Goal: Task Accomplishment & Management: Manage account settings

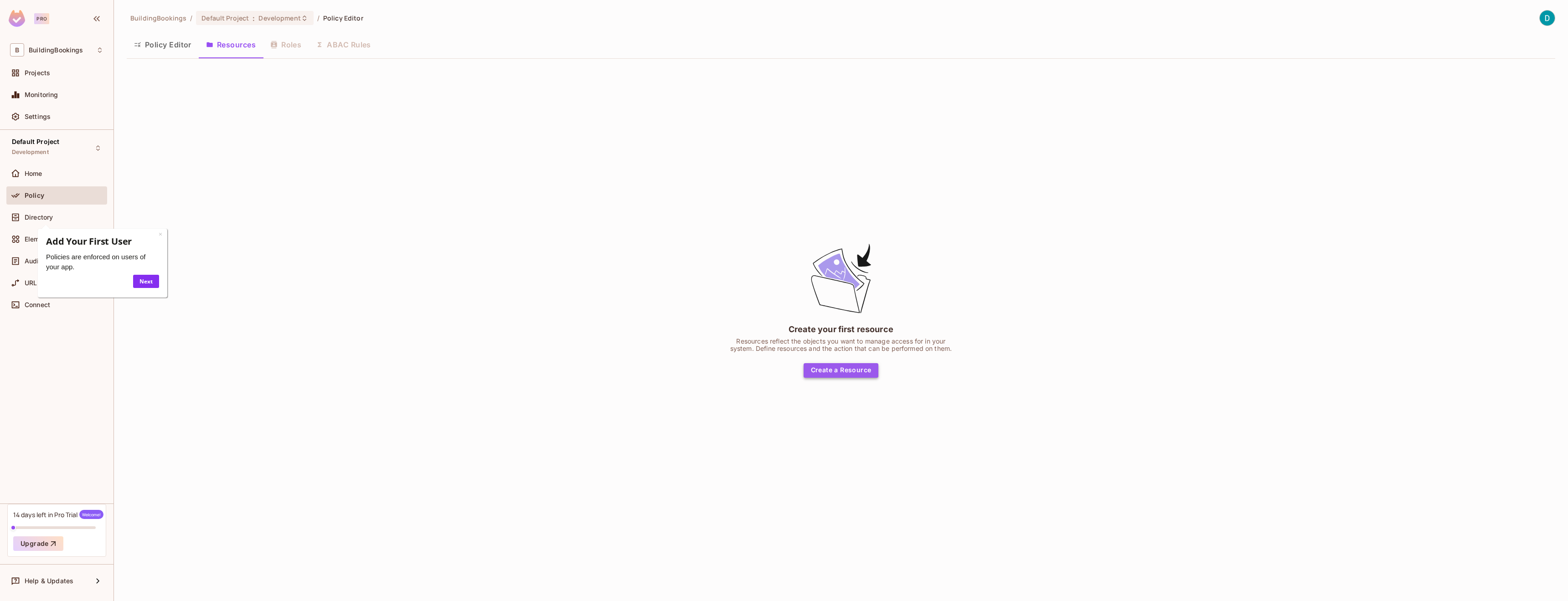
click at [836, 367] on button "Create a Resource" at bounding box center [841, 370] width 75 height 15
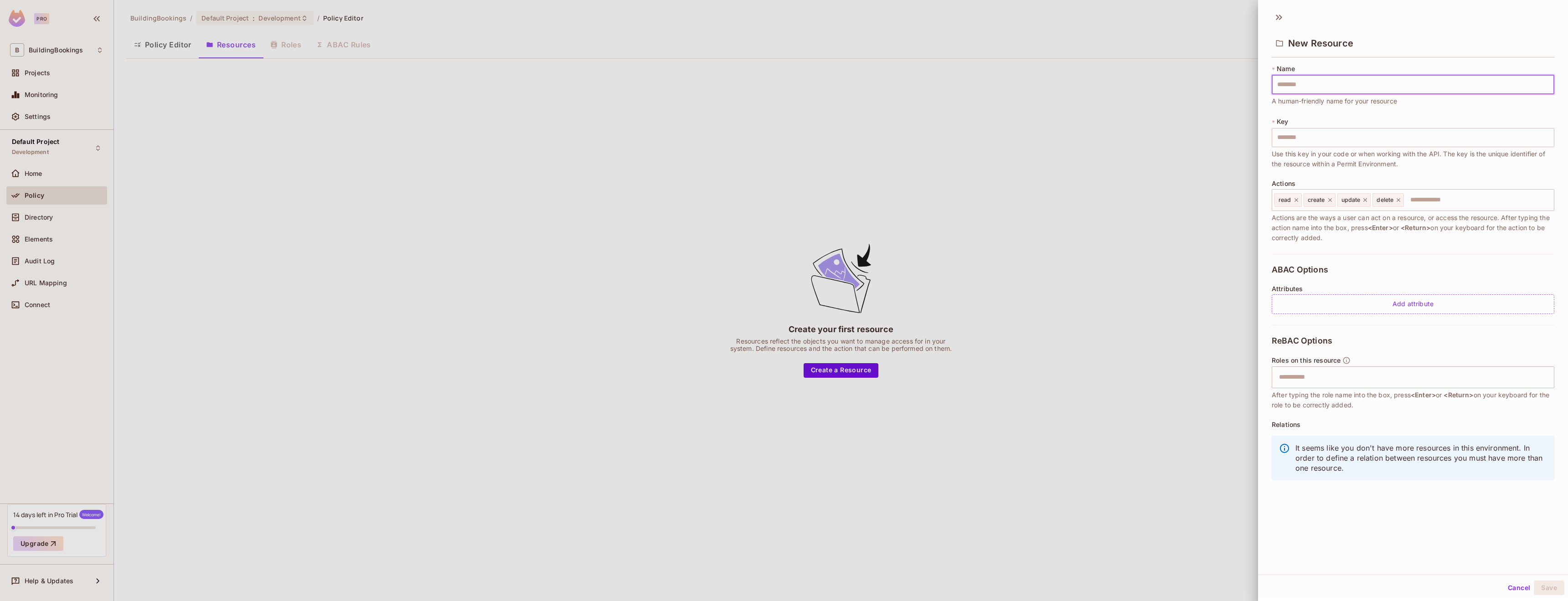
click at [1337, 92] on input "text" at bounding box center [1413, 85] width 282 height 19
type input "*"
type input "**"
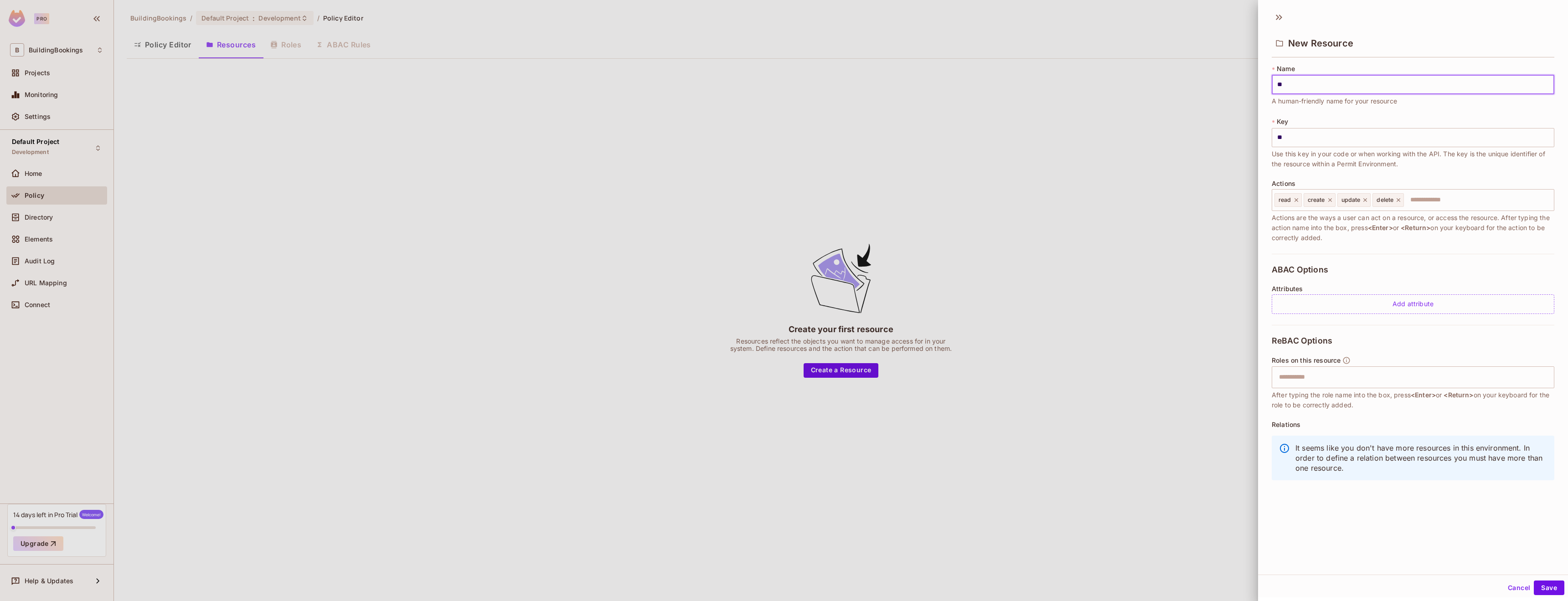
type input "***"
type input "****"
type input "*****"
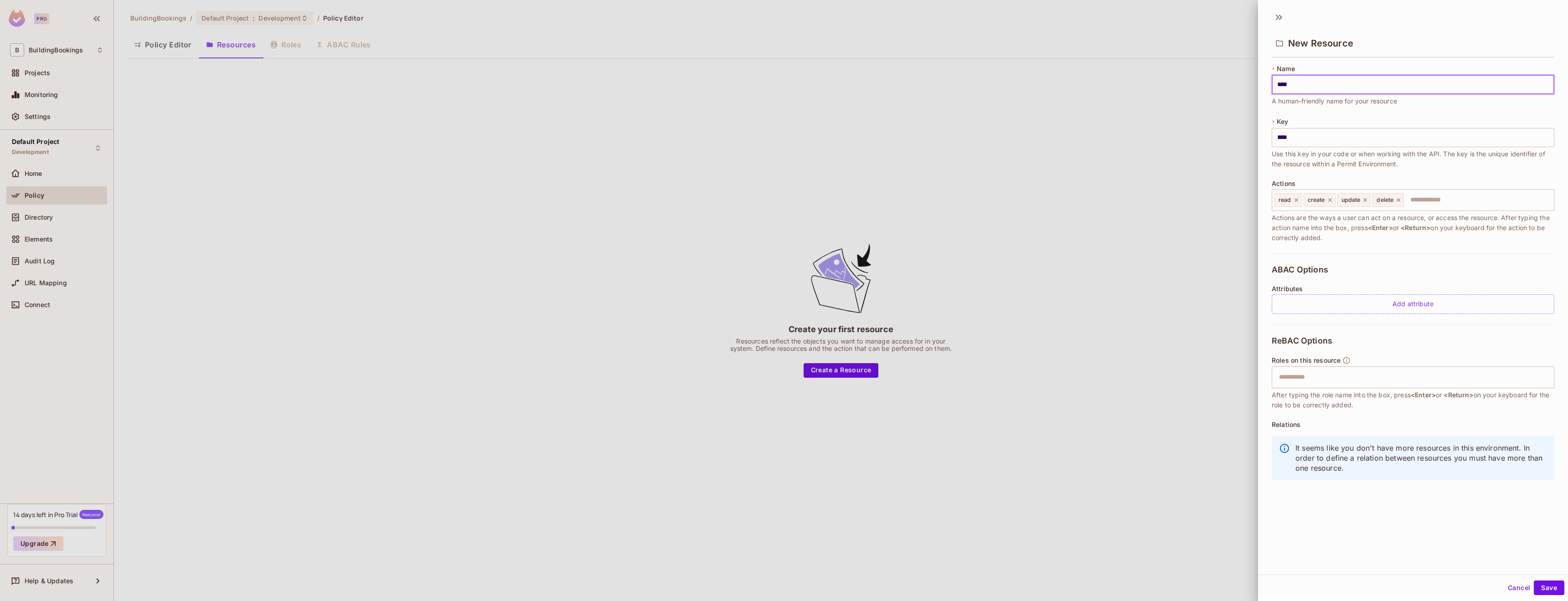
type input "*****"
type input "******"
type input "*******"
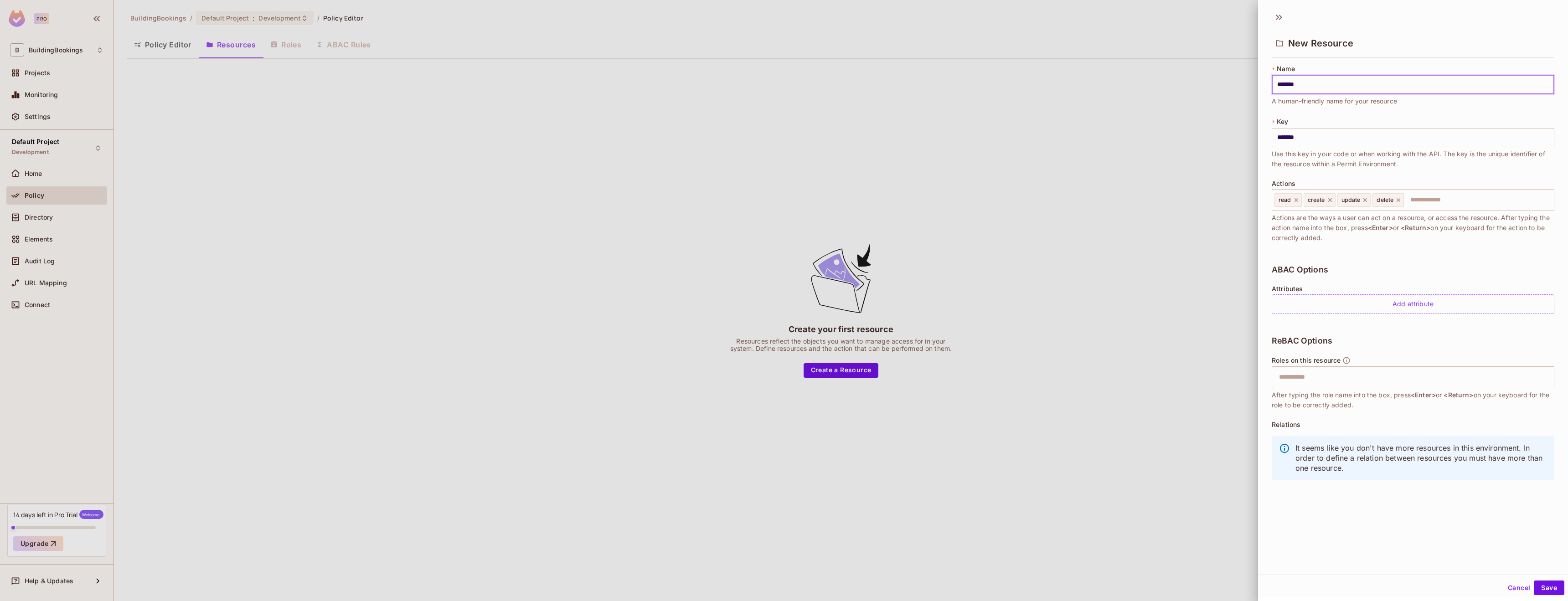
type input "******"
type input "*****"
type input "****"
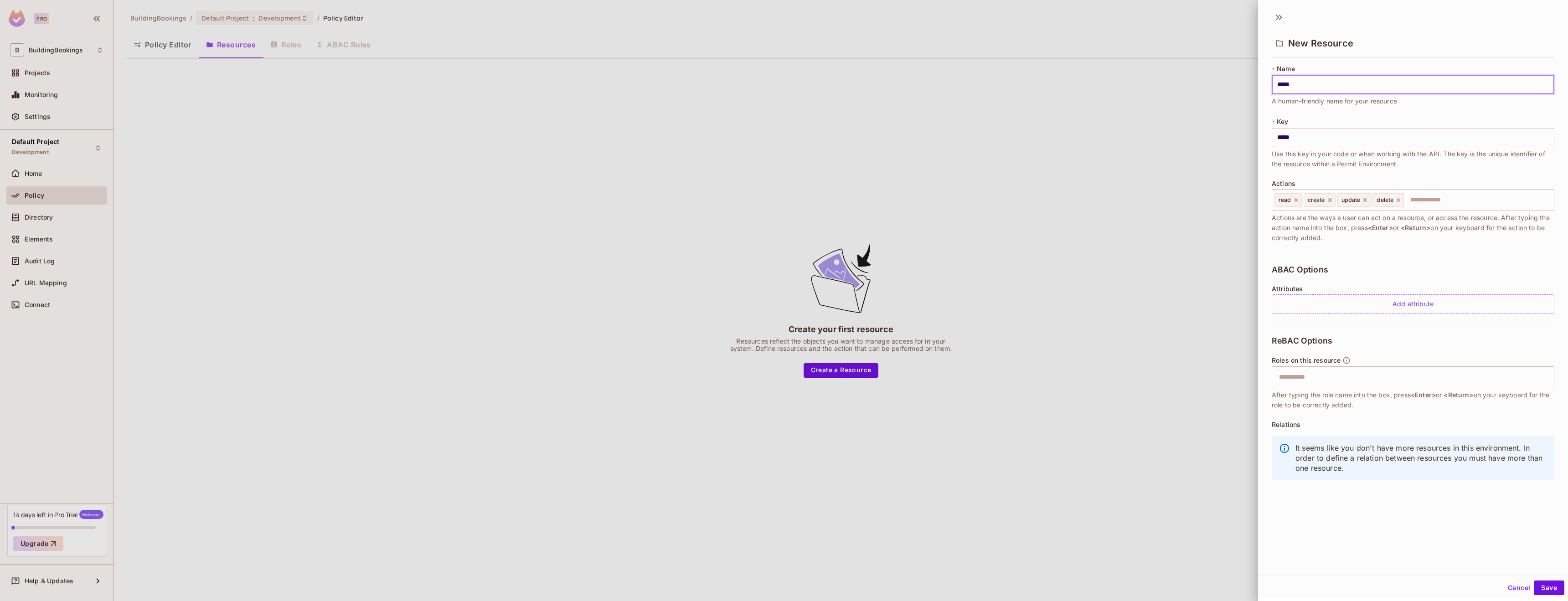
type input "****"
type input "***"
type input "**"
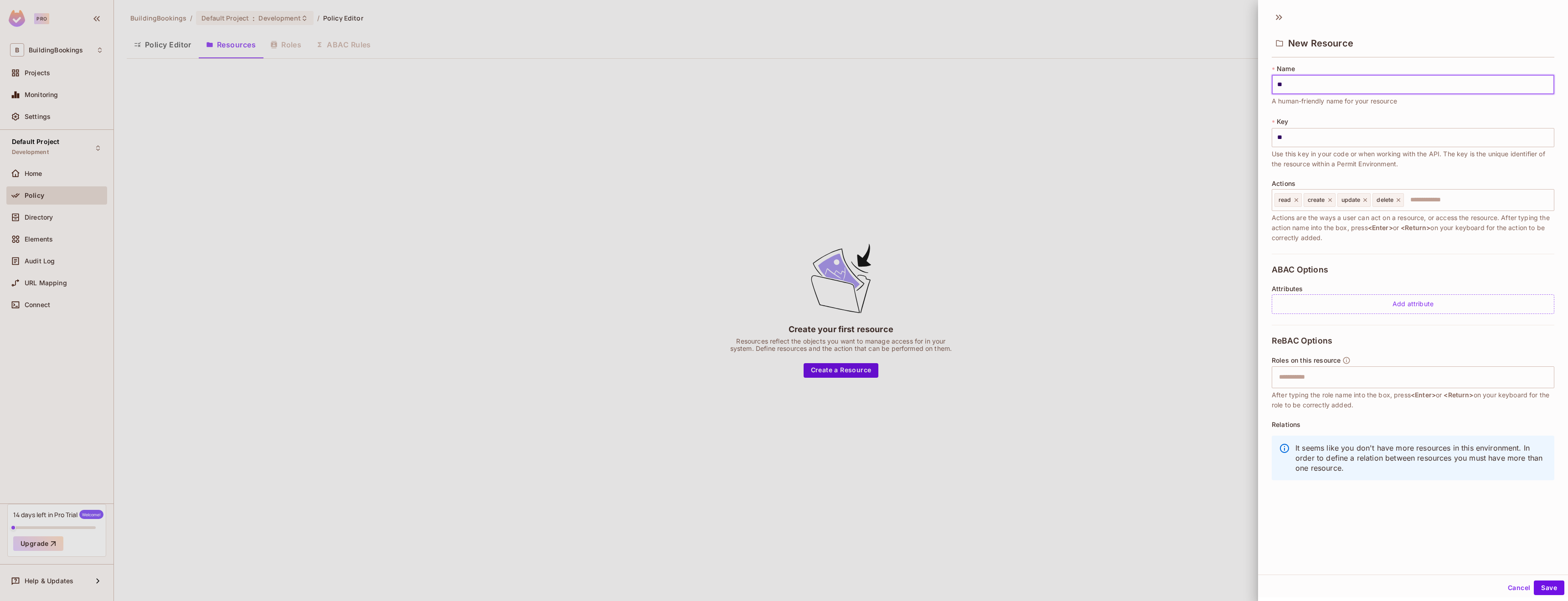
type input "*"
type input "**"
type input "***"
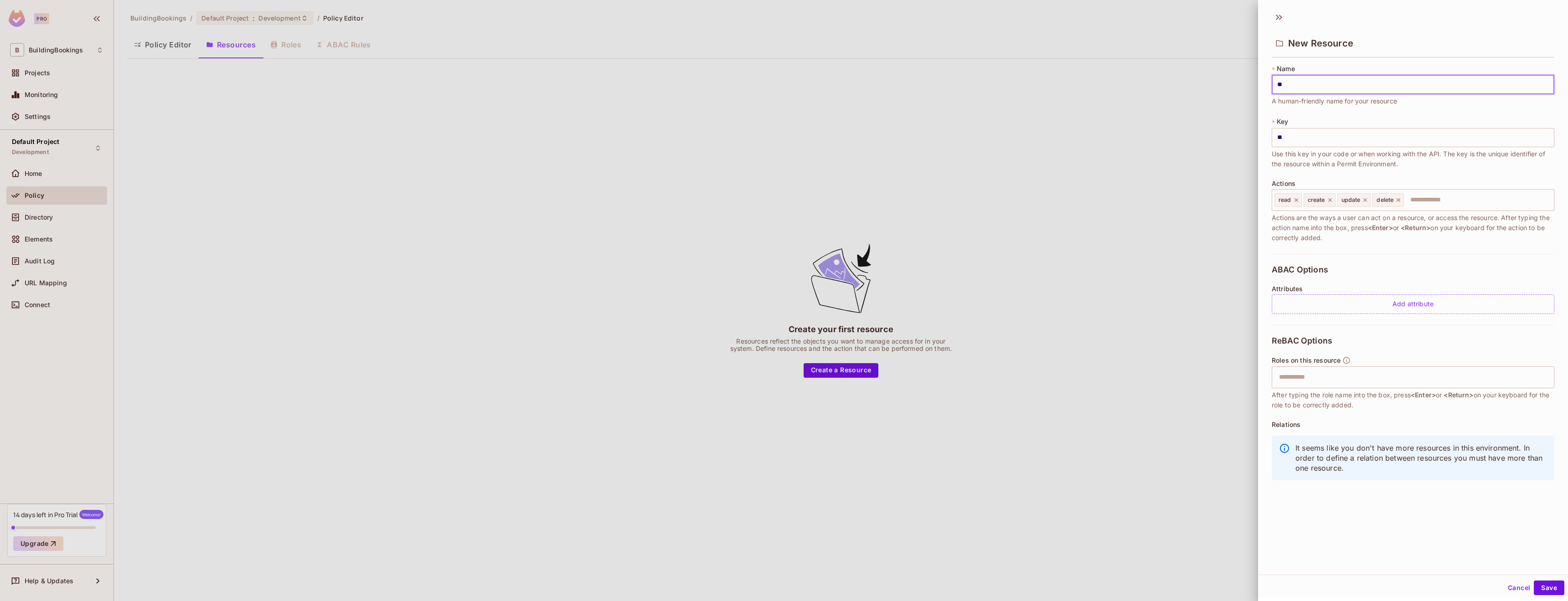
type input "***"
type input "****"
type input "*****"
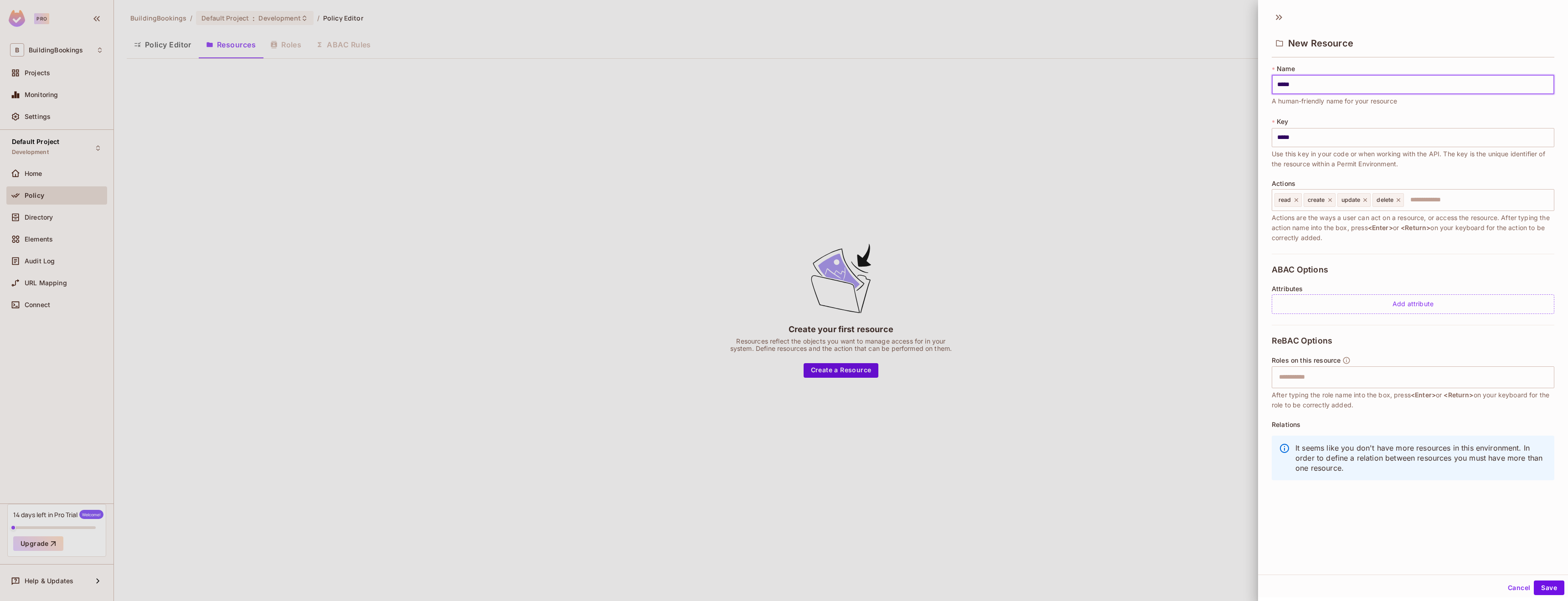
type input "******"
type input "*******"
type input "********"
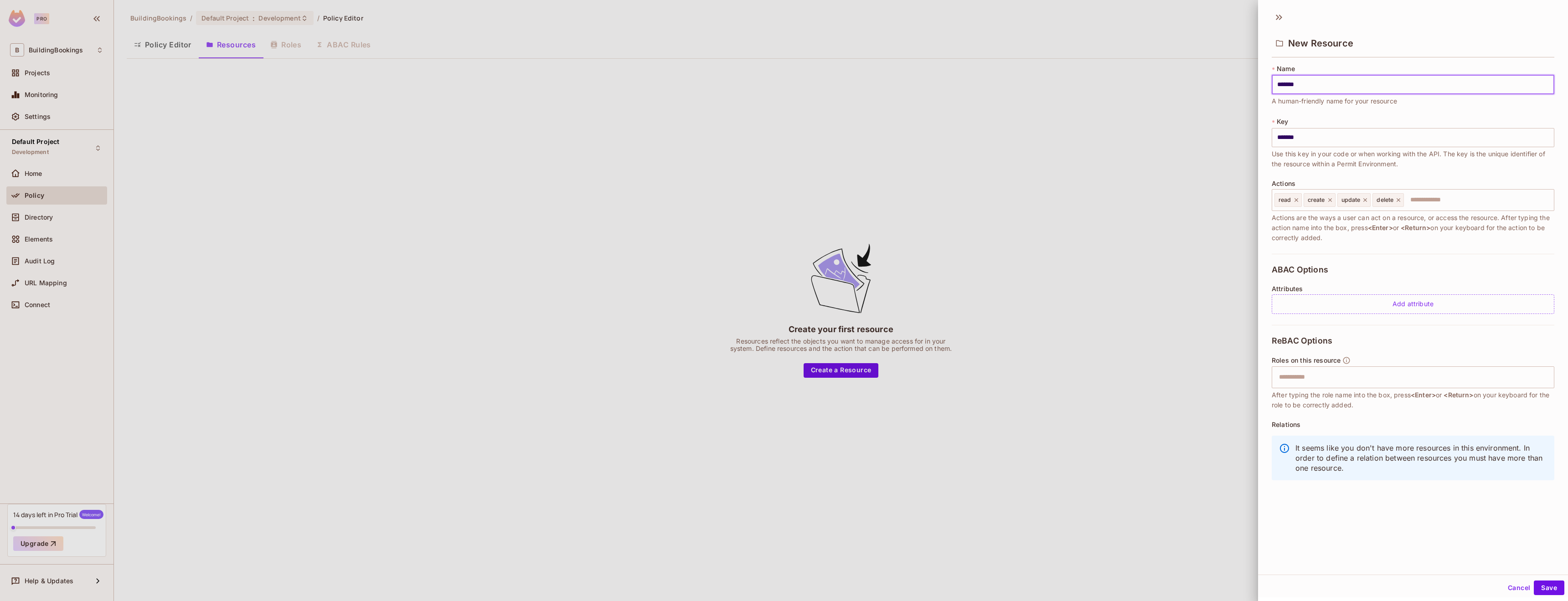
type input "********"
type input "*********"
type input "**********"
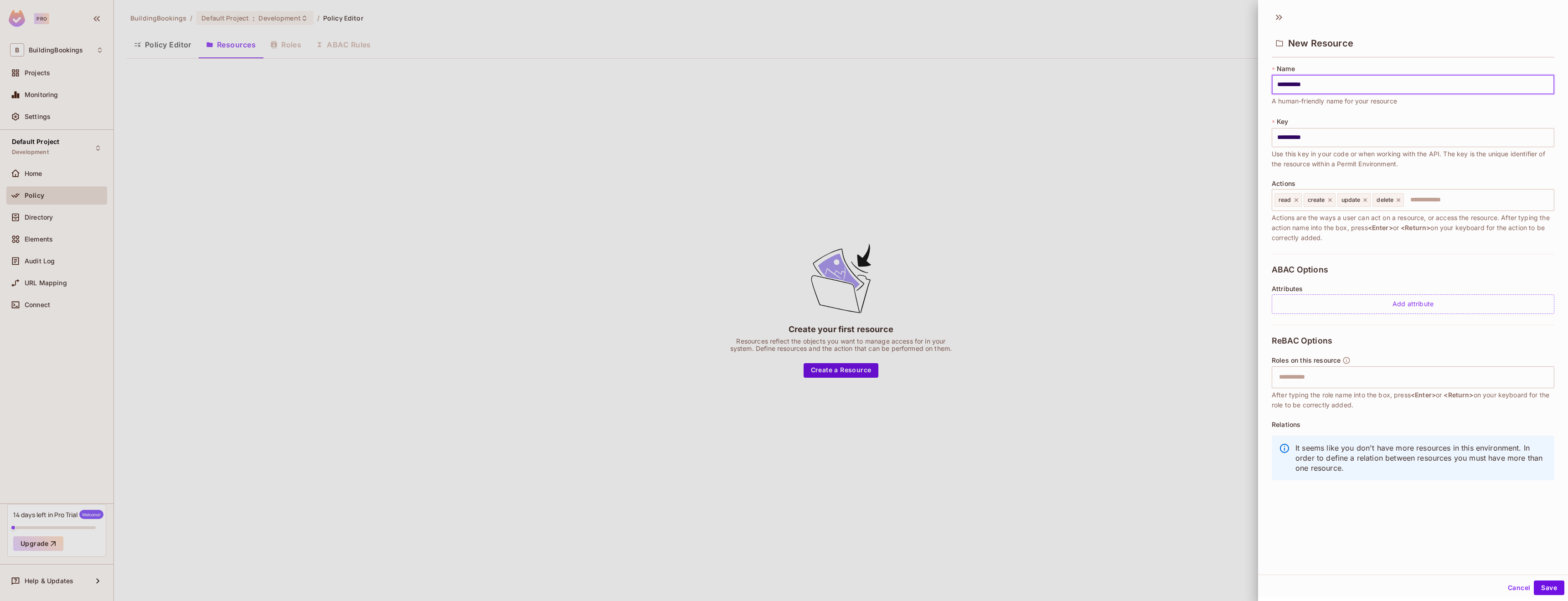
type input "**********"
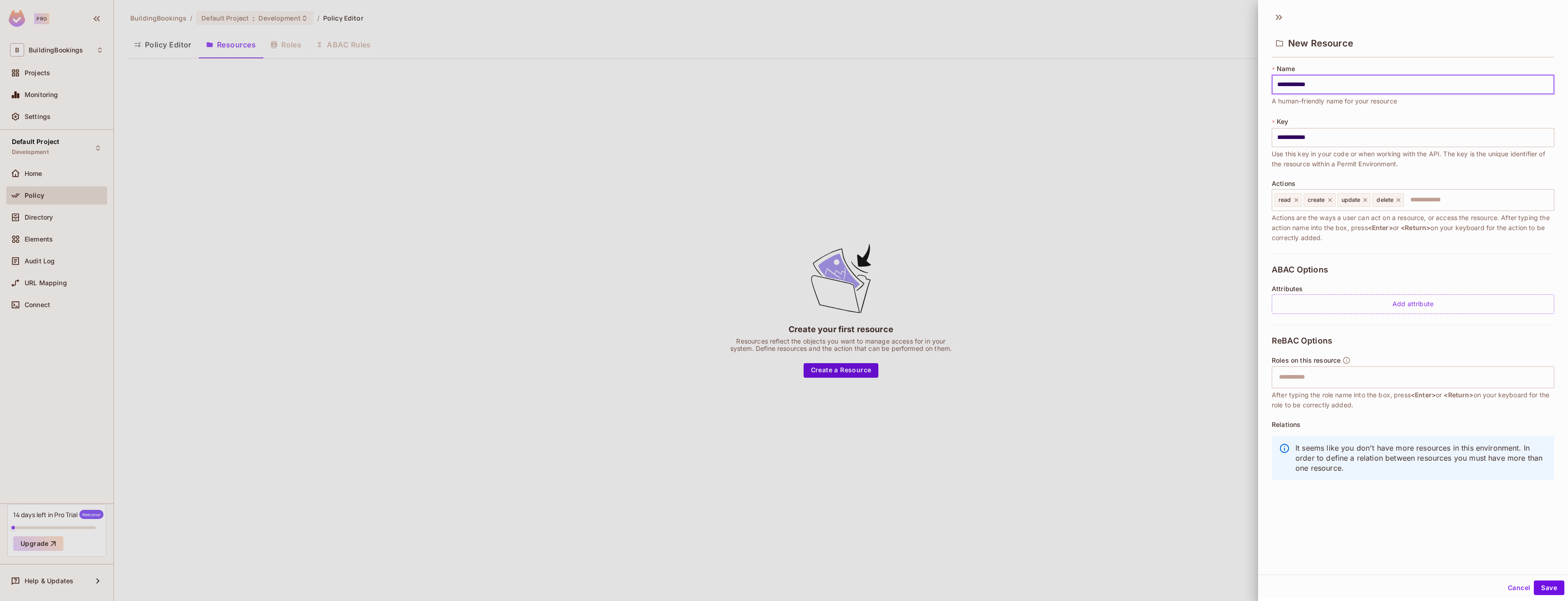
type input "**********"
type input "*********"
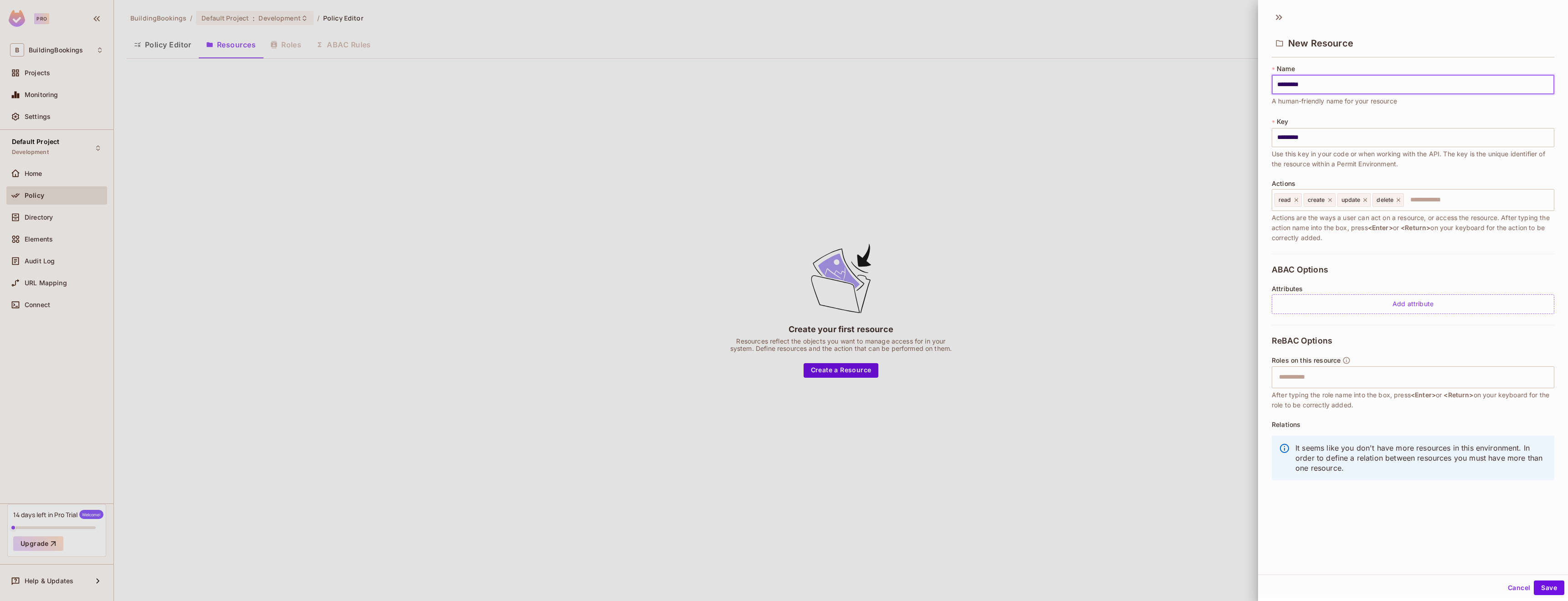
type input "********"
type input "*******"
type input "******"
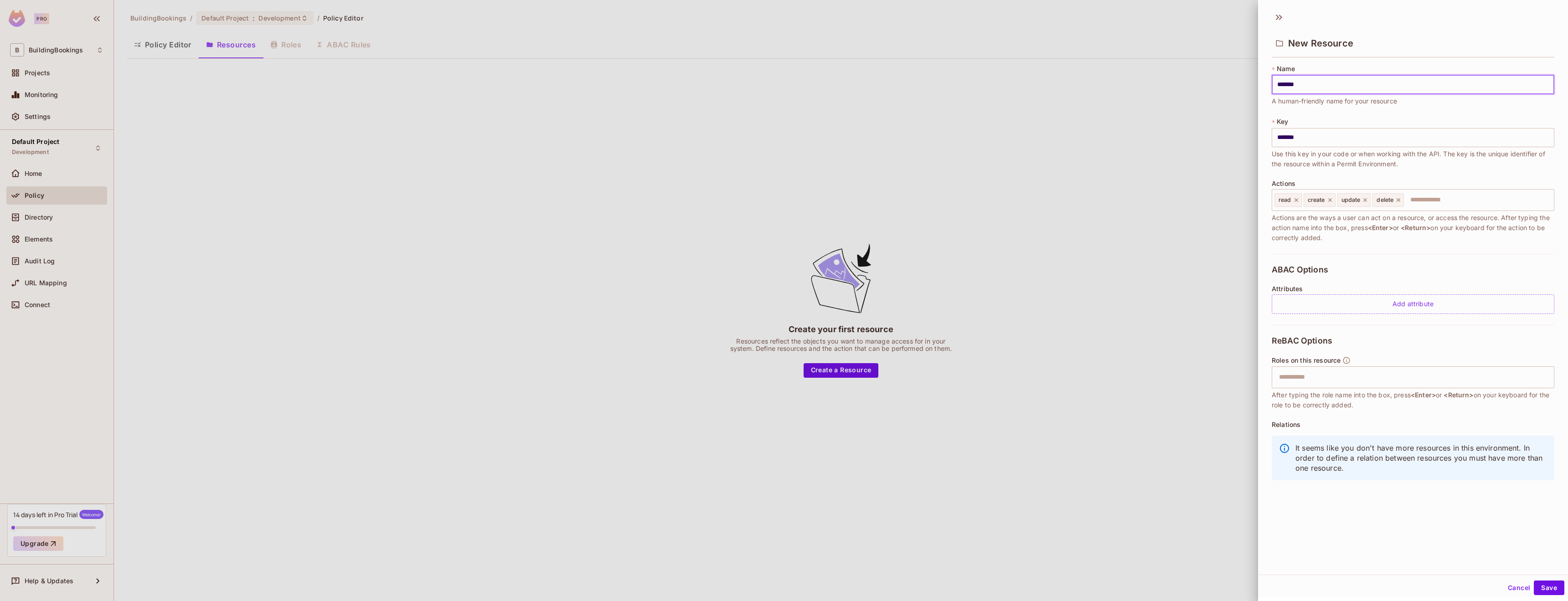
type input "******"
type input "*******"
type input "********"
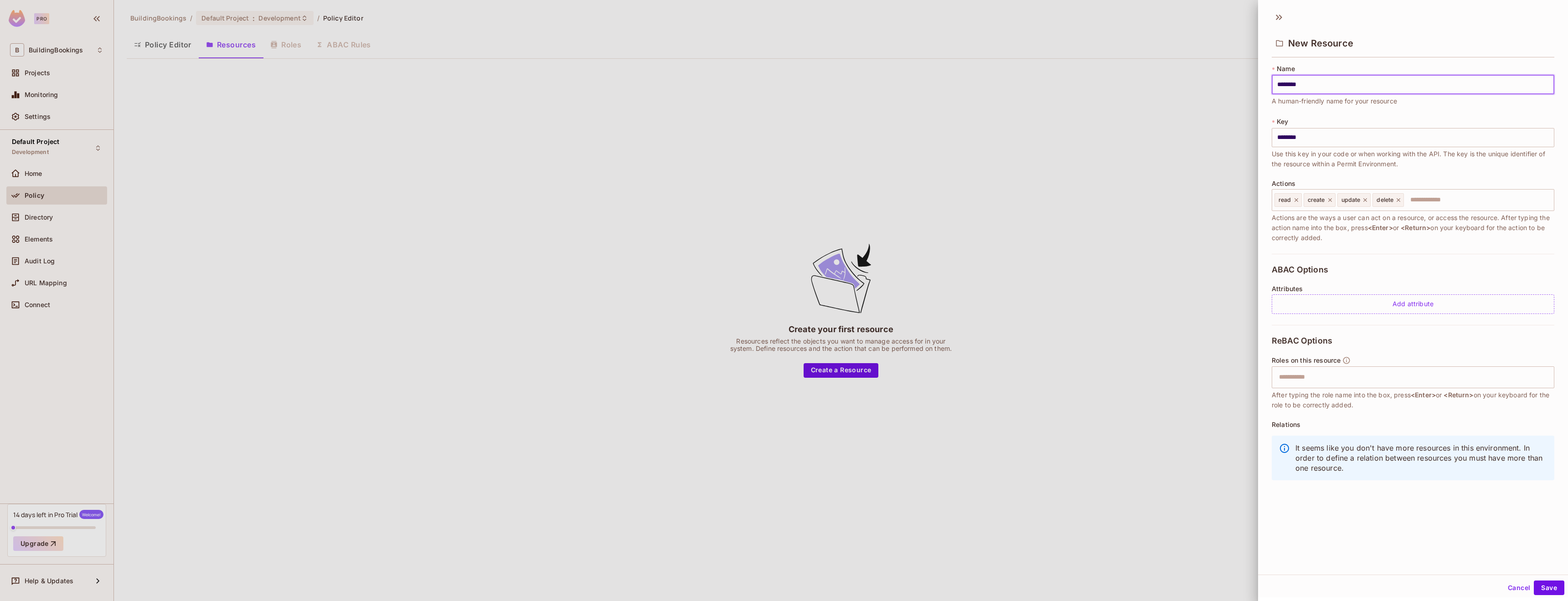
type input "*********"
type input "**********"
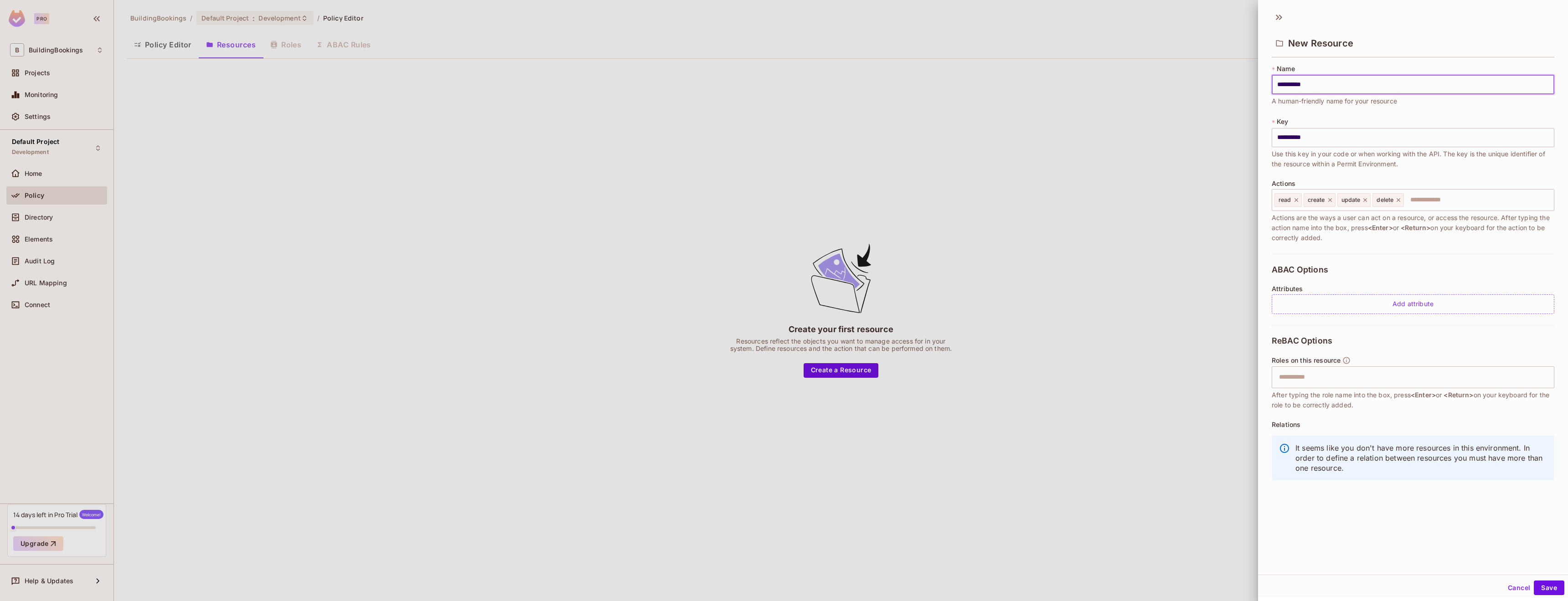
type input "**********"
click at [1333, 386] on input "text" at bounding box center [1412, 377] width 277 height 18
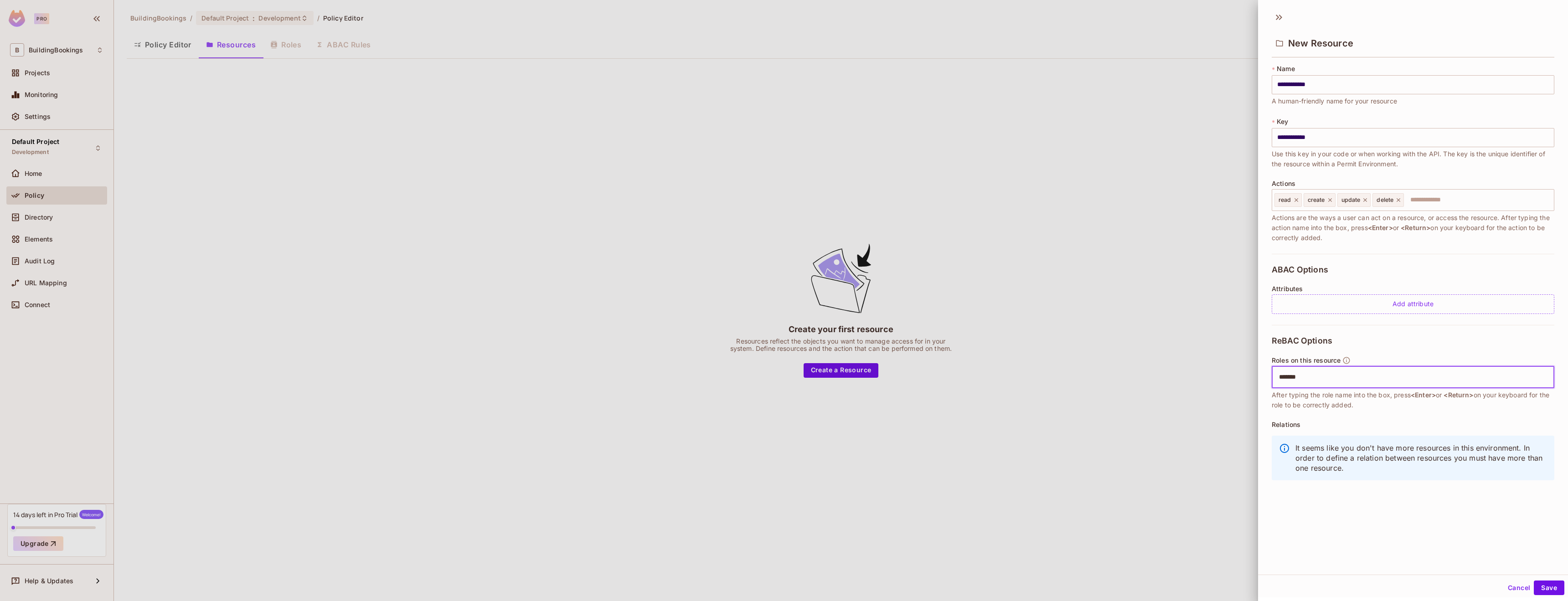
type input "********"
type input "*****"
type input "******"
click at [1545, 583] on button "Save" at bounding box center [1549, 588] width 30 height 15
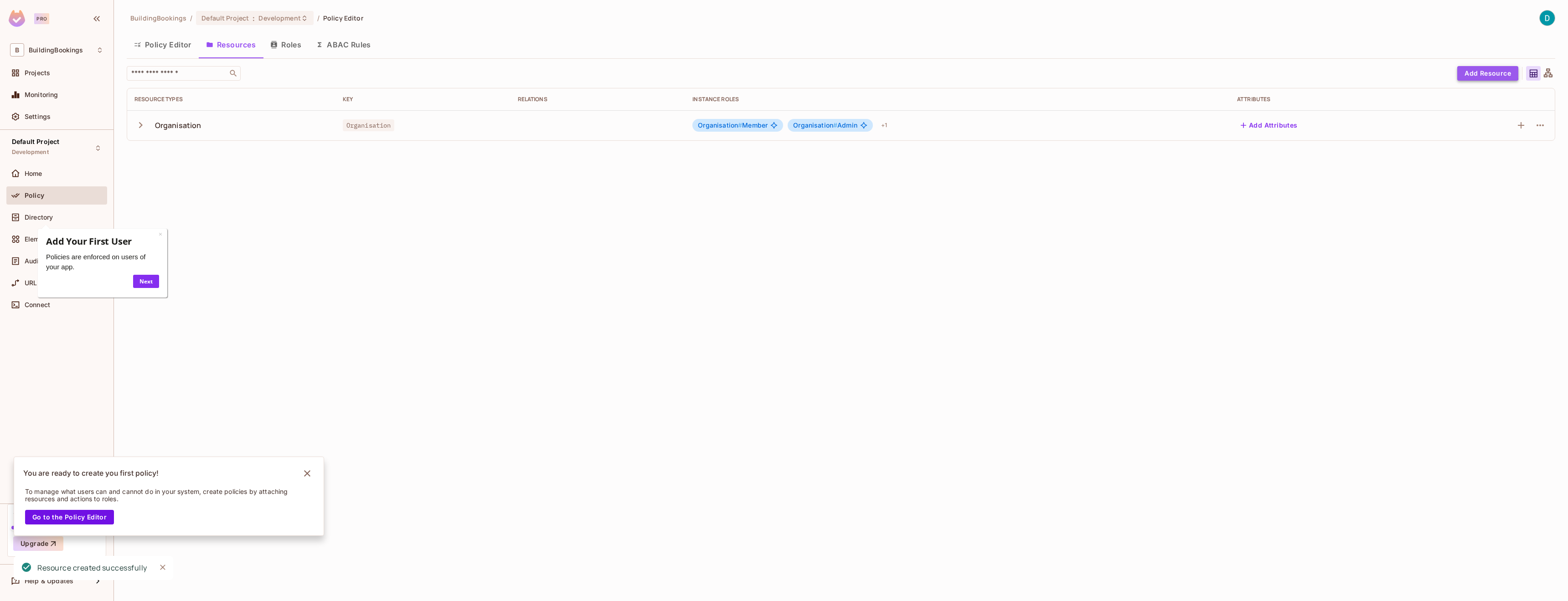
click at [1474, 72] on button "Add Resource" at bounding box center [1488, 74] width 61 height 15
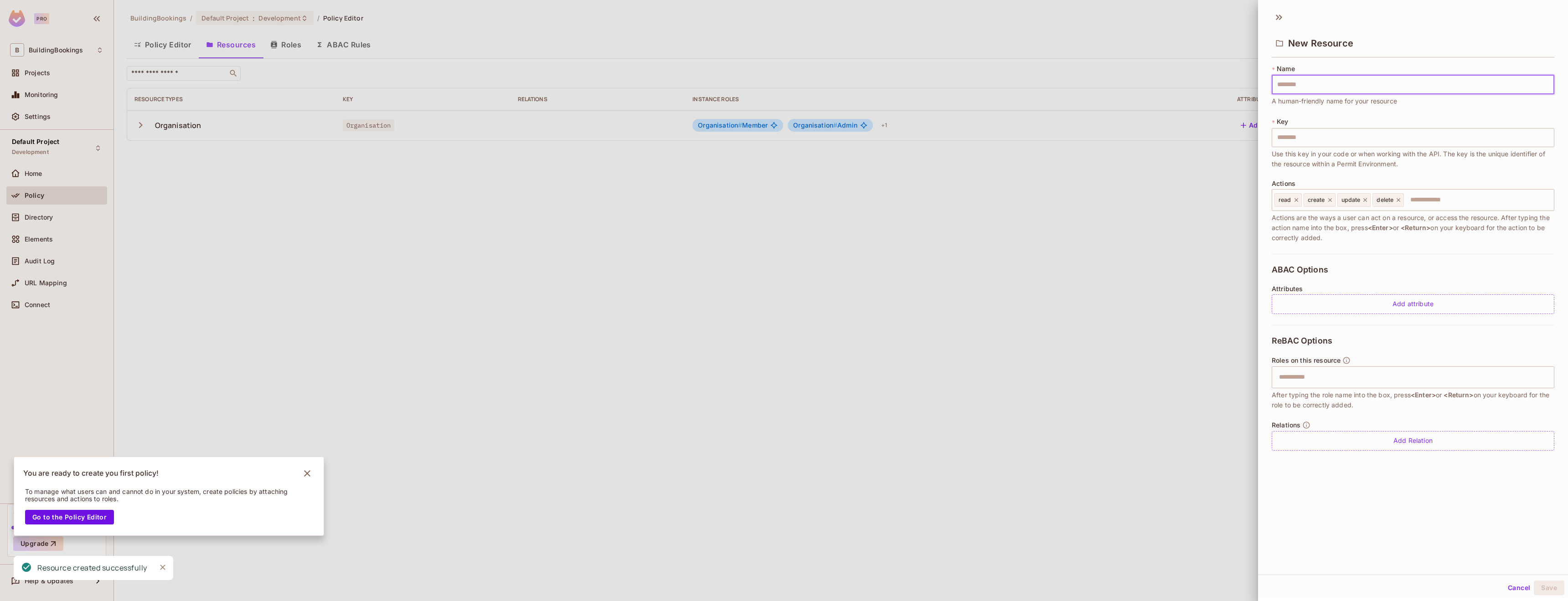
type input "*"
type input "**"
type input "***"
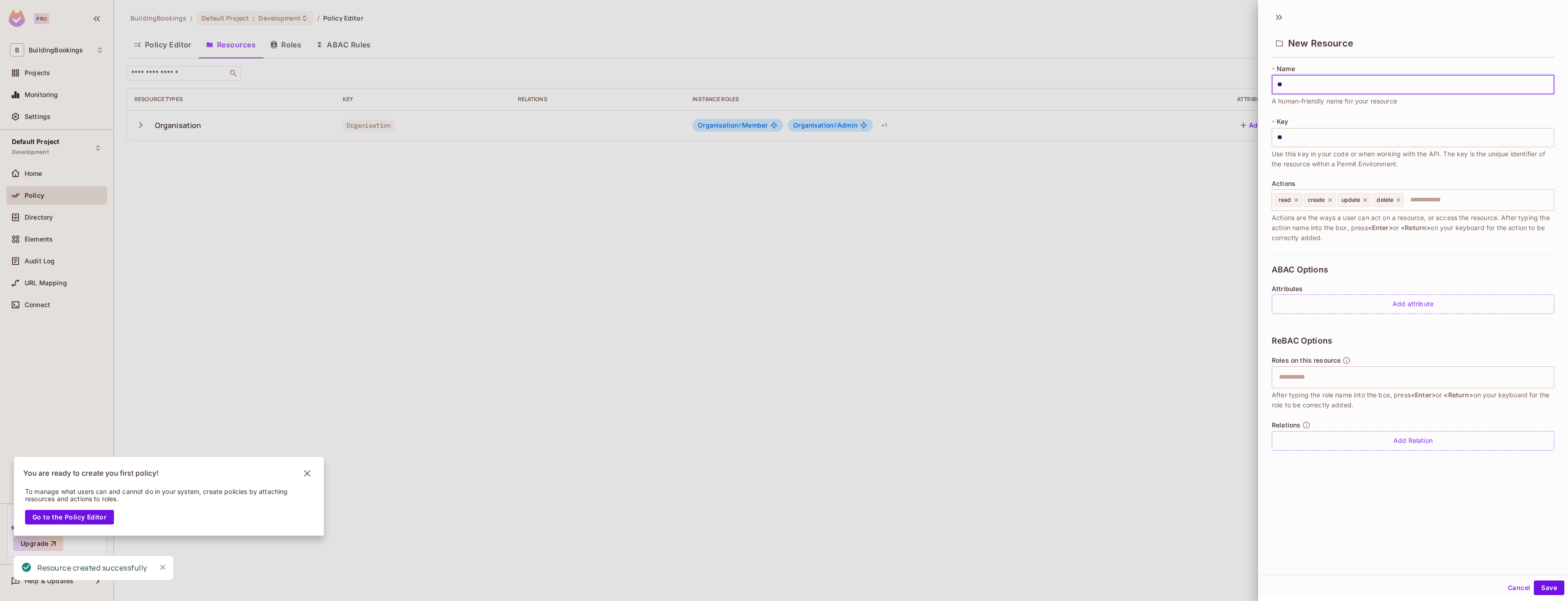
type input "***"
type input "****"
type input "*****"
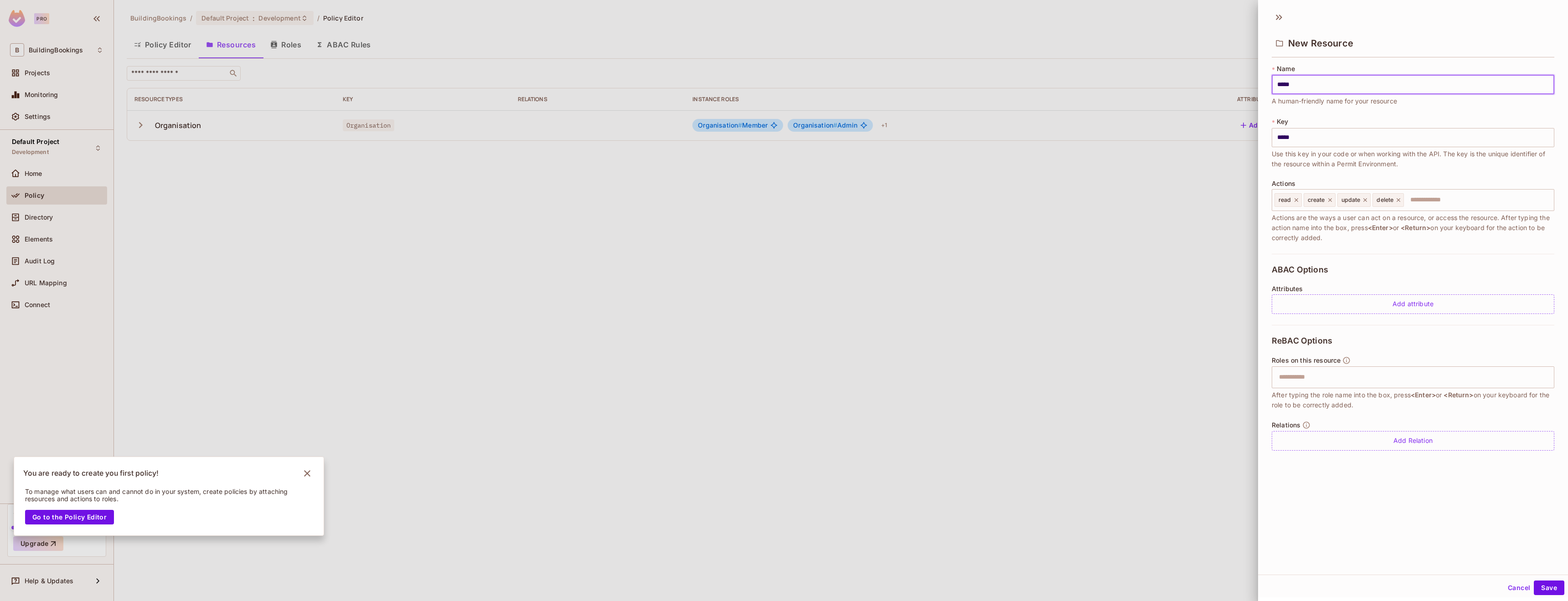
type input "******"
type input "*******"
type input "********"
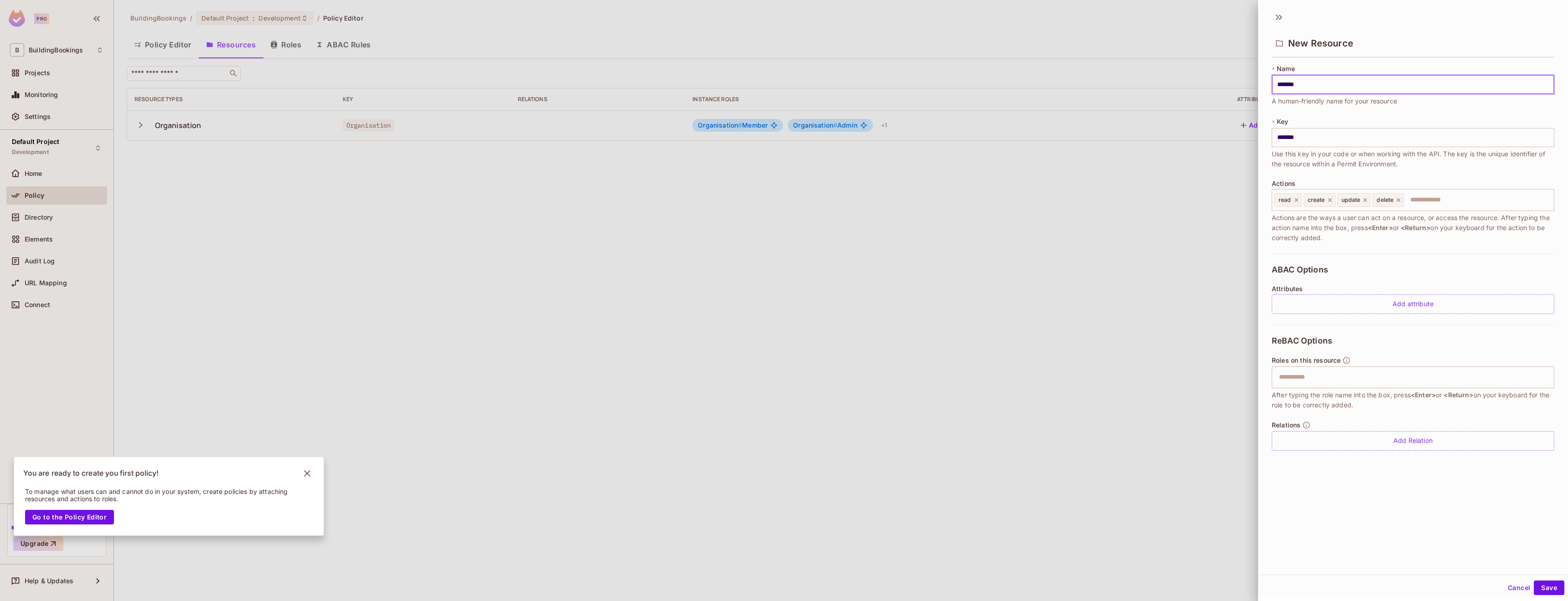
type input "********"
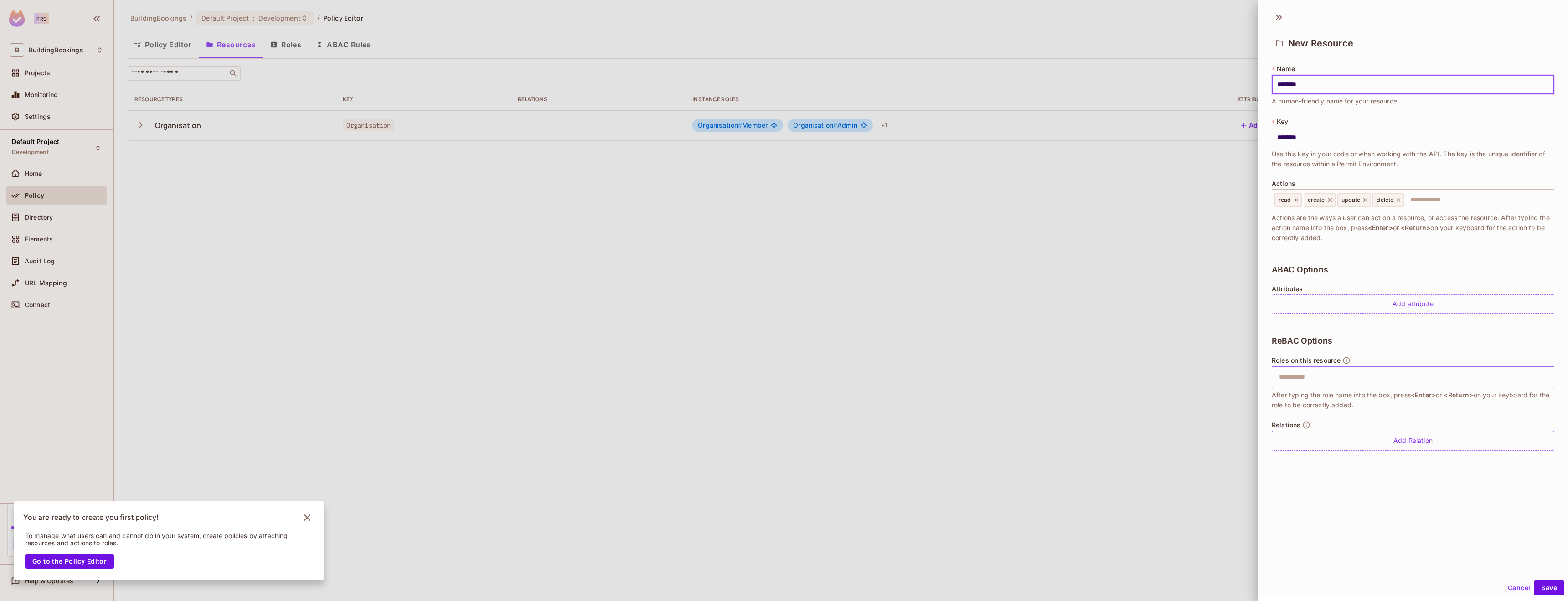
type input "********"
click at [1324, 377] on input "text" at bounding box center [1412, 377] width 277 height 18
type input "*****"
click at [1413, 381] on input "text" at bounding box center [1412, 377] width 277 height 18
type input "*****"
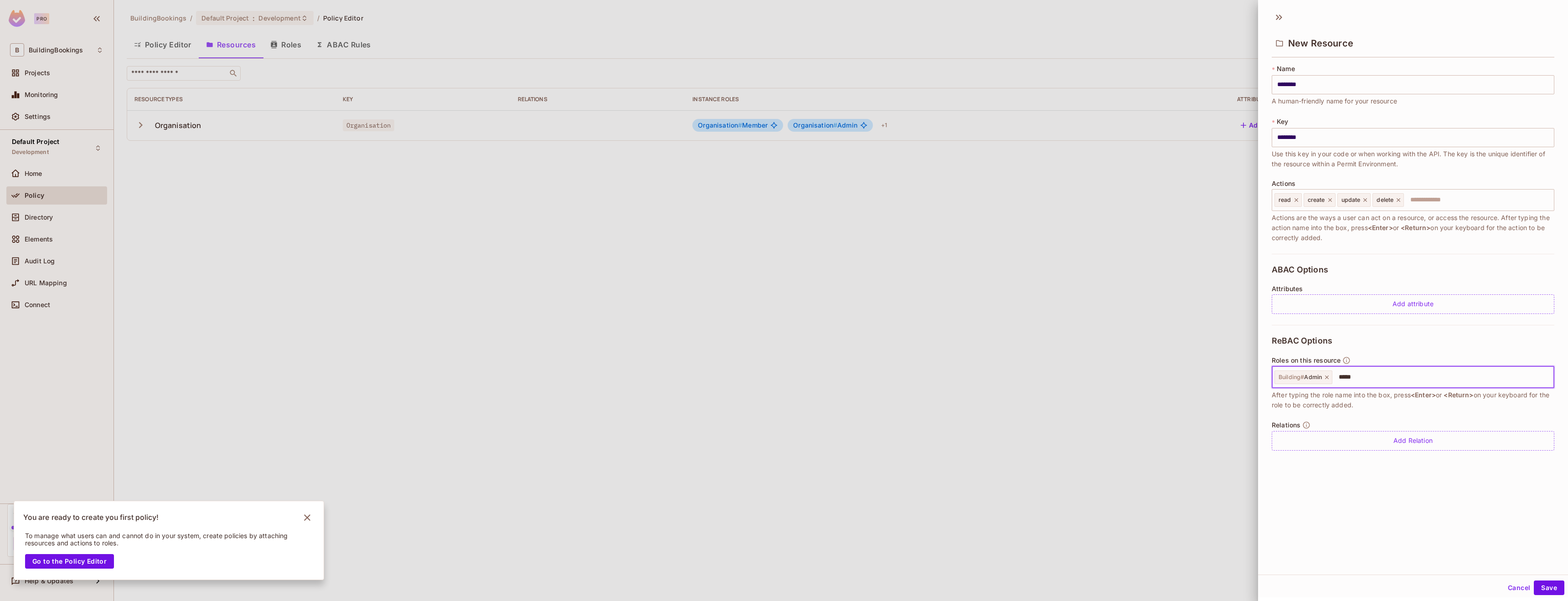
type input "******"
click at [1542, 588] on button "Save" at bounding box center [1549, 588] width 30 height 15
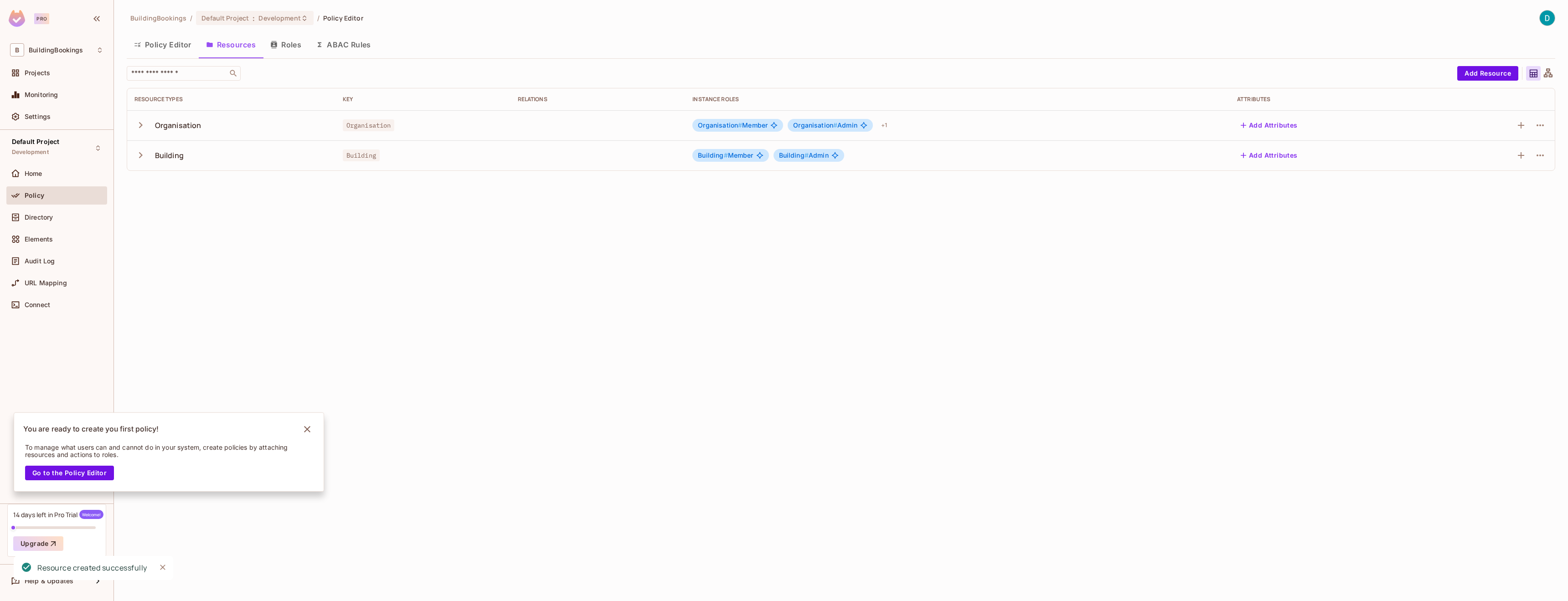
click at [460, 120] on td "Organisation" at bounding box center [423, 125] width 175 height 30
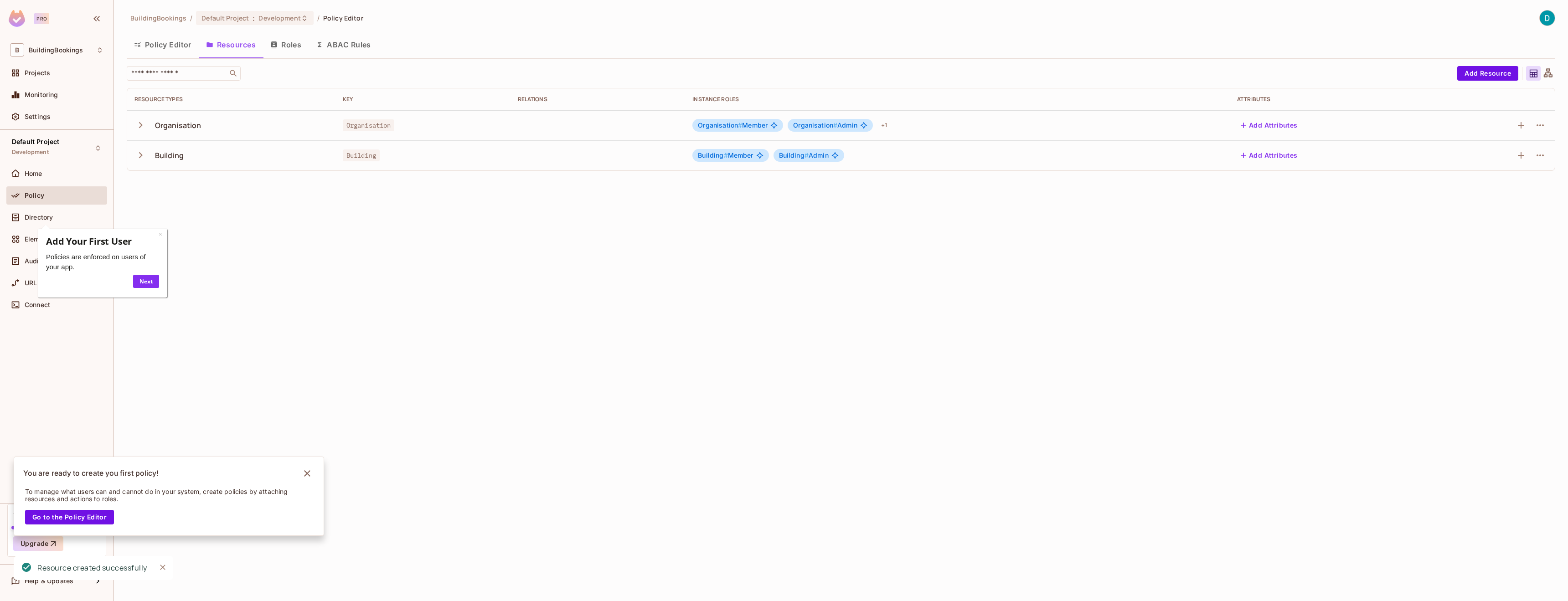
click at [144, 127] on icon "button" at bounding box center [141, 125] width 12 height 12
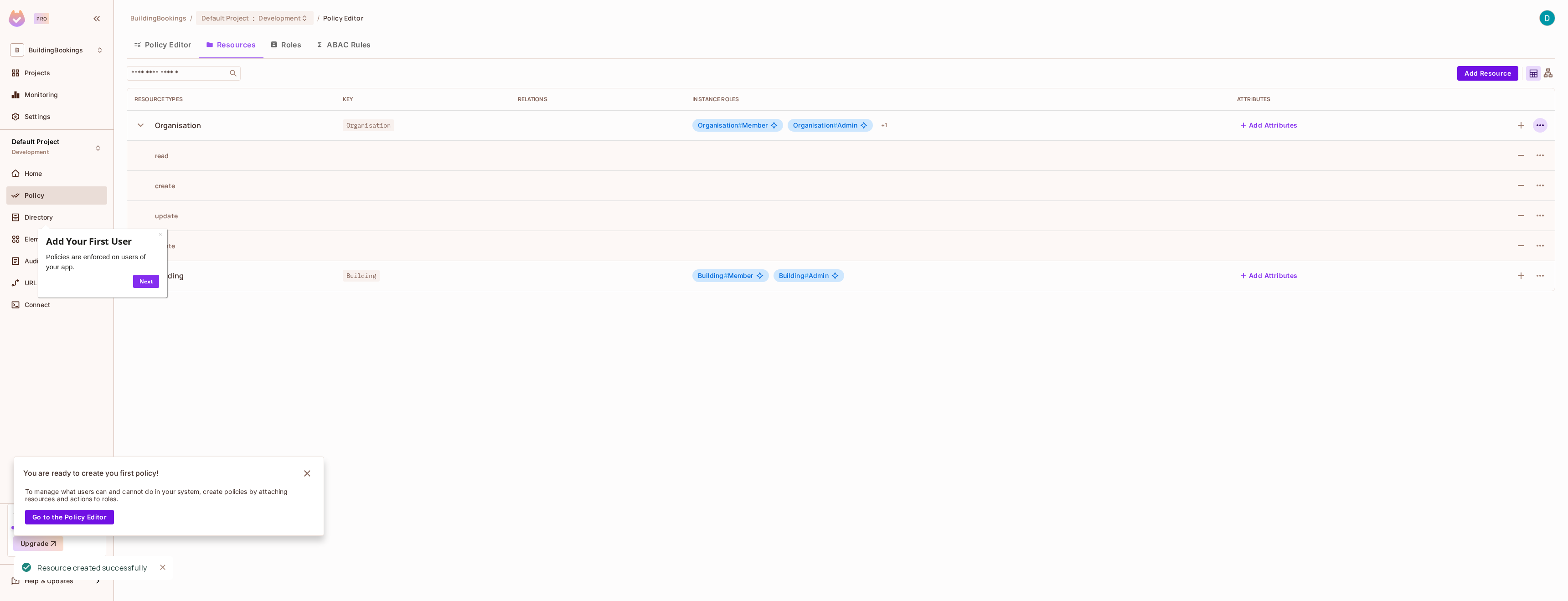
click at [1542, 126] on icon "button" at bounding box center [1540, 125] width 11 height 11
click at [1505, 156] on span "Edit Resource" at bounding box center [1500, 162] width 48 height 15
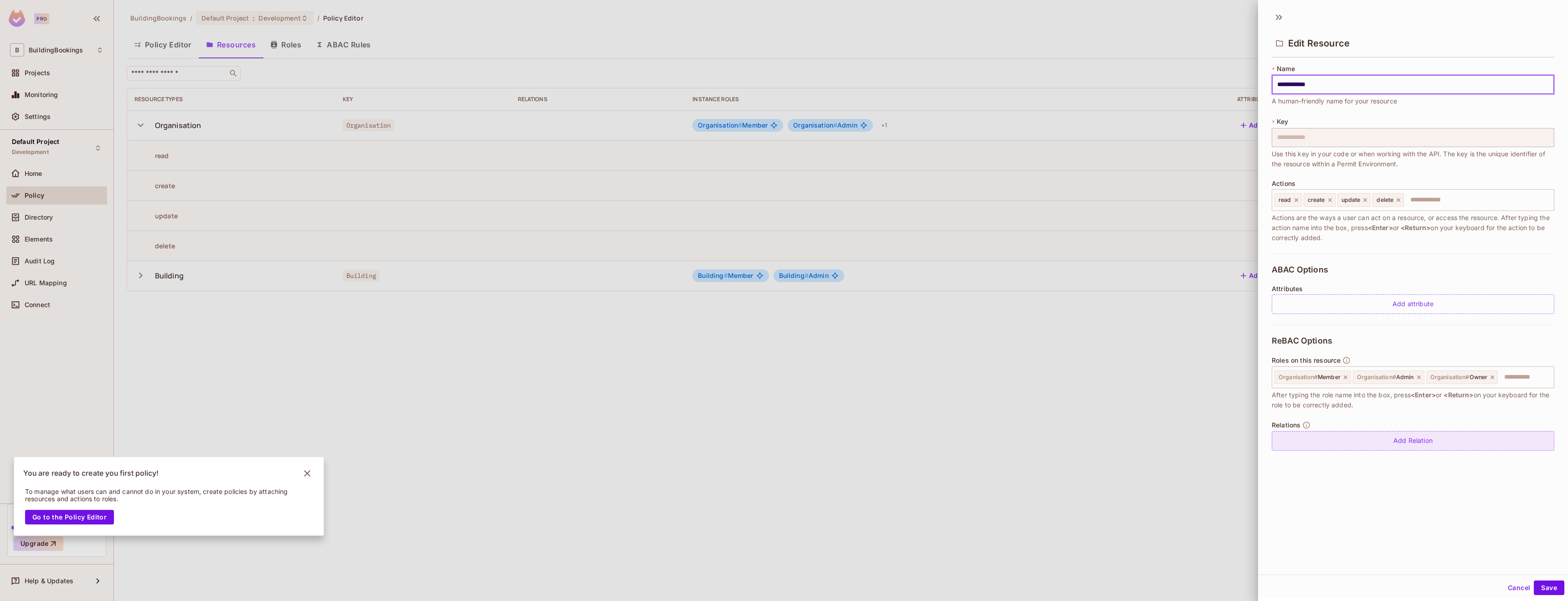
click at [1382, 447] on div "Add Relation" at bounding box center [1413, 440] width 282 height 19
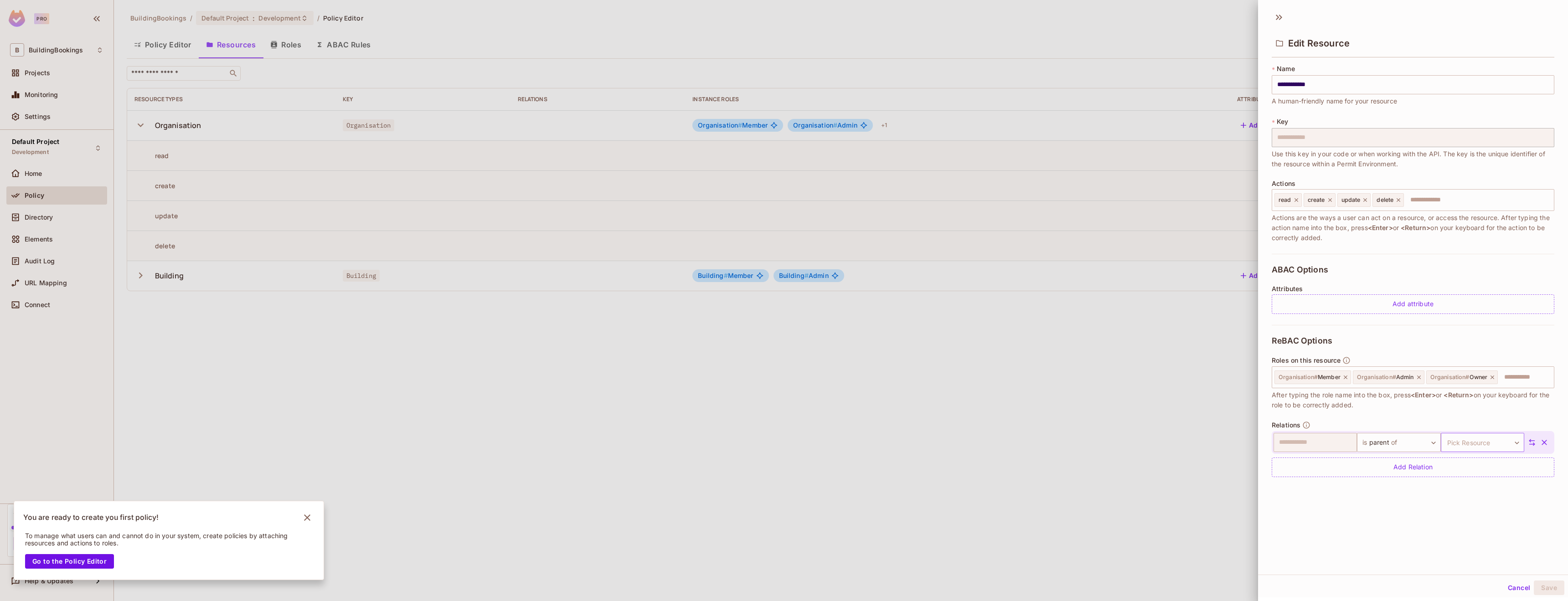
click at [1456, 436] on body "**********" at bounding box center [784, 300] width 1568 height 601
click at [1457, 482] on li "Building" at bounding box center [1468, 485] width 84 height 16
click at [1538, 586] on button "Save" at bounding box center [1549, 588] width 30 height 15
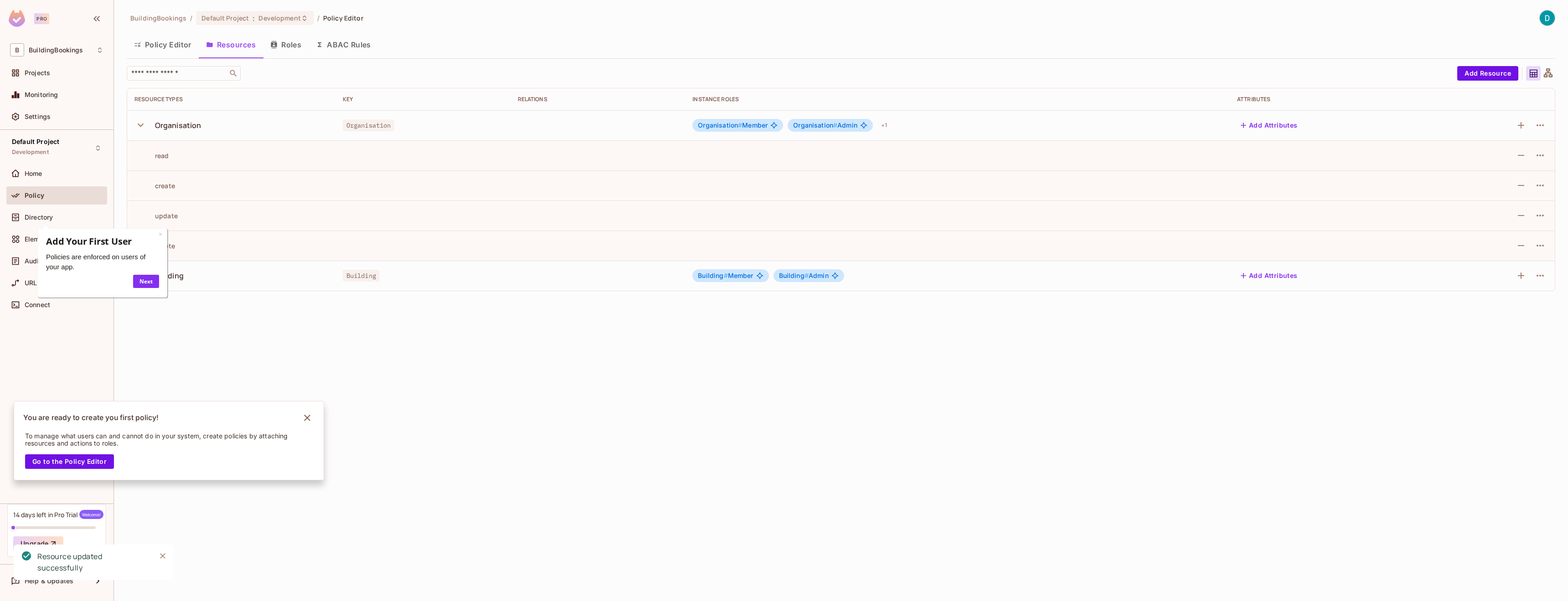
drag, startPoint x: 615, startPoint y: 409, endPoint x: 444, endPoint y: 287, distance: 210.1
click at [615, 409] on div "BuildingBookings / Default Project : Development / Policy Editor Policy Editor …" at bounding box center [841, 300] width 1454 height 601
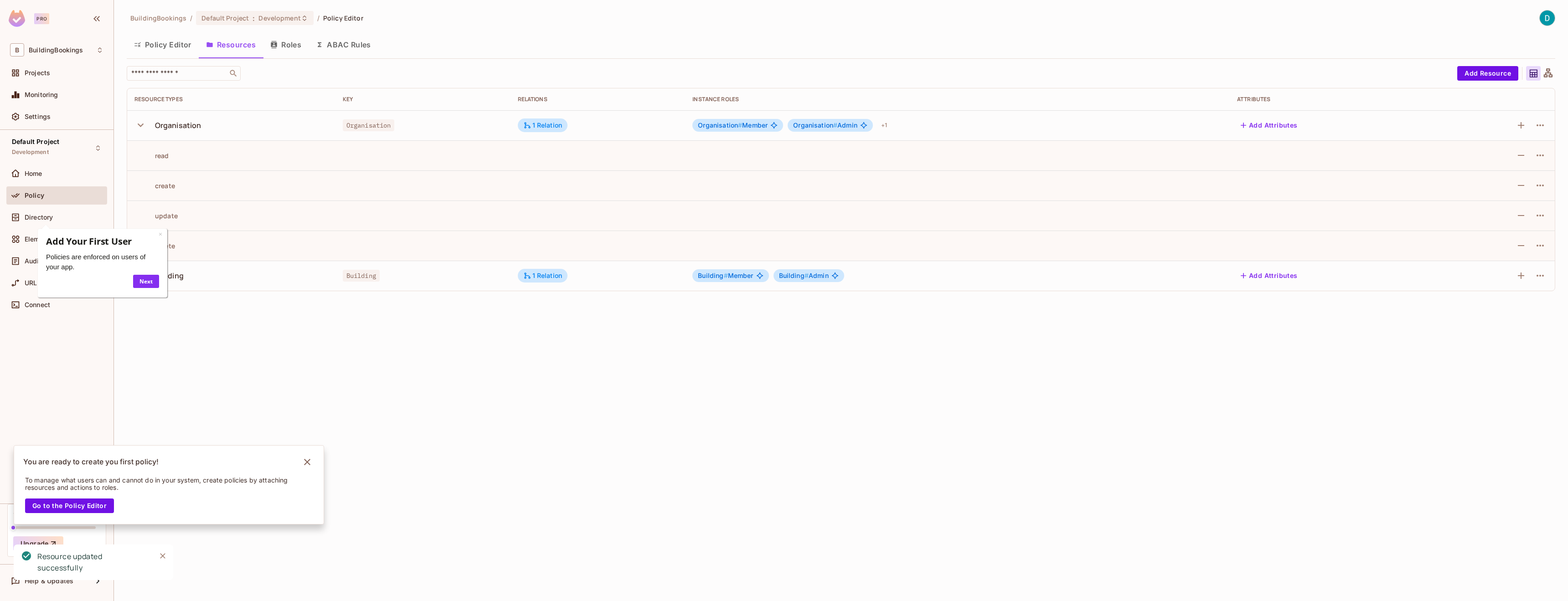
click at [148, 125] on button "button" at bounding box center [142, 125] width 16 height 19
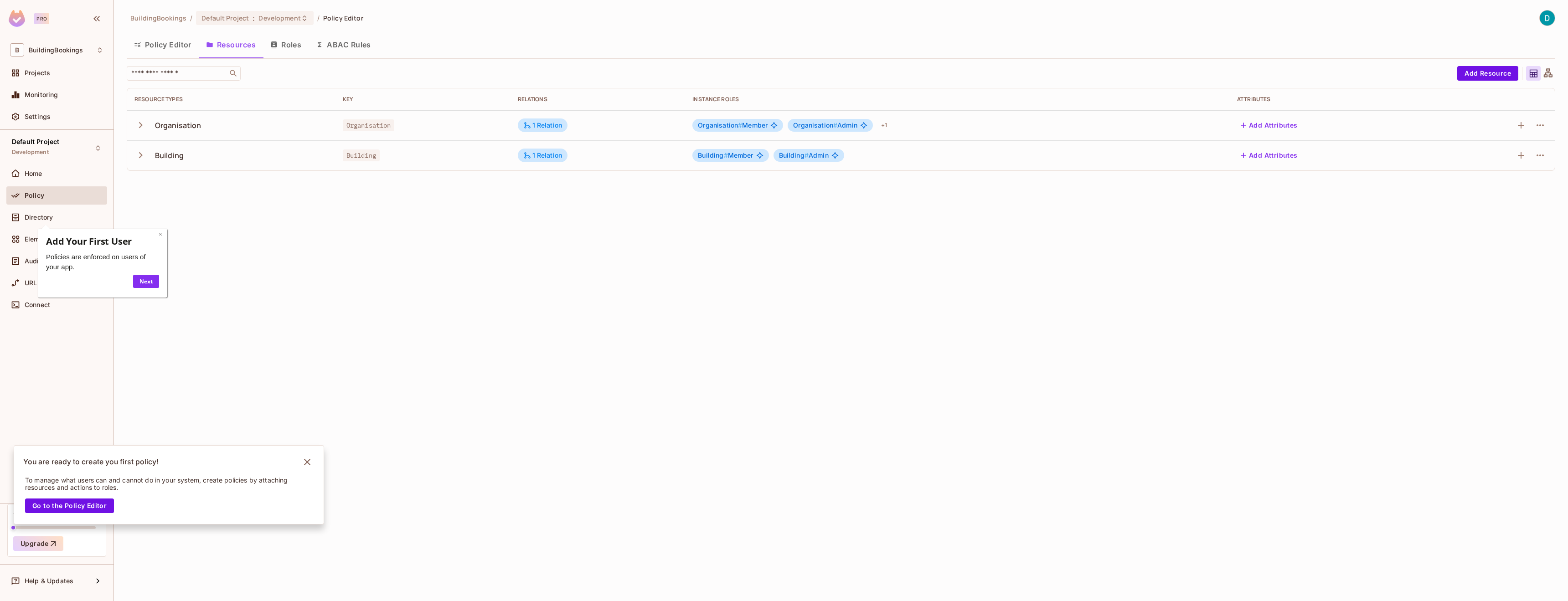
click at [159, 233] on link "×" at bounding box center [161, 234] width 4 height 9
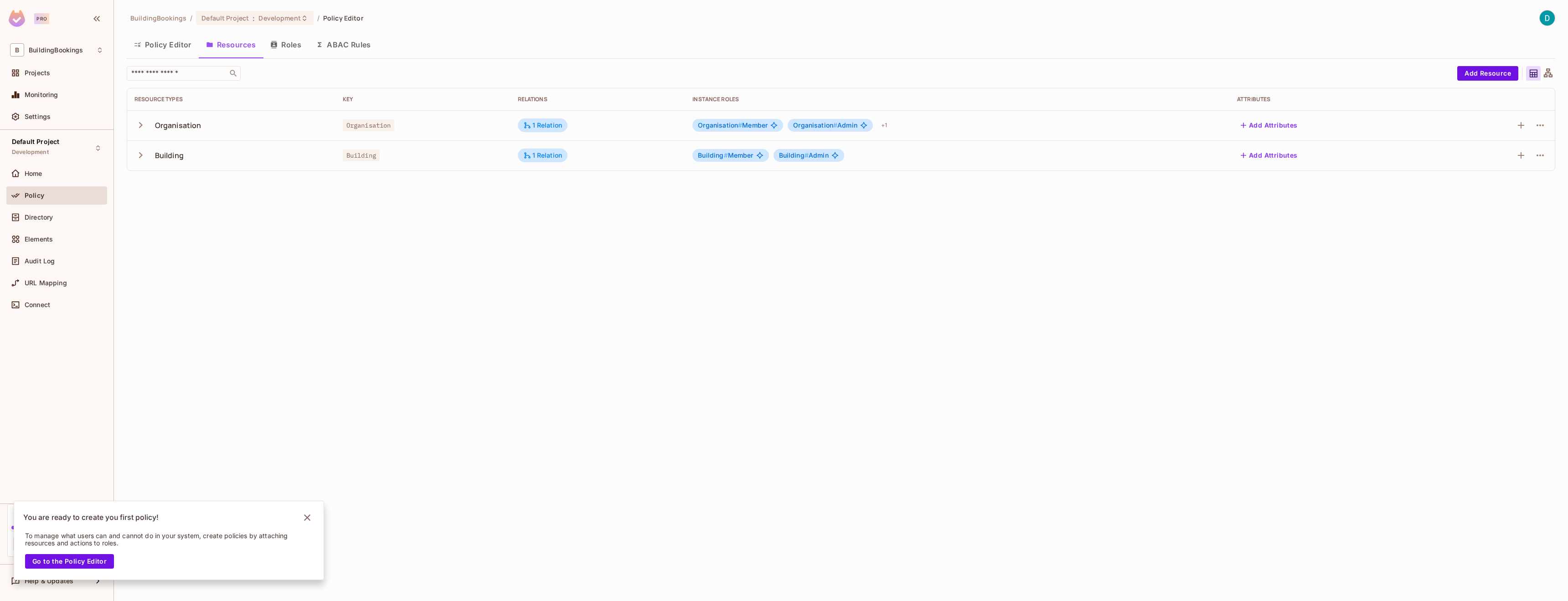
click at [313, 464] on div "BuildingBookings / Default Project : Development / Policy Editor Policy Editor …" at bounding box center [841, 300] width 1454 height 601
click at [295, 48] on button "Roles" at bounding box center [285, 44] width 46 height 23
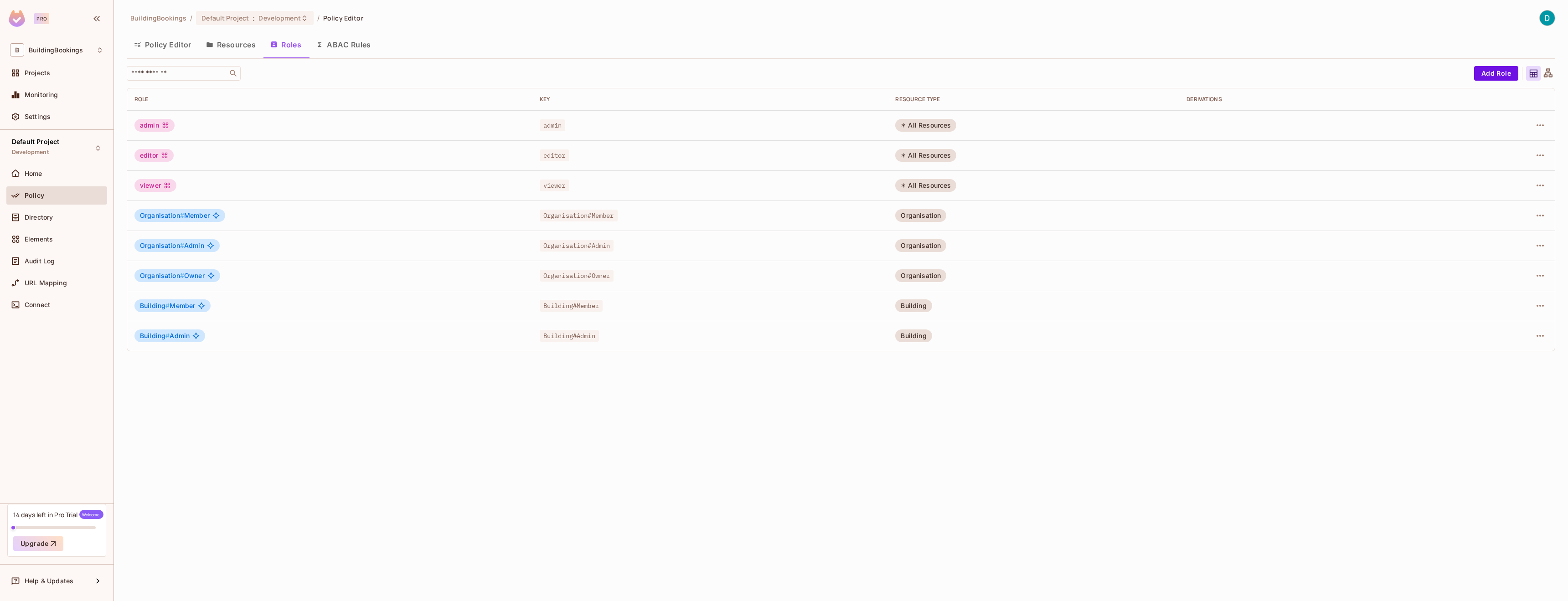
click at [1544, 69] on icon at bounding box center [1548, 74] width 12 height 12
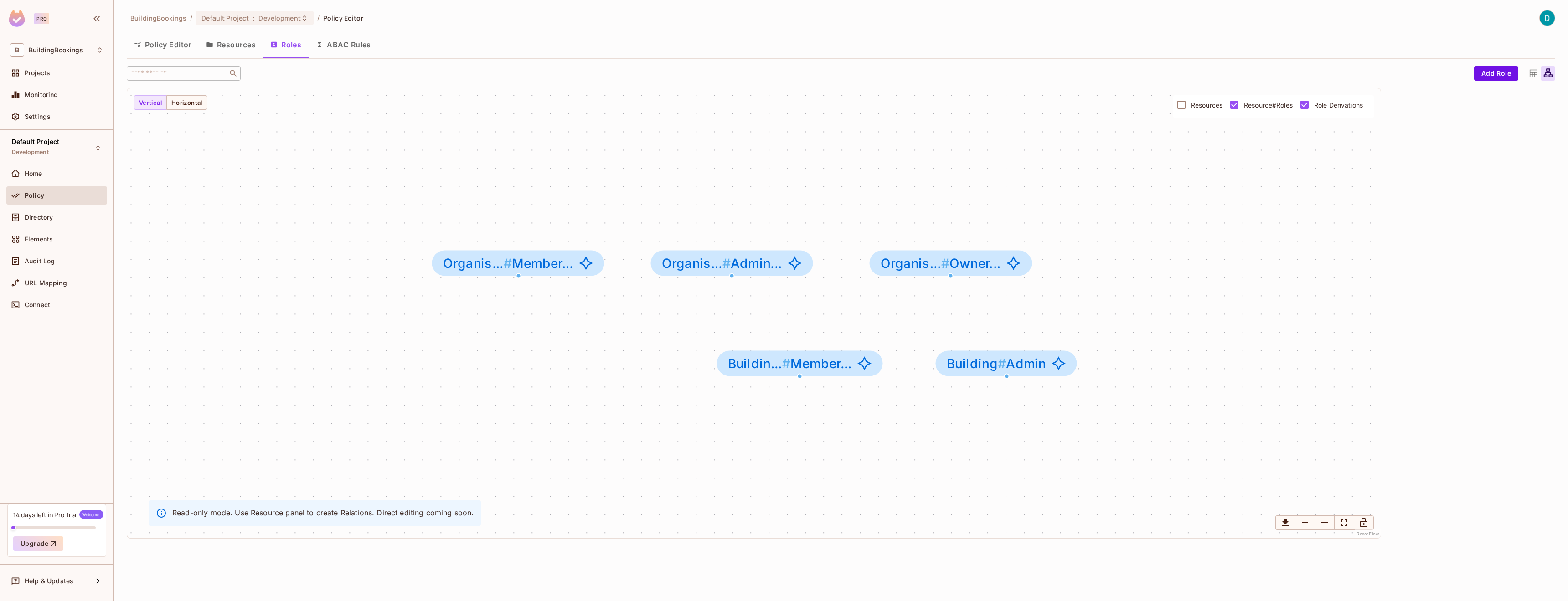
click at [1539, 75] on div at bounding box center [1533, 74] width 15 height 15
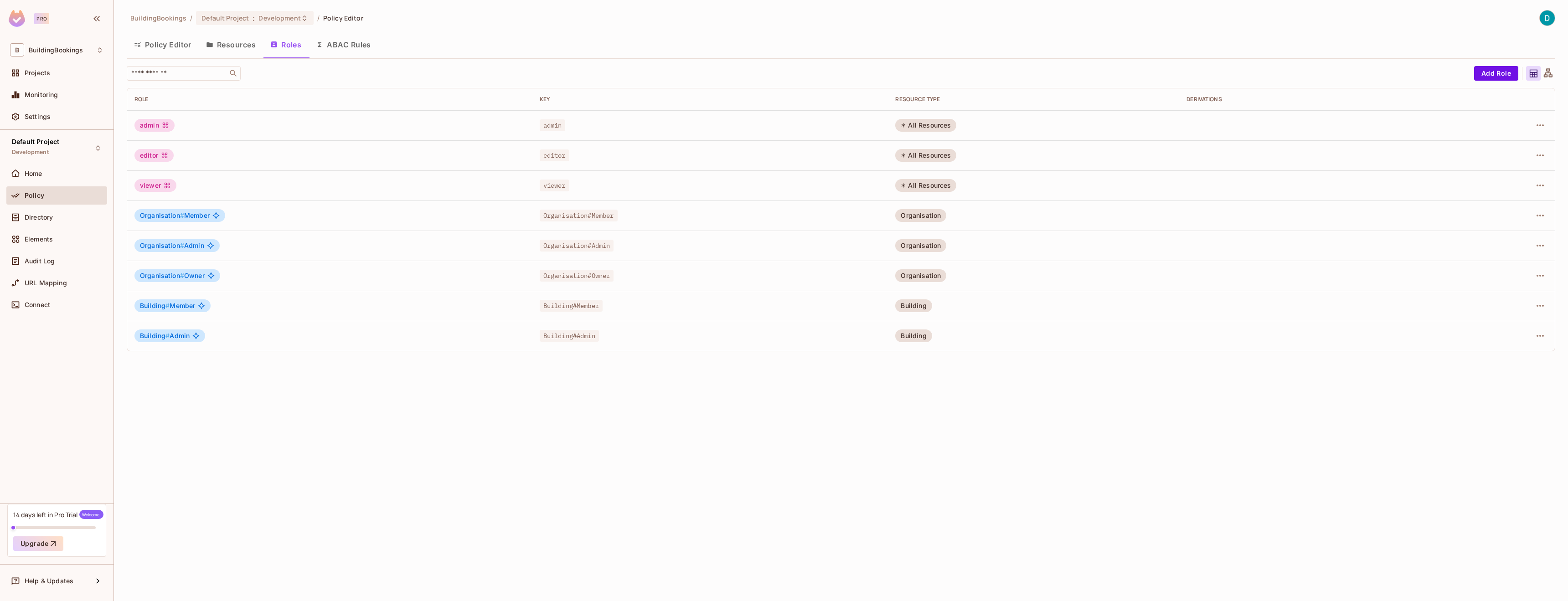
click at [173, 44] on button "Policy Editor" at bounding box center [163, 44] width 72 height 23
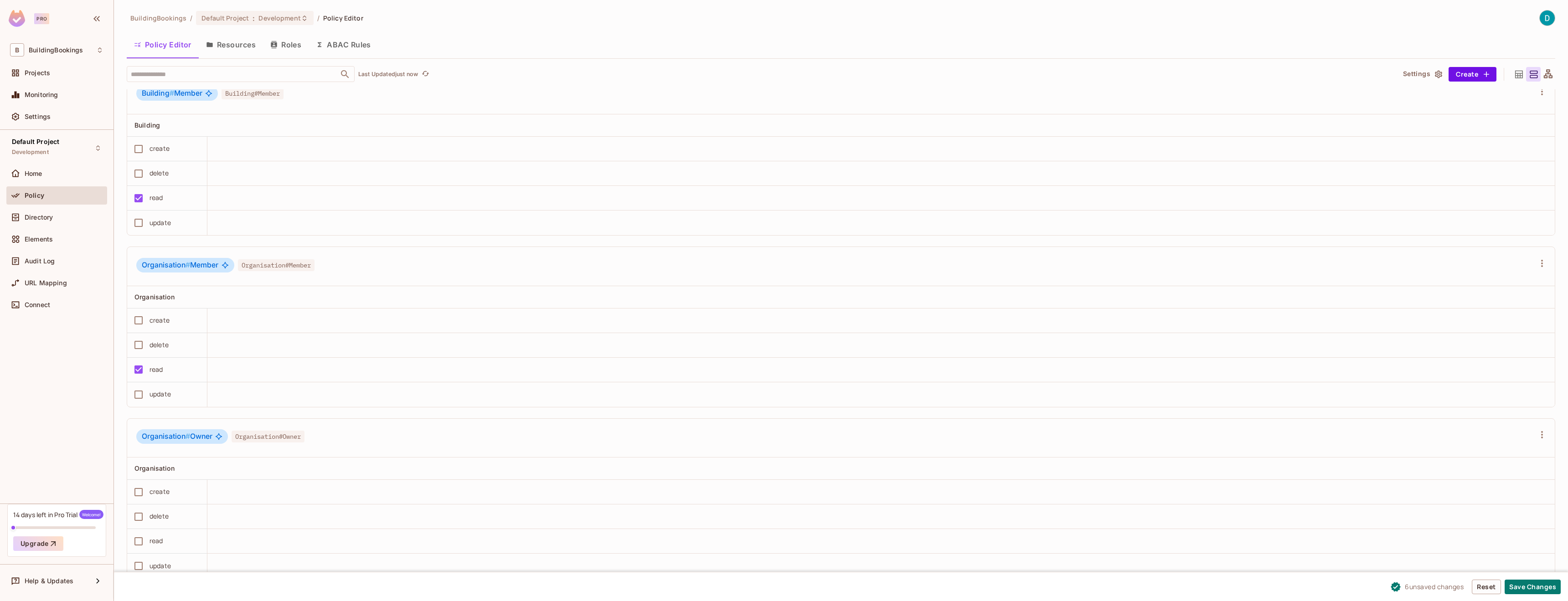
scroll to position [1, 0]
click at [165, 492] on div "create" at bounding box center [159, 491] width 20 height 10
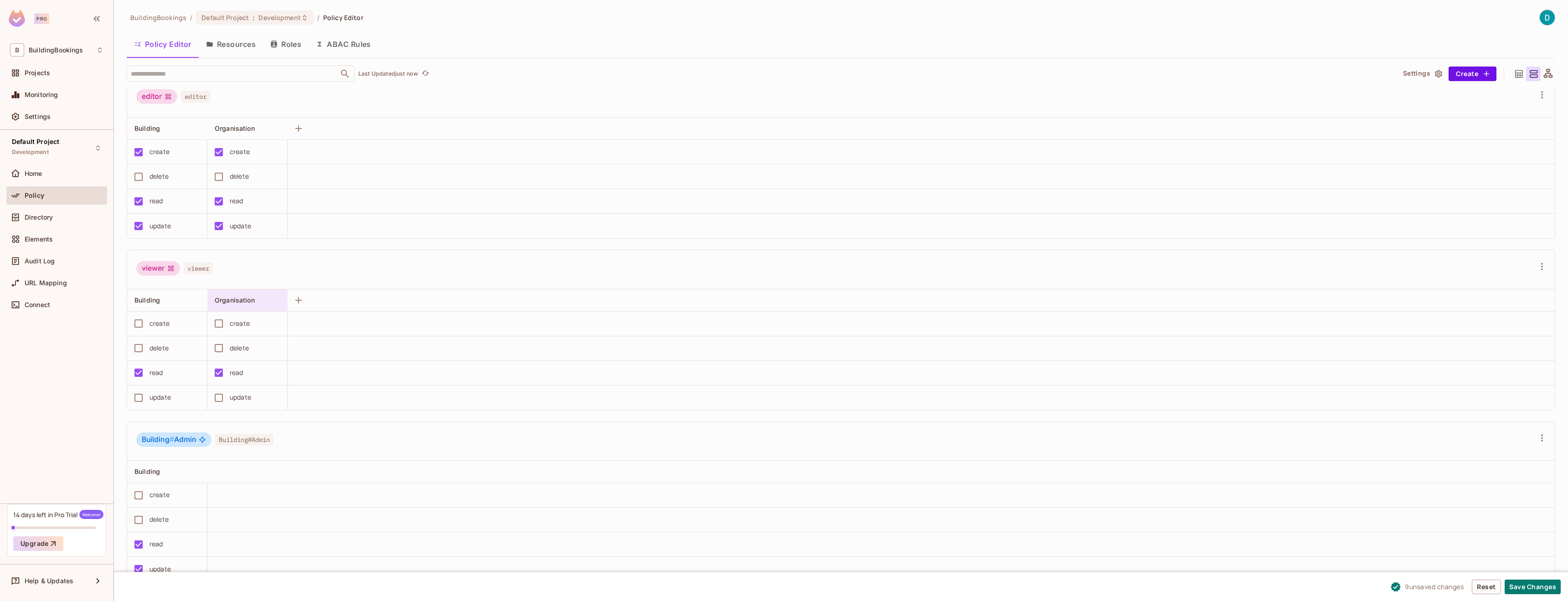
scroll to position [0, 0]
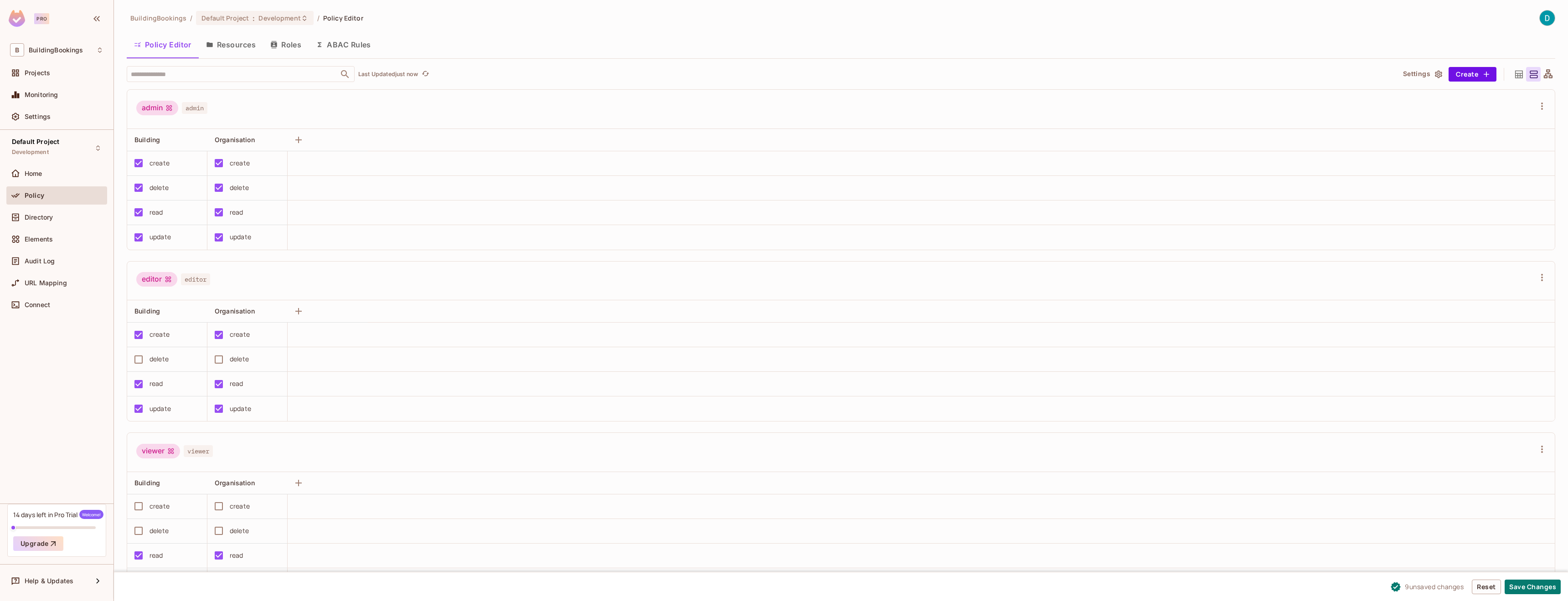
click at [241, 52] on button "Resources" at bounding box center [231, 44] width 65 height 23
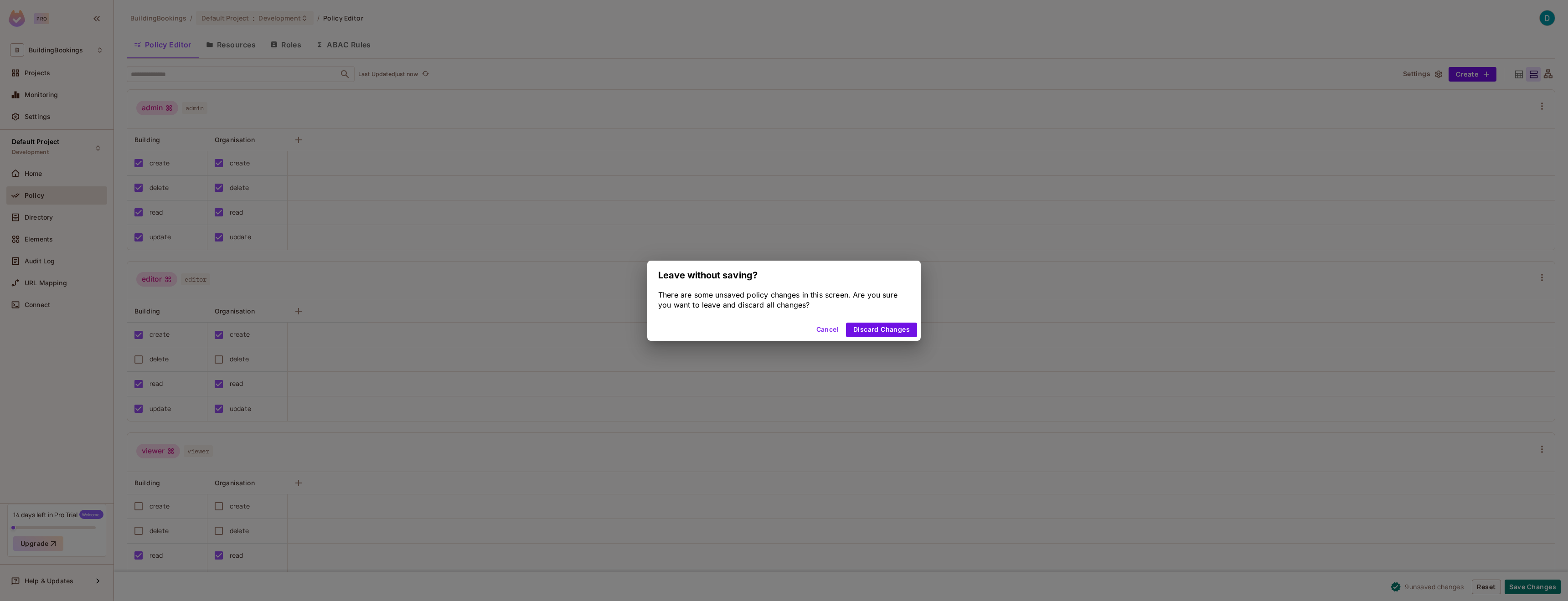
click at [835, 329] on button "Cancel" at bounding box center [827, 330] width 30 height 15
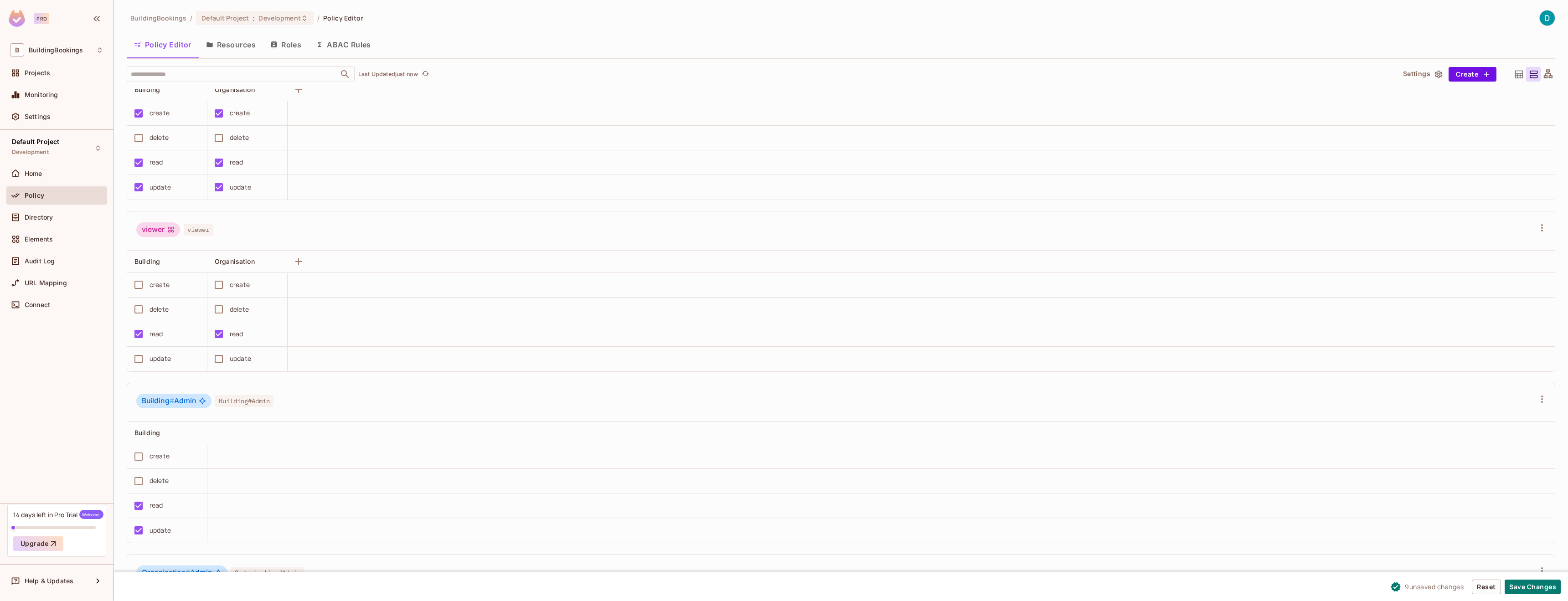
scroll to position [268, 0]
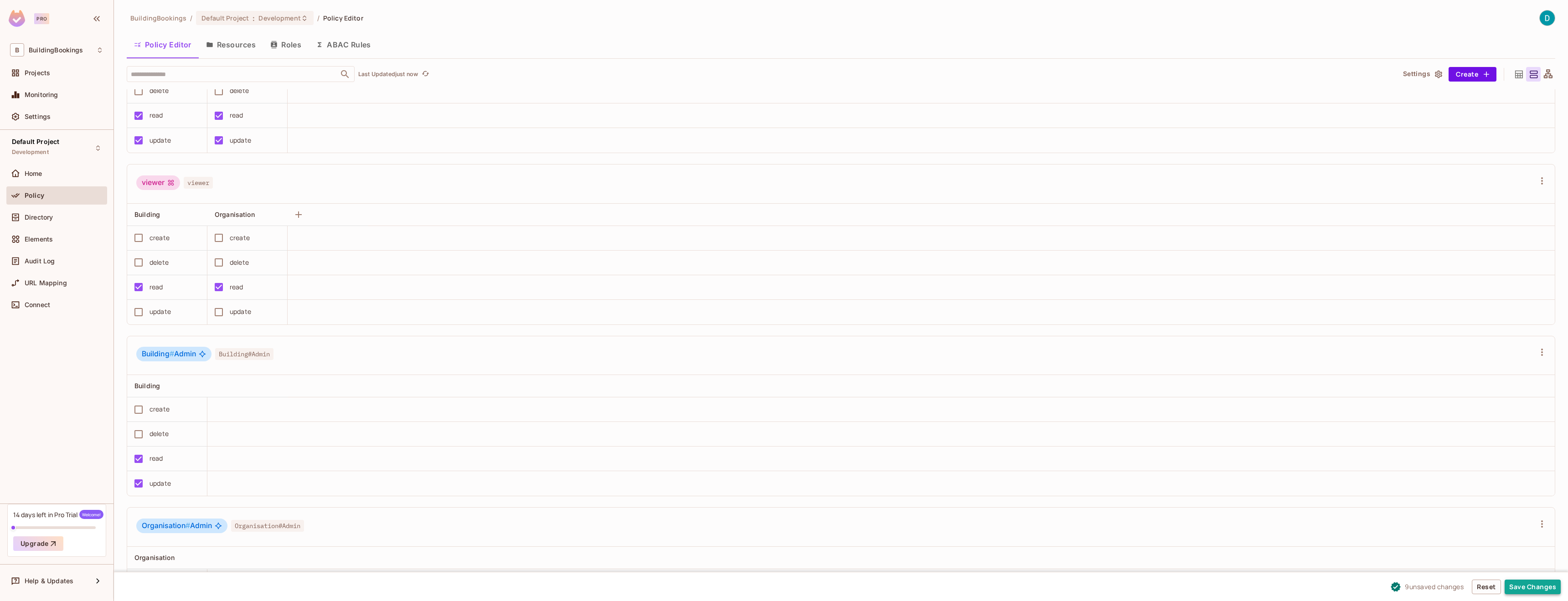
click at [1538, 582] on button "Save Changes" at bounding box center [1533, 587] width 56 height 15
click at [335, 46] on button "ABAC Rules" at bounding box center [343, 44] width 70 height 23
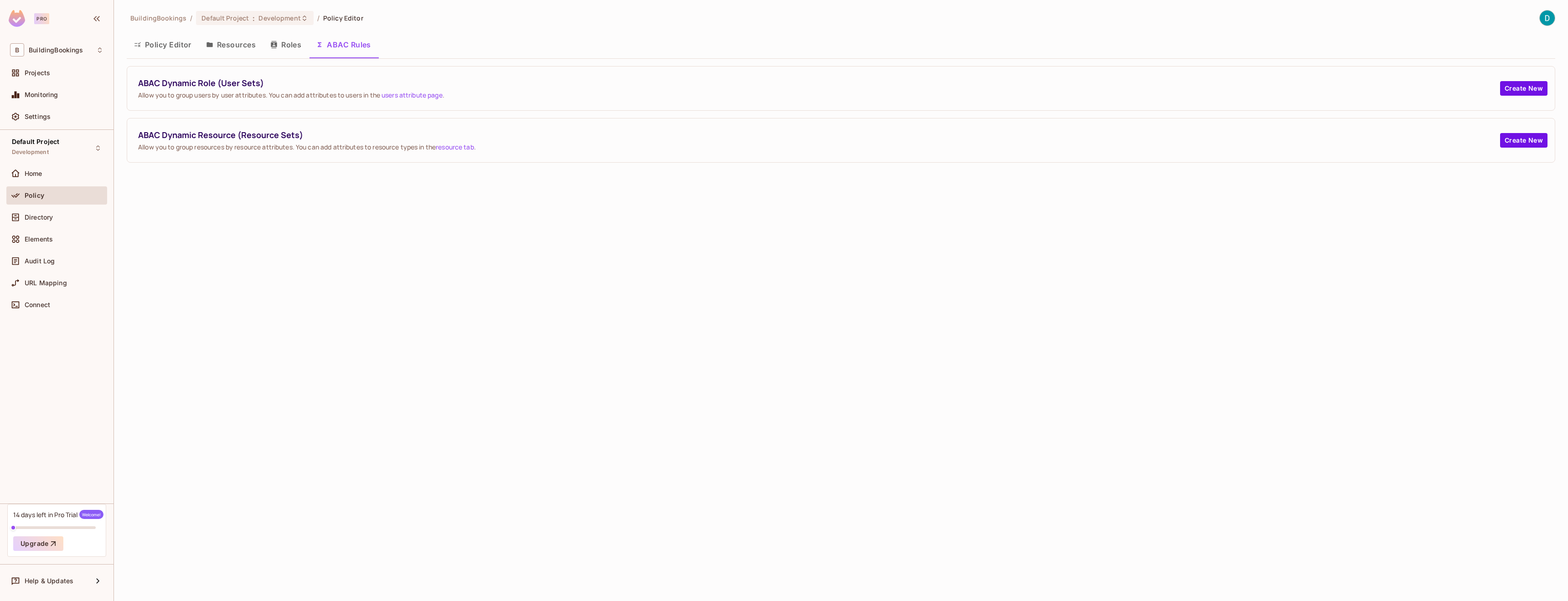
click at [282, 50] on button "Roles" at bounding box center [285, 44] width 46 height 23
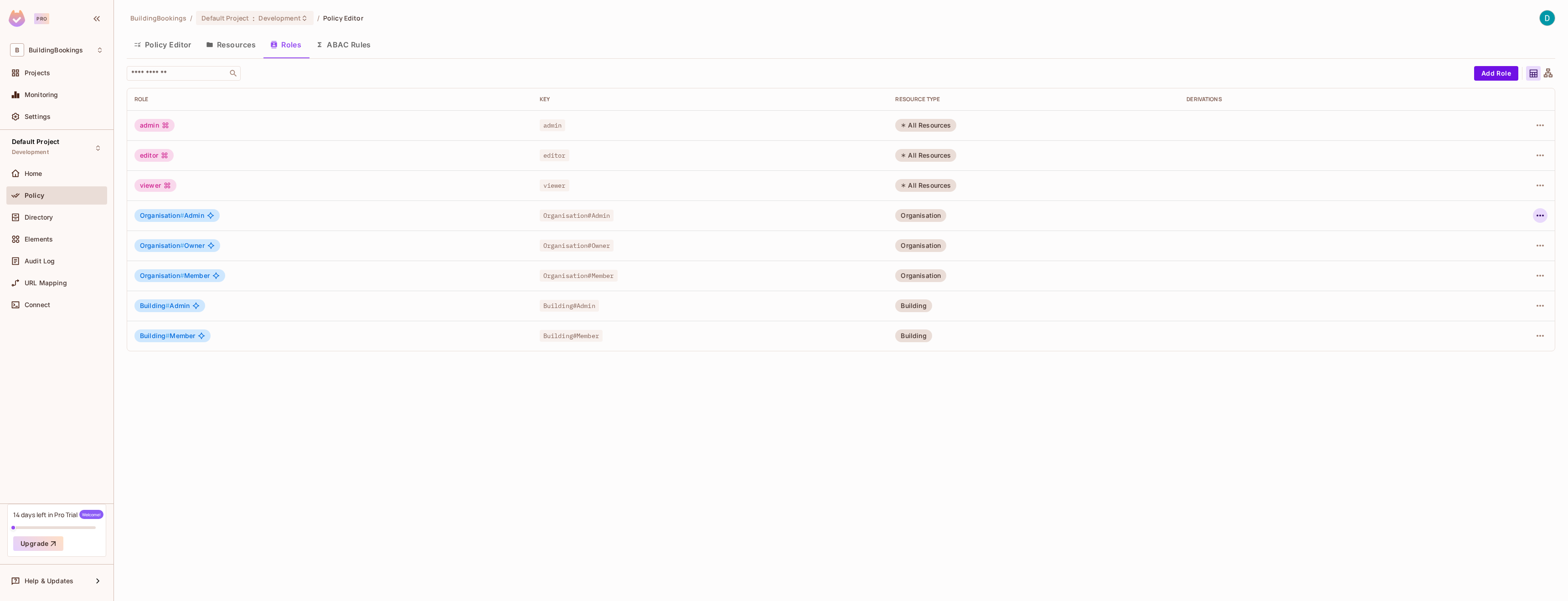
click at [1536, 214] on icon "button" at bounding box center [1540, 215] width 11 height 11
drag, startPoint x: 1444, startPoint y: 398, endPoint x: 1424, endPoint y: 399, distance: 20.0
click at [1444, 398] on div at bounding box center [784, 300] width 1568 height 601
click at [1537, 304] on icon "button" at bounding box center [1540, 305] width 11 height 11
click at [1514, 352] on span "Edit Attributes" at bounding box center [1508, 347] width 51 height 15
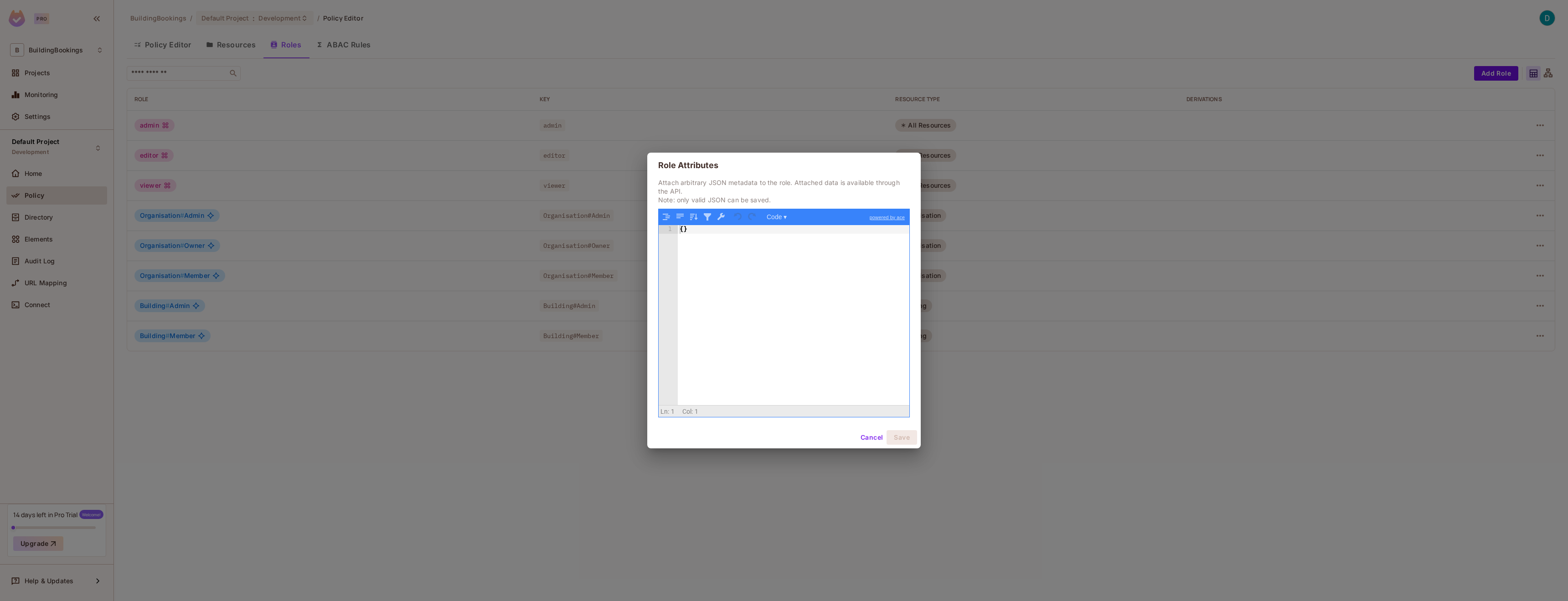
click at [960, 179] on div "Role Attributes Attach arbitrary JSON metadata to the role. Attached data is av…" at bounding box center [784, 300] width 1568 height 601
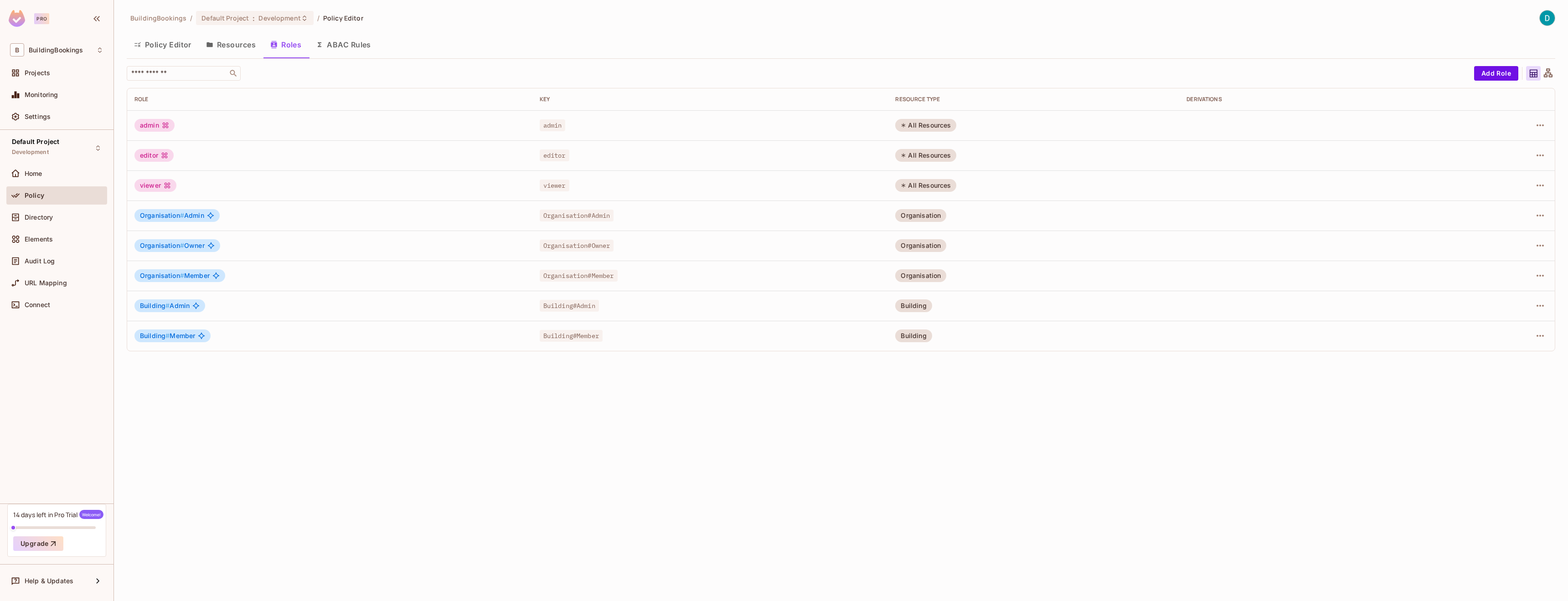
click at [186, 41] on button "Policy Editor" at bounding box center [163, 44] width 72 height 23
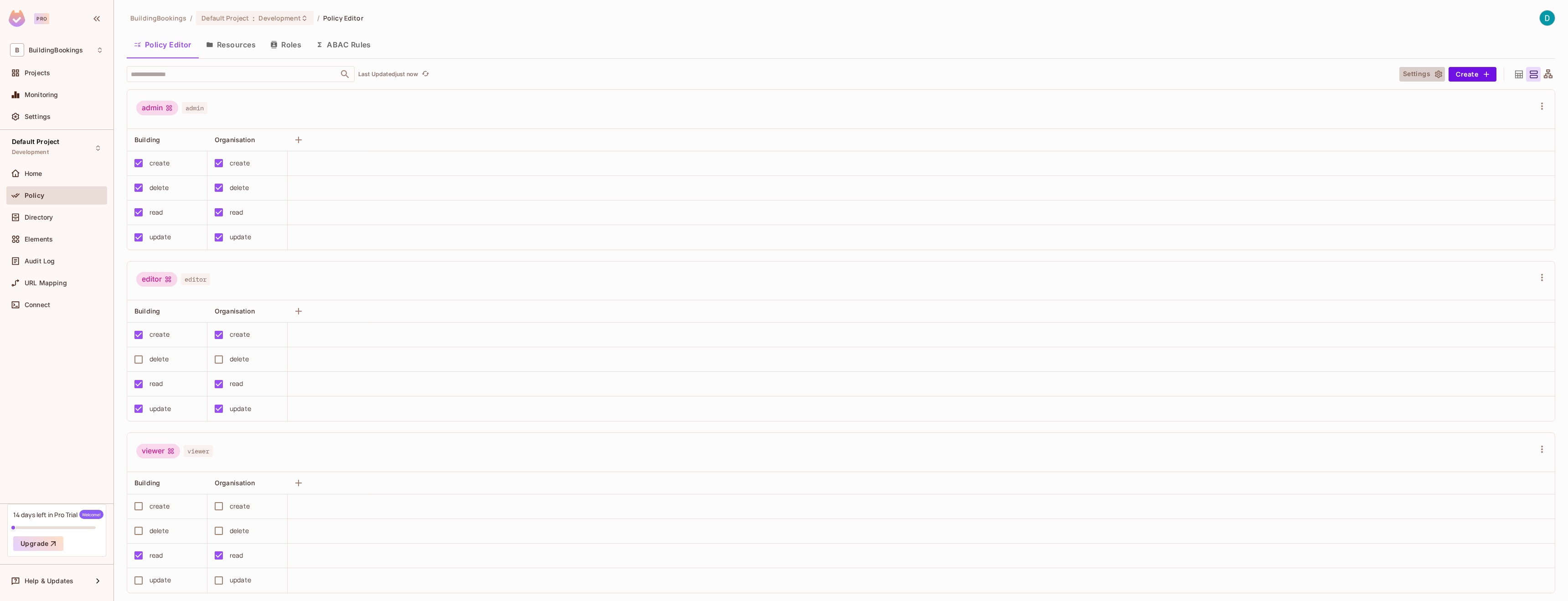
click at [1416, 79] on button "Settings" at bounding box center [1422, 74] width 46 height 15
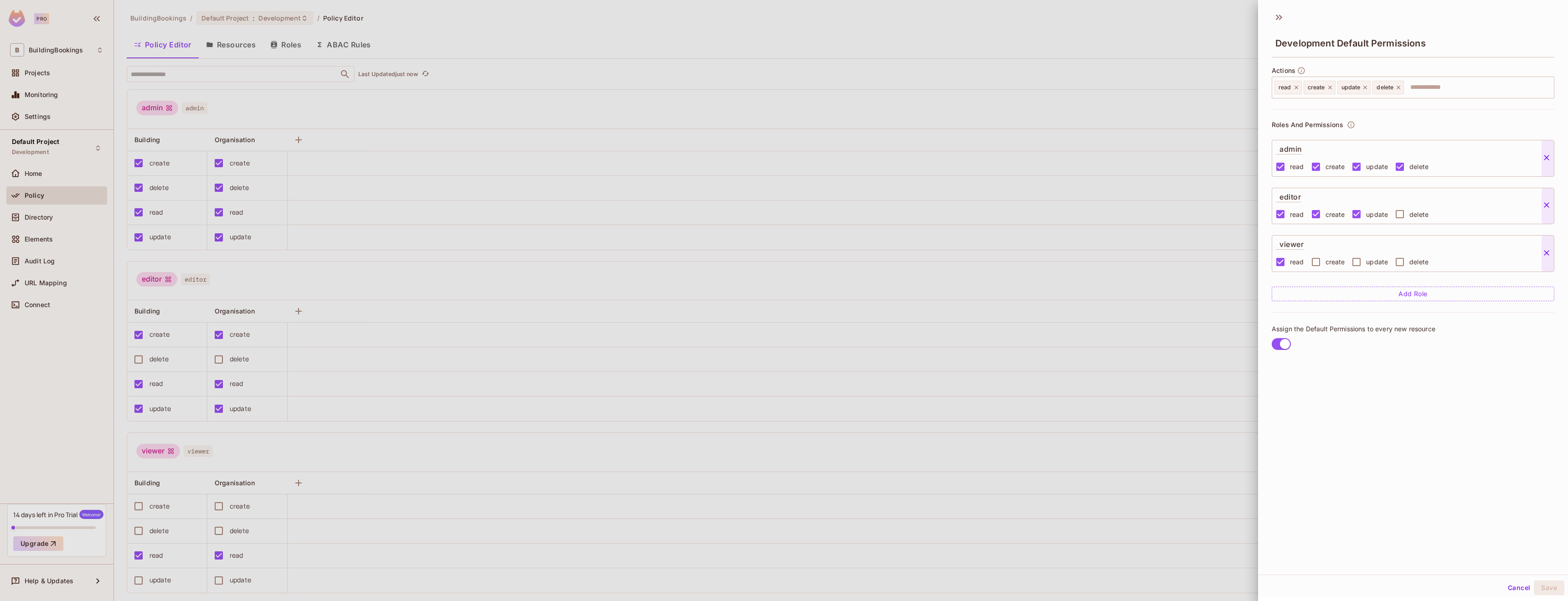
scroll to position [1, 0]
click at [1160, 218] on div at bounding box center [784, 300] width 1568 height 601
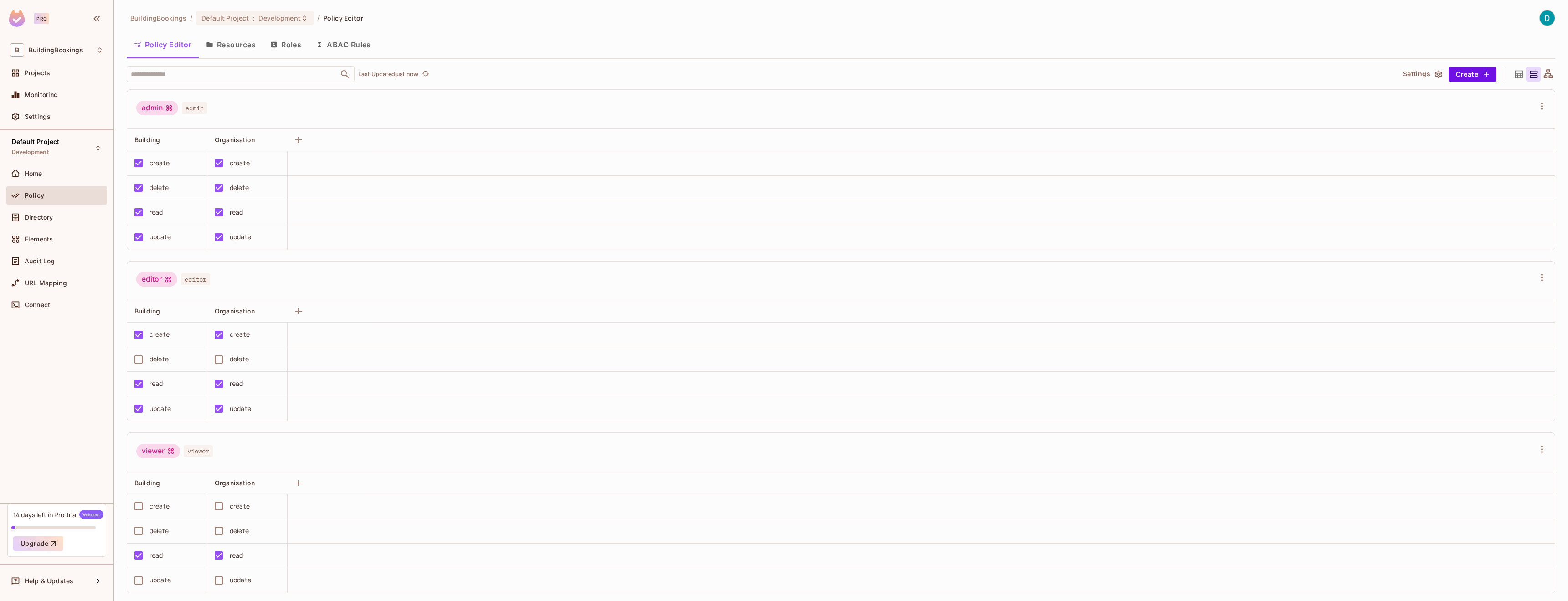
click at [1542, 78] on icon at bounding box center [1548, 74] width 12 height 12
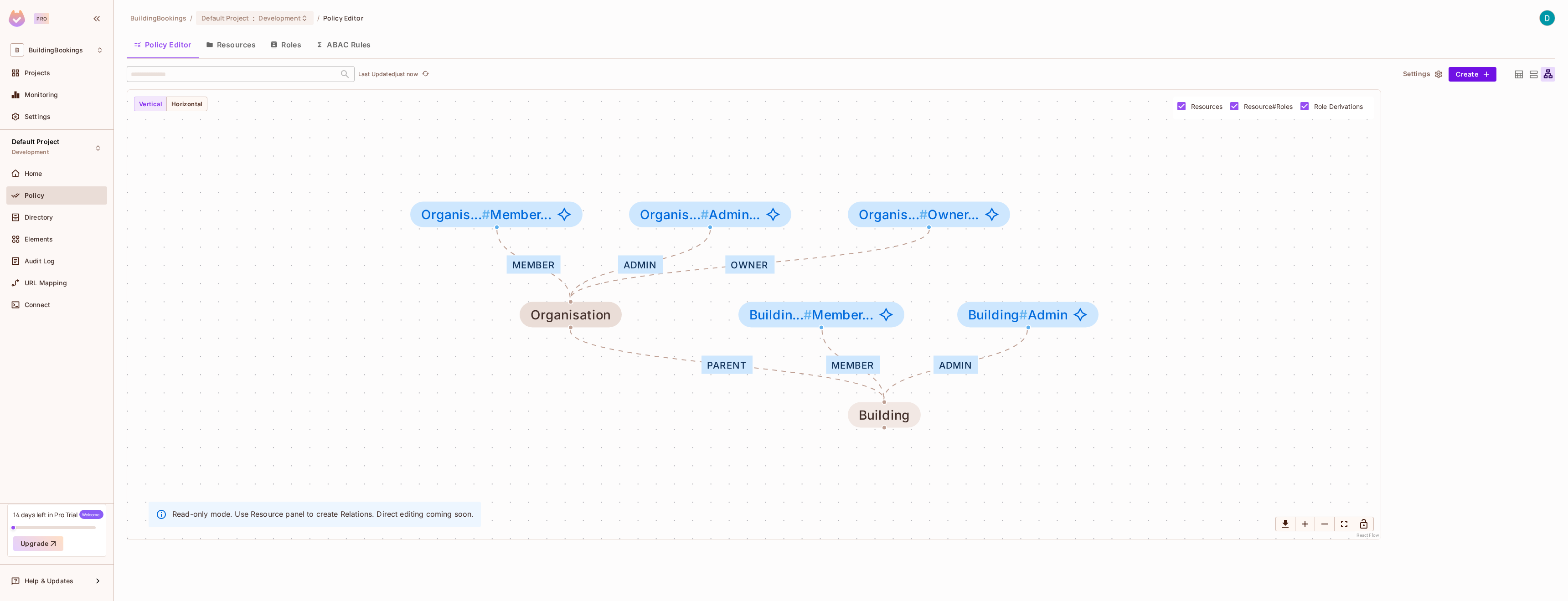
drag, startPoint x: 858, startPoint y: 390, endPoint x: 878, endPoint y: 418, distance: 34.4
click at [322, 46] on icon "button" at bounding box center [320, 44] width 7 height 7
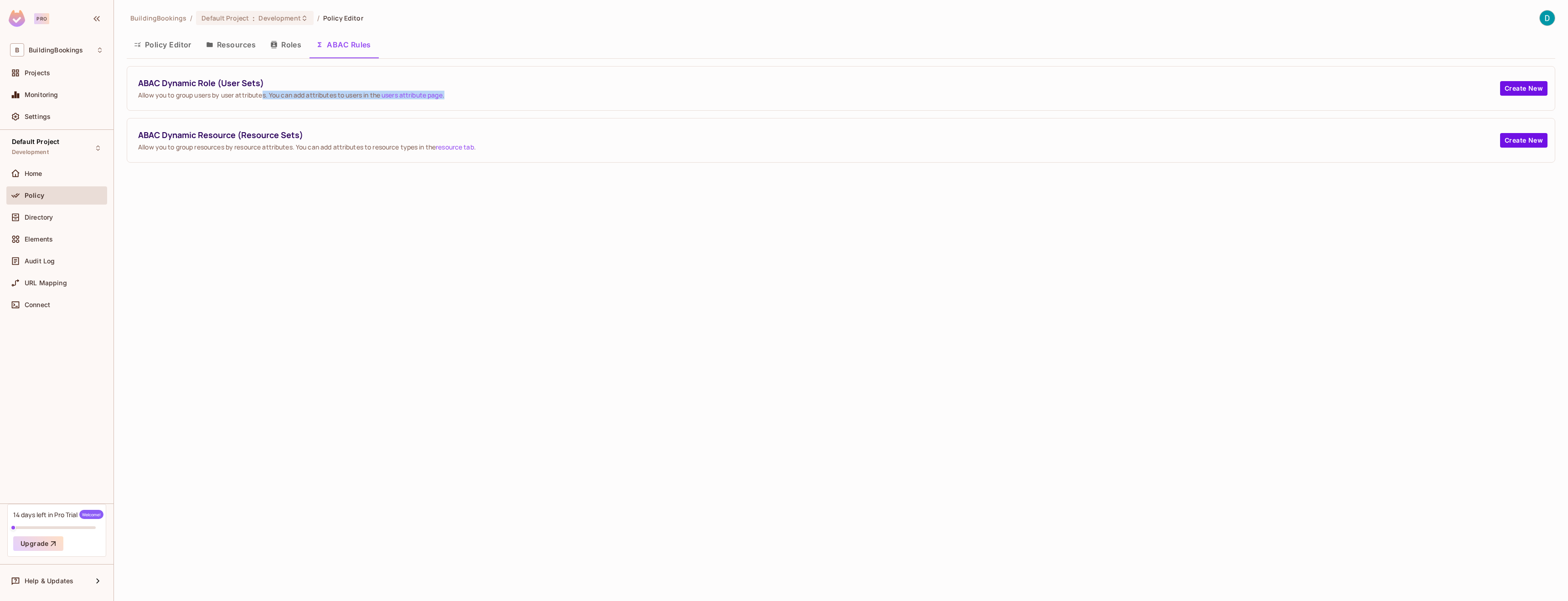
drag, startPoint x: 228, startPoint y: 99, endPoint x: 264, endPoint y: 94, distance: 36.3
click at [264, 94] on div "ABAC Dynamic Role (User Sets) Allow you to group users by user attributes. You …" at bounding box center [841, 88] width 1427 height 44
click at [264, 94] on span "Allow you to group users by user attributes. You can add attributes to users in…" at bounding box center [819, 95] width 1362 height 9
drag, startPoint x: 254, startPoint y: 151, endPoint x: 267, endPoint y: 150, distance: 13.0
click at [259, 150] on div "ABAC Dynamic Resource (Resource Sets) Allow you to group resources by resource …" at bounding box center [841, 141] width 1427 height 44
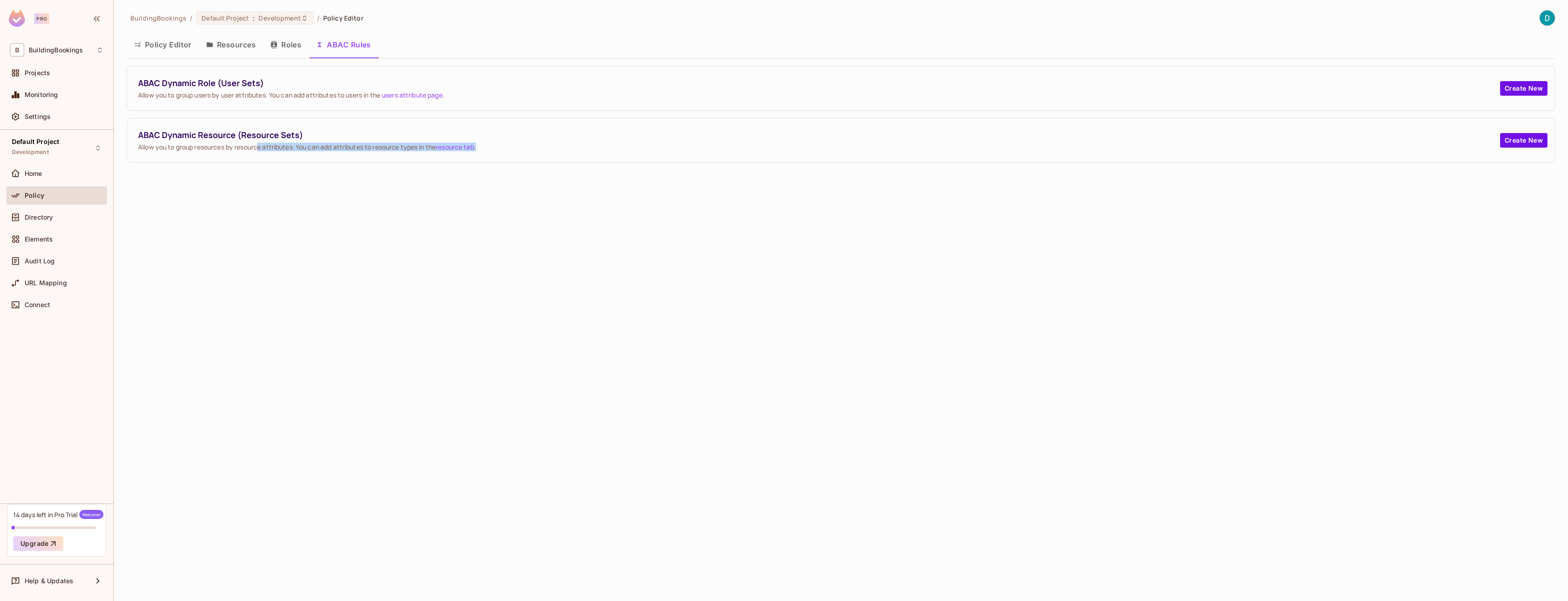
click at [269, 150] on span "Allow you to group resources by resource attributes. You can add attributes to …" at bounding box center [819, 147] width 1362 height 9
click at [1534, 146] on button "Create New" at bounding box center [1524, 141] width 47 height 15
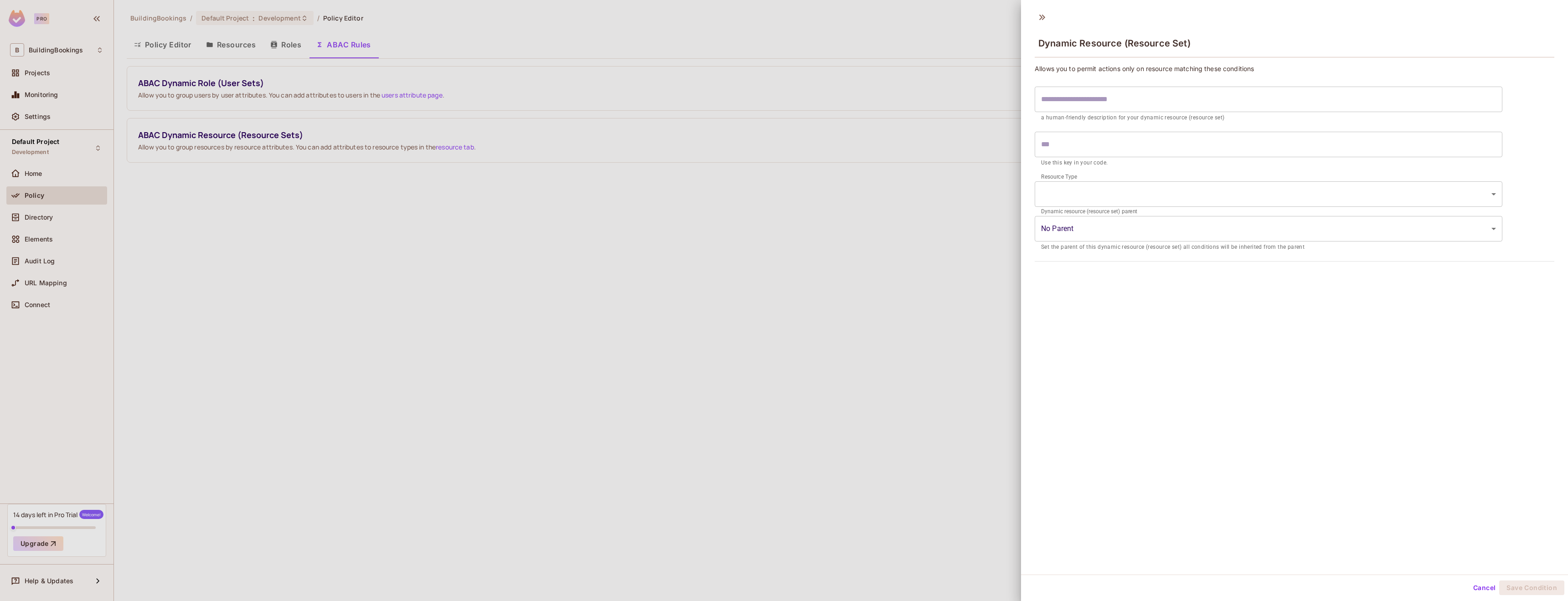
click at [1102, 106] on input "text" at bounding box center [1269, 99] width 467 height 26
click at [1091, 144] on input "text" at bounding box center [1269, 144] width 467 height 26
click at [1088, 192] on body "Pro B BuildingBookings Projects Monitoring Settings Default Project Development…" at bounding box center [784, 300] width 1568 height 601
click at [1080, 220] on li "Organisation" at bounding box center [1263, 217] width 457 height 16
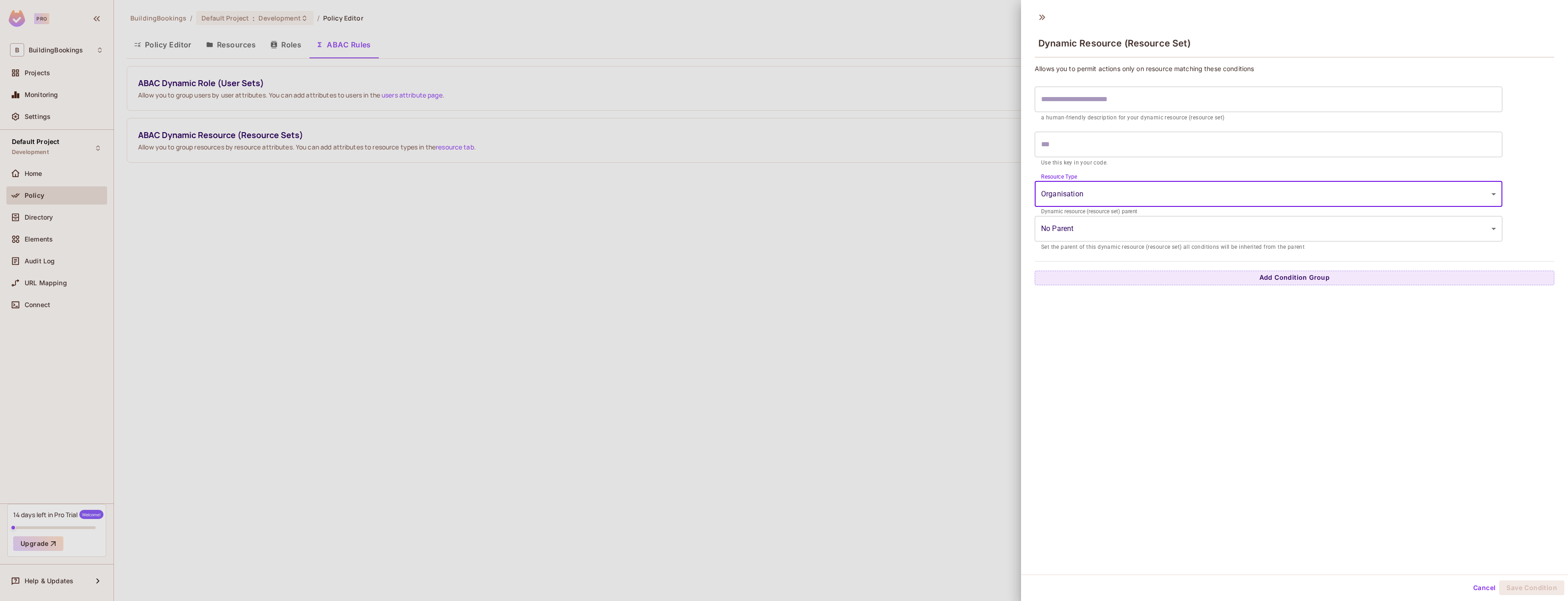
click at [1087, 232] on body "**********" at bounding box center [784, 300] width 1568 height 601
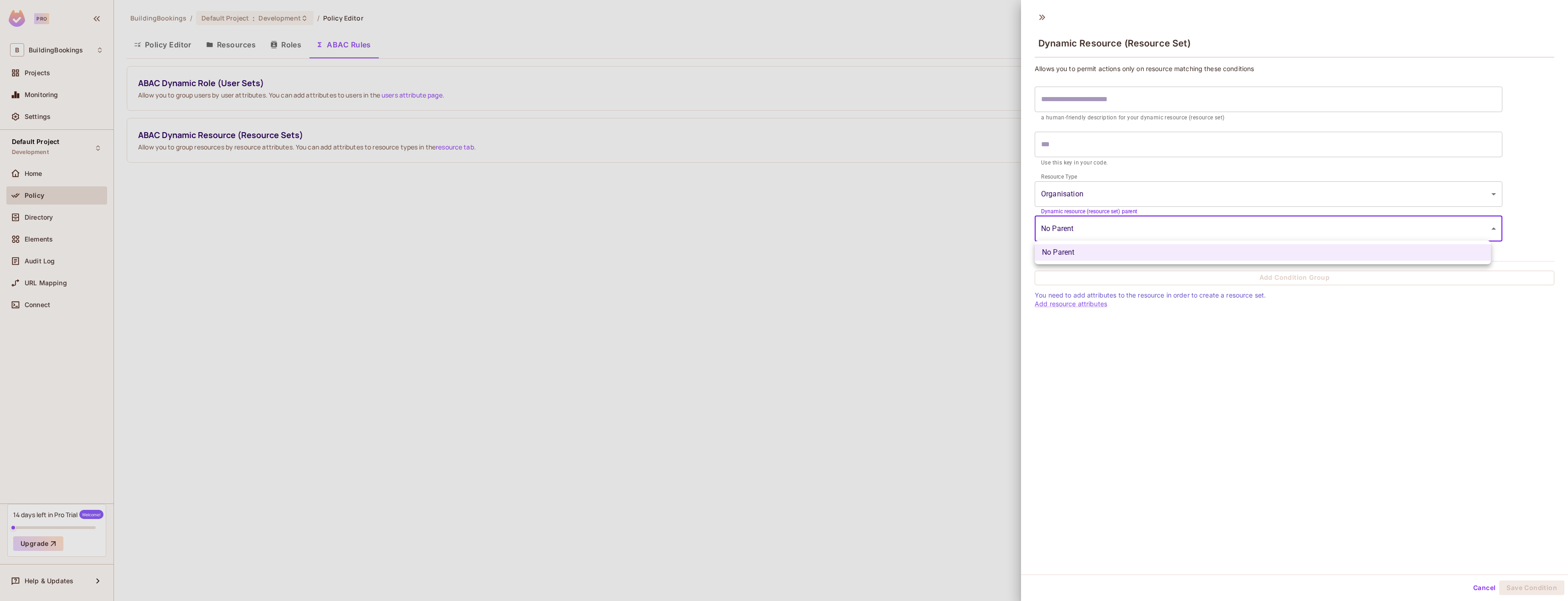
click at [1088, 233] on div at bounding box center [784, 300] width 1568 height 601
click at [1097, 192] on body "**********" at bounding box center [784, 300] width 1568 height 601
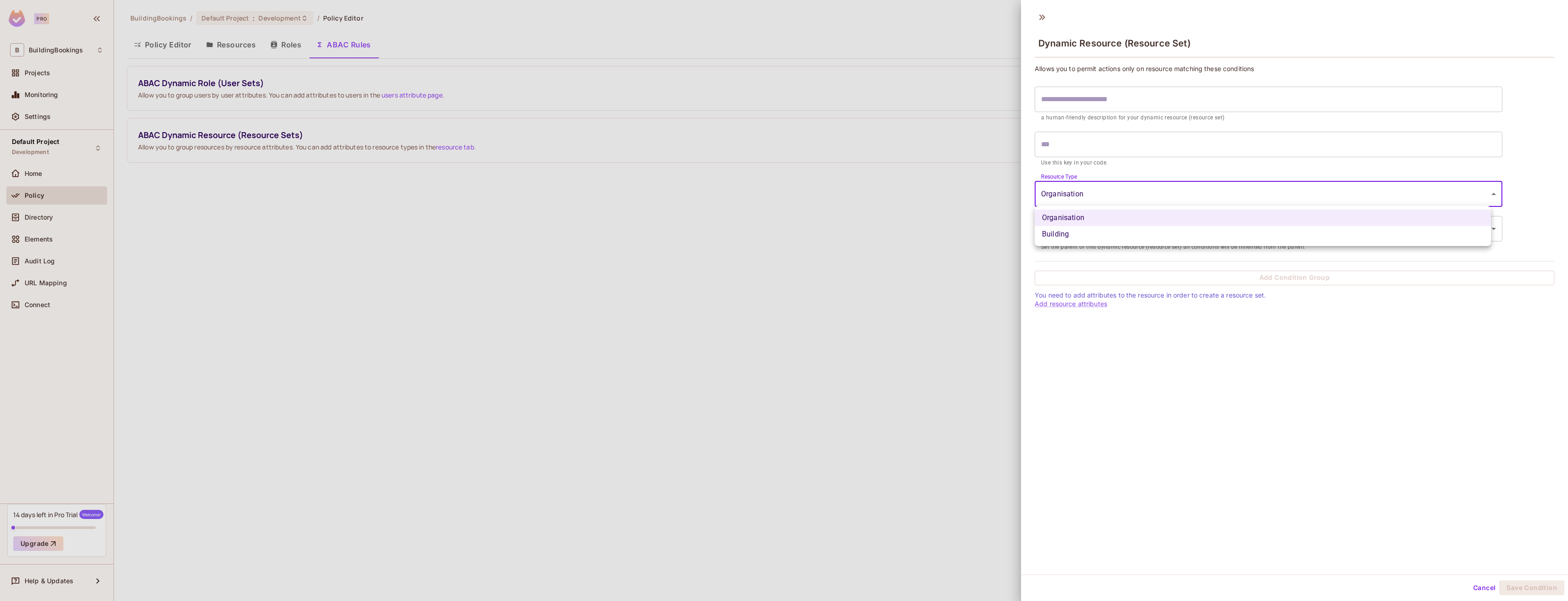
click at [1079, 230] on li "Building" at bounding box center [1263, 234] width 457 height 16
type input "********"
click at [1083, 229] on body "Pro B BuildingBookings Projects Monitoring Settings Default Project Development…" at bounding box center [784, 300] width 1568 height 601
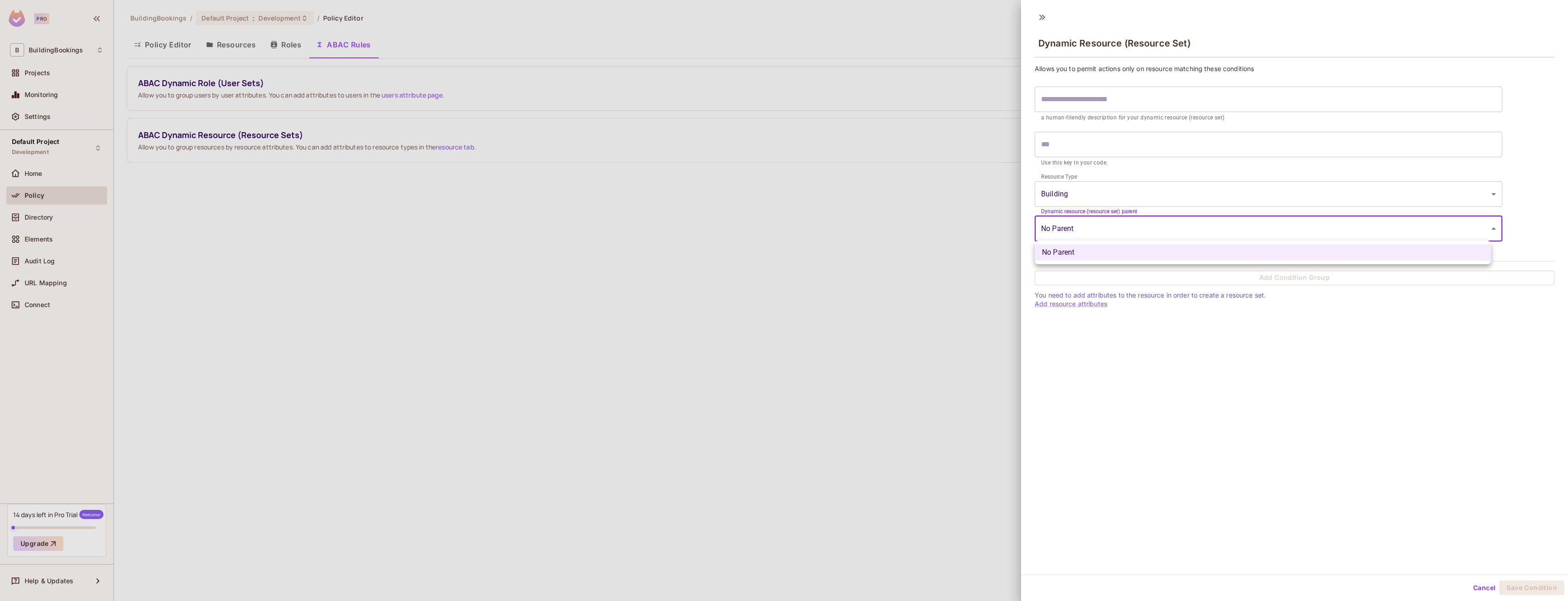
click at [1082, 232] on div at bounding box center [784, 300] width 1568 height 601
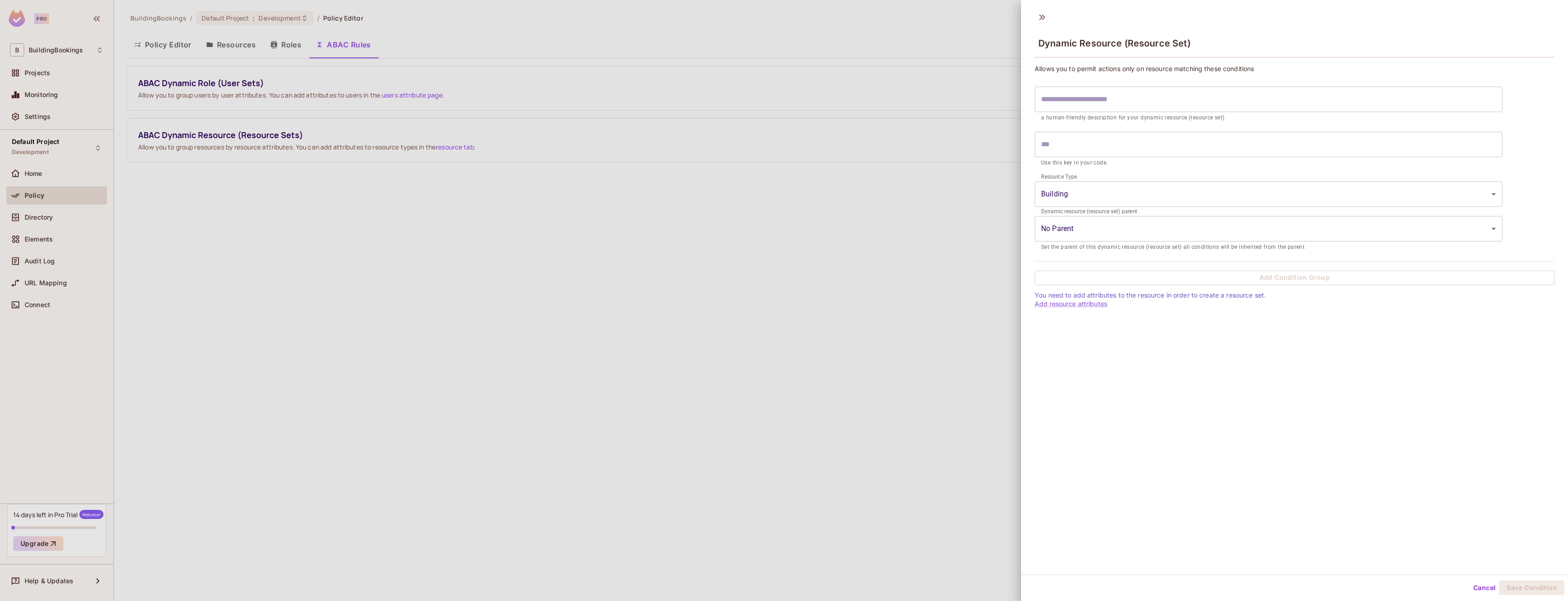
click at [1094, 307] on div "Dynamic Resource (Resource Set) Allows you to permit actions only on resource m…" at bounding box center [1294, 290] width 547 height 568
click at [1095, 305] on link "Add resource attributes" at bounding box center [1071, 304] width 72 height 8
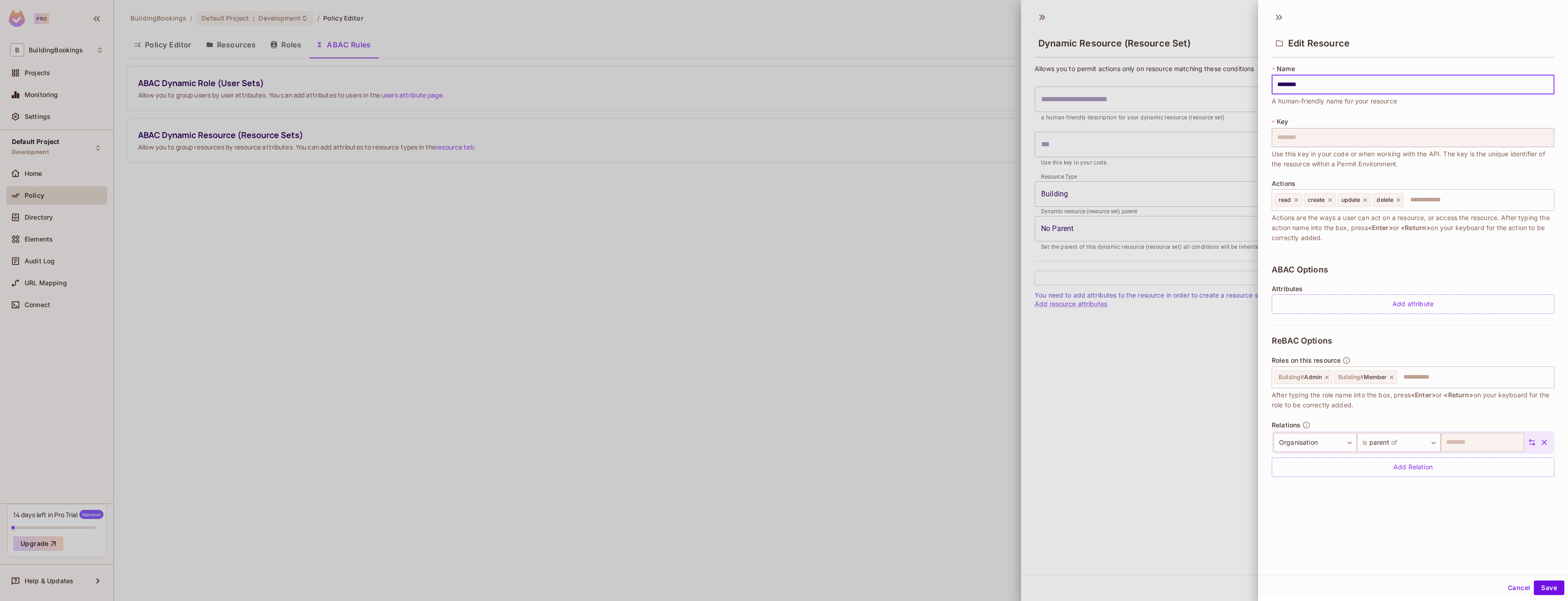
click at [951, 262] on div at bounding box center [784, 300] width 1568 height 601
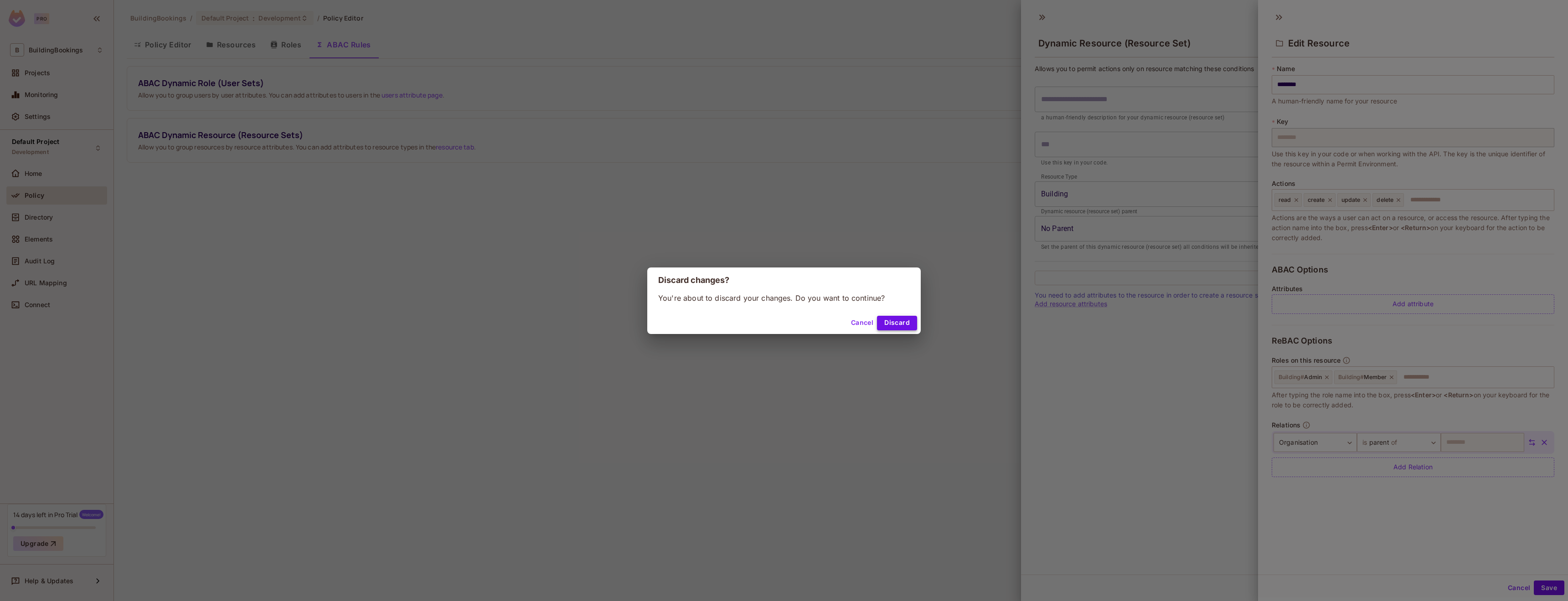
click at [906, 317] on button "Discard" at bounding box center [897, 323] width 40 height 15
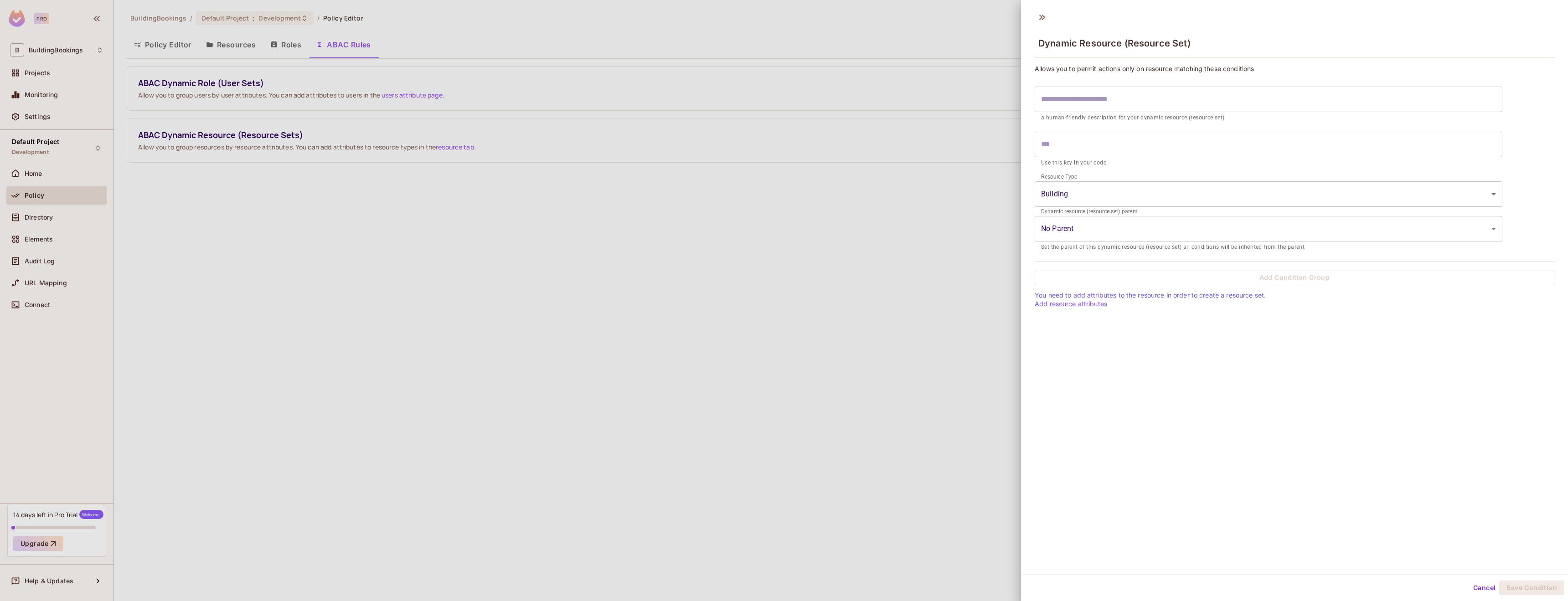
click at [226, 52] on div at bounding box center [784, 300] width 1568 height 601
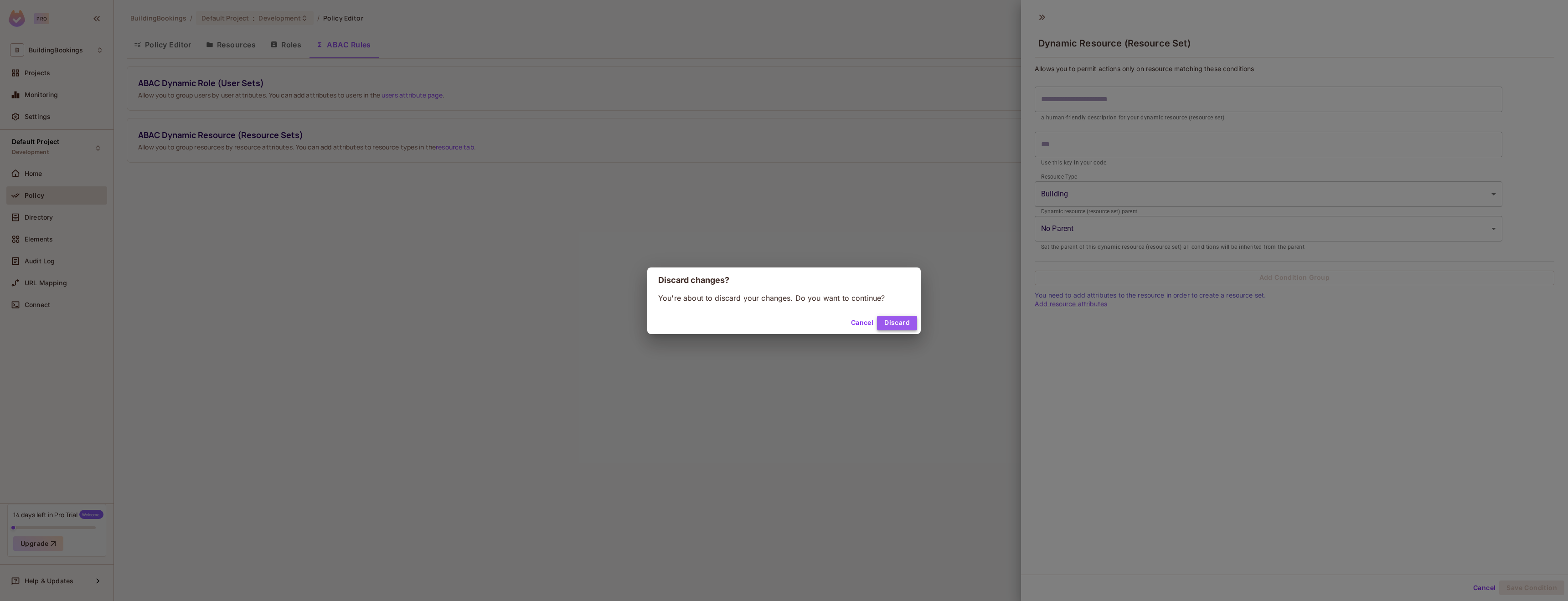
click at [895, 326] on button "Discard" at bounding box center [897, 323] width 40 height 15
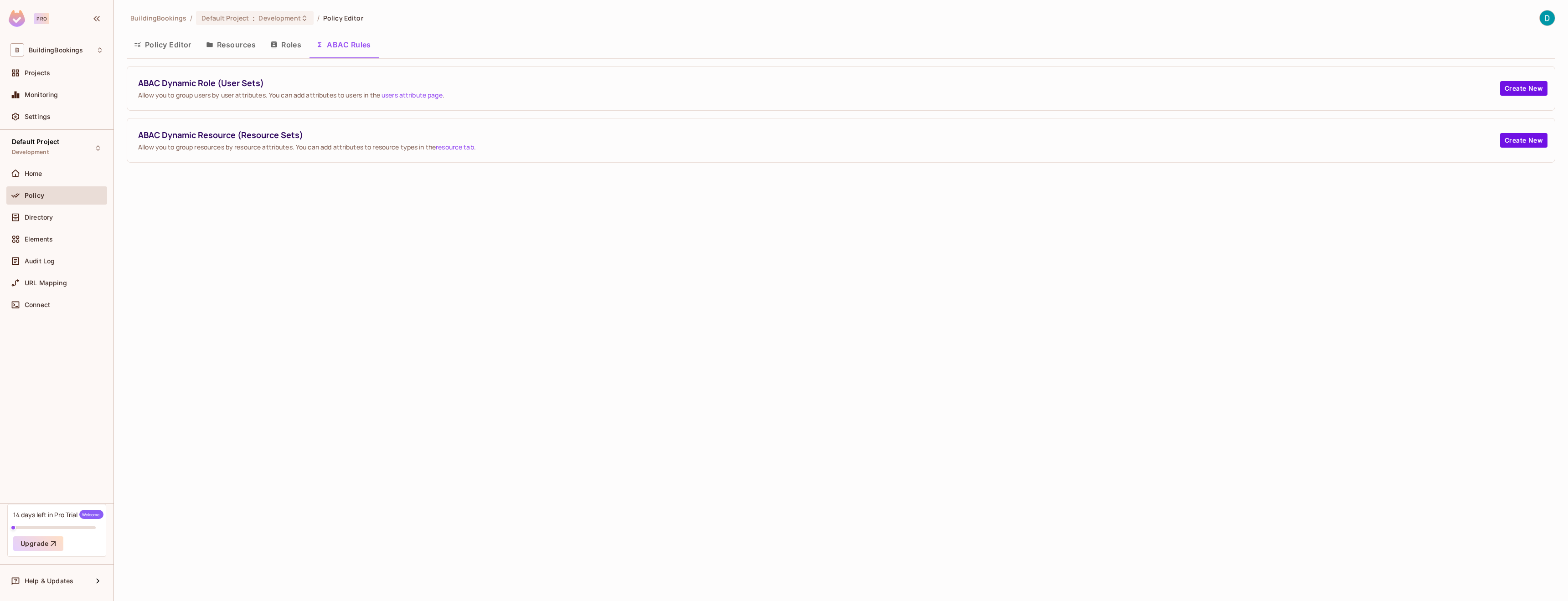
click at [229, 41] on button "Resources" at bounding box center [231, 44] width 65 height 23
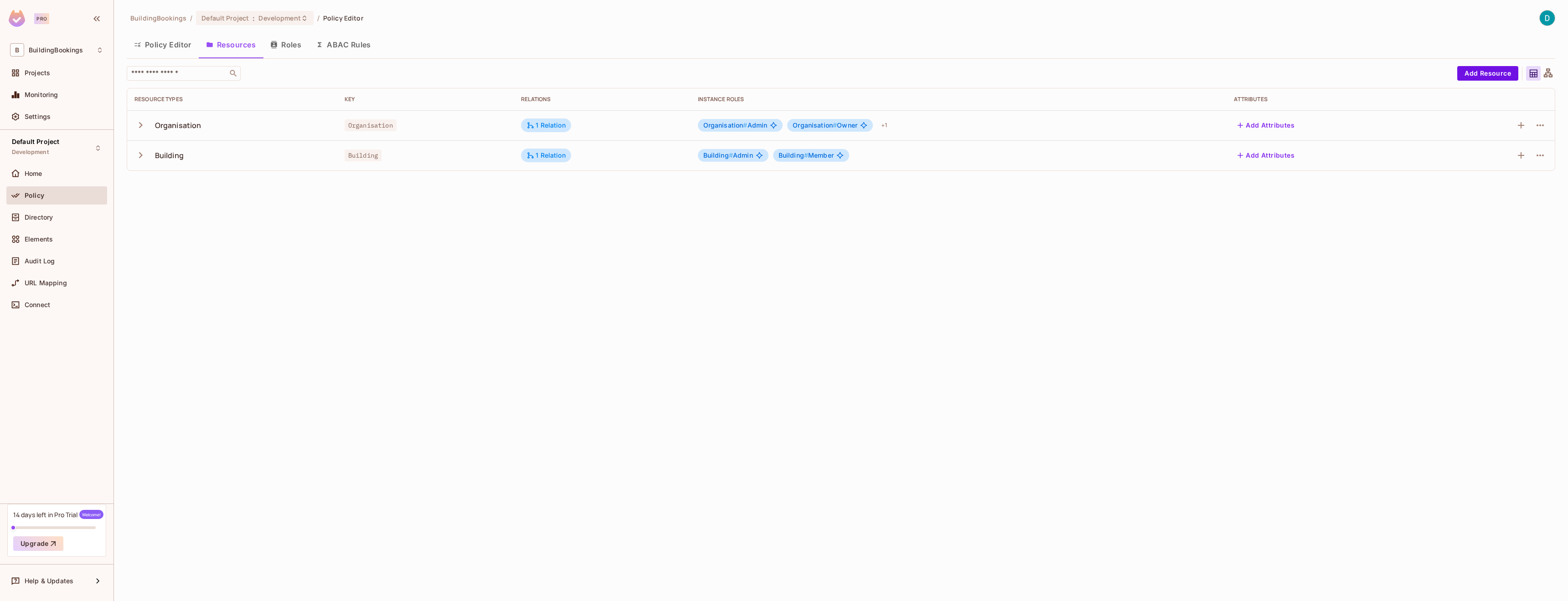
click at [142, 128] on icon "button" at bounding box center [141, 125] width 12 height 12
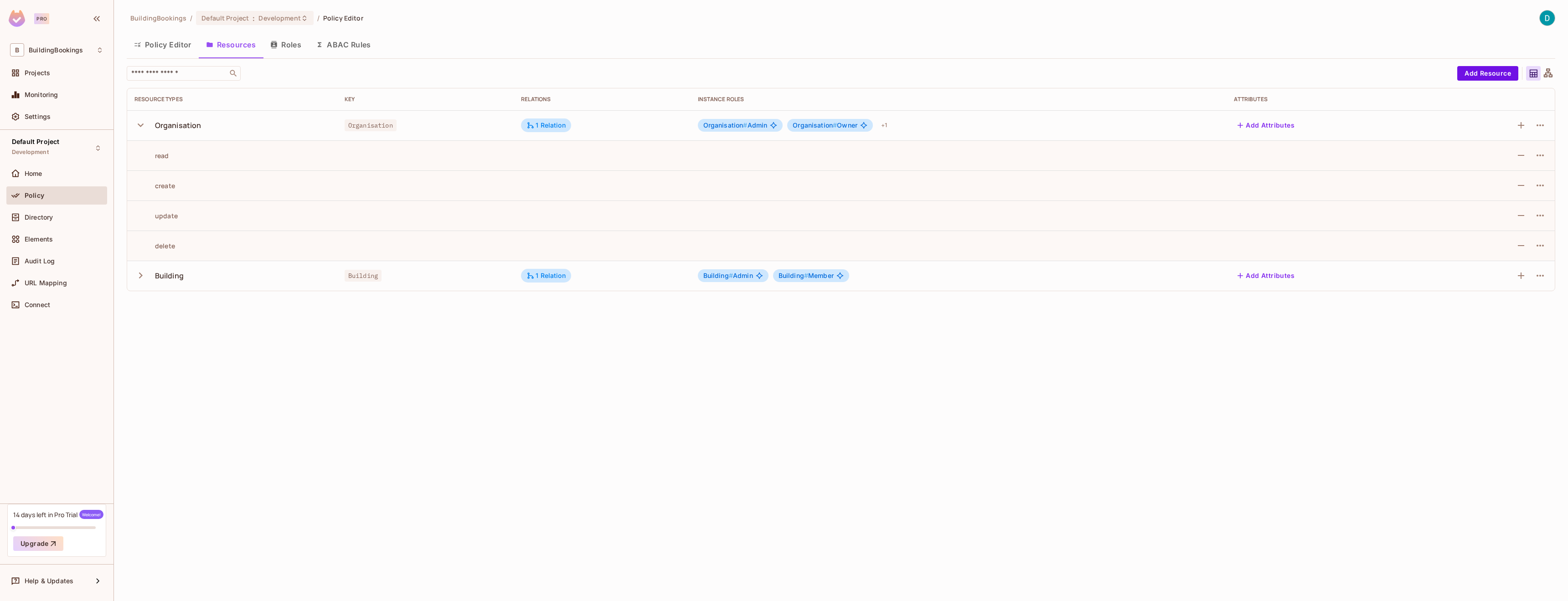
drag, startPoint x: 184, startPoint y: 121, endPoint x: 202, endPoint y: 123, distance: 18.1
click at [184, 121] on div "Organisation" at bounding box center [178, 125] width 46 height 10
click at [141, 130] on icon "button" at bounding box center [141, 125] width 12 height 12
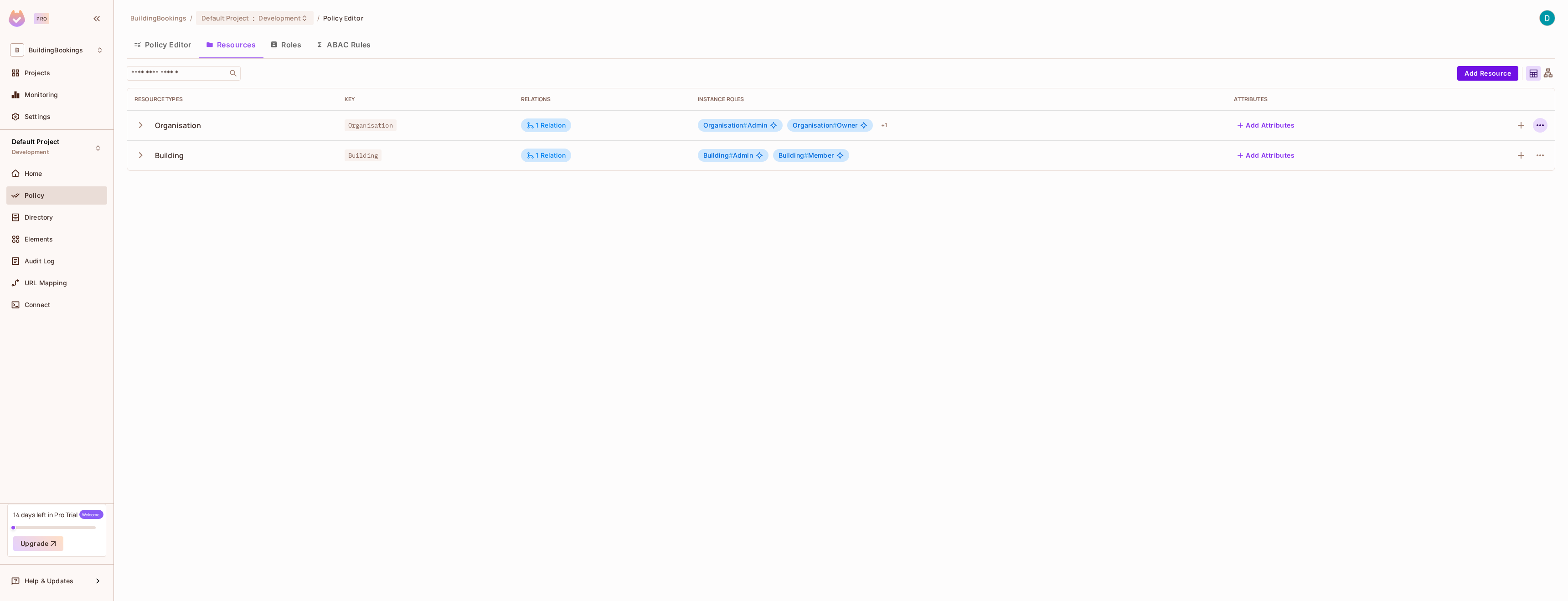
click at [1538, 128] on icon "button" at bounding box center [1540, 125] width 11 height 11
click at [1514, 161] on div "Edit Resource" at bounding box center [1500, 161] width 43 height 9
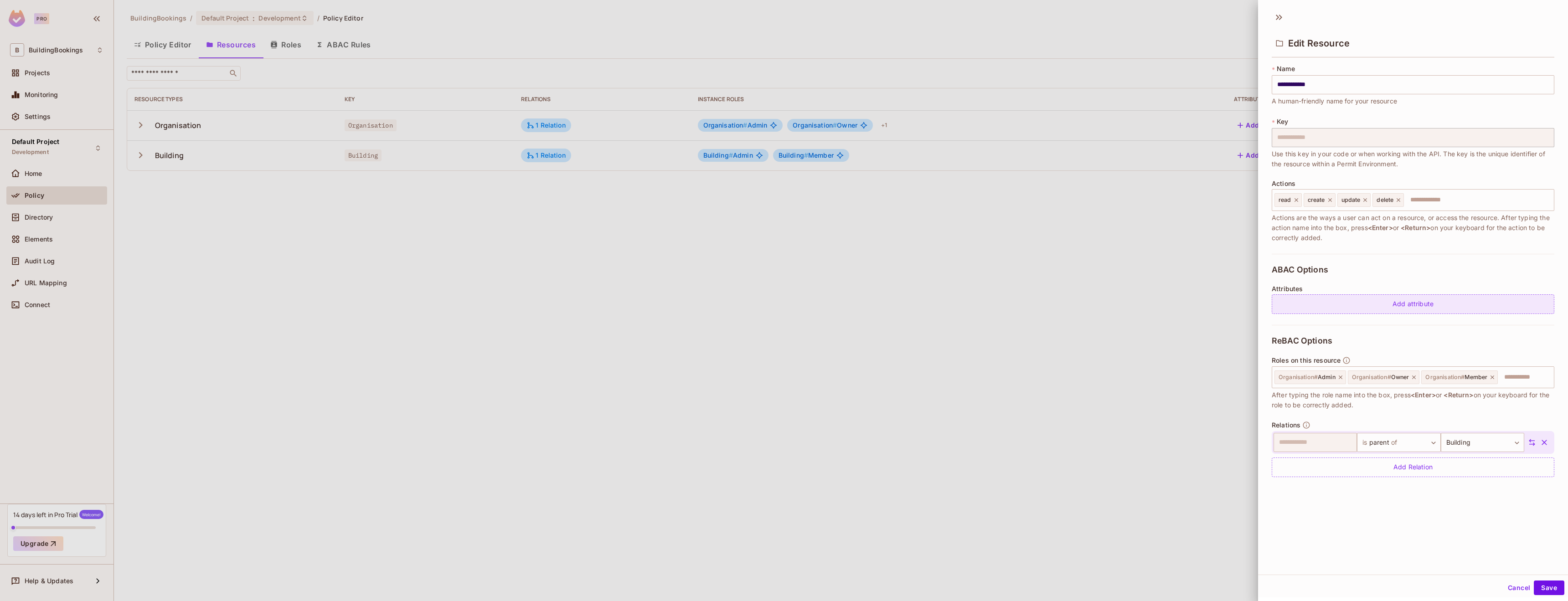
click at [1333, 307] on div "Add attribute" at bounding box center [1413, 304] width 282 height 19
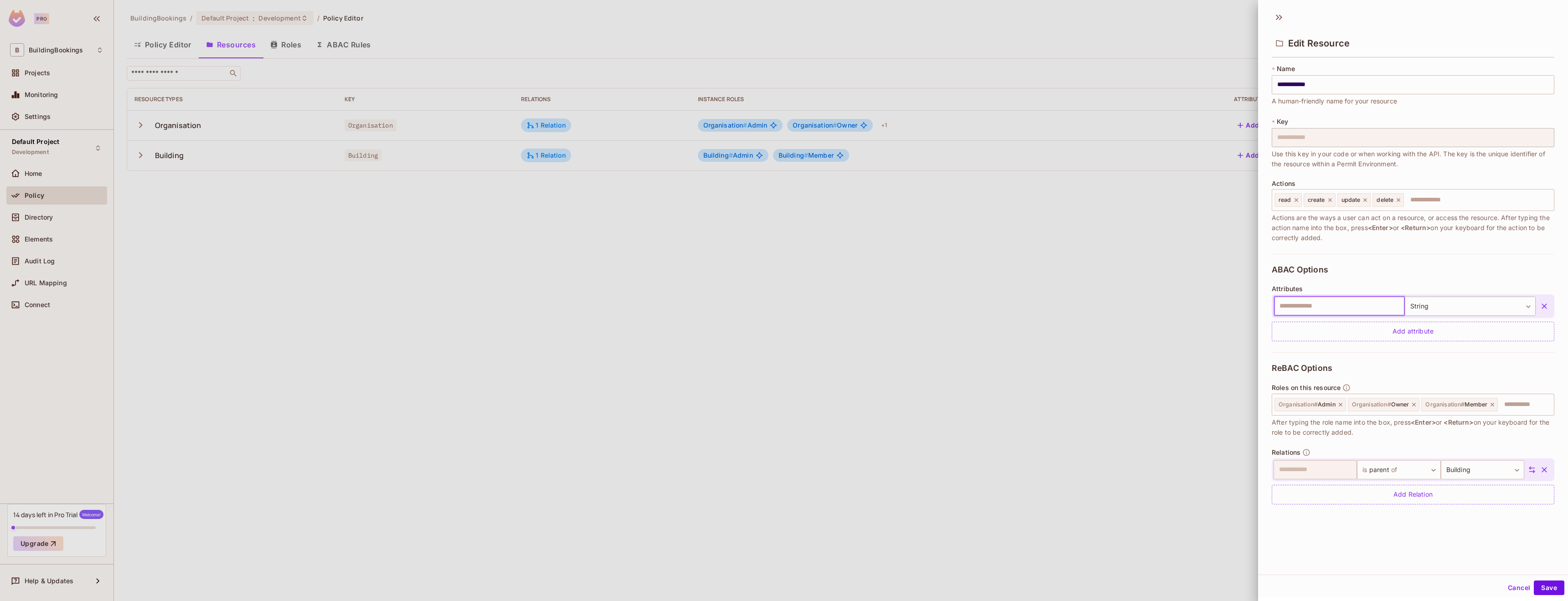
click at [1333, 307] on input "text" at bounding box center [1339, 305] width 131 height 19
click at [1416, 311] on body "**********" at bounding box center [784, 300] width 1568 height 601
click at [1339, 279] on div at bounding box center [784, 300] width 1568 height 601
click at [1429, 501] on div "Add Relation" at bounding box center [1413, 495] width 282 height 19
click at [1421, 499] on body "**********" at bounding box center [784, 300] width 1568 height 601
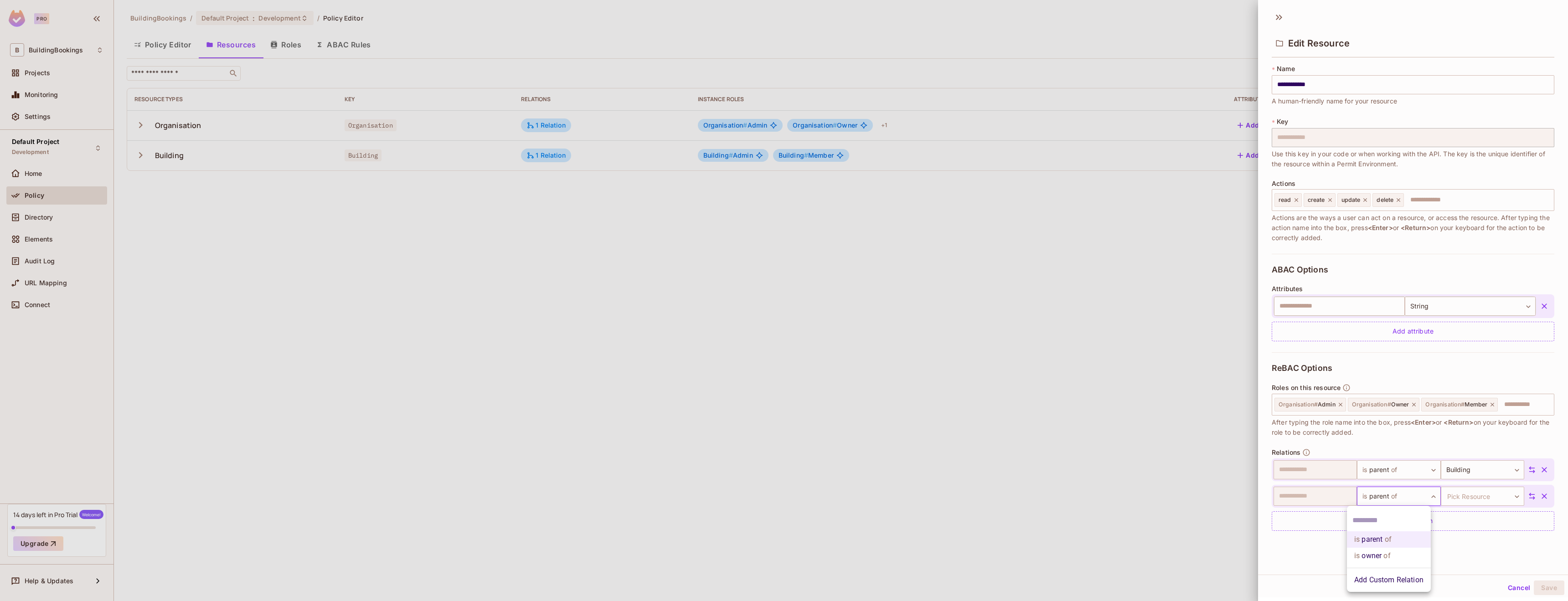
click at [1400, 553] on li "is owner of" at bounding box center [1389, 555] width 84 height 16
click at [1456, 503] on body "**********" at bounding box center [784, 300] width 1568 height 601
click at [1449, 542] on li "Organisation" at bounding box center [1468, 539] width 84 height 16
click at [1540, 496] on icon "button" at bounding box center [1544, 496] width 9 height 9
click at [1535, 585] on button "Save" at bounding box center [1549, 588] width 30 height 15
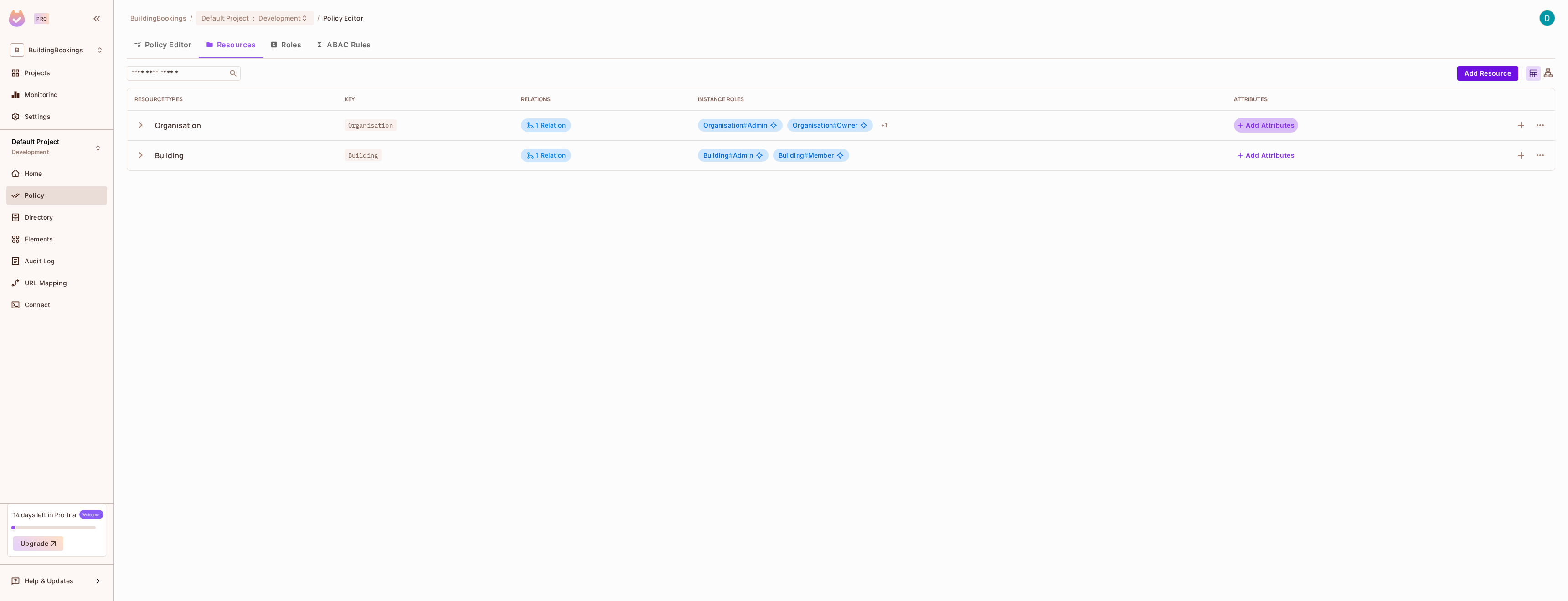
click at [1265, 128] on button "Add Attributes" at bounding box center [1266, 125] width 65 height 15
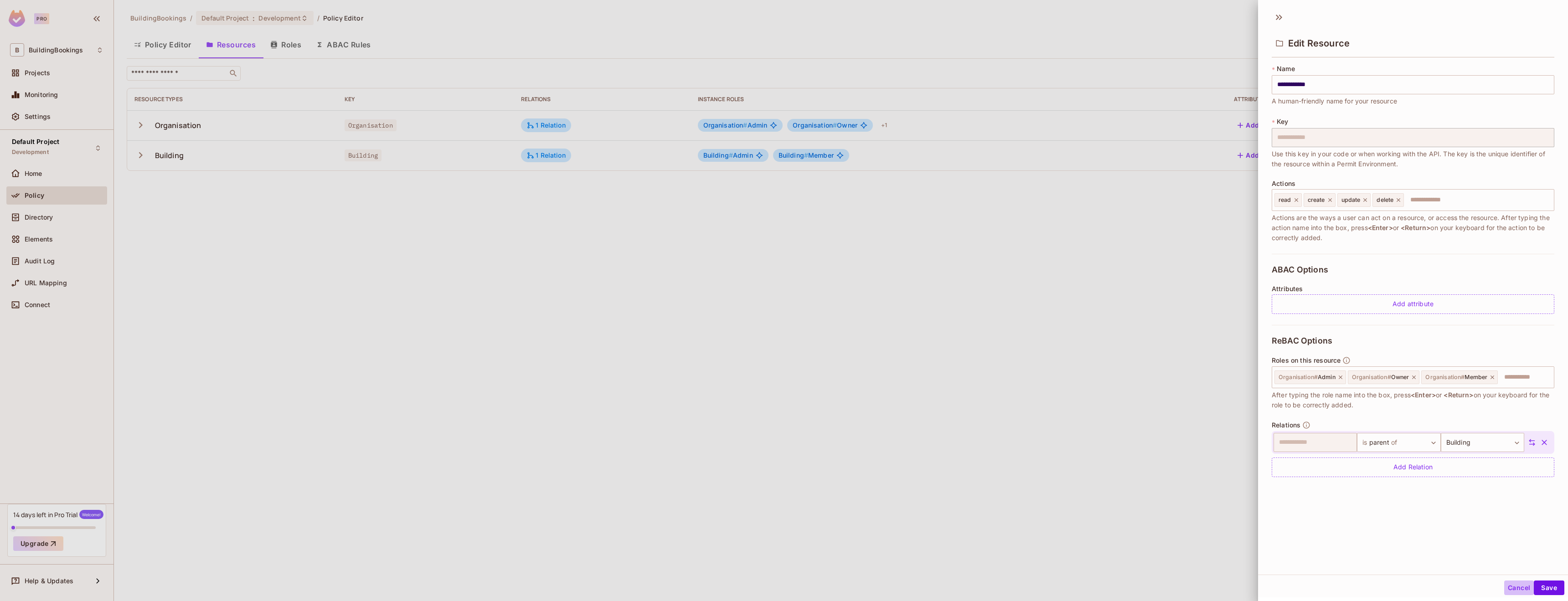
click at [1516, 586] on button "Cancel" at bounding box center [1519, 588] width 30 height 15
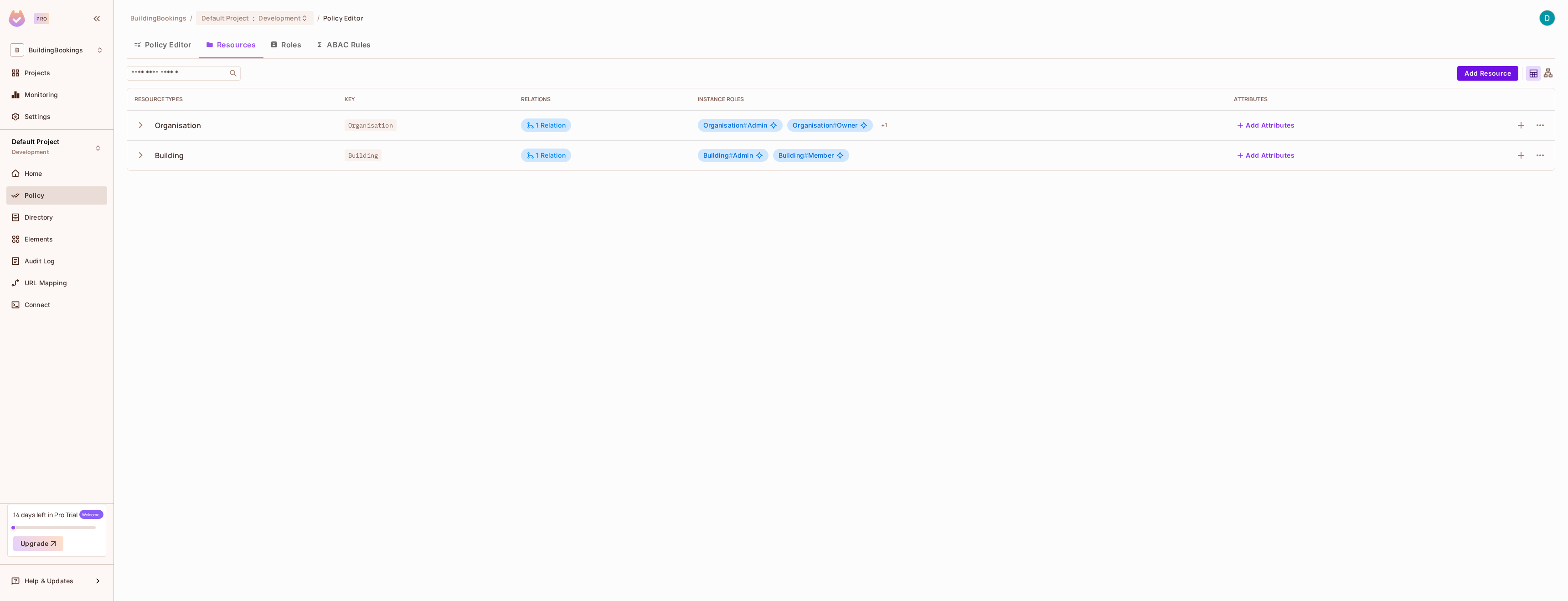
click at [1284, 155] on button "Add Attributes" at bounding box center [1266, 155] width 65 height 15
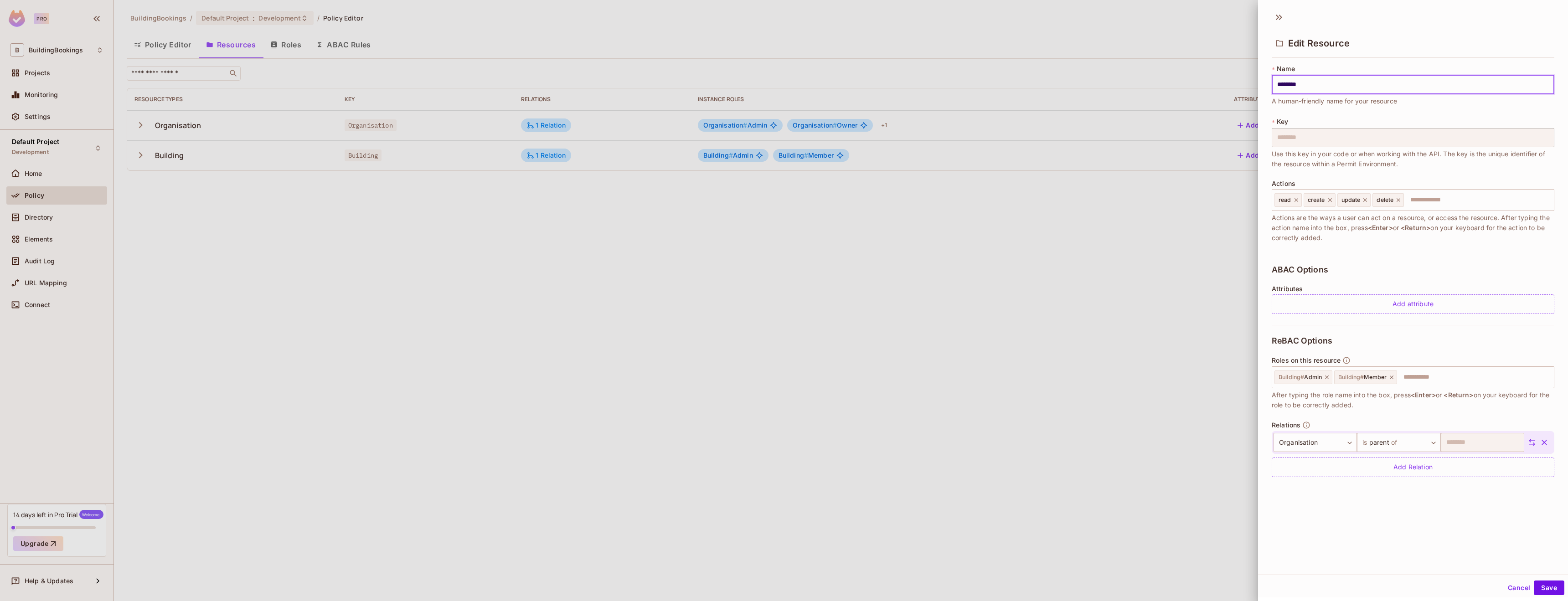
click at [929, 342] on div at bounding box center [784, 300] width 1568 height 601
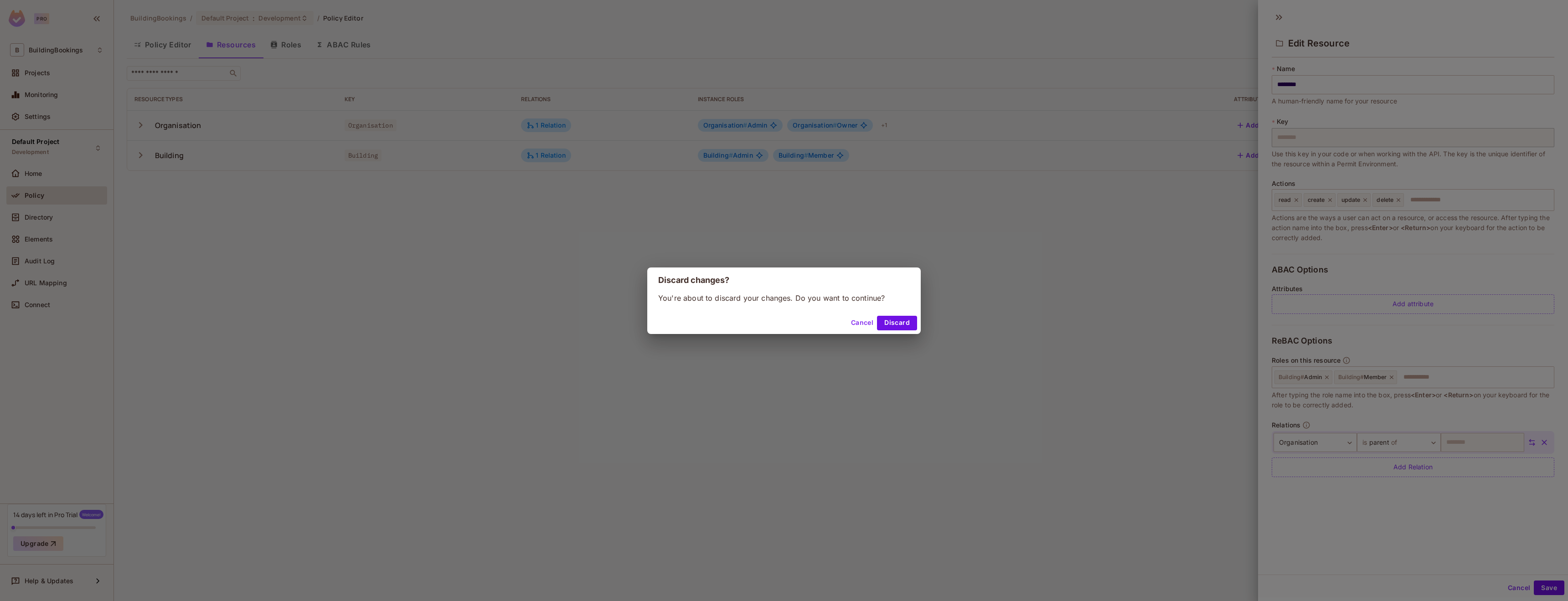
click at [908, 328] on button "Discard" at bounding box center [897, 323] width 40 height 15
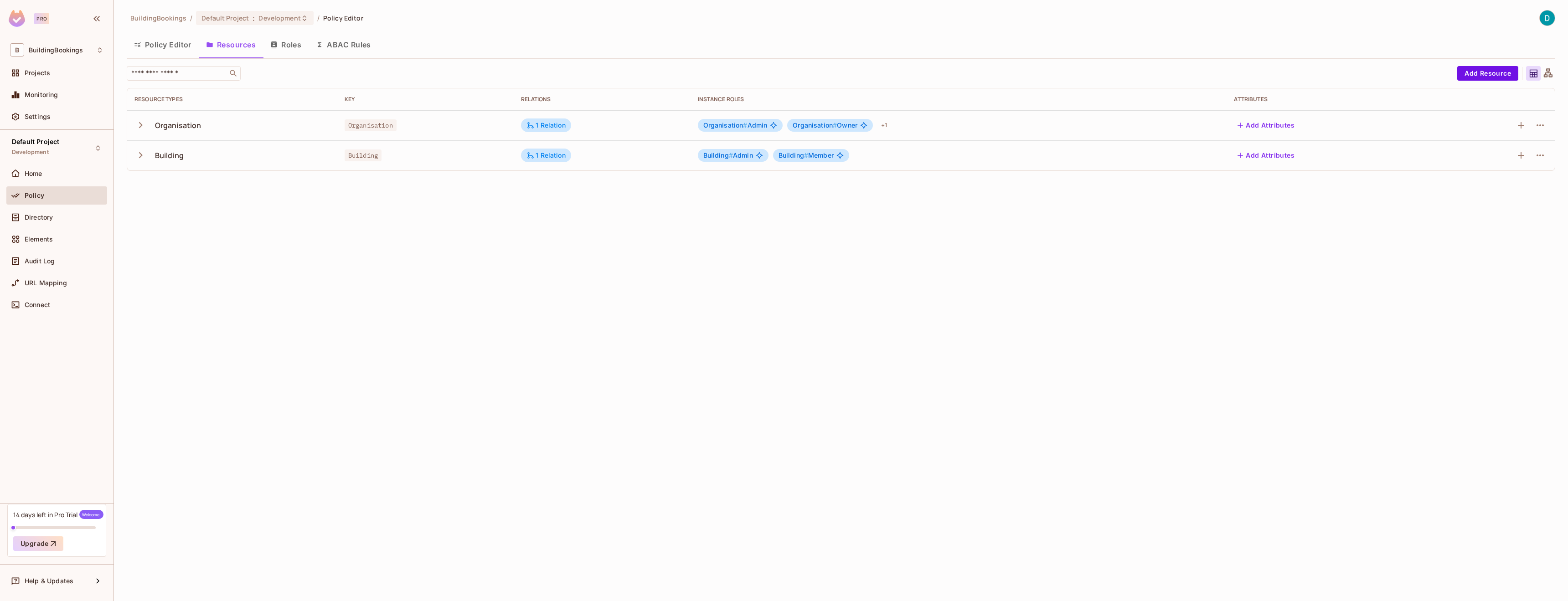
click at [284, 46] on button "Roles" at bounding box center [285, 44] width 46 height 23
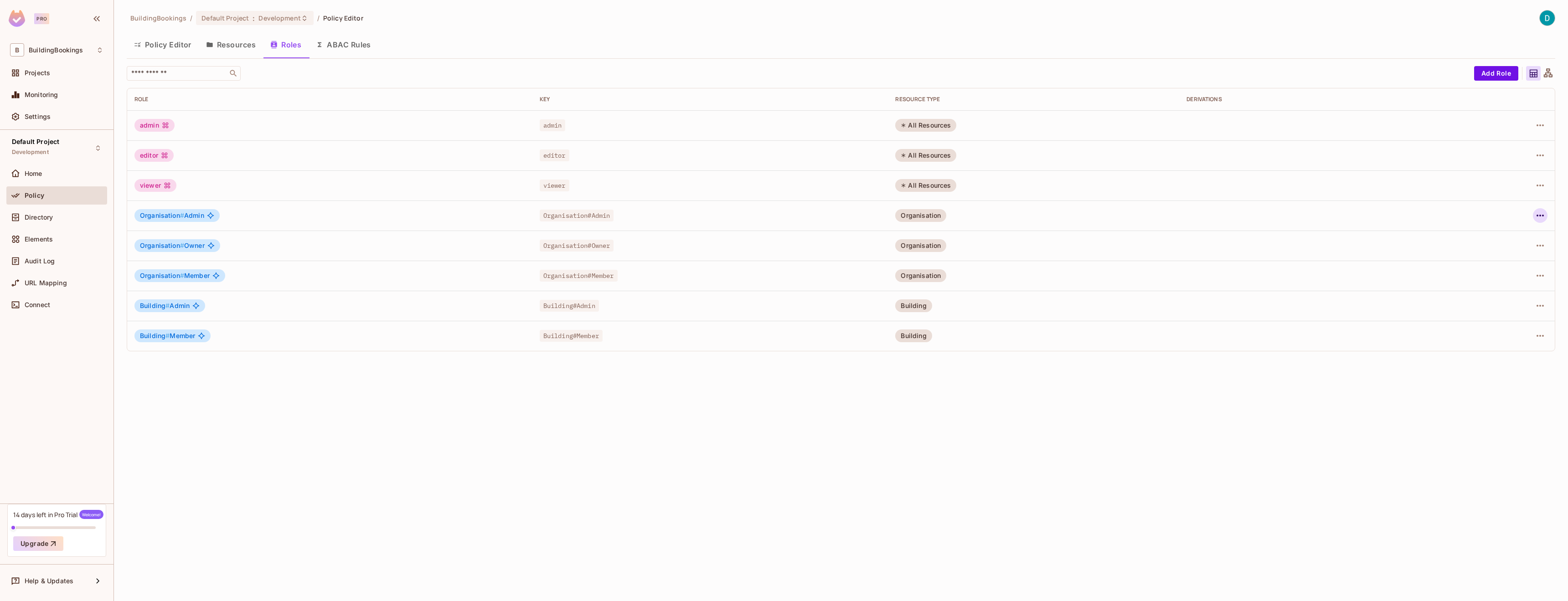
click at [1539, 212] on icon "button" at bounding box center [1540, 215] width 11 height 11
click at [1461, 336] on div at bounding box center [784, 300] width 1568 height 601
click at [1535, 243] on icon "button" at bounding box center [1540, 246] width 11 height 11
click at [1513, 271] on span "Edit Role" at bounding box center [1500, 267] width 33 height 15
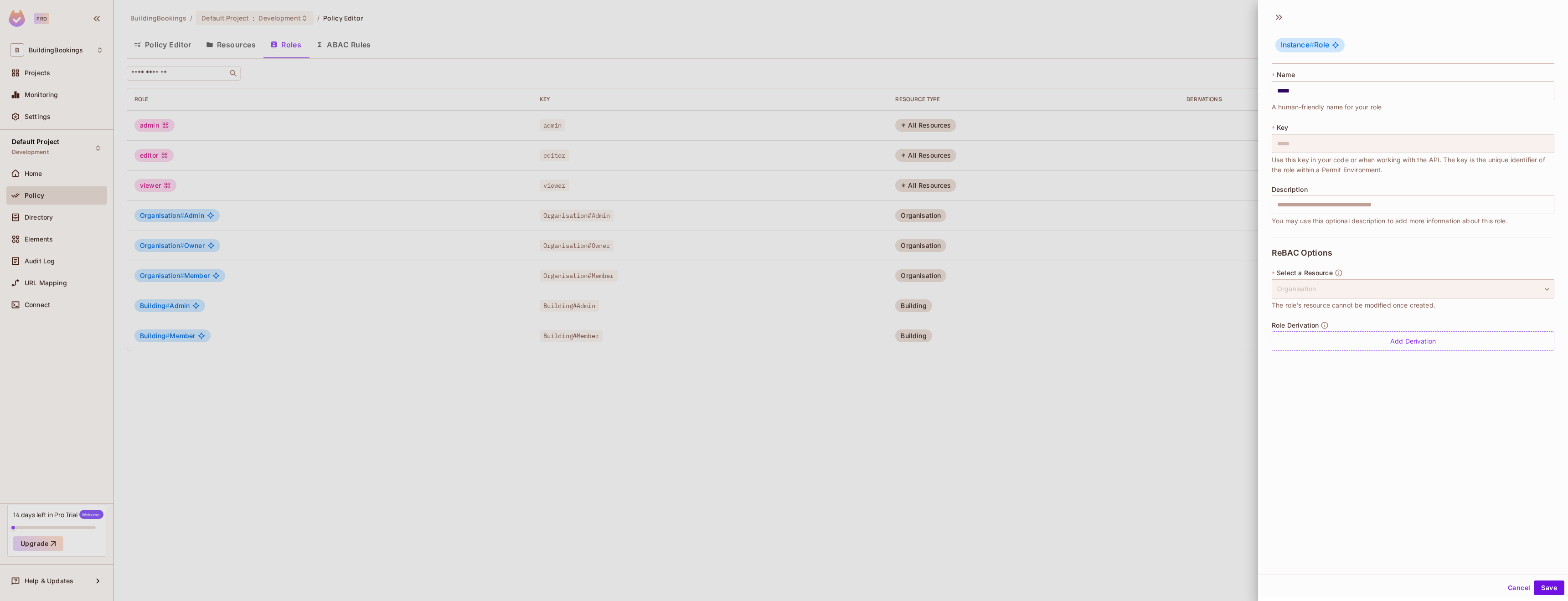
click at [1348, 294] on div "Organisation" at bounding box center [1413, 288] width 282 height 19
click at [1356, 343] on div "Add Derivation" at bounding box center [1413, 341] width 282 height 19
click at [1455, 349] on body "**********" at bounding box center [784, 300] width 1568 height 601
click at [1444, 392] on span "Admin" at bounding box center [1447, 392] width 21 height 9
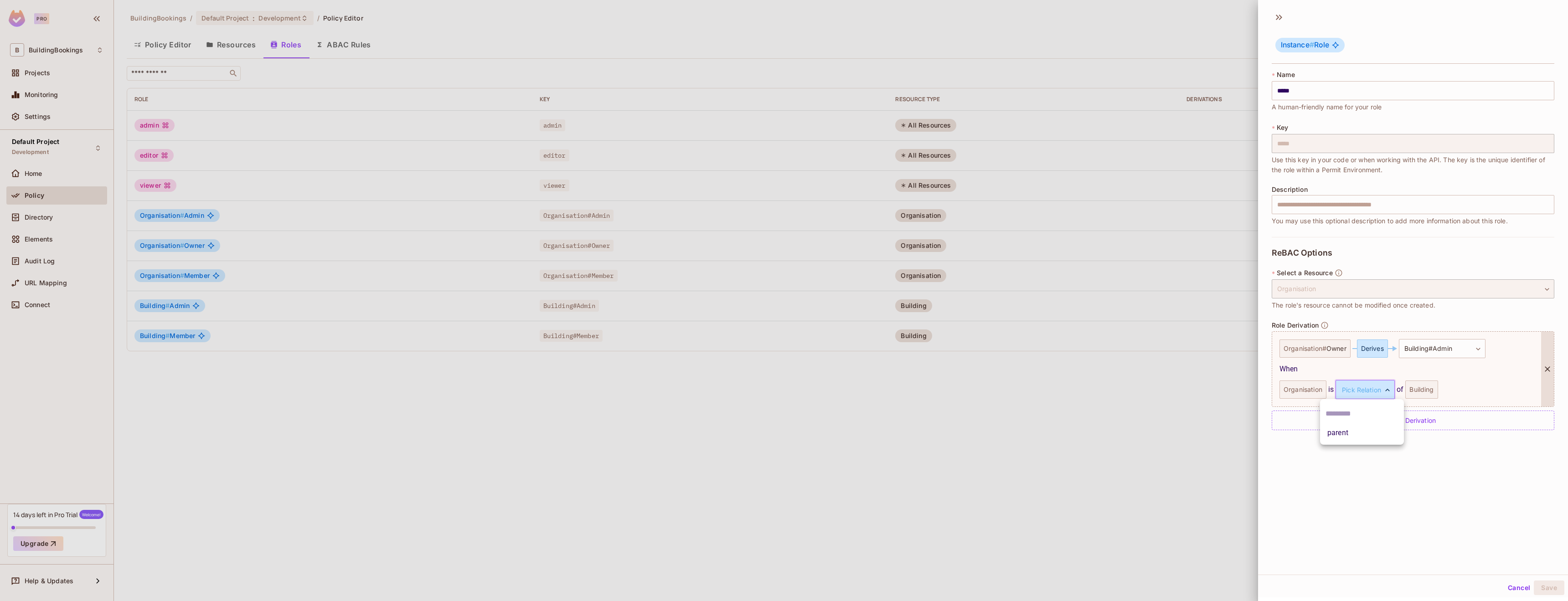
click at [1348, 394] on body "**********" at bounding box center [784, 300] width 1568 height 601
click at [1353, 431] on li "parent" at bounding box center [1362, 433] width 84 height 16
click at [1423, 355] on body "**********" at bounding box center [784, 300] width 1568 height 601
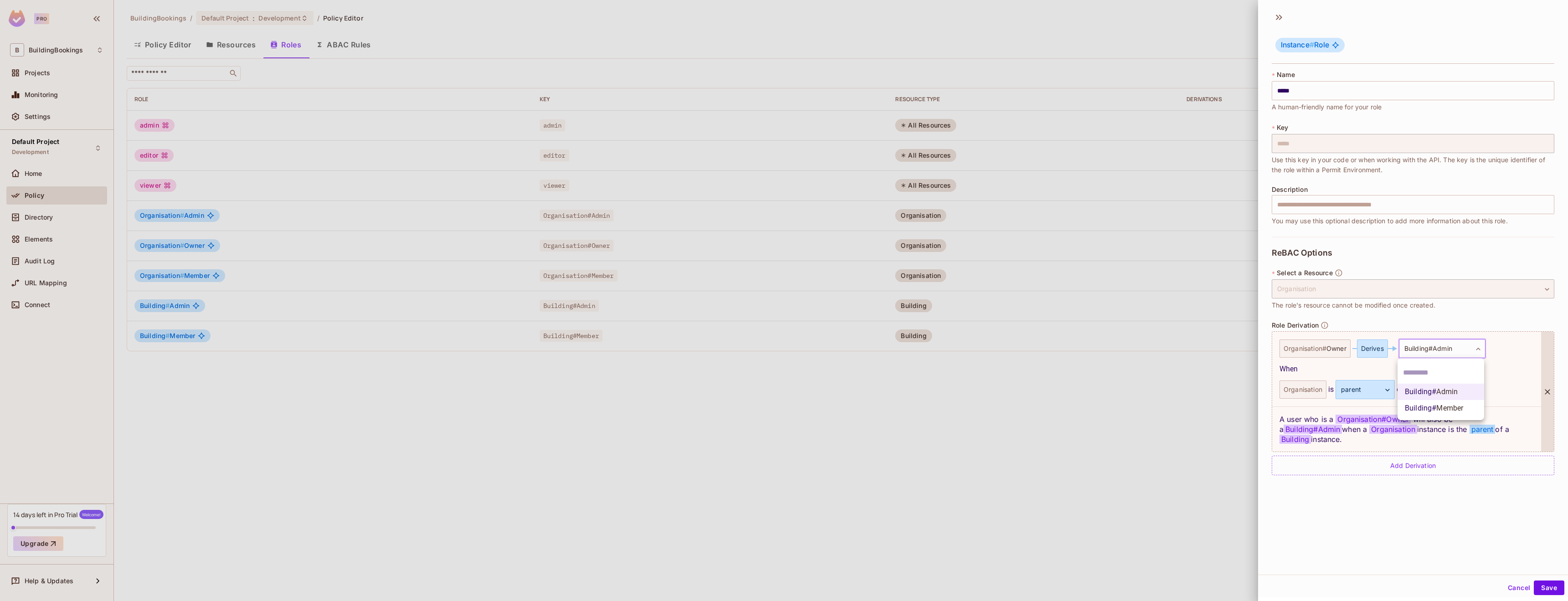
click at [1334, 530] on div at bounding box center [784, 300] width 1568 height 601
click at [1358, 297] on div "Organisation" at bounding box center [1413, 288] width 282 height 19
click at [1357, 294] on div "Organisation" at bounding box center [1413, 288] width 282 height 19
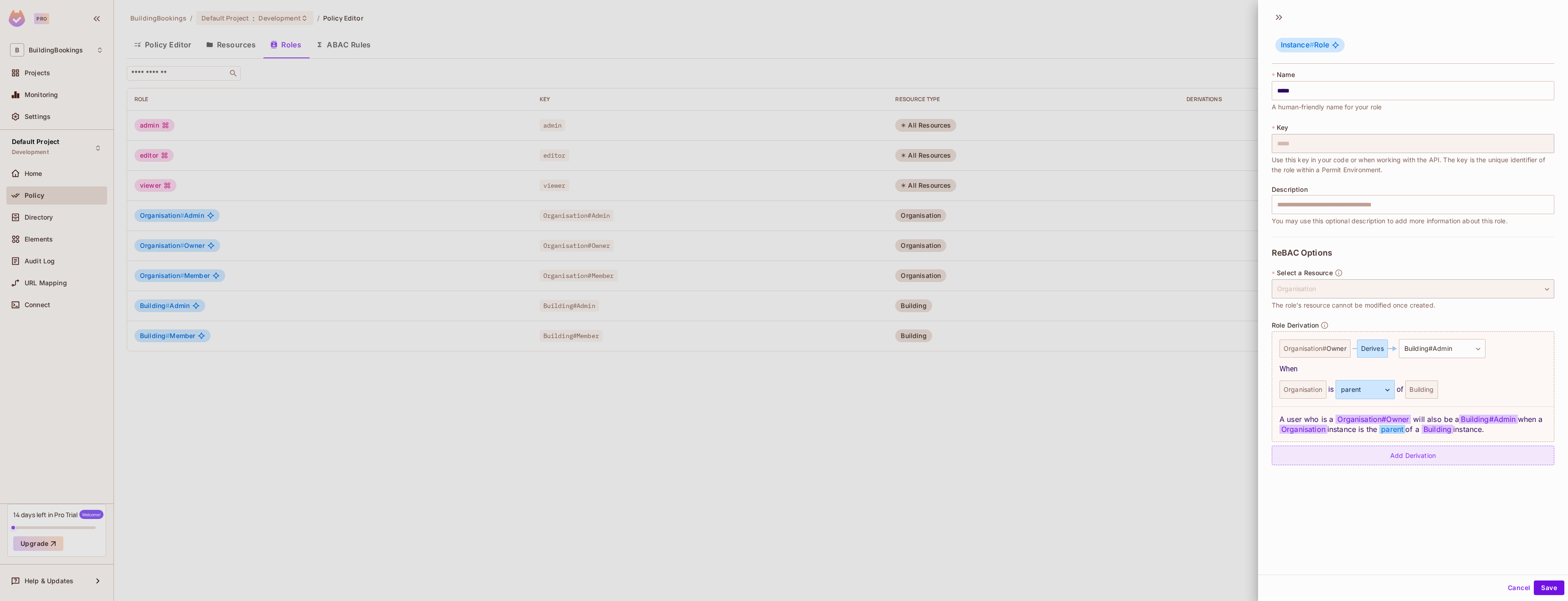
click at [1420, 456] on div "Add Derivation" at bounding box center [1413, 455] width 282 height 19
click at [1340, 465] on span "Owner" at bounding box center [1336, 463] width 20 height 7
drag, startPoint x: 1380, startPoint y: 463, endPoint x: 1385, endPoint y: 464, distance: 5.1
click at [1380, 463] on div "Derives" at bounding box center [1372, 463] width 31 height 18
click at [1418, 464] on body "**********" at bounding box center [784, 300] width 1568 height 601
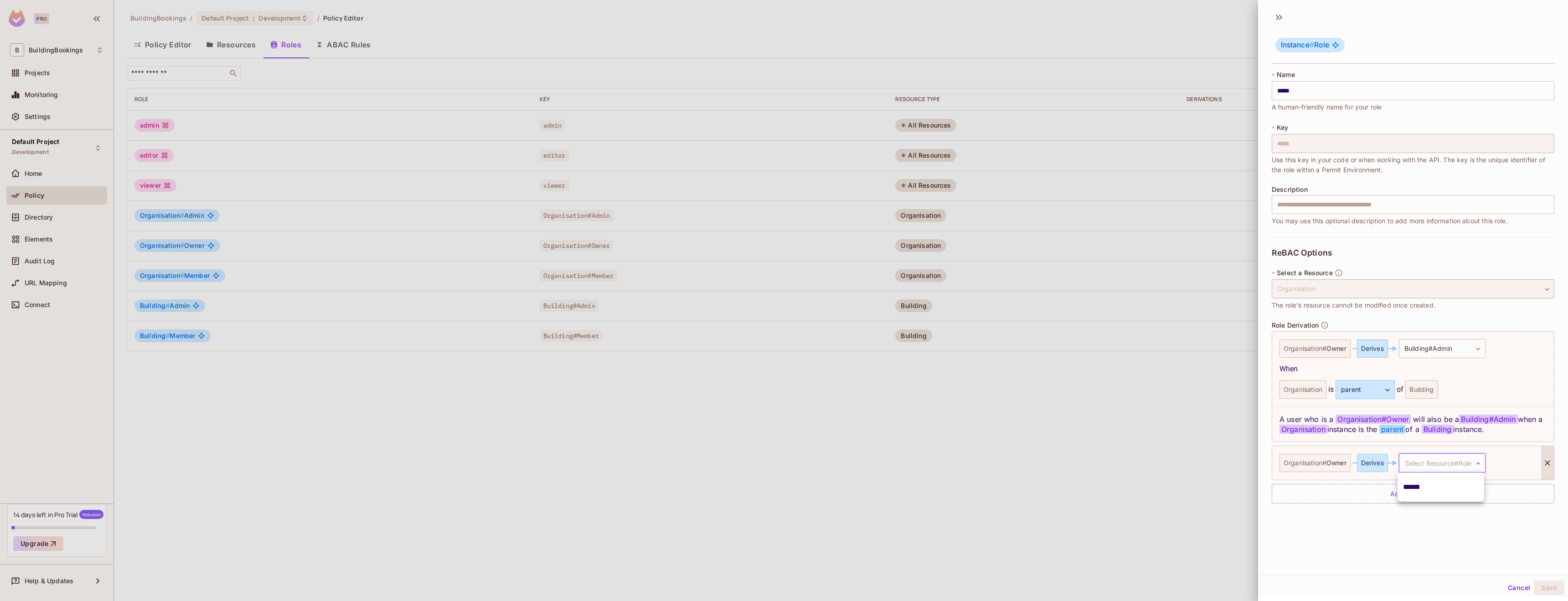
type input "******"
click at [1455, 538] on div "**********" at bounding box center [1413, 290] width 310 height 568
click at [1545, 428] on div "**********" at bounding box center [1413, 290] width 310 height 448
click at [1543, 464] on icon at bounding box center [1547, 462] width 9 height 9
click at [1529, 540] on div "**********" at bounding box center [1413, 290] width 310 height 568
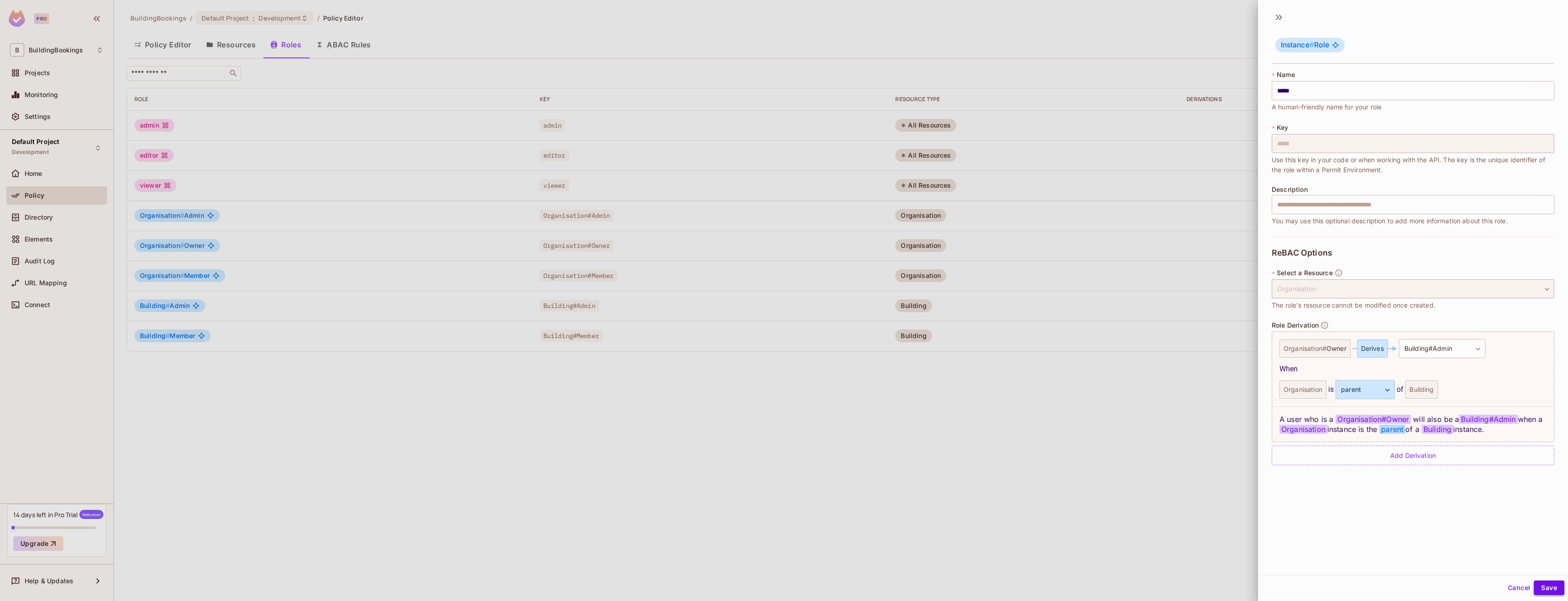
click at [1538, 588] on button "Save" at bounding box center [1549, 588] width 30 height 15
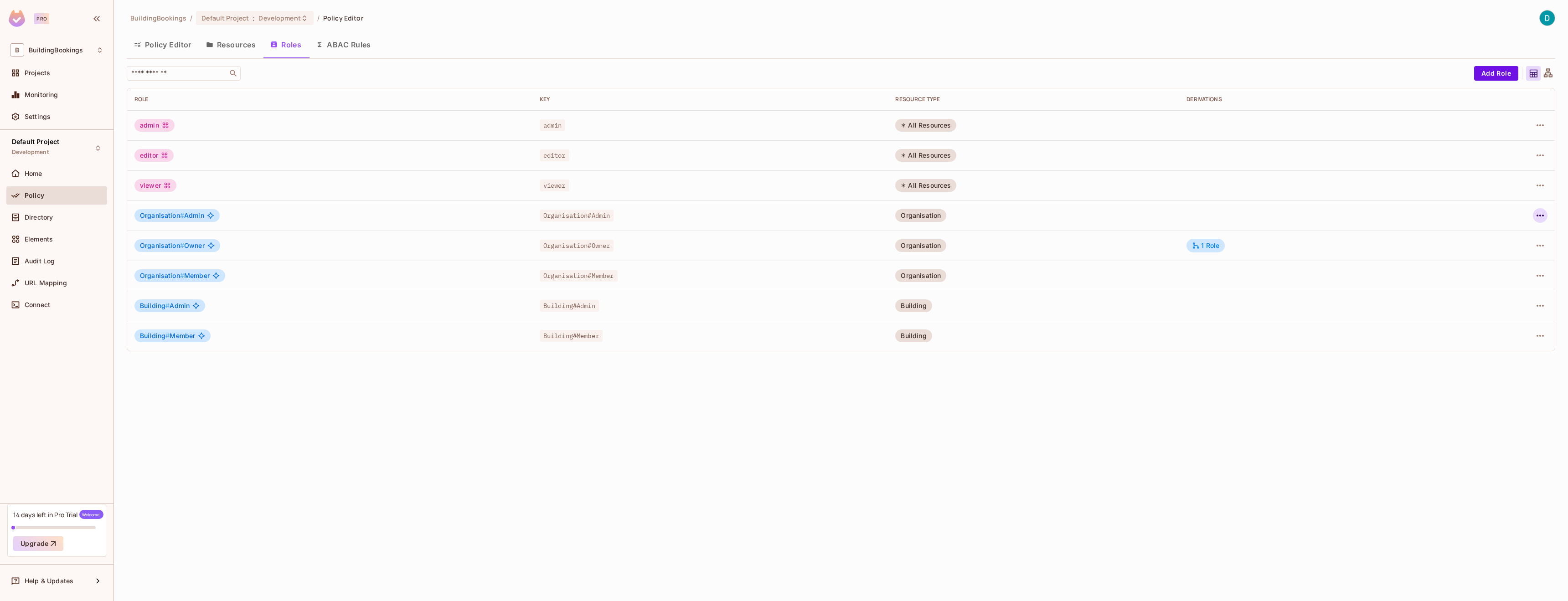
click at [1542, 215] on icon "button" at bounding box center [1540, 215] width 11 height 11
click at [1510, 242] on span "Edit Role" at bounding box center [1500, 237] width 33 height 15
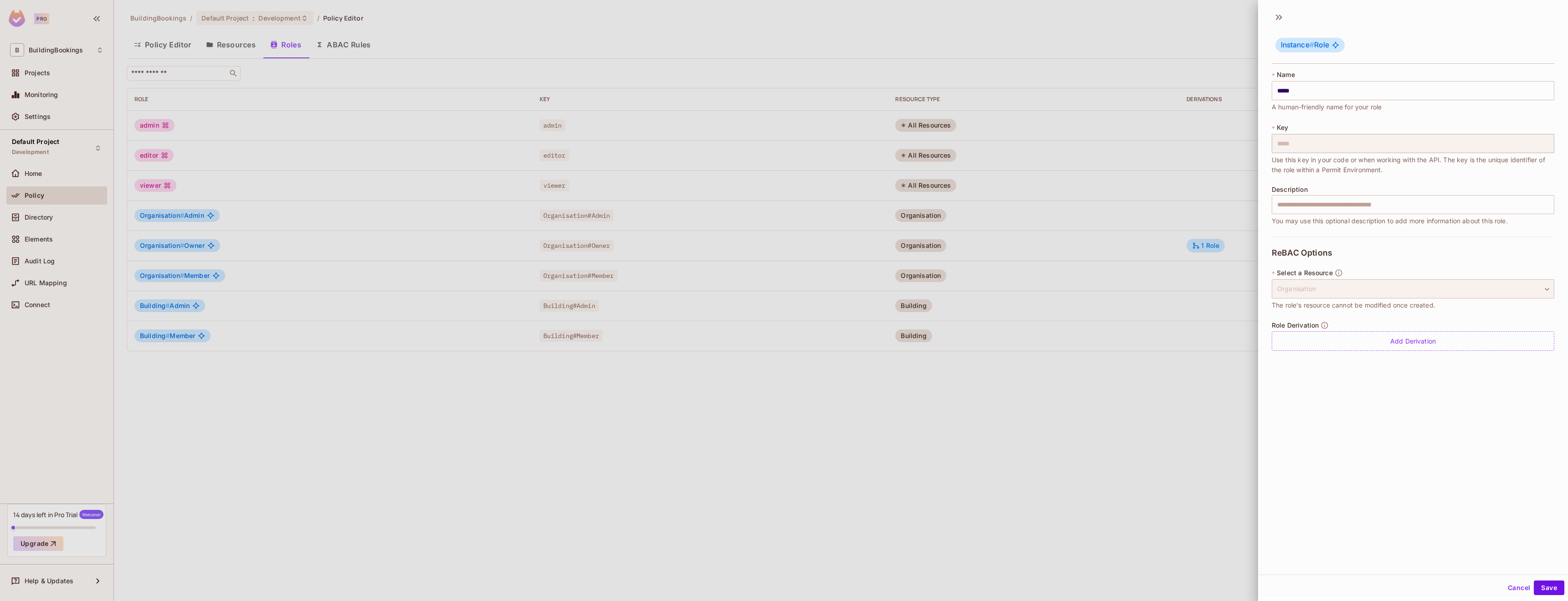
click at [1405, 290] on div "Organisation" at bounding box center [1413, 288] width 282 height 19
click at [1394, 349] on div "Add Derivation" at bounding box center [1413, 341] width 282 height 19
click at [1323, 349] on div "Organisation # Admin" at bounding box center [1315, 349] width 71 height 18
click at [1416, 356] on body "**********" at bounding box center [784, 300] width 1568 height 601
click at [1420, 387] on span "Building # Admin" at bounding box center [1430, 392] width 53 height 11
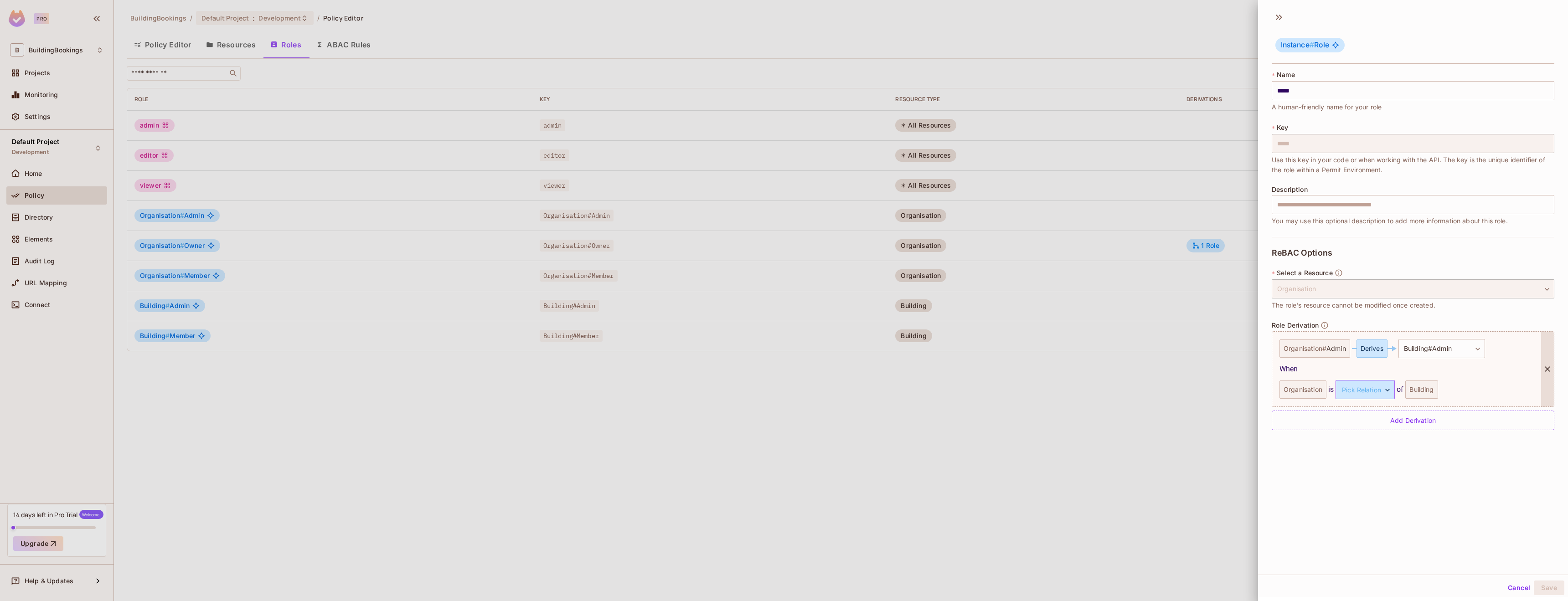
click at [1360, 388] on body "**********" at bounding box center [784, 300] width 1568 height 601
click at [1360, 433] on li "parent" at bounding box center [1362, 433] width 84 height 16
click at [1405, 482] on div "**********" at bounding box center [1413, 290] width 310 height 568
click at [1551, 587] on button "Save" at bounding box center [1549, 588] width 30 height 15
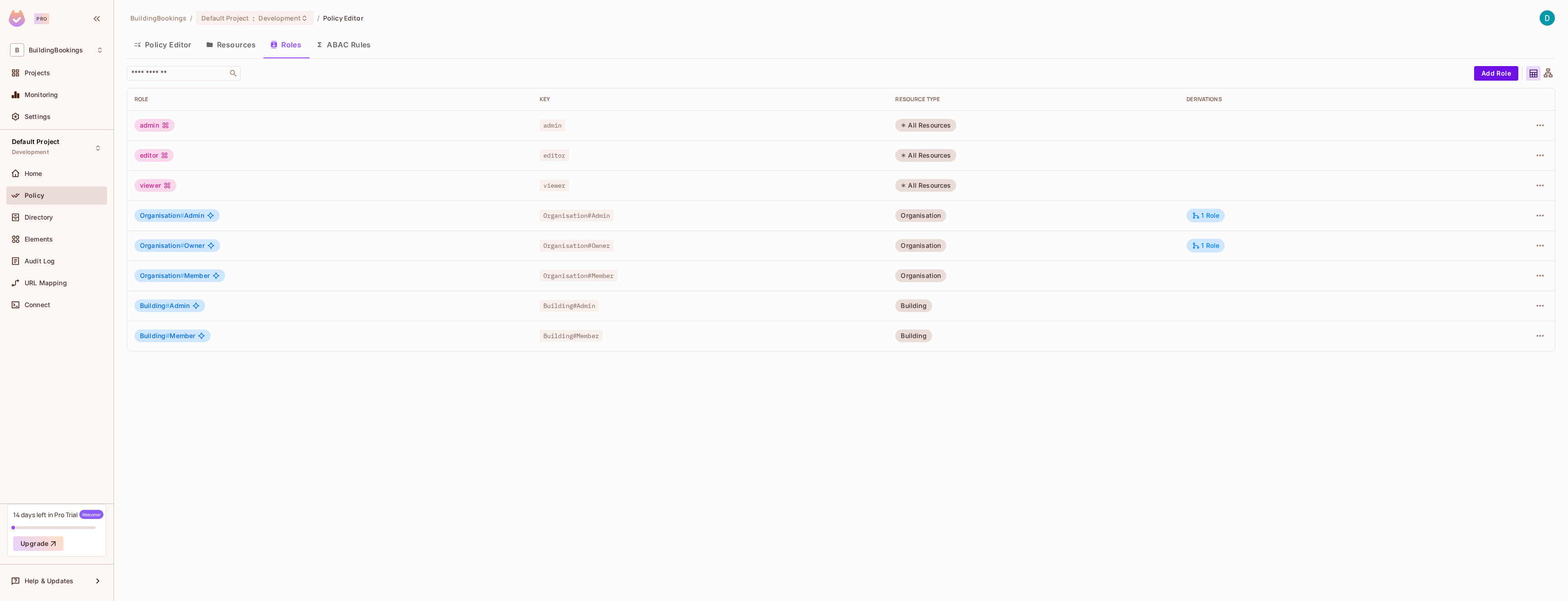
click at [247, 286] on td "Organisation # Member" at bounding box center [330, 275] width 405 height 30
click at [1219, 245] on div "1 Role" at bounding box center [1205, 245] width 27 height 8
click at [1182, 411] on div at bounding box center [784, 300] width 1568 height 601
click at [176, 279] on span "Organisation #" at bounding box center [162, 275] width 44 height 8
click at [1542, 273] on icon "button" at bounding box center [1540, 276] width 11 height 11
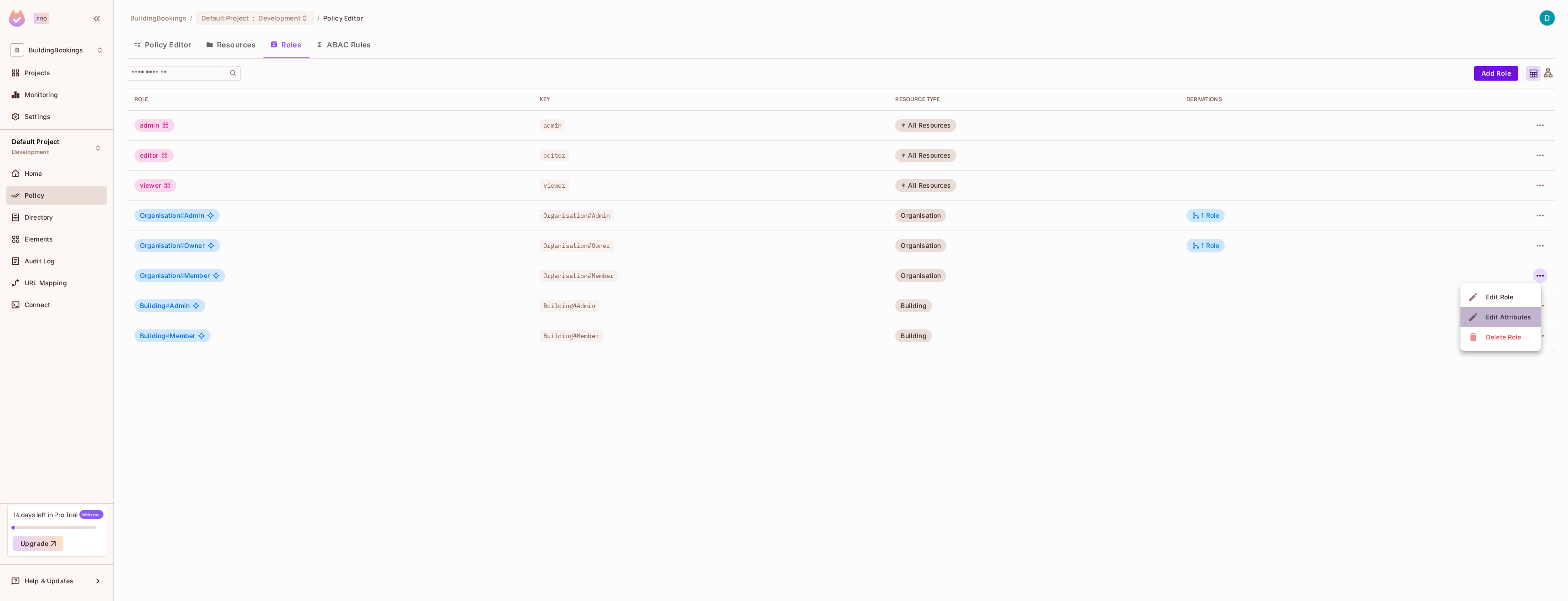
click at [1513, 321] on div "Edit Attributes" at bounding box center [1508, 317] width 45 height 9
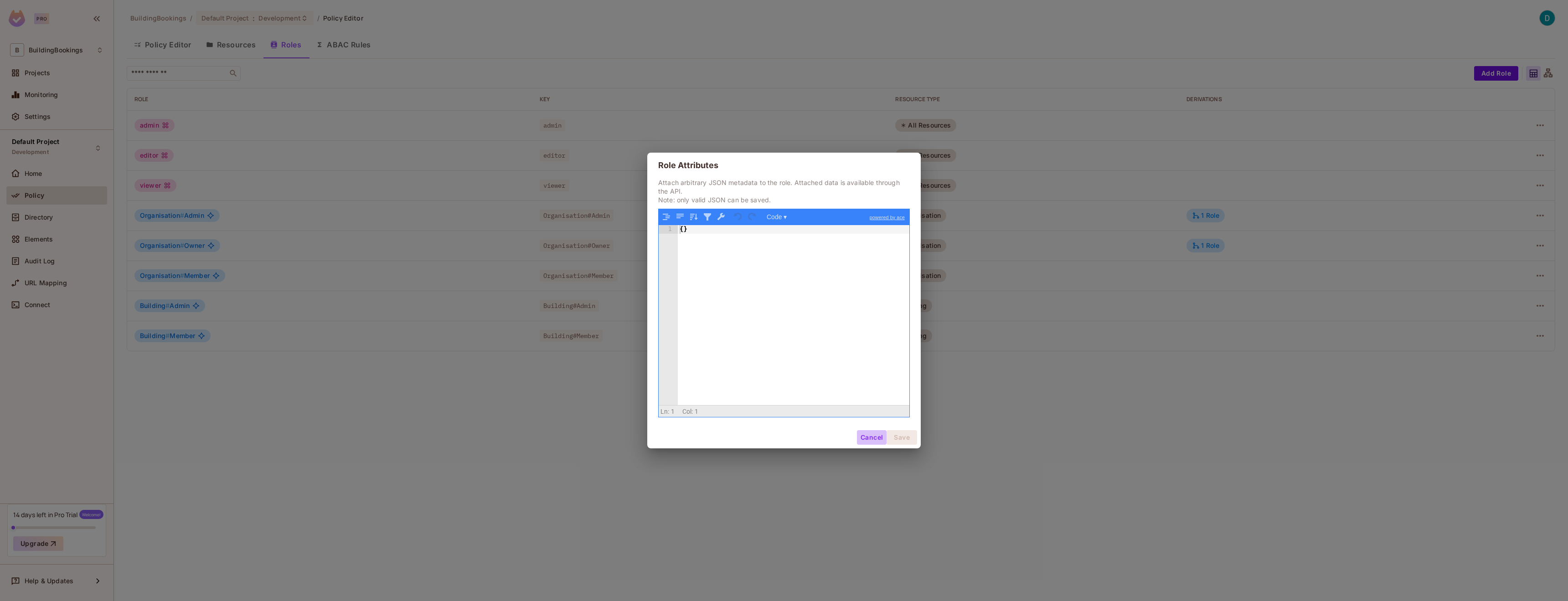
click at [880, 437] on button "Cancel" at bounding box center [872, 437] width 30 height 15
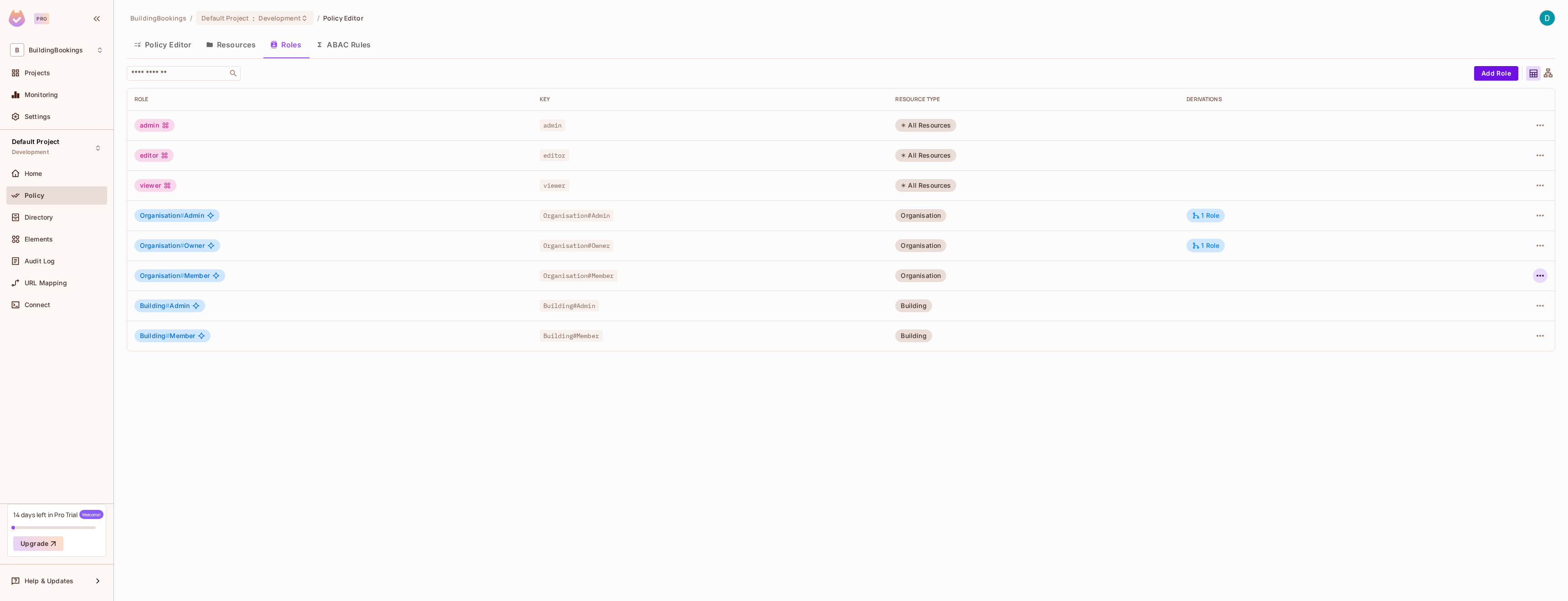
click at [1544, 271] on icon "button" at bounding box center [1540, 276] width 11 height 11
click at [1514, 291] on span "Edit Role" at bounding box center [1500, 297] width 33 height 15
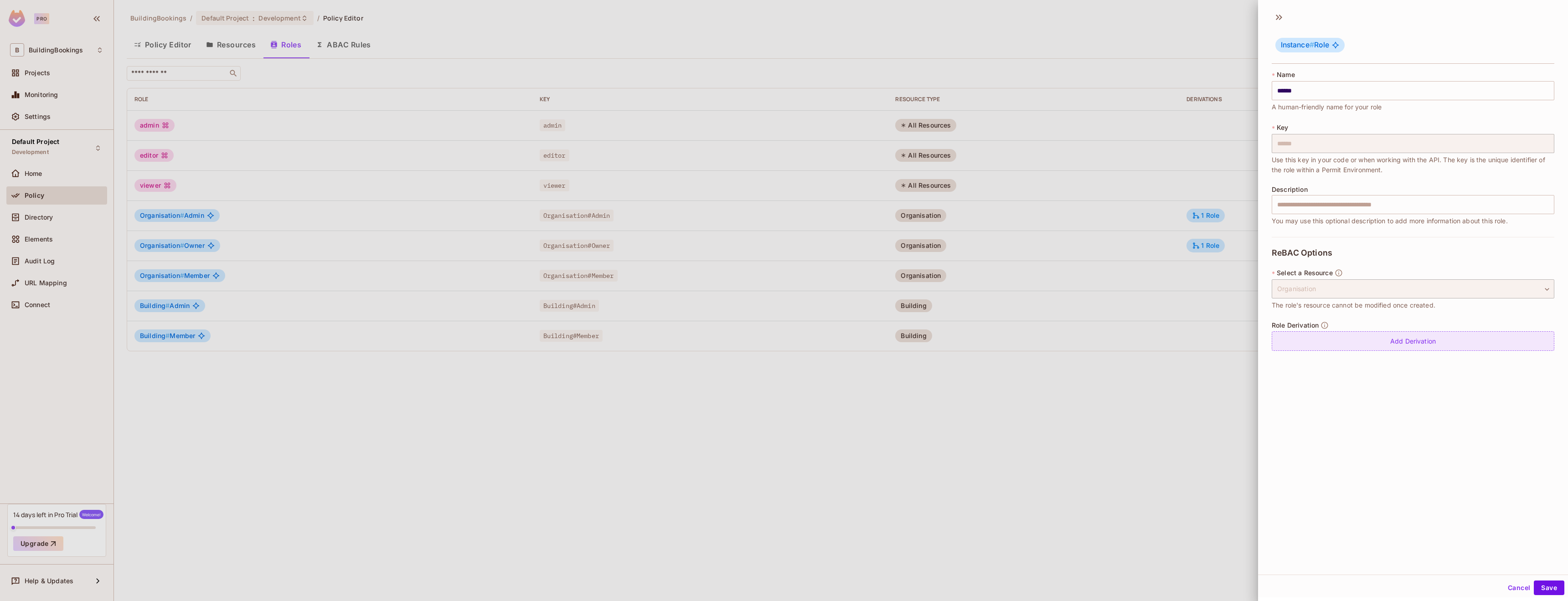
click at [1393, 338] on div "Add Derivation" at bounding box center [1413, 341] width 282 height 19
click at [1438, 344] on body "Pro B BuildingBookings Projects Monitoring Settings Default Project Development…" at bounding box center [784, 300] width 1568 height 601
click at [1388, 400] on div at bounding box center [784, 300] width 1568 height 601
click at [1518, 588] on button "Cancel" at bounding box center [1519, 588] width 30 height 15
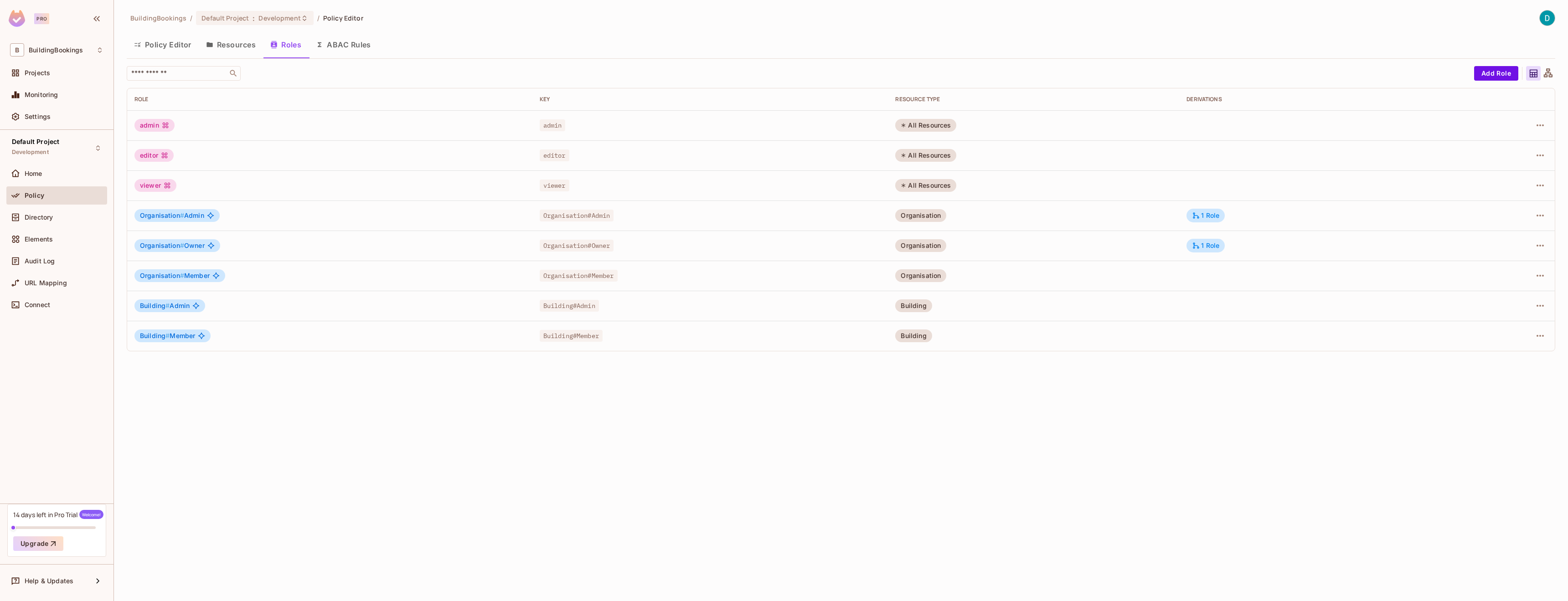
click at [1549, 335] on td at bounding box center [1499, 335] width 112 height 30
click at [1542, 335] on icon "button" at bounding box center [1540, 335] width 7 height 2
click at [1514, 368] on li "Edit Attributes" at bounding box center [1500, 377] width 81 height 20
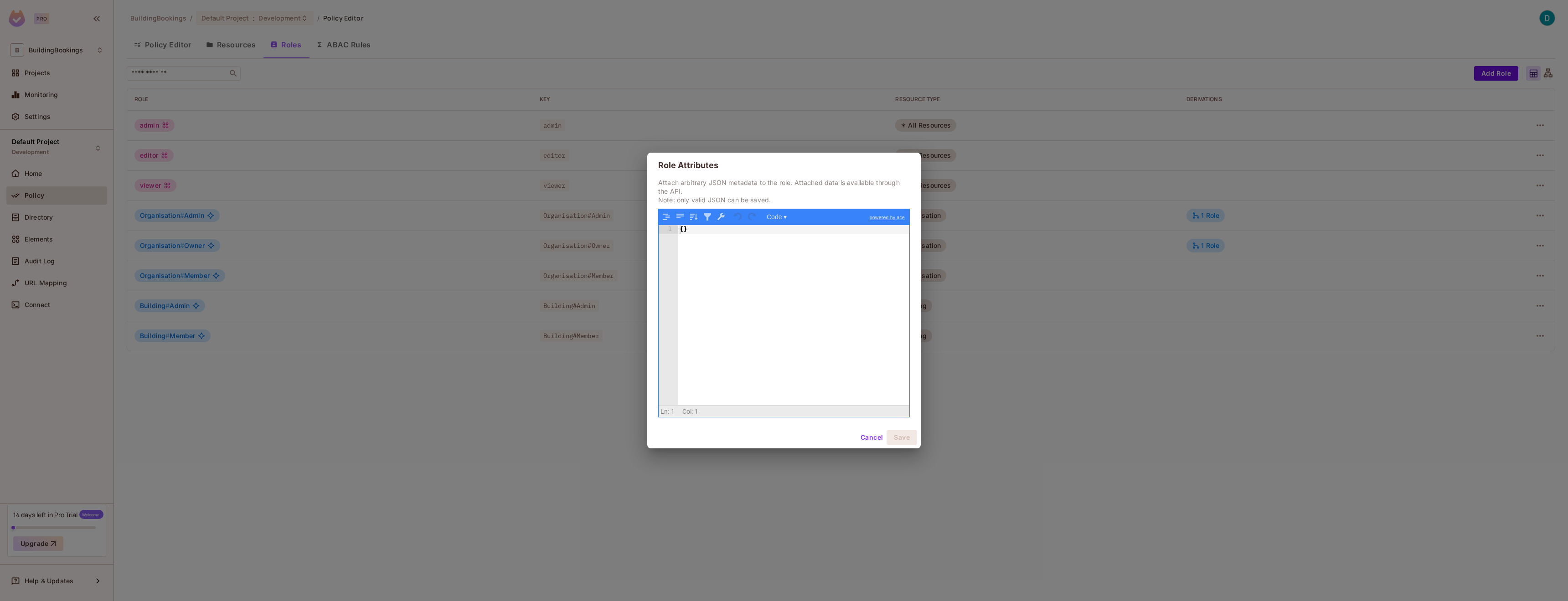
drag, startPoint x: 870, startPoint y: 434, endPoint x: 950, endPoint y: 417, distance: 81.8
click at [871, 433] on button "Cancel" at bounding box center [872, 437] width 30 height 15
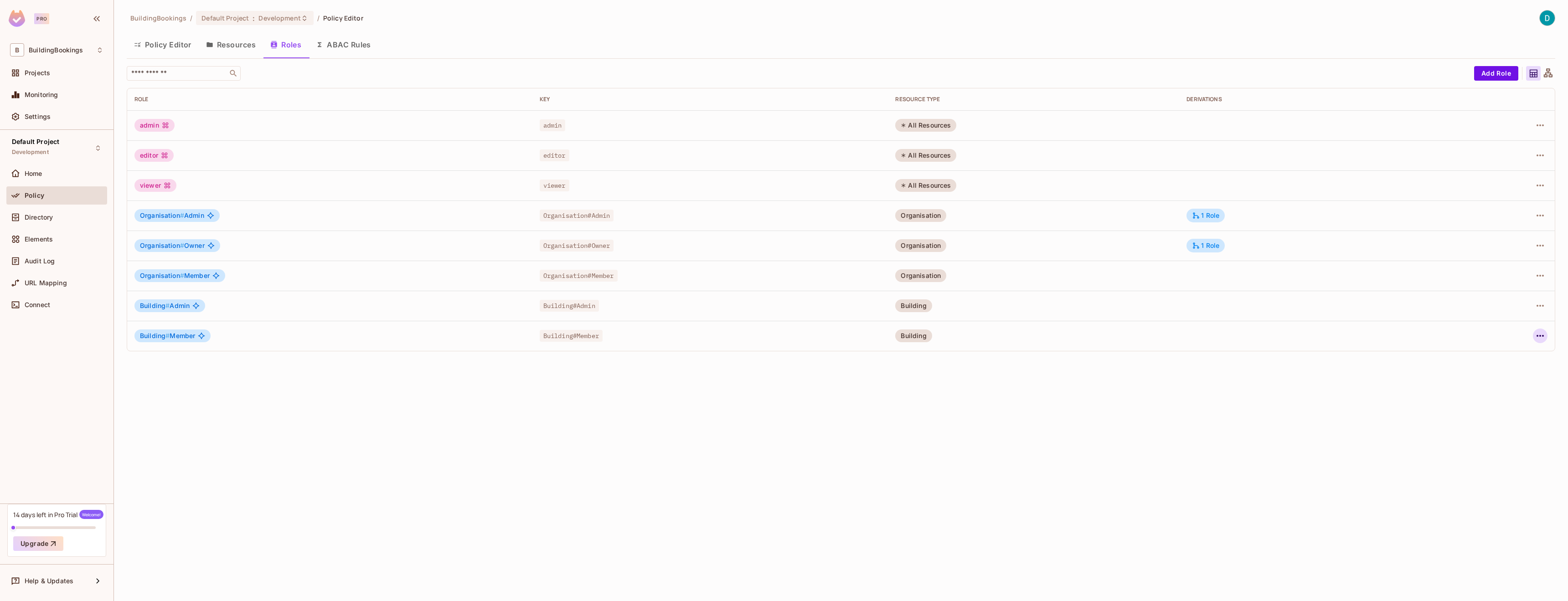
click at [1536, 336] on icon "button" at bounding box center [1540, 336] width 11 height 11
click at [1514, 356] on span "Edit Role" at bounding box center [1500, 357] width 33 height 15
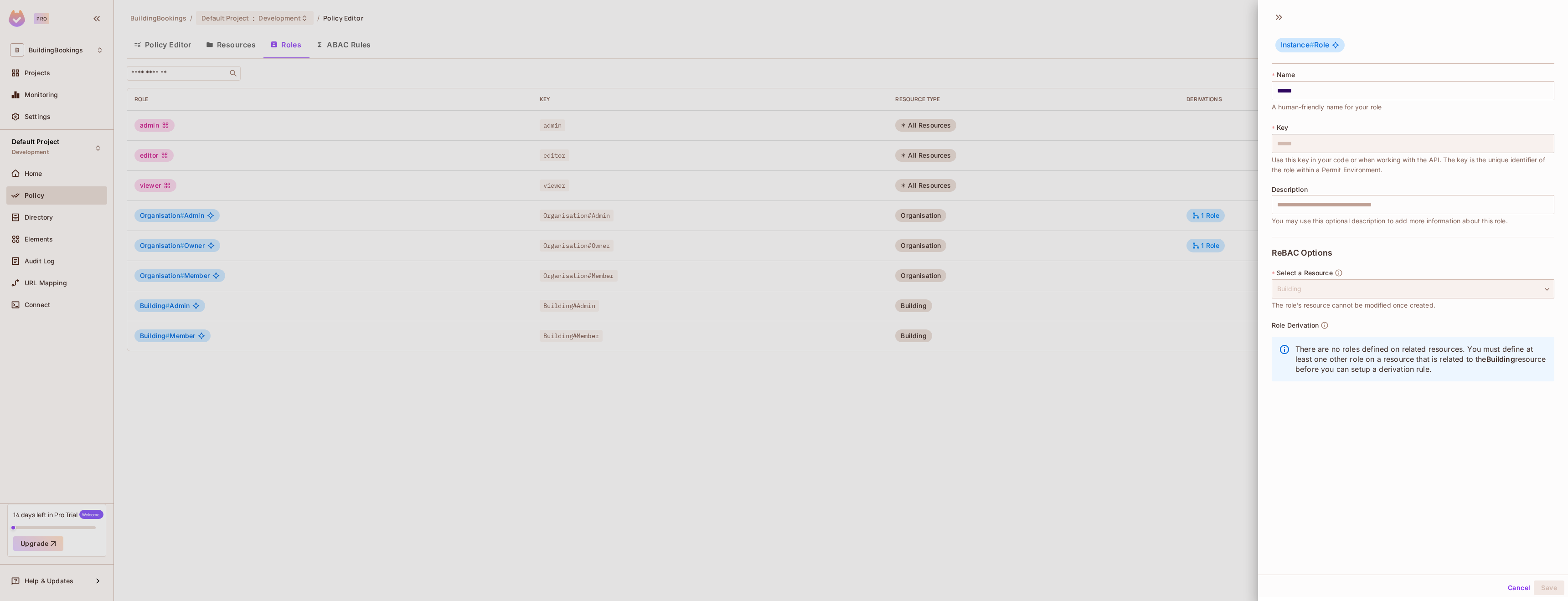
click at [1339, 288] on div "Building" at bounding box center [1413, 288] width 282 height 19
click at [1534, 282] on div "Building" at bounding box center [1413, 288] width 282 height 19
click at [1054, 361] on div at bounding box center [784, 300] width 1568 height 601
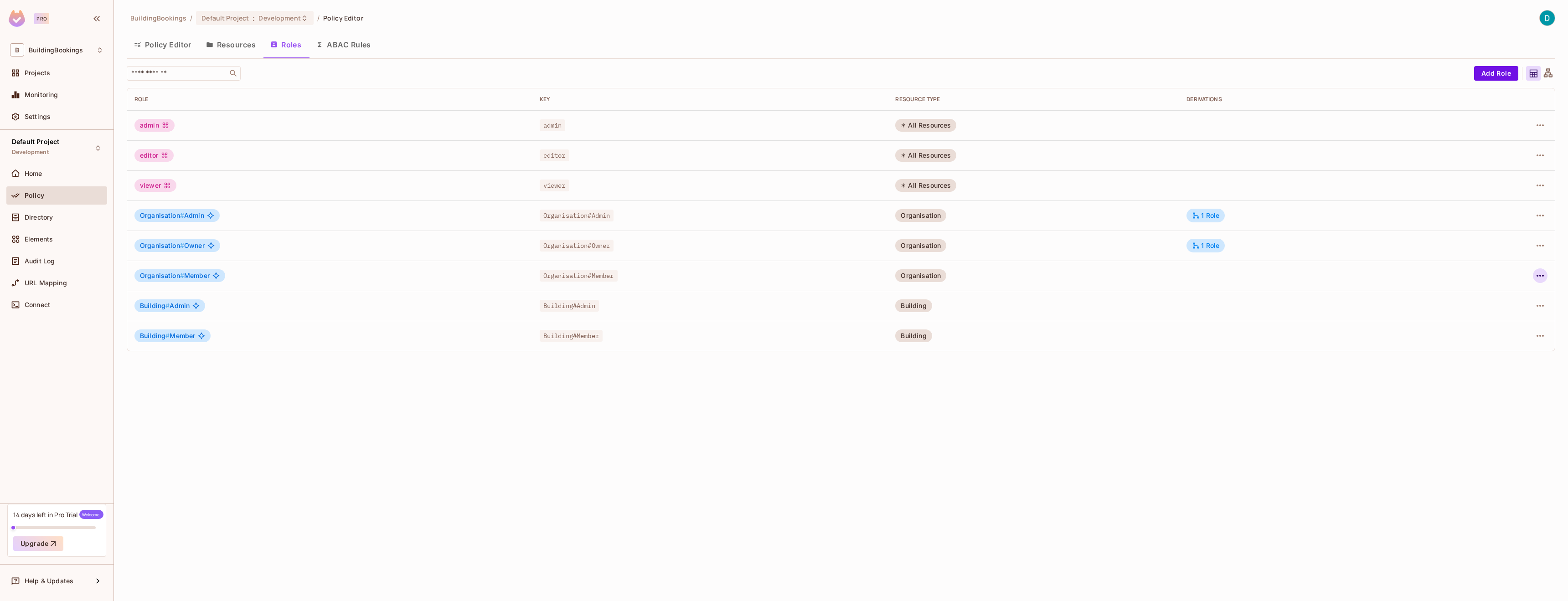
click at [1547, 277] on button "button" at bounding box center [1540, 276] width 15 height 15
click at [1511, 339] on div "Delete Role" at bounding box center [1503, 337] width 35 height 9
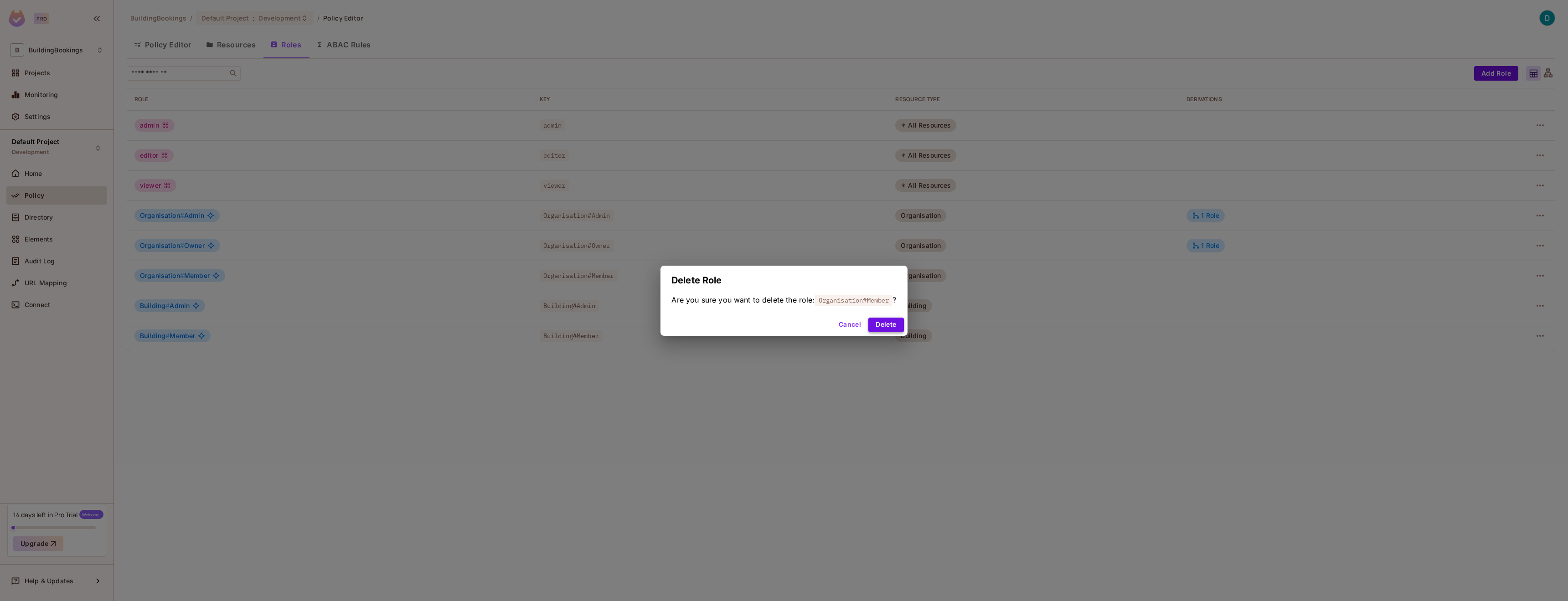
click at [897, 321] on button "Delete" at bounding box center [886, 325] width 35 height 15
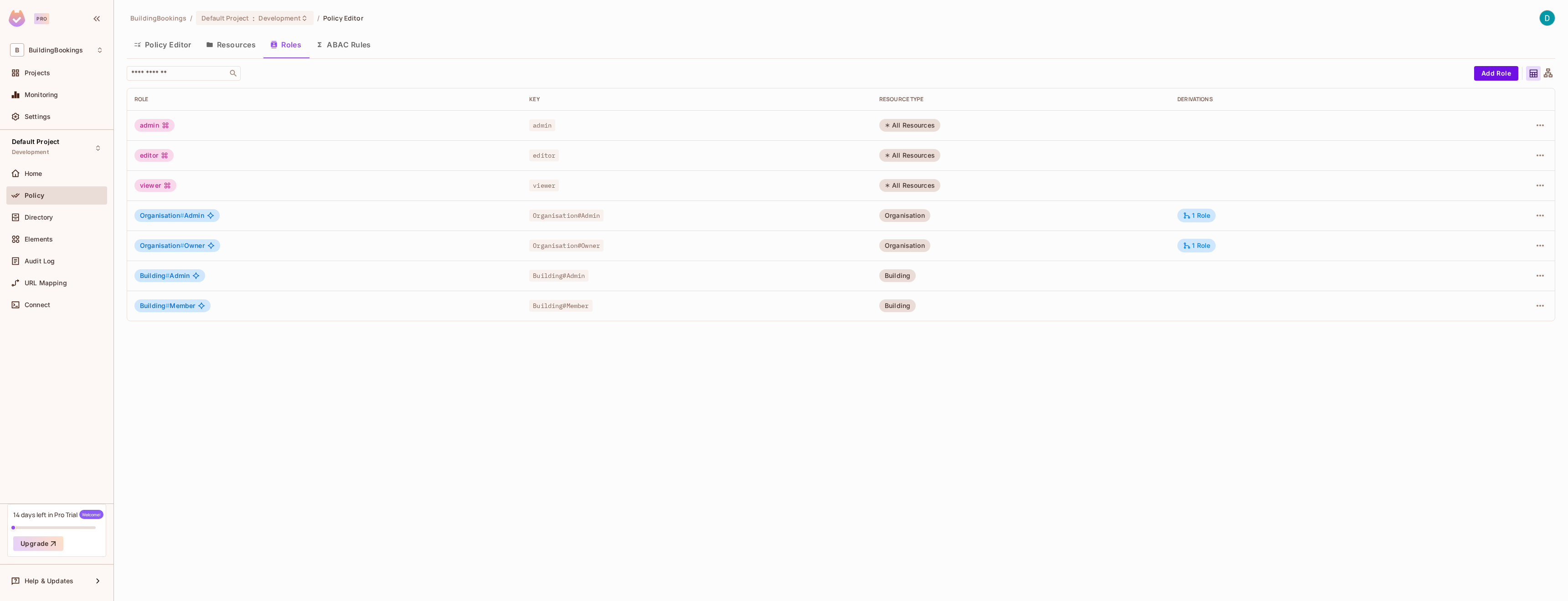
drag, startPoint x: 905, startPoint y: 391, endPoint x: 660, endPoint y: 248, distance: 283.7
click at [903, 391] on div "BuildingBookings / Default Project : Development / Policy Editor Policy Editor …" at bounding box center [841, 300] width 1454 height 601
click at [239, 55] on button "Resources" at bounding box center [231, 44] width 65 height 23
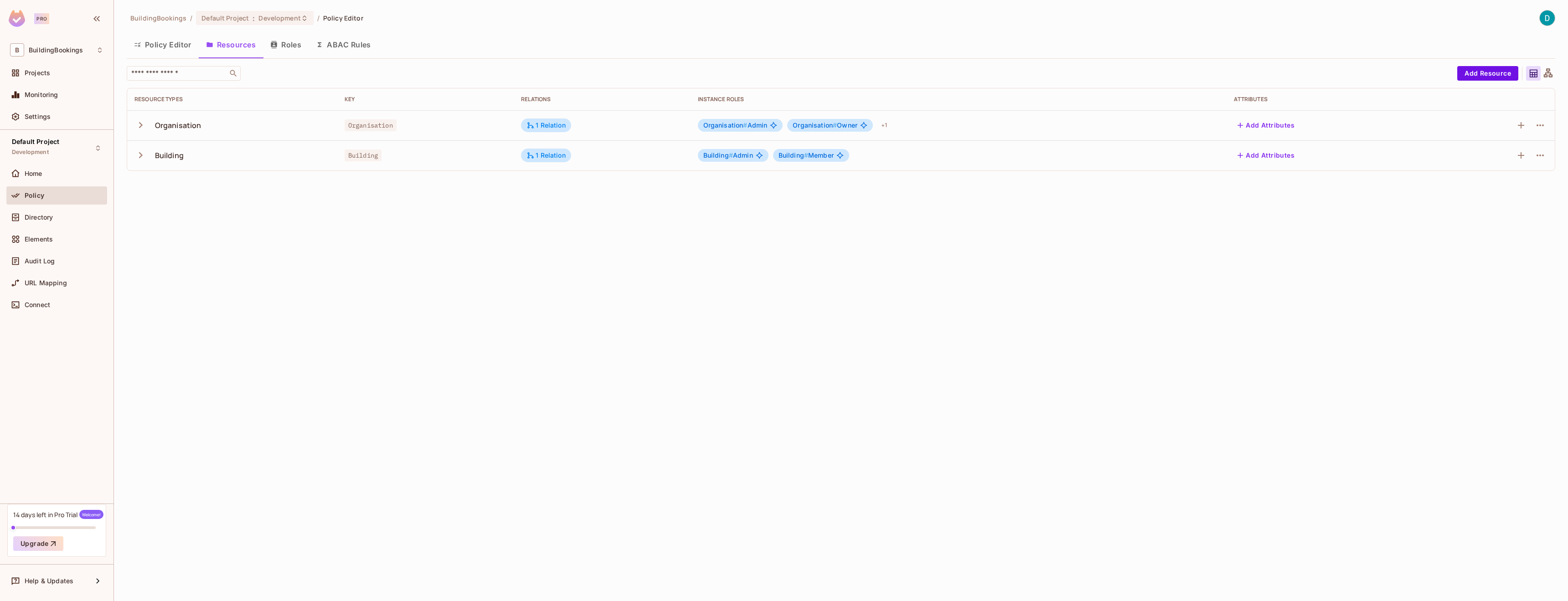
click at [239, 52] on button "Resources" at bounding box center [231, 44] width 65 height 23
click at [268, 50] on button "Roles" at bounding box center [285, 44] width 46 height 23
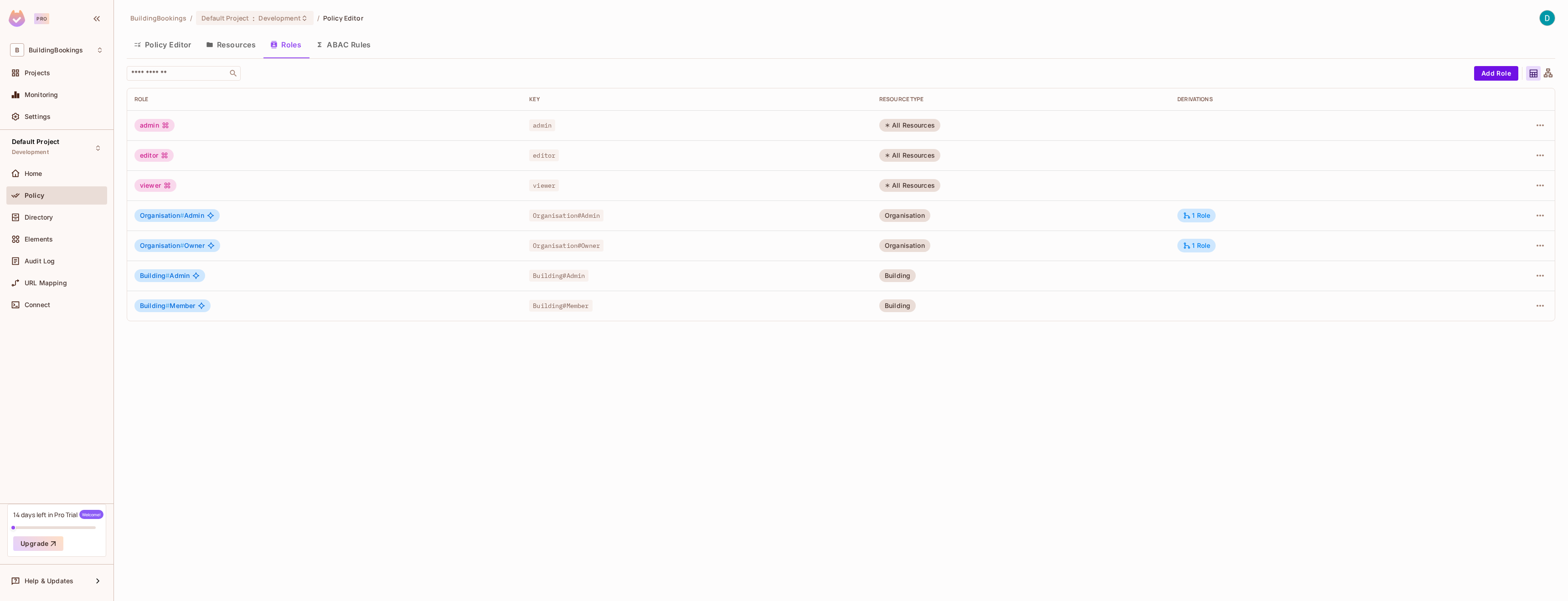
click at [331, 49] on button "ABAC Rules" at bounding box center [343, 44] width 70 height 23
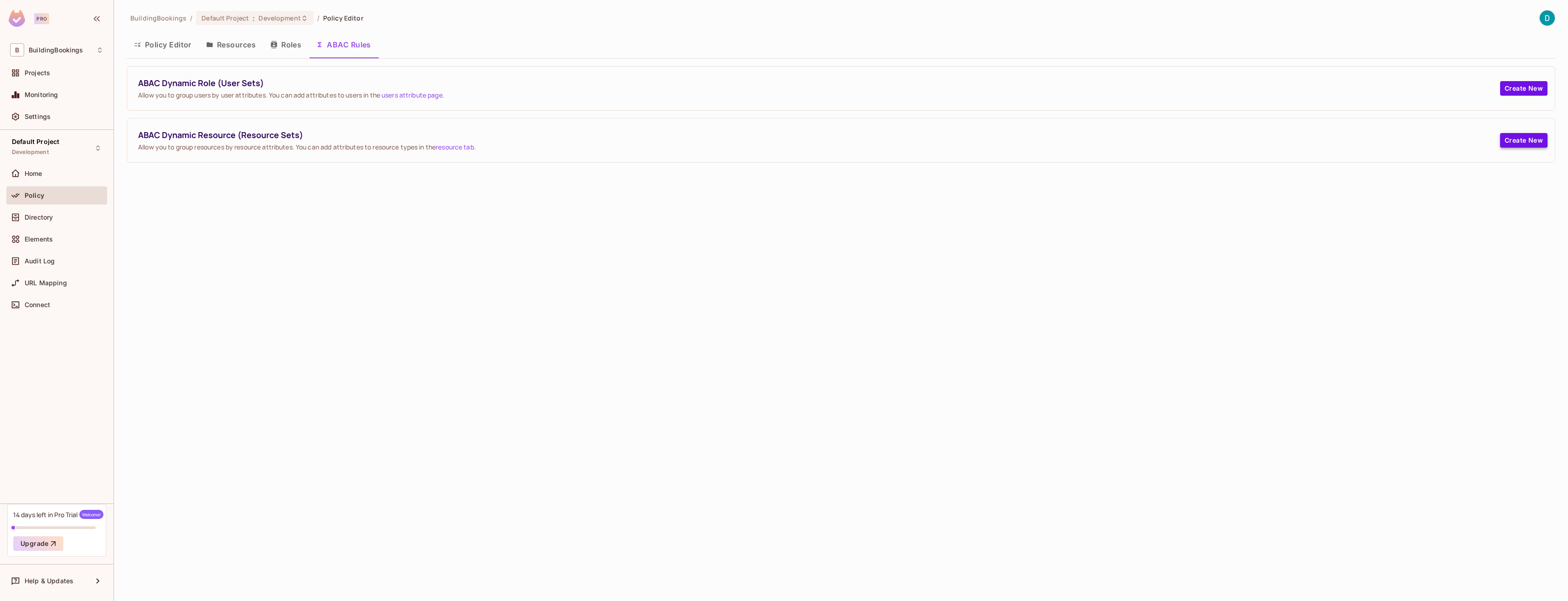
click at [1502, 142] on button "Create New" at bounding box center [1524, 141] width 47 height 15
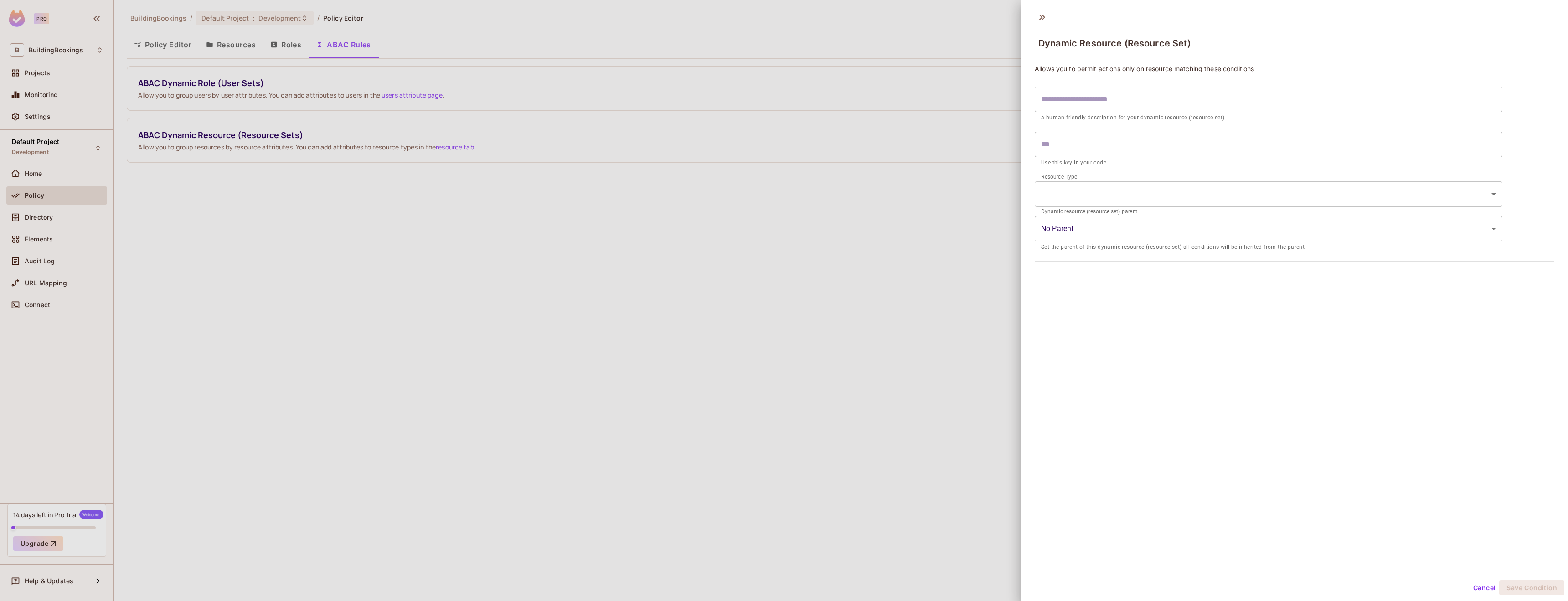
click at [1097, 192] on body "Pro B BuildingBookings Projects Monitoring Settings Default Project Development…" at bounding box center [784, 300] width 1568 height 601
click at [1079, 213] on li "Organisation" at bounding box center [1263, 217] width 457 height 16
type input "**********"
click at [1087, 227] on body "**********" at bounding box center [784, 300] width 1568 height 601
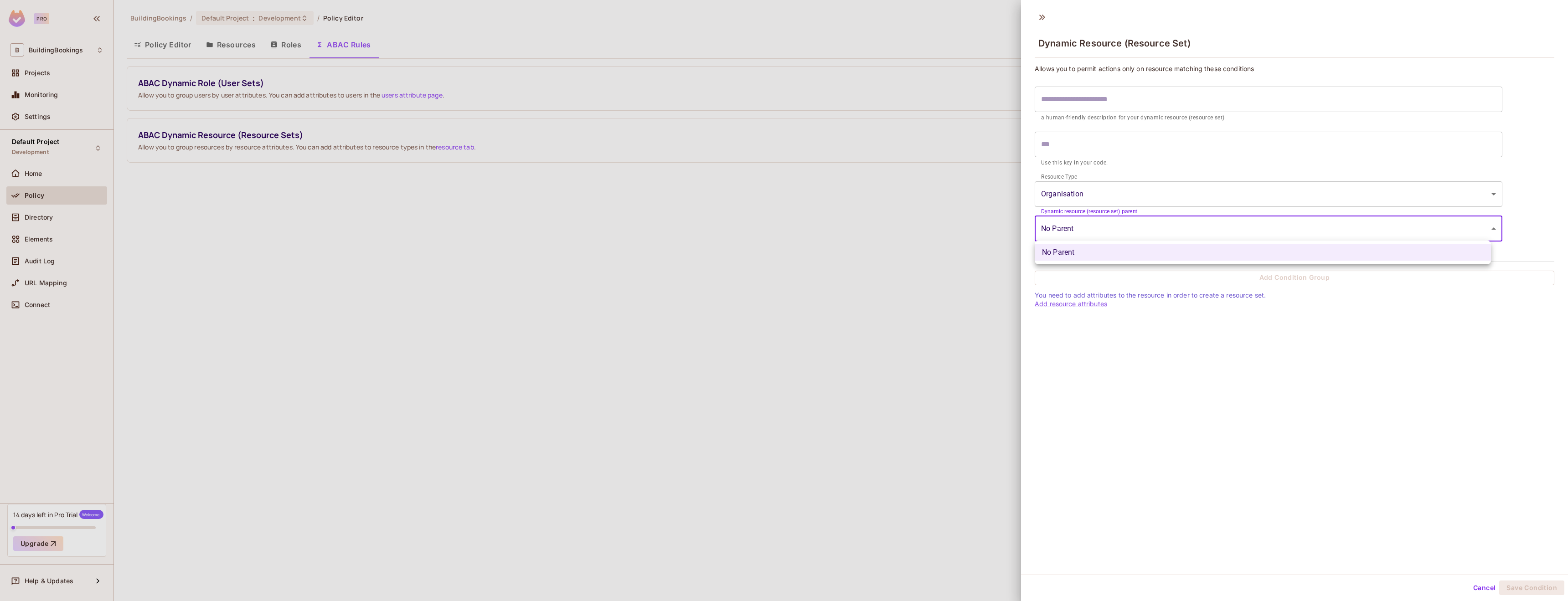
click at [1087, 228] on div at bounding box center [784, 300] width 1568 height 601
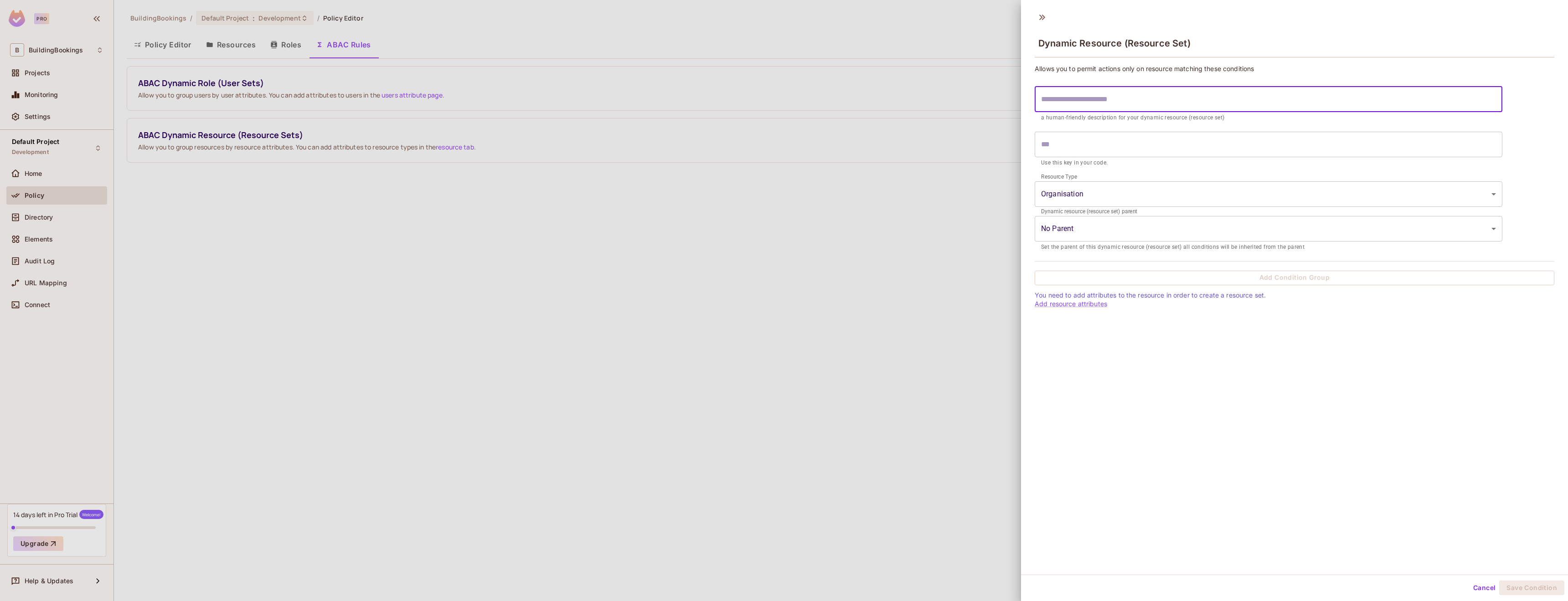
click at [1097, 107] on input "text" at bounding box center [1269, 99] width 467 height 26
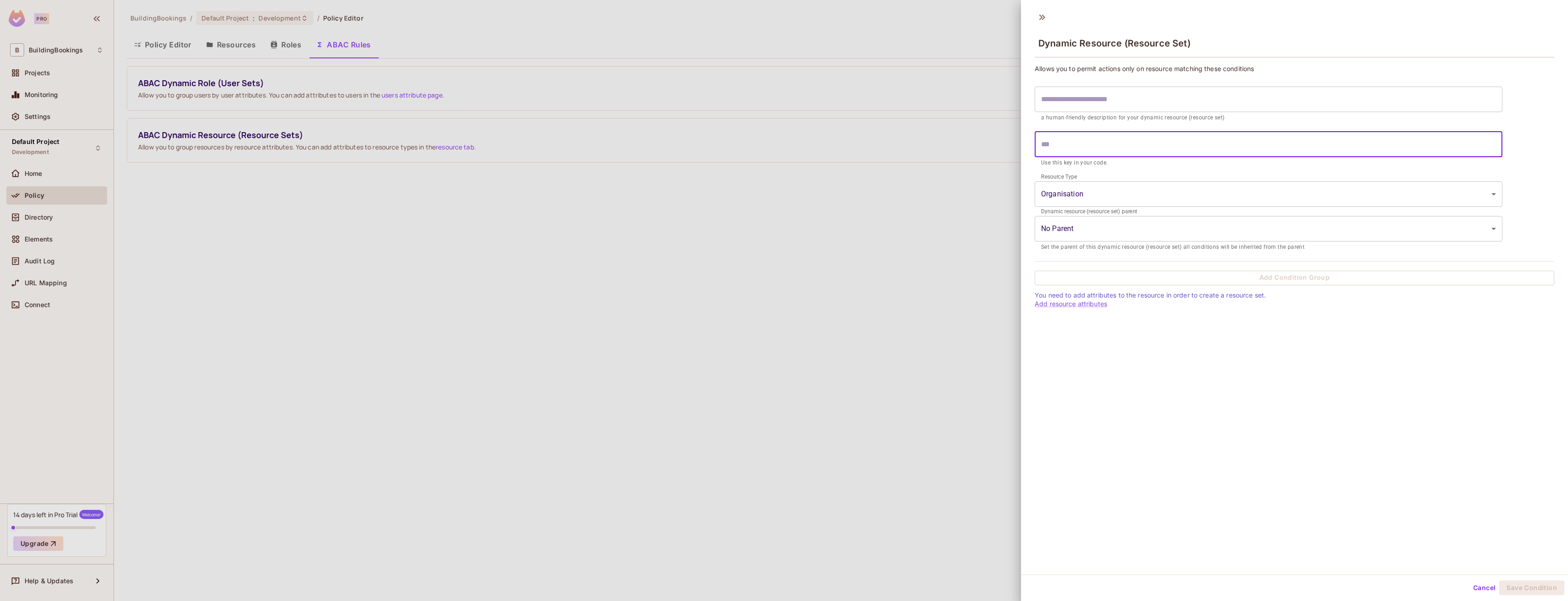
click at [1102, 146] on input "text" at bounding box center [1269, 144] width 467 height 26
click at [491, 237] on div at bounding box center [784, 300] width 1568 height 601
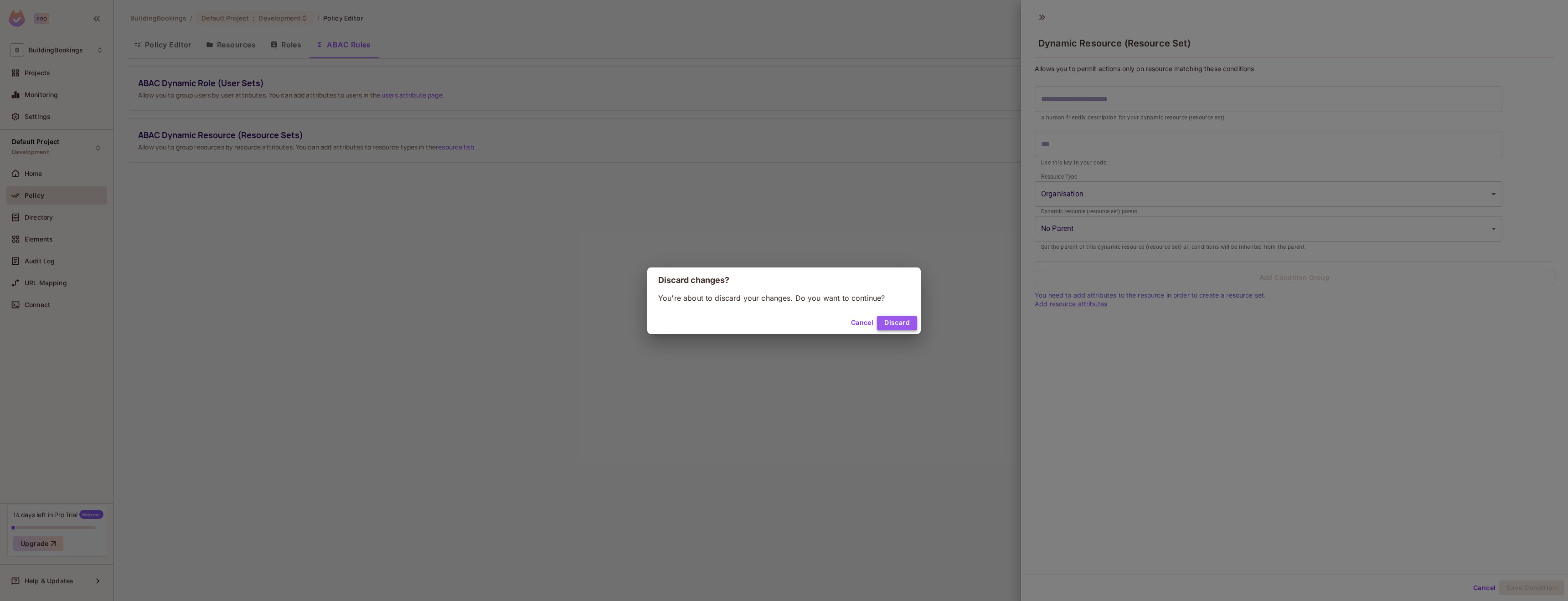
click at [910, 318] on button "Discard" at bounding box center [897, 323] width 40 height 15
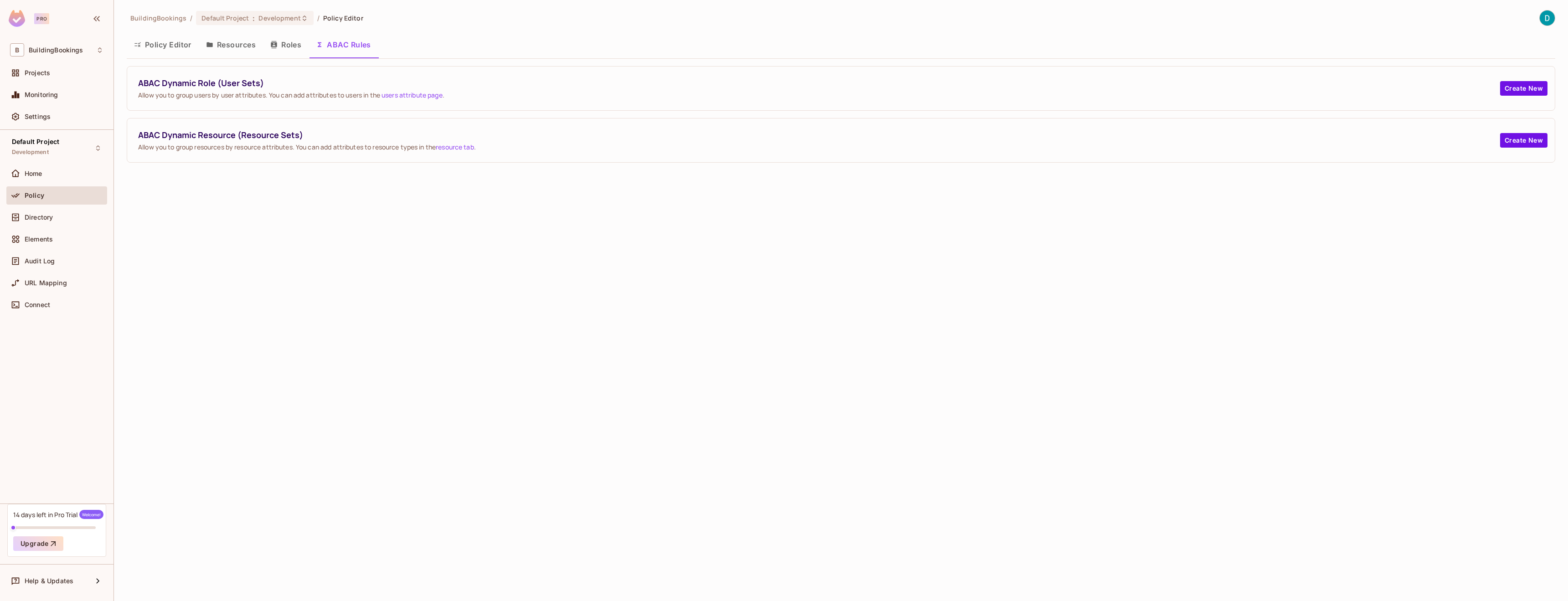
click at [260, 50] on button "Resources" at bounding box center [231, 44] width 65 height 23
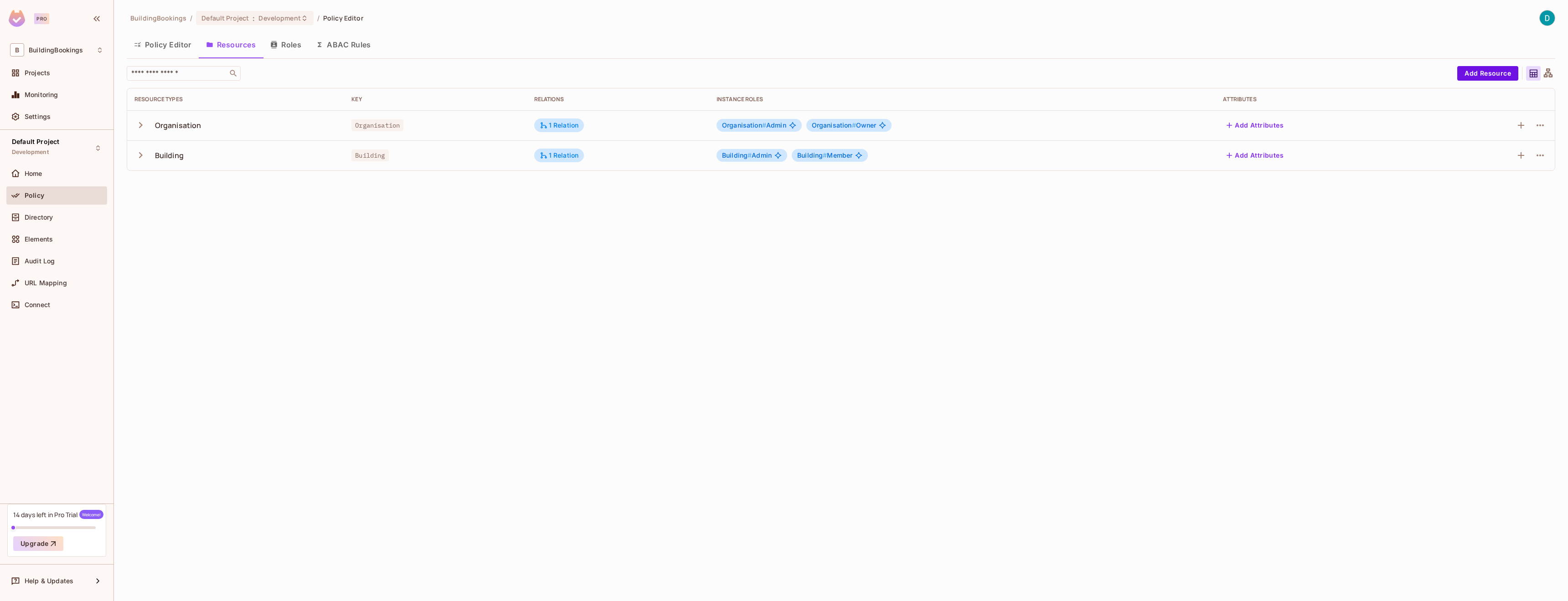
click at [155, 50] on button "Policy Editor" at bounding box center [163, 44] width 72 height 23
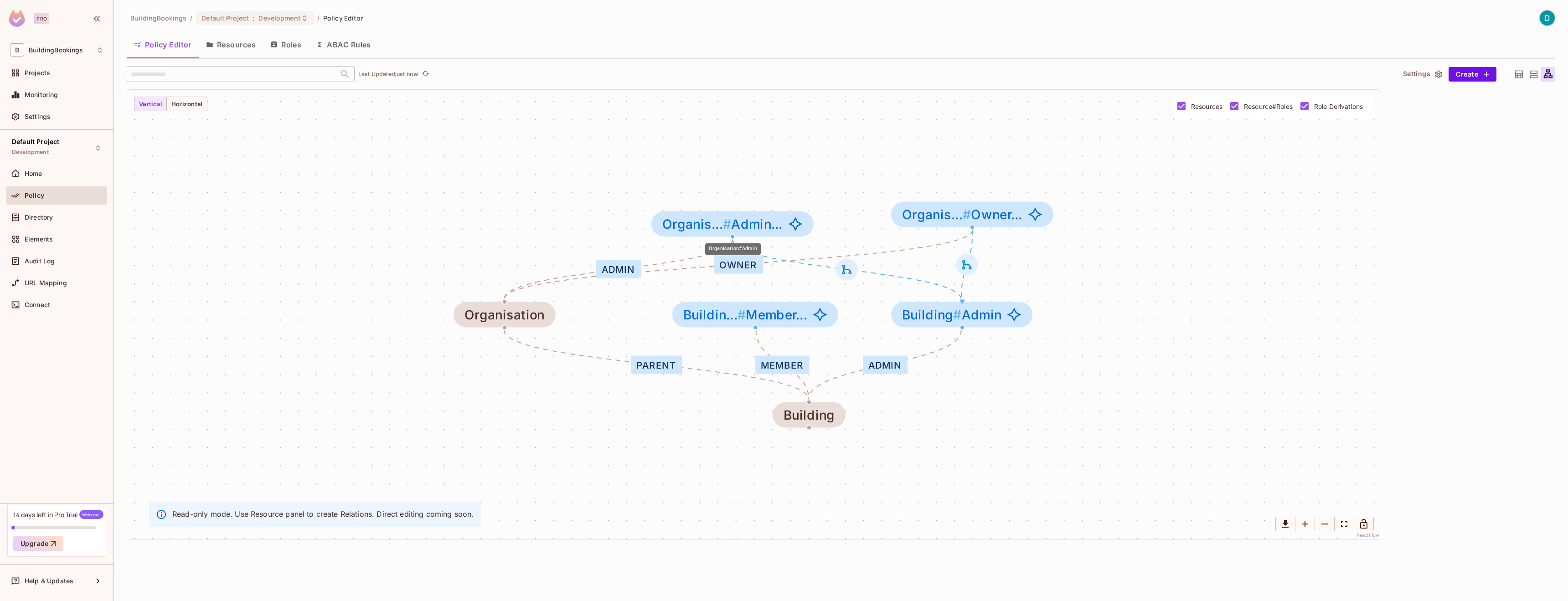
drag, startPoint x: 716, startPoint y: 221, endPoint x: 747, endPoint y: 233, distance: 33.2
click at [723, 232] on div "Organis... # Admin..." at bounding box center [732, 224] width 163 height 26
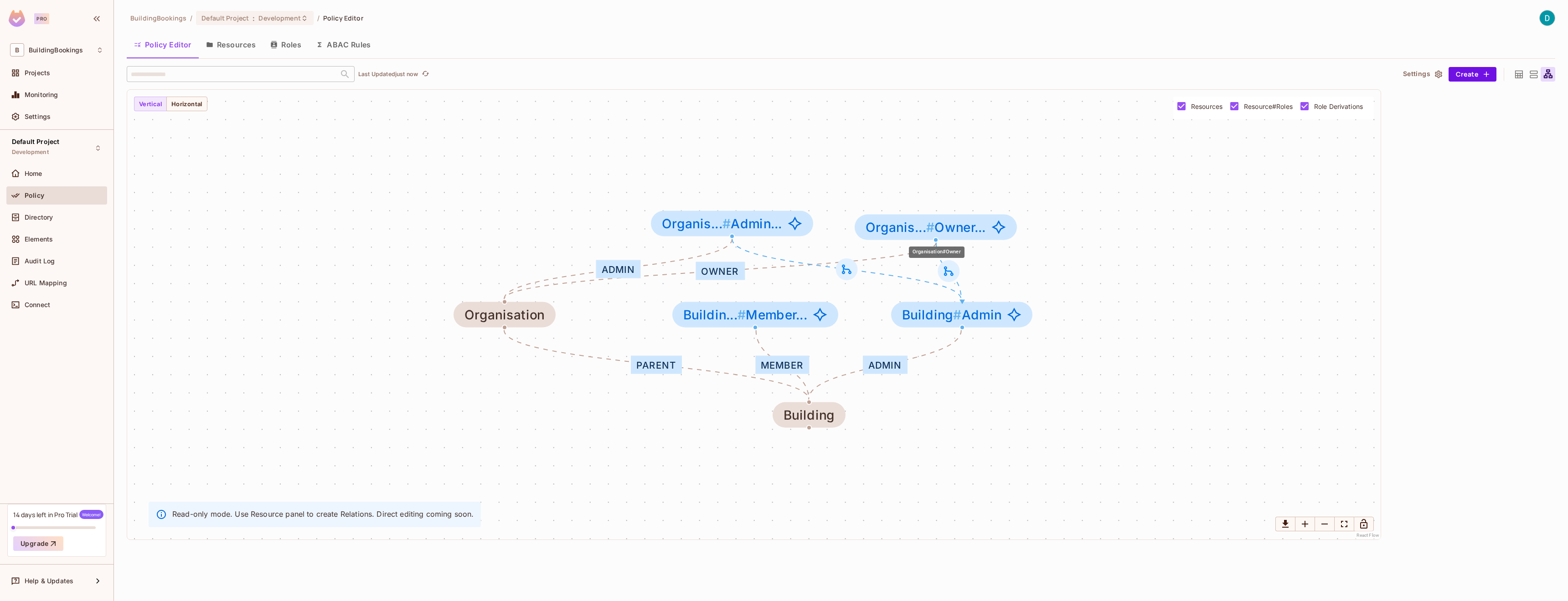
drag, startPoint x: 933, startPoint y: 215, endPoint x: 896, endPoint y: 227, distance: 38.9
click at [896, 227] on span "Organis... #" at bounding box center [900, 226] width 69 height 15
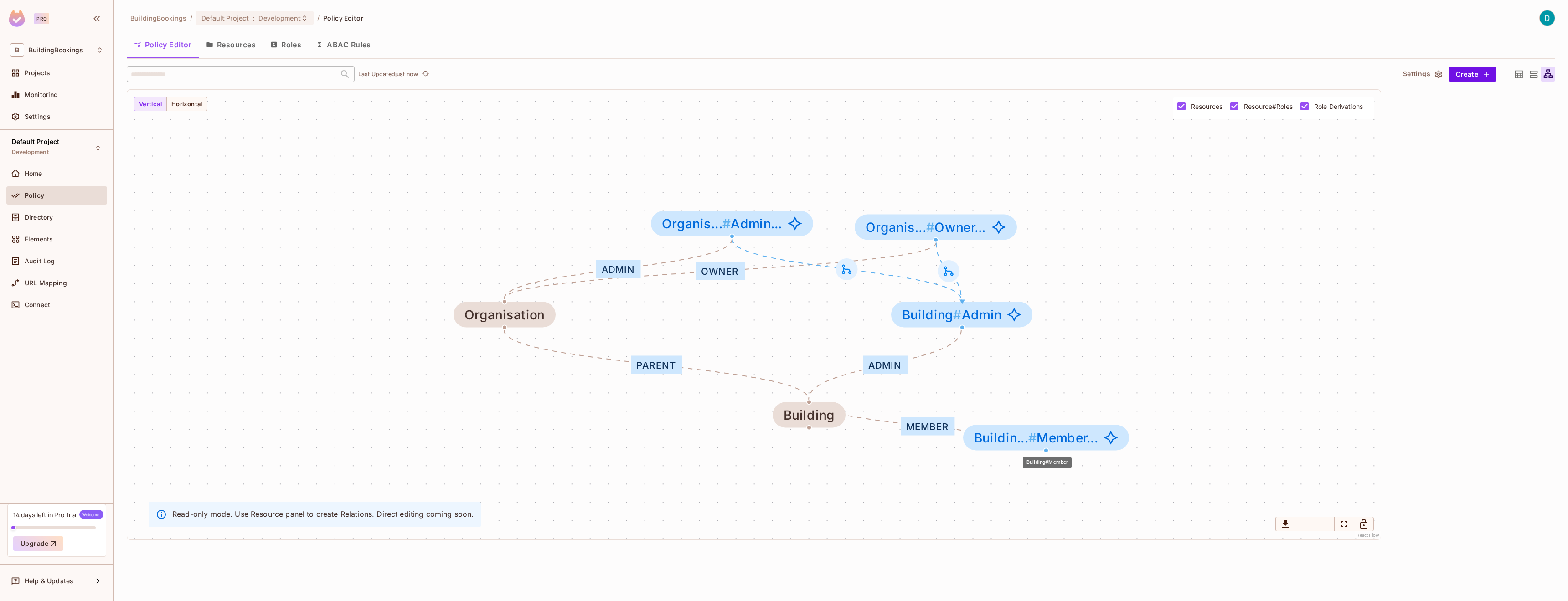
drag, startPoint x: 802, startPoint y: 322, endPoint x: 1094, endPoint y: 445, distance: 316.8
click at [1094, 445] on div "Buildin... # Member..." at bounding box center [1046, 438] width 166 height 26
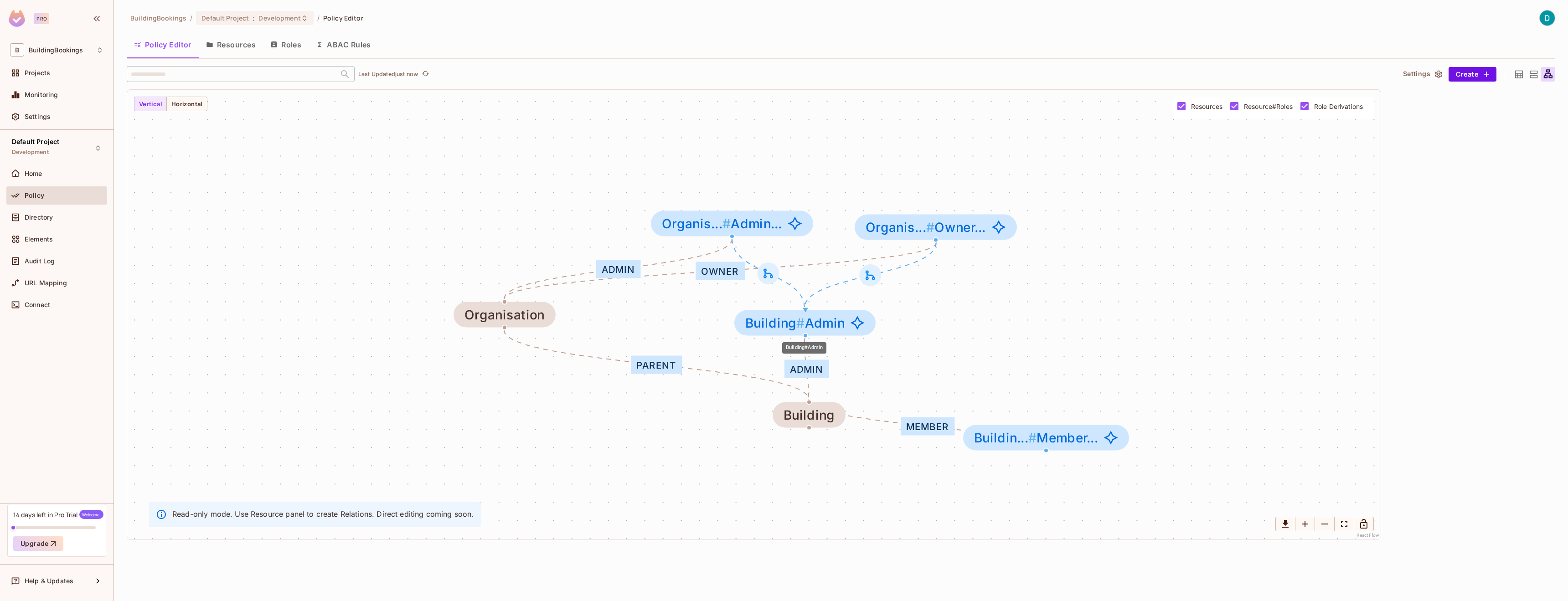
drag, startPoint x: 937, startPoint y: 320, endPoint x: 780, endPoint y: 328, distance: 157.2
click at [780, 328] on span "Building #" at bounding box center [775, 322] width 60 height 15
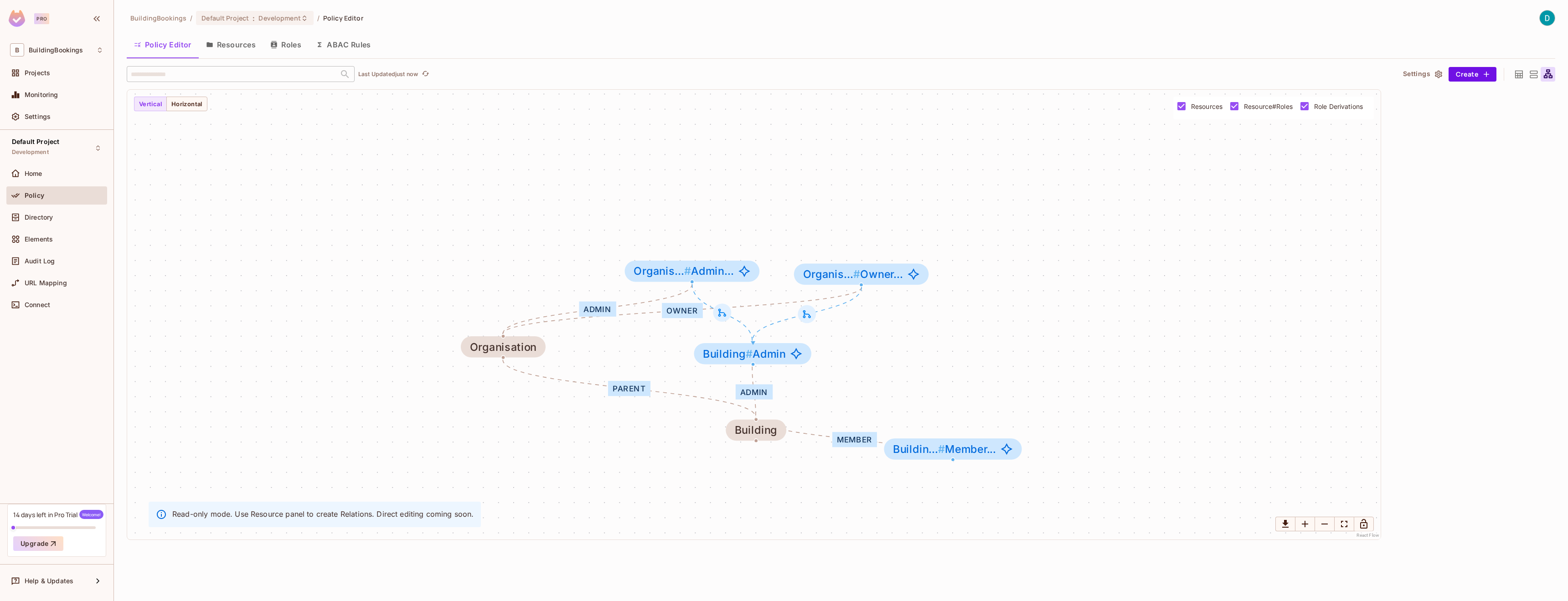
click at [440, 516] on p "Read-only mode. Use Resource panel to create Relations. Direct editing coming s…" at bounding box center [323, 513] width 301 height 10
click at [40, 214] on span "Directory" at bounding box center [38, 217] width 28 height 7
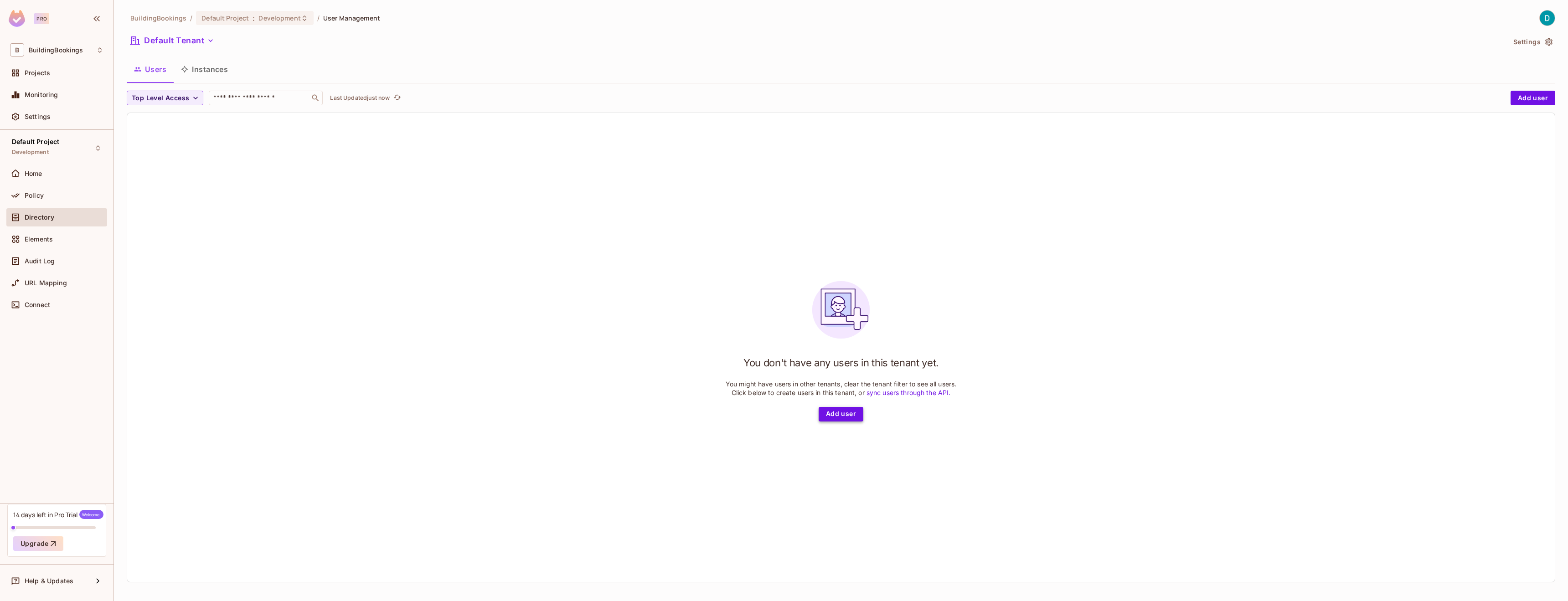
click at [851, 408] on button "Add user" at bounding box center [841, 414] width 44 height 15
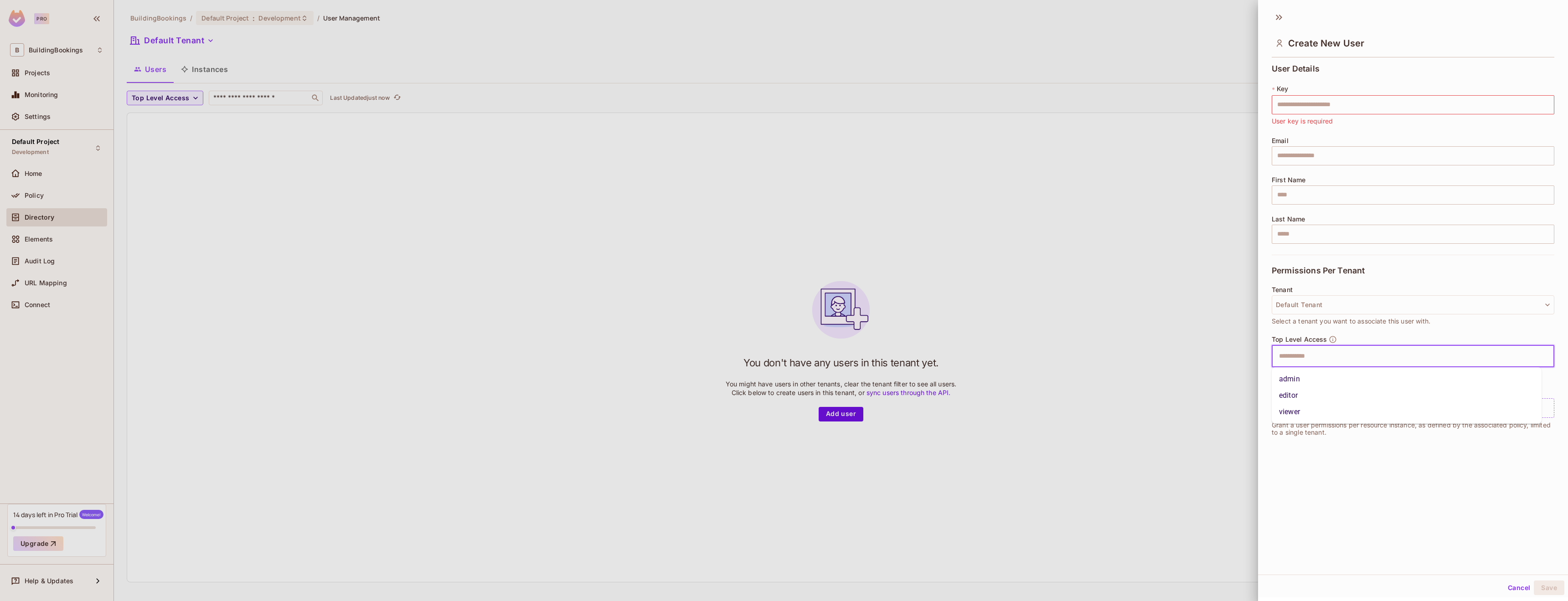
click at [1338, 350] on input "text" at bounding box center [1405, 356] width 263 height 18
click at [1324, 456] on div "Create New User User Details * Key ​ User key is required Email ​ First Name ​ …" at bounding box center [1413, 290] width 310 height 568
click at [1332, 300] on button "Default Tenant" at bounding box center [1413, 304] width 282 height 19
click at [1335, 351] on li "No Tenant No Tenant" at bounding box center [1335, 346] width 128 height 19
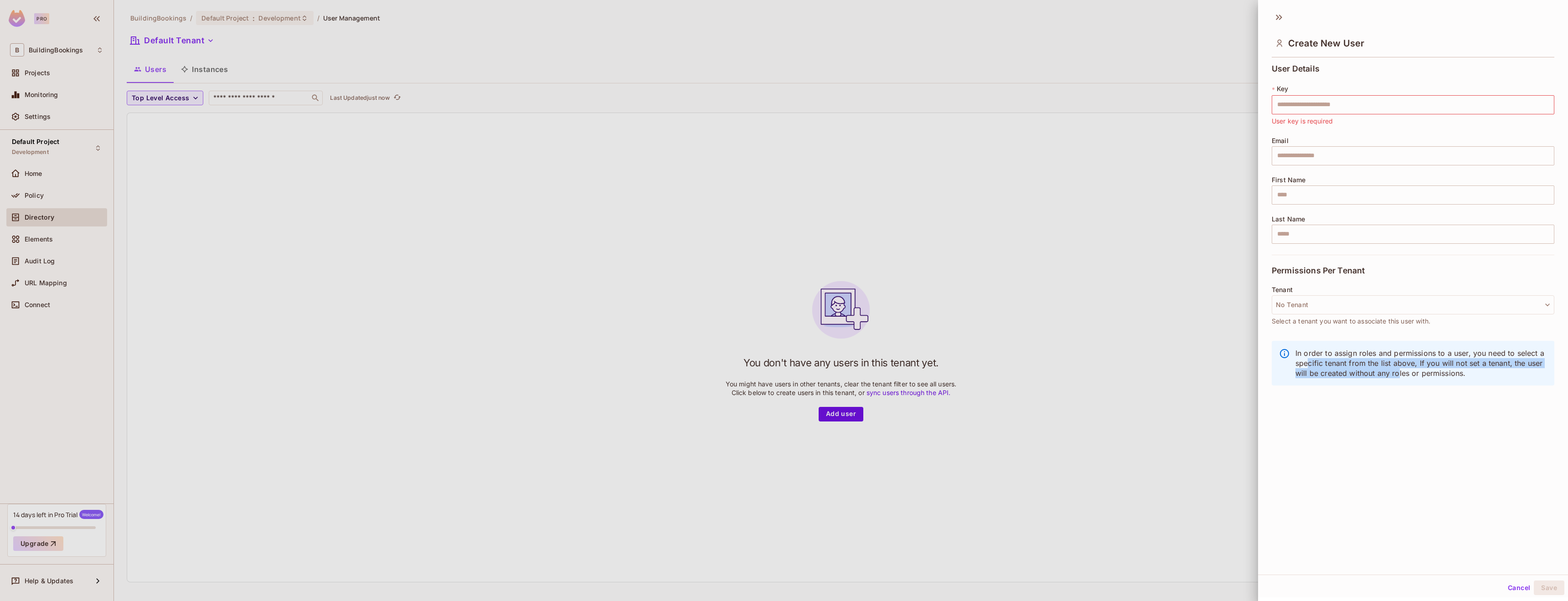
drag, startPoint x: 1340, startPoint y: 361, endPoint x: 1457, endPoint y: 371, distance: 117.4
click at [1457, 371] on p "In order to assign roles and permissions to a user, you need to select a specif…" at bounding box center [1421, 363] width 251 height 30
click at [1452, 387] on div "User Details * Key ​ User key is required Email ​ First Name ​ Last Name ​ Perm…" at bounding box center [1413, 228] width 282 height 327
click at [167, 172] on div at bounding box center [784, 300] width 1568 height 601
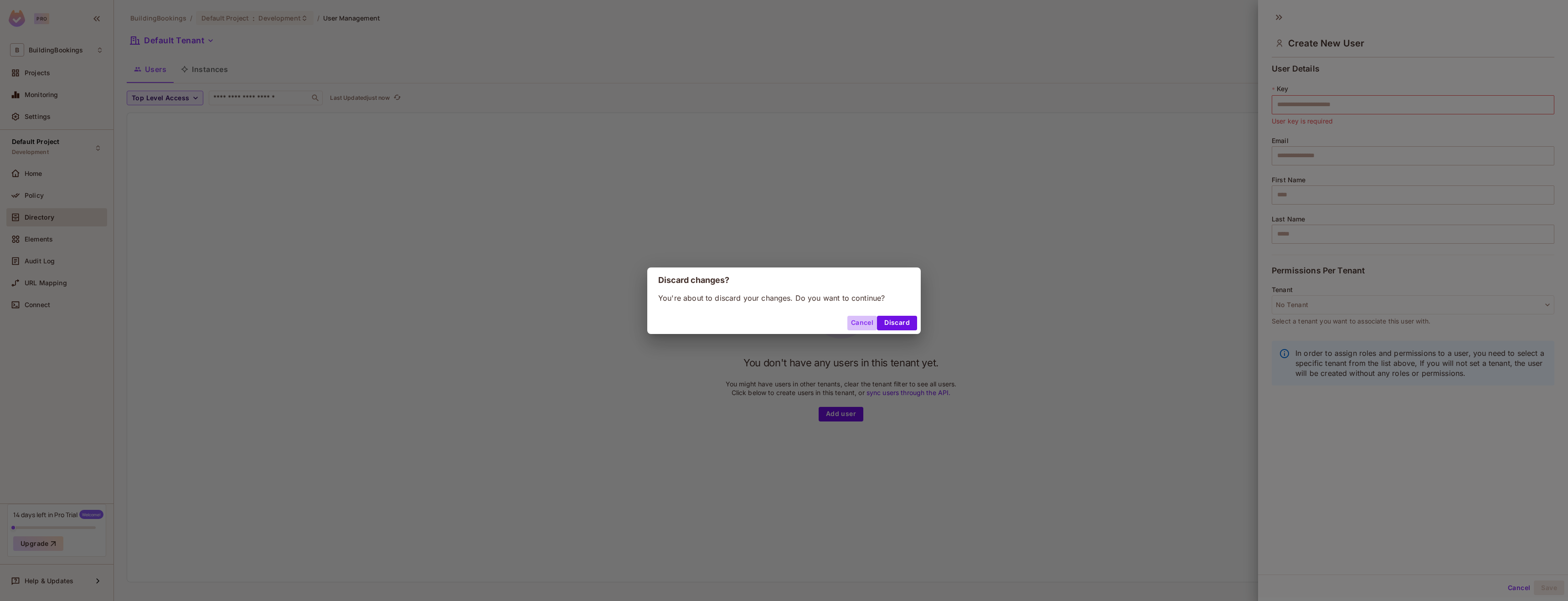
click at [874, 321] on button "Cancel" at bounding box center [862, 323] width 30 height 15
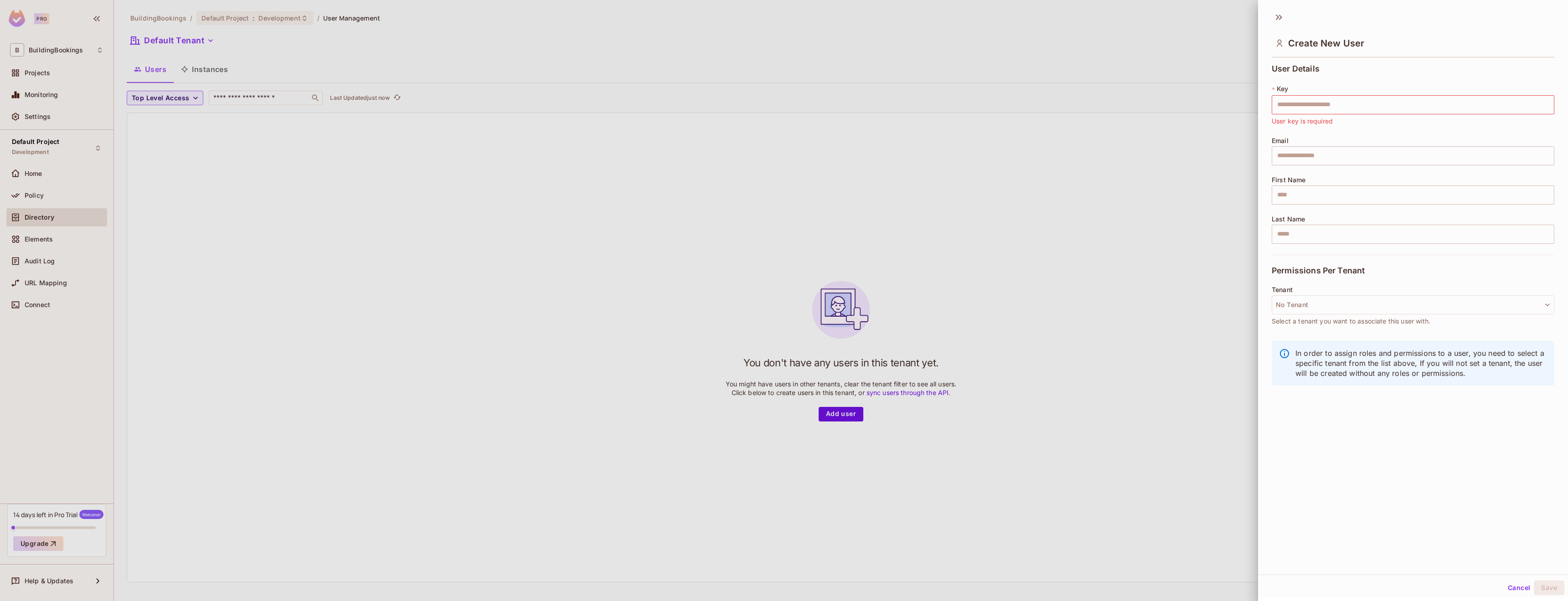
click at [30, 177] on div at bounding box center [784, 300] width 1568 height 601
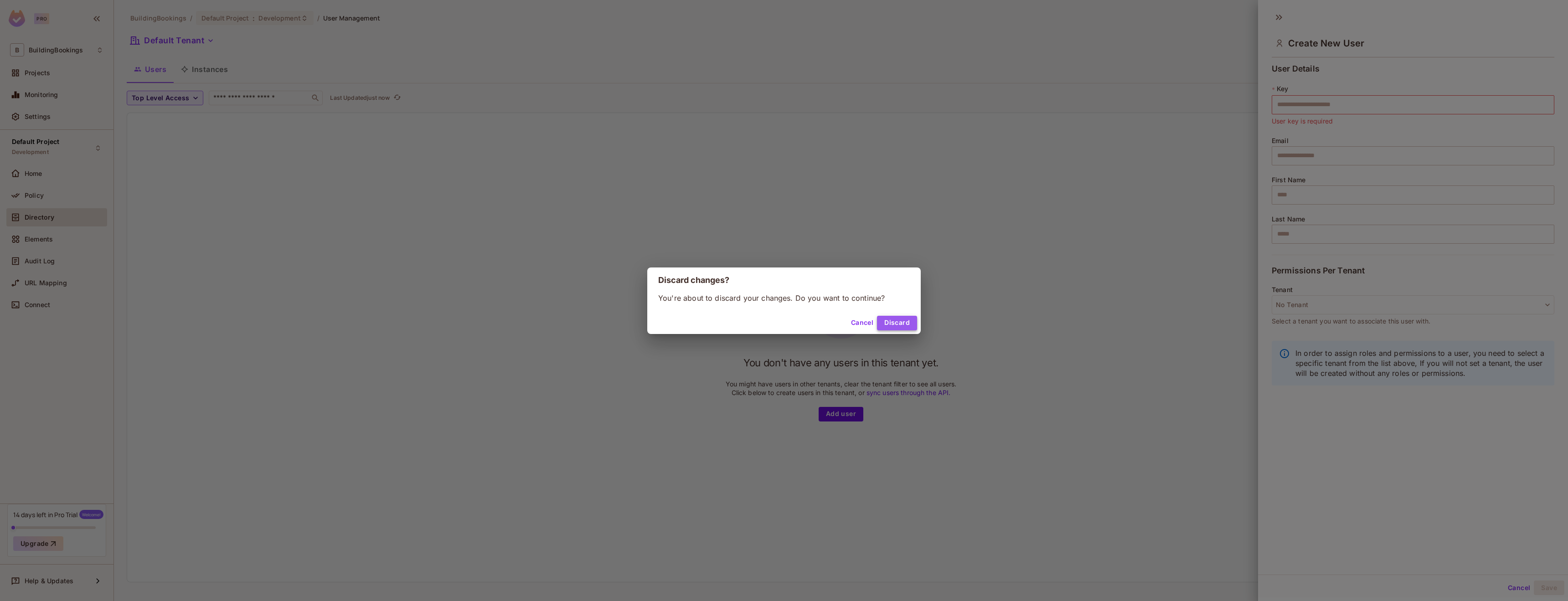
click at [892, 320] on button "Discard" at bounding box center [897, 323] width 40 height 15
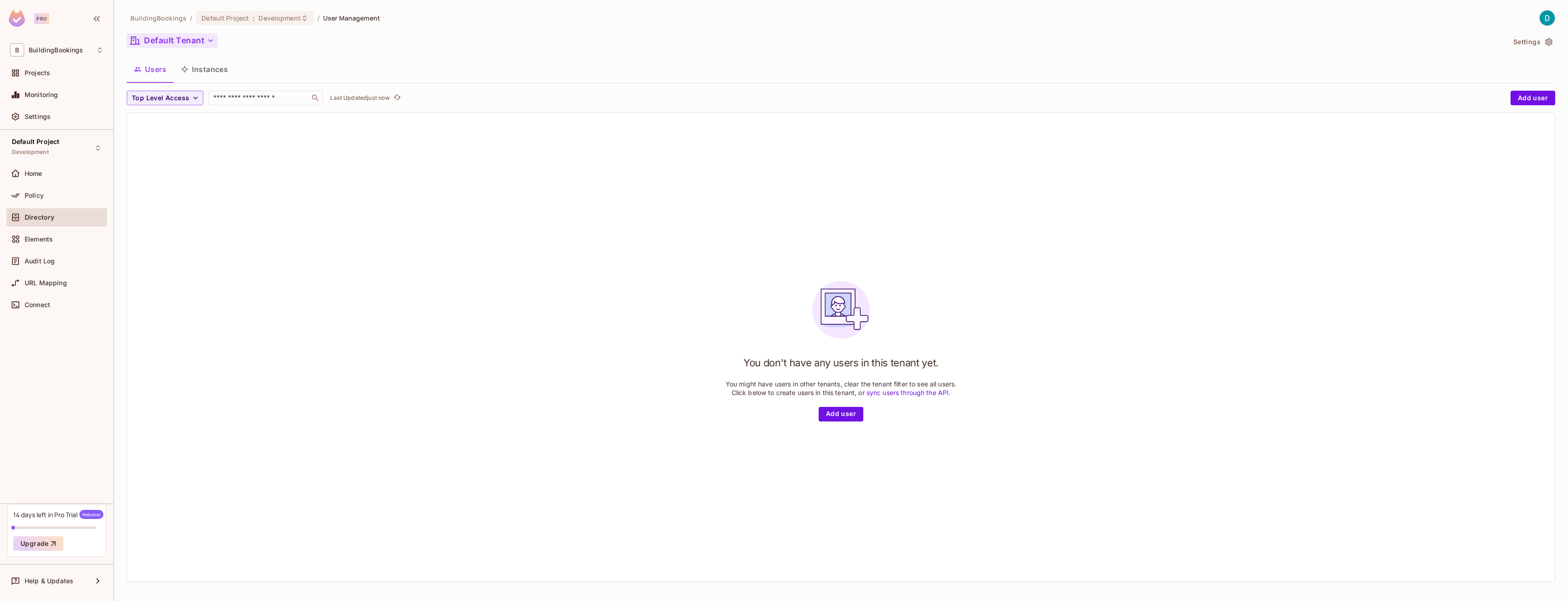
click at [202, 37] on button "Default Tenant" at bounding box center [172, 41] width 91 height 15
click at [277, 72] on div at bounding box center [784, 300] width 1568 height 601
click at [33, 172] on span "Home" at bounding box center [33, 173] width 18 height 7
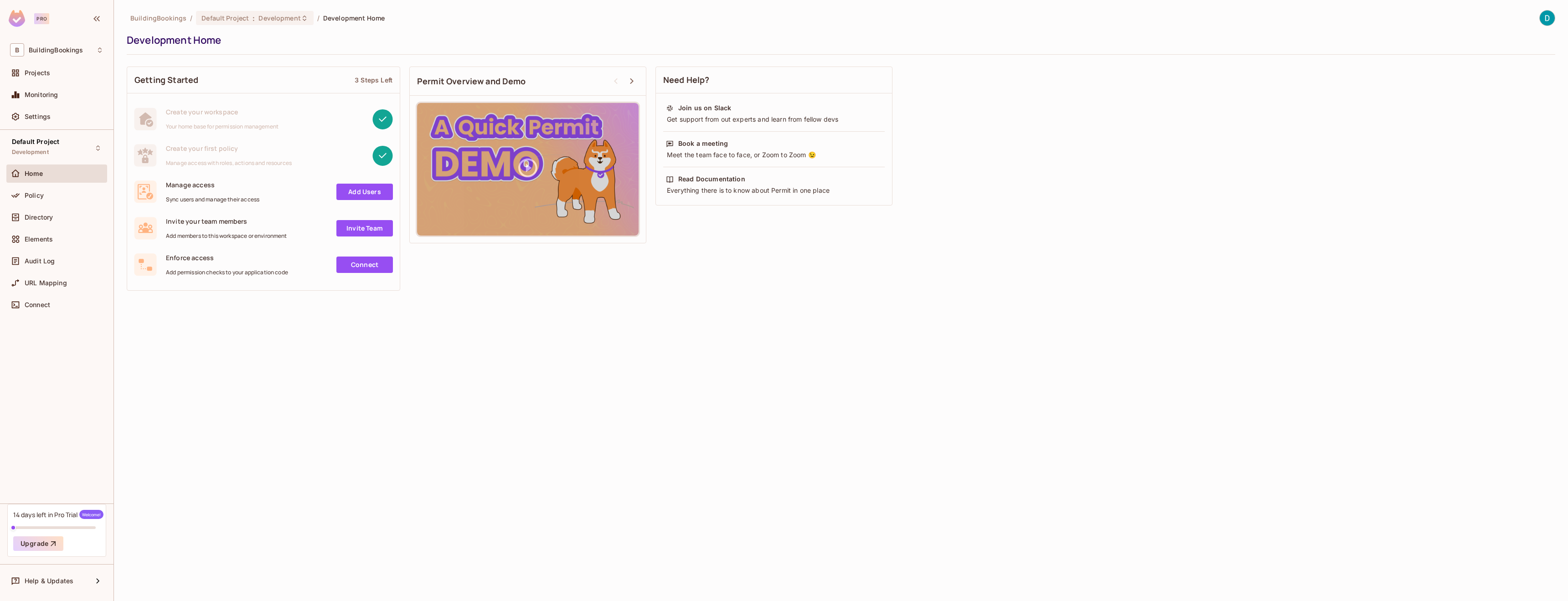
click at [355, 269] on link "Connect" at bounding box center [365, 265] width 57 height 16
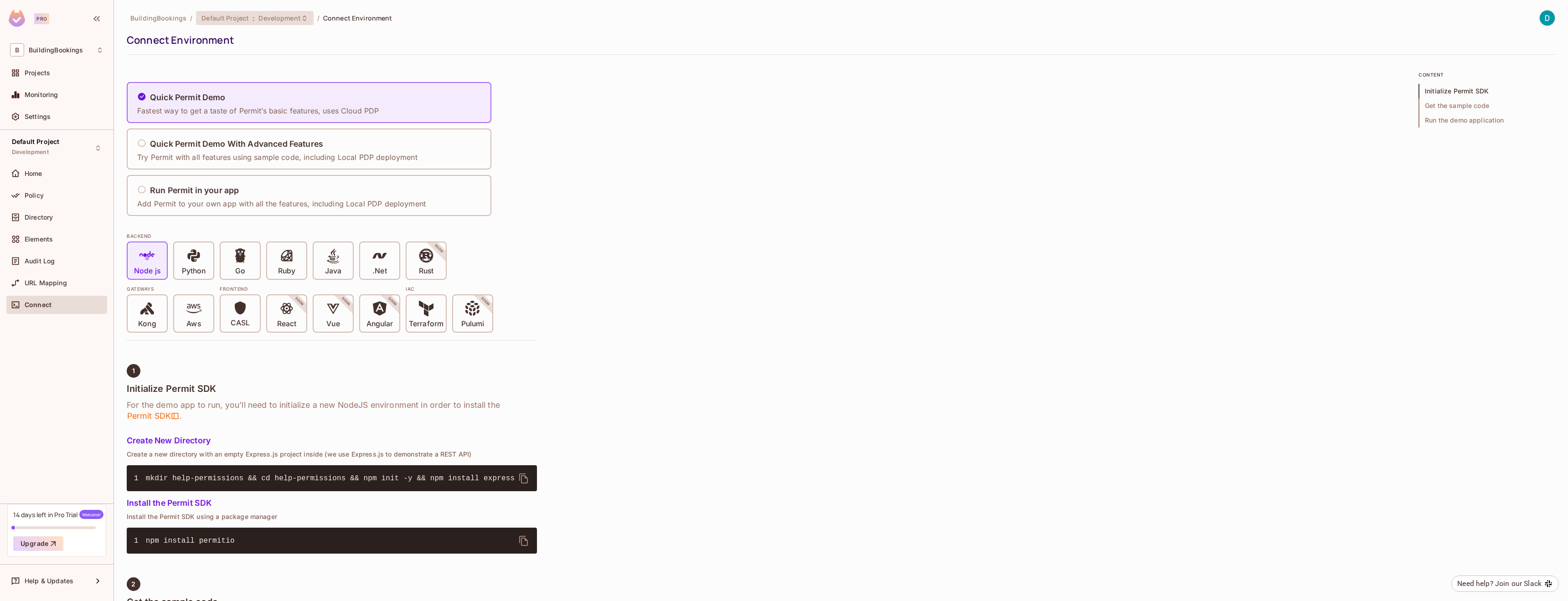
click at [290, 20] on span "Development" at bounding box center [279, 18] width 42 height 9
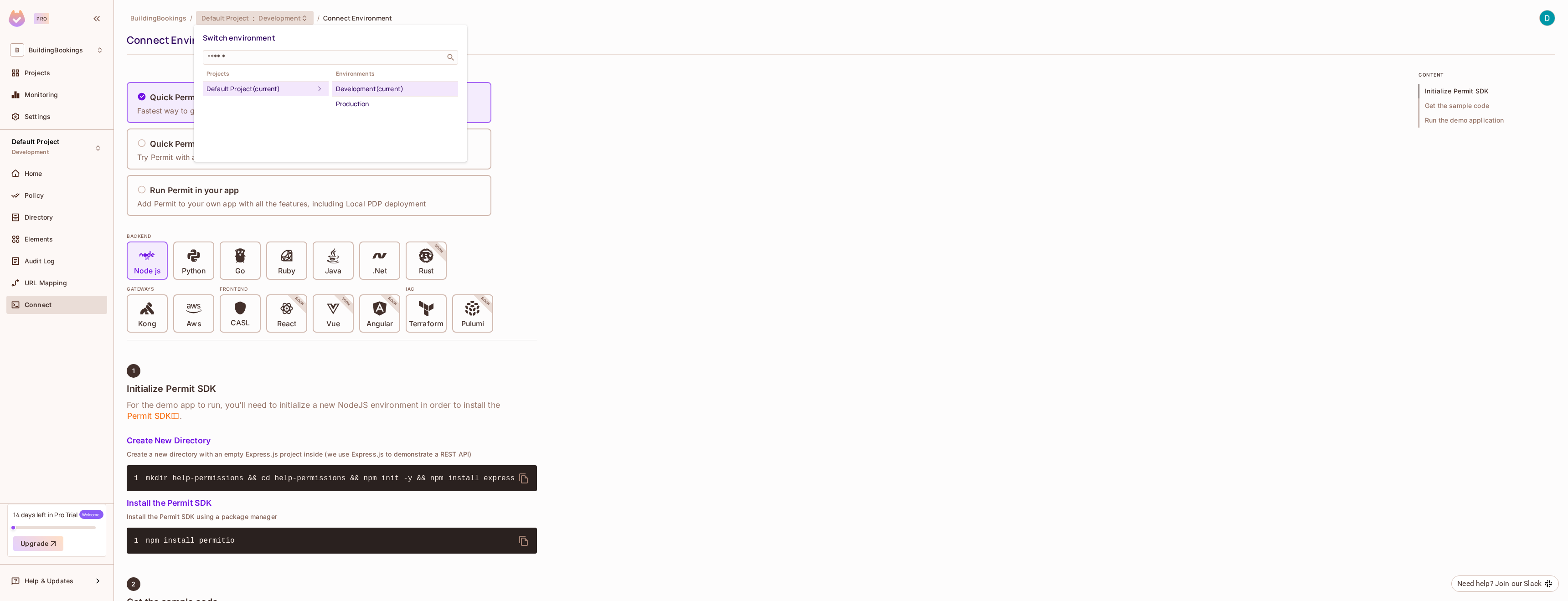
click at [601, 120] on div at bounding box center [784, 300] width 1568 height 601
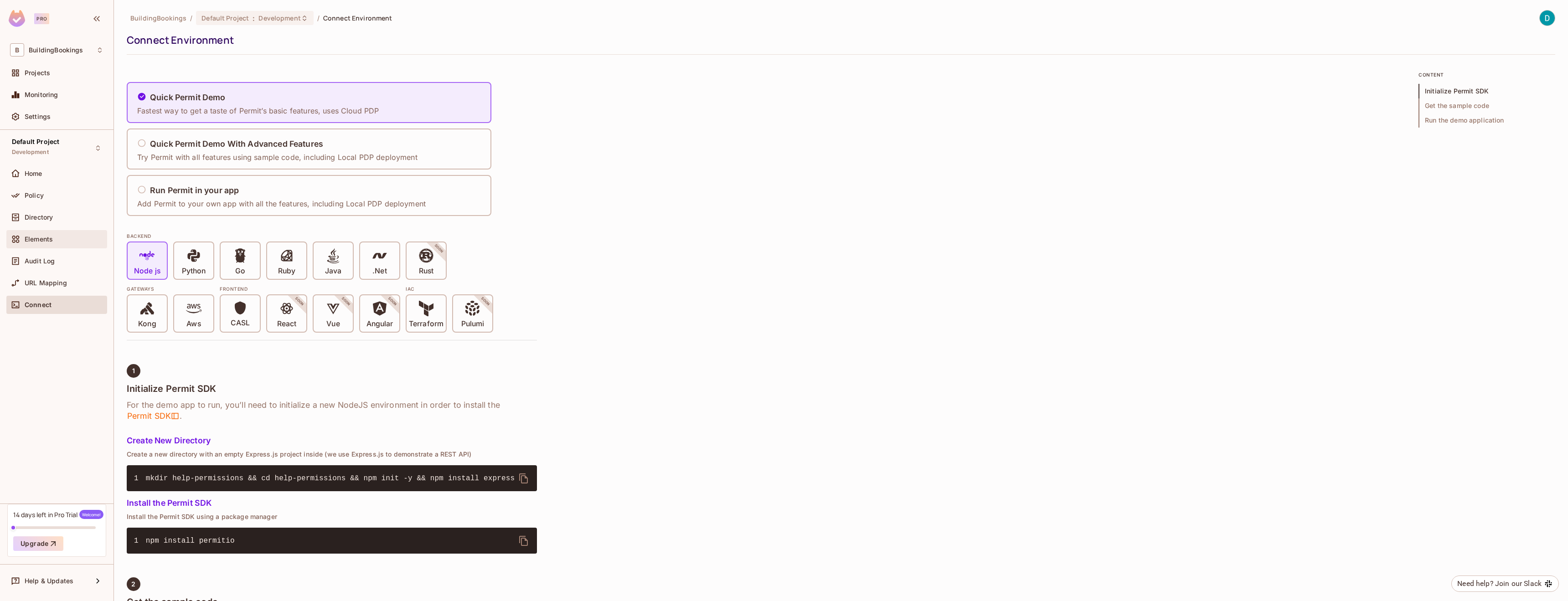
click at [66, 235] on div "Elements" at bounding box center [57, 239] width 94 height 11
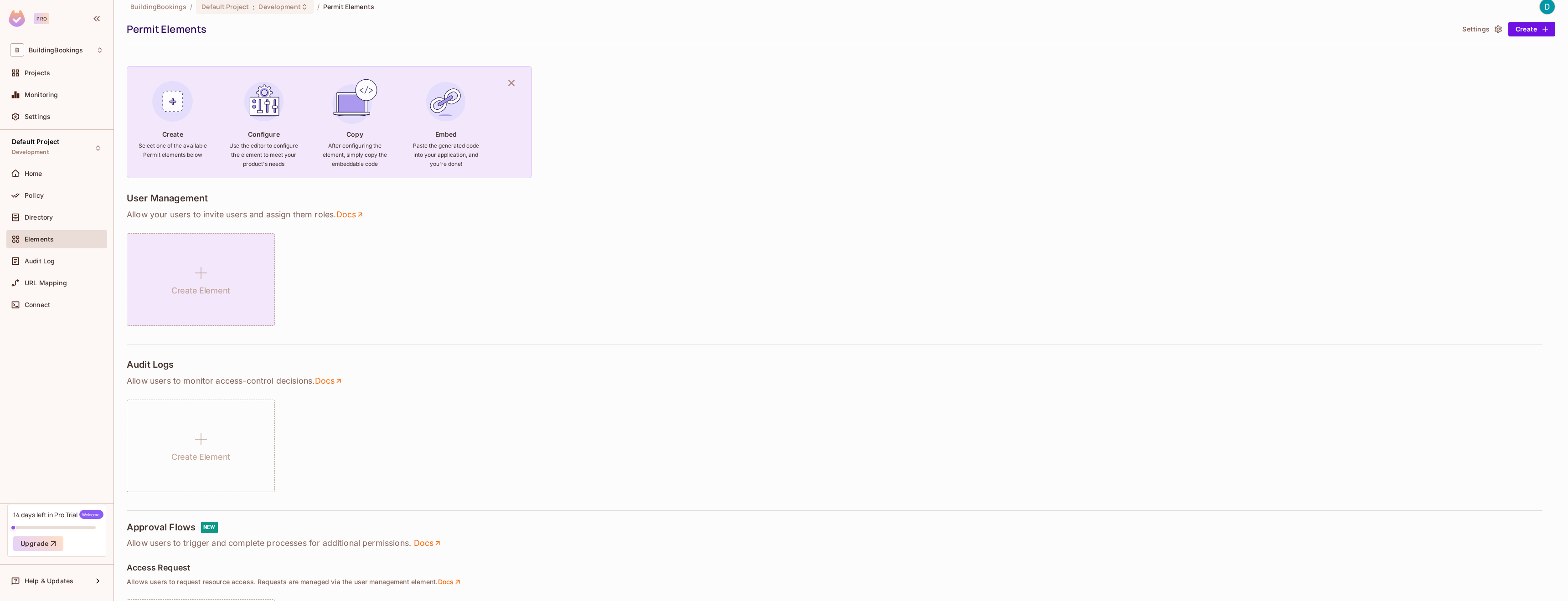
scroll to position [17, 0]
click at [229, 291] on h1 "Create Element" at bounding box center [201, 285] width 59 height 13
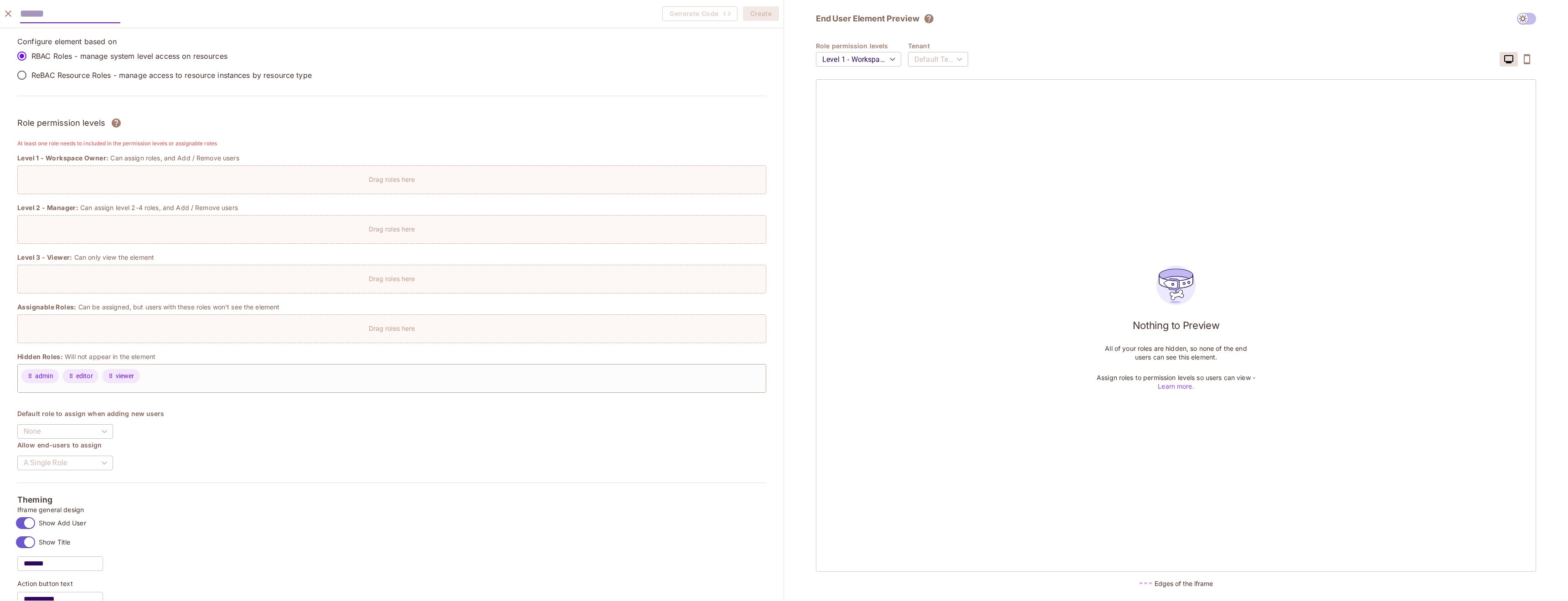
click at [128, 82] on label "ReBAC Resource Roles - manage access to resource instances by resource type" at bounding box center [162, 75] width 299 height 19
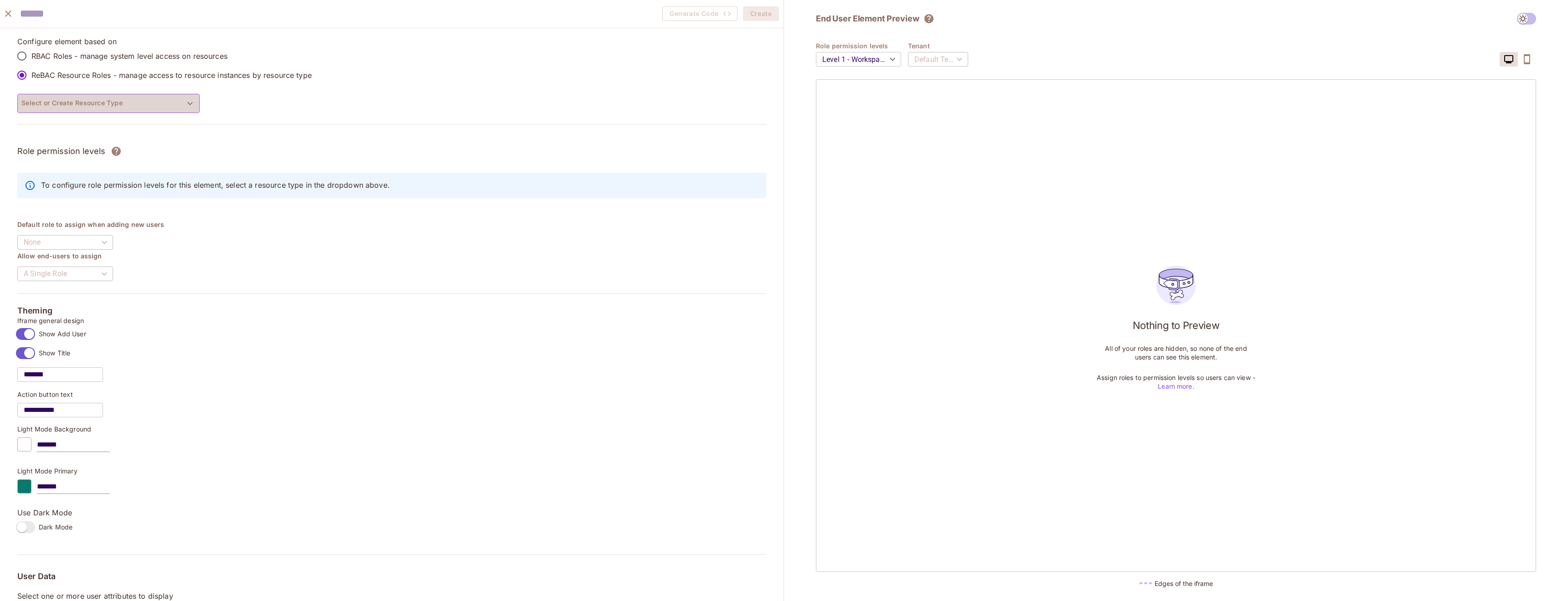
click at [130, 102] on button "Select or Create Resource Type" at bounding box center [108, 103] width 183 height 19
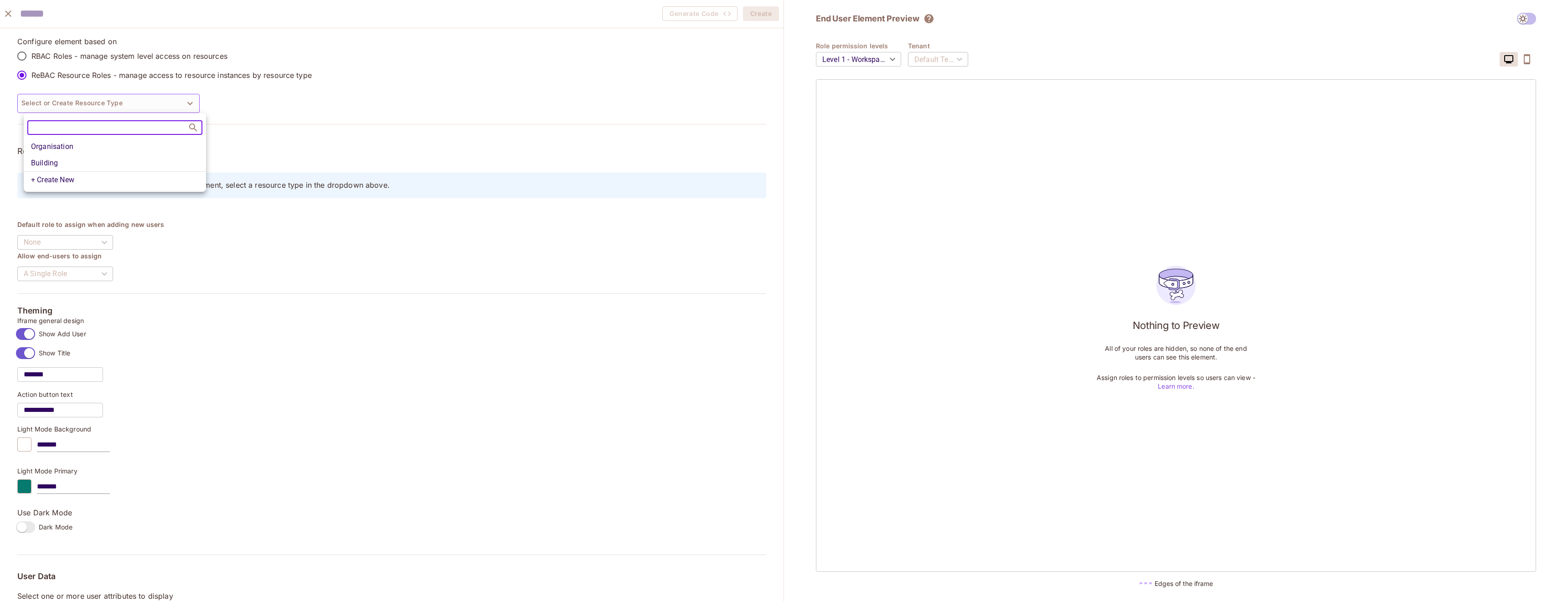
click at [100, 150] on li "Organisation" at bounding box center [115, 147] width 183 height 16
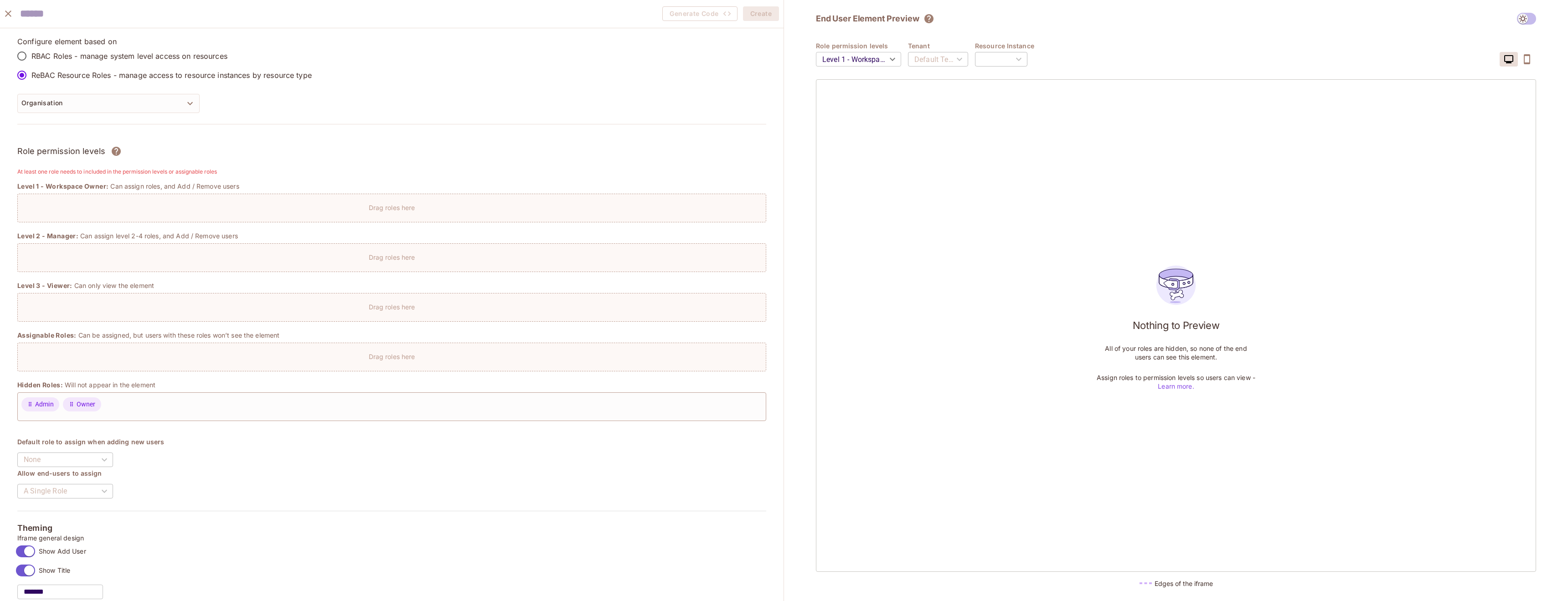
click at [958, 55] on div "Default Tenant" at bounding box center [938, 59] width 60 height 26
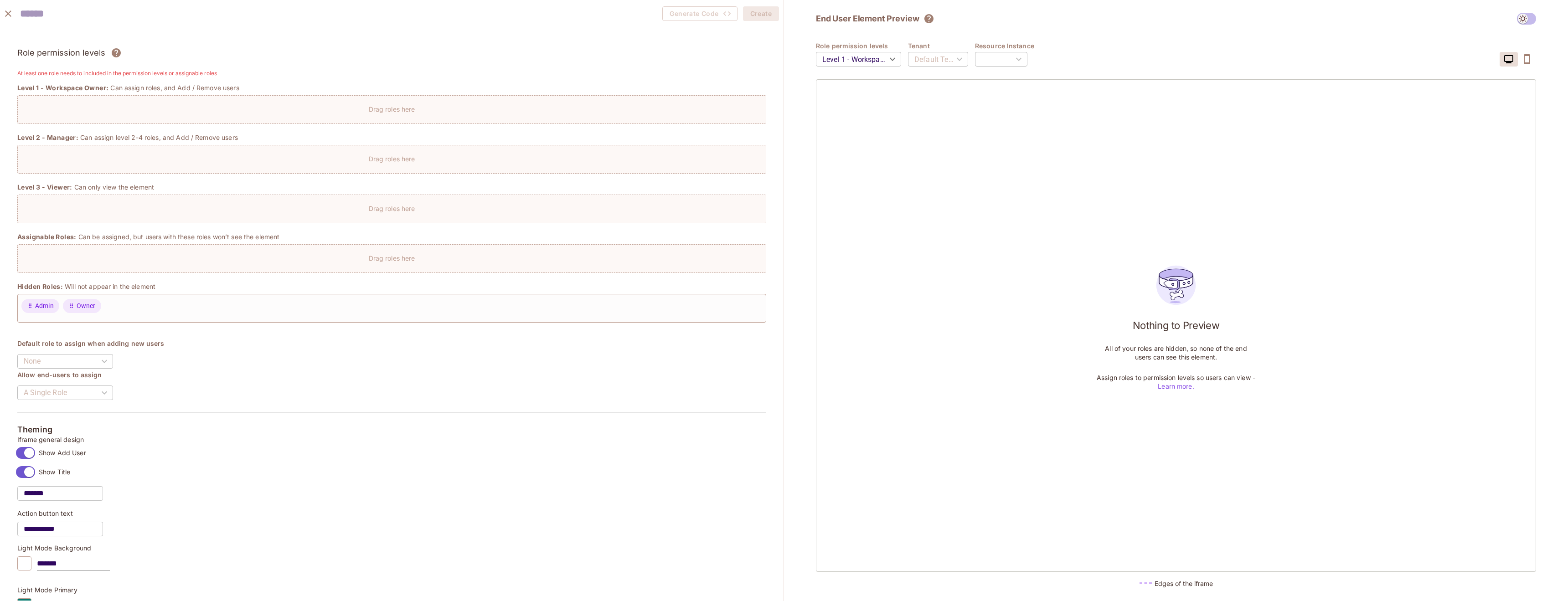
scroll to position [0, 0]
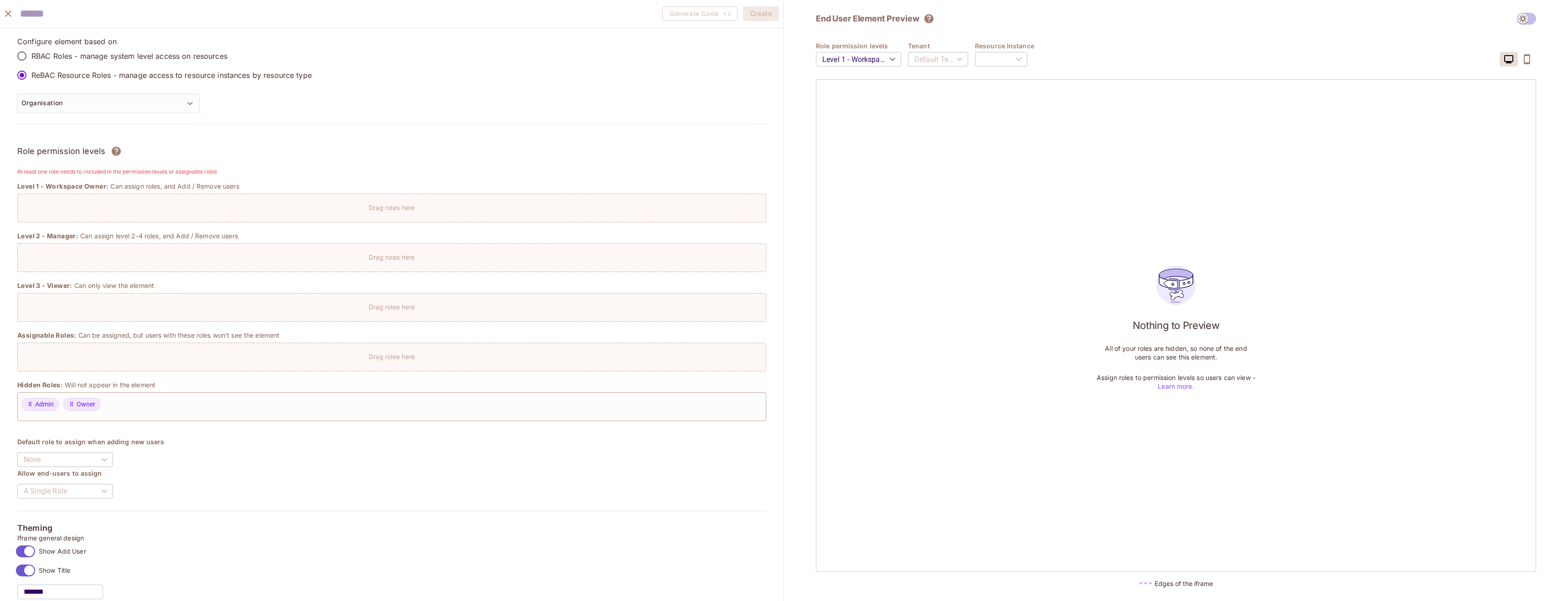
click at [237, 210] on div "Drag roles here" at bounding box center [391, 205] width 748 height 13
click at [242, 181] on div "**********" at bounding box center [391, 575] width 783 height 1095
click at [380, 361] on div "Drag roles here" at bounding box center [391, 356] width 749 height 29
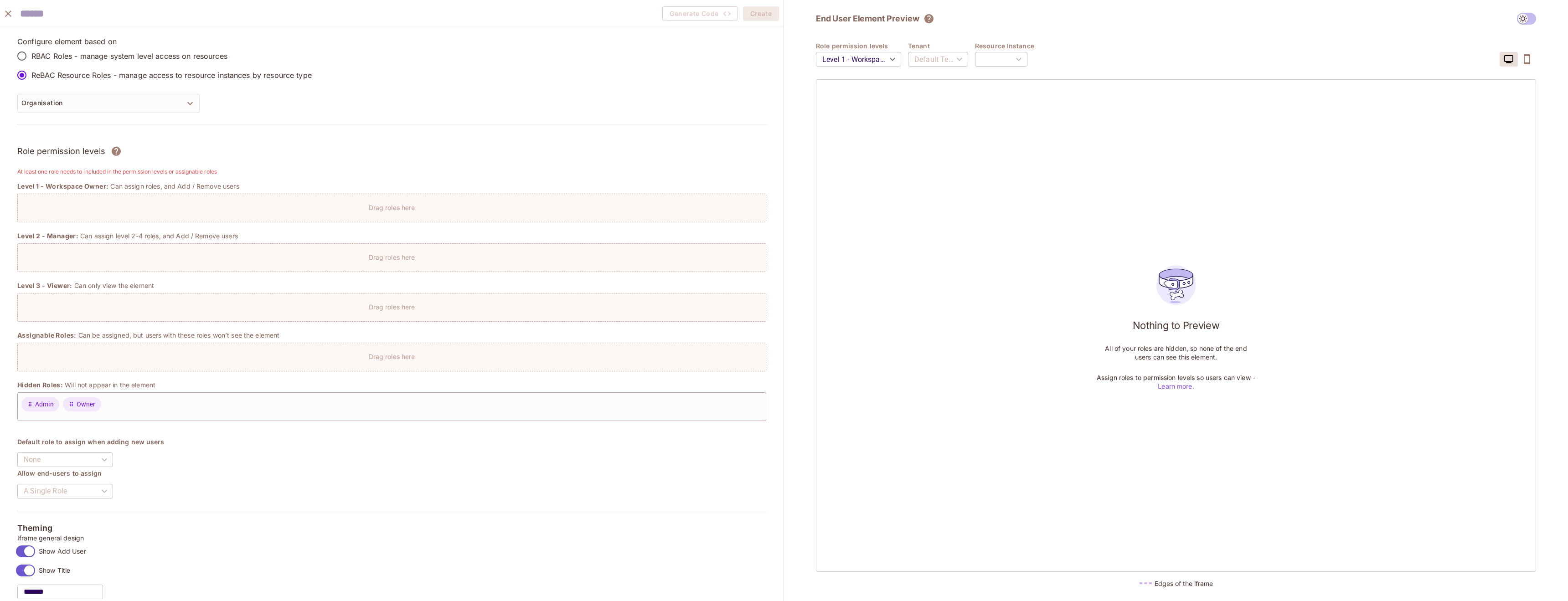
click at [6, 12] on icon "close" at bounding box center [8, 13] width 6 height 6
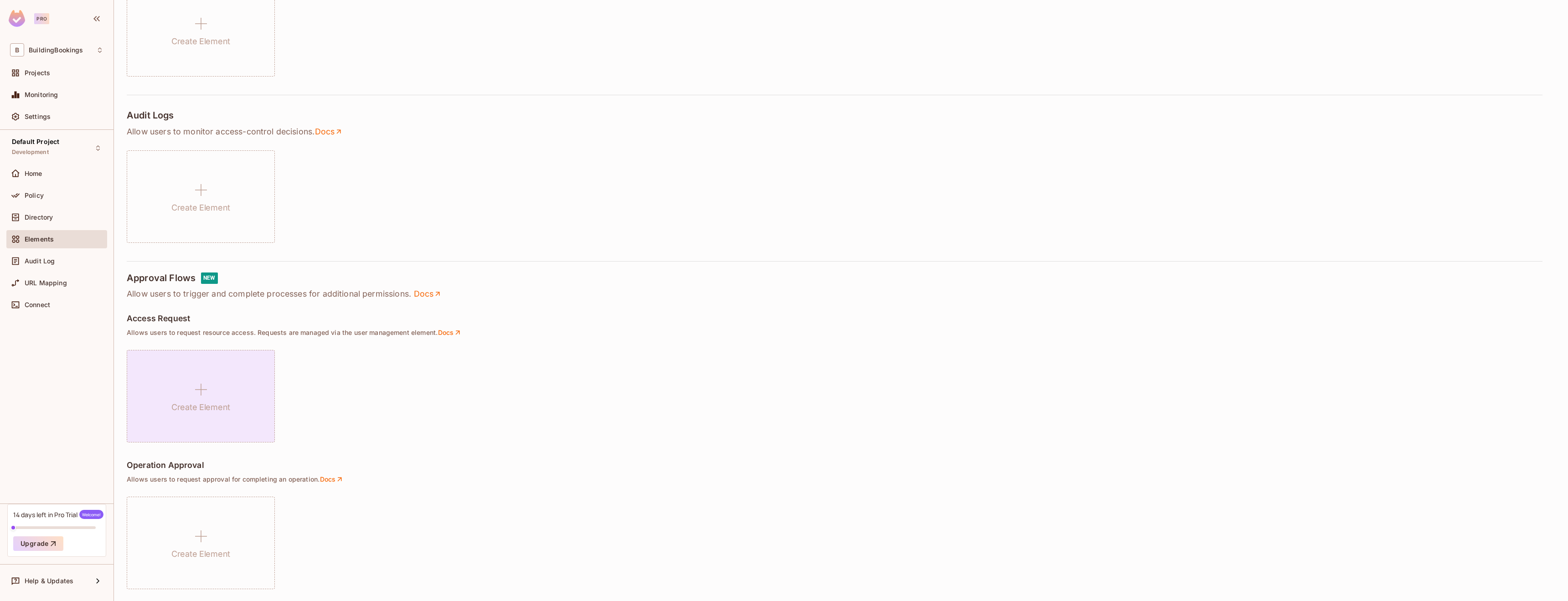
scroll to position [414, 0]
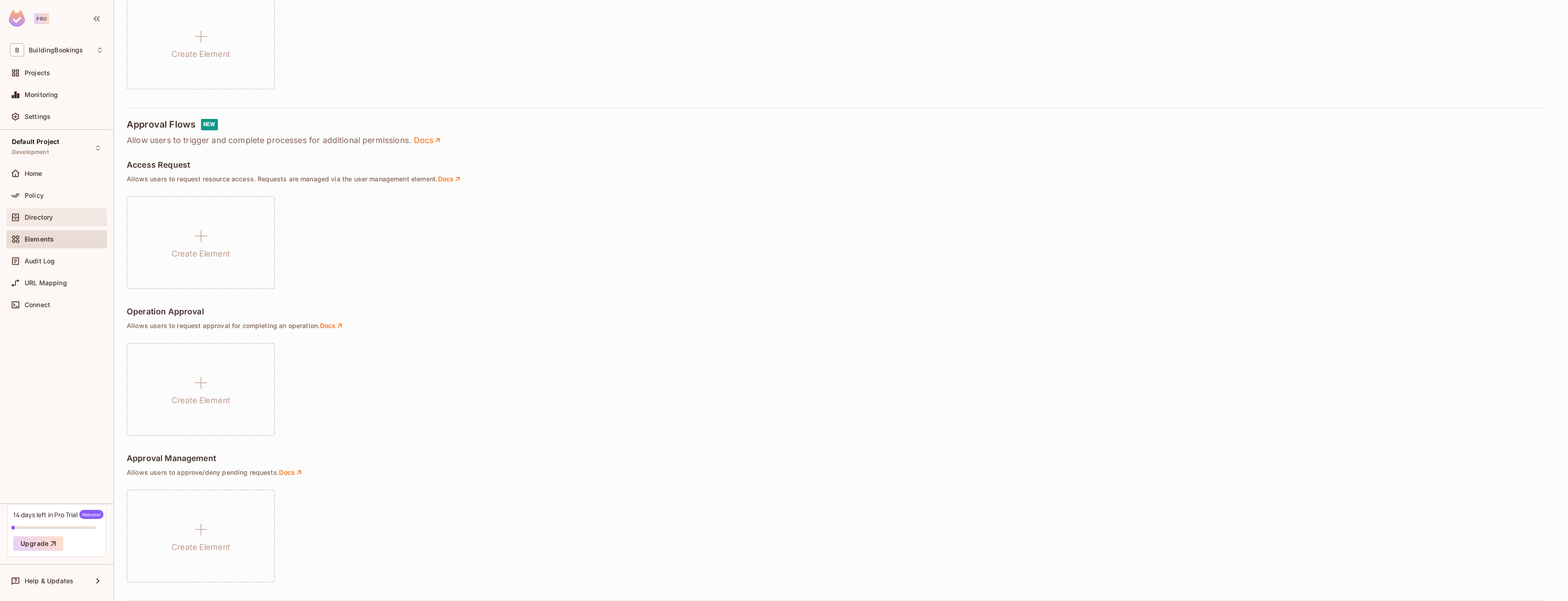
click at [86, 222] on div "Directory" at bounding box center [57, 217] width 94 height 11
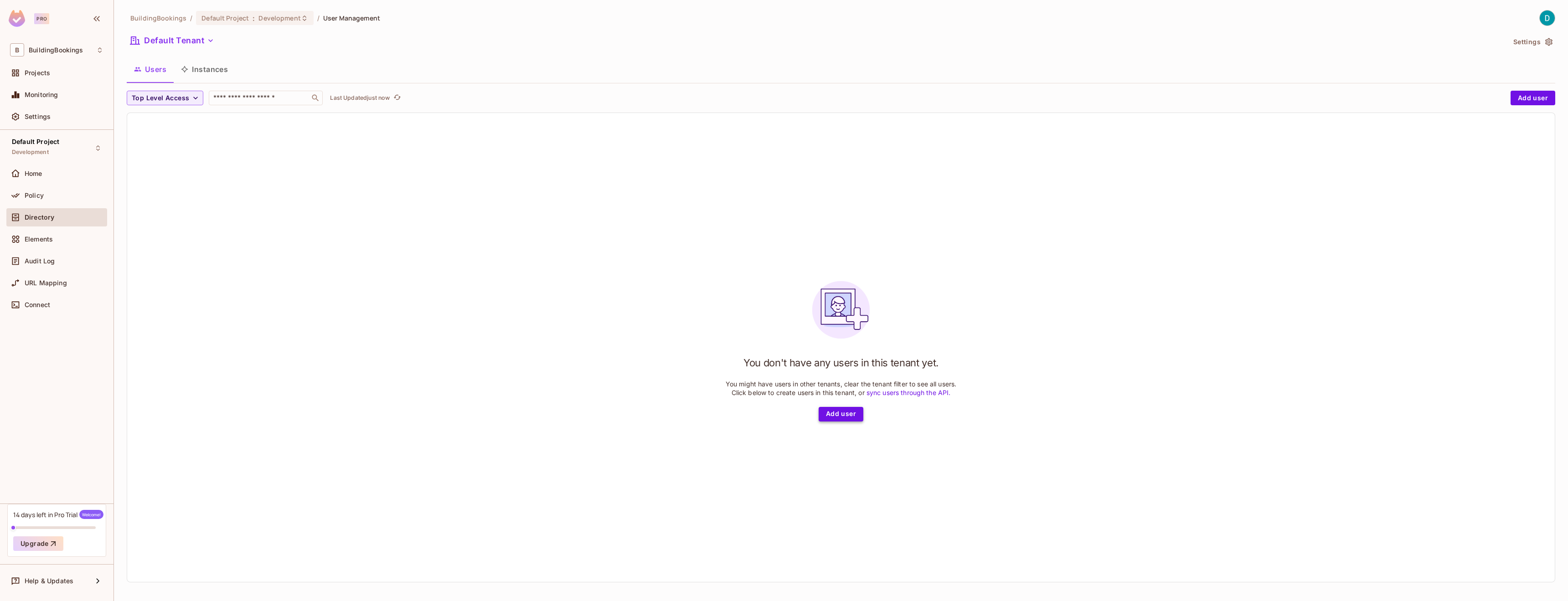
click at [836, 417] on button "Add user" at bounding box center [841, 414] width 44 height 15
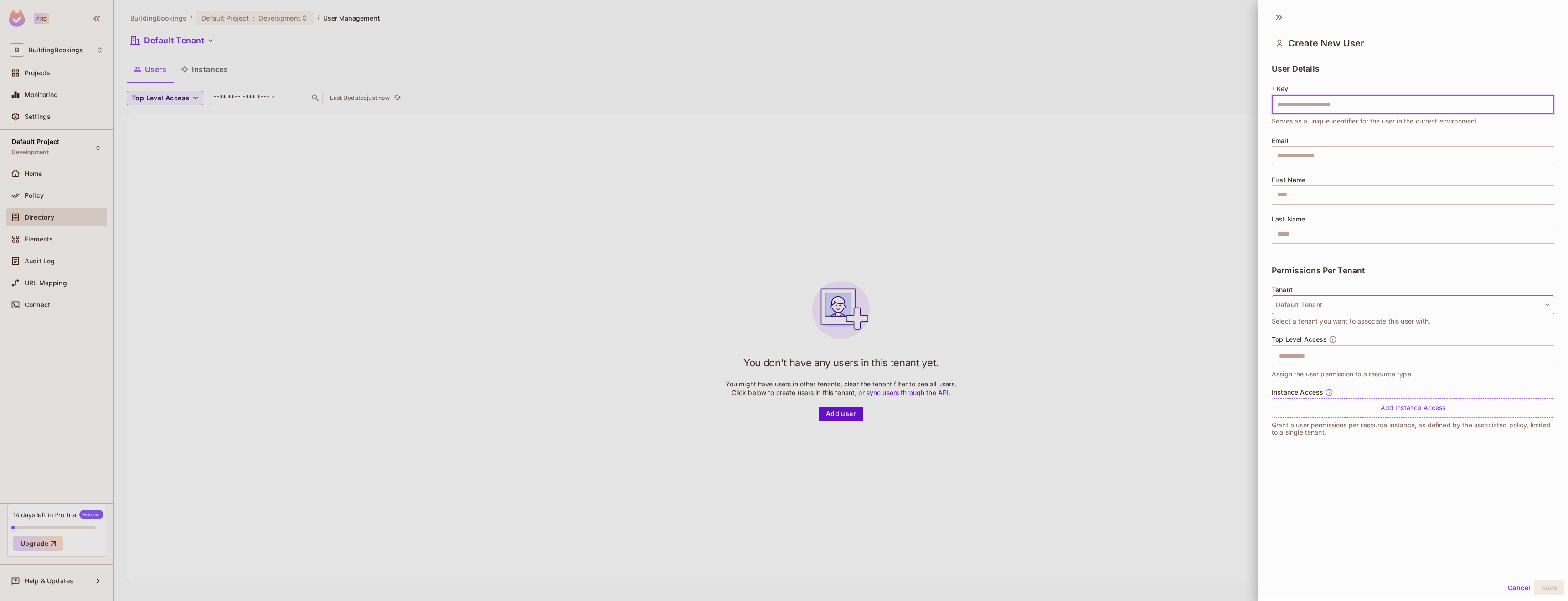
click at [1360, 313] on button "Default Tenant" at bounding box center [1413, 304] width 282 height 19
click at [1308, 348] on span "No Tenant" at bounding box center [1315, 346] width 72 height 9
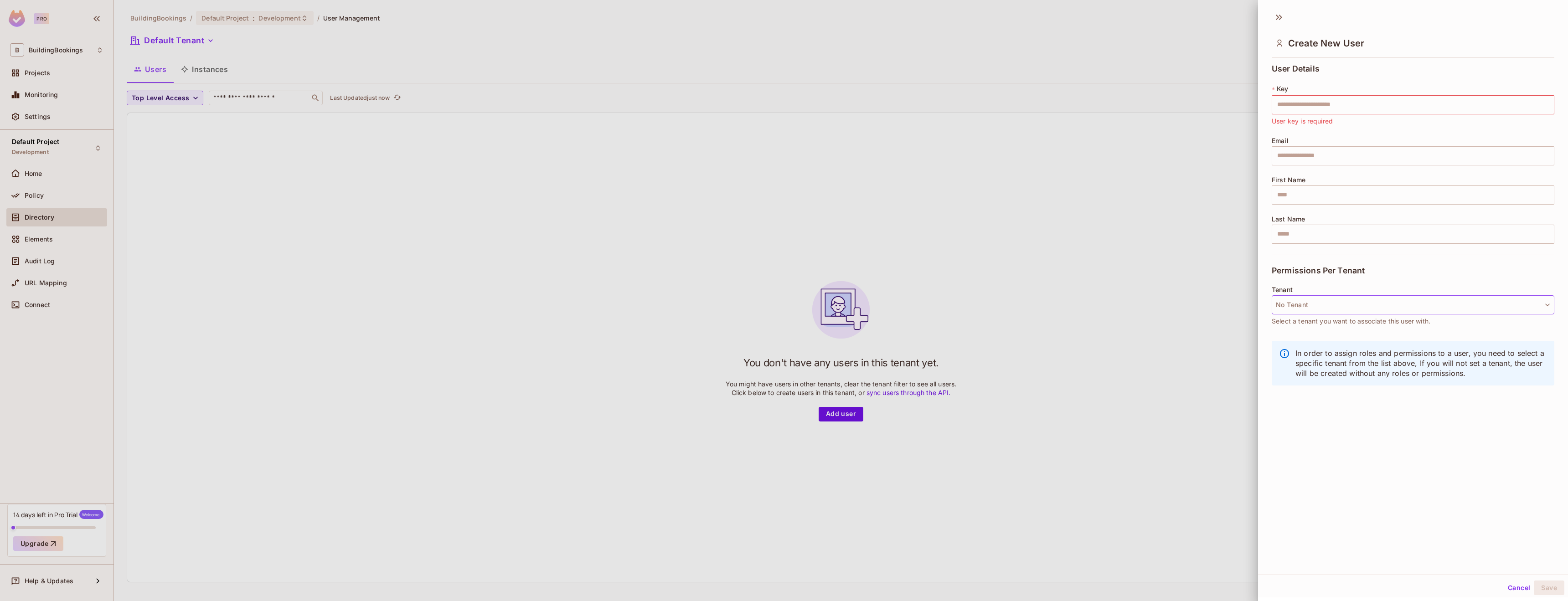
click at [1314, 308] on button "No Tenant" at bounding box center [1413, 304] width 282 height 19
click at [1306, 375] on li "Default Tenant default" at bounding box center [1335, 368] width 128 height 19
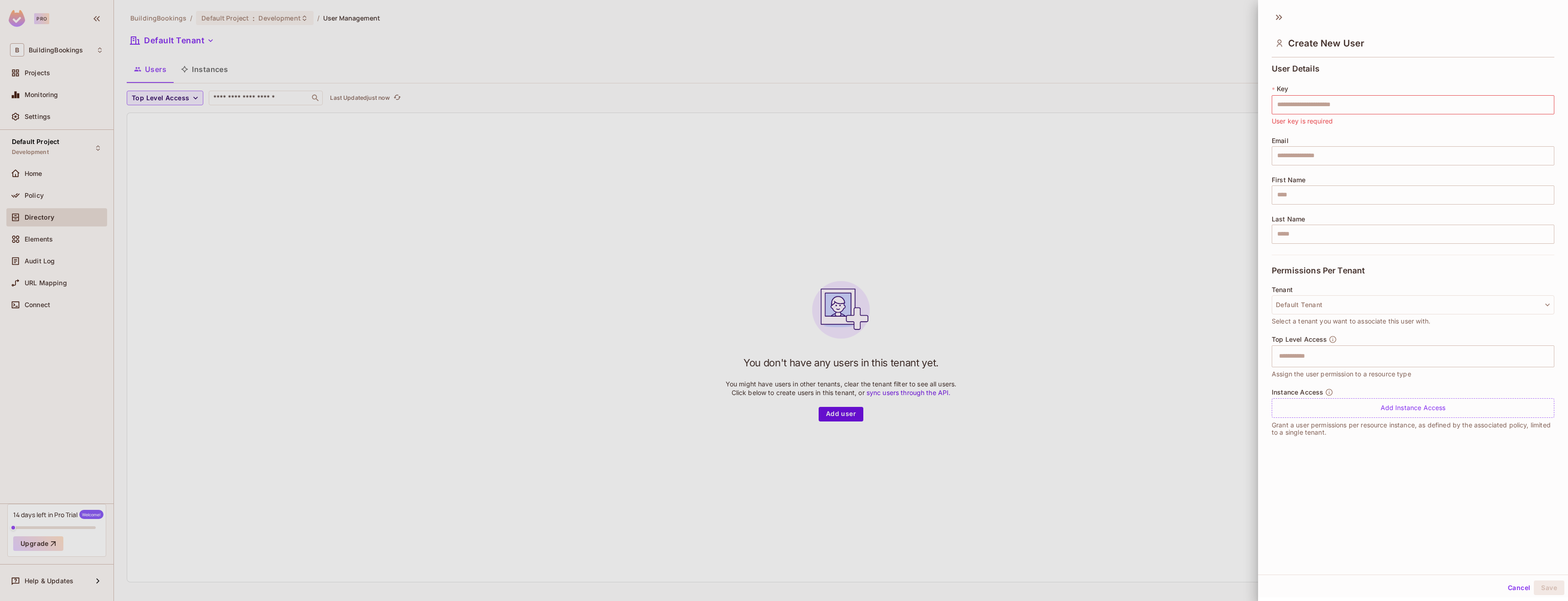
click at [1309, 368] on div "Top Level Access ​ Assign the user permission to a resource type" at bounding box center [1413, 357] width 282 height 44
click at [1308, 364] on input "text" at bounding box center [1405, 356] width 263 height 18
click at [1321, 325] on span "Select a tenant you want to associate this user with." at bounding box center [1351, 321] width 159 height 10
click at [1325, 405] on div "Add Instance Access" at bounding box center [1413, 408] width 282 height 19
click at [1329, 409] on body "Pro B BuildingBookings Projects Monitoring Settings Default Project Development…" at bounding box center [784, 300] width 1568 height 601
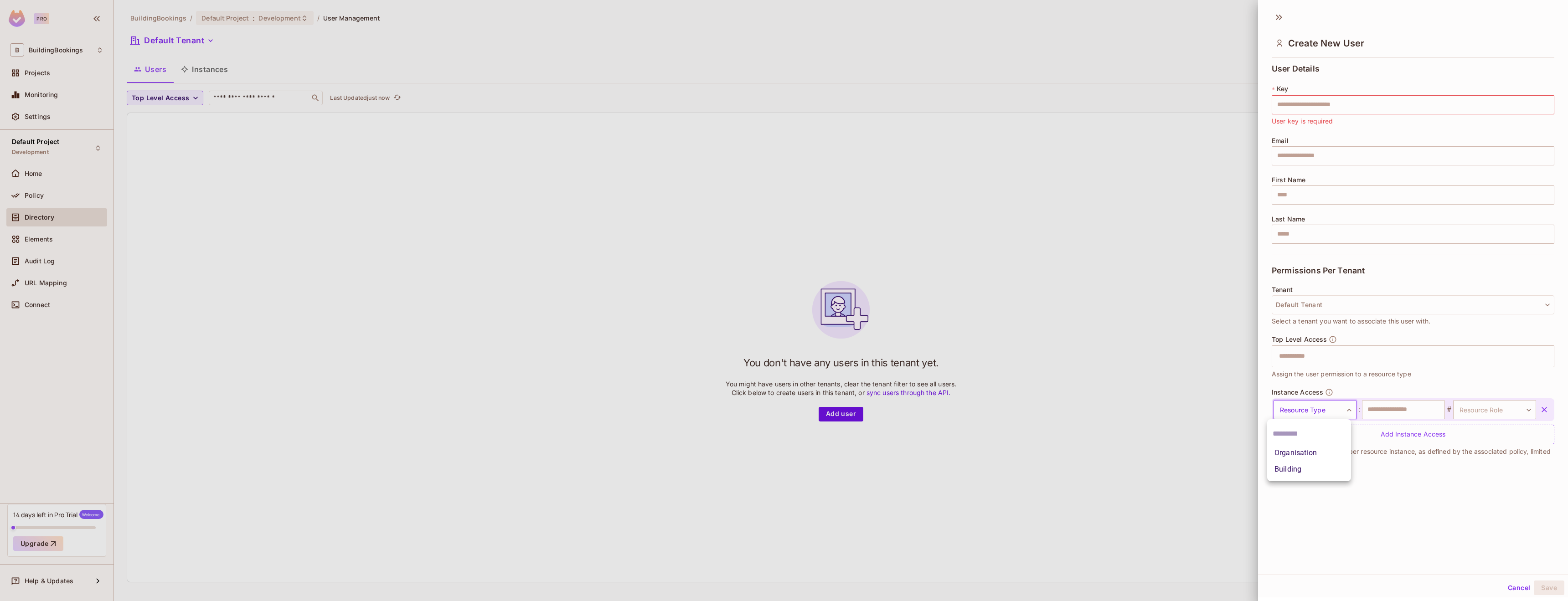
click at [1332, 455] on li "Organisation" at bounding box center [1309, 453] width 84 height 16
click at [1388, 416] on input "text" at bounding box center [1404, 409] width 83 height 19
click at [1457, 410] on body "**********" at bounding box center [784, 300] width 1568 height 601
click at [1419, 389] on div at bounding box center [784, 300] width 1568 height 601
click at [1398, 410] on input "text" at bounding box center [1404, 409] width 83 height 19
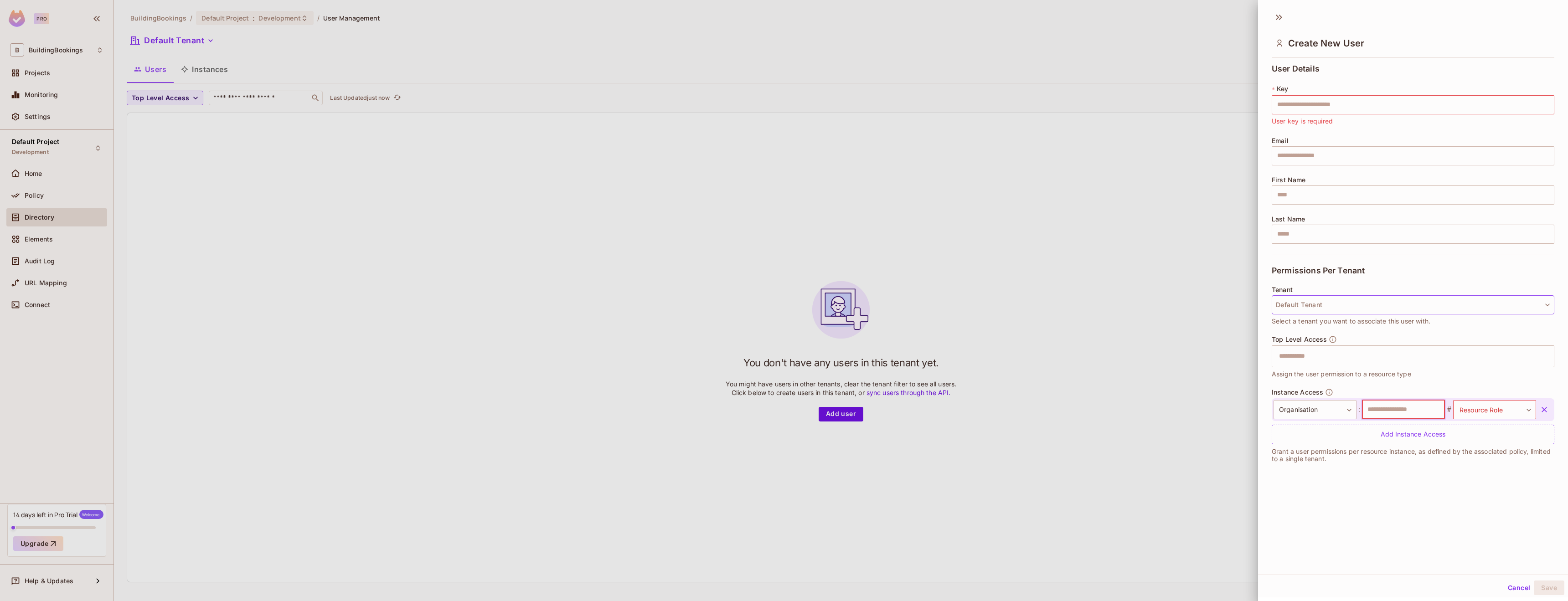
click at [1370, 306] on button "Default Tenant" at bounding box center [1413, 304] width 282 height 19
click at [1329, 340] on li "No Tenant No Tenant" at bounding box center [1335, 346] width 128 height 19
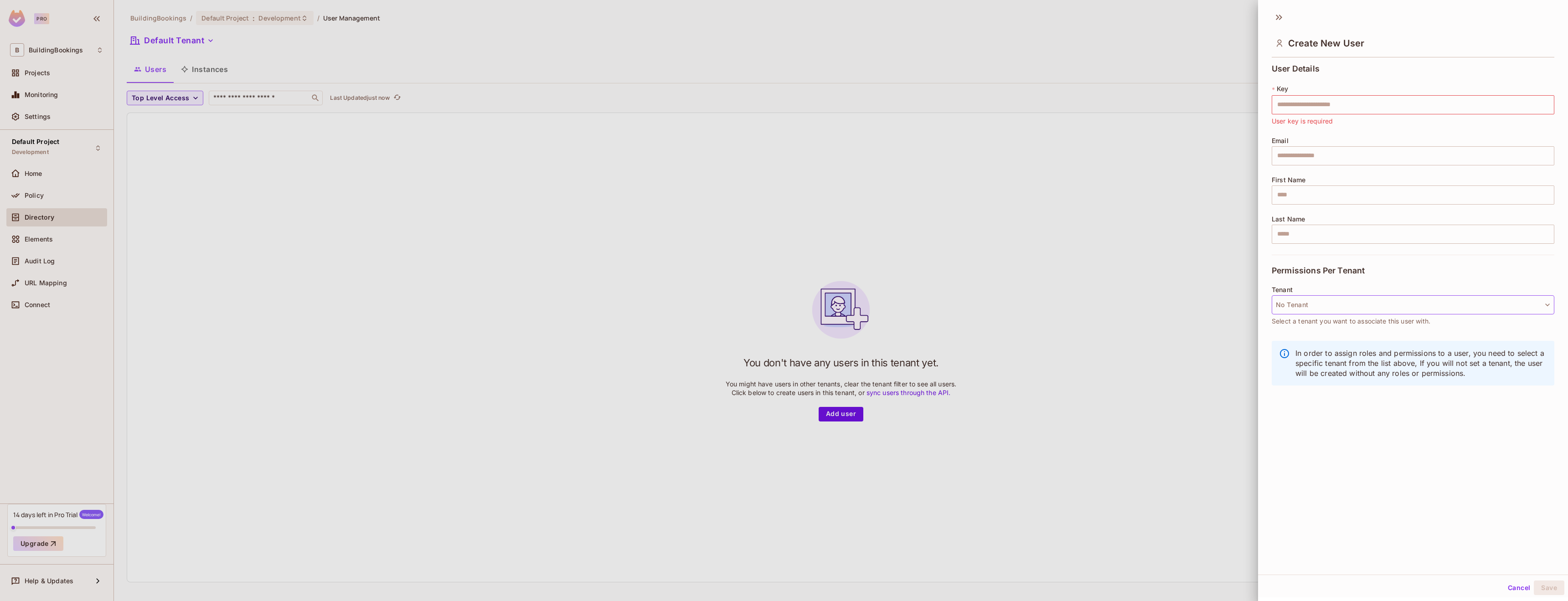
click at [1311, 311] on button "No Tenant" at bounding box center [1413, 304] width 282 height 19
click at [1306, 362] on li "Default Tenant default" at bounding box center [1335, 368] width 128 height 19
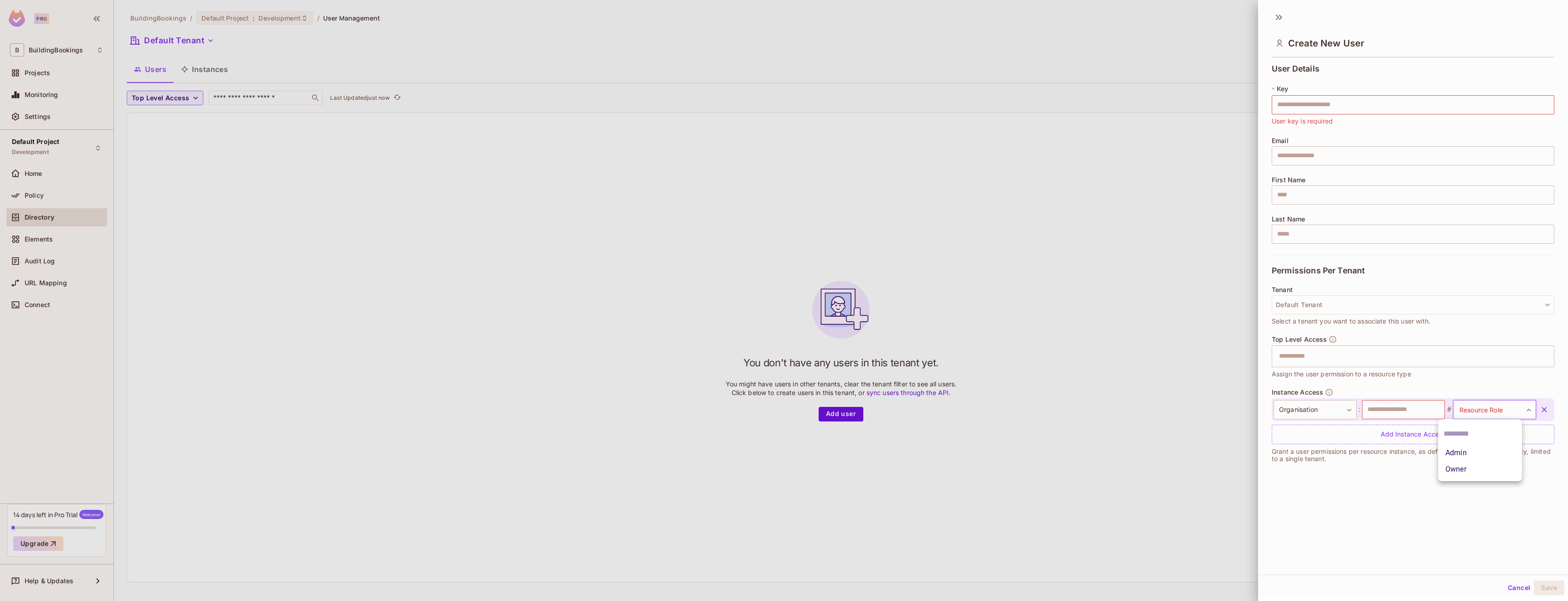
click at [1460, 411] on body "**********" at bounding box center [784, 300] width 1568 height 601
click at [1457, 458] on li "Admin" at bounding box center [1480, 453] width 84 height 16
type input "*****"
click at [1414, 414] on input "text" at bounding box center [1404, 409] width 83 height 19
click at [1321, 411] on body "**********" at bounding box center [784, 300] width 1568 height 601
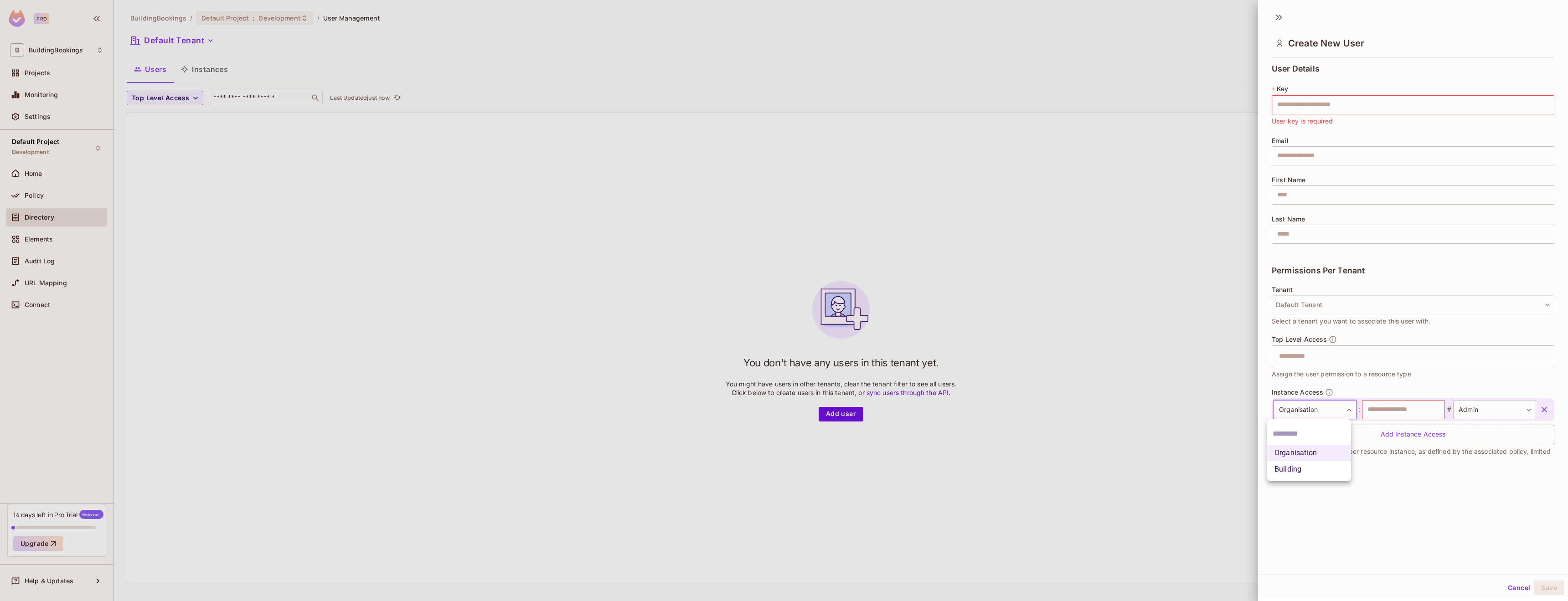
click at [1376, 415] on div at bounding box center [784, 300] width 1568 height 601
click at [1373, 415] on input "text" at bounding box center [1404, 409] width 83 height 19
type input "****"
click at [1457, 497] on div "**********" at bounding box center [1413, 290] width 310 height 568
click at [1422, 434] on div "Add Instance Access" at bounding box center [1413, 434] width 282 height 19
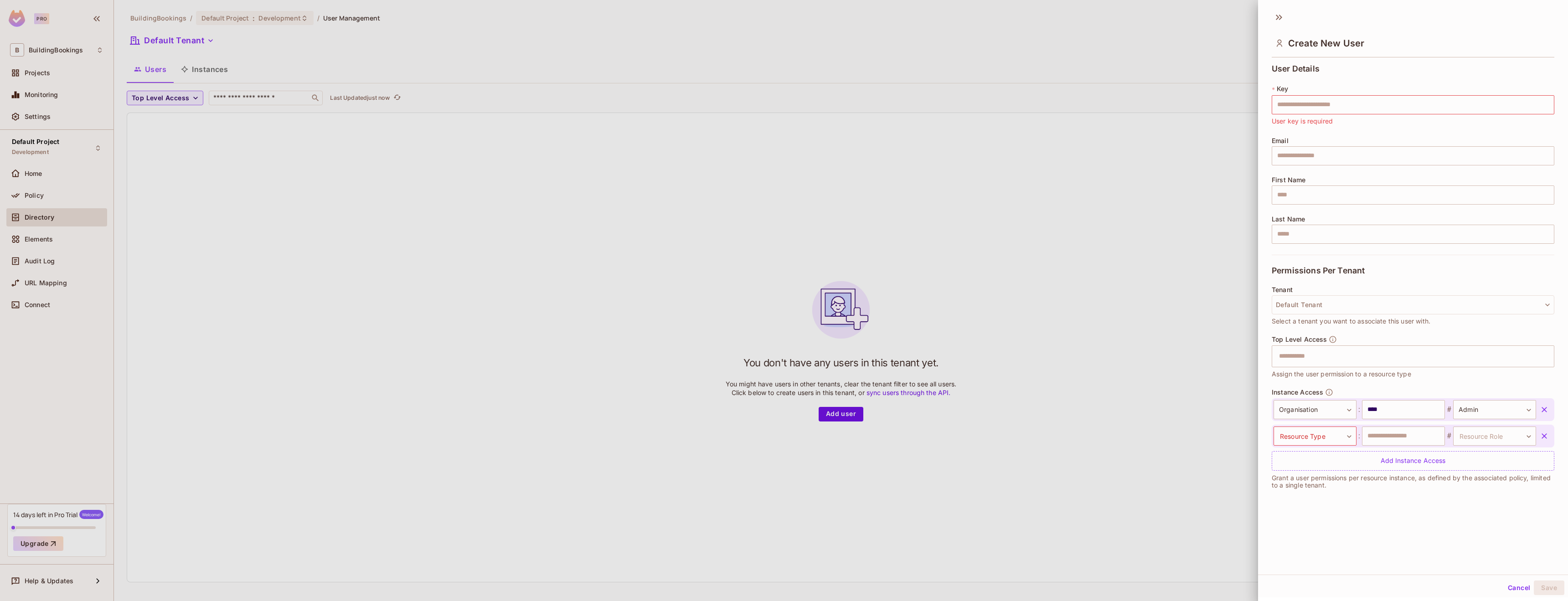
click at [1297, 115] on div "* Key ​ User key is required" at bounding box center [1413, 105] width 282 height 42
click at [1298, 113] on input "text" at bounding box center [1413, 105] width 282 height 19
type input "***"
click at [1432, 145] on div "Email ​" at bounding box center [1413, 151] width 282 height 28
type input "**********"
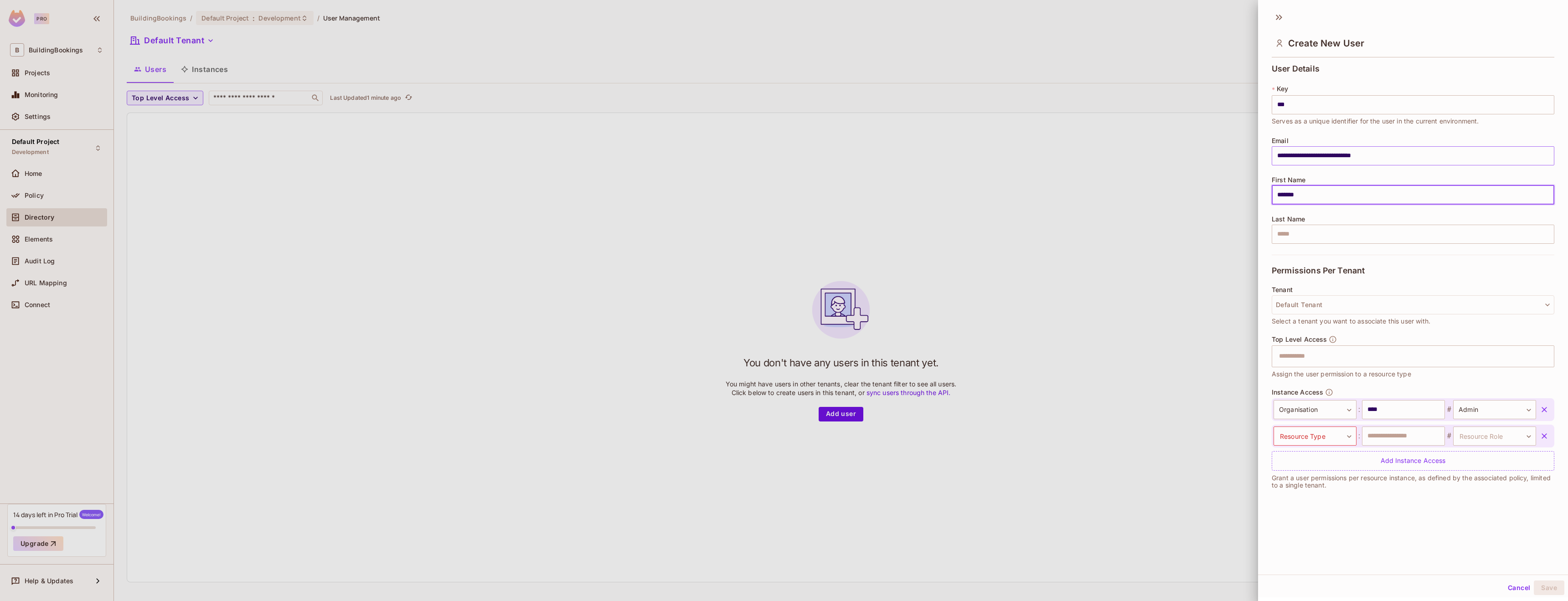
type input "*******"
type input "**********"
click at [1331, 322] on span "Select a tenant you want to associate this user with." at bounding box center [1351, 321] width 159 height 10
click at [1323, 343] on div "Top Level Access" at bounding box center [1304, 339] width 65 height 8
click at [1321, 350] on input "text" at bounding box center [1405, 356] width 263 height 18
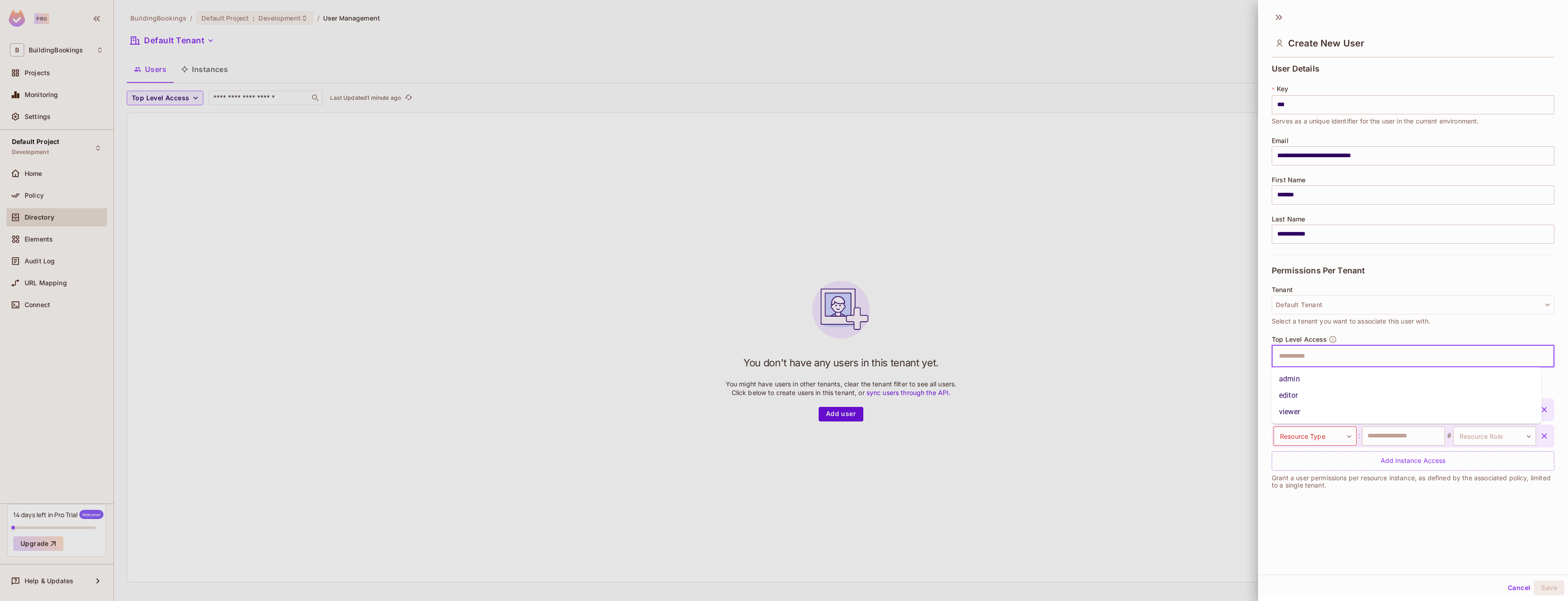
click at [1331, 329] on div "Tenant Default Tenant Select a tenant you want to associate this user with." at bounding box center [1413, 310] width 282 height 49
click at [1339, 356] on input "text" at bounding box center [1405, 356] width 263 height 18
click at [1347, 340] on div "Top Level Access ​ Assign the user permission to a resource type" at bounding box center [1413, 357] width 282 height 44
click at [1306, 434] on body "**********" at bounding box center [784, 300] width 1568 height 601
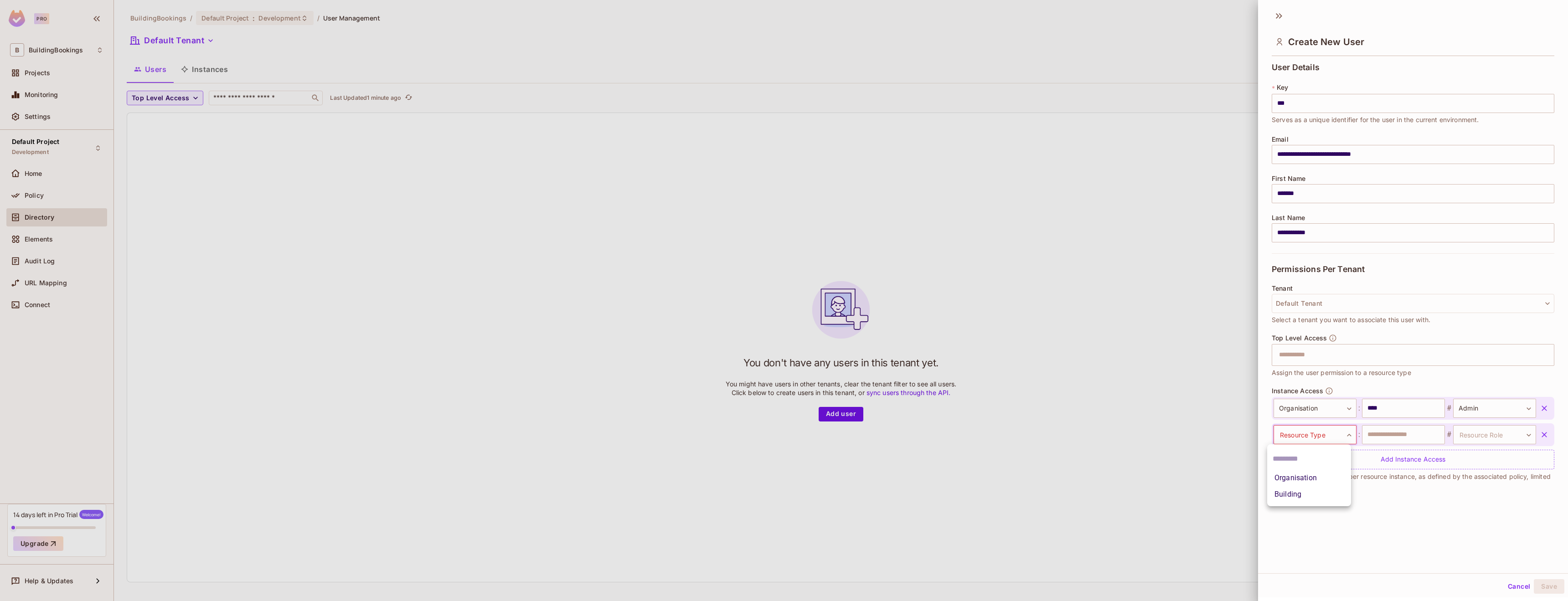
click at [1414, 505] on div at bounding box center [784, 300] width 1568 height 601
click at [1461, 405] on body "**********" at bounding box center [784, 300] width 1568 height 601
click at [1464, 463] on li "Owner" at bounding box center [1480, 468] width 84 height 16
type input "*****"
click at [1440, 507] on div "**********" at bounding box center [1413, 289] width 310 height 568
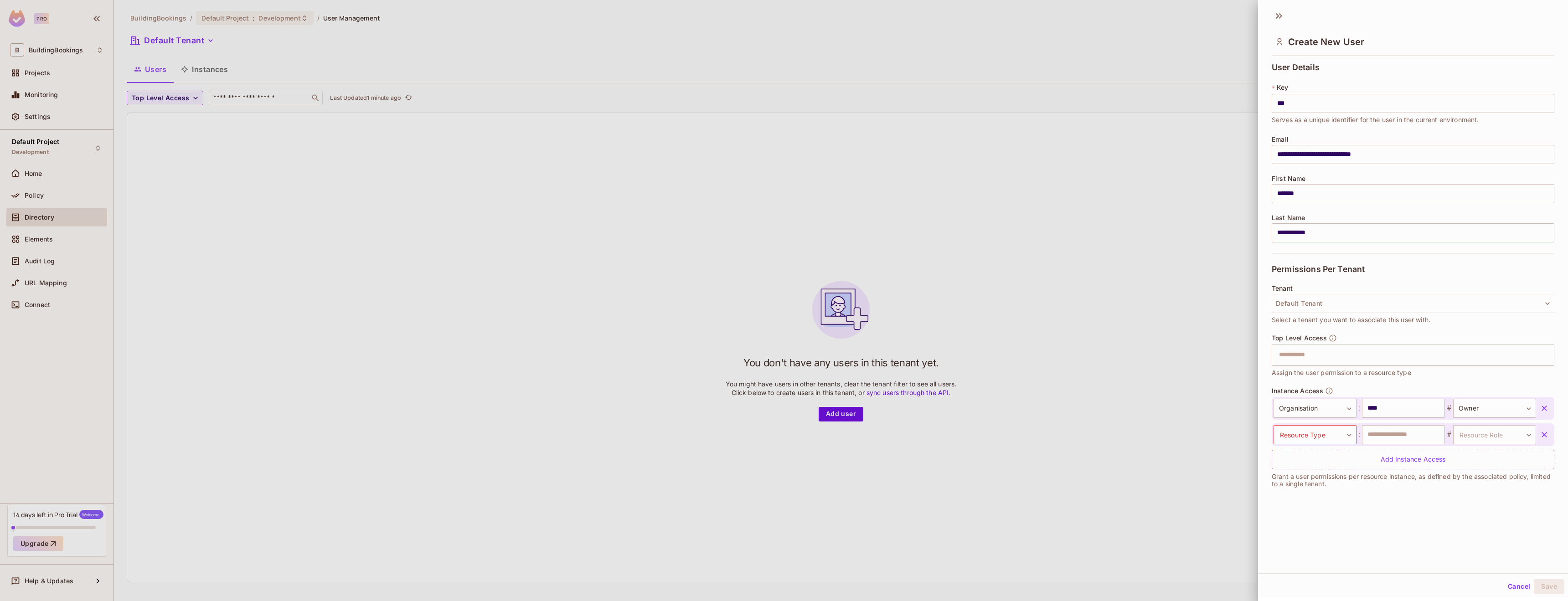
click at [1536, 434] on button "button" at bounding box center [1544, 434] width 16 height 16
click at [1551, 587] on button "Save" at bounding box center [1549, 586] width 30 height 15
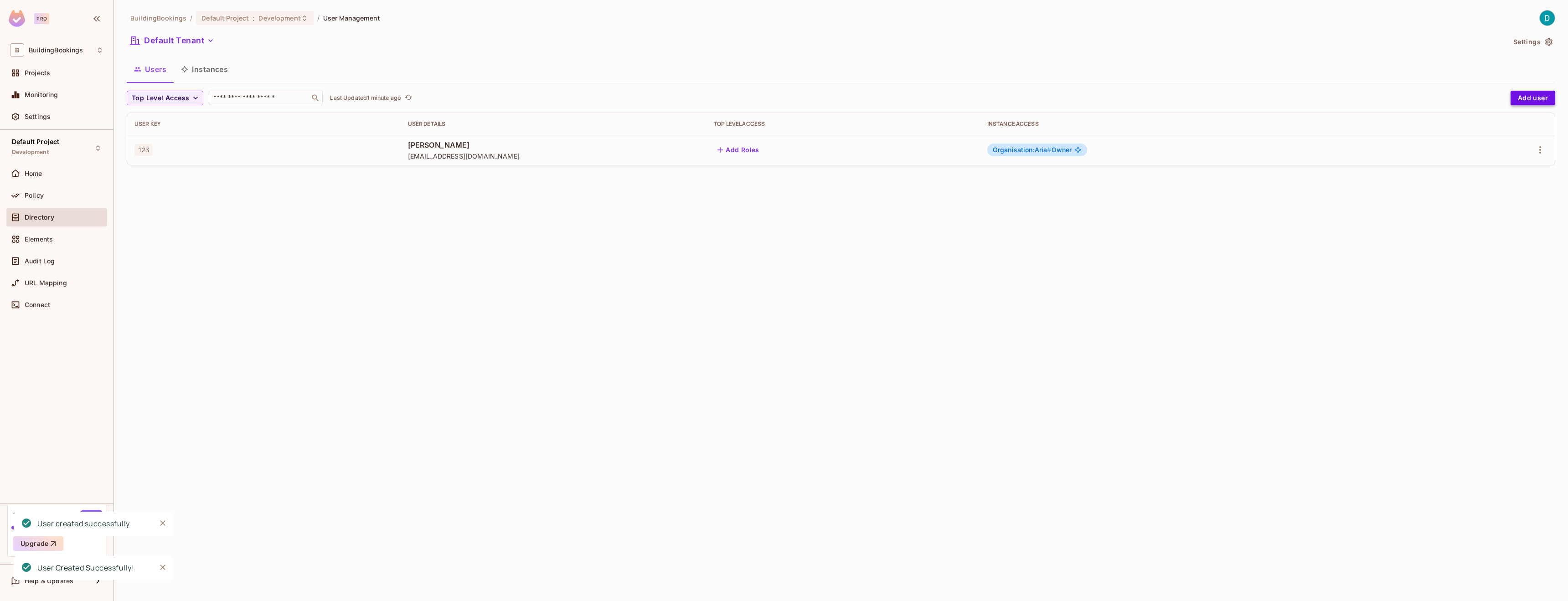
click at [1526, 95] on button "Add user" at bounding box center [1533, 98] width 44 height 15
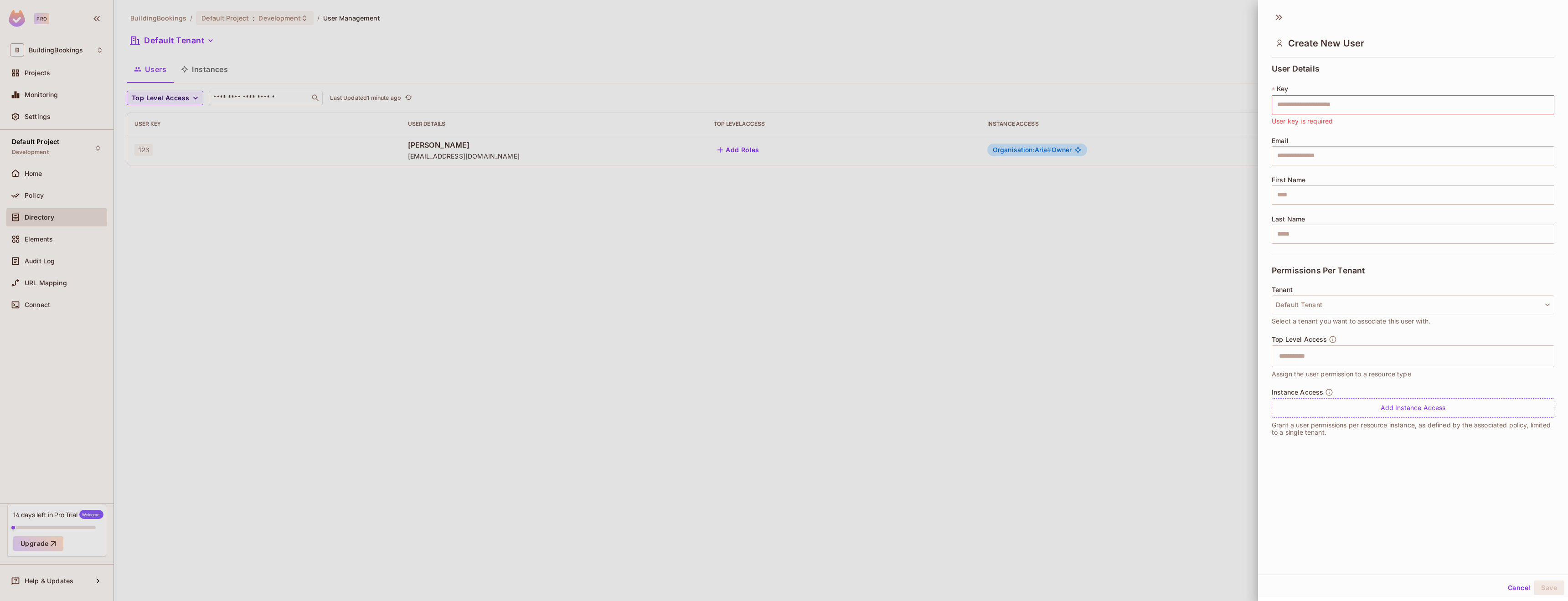
drag, startPoint x: 1061, startPoint y: 276, endPoint x: 749, endPoint y: 262, distance: 312.3
click at [1060, 276] on div at bounding box center [784, 300] width 1568 height 601
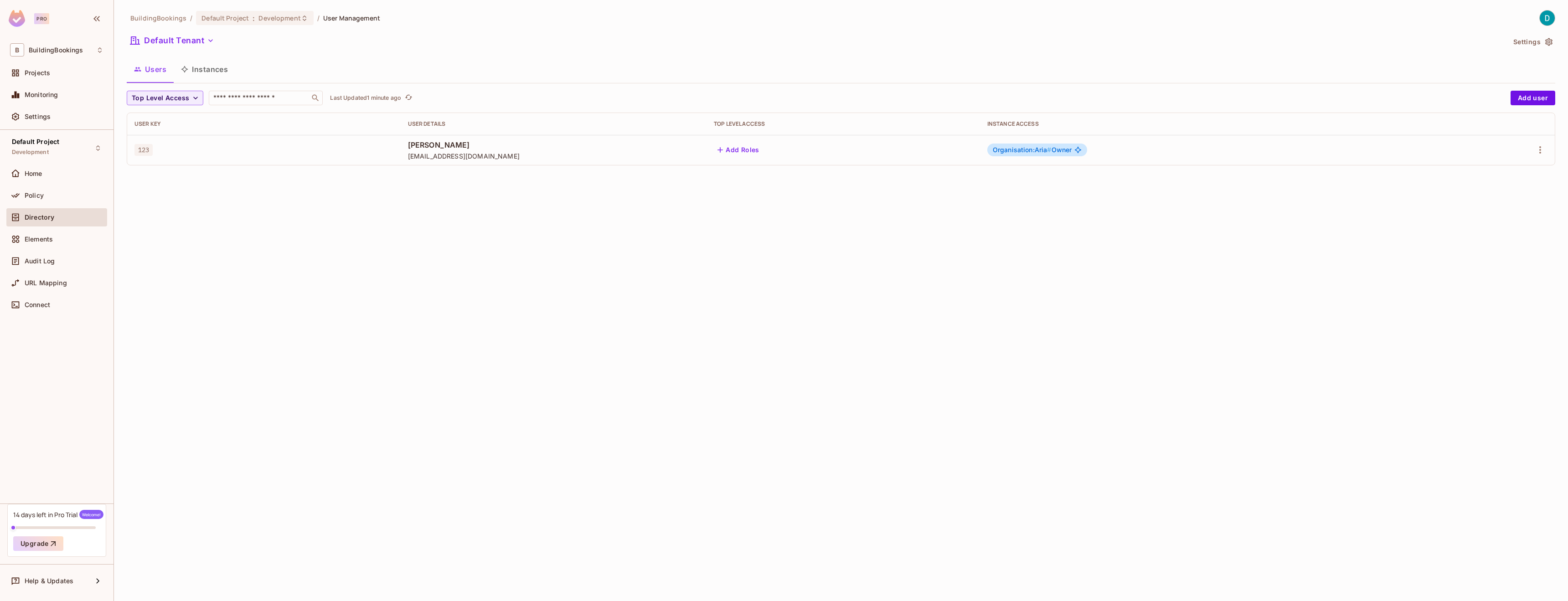
click at [197, 67] on button "Instances" at bounding box center [204, 69] width 61 height 23
click at [158, 66] on button "Users" at bounding box center [150, 69] width 47 height 23
click at [190, 72] on button "Instances" at bounding box center [204, 69] width 61 height 23
click at [1528, 97] on button "Add Instance" at bounding box center [1526, 98] width 58 height 15
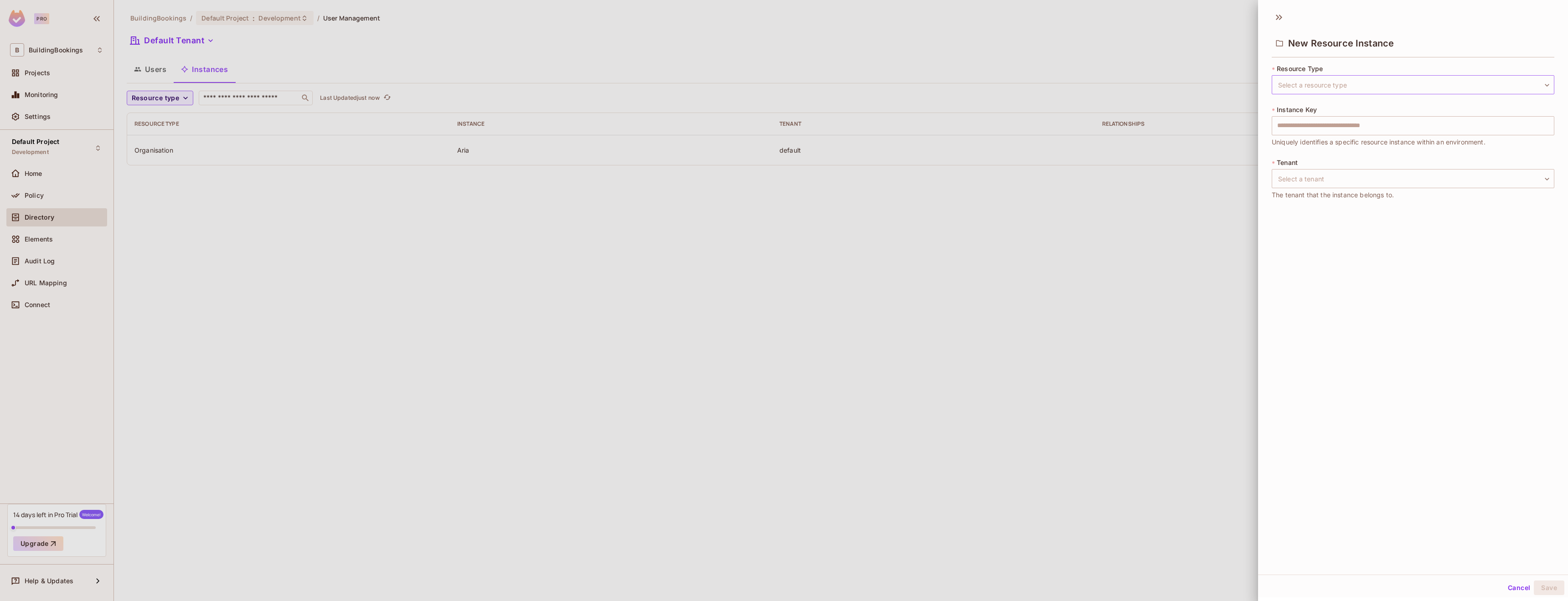
click at [1368, 86] on body "Pro B BuildingBookings Projects Monitoring Settings Default Project Development…" at bounding box center [784, 300] width 1568 height 601
click at [1297, 146] on li "Building" at bounding box center [1406, 144] width 270 height 16
type input "********"
click at [1321, 125] on input "text" at bounding box center [1413, 125] width 282 height 19
type input "*****"
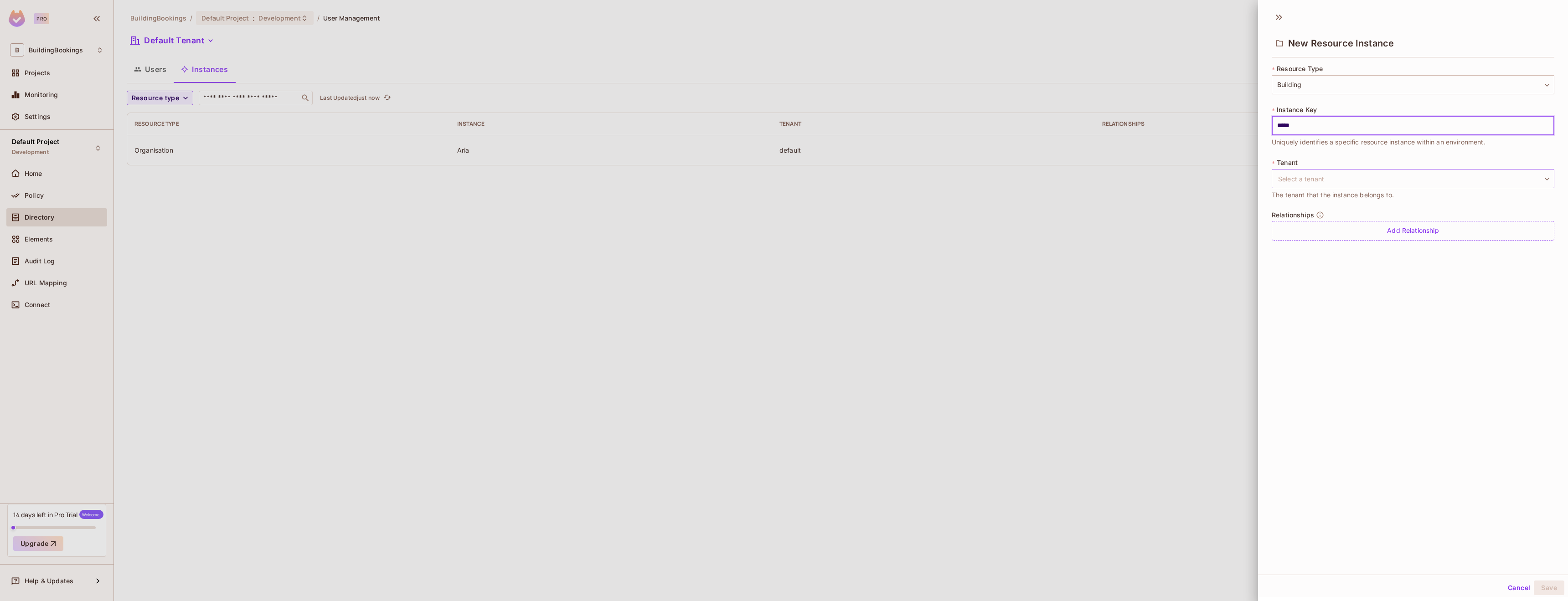
click at [1332, 173] on body "Pro B BuildingBookings Projects Monitoring Settings Default Project Development…" at bounding box center [784, 300] width 1568 height 601
click at [1314, 219] on li "Default Tenant" at bounding box center [1406, 221] width 270 height 16
type input "*******"
click at [1318, 223] on div "Add Relationship" at bounding box center [1413, 231] width 282 height 19
click at [1339, 237] on body "Pro B BuildingBookings Projects Monitoring Settings Default Project Development…" at bounding box center [784, 300] width 1568 height 601
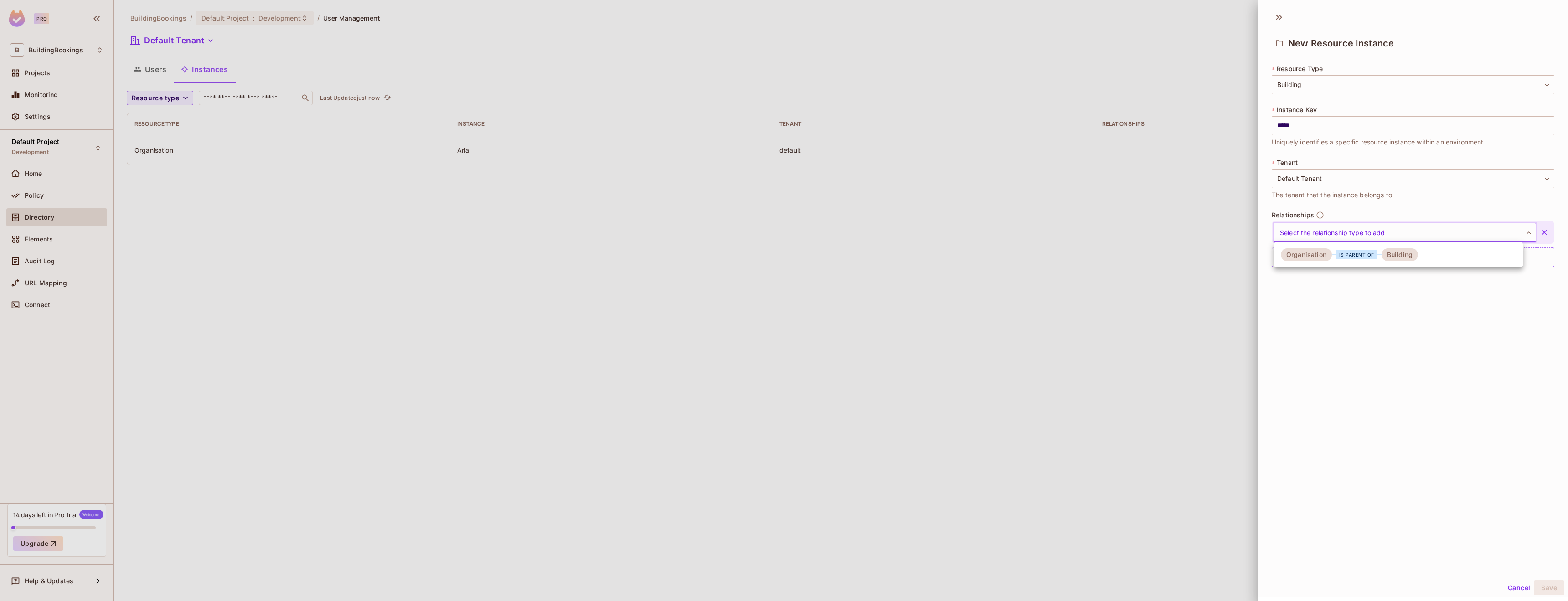
click at [1342, 255] on div "is parent of" at bounding box center [1357, 254] width 41 height 9
click at [1346, 240] on input "text" at bounding box center [1351, 234] width 46 height 18
type input "*"
click at [1399, 383] on div "New Resource Instance * Resource Type Building ******** ​ * Instance Key ***** …" at bounding box center [1413, 290] width 310 height 568
click at [1340, 233] on input "text" at bounding box center [1351, 234] width 46 height 18
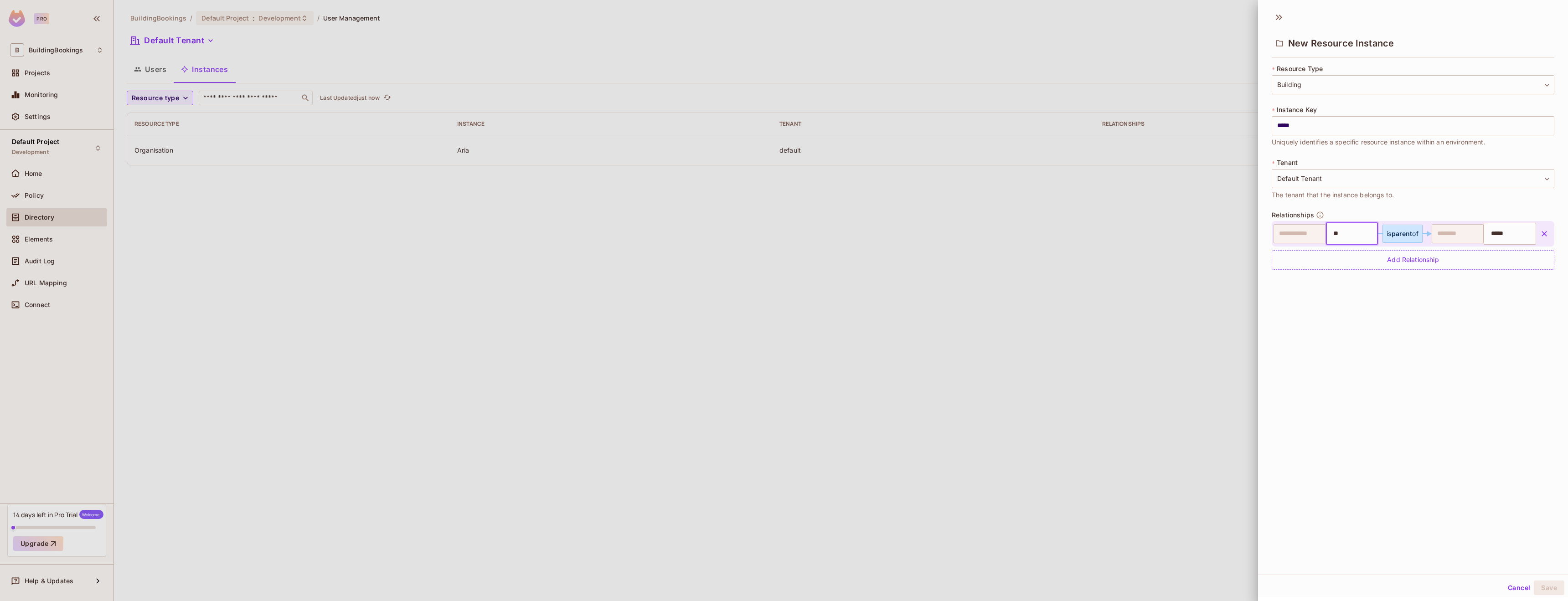
type input "***"
click at [1382, 296] on div "New Resource Instance * Resource Type Building ******** ​ * Instance Key ***** …" at bounding box center [1413, 290] width 310 height 568
click at [1542, 591] on button "Save" at bounding box center [1549, 588] width 30 height 15
type input "***"
type input "*****"
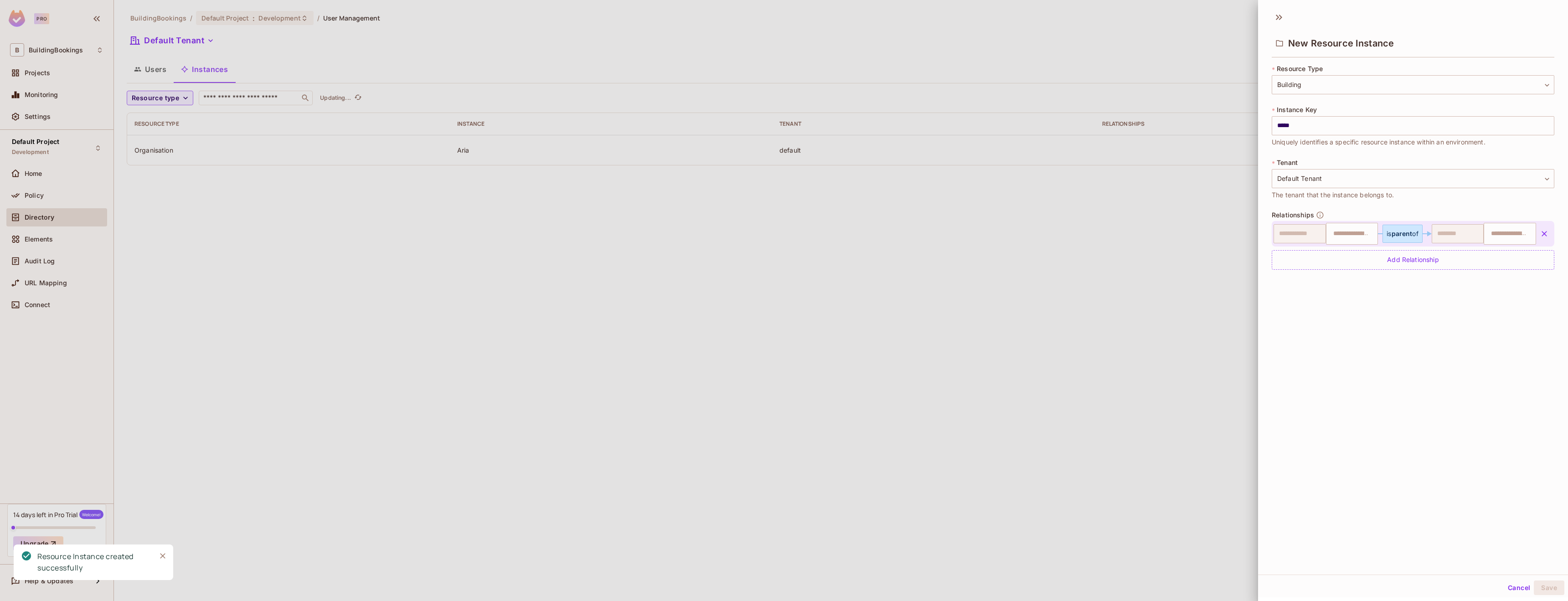
type input "***"
type input "*****"
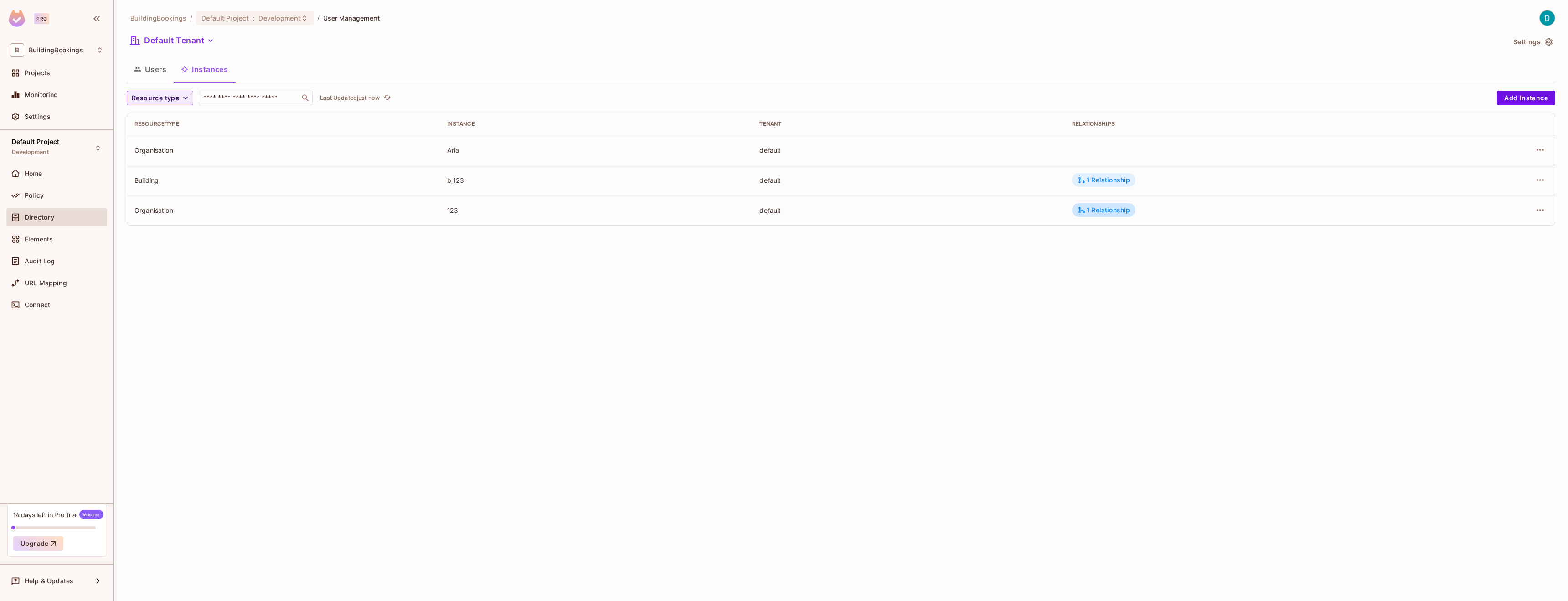
click at [1123, 179] on div "1 Relationship" at bounding box center [1104, 179] width 52 height 8
click at [1035, 271] on div at bounding box center [784, 300] width 1568 height 601
click at [460, 150] on div "Aria" at bounding box center [597, 150] width 298 height 9
click at [1549, 150] on td at bounding box center [1488, 150] width 133 height 30
click at [1542, 150] on icon "button" at bounding box center [1540, 150] width 11 height 11
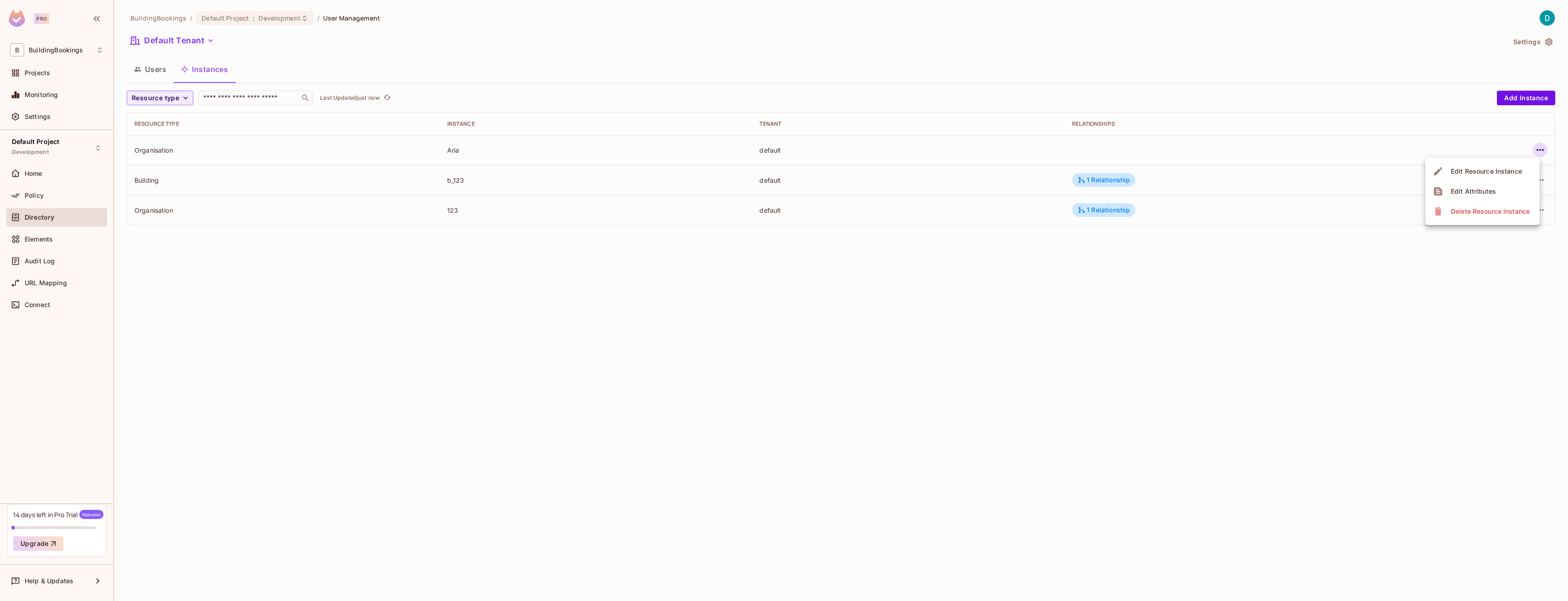
click at [1511, 175] on div "Edit Resource Instance" at bounding box center [1486, 171] width 71 height 9
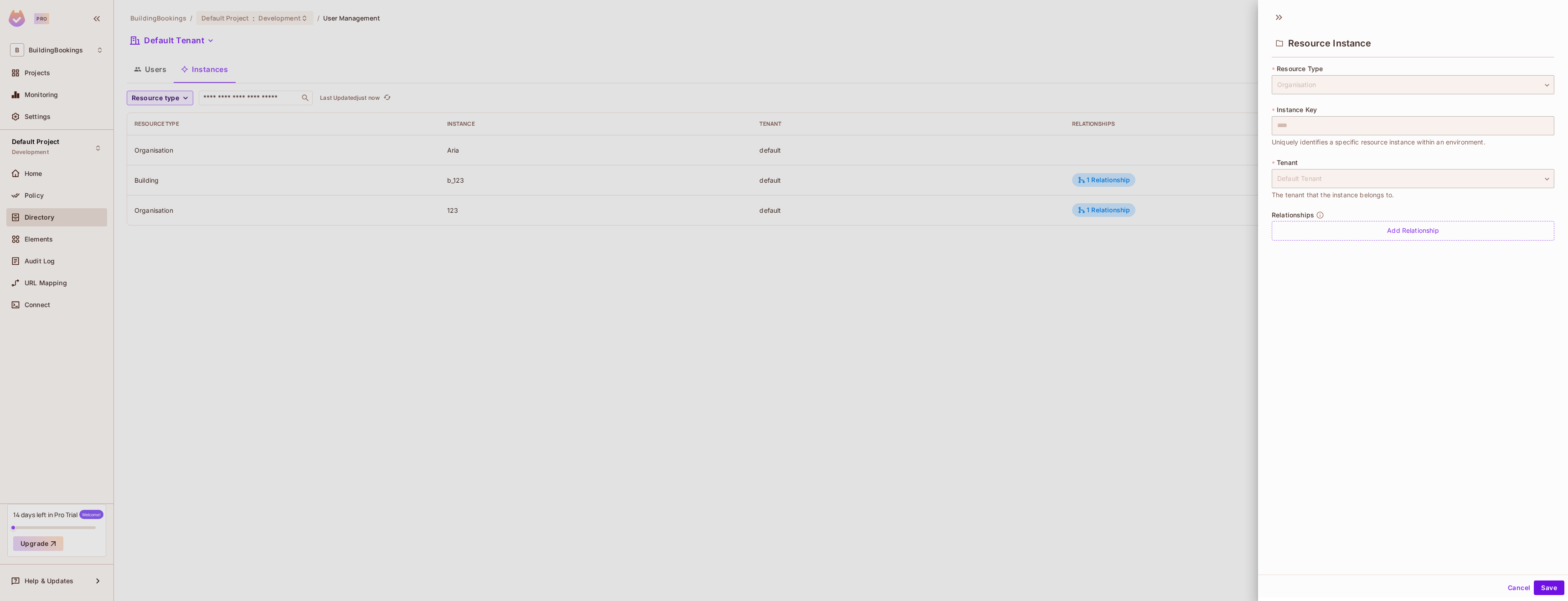
click at [1212, 257] on div at bounding box center [784, 300] width 1568 height 601
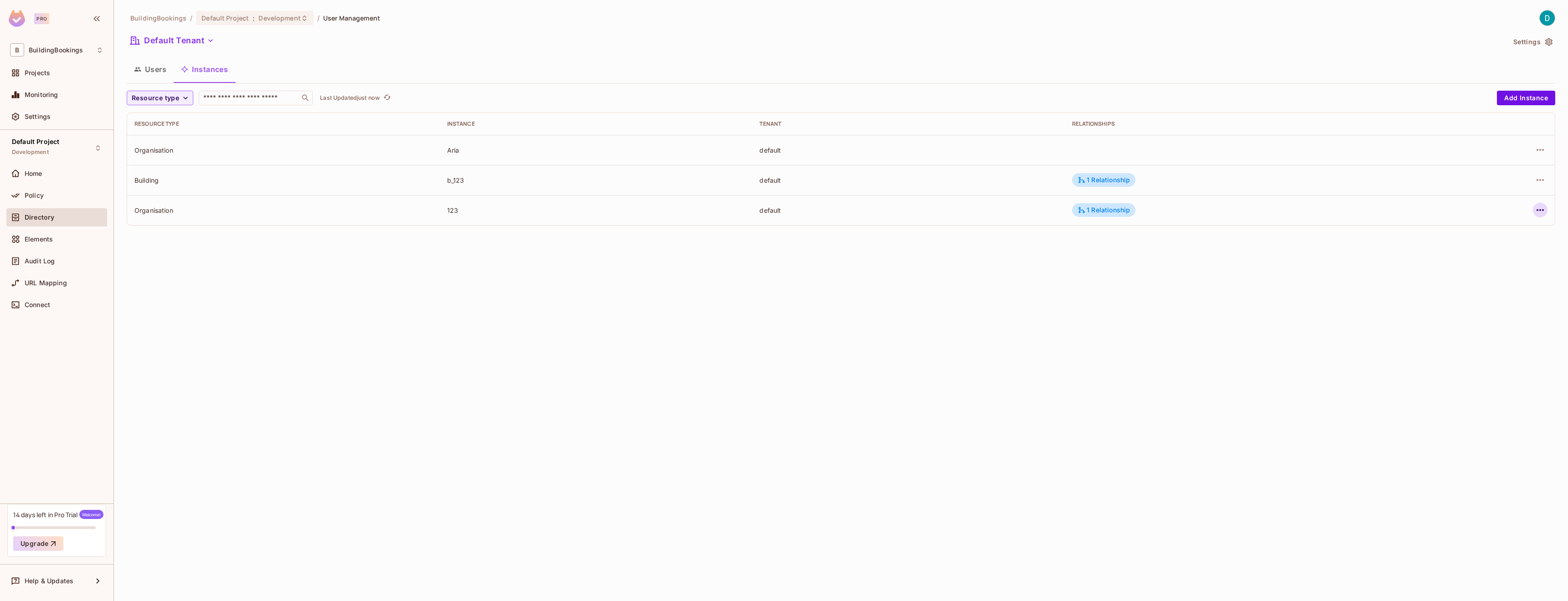
click at [1541, 211] on icon "button" at bounding box center [1540, 210] width 7 height 2
click at [1493, 271] on div "Delete Resource Instance" at bounding box center [1491, 271] width 79 height 9
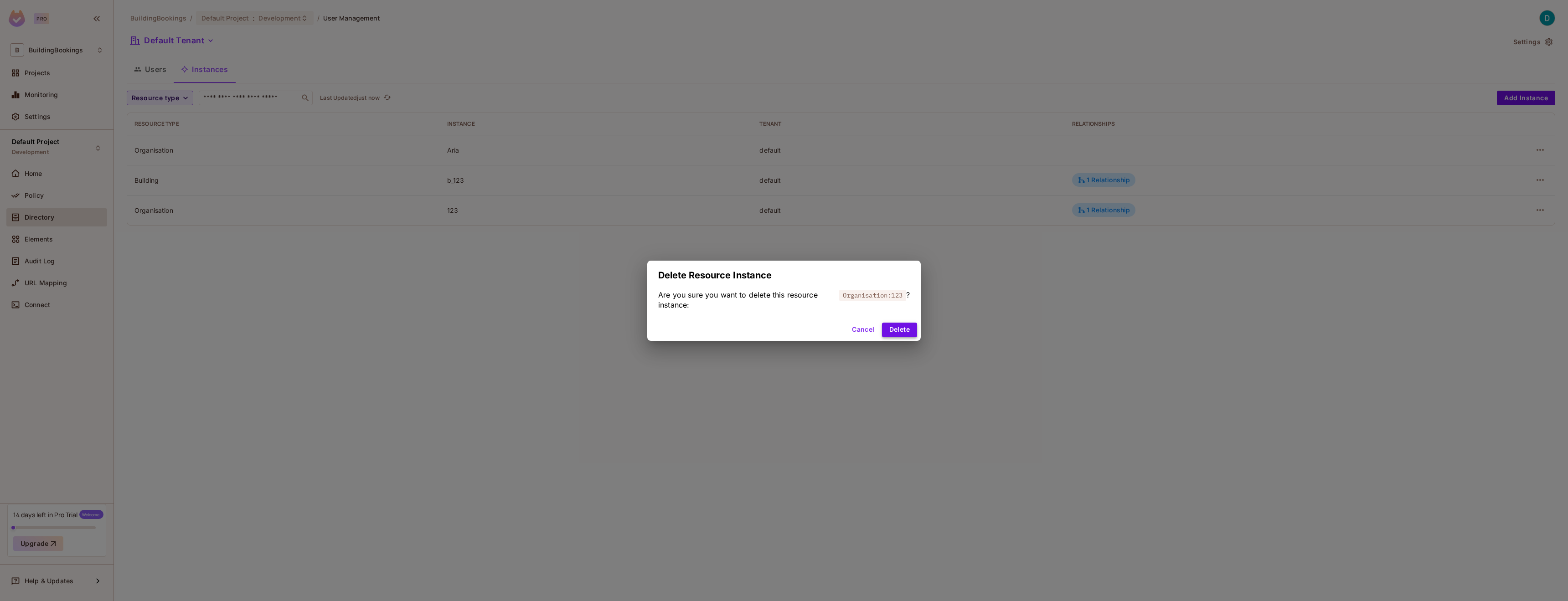
click at [891, 330] on button "Delete" at bounding box center [900, 330] width 35 height 15
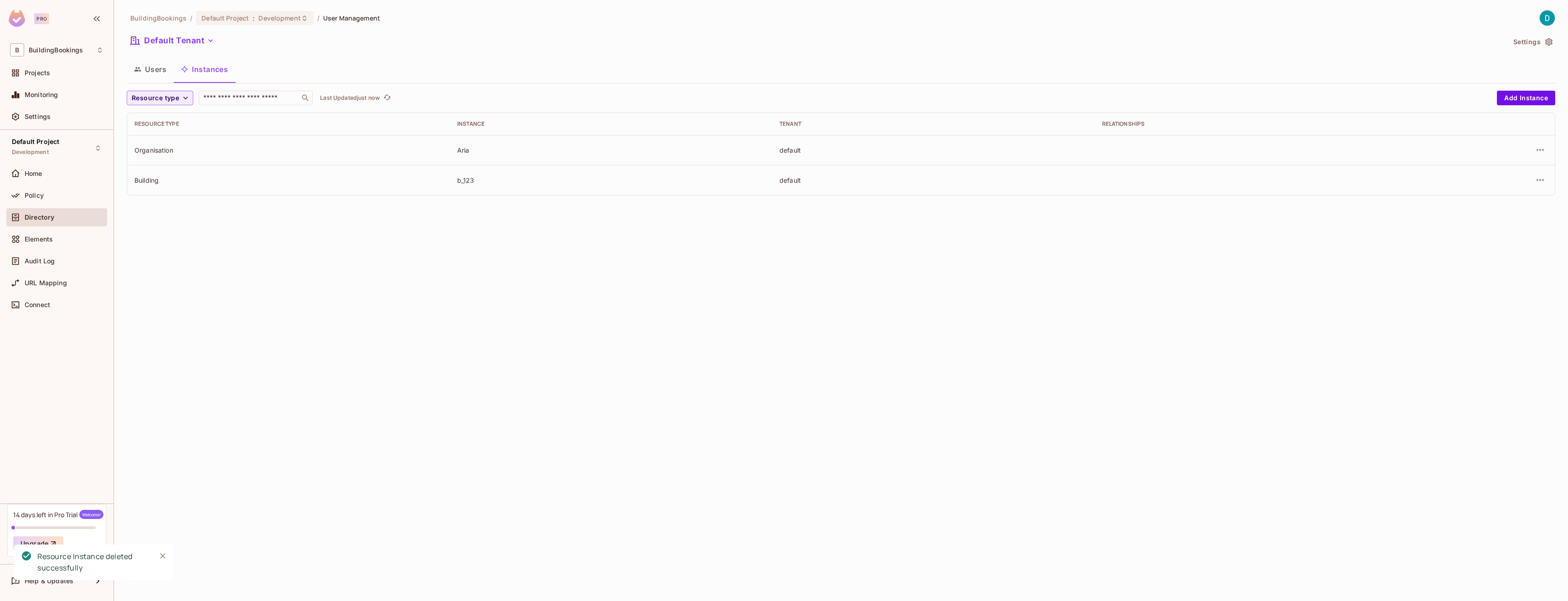
click at [1533, 184] on div at bounding box center [1486, 180] width 123 height 15
click at [1536, 182] on icon "button" at bounding box center [1540, 180] width 11 height 11
click at [1522, 201] on span "Edit Resource Instance" at bounding box center [1486, 201] width 77 height 15
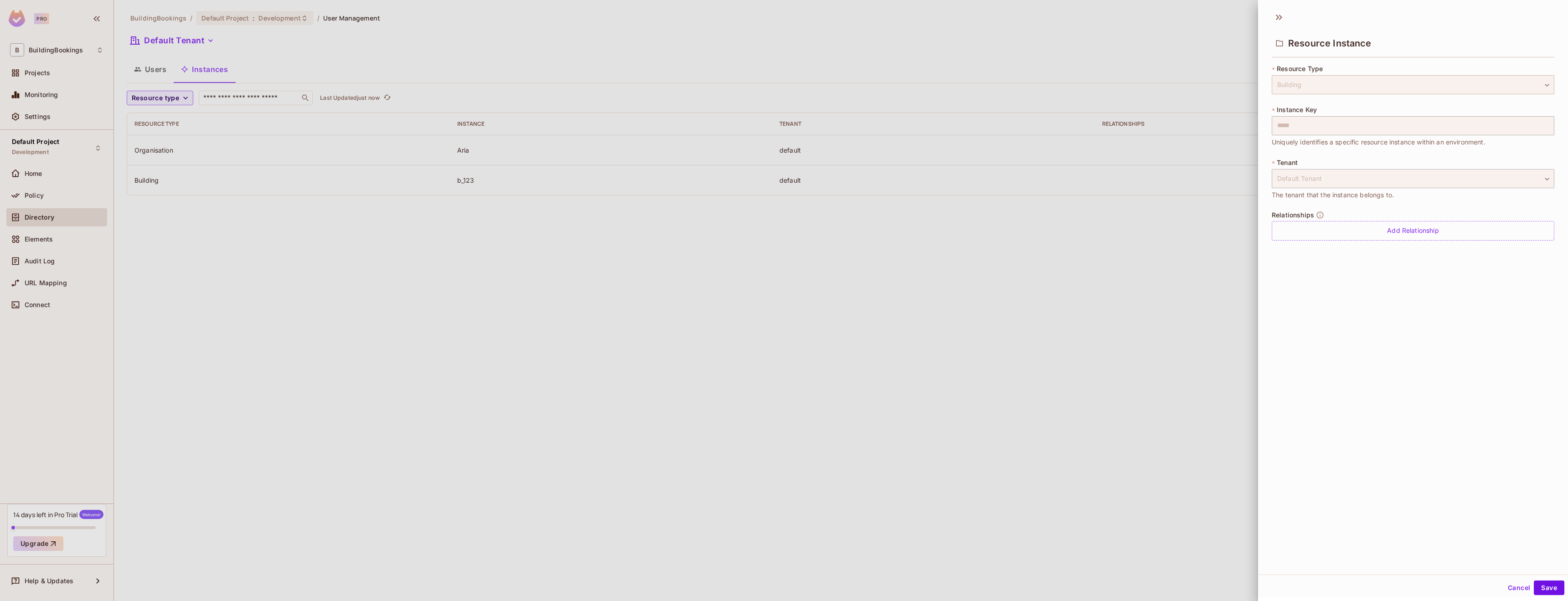
click at [1286, 80] on div "Building" at bounding box center [1413, 85] width 282 height 19
click at [1520, 585] on button "Cancel" at bounding box center [1519, 588] width 30 height 15
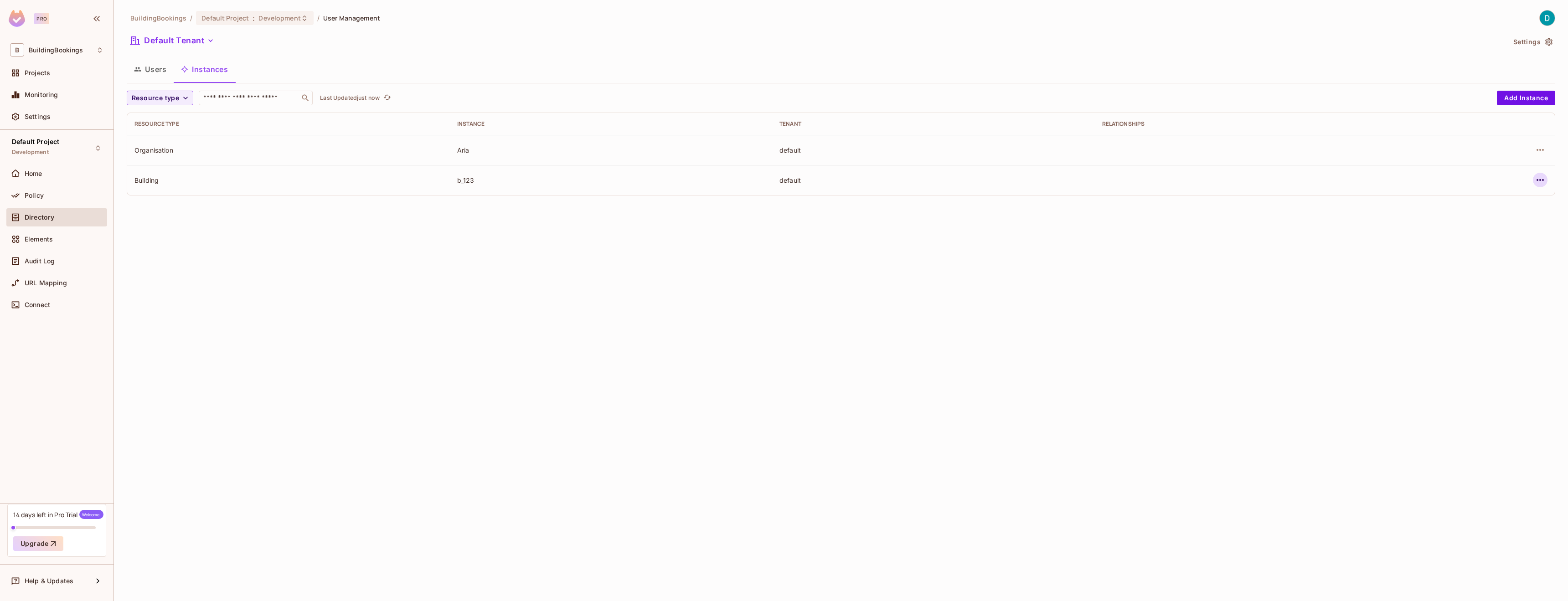
click at [1536, 181] on icon "button" at bounding box center [1540, 180] width 11 height 11
click at [1483, 240] on div "Delete Resource Instance" at bounding box center [1491, 241] width 79 height 9
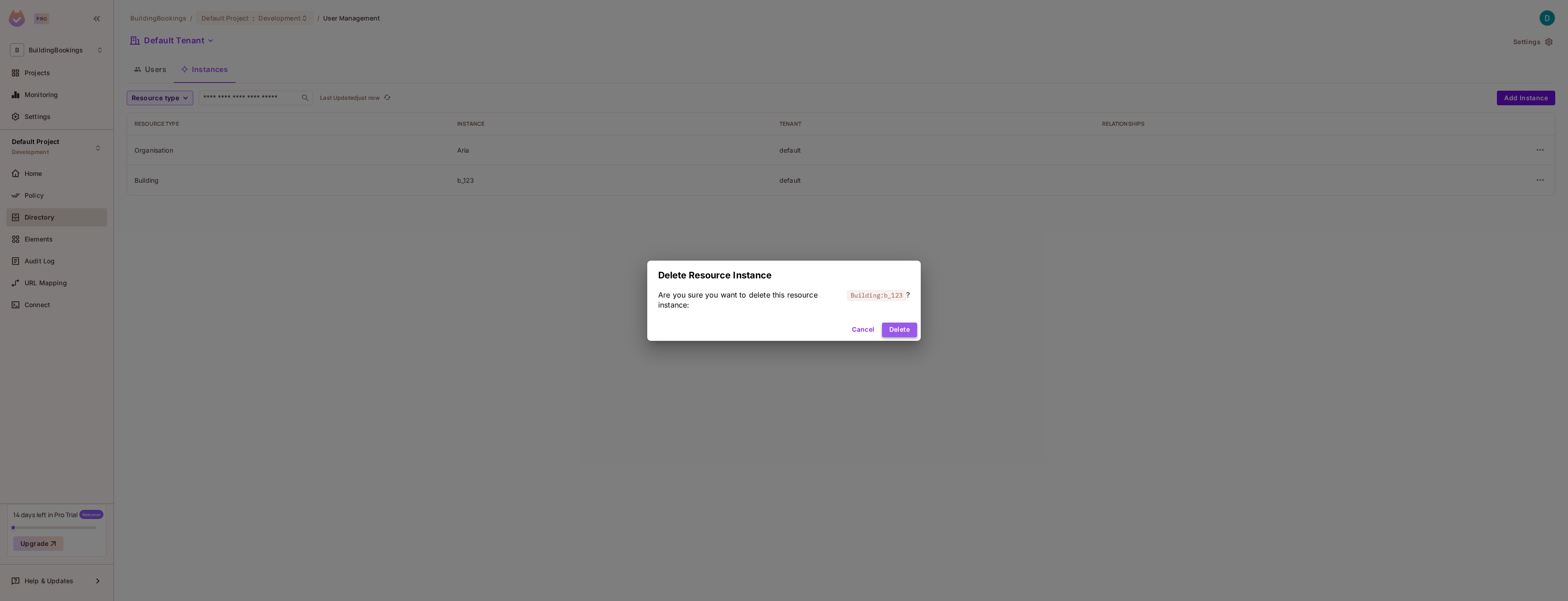
click at [906, 331] on button "Delete" at bounding box center [900, 330] width 35 height 15
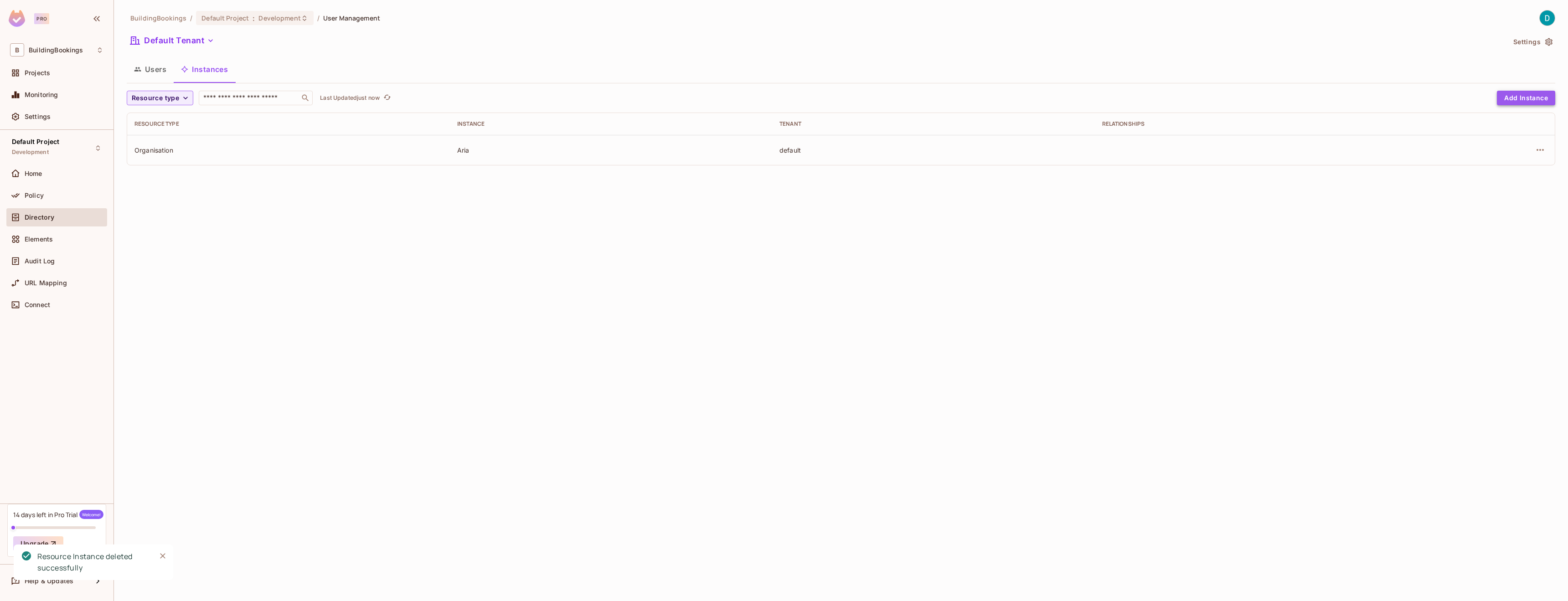
click at [1531, 92] on button "Add Instance" at bounding box center [1526, 98] width 58 height 15
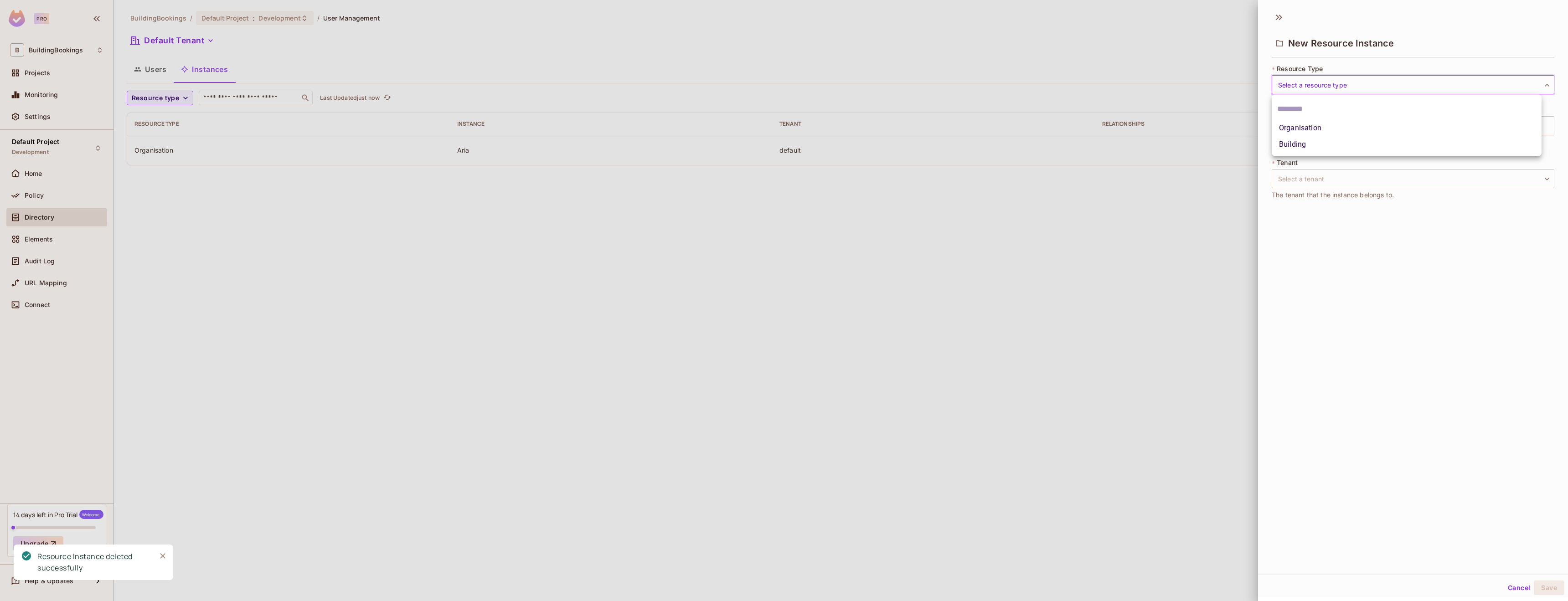
drag, startPoint x: 1370, startPoint y: 89, endPoint x: 1365, endPoint y: 90, distance: 5.1
click at [1370, 89] on body "Pro B BuildingBookings Projects Monitoring Settings Default Project Development…" at bounding box center [784, 300] width 1568 height 601
click at [1298, 137] on li "Building" at bounding box center [1406, 144] width 270 height 16
type input "********"
click at [1309, 122] on input "text" at bounding box center [1413, 125] width 282 height 19
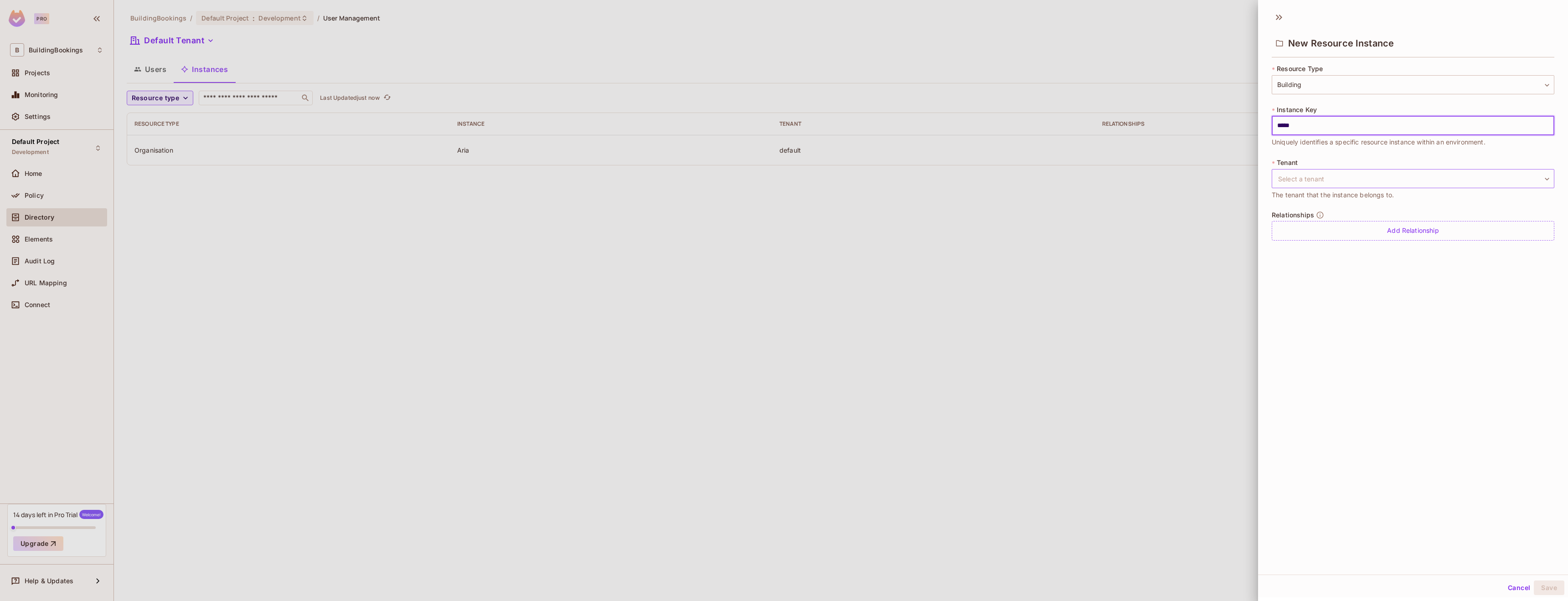
type input "*****"
click at [1333, 176] on body "Pro B BuildingBookings Projects Monitoring Settings Default Project Development…" at bounding box center [784, 300] width 1568 height 601
click at [1311, 221] on li "Default Tenant" at bounding box center [1406, 221] width 270 height 16
type input "*******"
click at [1311, 223] on div "Add Relationship" at bounding box center [1413, 231] width 282 height 19
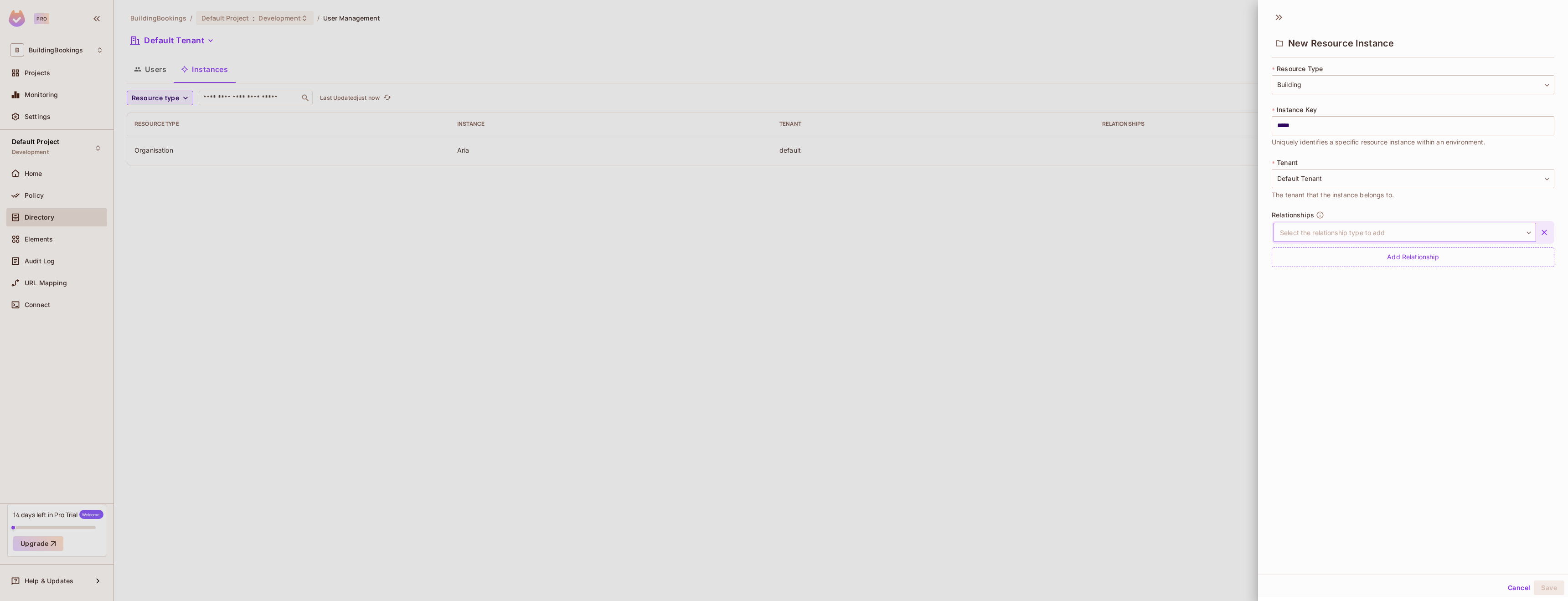
click at [1339, 237] on body "Pro B BuildingBookings Projects Monitoring Settings Default Project Development…" at bounding box center [784, 300] width 1568 height 601
drag, startPoint x: 1339, startPoint y: 257, endPoint x: 1345, endPoint y: 260, distance: 6.7
click at [1339, 257] on div "is parent of" at bounding box center [1357, 254] width 41 height 9
click at [1343, 238] on input "text" at bounding box center [1351, 234] width 46 height 18
type input "****"
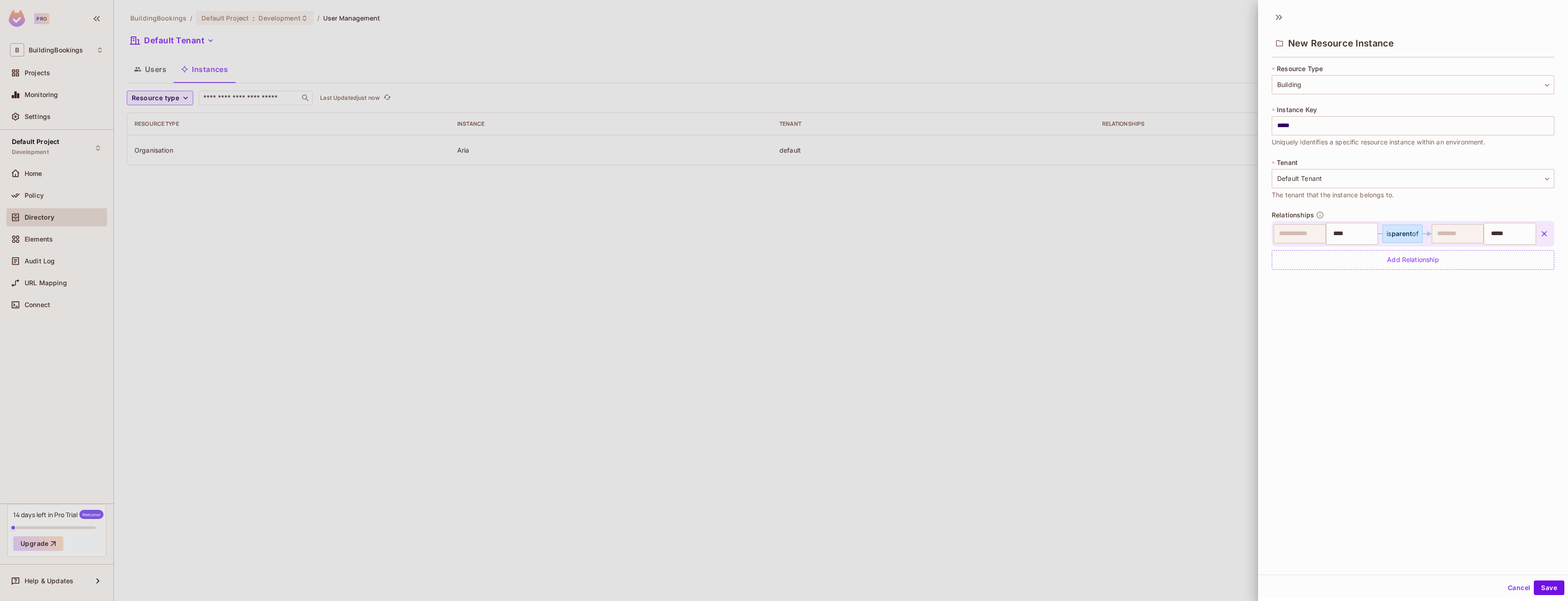
click at [1474, 451] on div "New Resource Instance * Resource Type Building ******** ​ * Instance Key ***** …" at bounding box center [1413, 290] width 310 height 568
click at [1535, 587] on button "Save" at bounding box center [1549, 588] width 30 height 15
type input "****"
type input "*****"
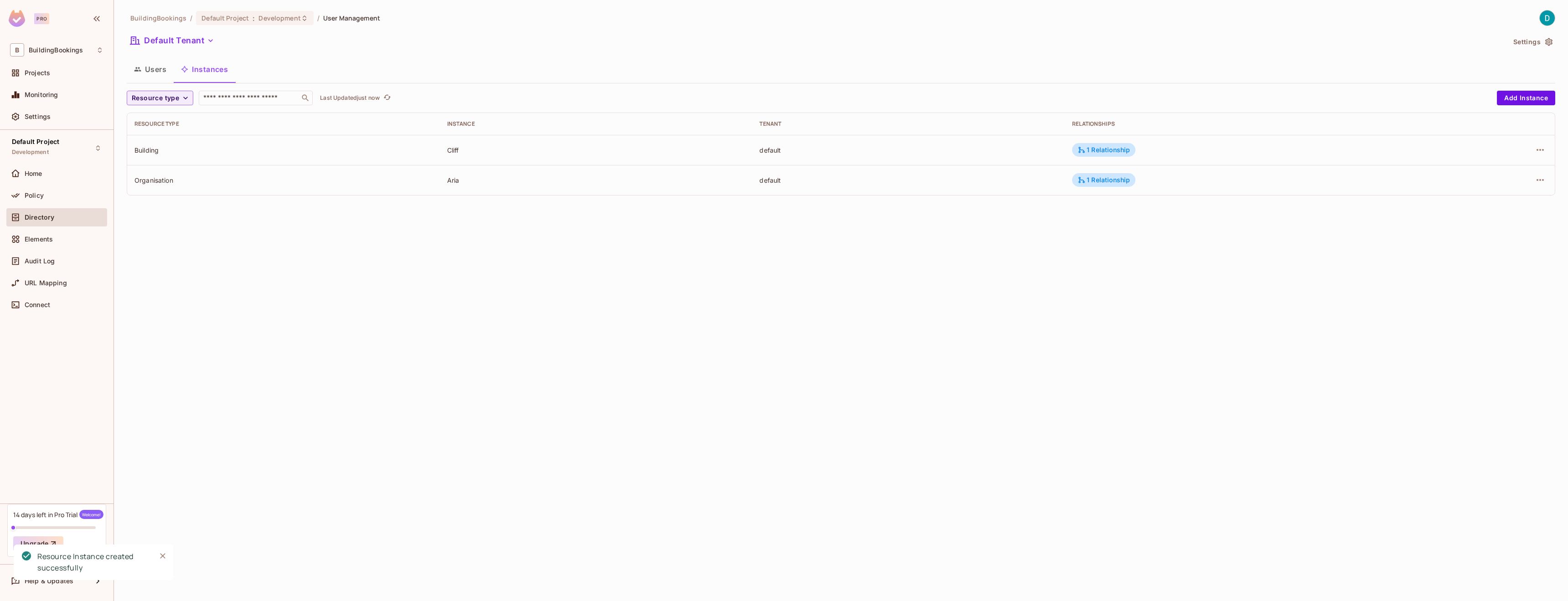
drag, startPoint x: 278, startPoint y: 226, endPoint x: 252, endPoint y: 186, distance: 47.7
click at [276, 225] on div "BuildingBookings / Default Project : Development / User Management Default Tena…" at bounding box center [841, 300] width 1454 height 601
click at [165, 68] on button "Users" at bounding box center [150, 69] width 47 height 23
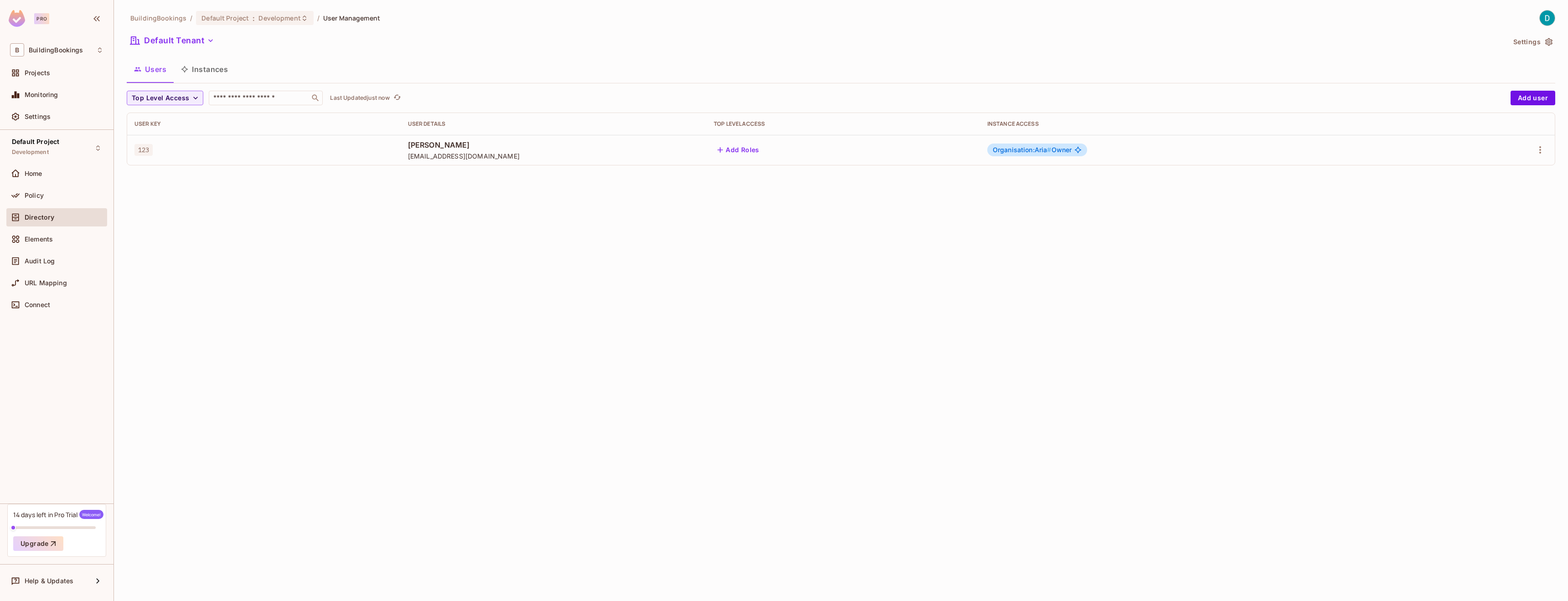
click at [1082, 150] on icon at bounding box center [1078, 150] width 7 height 7
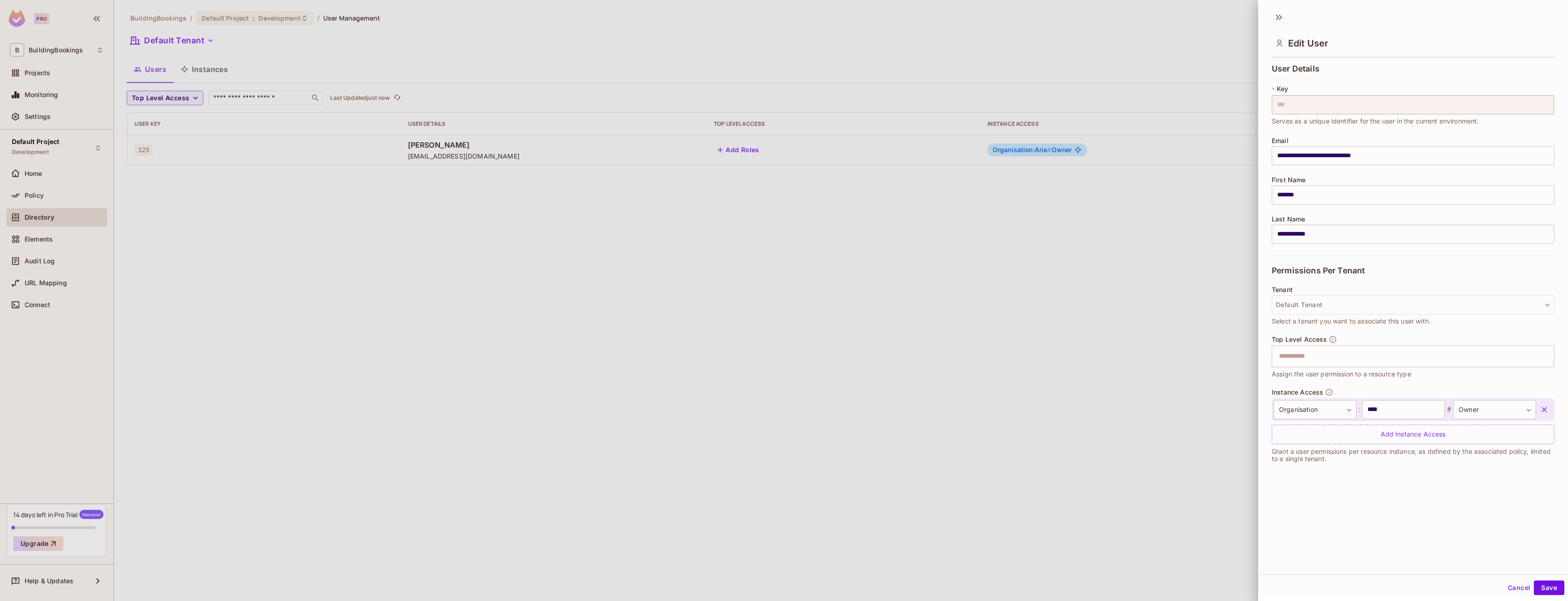
click at [1143, 295] on div at bounding box center [784, 300] width 1568 height 601
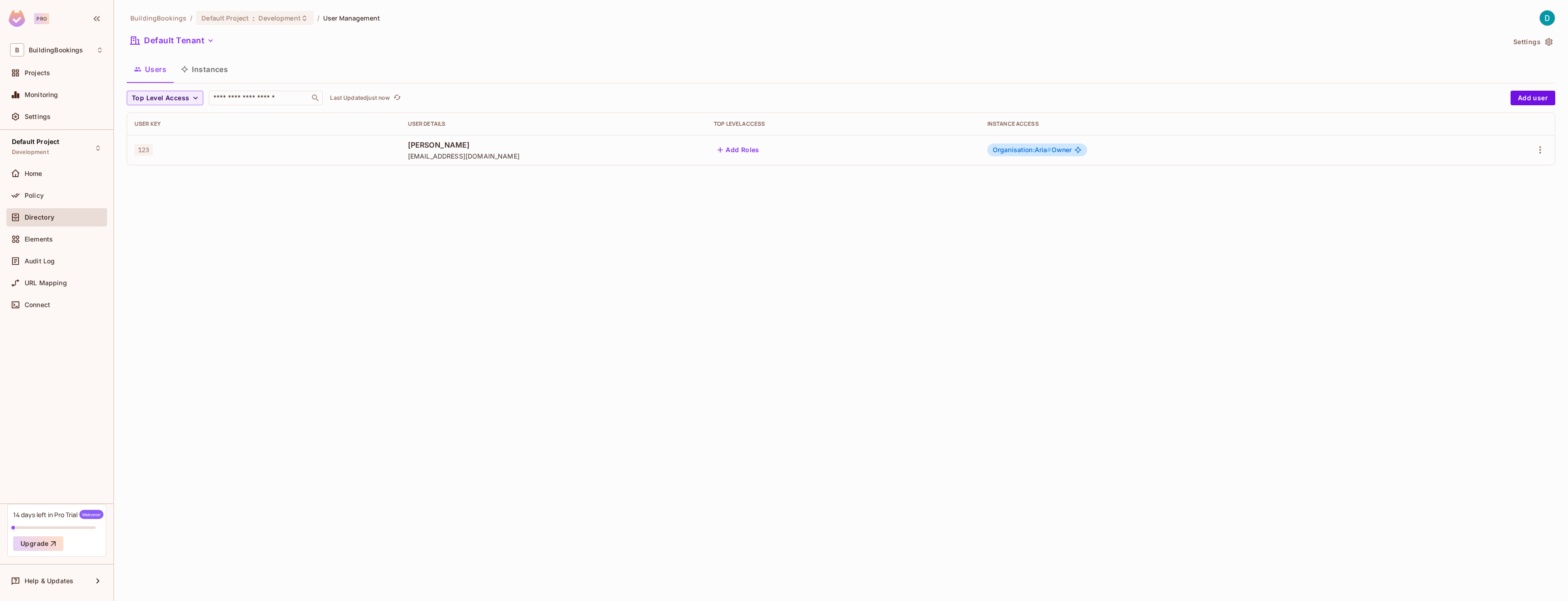
click at [219, 72] on button "Instances" at bounding box center [204, 69] width 61 height 23
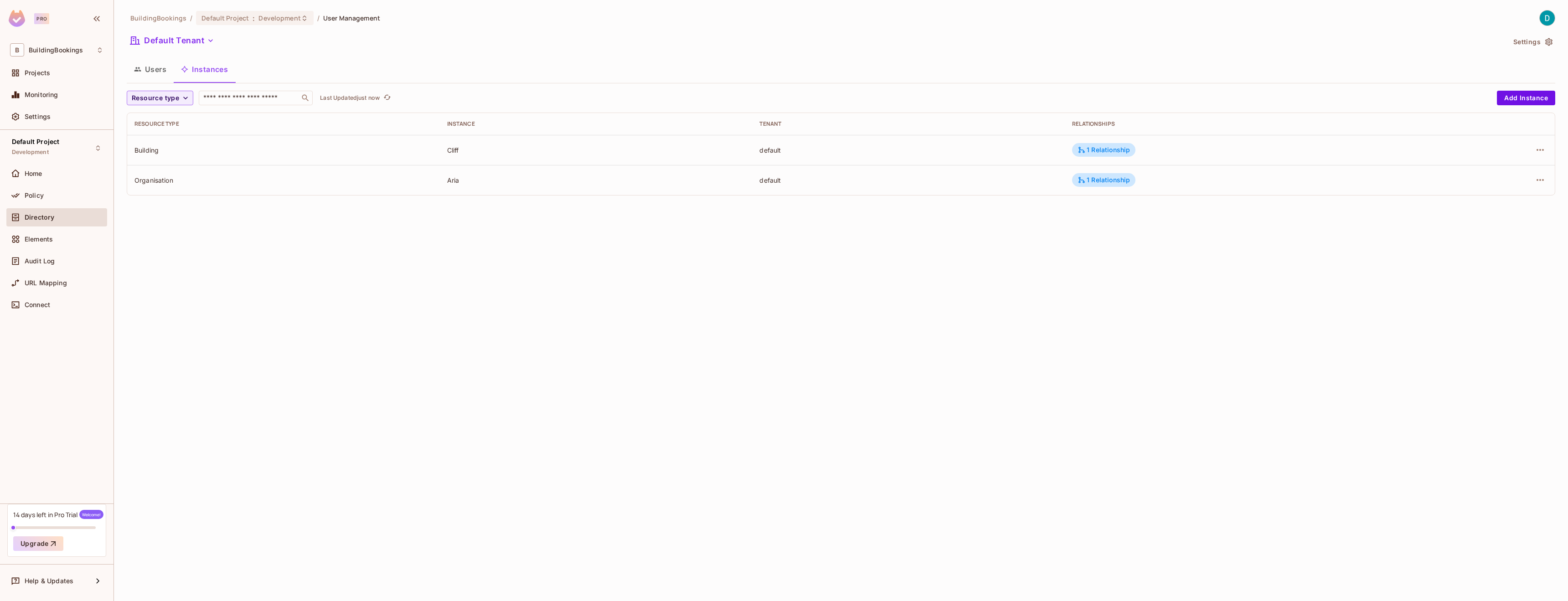
click at [146, 151] on div "Building" at bounding box center [284, 150] width 298 height 9
click at [569, 156] on td "Cliff" at bounding box center [597, 150] width 313 height 30
click at [1542, 153] on icon "button" at bounding box center [1540, 150] width 11 height 11
click at [623, 364] on div at bounding box center [784, 300] width 1568 height 601
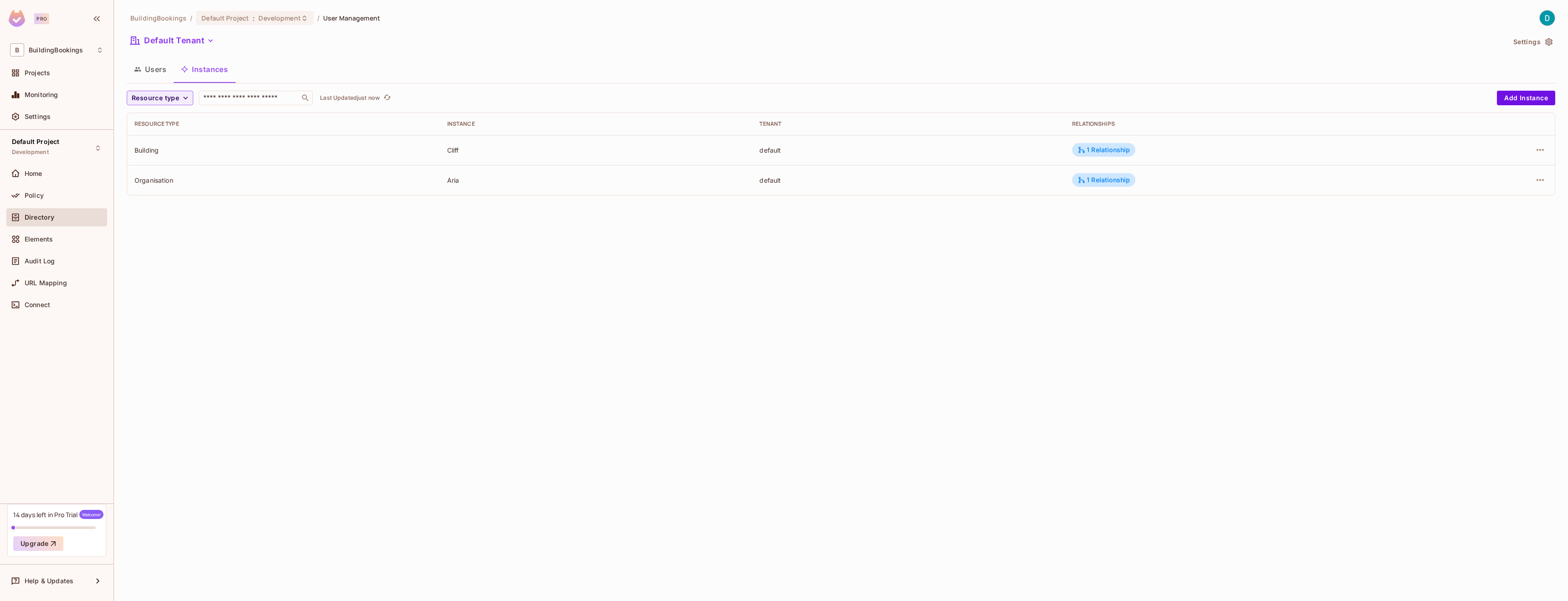
click at [217, 224] on div "BuildingBookings / Default Project : Development / User Management Default Tena…" at bounding box center [841, 300] width 1454 height 601
click at [183, 99] on icon "button" at bounding box center [185, 98] width 9 height 9
click at [163, 131] on li "Building" at bounding box center [153, 138] width 54 height 19
click at [163, 100] on icon "button" at bounding box center [165, 98] width 5 height 5
click at [1516, 99] on button "Add Instance" at bounding box center [1526, 98] width 58 height 15
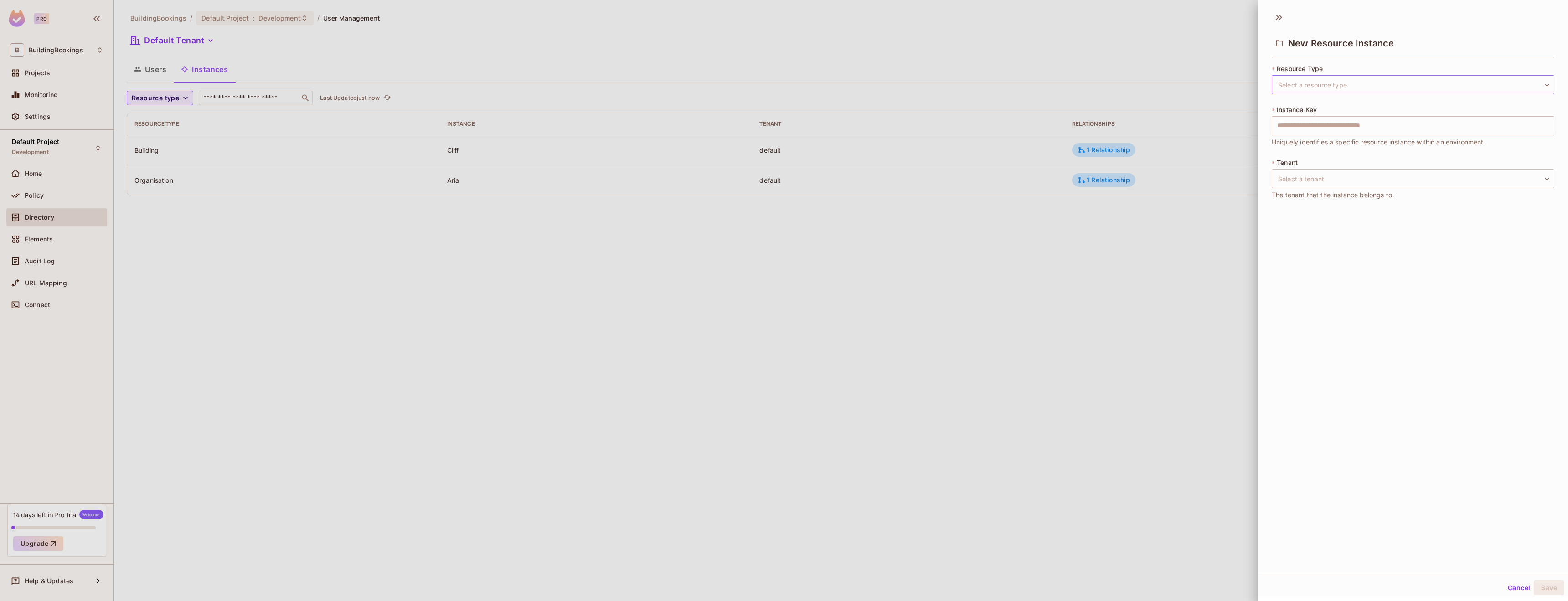
click at [1360, 90] on body "Pro B BuildingBookings Projects Monitoring Settings Default Project Development…" at bounding box center [784, 300] width 1568 height 601
click at [1309, 146] on li "Building" at bounding box center [1406, 144] width 270 height 16
type input "********"
click at [1313, 132] on input "text" at bounding box center [1413, 125] width 282 height 19
type input "*********"
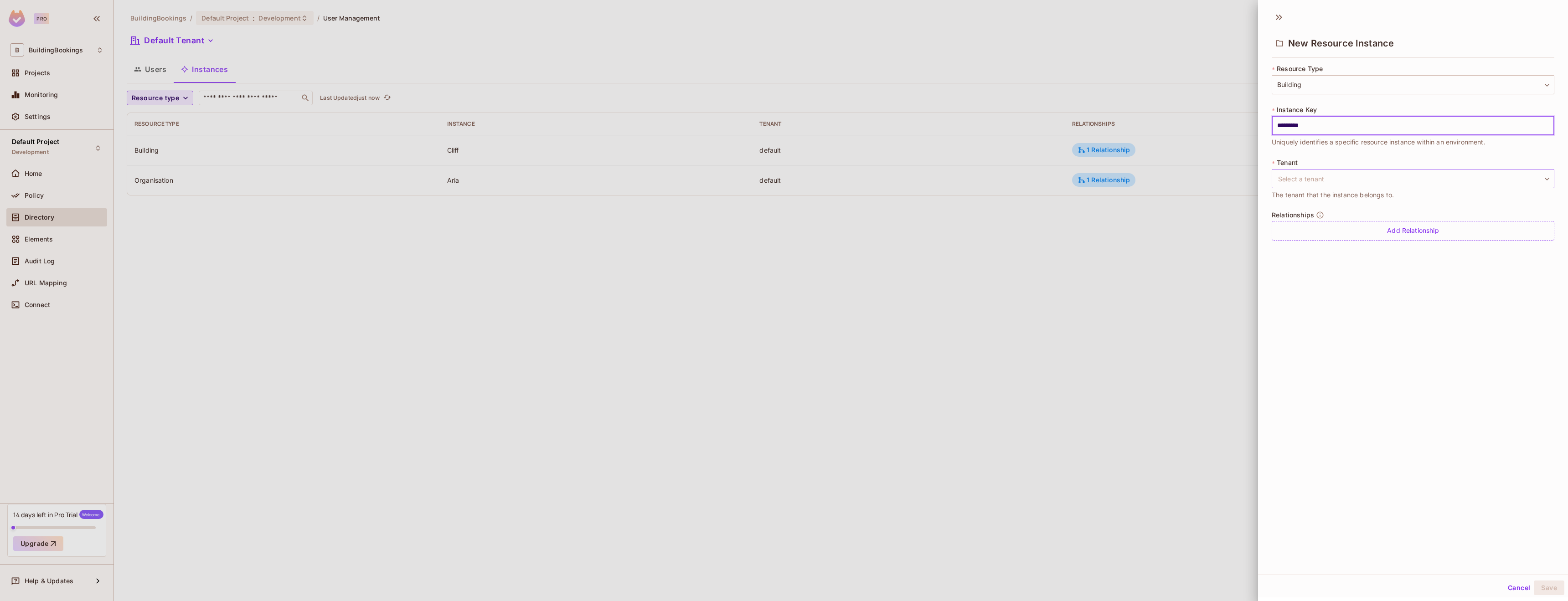
click at [1357, 174] on body "Pro B BuildingBookings Projects Monitoring Settings Default Project Development…" at bounding box center [784, 300] width 1568 height 601
click at [1324, 221] on li "Default Tenant" at bounding box center [1406, 221] width 270 height 16
type input "*******"
click at [1332, 226] on div "Add Relationship" at bounding box center [1413, 231] width 282 height 19
click at [1351, 235] on body "Pro B BuildingBookings Projects Monitoring Settings Default Project Development…" at bounding box center [784, 300] width 1568 height 601
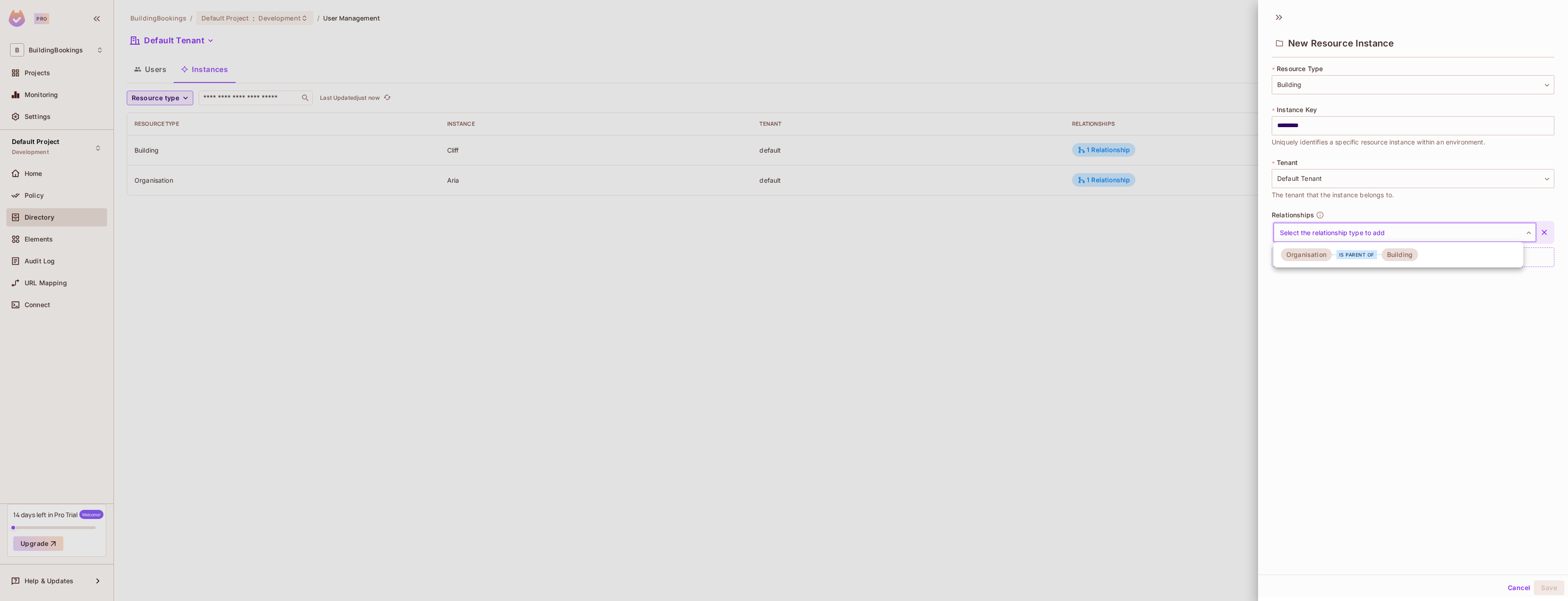
click at [1359, 254] on div "is parent of" at bounding box center [1357, 254] width 41 height 9
type input "*********"
click at [1395, 276] on div "* Resource Type Building ******** ​ * Instance Key ********* ​ Uniquely identif…" at bounding box center [1413, 173] width 282 height 217
click at [1348, 238] on input "text" at bounding box center [1351, 234] width 46 height 18
type input "****"
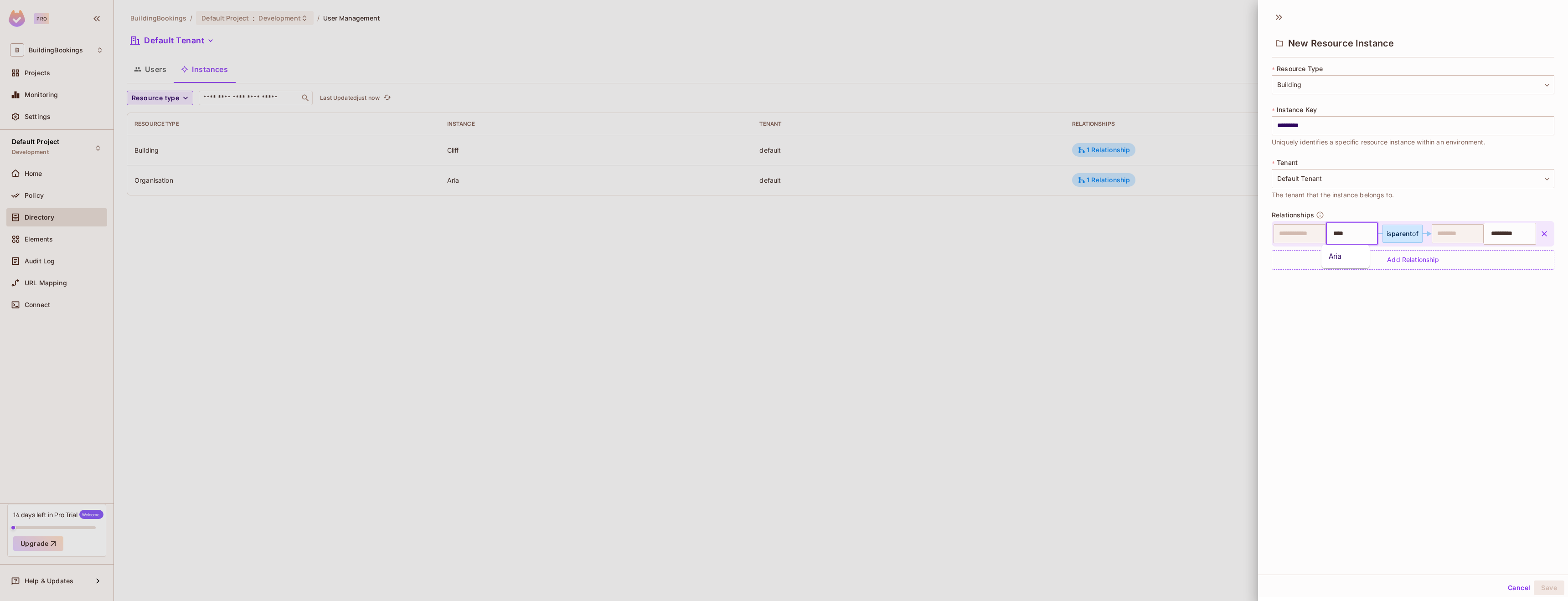
drag, startPoint x: 1503, startPoint y: 440, endPoint x: 1503, endPoint y: 448, distance: 8.0
click at [1503, 443] on div "New Resource Instance * Resource Type Building ******** ​ * Instance Key ******…" at bounding box center [1413, 290] width 310 height 568
click at [1544, 587] on button "Save" at bounding box center [1549, 588] width 30 height 15
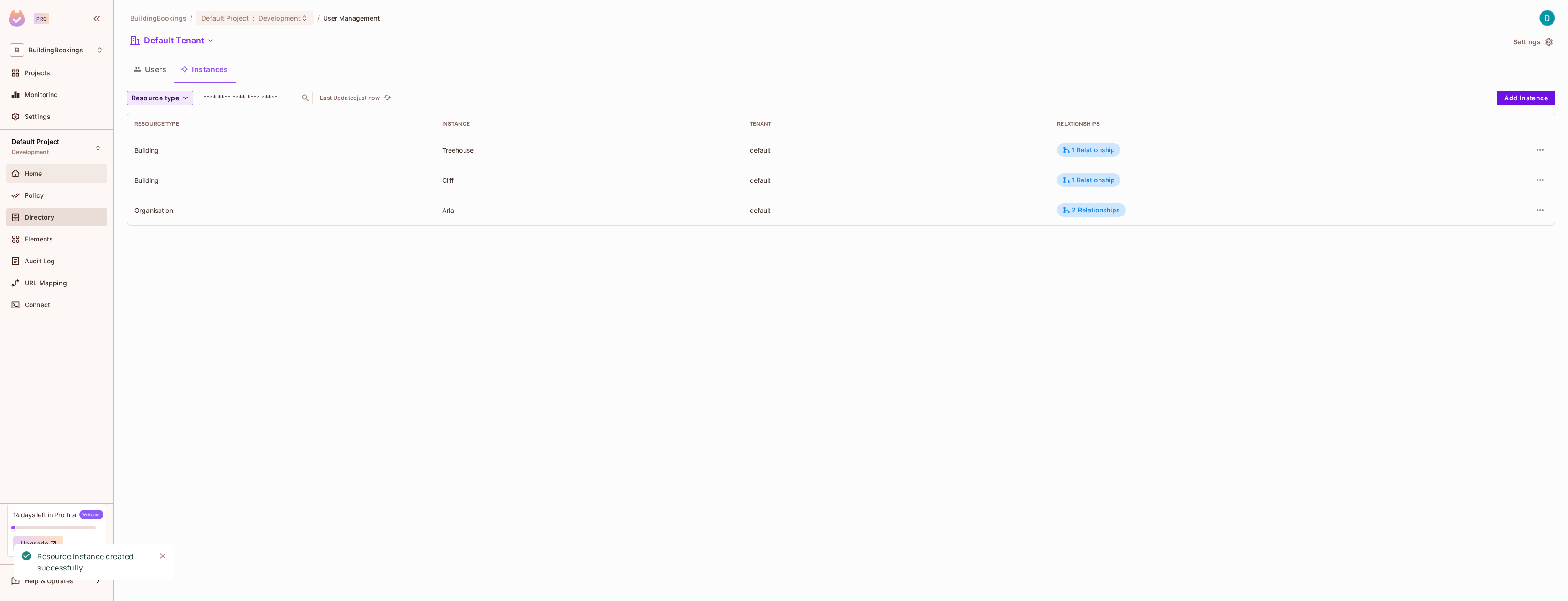
click at [35, 170] on span "Home" at bounding box center [33, 173] width 18 height 7
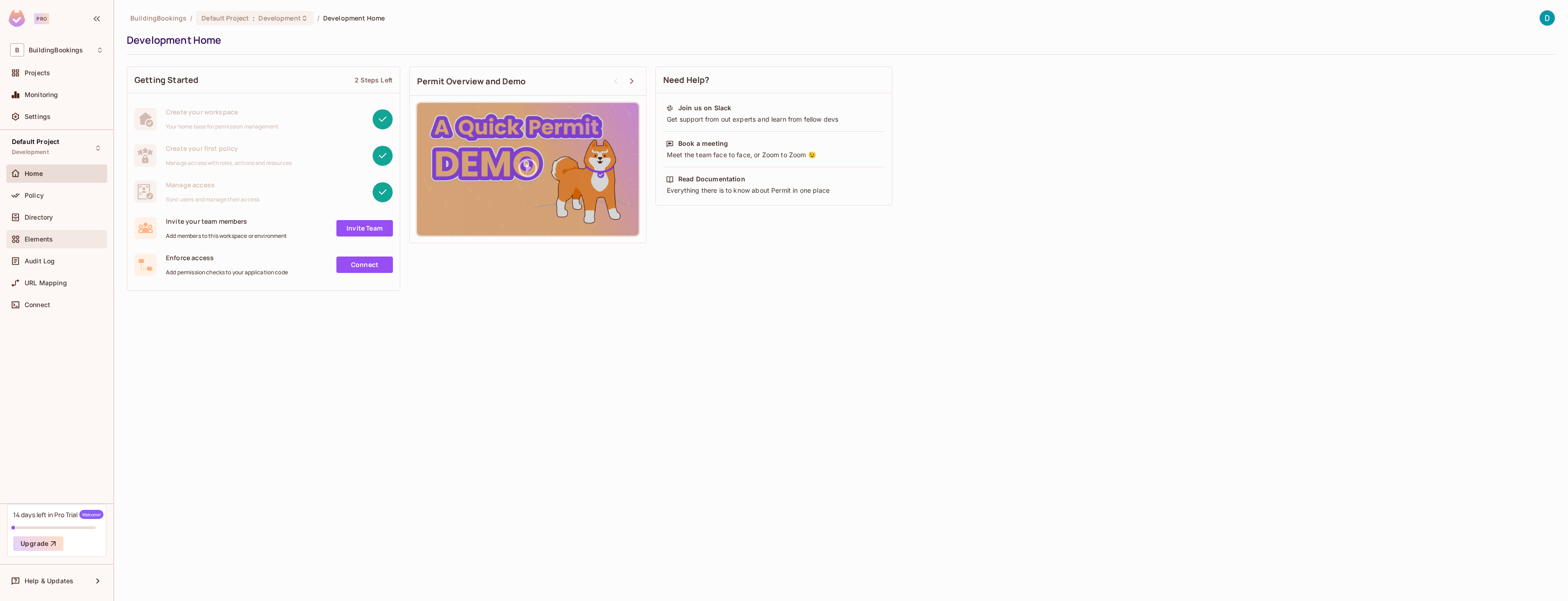
click at [44, 237] on span "Elements" at bounding box center [38, 239] width 28 height 7
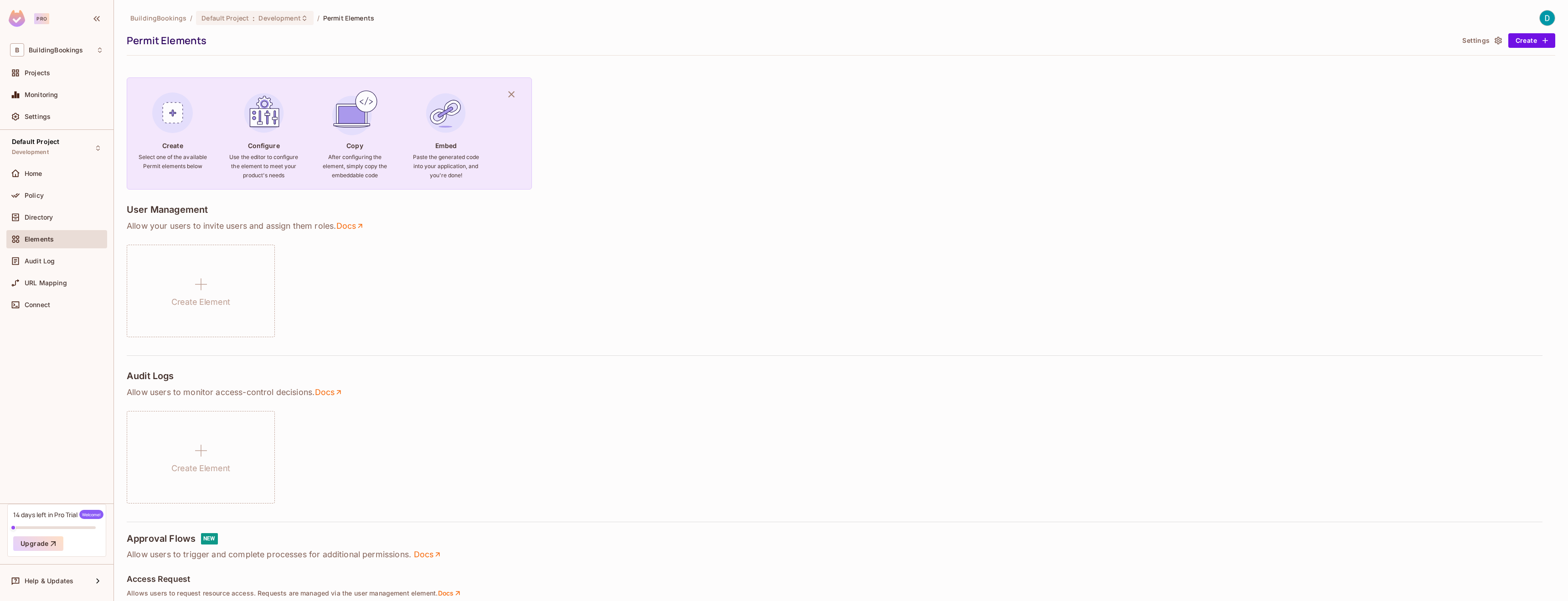
click at [39, 226] on div "Directory" at bounding box center [56, 219] width 100 height 22
click at [39, 224] on div "Directory" at bounding box center [56, 217] width 100 height 18
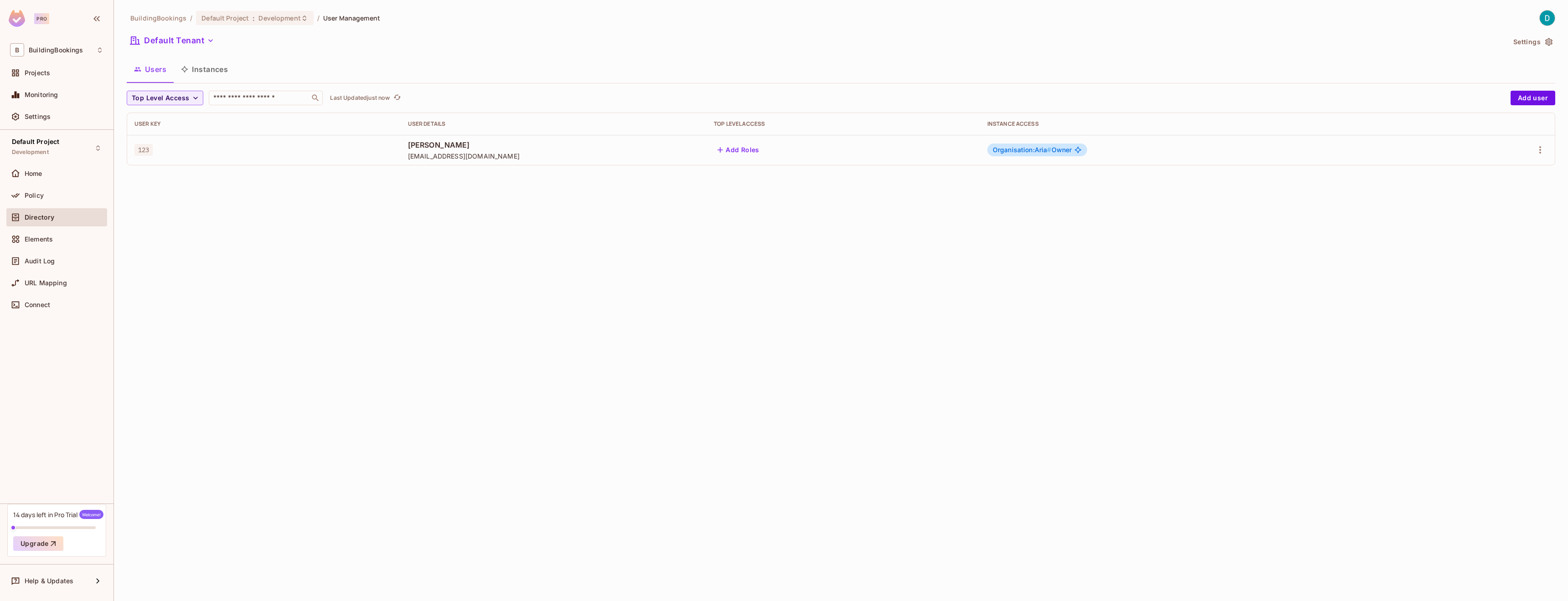
click at [1082, 150] on icon at bounding box center [1078, 150] width 7 height 7
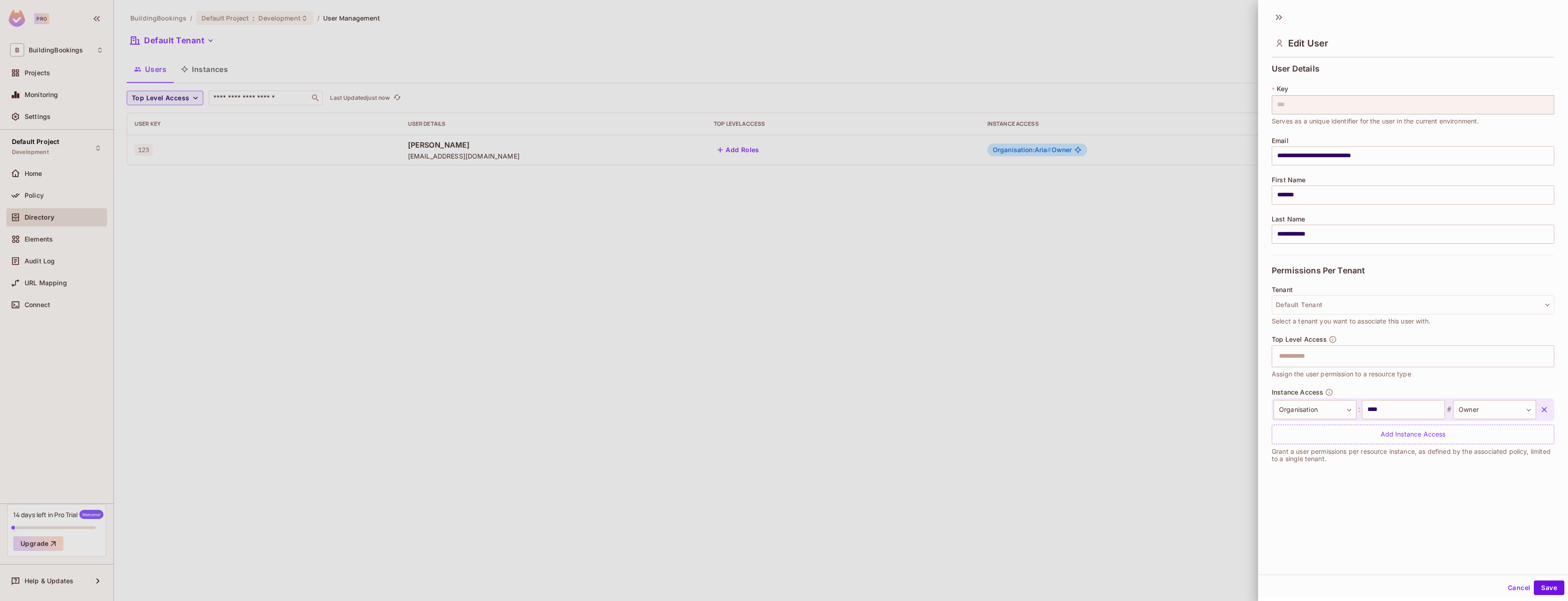
click at [1150, 150] on div at bounding box center [784, 300] width 1568 height 601
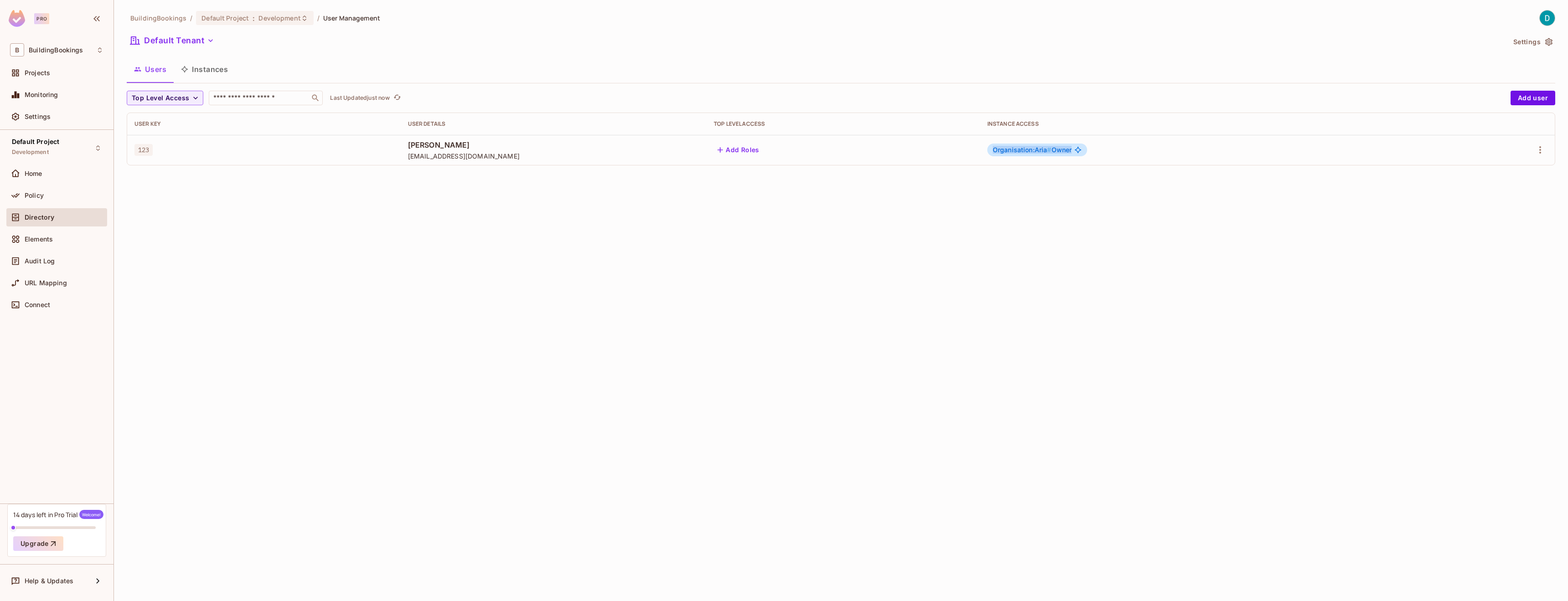
click at [1082, 150] on icon at bounding box center [1078, 150] width 7 height 7
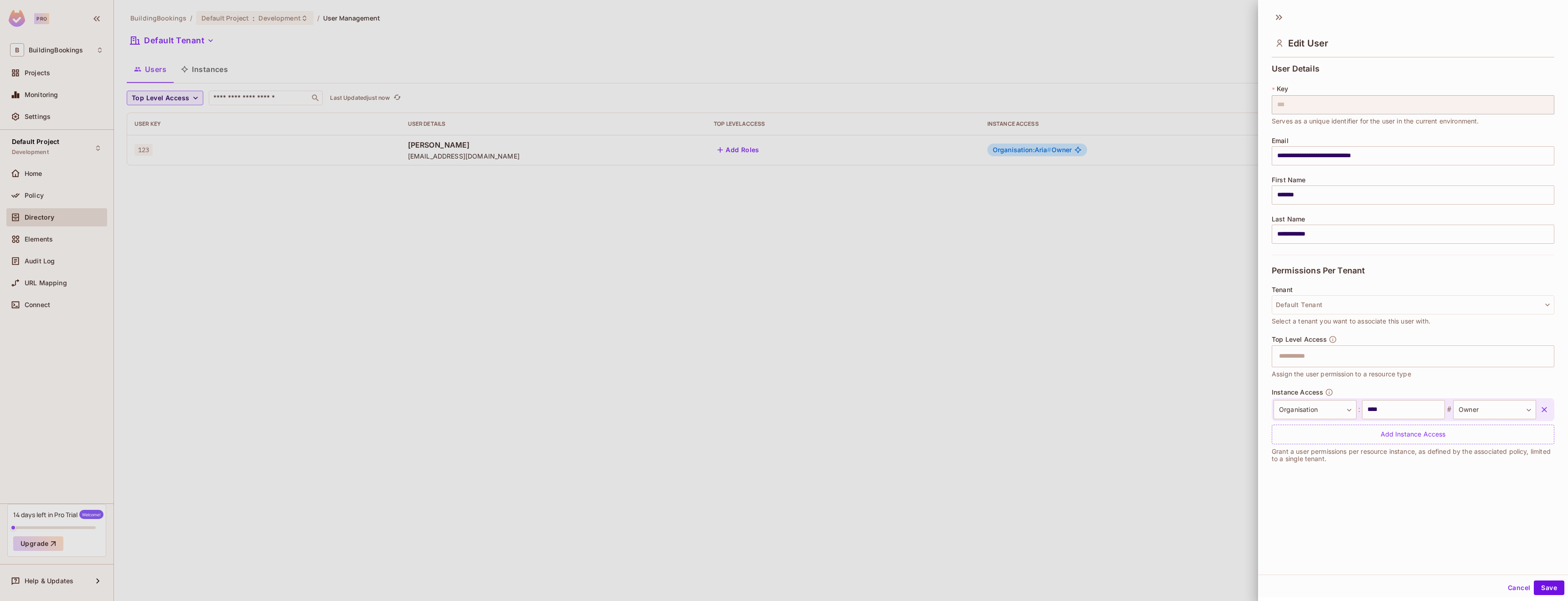
click at [1150, 150] on div at bounding box center [784, 300] width 1568 height 601
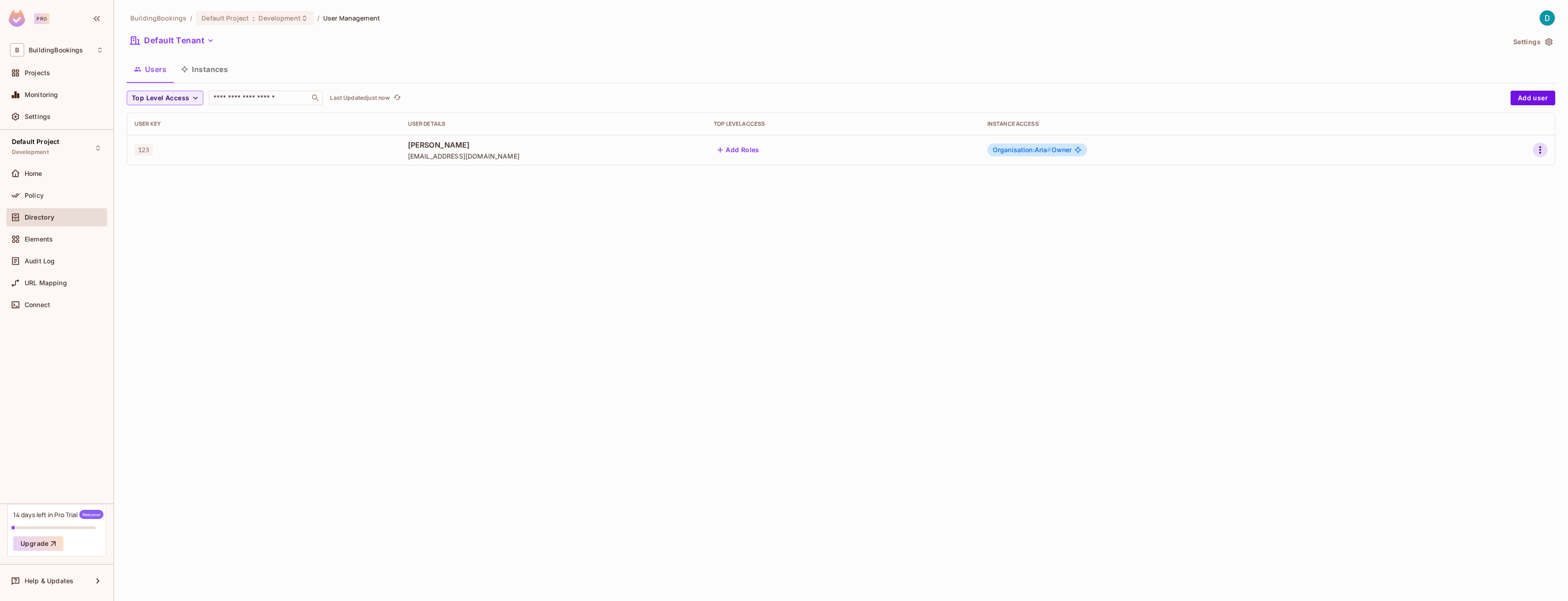
click at [1544, 151] on icon "button" at bounding box center [1540, 150] width 11 height 11
drag, startPoint x: 978, startPoint y: 302, endPoint x: 972, endPoint y: 296, distance: 8.5
click at [978, 301] on div at bounding box center [784, 300] width 1568 height 601
drag, startPoint x: 477, startPoint y: 177, endPoint x: 435, endPoint y: 176, distance: 42.0
click at [477, 177] on div "BuildingBookings / Default Project : Development / User Management Default Tena…" at bounding box center [841, 300] width 1454 height 601
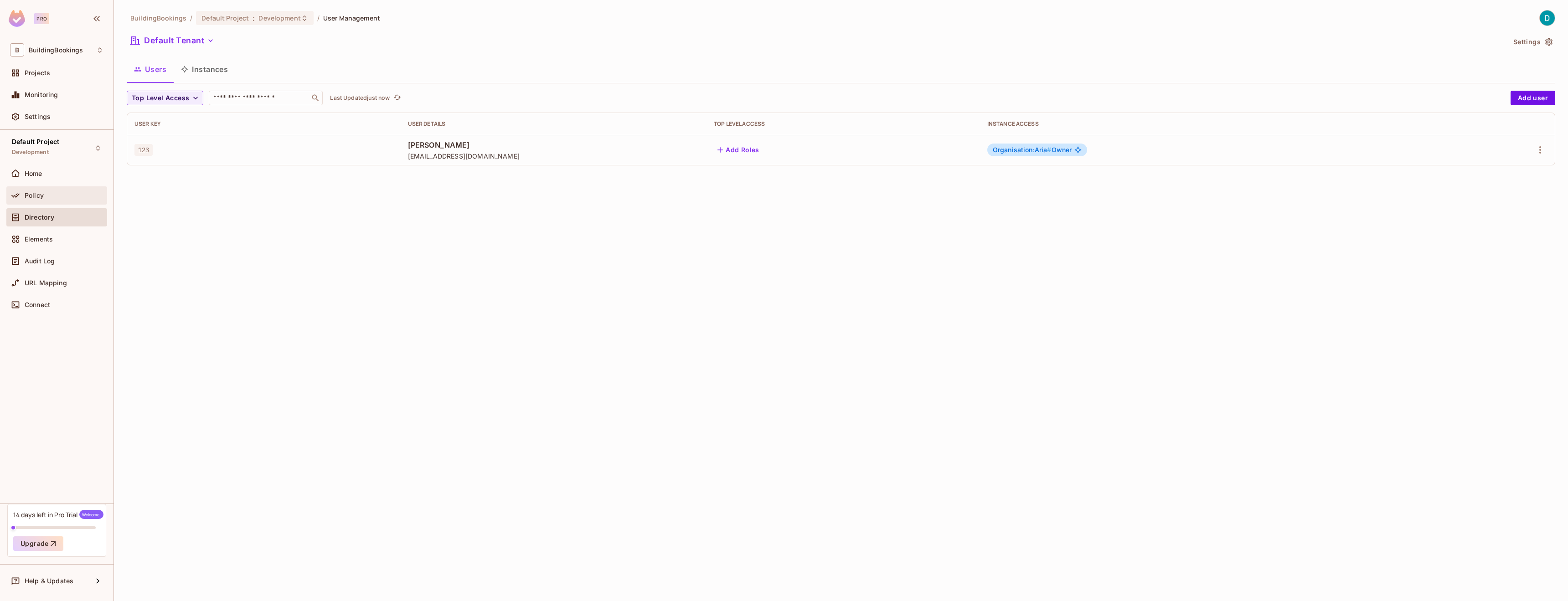
click at [70, 196] on div "Policy" at bounding box center [64, 195] width 79 height 7
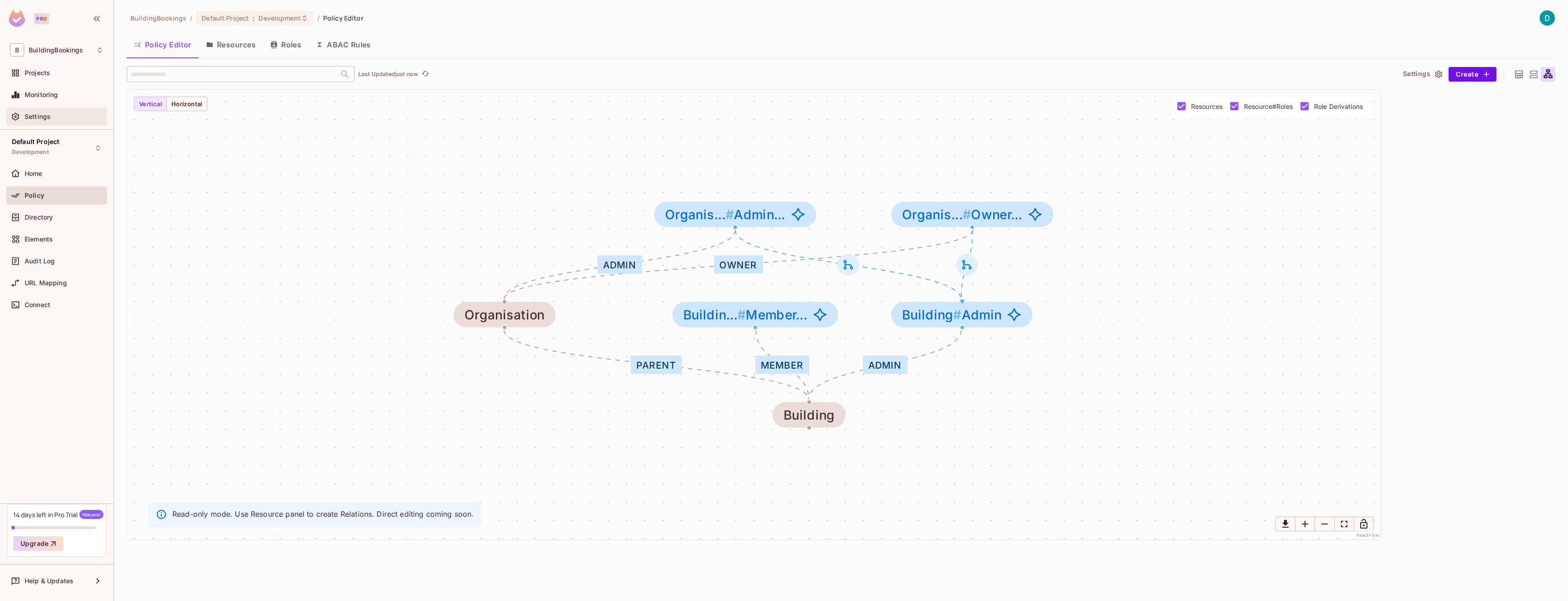
click at [61, 119] on div "Settings" at bounding box center [64, 117] width 79 height 7
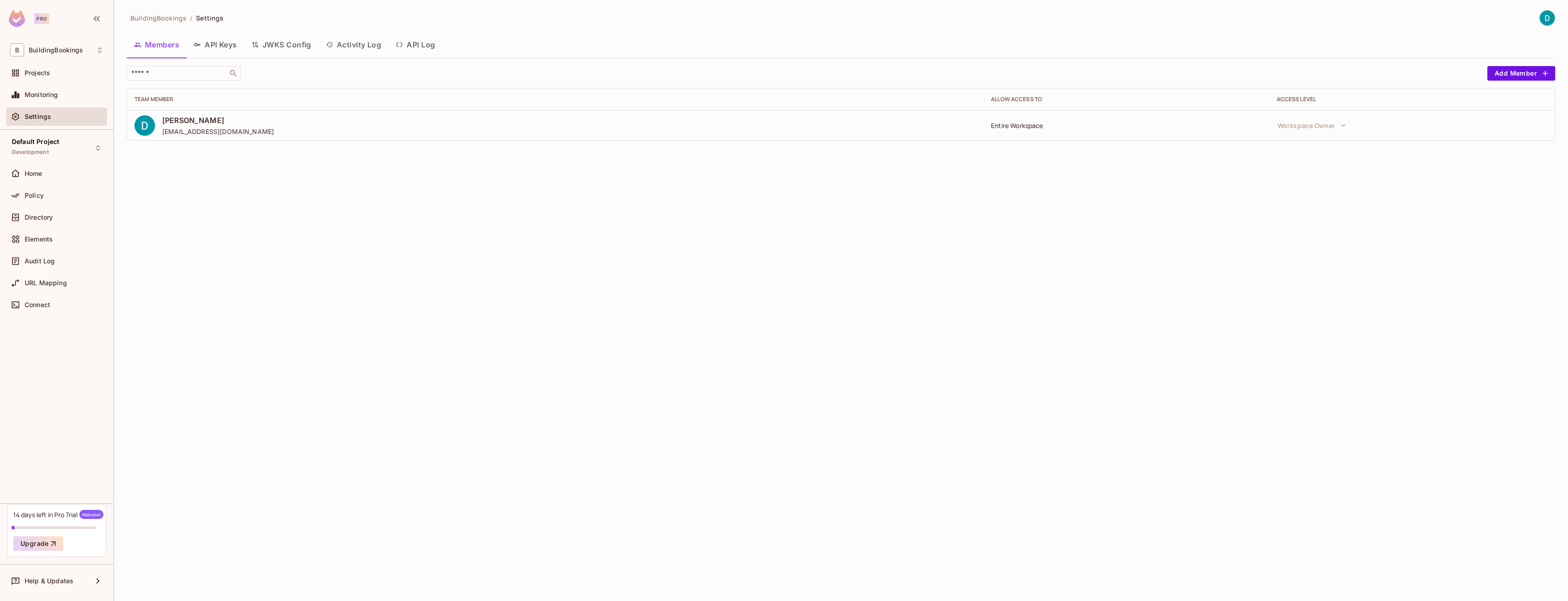
click at [398, 46] on icon "button" at bounding box center [399, 44] width 7 height 7
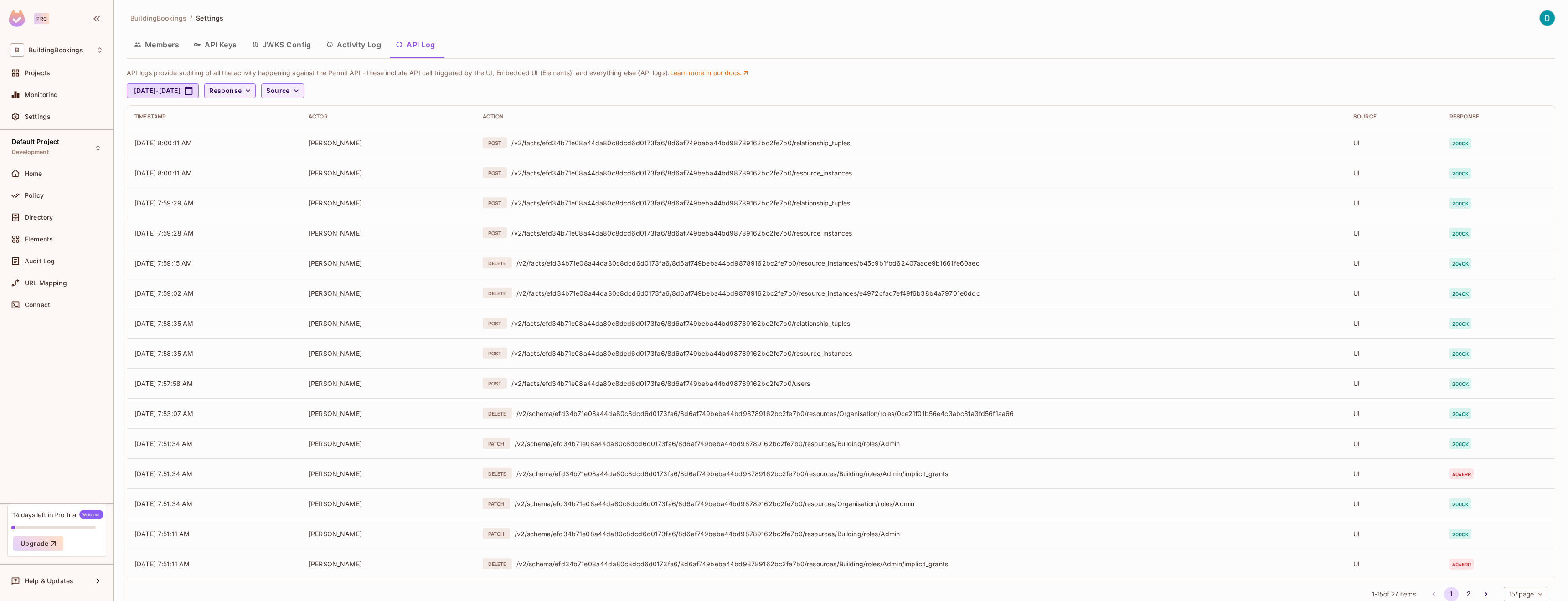
click at [237, 47] on button "API Keys" at bounding box center [215, 44] width 58 height 23
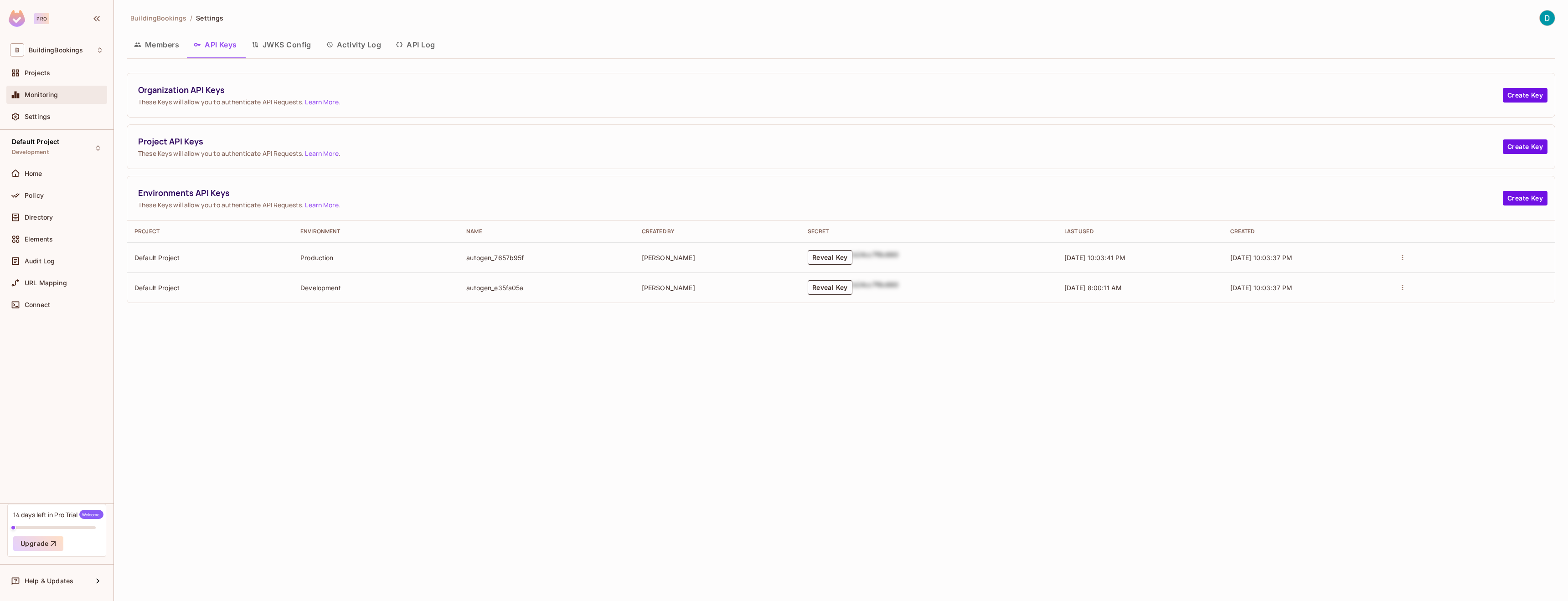
click at [44, 90] on div "Monitoring" at bounding box center [57, 95] width 94 height 11
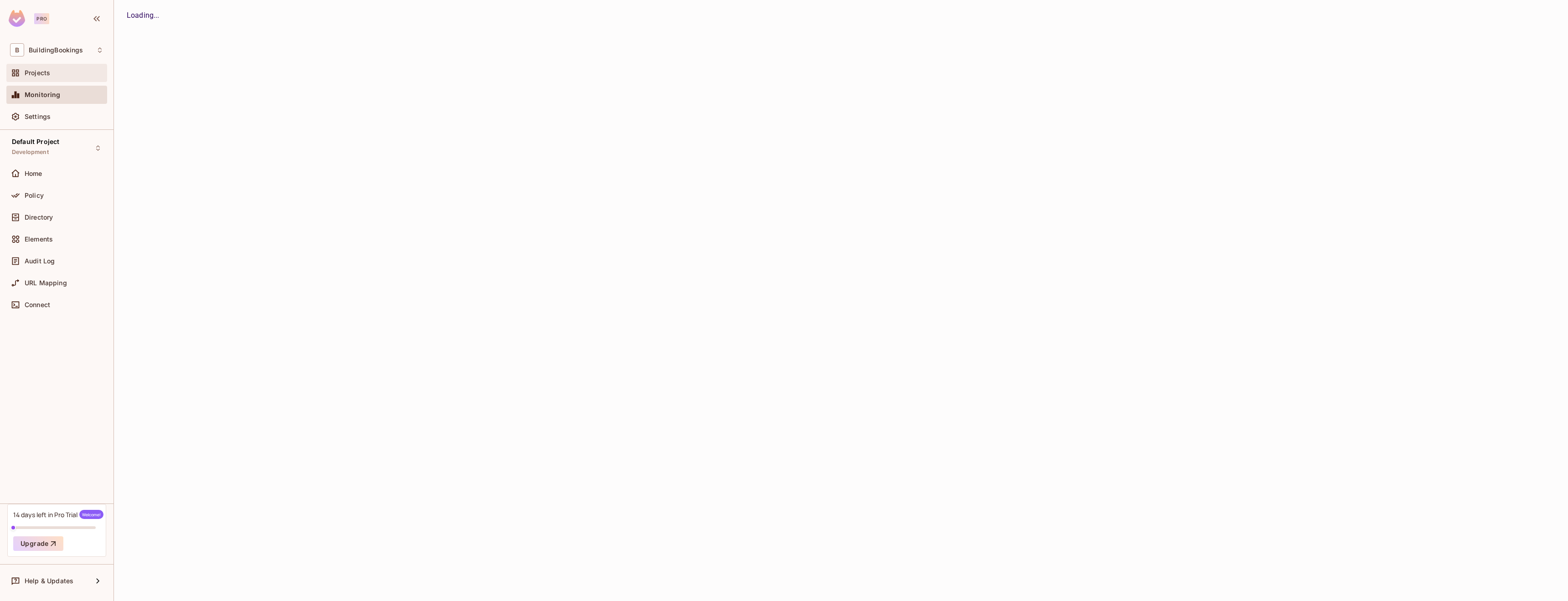
click at [44, 75] on span "Projects" at bounding box center [37, 73] width 26 height 7
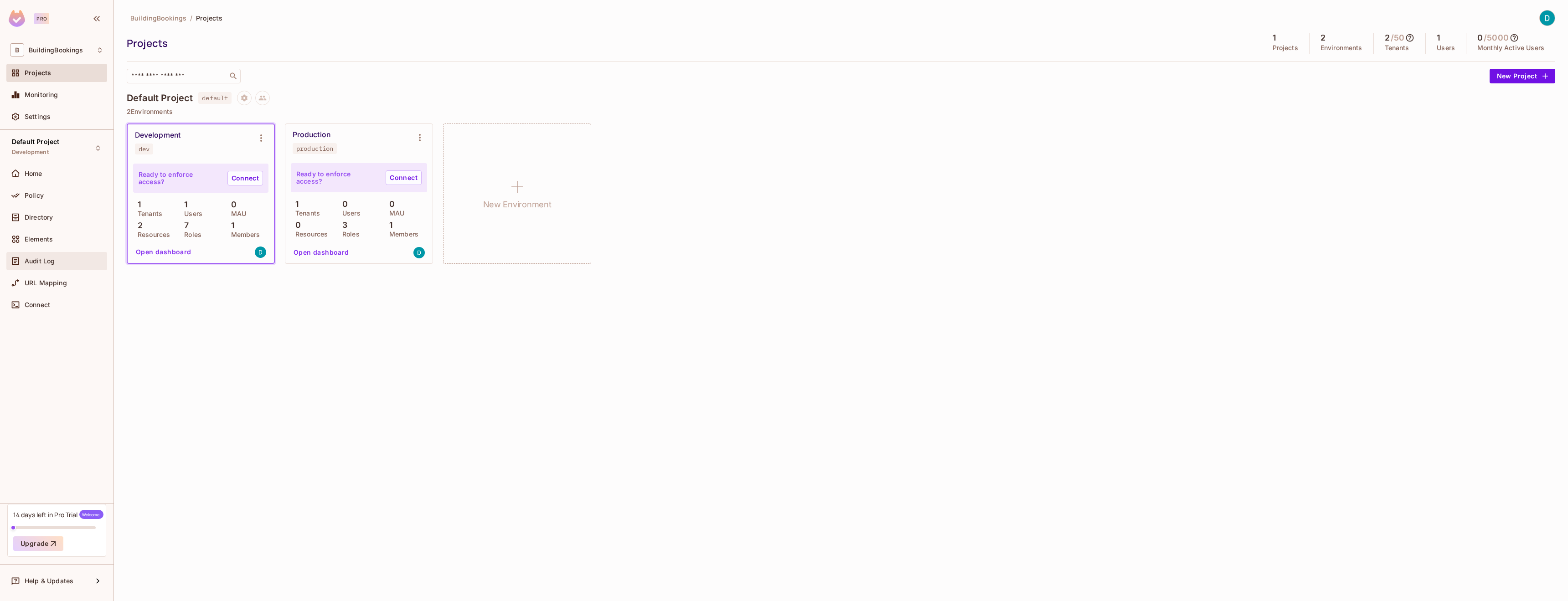
click at [66, 253] on div "Audit Log" at bounding box center [56, 261] width 100 height 18
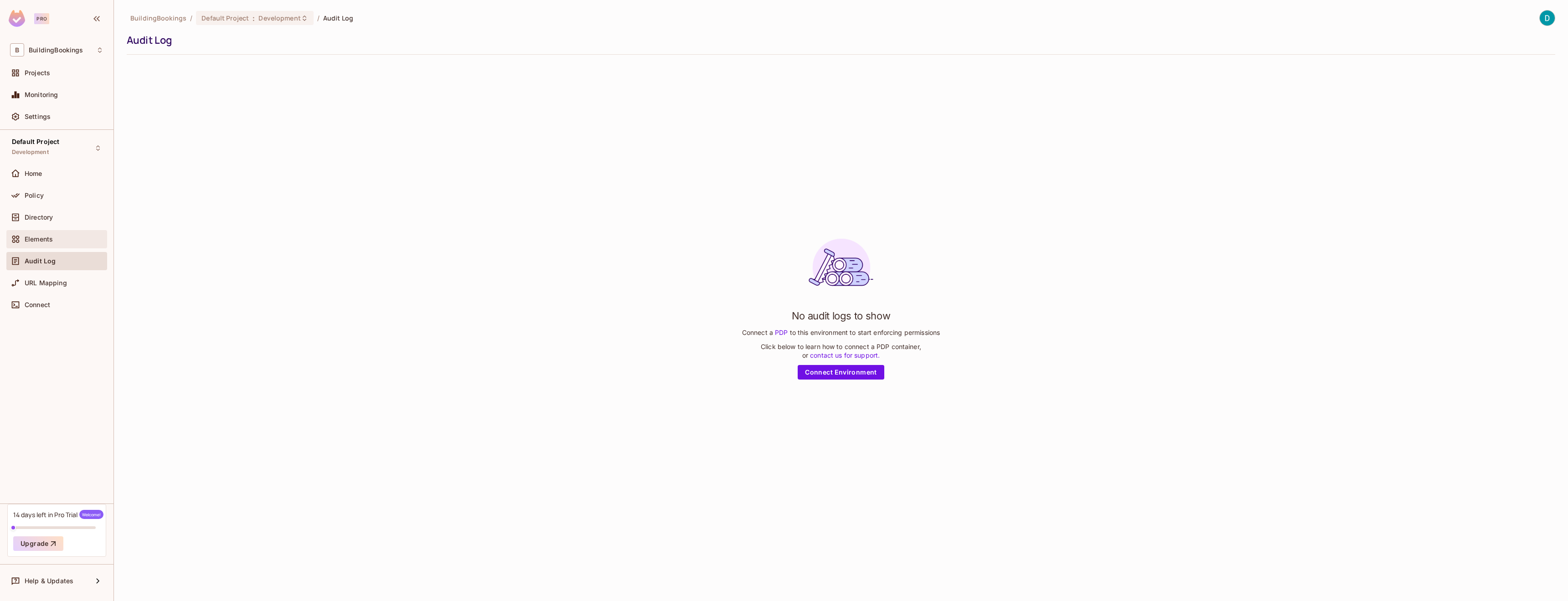
click at [66, 244] on div "Elements" at bounding box center [57, 239] width 94 height 11
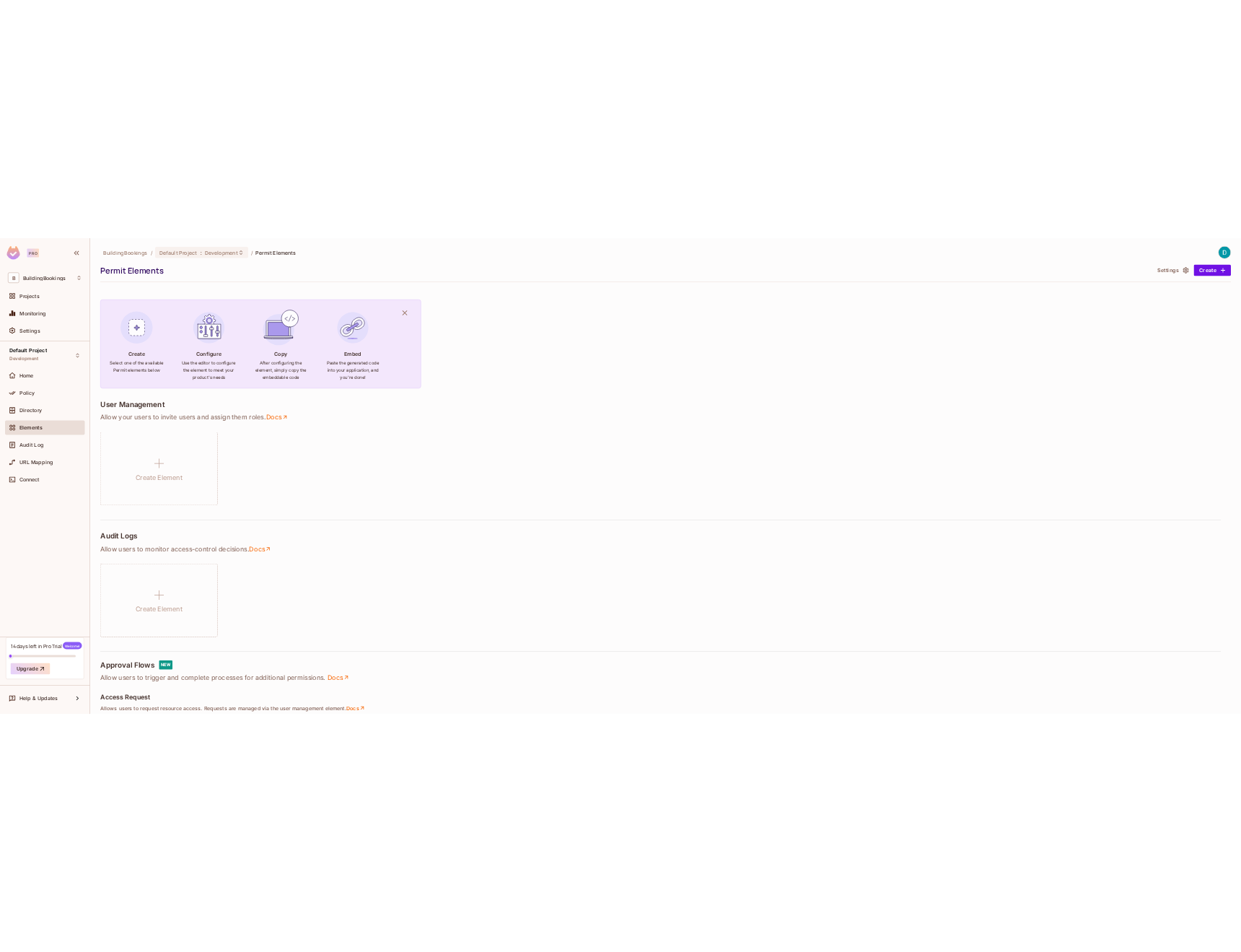
scroll to position [18, 0]
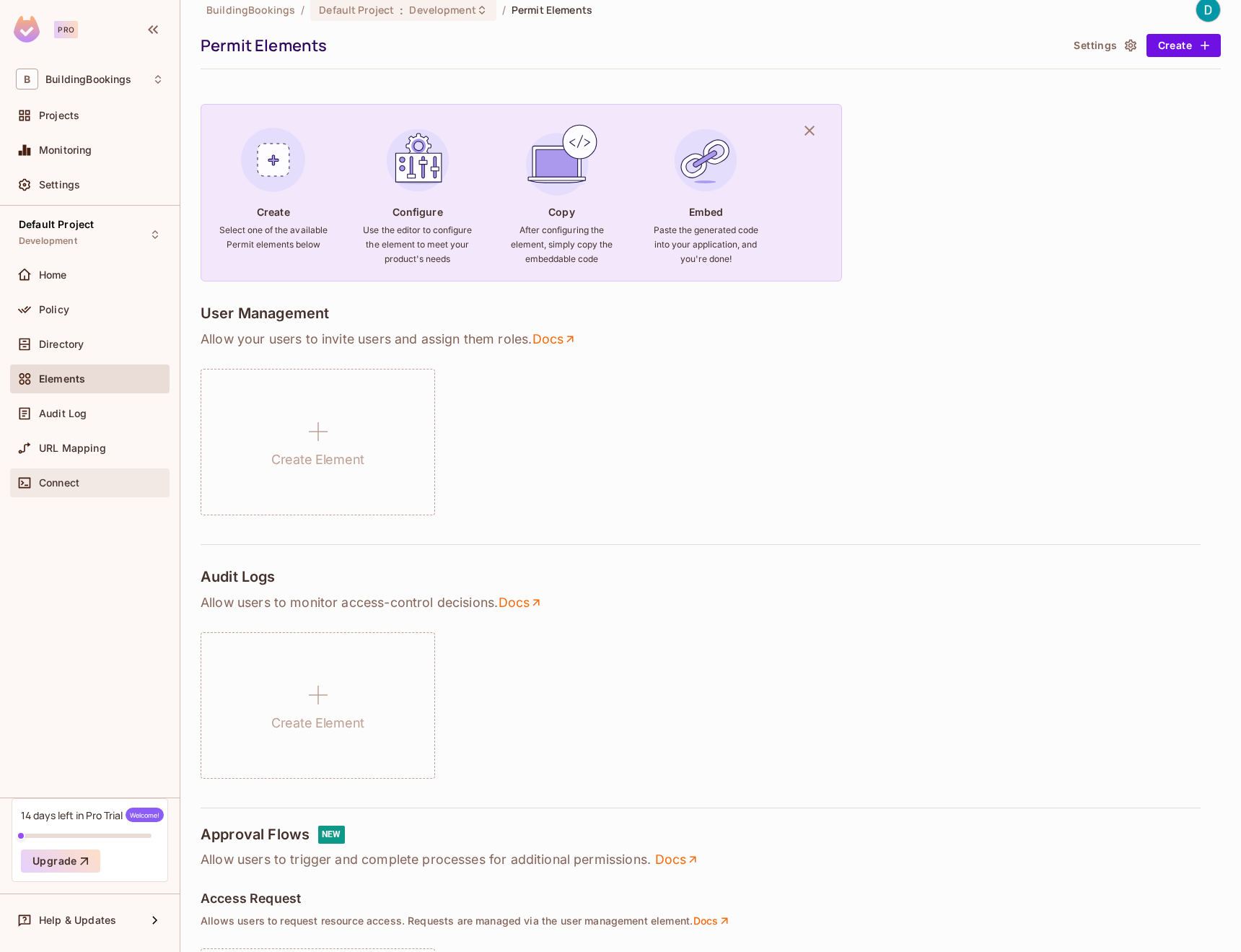
click at [73, 471] on div "Connect" at bounding box center [89, 483] width 159 height 29
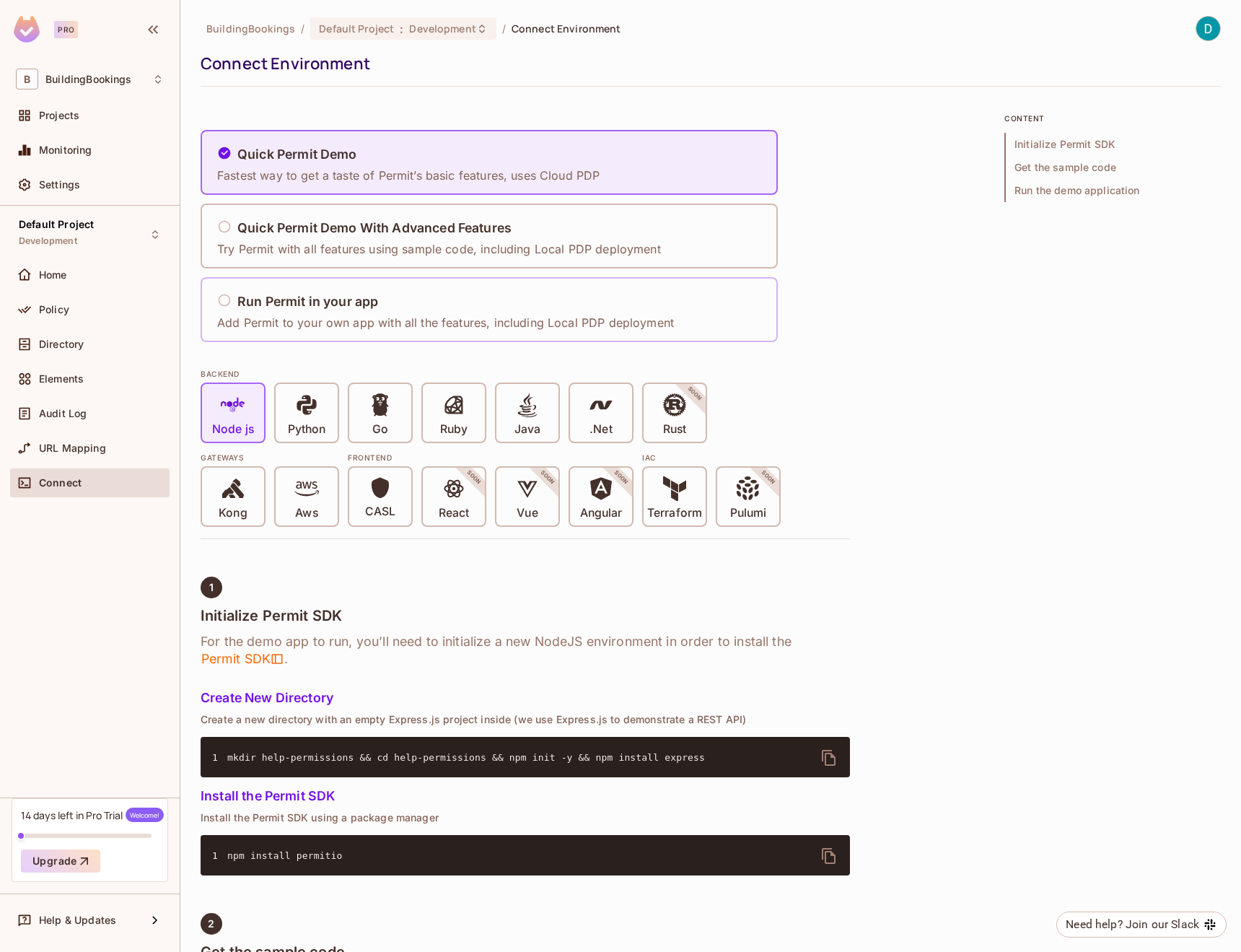
click at [429, 316] on p "Add Permit to your own app with all the features, including Local PDP deployment" at bounding box center [445, 322] width 457 height 15
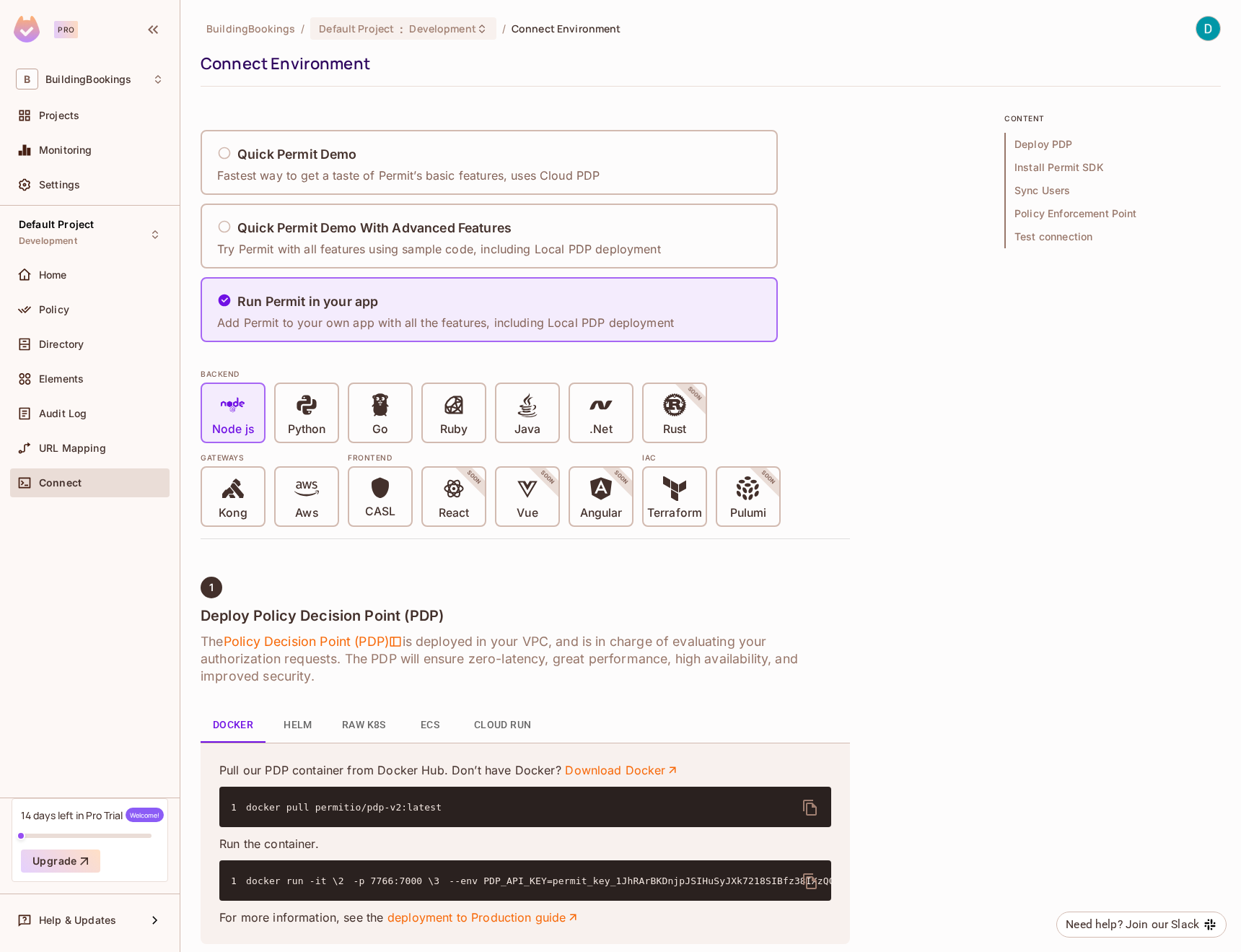
scroll to position [322, 0]
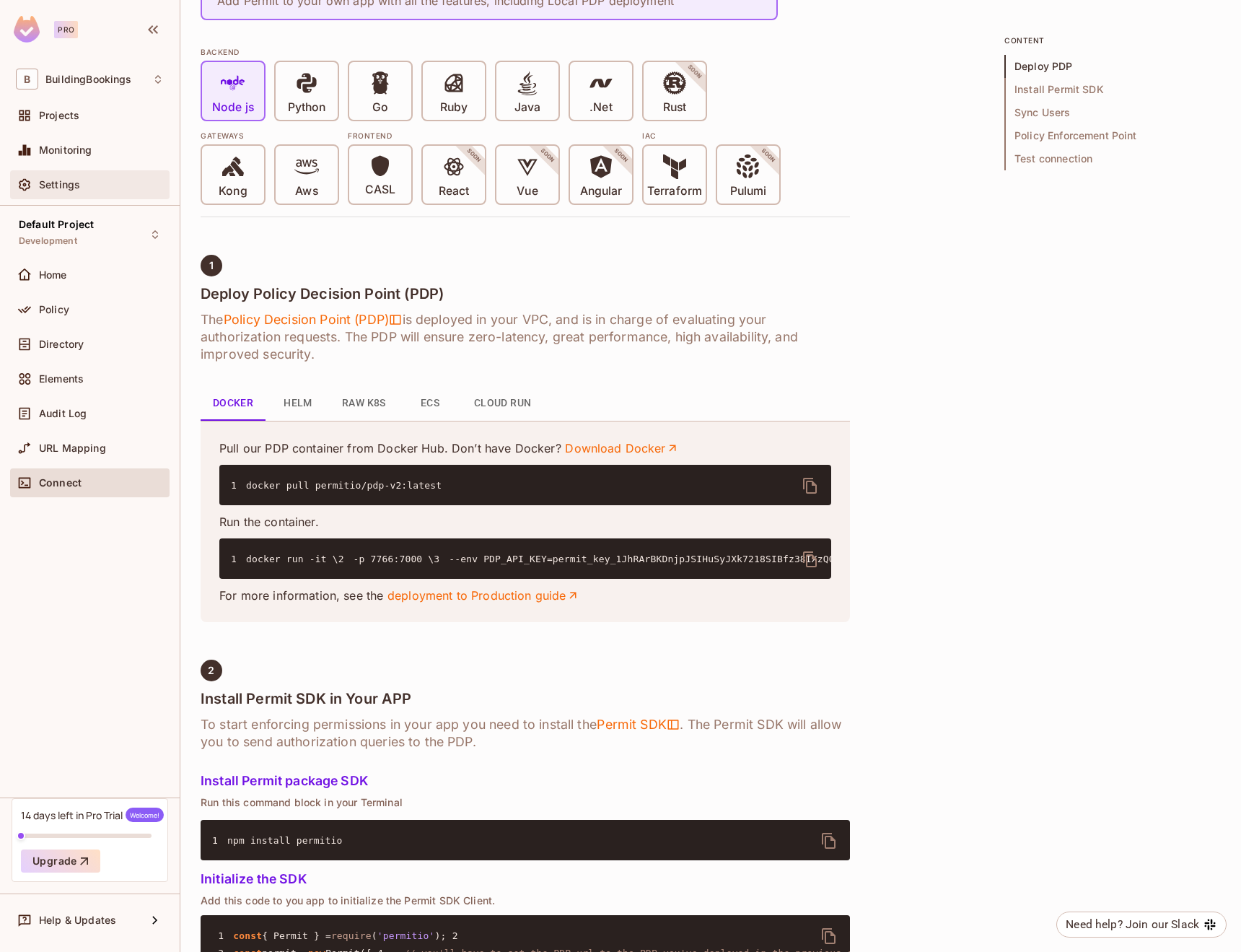
click at [72, 198] on div "Settings" at bounding box center [89, 185] width 159 height 29
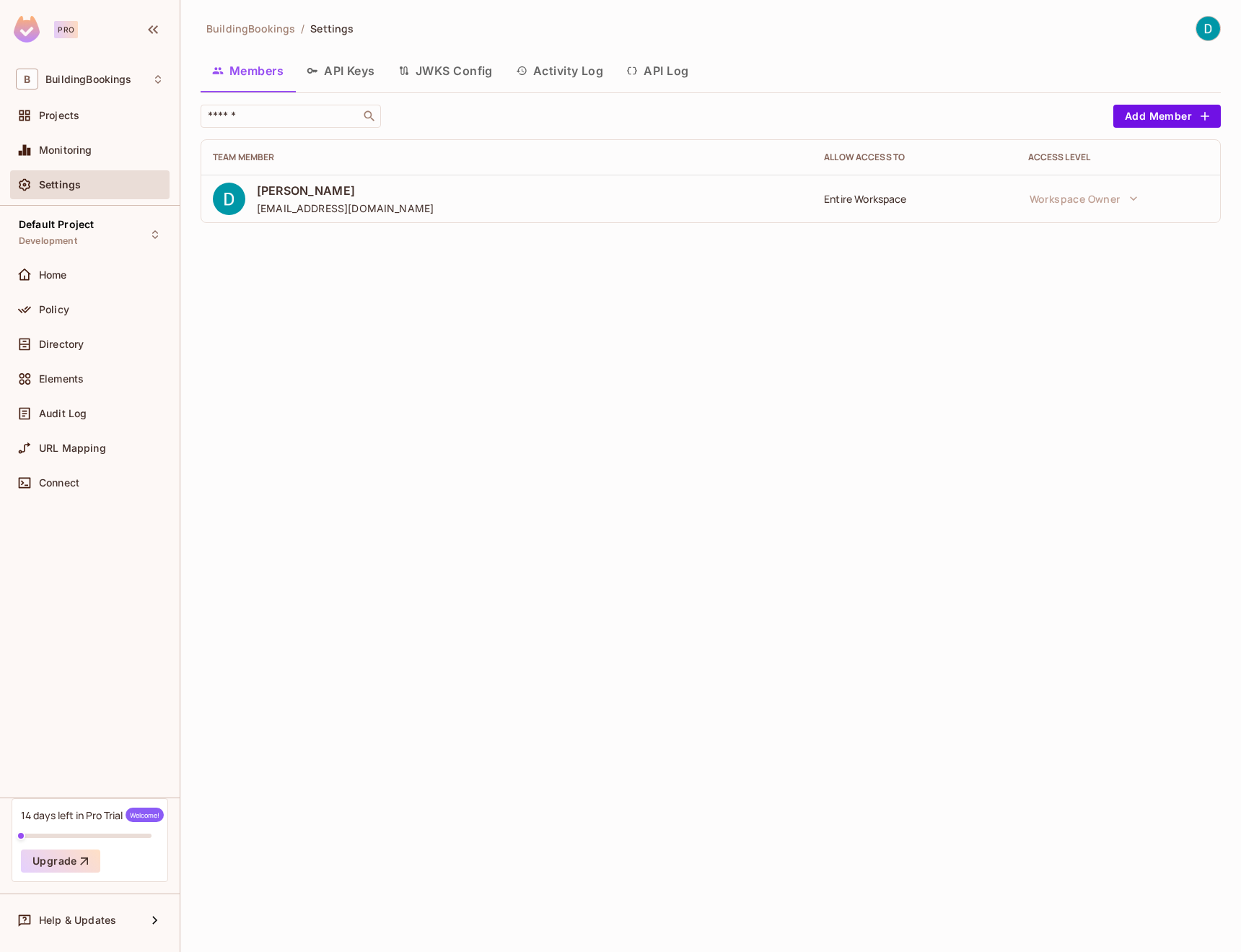
click at [314, 84] on button "API Keys" at bounding box center [340, 70] width 92 height 36
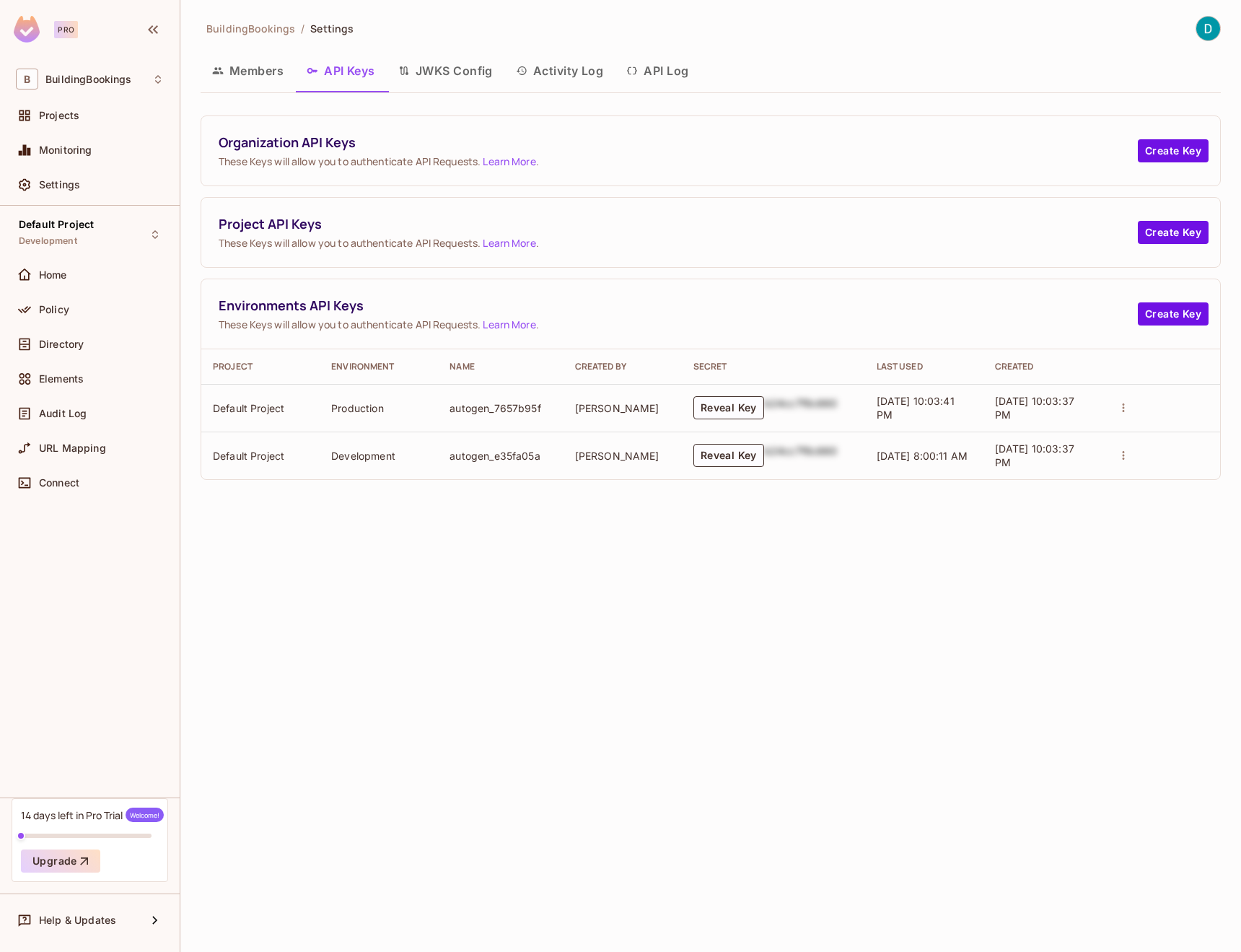
drag, startPoint x: 211, startPoint y: 137, endPoint x: 367, endPoint y: 130, distance: 156.2
click at [357, 129] on div "Organization API Keys These Keys will allow you to authenticate API Requests. L…" at bounding box center [710, 151] width 1018 height 69
click at [370, 134] on span "Organization API Keys" at bounding box center [678, 143] width 919 height 18
drag, startPoint x: 362, startPoint y: 137, endPoint x: 218, endPoint y: 140, distance: 144.0
click at [218, 140] on div "Organization API Keys These Keys will allow you to authenticate API Requests. L…" at bounding box center [710, 151] width 1018 height 69
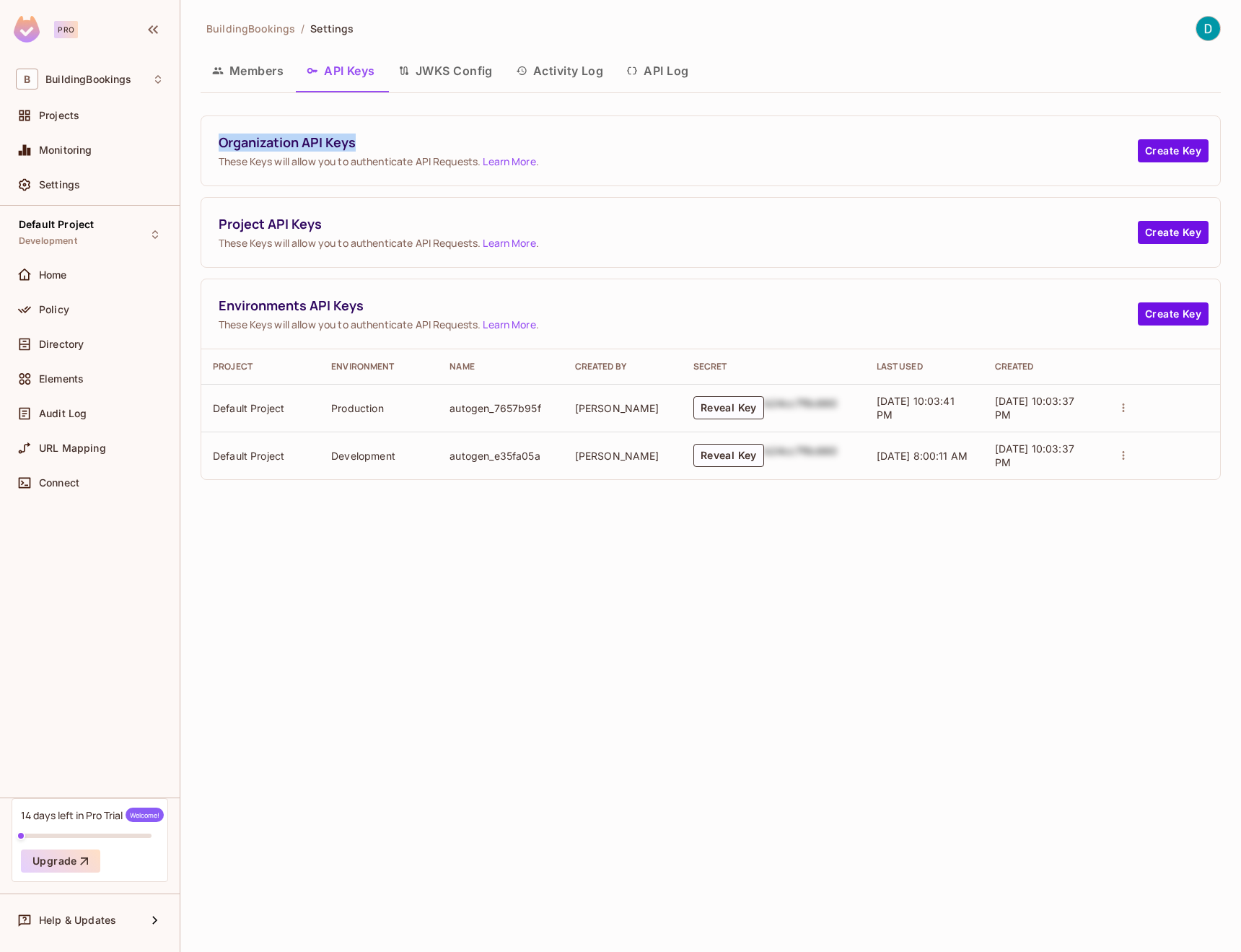
click at [234, 70] on button "Members" at bounding box center [248, 70] width 94 height 36
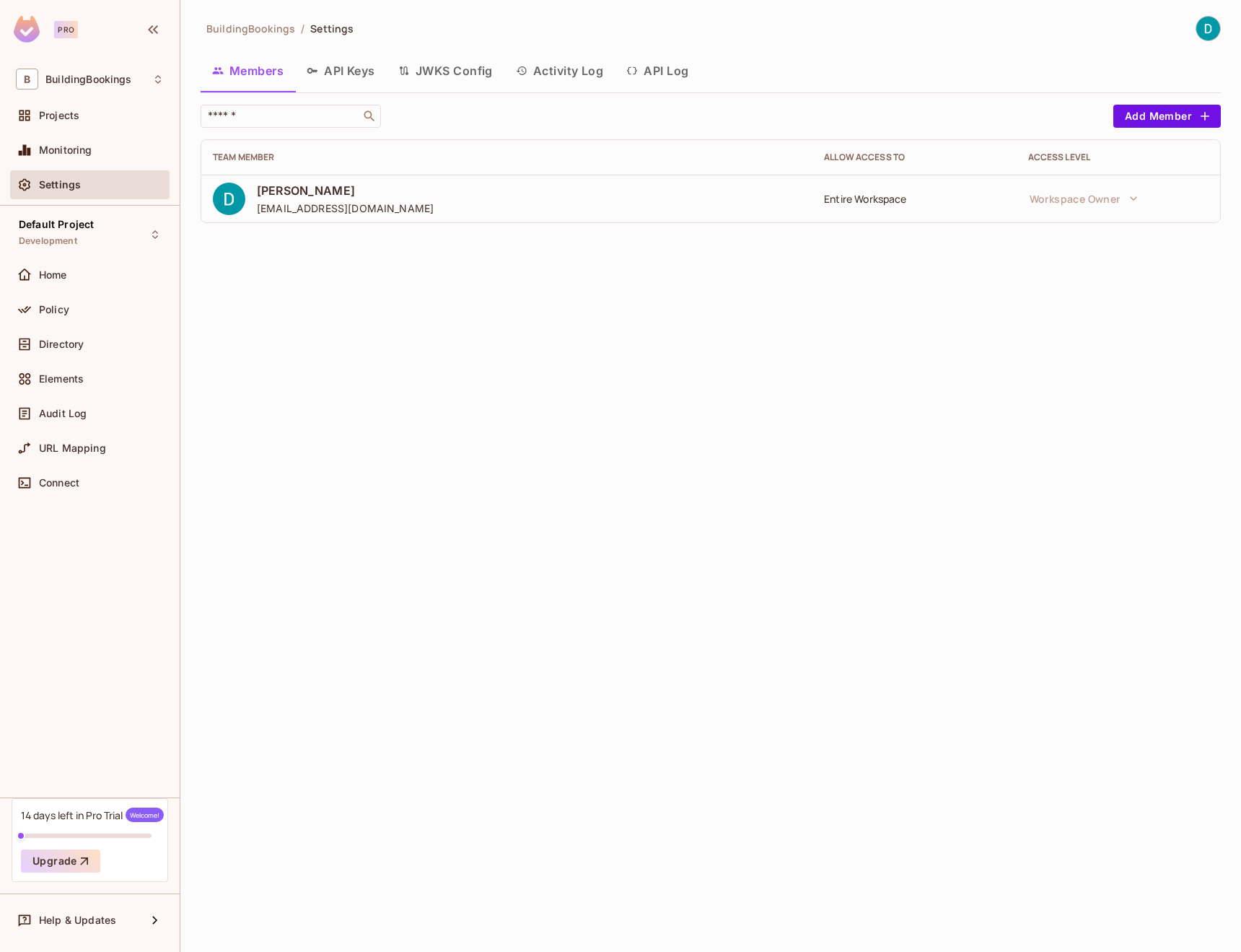
click at [356, 68] on button "API Keys" at bounding box center [340, 70] width 92 height 36
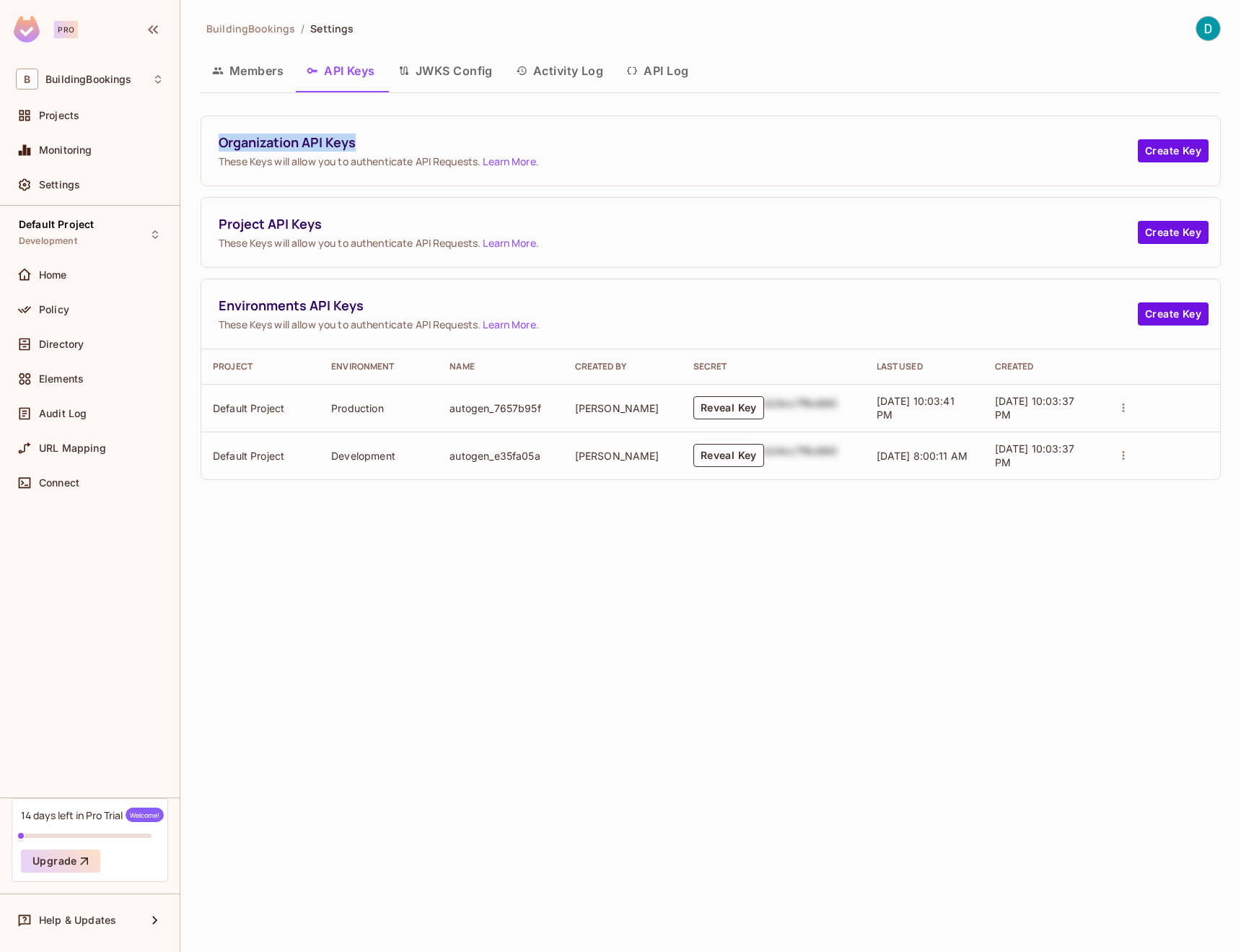
drag, startPoint x: 366, startPoint y: 145, endPoint x: 217, endPoint y: 143, distance: 149.0
click at [217, 143] on div "Organization API Keys These Keys will allow you to authenticate API Requests. L…" at bounding box center [710, 151] width 1018 height 69
copy span "Organization API Keys"
click at [391, 430] on td "Production" at bounding box center [379, 407] width 119 height 47
click at [706, 454] on button "Reveal Key" at bounding box center [728, 456] width 70 height 23
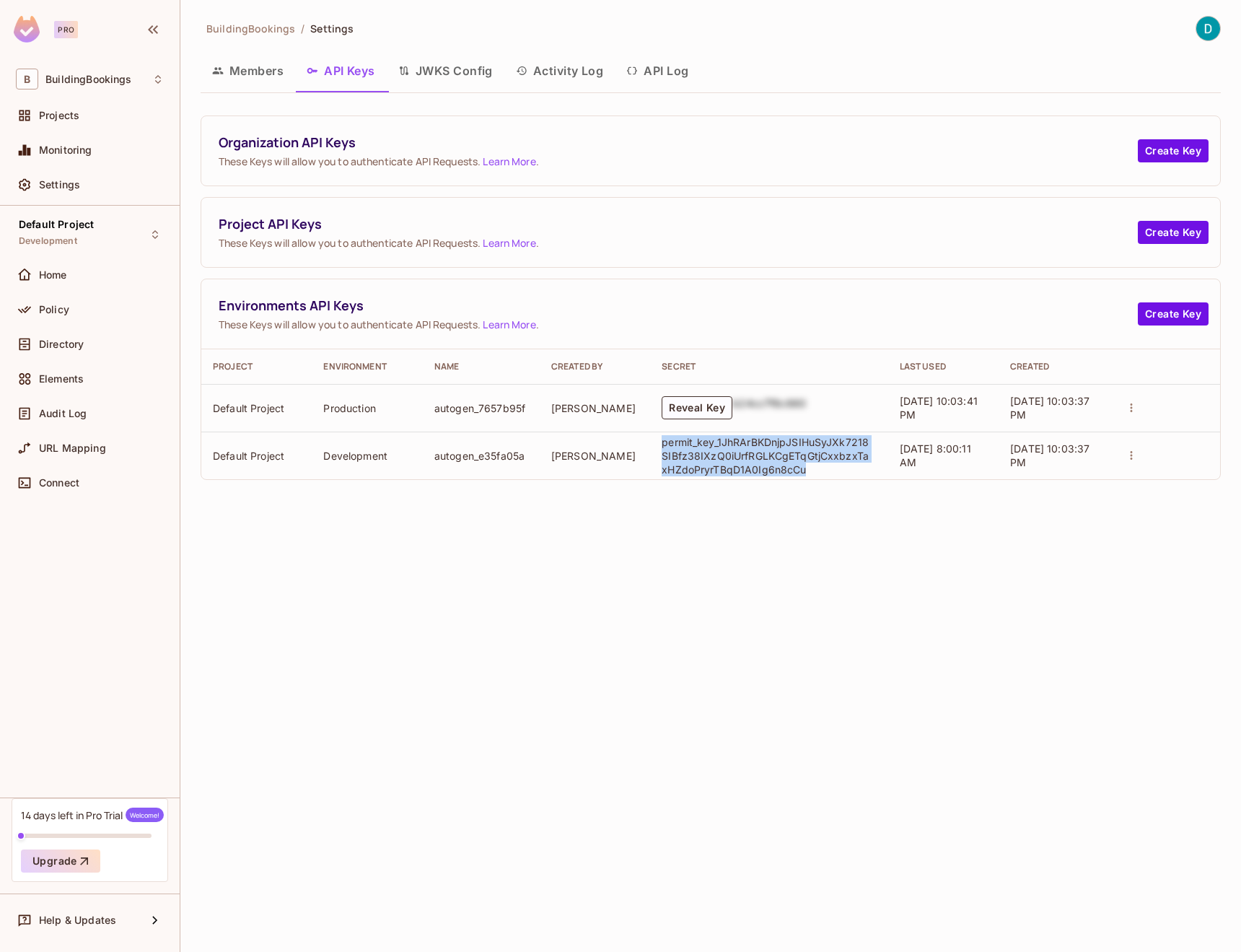
drag, startPoint x: 791, startPoint y: 467, endPoint x: 657, endPoint y: 444, distance: 136.0
click at [657, 444] on td "permit_key_1JhRArBKDnjpJSIHuSyJXk7218SIBfz38IXzQ0iUrfRGLKCgETqGtjCxxbzxTaxHZdoP…" at bounding box center [769, 455] width 237 height 47
copy p "permit_key_1JhRArBKDnjpJSIHuSyJXk7218SIBfz38IXzQ0iUrfRGLKCgETqGtjCxxbzxTaxHZdoP…"
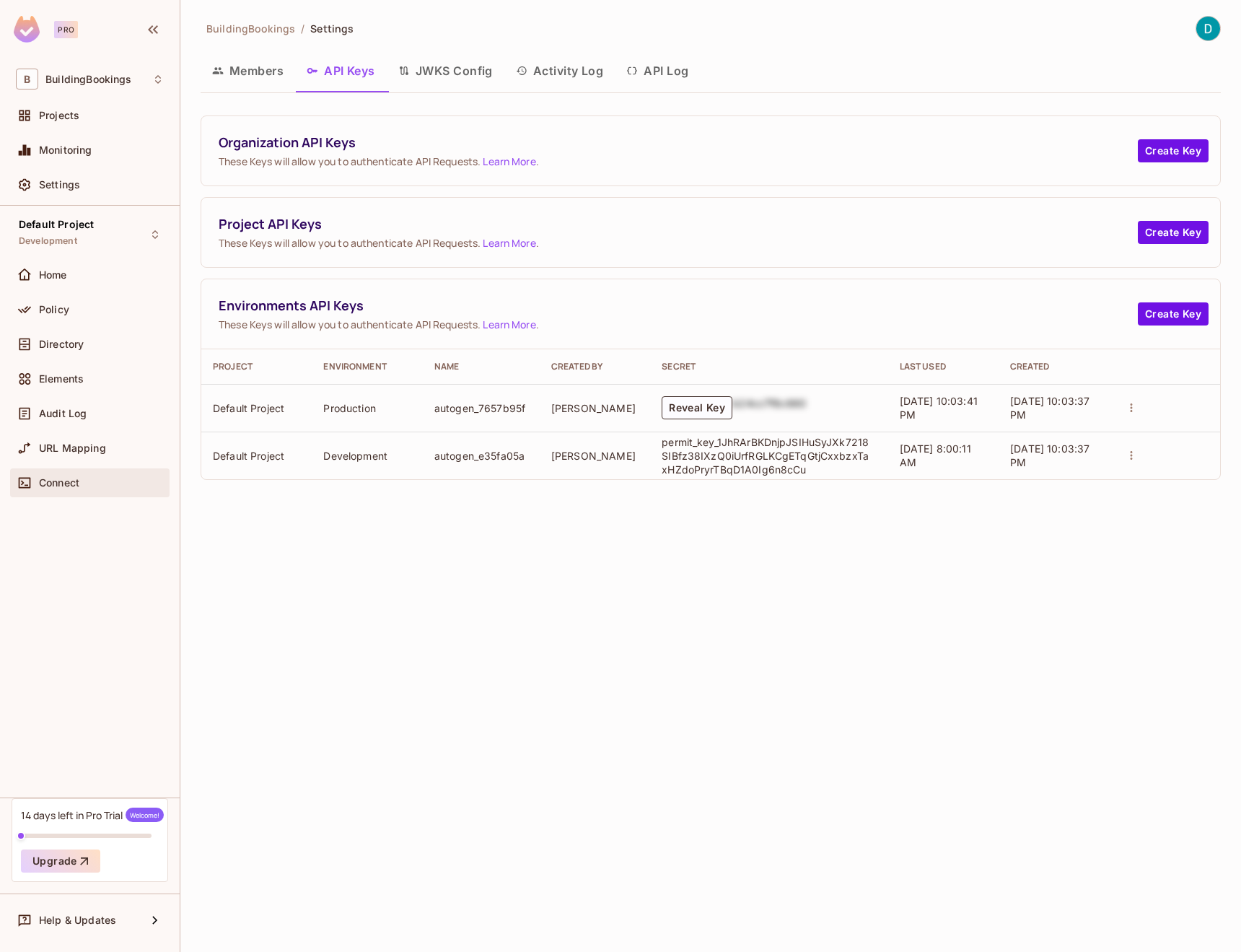
click at [82, 488] on div "Connect" at bounding box center [101, 483] width 125 height 12
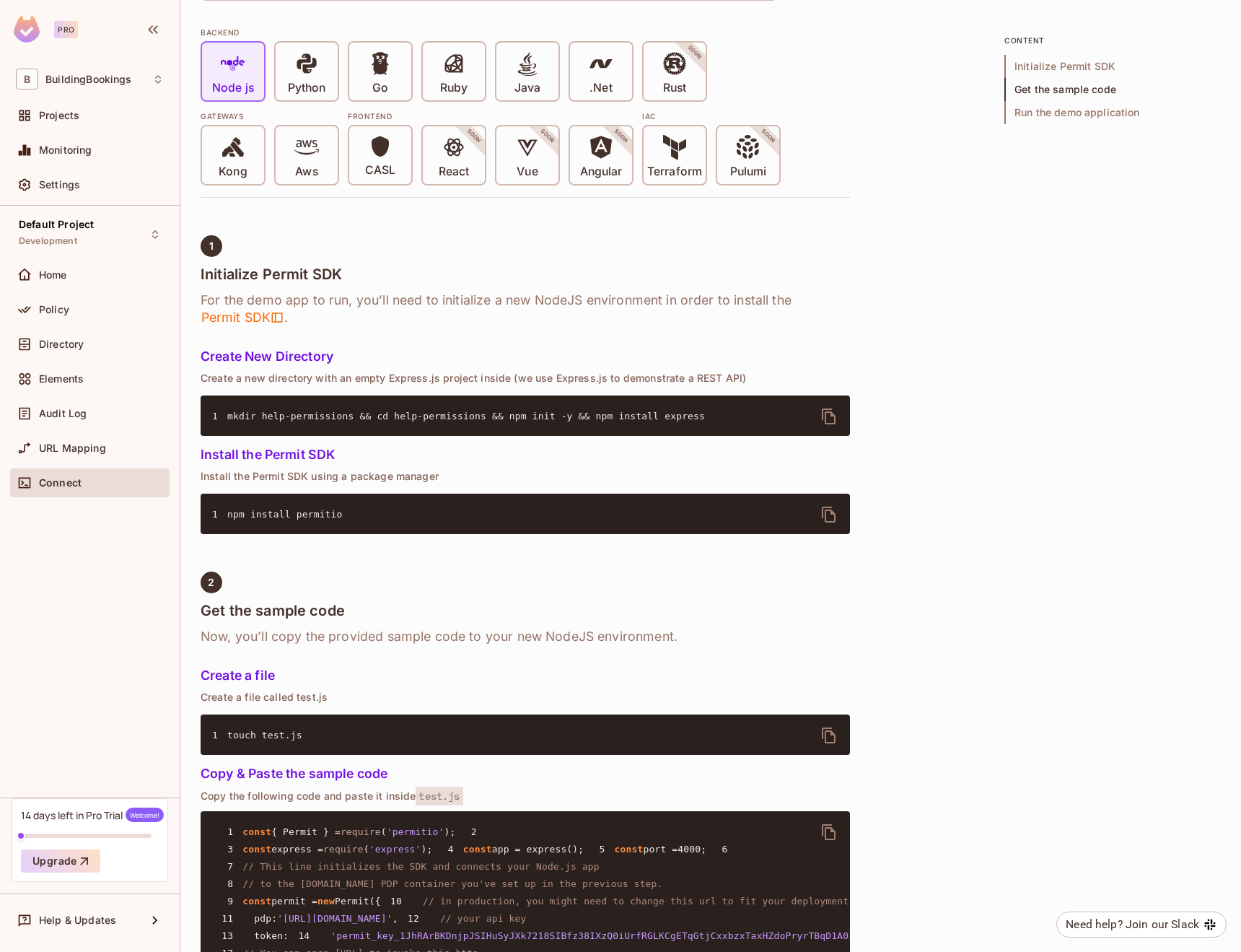
scroll to position [589, 0]
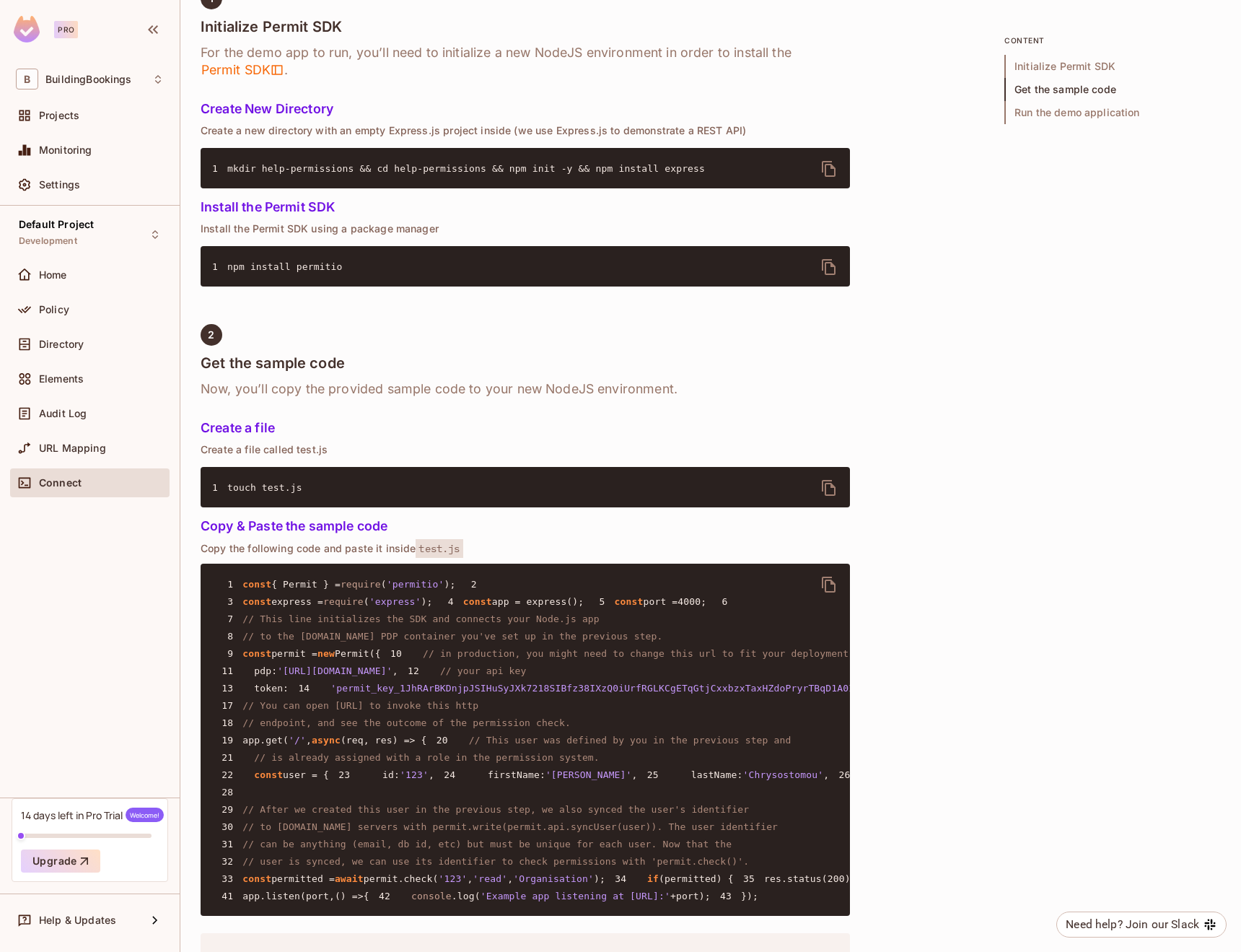
drag, startPoint x: 289, startPoint y: 760, endPoint x: 462, endPoint y: 760, distance: 173.0
click at [392, 676] on span "'https://cloudpdp.api.permit.io'" at bounding box center [335, 670] width 116 height 11
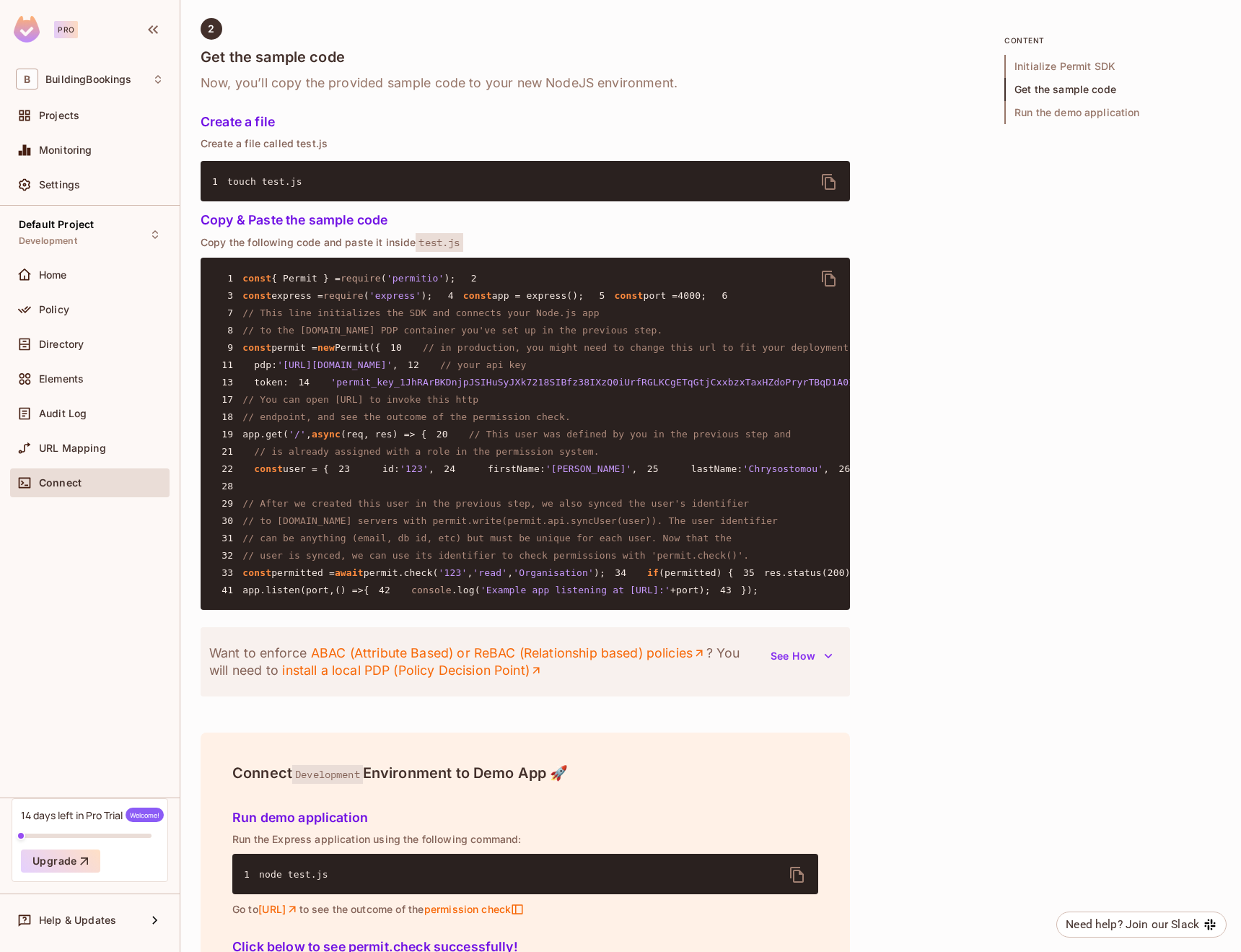
scroll to position [1066, 0]
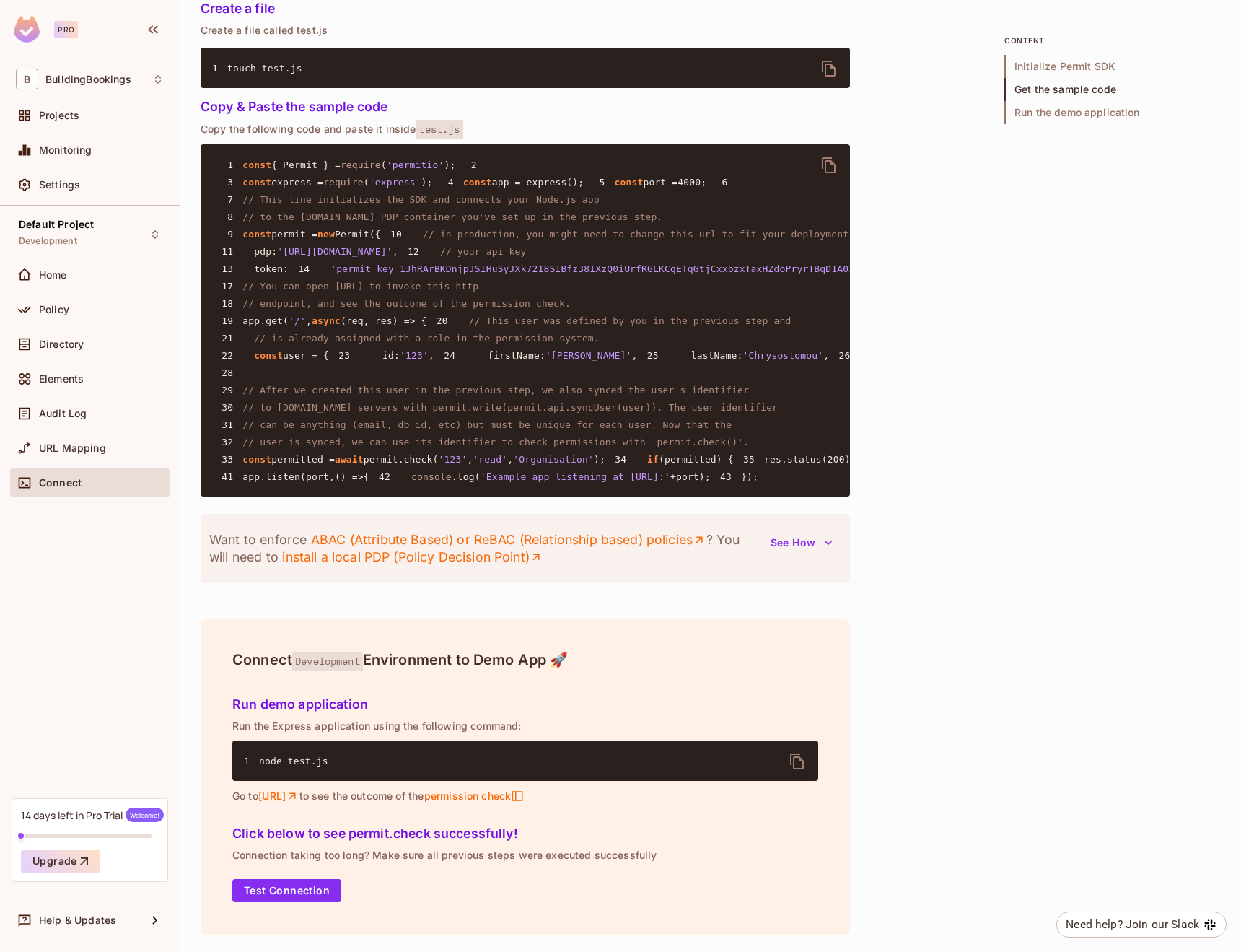
copy span "https://cloudpdp.api.permit.io"
click at [75, 286] on div "Home" at bounding box center [89, 275] width 159 height 29
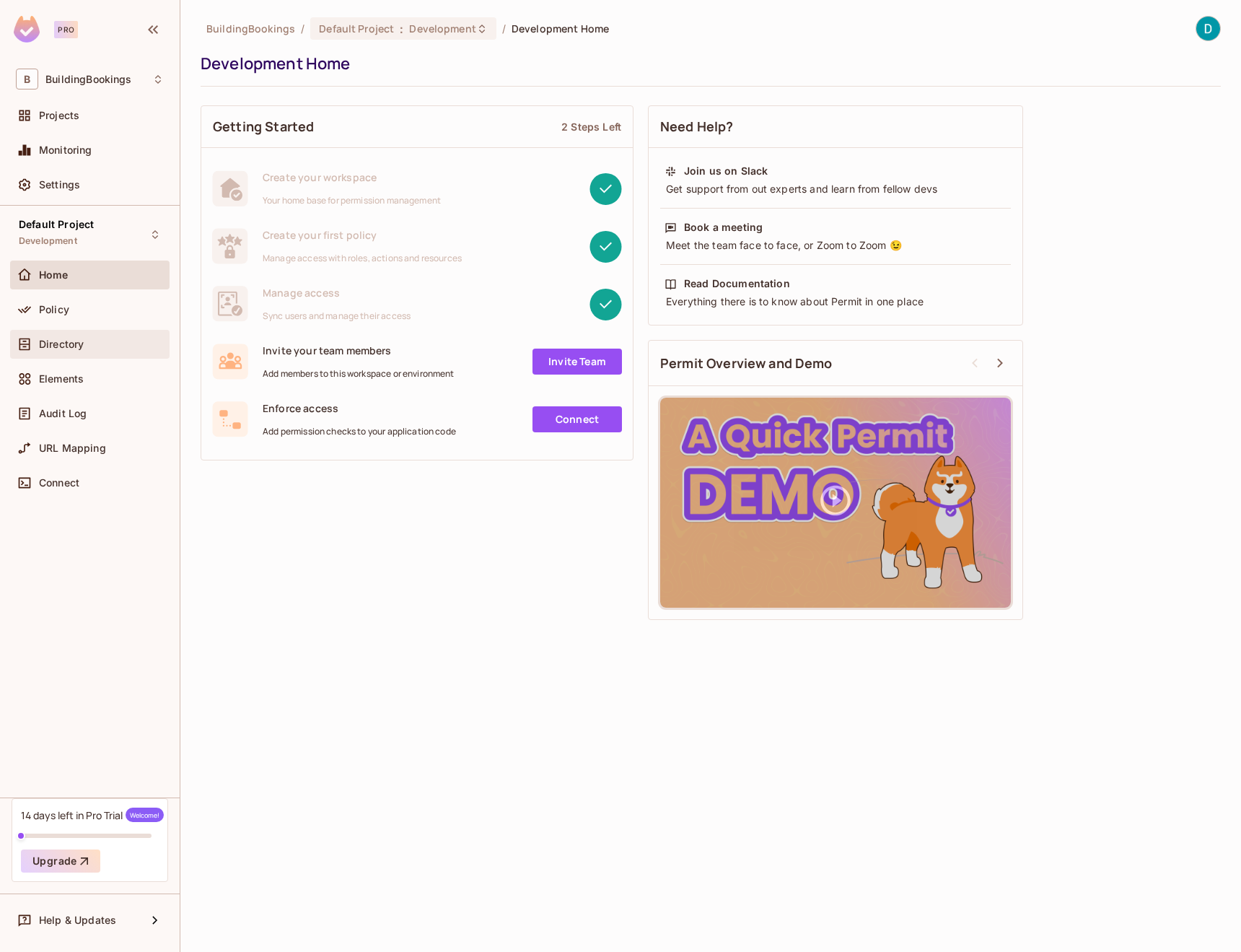
click at [89, 352] on div "Directory" at bounding box center [90, 344] width 148 height 17
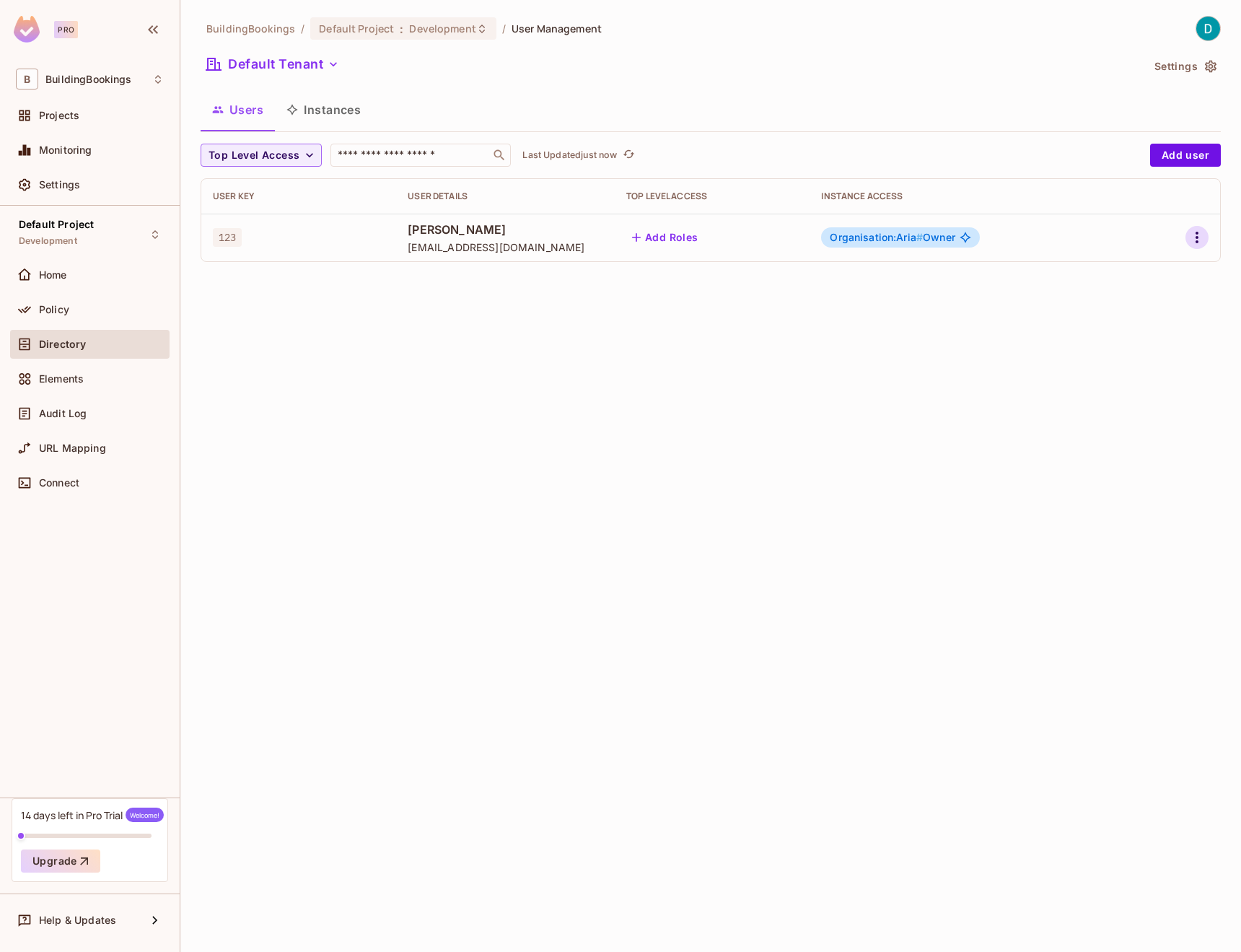
click at [1194, 241] on icon "button" at bounding box center [1197, 237] width 17 height 17
click at [1159, 263] on li "Edit" at bounding box center [1134, 271] width 128 height 32
click at [1204, 74] on button "Settings" at bounding box center [1184, 66] width 72 height 23
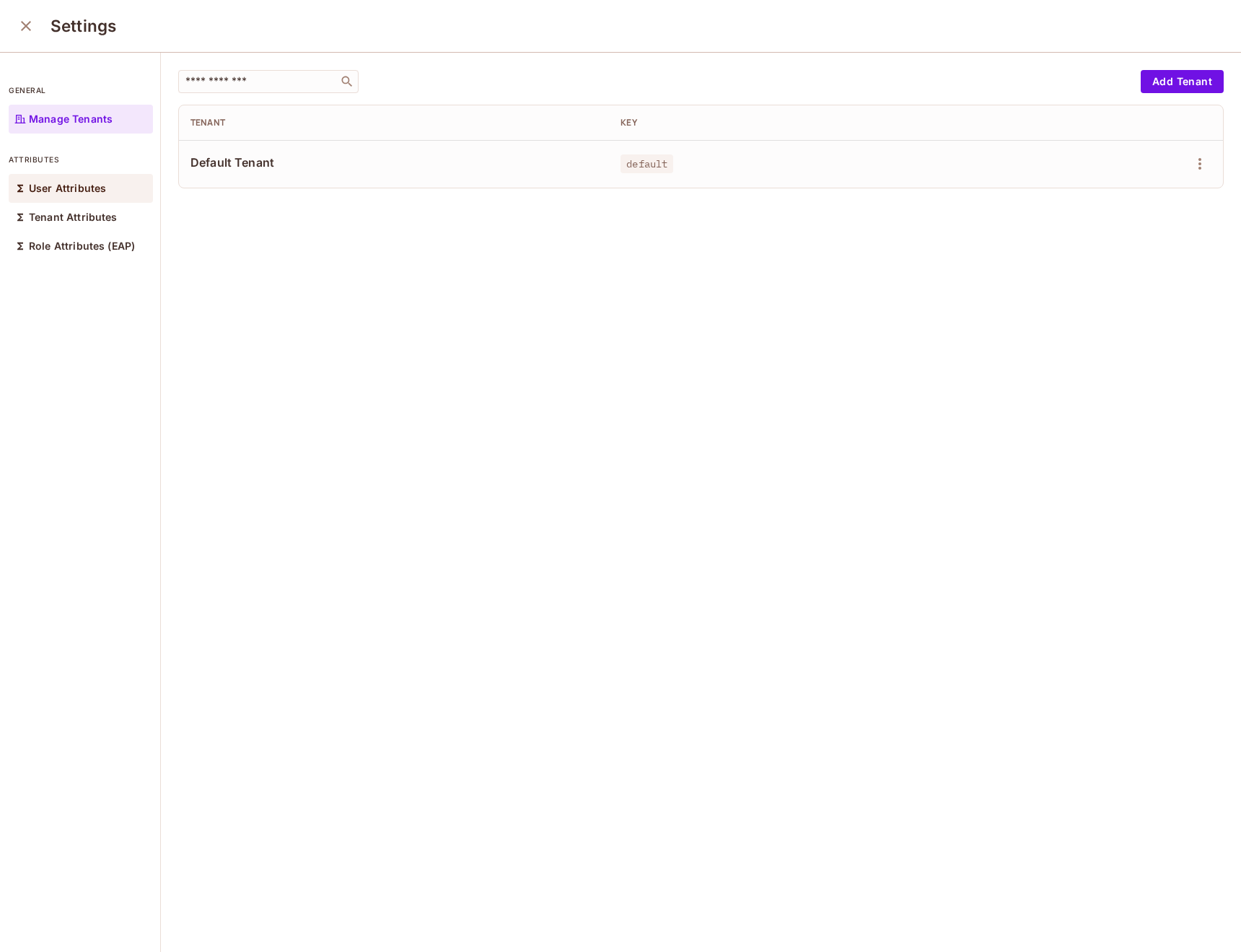
click at [106, 188] on div "User Attributes" at bounding box center [81, 188] width 145 height 29
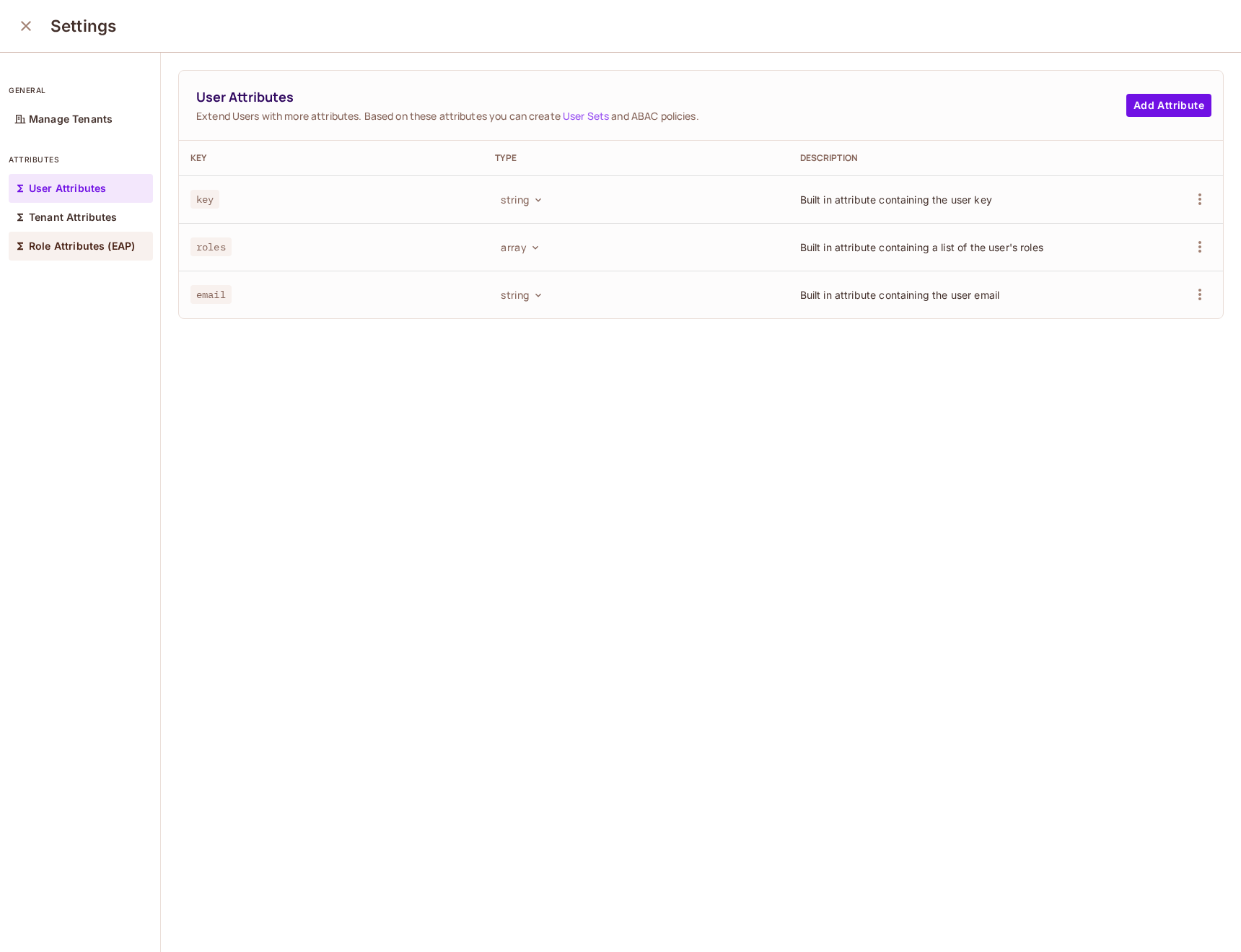
click at [107, 246] on p "Role Attributes (EAP)" at bounding box center [82, 246] width 106 height 12
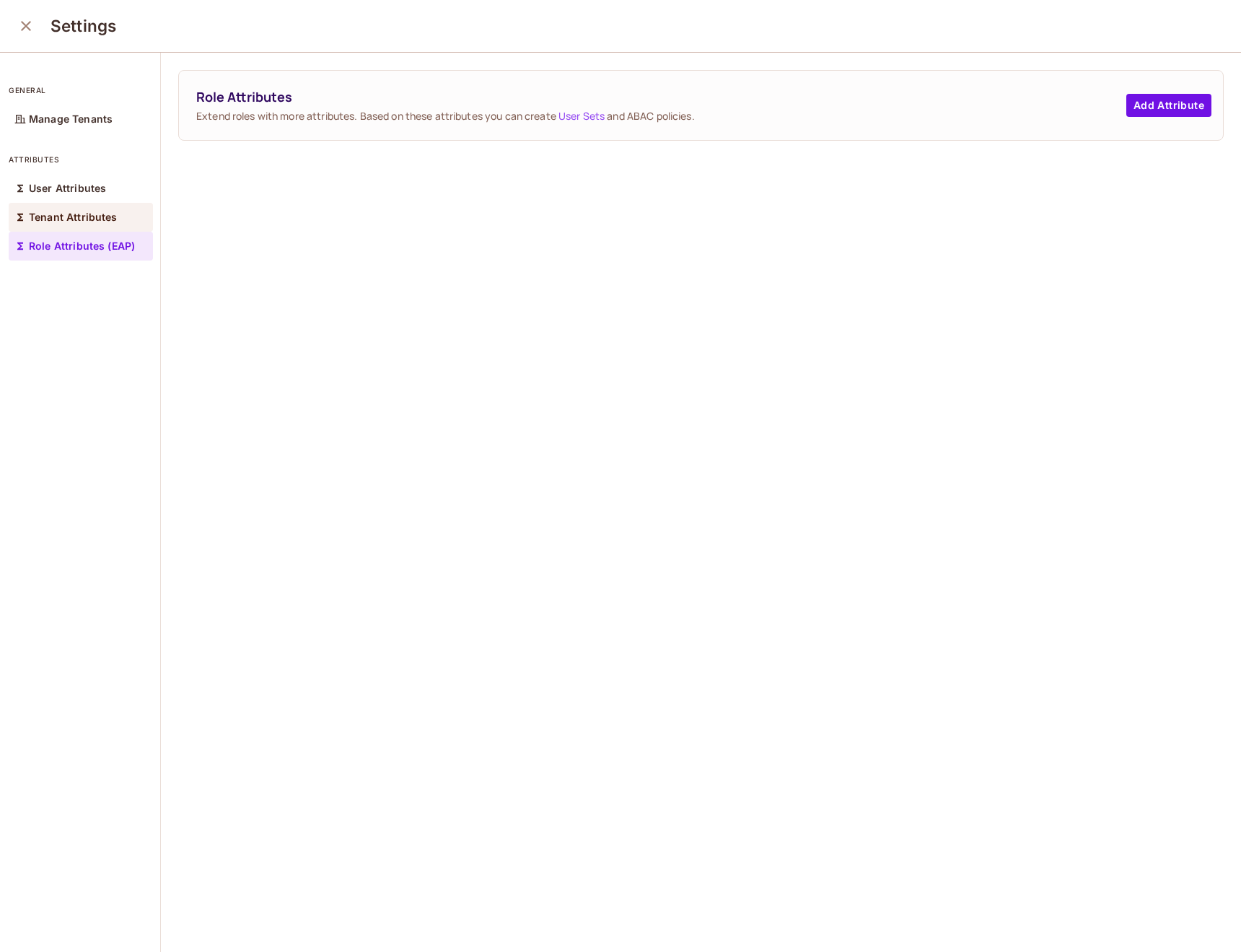
click at [103, 214] on p "Tenant Attributes" at bounding box center [73, 217] width 89 height 12
click at [102, 183] on p "User Attributes" at bounding box center [67, 188] width 77 height 12
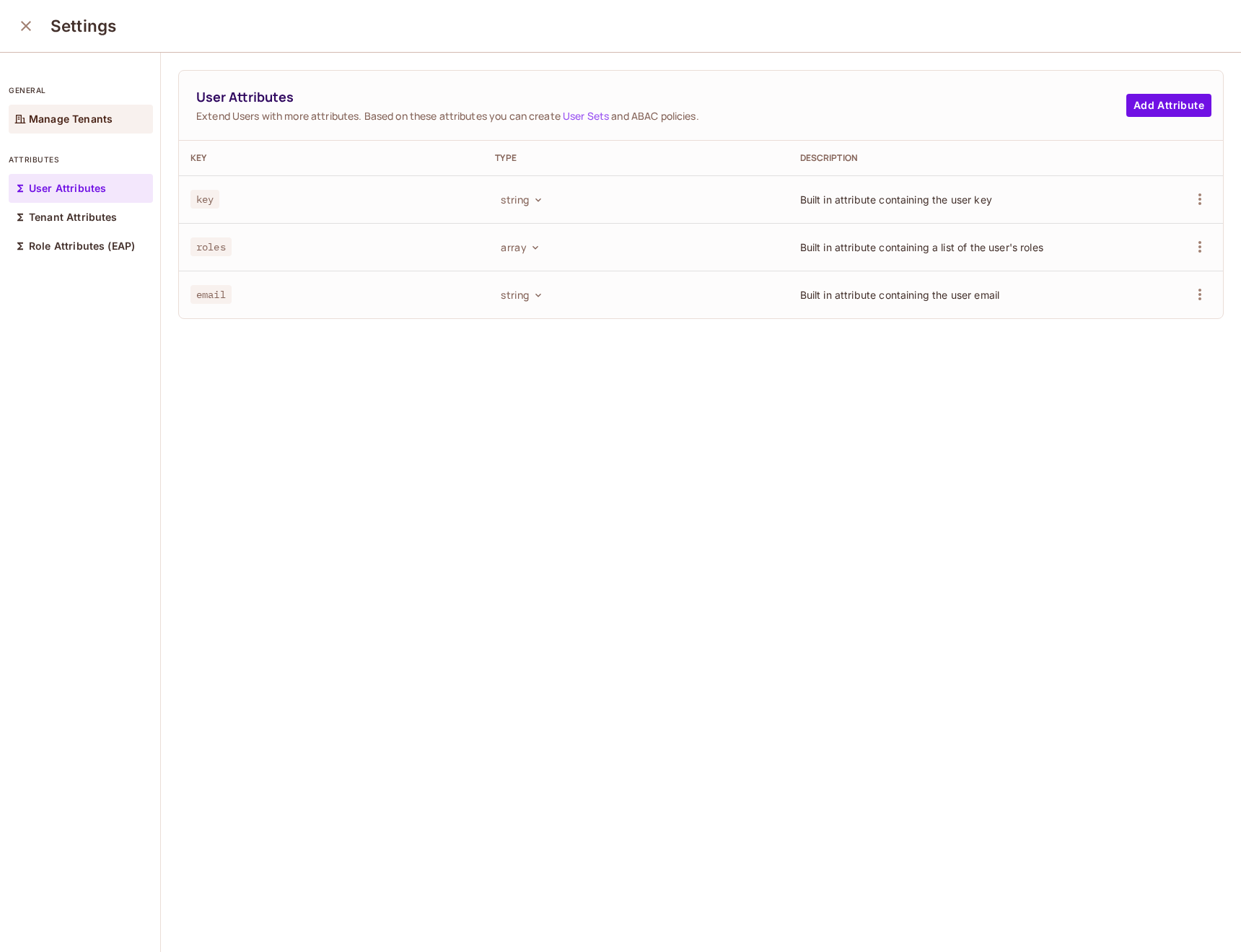
click at [47, 115] on p "Manage Tenants" at bounding box center [70, 119] width 84 height 12
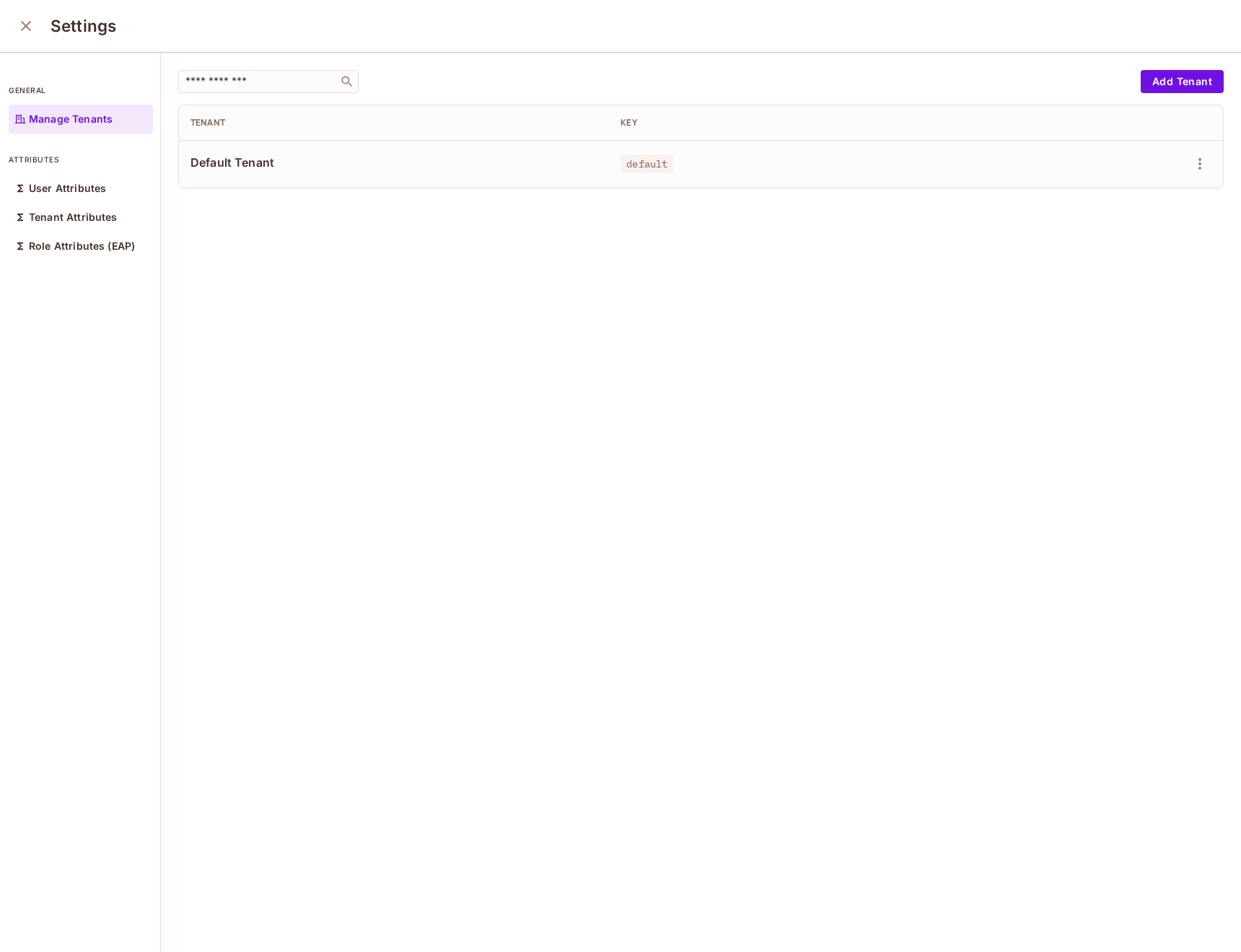
click at [36, 24] on button "close" at bounding box center [26, 26] width 29 height 29
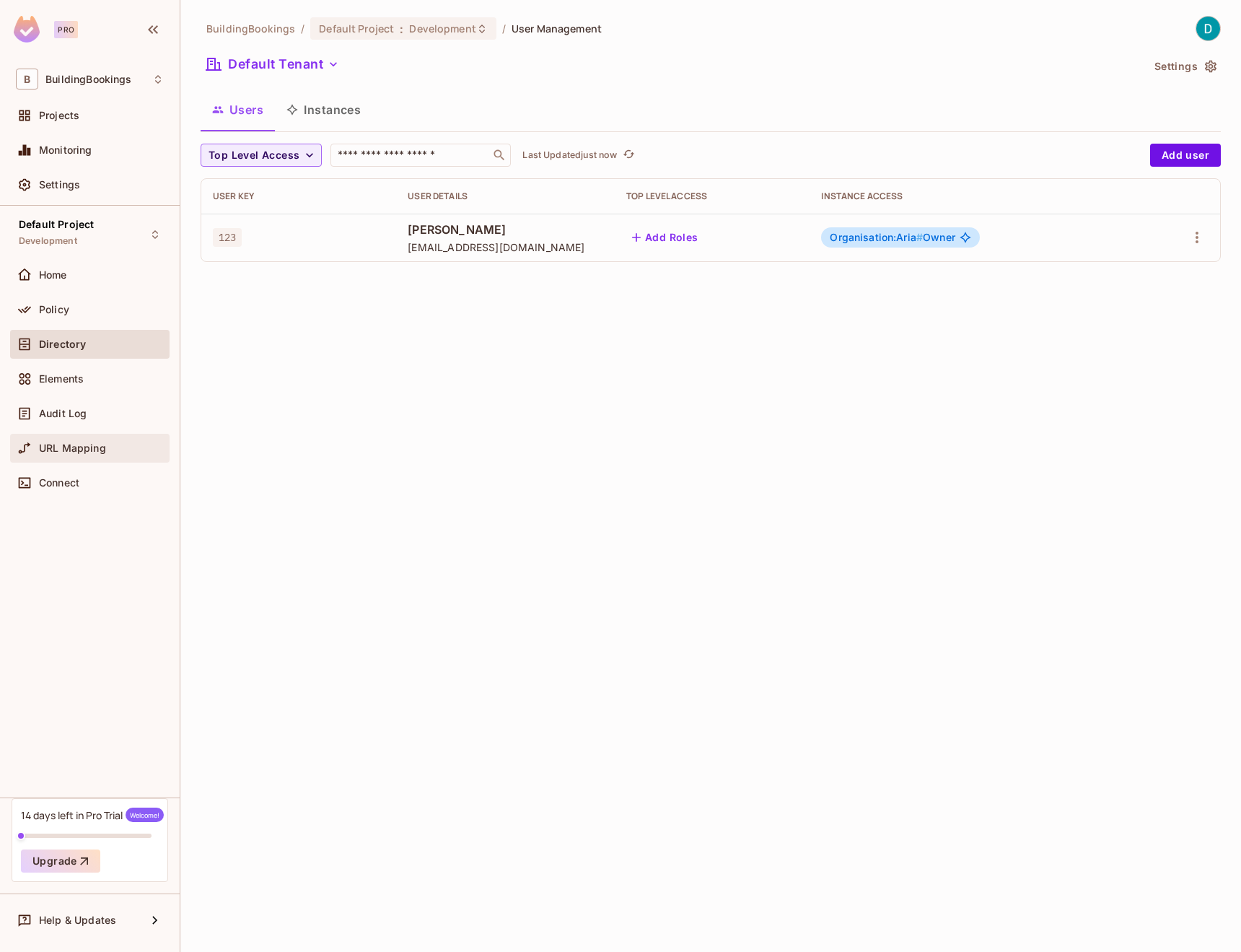
click at [79, 438] on div "URL Mapping" at bounding box center [89, 448] width 159 height 29
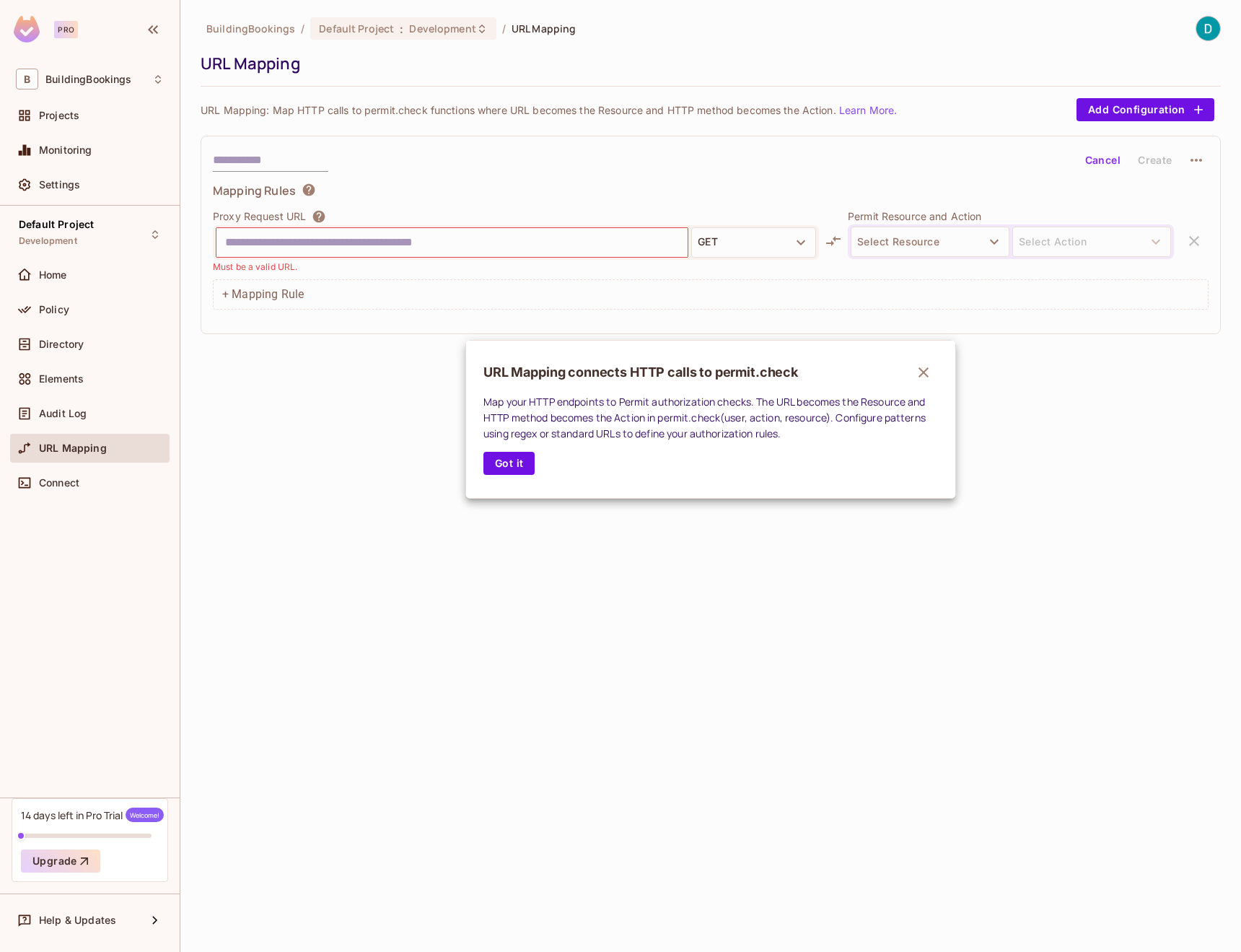
click at [53, 343] on div at bounding box center [620, 476] width 1241 height 952
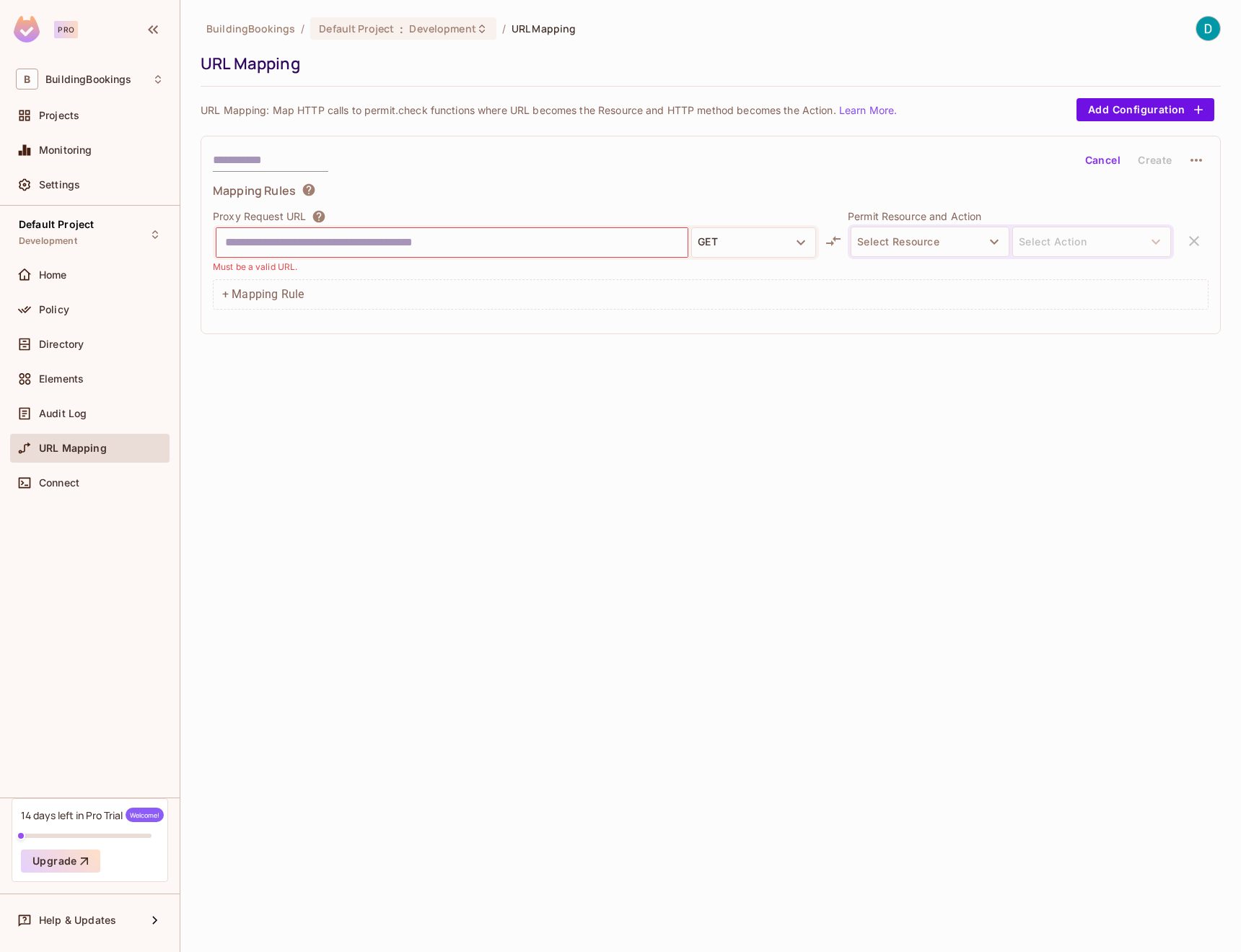
click at [56, 346] on span "Directory" at bounding box center [61, 344] width 44 height 12
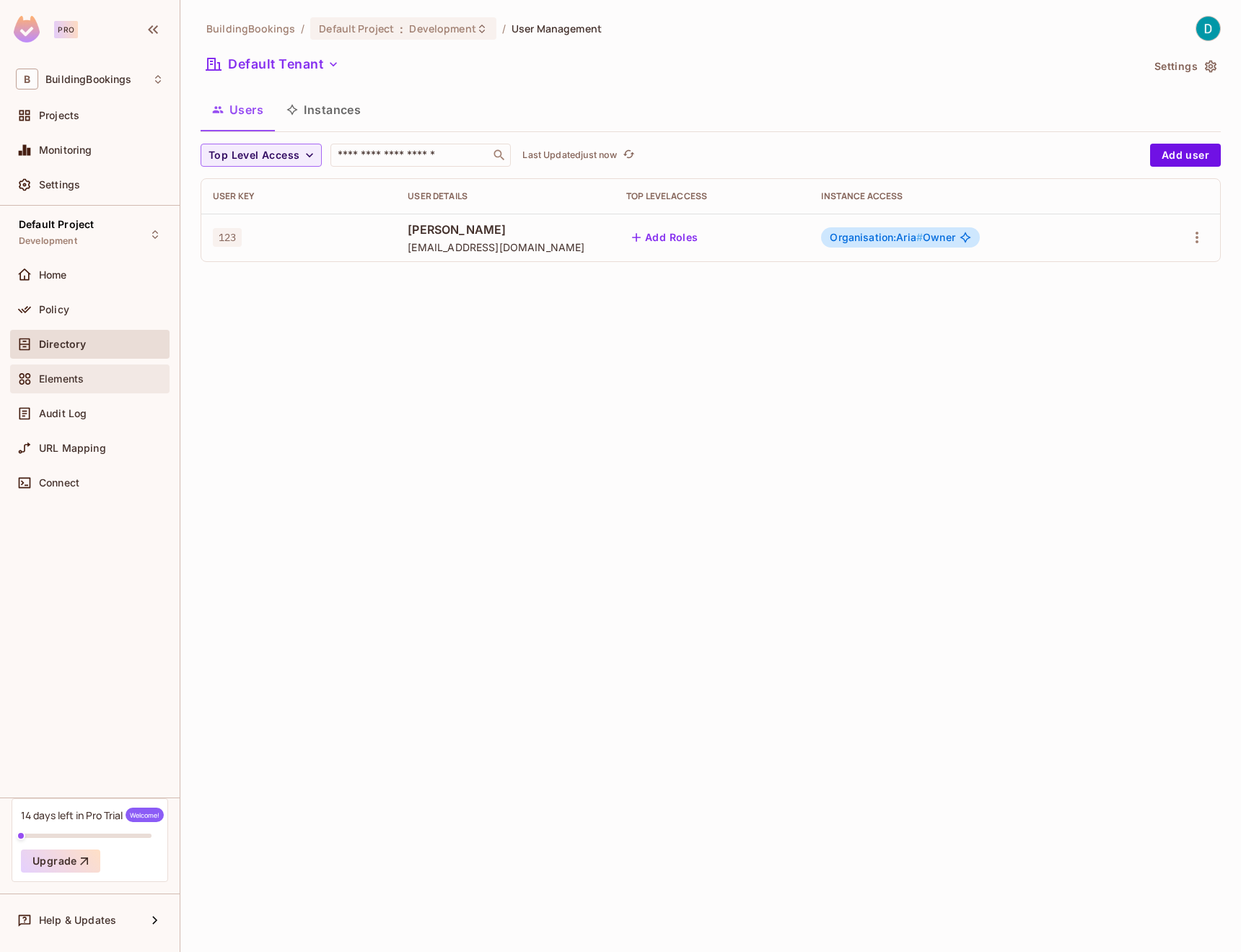
click at [73, 373] on span "Elements" at bounding box center [61, 379] width 44 height 12
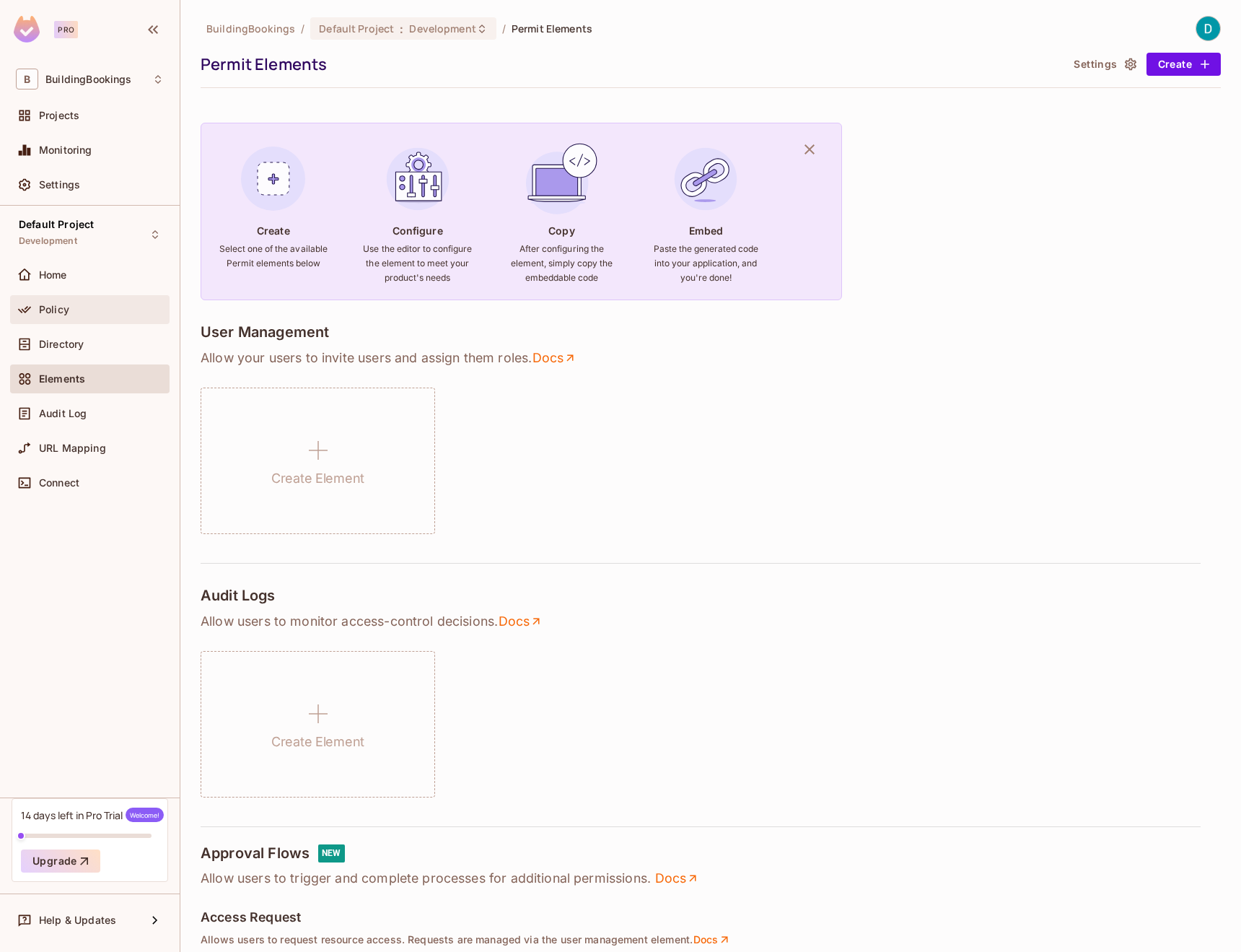
click at [81, 311] on div "Policy" at bounding box center [101, 309] width 125 height 12
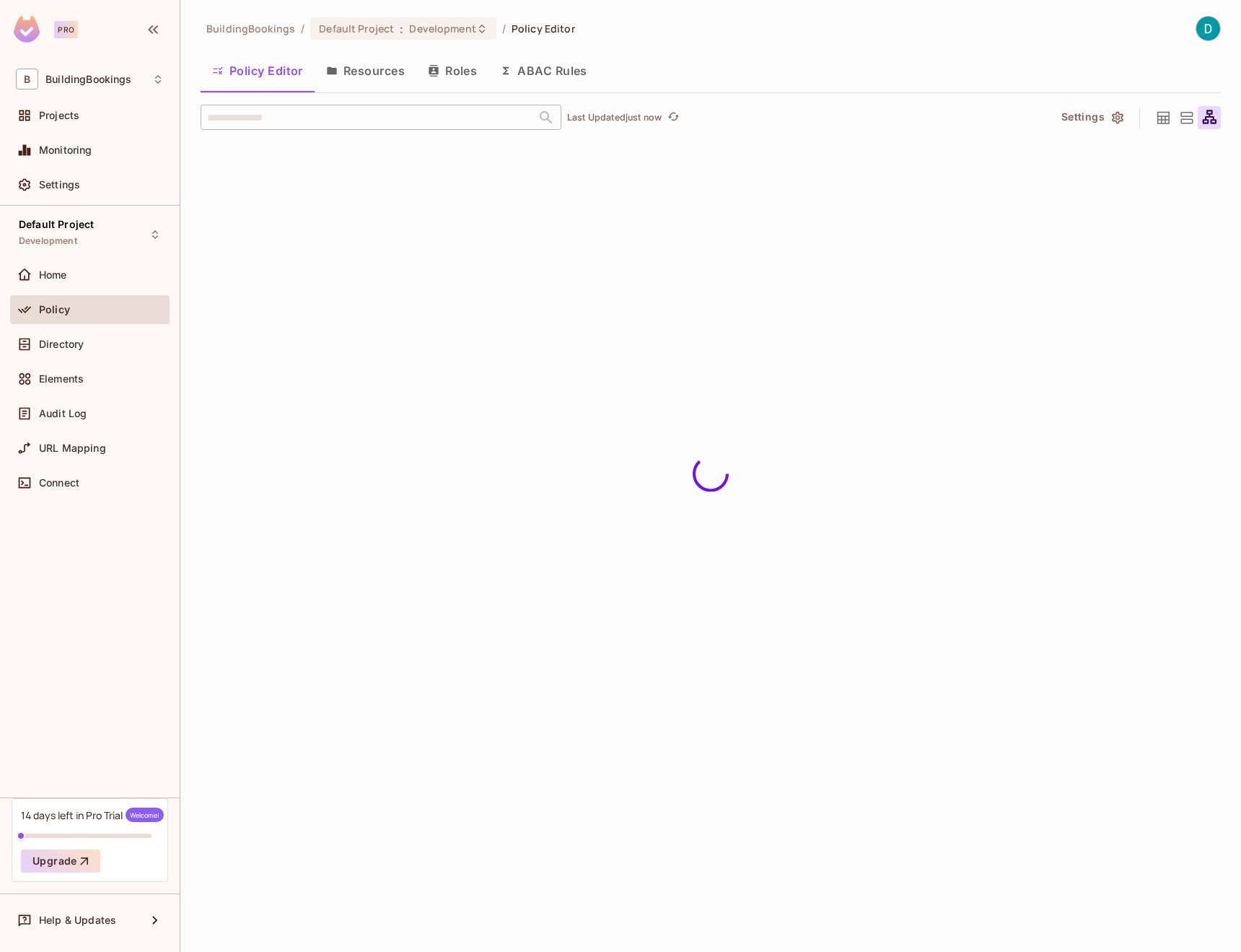
click at [356, 70] on button "Resources" at bounding box center [365, 70] width 102 height 36
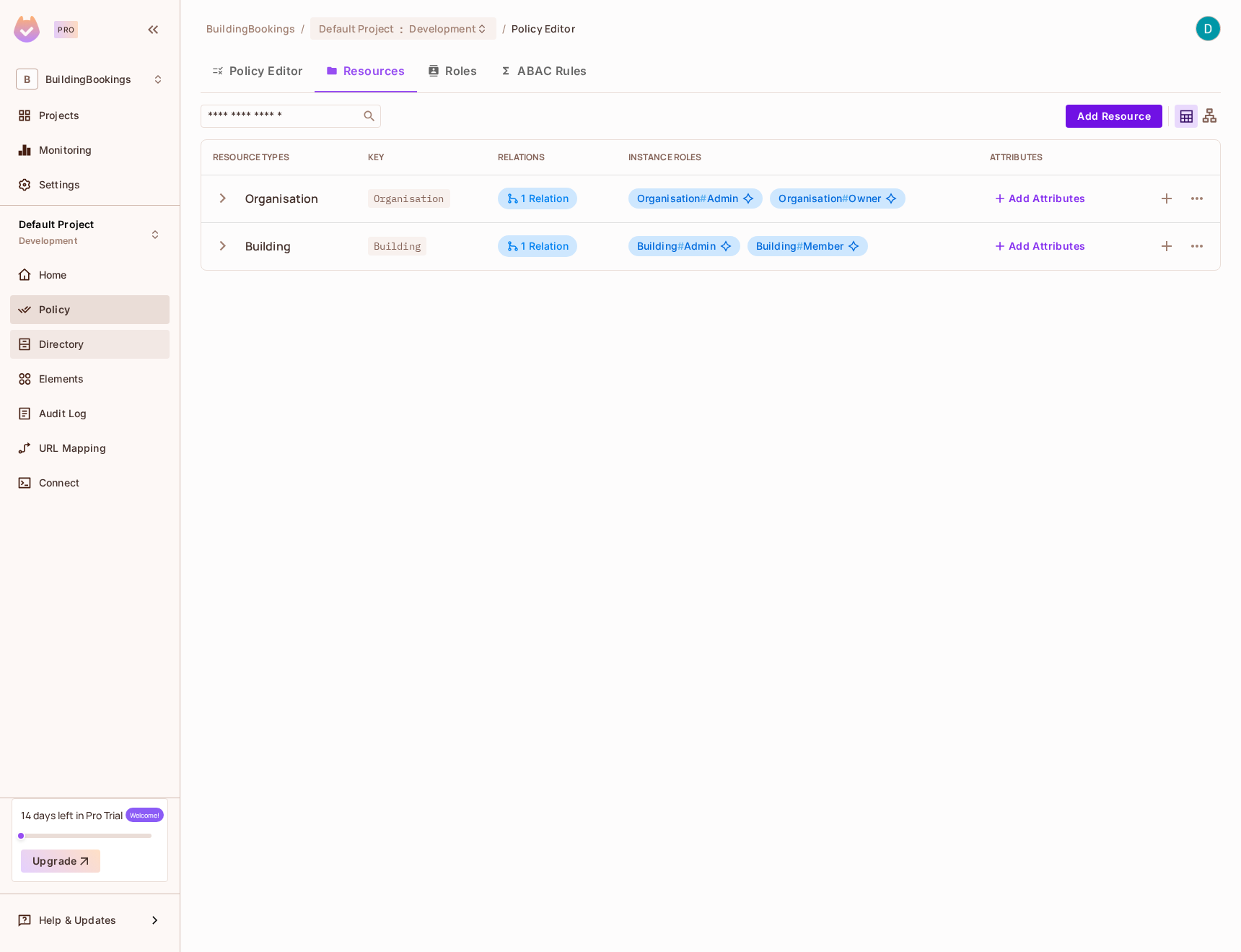
click at [76, 351] on div "Directory" at bounding box center [90, 344] width 148 height 17
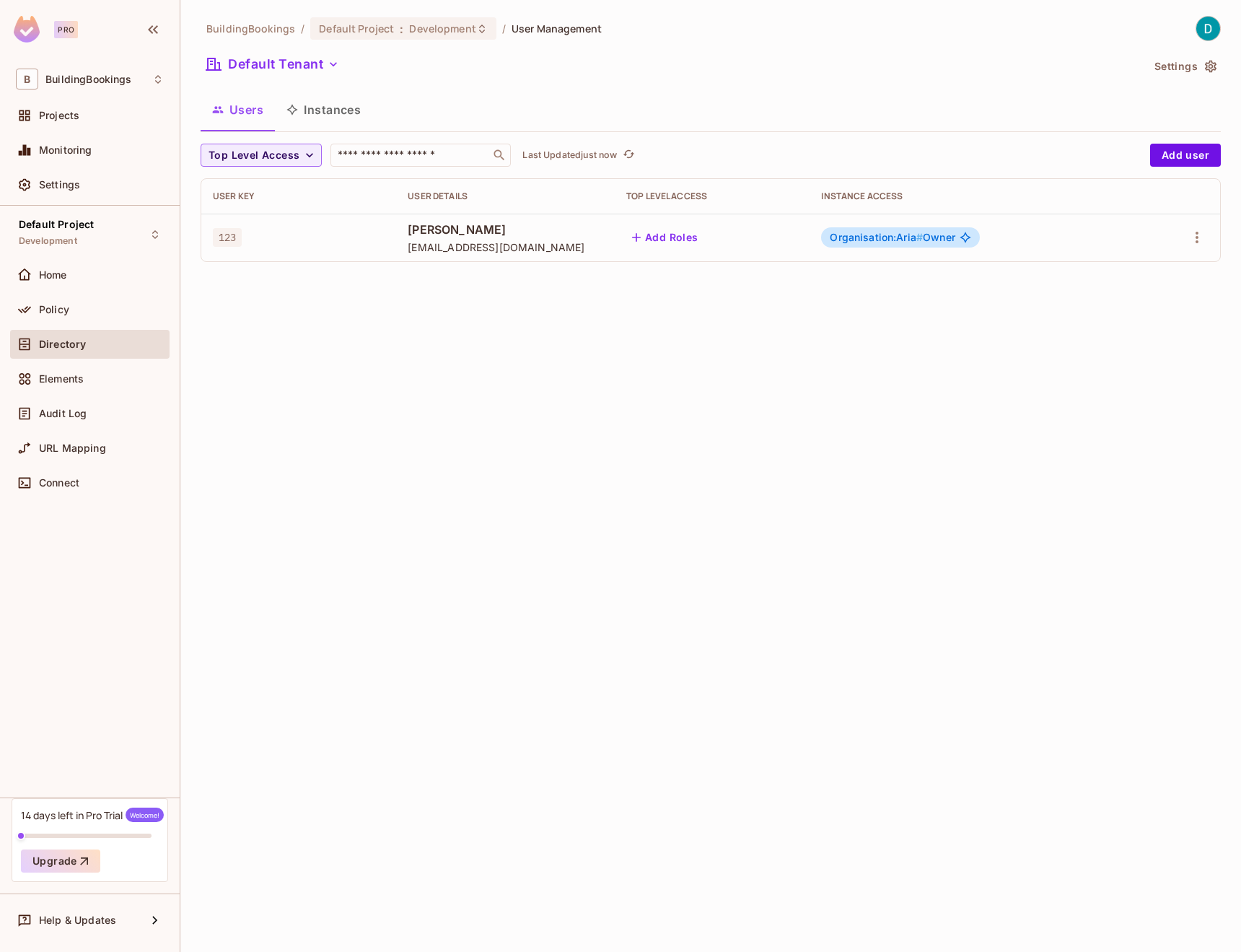
click at [676, 407] on div "BuildingBookings / Default Project : Development / User Management Default Tena…" at bounding box center [710, 476] width 1061 height 952
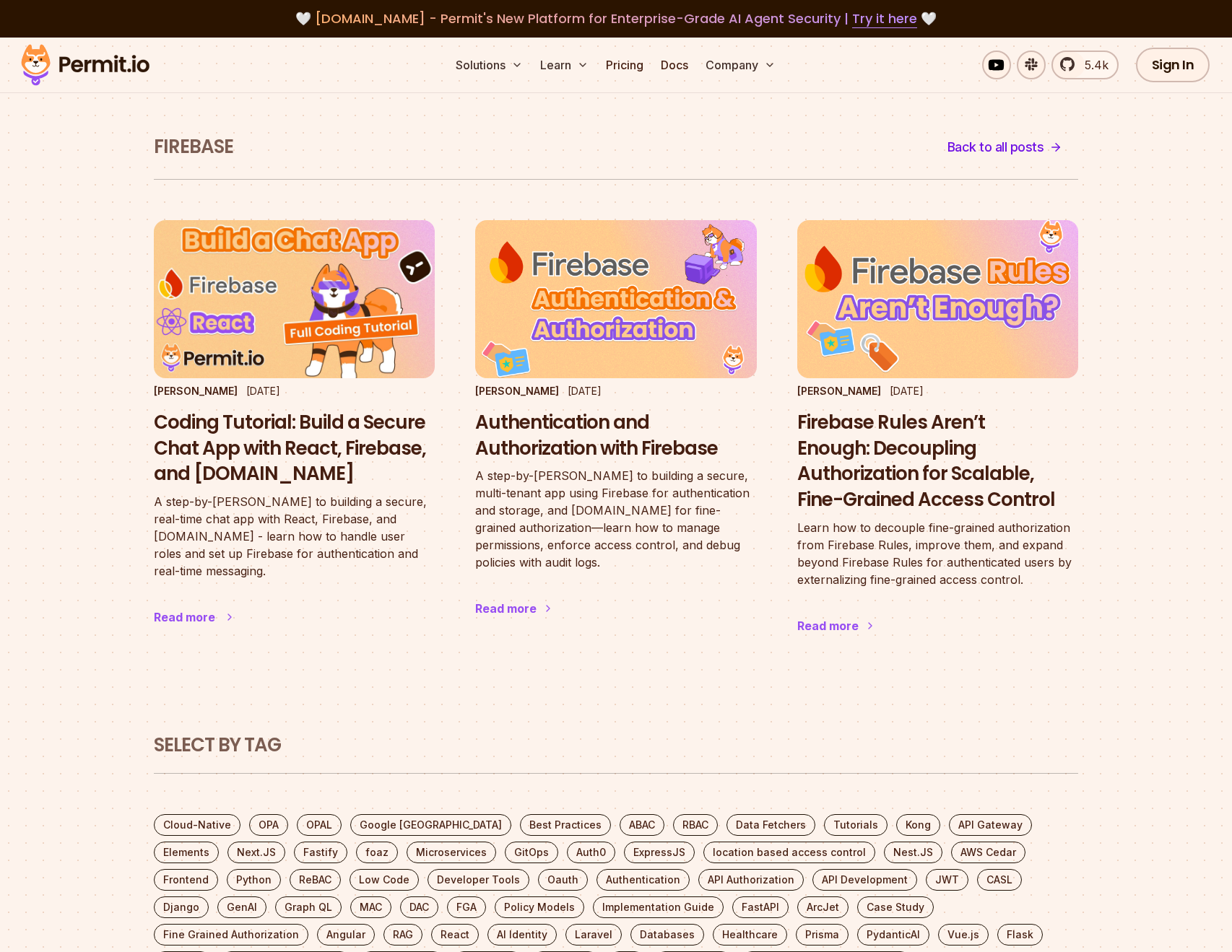
click at [252, 455] on h3 "Coding Tutorial: Build a Secure Chat App with React, Firebase, and [DOMAIN_NAME]" at bounding box center [294, 448] width 281 height 77
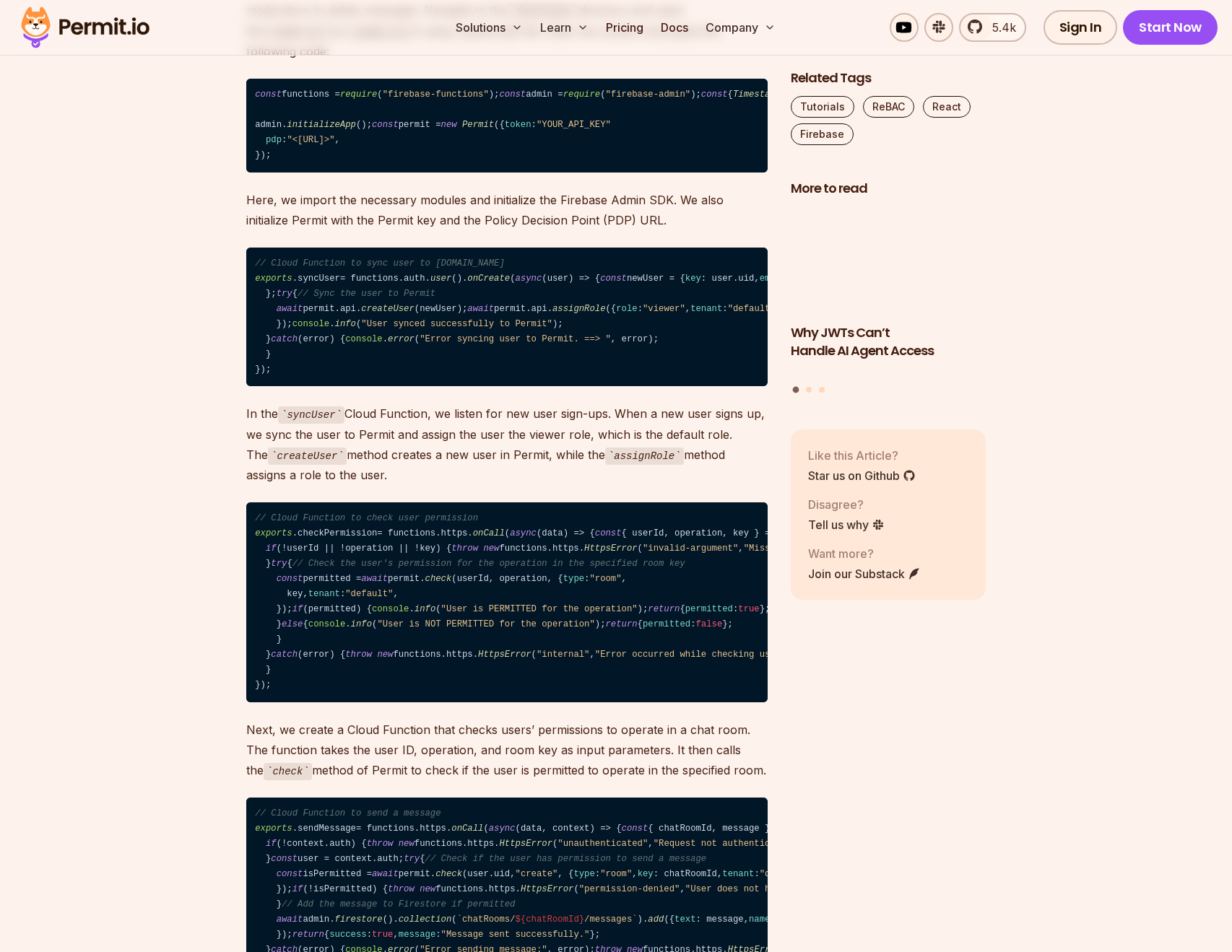
scroll to position [15717, 0]
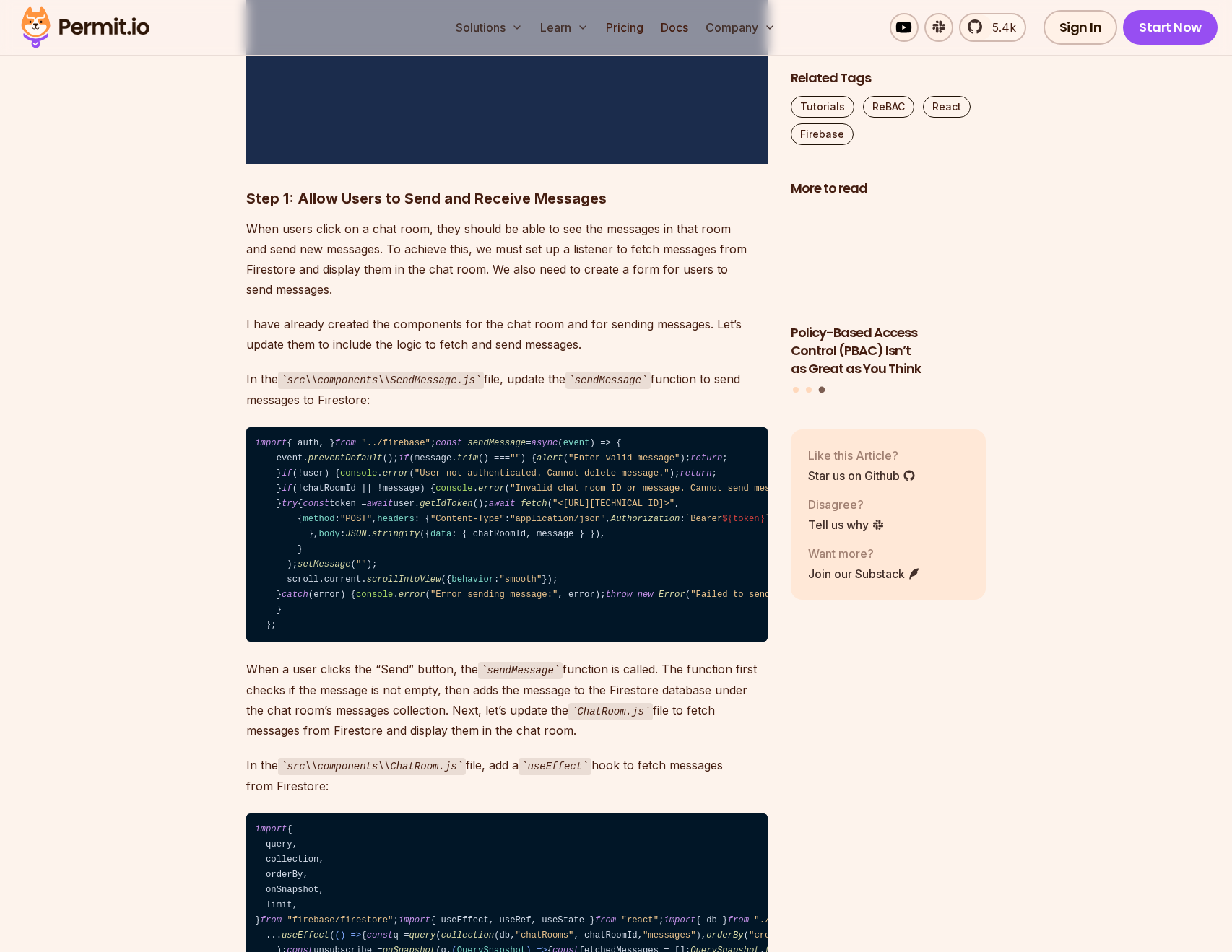
scroll to position [17194, 0]
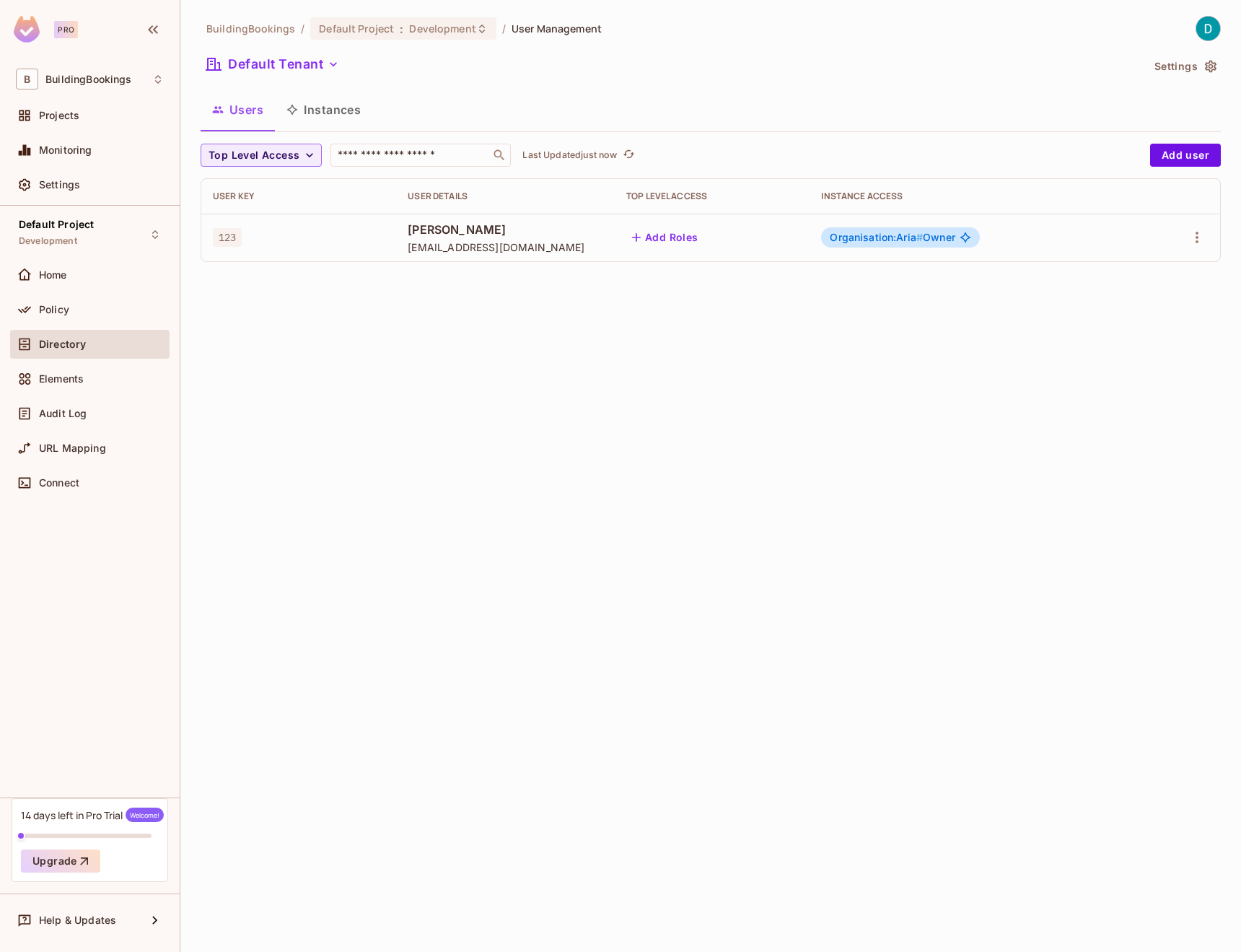
click at [995, 352] on div "BuildingBookings / Default Project : Development / User Management Default Tena…" at bounding box center [710, 476] width 1061 height 952
click at [51, 453] on span "URL Mapping" at bounding box center [72, 448] width 67 height 12
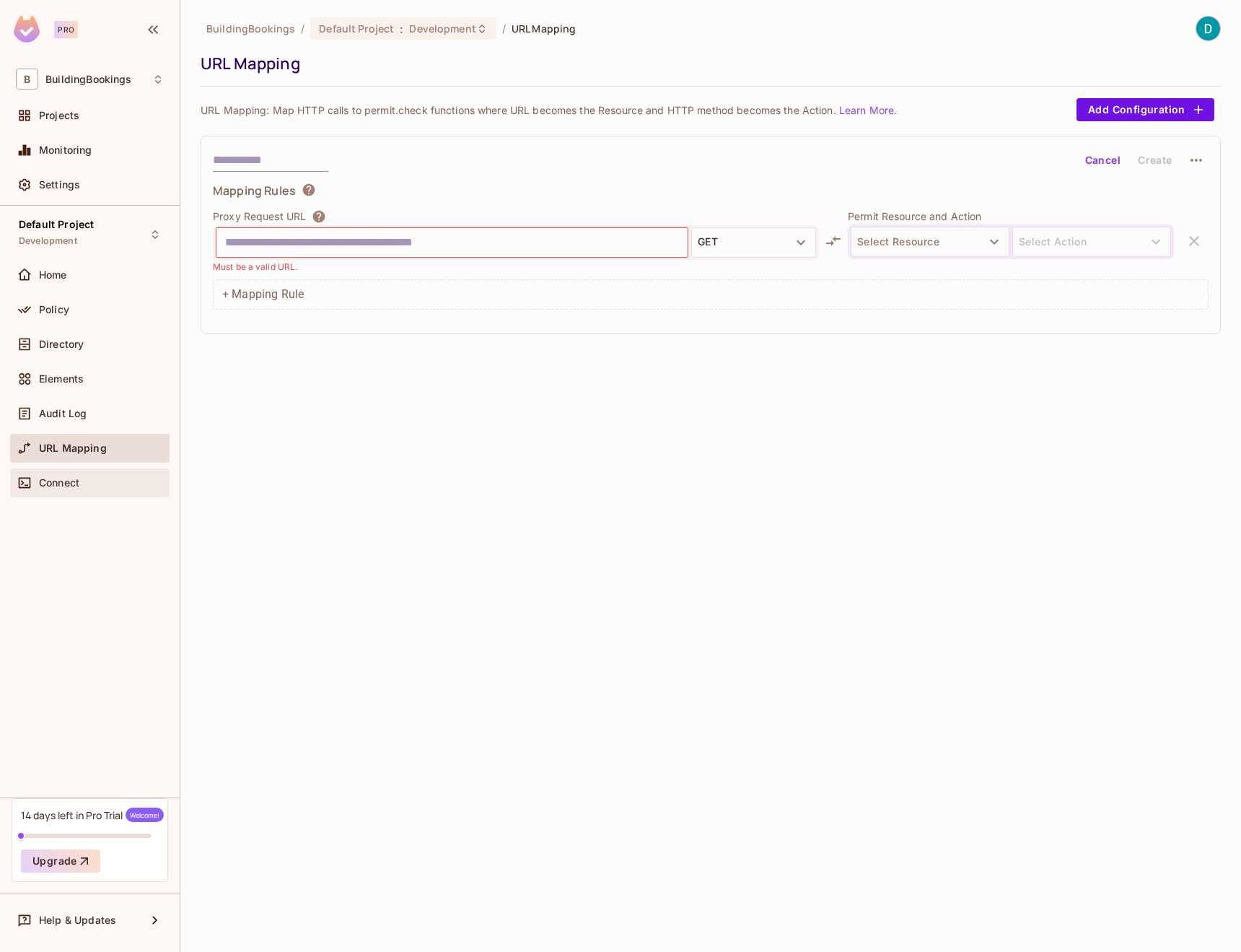
click at [59, 478] on span "Connect" at bounding box center [59, 483] width 40 height 12
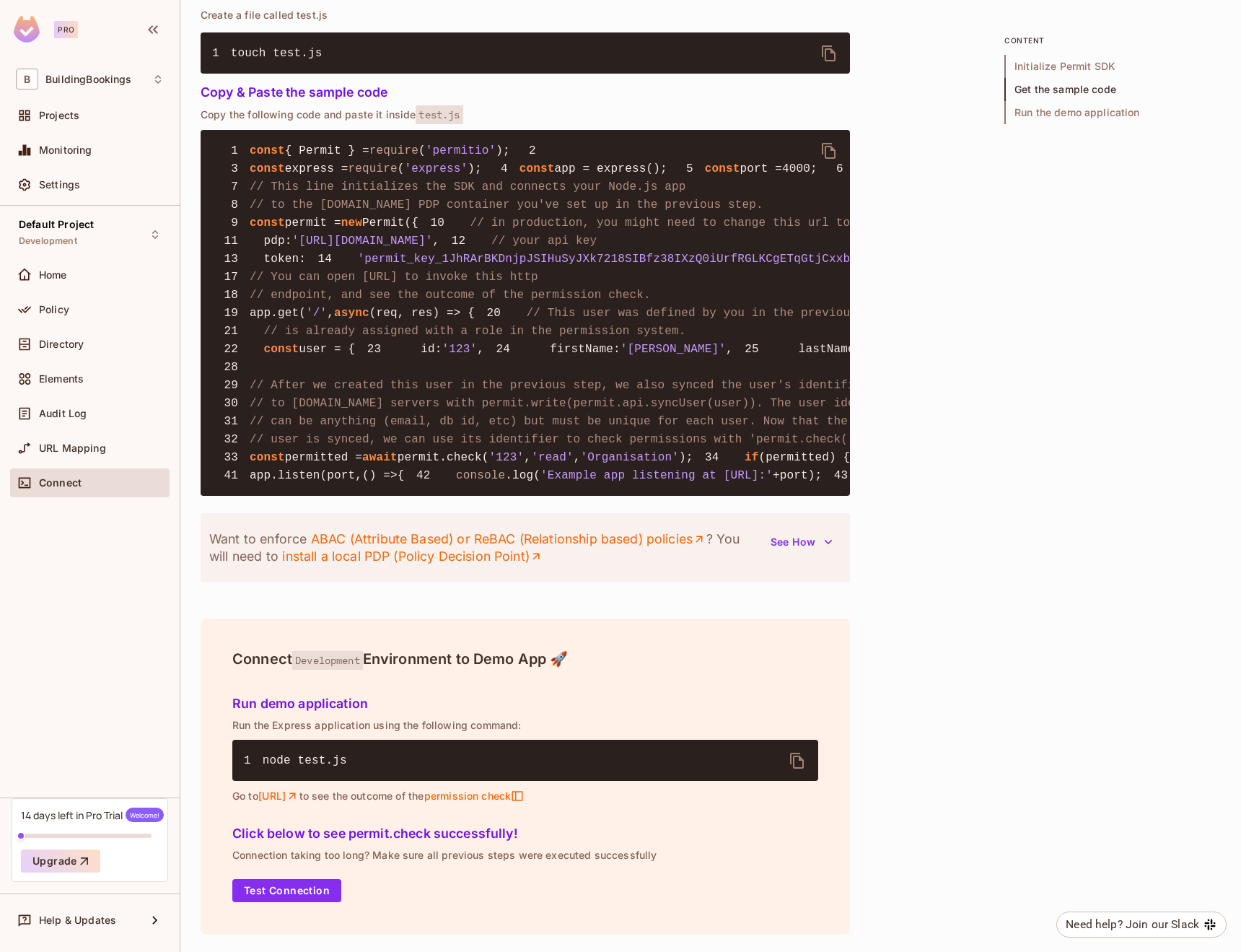
scroll to position [1434, 0]
click at [795, 544] on button "See How" at bounding box center [802, 542] width 79 height 23
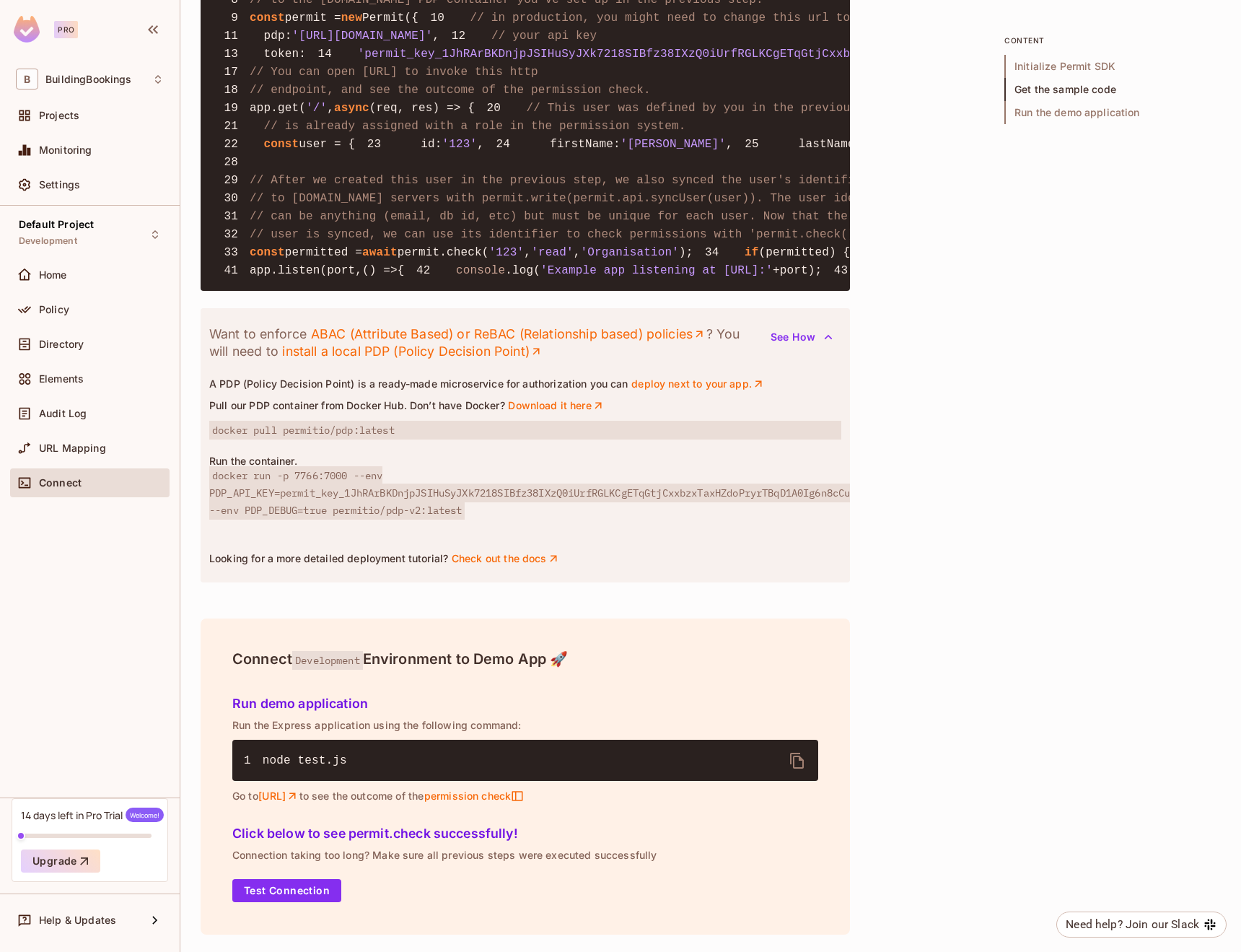
scroll to position [1649, 0]
click at [524, 795] on span "permission check" at bounding box center [474, 795] width 100 height 13
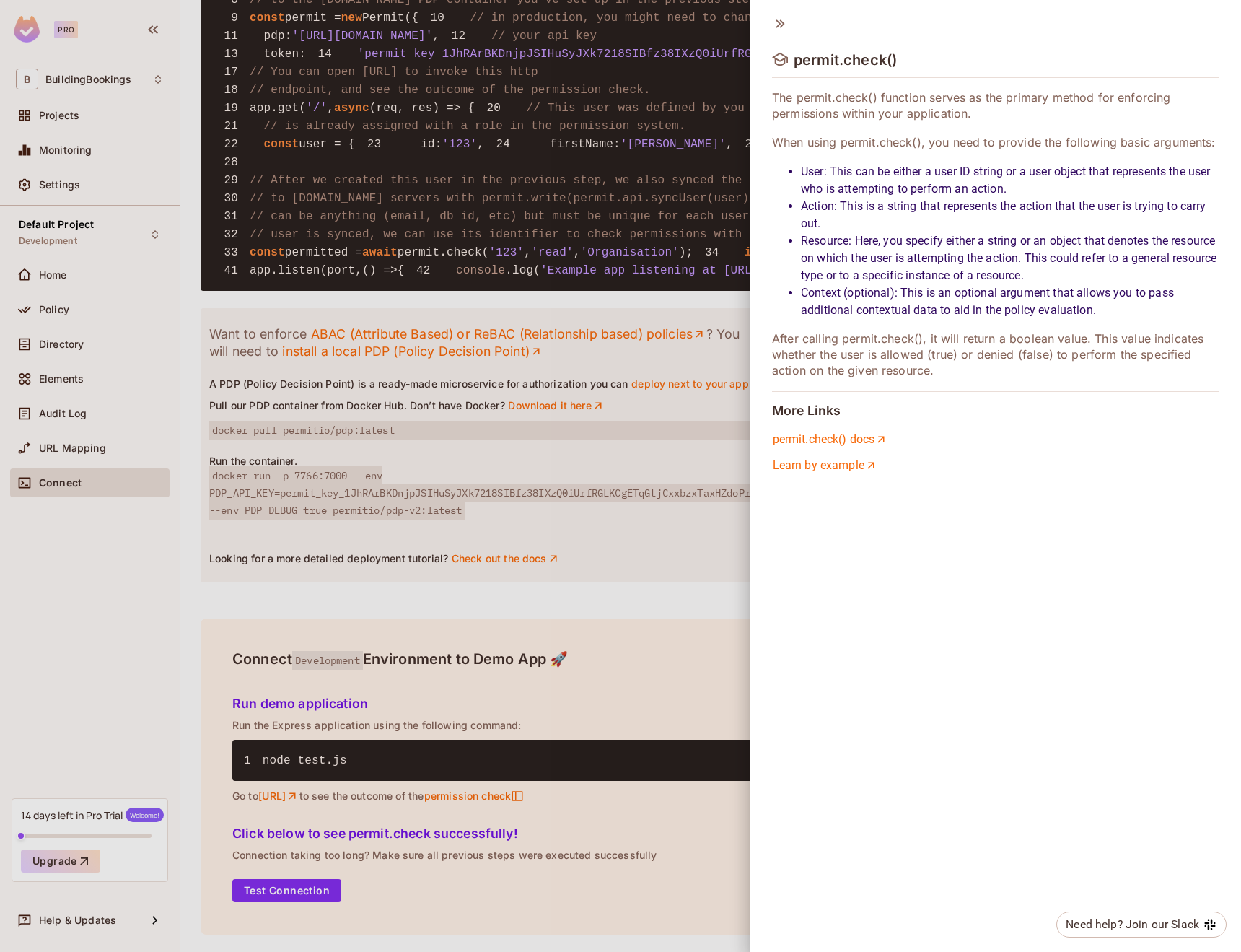
click at [741, 551] on div at bounding box center [620, 476] width 1241 height 952
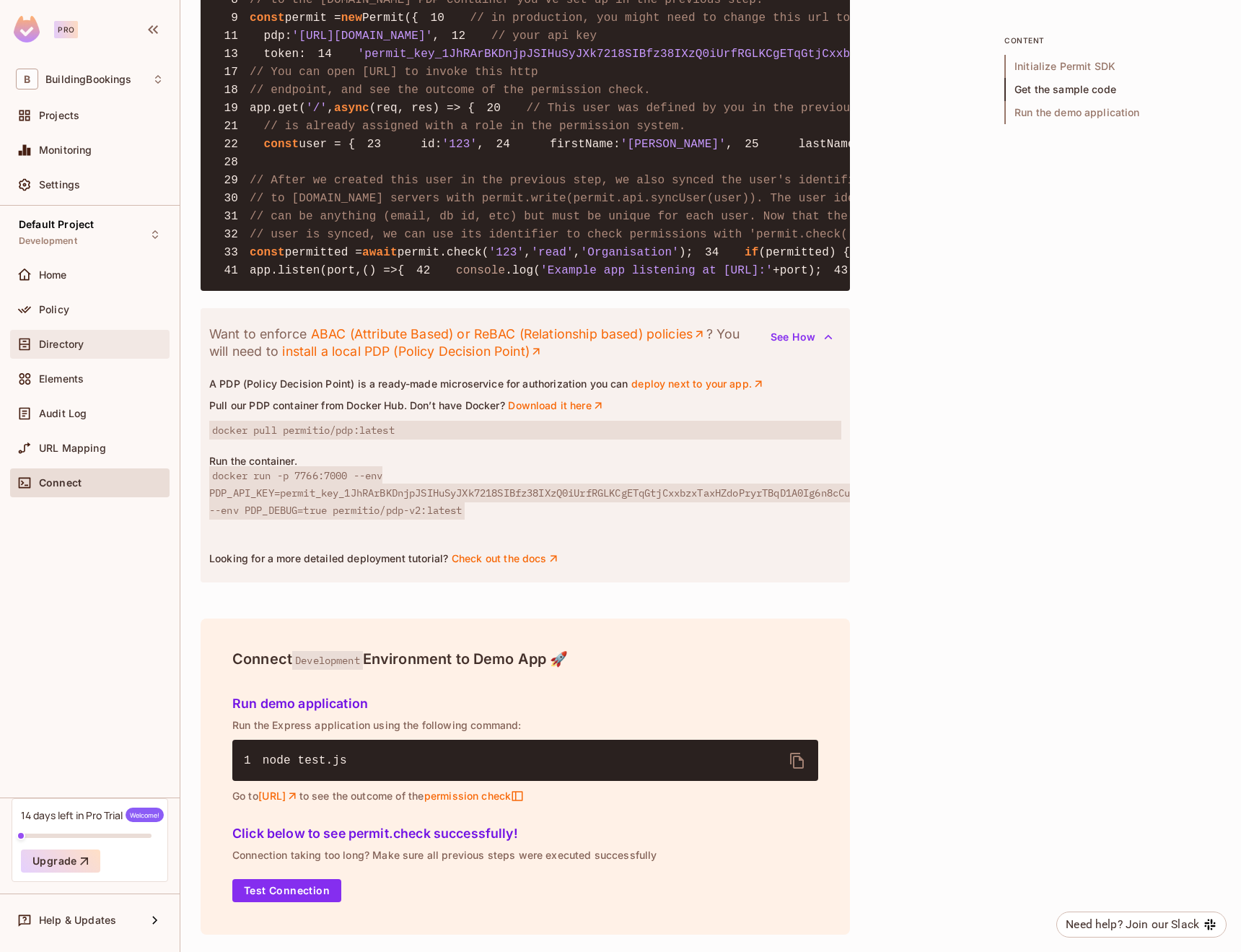
click at [68, 355] on div "Directory" at bounding box center [89, 344] width 159 height 29
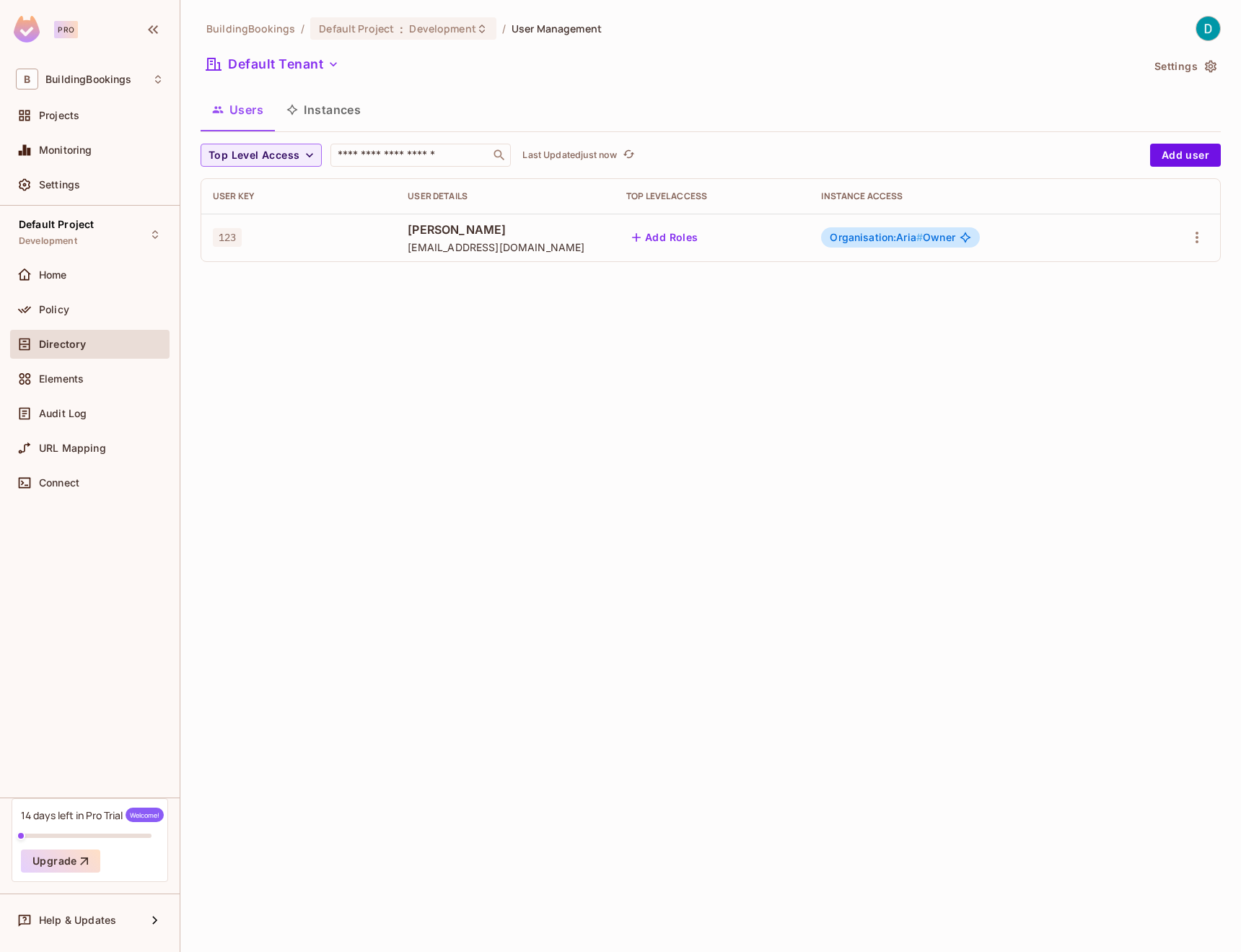
drag, startPoint x: 360, startPoint y: 294, endPoint x: 444, endPoint y: 489, distance: 212.3
click at [442, 487] on div "BuildingBookings / Default Project : Development / User Management Default Tena…" at bounding box center [710, 476] width 1061 height 952
click at [635, 150] on icon "refresh" at bounding box center [628, 154] width 13 height 13
click at [660, 153] on icon "refresh" at bounding box center [653, 154] width 13 height 13
click at [635, 156] on icon "refresh" at bounding box center [628, 154] width 13 height 13
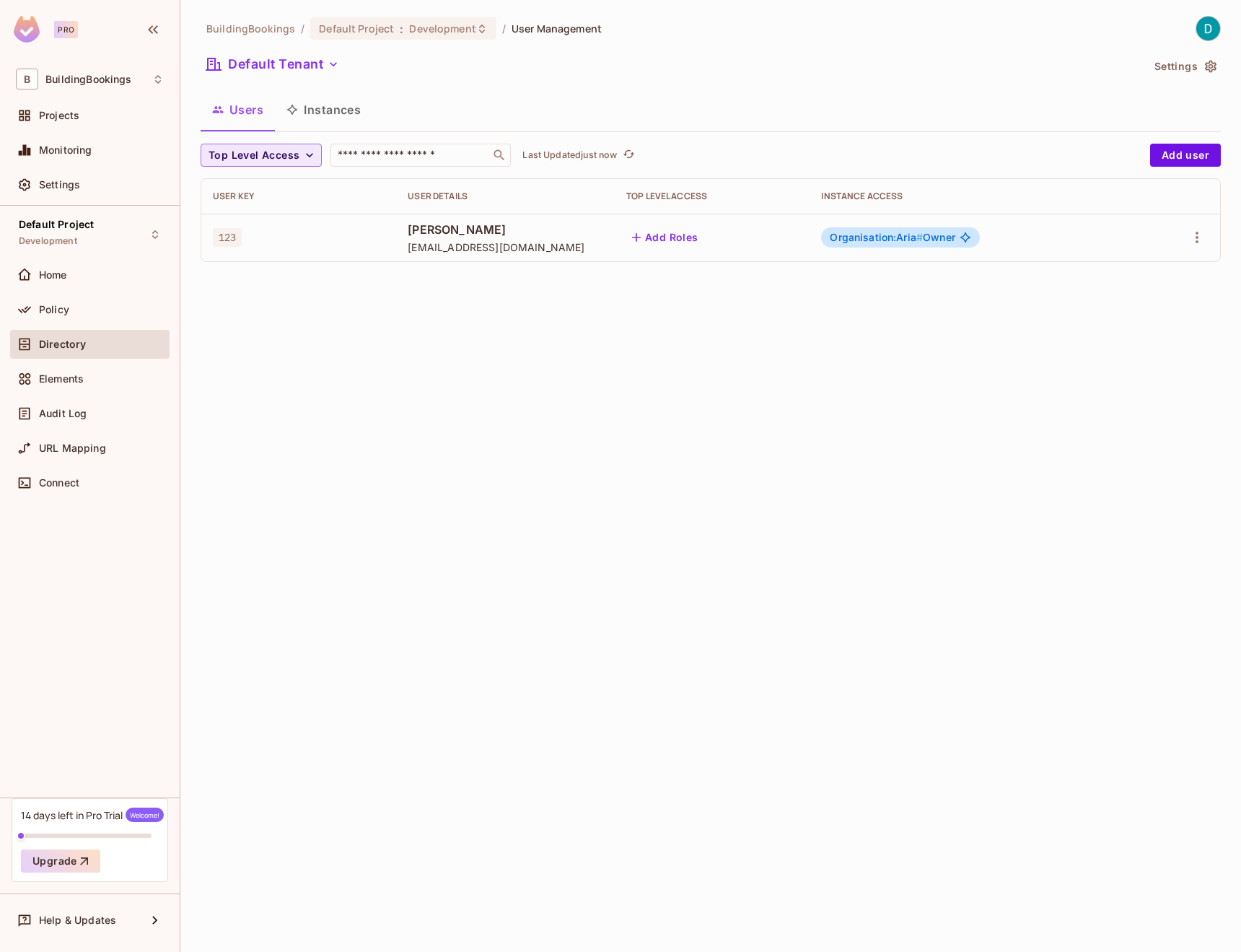
click at [283, 161] on span "Top Level Access" at bounding box center [253, 155] width 91 height 18
click at [339, 311] on div at bounding box center [620, 476] width 1241 height 952
click at [27, 115] on icon at bounding box center [24, 116] width 11 height 11
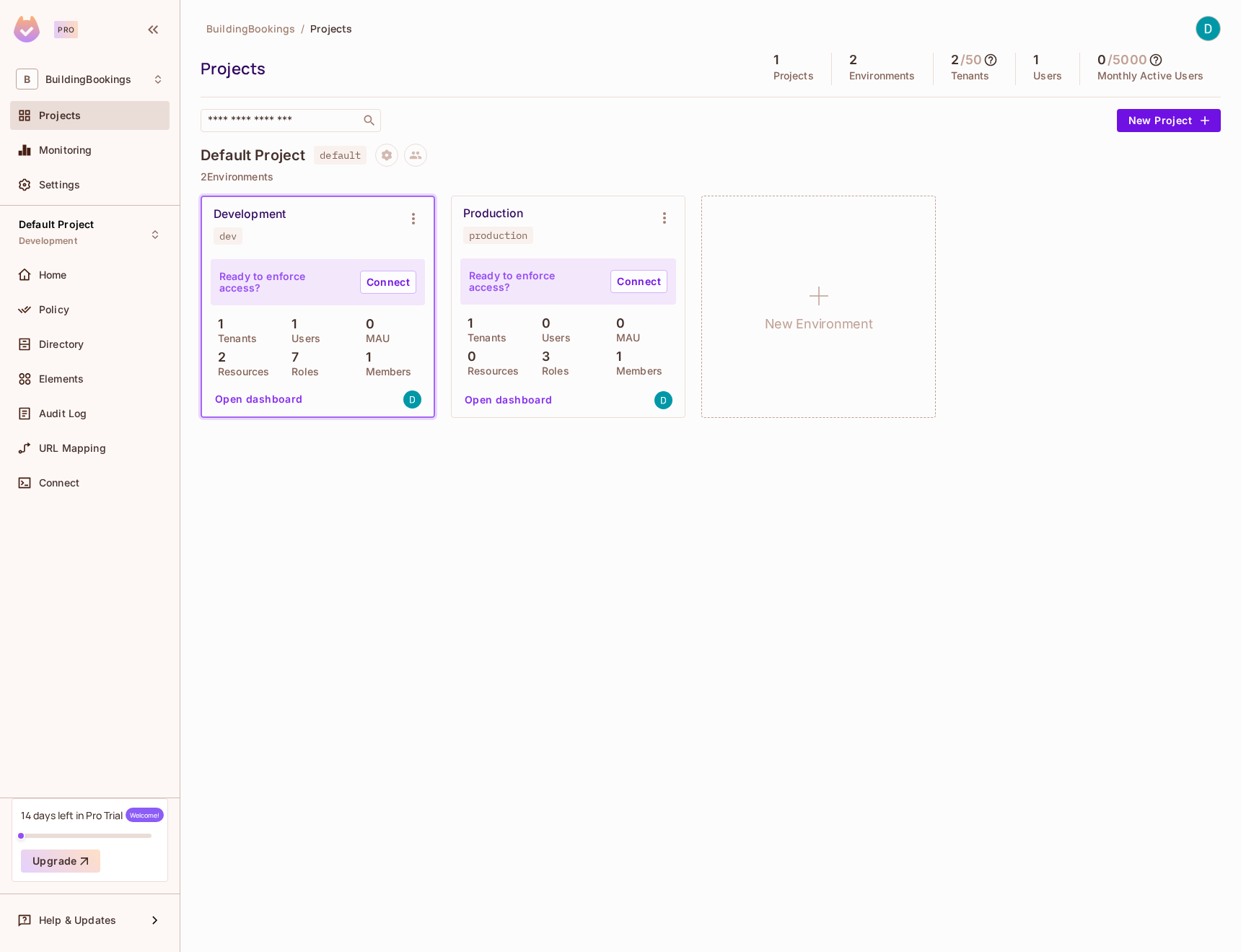
click at [333, 157] on span "default" at bounding box center [340, 154] width 53 height 18
click at [256, 223] on div "Development dev" at bounding box center [306, 225] width 185 height 38
click at [412, 220] on icon "Environment settings" at bounding box center [413, 219] width 3 height 12
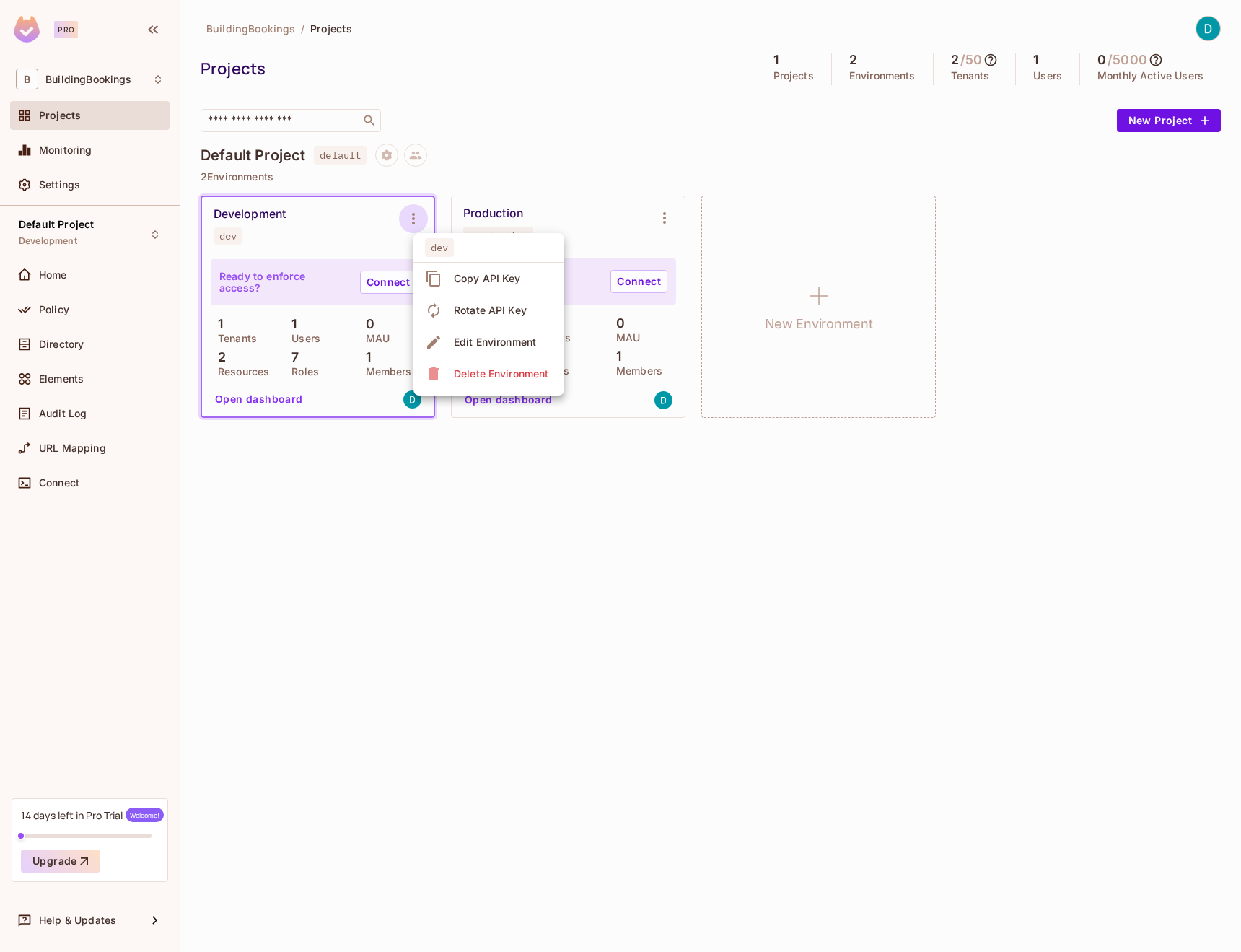
click at [510, 343] on div "Edit Environment" at bounding box center [494, 341] width 82 height 14
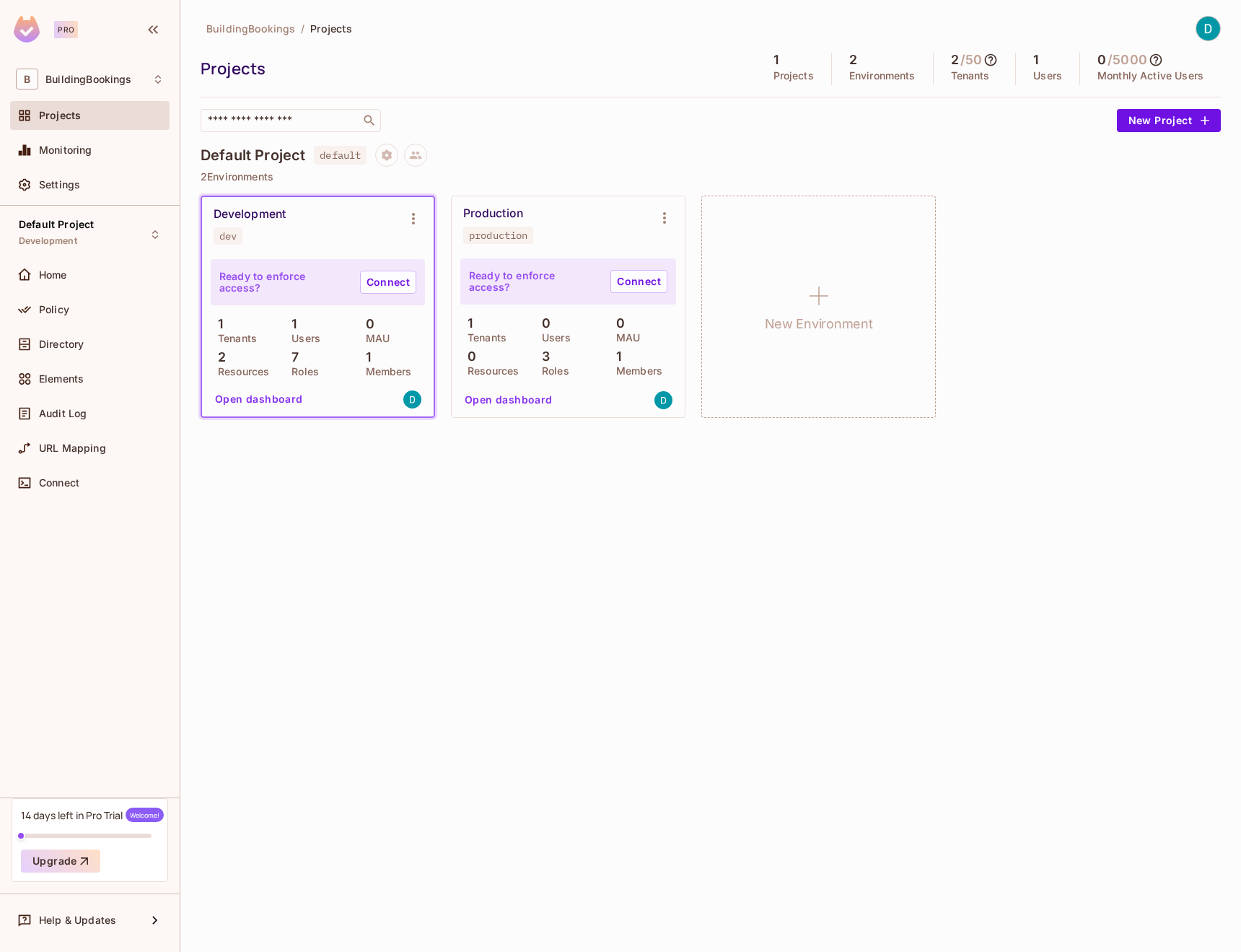
type input "**********"
click at [1186, 126] on button "New Project" at bounding box center [1169, 120] width 104 height 23
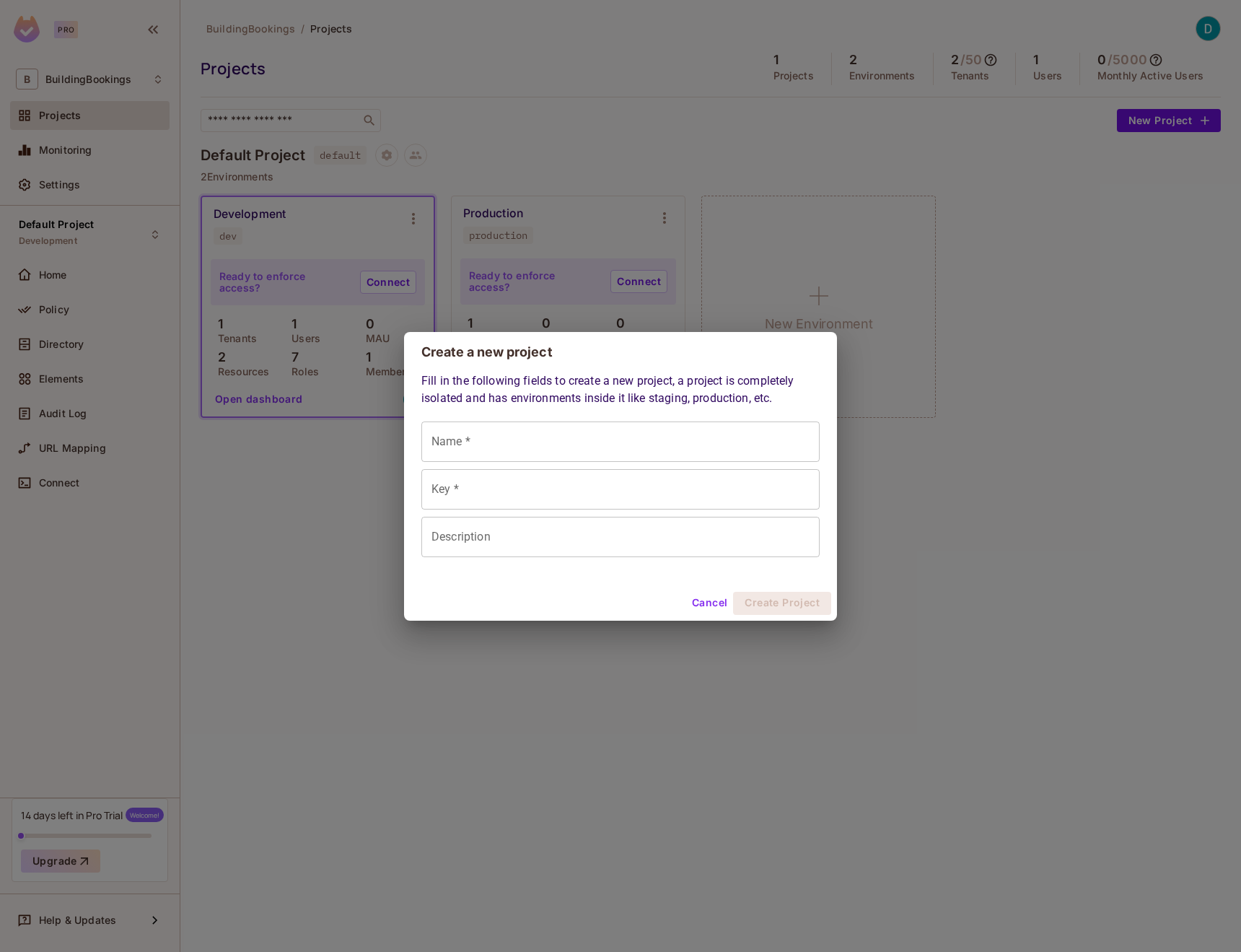
click at [900, 393] on div "Create a new project Fill in the following fields to create a new project, a pr…" at bounding box center [620, 476] width 1241 height 952
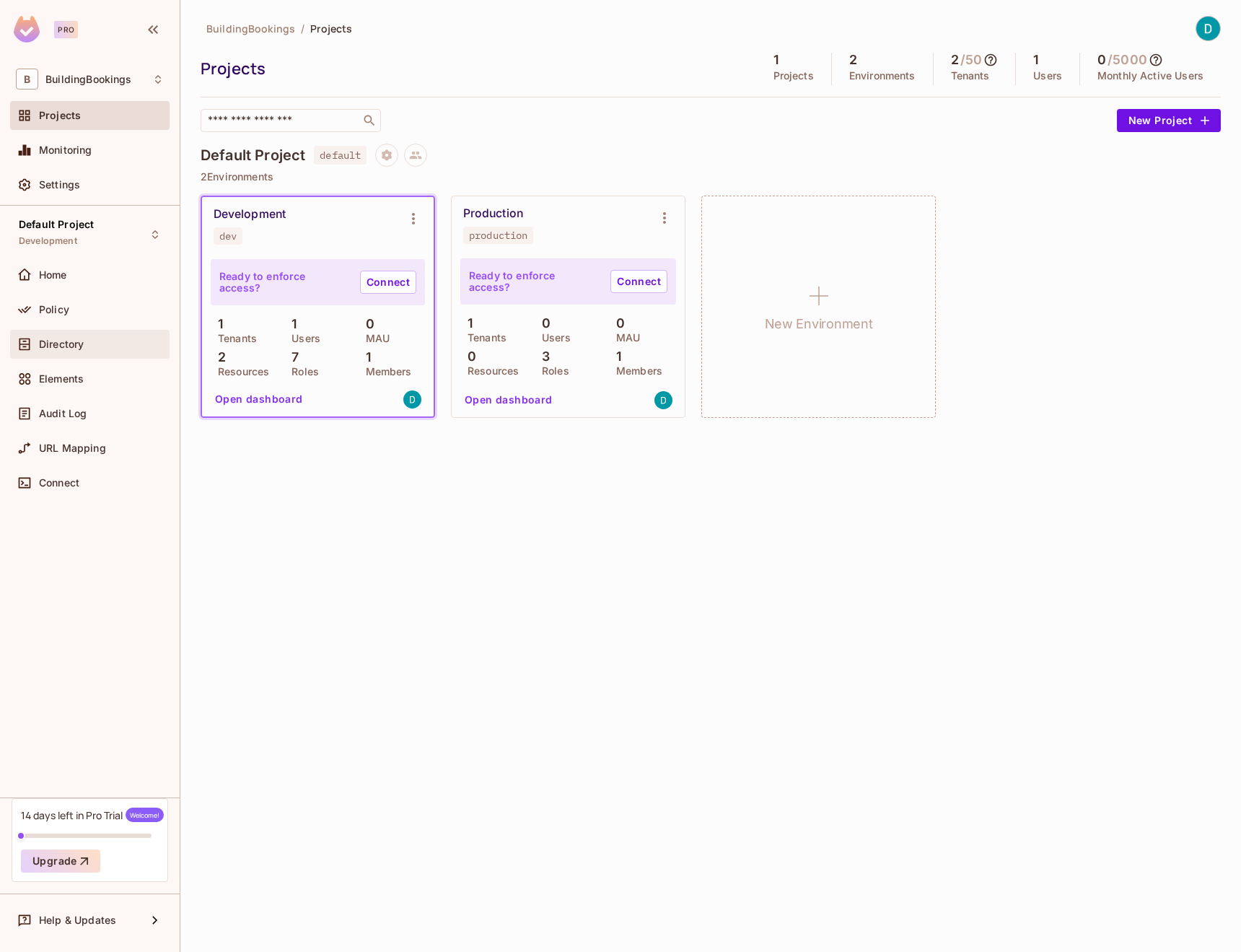
click at [61, 338] on span "Directory" at bounding box center [61, 344] width 44 height 12
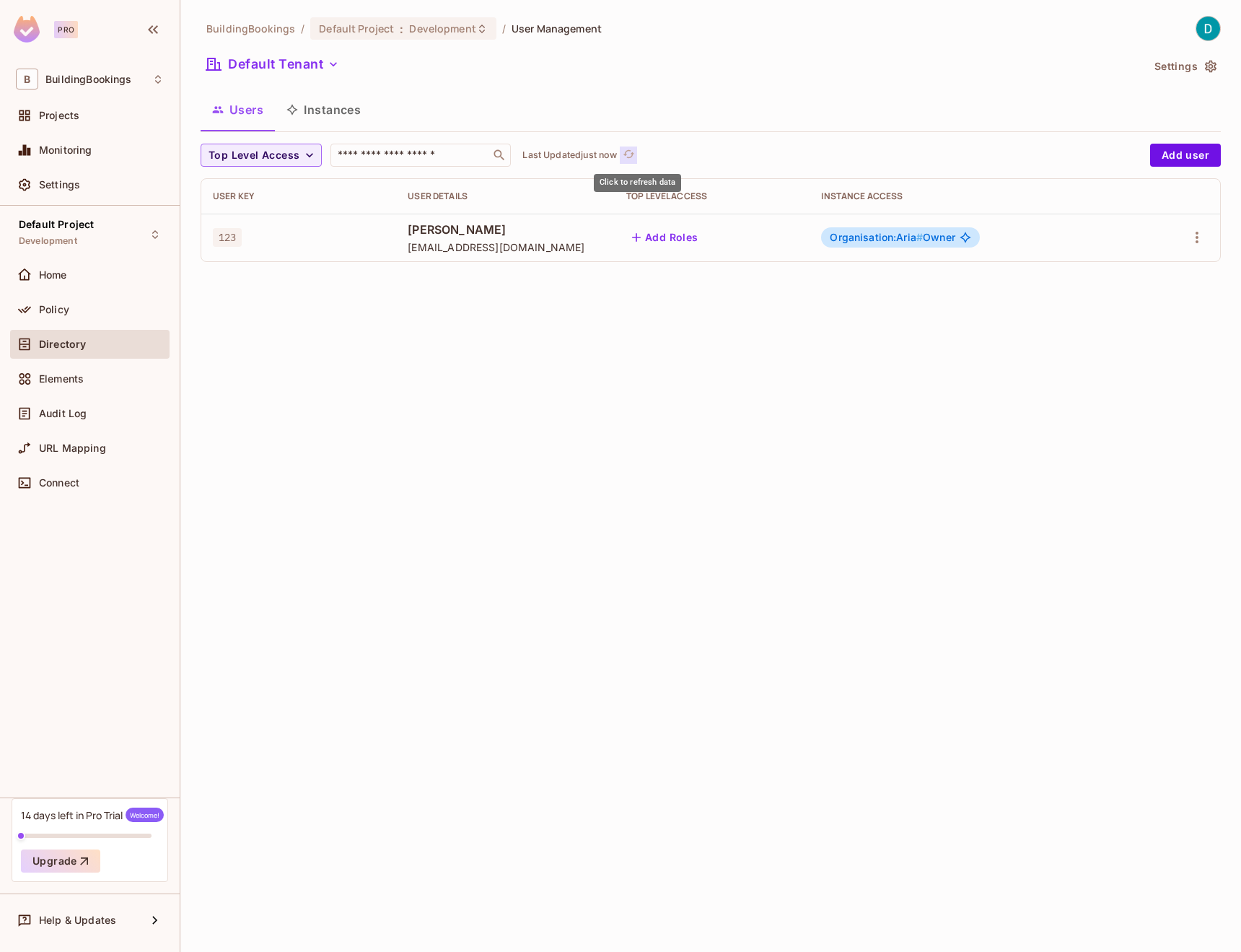
click at [635, 152] on icon "refresh" at bounding box center [629, 154] width 12 height 8
click at [635, 153] on icon "refresh" at bounding box center [628, 154] width 13 height 13
click at [635, 154] on icon "refresh" at bounding box center [628, 154] width 13 height 13
click at [635, 157] on icon "refresh" at bounding box center [628, 154] width 13 height 13
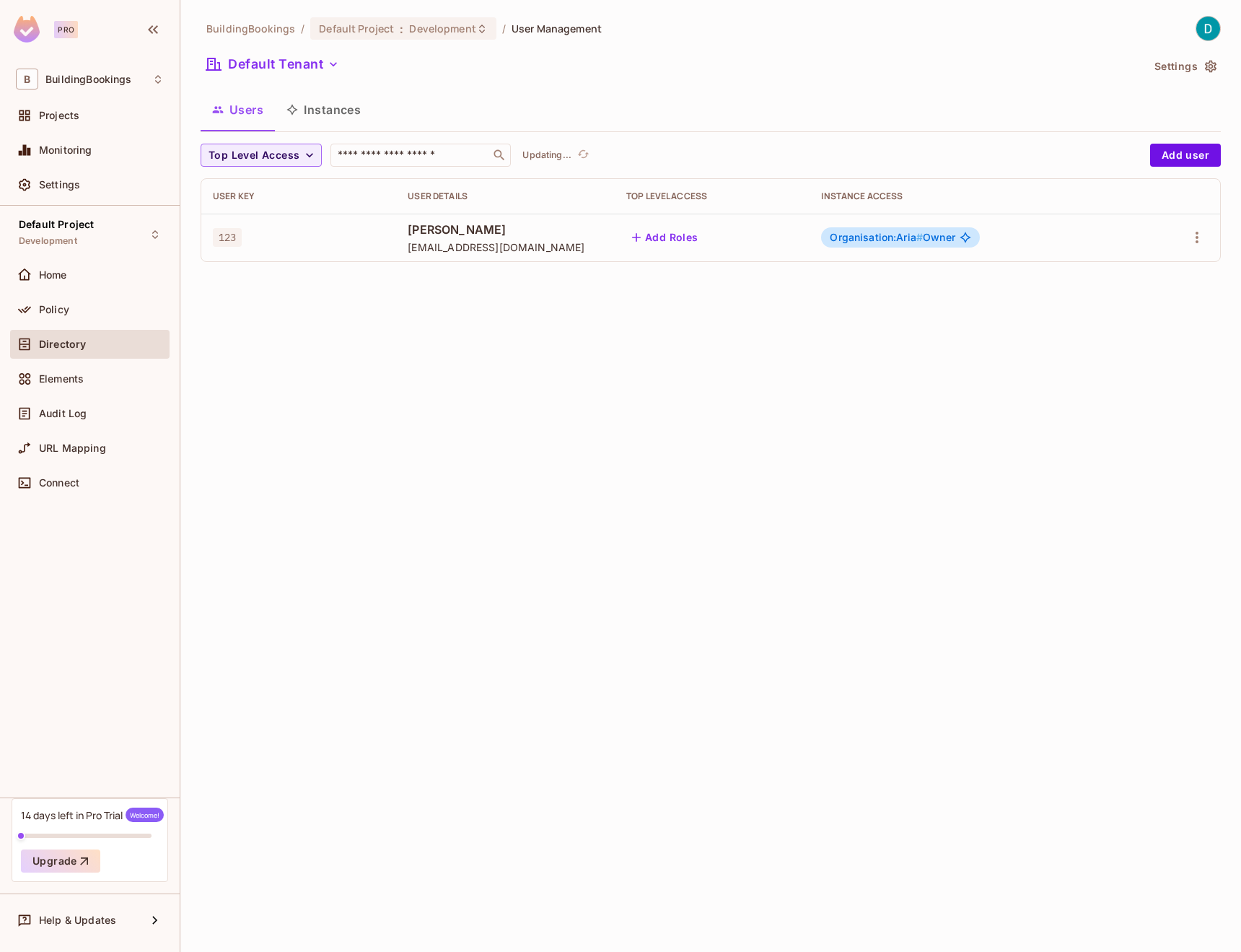
click at [636, 157] on div "Top Level Access ​ Updating..." at bounding box center [672, 155] width 942 height 23
click at [635, 157] on icon "refresh" at bounding box center [628, 154] width 13 height 13
click at [635, 158] on icon "refresh" at bounding box center [628, 154] width 13 height 13
click at [134, 269] on div "Home" at bounding box center [101, 275] width 125 height 12
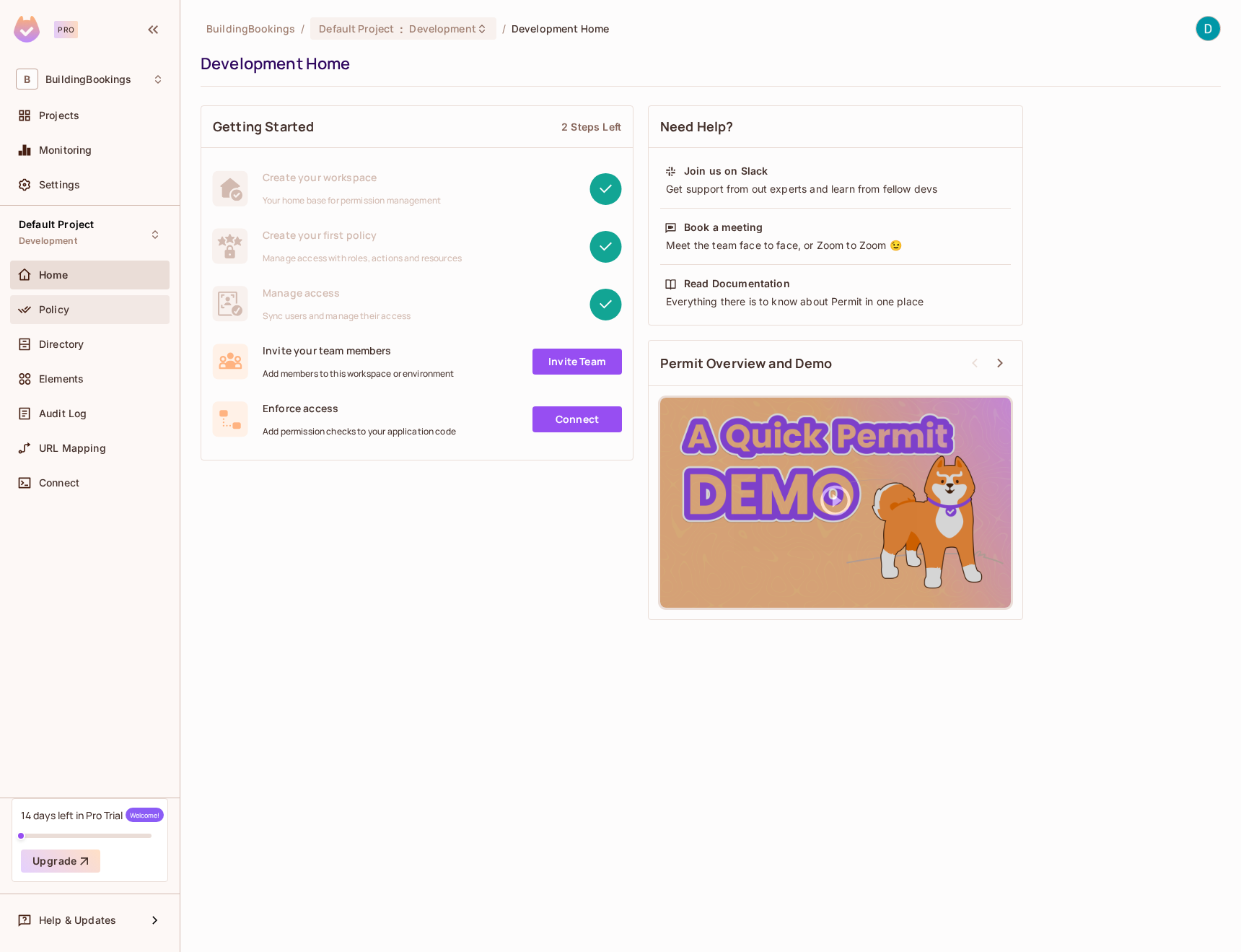
click at [110, 309] on div "Policy" at bounding box center [101, 309] width 125 height 12
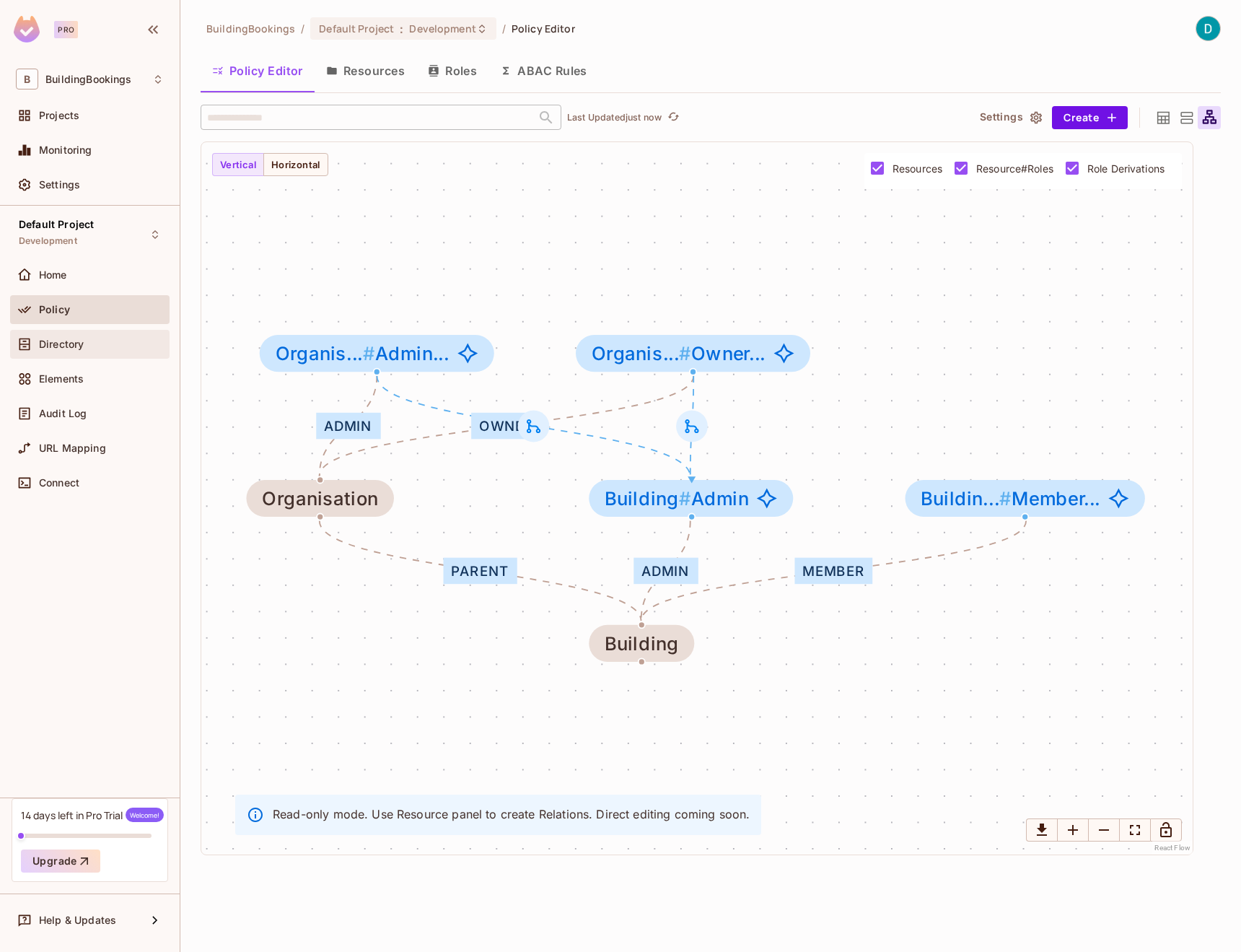
click at [93, 342] on div "Directory" at bounding box center [101, 344] width 125 height 12
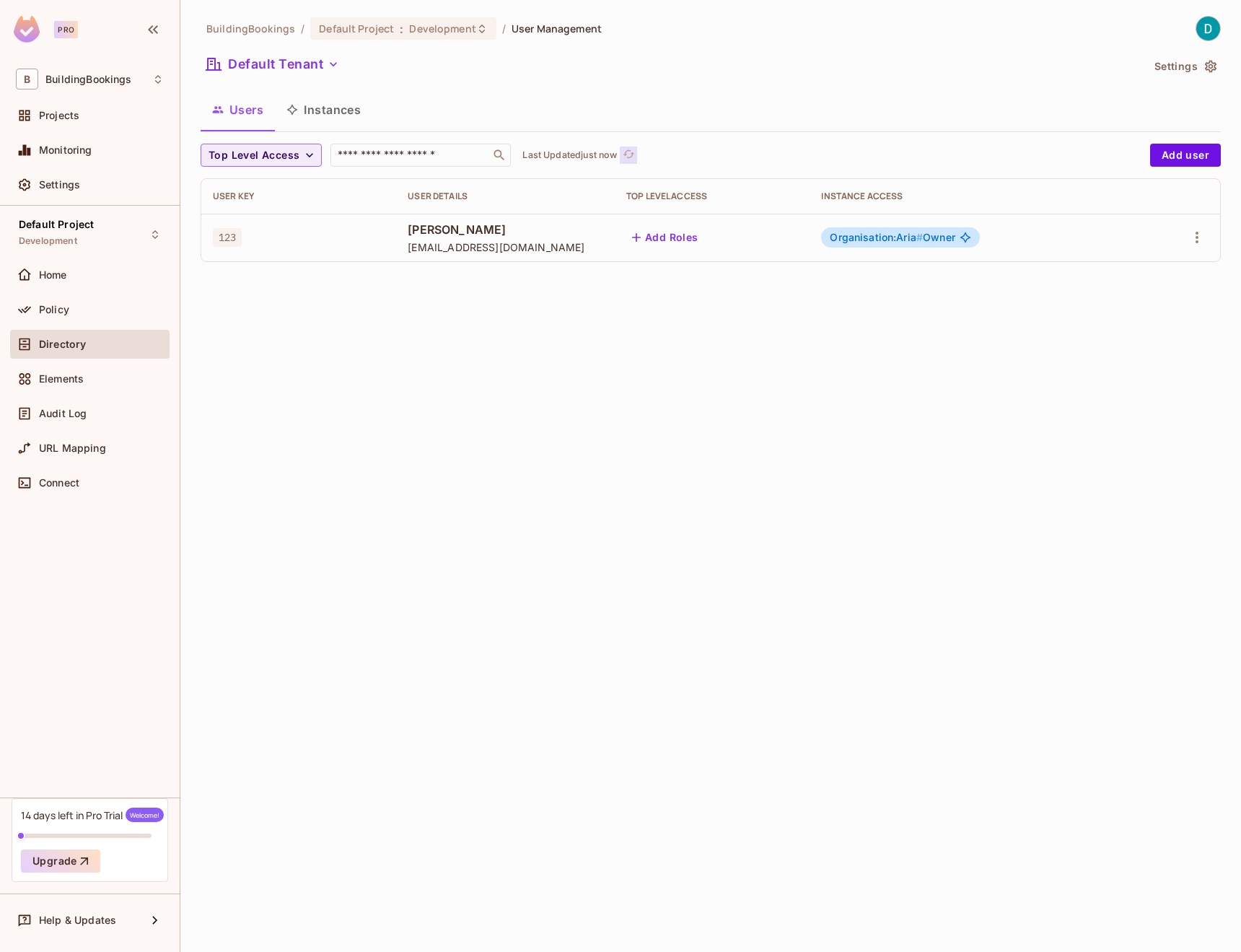
click at [635, 157] on icon "refresh" at bounding box center [628, 154] width 13 height 13
click at [634, 157] on icon "refresh" at bounding box center [628, 154] width 13 height 13
click at [76, 378] on span "Elements" at bounding box center [61, 379] width 44 height 12
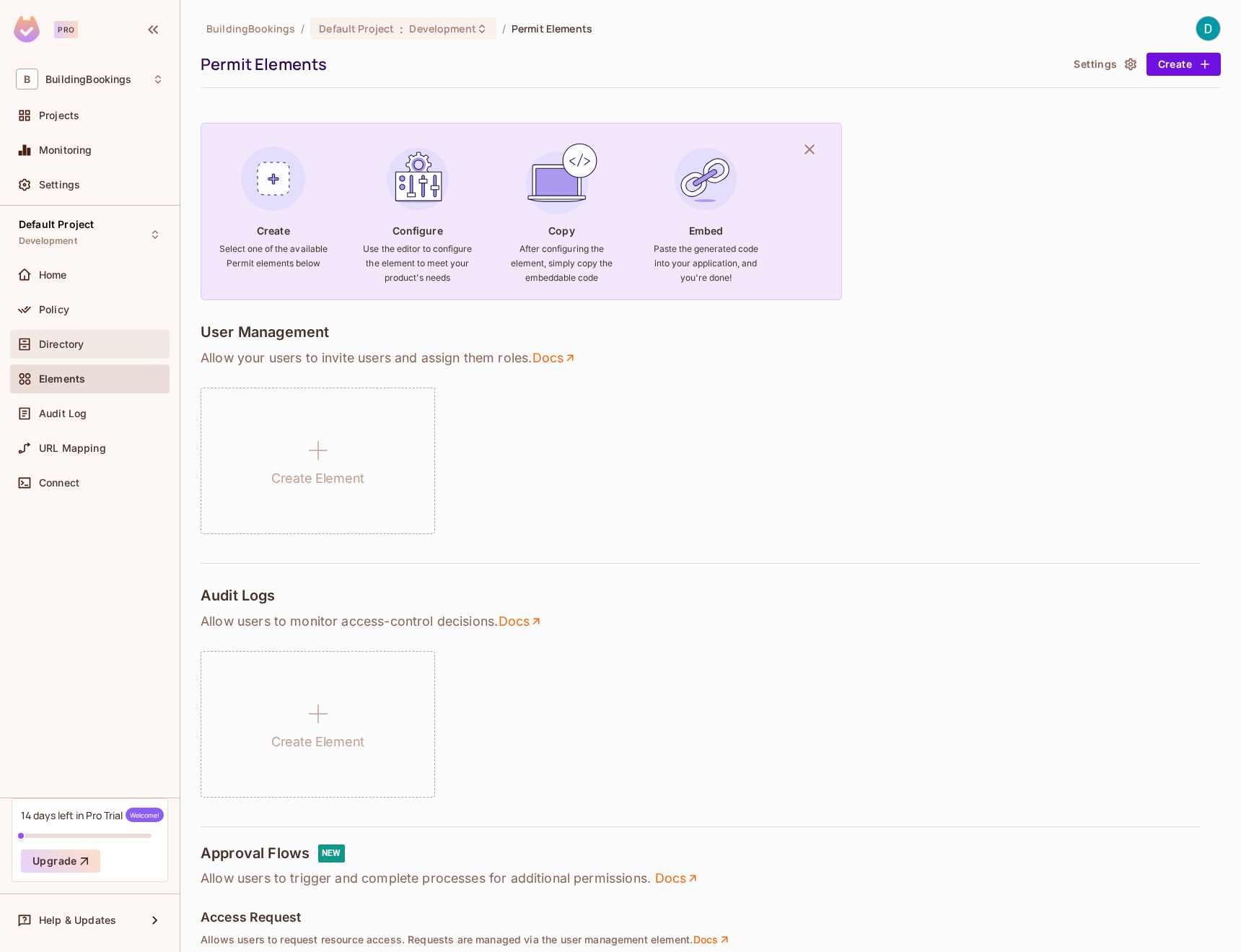
click at [70, 340] on span "Directory" at bounding box center [61, 344] width 44 height 12
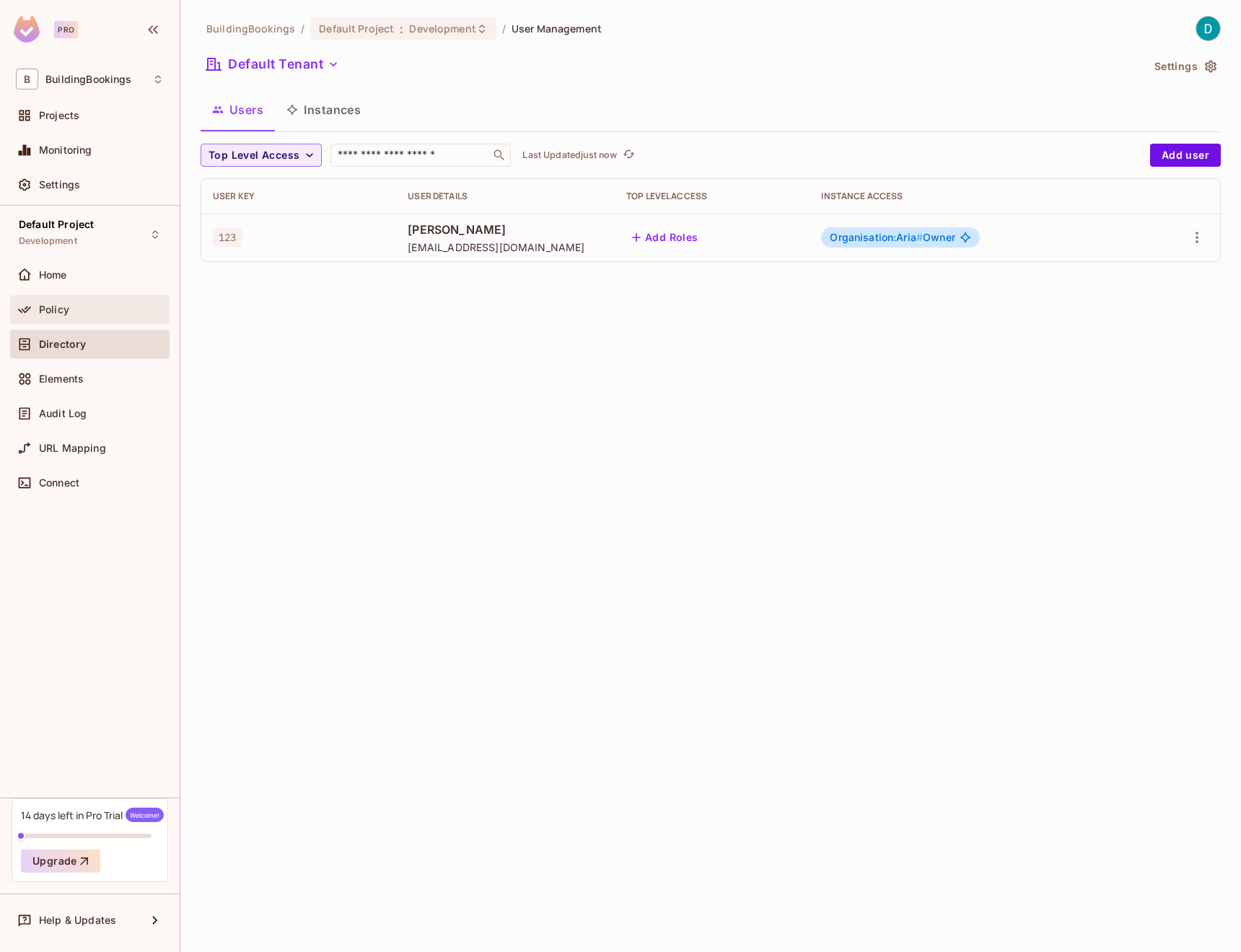
click at [47, 314] on span "Policy" at bounding box center [53, 309] width 30 height 12
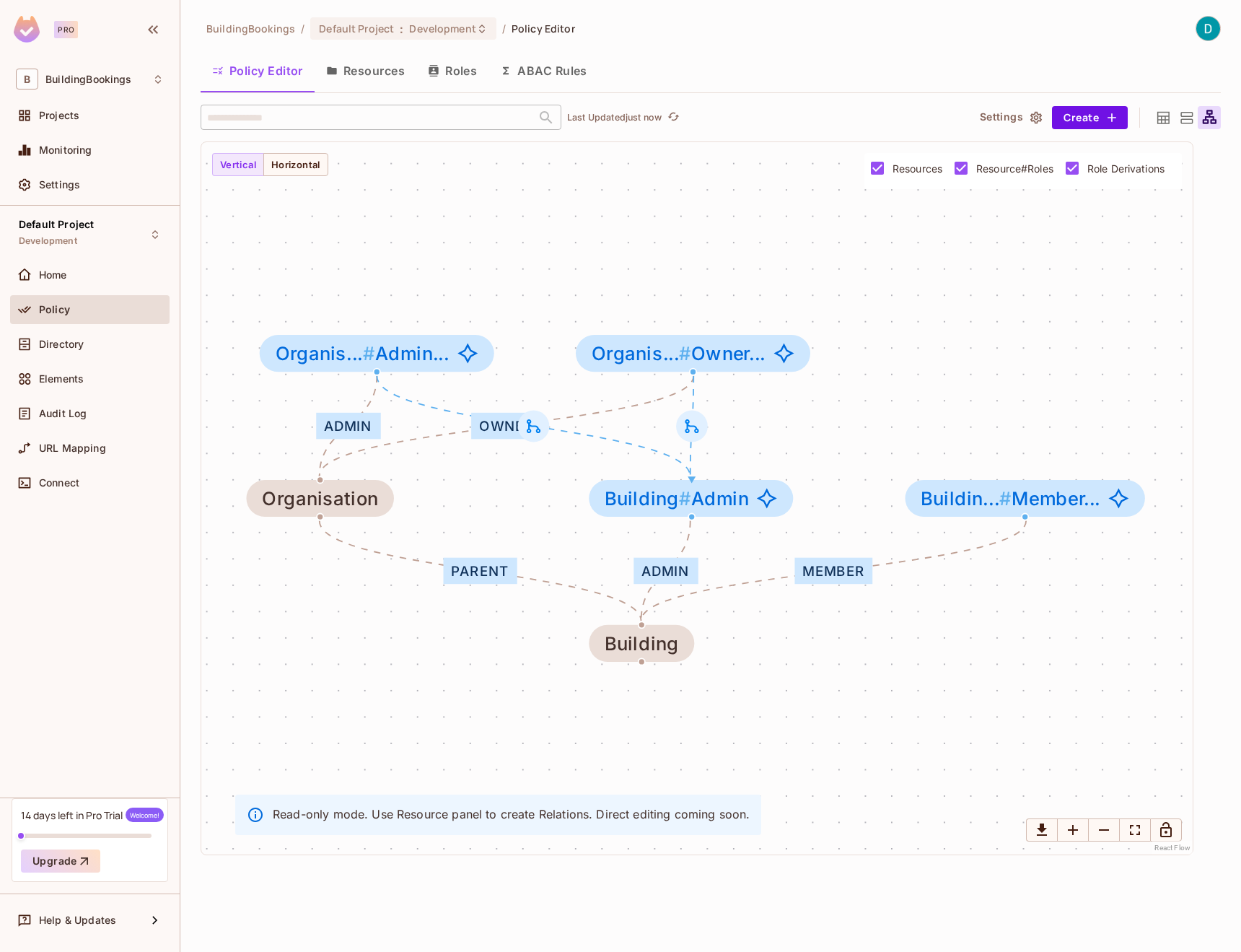
click at [352, 71] on button "Resources" at bounding box center [365, 70] width 102 height 36
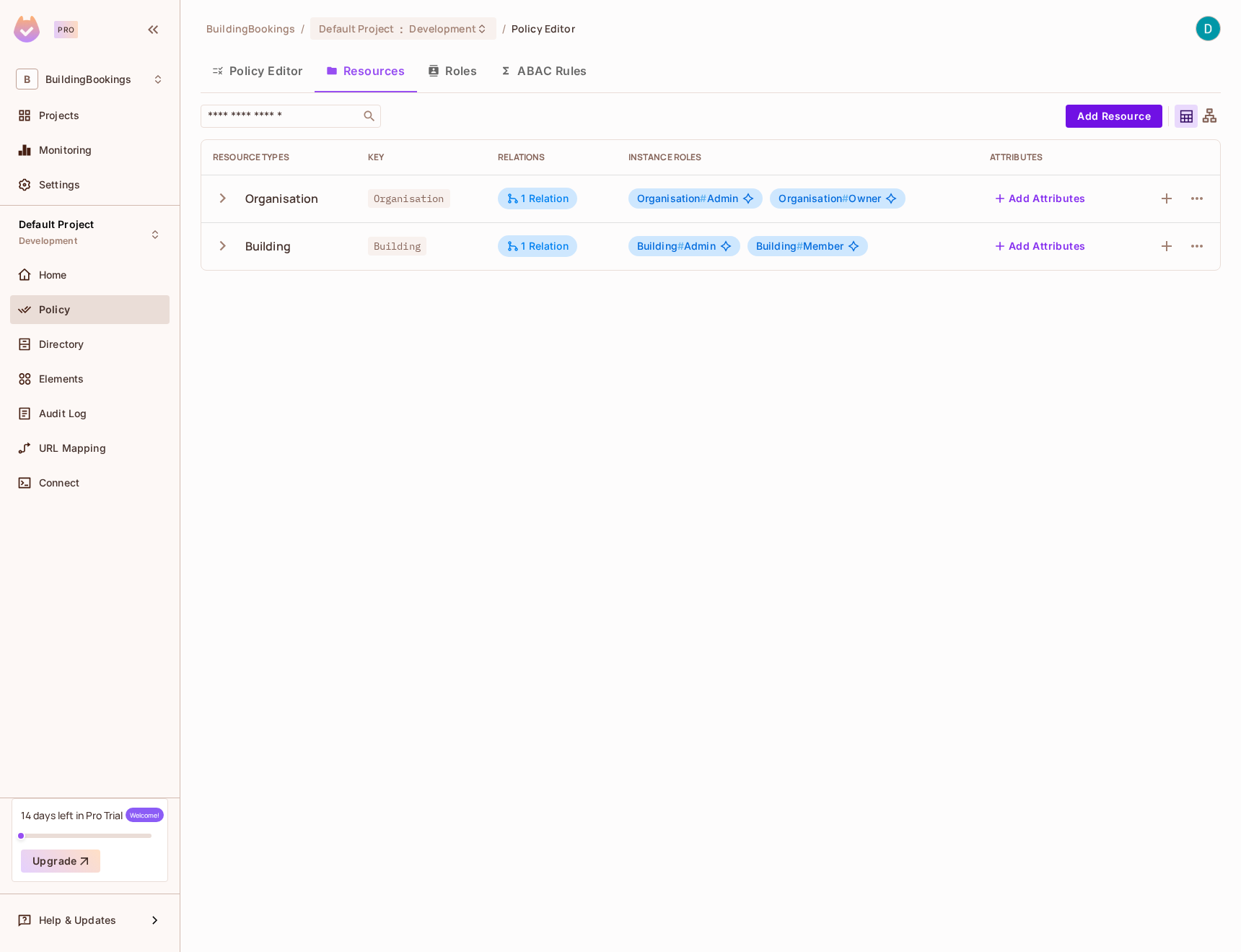
click at [433, 202] on span "Organisation" at bounding box center [409, 198] width 82 height 18
click at [224, 201] on icon "button" at bounding box center [223, 198] width 19 height 19
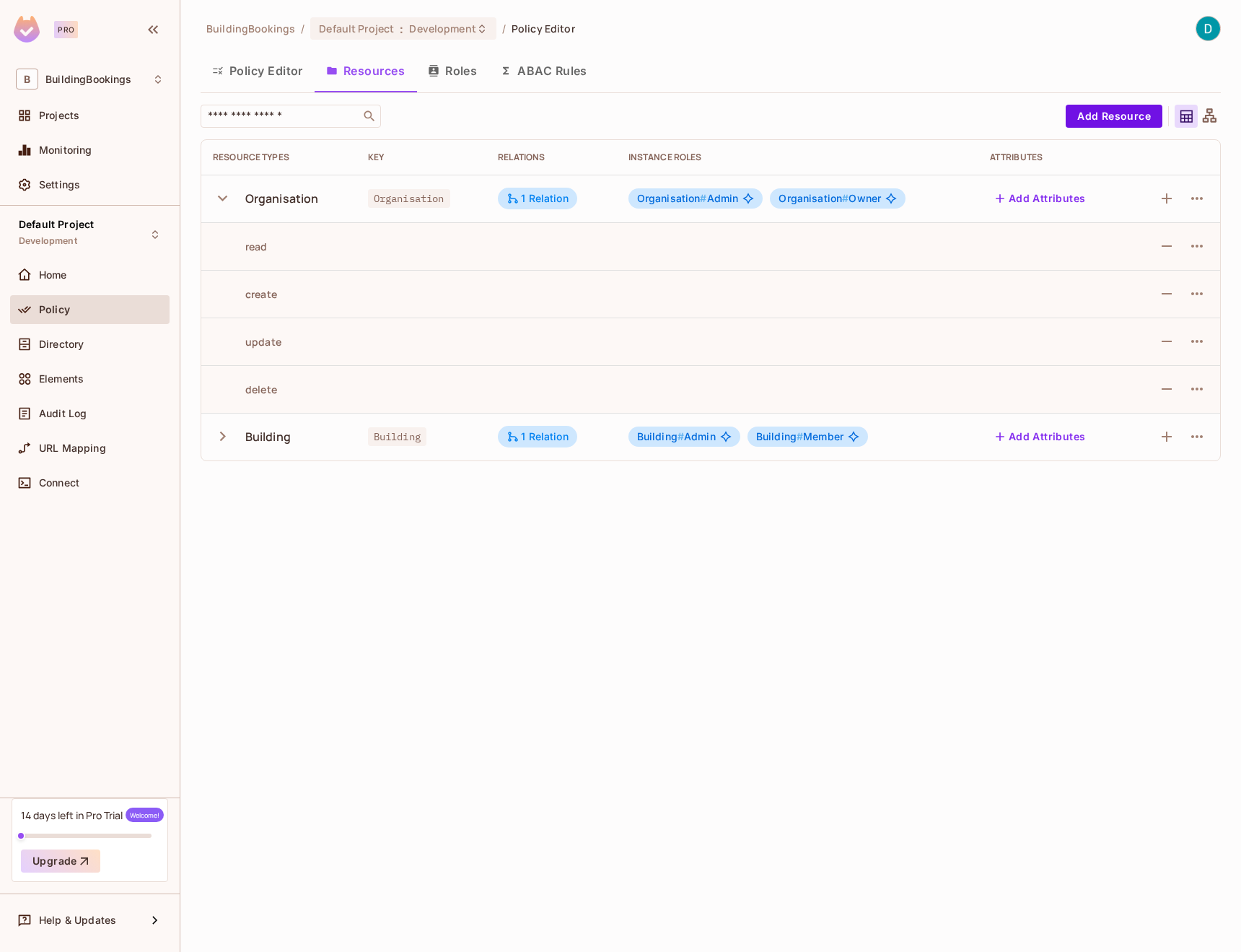
click at [257, 441] on div "Building" at bounding box center [268, 436] width 45 height 15
click at [231, 440] on icon "button" at bounding box center [223, 436] width 19 height 19
click at [81, 384] on div "Elements" at bounding box center [90, 379] width 148 height 17
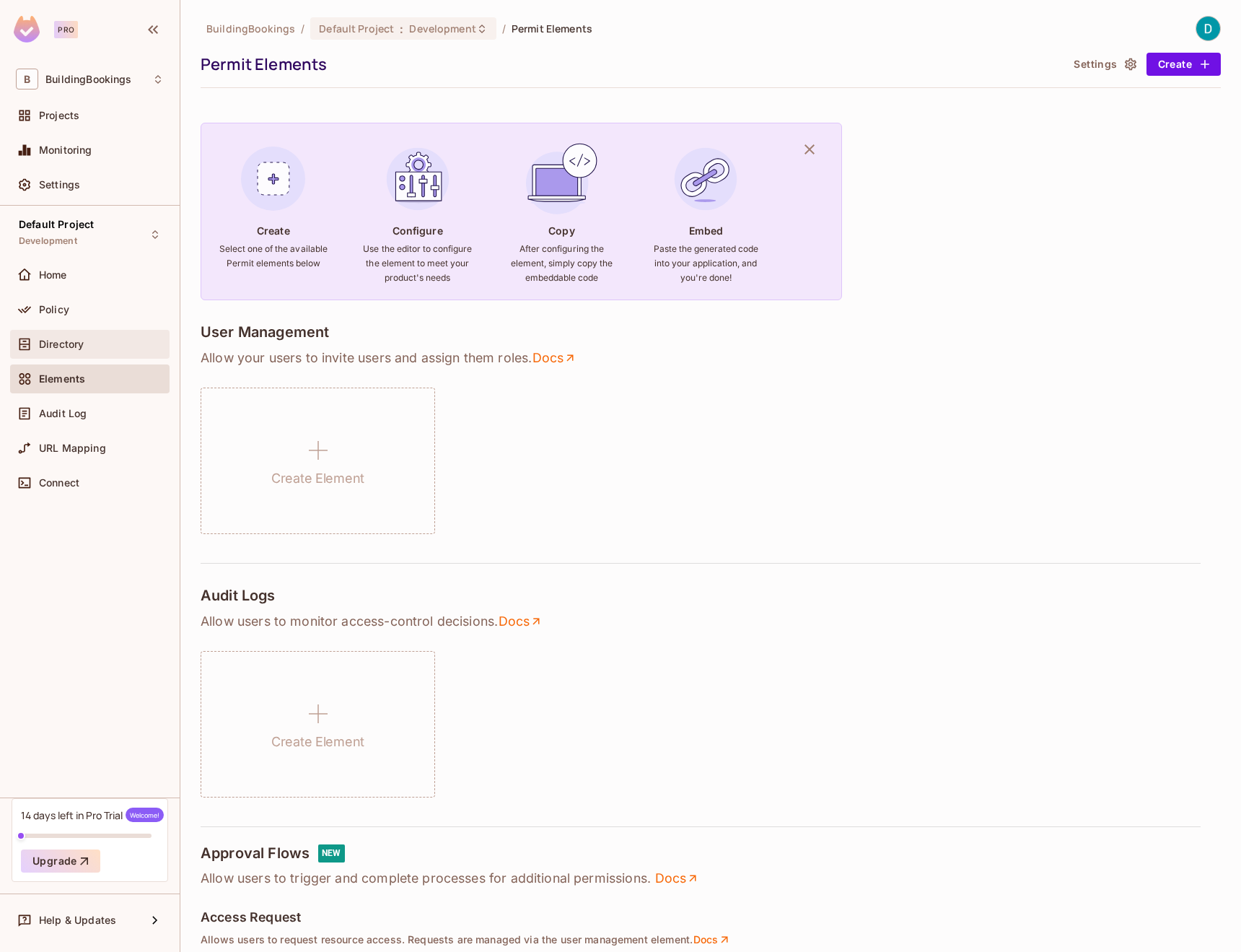
click at [69, 353] on div "Directory" at bounding box center [89, 344] width 159 height 29
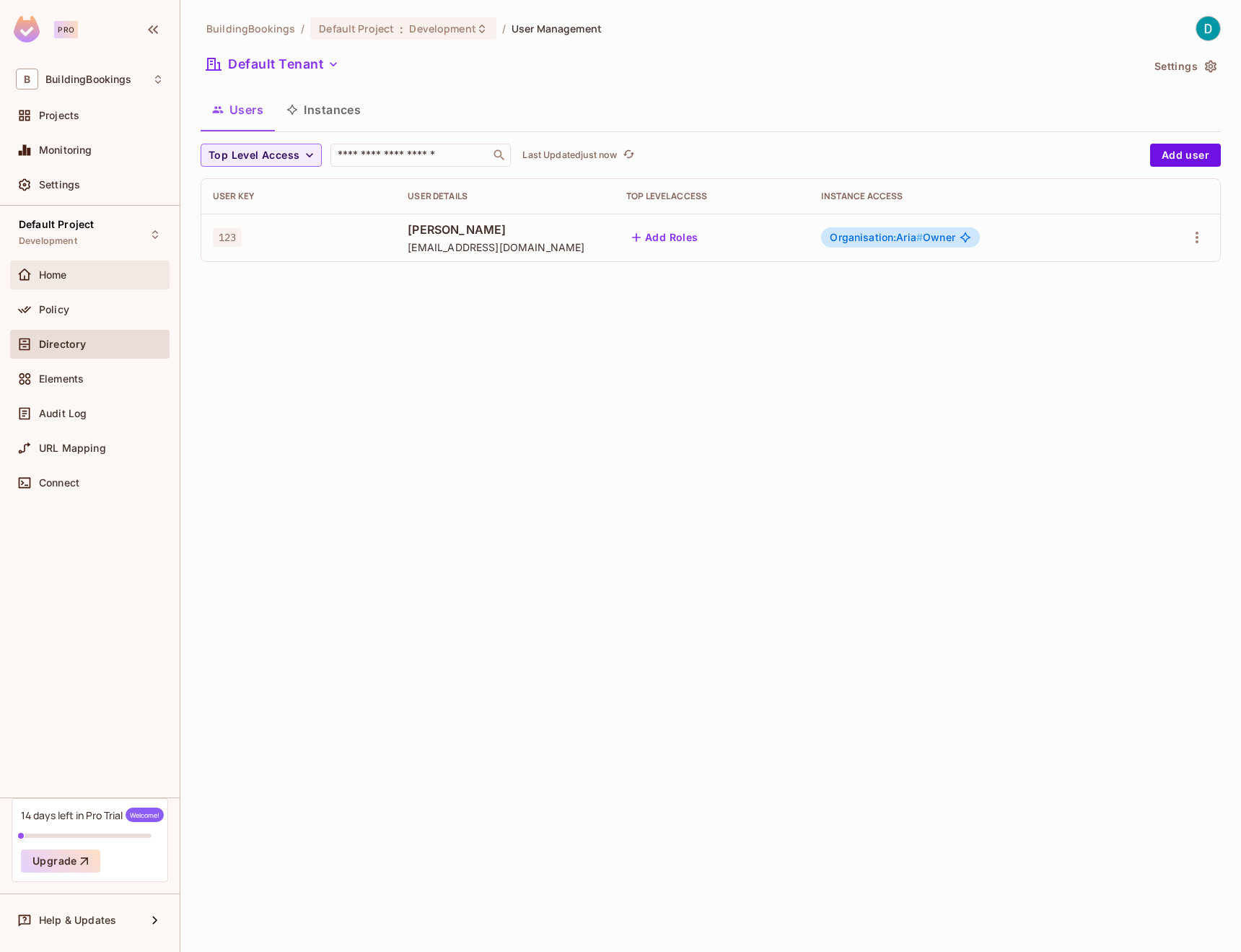
click at [75, 275] on div "Home" at bounding box center [101, 275] width 125 height 12
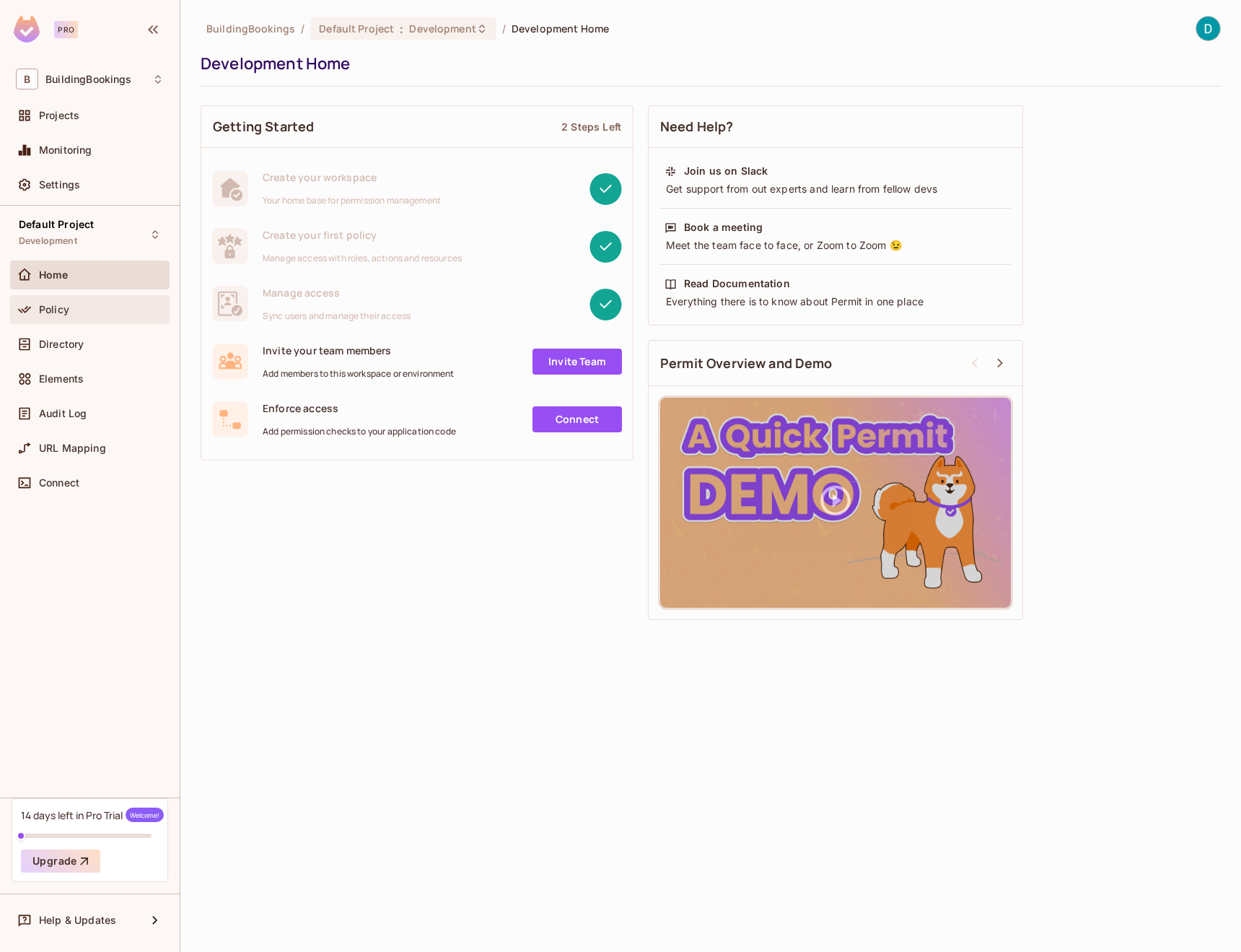
click at [66, 323] on div "Policy" at bounding box center [89, 309] width 159 height 29
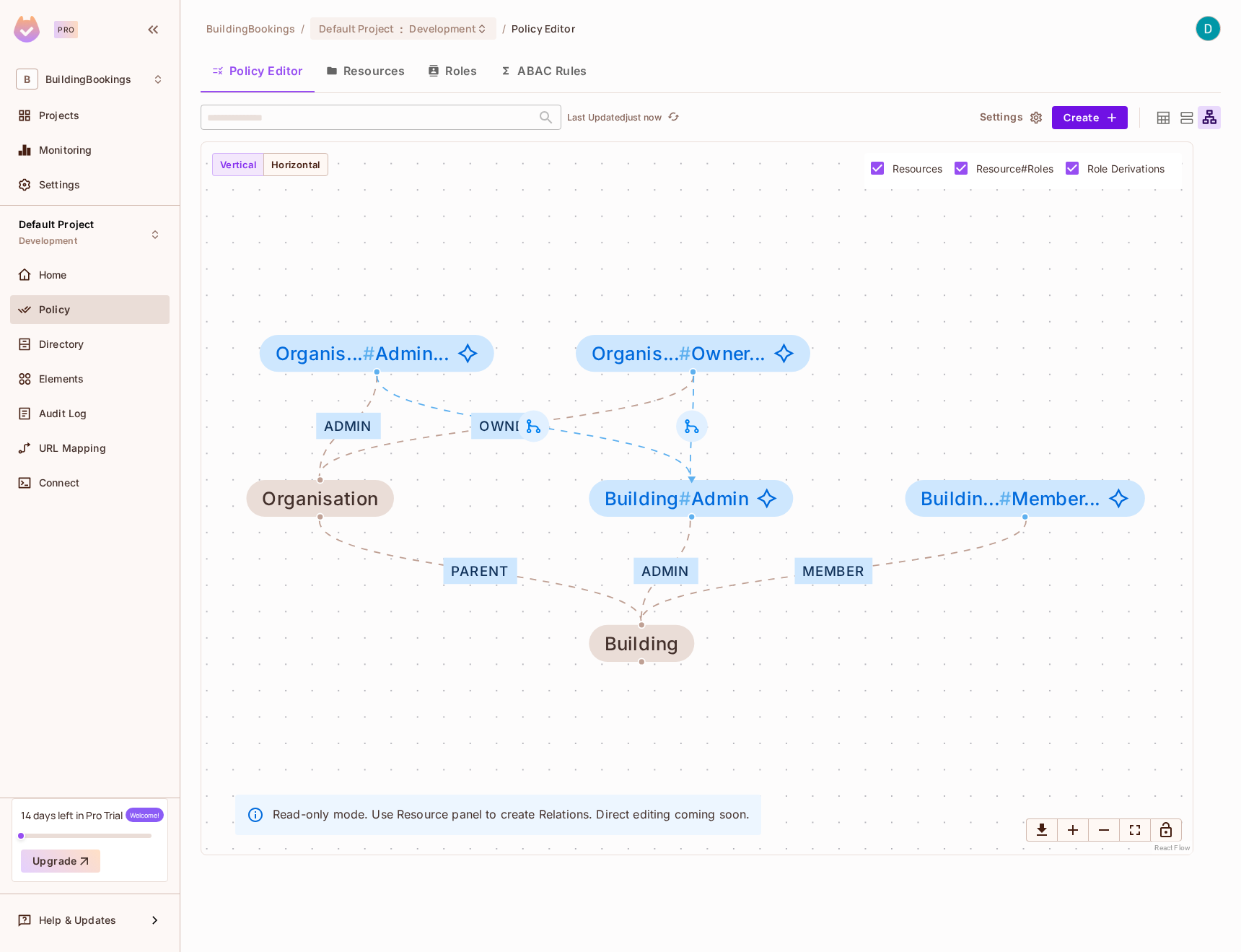
click at [375, 85] on button "Resources" at bounding box center [365, 70] width 102 height 36
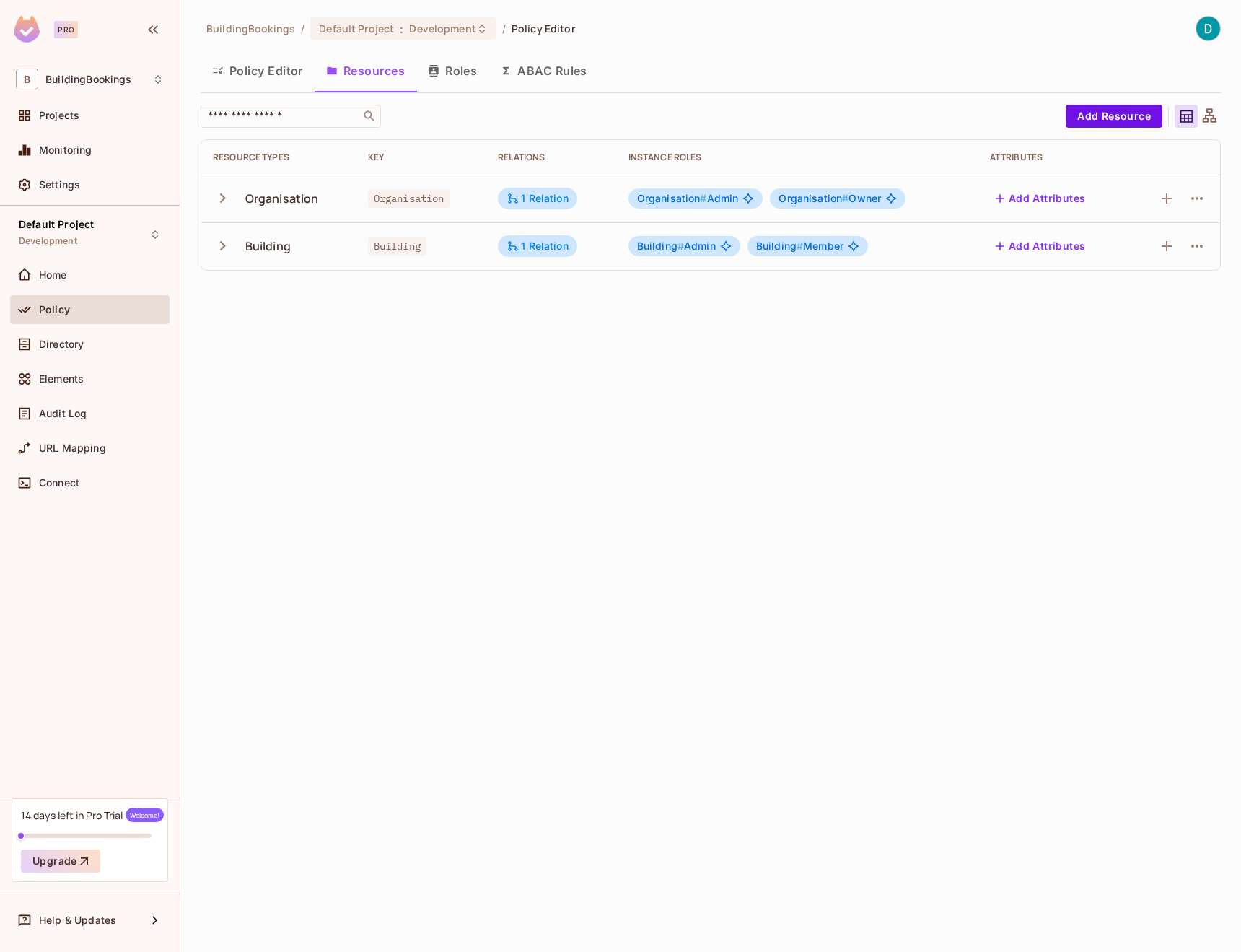
click at [1217, 109] on icon at bounding box center [1209, 117] width 18 height 18
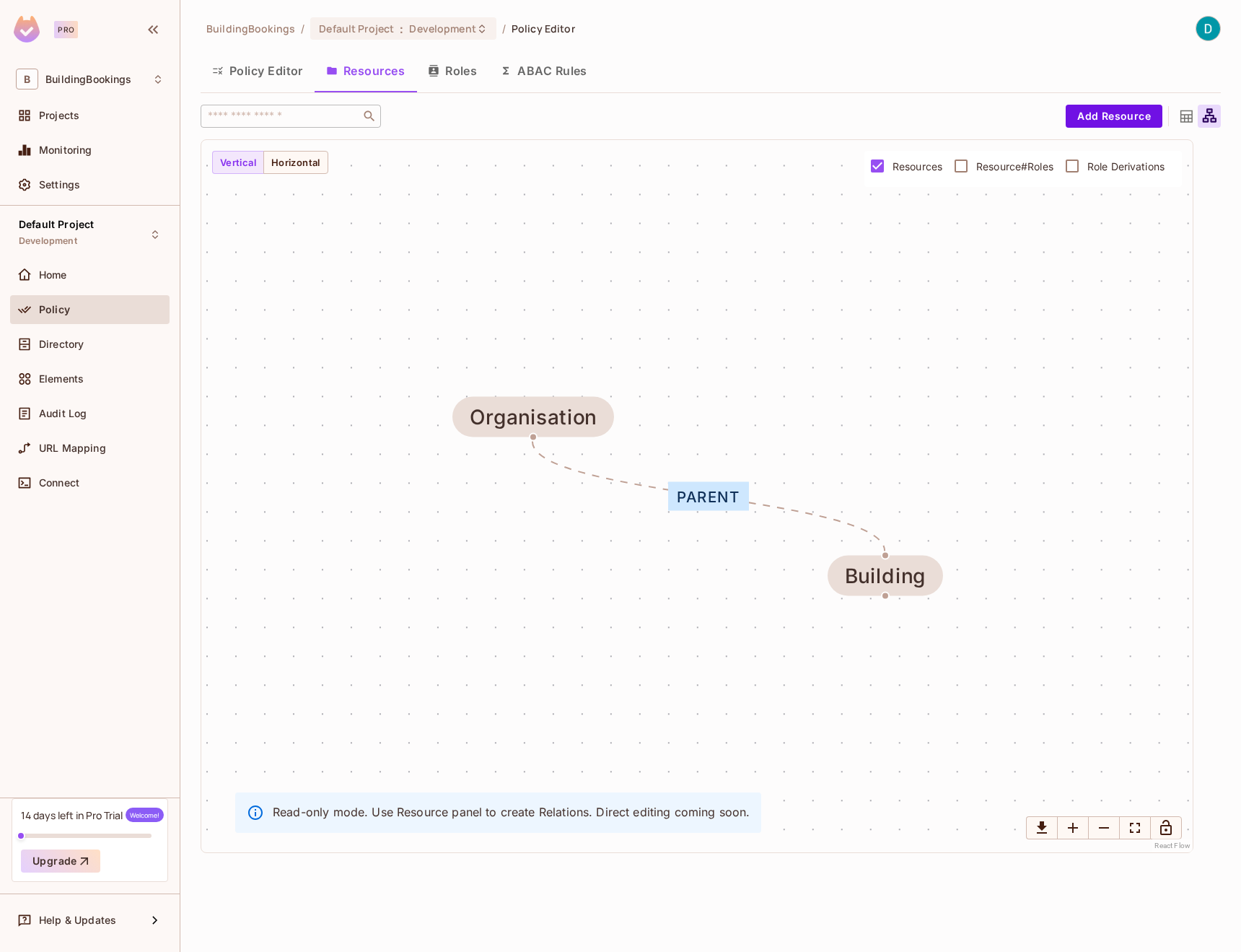
click at [1216, 109] on icon at bounding box center [1209, 117] width 18 height 18
click at [439, 63] on button "Roles" at bounding box center [452, 70] width 72 height 36
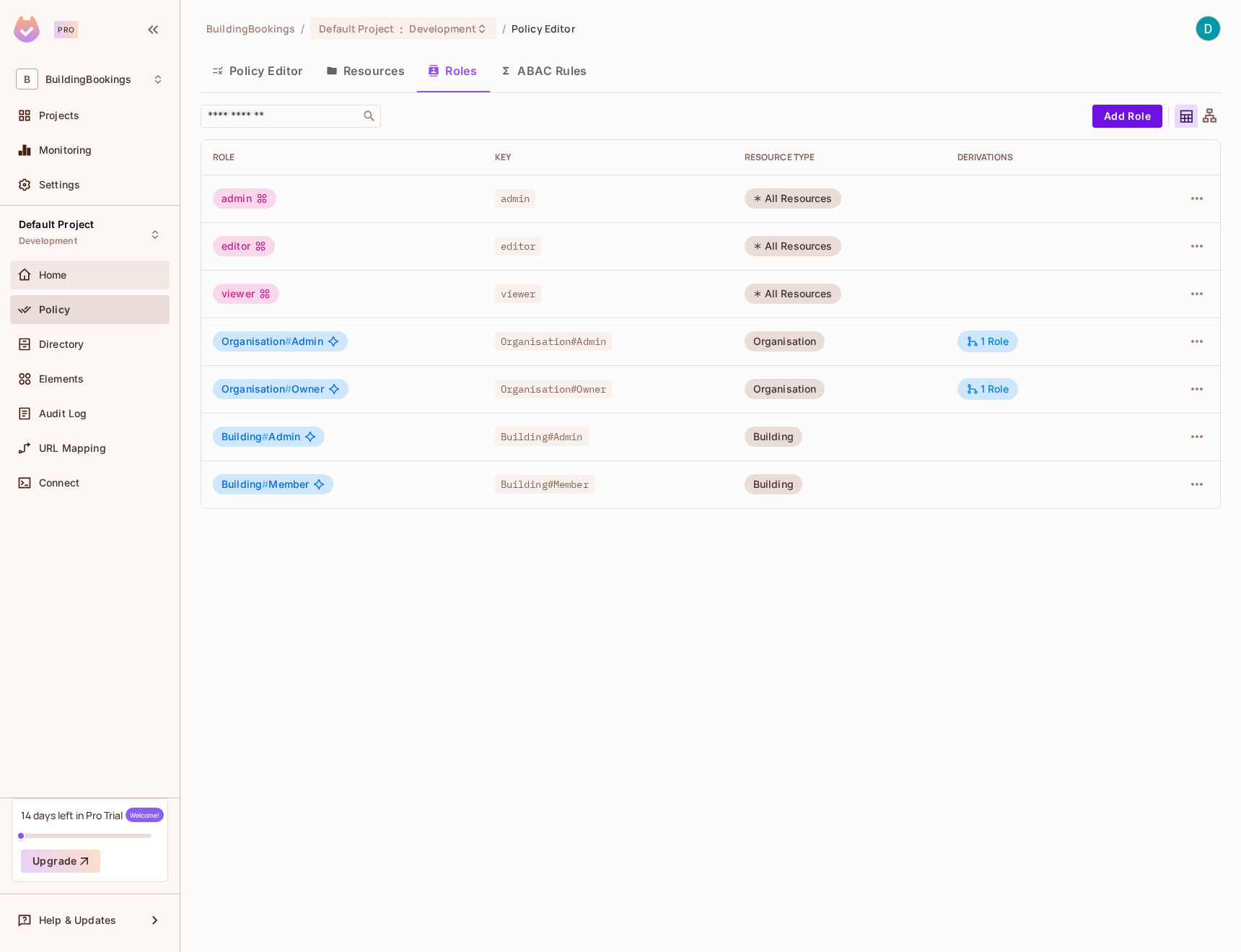
click at [88, 288] on div "Home" at bounding box center [89, 275] width 159 height 29
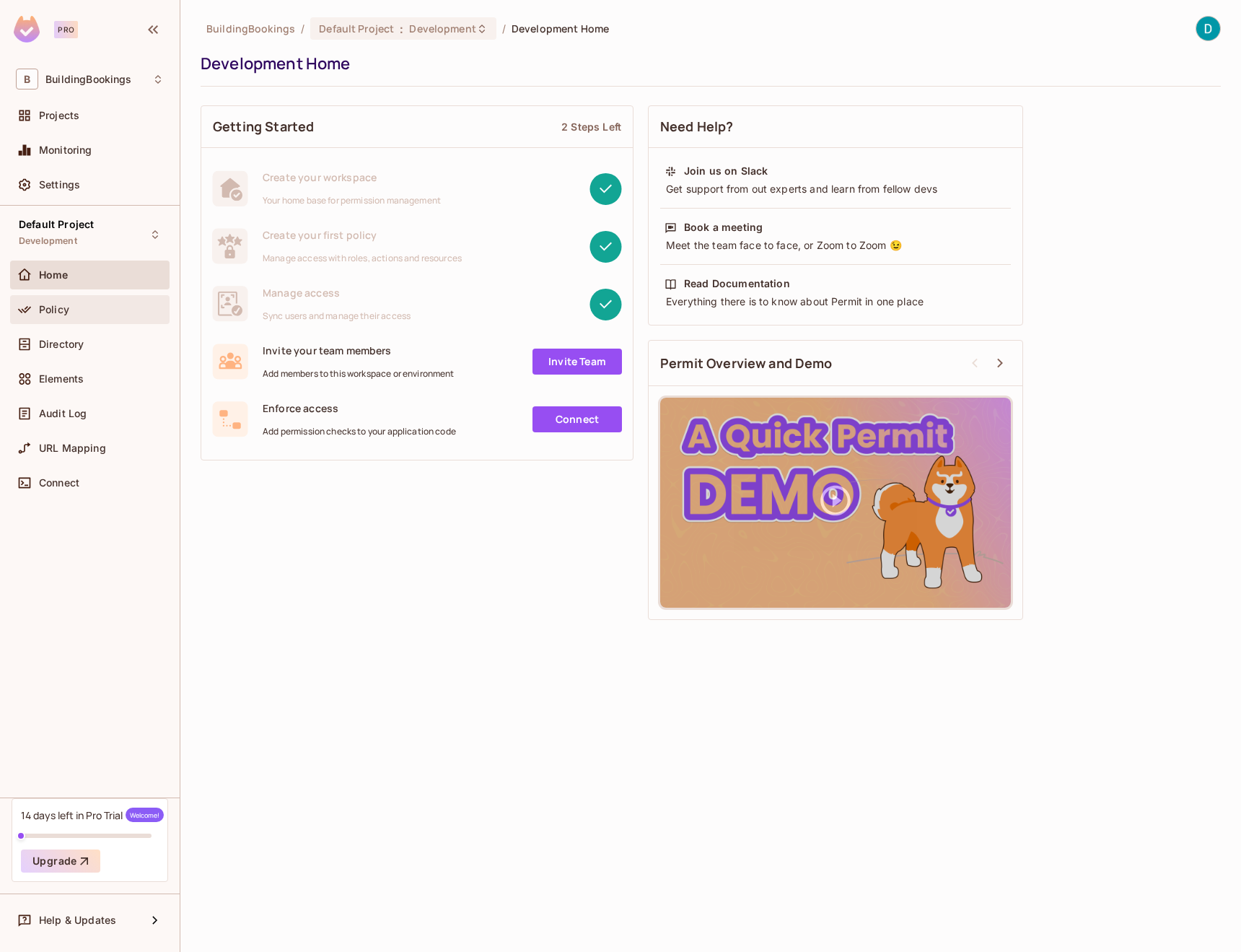
click at [75, 304] on div "Policy" at bounding box center [101, 309] width 125 height 12
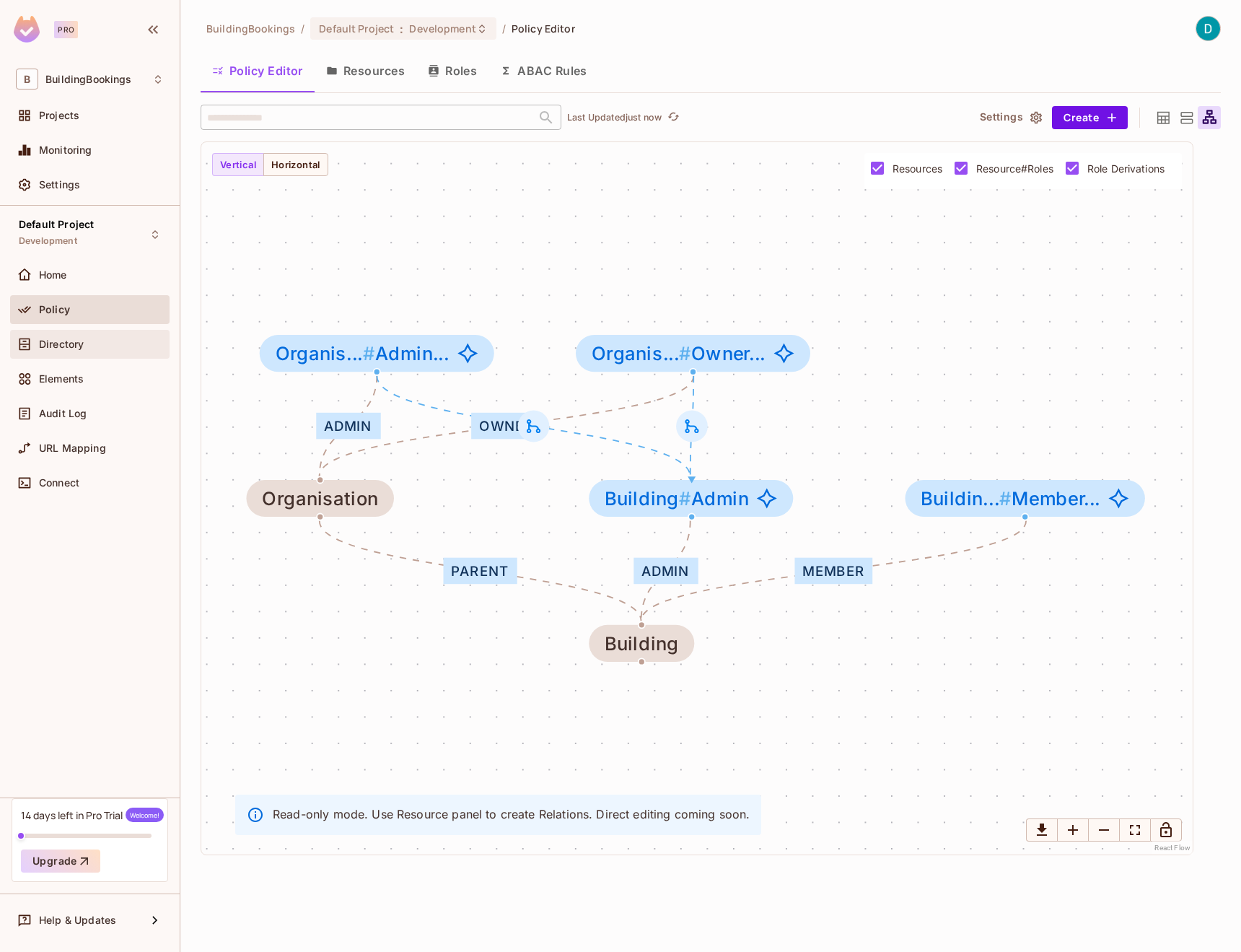
click at [76, 346] on span "Directory" at bounding box center [61, 344] width 44 height 12
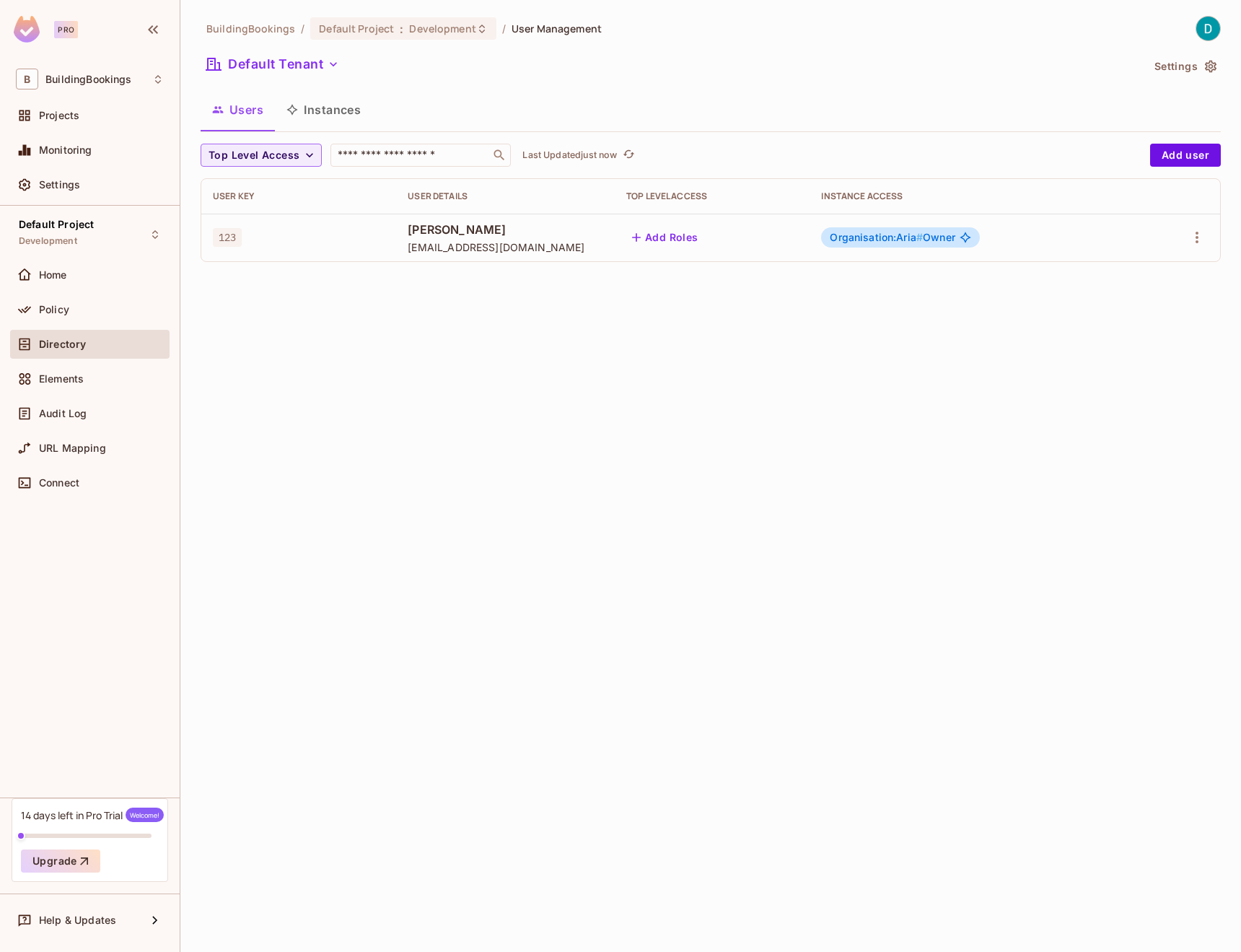
click at [451, 228] on span "[PERSON_NAME]" at bounding box center [505, 229] width 196 height 15
click at [979, 245] on div "Organisation:Aria # Owner" at bounding box center [900, 237] width 158 height 20
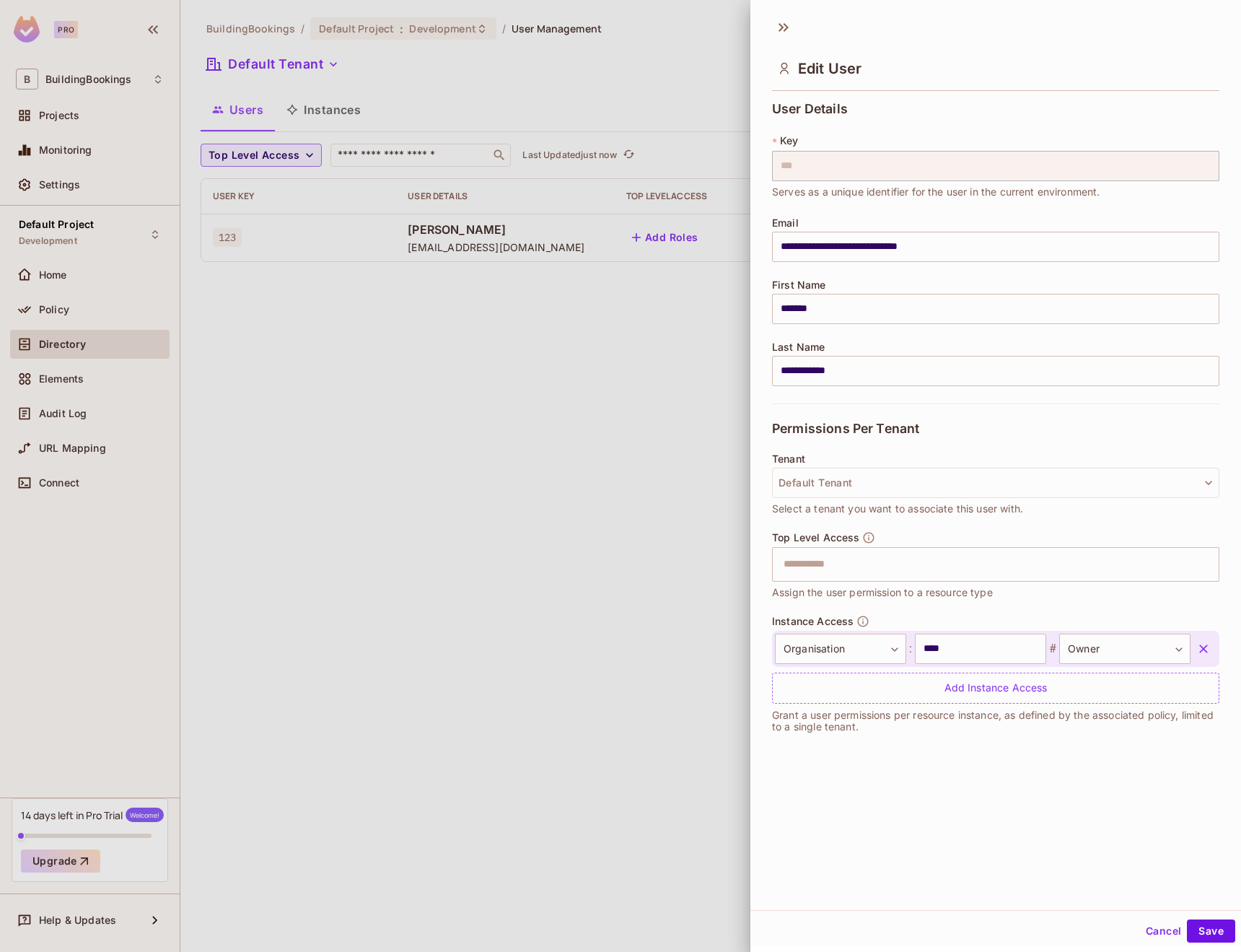
click at [546, 530] on div at bounding box center [620, 476] width 1241 height 952
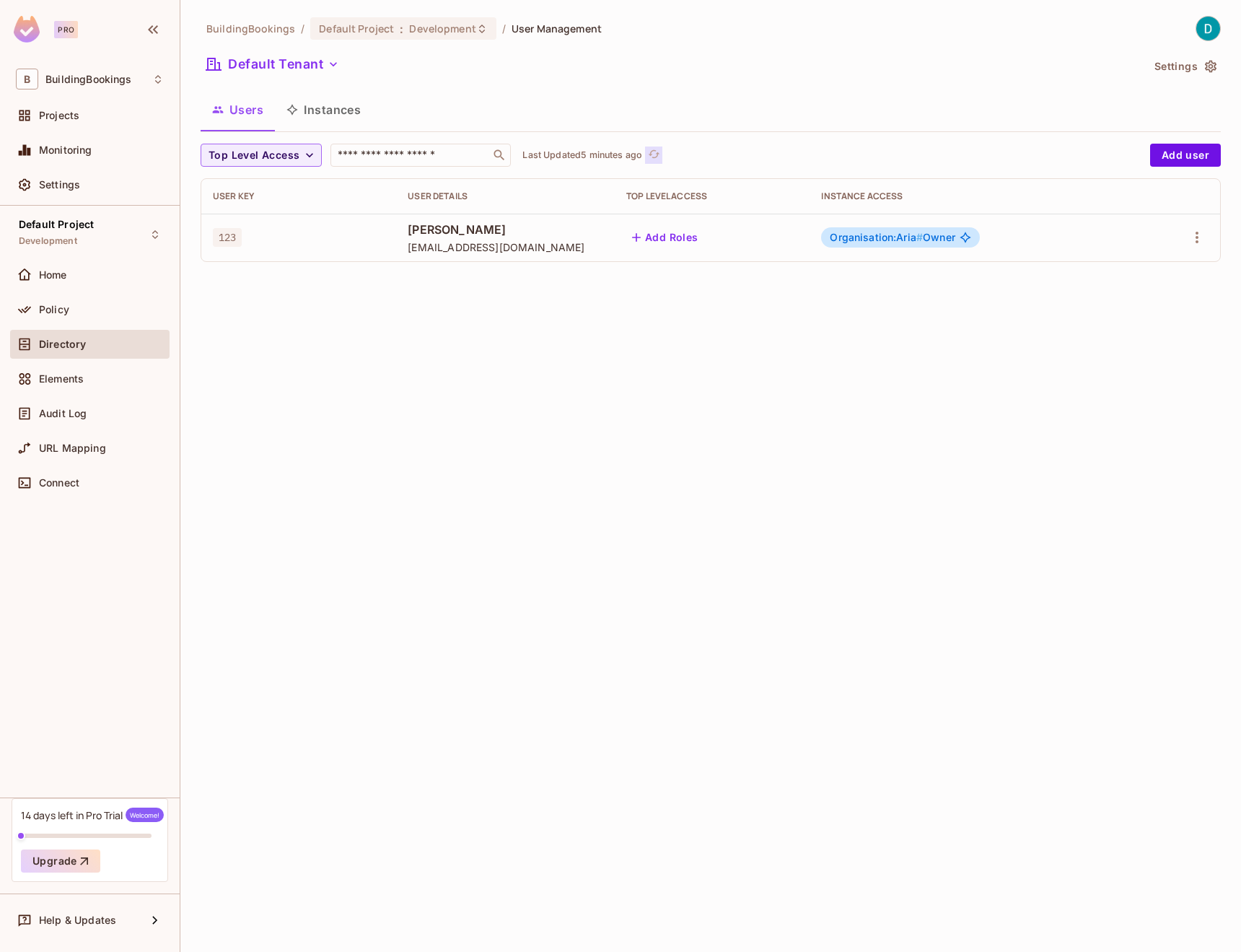
click at [659, 151] on icon "refresh" at bounding box center [653, 154] width 12 height 8
click at [635, 156] on icon "refresh" at bounding box center [628, 154] width 13 height 13
click at [653, 150] on icon "refresh" at bounding box center [647, 154] width 13 height 13
click at [298, 163] on span "Top Level Access" at bounding box center [253, 155] width 91 height 18
click at [234, 242] on li "viewer" at bounding box center [236, 250] width 72 height 31
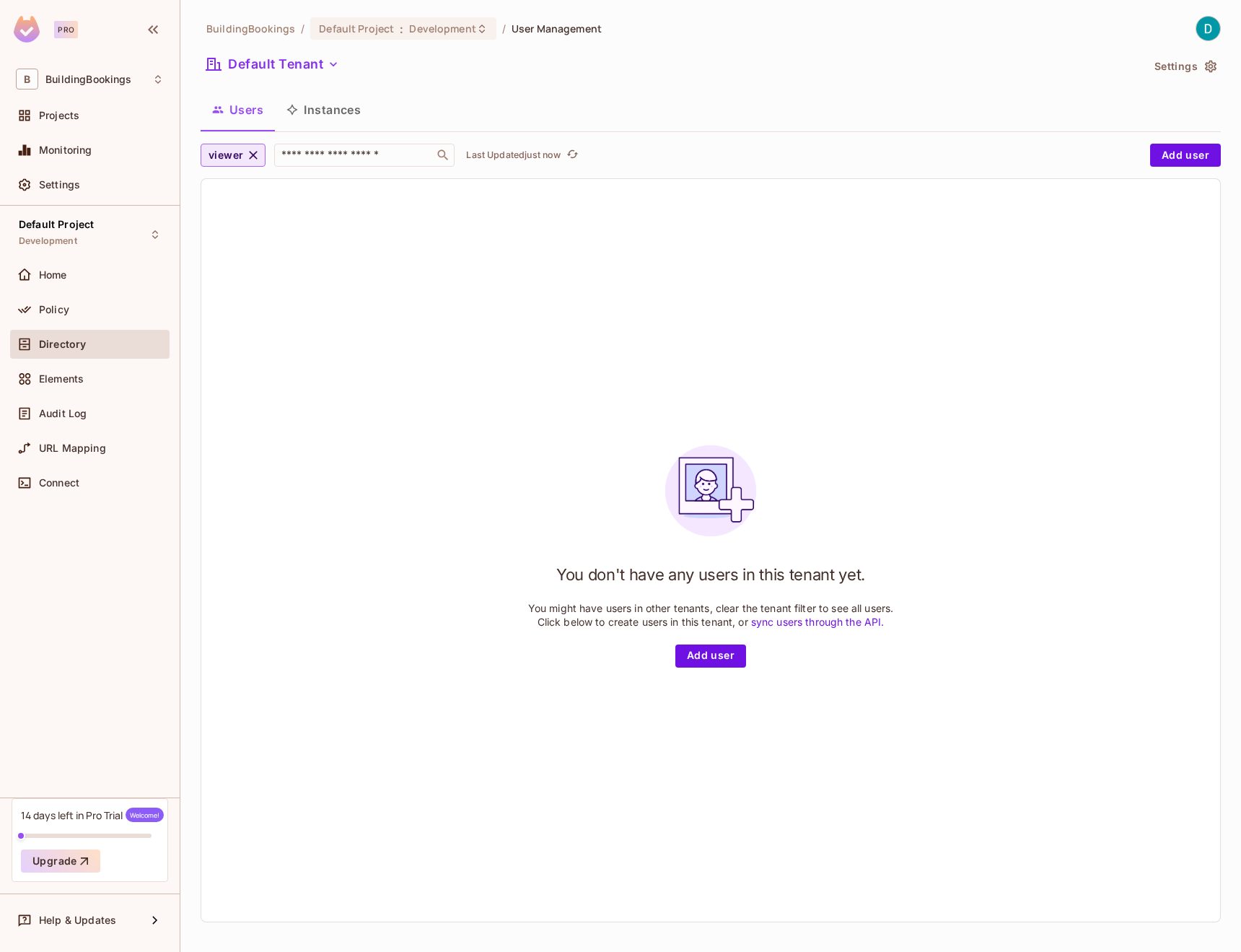
click at [249, 159] on icon "button" at bounding box center [252, 155] width 14 height 14
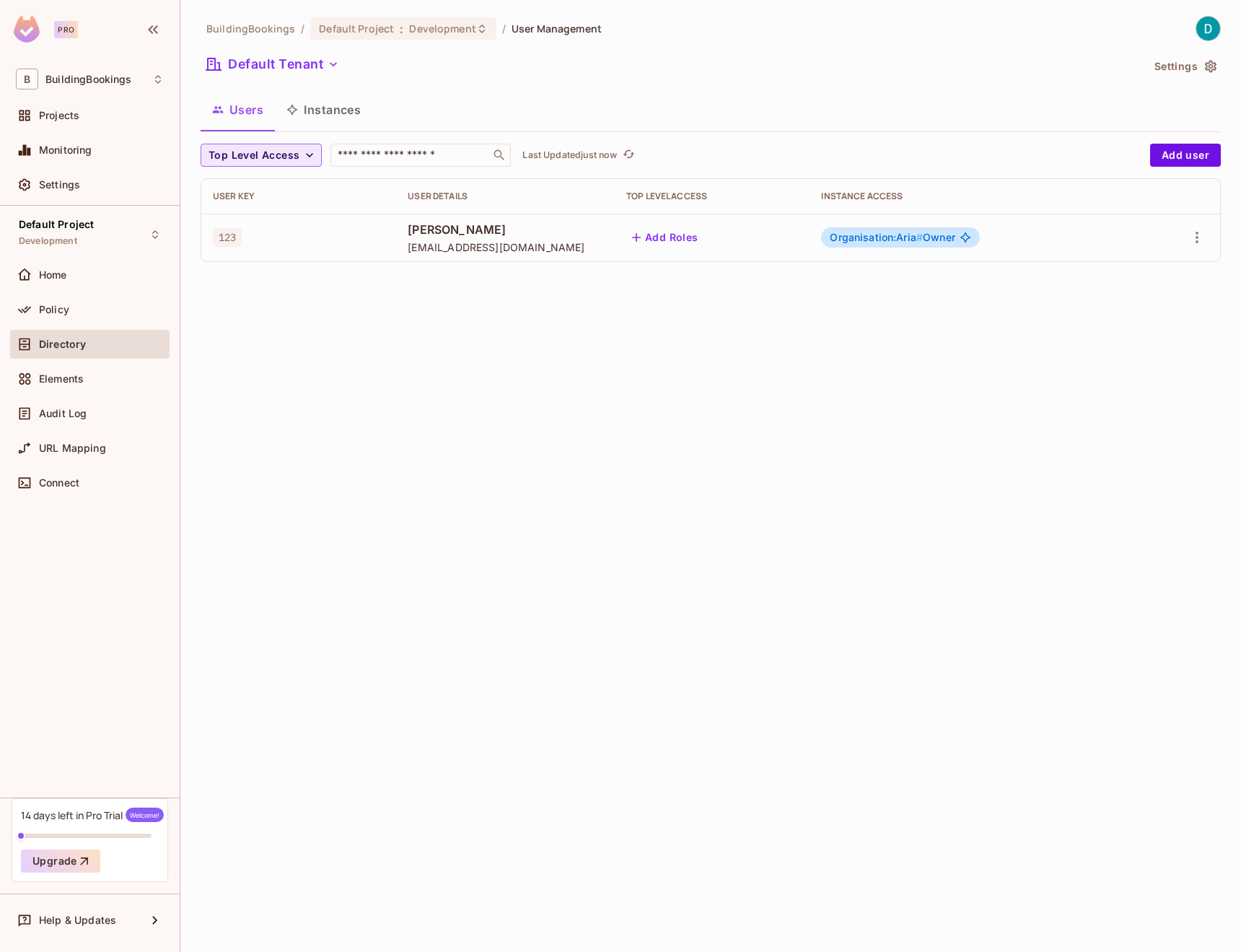
click at [1196, 72] on button "Settings" at bounding box center [1184, 66] width 72 height 23
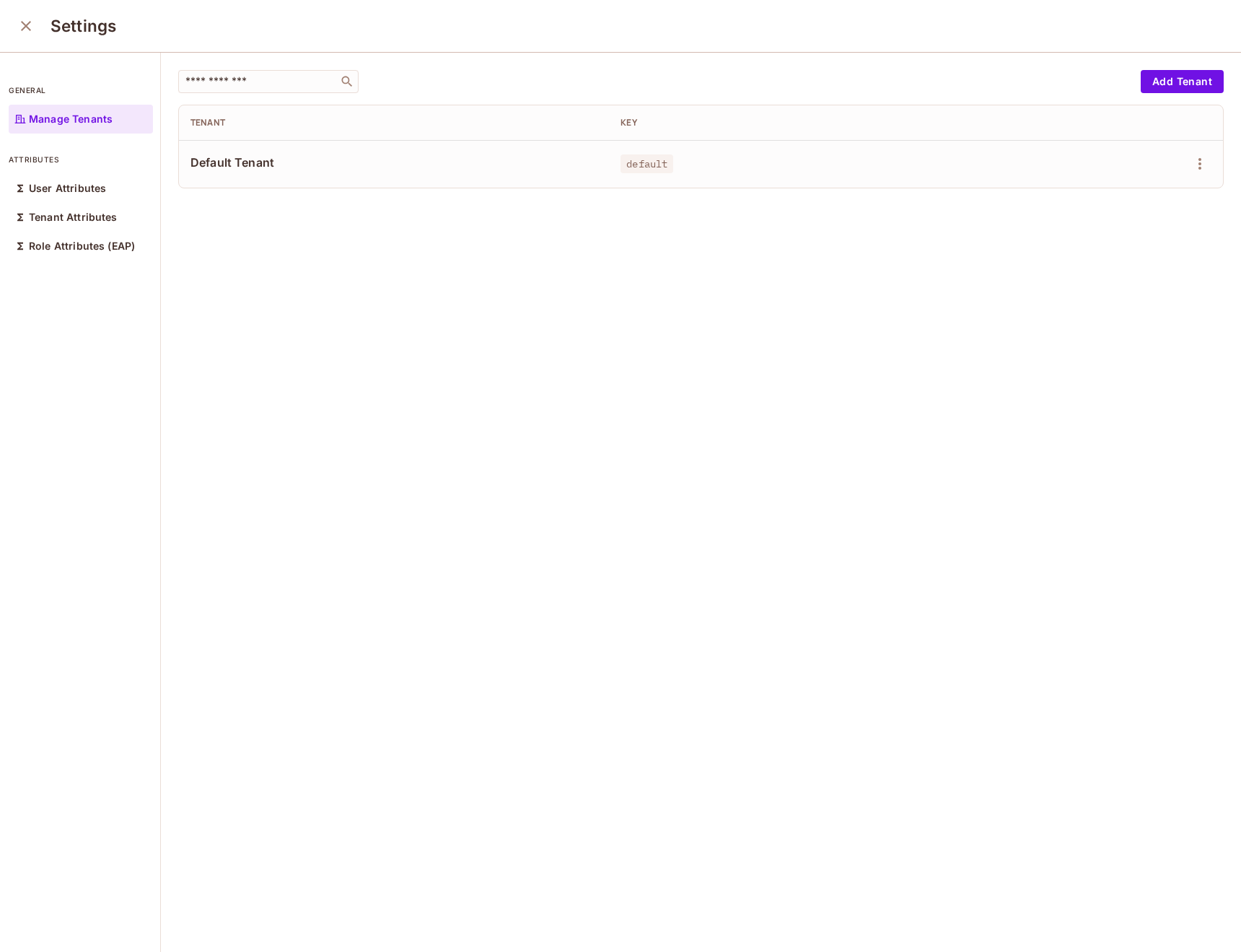
click at [216, 165] on span "Default Tenant" at bounding box center [394, 162] width 407 height 15
click at [96, 253] on div "Role Attributes (EAP)" at bounding box center [81, 246] width 145 height 29
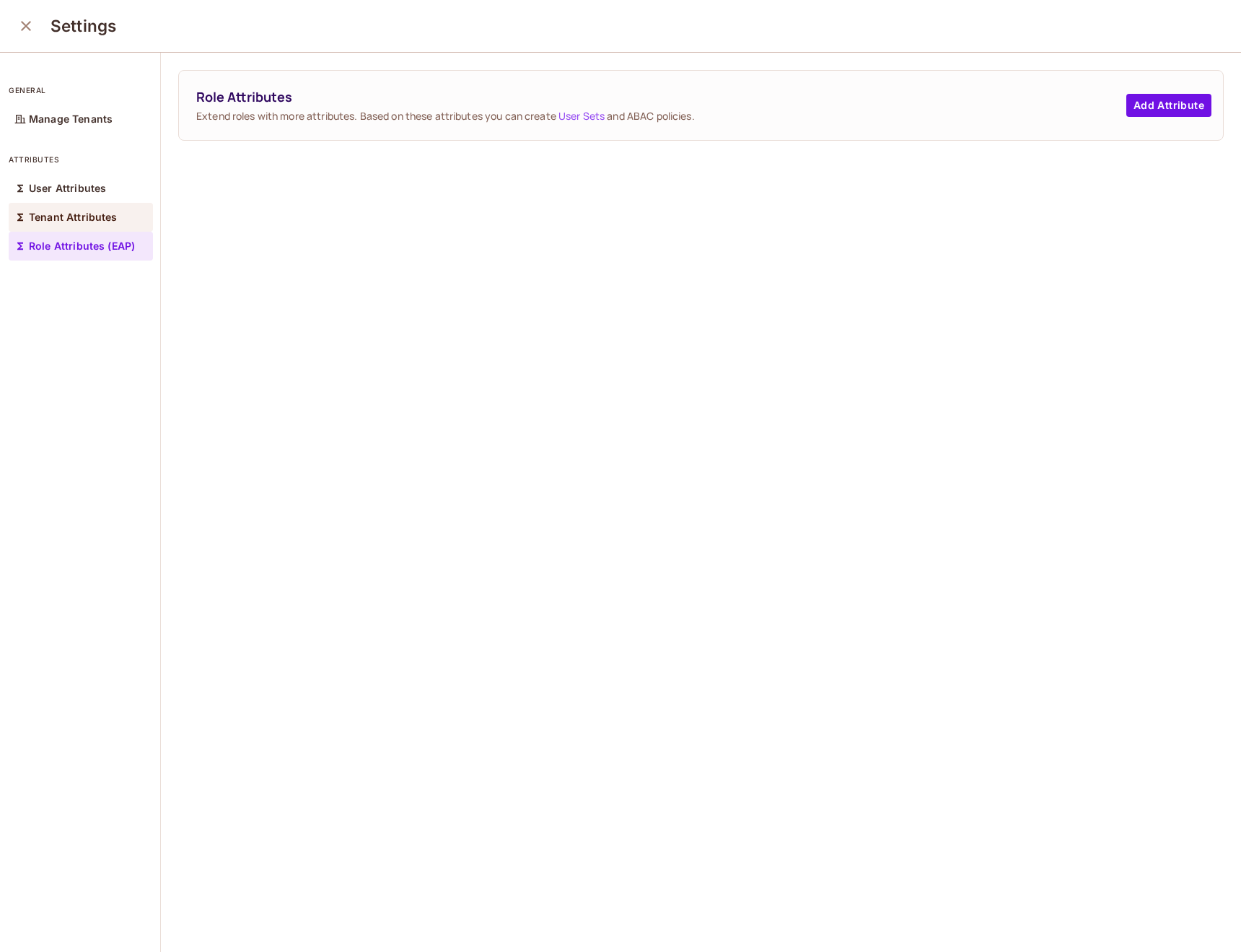
click at [82, 230] on div "Tenant Attributes" at bounding box center [81, 217] width 145 height 29
click at [83, 202] on div "User Attributes" at bounding box center [81, 188] width 145 height 29
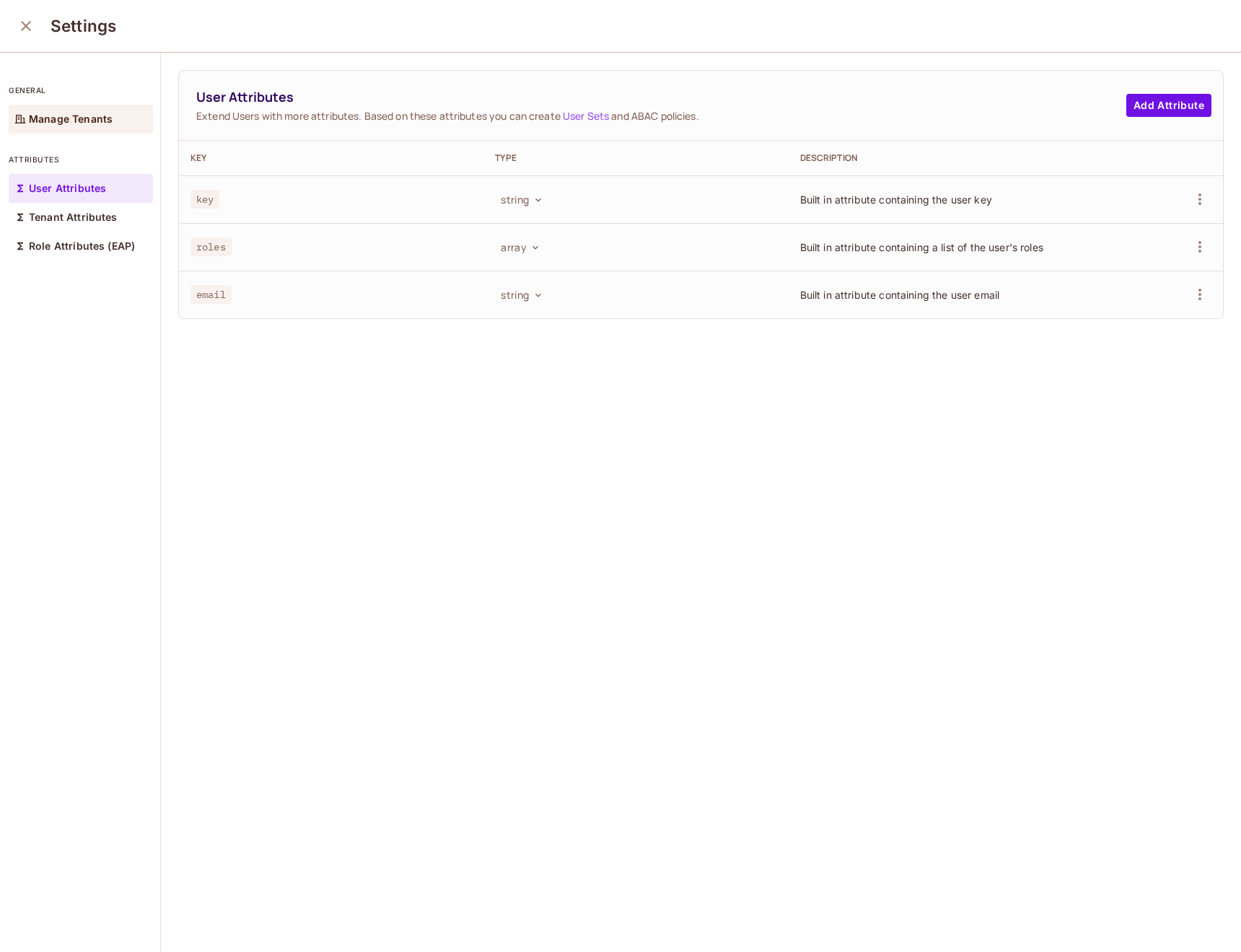
click at [76, 111] on div "Manage Tenants" at bounding box center [81, 119] width 145 height 29
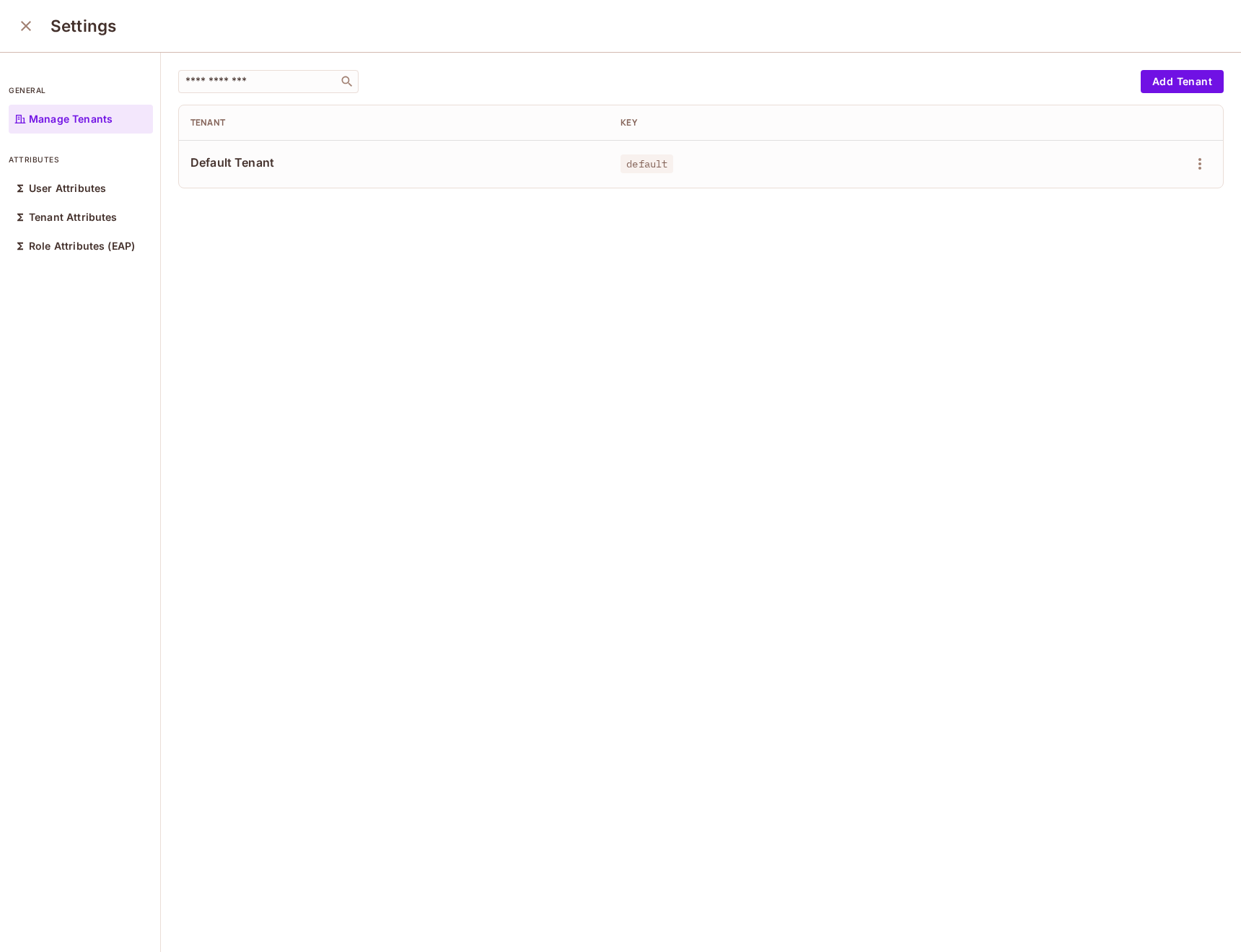
click at [31, 33] on icon "close" at bounding box center [26, 26] width 17 height 17
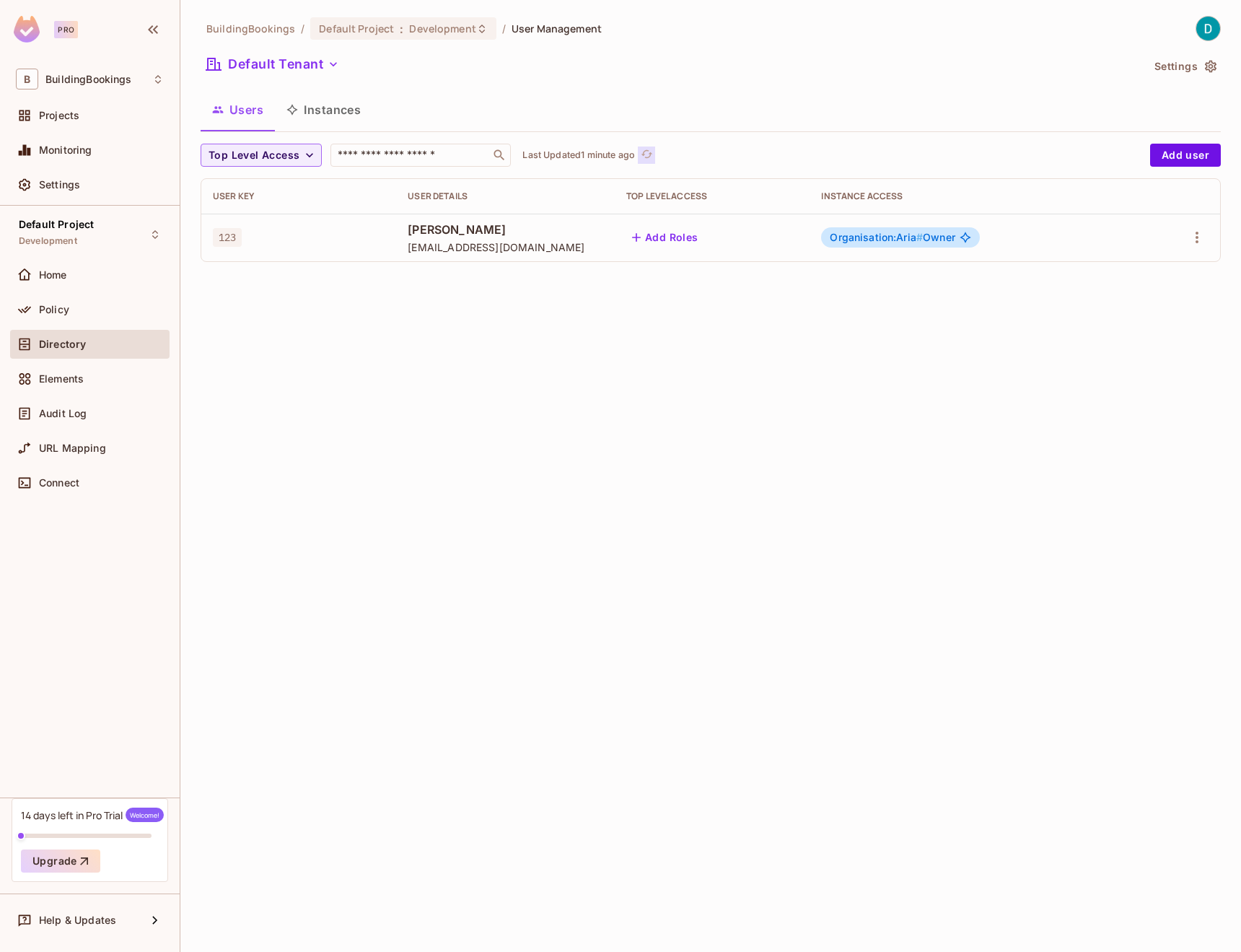
click at [653, 154] on icon "refresh" at bounding box center [647, 154] width 13 height 13
click at [630, 156] on button "Click to refresh data" at bounding box center [628, 155] width 17 height 17
click at [238, 63] on button "Default Tenant" at bounding box center [273, 65] width 145 height 23
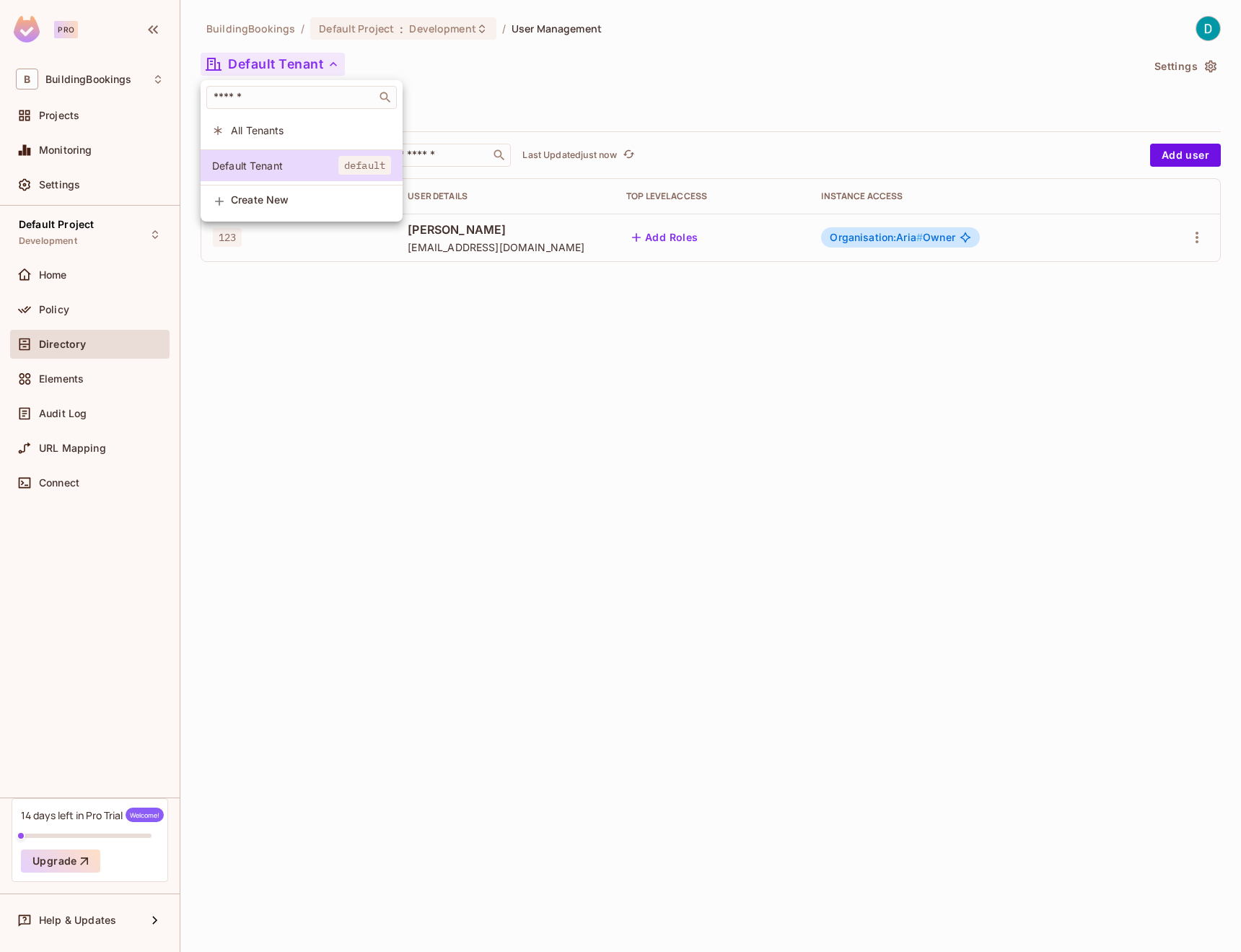
click at [263, 135] on span "All Tenants" at bounding box center [311, 130] width 160 height 13
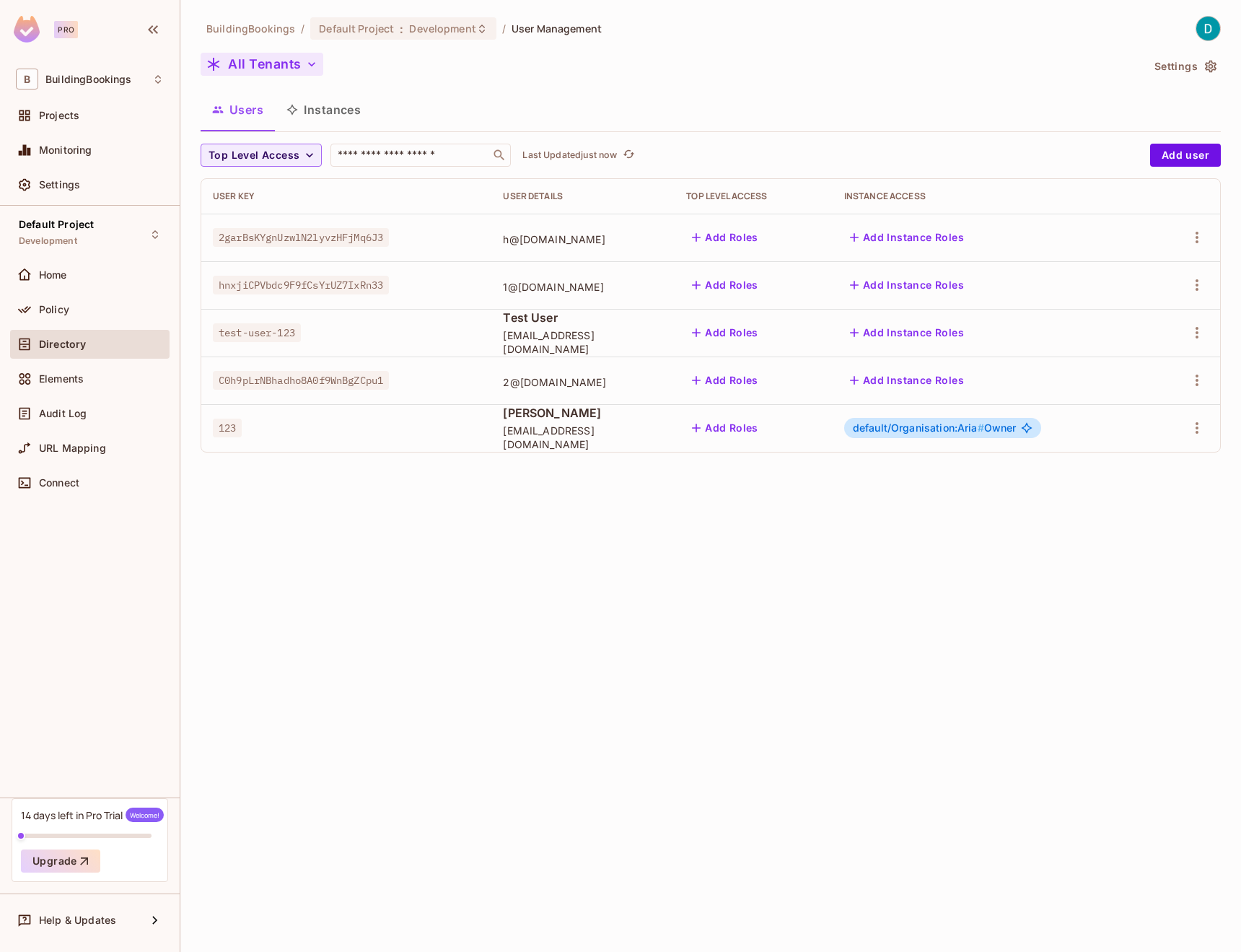
click at [254, 73] on button "All Tenants" at bounding box center [261, 65] width 122 height 23
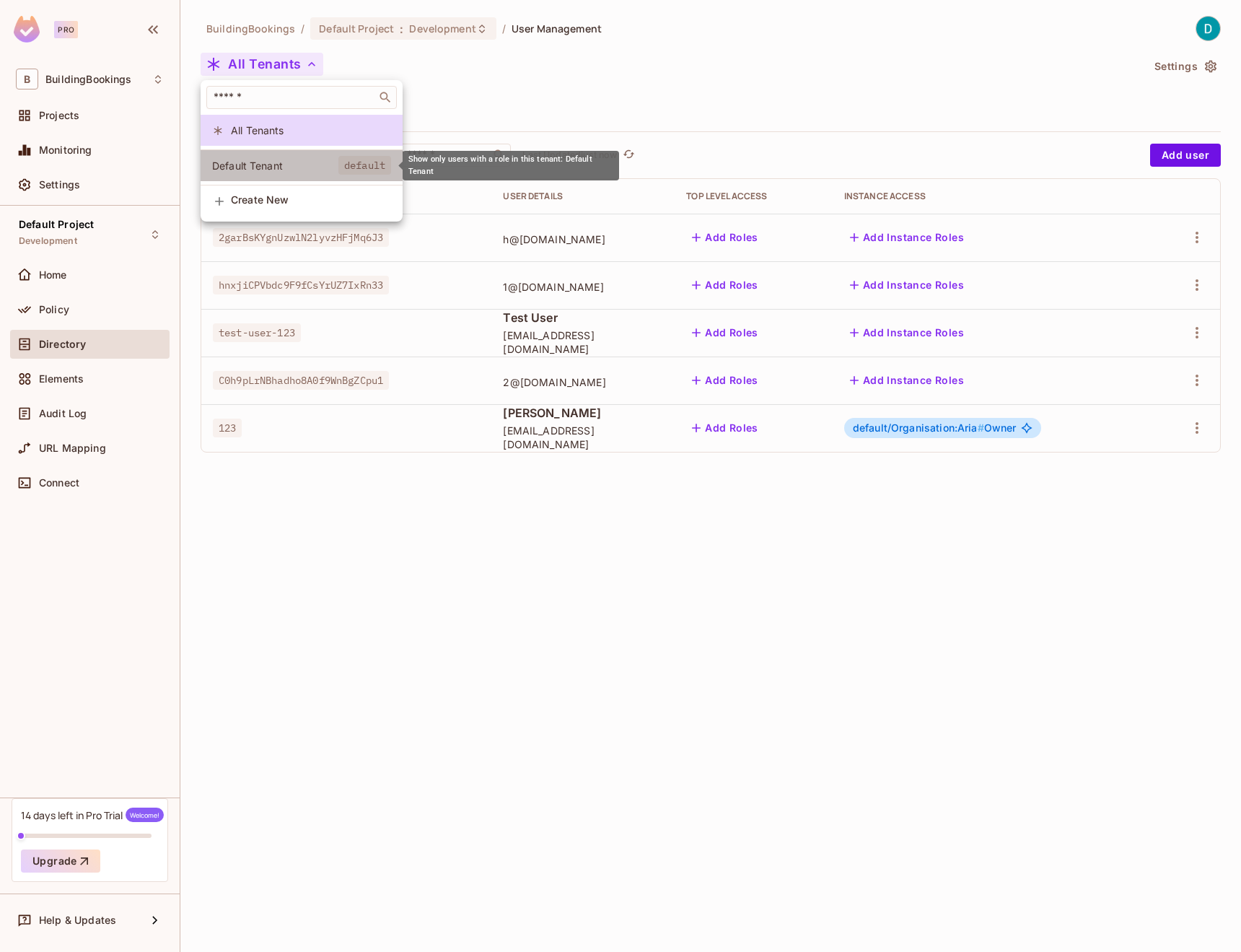
click at [352, 171] on span "default" at bounding box center [364, 165] width 53 height 18
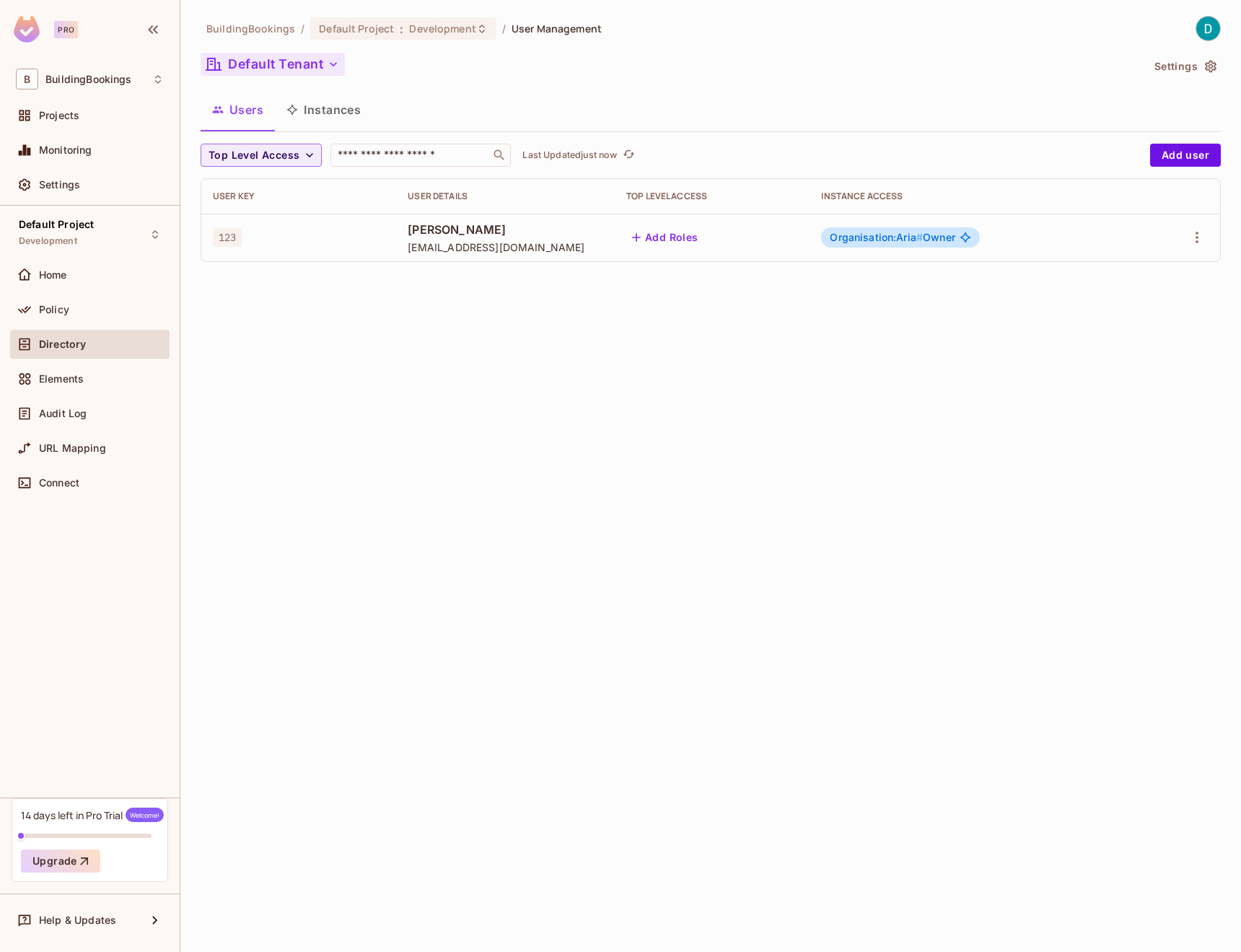
click at [258, 74] on button "Default Tenant" at bounding box center [273, 65] width 145 height 23
click at [254, 121] on li "All Tenants" at bounding box center [302, 130] width 202 height 31
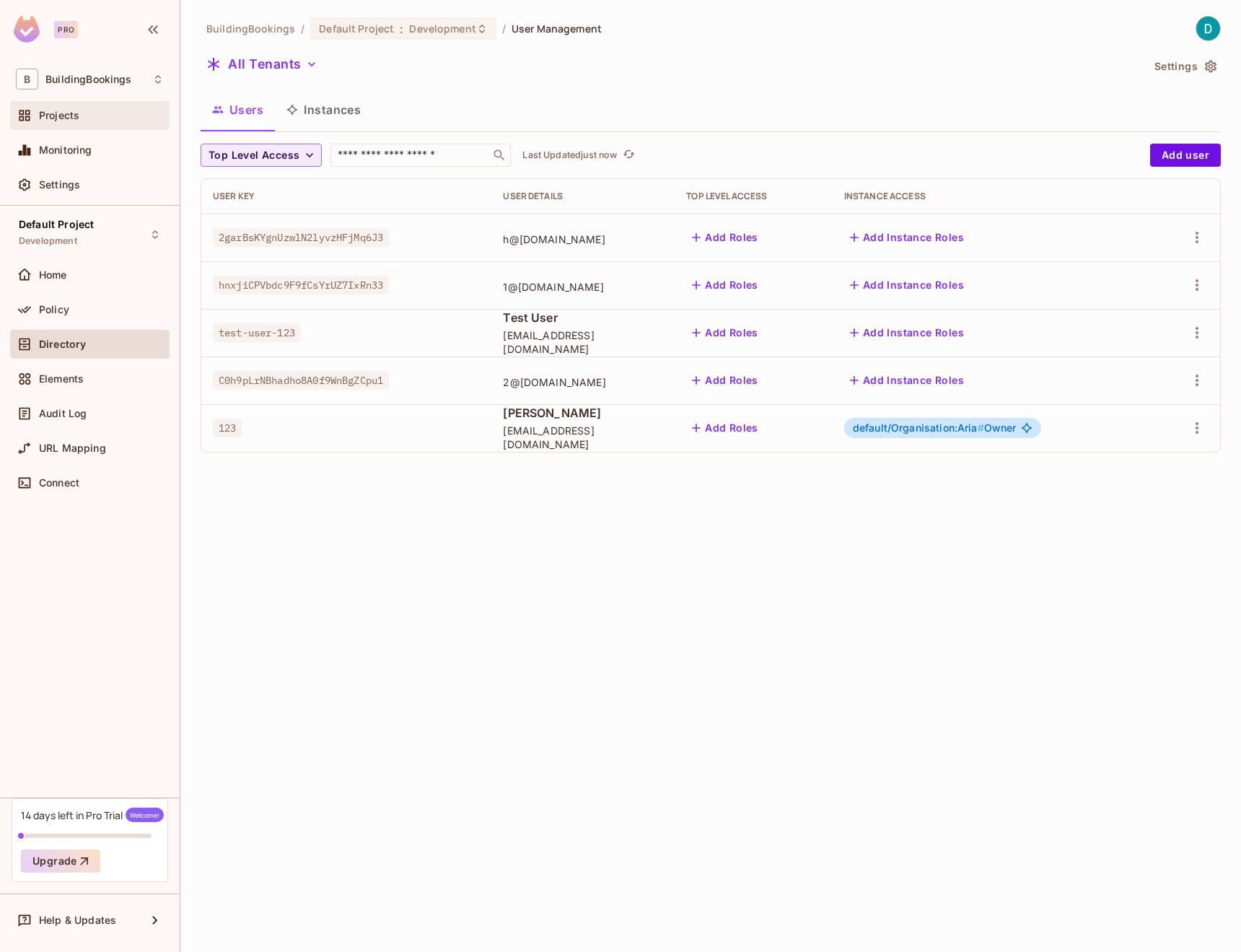
click at [62, 125] on div "Projects" at bounding box center [89, 116] width 159 height 29
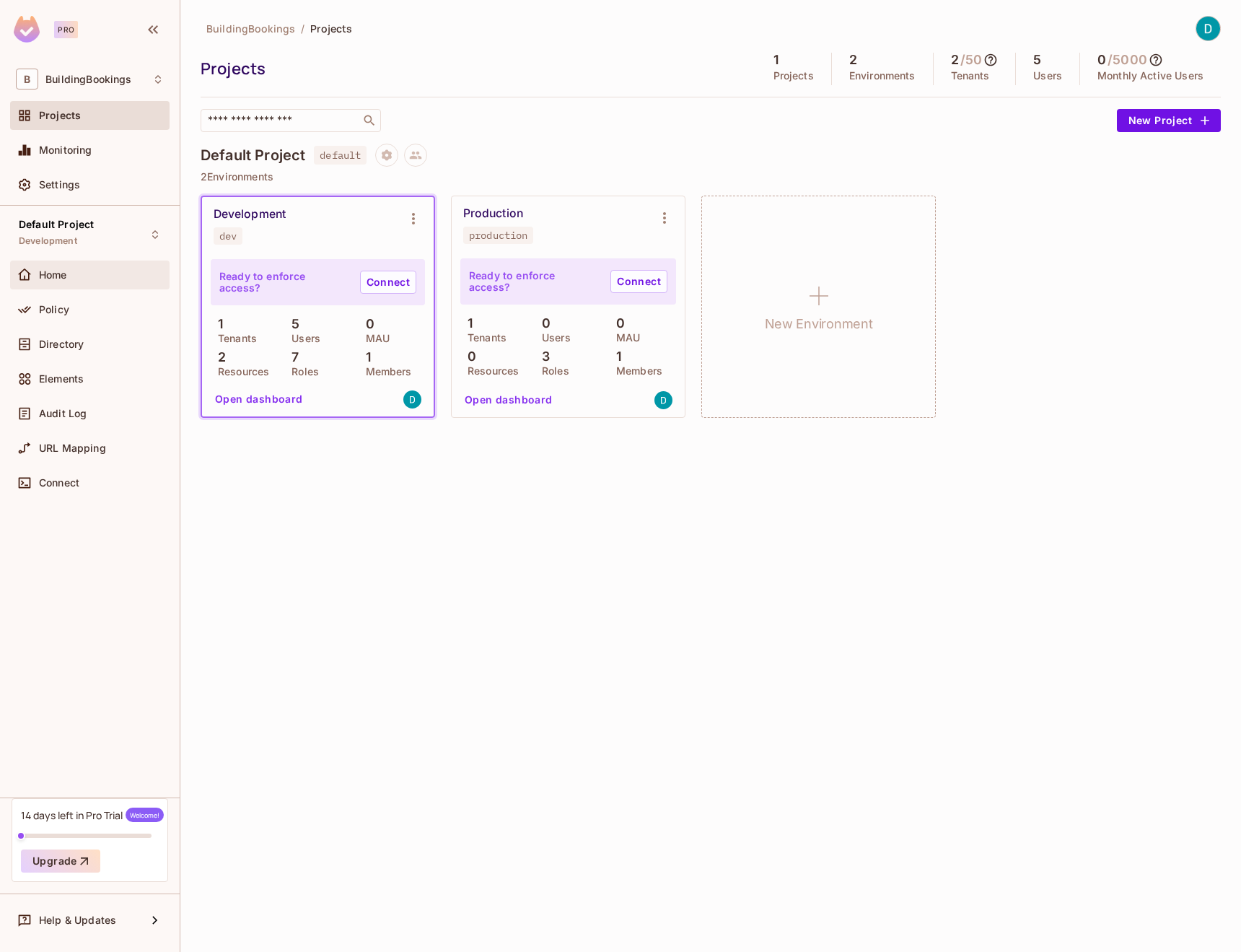
click at [58, 260] on div "Home" at bounding box center [89, 275] width 159 height 29
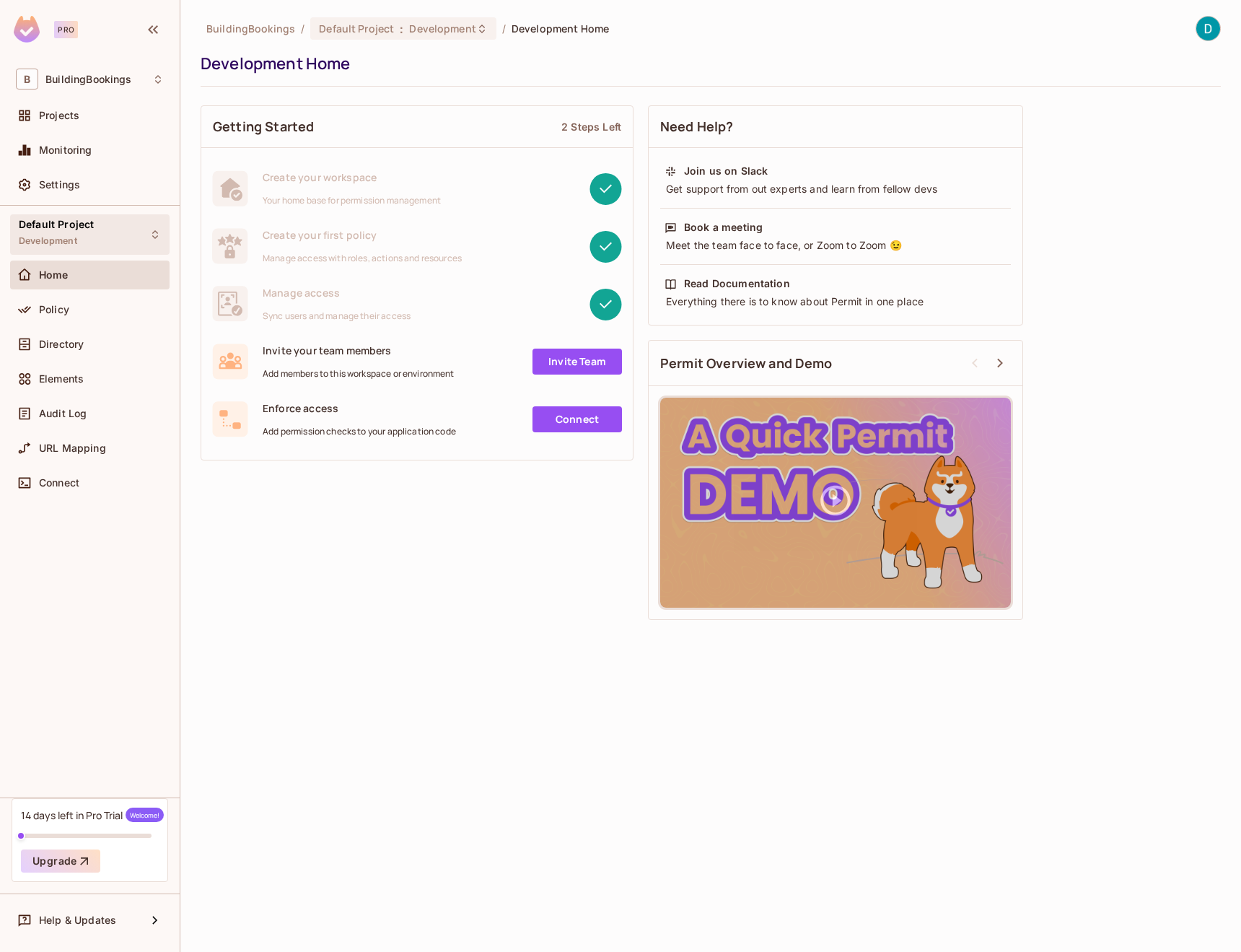
click at [144, 229] on div "Default Project Development" at bounding box center [89, 233] width 159 height 40
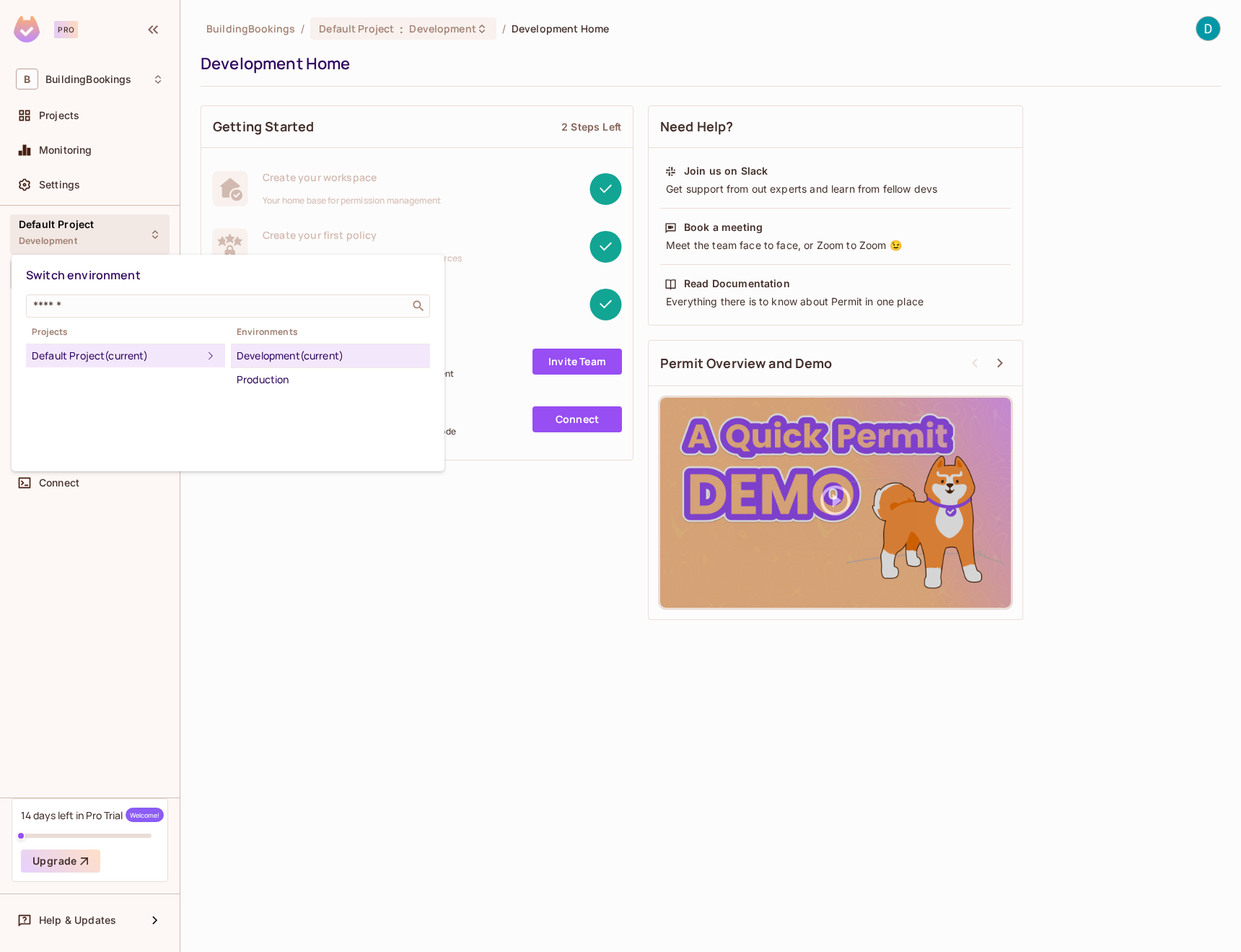
click at [140, 231] on div at bounding box center [620, 476] width 1241 height 952
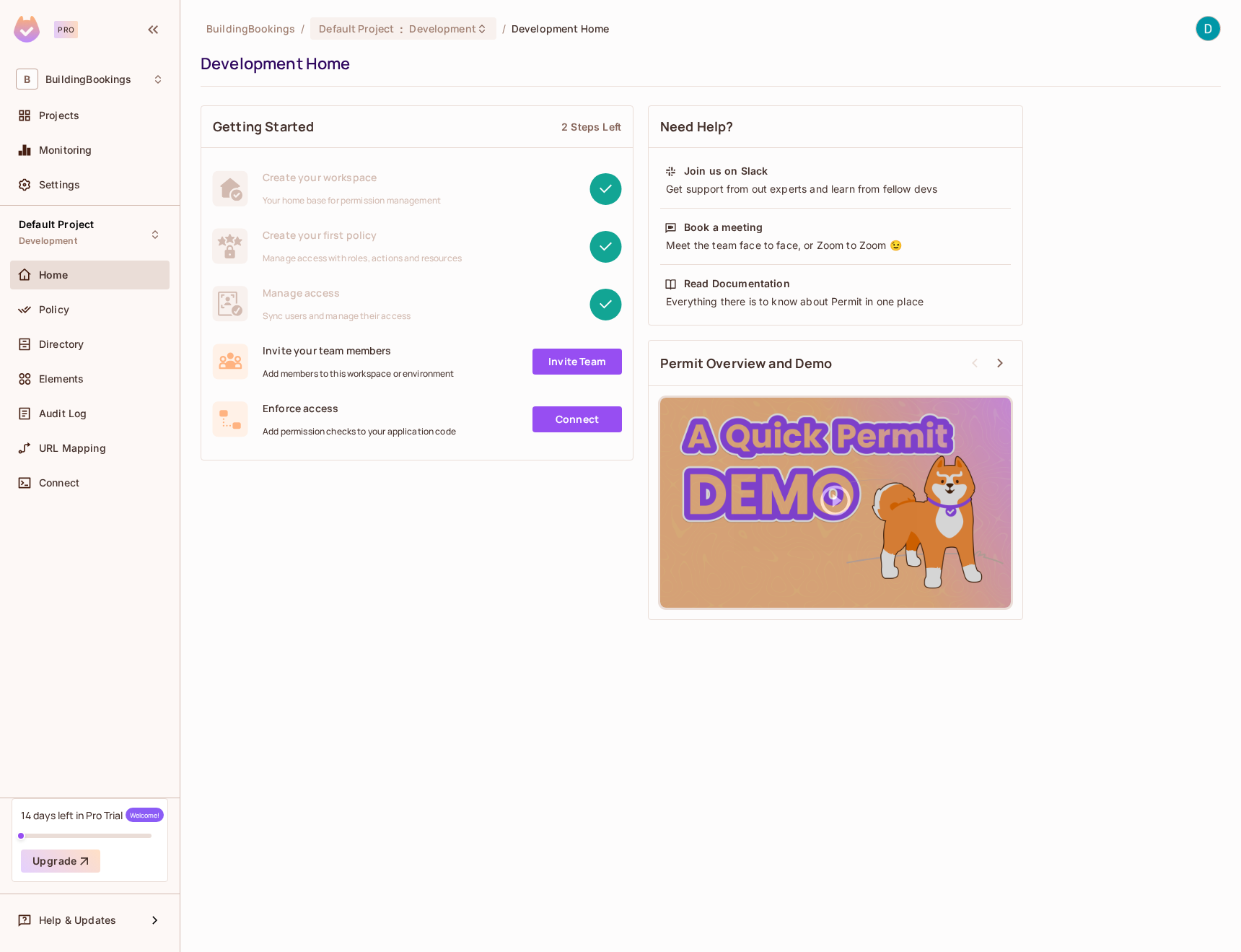
click at [342, 60] on div "Development Home" at bounding box center [706, 64] width 1013 height 21
click at [102, 331] on div "Directory" at bounding box center [89, 344] width 159 height 29
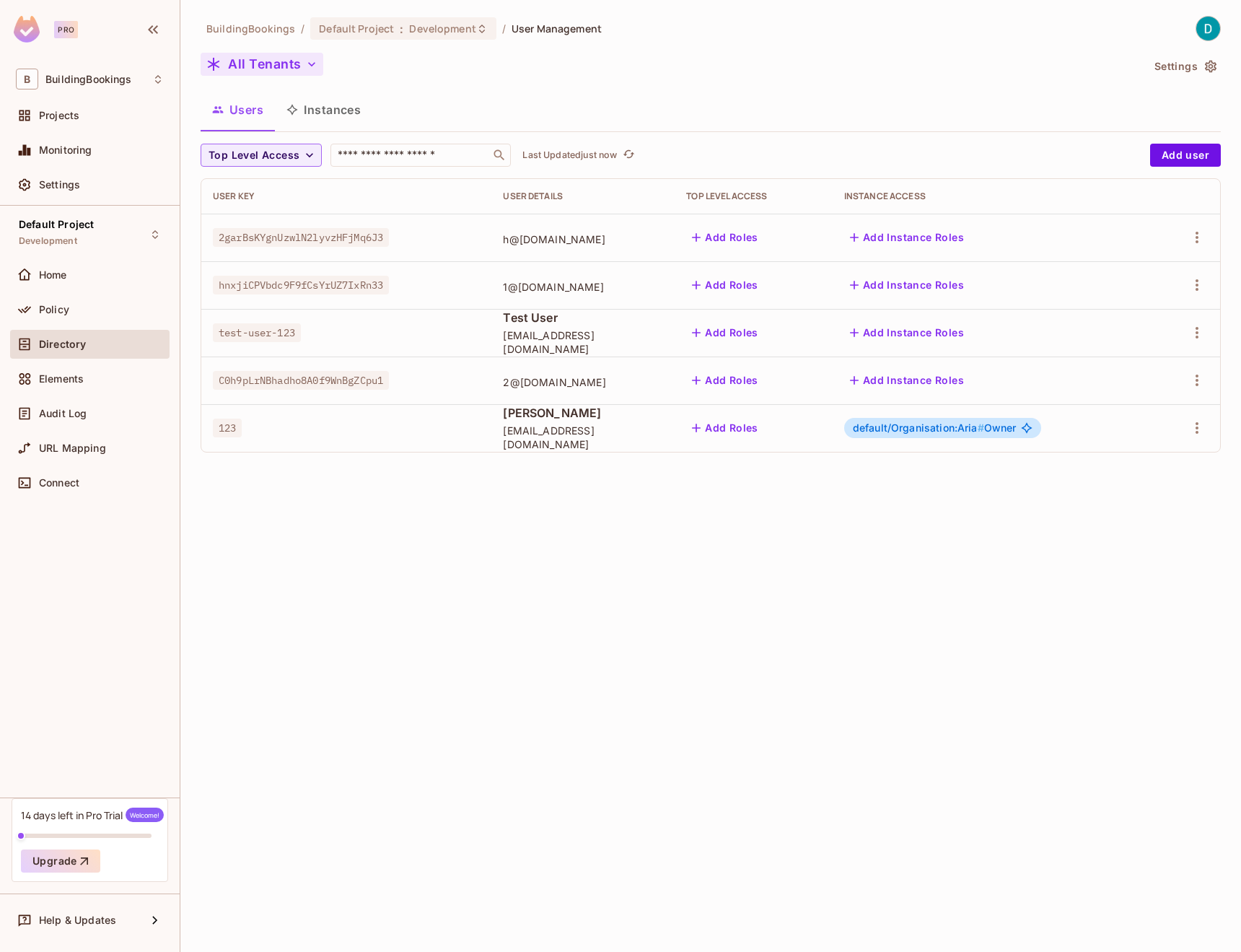
click at [298, 61] on button "All Tenants" at bounding box center [261, 65] width 122 height 23
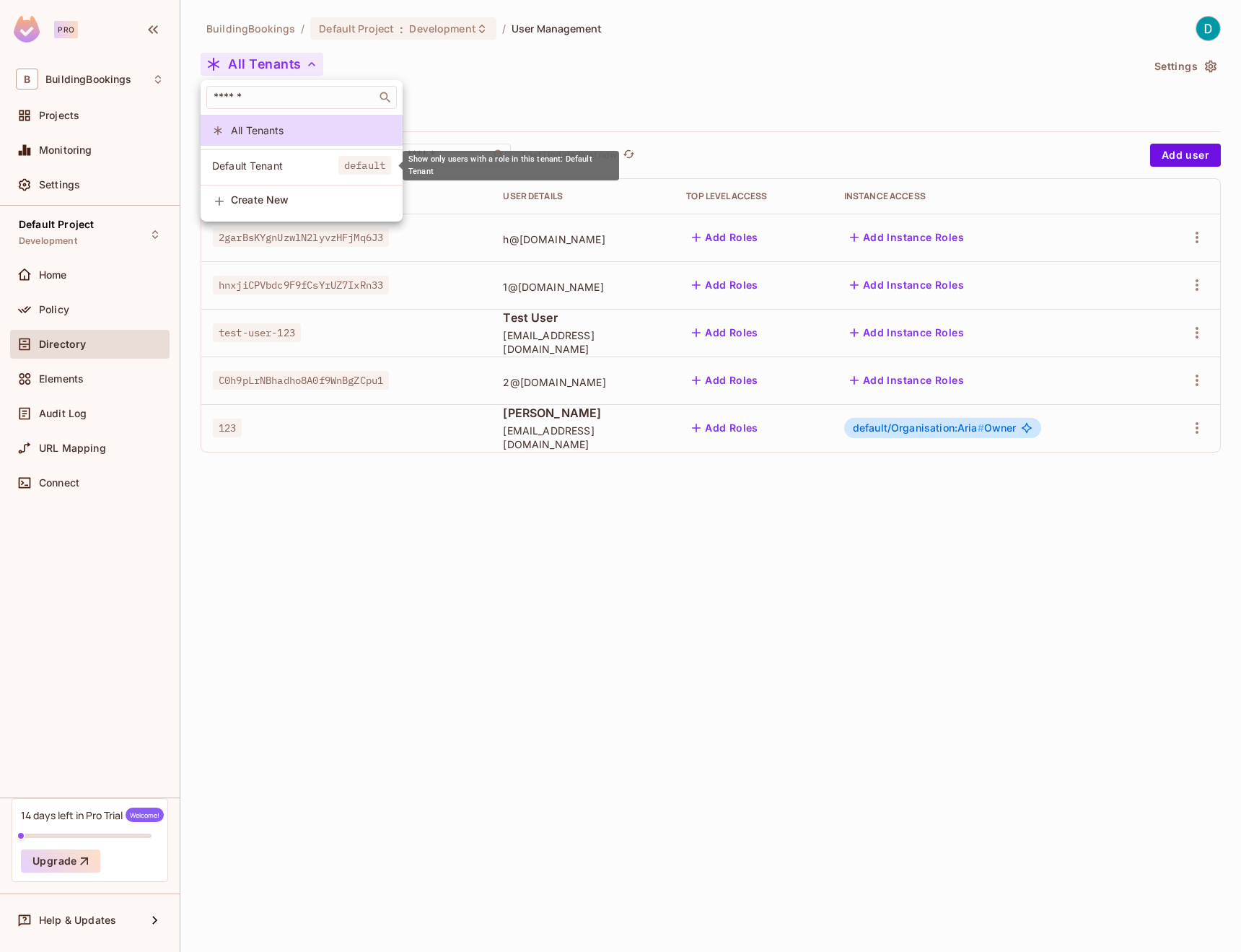
click at [279, 162] on span "Default Tenant" at bounding box center [275, 166] width 126 height 13
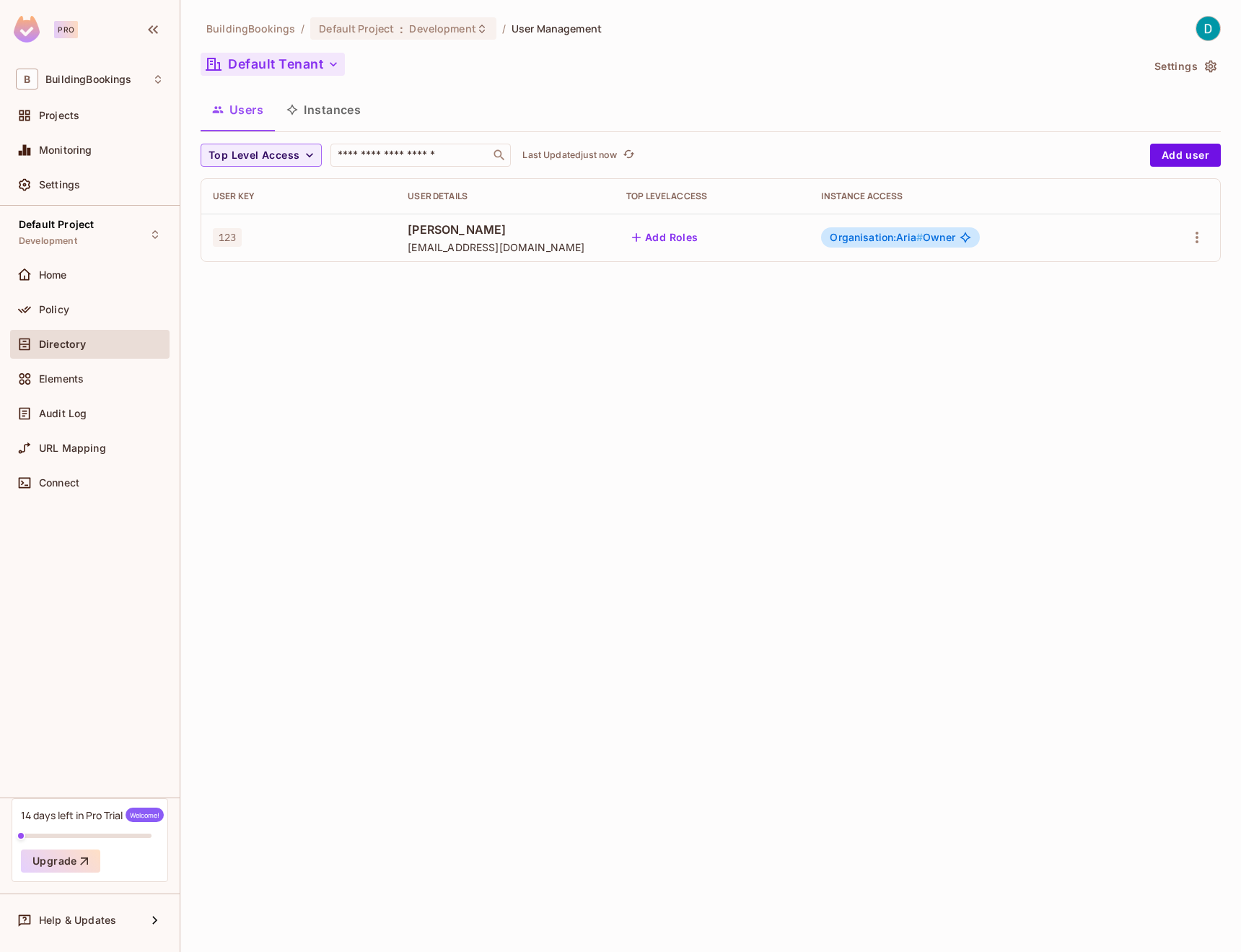
click at [304, 61] on button "Default Tenant" at bounding box center [273, 65] width 145 height 23
click at [266, 205] on span "Create New" at bounding box center [311, 199] width 160 height 12
click at [307, 69] on button "Default Tenant" at bounding box center [273, 65] width 145 height 23
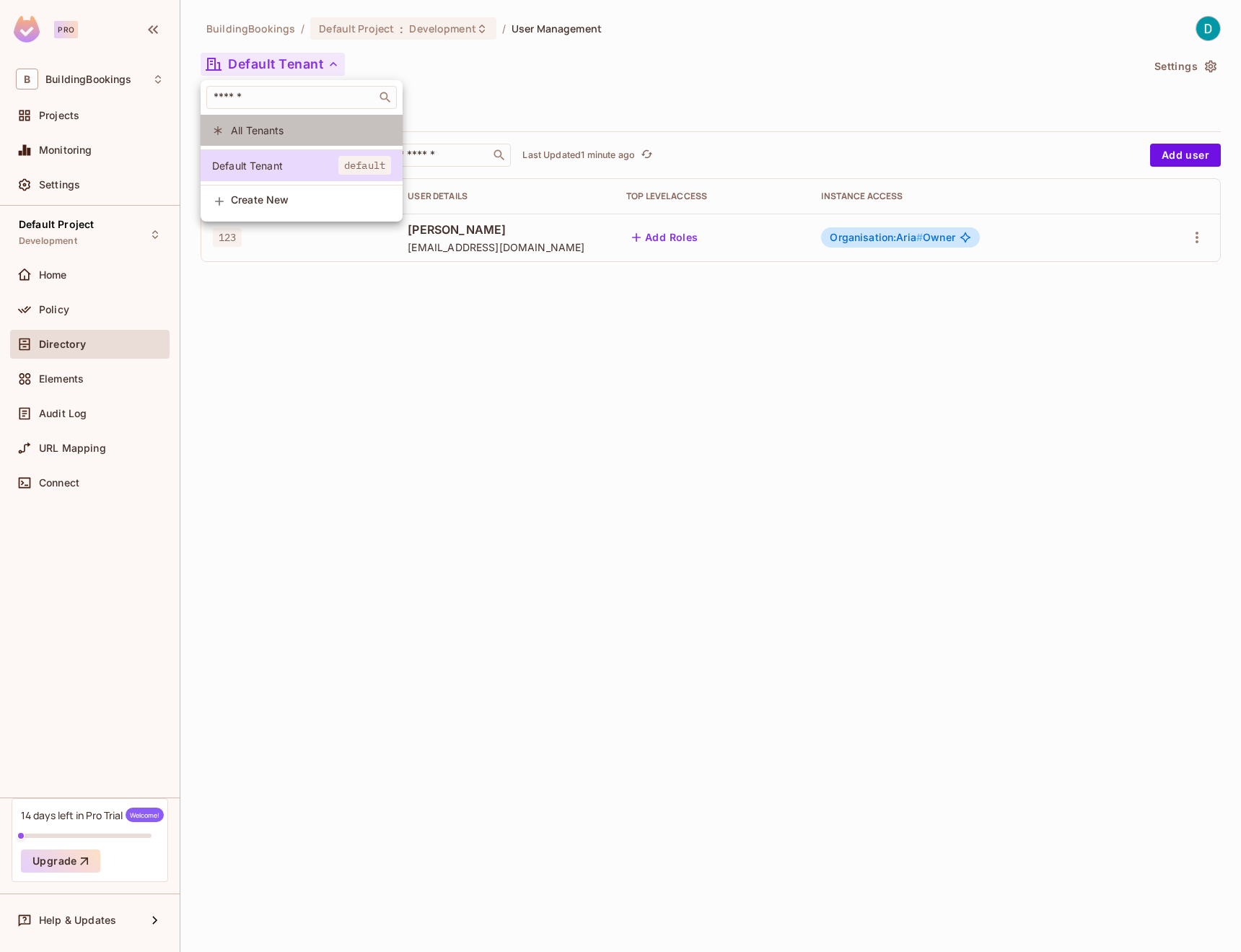
click at [295, 121] on li "All Tenants" at bounding box center [302, 130] width 202 height 31
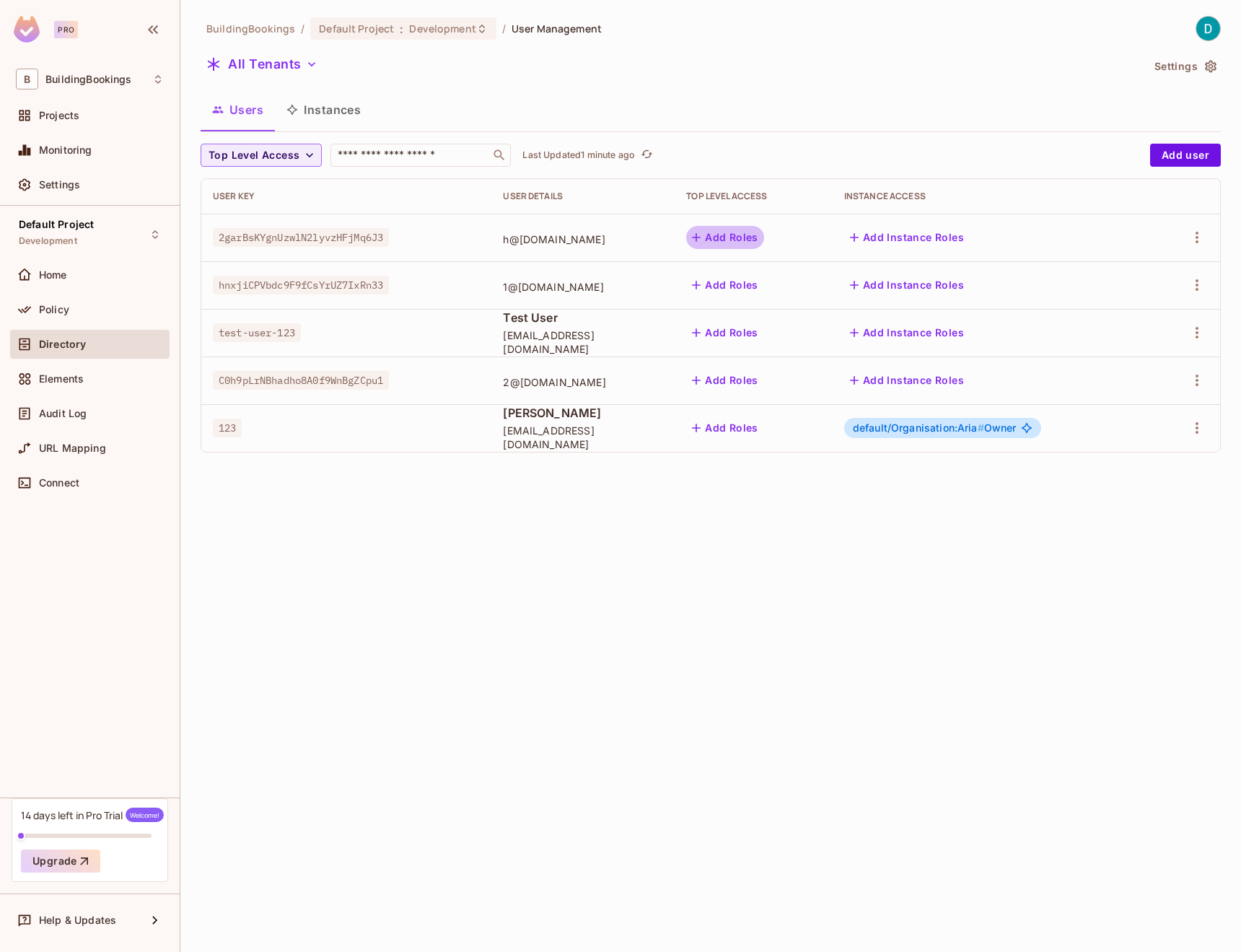
click at [764, 237] on button "Add Roles" at bounding box center [725, 237] width 78 height 23
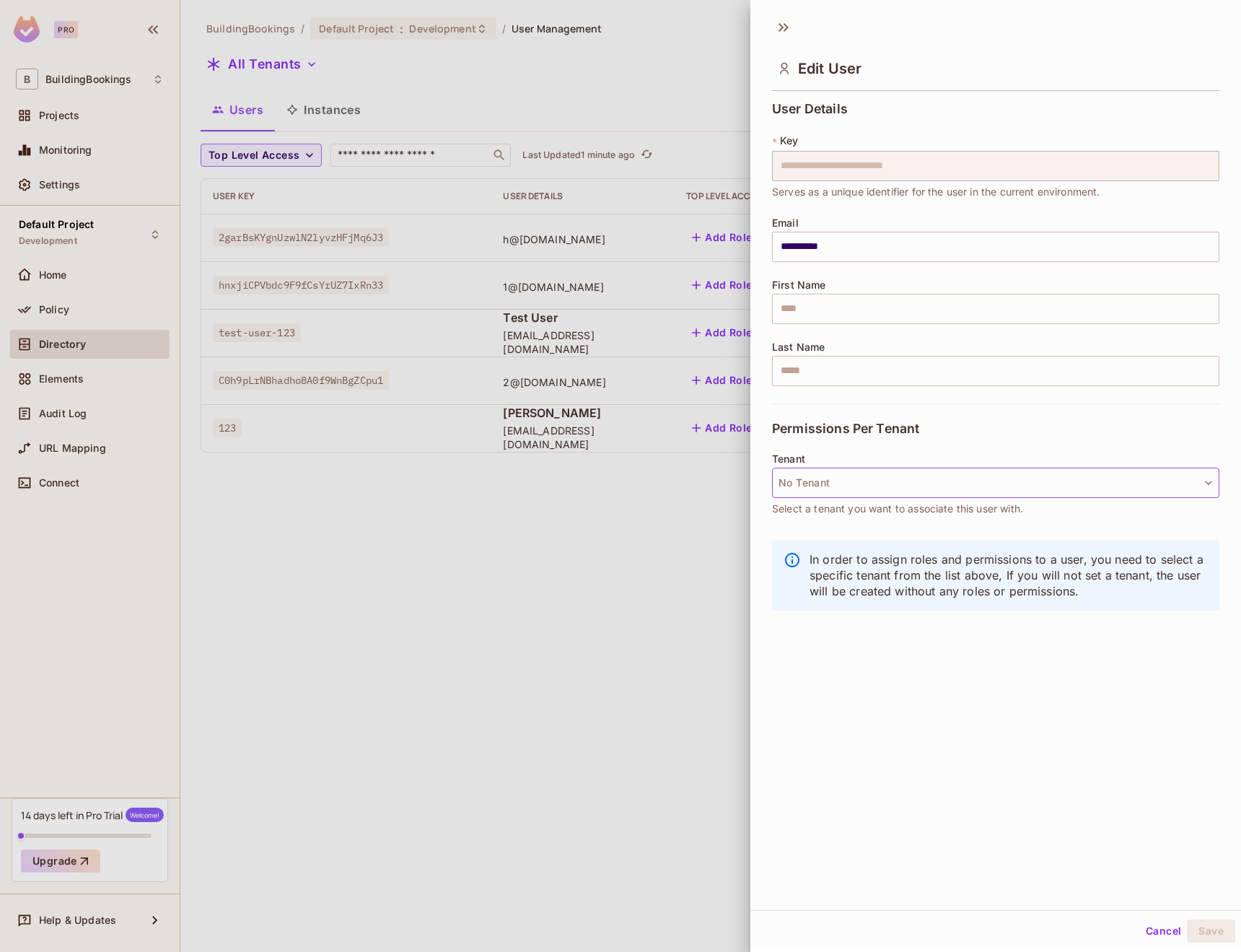
click at [897, 494] on button "No Tenant" at bounding box center [995, 482] width 447 height 30
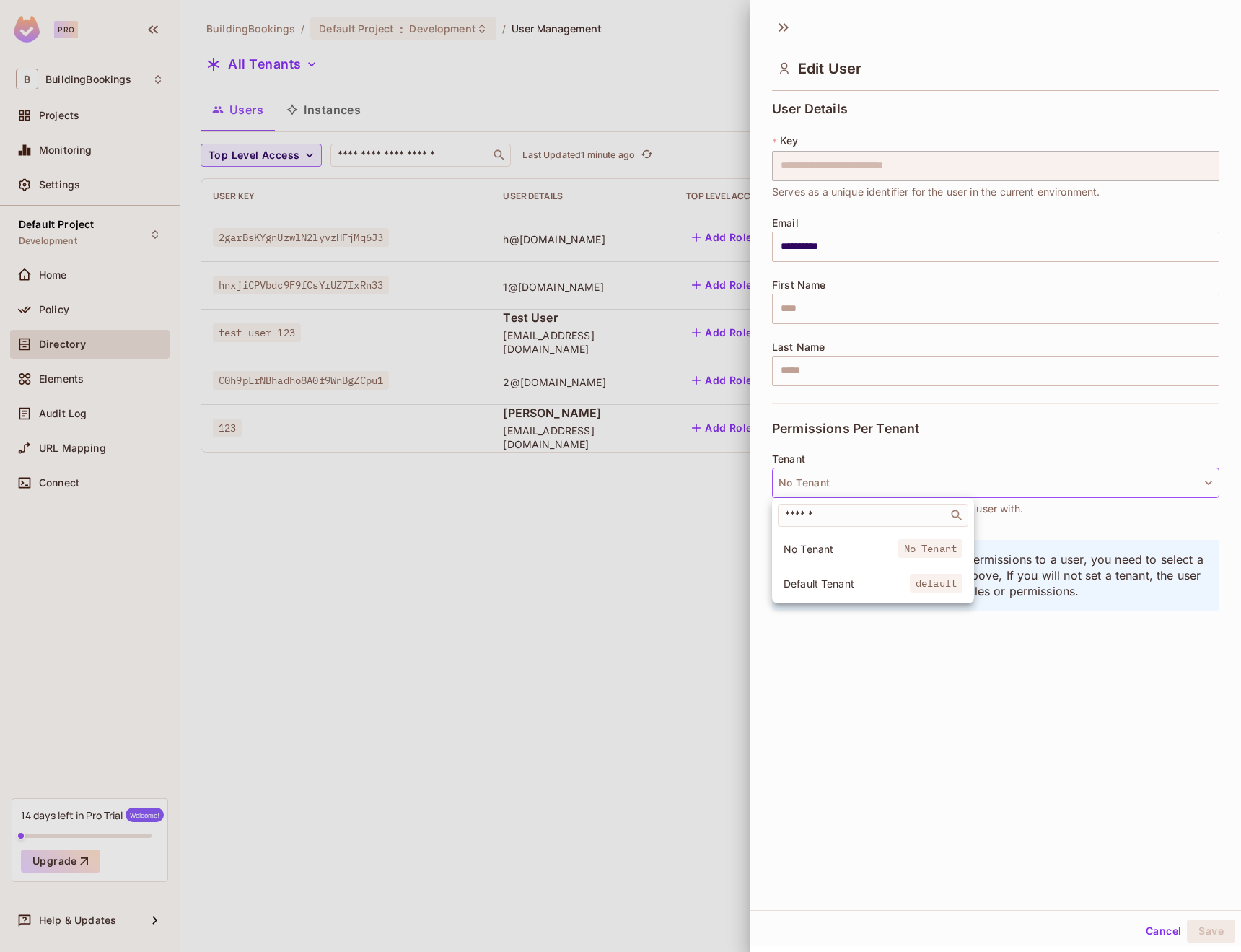
click at [875, 698] on div at bounding box center [620, 476] width 1241 height 952
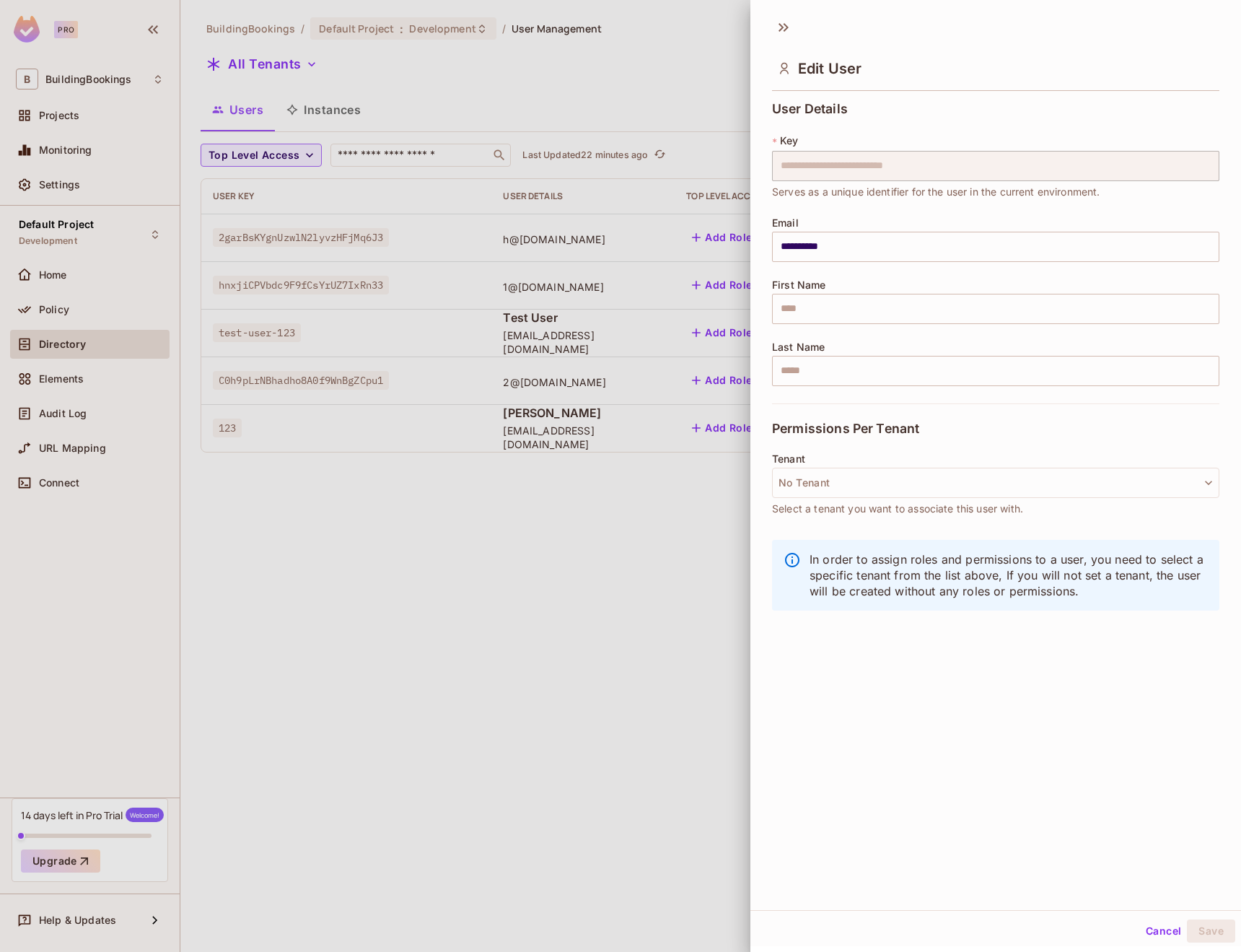
drag, startPoint x: 354, startPoint y: 92, endPoint x: 363, endPoint y: 93, distance: 9.1
click at [354, 92] on div at bounding box center [620, 476] width 1241 height 952
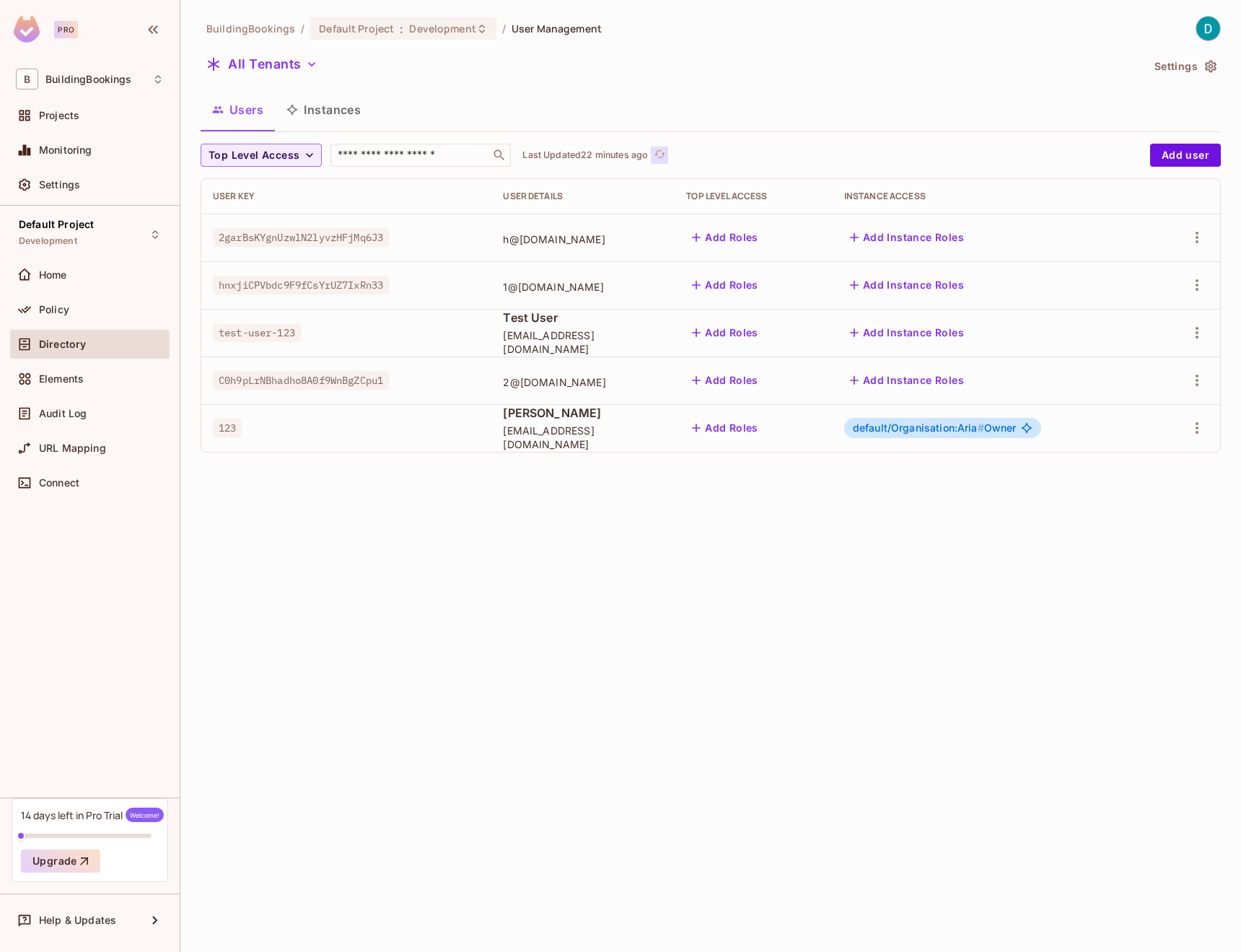
click at [666, 156] on icon "refresh" at bounding box center [659, 154] width 13 height 13
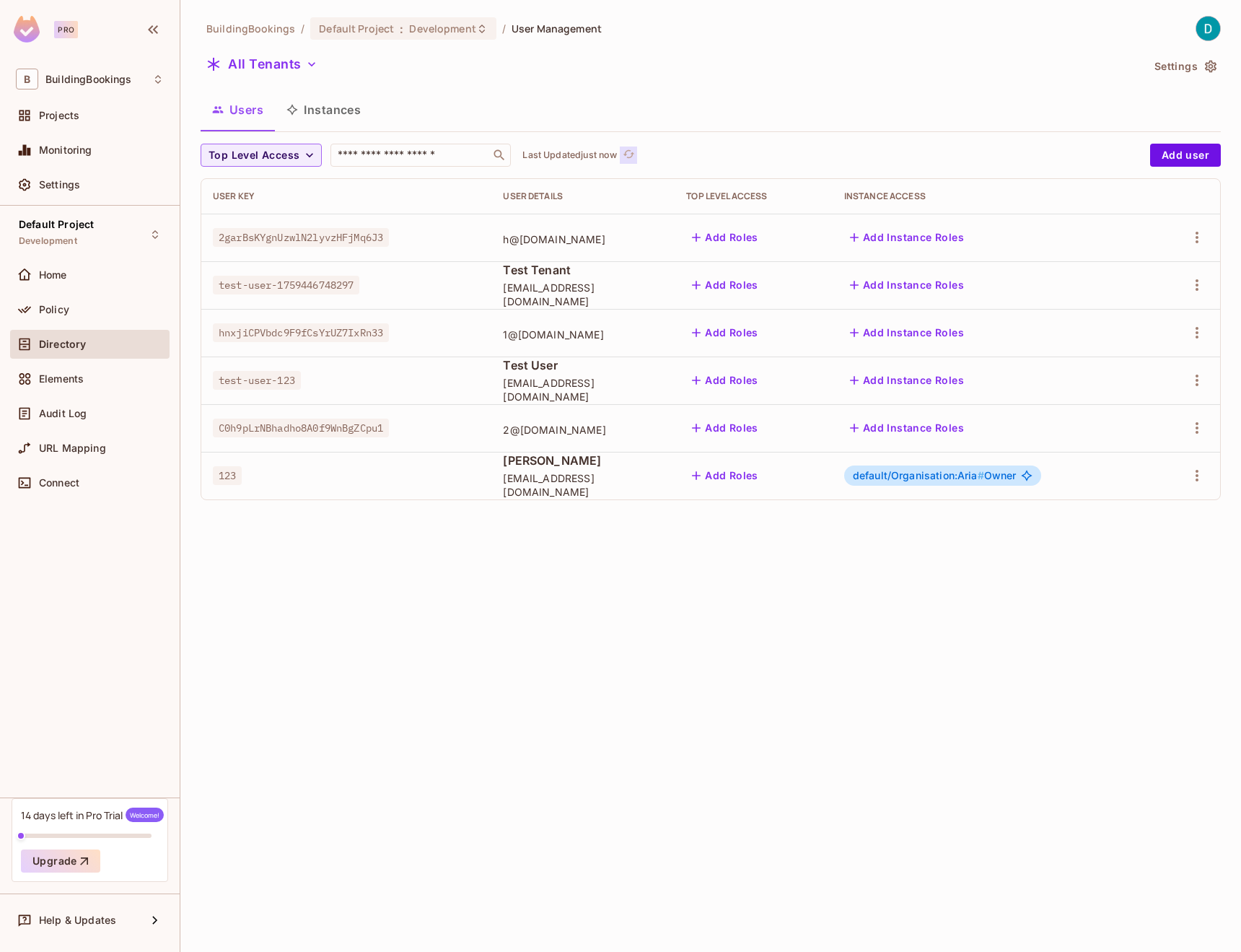
click at [635, 155] on icon "refresh" at bounding box center [628, 154] width 13 height 13
click at [263, 68] on button "All Tenants" at bounding box center [261, 65] width 122 height 23
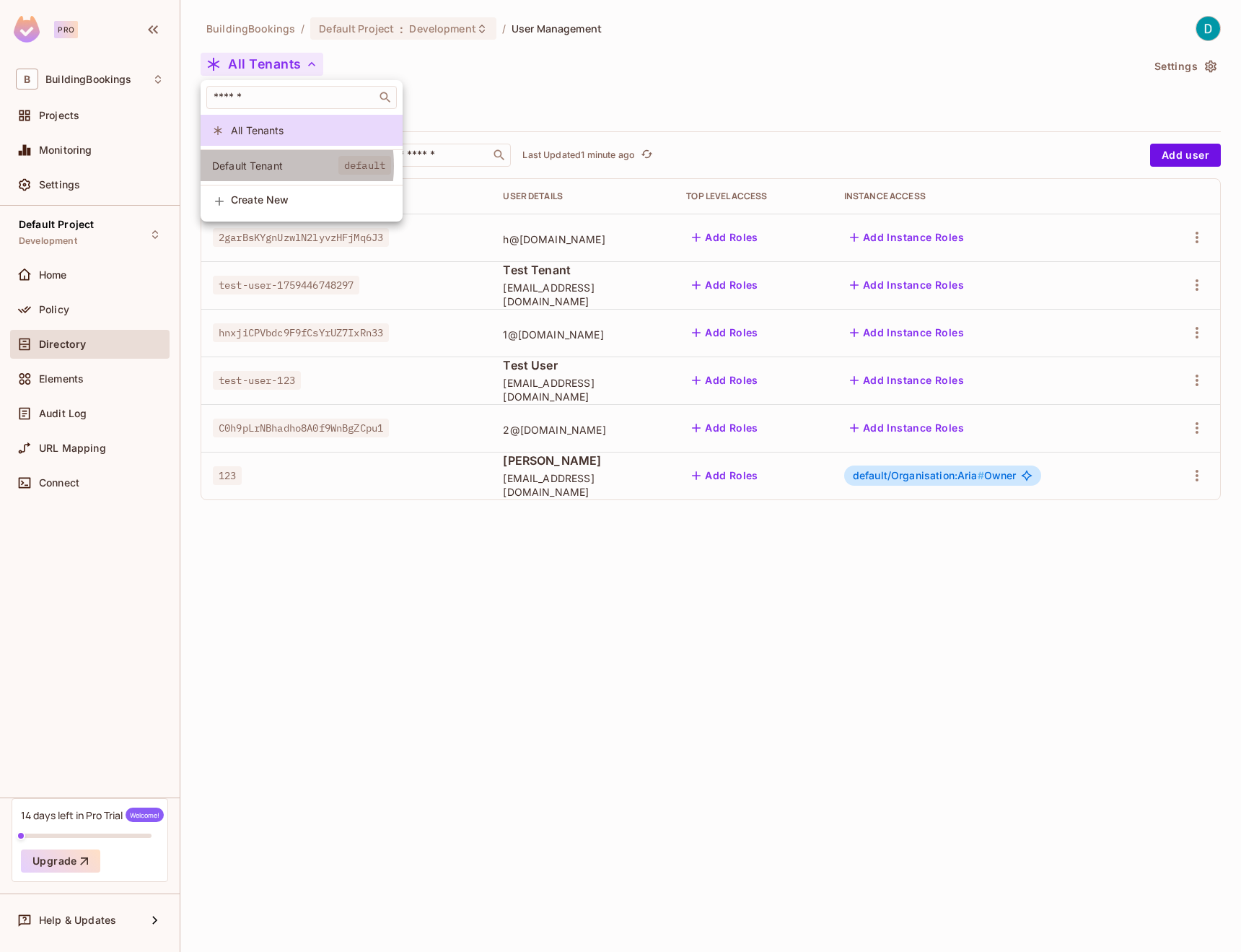
click at [263, 166] on span "Default Tenant" at bounding box center [275, 166] width 126 height 13
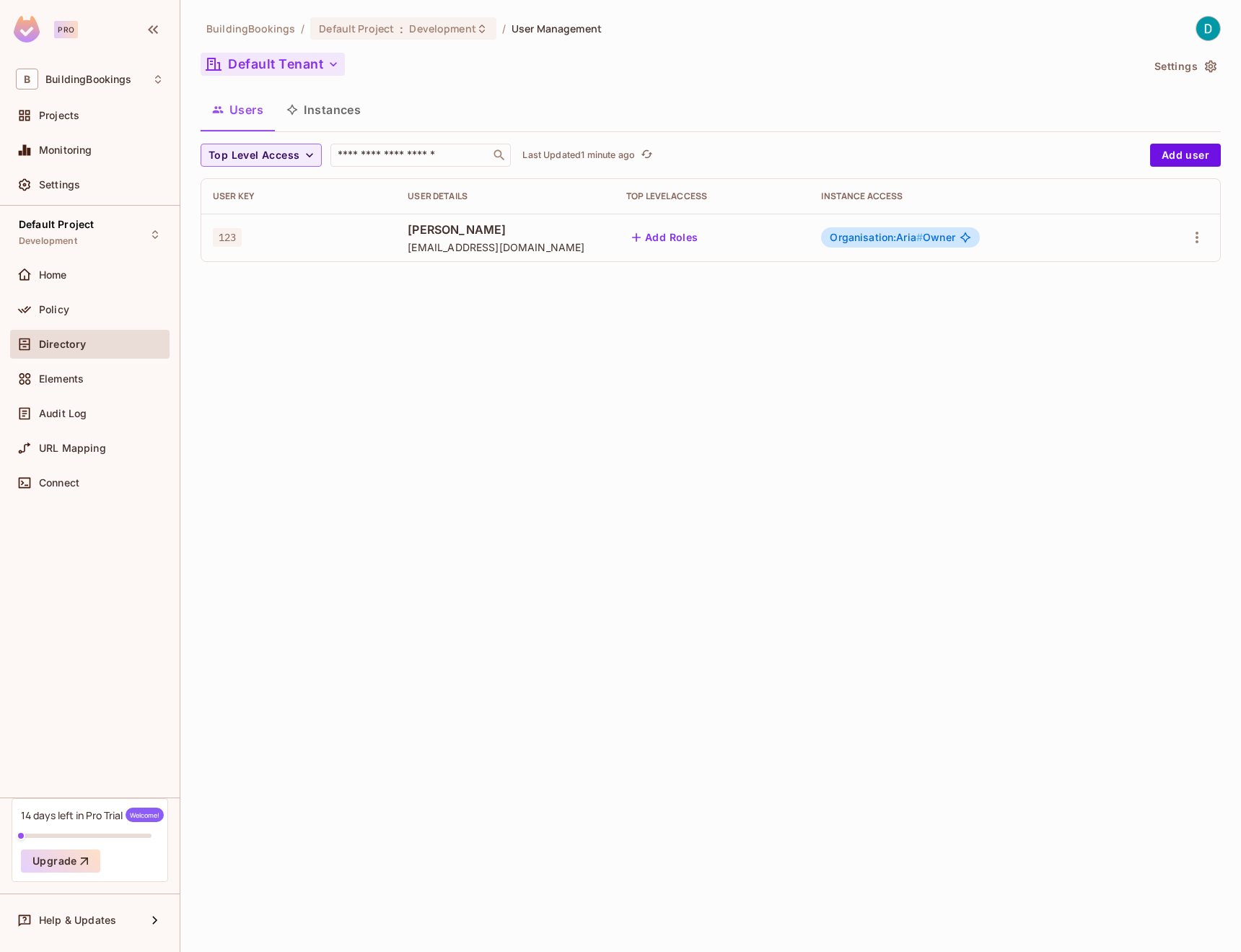
click at [267, 66] on button "Default Tenant" at bounding box center [273, 65] width 145 height 23
click at [251, 119] on li "All Tenants" at bounding box center [302, 130] width 202 height 31
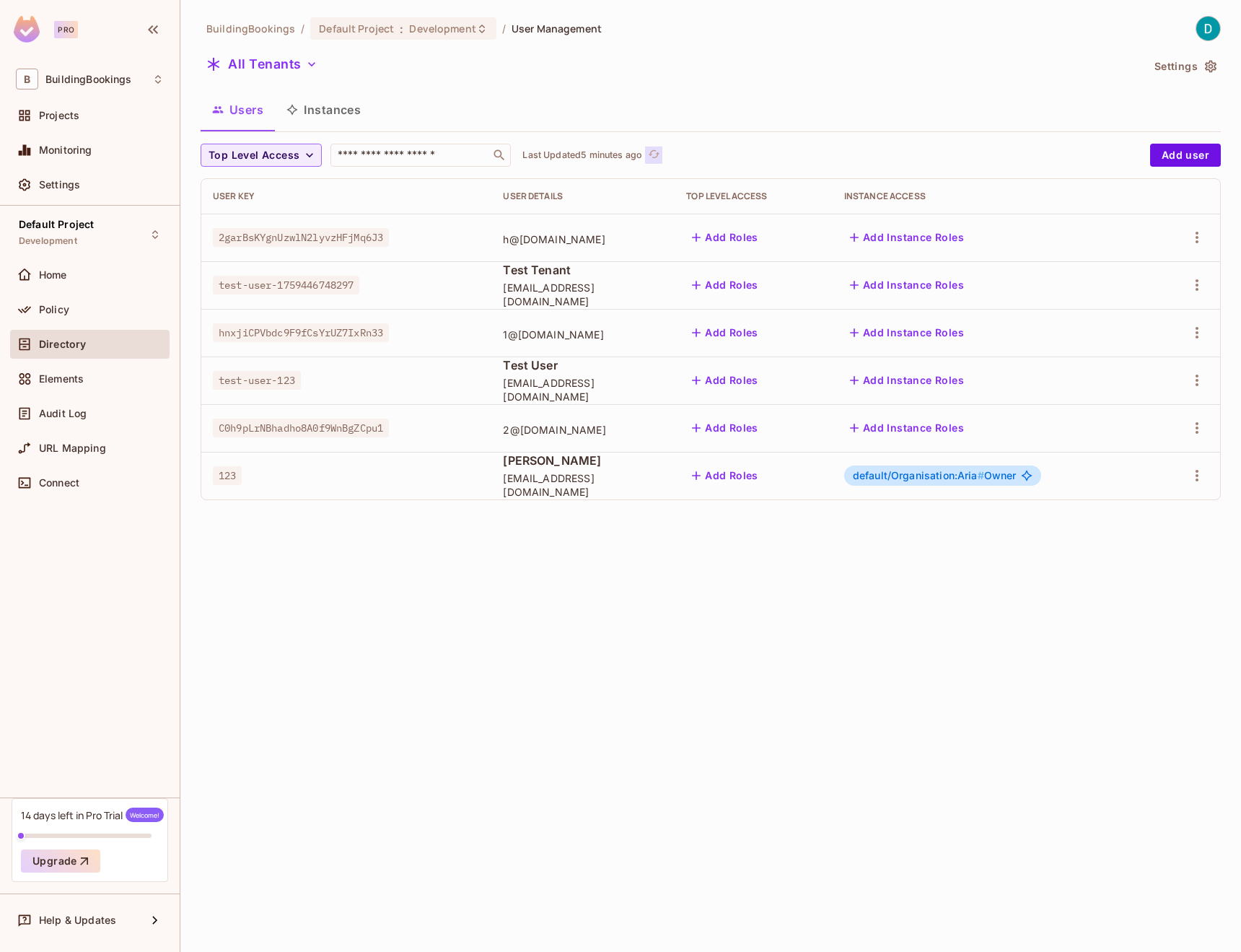
click at [659, 156] on icon "refresh" at bounding box center [653, 154] width 12 height 8
click at [659, 521] on div "BuildingBookings / Default Project : Development / User Management All Tenants …" at bounding box center [710, 476] width 1061 height 952
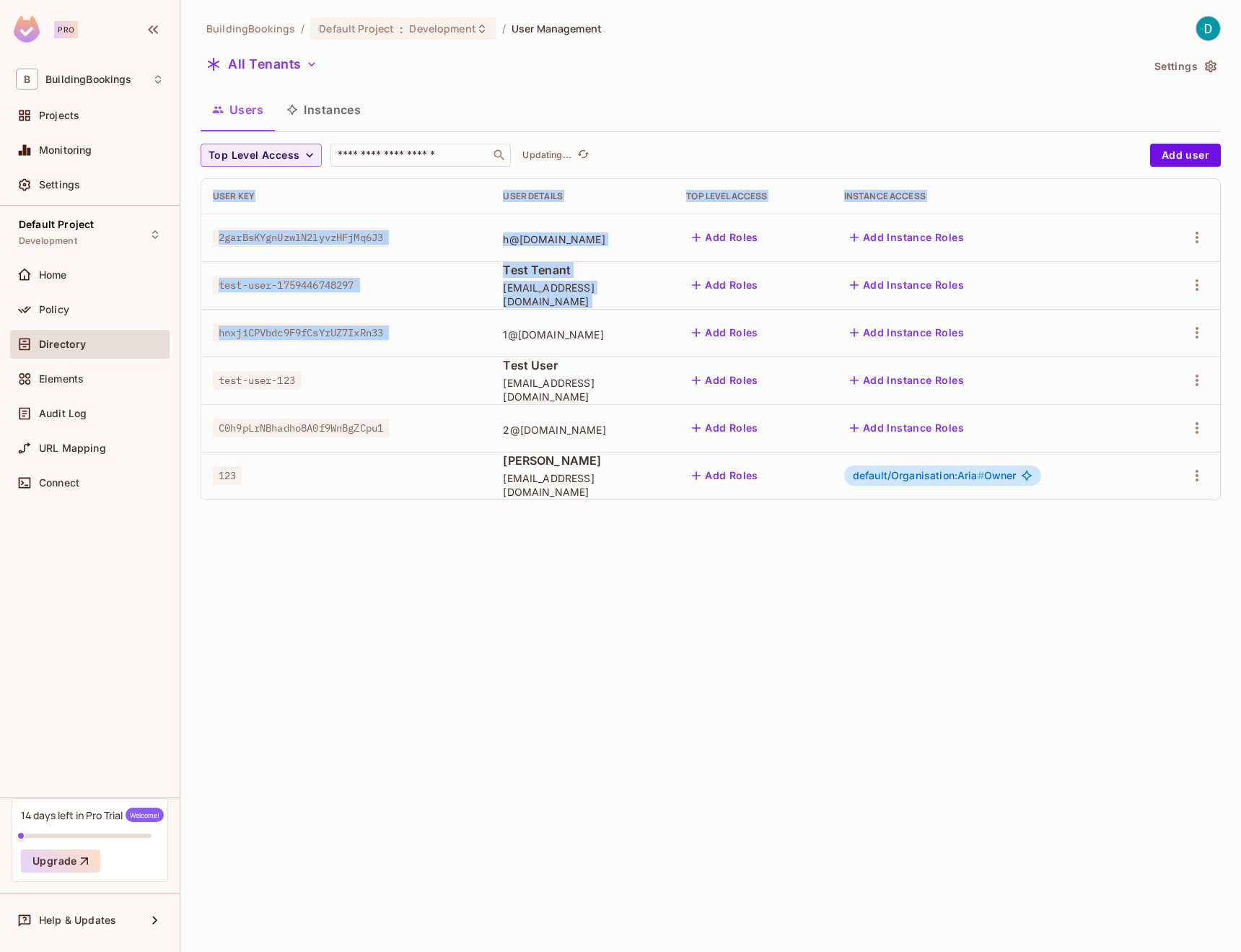
drag, startPoint x: 614, startPoint y: 315, endPoint x: 667, endPoint y: 772, distance: 460.1
click at [667, 773] on div "BuildingBookings / Default Project : Development / User Management All Tenants …" at bounding box center [710, 476] width 1061 height 952
click at [660, 640] on div "BuildingBookings / Default Project : Development / User Management All Tenants …" at bounding box center [710, 476] width 1061 height 952
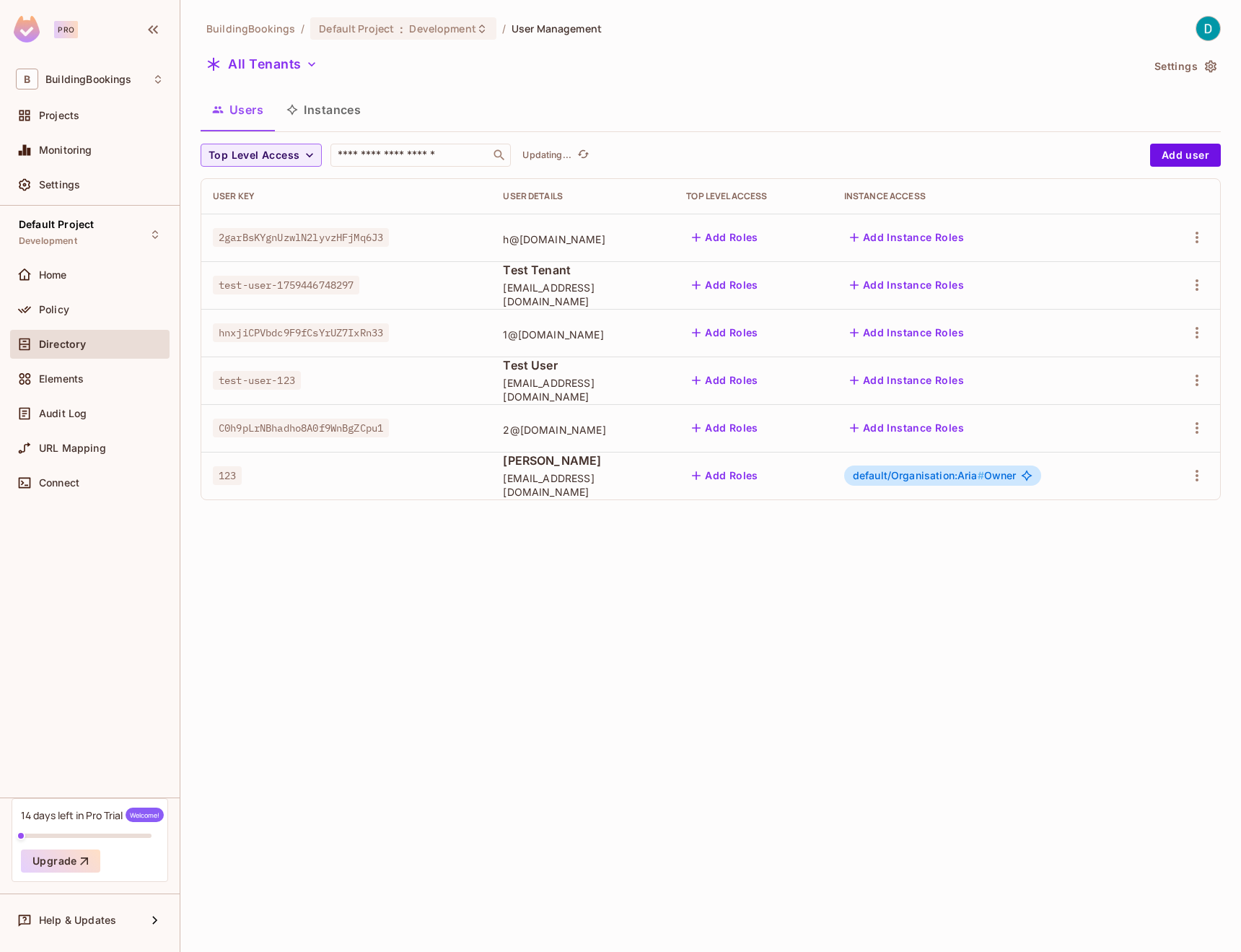
click at [95, 345] on div "Directory" at bounding box center [101, 344] width 125 height 12
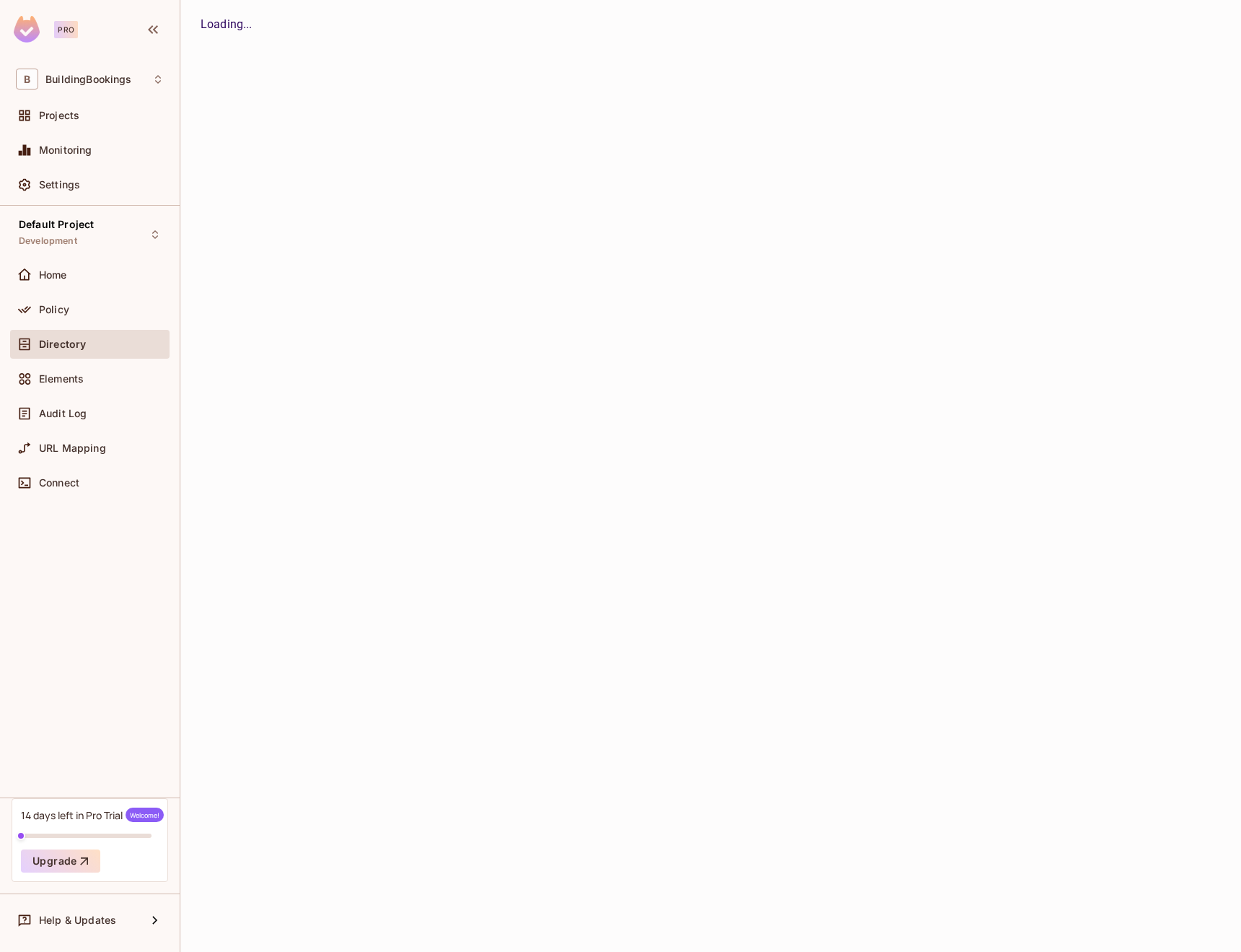
click at [95, 345] on div "Directory" at bounding box center [101, 344] width 125 height 12
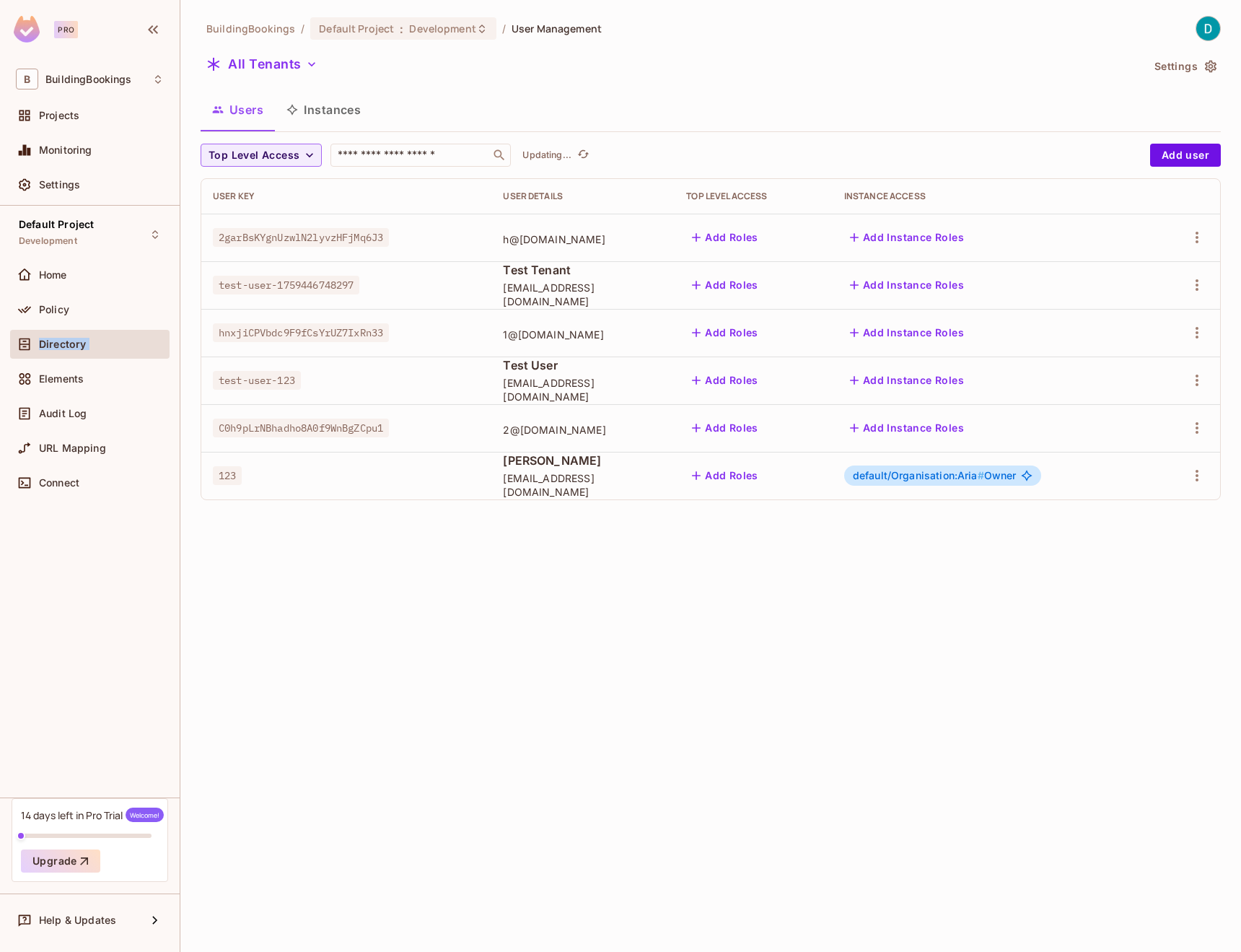
click at [95, 345] on div "Directory" at bounding box center [101, 344] width 125 height 12
click at [74, 311] on div "Policy" at bounding box center [101, 309] width 125 height 12
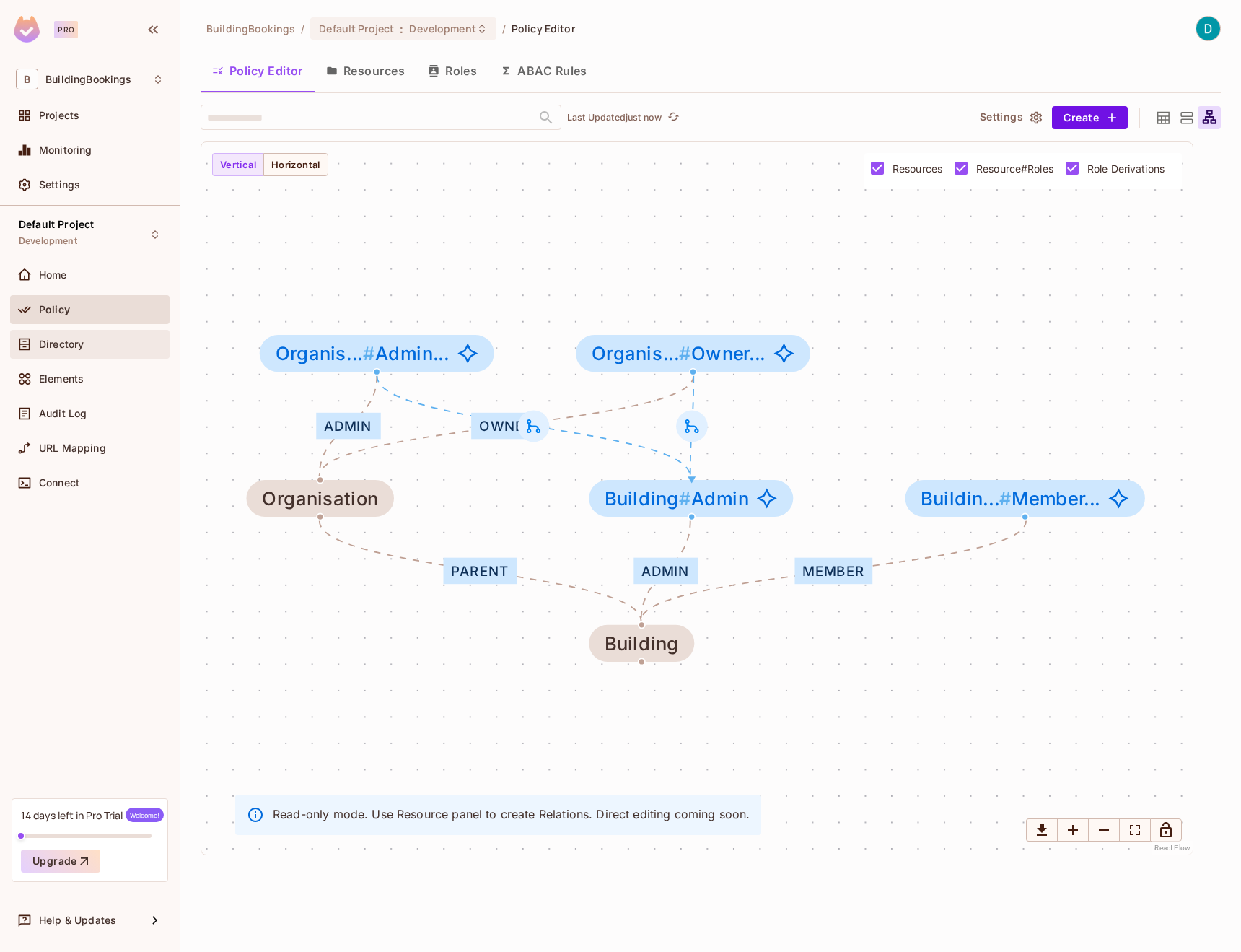
click at [73, 357] on div "Directory" at bounding box center [89, 344] width 159 height 29
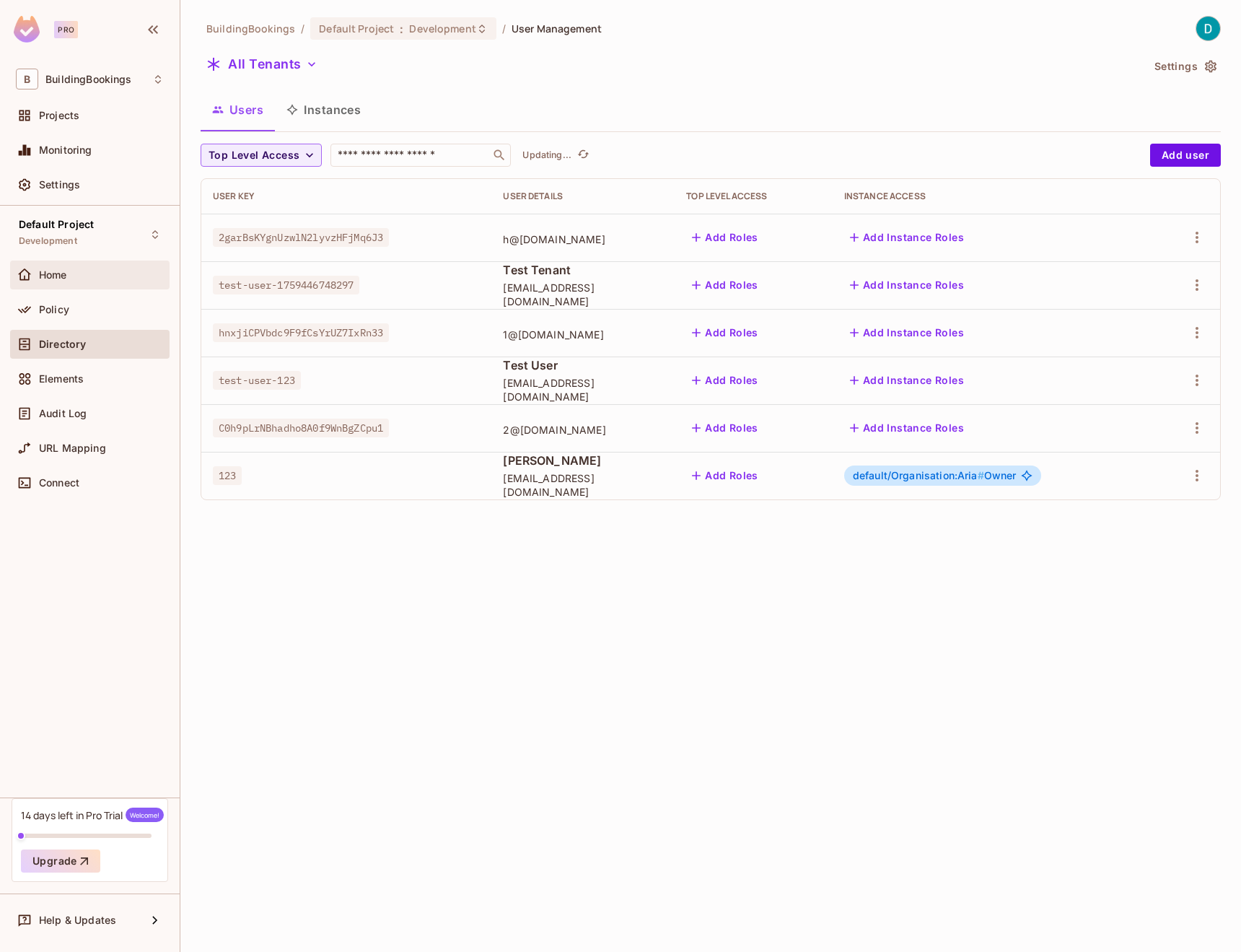
click at [88, 280] on div "Home" at bounding box center [90, 275] width 148 height 17
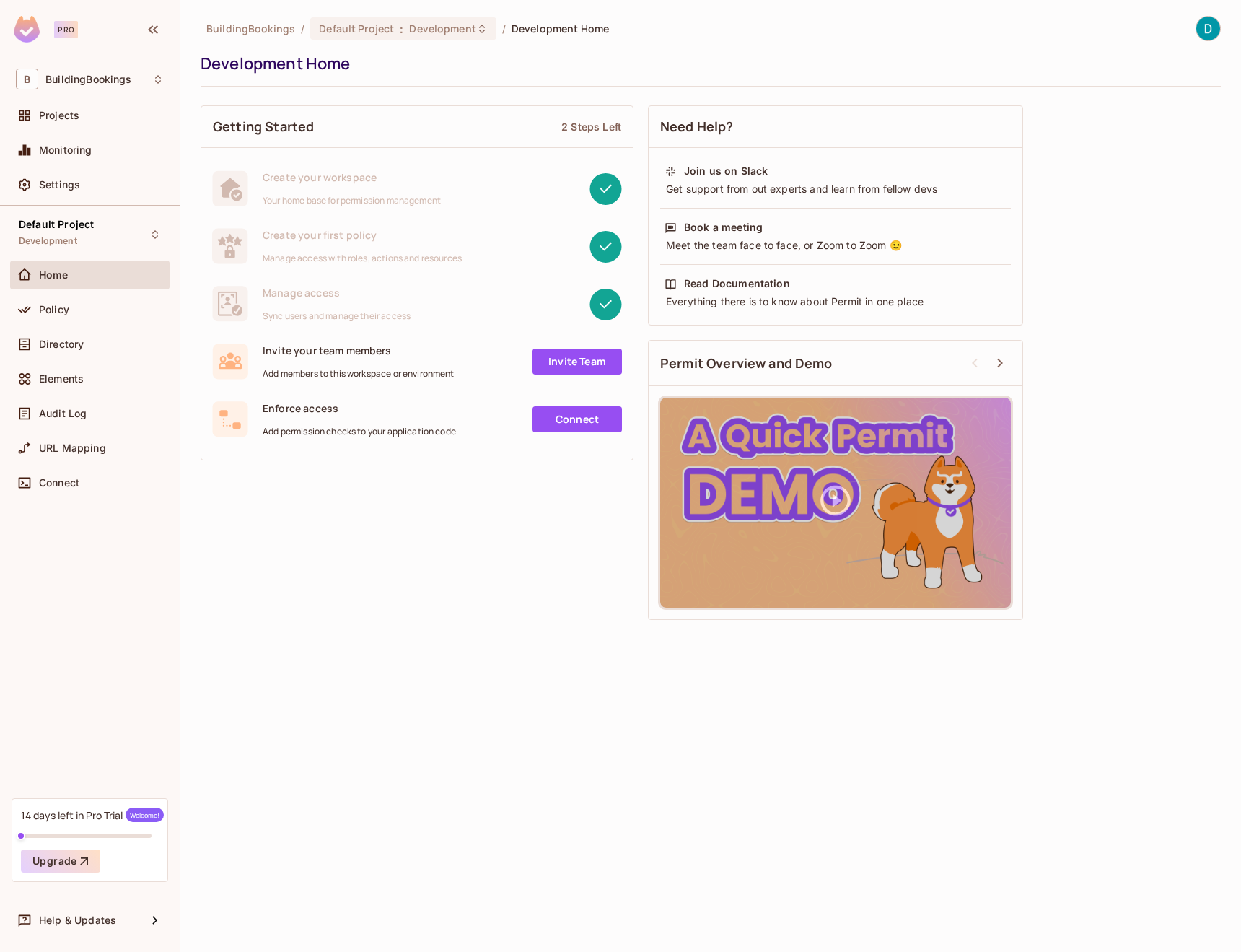
click at [84, 286] on div "Home" at bounding box center [89, 275] width 159 height 29
click at [110, 335] on div "Directory" at bounding box center [90, 344] width 148 height 17
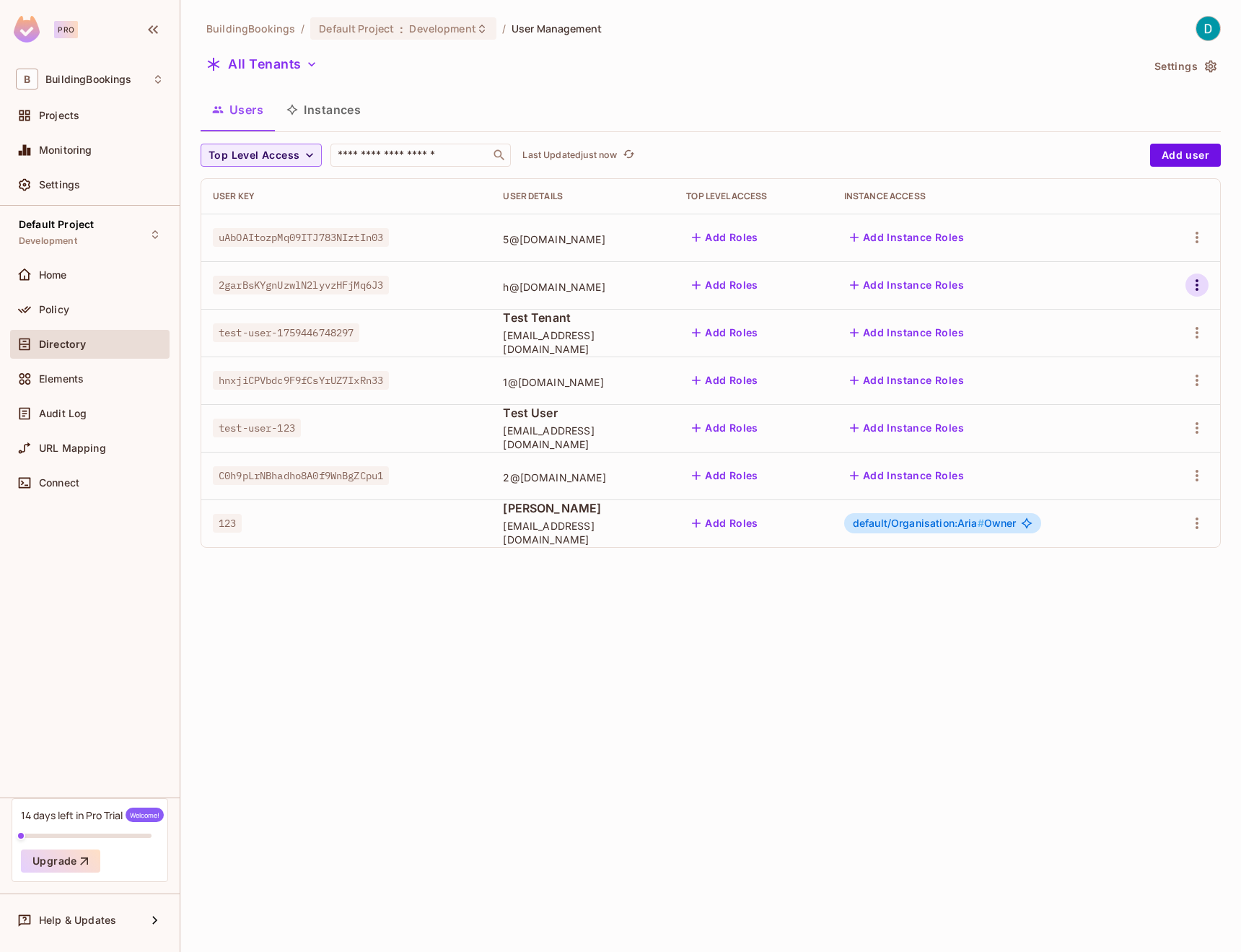
click at [1200, 278] on icon "button" at bounding box center [1197, 285] width 17 height 17
click at [1142, 407] on span "Delete User" at bounding box center [1132, 414] width 66 height 23
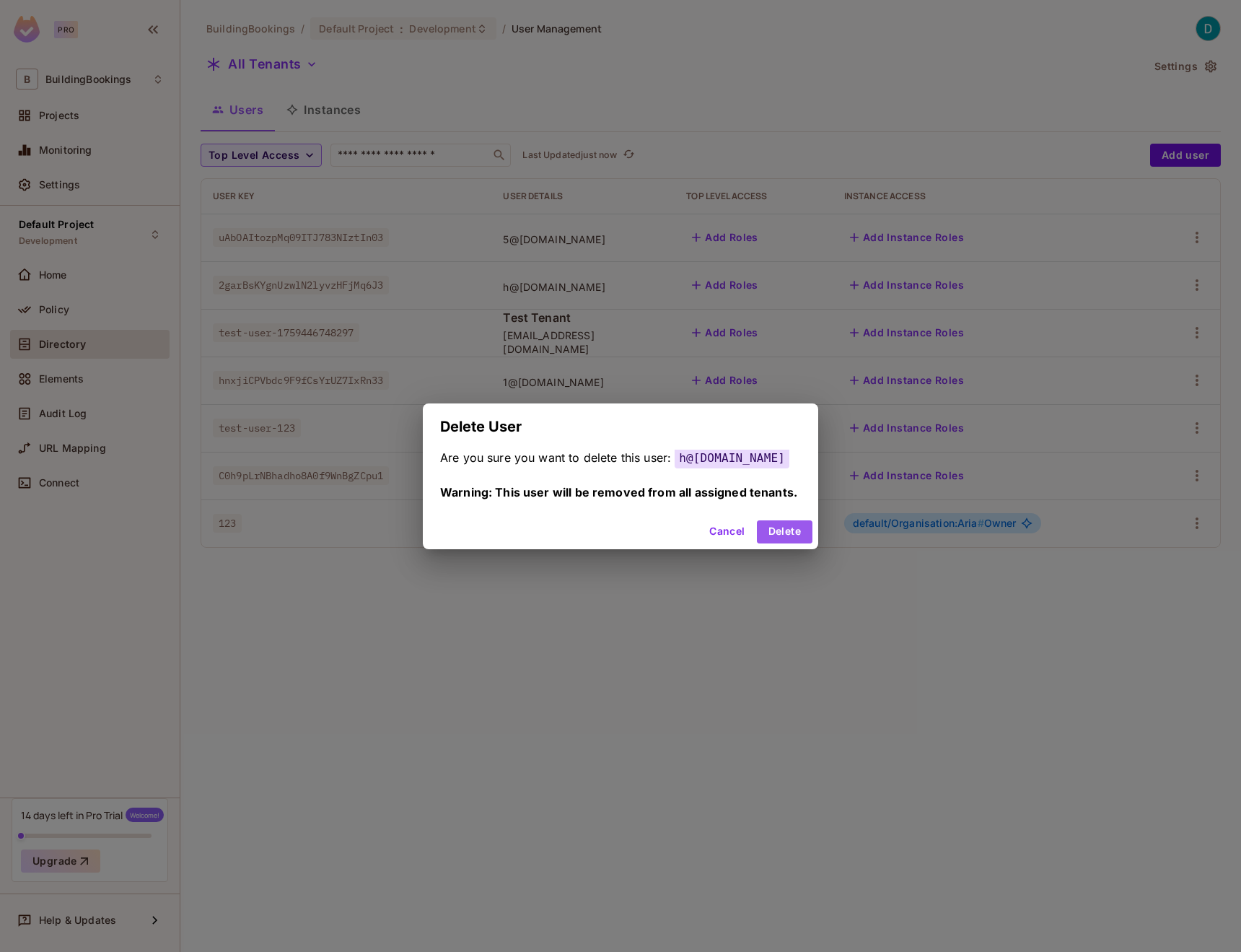
drag, startPoint x: 779, startPoint y: 533, endPoint x: 797, endPoint y: 518, distance: 23.4
click at [779, 533] on button "Delete" at bounding box center [785, 532] width 56 height 23
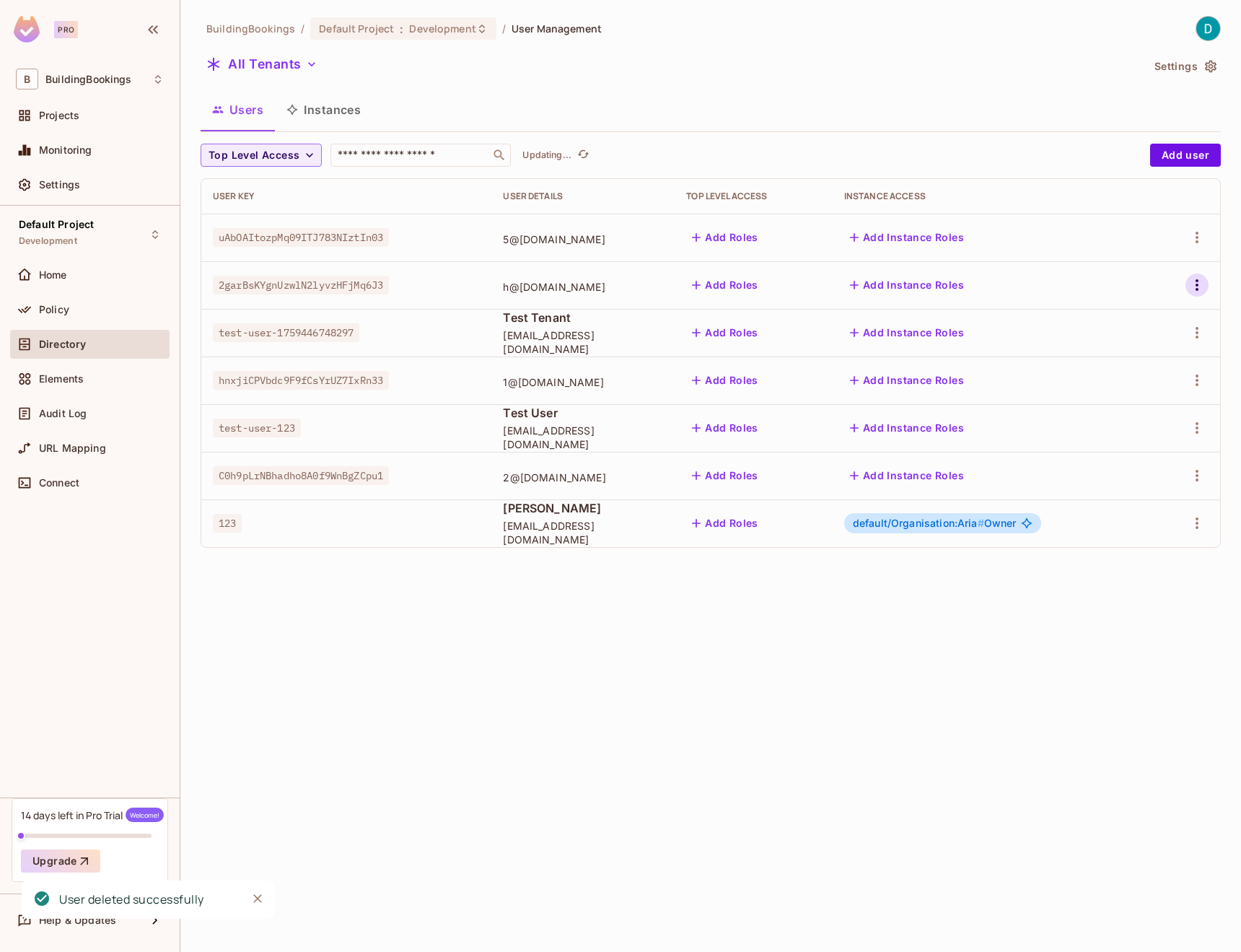
click at [1188, 286] on icon "button" at bounding box center [1197, 285] width 17 height 17
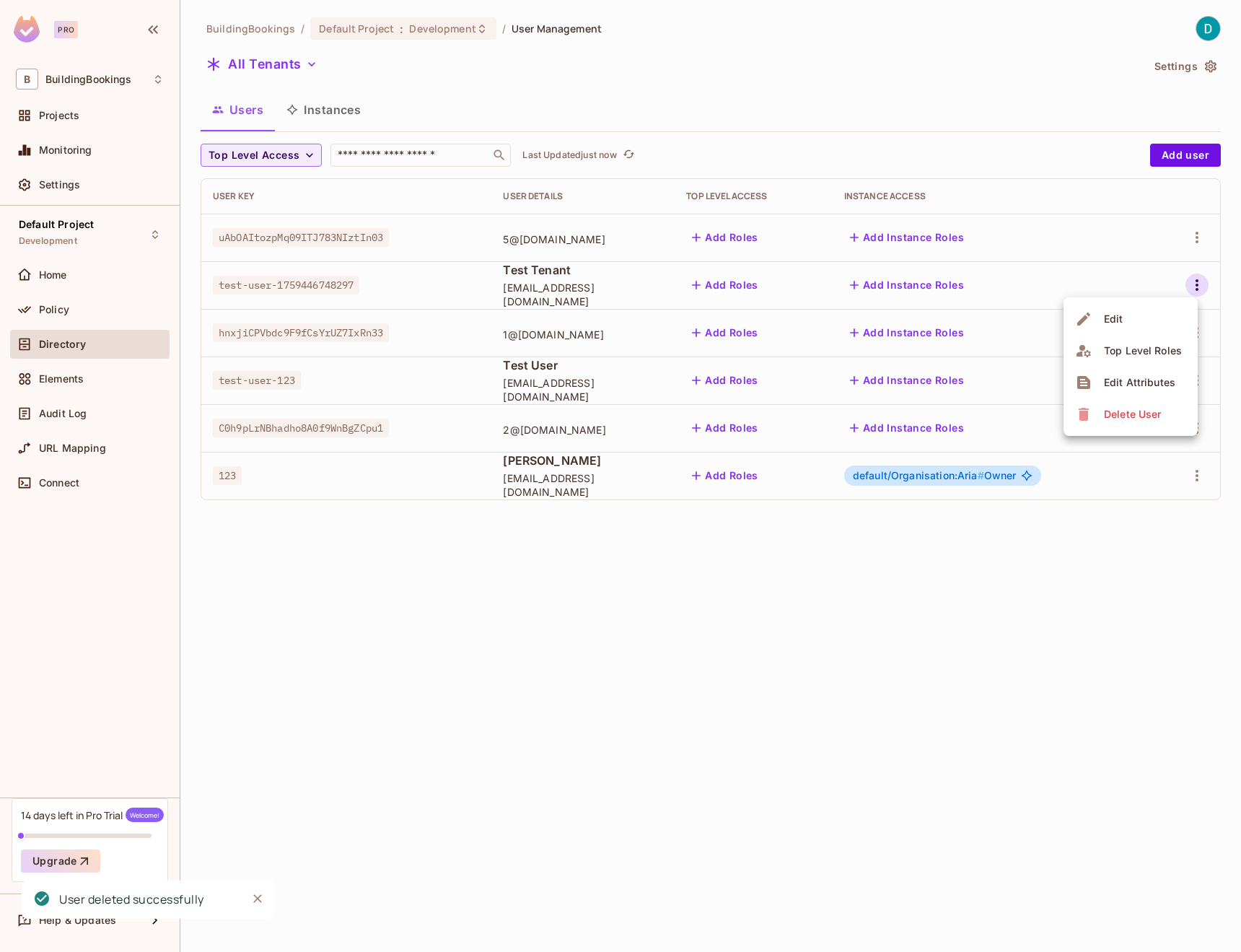
click at [1136, 409] on div "Delete User" at bounding box center [1132, 413] width 57 height 14
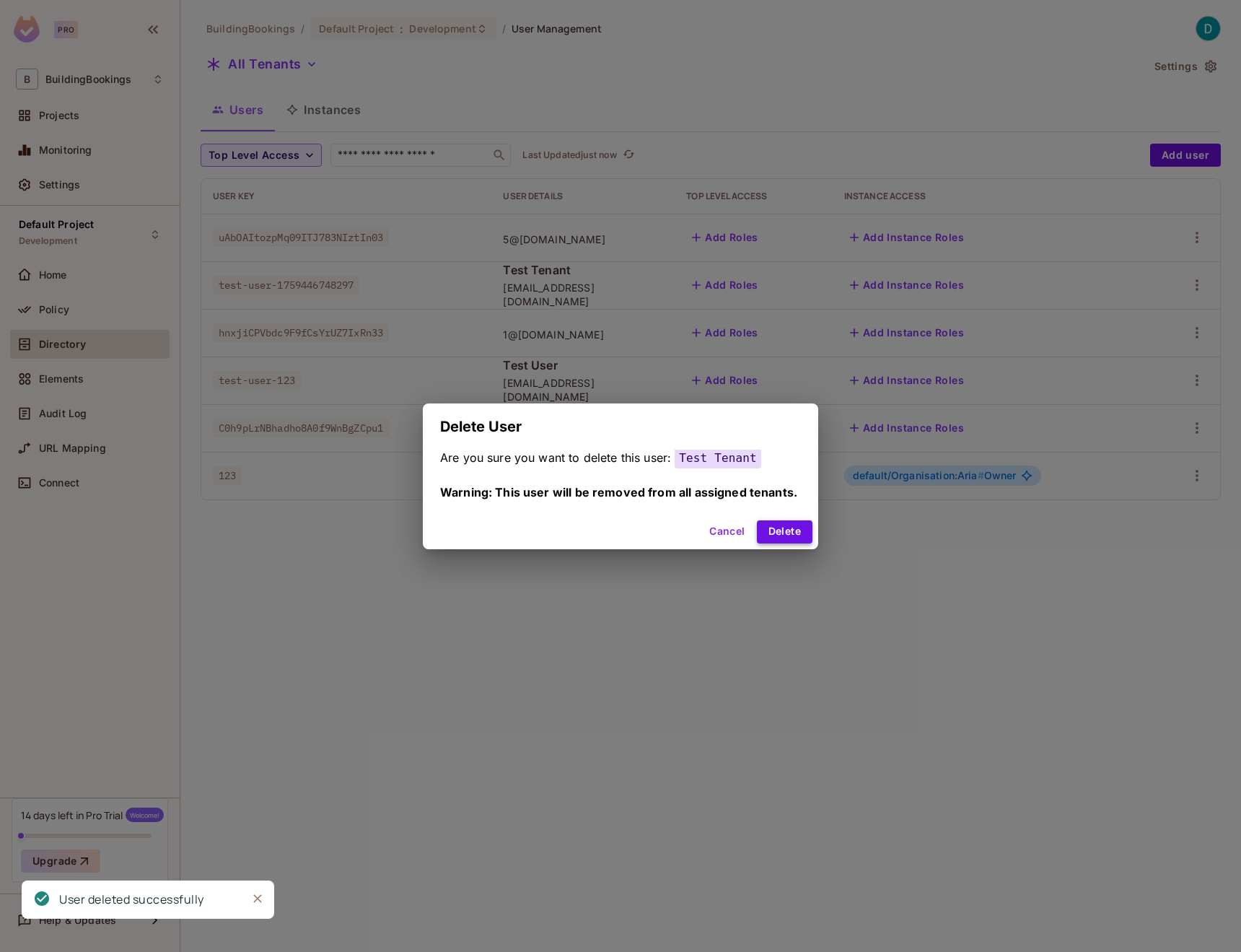
click at [790, 529] on button "Delete" at bounding box center [785, 532] width 56 height 23
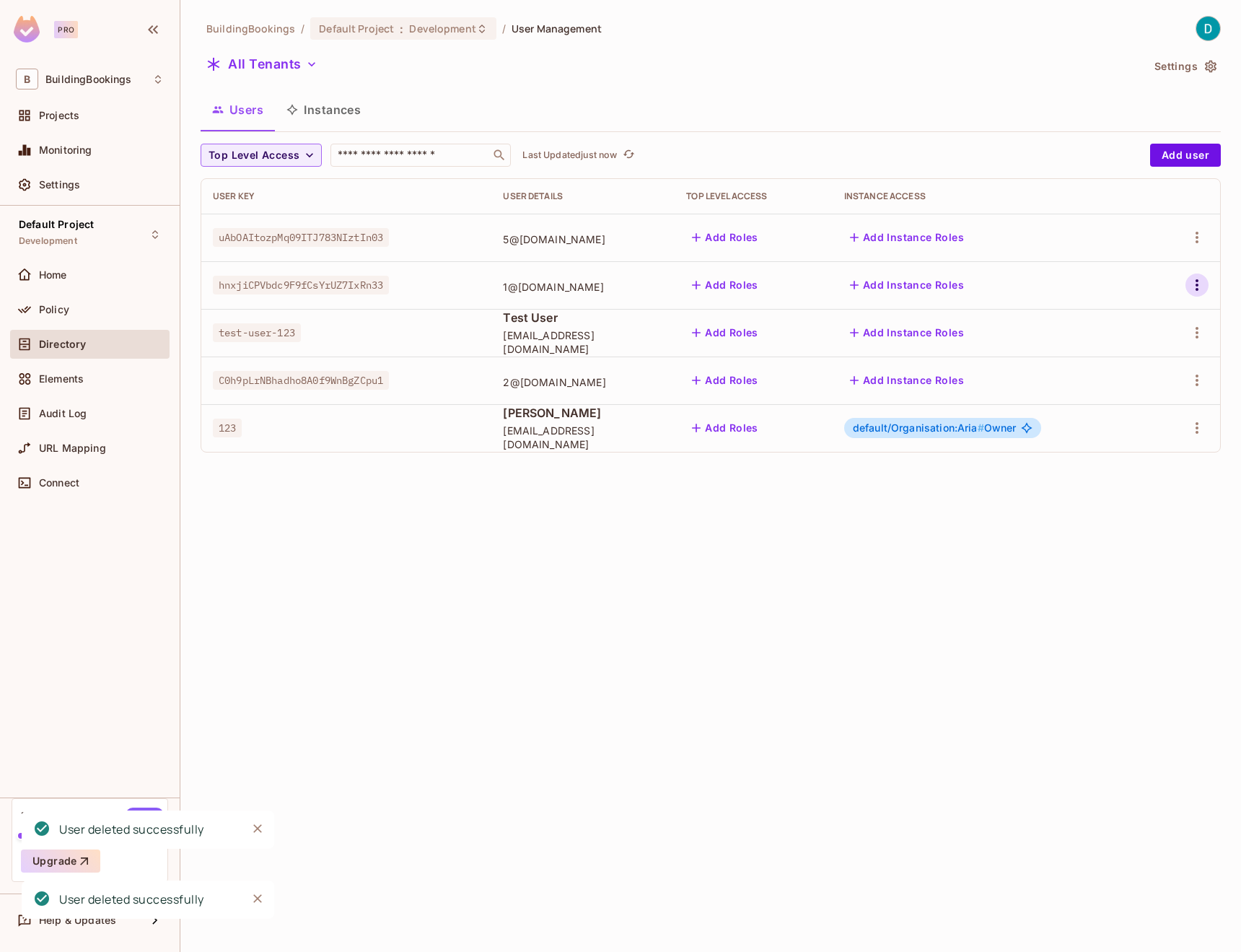
click at [1200, 283] on icon "button" at bounding box center [1197, 285] width 17 height 17
click at [1131, 407] on div "Delete User" at bounding box center [1132, 413] width 57 height 14
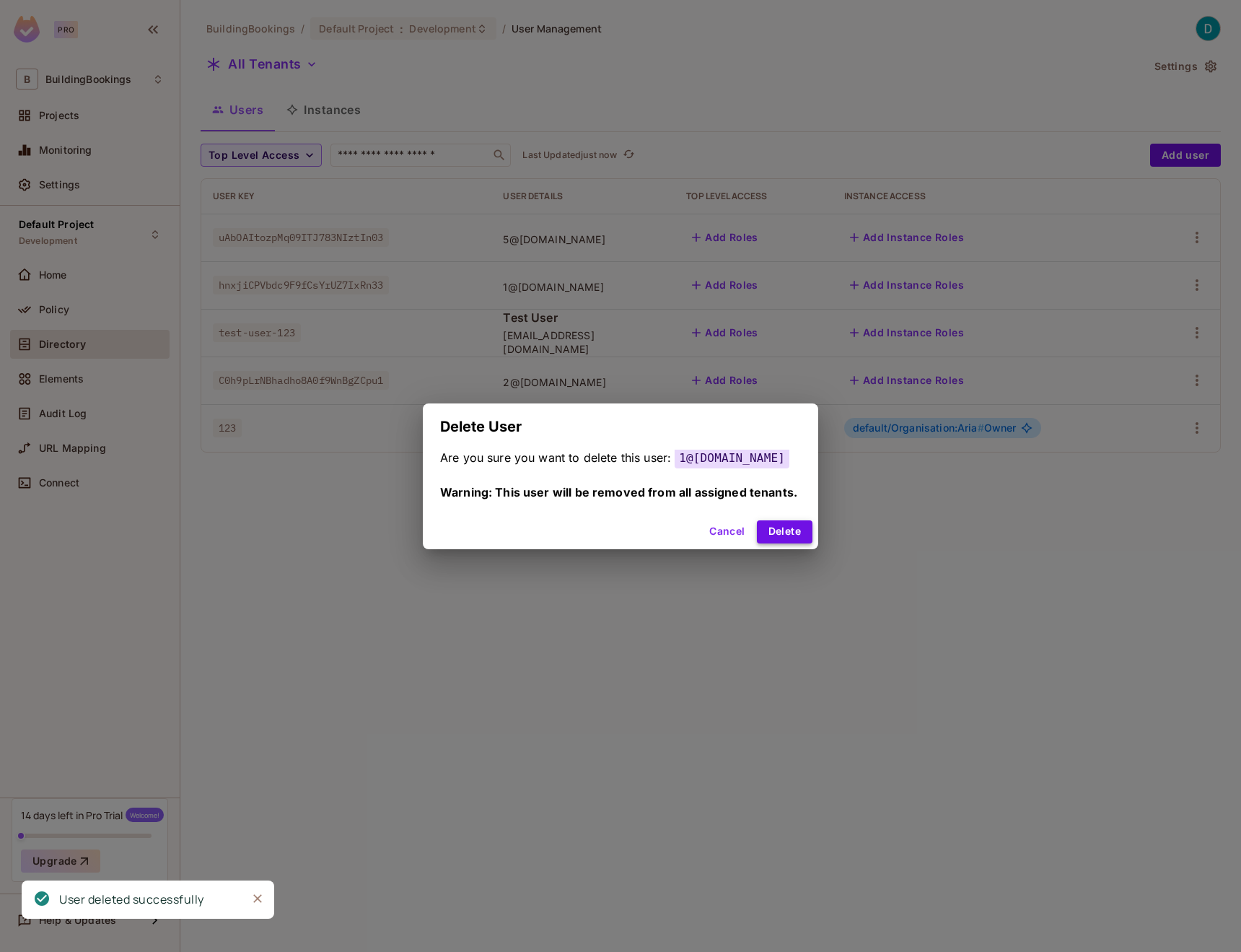
click at [805, 529] on button "Delete" at bounding box center [785, 532] width 56 height 23
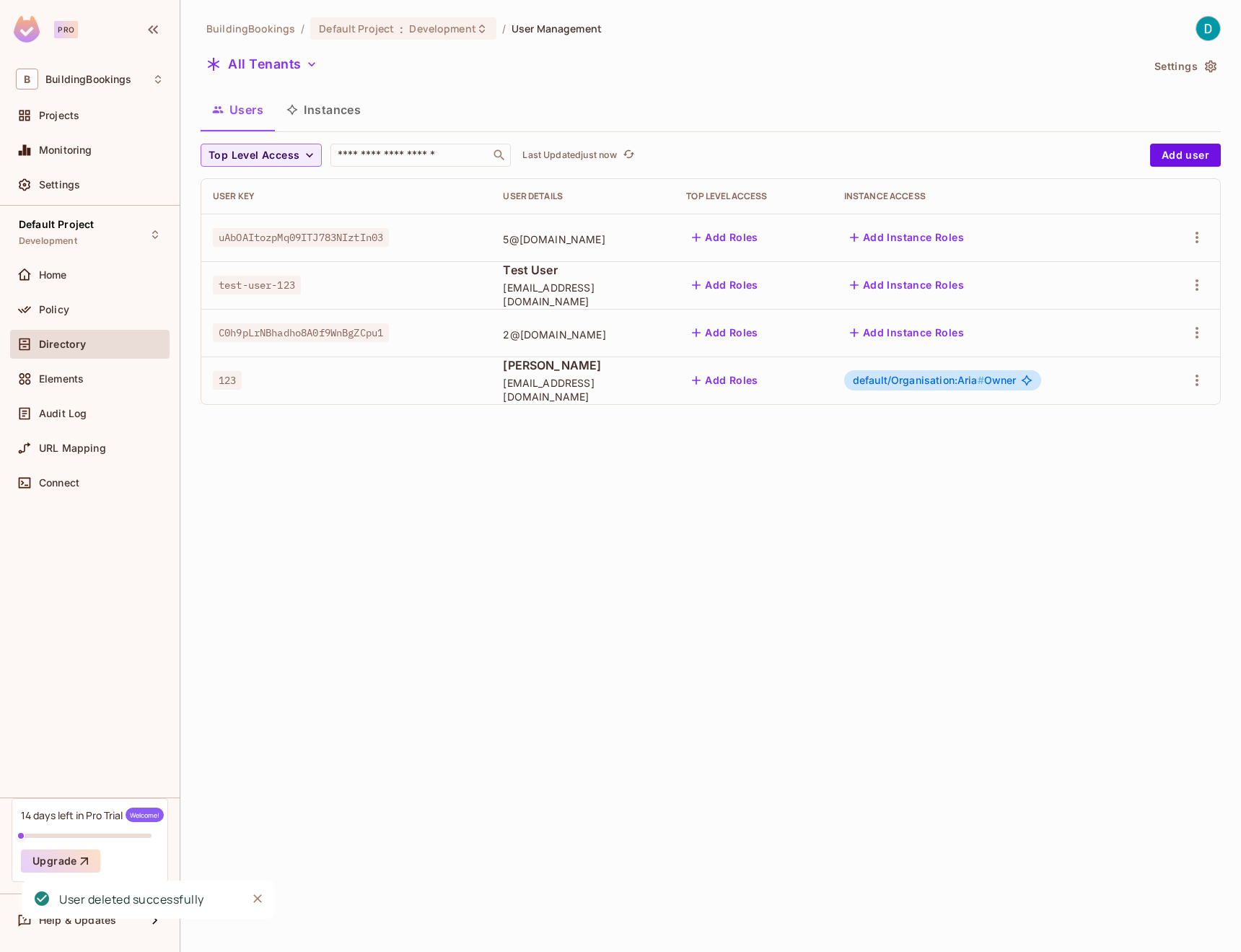
click at [1203, 323] on div at bounding box center [1187, 332] width 44 height 23
click at [1197, 334] on icon "button" at bounding box center [1197, 332] width 3 height 12
click at [1097, 460] on div "Delete User" at bounding box center [1121, 462] width 91 height 23
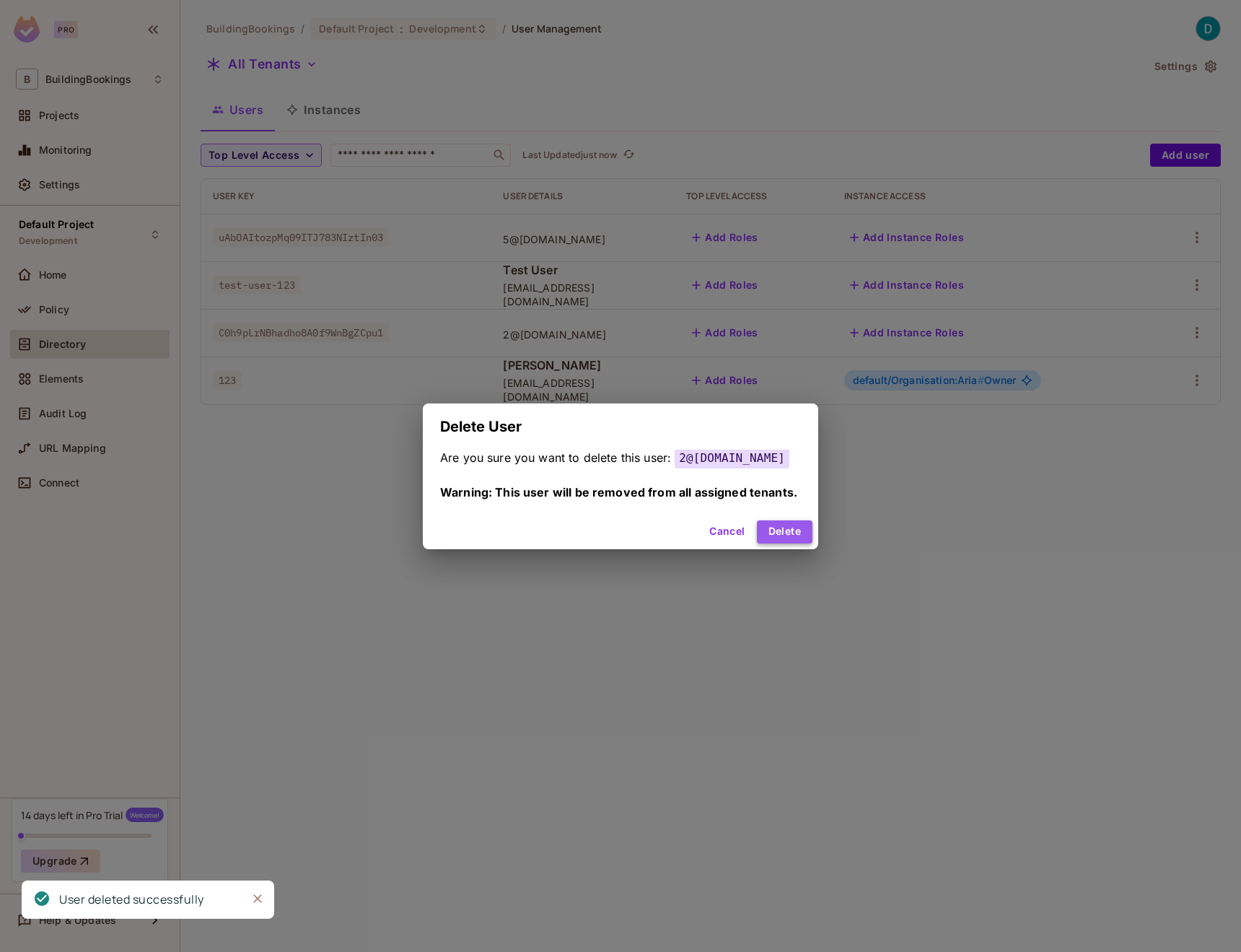
click at [773, 528] on button "Delete" at bounding box center [785, 532] width 56 height 23
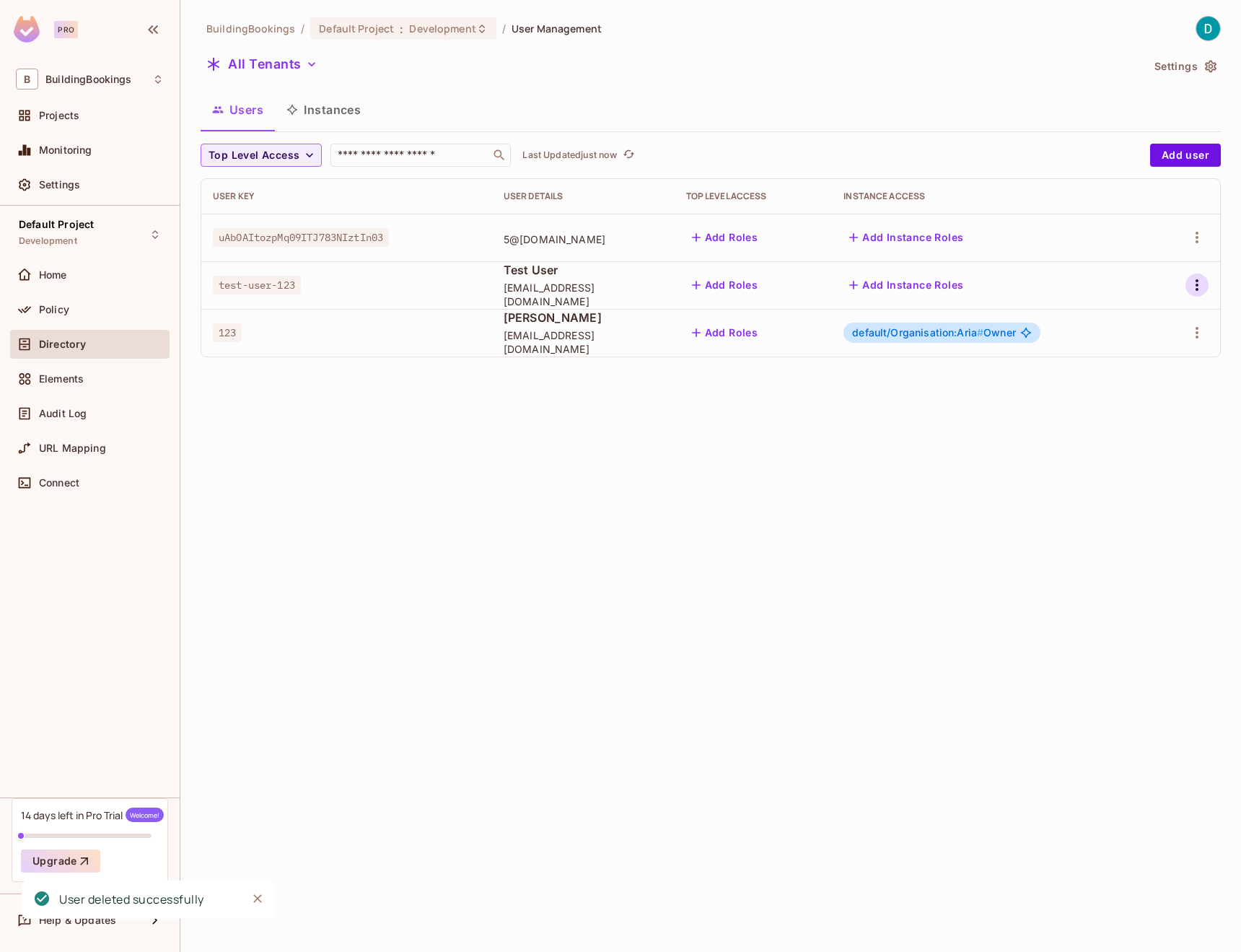
click at [1199, 289] on icon "button" at bounding box center [1197, 285] width 17 height 17
click at [1079, 410] on icon at bounding box center [1084, 413] width 10 height 13
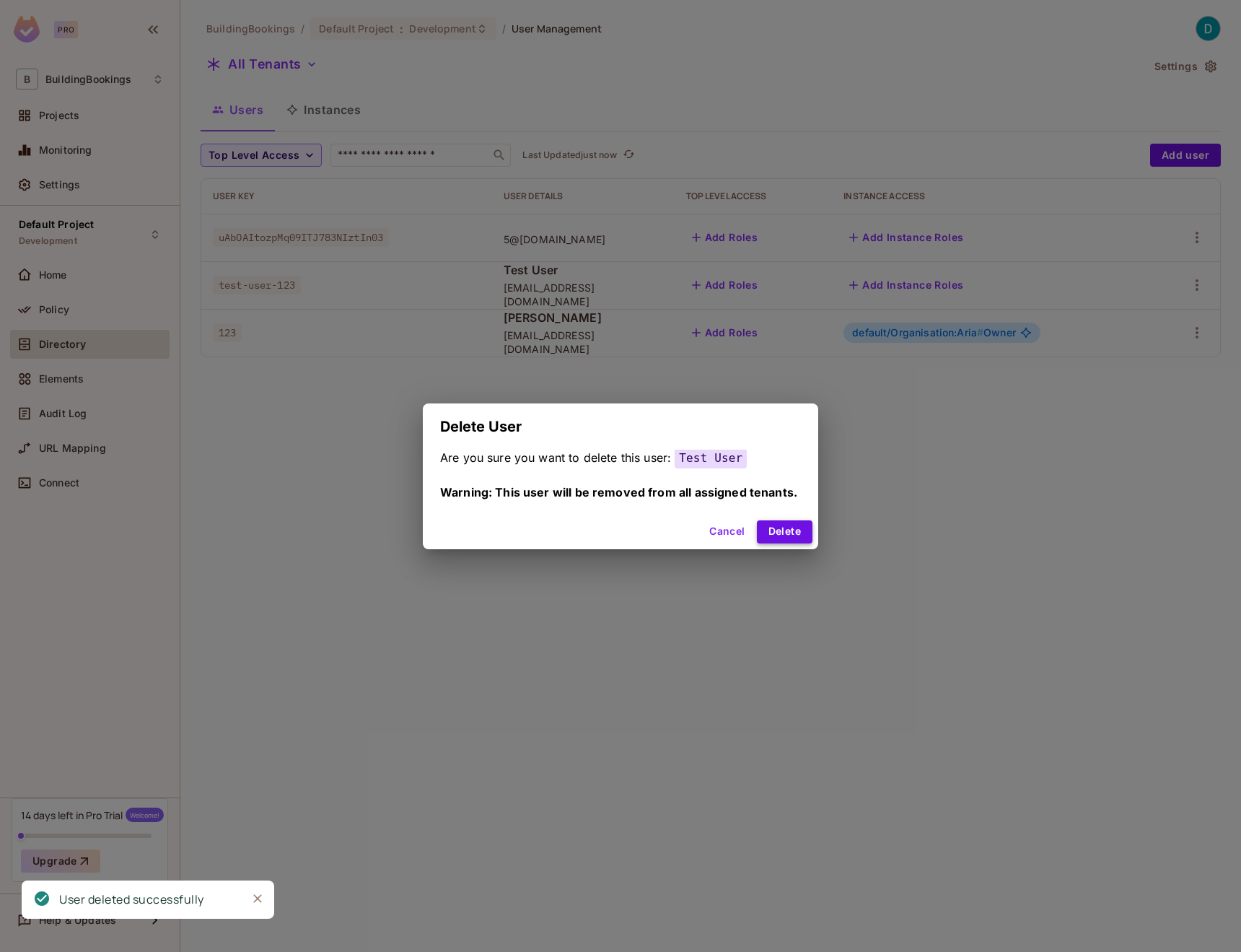
click at [794, 533] on button "Delete" at bounding box center [785, 532] width 56 height 23
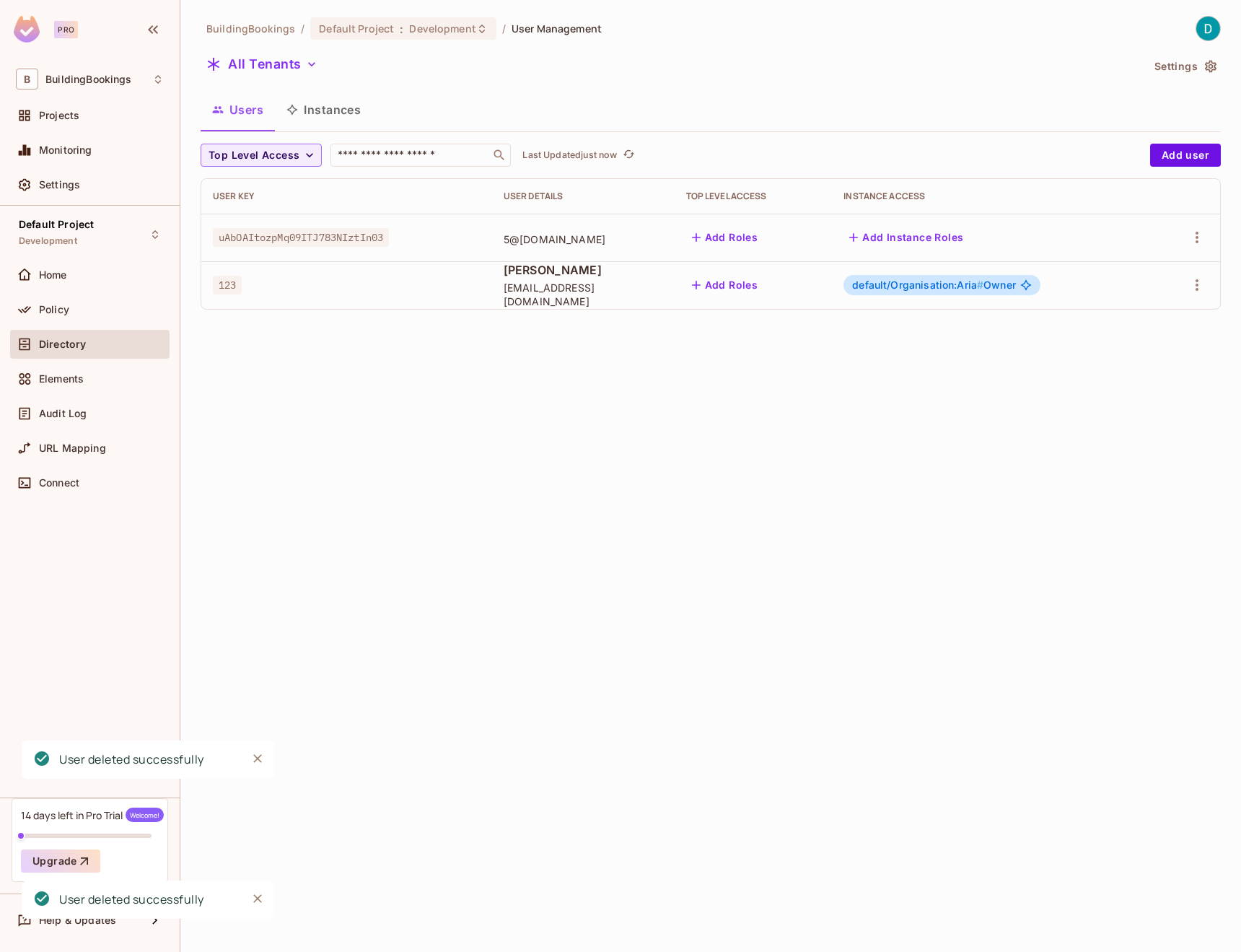
click at [848, 489] on div "BuildingBookings / Default Project : Development / User Management All Tenants …" at bounding box center [710, 476] width 1061 height 952
click at [87, 315] on div "Policy" at bounding box center [90, 309] width 148 height 17
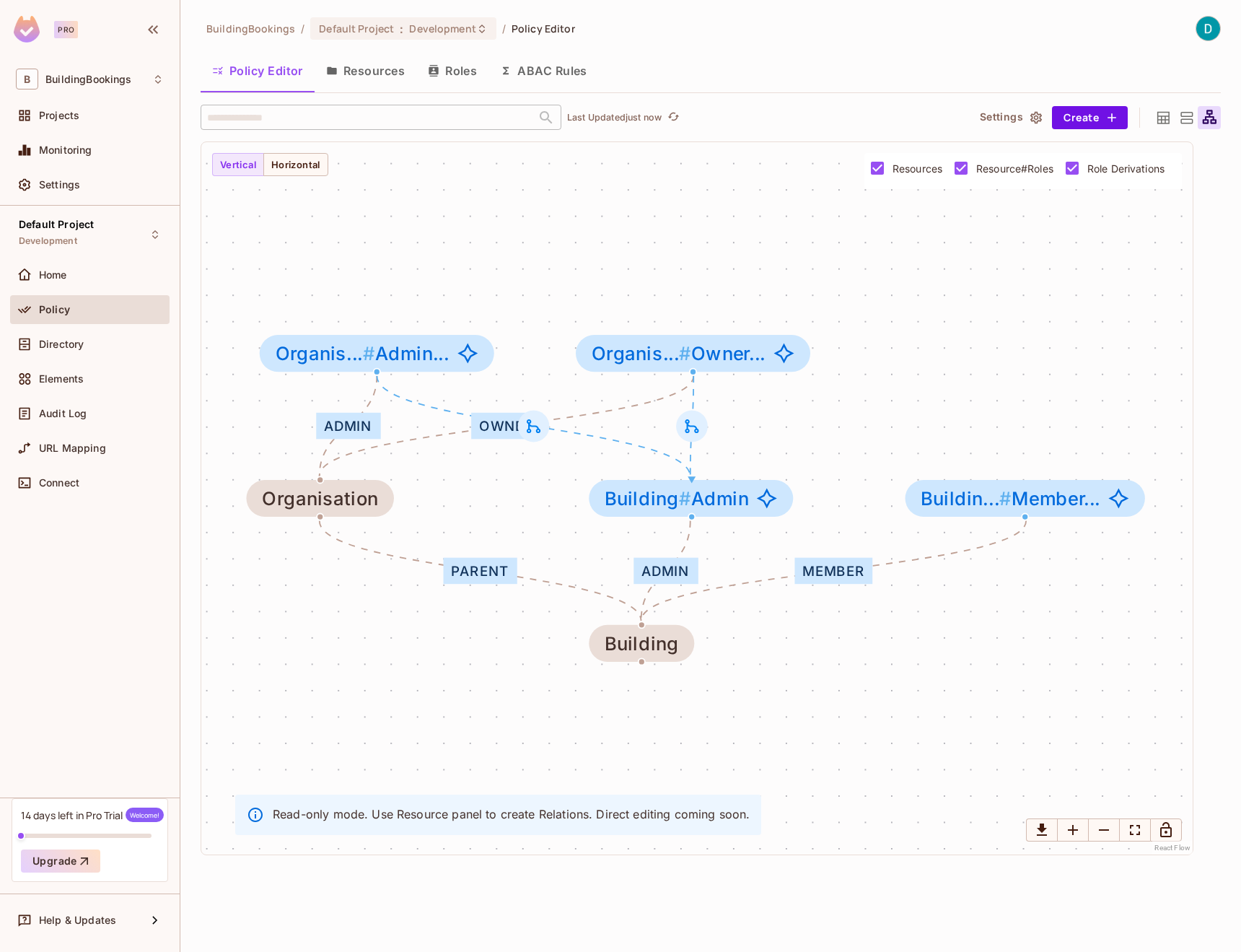
click at [332, 88] on button "Resources" at bounding box center [365, 70] width 102 height 36
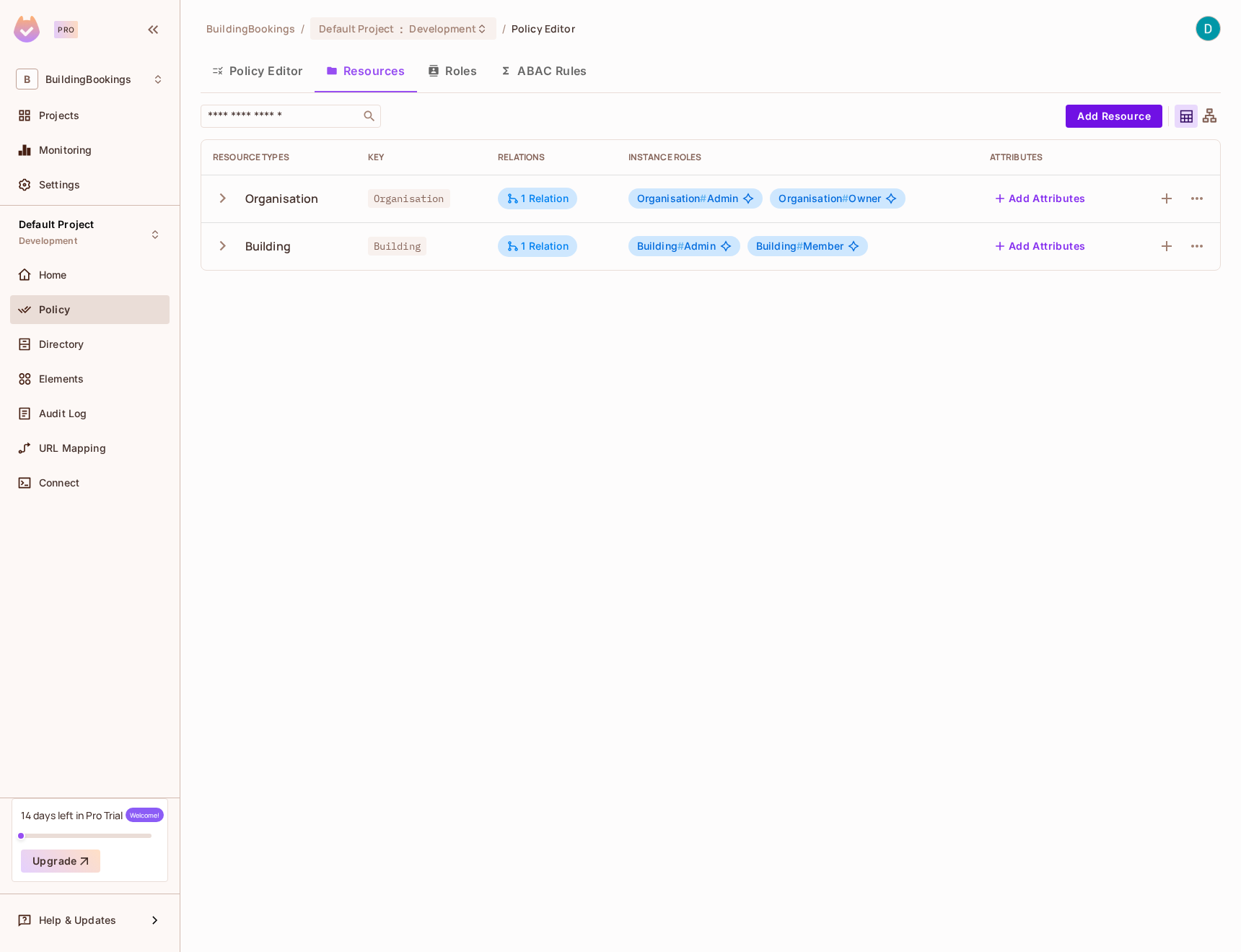
click at [231, 199] on icon "button" at bounding box center [223, 198] width 19 height 19
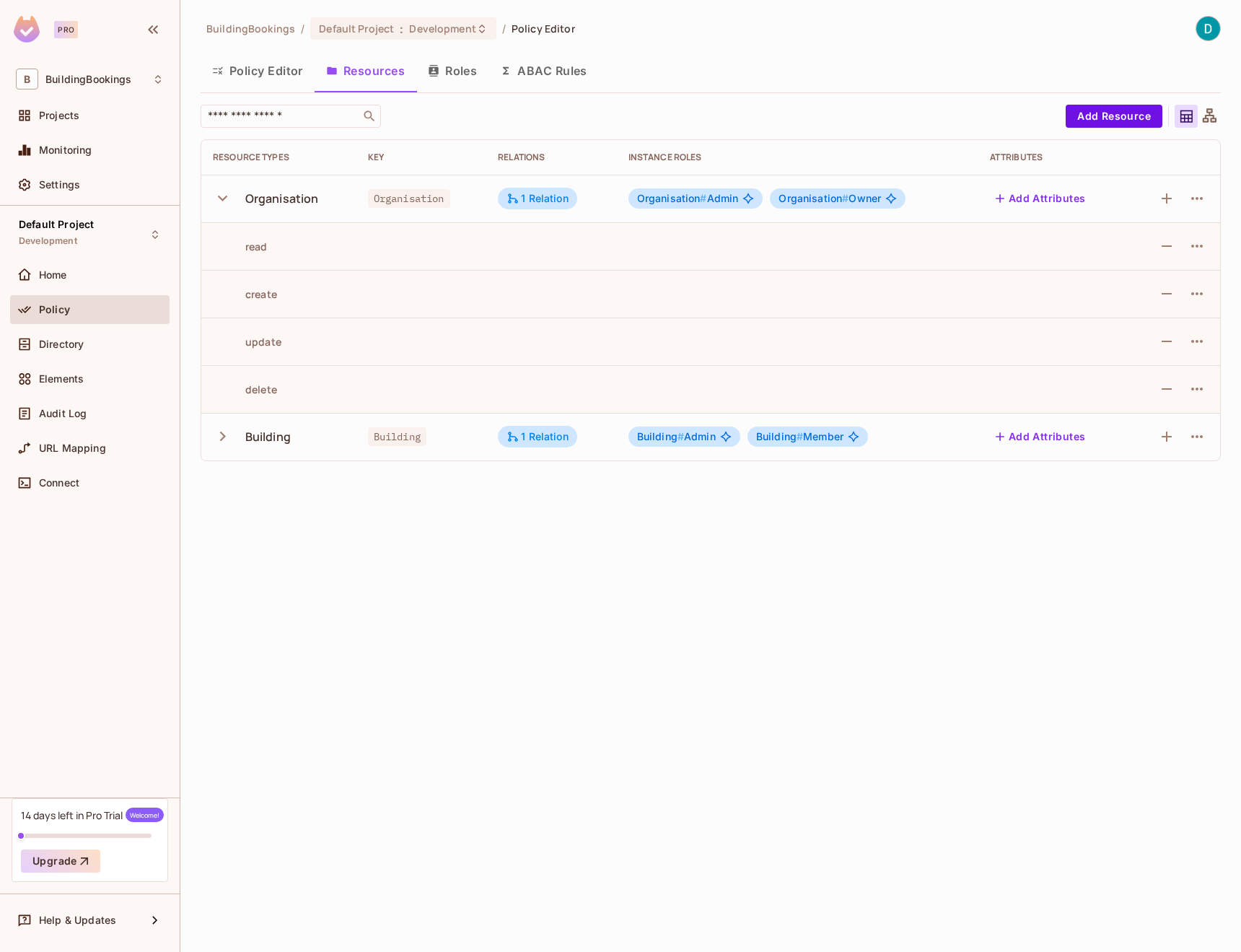
click at [231, 199] on icon "button" at bounding box center [223, 198] width 19 height 19
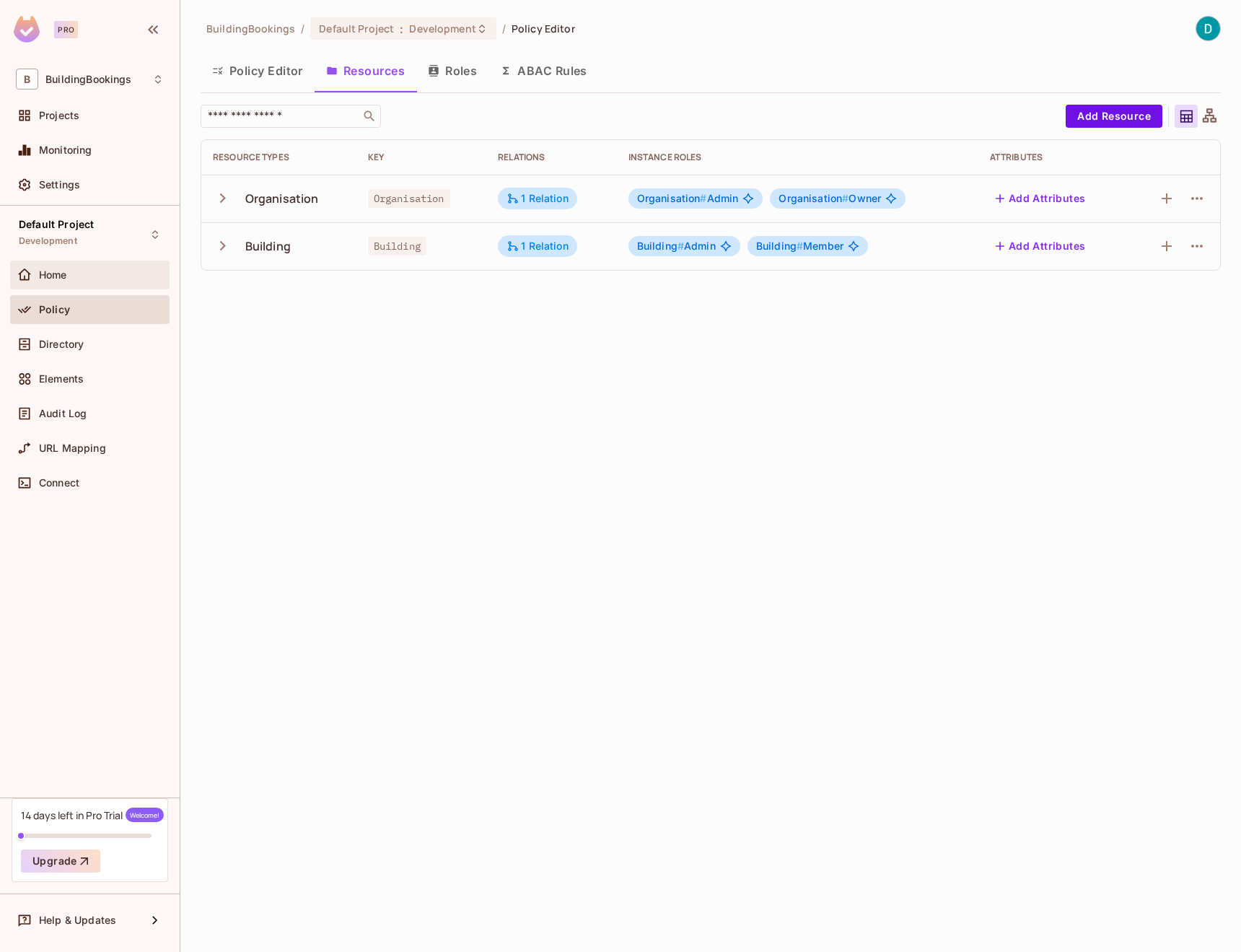
click at [129, 283] on div "Home" at bounding box center [89, 275] width 159 height 29
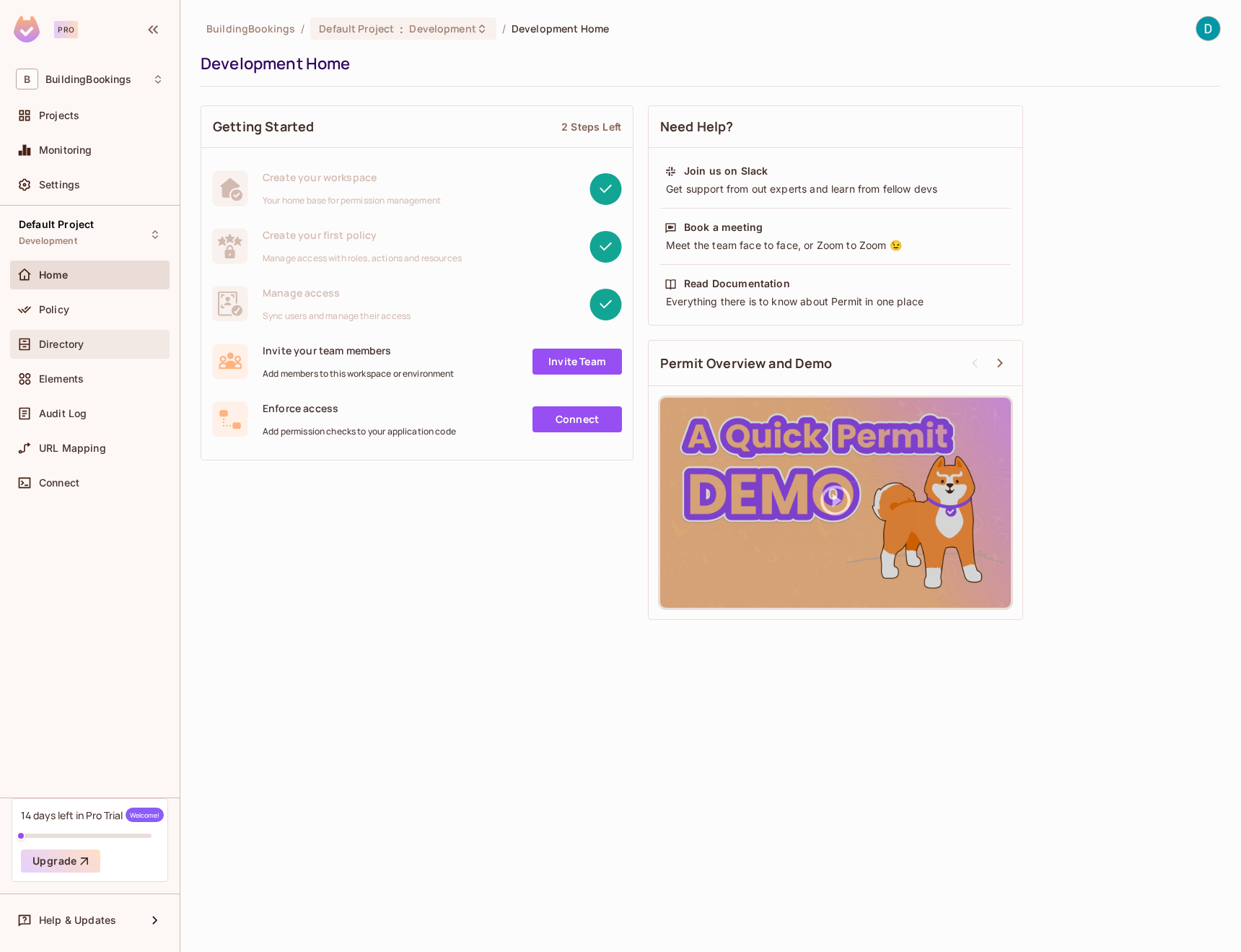
click at [59, 347] on span "Directory" at bounding box center [61, 344] width 44 height 12
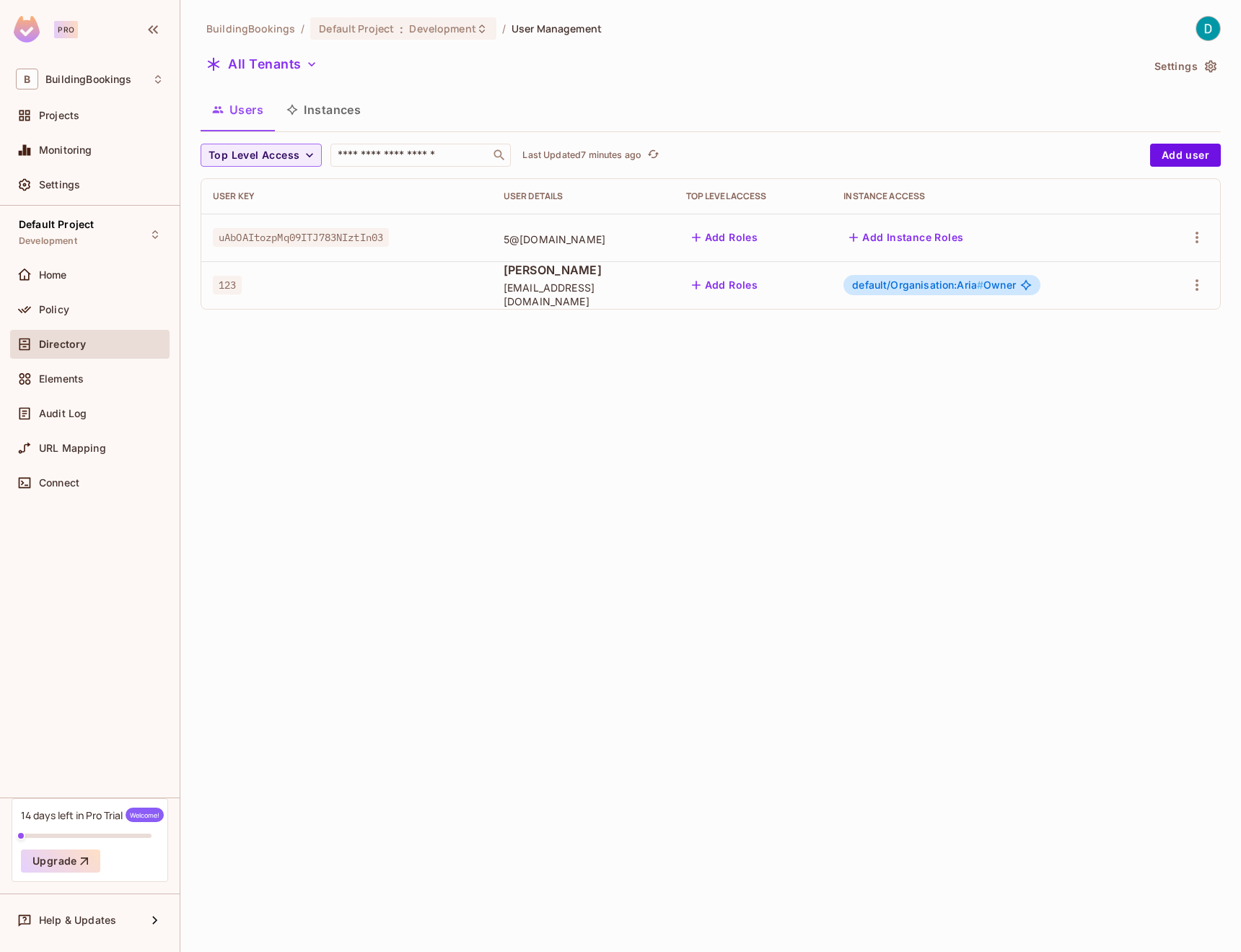
click at [832, 544] on div "BuildingBookings / Default Project : Development / User Management All Tenants …" at bounding box center [710, 476] width 1061 height 952
click at [660, 154] on icon "refresh" at bounding box center [653, 154] width 13 height 13
click at [86, 288] on div "Home" at bounding box center [89, 275] width 159 height 29
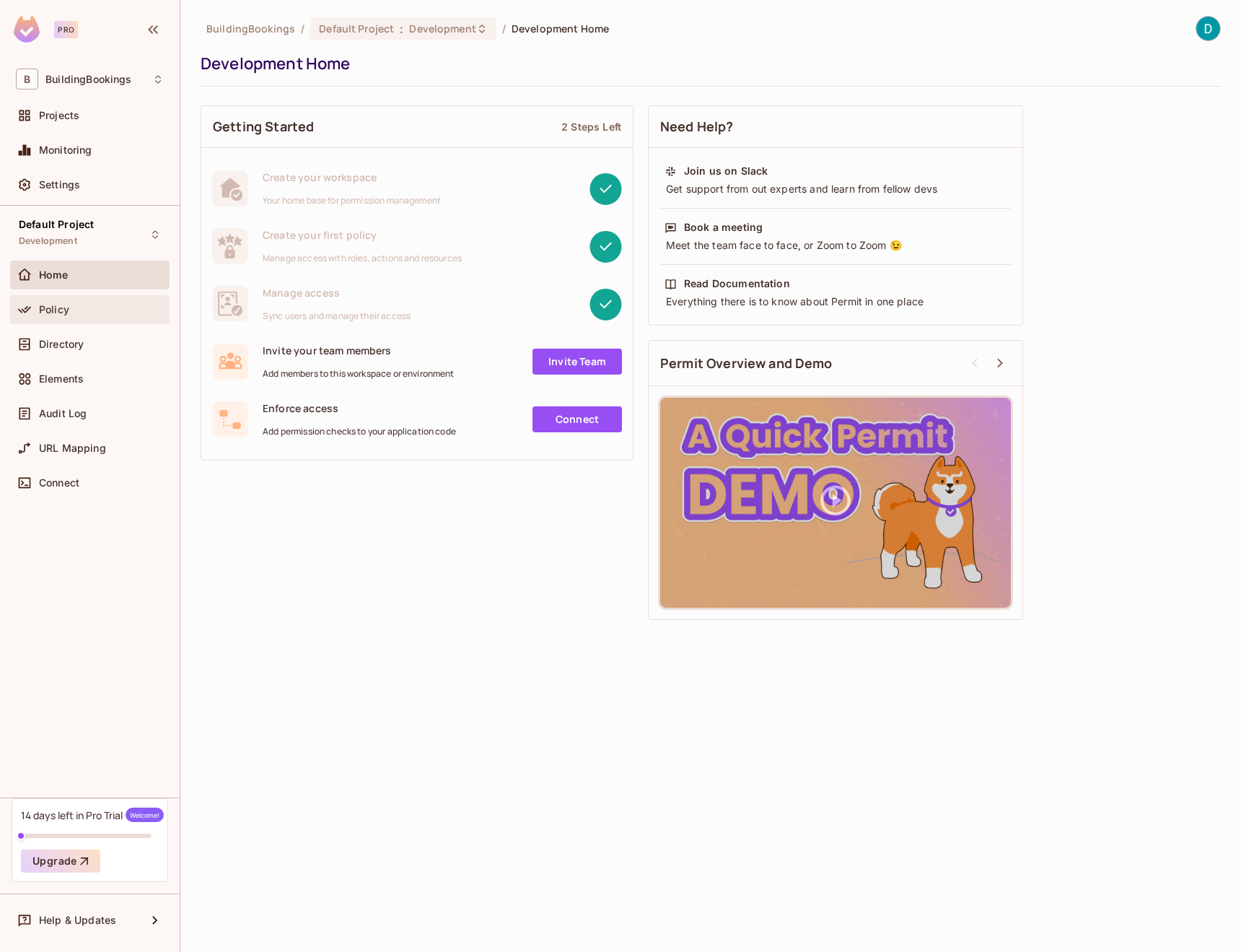
click at [76, 313] on div "Policy" at bounding box center [101, 309] width 125 height 12
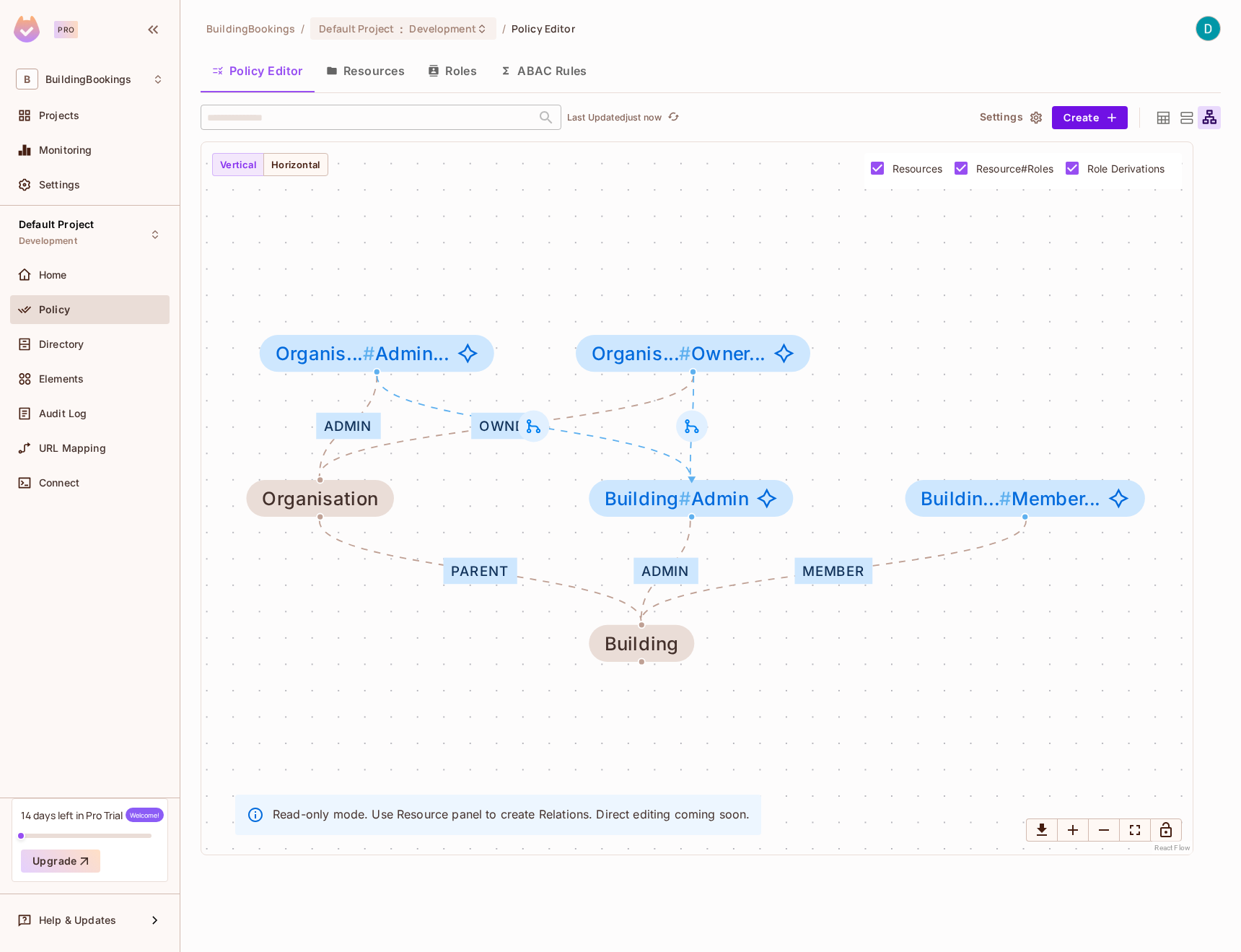
click at [377, 67] on button "Resources" at bounding box center [365, 70] width 102 height 36
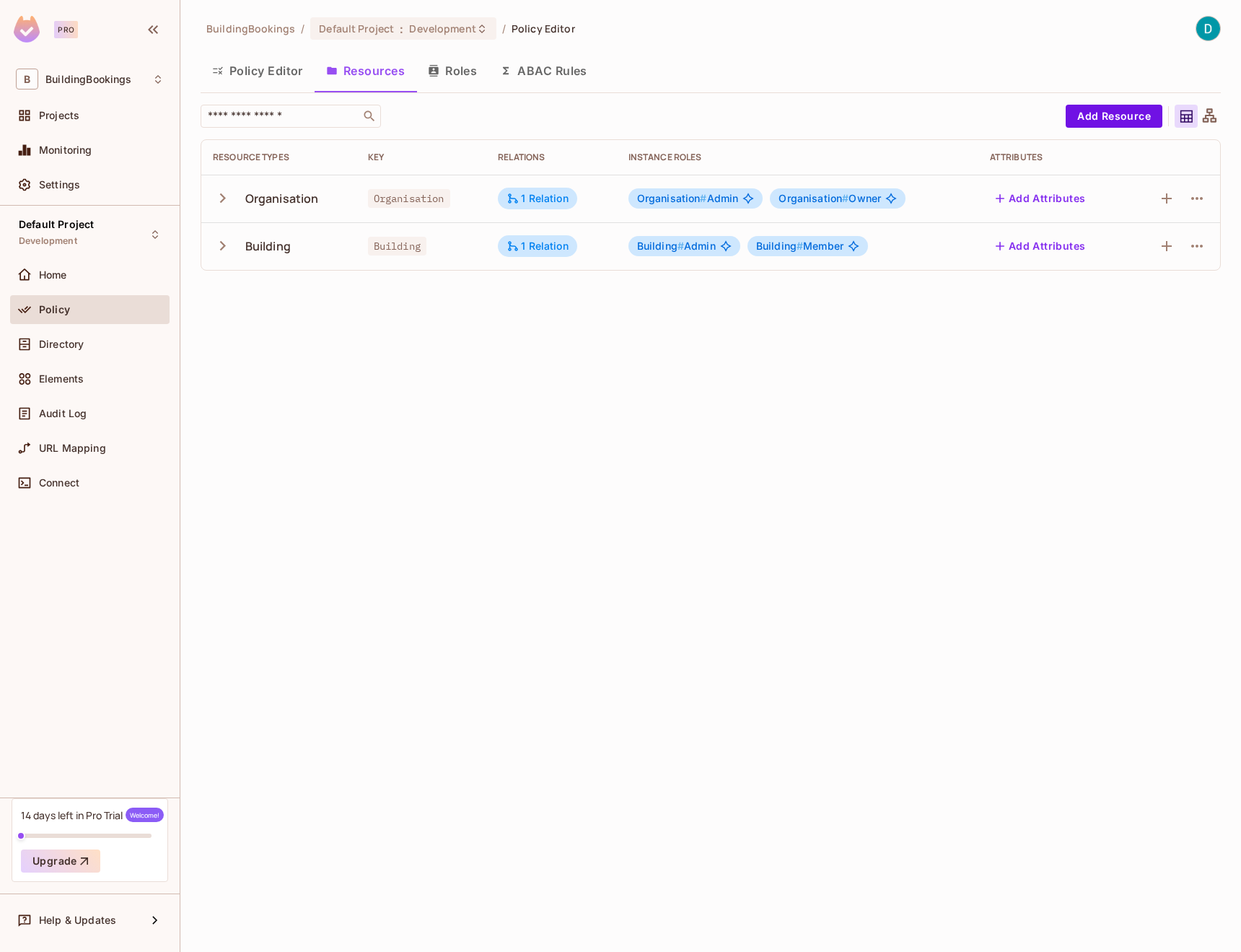
click at [329, 190] on div "Organisation" at bounding box center [278, 198] width 132 height 30
click at [317, 198] on div "Organisation" at bounding box center [282, 198] width 73 height 15
click at [224, 203] on icon "button" at bounding box center [223, 198] width 19 height 19
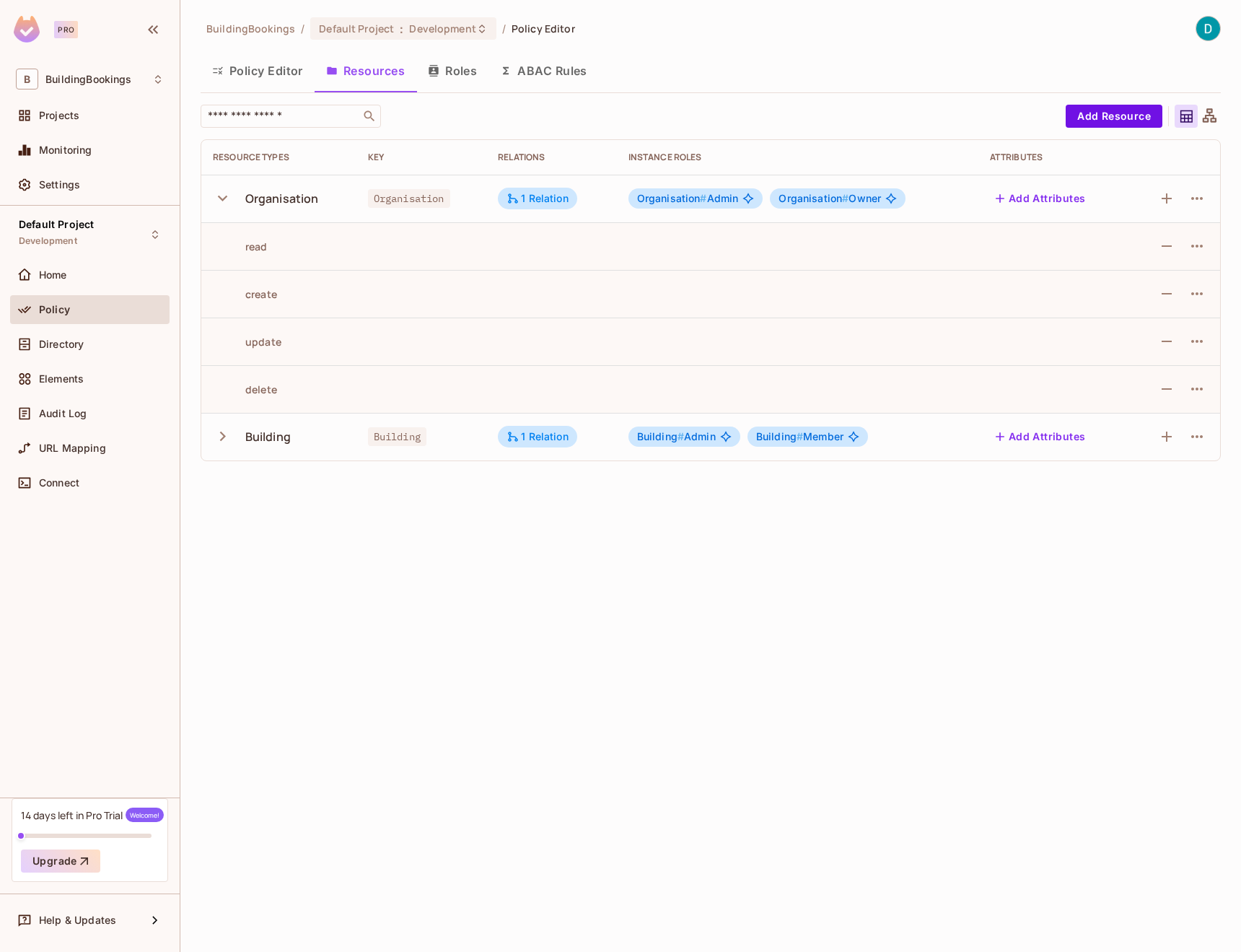
click at [222, 436] on icon "button" at bounding box center [223, 436] width 19 height 19
click at [1189, 198] on icon "button" at bounding box center [1197, 198] width 17 height 17
click at [44, 338] on div at bounding box center [620, 476] width 1241 height 952
click at [50, 340] on span "Directory" at bounding box center [61, 344] width 44 height 12
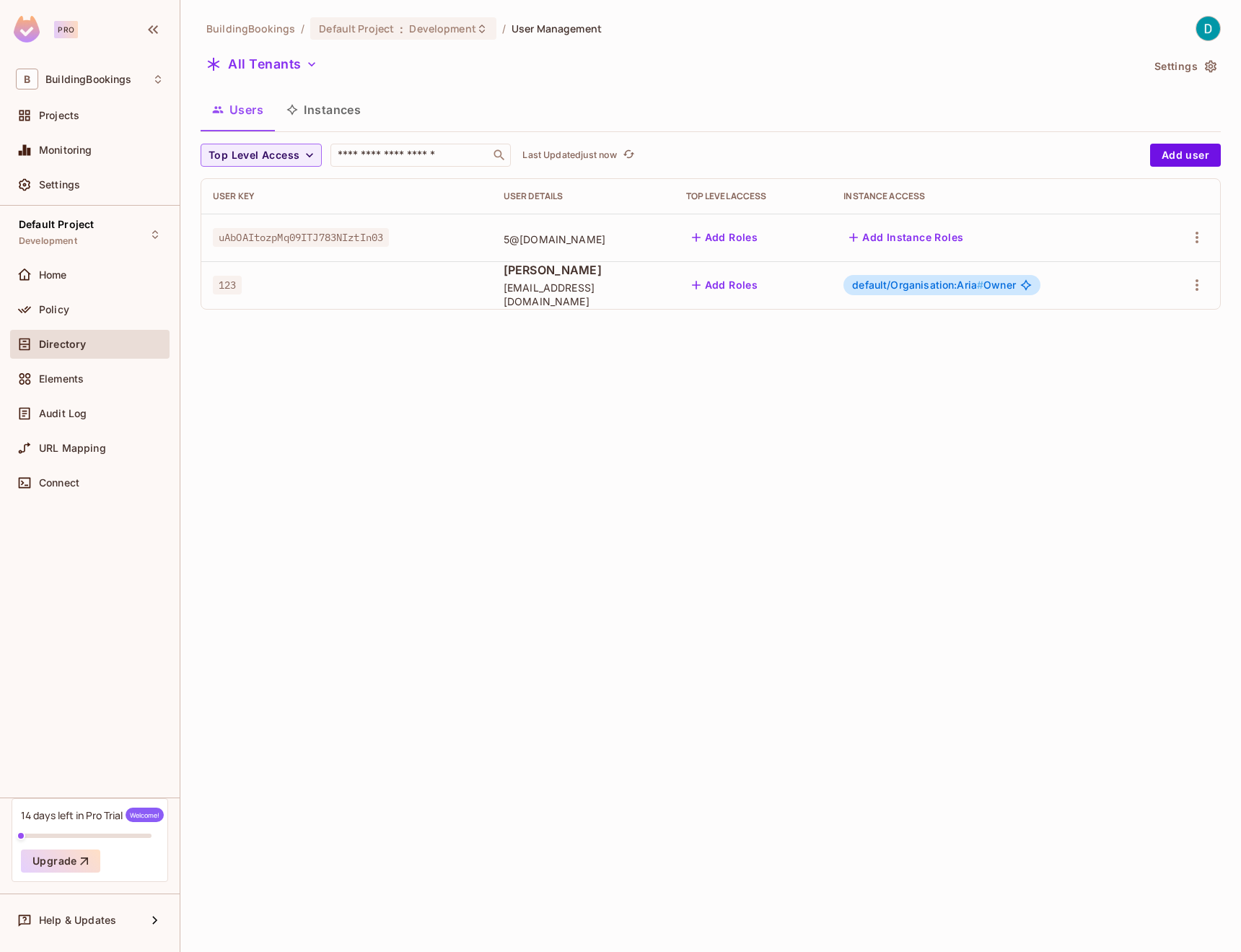
drag, startPoint x: 924, startPoint y: 292, endPoint x: 1049, endPoint y: 292, distance: 125.0
click at [1041, 292] on div "default/Organisation:Aria # Owner" at bounding box center [941, 284] width 197 height 20
drag, startPoint x: 1044, startPoint y: 292, endPoint x: 880, endPoint y: 280, distance: 164.4
click at [880, 280] on td "default/Organisation:Aria # Owner" at bounding box center [991, 284] width 320 height 47
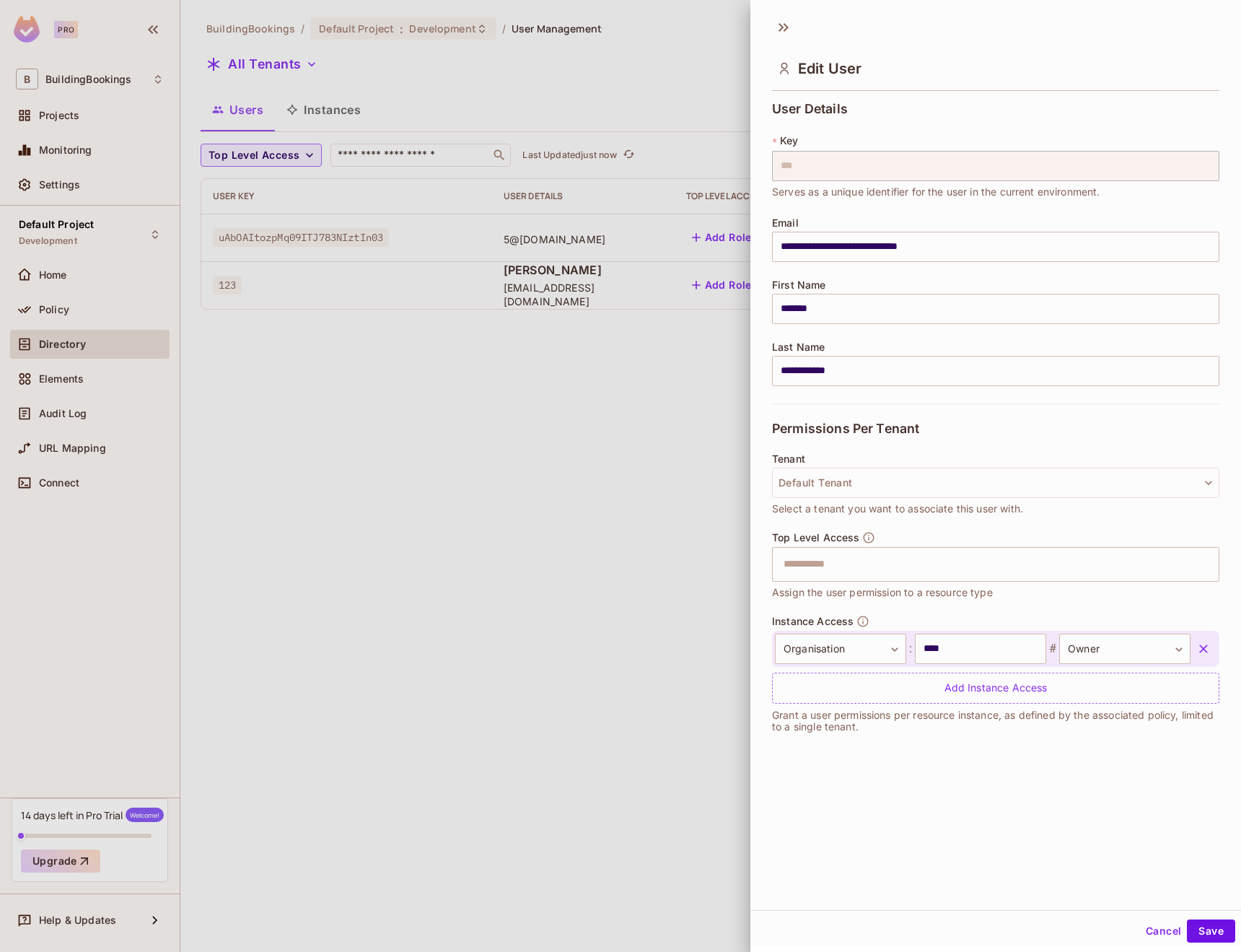
click at [698, 469] on div at bounding box center [620, 476] width 1241 height 952
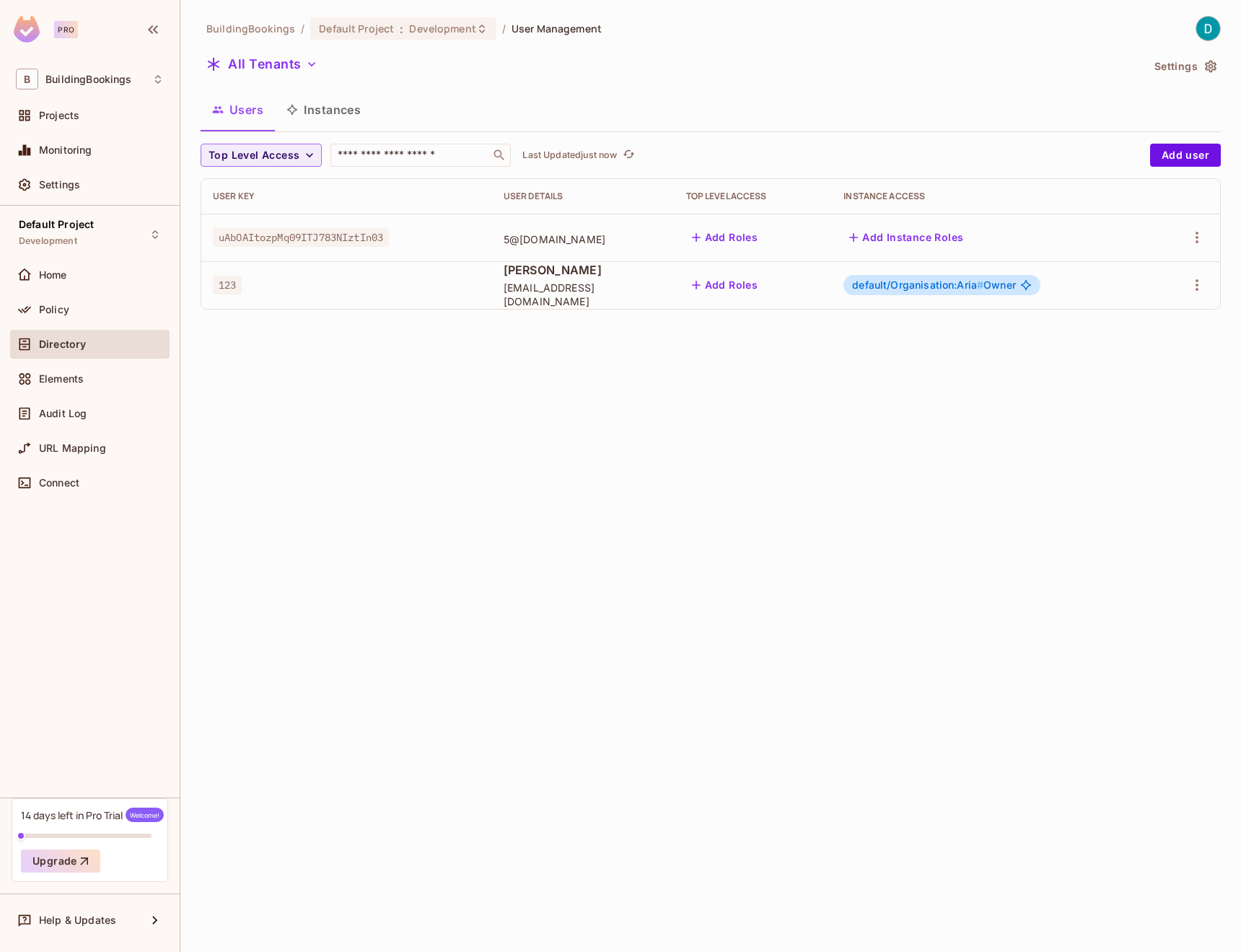
click at [334, 119] on button "Instances" at bounding box center [323, 109] width 97 height 36
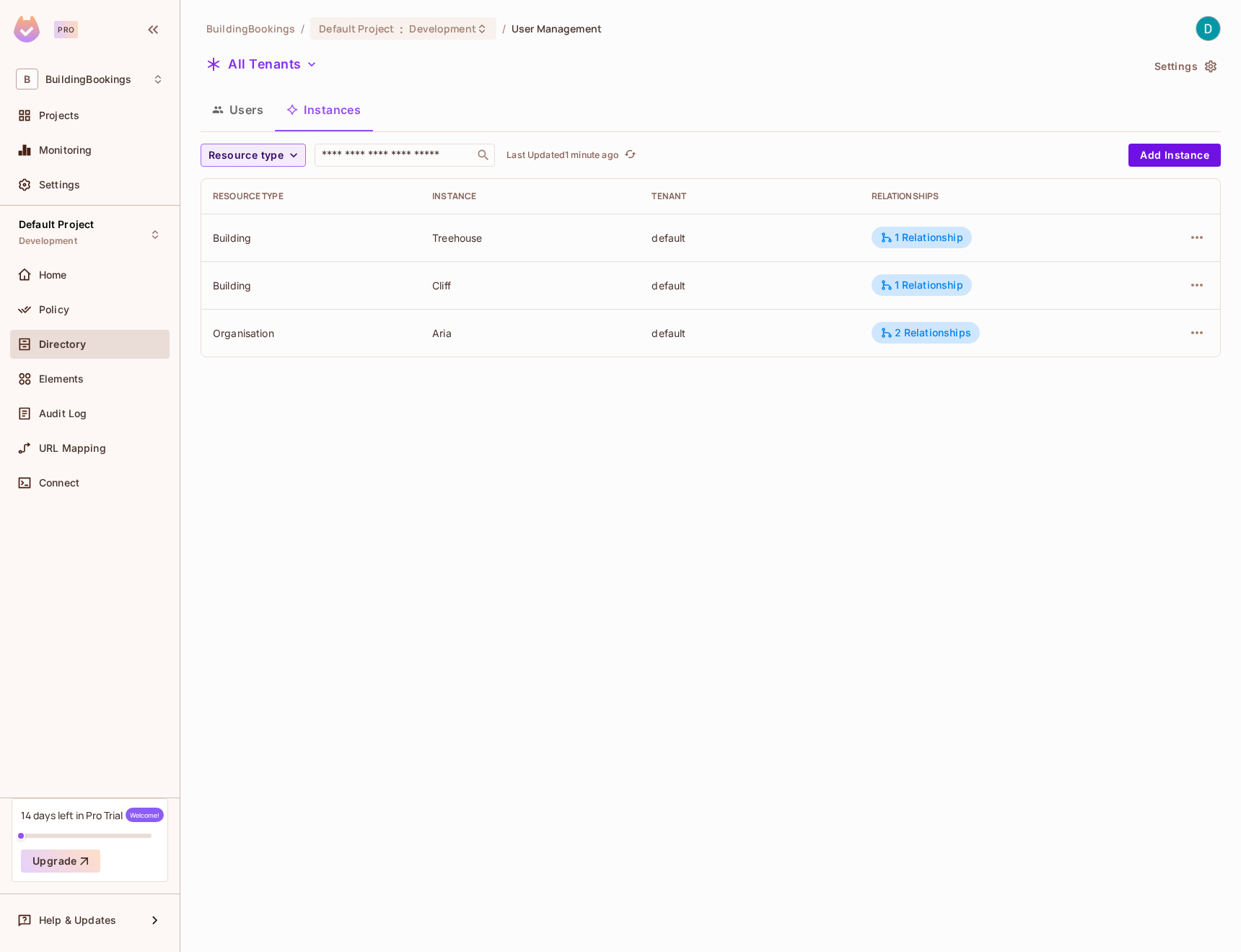
click at [64, 355] on div "Directory" at bounding box center [89, 344] width 159 height 29
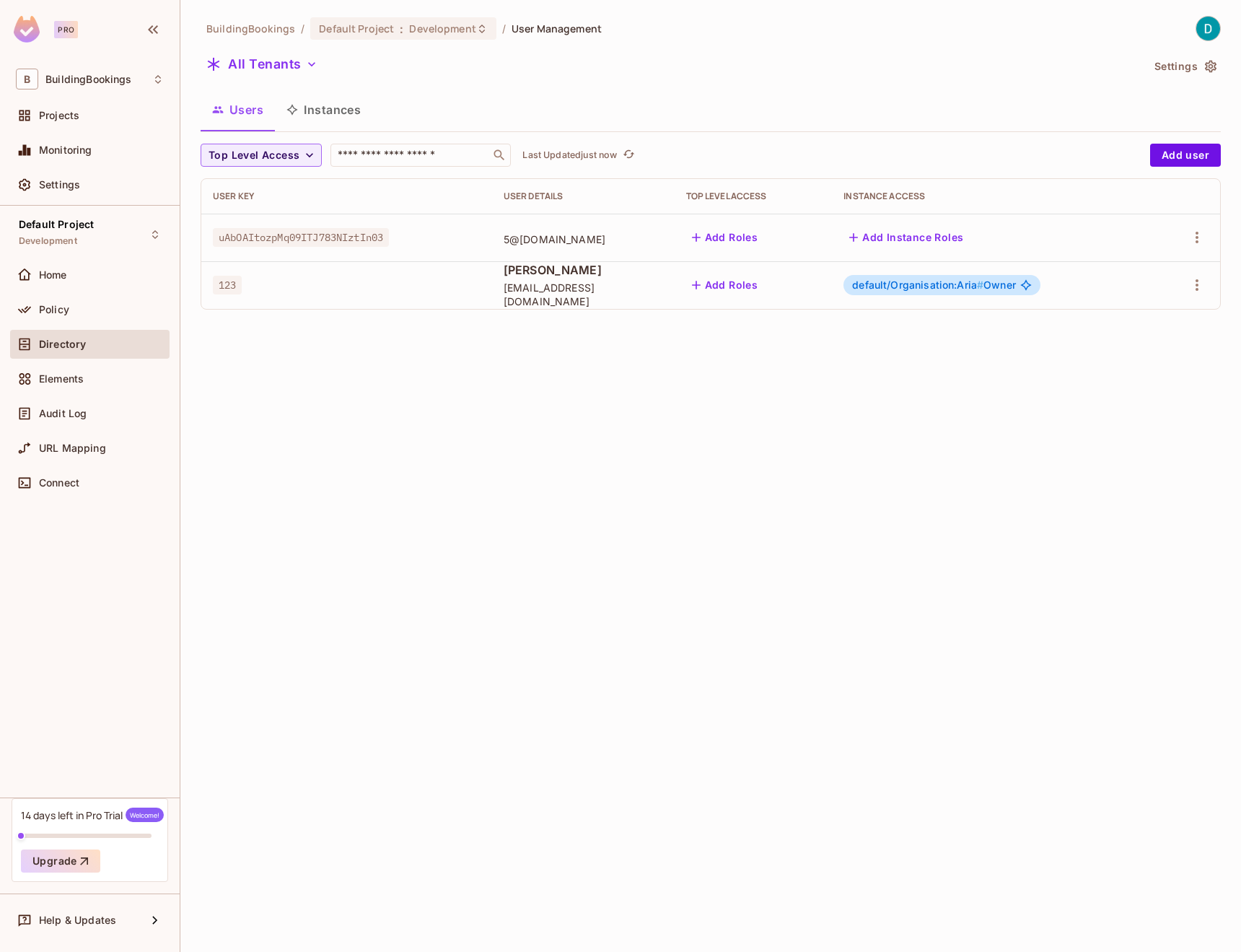
click at [964, 240] on button "Add Instance Roles" at bounding box center [906, 237] width 125 height 23
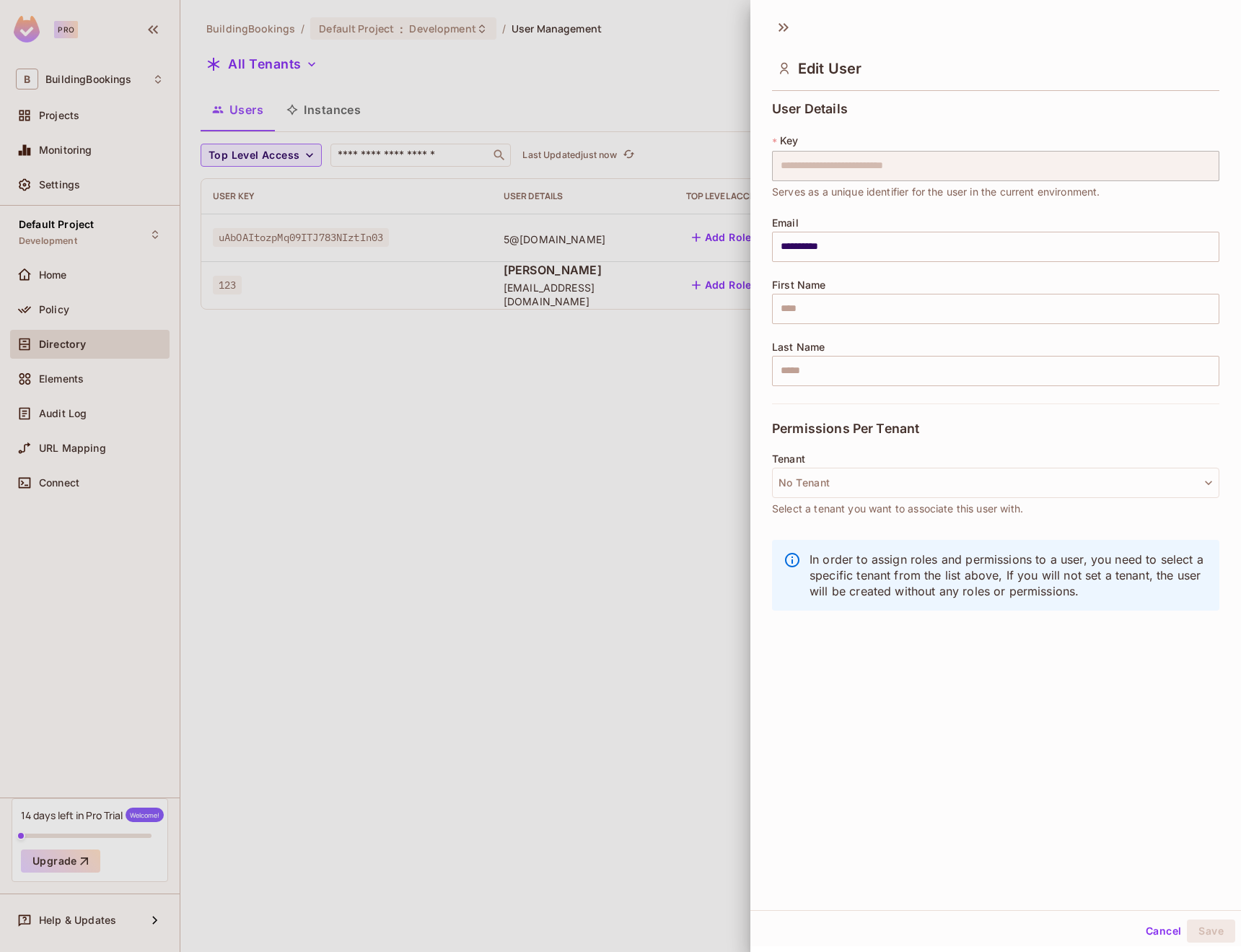
click at [839, 404] on div "Permissions Per Tenant" at bounding box center [995, 429] width 447 height 50
click at [711, 400] on div at bounding box center [620, 476] width 1241 height 952
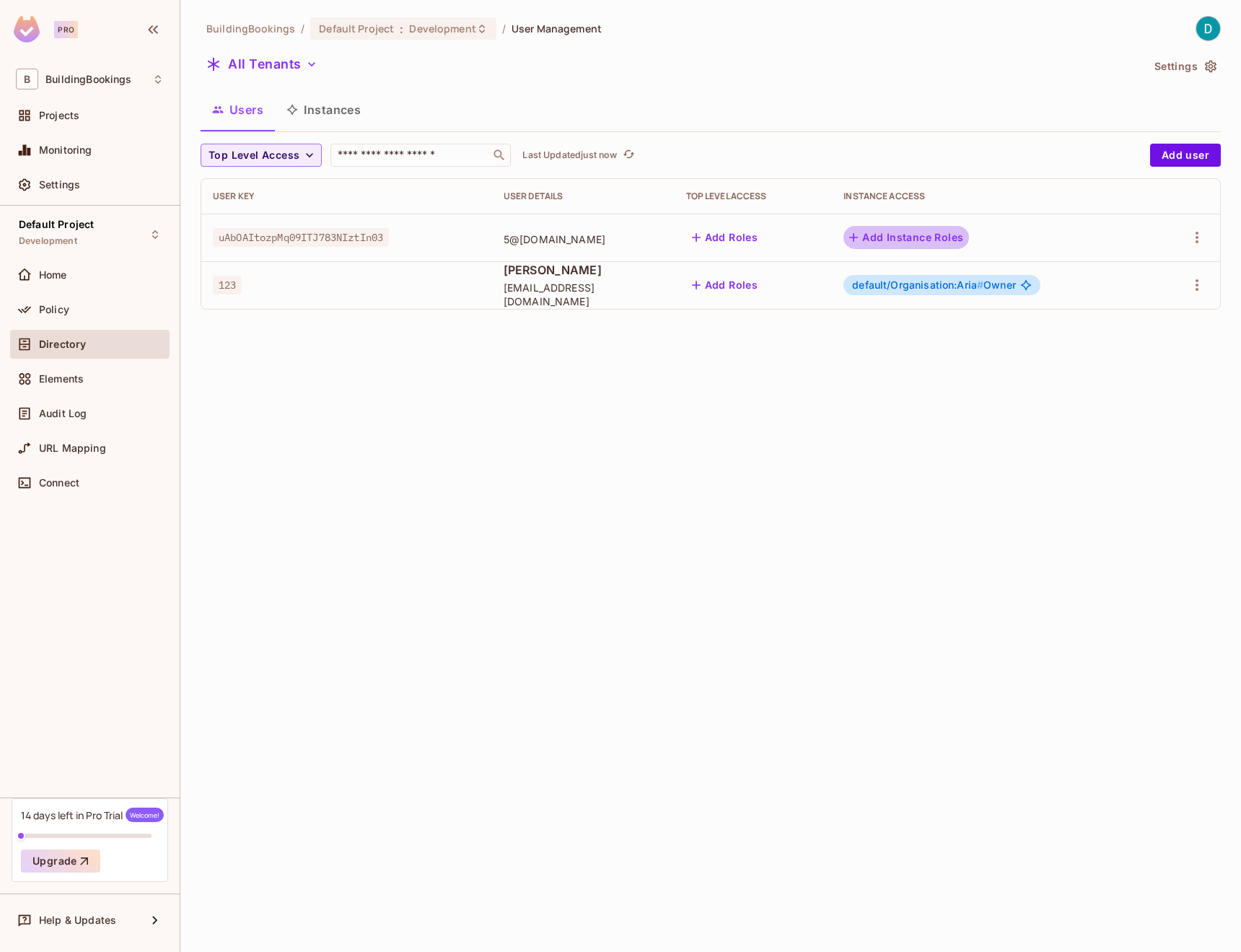
click at [969, 244] on button "Add Instance Roles" at bounding box center [906, 237] width 125 height 23
click at [764, 240] on button "Add Roles" at bounding box center [725, 237] width 78 height 23
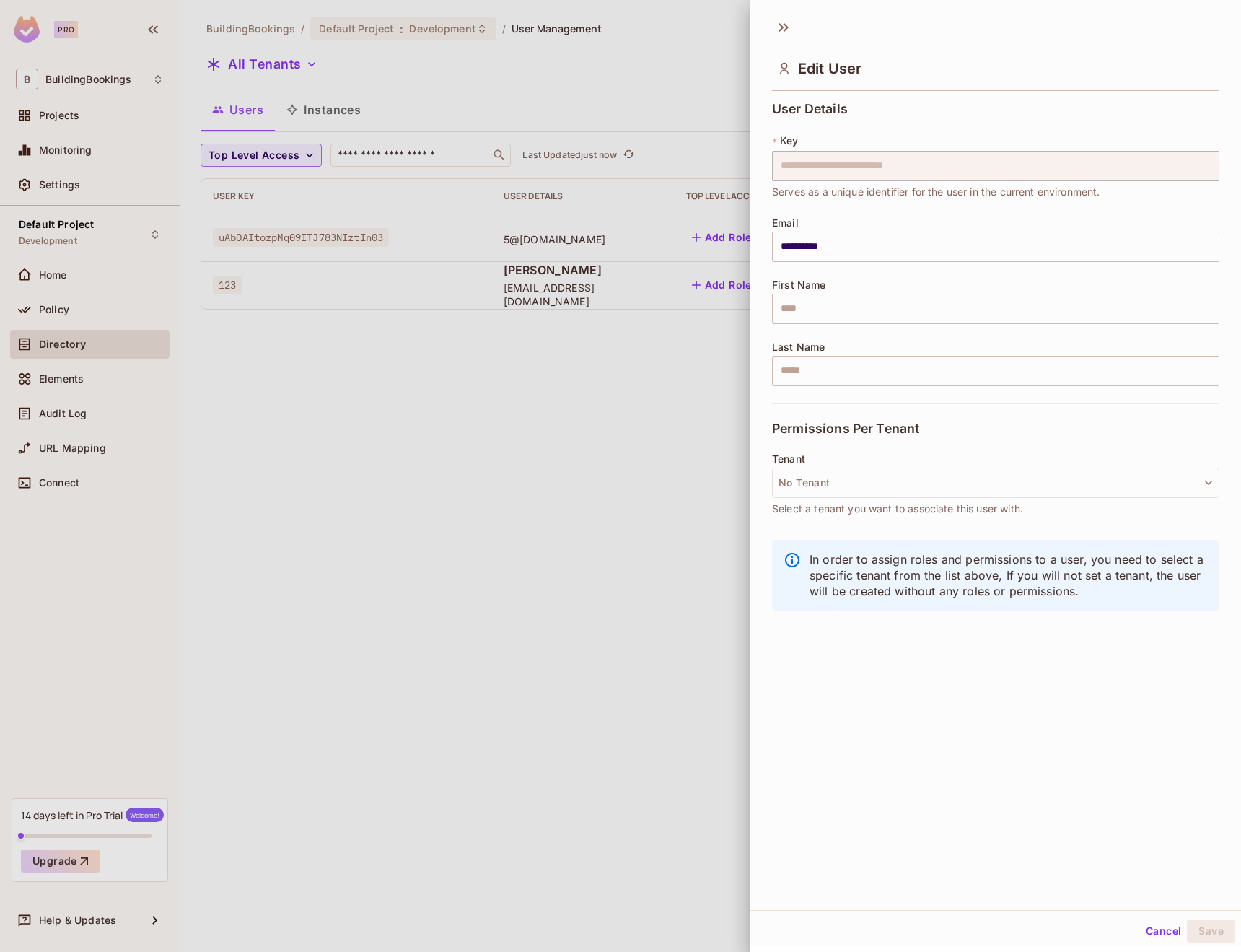
drag, startPoint x: 706, startPoint y: 441, endPoint x: 846, endPoint y: 337, distance: 174.4
click at [706, 441] on div at bounding box center [620, 476] width 1241 height 952
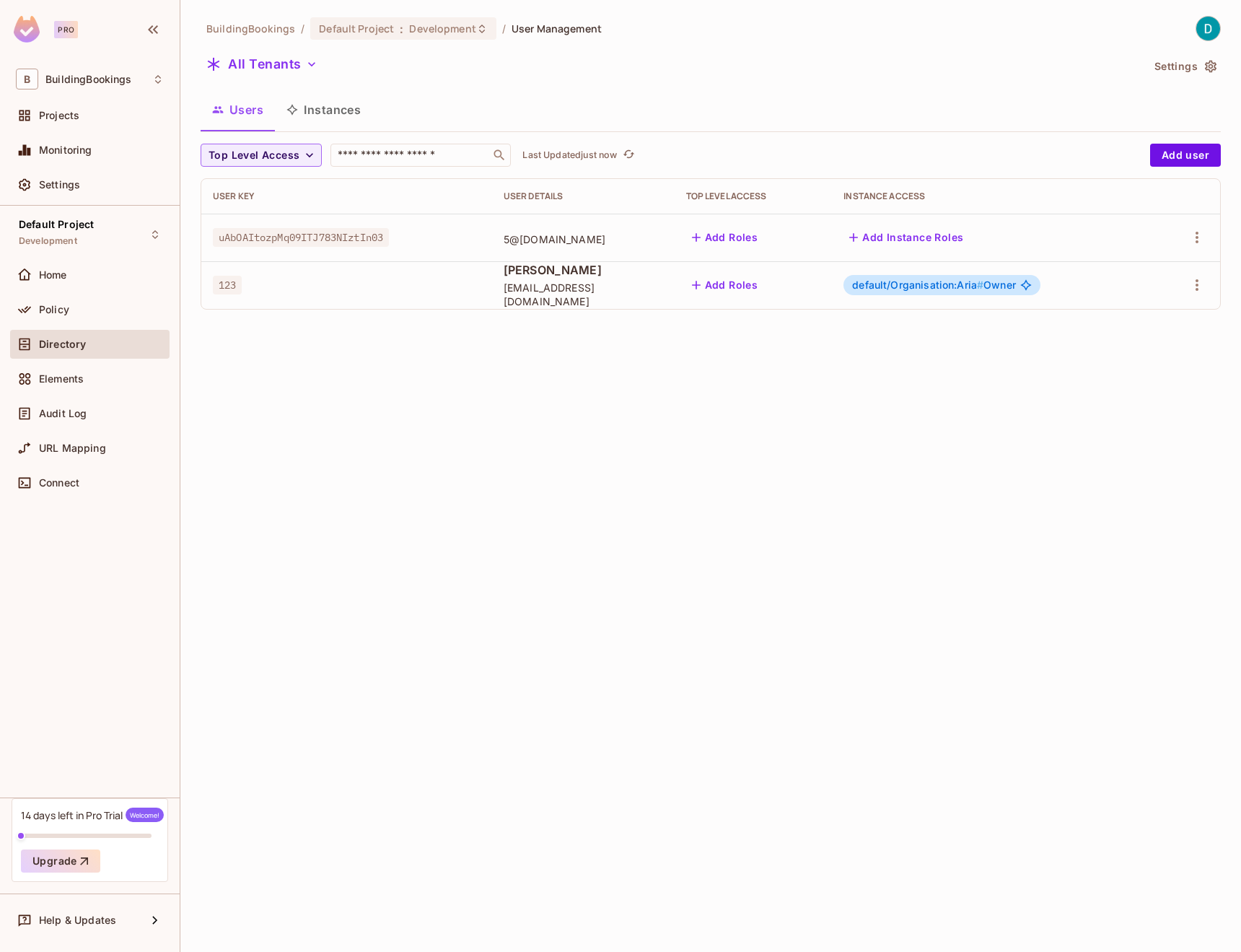
click at [927, 284] on span "default/Organisation:Aria #" at bounding box center [917, 284] width 131 height 13
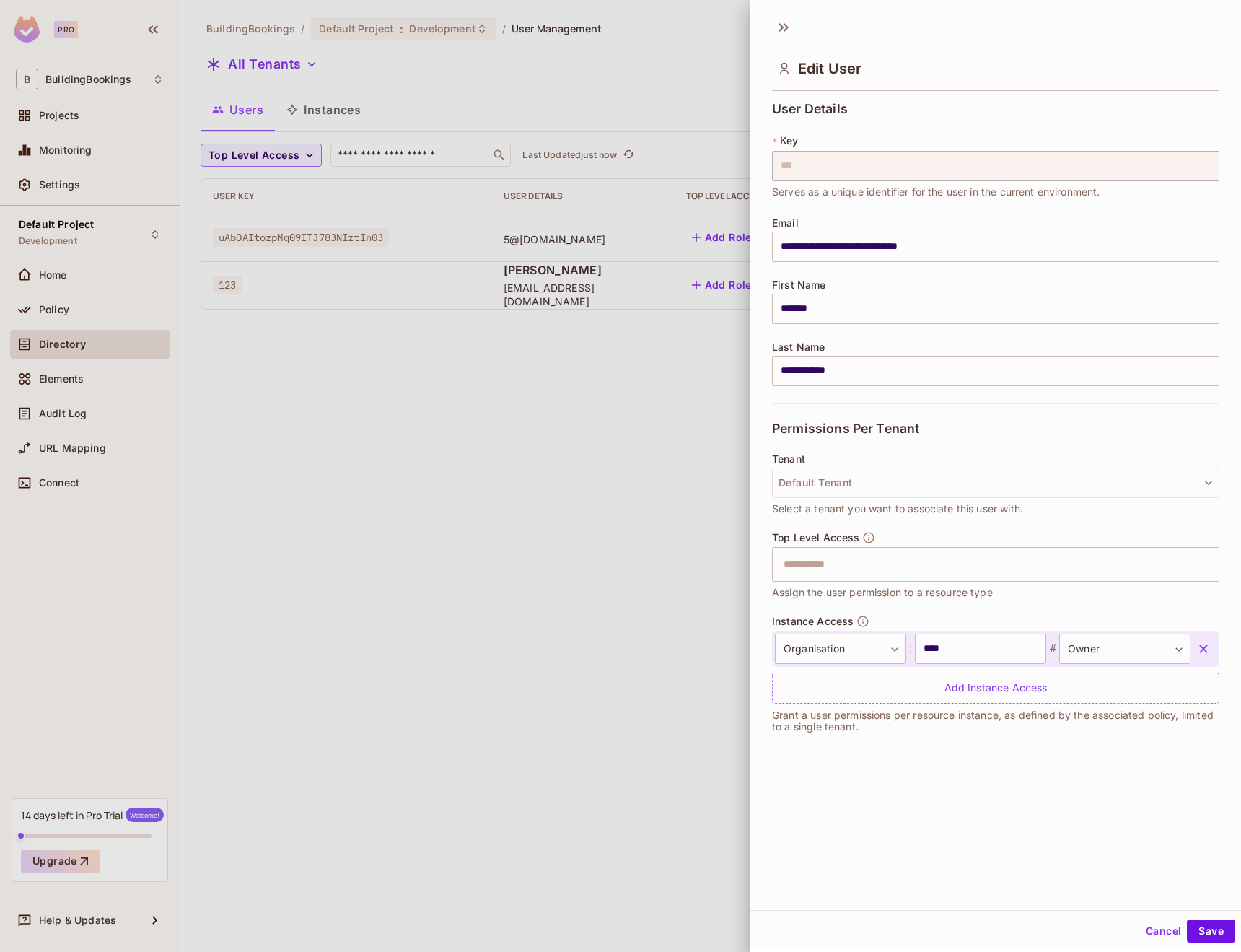
click at [725, 583] on div at bounding box center [620, 476] width 1241 height 952
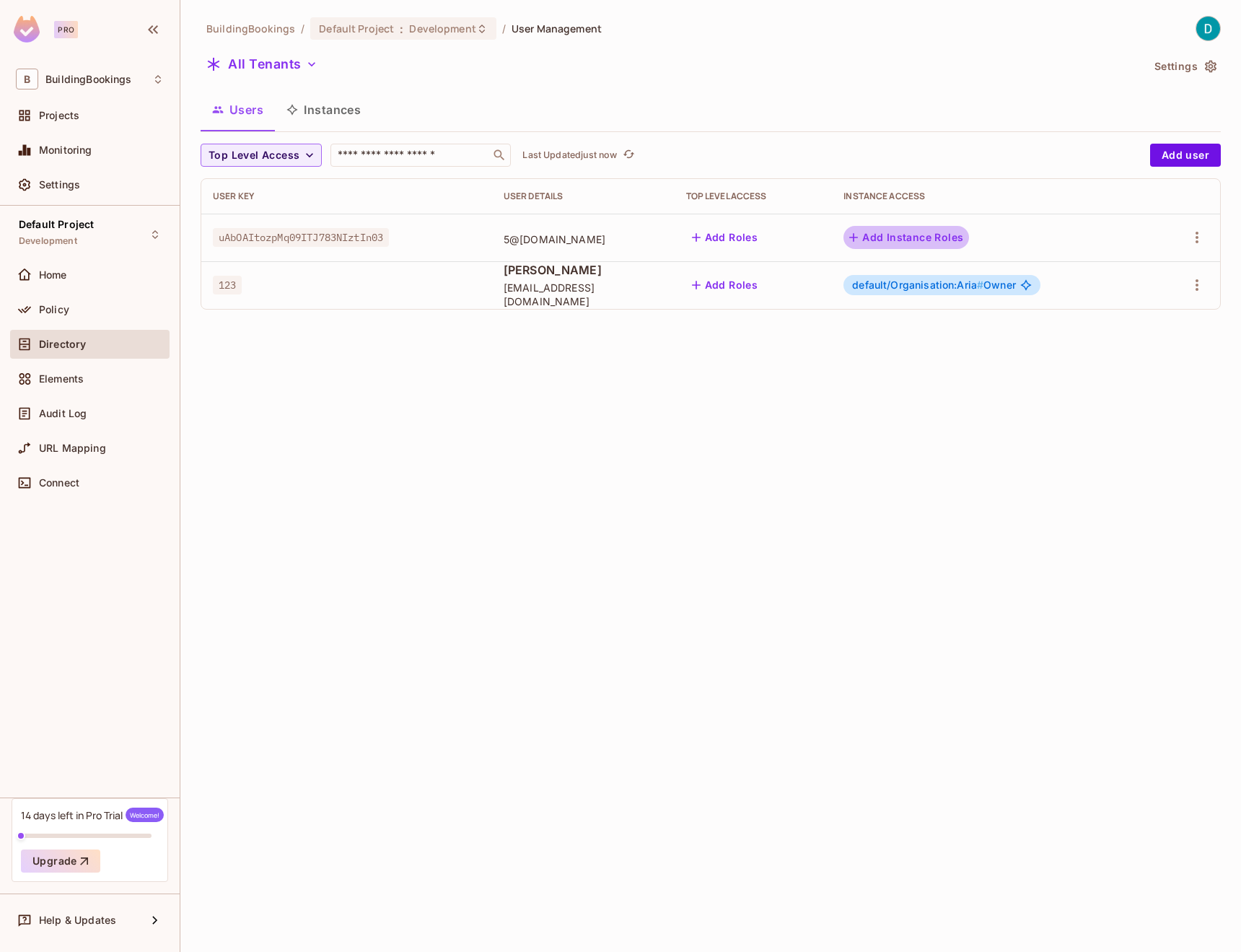
click at [969, 243] on button "Add Instance Roles" at bounding box center [906, 237] width 125 height 23
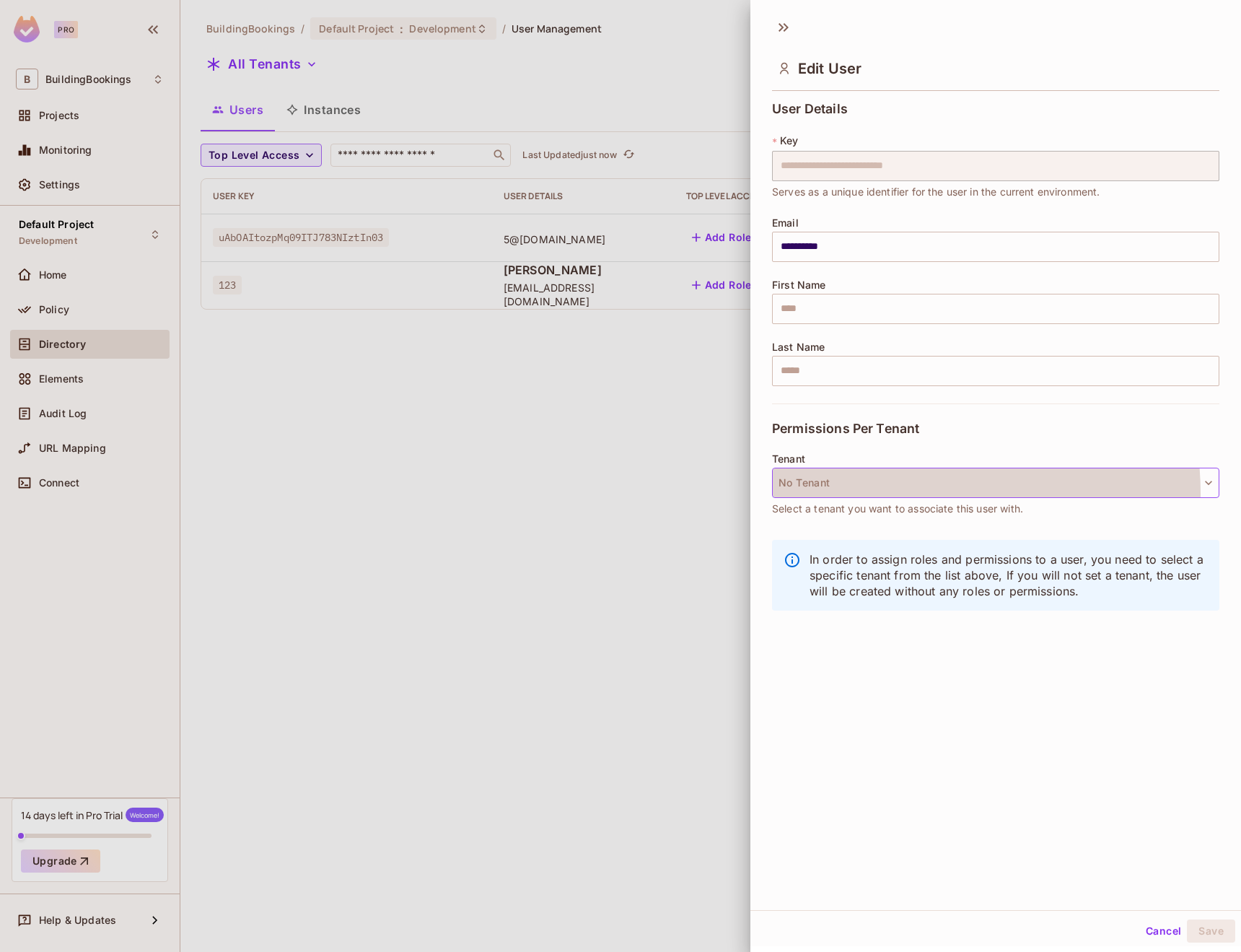
click at [889, 493] on button "No Tenant" at bounding box center [995, 482] width 447 height 30
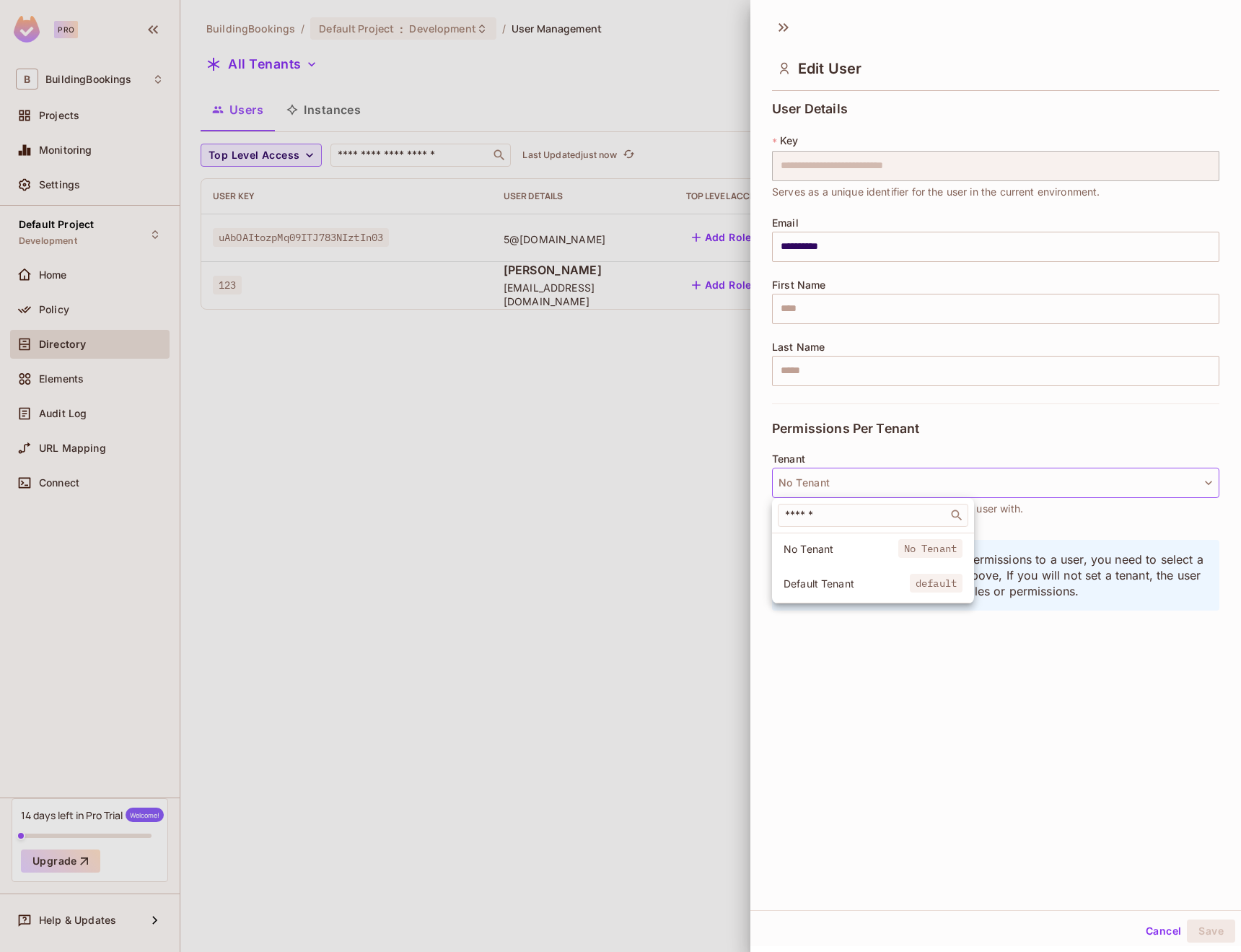
click at [881, 575] on li "Default Tenant default" at bounding box center [873, 583] width 202 height 31
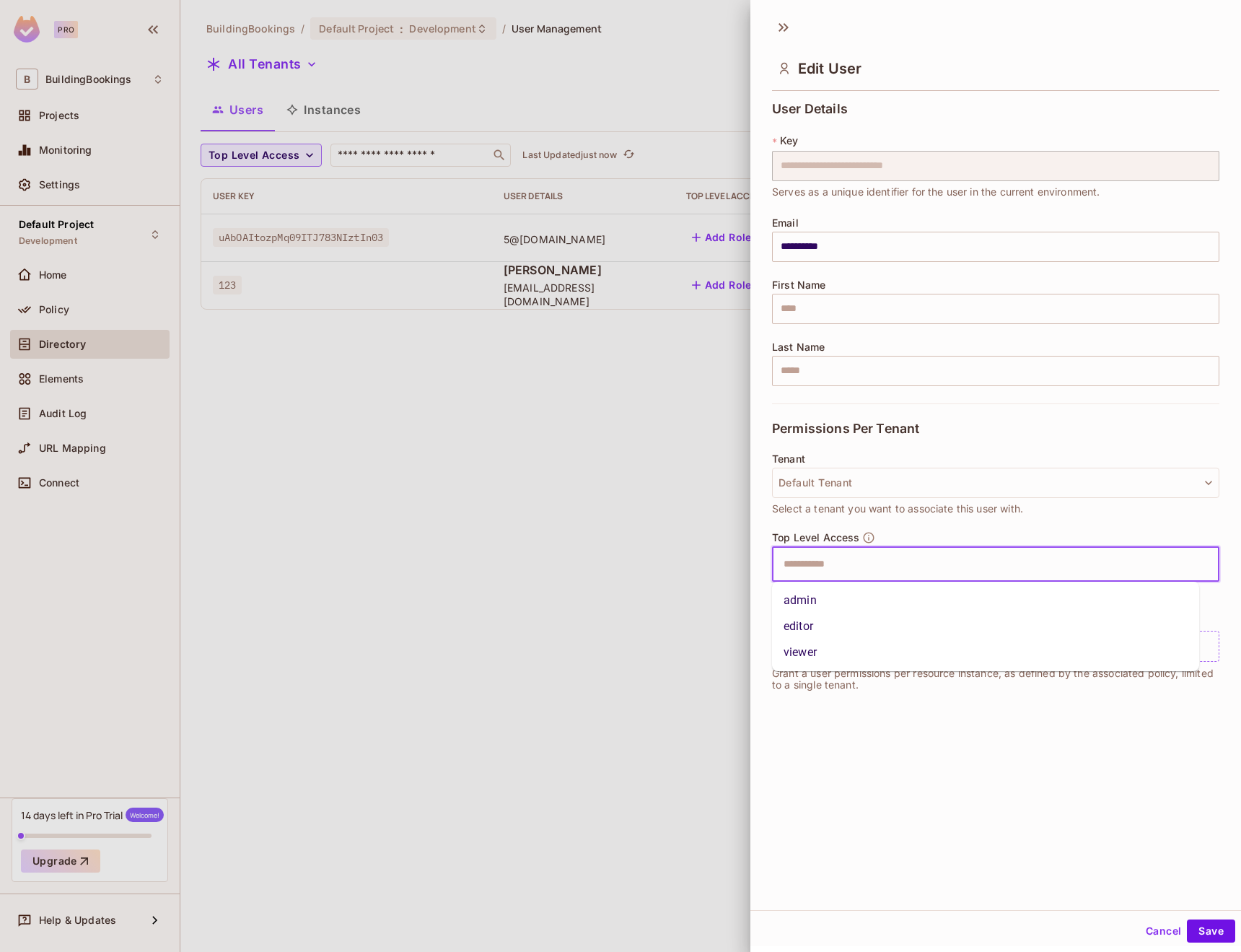
click at [889, 567] on input "text" at bounding box center [983, 565] width 416 height 29
drag, startPoint x: 729, startPoint y: 690, endPoint x: 762, endPoint y: 676, distance: 35.8
click at [729, 690] on div at bounding box center [620, 476] width 1241 height 952
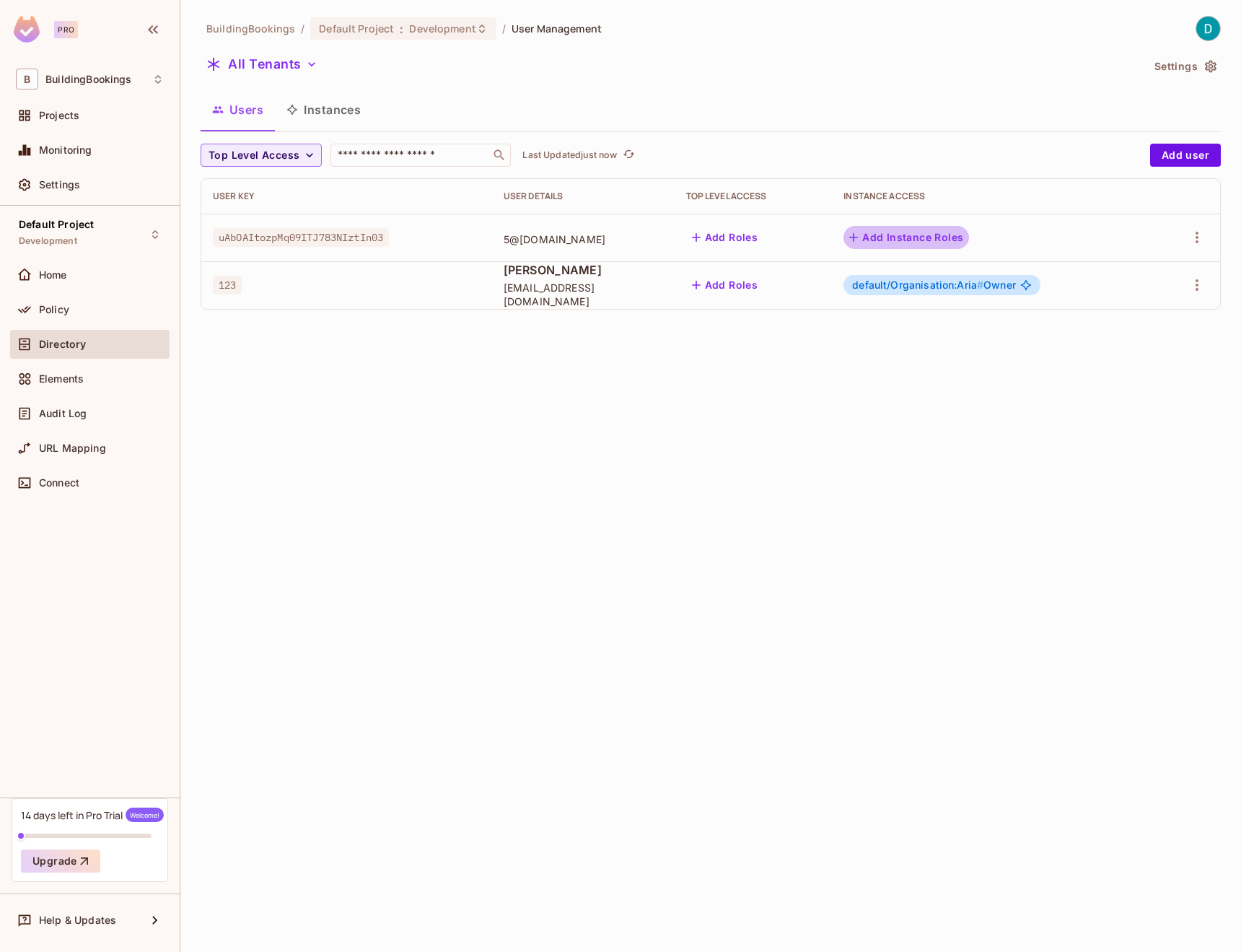
click at [930, 244] on button "Add Instance Roles" at bounding box center [906, 237] width 125 height 23
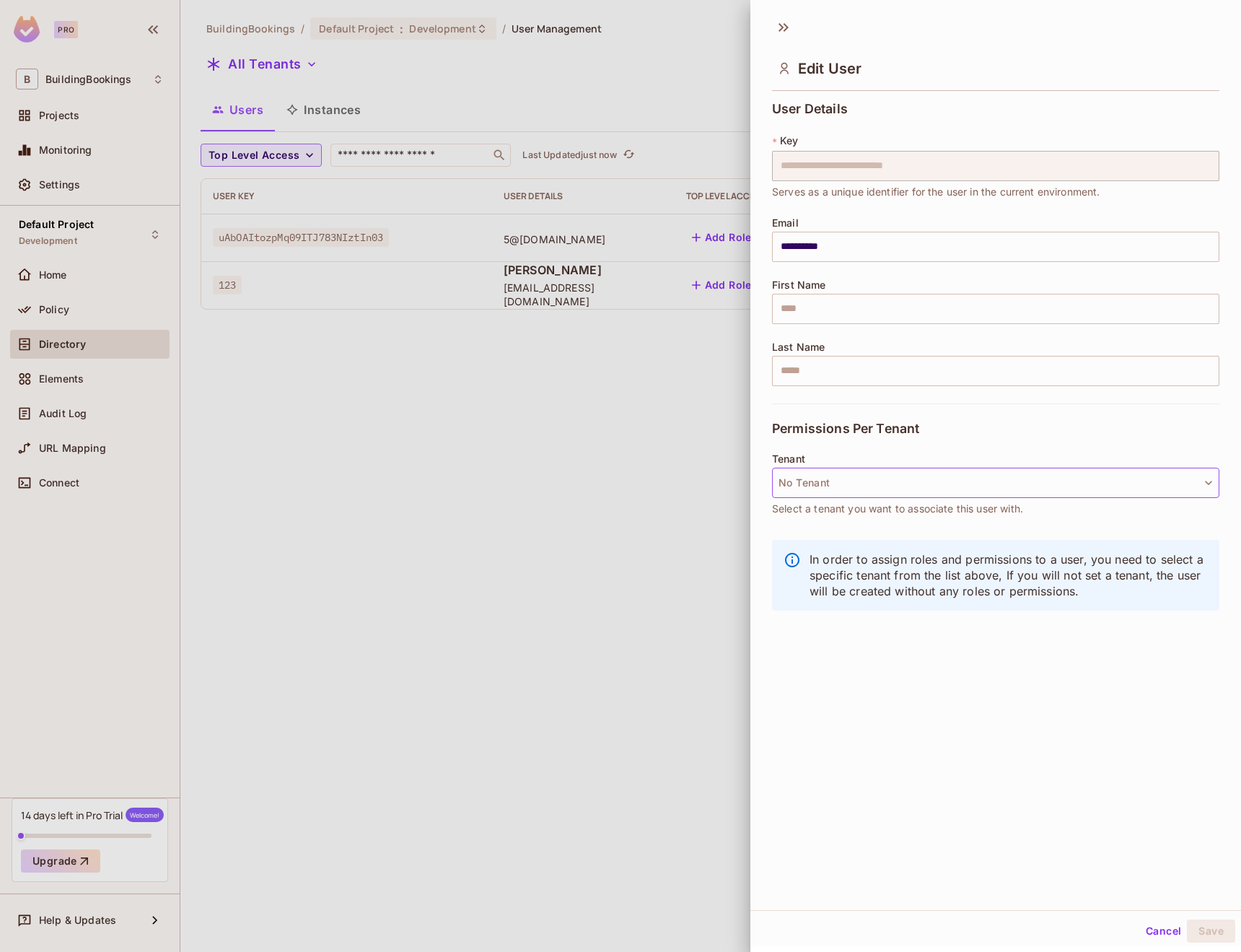
click at [910, 472] on button "No Tenant" at bounding box center [995, 482] width 447 height 30
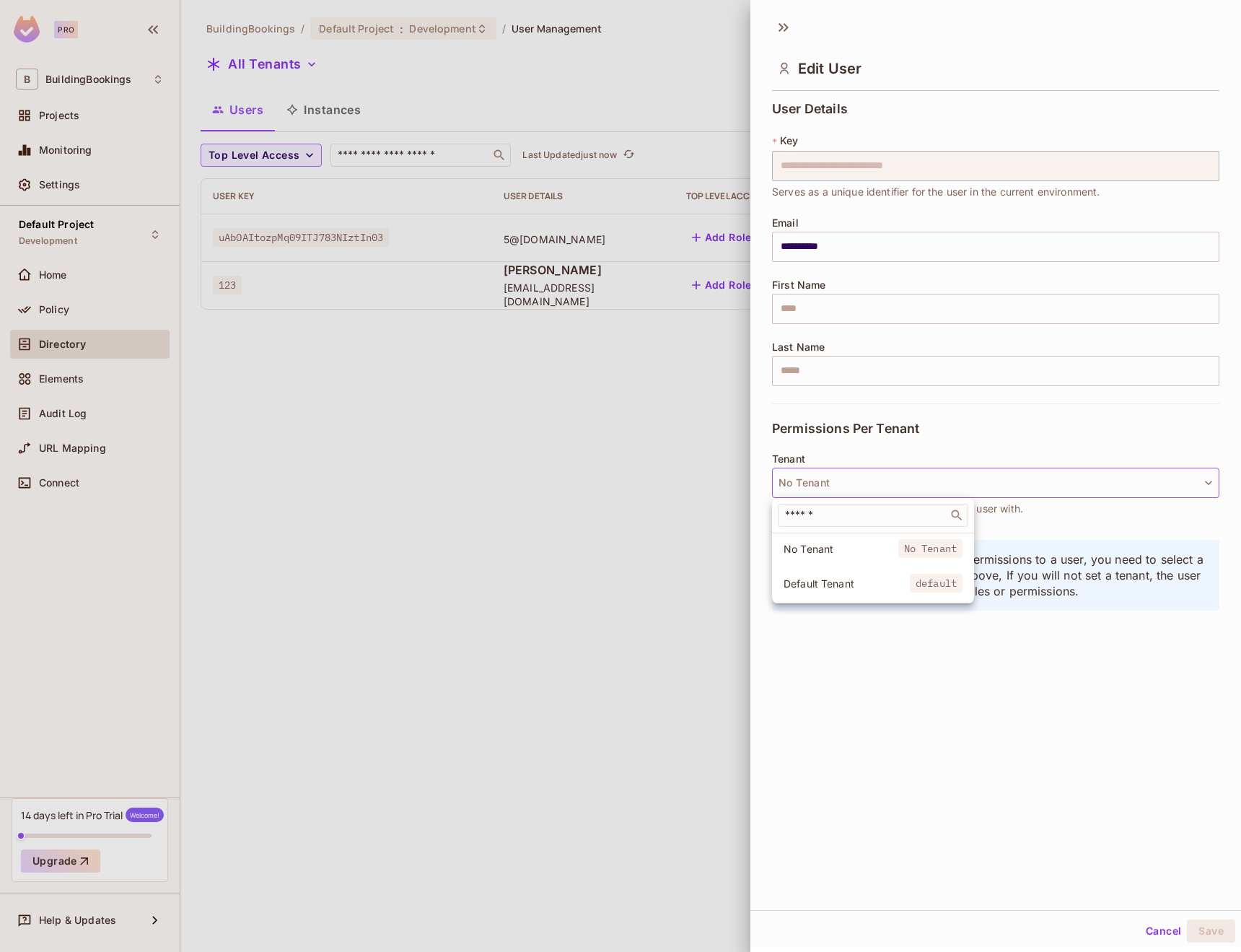
click at [830, 665] on div at bounding box center [620, 476] width 1241 height 952
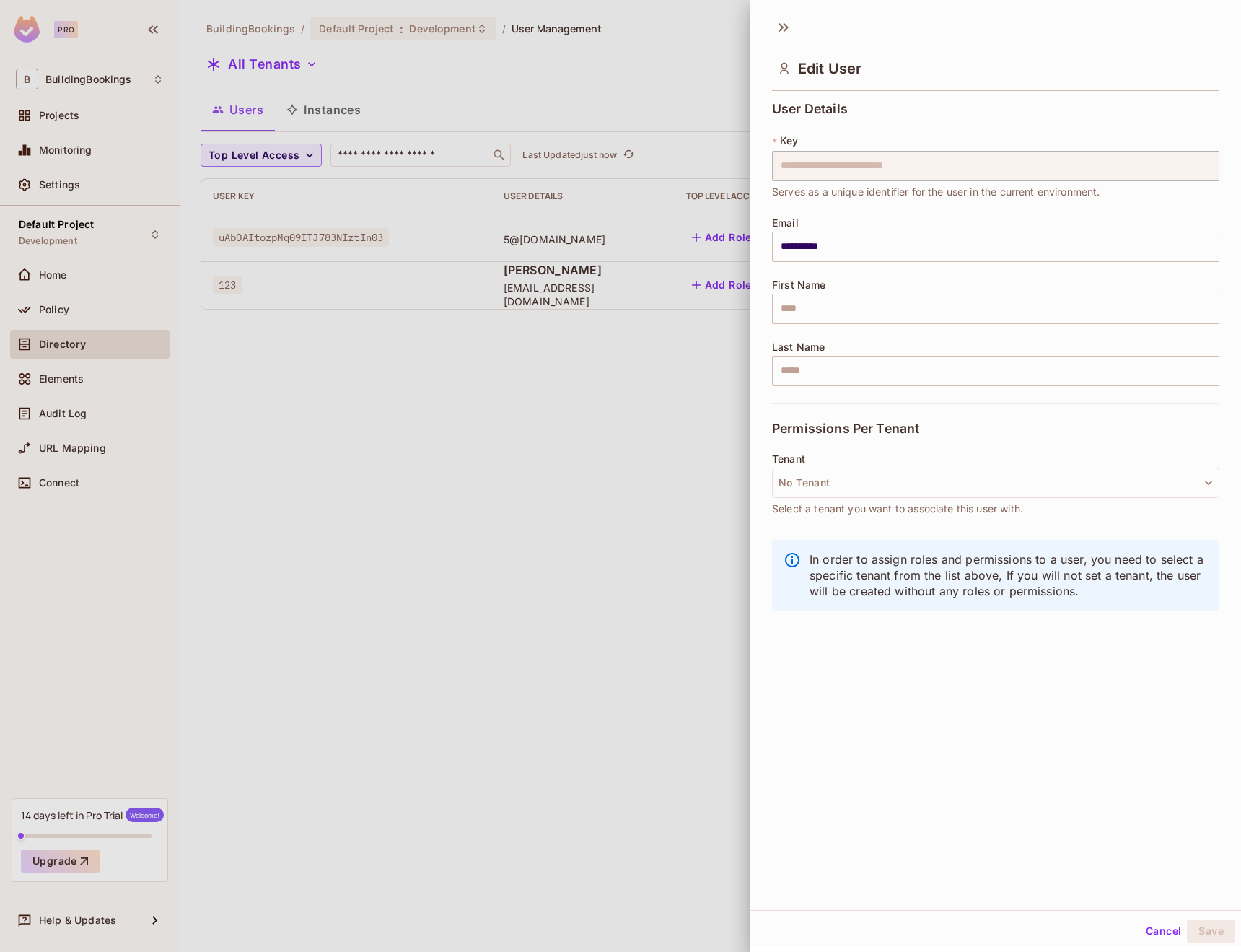
click at [152, 344] on div at bounding box center [620, 476] width 1241 height 952
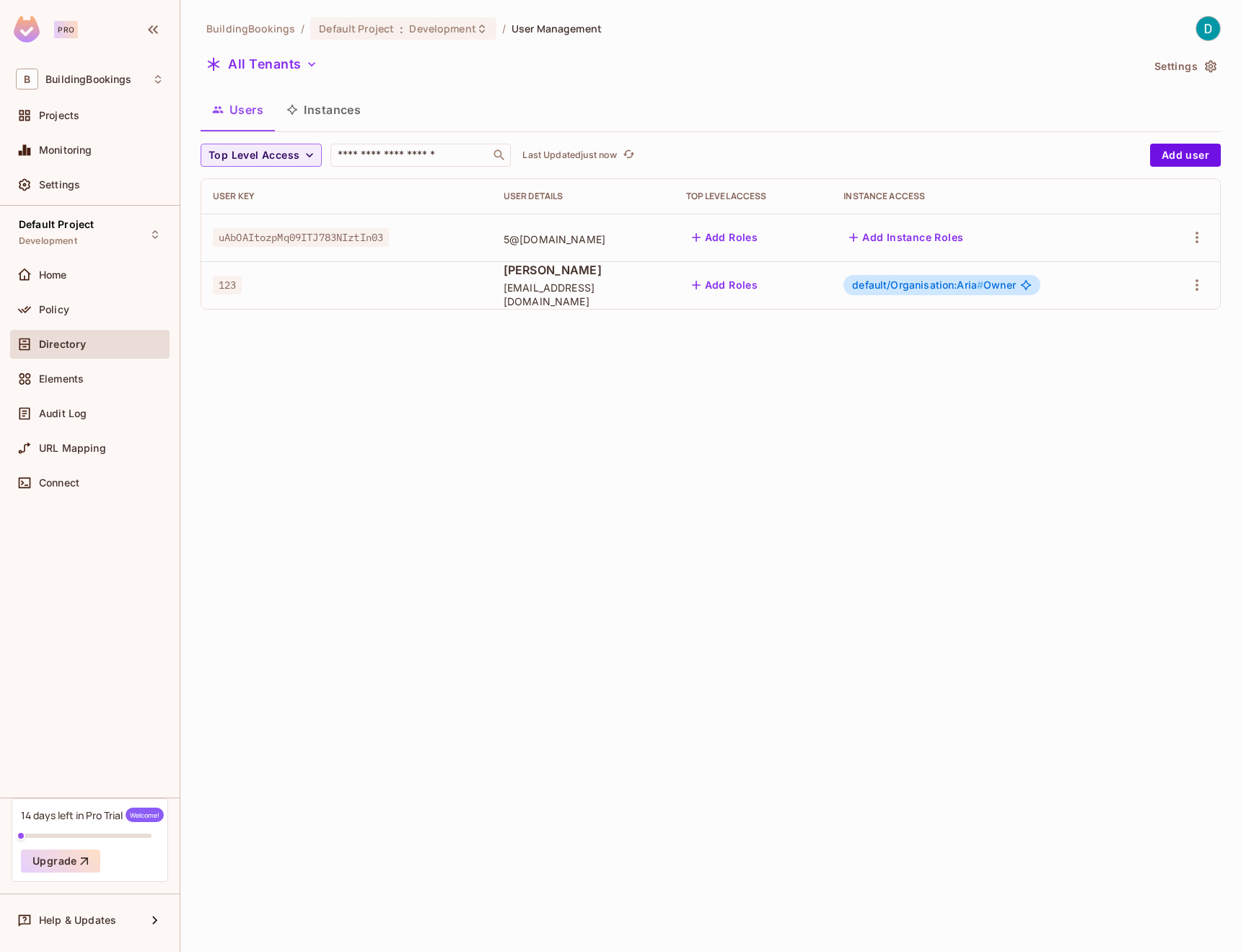
click at [348, 117] on button "Instances" at bounding box center [323, 109] width 97 height 36
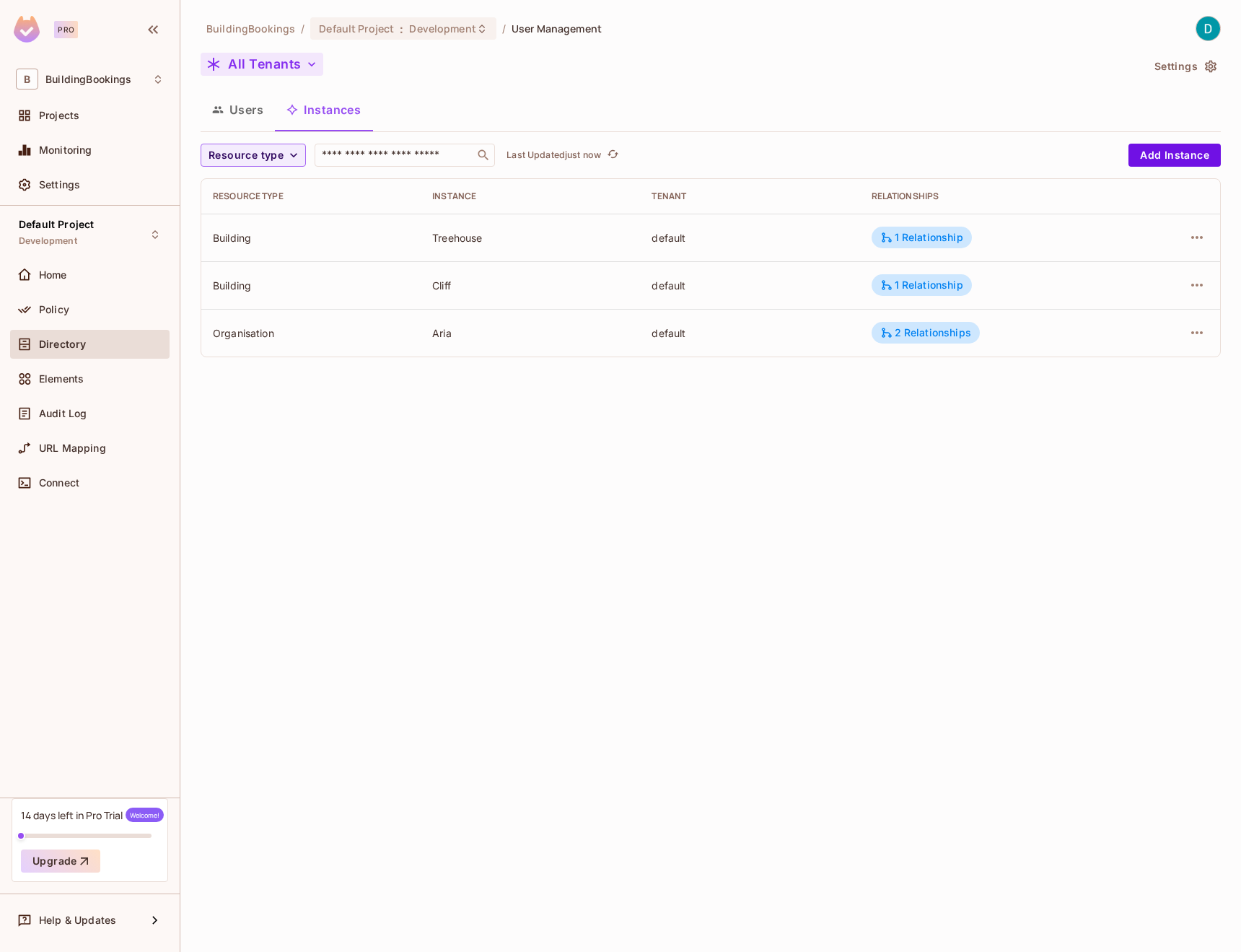
click at [284, 71] on button "All Tenants" at bounding box center [261, 65] width 122 height 23
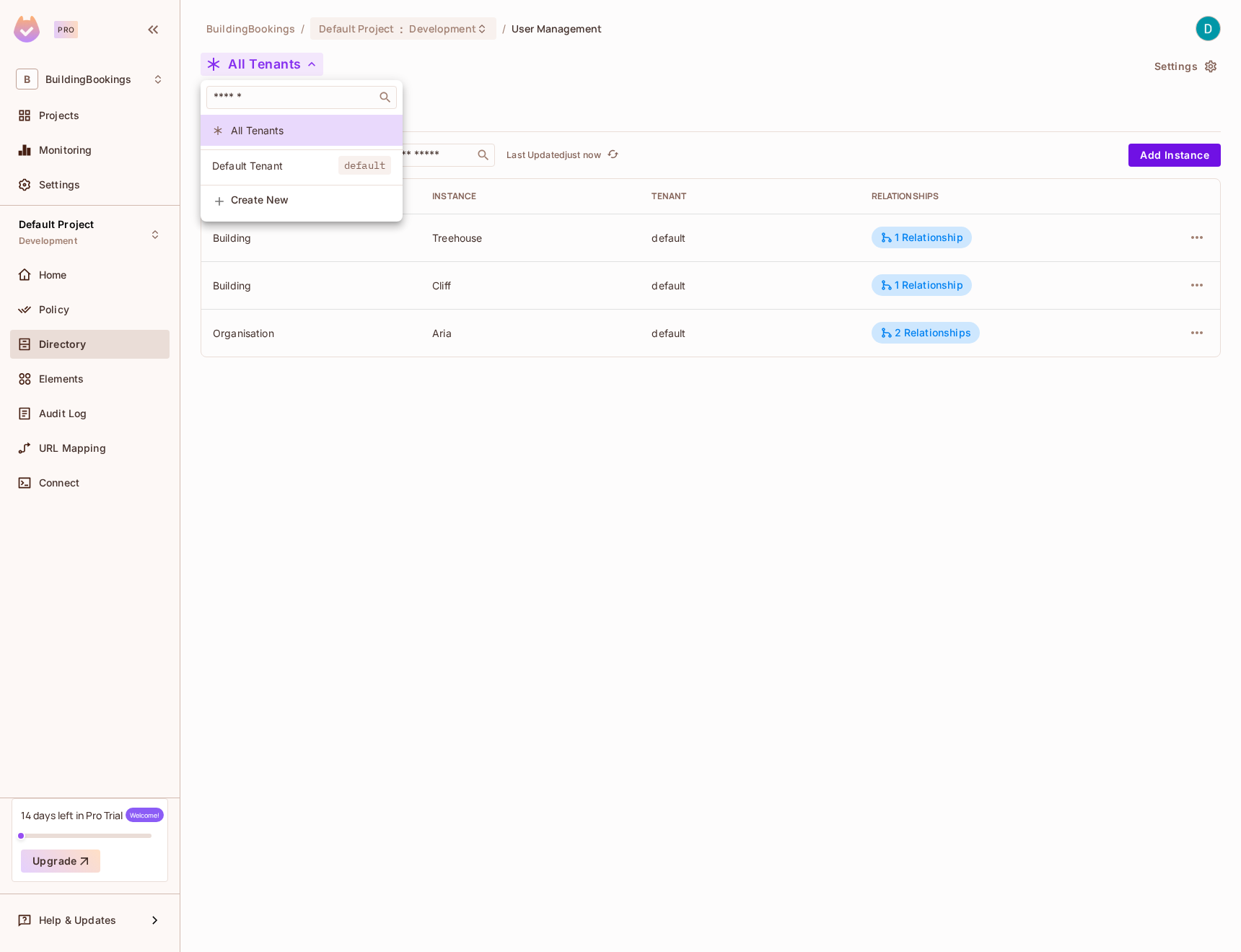
click at [284, 71] on div at bounding box center [620, 476] width 1241 height 952
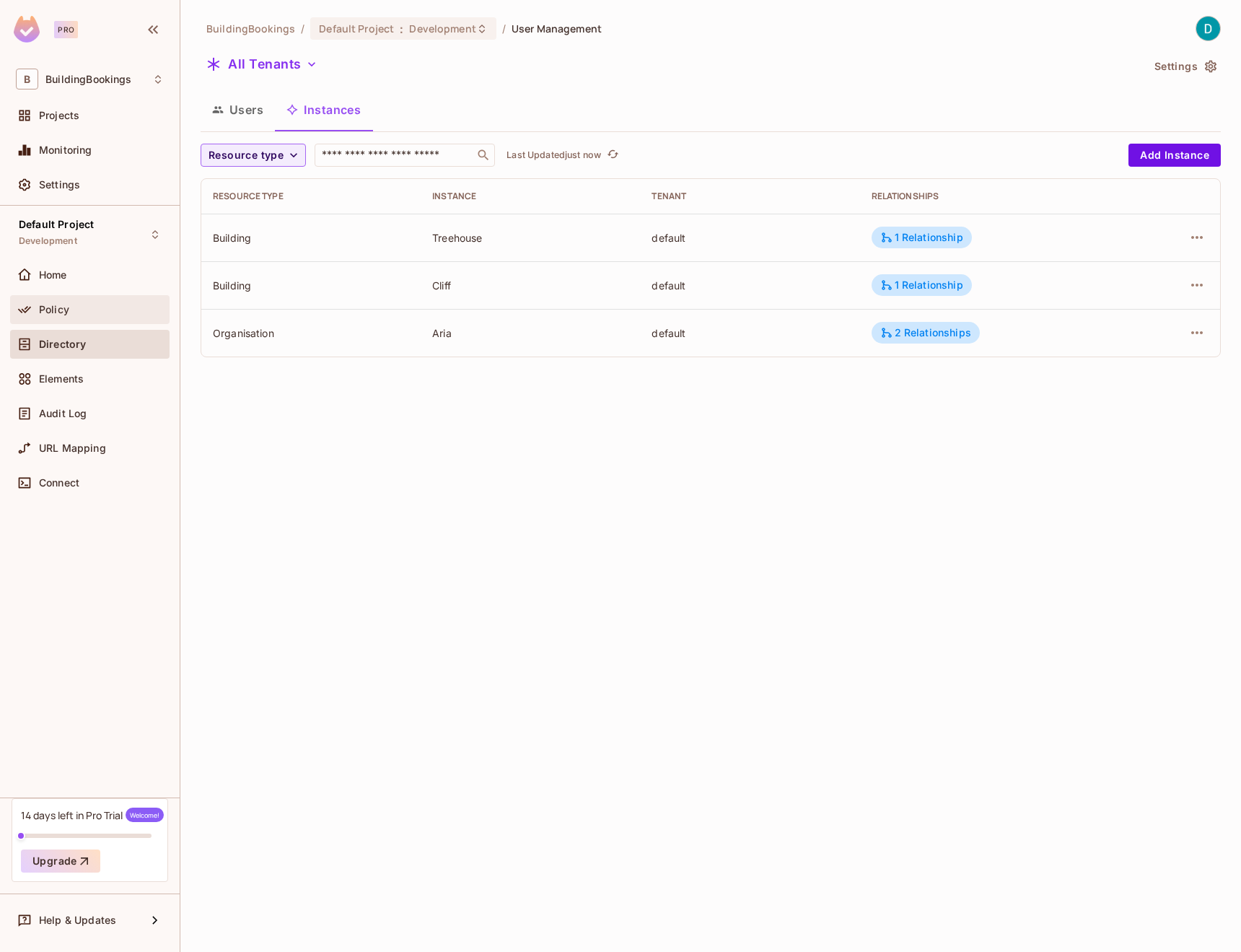
click at [58, 320] on div "Policy" at bounding box center [89, 309] width 159 height 29
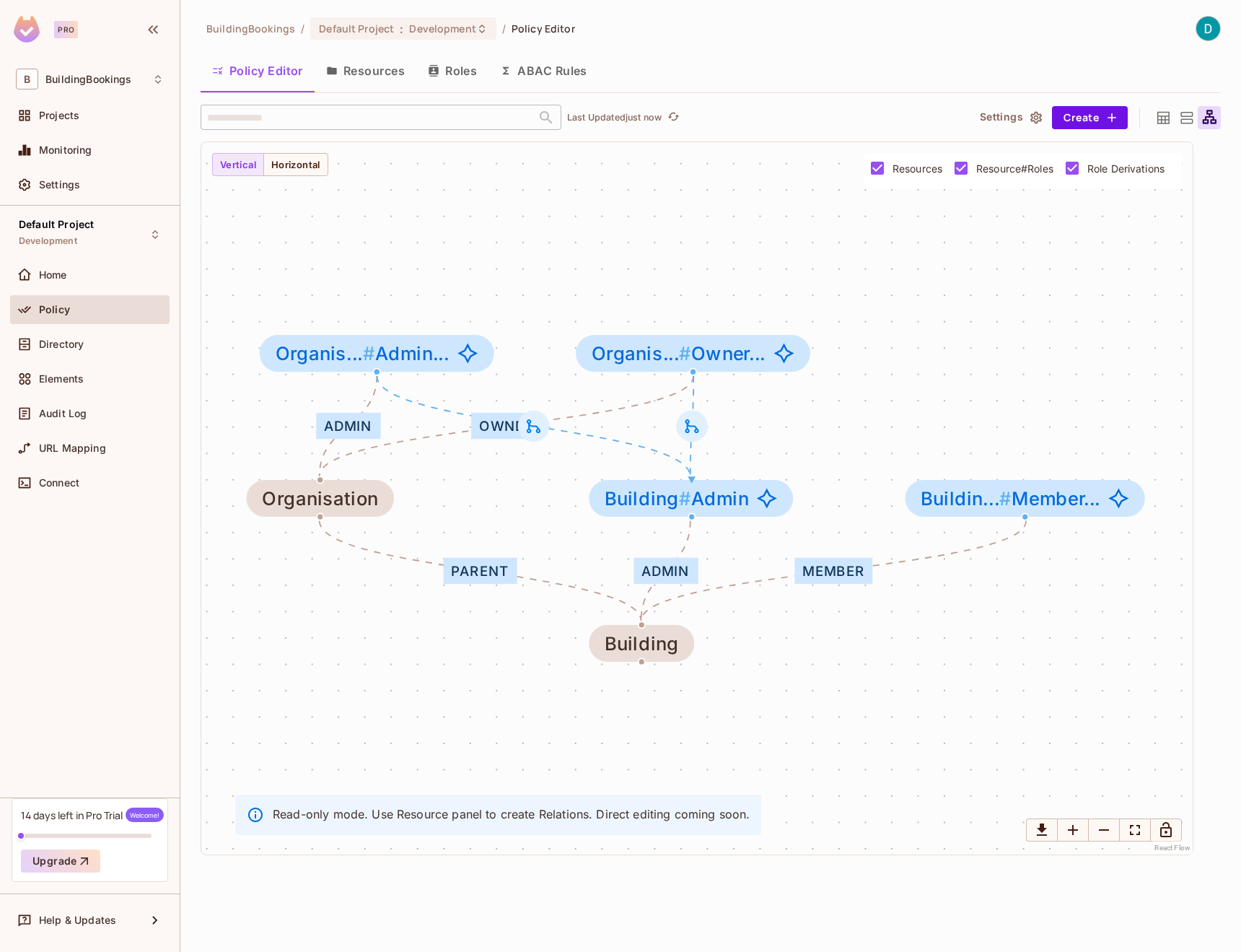
click at [337, 76] on icon "button" at bounding box center [331, 70] width 12 height 12
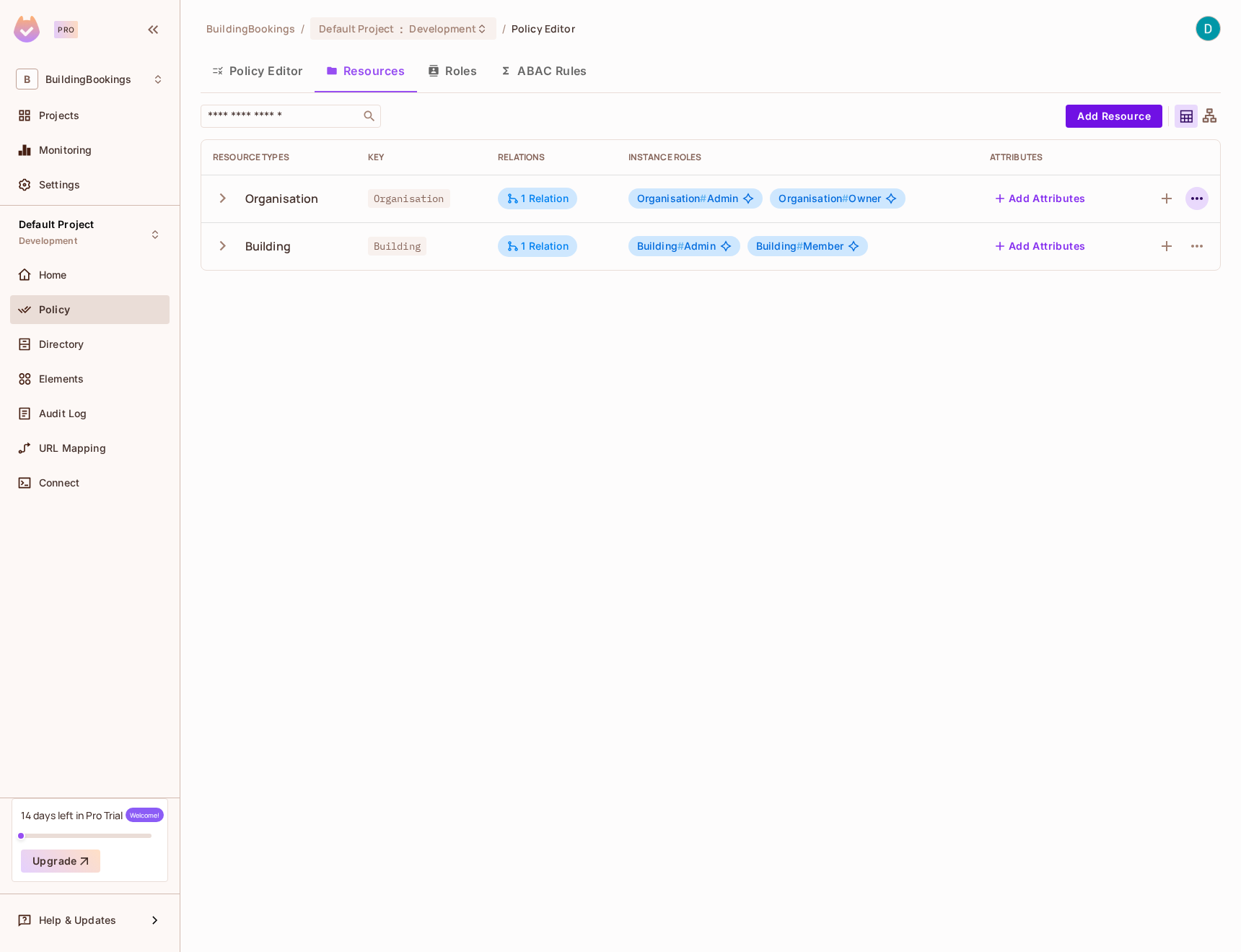
click at [1206, 198] on button "button" at bounding box center [1197, 198] width 23 height 23
click at [1156, 254] on div "Edit Resource" at bounding box center [1134, 255] width 67 height 14
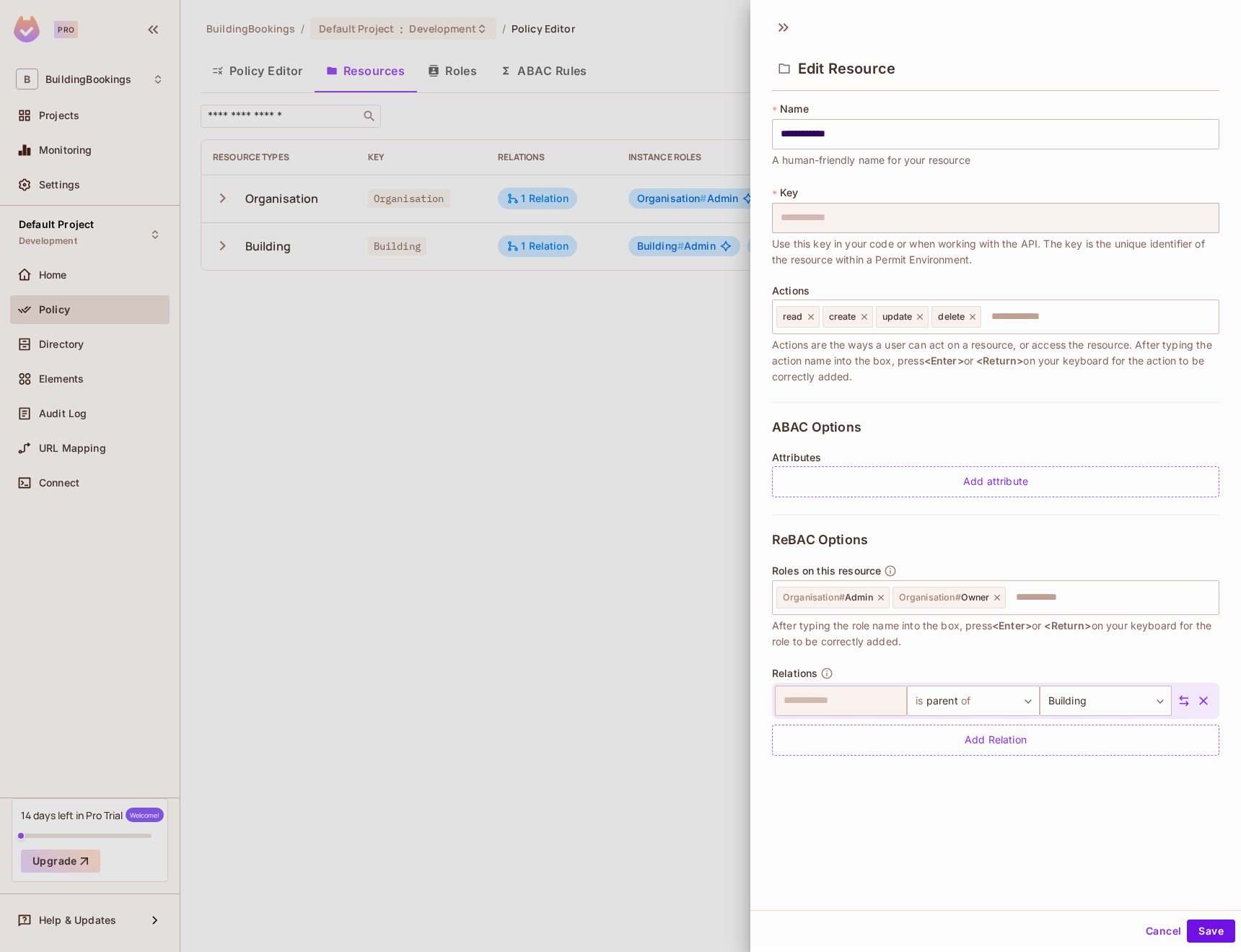
click at [594, 469] on div at bounding box center [620, 476] width 1241 height 952
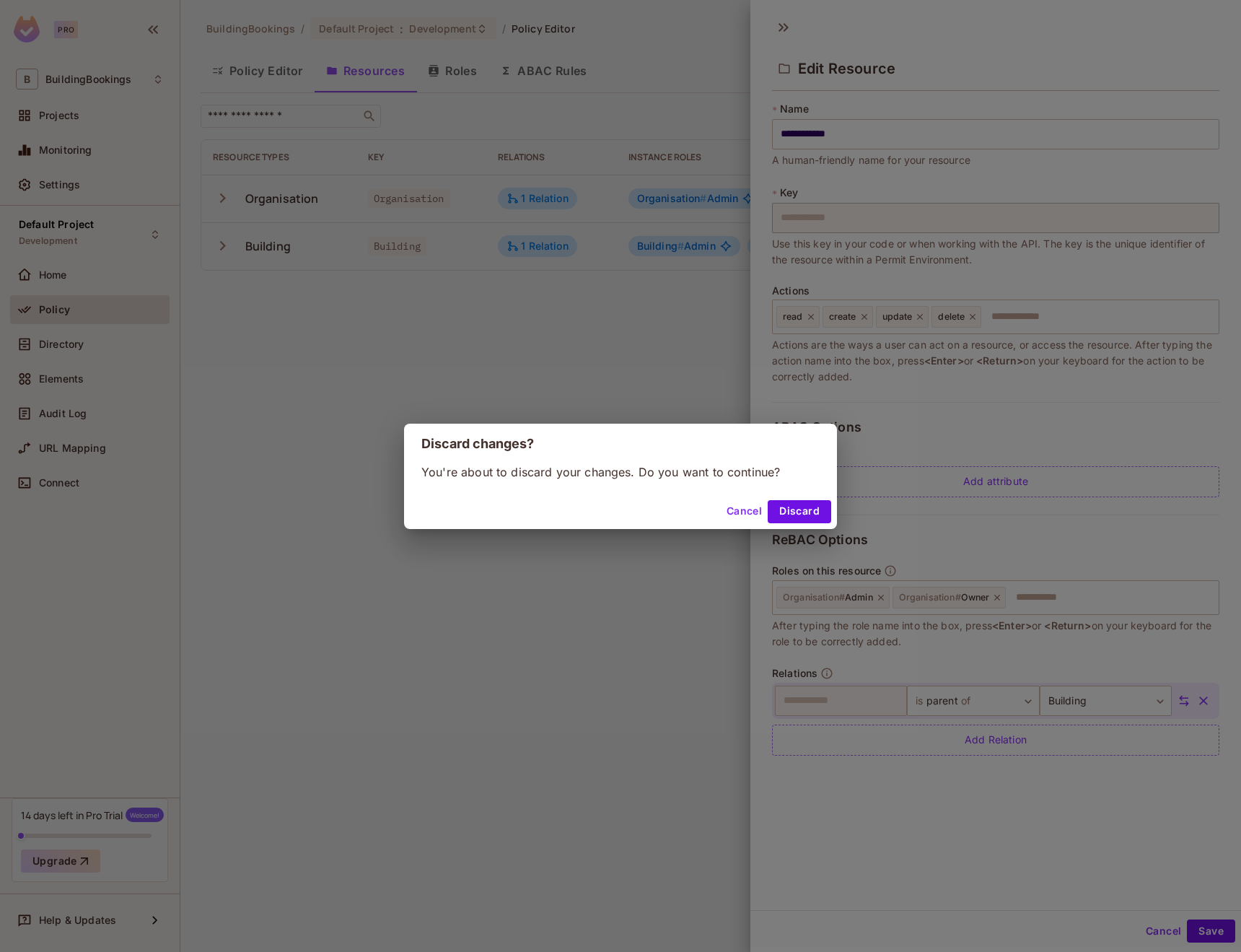
click at [782, 516] on button "Discard" at bounding box center [800, 512] width 64 height 23
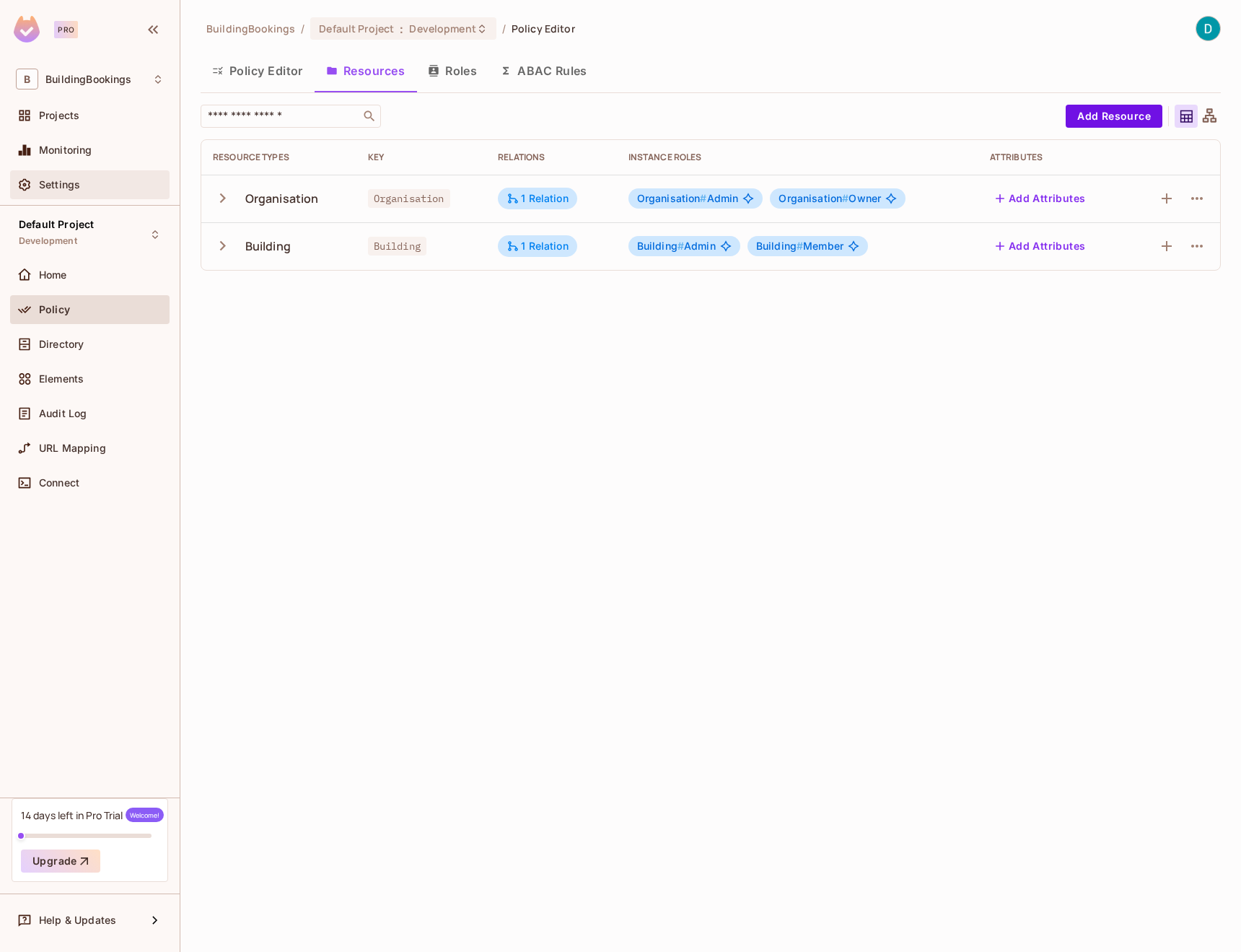
click at [50, 179] on span "Settings" at bounding box center [59, 185] width 41 height 12
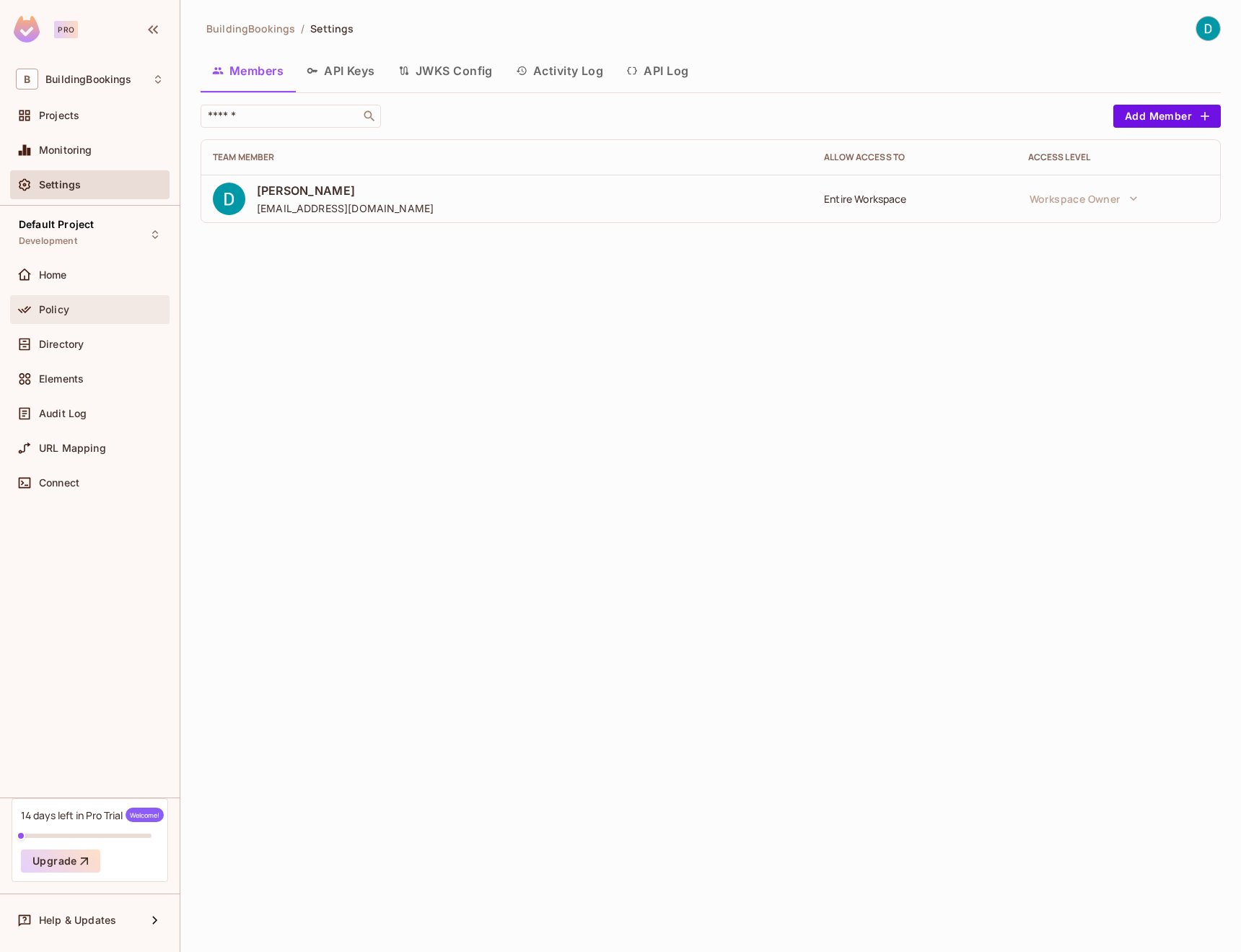
click at [67, 304] on span "Policy" at bounding box center [53, 309] width 30 height 12
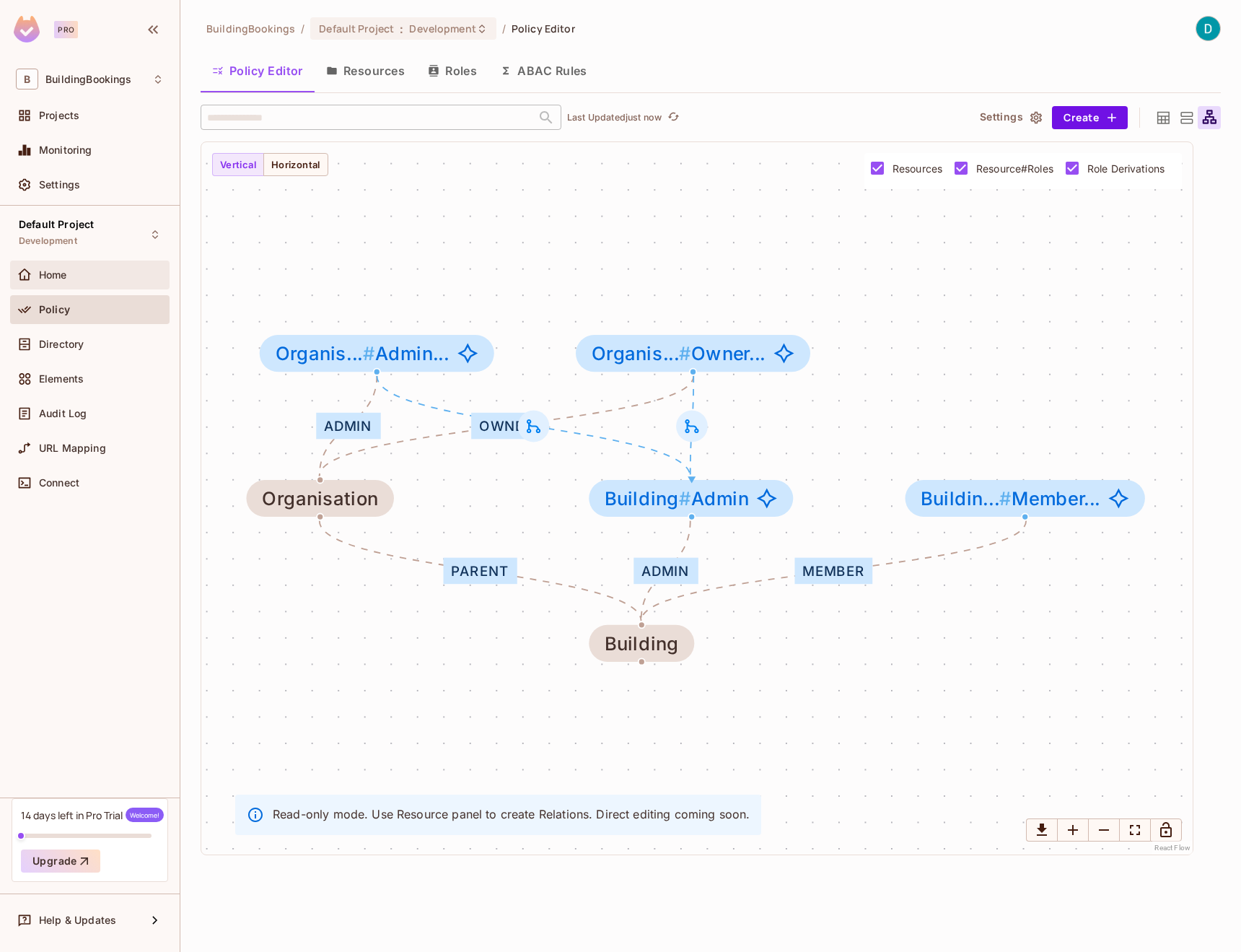
click at [75, 289] on div "Home" at bounding box center [89, 275] width 159 height 29
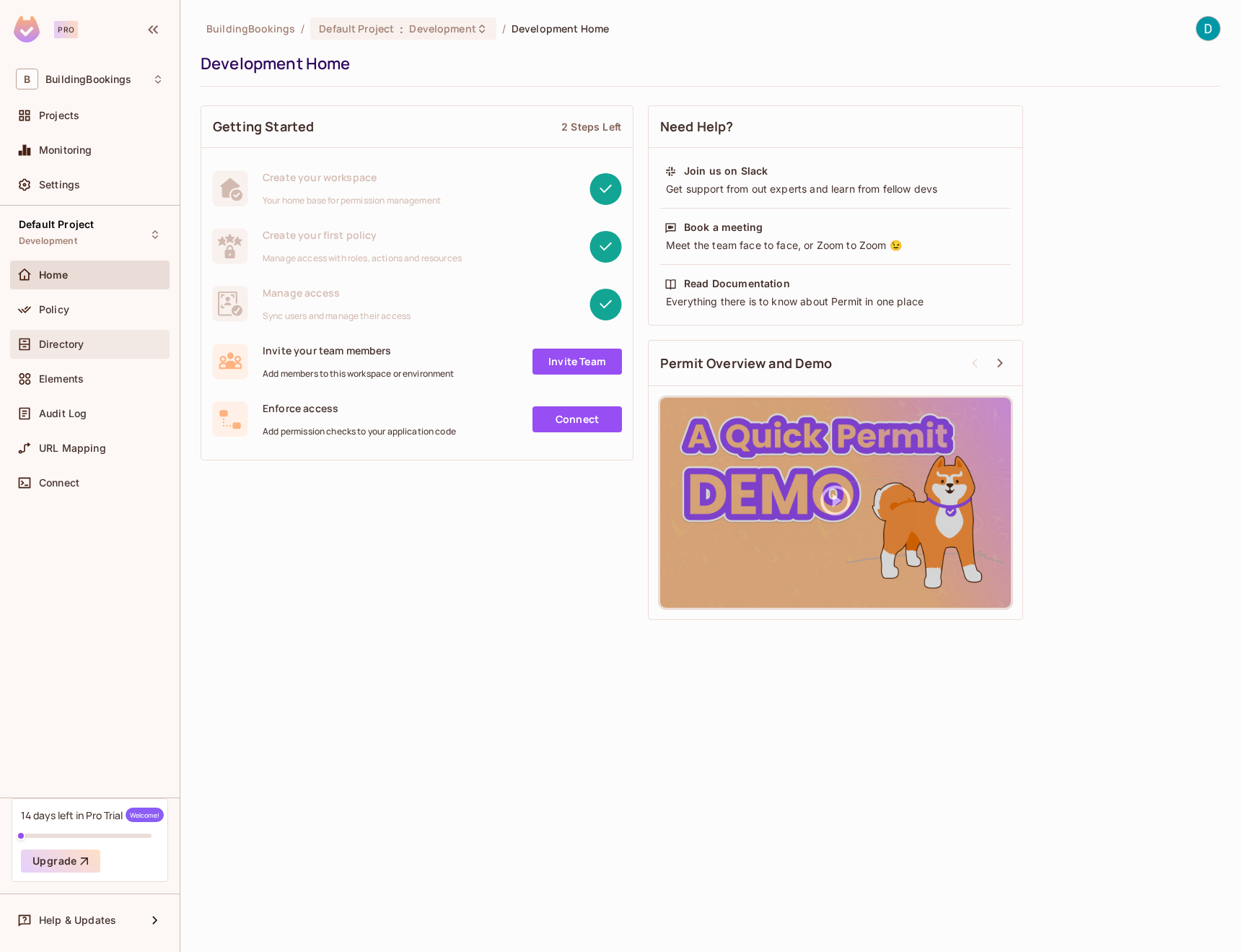
click at [80, 331] on div "Directory" at bounding box center [89, 344] width 159 height 29
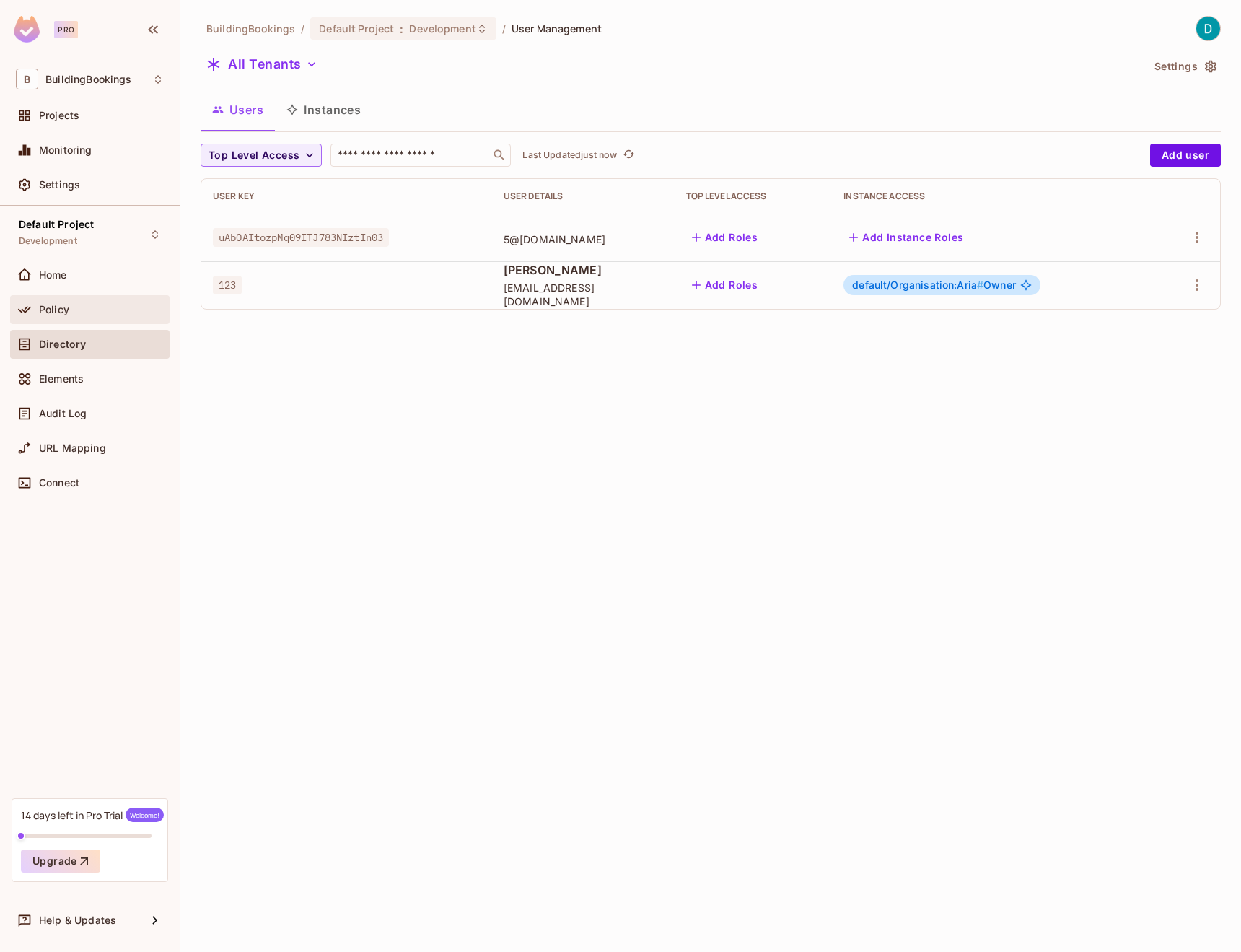
click at [86, 320] on div "Policy" at bounding box center [89, 309] width 159 height 29
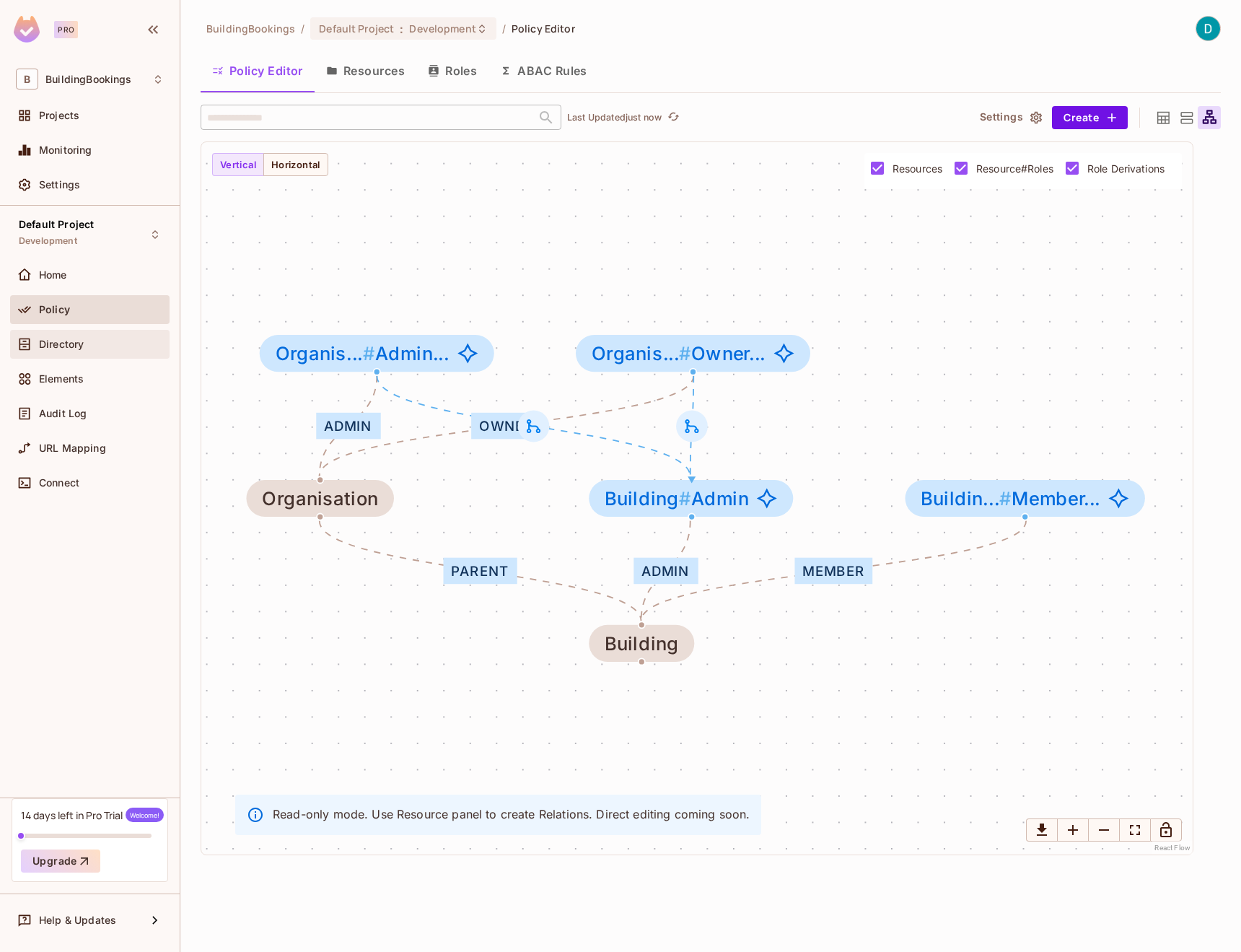
click at [83, 355] on div "Directory" at bounding box center [89, 344] width 159 height 29
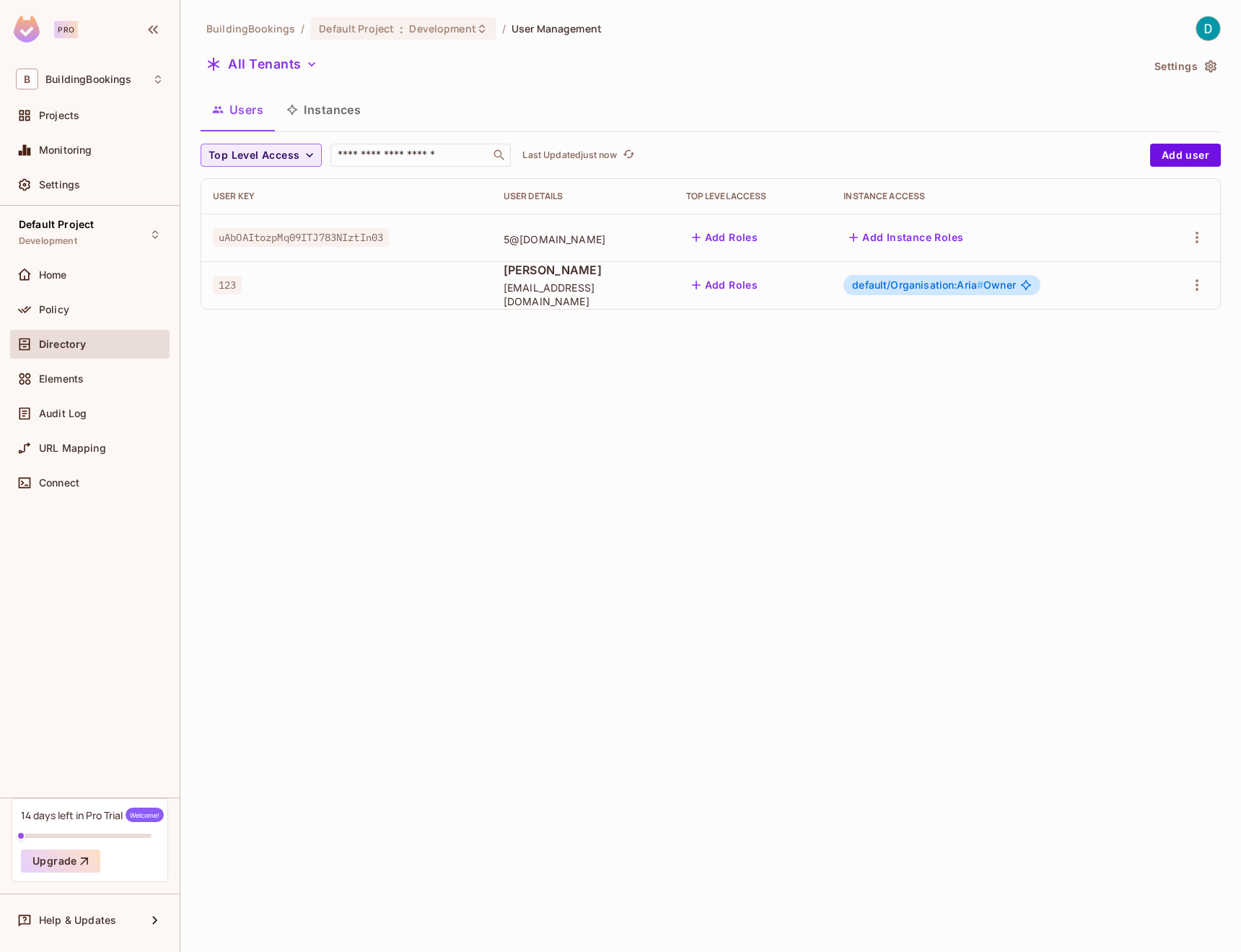
click at [960, 237] on button "Add Instance Roles" at bounding box center [906, 237] width 125 height 23
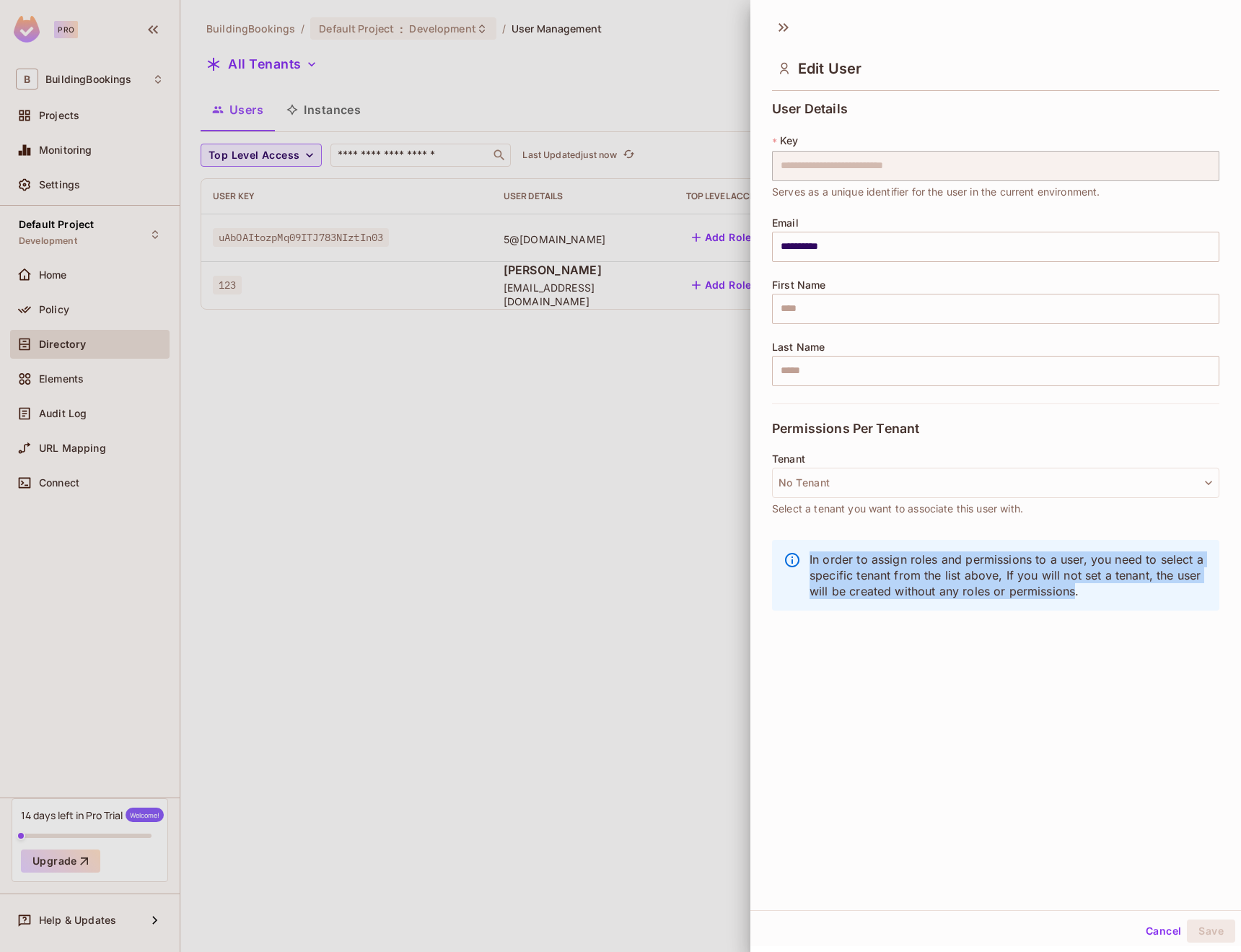
drag, startPoint x: 803, startPoint y: 555, endPoint x: 1167, endPoint y: 594, distance: 366.1
click at [1167, 594] on div "In order to assign roles and permissions to a user, you need to select a specif…" at bounding box center [995, 574] width 447 height 70
copy p "In order to assign roles and permissions to a user, you need to select a specif…"
click at [824, 482] on button "No Tenant" at bounding box center [995, 482] width 447 height 30
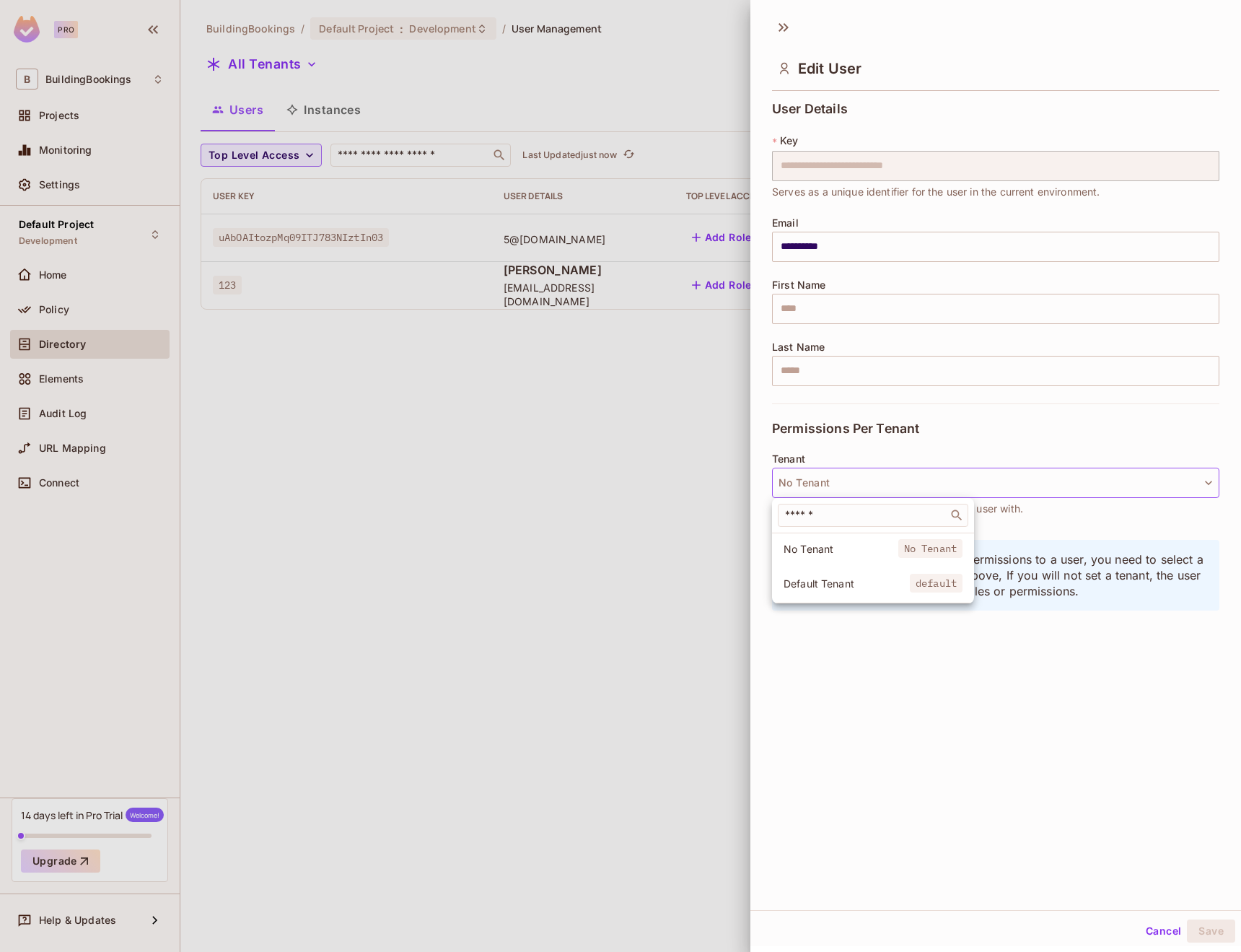
click at [343, 568] on div at bounding box center [620, 476] width 1241 height 952
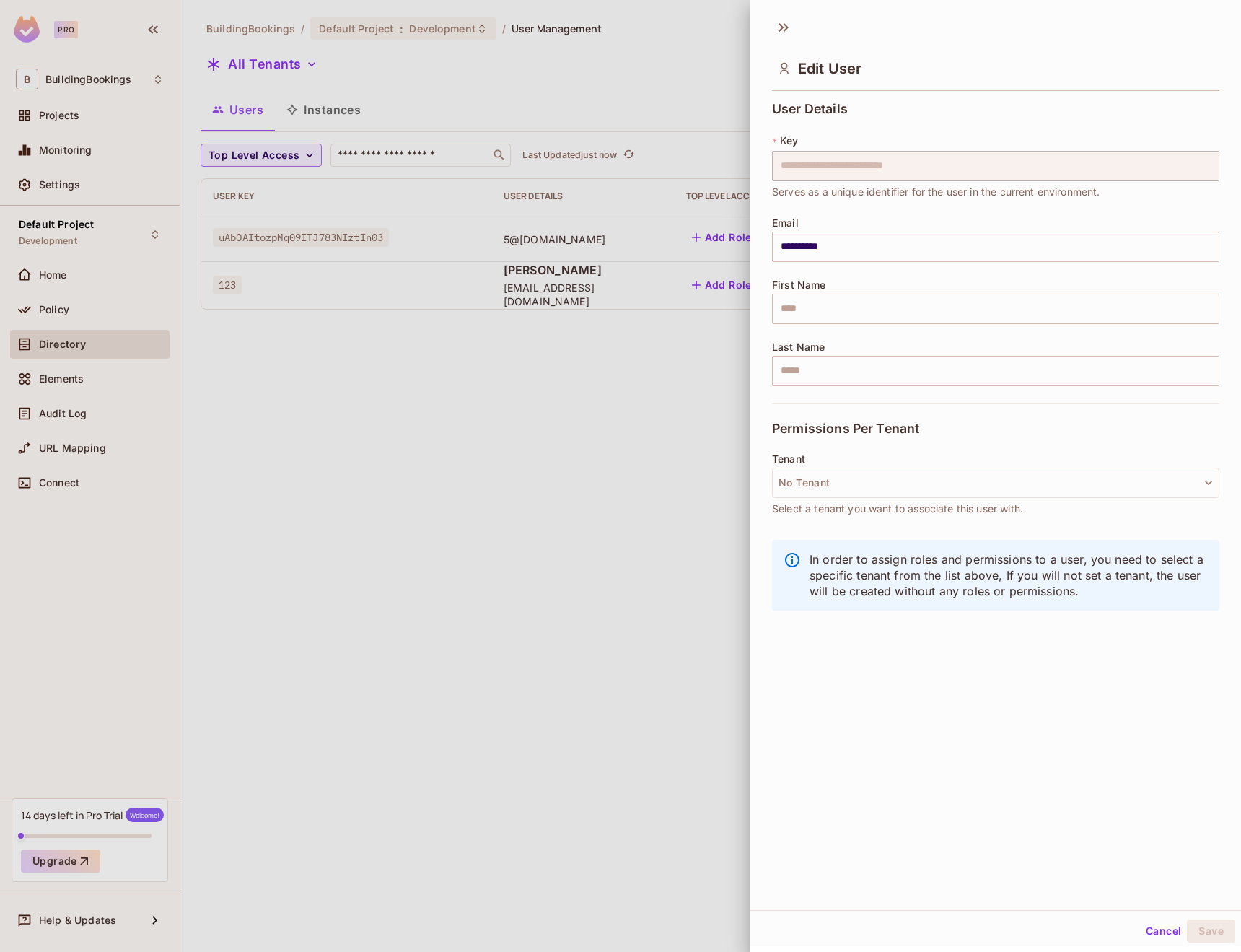
click at [464, 492] on div at bounding box center [620, 476] width 1241 height 952
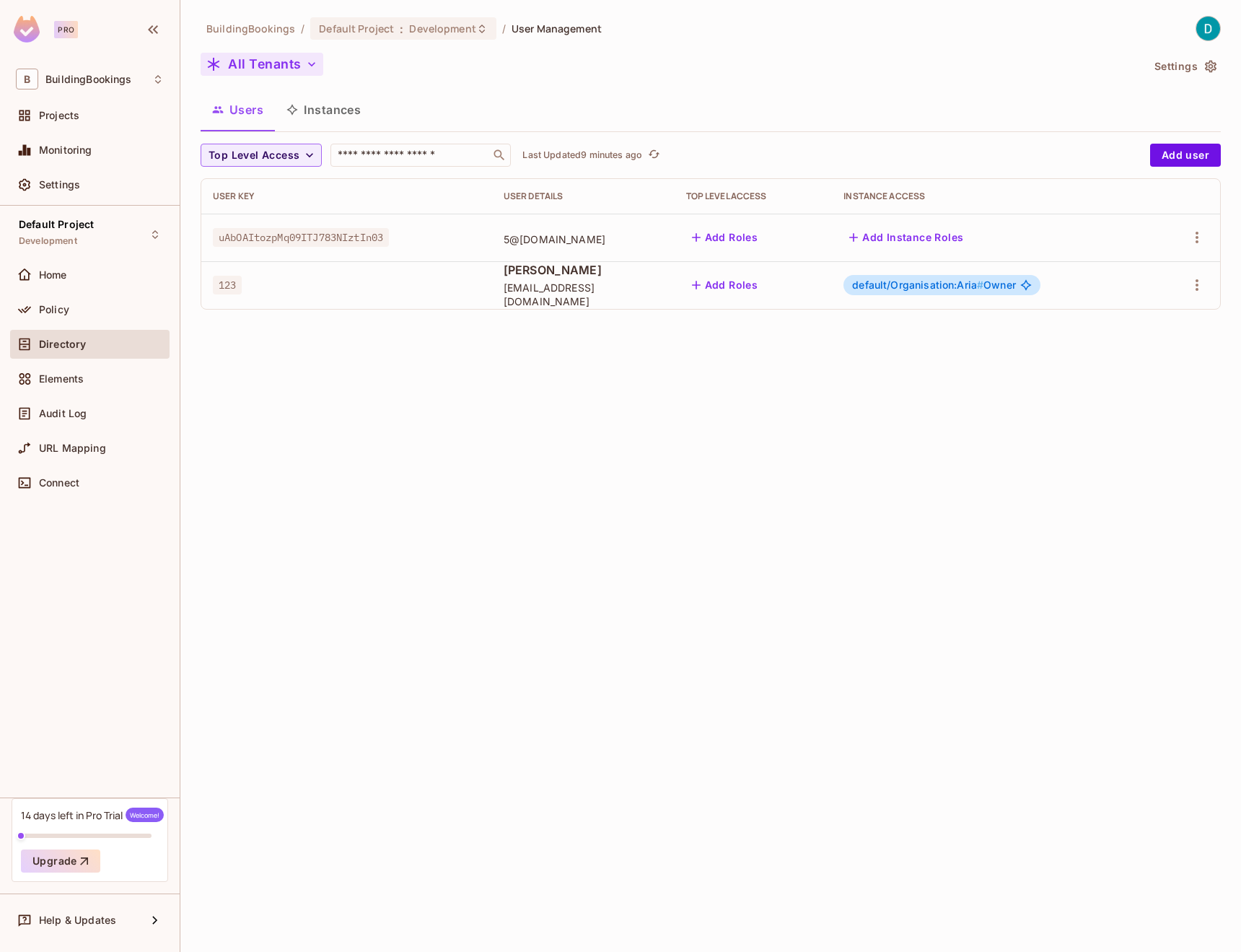
click at [286, 70] on button "All Tenants" at bounding box center [261, 65] width 122 height 23
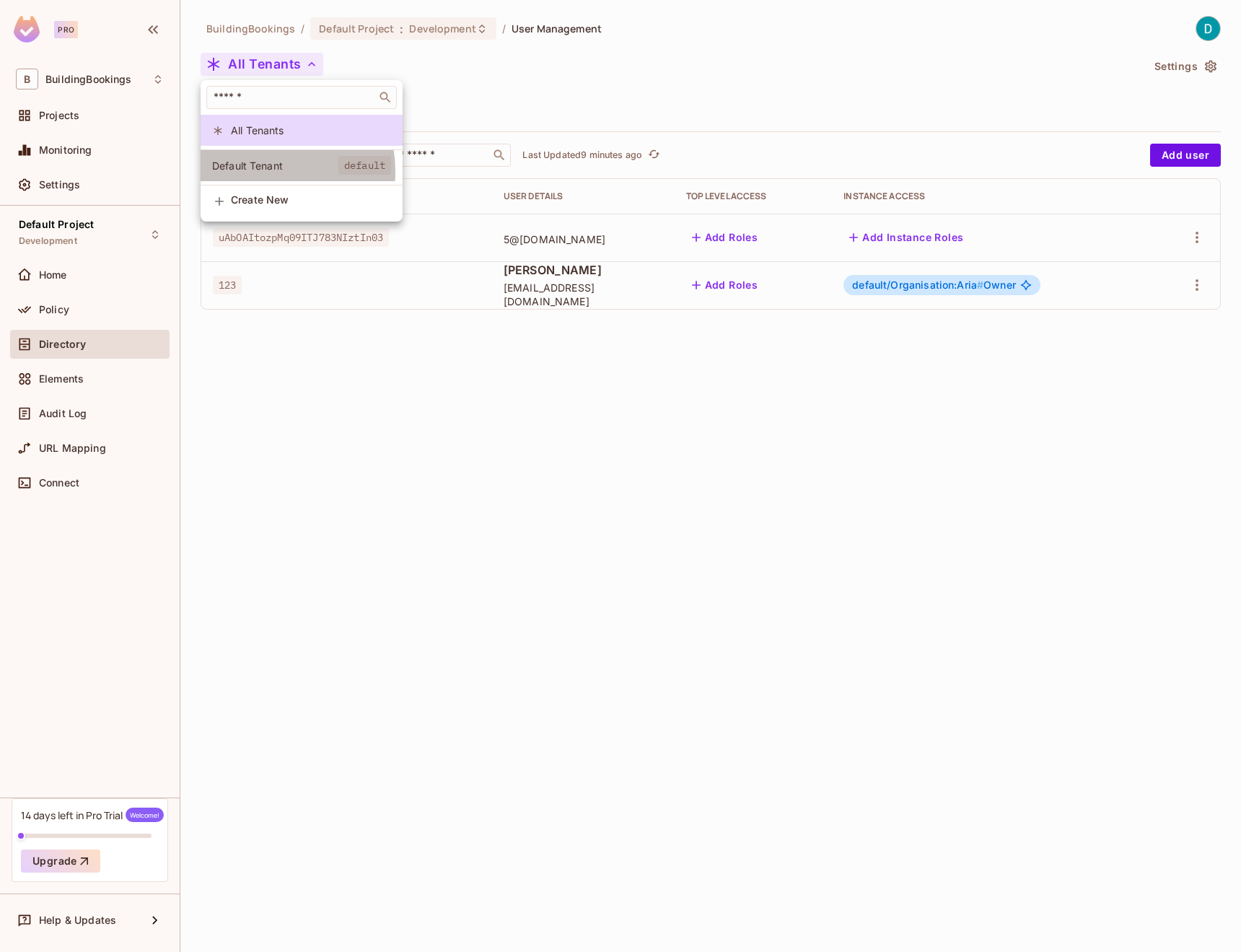
click at [265, 172] on span "Default Tenant" at bounding box center [275, 166] width 126 height 13
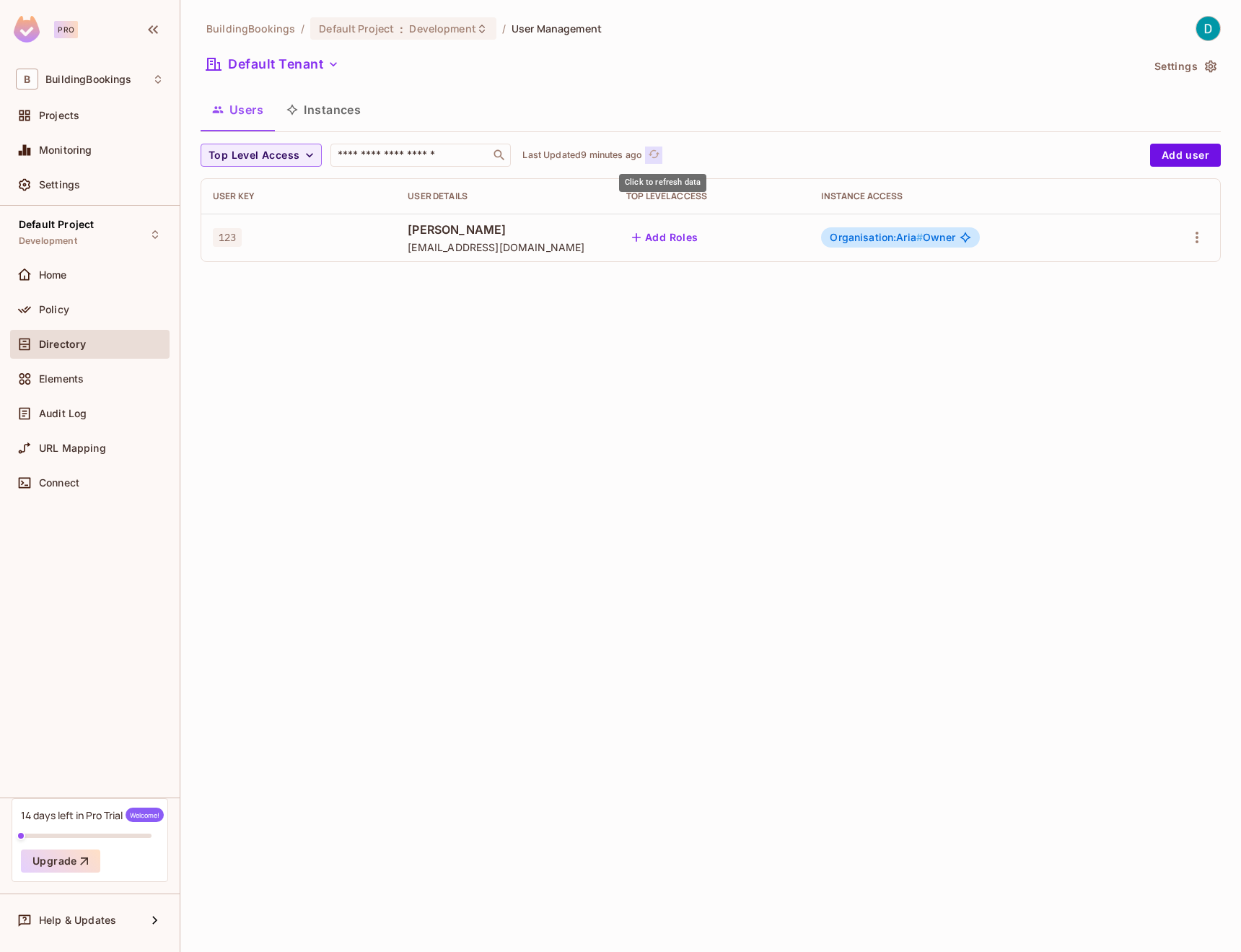
click at [660, 153] on icon "refresh" at bounding box center [653, 154] width 13 height 13
click at [298, 154] on span "Top Level Access" at bounding box center [253, 155] width 91 height 18
click at [318, 278] on div at bounding box center [620, 476] width 1241 height 952
click at [260, 114] on button "Users" at bounding box center [237, 109] width 74 height 36
click at [295, 54] on button "Default Tenant" at bounding box center [273, 65] width 145 height 23
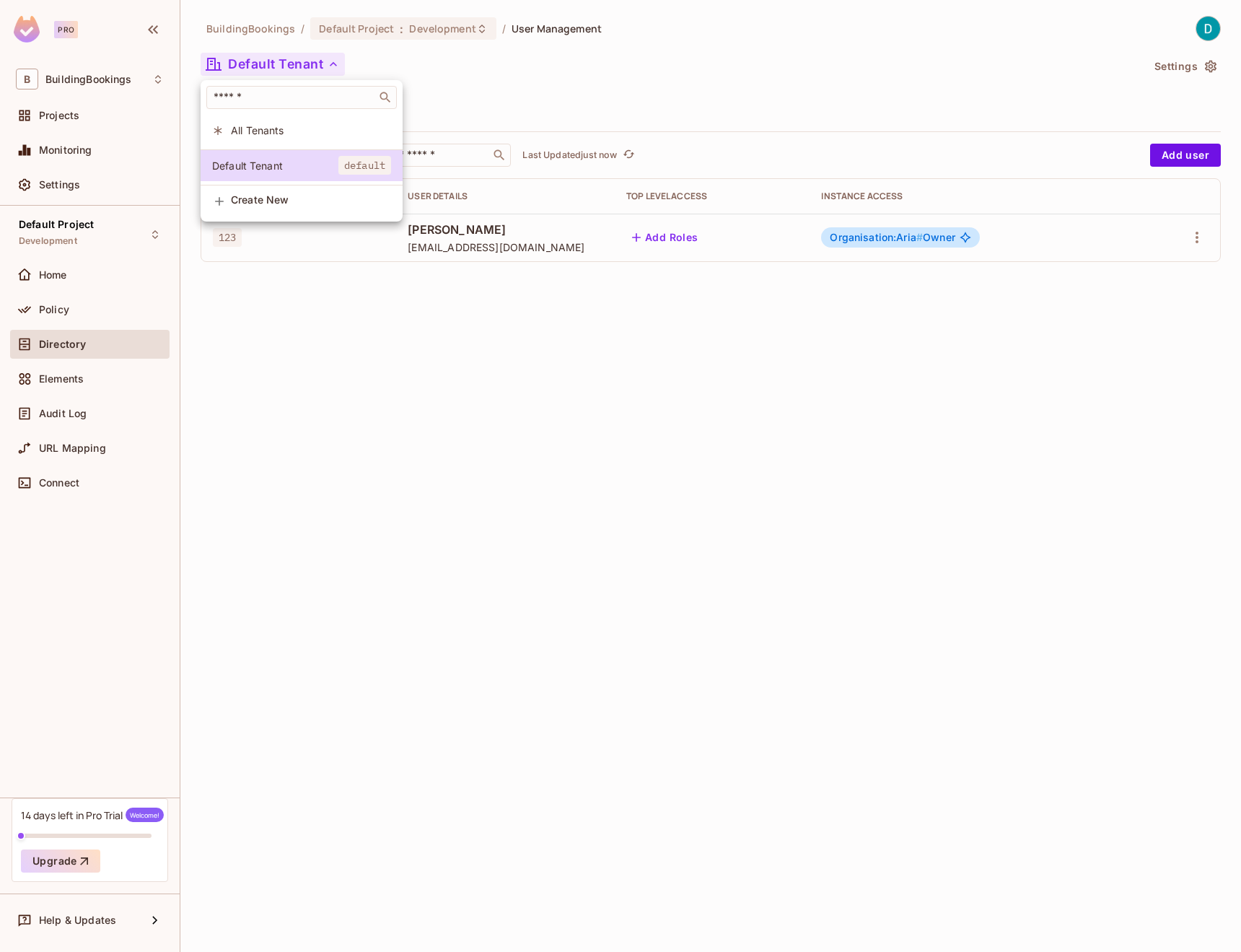
click at [261, 136] on span "All Tenants" at bounding box center [311, 130] width 160 height 13
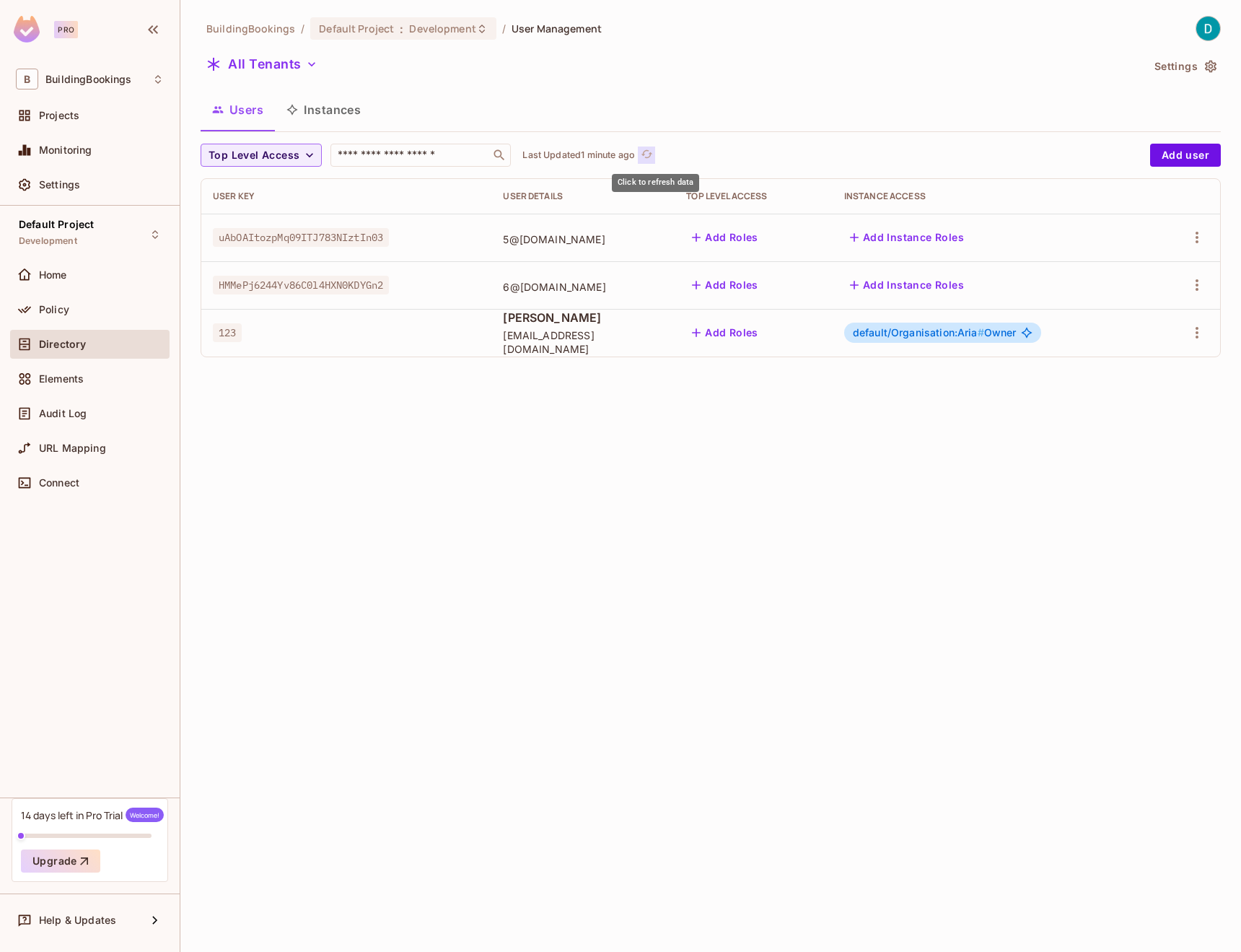
click at [655, 158] on button "Click to refresh data" at bounding box center [647, 155] width 17 height 17
click at [264, 67] on button "All Tenants" at bounding box center [261, 65] width 122 height 23
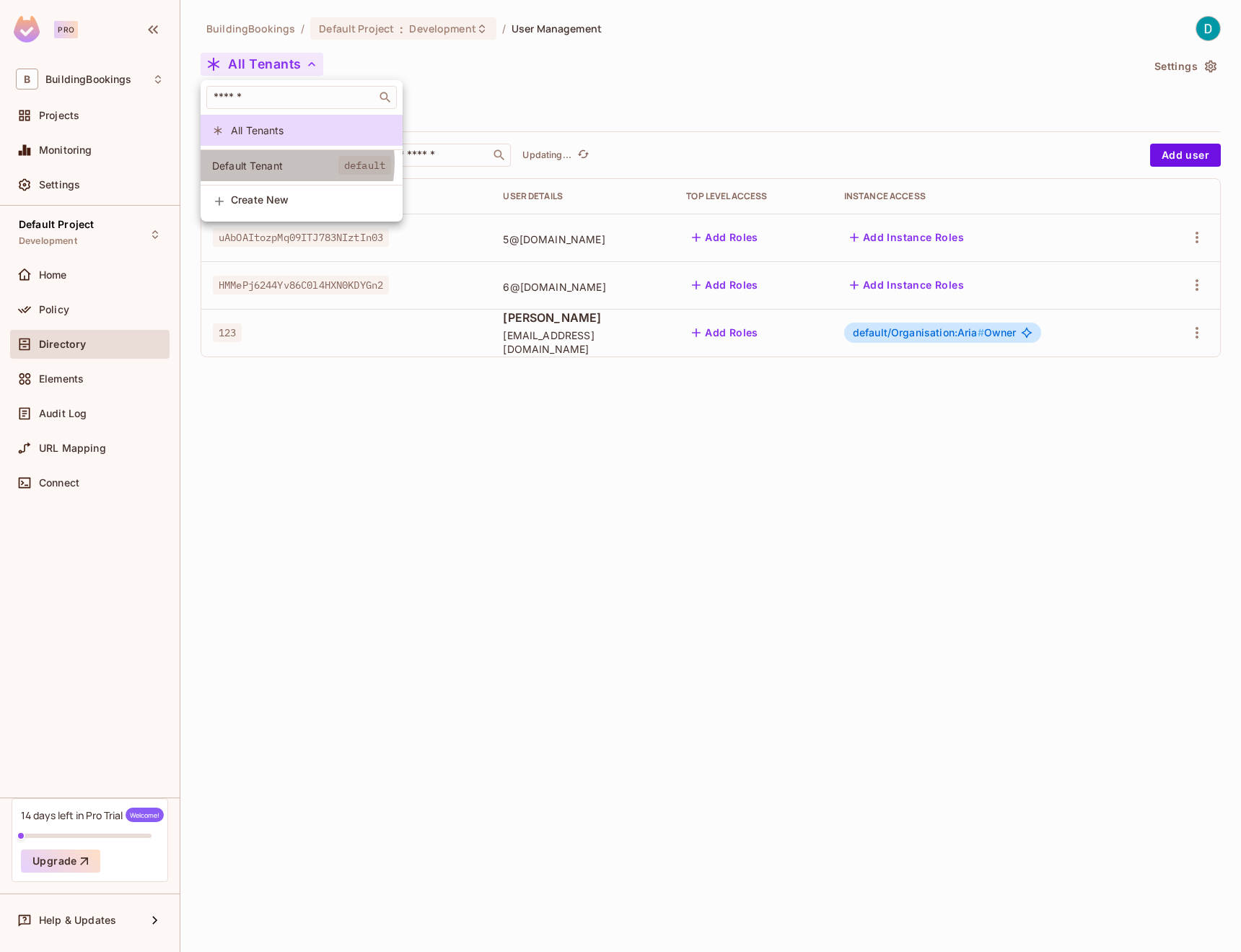
click at [272, 162] on span "Default Tenant" at bounding box center [275, 166] width 126 height 13
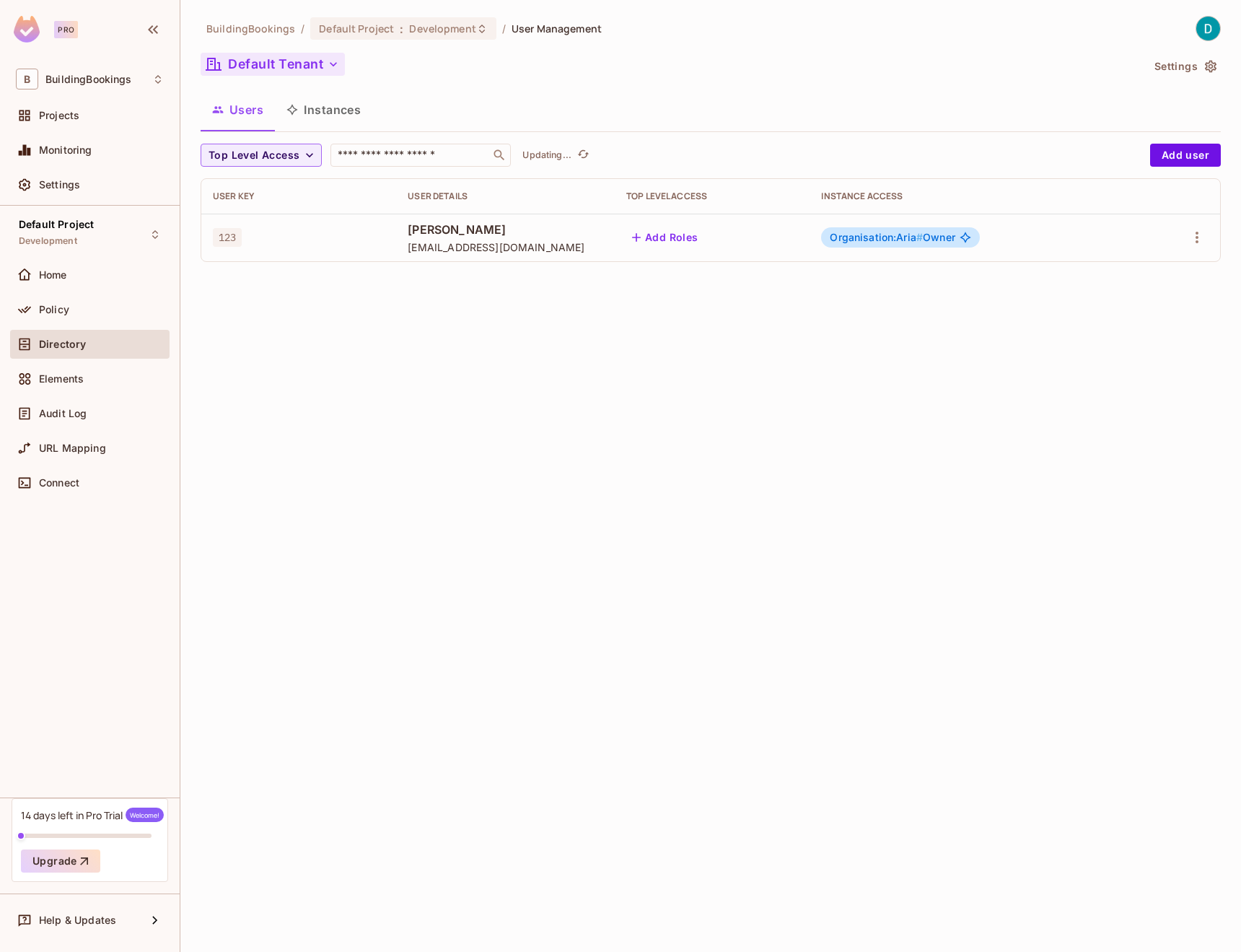
click at [316, 70] on button "Default Tenant" at bounding box center [273, 65] width 145 height 23
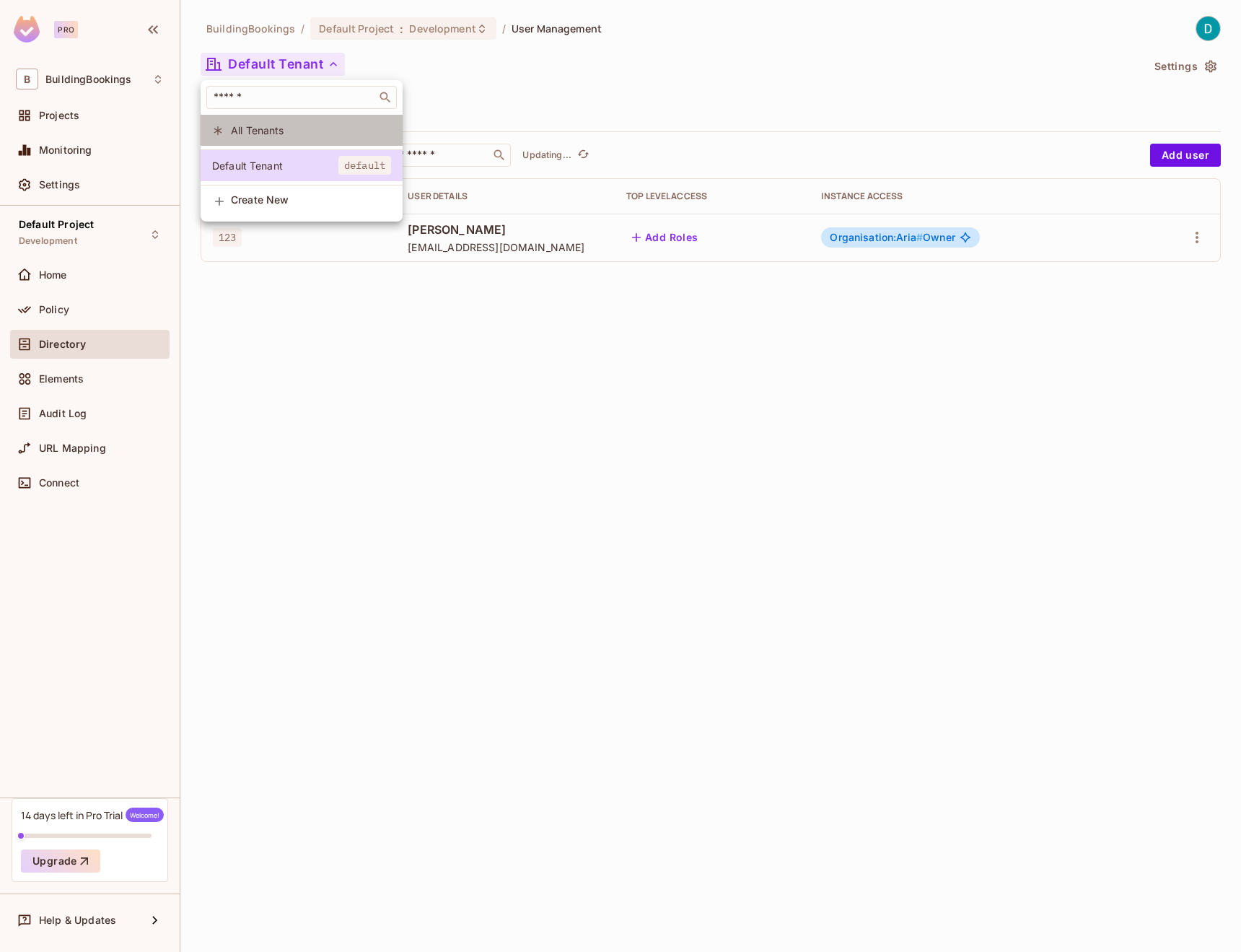
click at [286, 131] on span "All Tenants" at bounding box center [311, 130] width 160 height 13
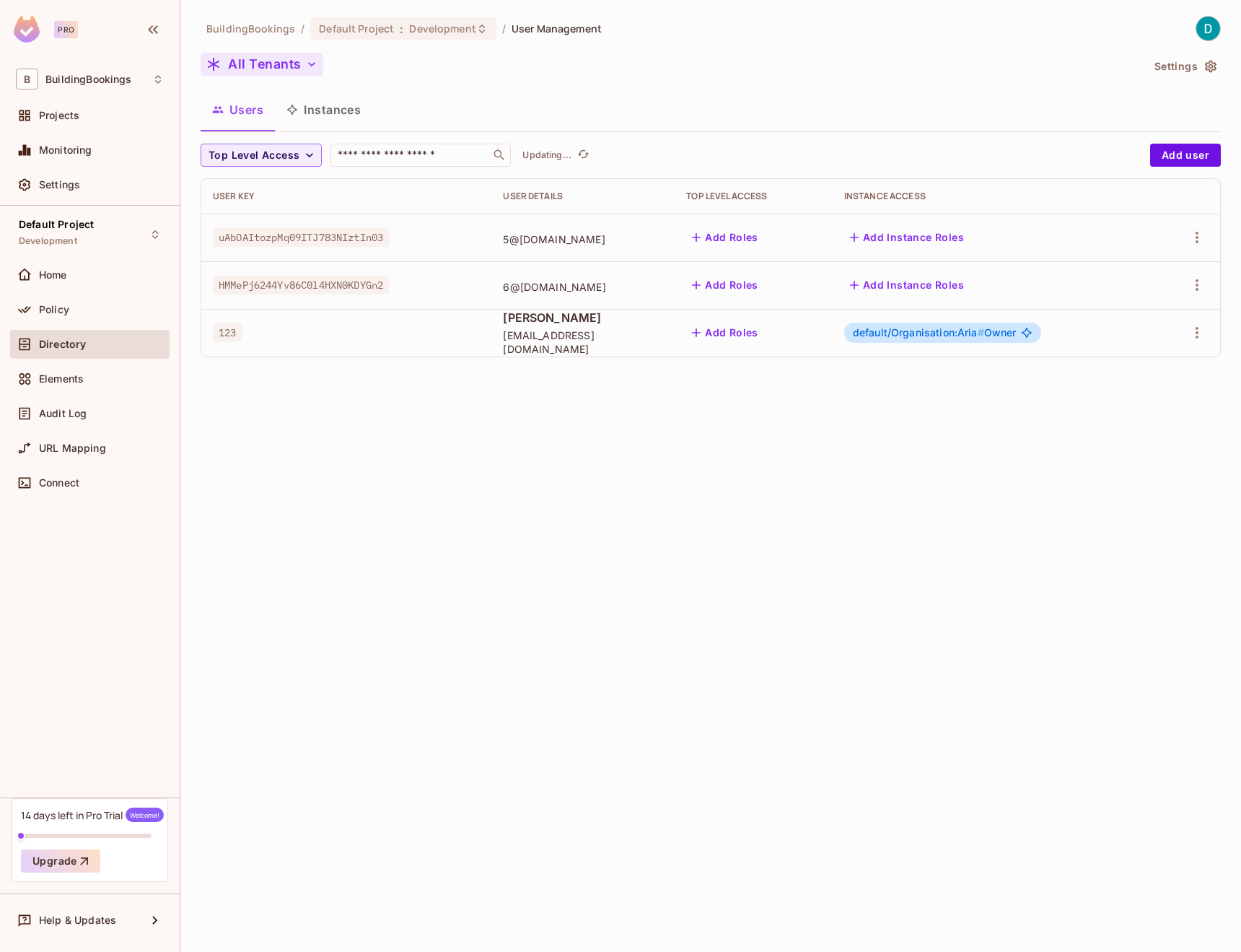
click at [289, 73] on button "All Tenants" at bounding box center [261, 65] width 122 height 23
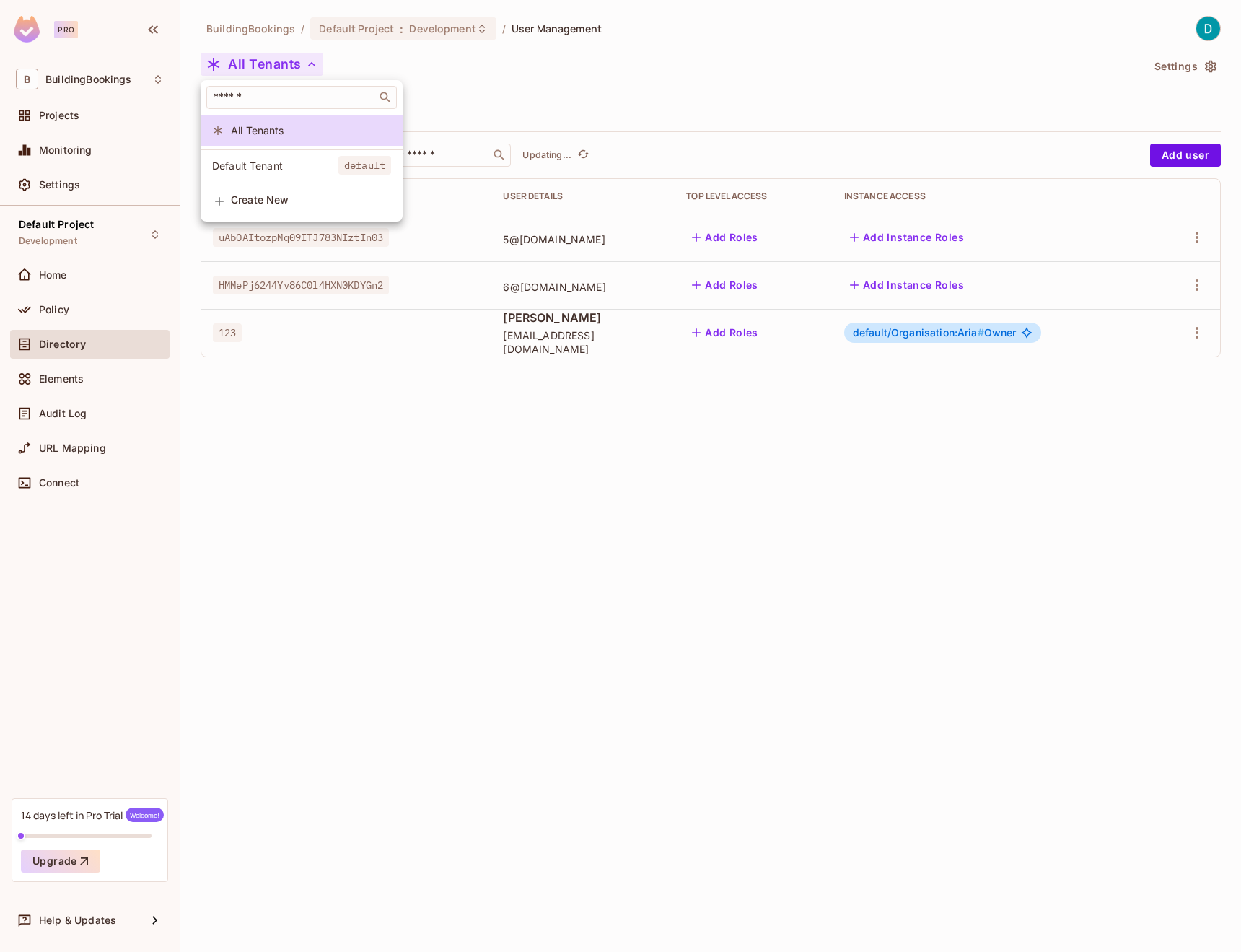
click at [253, 156] on li "Default Tenant default" at bounding box center [302, 166] width 202 height 31
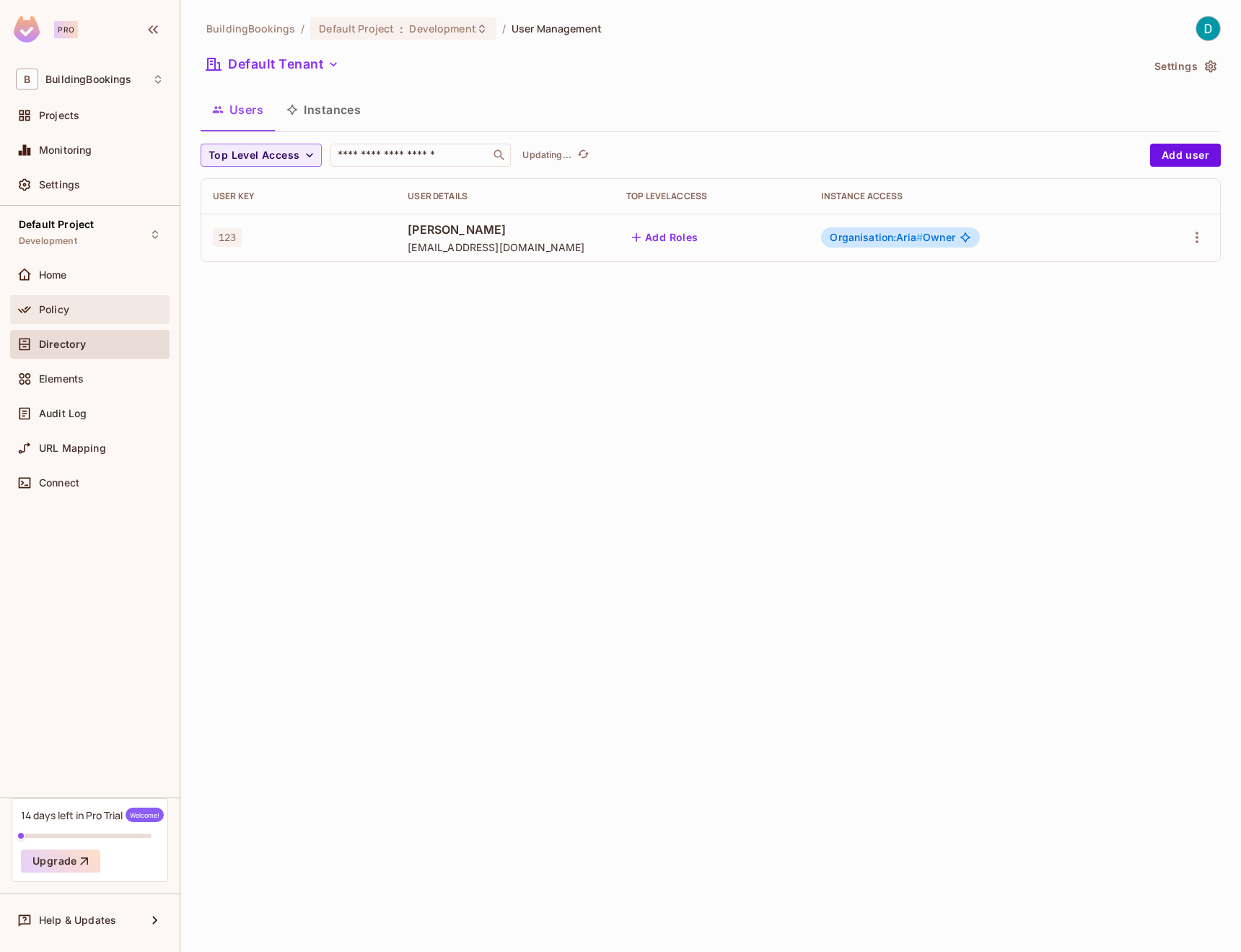
click at [88, 316] on div "Policy" at bounding box center [90, 309] width 148 height 17
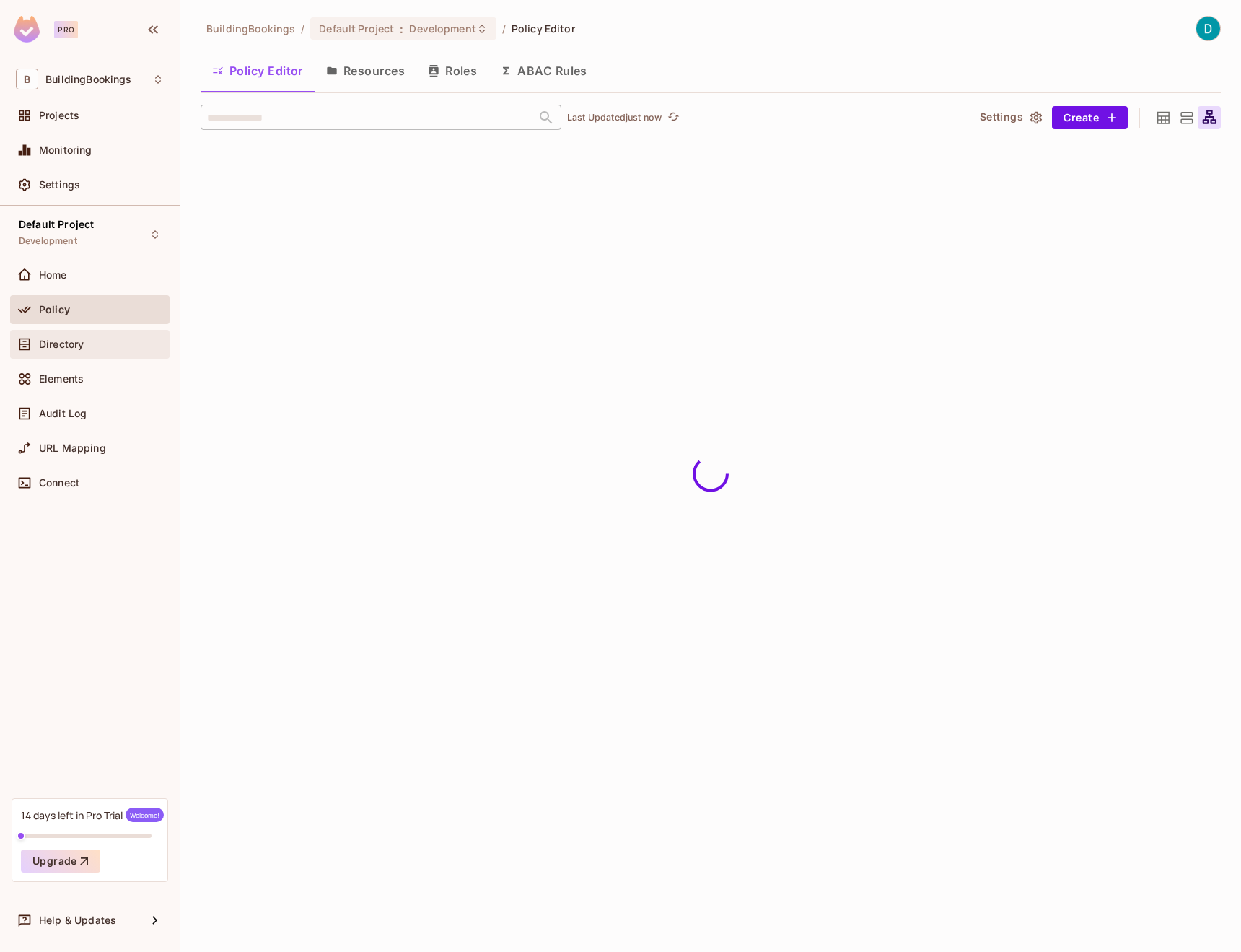
click at [92, 349] on div "Directory" at bounding box center [101, 344] width 125 height 12
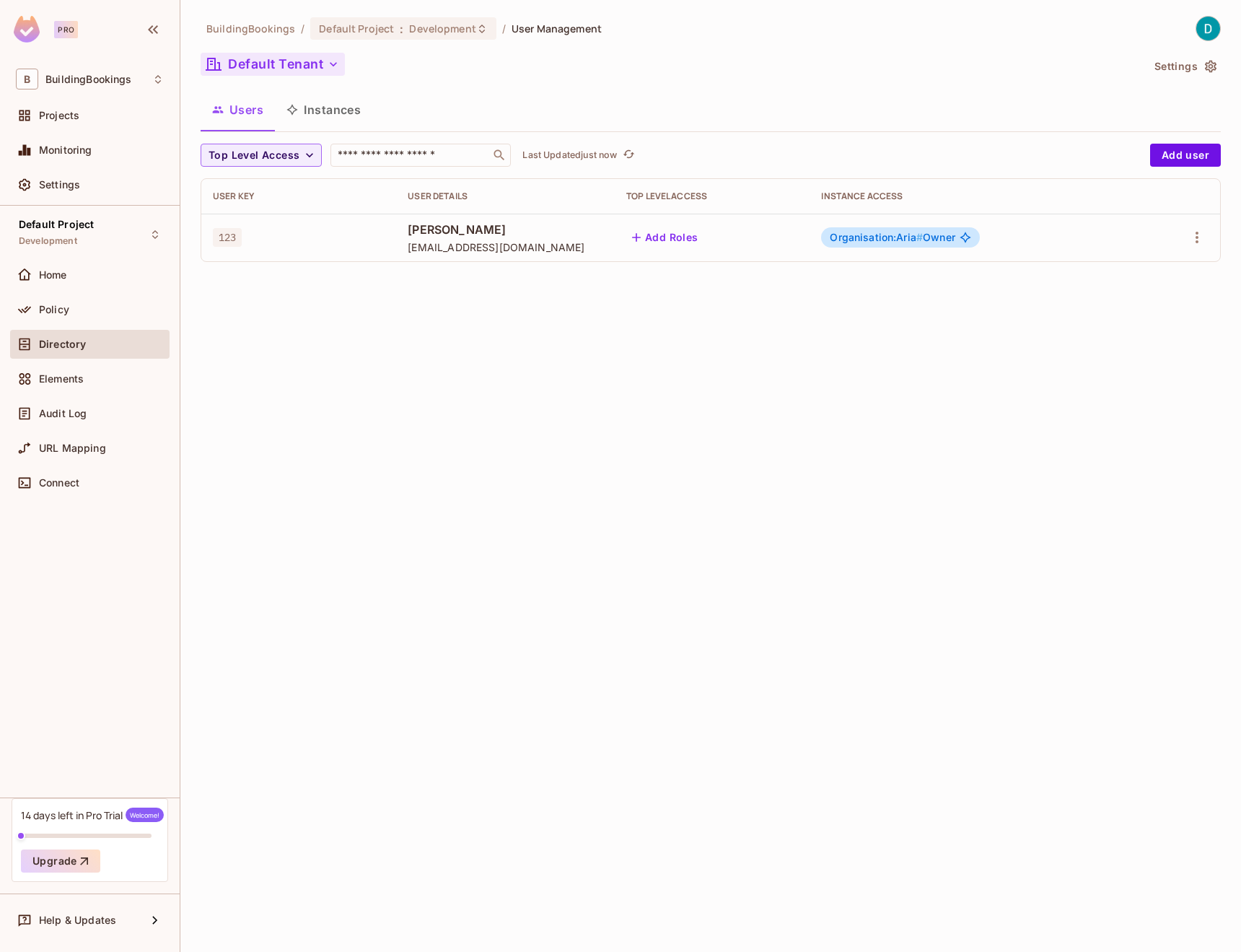
click at [305, 66] on button "Default Tenant" at bounding box center [273, 65] width 145 height 23
click at [287, 117] on li "All Tenants" at bounding box center [302, 130] width 202 height 31
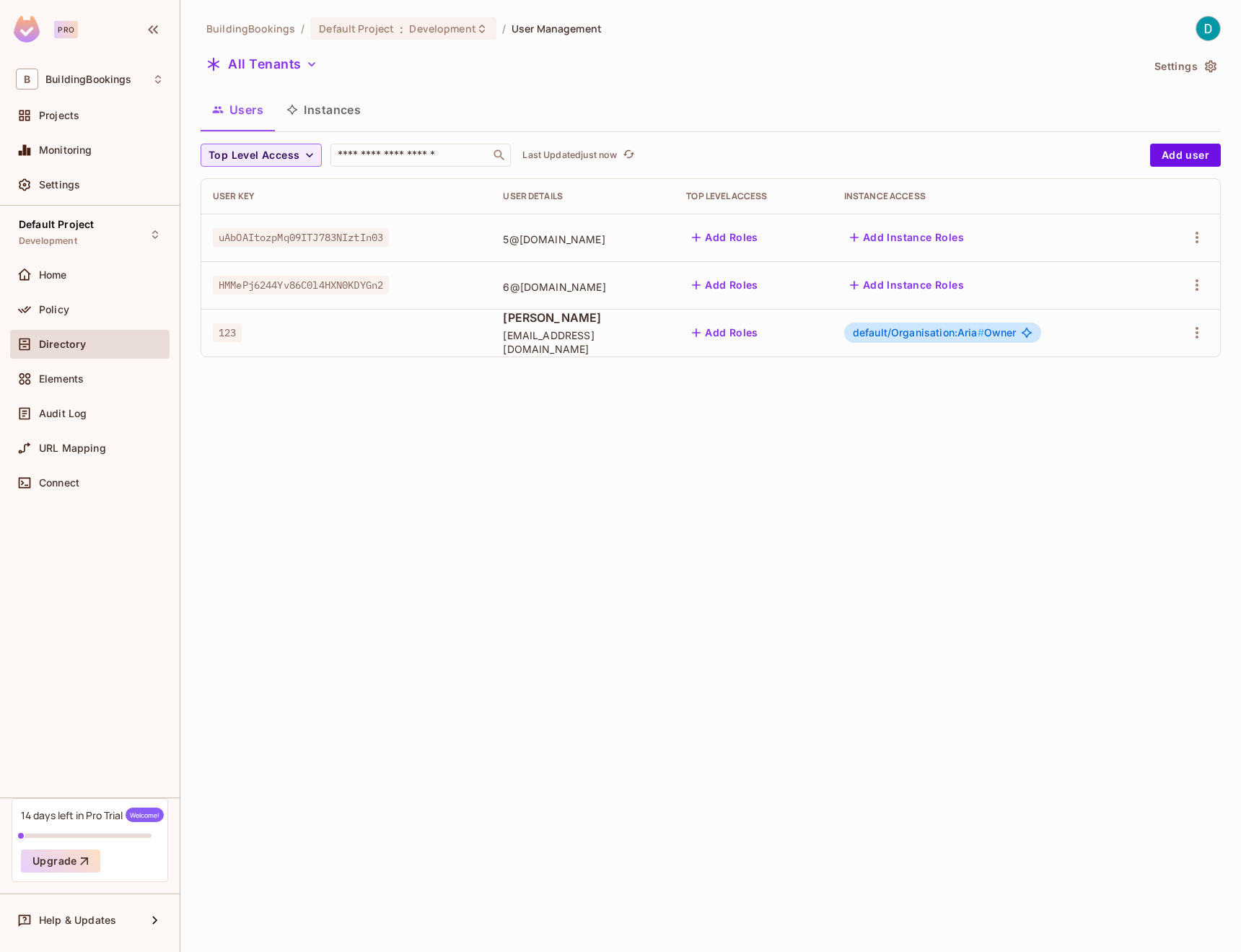
click at [345, 118] on button "Instances" at bounding box center [323, 109] width 97 height 36
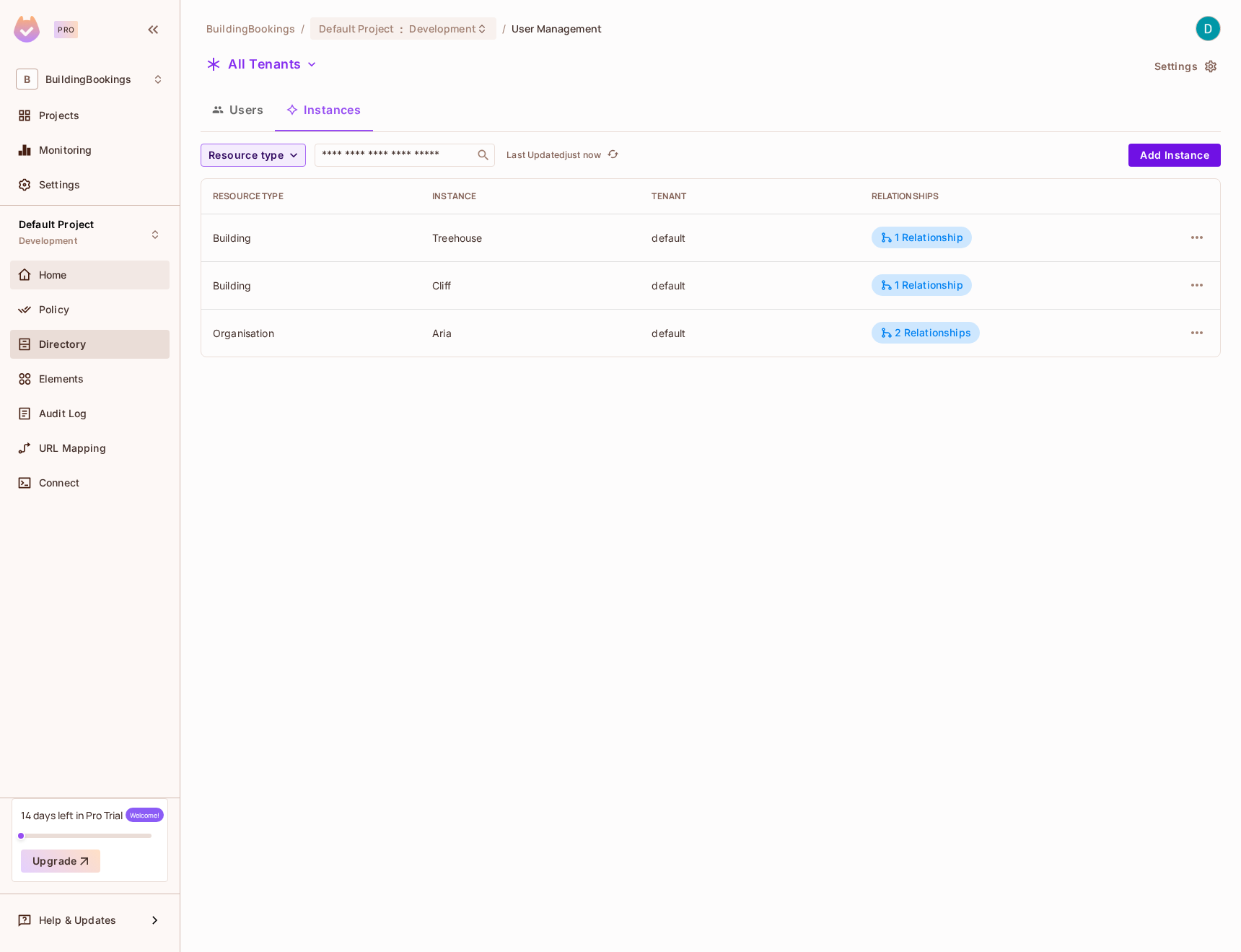
click at [68, 279] on div "Home" at bounding box center [101, 275] width 125 height 12
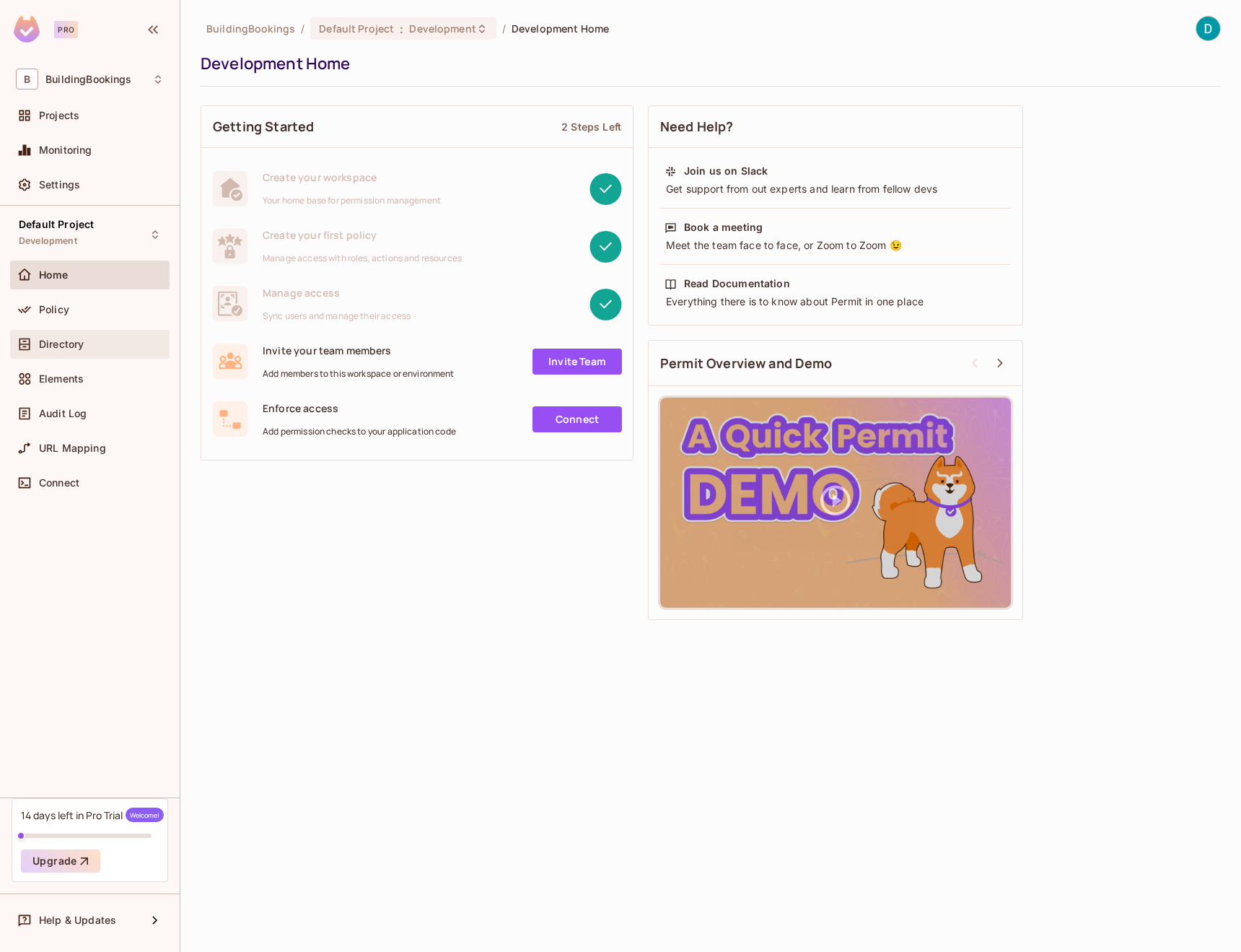
click at [114, 335] on div "Directory" at bounding box center [90, 344] width 148 height 17
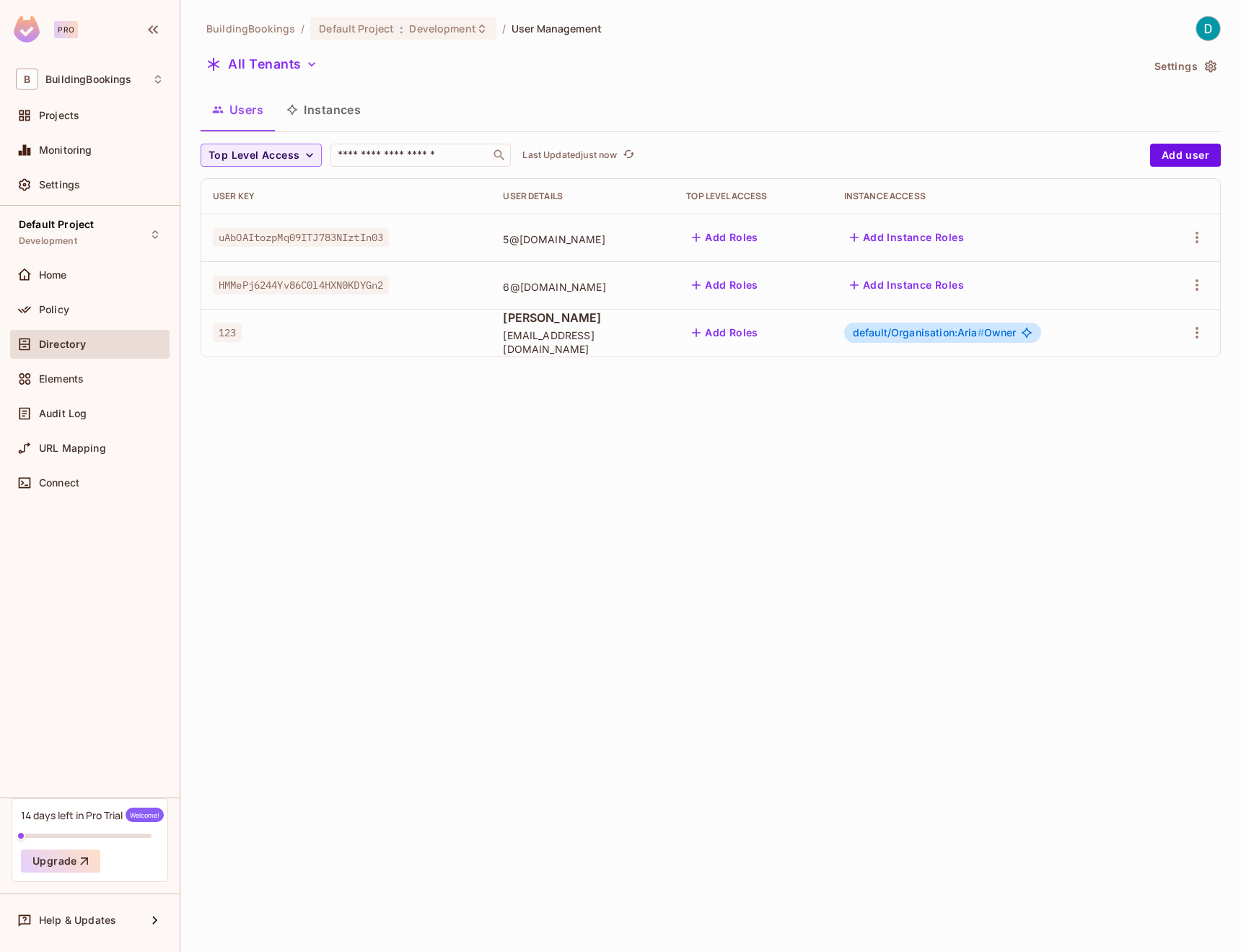
click at [515, 231] on div "5@test.com" at bounding box center [583, 237] width 160 height 16
click at [1188, 238] on icon "button" at bounding box center [1197, 237] width 17 height 17
click at [1136, 330] on div "Edit Attributes" at bounding box center [1140, 334] width 71 height 14
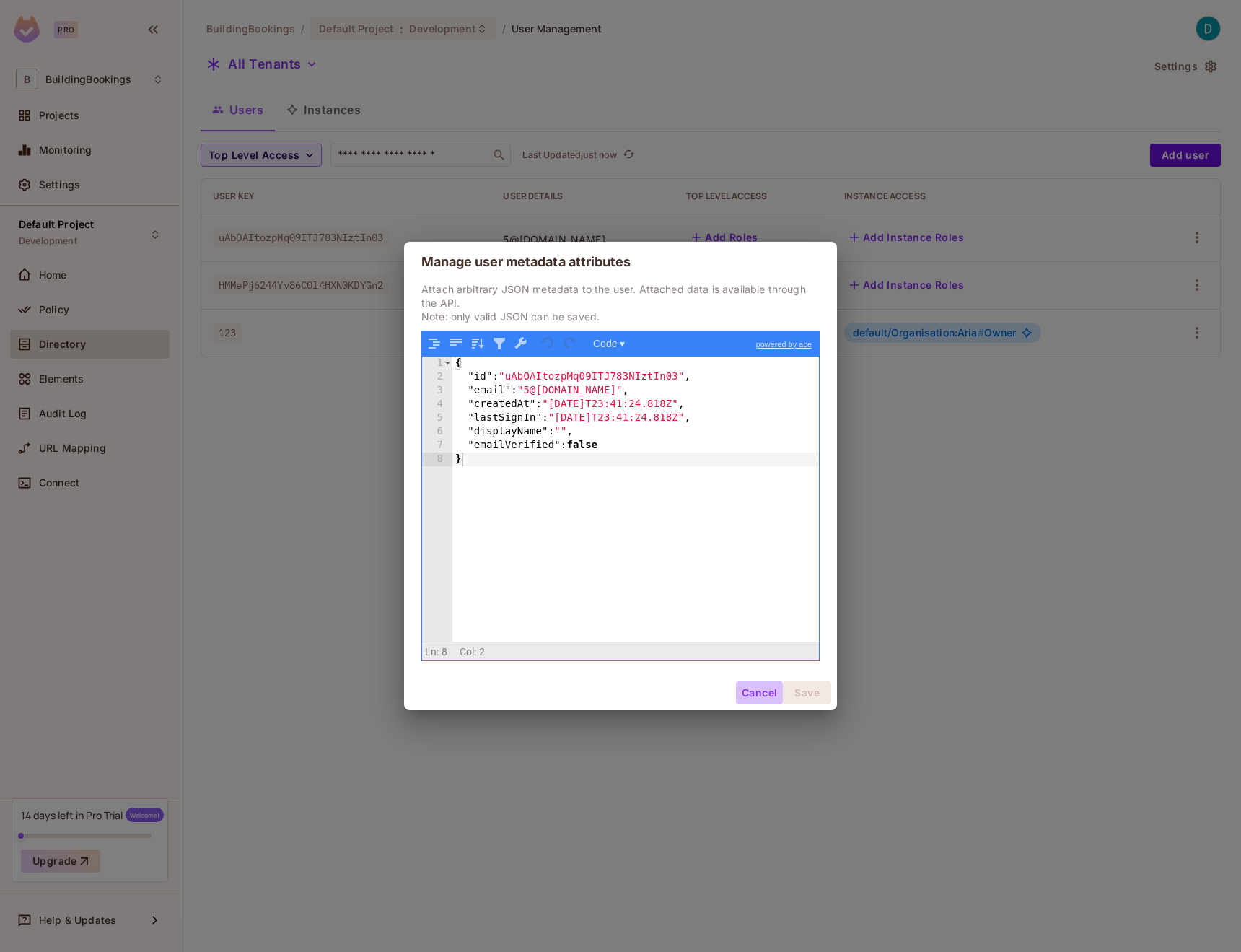
click at [764, 692] on button "Cancel" at bounding box center [759, 693] width 47 height 23
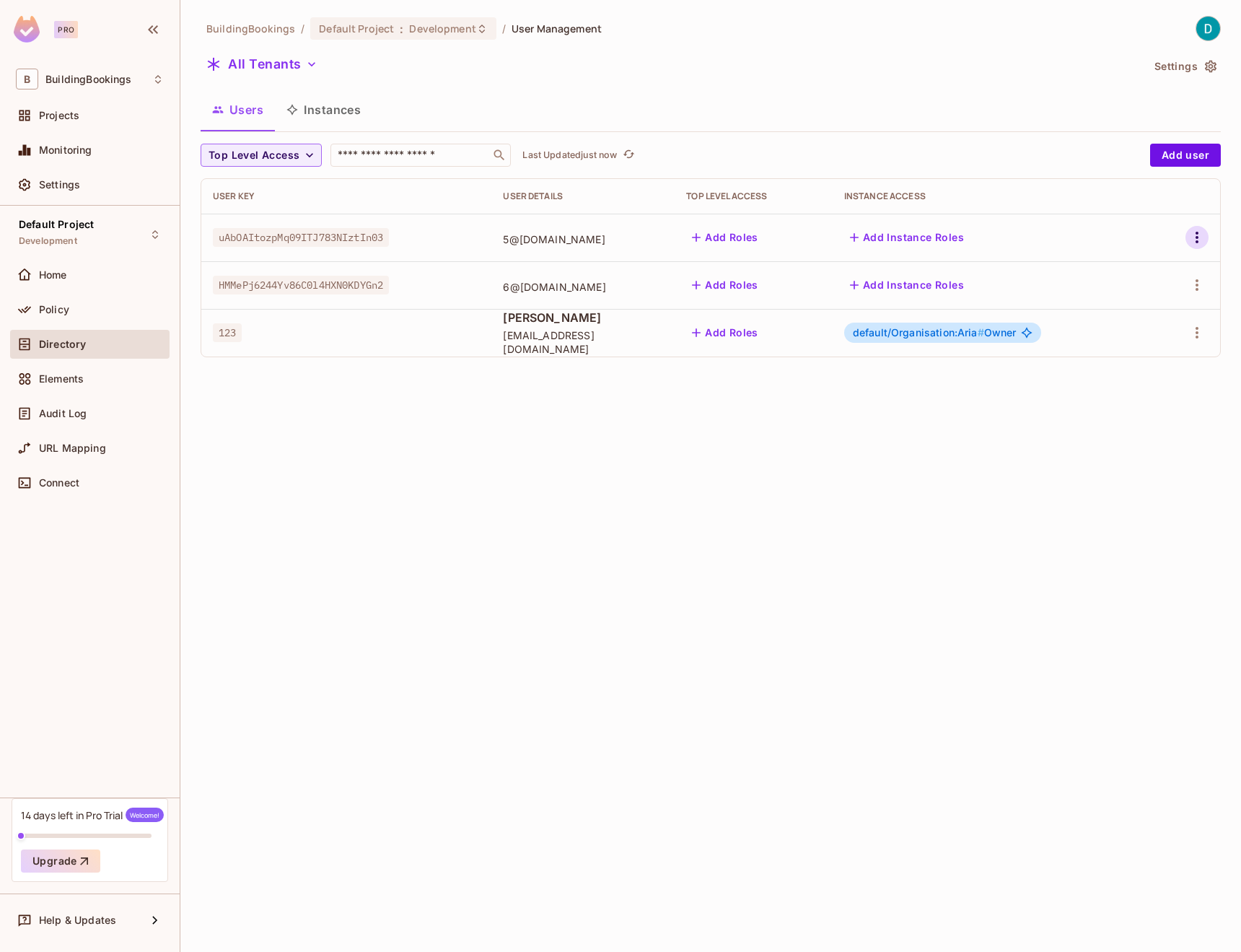
click at [1192, 238] on icon "button" at bounding box center [1197, 237] width 17 height 17
click at [1156, 285] on li "Edit" at bounding box center [1130, 271] width 134 height 32
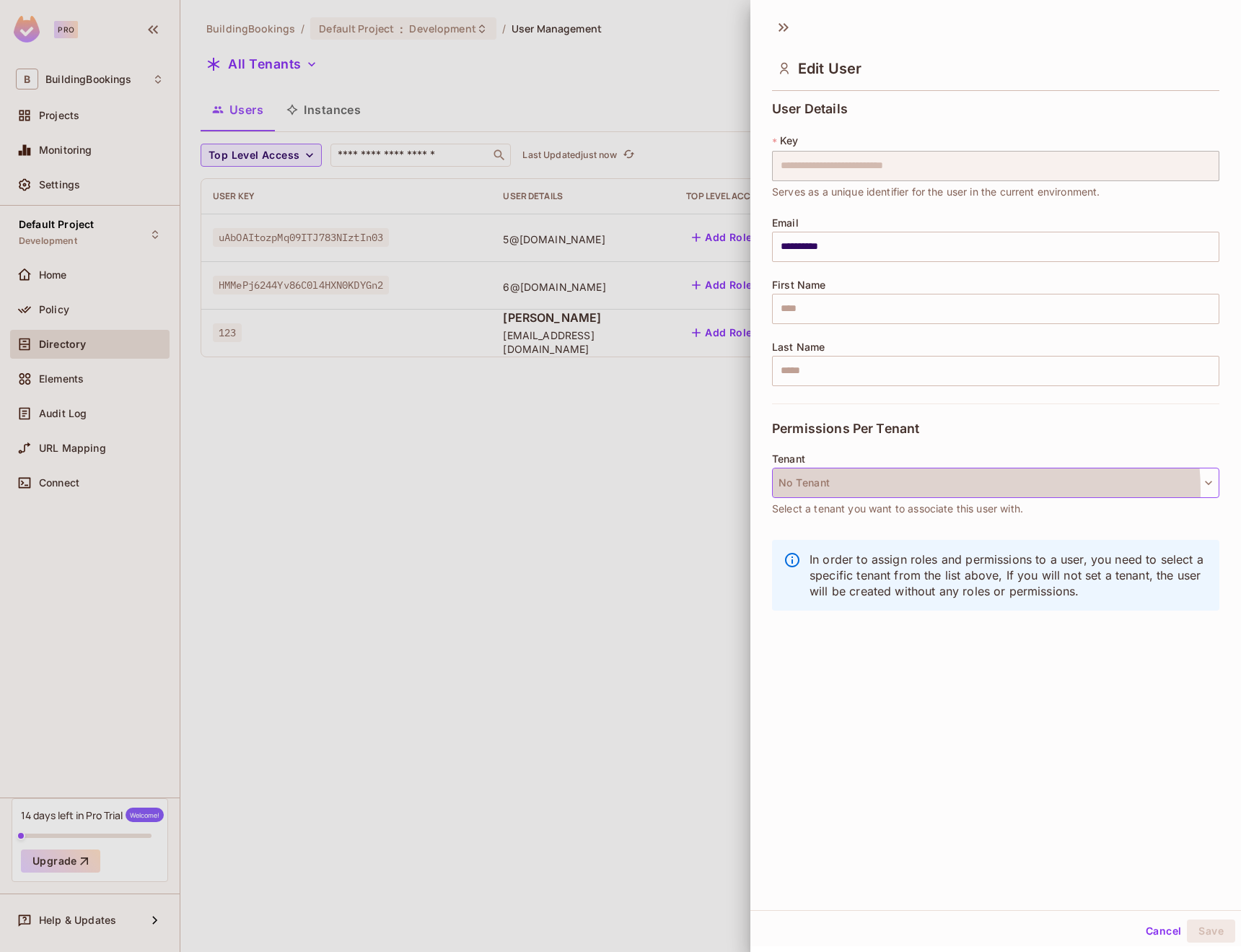
click at [937, 491] on button "No Tenant" at bounding box center [995, 482] width 447 height 30
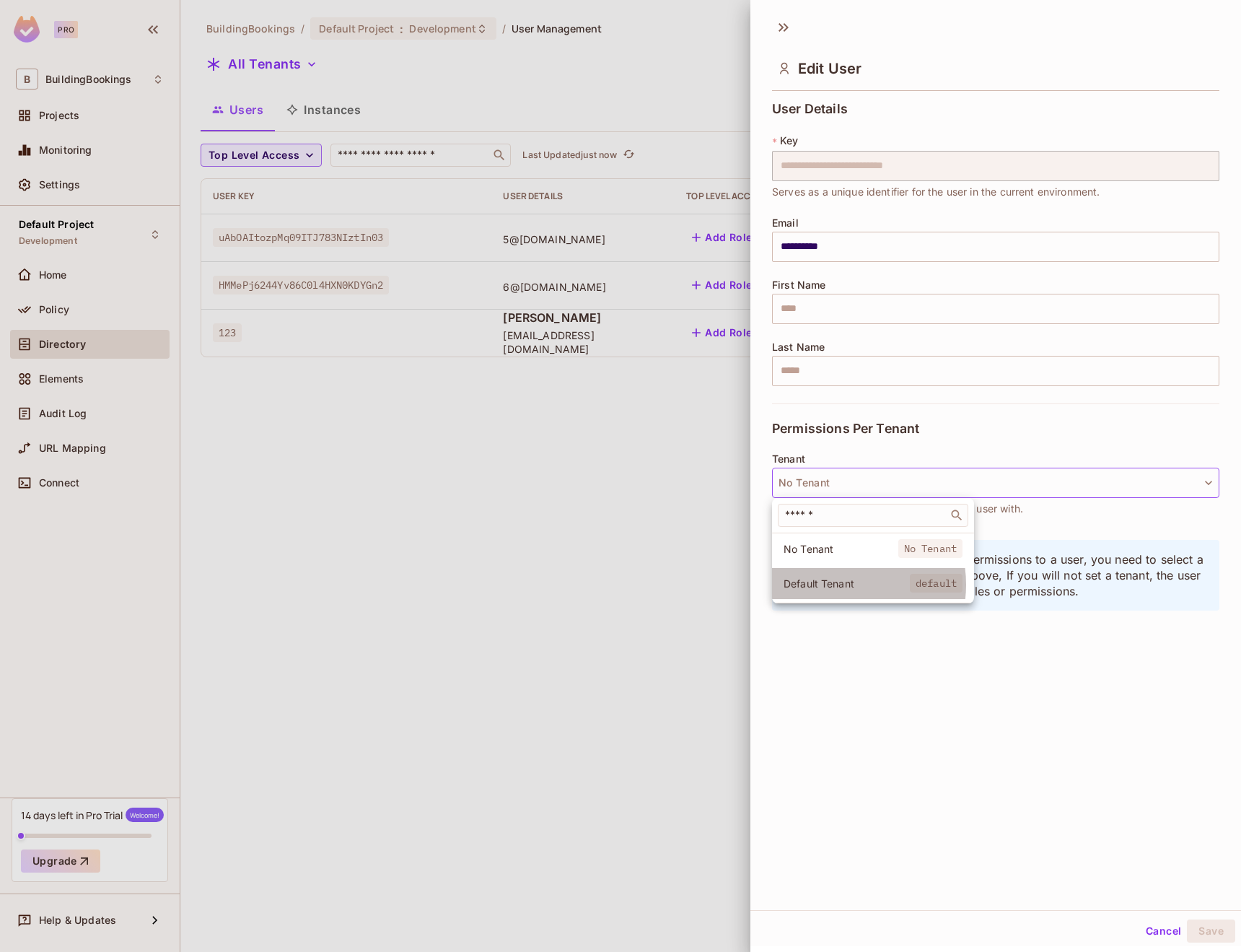
click at [842, 585] on span "Default Tenant" at bounding box center [846, 583] width 126 height 13
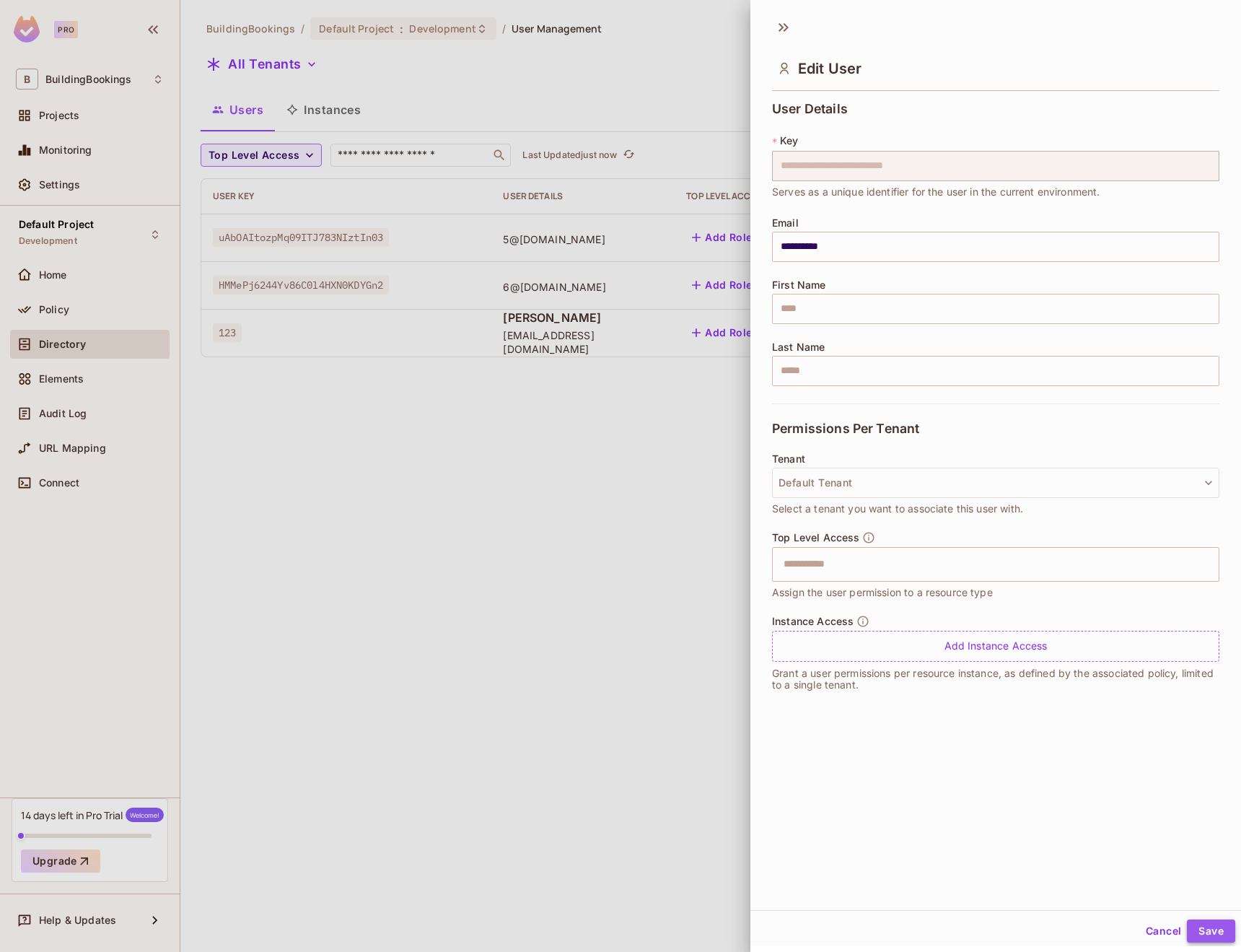
click at [1205, 939] on button "Save" at bounding box center [1211, 931] width 48 height 23
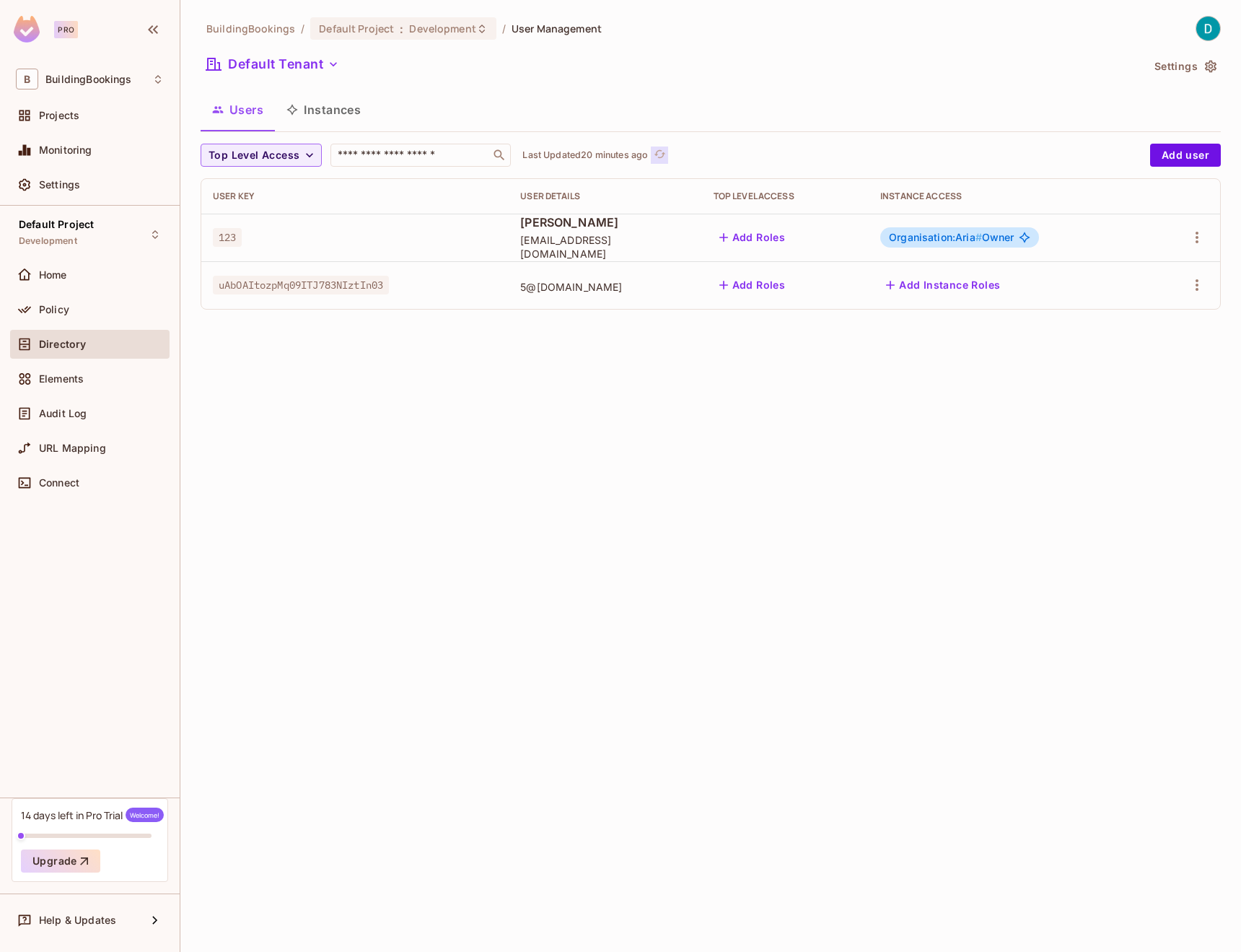
click at [666, 151] on icon "refresh" at bounding box center [659, 154] width 13 height 13
click at [635, 152] on icon "refresh" at bounding box center [628, 154] width 13 height 13
click at [300, 64] on button "Default Tenant" at bounding box center [273, 65] width 145 height 23
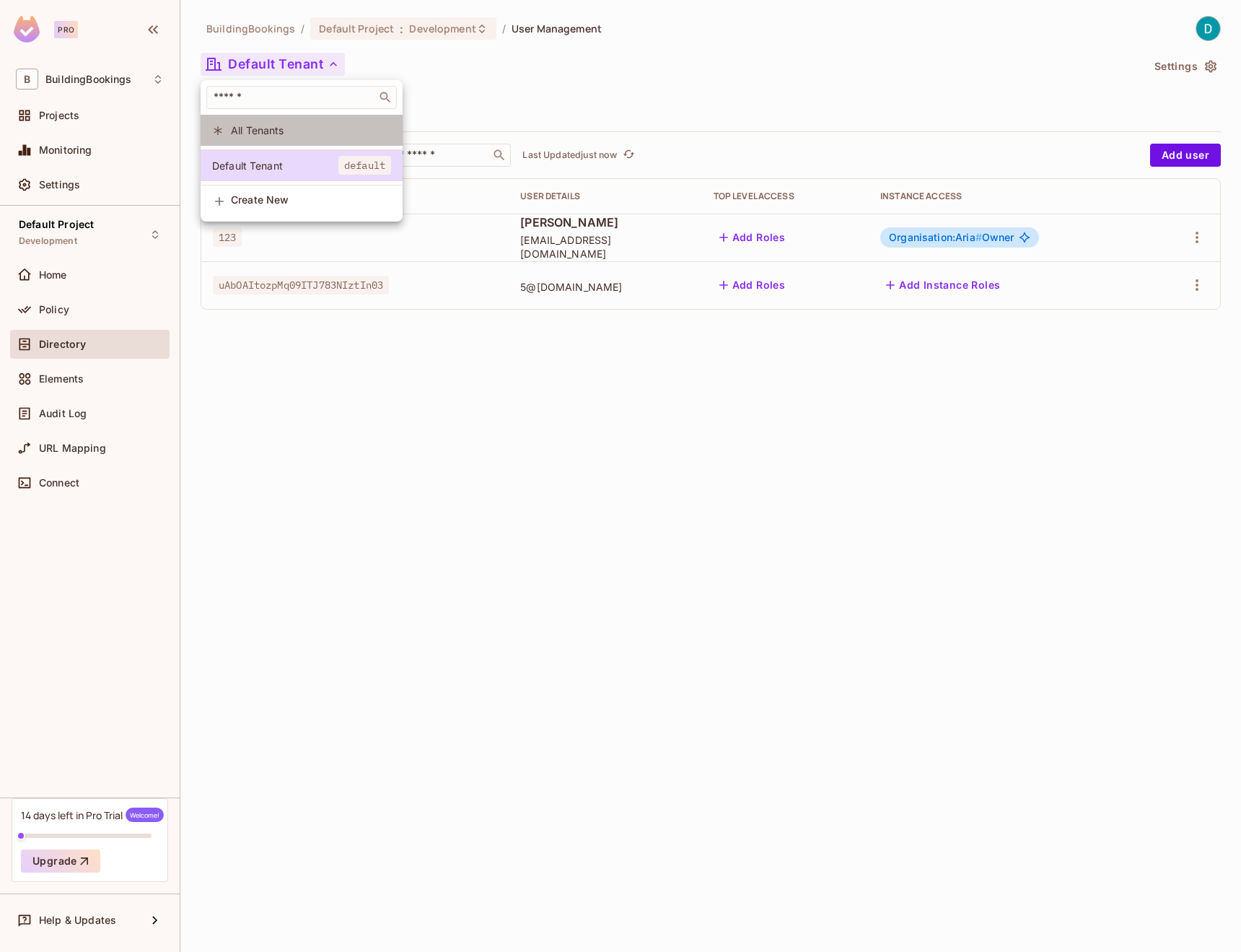
click at [273, 122] on li "All Tenants" at bounding box center [302, 130] width 202 height 31
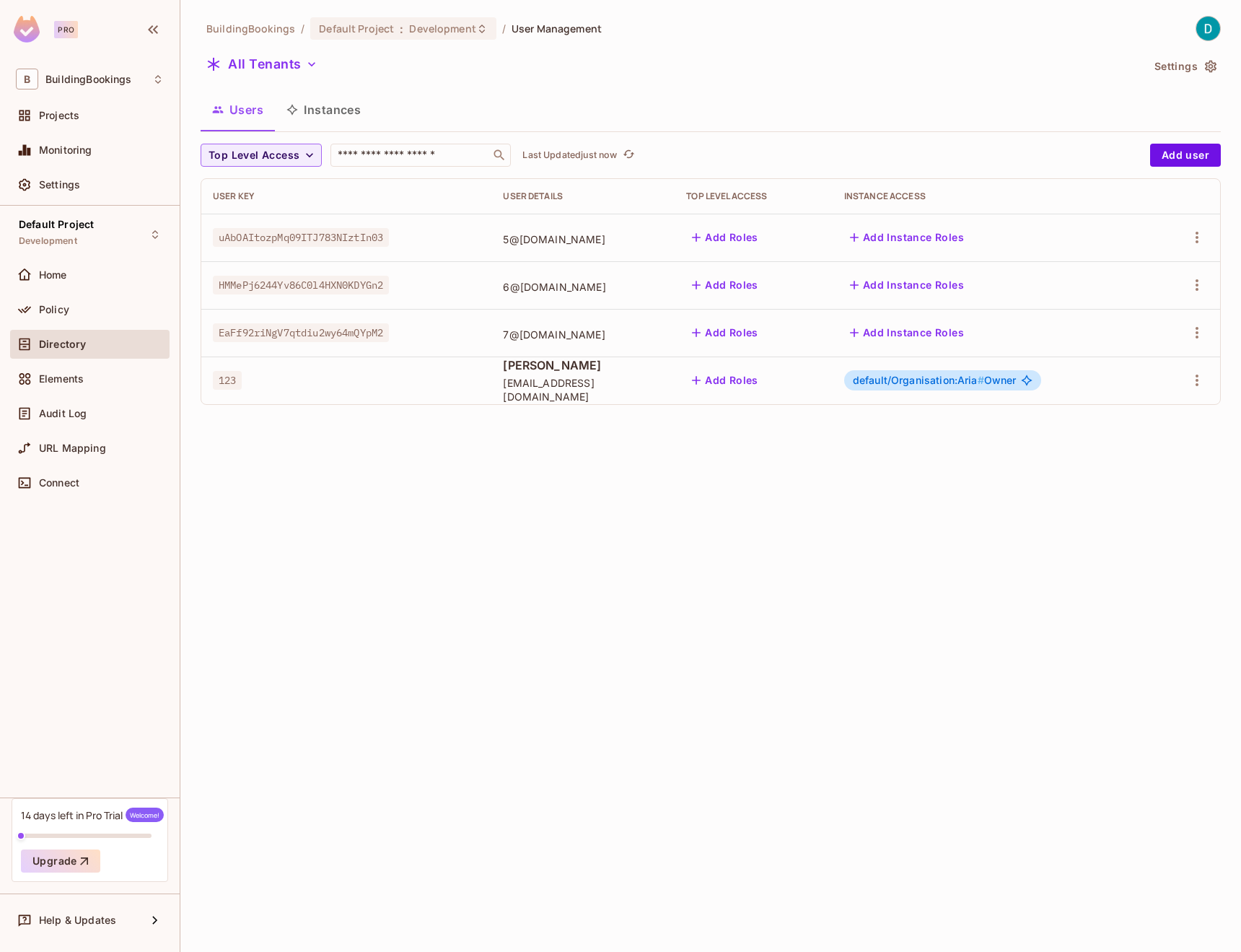
click at [399, 334] on div "EaFf92riNgV7qtdiu2wy64mQYpM2" at bounding box center [346, 332] width 267 height 14
click at [293, 67] on button "All Tenants" at bounding box center [261, 65] width 122 height 23
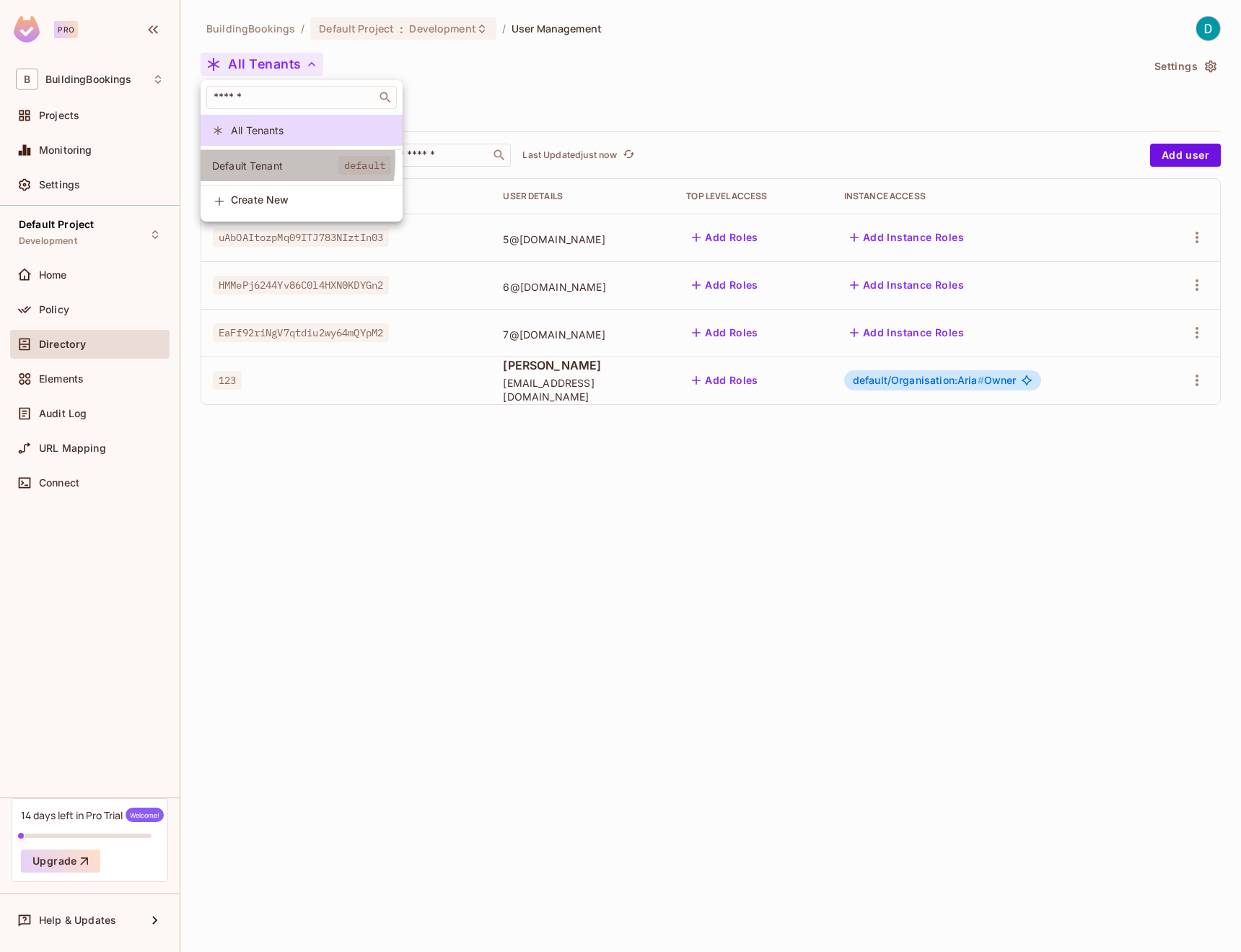
click at [270, 160] on span "Default Tenant" at bounding box center [275, 166] width 126 height 13
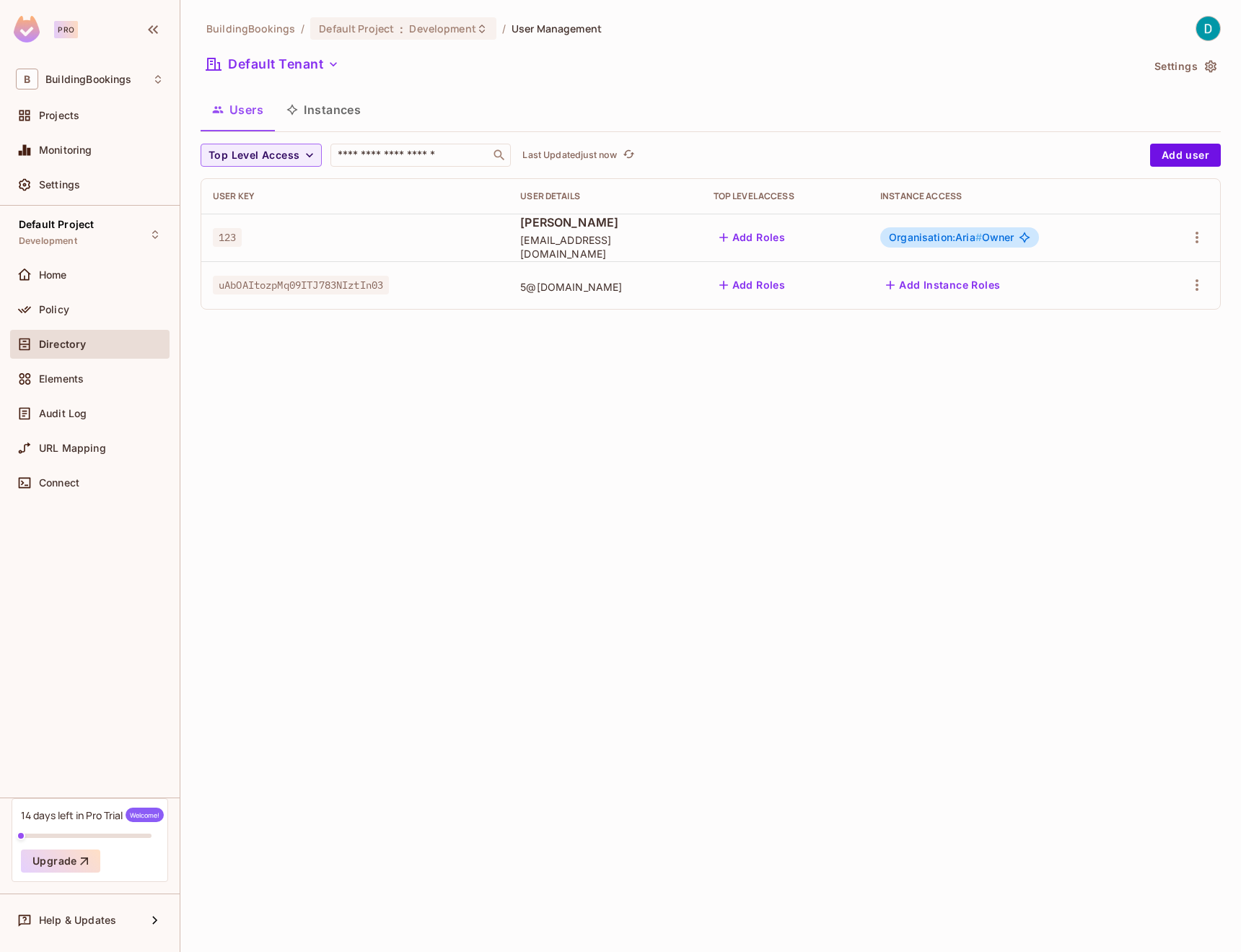
click at [627, 379] on div "BuildingBookings / Default Project : Development / User Management Default Tena…" at bounding box center [710, 476] width 1061 height 952
click at [628, 379] on div "BuildingBookings / Default Project : Development / User Management Default Tena…" at bounding box center [710, 476] width 1061 height 952
click at [630, 378] on div "BuildingBookings / Default Project : Development / User Management Default Tena…" at bounding box center [710, 476] width 1061 height 952
click at [317, 108] on button "Instances" at bounding box center [323, 109] width 97 height 36
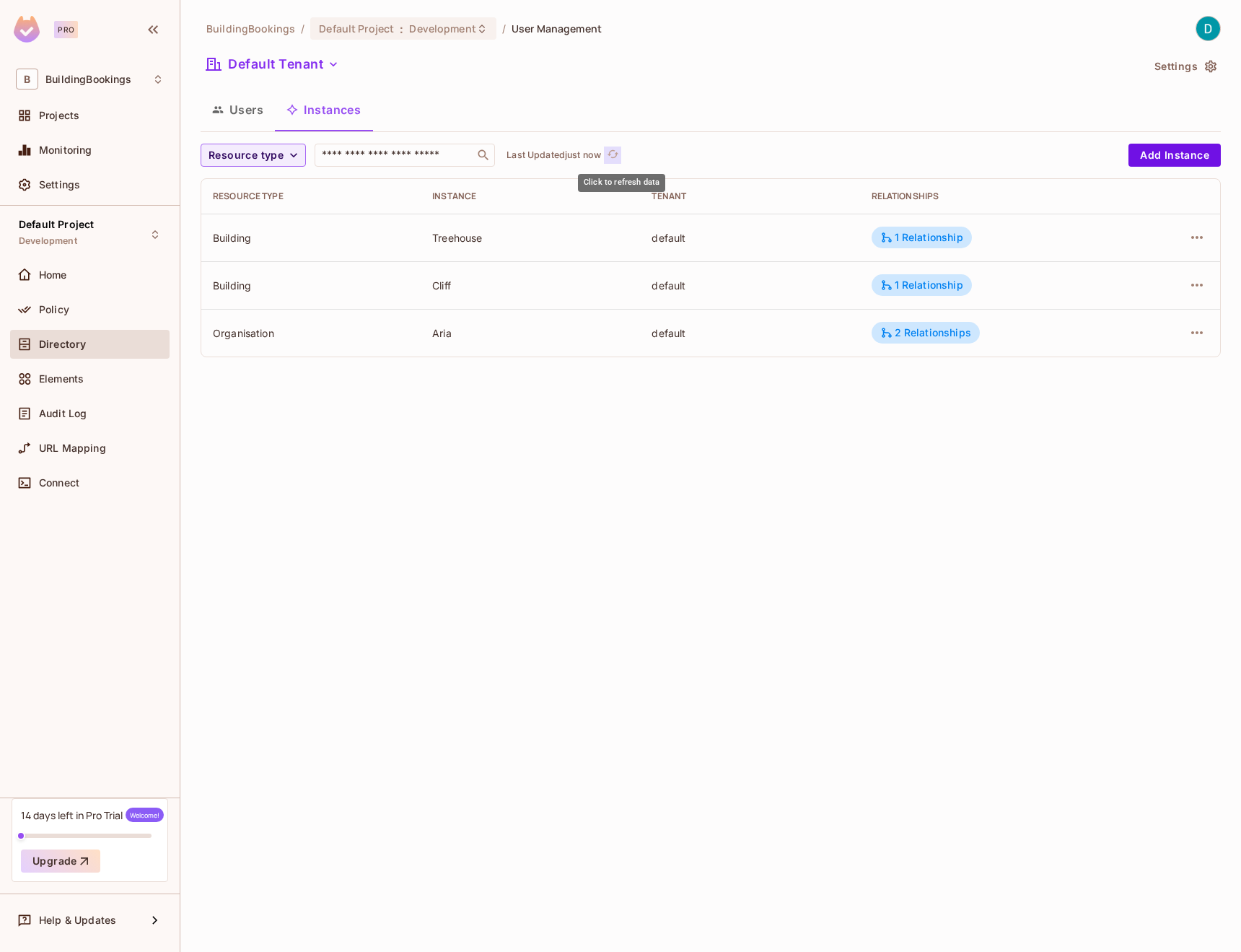
click at [620, 152] on icon "refresh" at bounding box center [613, 154] width 13 height 13
click at [823, 459] on div "BuildingBookings / Default Project : Development / User Management Default Tena…" at bounding box center [710, 476] width 1061 height 952
click at [70, 279] on div "Home" at bounding box center [101, 275] width 125 height 12
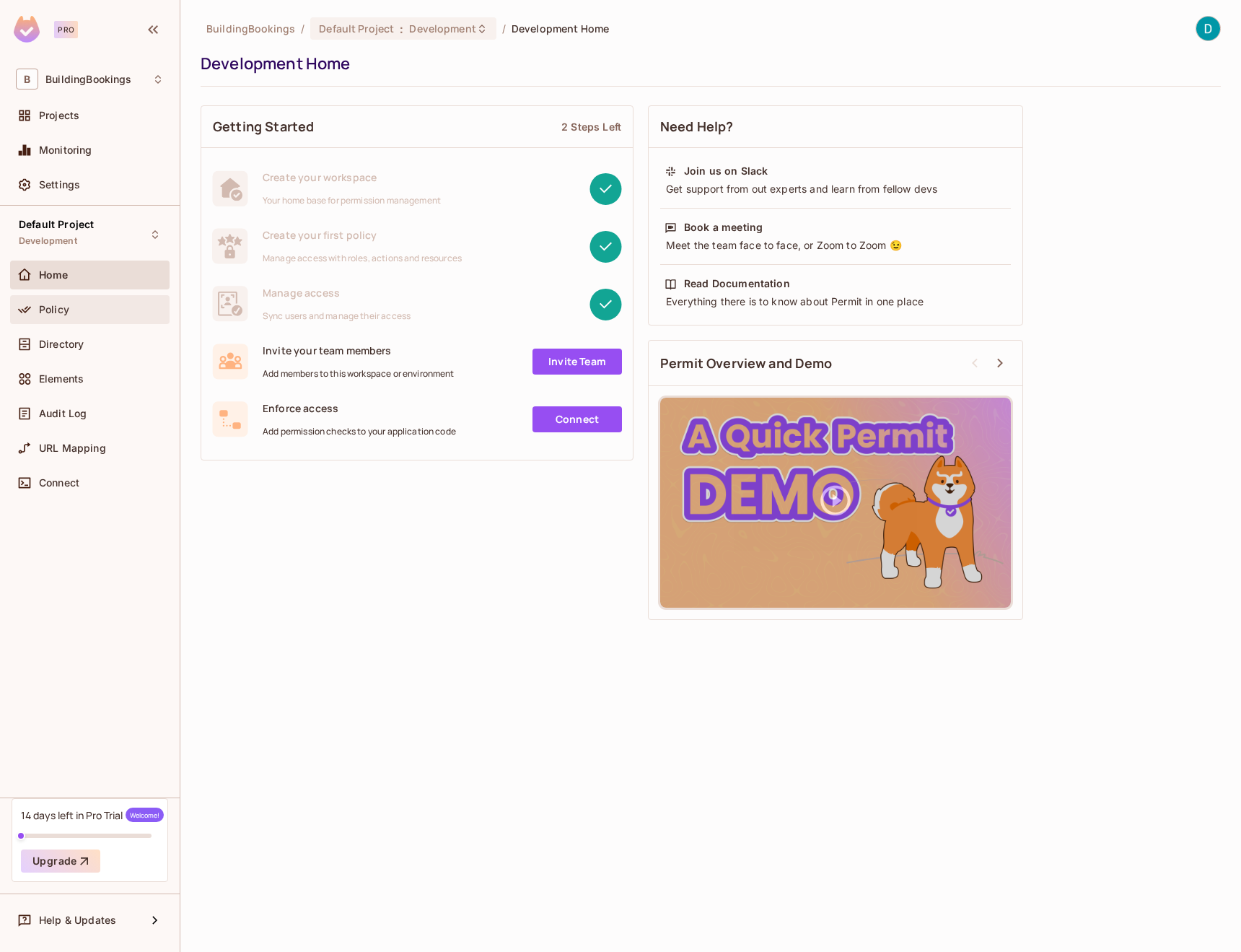
click at [70, 314] on div "Policy" at bounding box center [101, 309] width 125 height 12
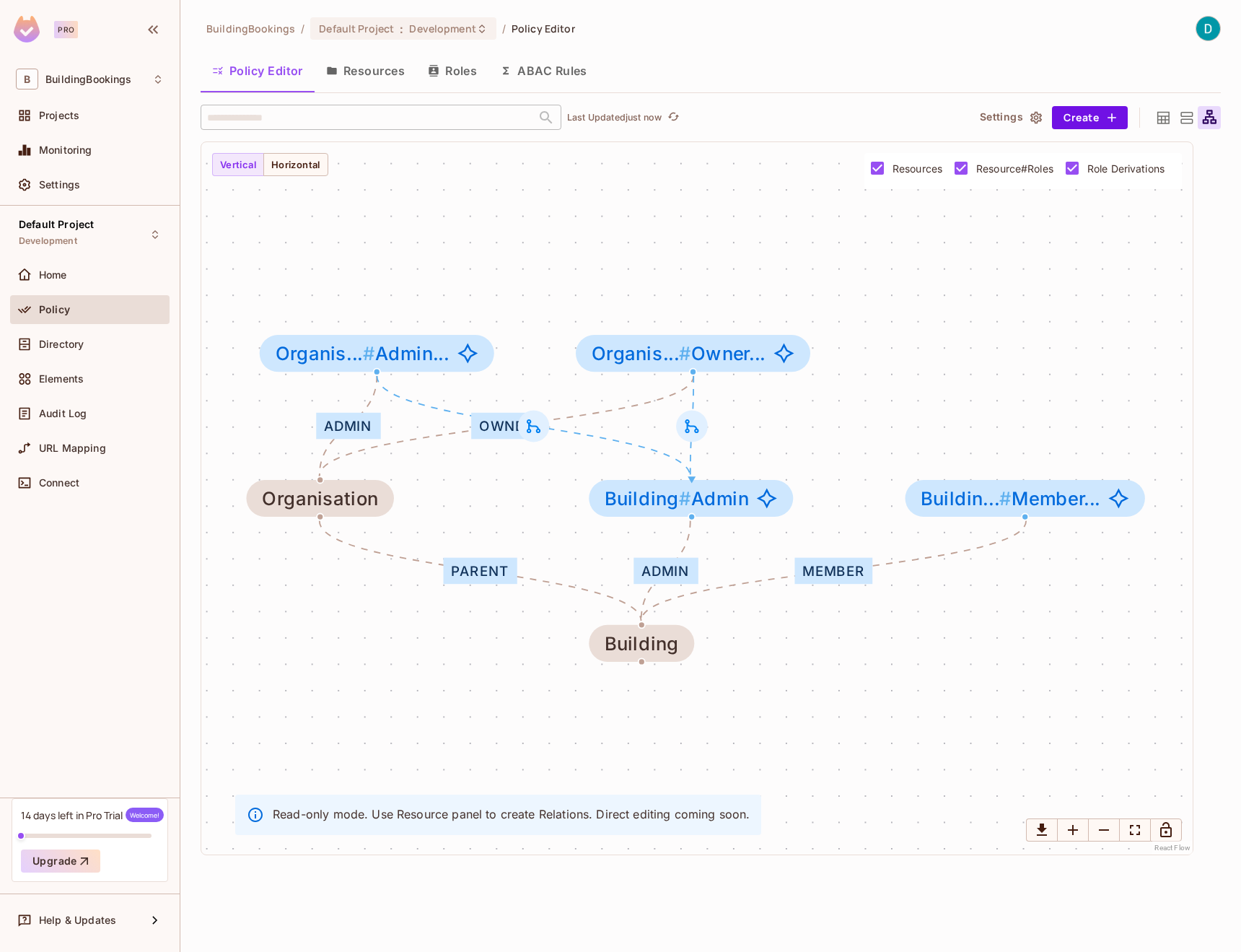
click at [340, 74] on button "Resources" at bounding box center [365, 70] width 102 height 36
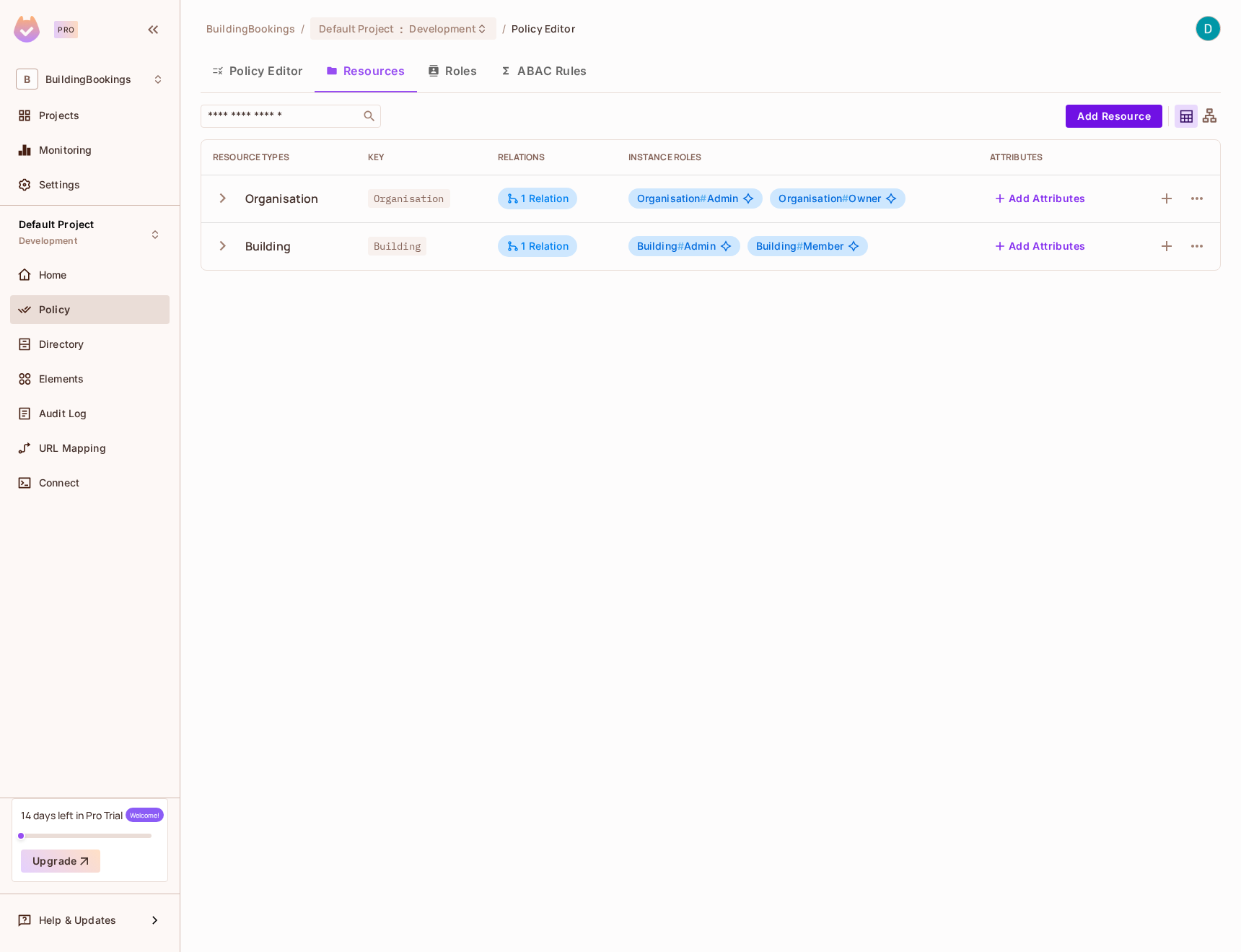
click at [439, 67] on icon "button" at bounding box center [434, 70] width 12 height 12
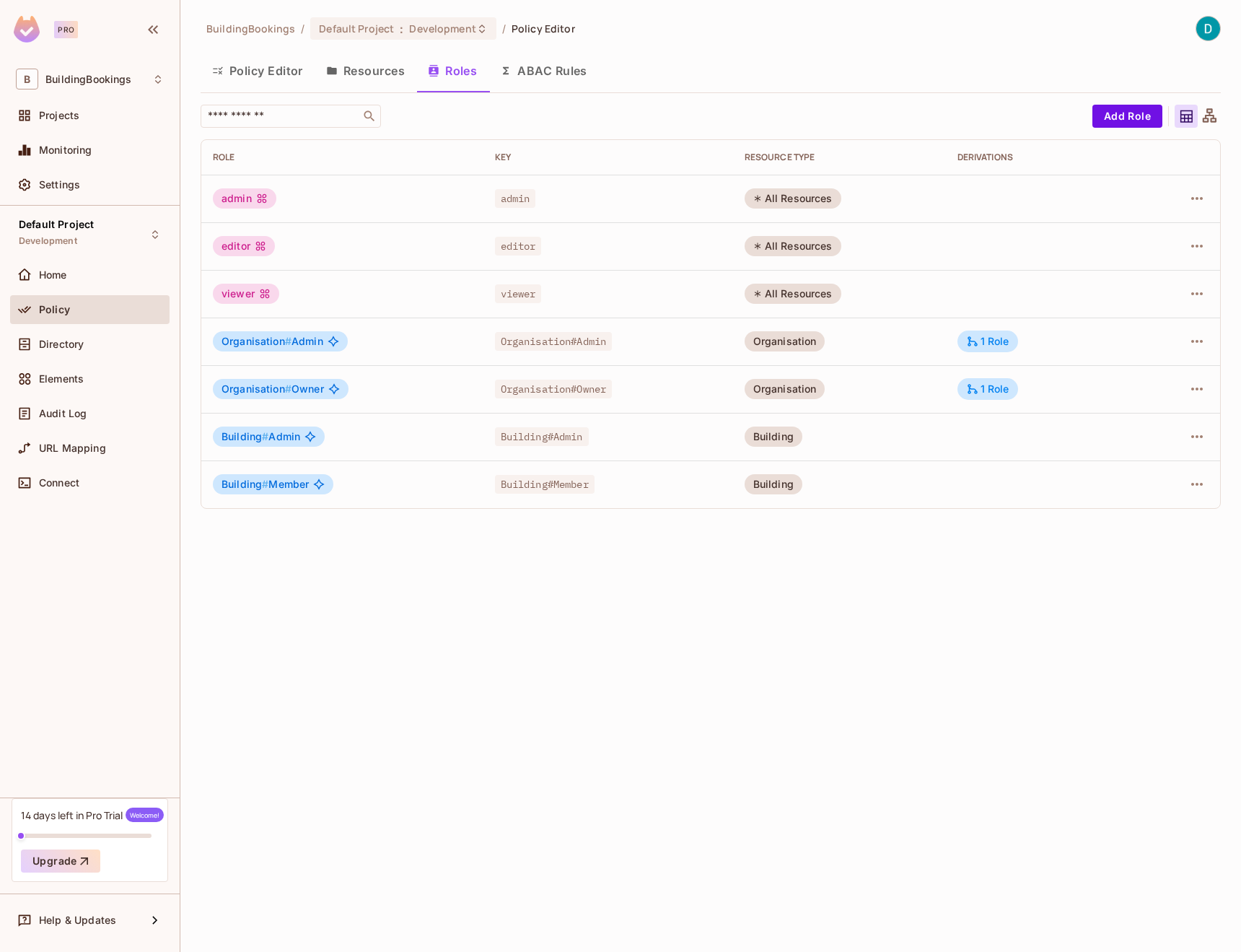
click at [250, 295] on div "viewer" at bounding box center [246, 293] width 66 height 20
click at [508, 296] on span "viewer" at bounding box center [518, 293] width 47 height 18
copy span "viewer"
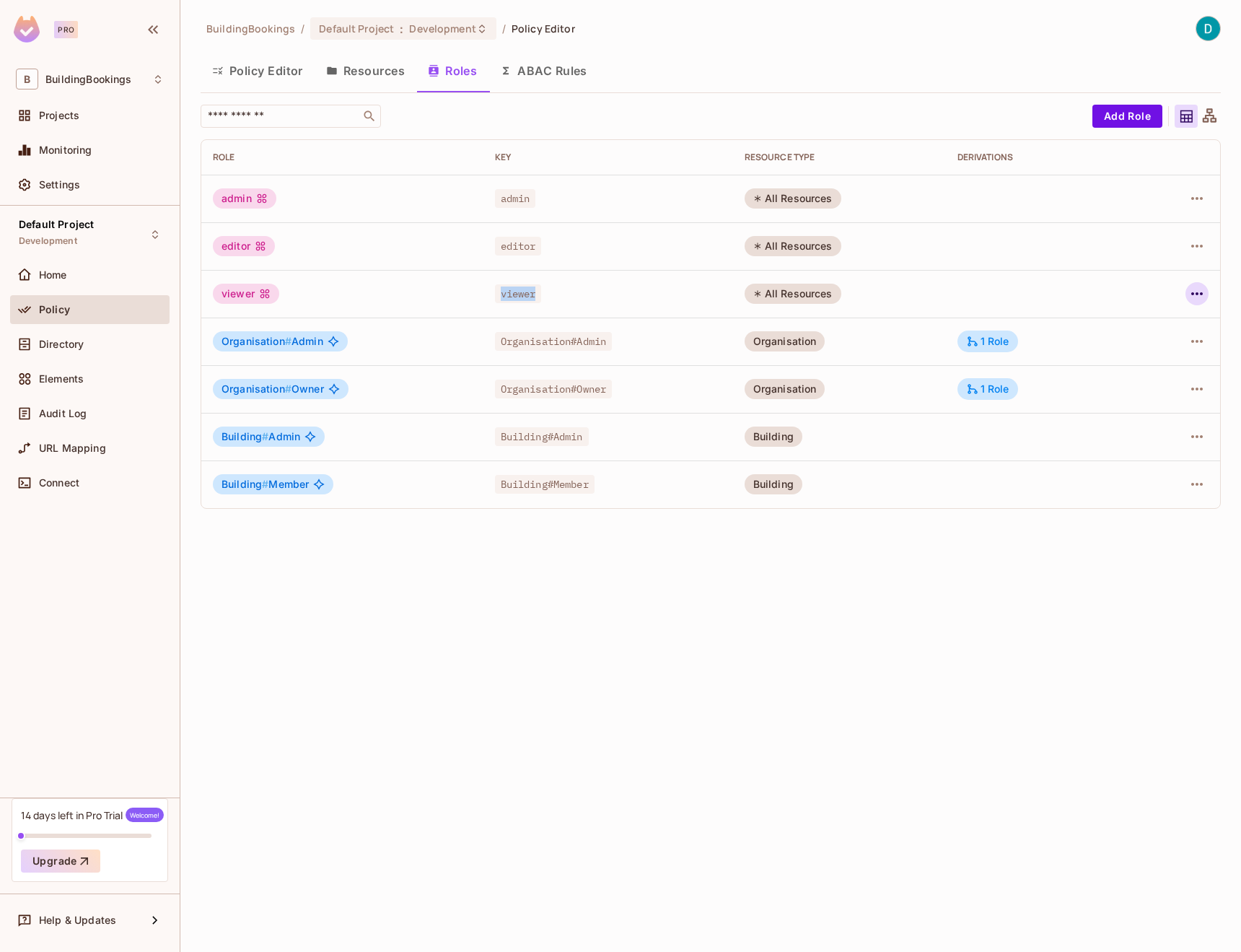
click at [1193, 291] on icon "button" at bounding box center [1197, 294] width 17 height 17
click at [1165, 326] on li "Edit Role" at bounding box center [1134, 327] width 128 height 32
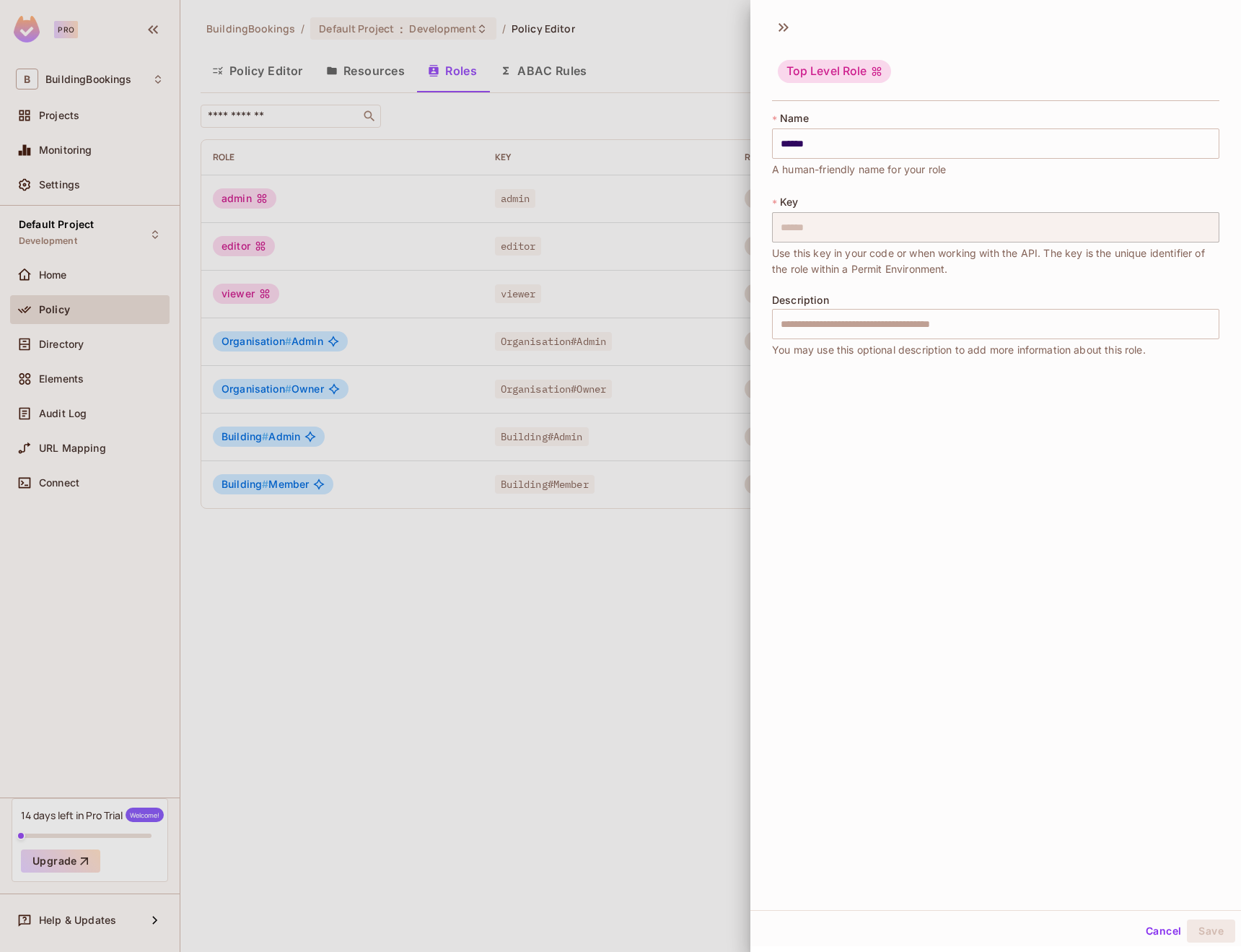
click at [686, 444] on div at bounding box center [620, 476] width 1241 height 952
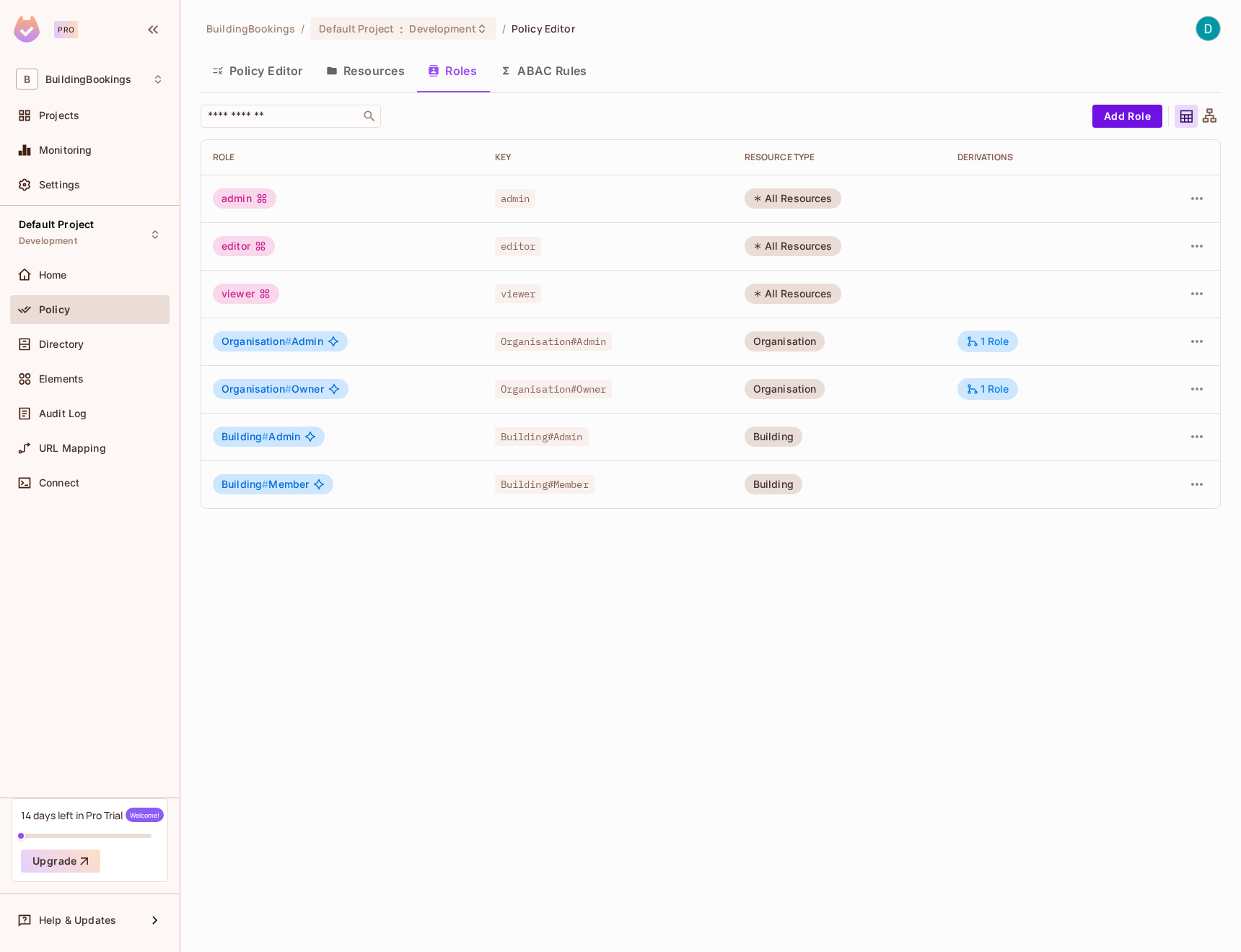
click at [240, 290] on div "viewer" at bounding box center [246, 293] width 66 height 20
click at [1201, 296] on icon "button" at bounding box center [1197, 294] width 17 height 17
click at [834, 206] on div at bounding box center [620, 476] width 1241 height 952
click at [306, 80] on button "Policy Editor" at bounding box center [257, 70] width 114 height 36
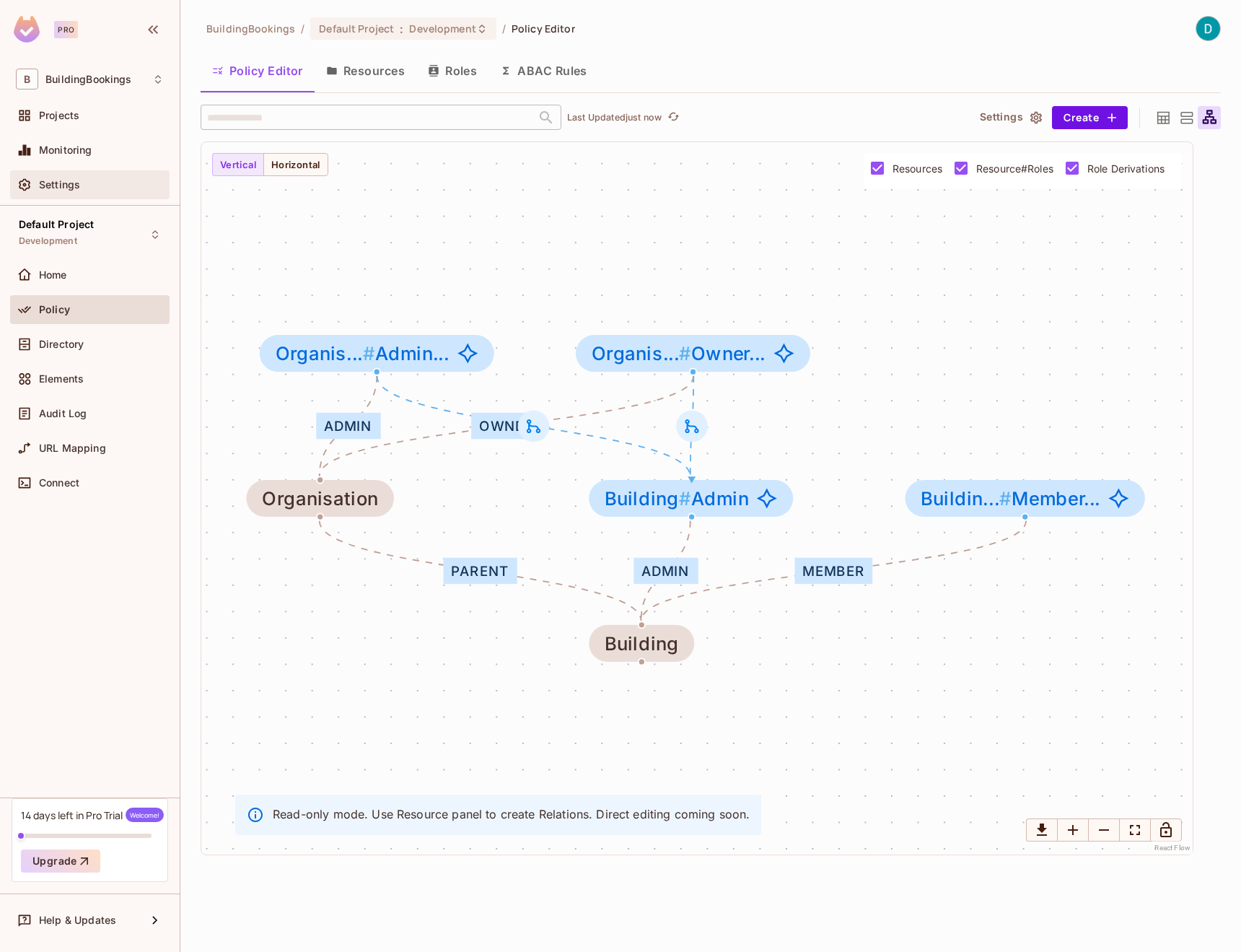
click at [88, 182] on div "Settings" at bounding box center [101, 185] width 125 height 12
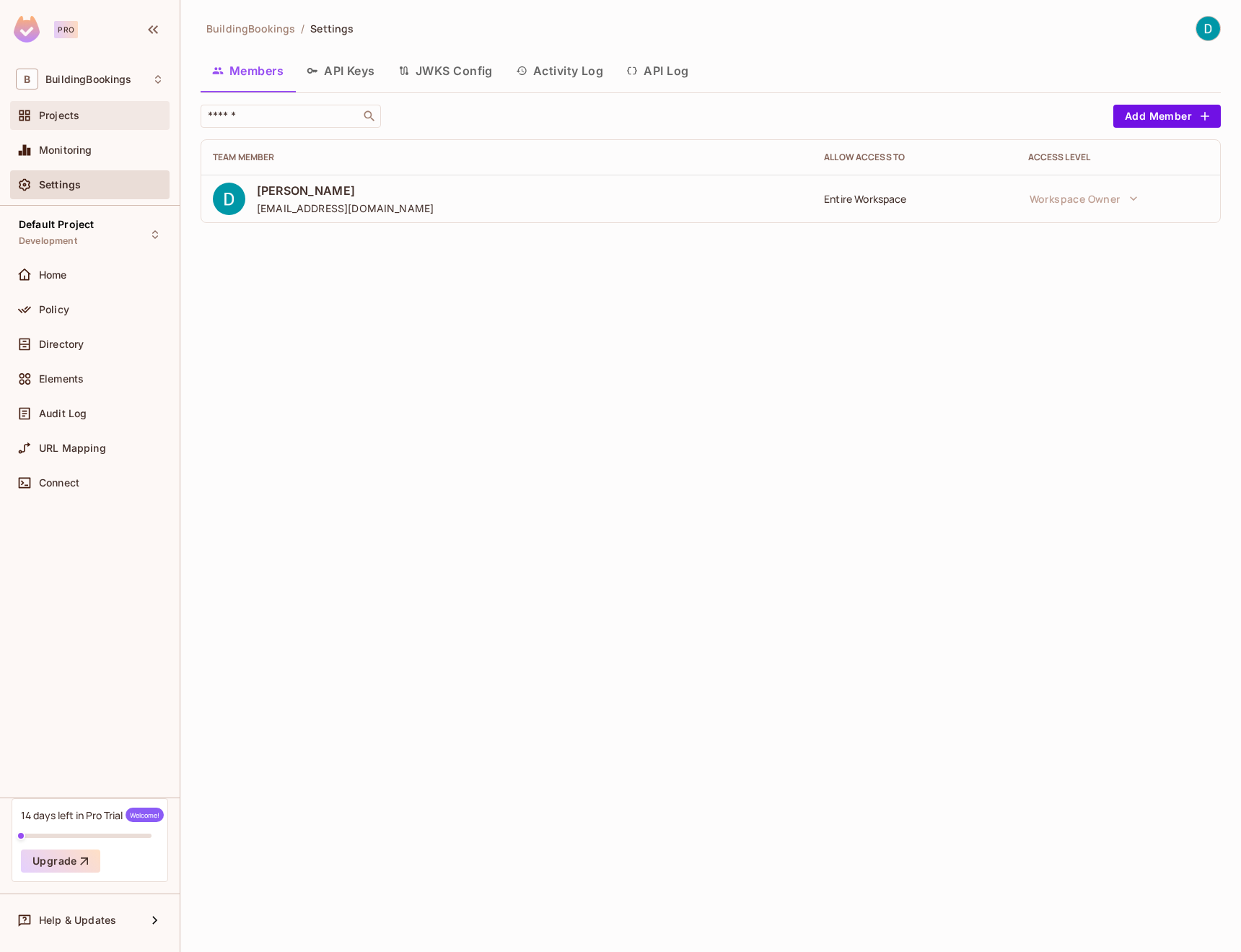
click at [120, 112] on div "Projects" at bounding box center [101, 116] width 125 height 12
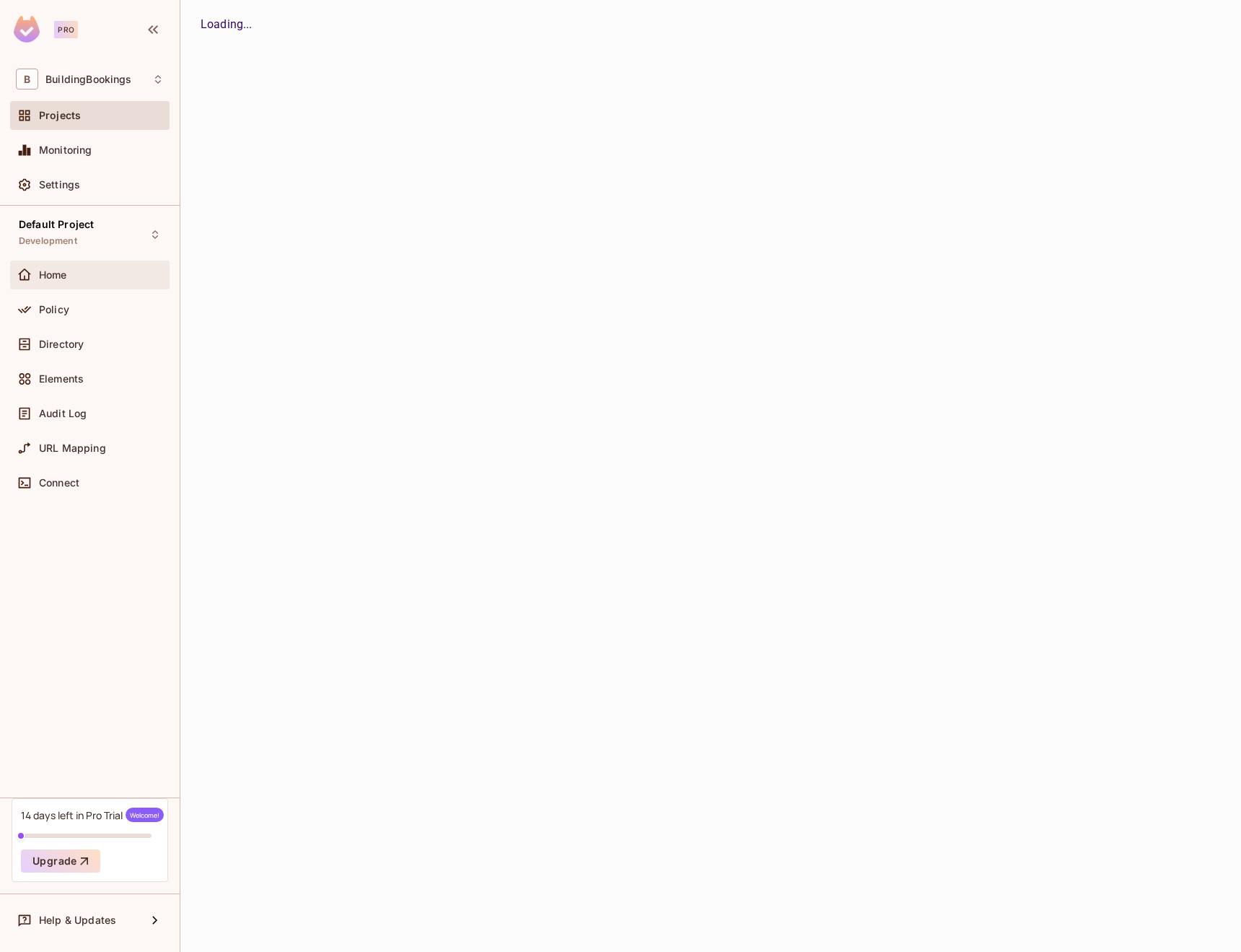
click at [65, 274] on span "Home" at bounding box center [52, 275] width 28 height 12
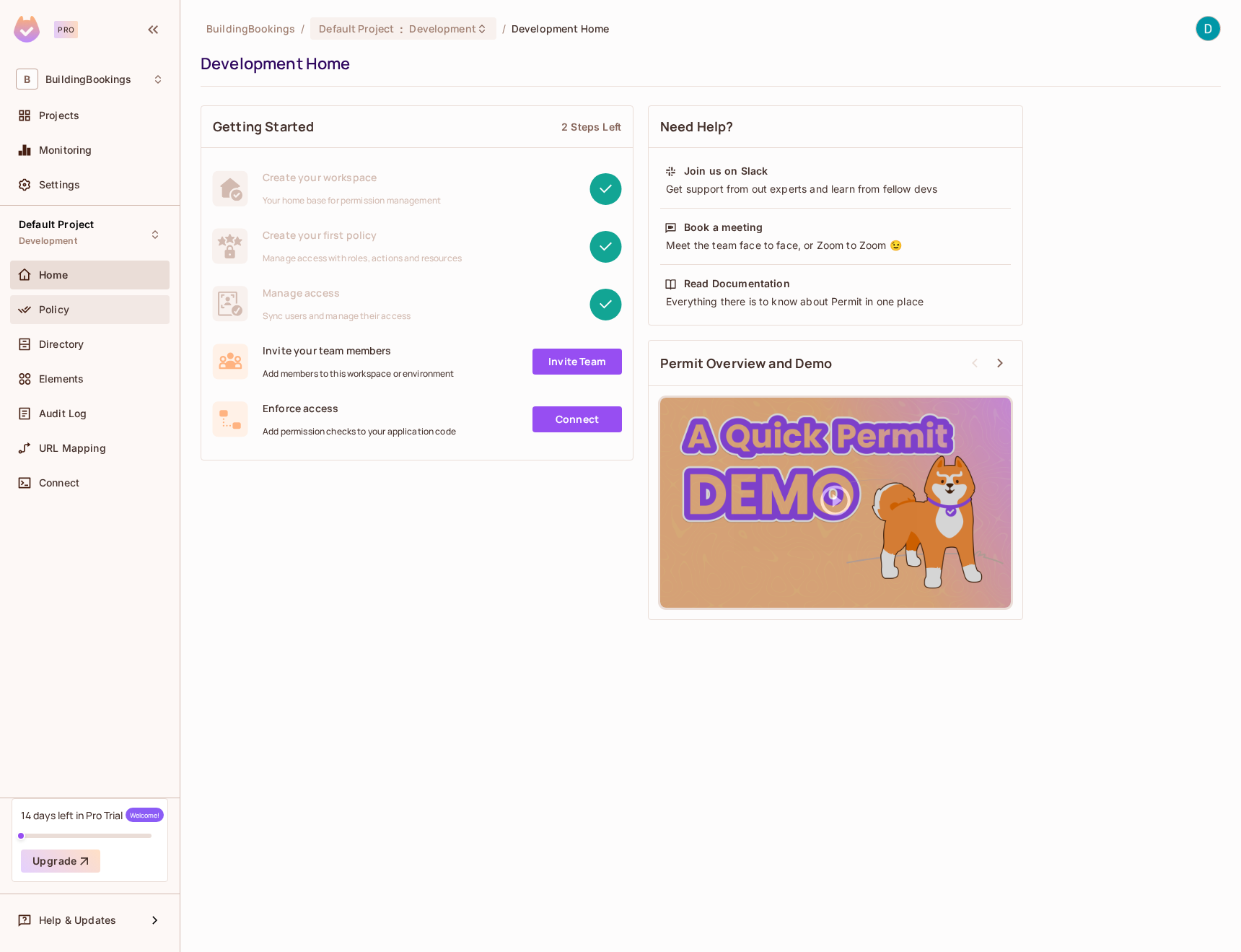
click at [99, 322] on div "Policy" at bounding box center [89, 309] width 159 height 29
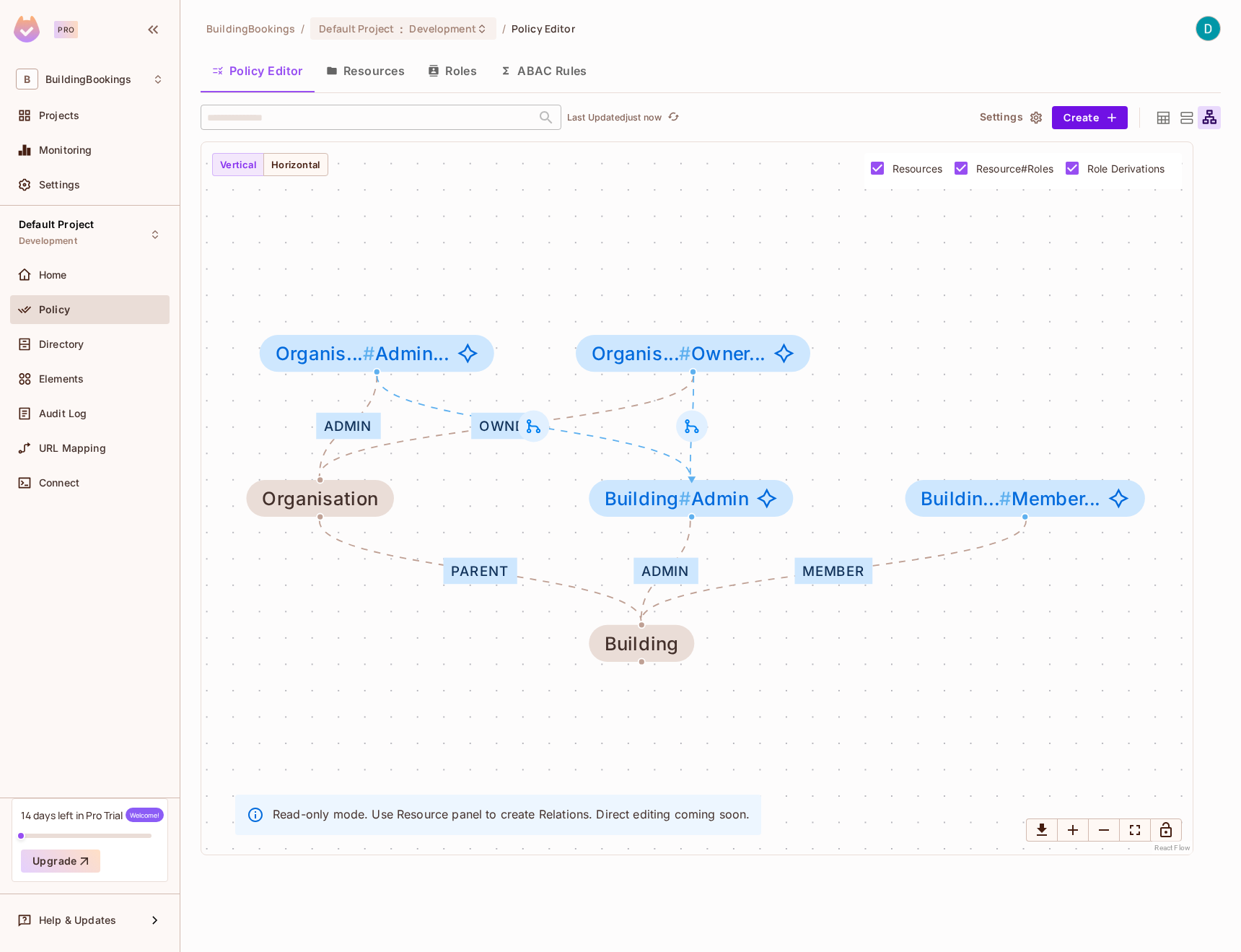
click at [372, 79] on button "Resources" at bounding box center [365, 70] width 102 height 36
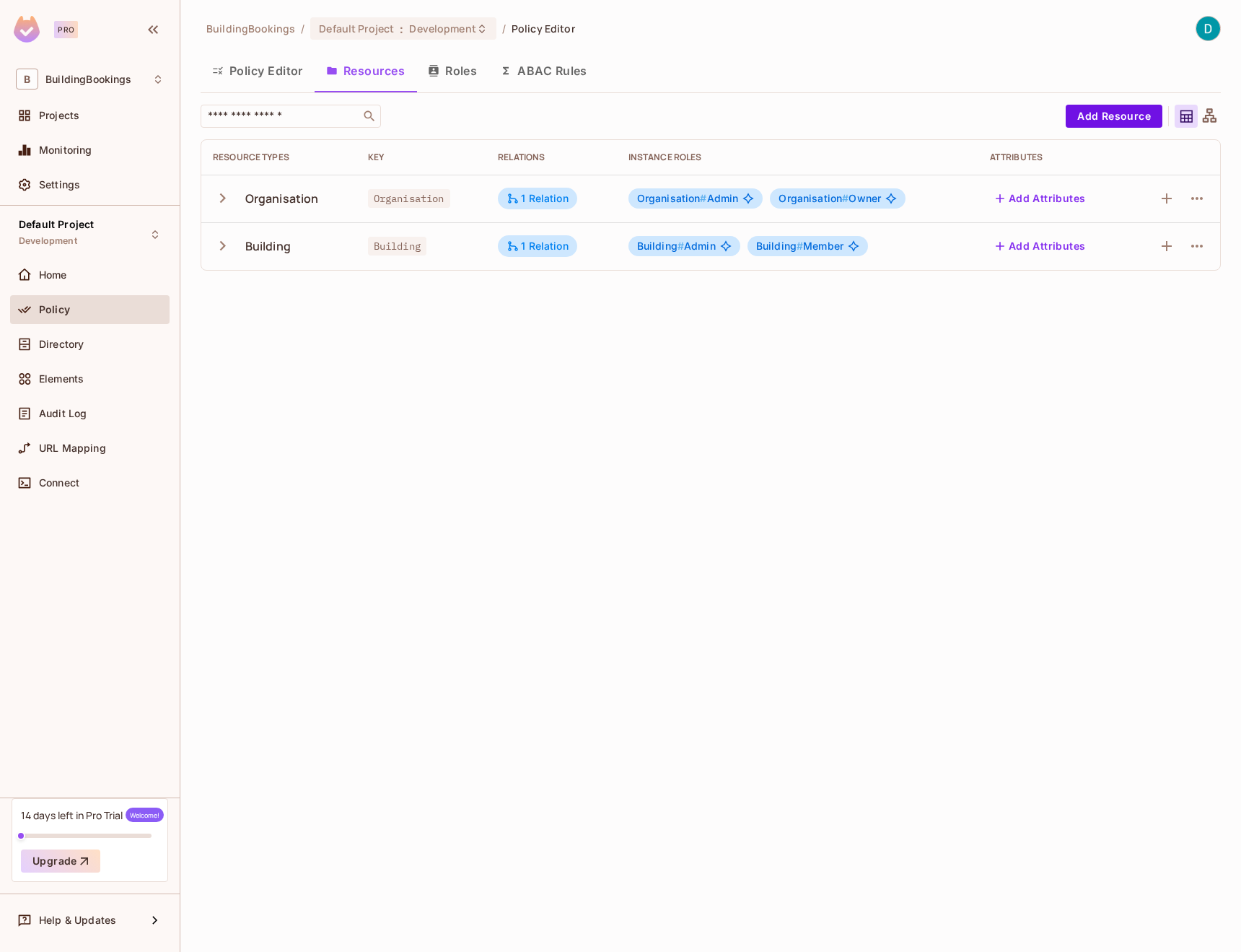
click at [418, 74] on button "Roles" at bounding box center [452, 70] width 72 height 36
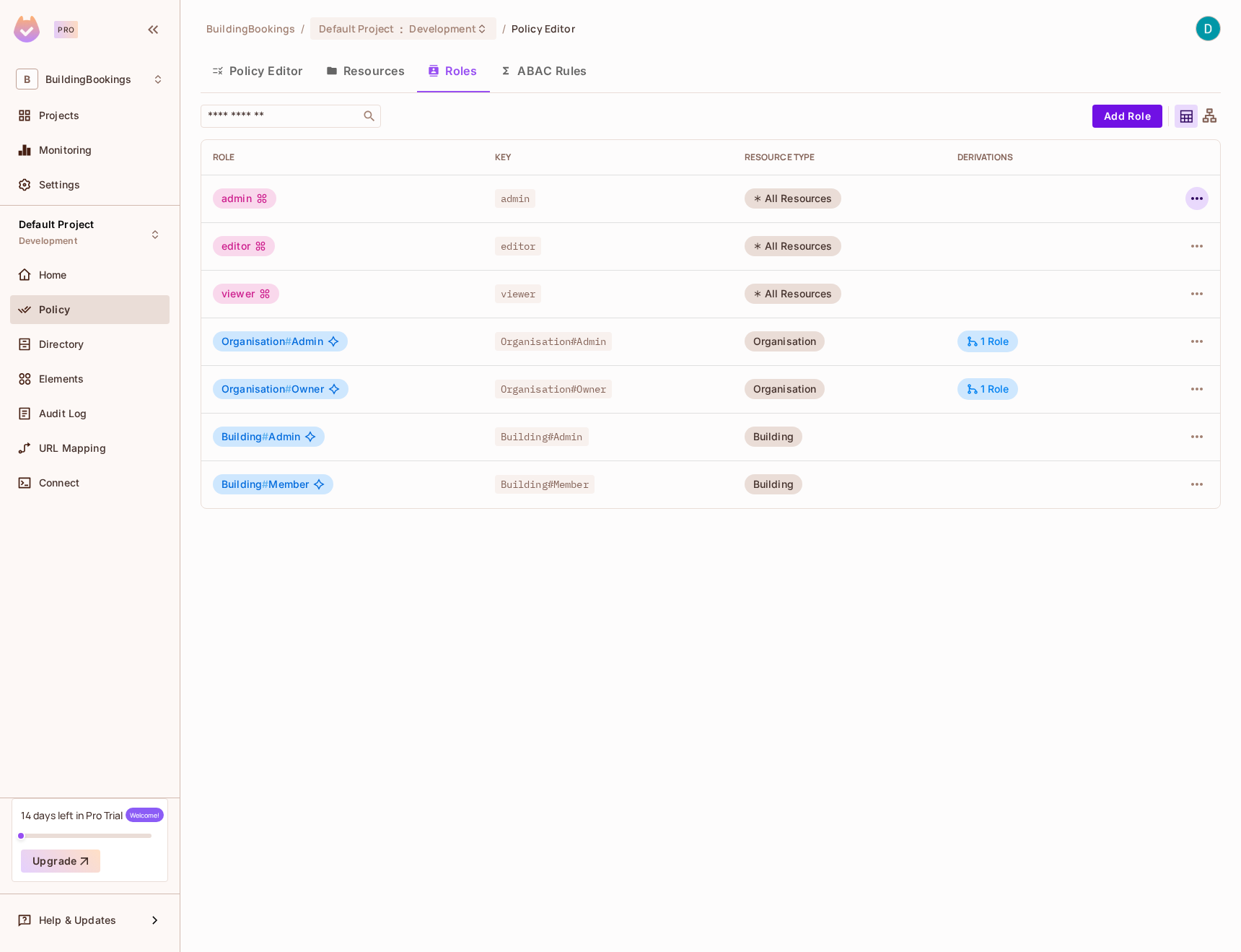
click at [1201, 203] on icon "button" at bounding box center [1197, 198] width 17 height 17
click at [1173, 258] on div "Edit Attributes" at bounding box center [1147, 264] width 71 height 14
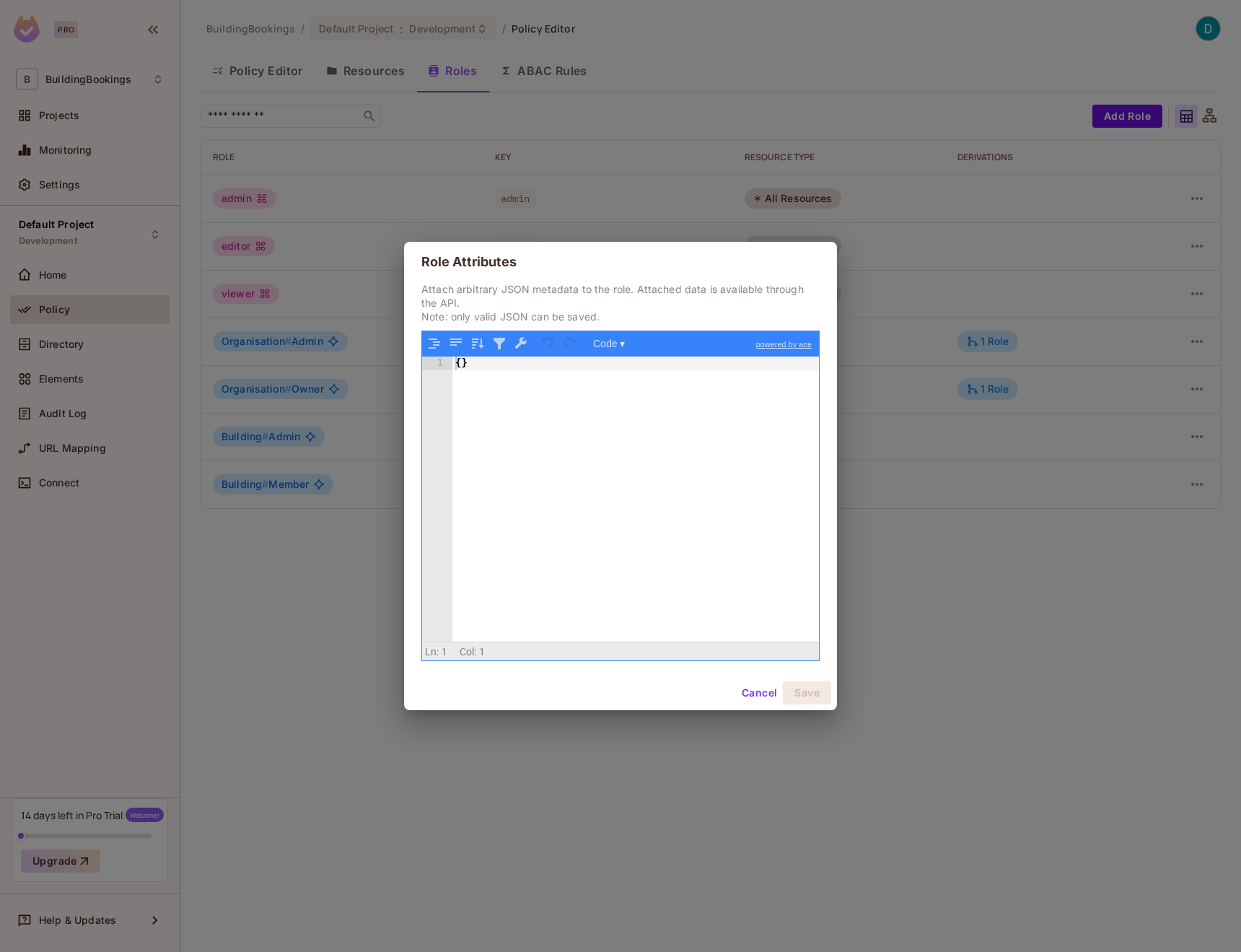
drag, startPoint x: 1136, startPoint y: 265, endPoint x: 1118, endPoint y: 263, distance: 18.1
click at [1136, 266] on div "Role Attributes Attach arbitrary JSON metadata to the role. Attached data is av…" at bounding box center [620, 476] width 1241 height 952
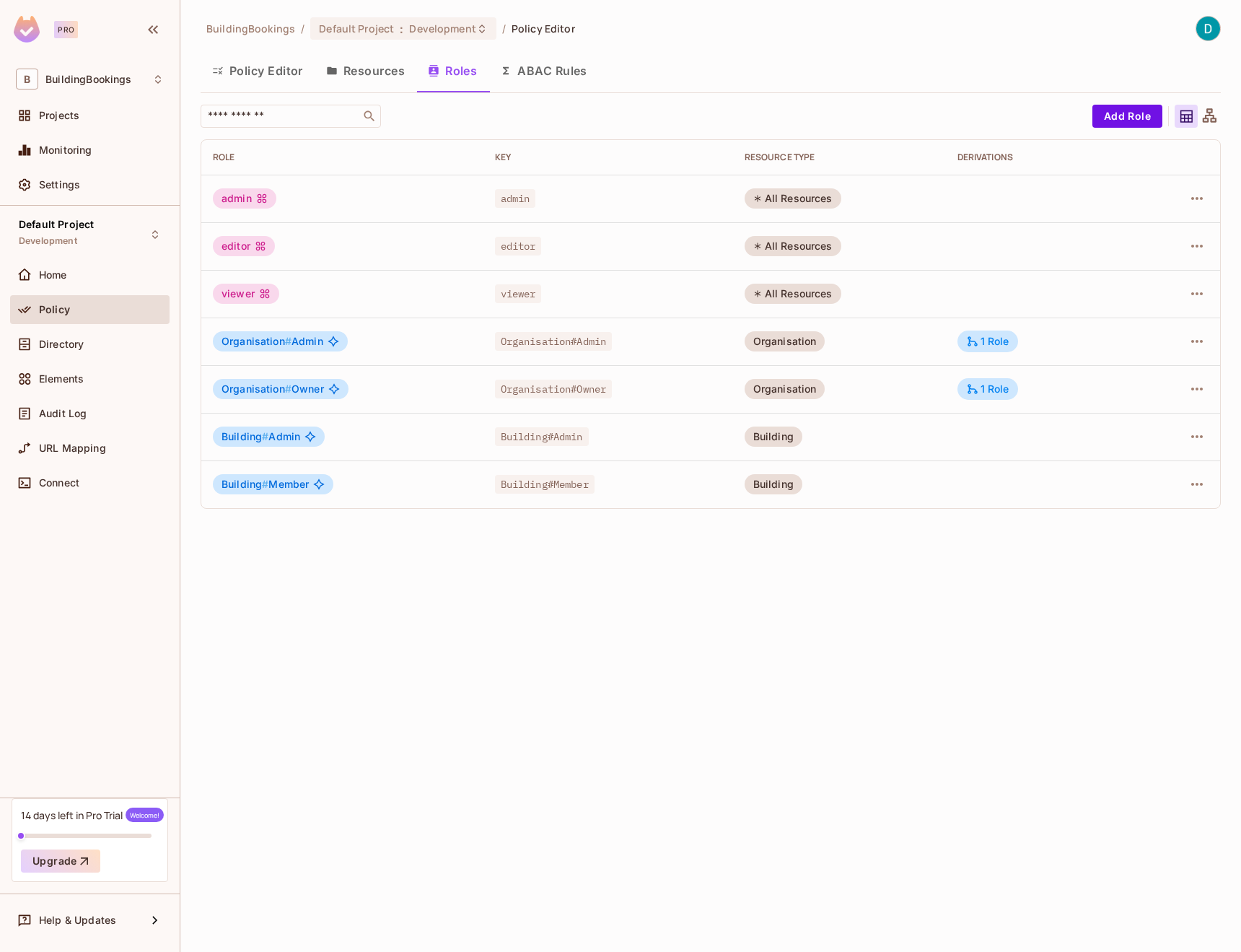
click at [525, 68] on button "ABAC Rules" at bounding box center [543, 70] width 111 height 36
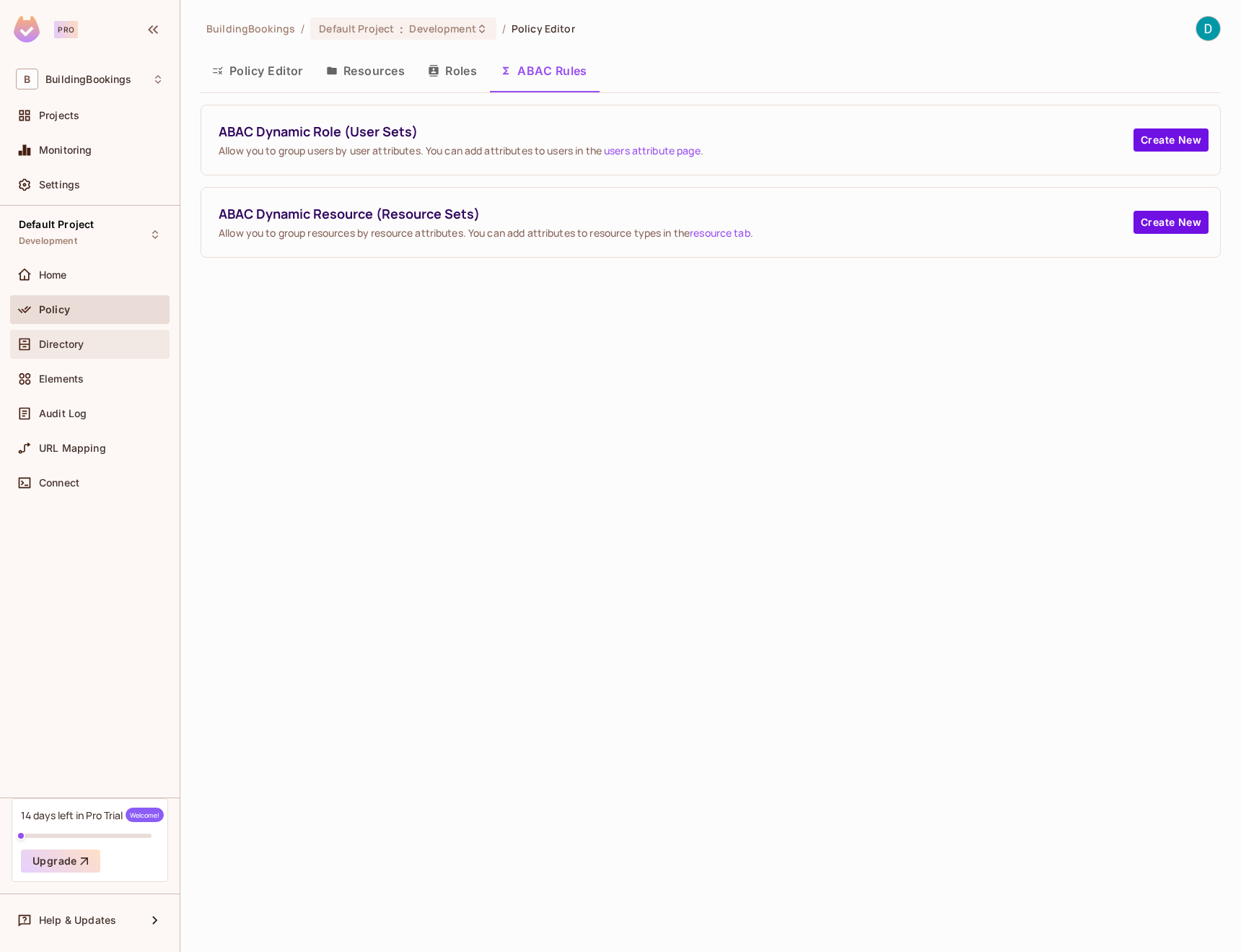
click at [88, 354] on div "Directory" at bounding box center [89, 344] width 159 height 29
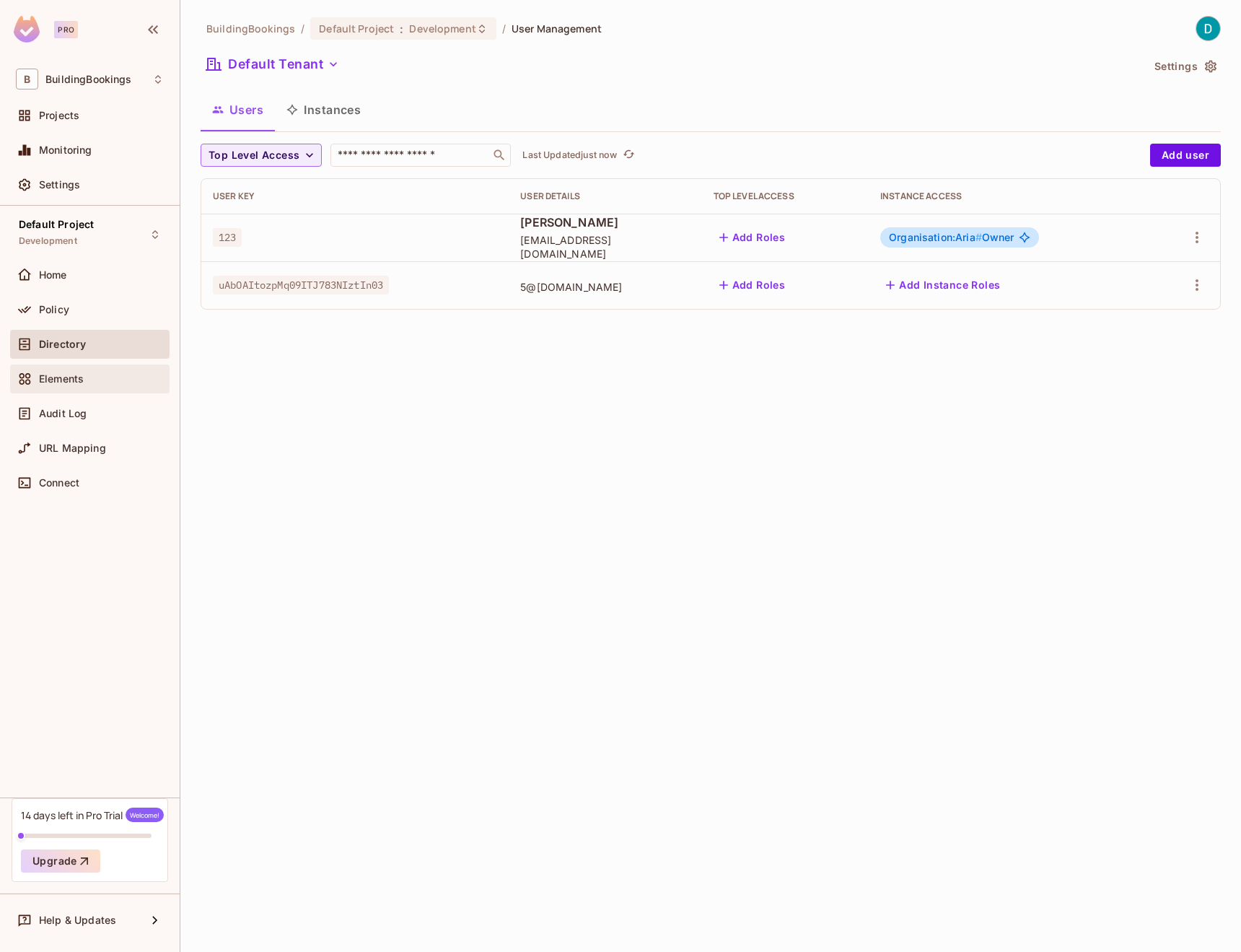
click at [85, 373] on div "Elements" at bounding box center [101, 379] width 125 height 12
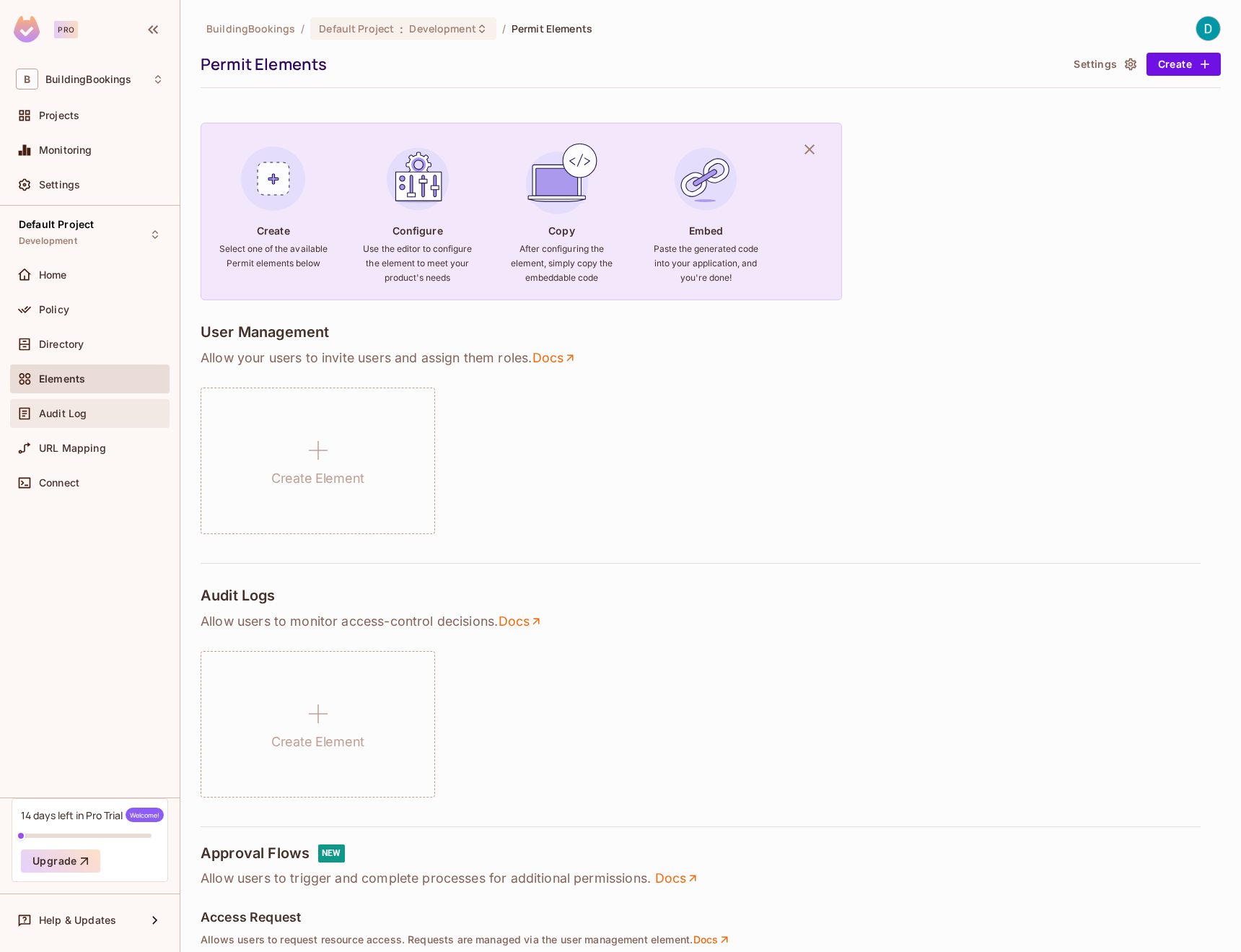
click at [82, 405] on div "Audit Log" at bounding box center [90, 413] width 148 height 17
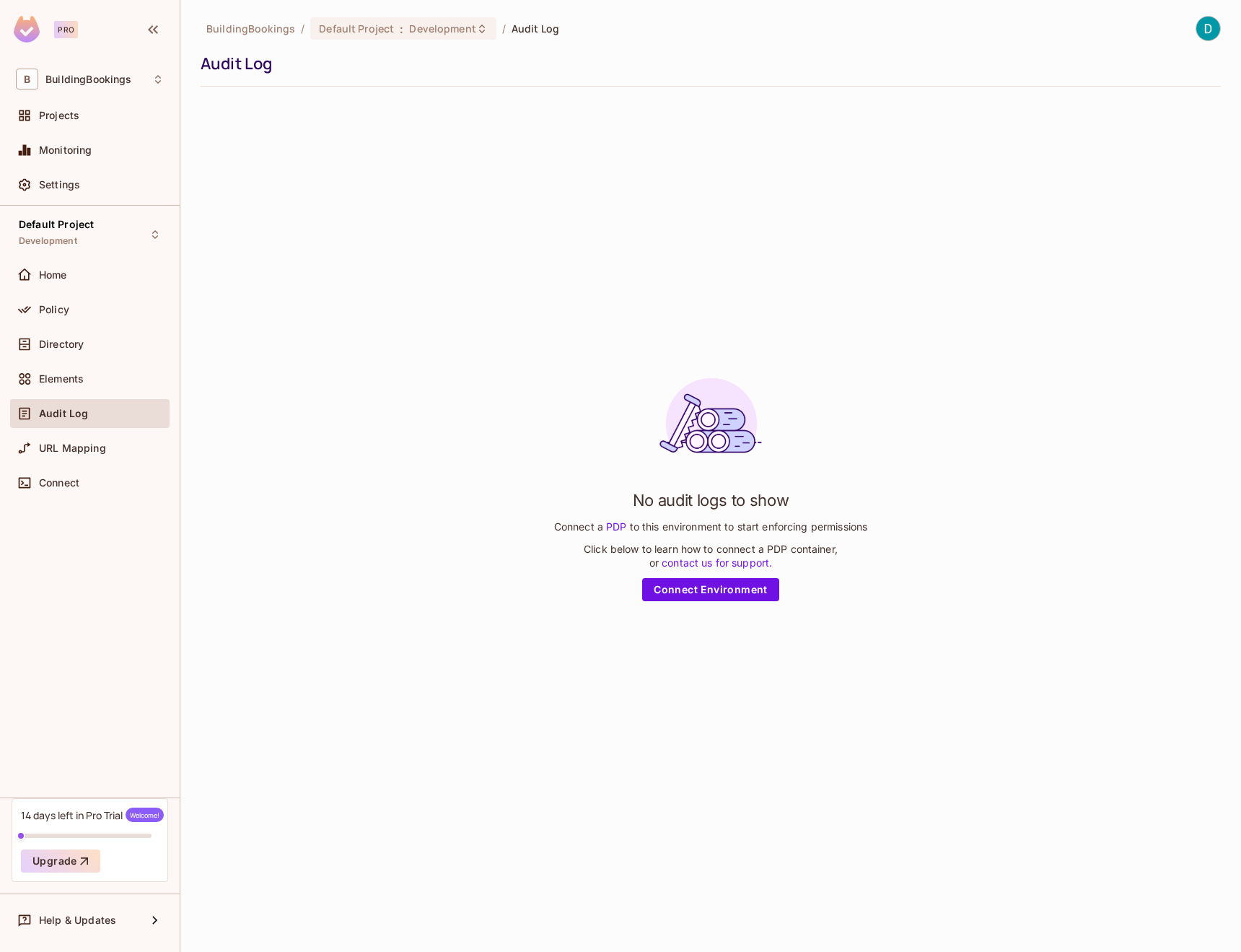
click at [78, 430] on div "Audit Log" at bounding box center [89, 416] width 159 height 35
click at [73, 493] on div "Connect" at bounding box center [89, 483] width 159 height 29
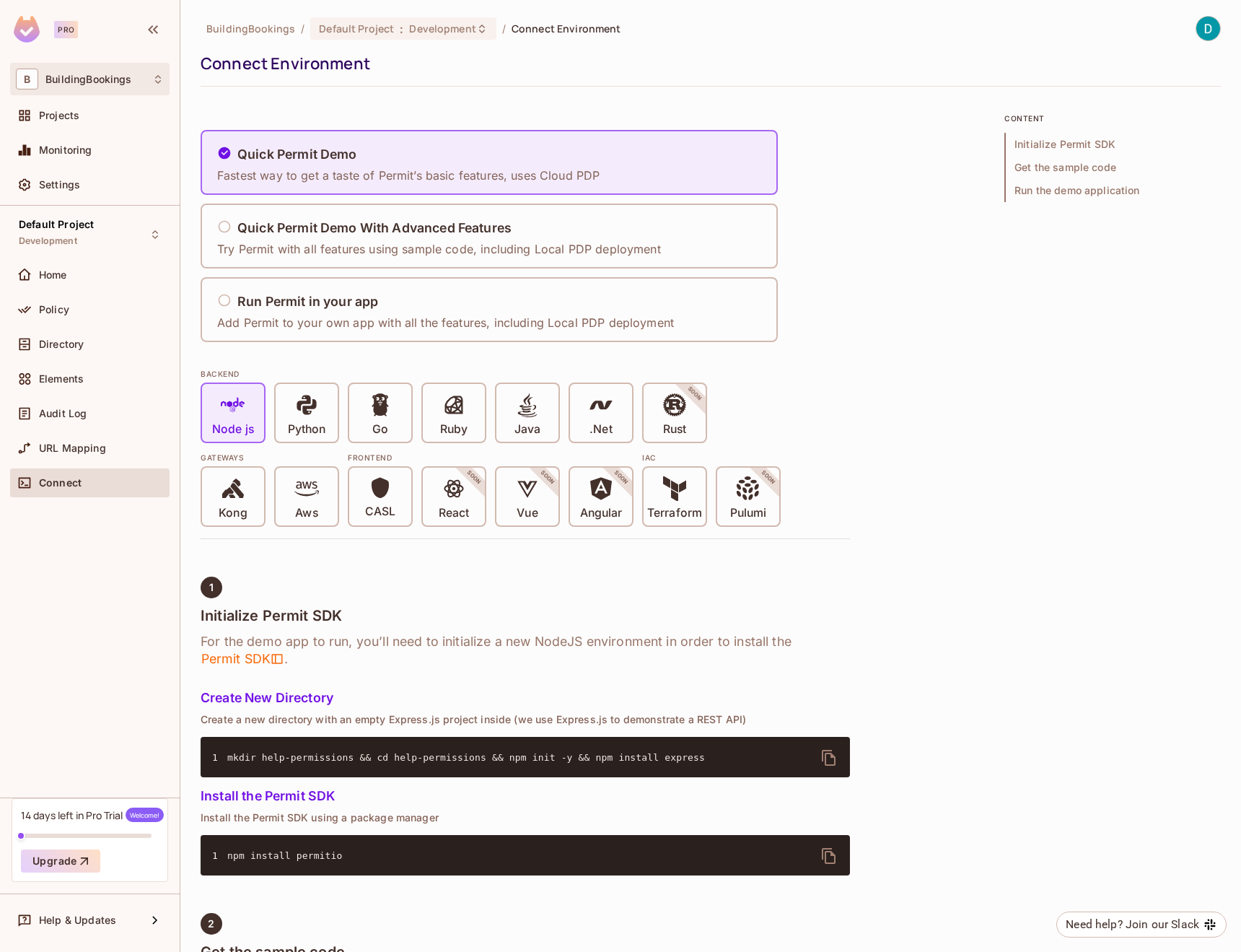
click at [85, 93] on div "B BuildingBookings" at bounding box center [89, 79] width 159 height 33
click at [85, 93] on div at bounding box center [620, 476] width 1241 height 952
click at [64, 189] on span "Settings" at bounding box center [59, 185] width 41 height 12
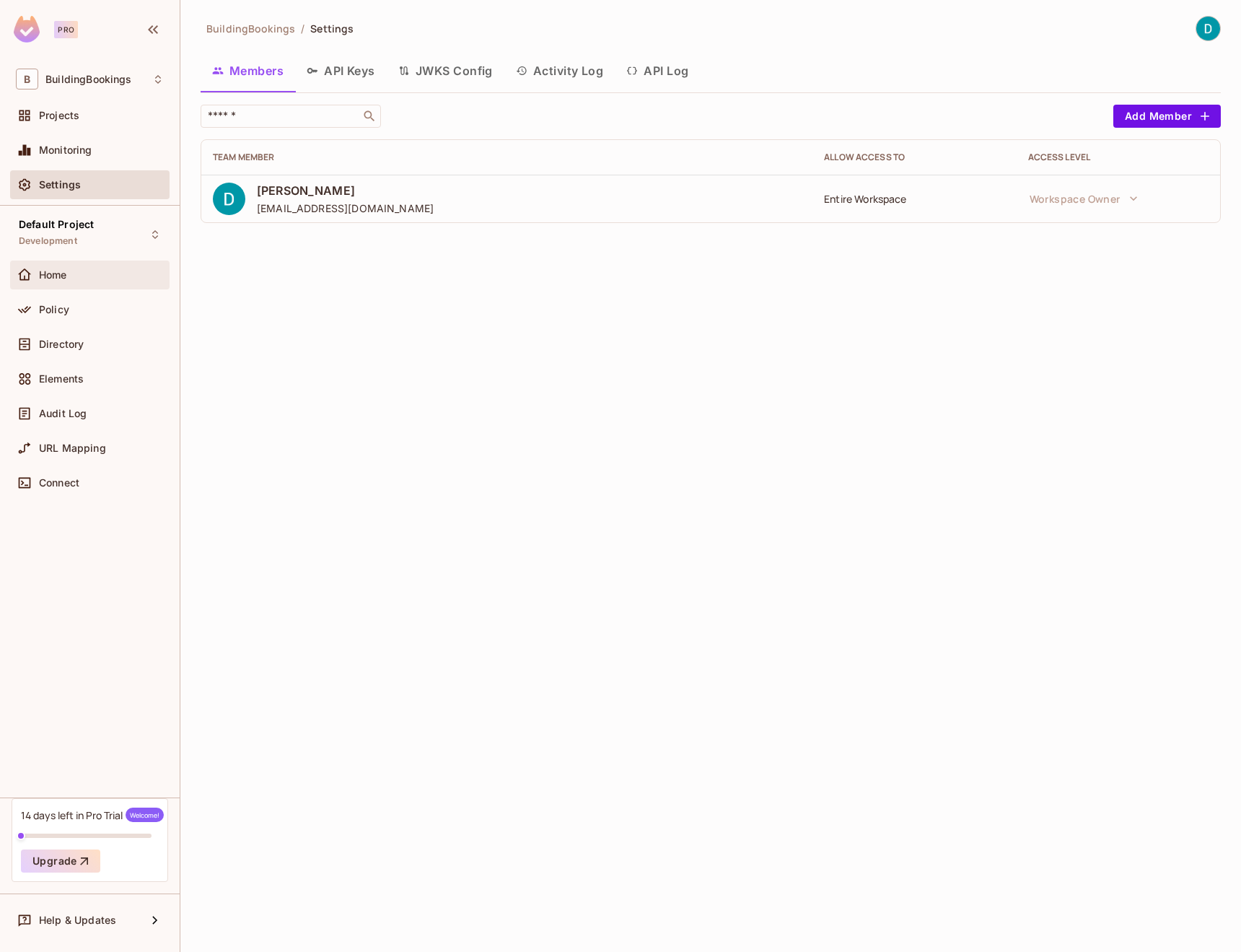
click at [68, 275] on div "Home" at bounding box center [101, 275] width 125 height 12
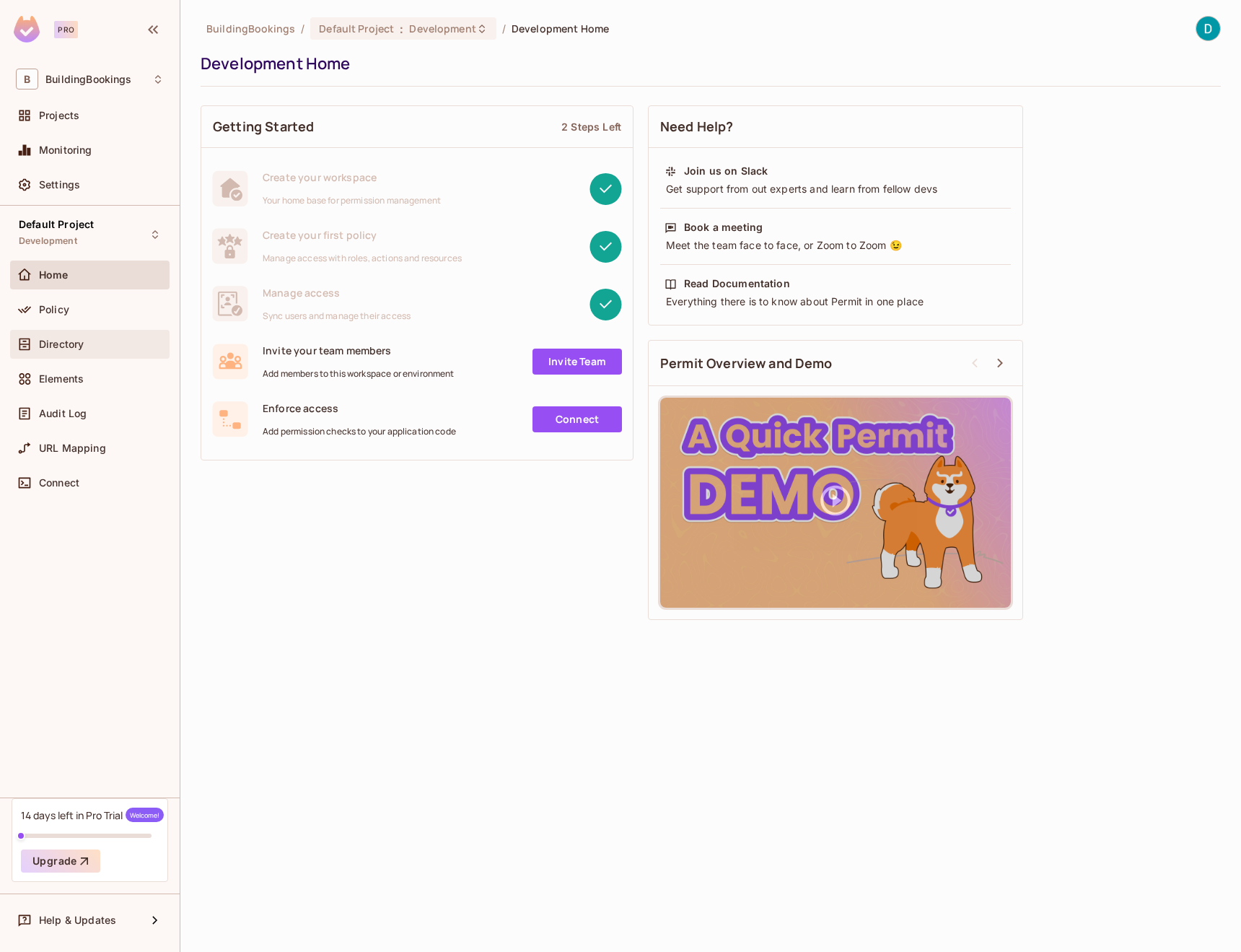
click at [55, 332] on div "Directory" at bounding box center [89, 344] width 159 height 29
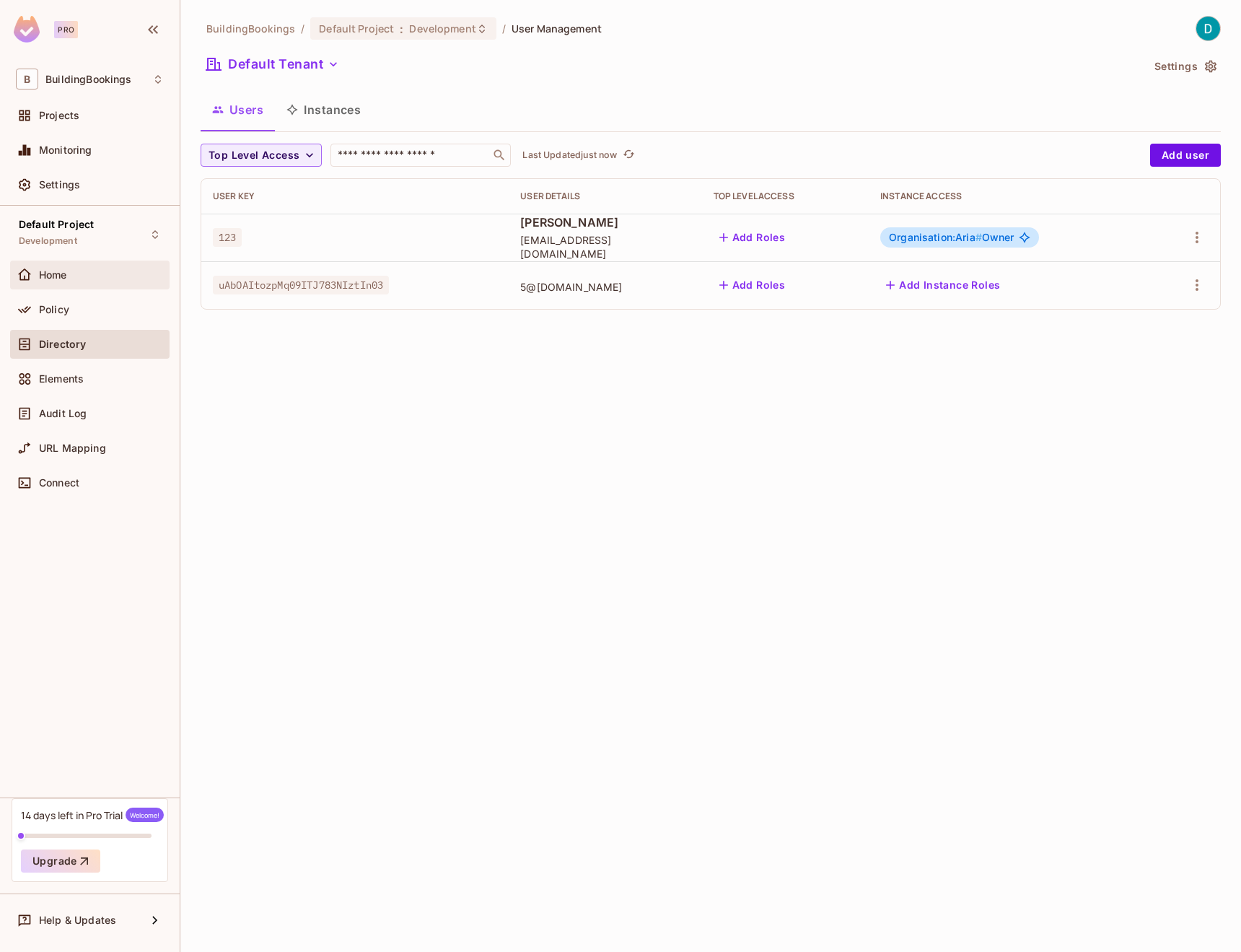
click at [59, 283] on div "Home" at bounding box center [90, 275] width 148 height 17
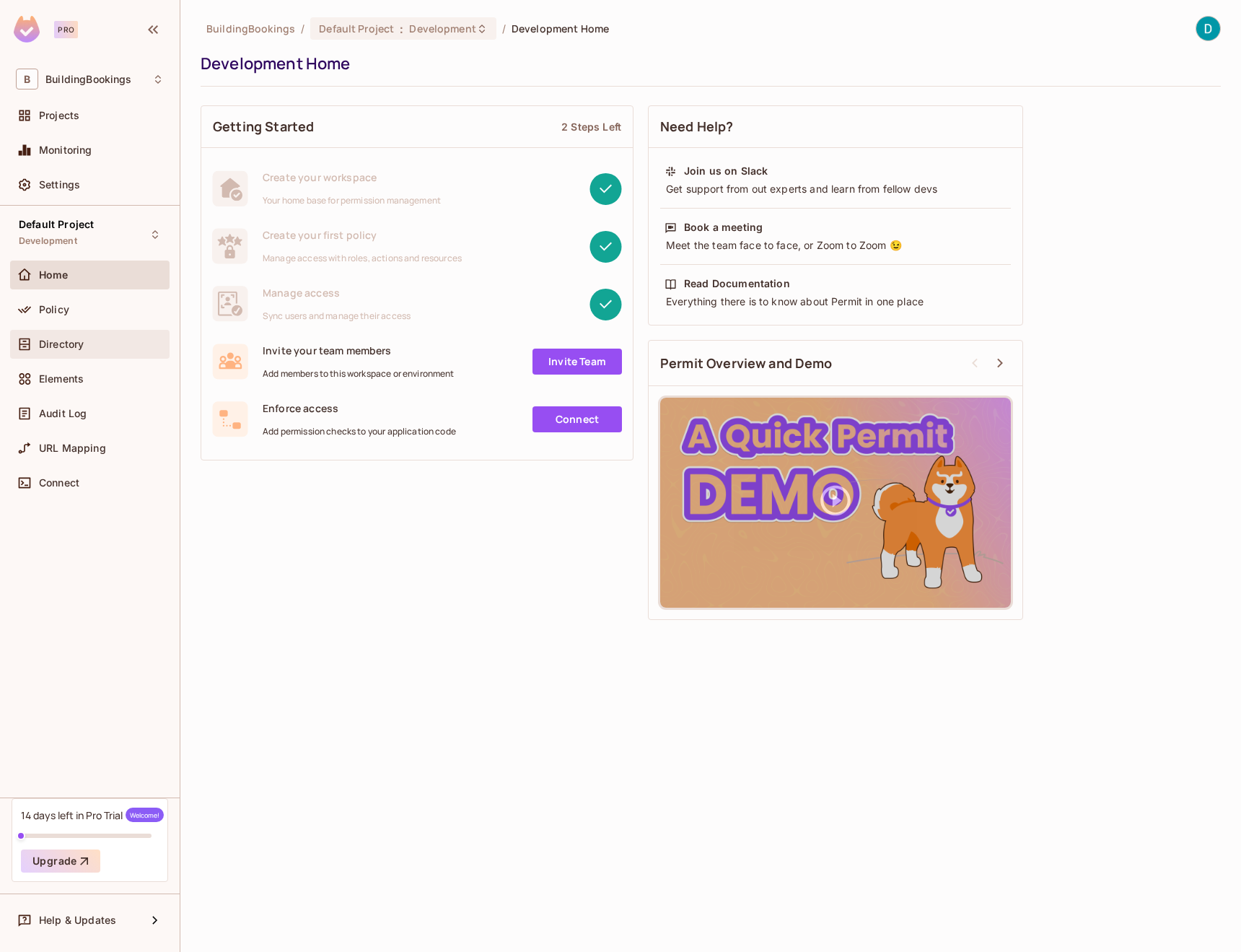
click at [92, 346] on div "Directory" at bounding box center [101, 344] width 125 height 12
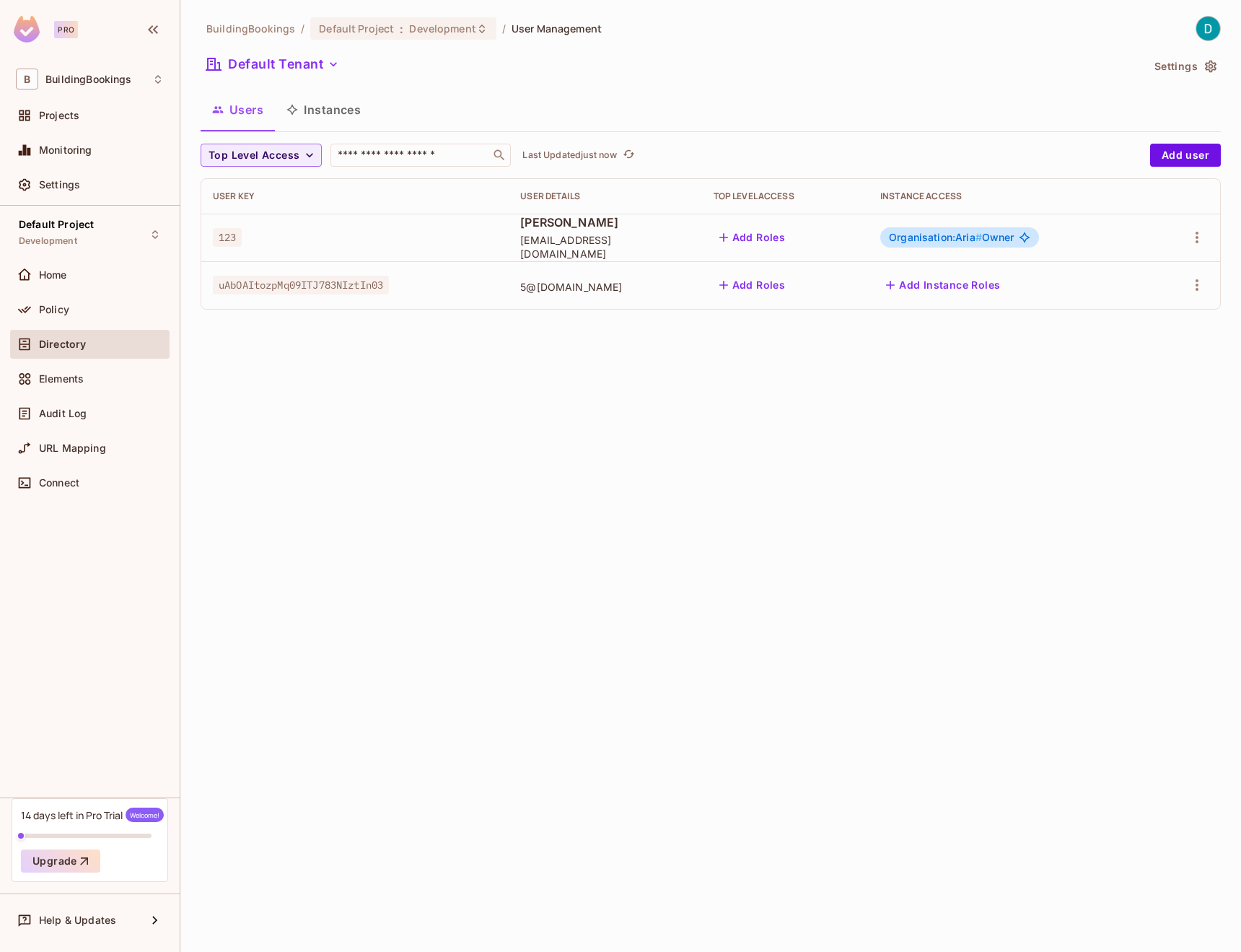
click at [530, 249] on span "dimitri.chrysostomou99@gmail.com" at bounding box center [605, 247] width 170 height 27
click at [1197, 240] on icon "button" at bounding box center [1197, 237] width 17 height 17
click at [1197, 240] on div at bounding box center [620, 476] width 1241 height 952
click at [1196, 242] on icon "button" at bounding box center [1197, 237] width 17 height 17
click at [1181, 267] on li "Edit" at bounding box center [1134, 271] width 128 height 32
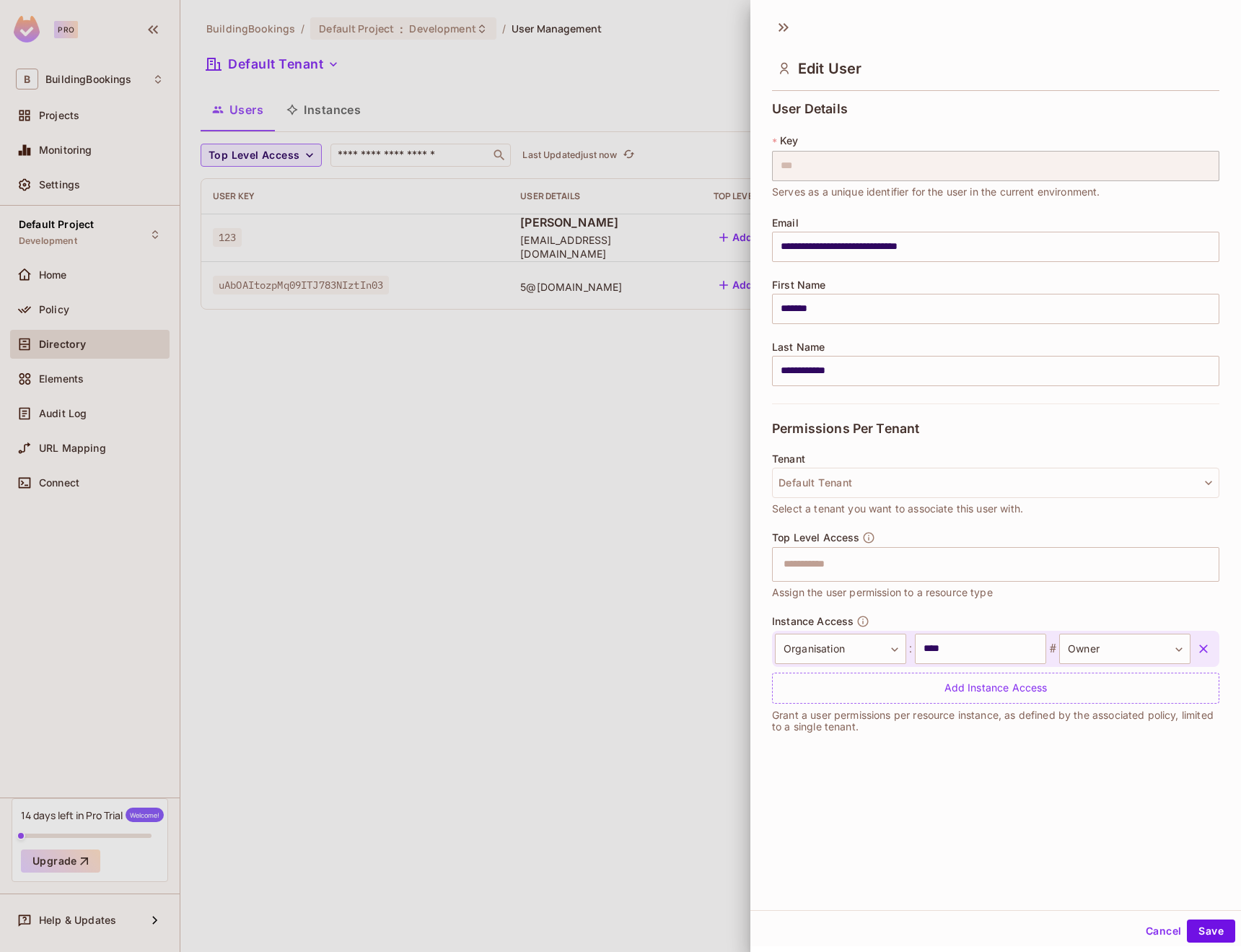
click at [701, 599] on div at bounding box center [620, 476] width 1241 height 952
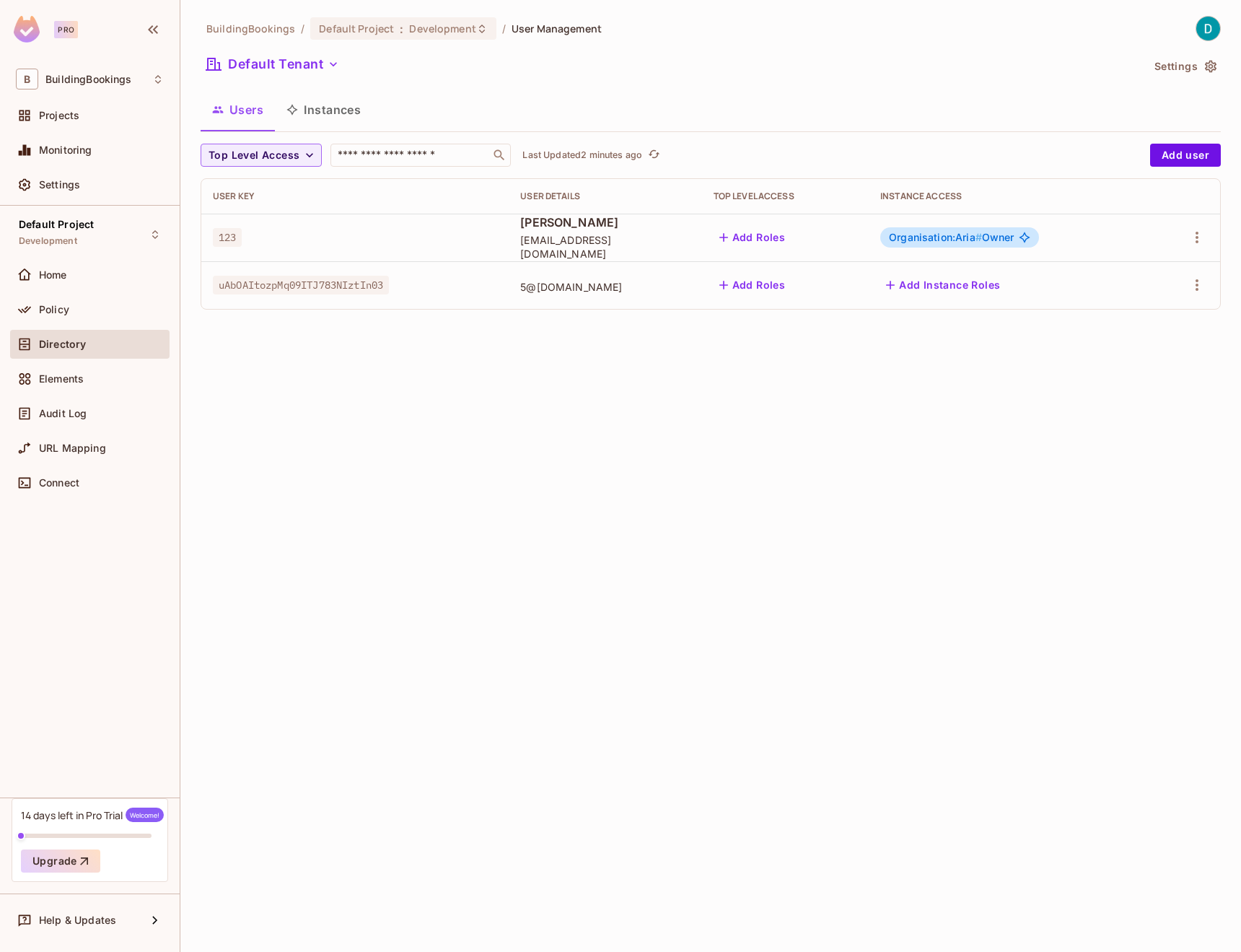
click at [660, 154] on icon "refresh" at bounding box center [653, 154] width 13 height 13
click at [283, 65] on button "Default Tenant" at bounding box center [273, 65] width 145 height 23
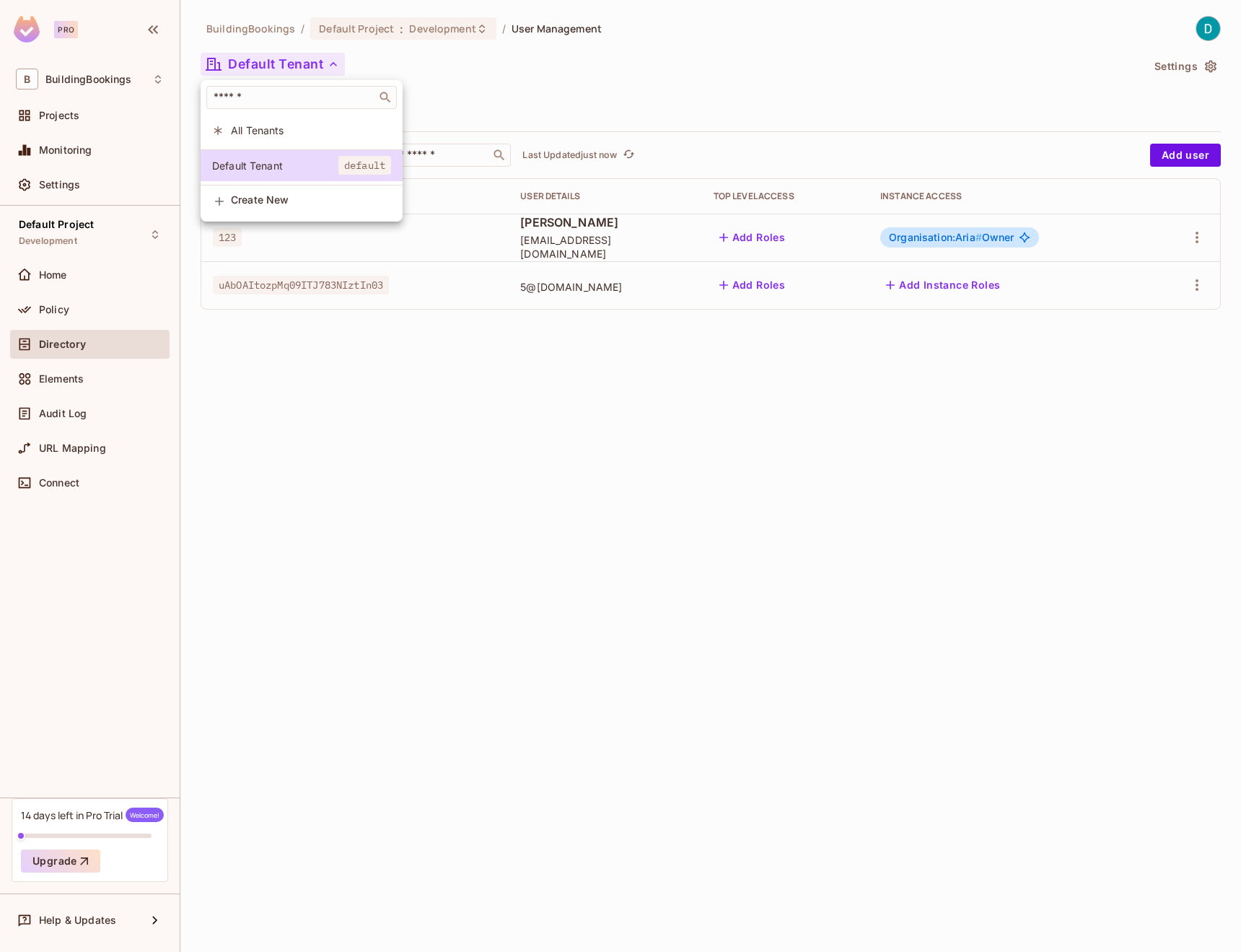
click at [266, 124] on span "All Tenants" at bounding box center [311, 130] width 160 height 13
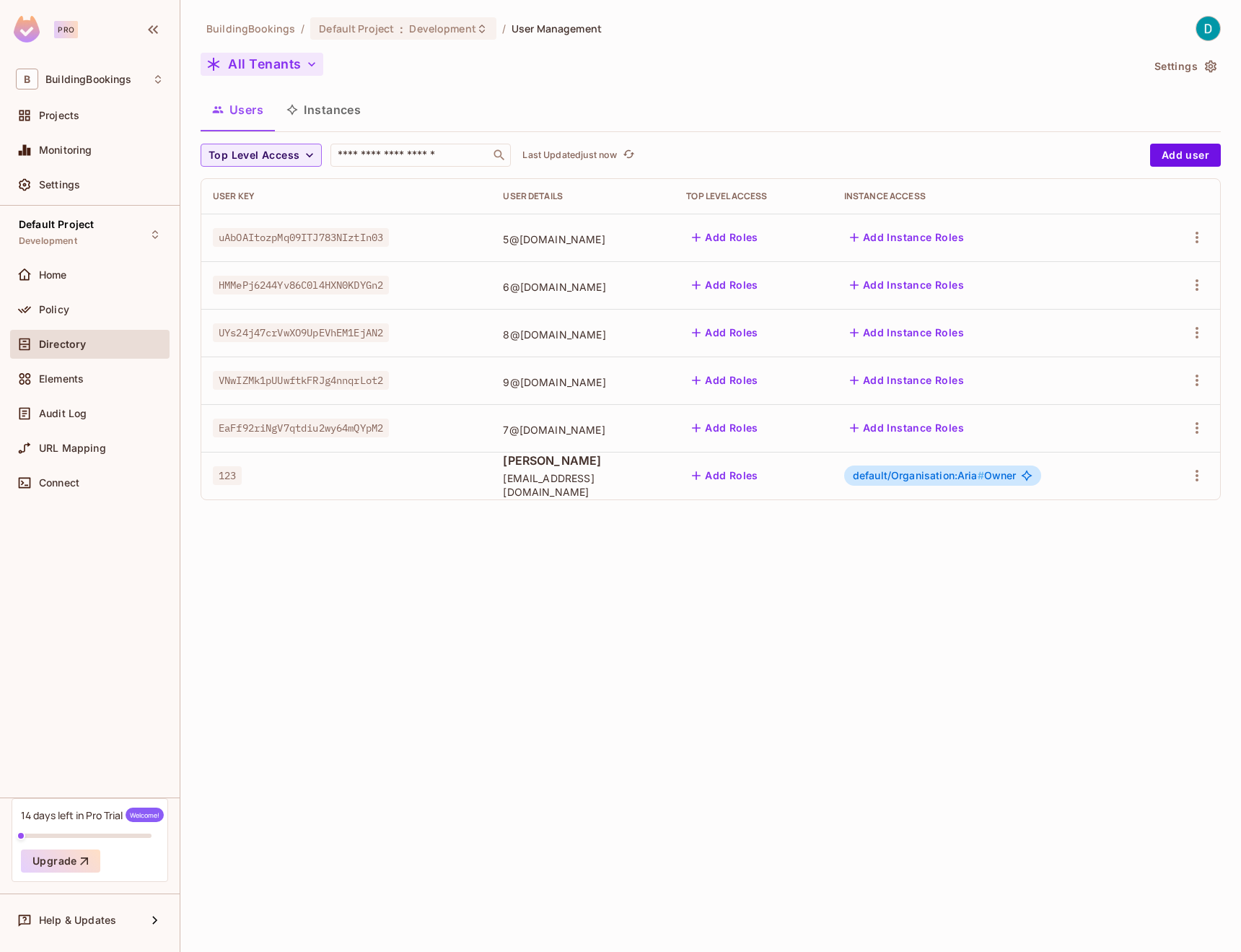
click at [288, 66] on button "All Tenants" at bounding box center [261, 65] width 122 height 23
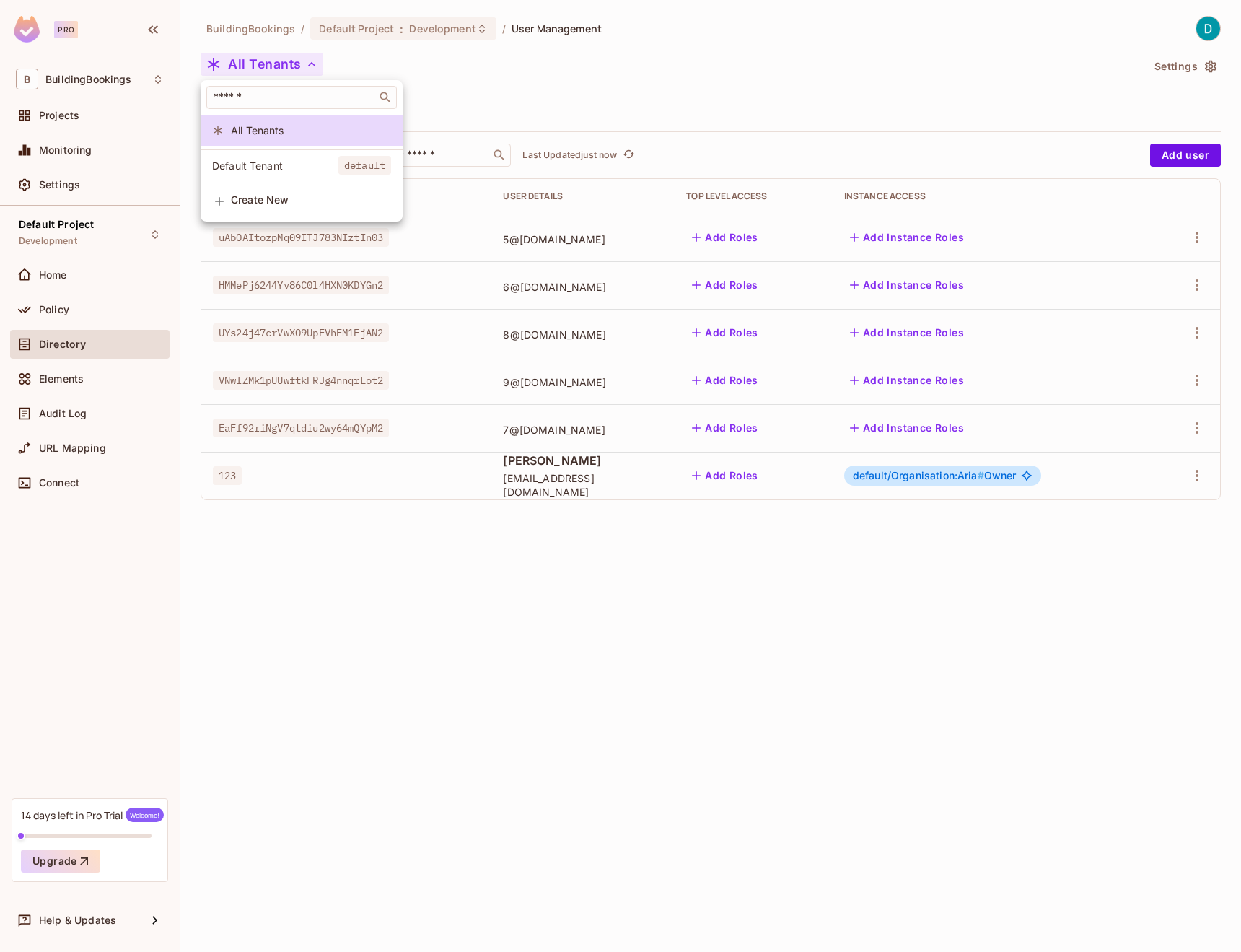
click at [277, 163] on span "Default Tenant" at bounding box center [275, 166] width 126 height 13
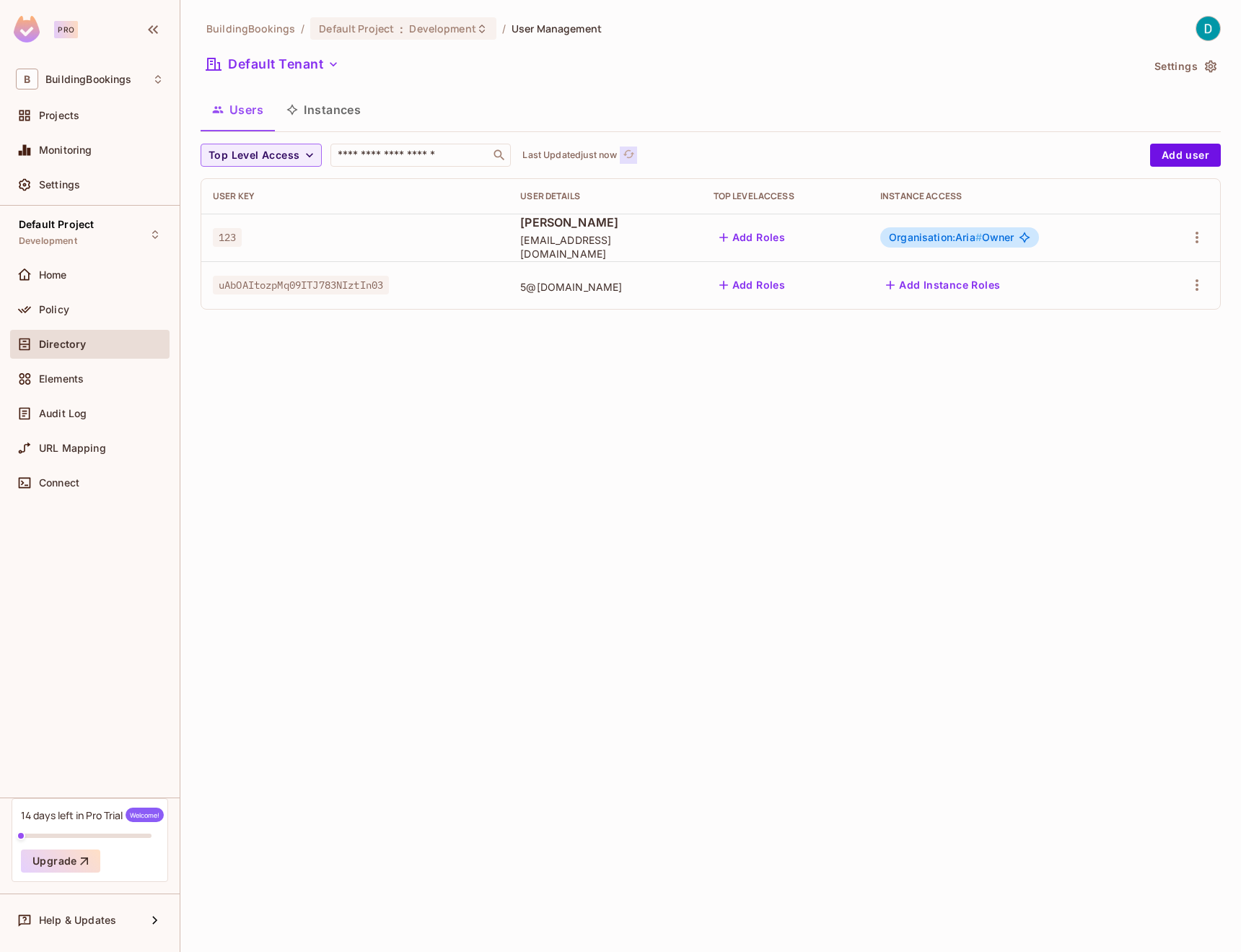
click at [635, 154] on icon "refresh" at bounding box center [628, 154] width 13 height 13
click at [74, 314] on div "Policy" at bounding box center [101, 309] width 125 height 12
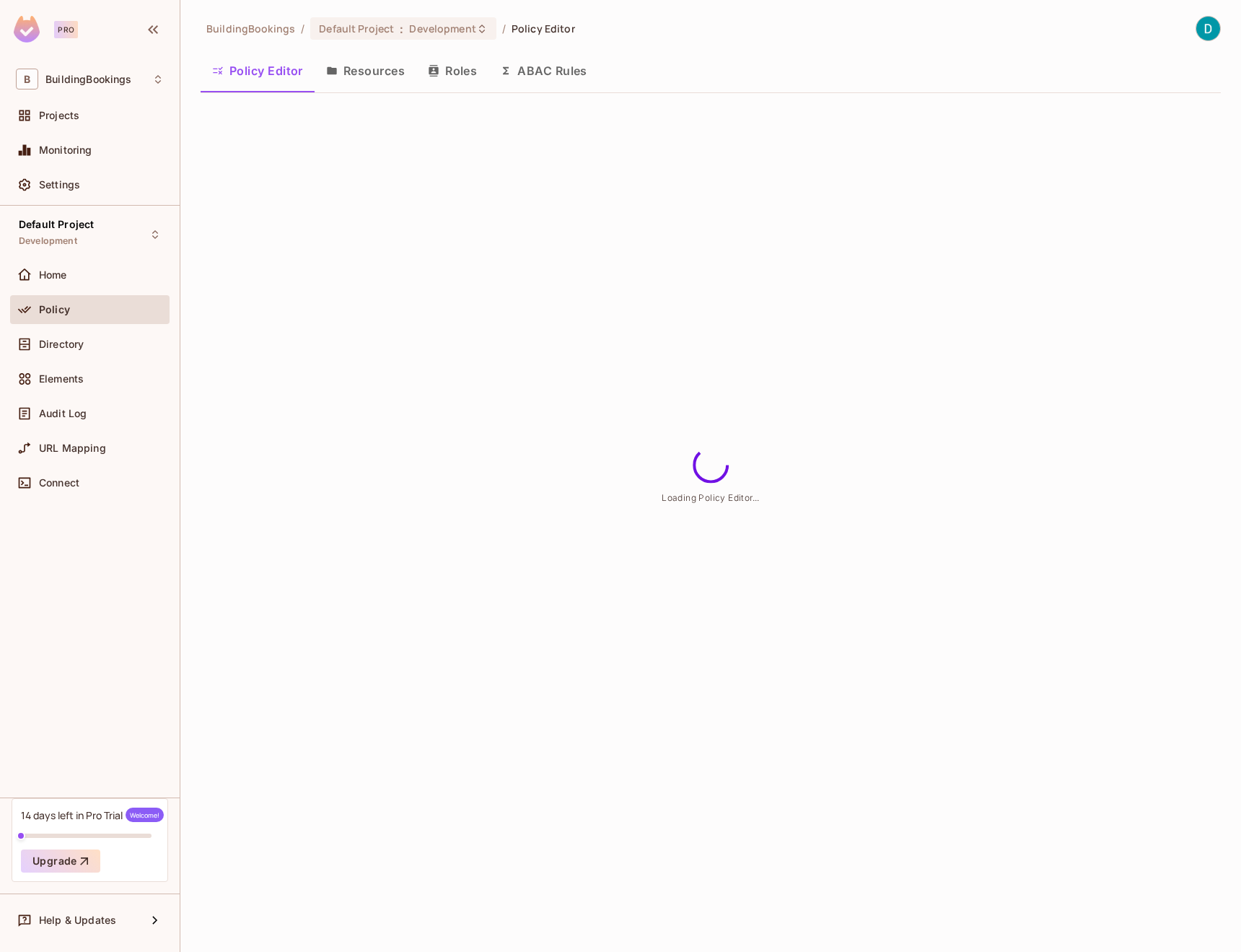
click at [356, 76] on button "Resources" at bounding box center [365, 70] width 102 height 36
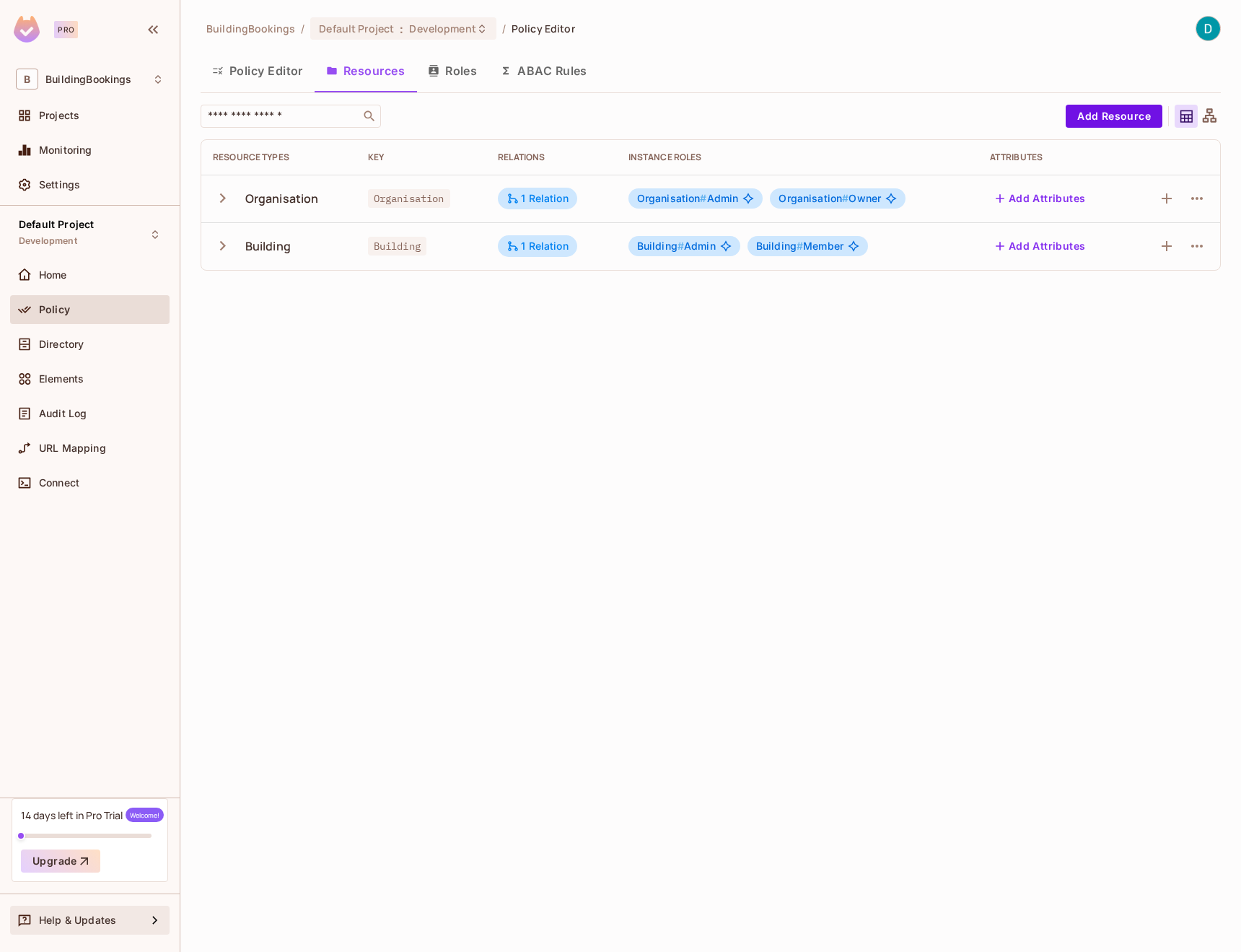
click at [105, 919] on span "Help & Updates" at bounding box center [77, 920] width 77 height 12
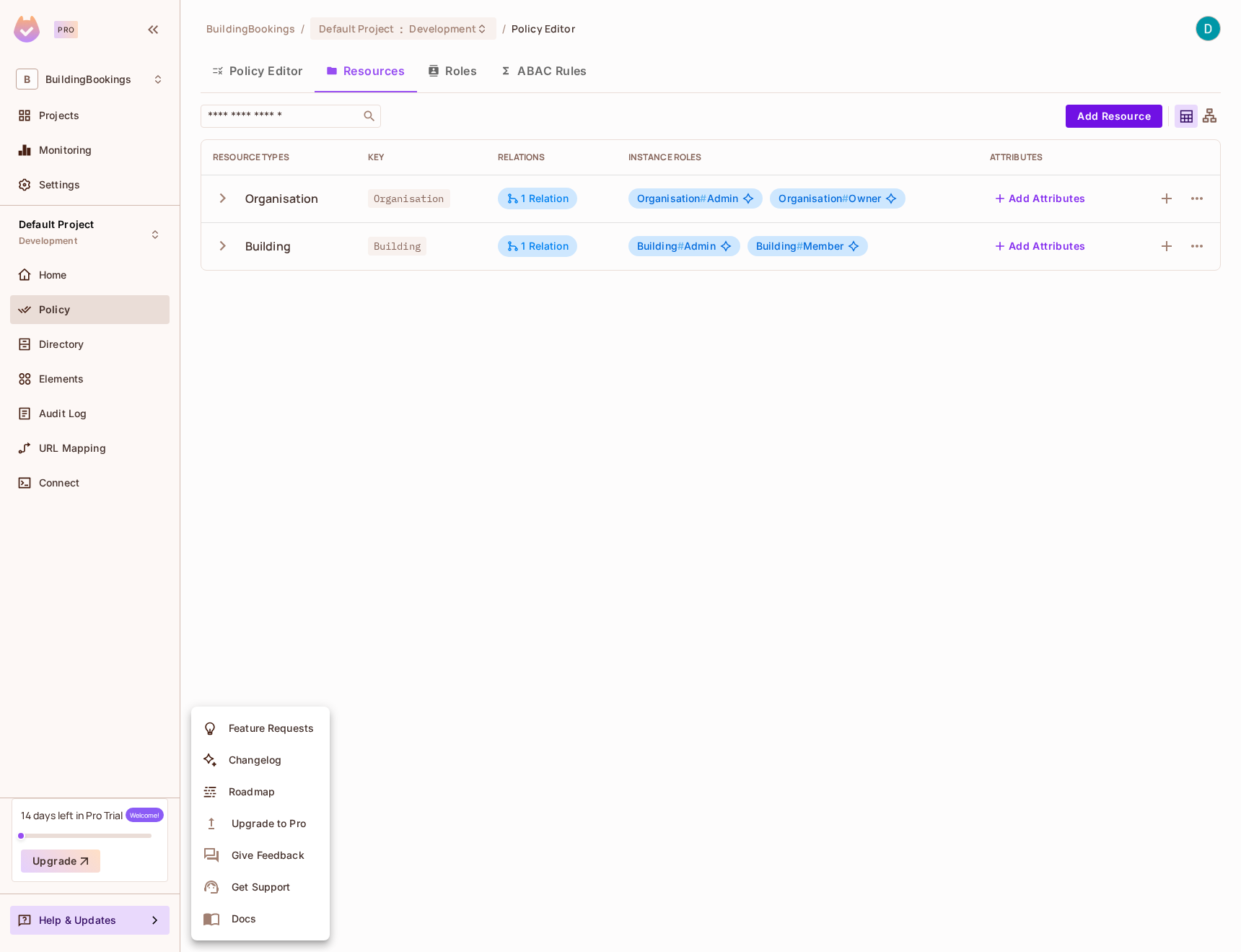
click at [144, 663] on div at bounding box center [620, 476] width 1241 height 952
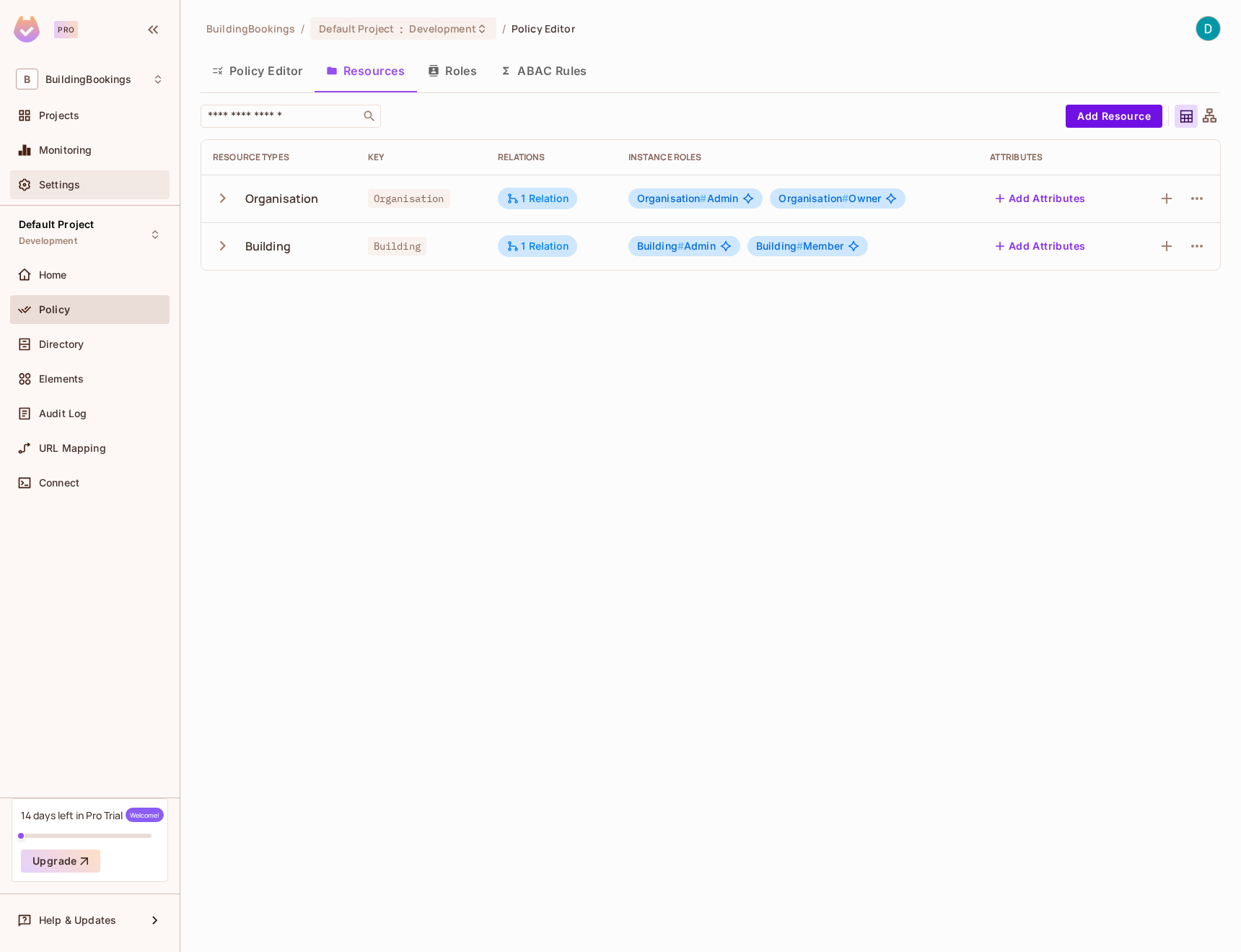
click at [65, 191] on span "Settings" at bounding box center [59, 185] width 41 height 12
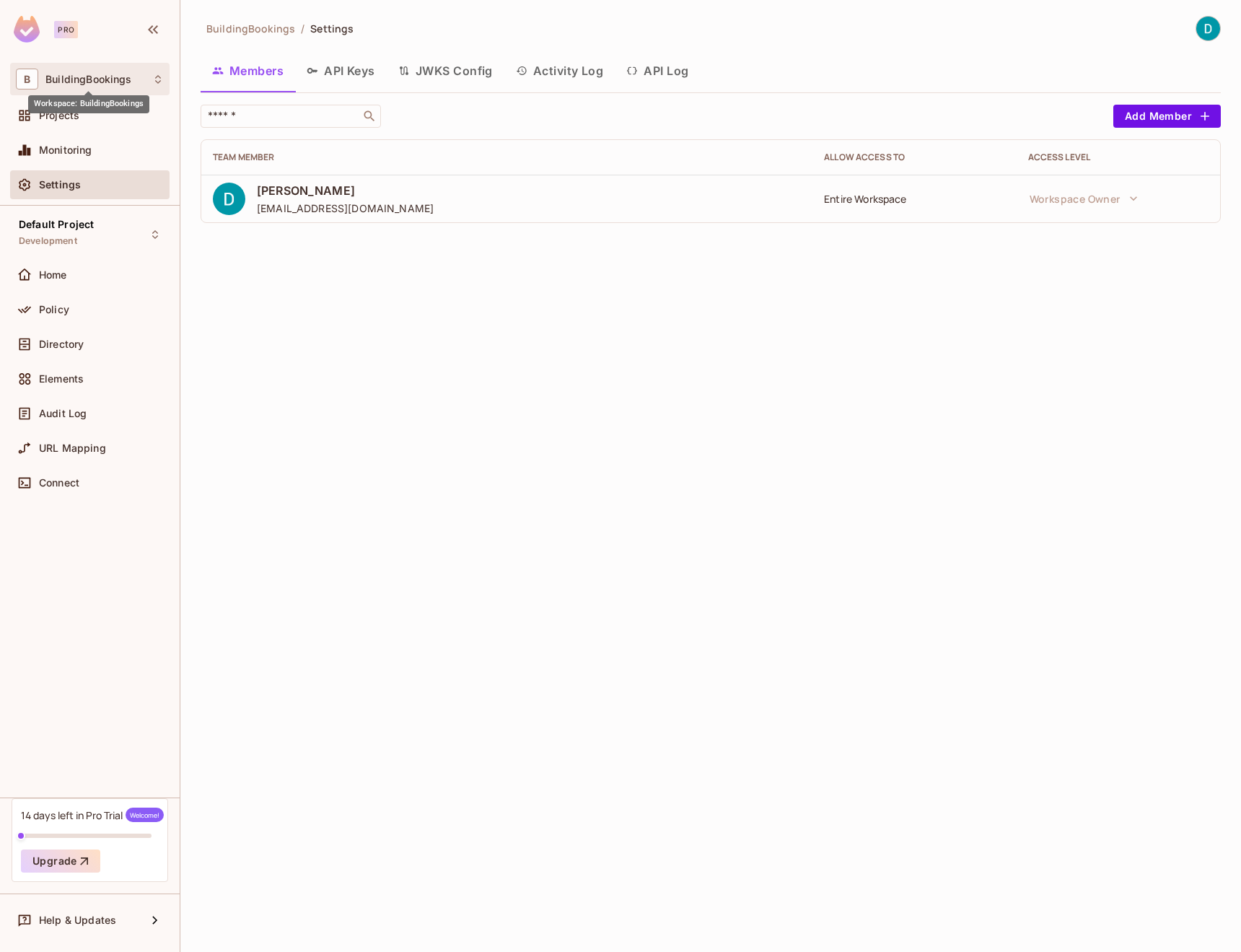
click at [97, 75] on span "BuildingBookings" at bounding box center [88, 79] width 86 height 12
click at [99, 225] on div at bounding box center [620, 476] width 1241 height 952
click at [79, 272] on div "Home" at bounding box center [101, 275] width 125 height 12
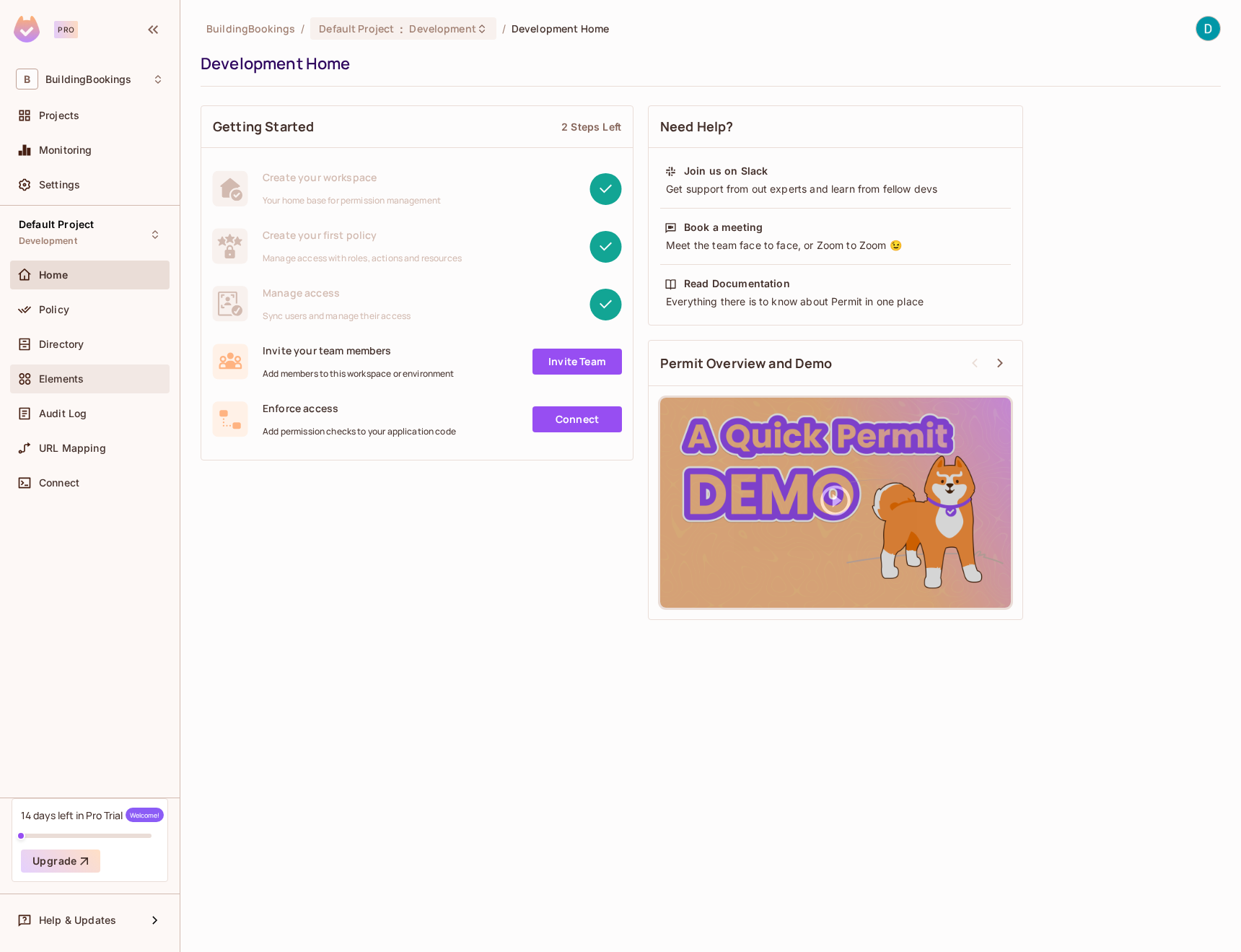
click at [45, 371] on div "Elements" at bounding box center [90, 379] width 148 height 17
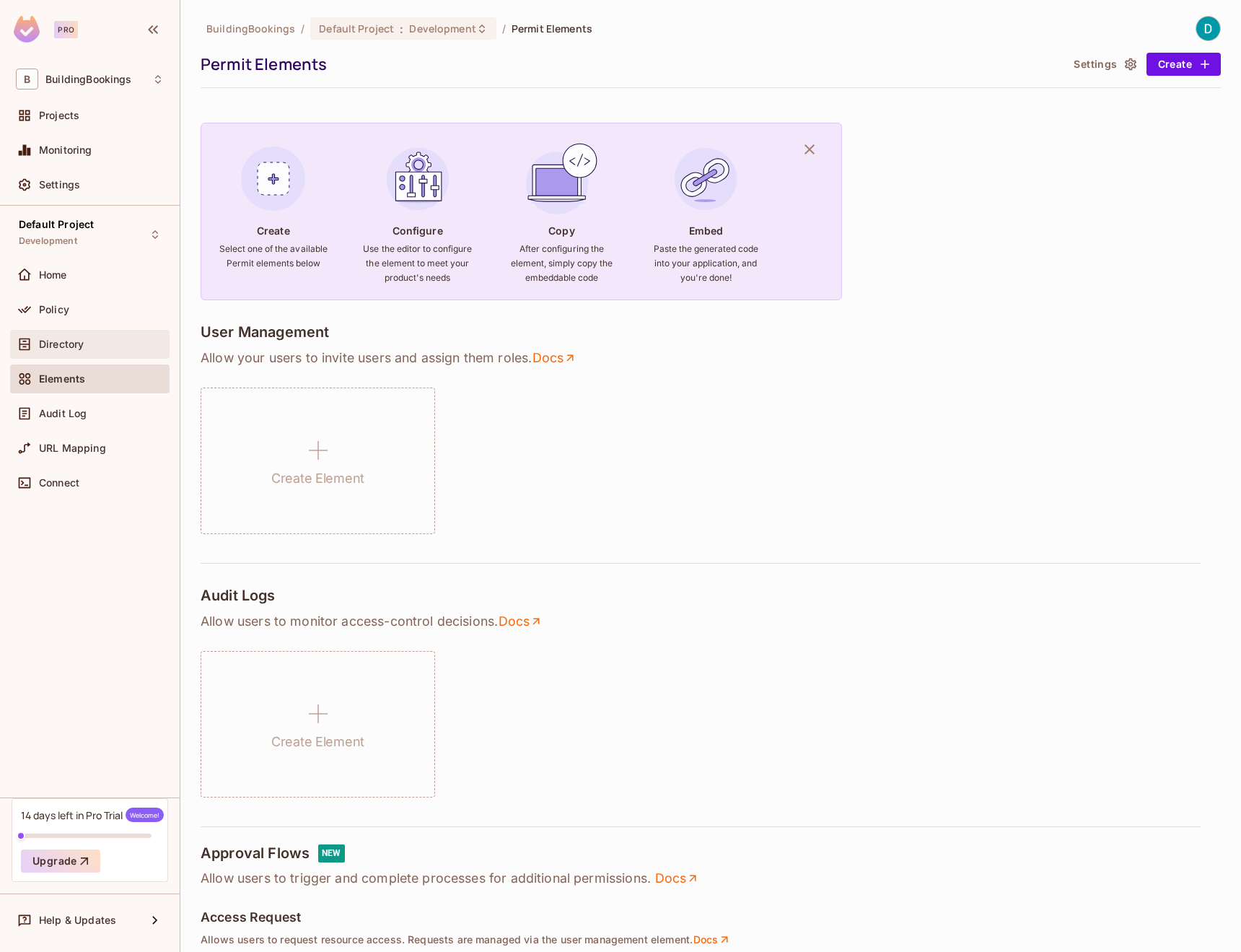
click at [46, 353] on div "Directory" at bounding box center [89, 344] width 159 height 29
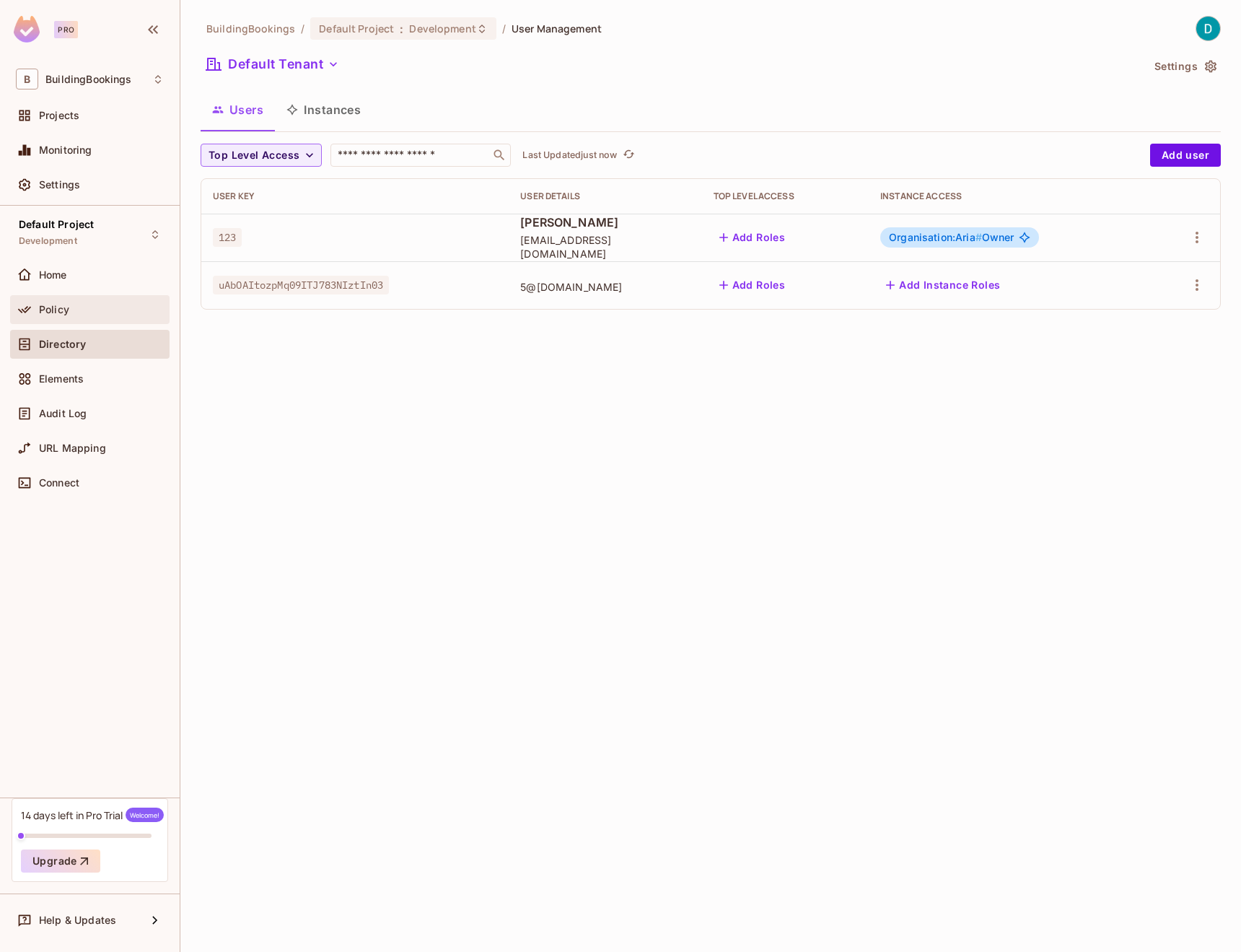
click at [99, 322] on div "Policy" at bounding box center [89, 309] width 159 height 29
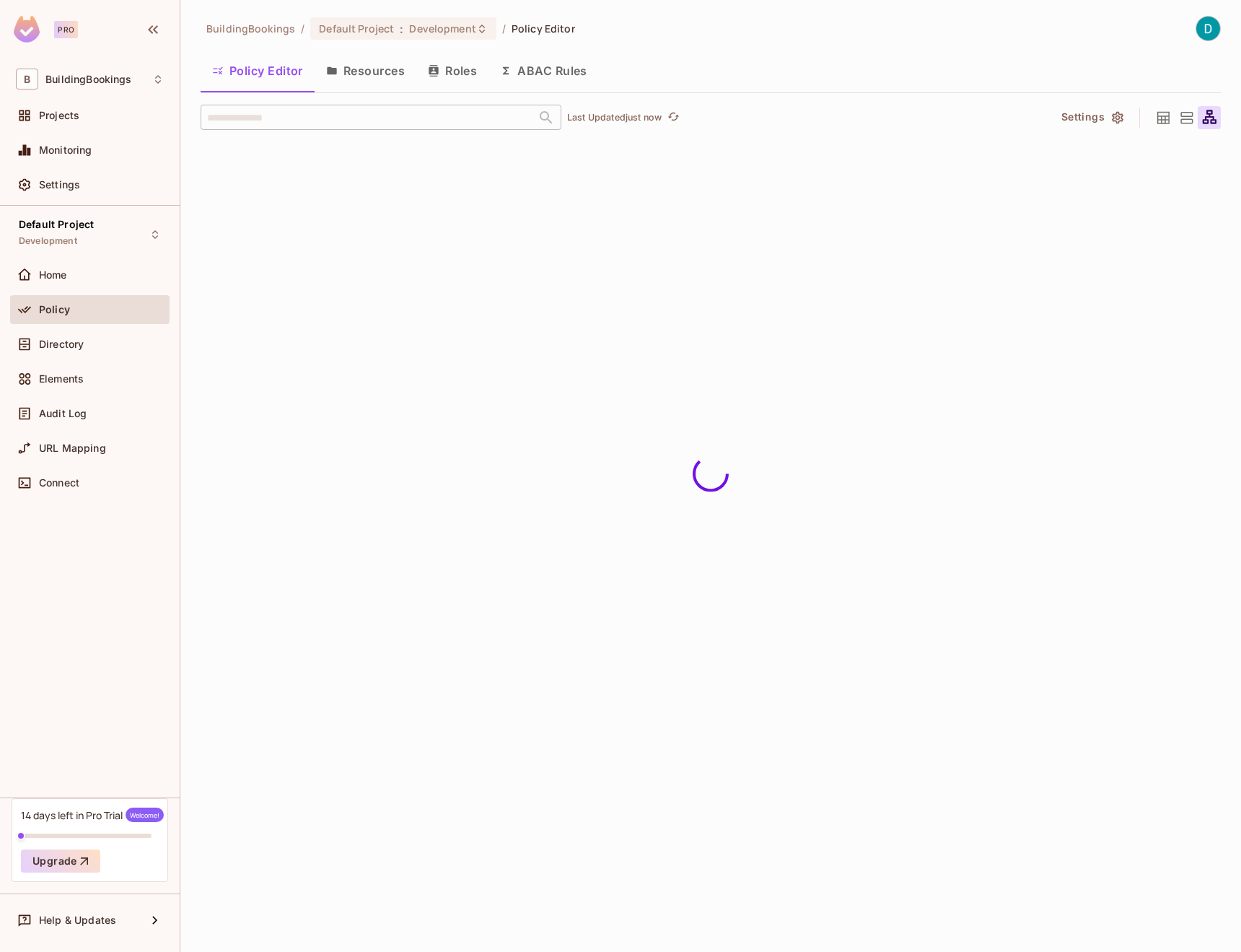
click at [331, 84] on button "Resources" at bounding box center [365, 70] width 102 height 36
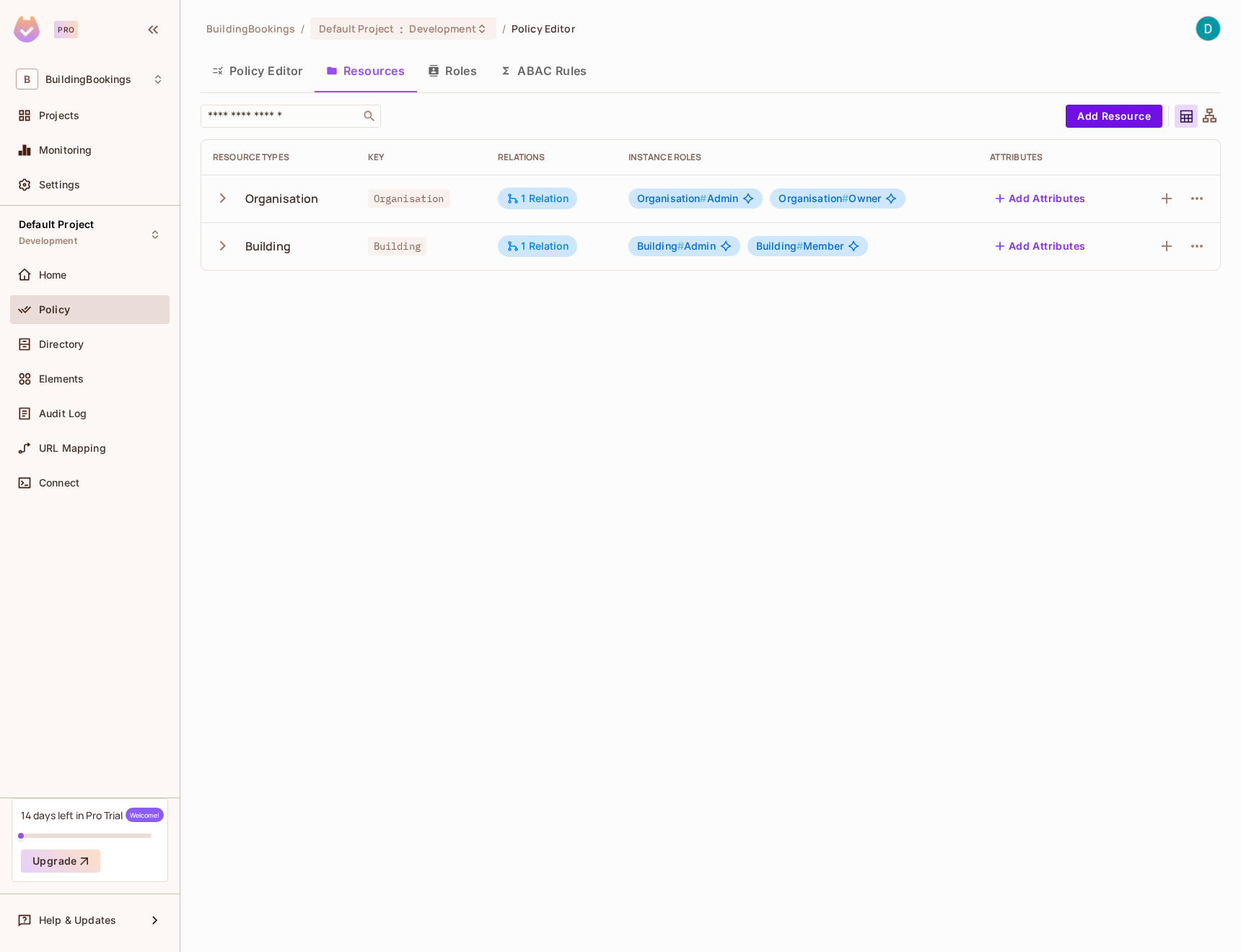
click at [448, 199] on span "Organisation" at bounding box center [409, 198] width 82 height 18
click at [418, 198] on span "Organisation" at bounding box center [409, 198] width 82 height 18
copy span "Organisation"
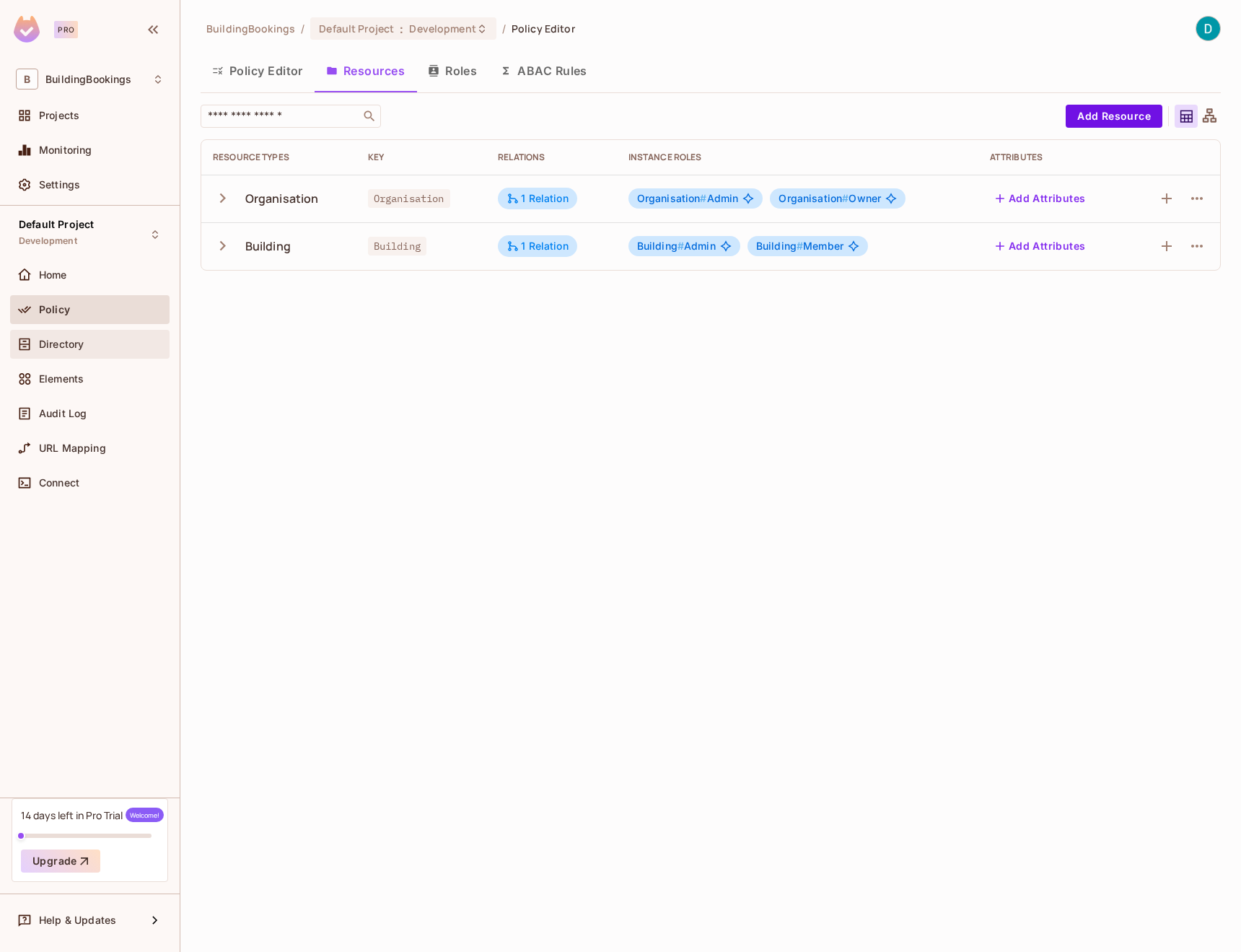
click at [89, 335] on div "Directory" at bounding box center [90, 344] width 148 height 17
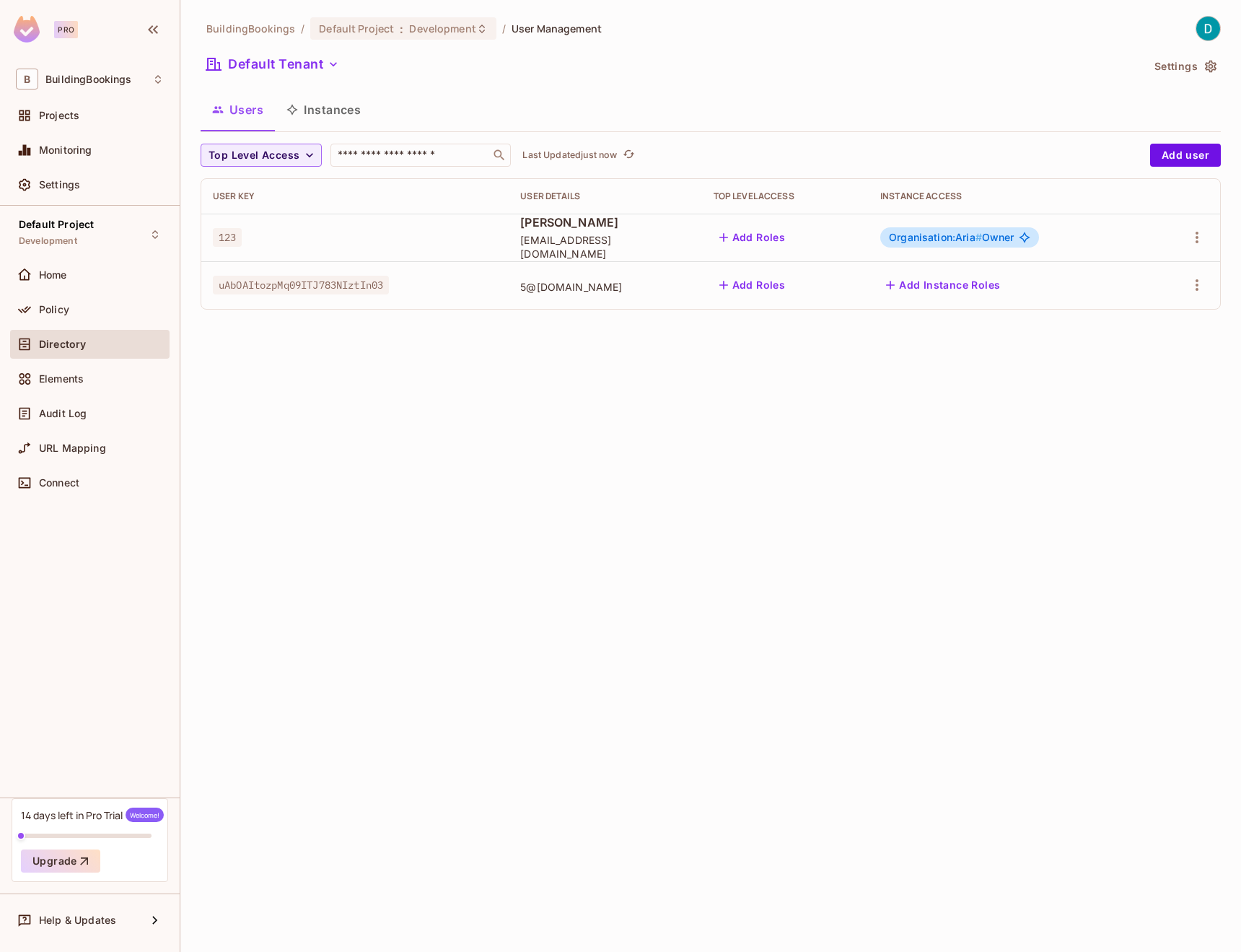
click at [312, 106] on button "Instances" at bounding box center [323, 109] width 97 height 36
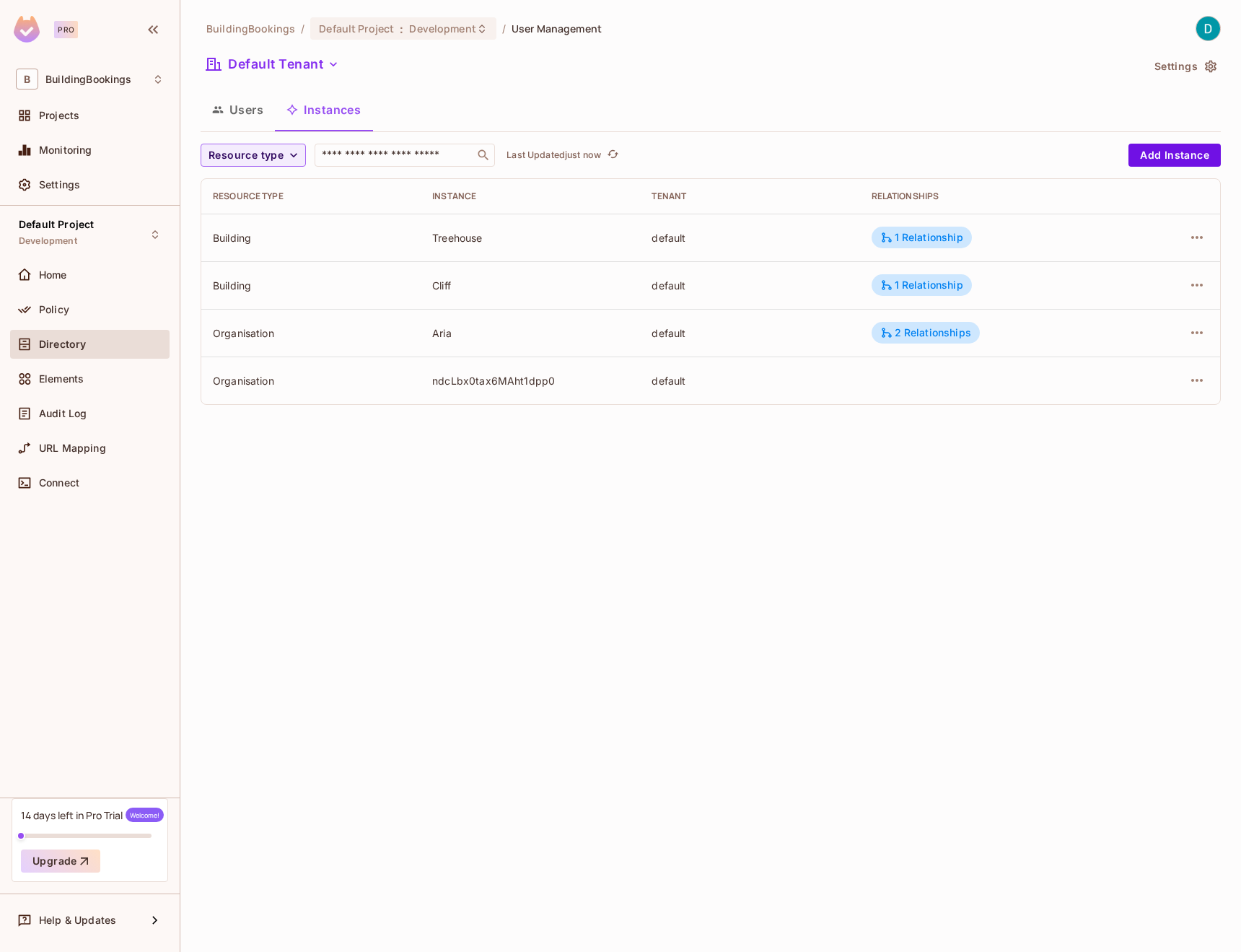
click at [503, 389] on td "ndcLbx0tax6MAht1dpp0" at bounding box center [531, 380] width 220 height 47
click at [505, 384] on div "ndcLbx0tax6MAht1dpp0" at bounding box center [531, 381] width 197 height 13
click at [697, 388] on td "default" at bounding box center [750, 380] width 220 height 47
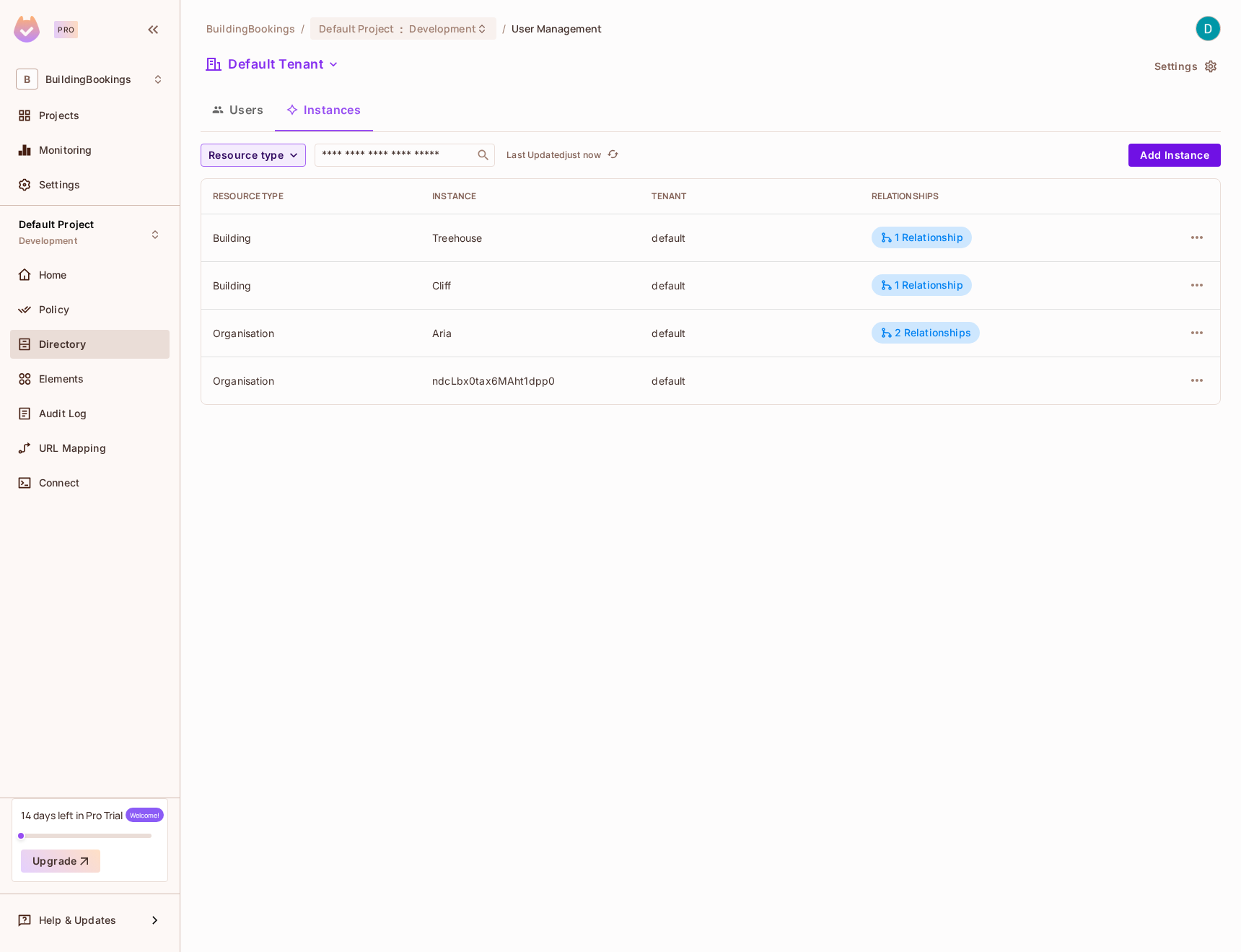
click at [697, 387] on div "default" at bounding box center [750, 381] width 197 height 13
click at [688, 386] on div "default" at bounding box center [750, 381] width 197 height 13
click at [677, 417] on div "BuildingBookings / Default Project : Development / User Management Default Tena…" at bounding box center [710, 476] width 1061 height 952
click at [228, 5] on div "BuildingBookings / Default Project : Development / User Management Default Tena…" at bounding box center [710, 476] width 1061 height 952
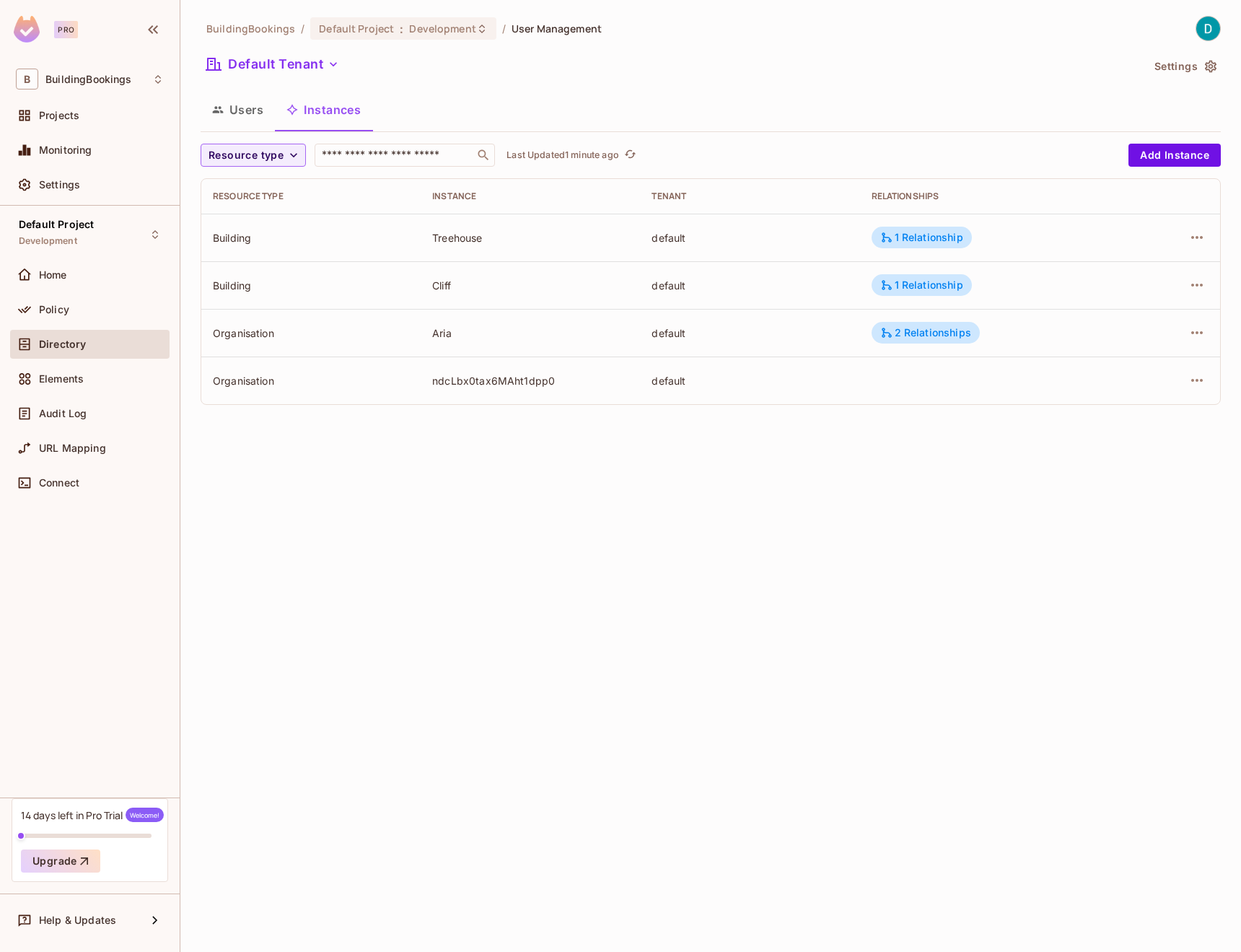
click at [256, 111] on button "Users" at bounding box center [237, 109] width 74 height 36
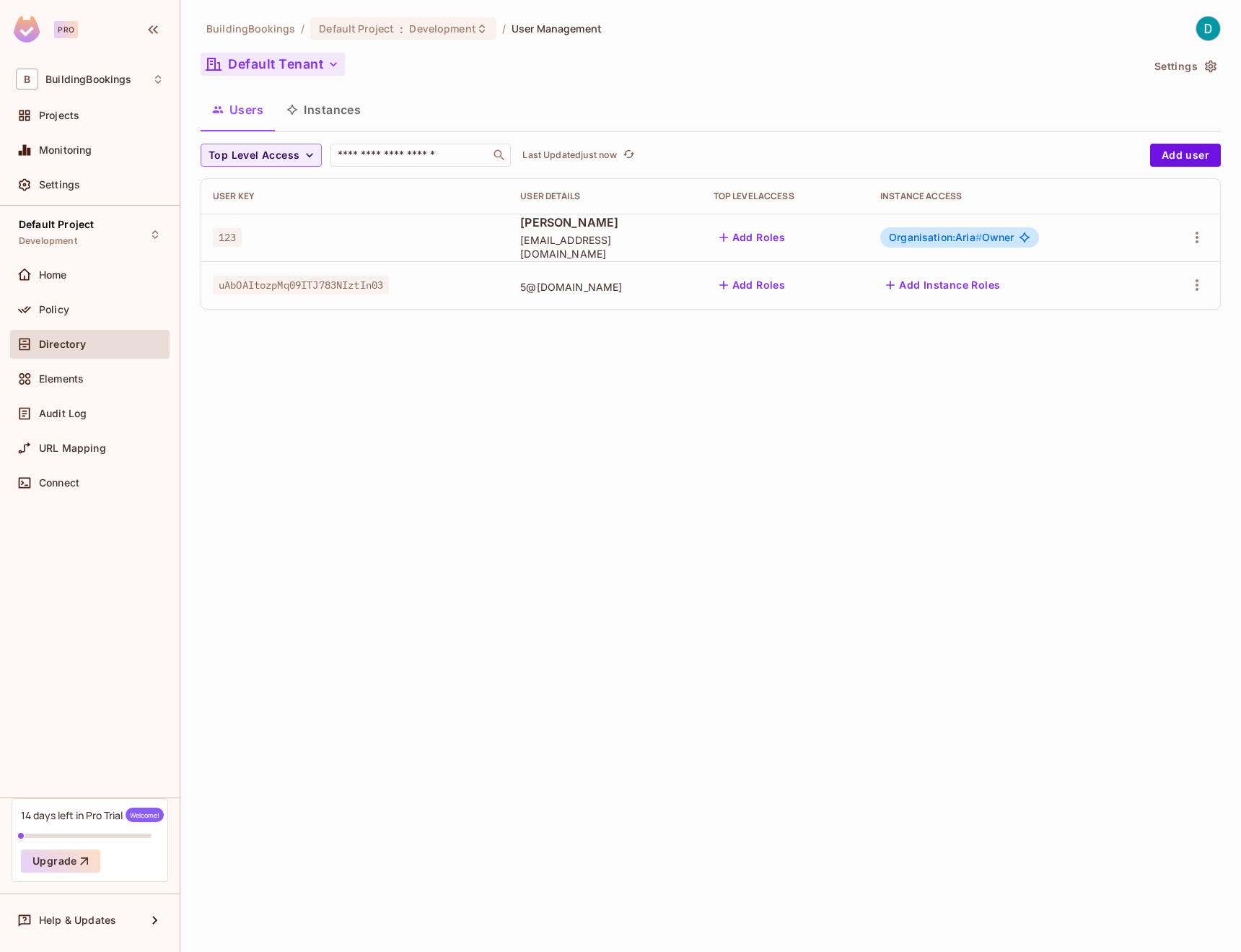
click at [286, 74] on button "Default Tenant" at bounding box center [273, 65] width 145 height 23
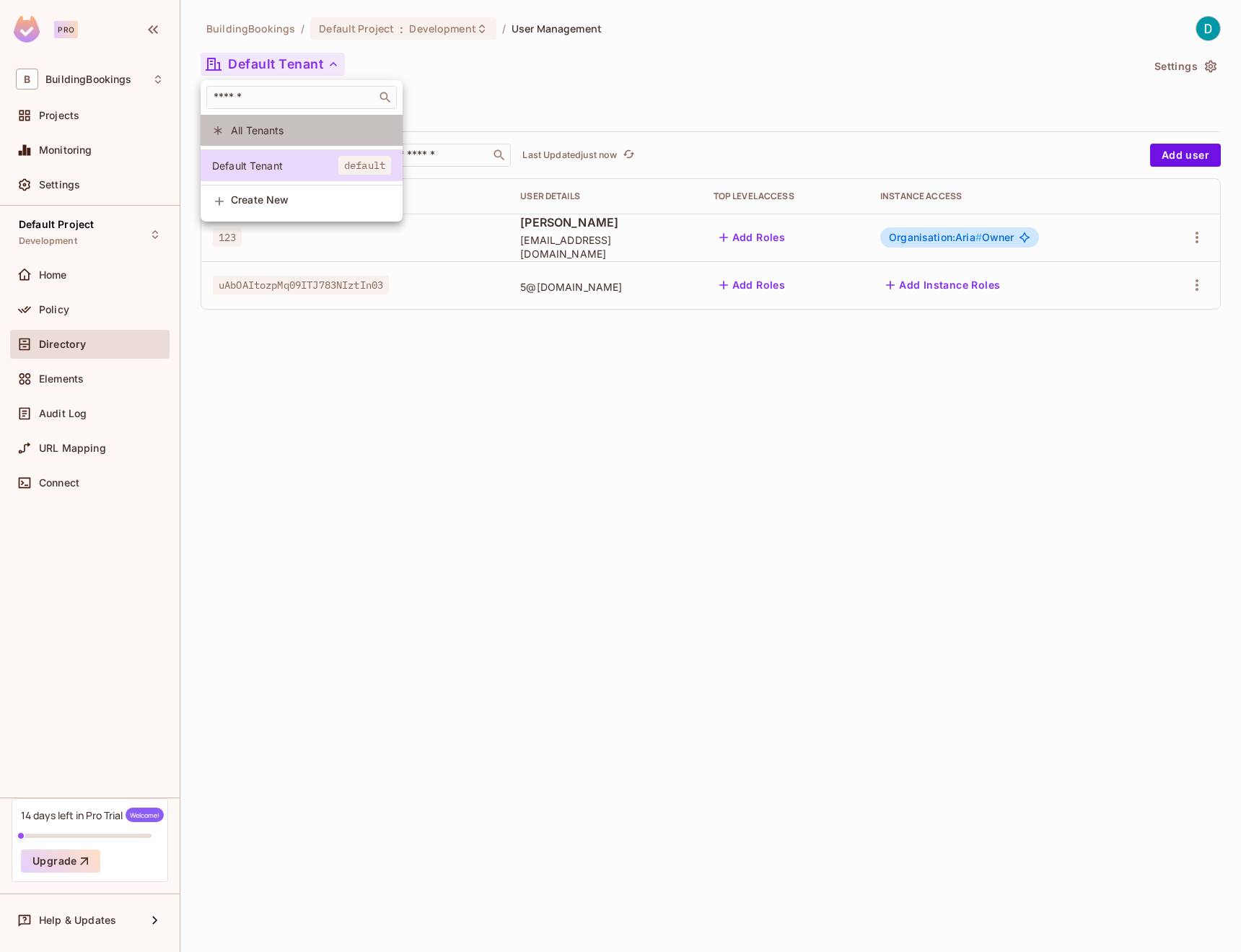
click at [280, 141] on li "All Tenants" at bounding box center [302, 130] width 202 height 31
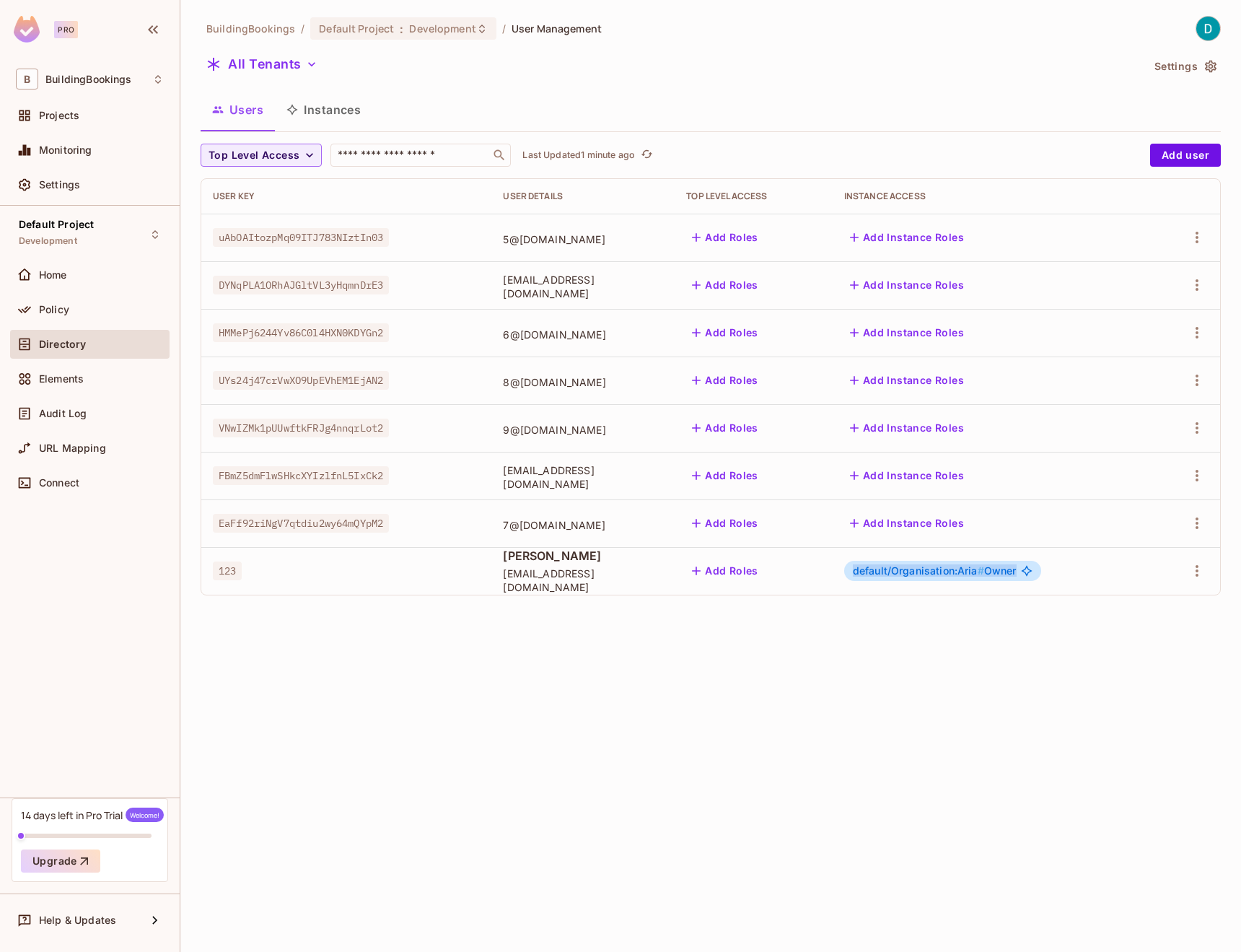
drag, startPoint x: 893, startPoint y: 574, endPoint x: 1063, endPoint y: 574, distance: 170.0
click at [1042, 574] on div "default/Organisation:Aria # Owner" at bounding box center [942, 570] width 197 height 20
copy span "default/Organisation:Aria # Owner"
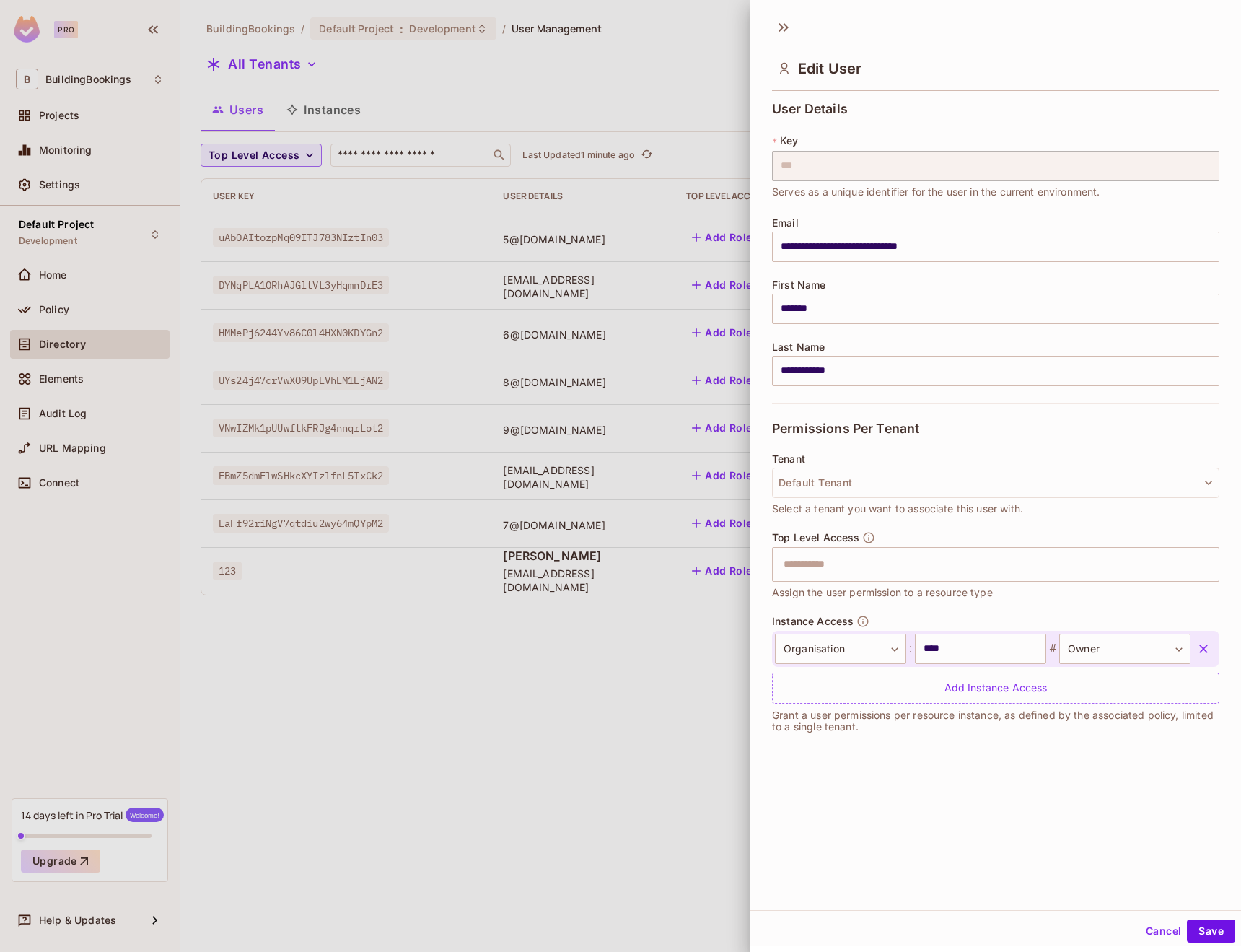
click at [726, 639] on div at bounding box center [620, 476] width 1241 height 952
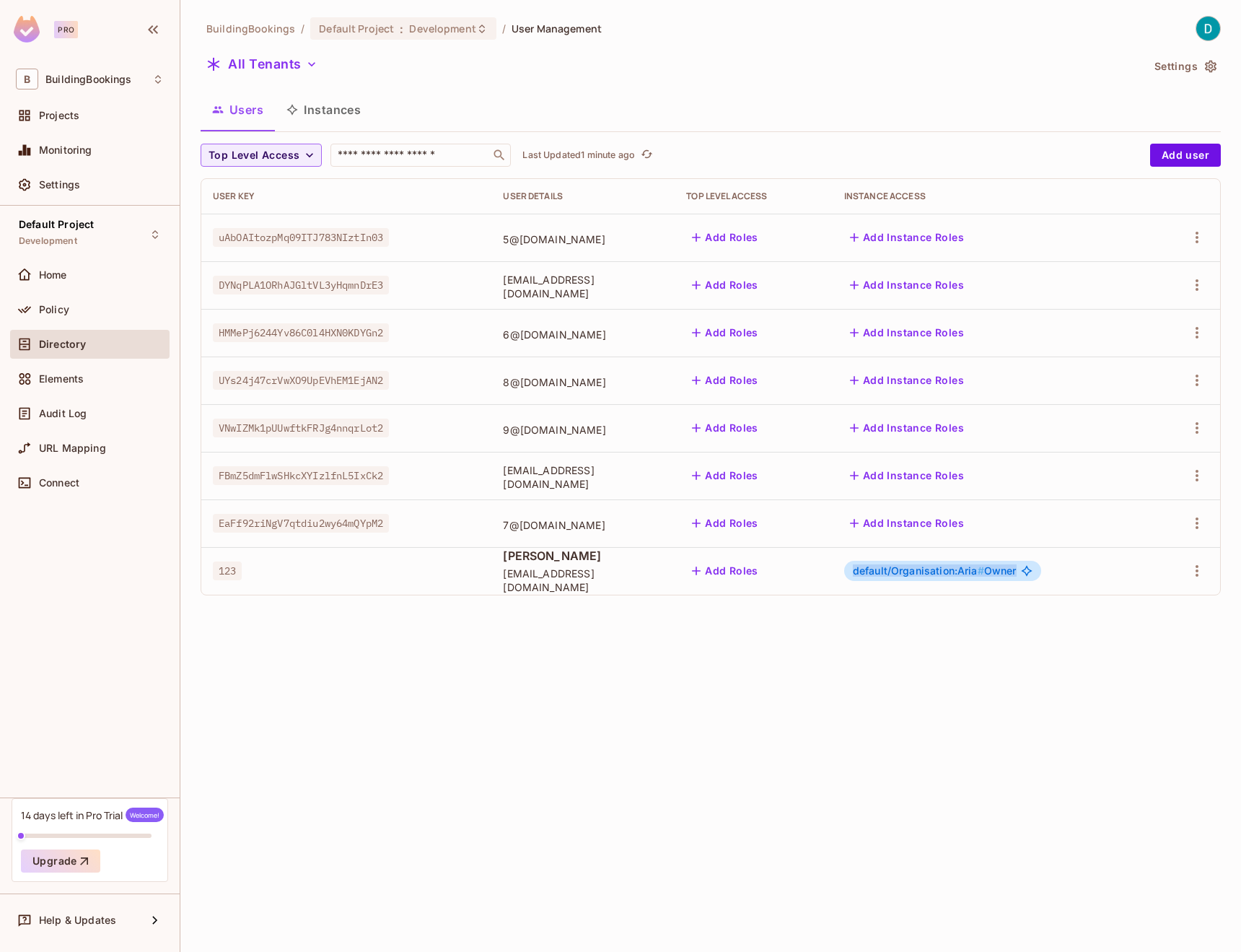
drag, startPoint x: 1100, startPoint y: 574, endPoint x: 884, endPoint y: 569, distance: 216.1
click at [884, 569] on td "default/Organisation:Aria # Owner" at bounding box center [992, 570] width 320 height 47
copy span "default/Organisation:Aria # Owner"
click at [335, 124] on button "Instances" at bounding box center [323, 109] width 97 height 36
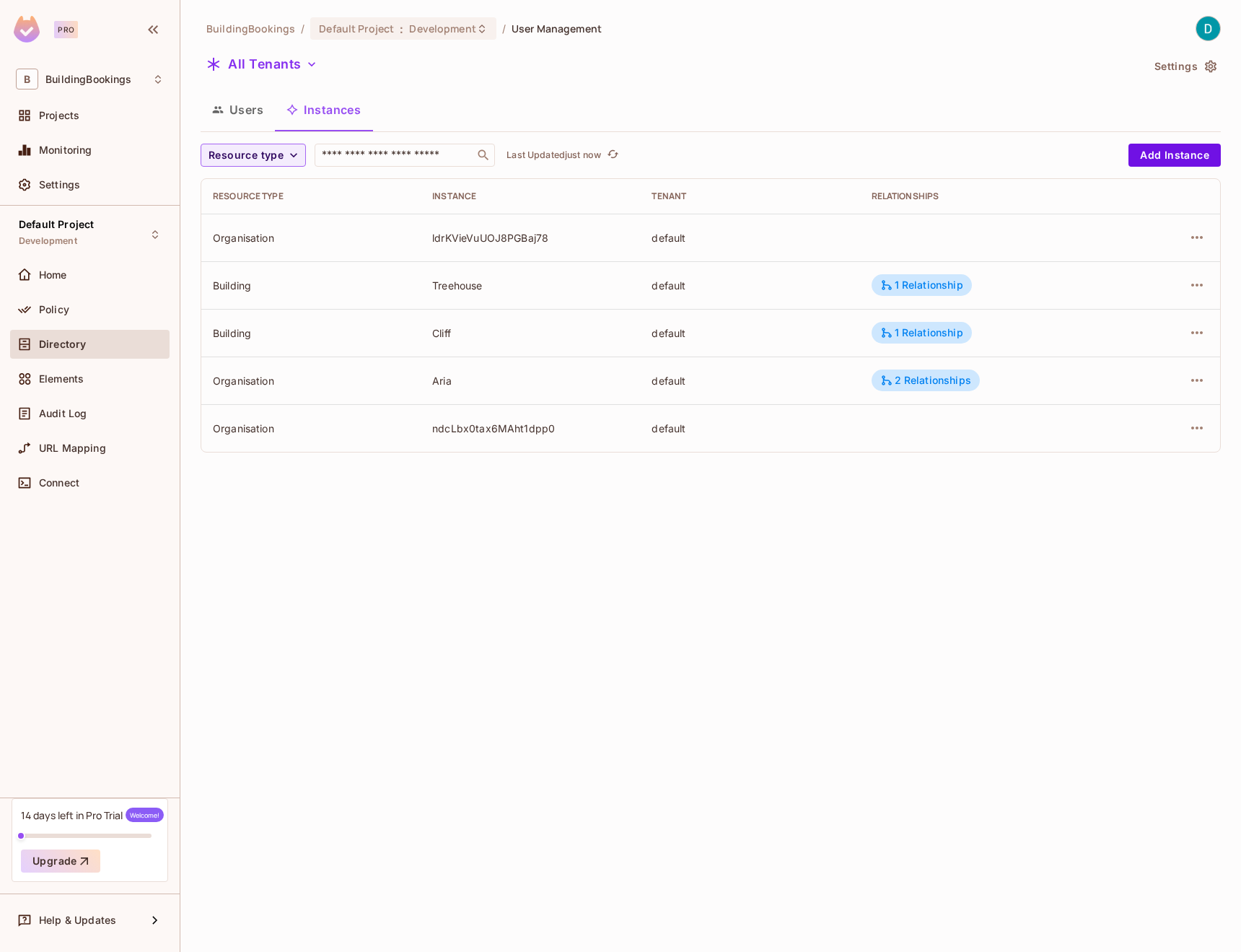
click at [257, 120] on button "Users" at bounding box center [237, 109] width 74 height 36
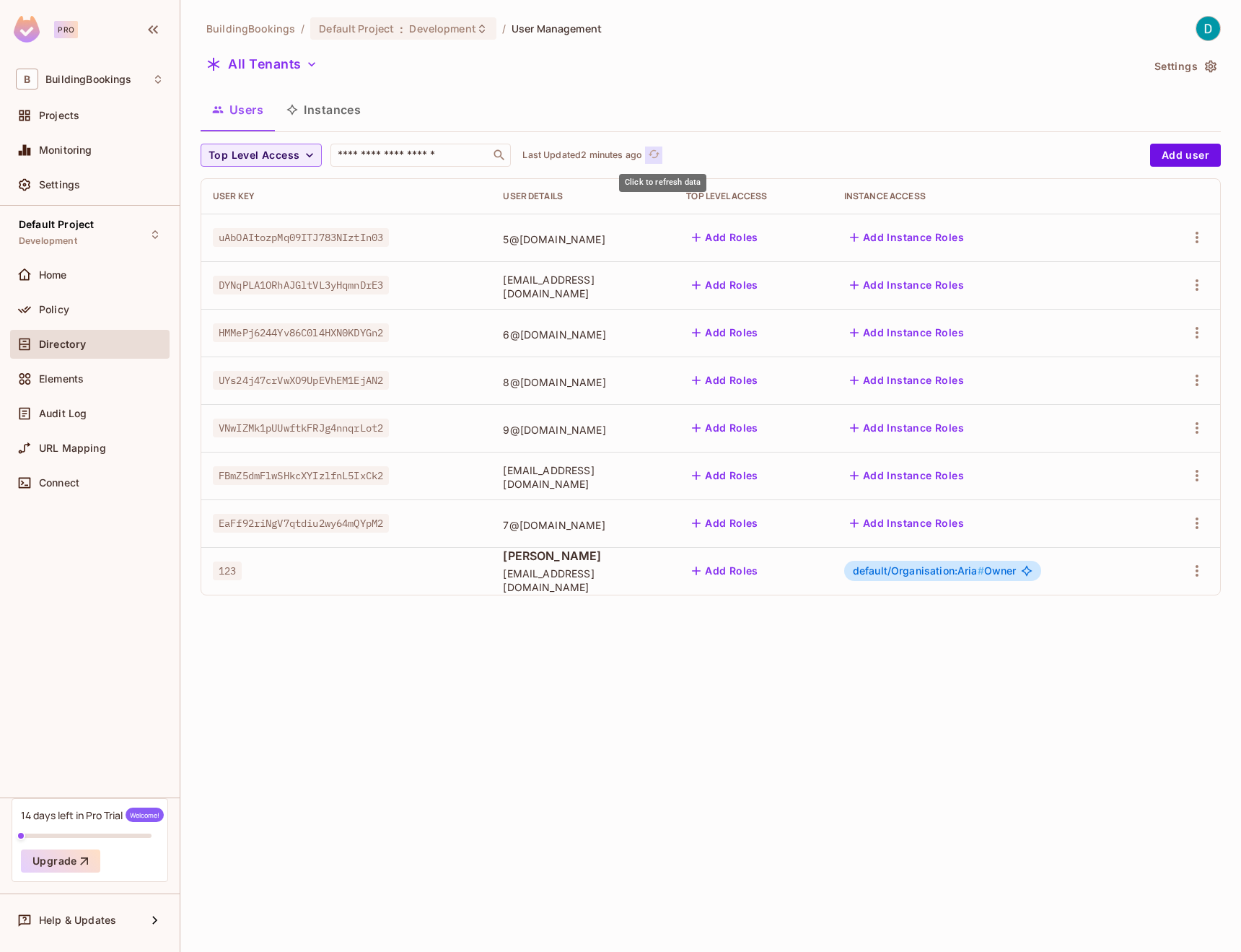
click at [658, 157] on icon "refresh" at bounding box center [653, 154] width 13 height 13
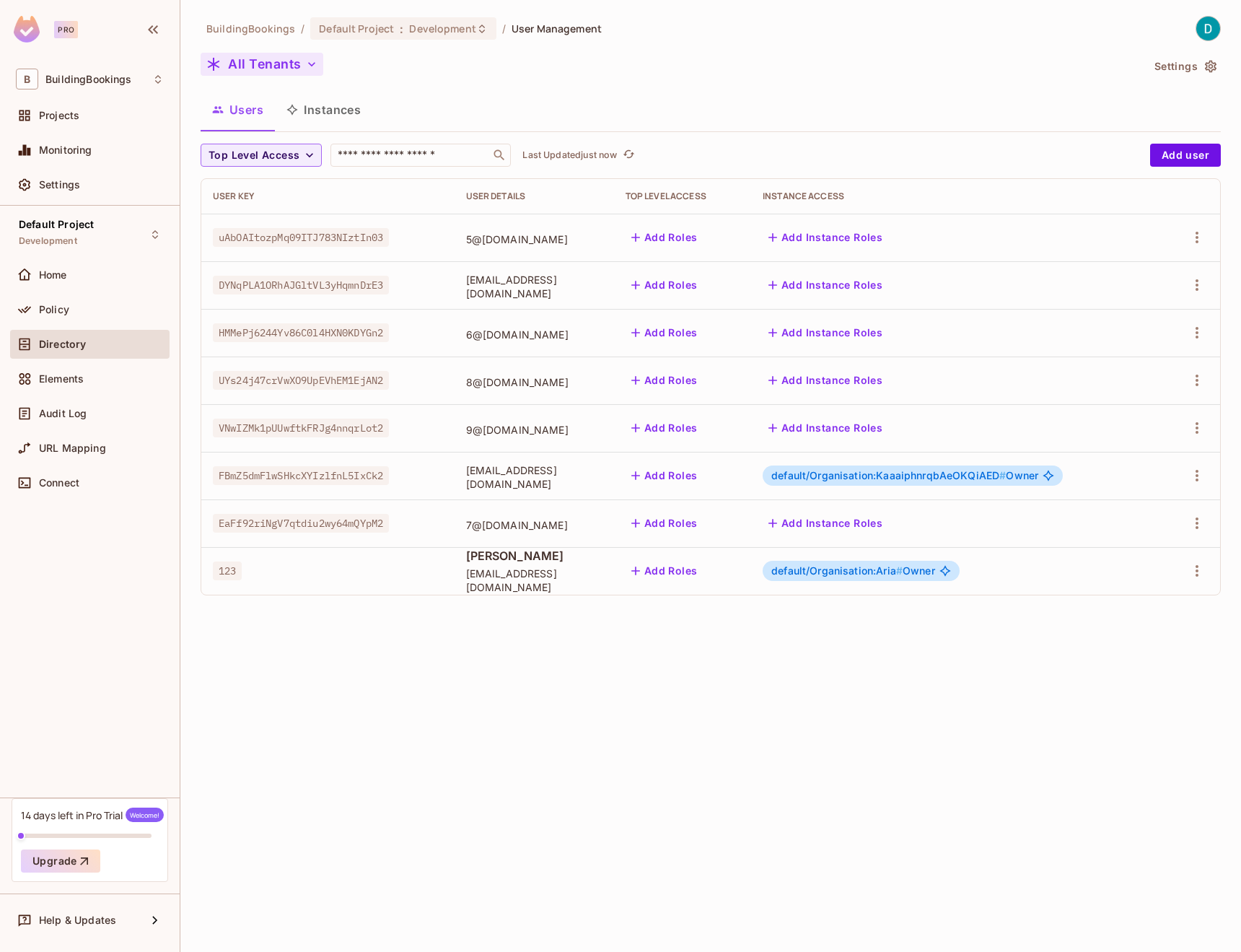
click at [274, 62] on button "All Tenants" at bounding box center [261, 65] width 122 height 23
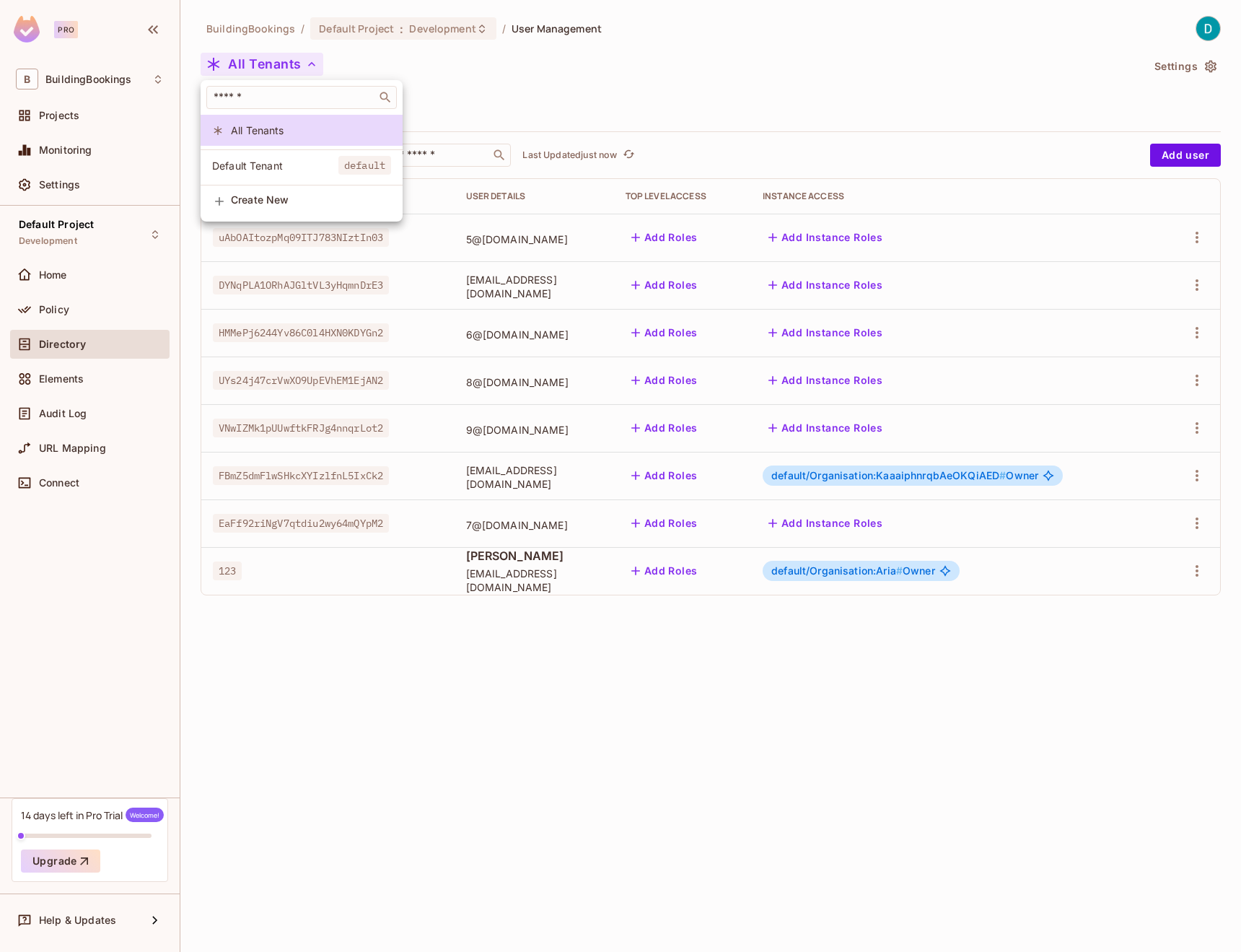
click at [261, 162] on span "Default Tenant" at bounding box center [275, 166] width 126 height 13
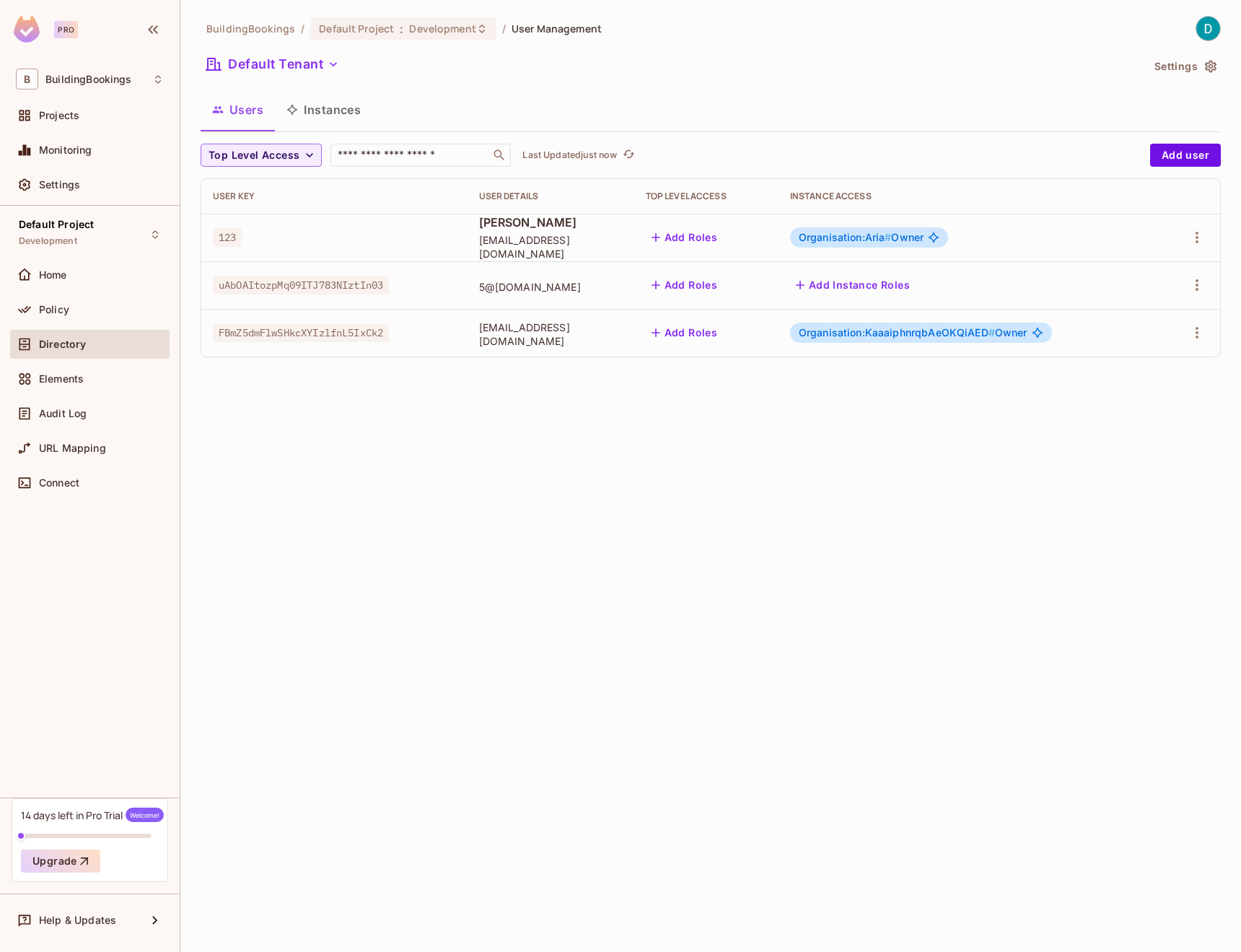
click at [943, 334] on span "Organisation:KaaaiphnrqbAeOKQiAED #" at bounding box center [897, 331] width 197 height 13
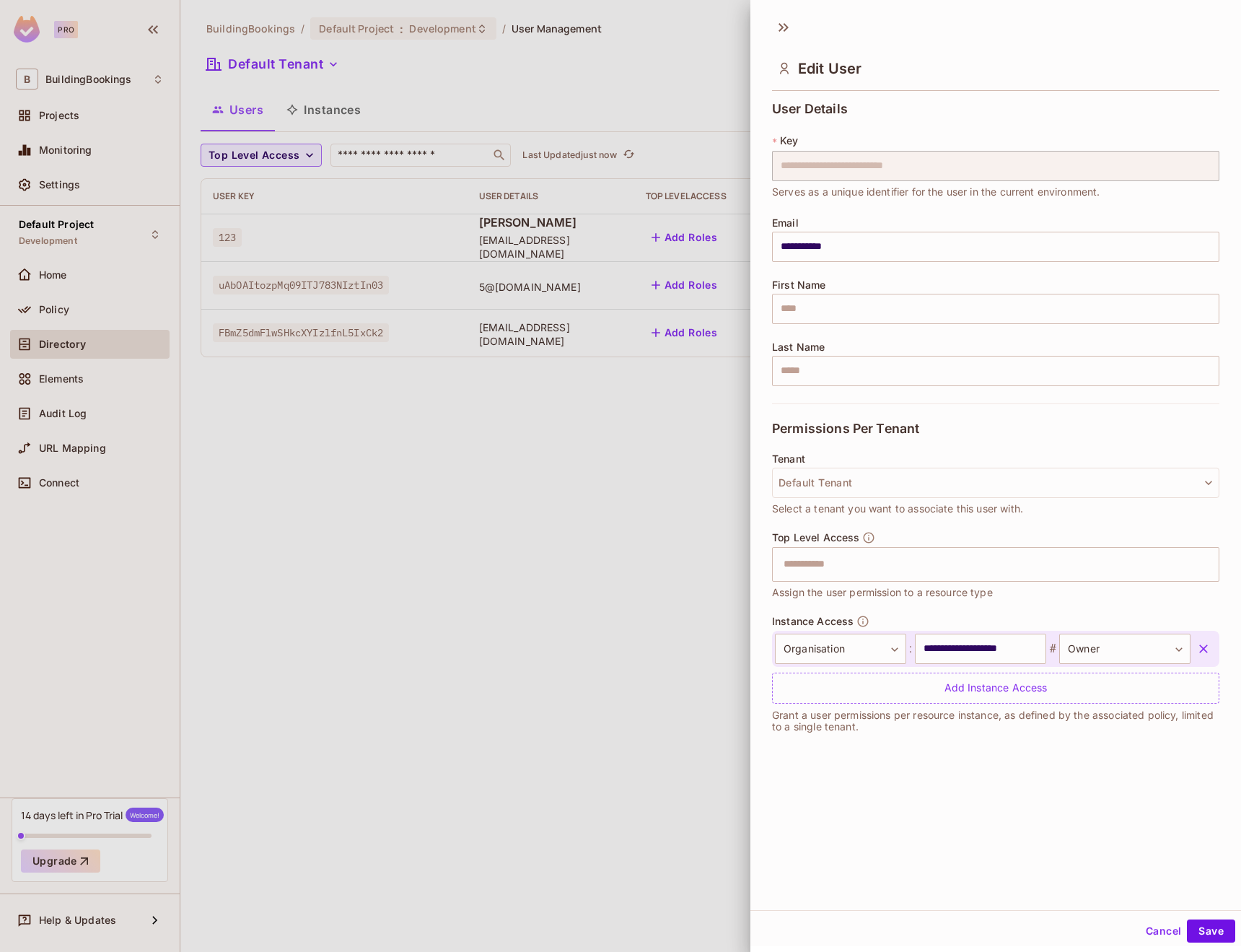
click at [665, 498] on div at bounding box center [620, 476] width 1241 height 952
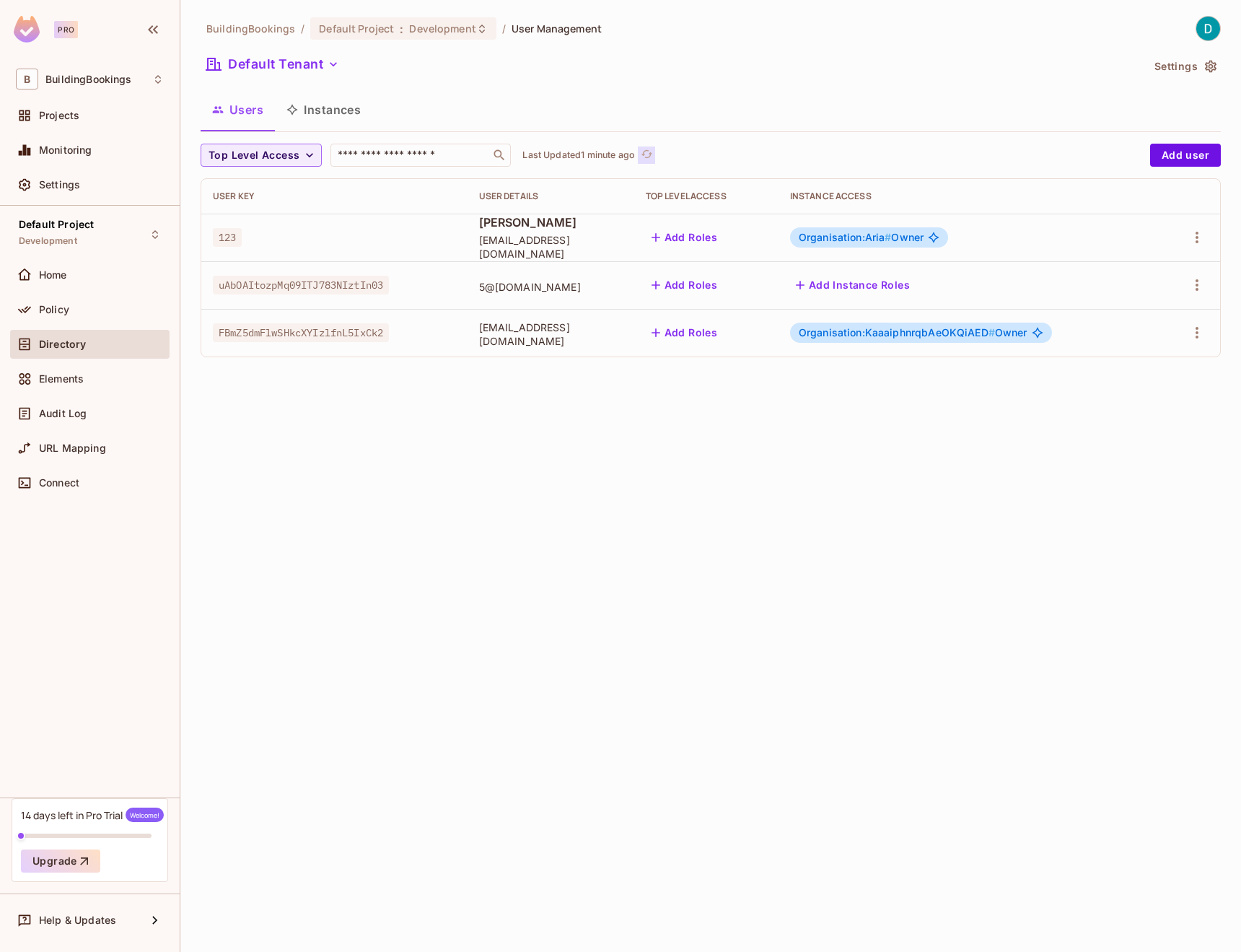
click at [653, 157] on icon "refresh" at bounding box center [647, 154] width 13 height 13
click at [635, 156] on icon "refresh" at bounding box center [628, 154] width 13 height 13
click at [273, 62] on button "Default Tenant" at bounding box center [273, 65] width 145 height 23
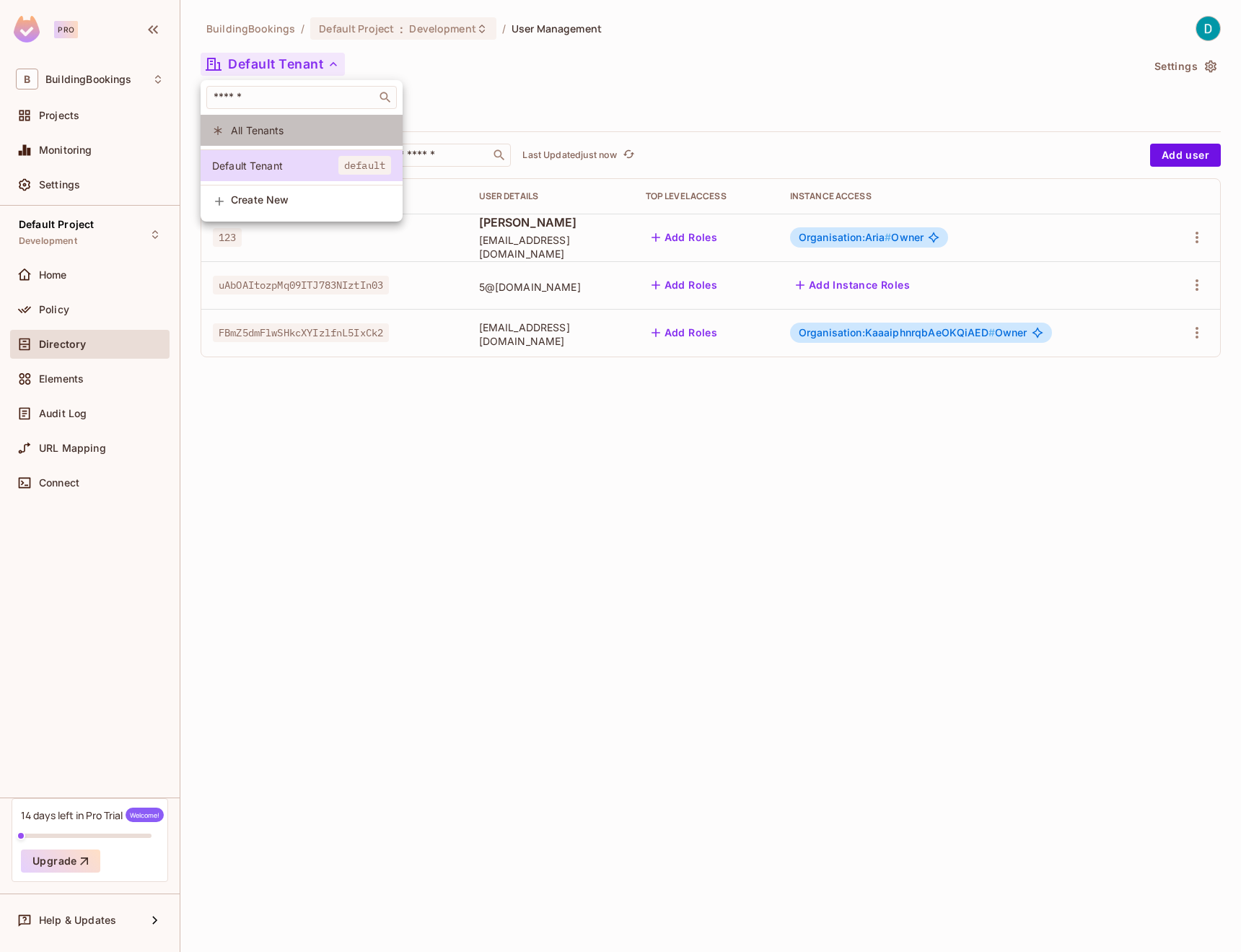
click at [252, 135] on span "All Tenants" at bounding box center [311, 130] width 160 height 13
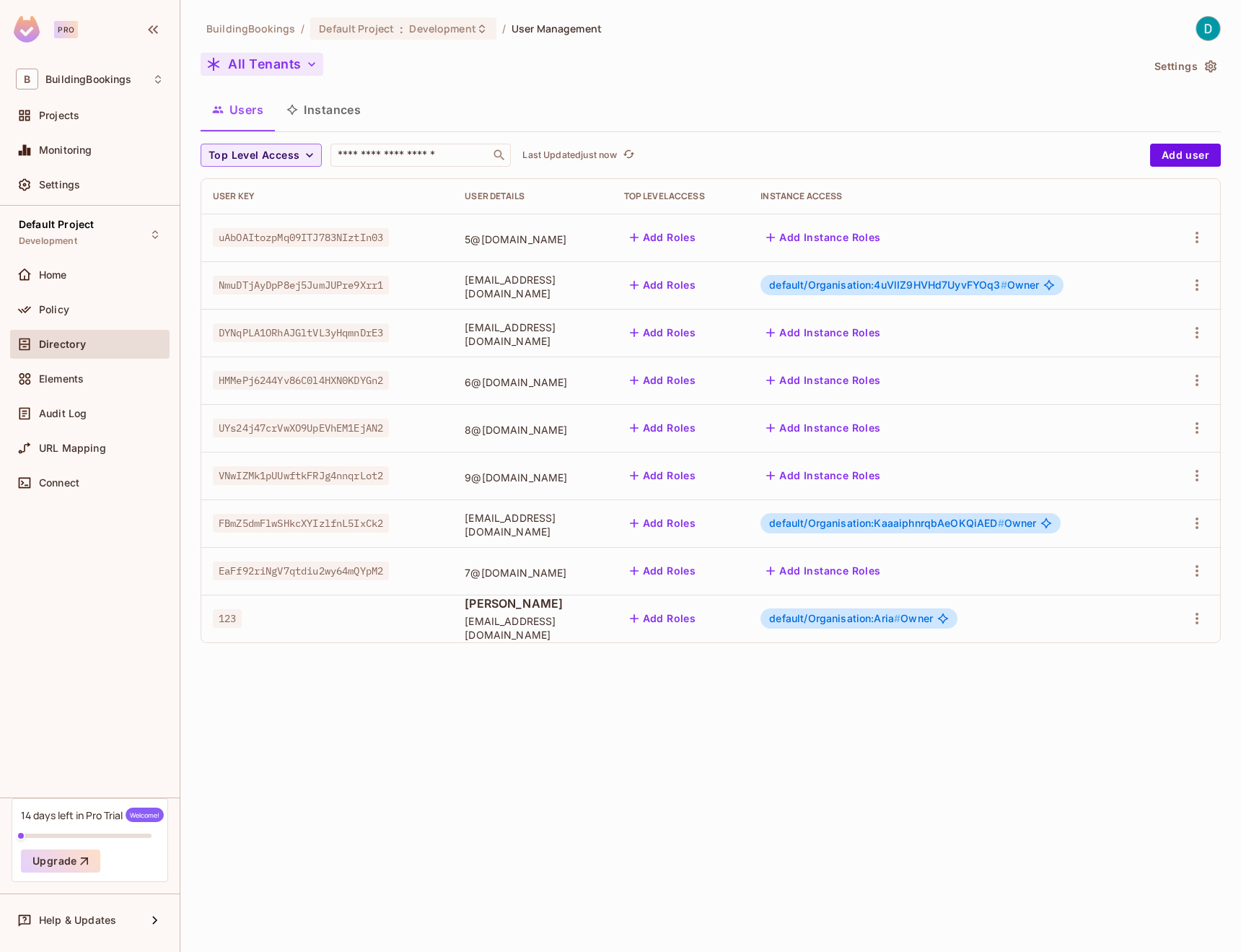
click at [246, 71] on button "All Tenants" at bounding box center [261, 65] width 122 height 23
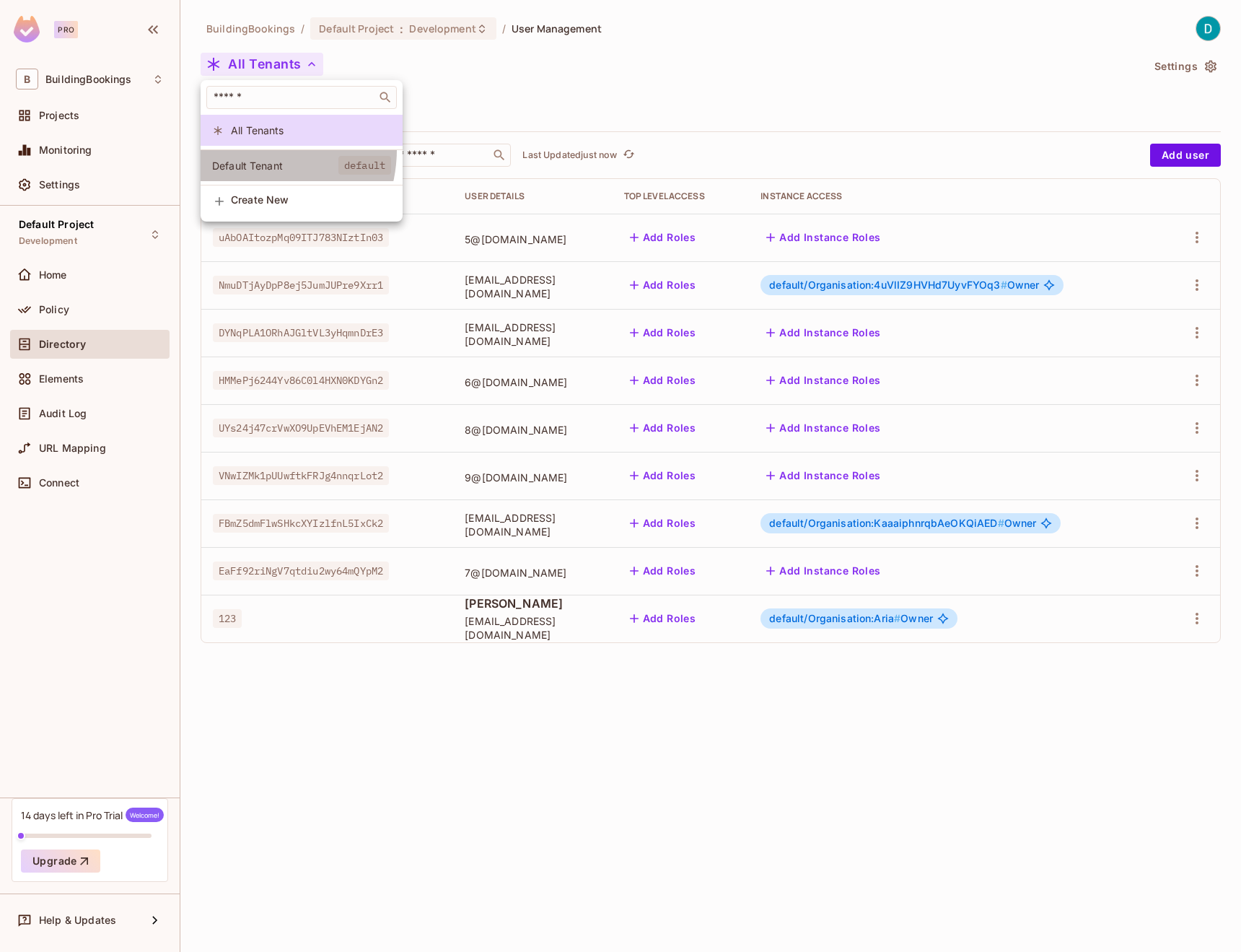
click at [248, 150] on li "Default Tenant default" at bounding box center [302, 166] width 202 height 31
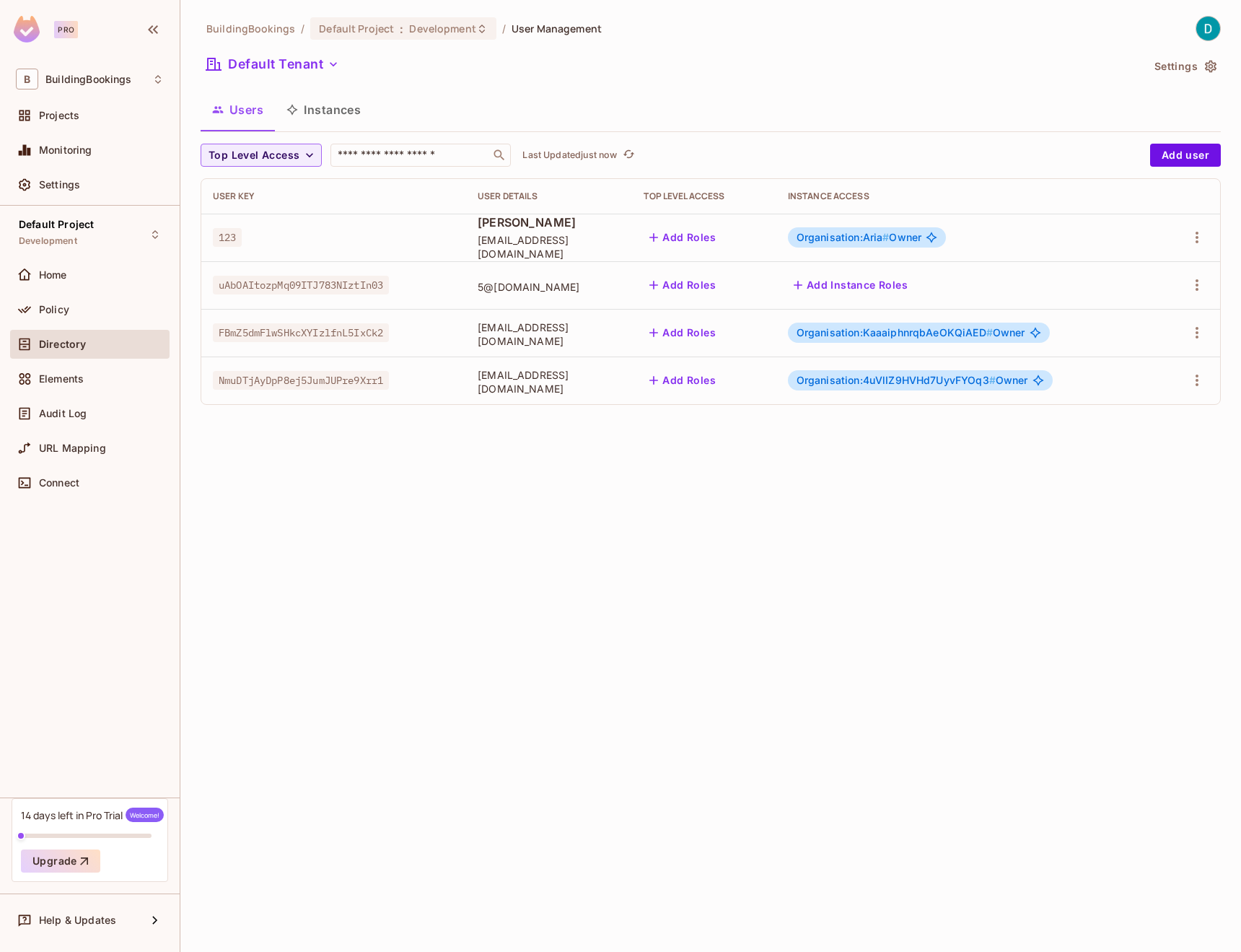
click at [900, 386] on div "Organisation:4uVlIZ9HVHd7UyvFYOq3 # Owner" at bounding box center [920, 380] width 265 height 20
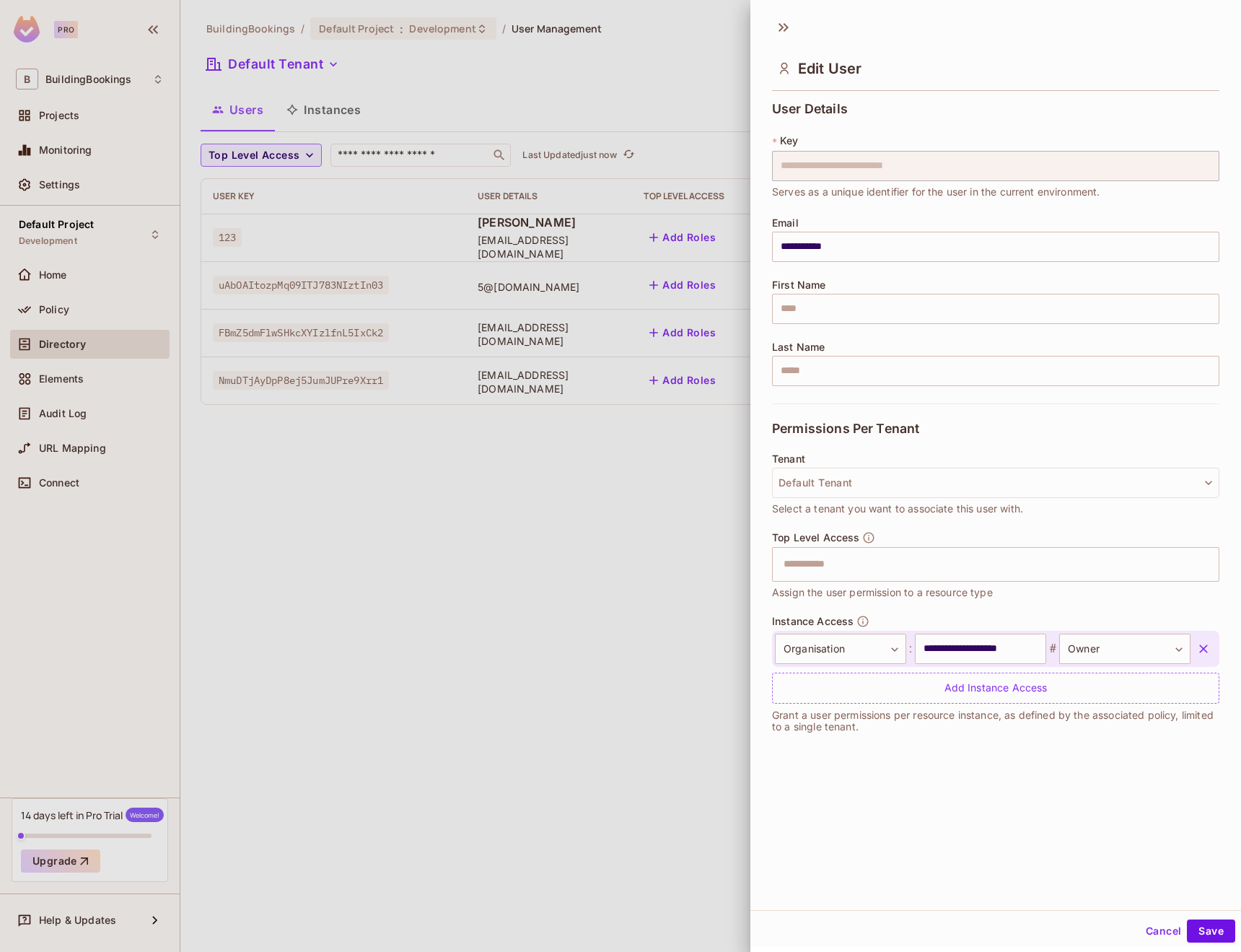
click at [727, 455] on div at bounding box center [620, 476] width 1241 height 952
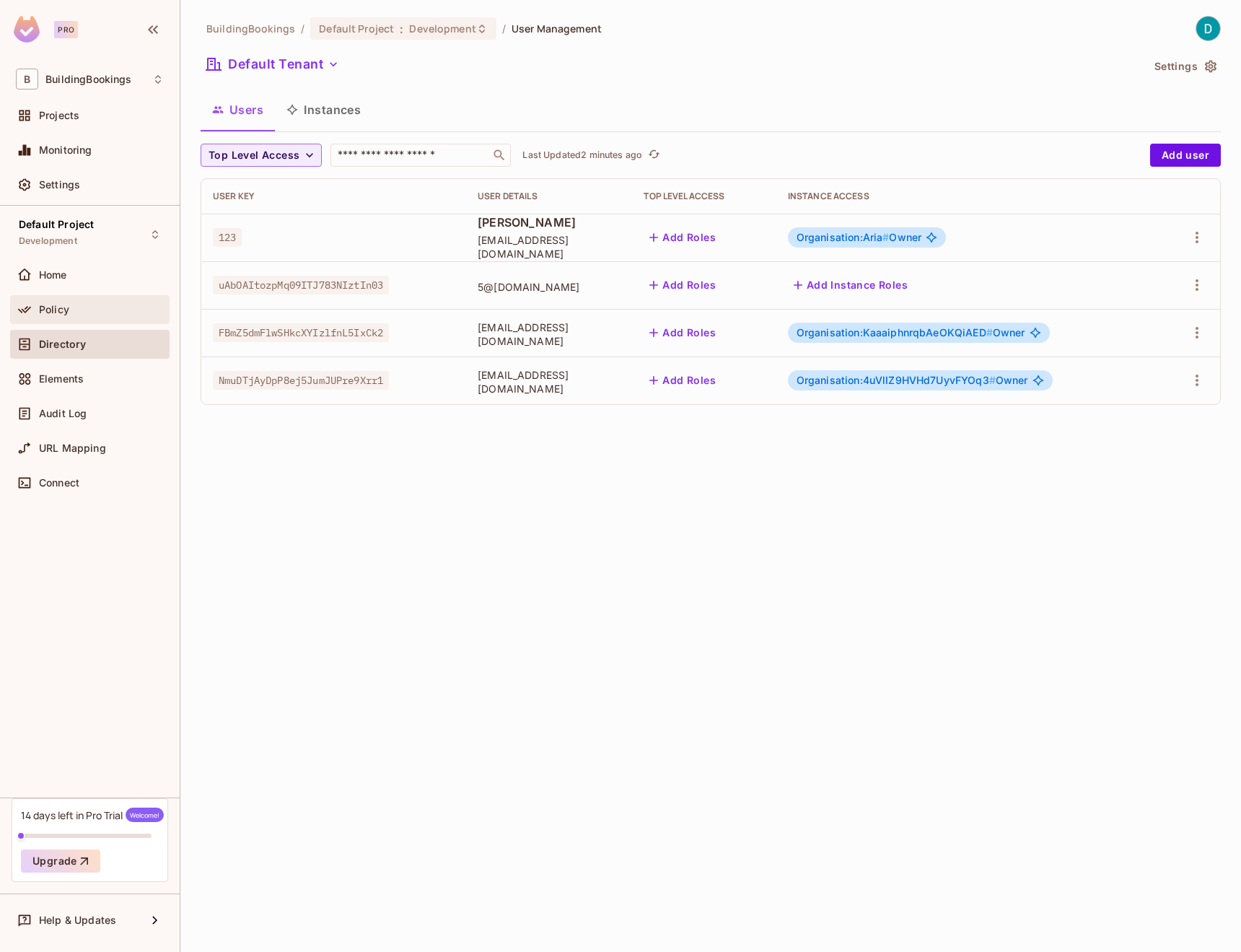
click at [86, 309] on div "Policy" at bounding box center [101, 309] width 125 height 12
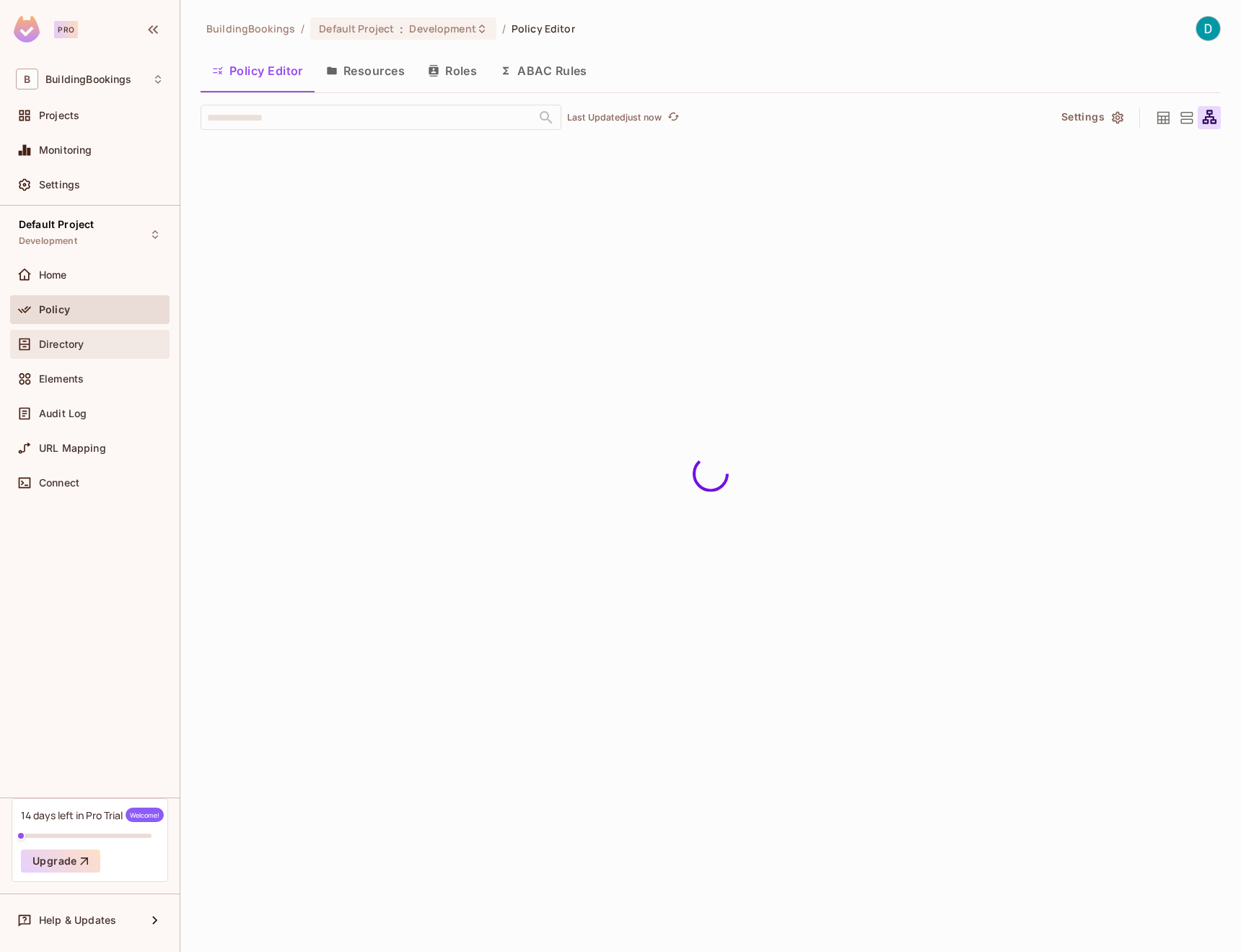
click at [86, 335] on div "Directory" at bounding box center [90, 344] width 148 height 17
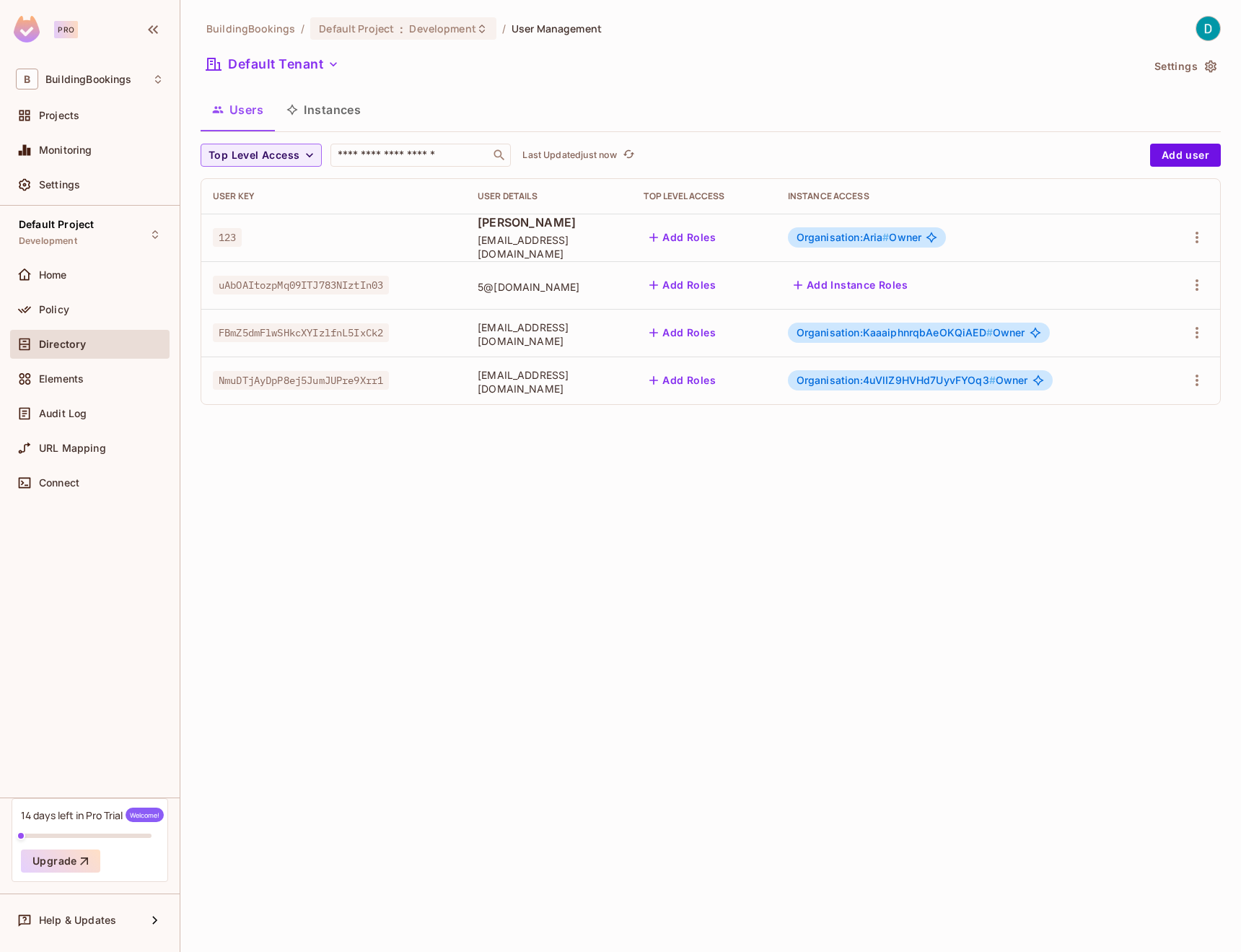
click at [312, 111] on button "Instances" at bounding box center [323, 109] width 97 height 36
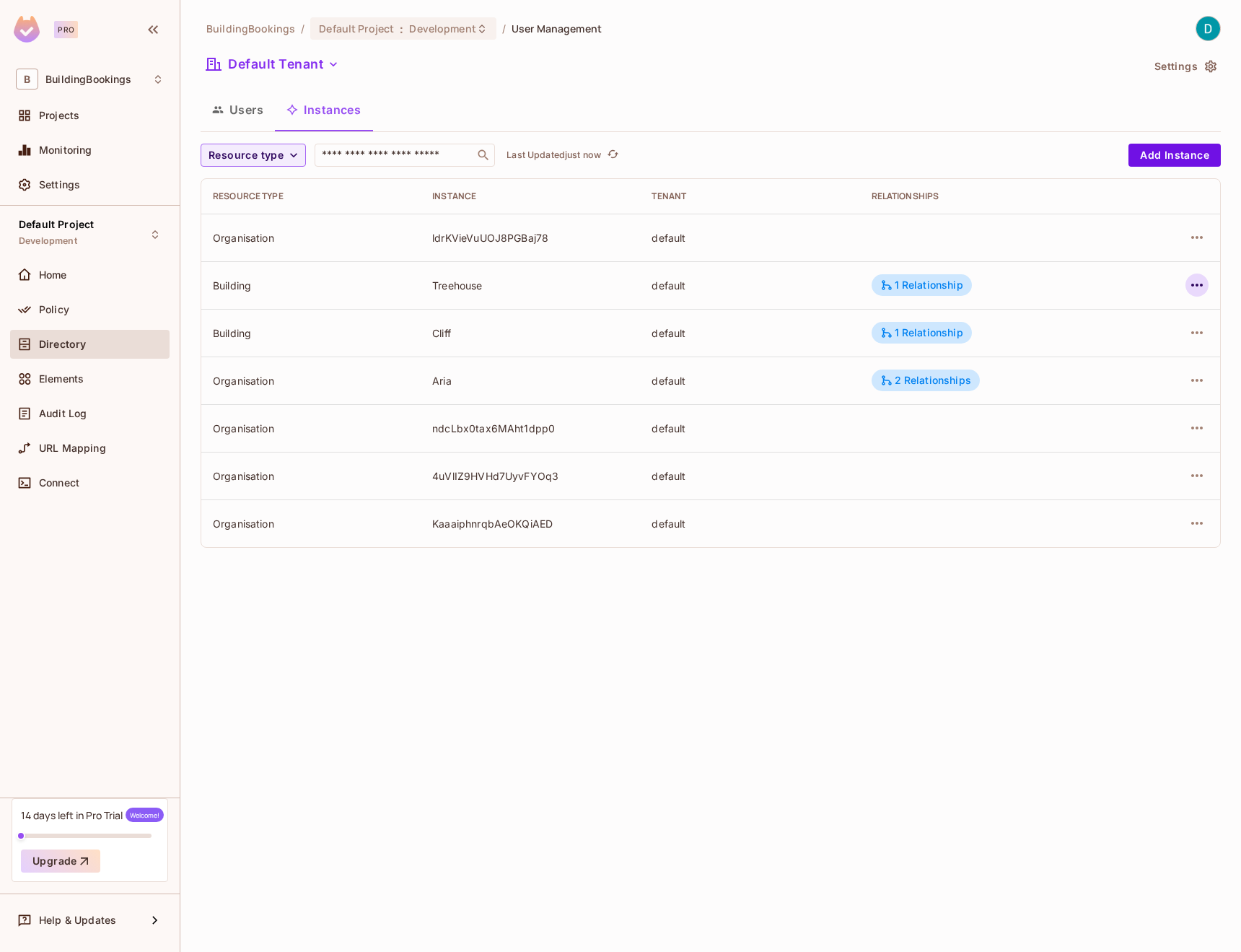
click at [1201, 288] on icon "button" at bounding box center [1197, 285] width 17 height 17
drag, startPoint x: 935, startPoint y: 441, endPoint x: 1064, endPoint y: 383, distance: 141.4
click at [935, 441] on div at bounding box center [620, 476] width 1241 height 952
click at [1192, 381] on icon "button" at bounding box center [1197, 380] width 12 height 3
click at [1130, 415] on div "Edit Resource Instance" at bounding box center [1112, 413] width 113 height 14
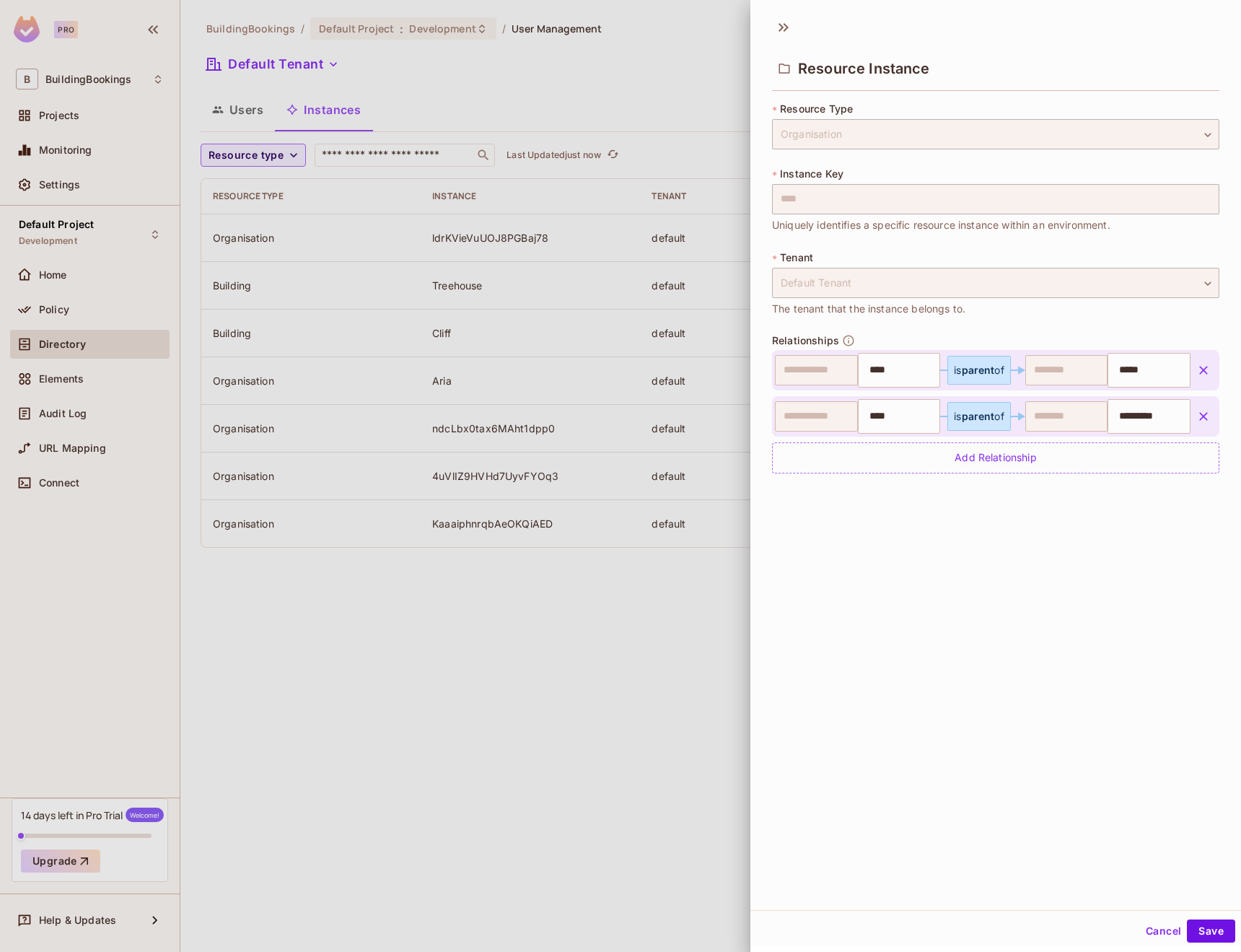
click at [694, 526] on div at bounding box center [620, 476] width 1241 height 952
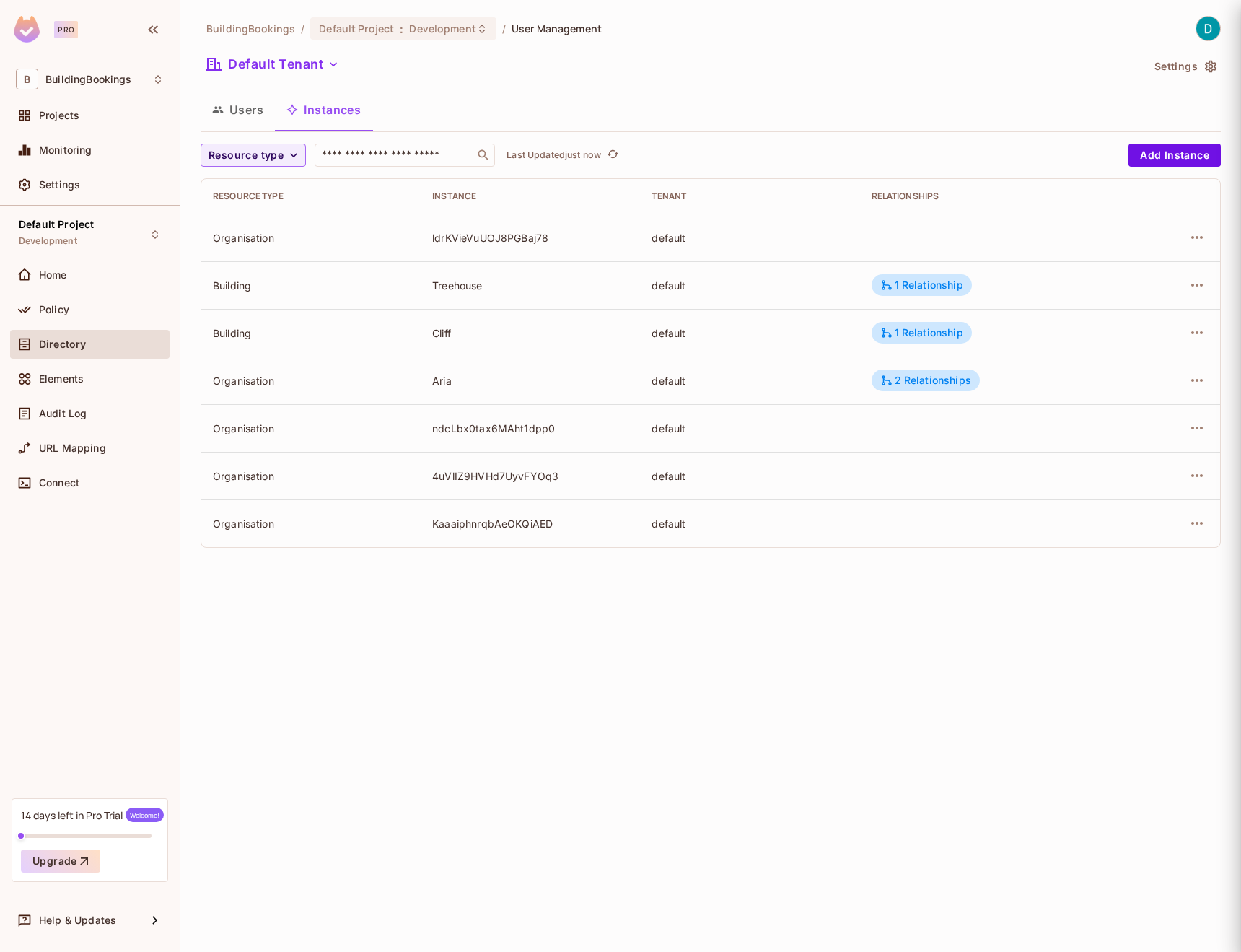
type input "****"
type input "*****"
type input "****"
type input "*********"
click at [644, 152] on icon "refresh" at bounding box center [637, 154] width 13 height 13
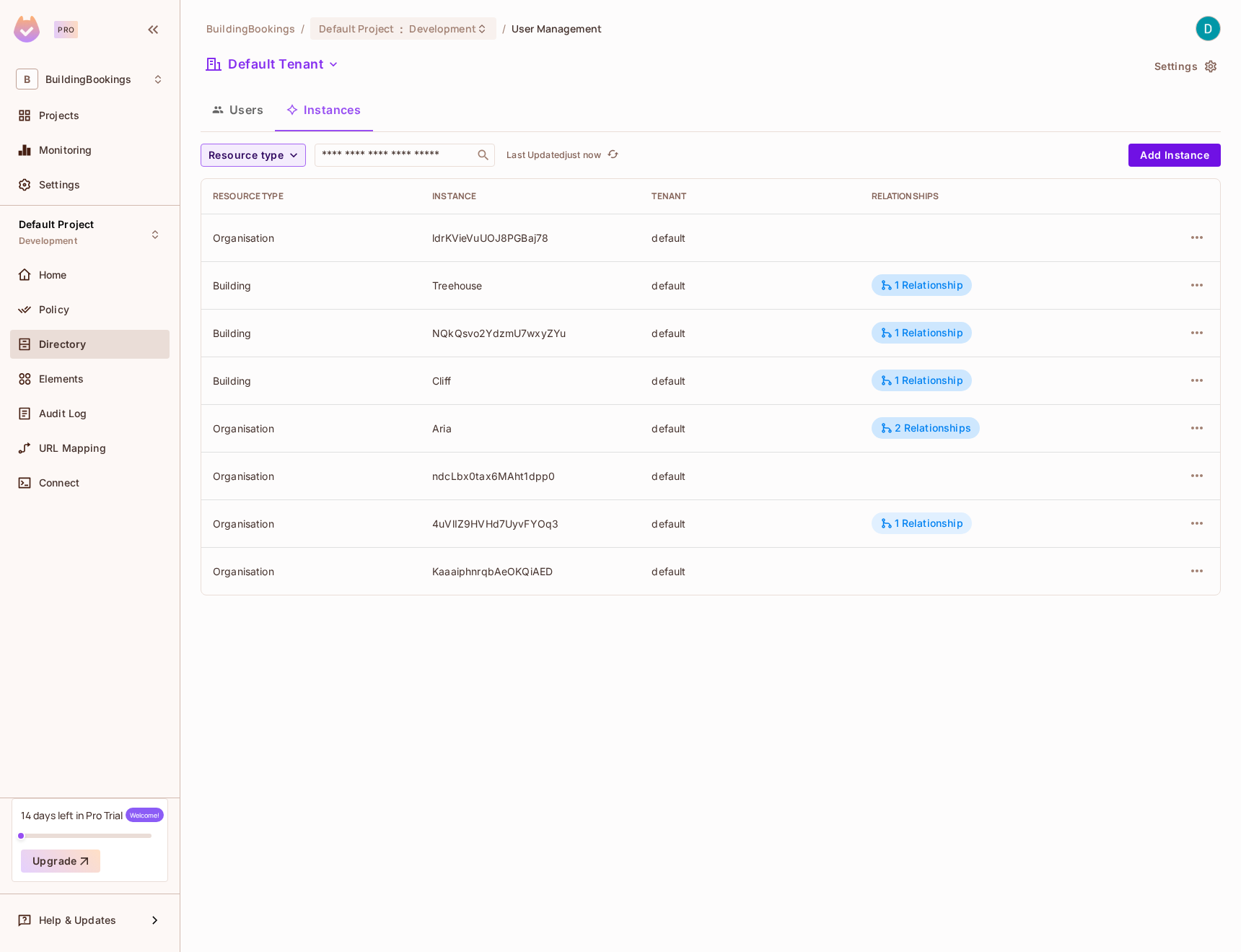
click at [919, 523] on div "1 Relationship" at bounding box center [922, 522] width 83 height 13
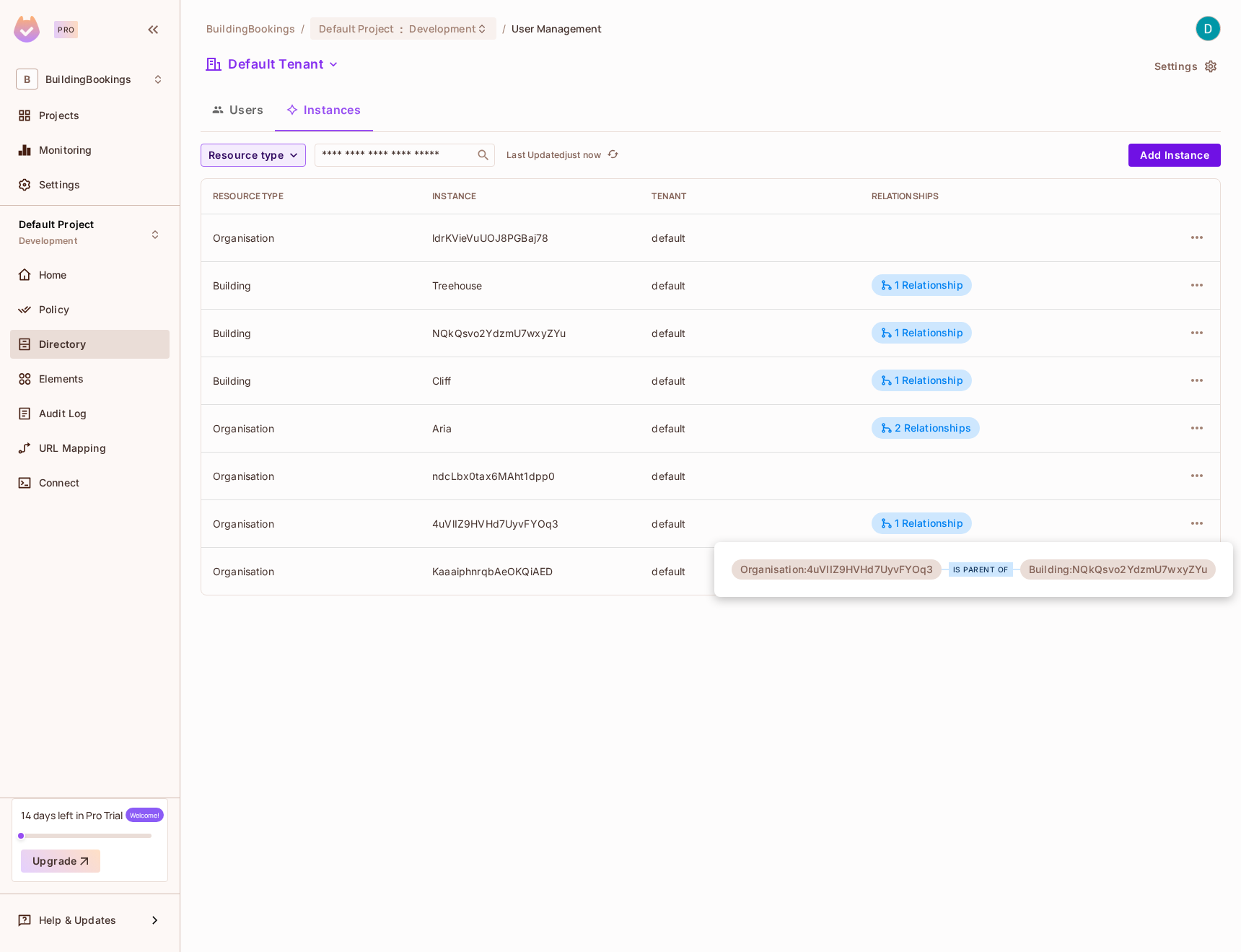
click at [494, 342] on div at bounding box center [620, 476] width 1241 height 952
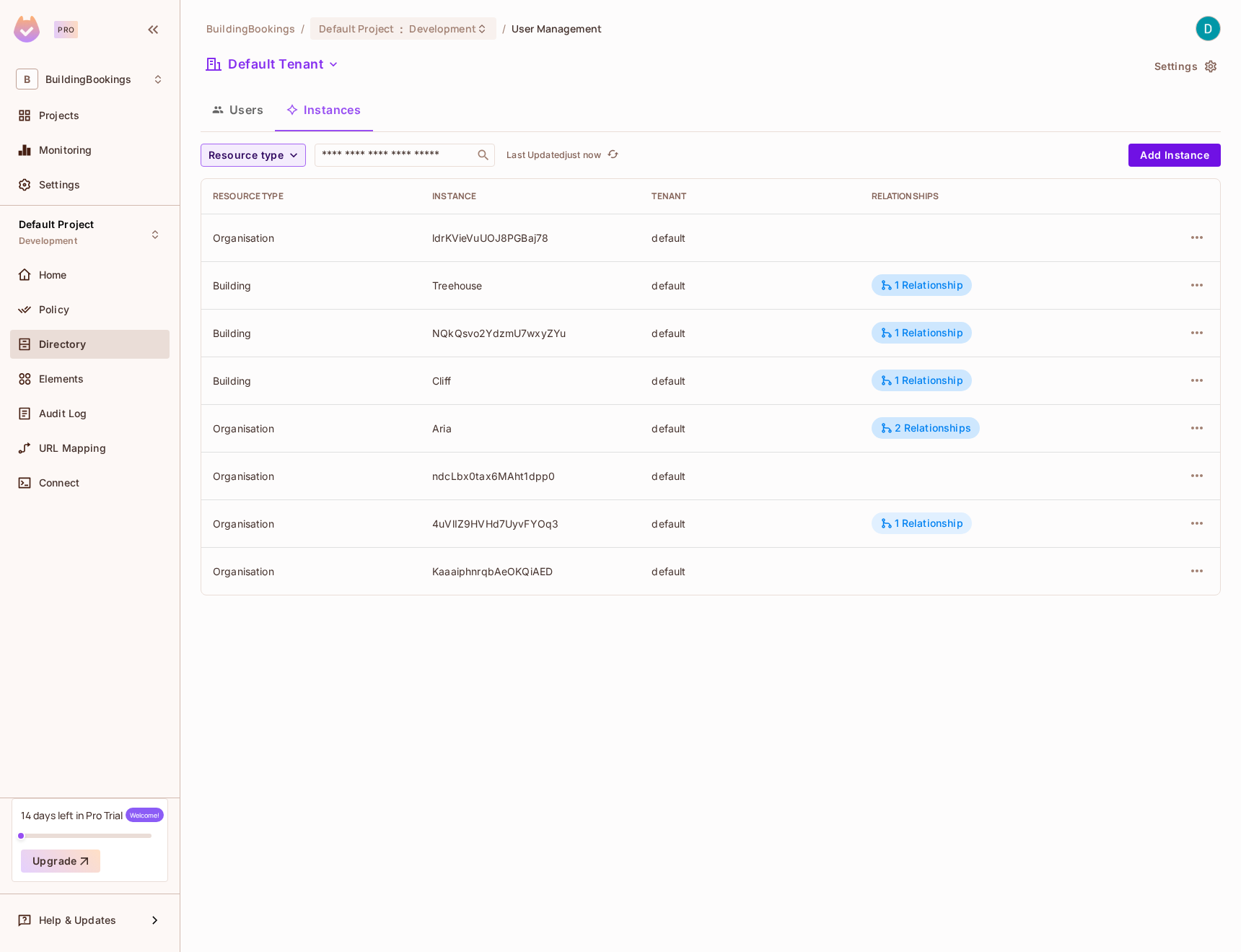
click at [926, 530] on div "1 Relationship" at bounding box center [922, 523] width 100 height 21
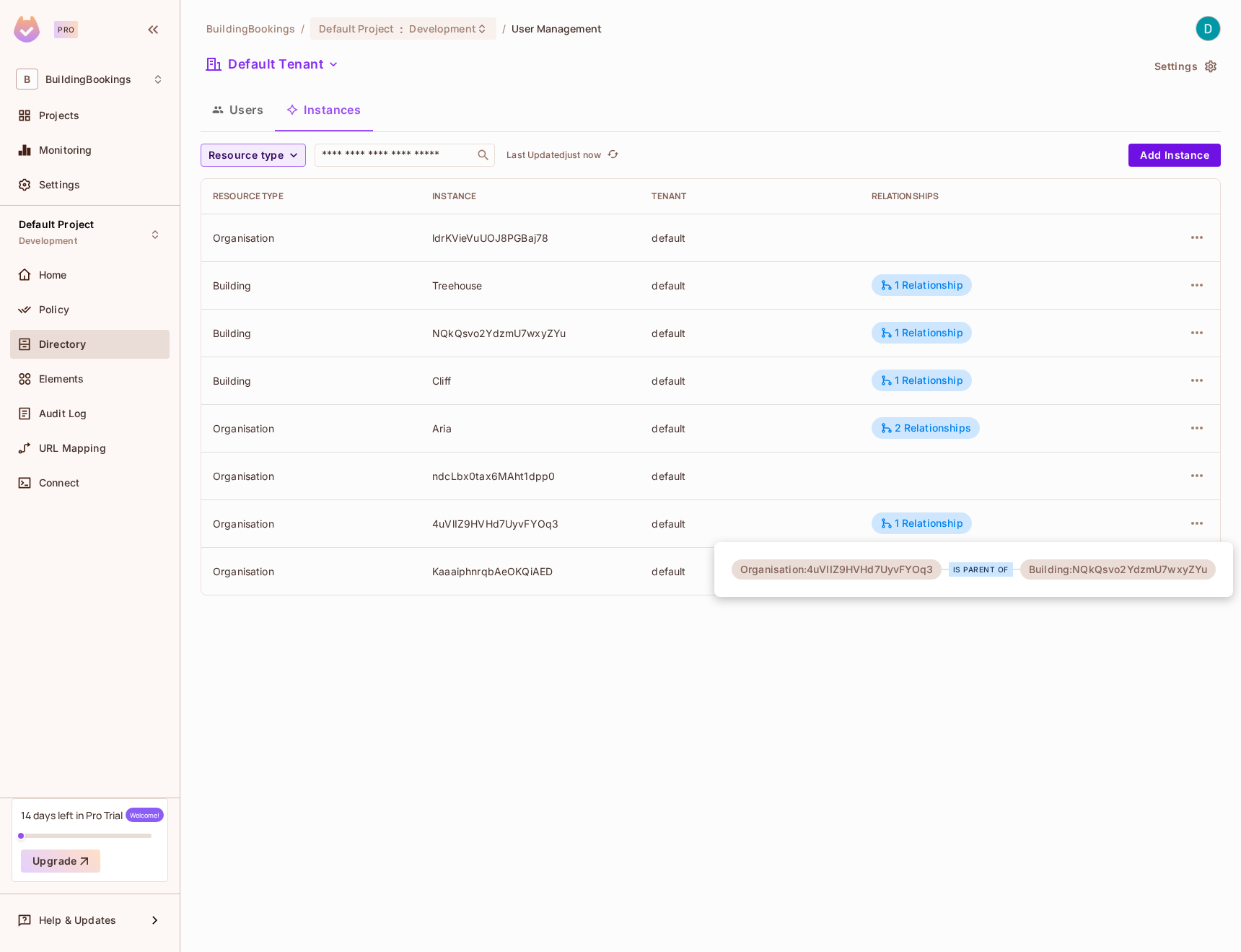
click at [920, 596] on div "Organisation:4uVlIZ9HVHd7UyvFYOq3 is parent of Building:NQkQsvo2YdzmU7wxyZYu" at bounding box center [973, 569] width 518 height 55
click at [221, 118] on div at bounding box center [620, 476] width 1241 height 952
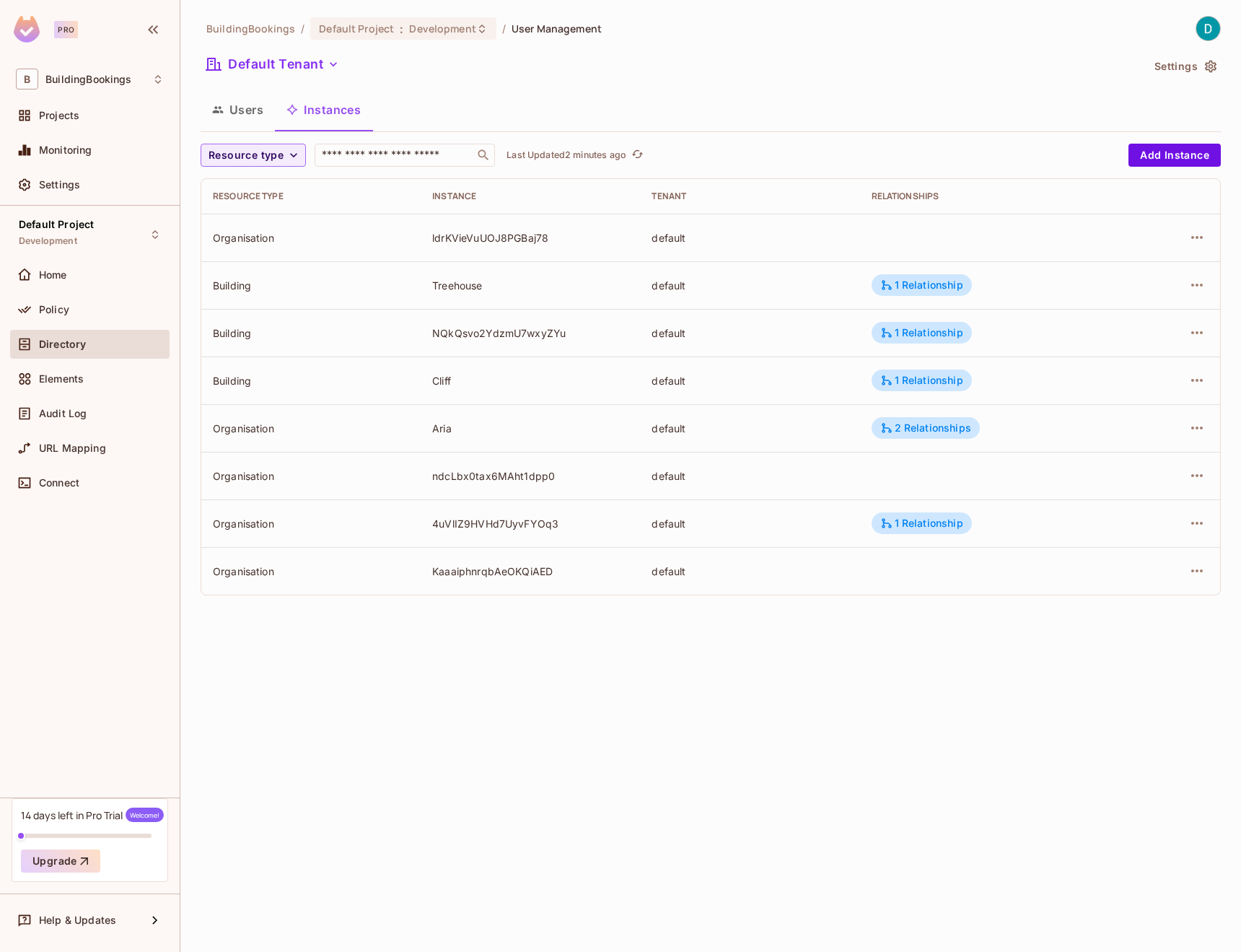
click at [231, 108] on button "Users" at bounding box center [237, 109] width 74 height 36
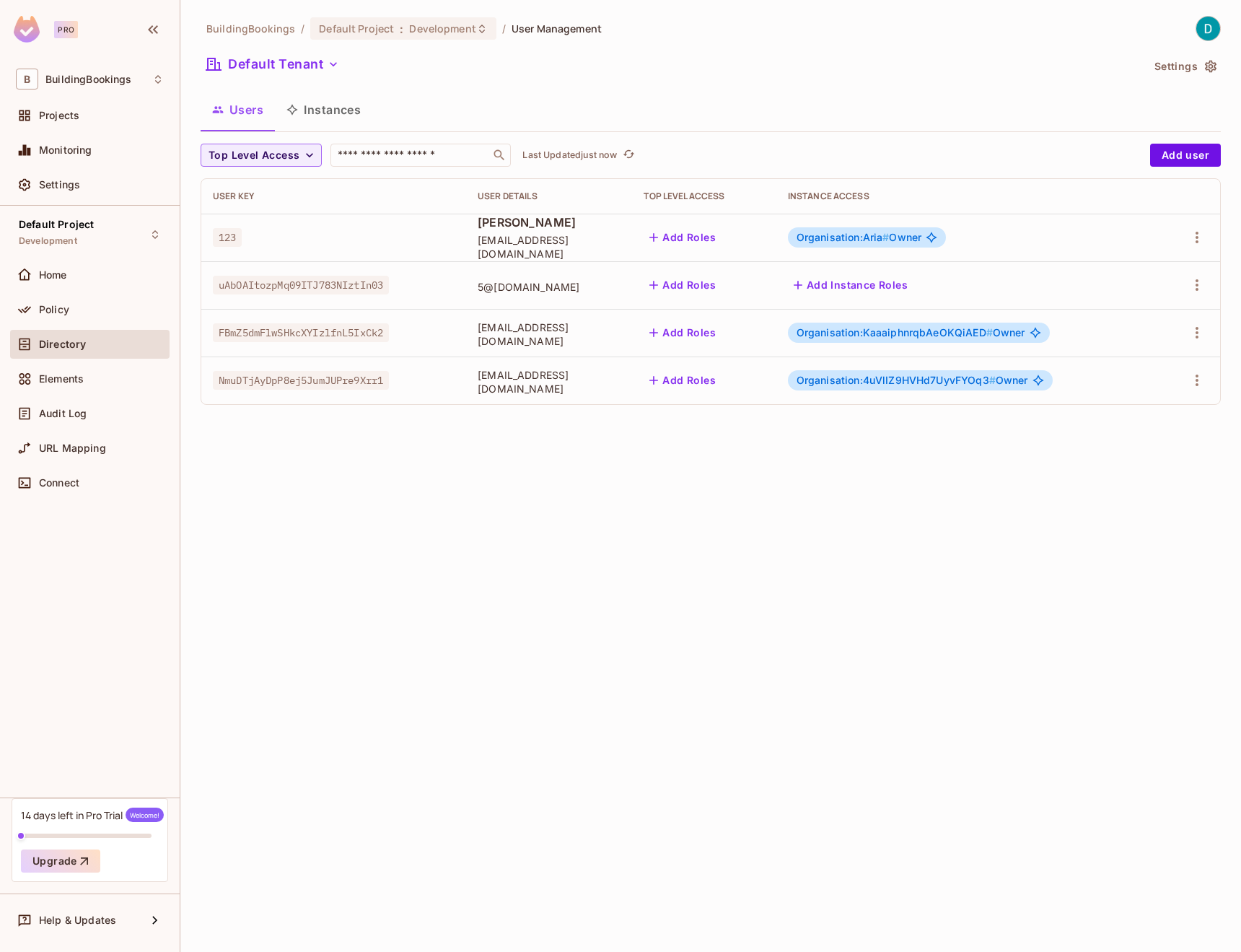
click at [883, 329] on span "Organisation:KaaaiphnrqbAeOKQiAED #" at bounding box center [895, 331] width 197 height 13
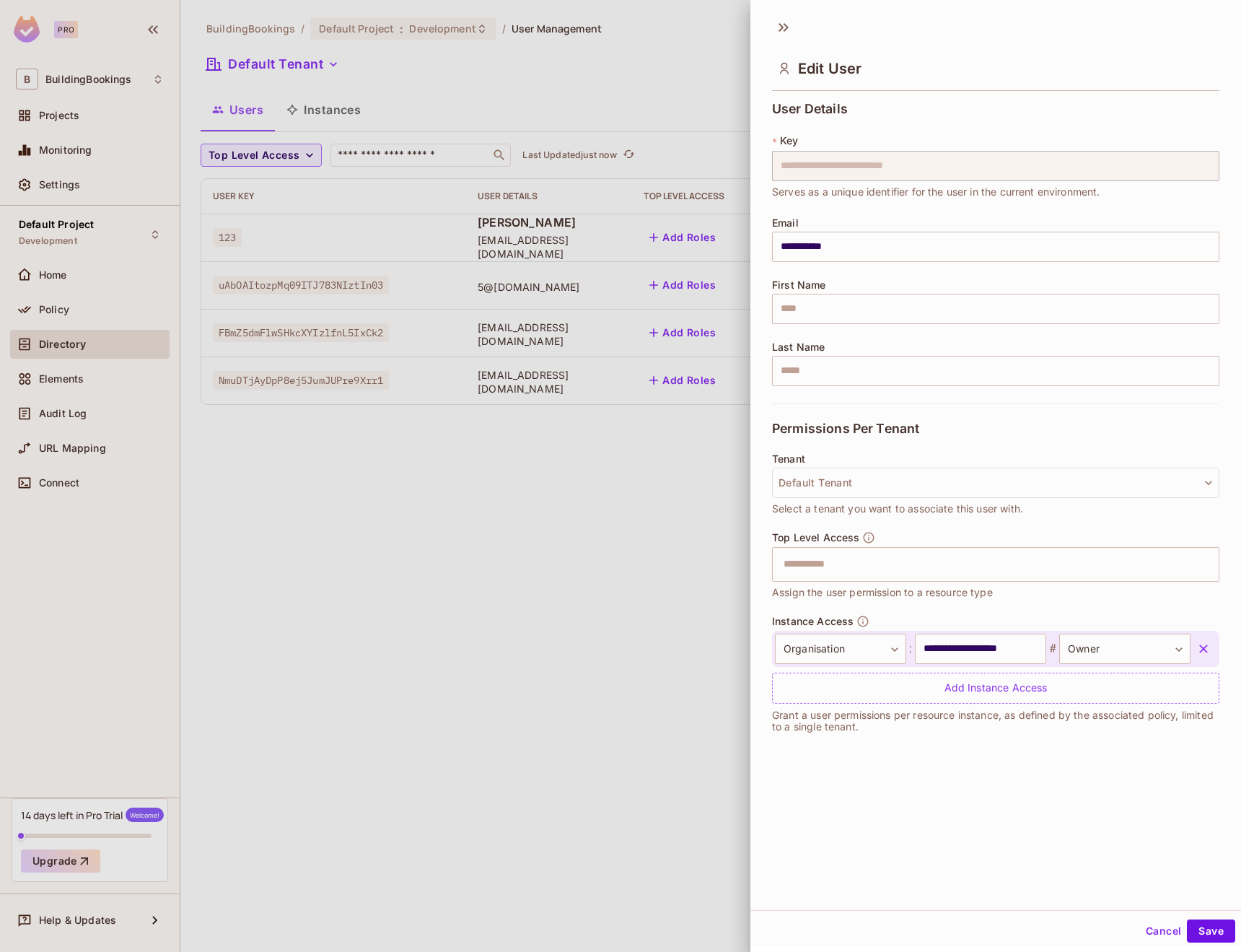
click at [537, 407] on div at bounding box center [620, 476] width 1241 height 952
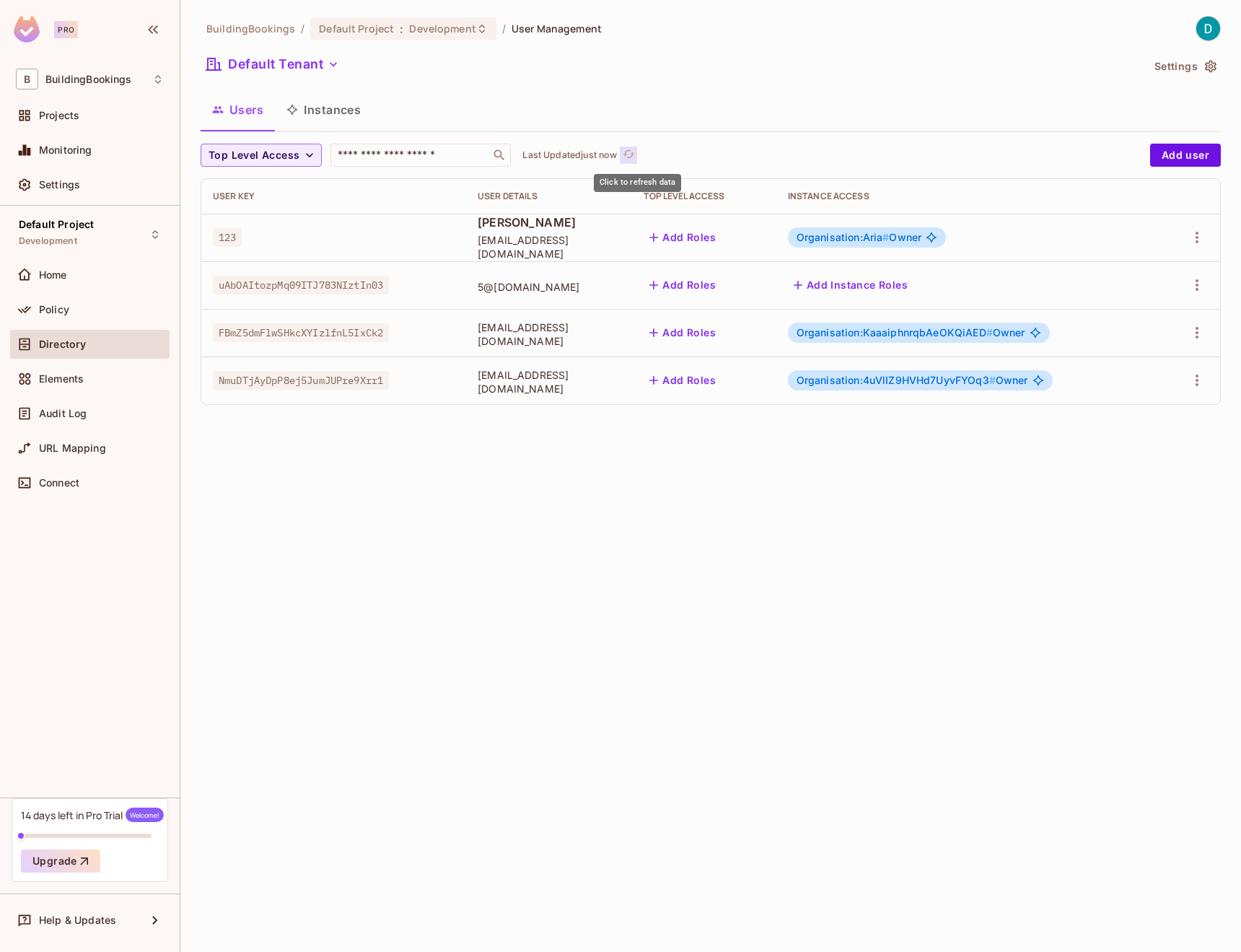
click at [637, 154] on button "Click to refresh data" at bounding box center [628, 155] width 17 height 17
click at [1043, 383] on icon at bounding box center [1038, 380] width 11 height 11
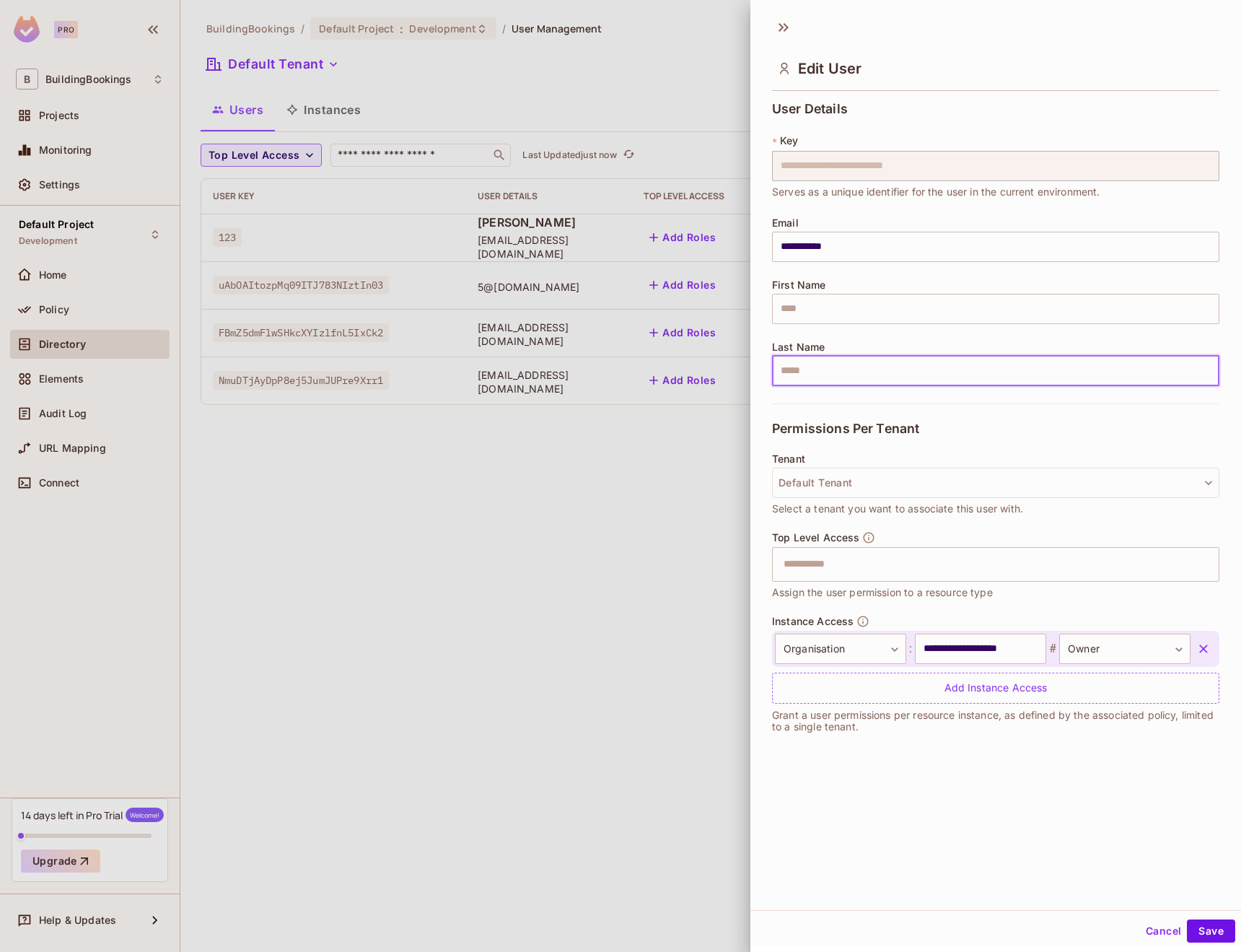
click at [1042, 383] on input "text" at bounding box center [995, 370] width 447 height 30
click at [668, 649] on div at bounding box center [620, 476] width 1241 height 952
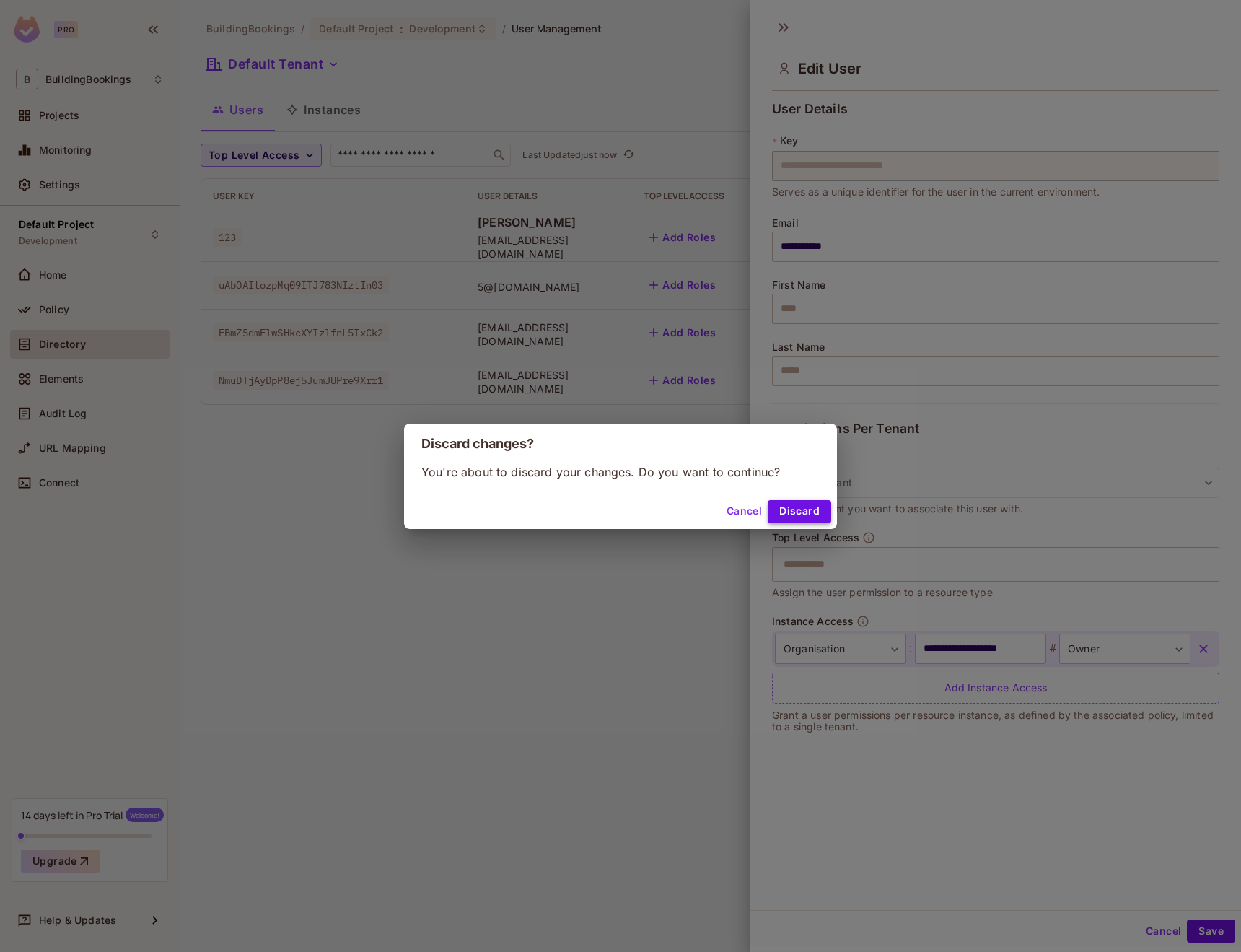
click at [786, 516] on button "Discard" at bounding box center [800, 512] width 64 height 23
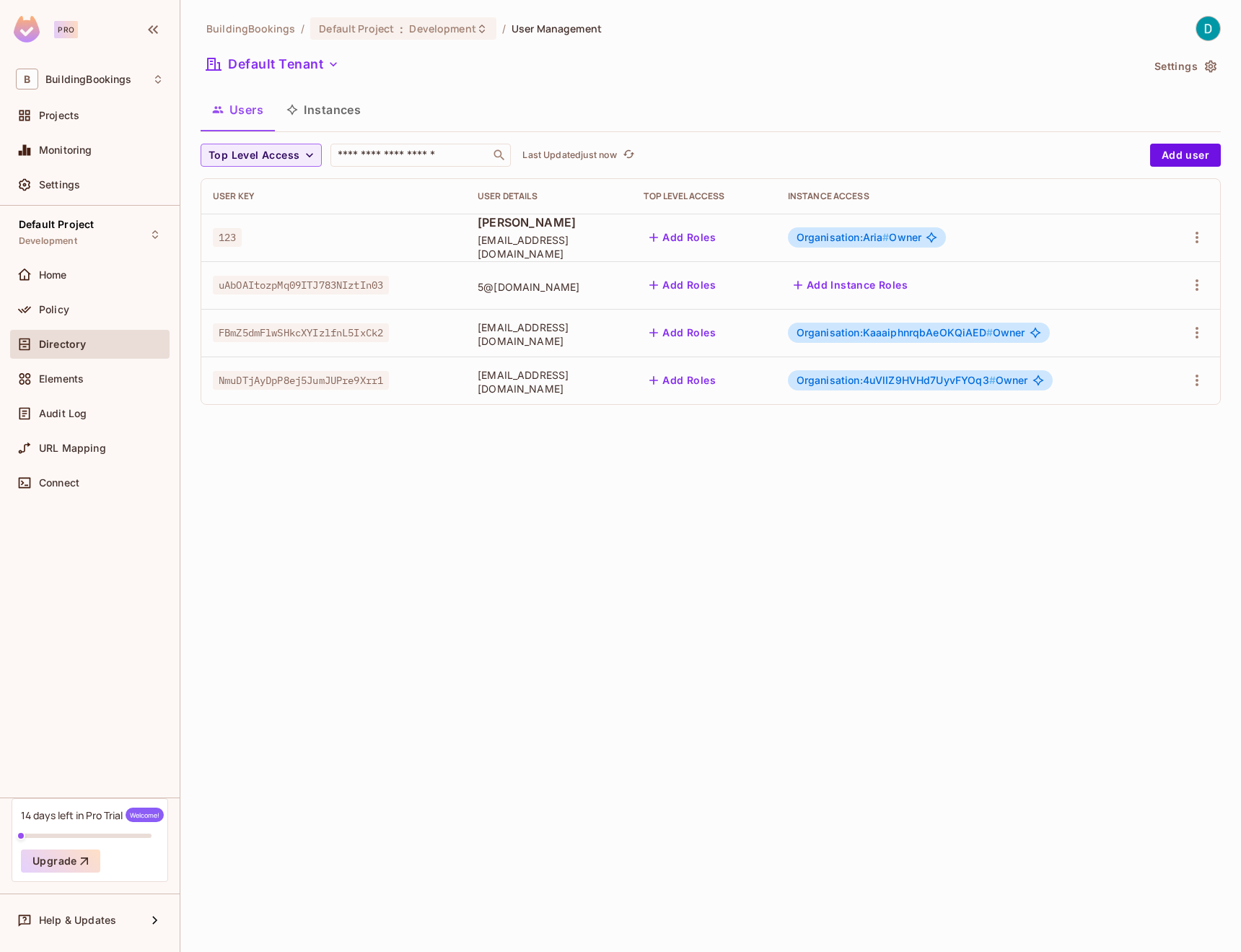
click at [334, 106] on button "Instances" at bounding box center [323, 109] width 97 height 36
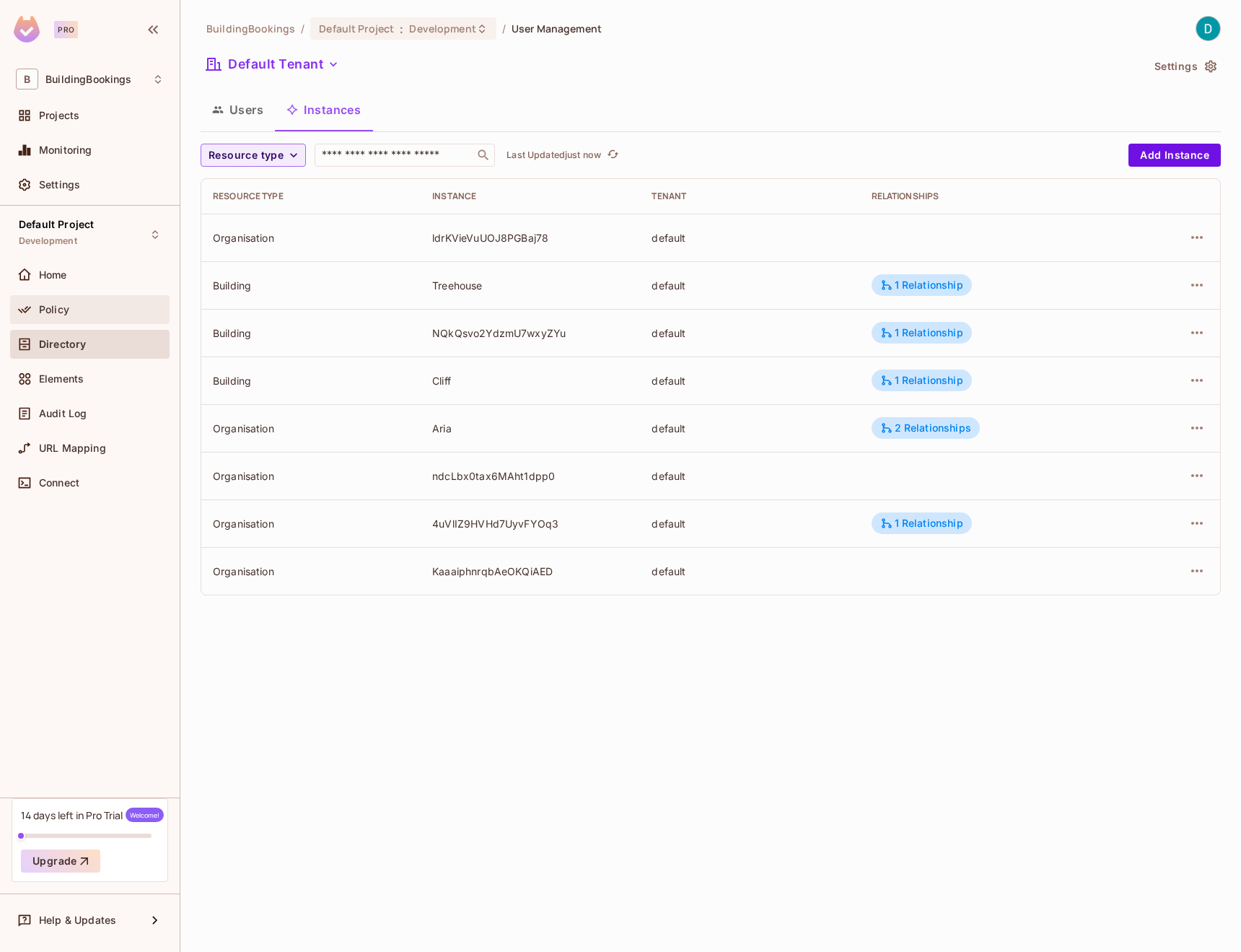
click at [56, 320] on div "Policy" at bounding box center [89, 309] width 159 height 29
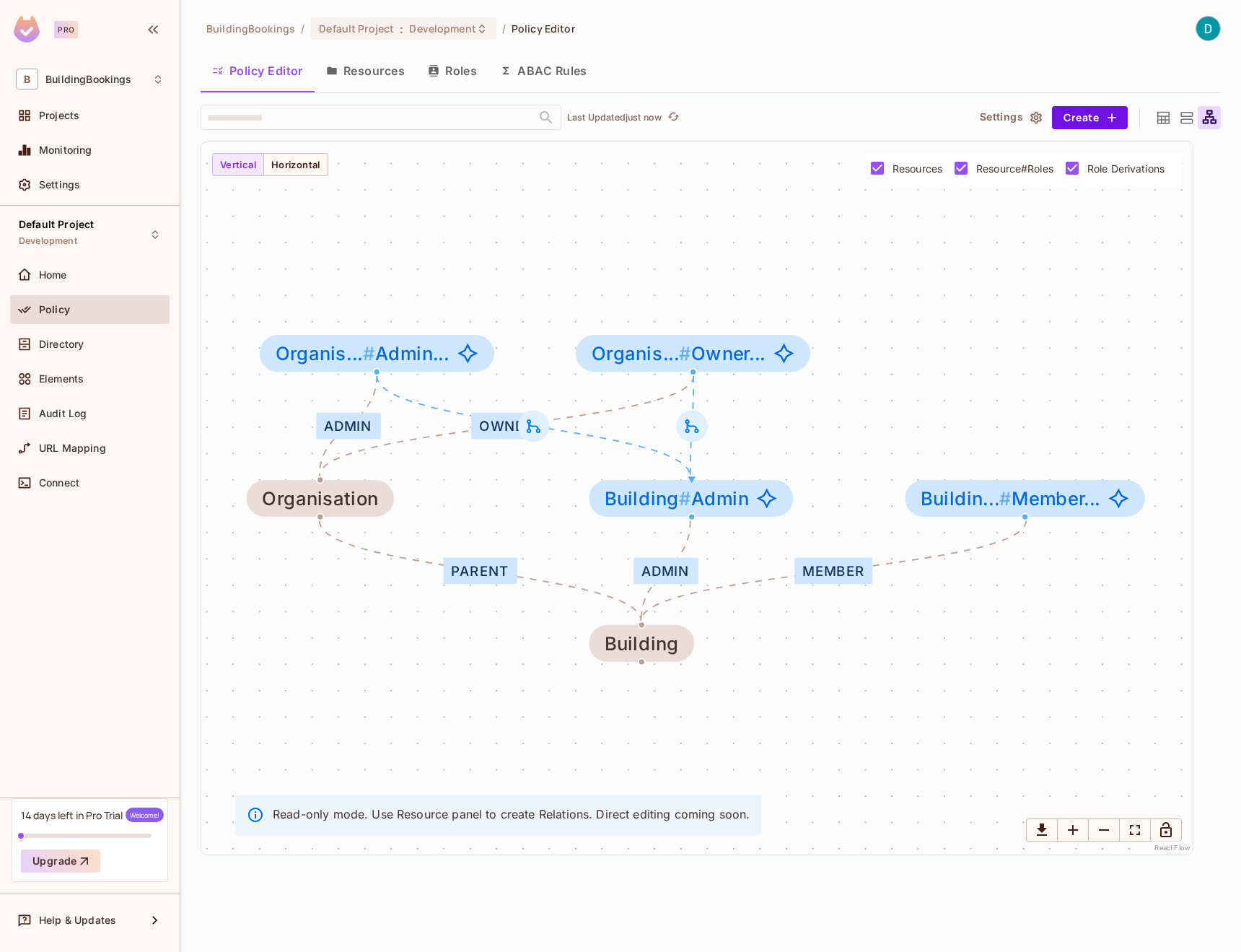
click at [372, 72] on button "Resources" at bounding box center [365, 70] width 102 height 36
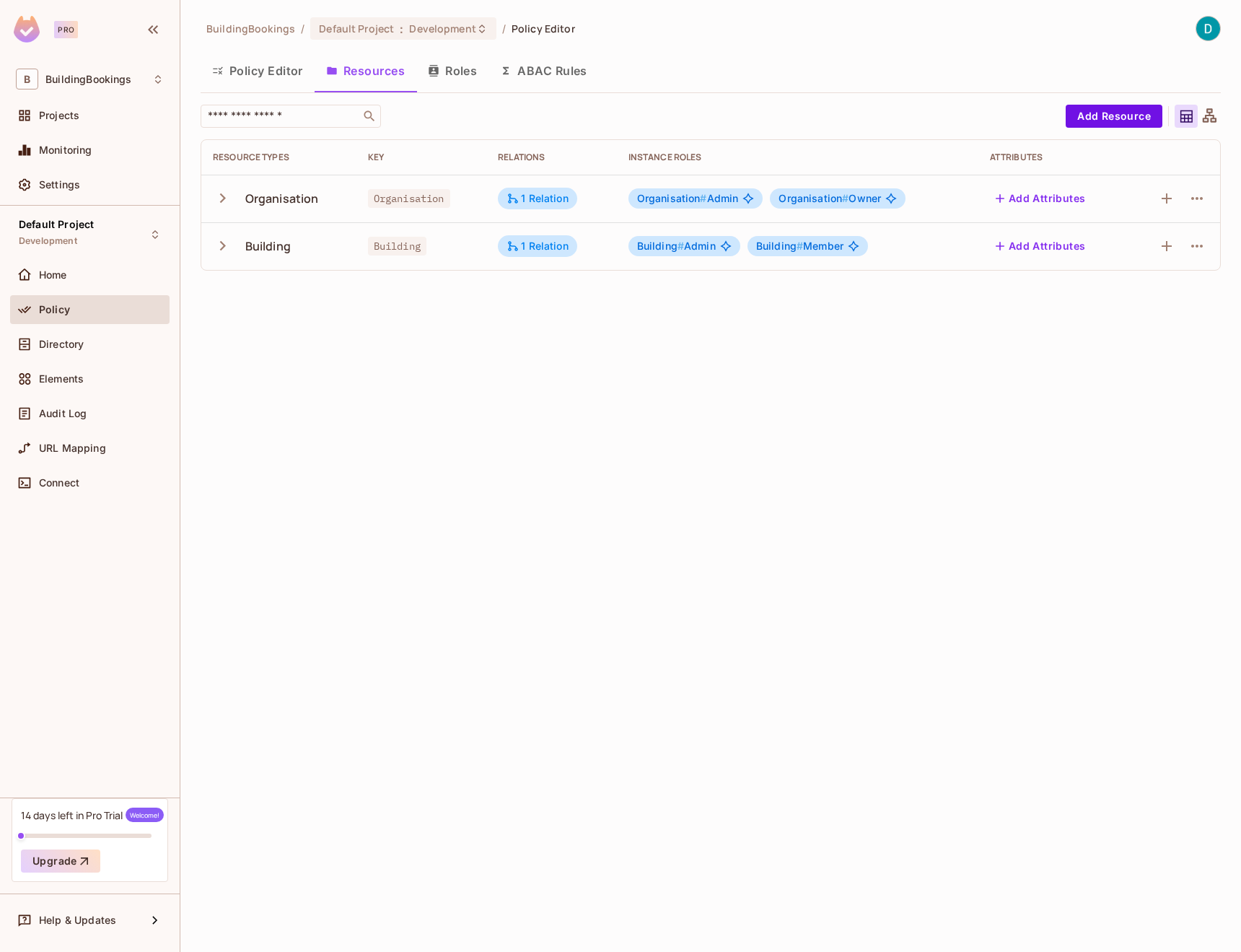
click at [483, 73] on button "Roles" at bounding box center [452, 70] width 72 height 36
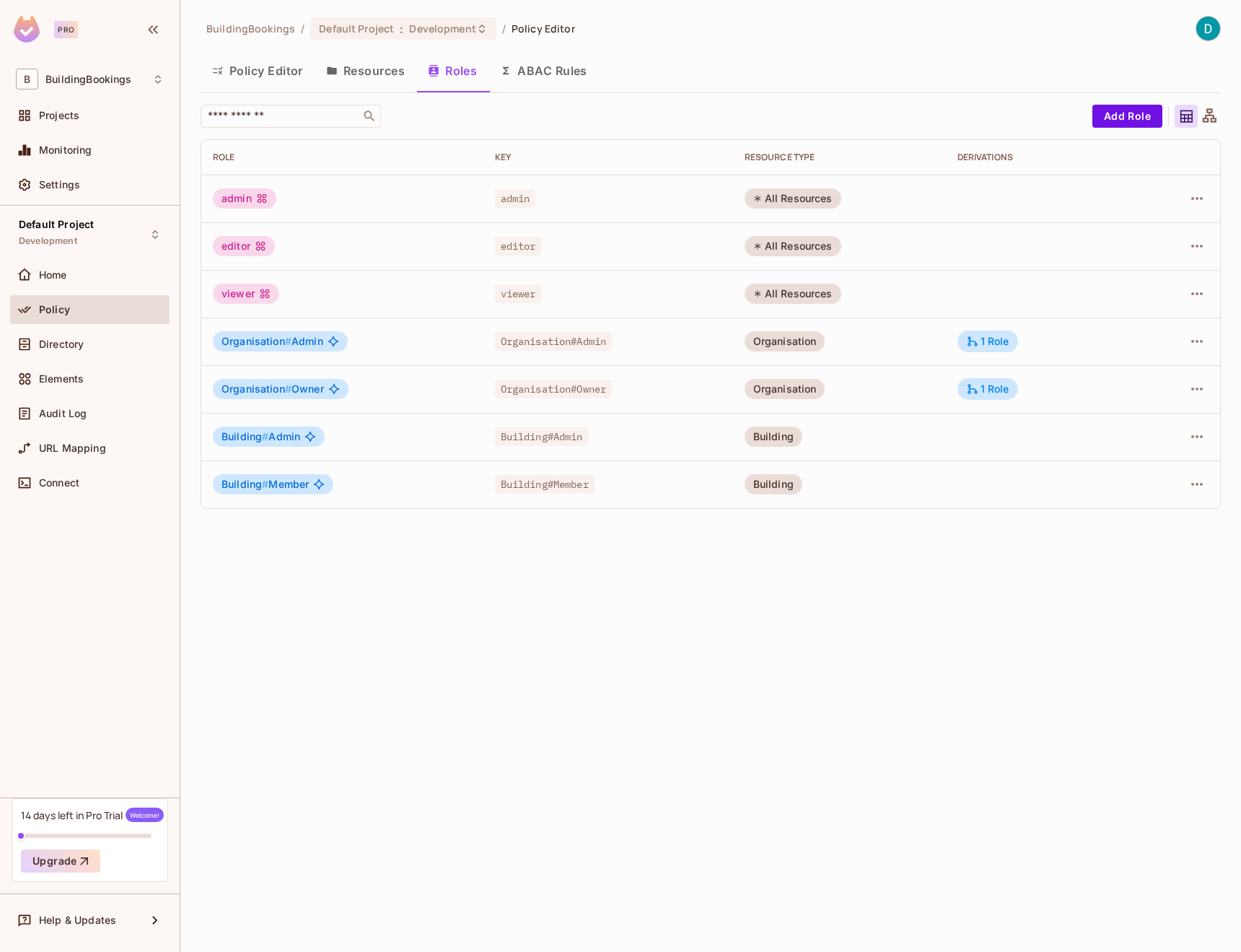
click at [1194, 120] on div at bounding box center [1186, 117] width 23 height 23
click at [289, 79] on button "Policy Editor" at bounding box center [257, 70] width 114 height 36
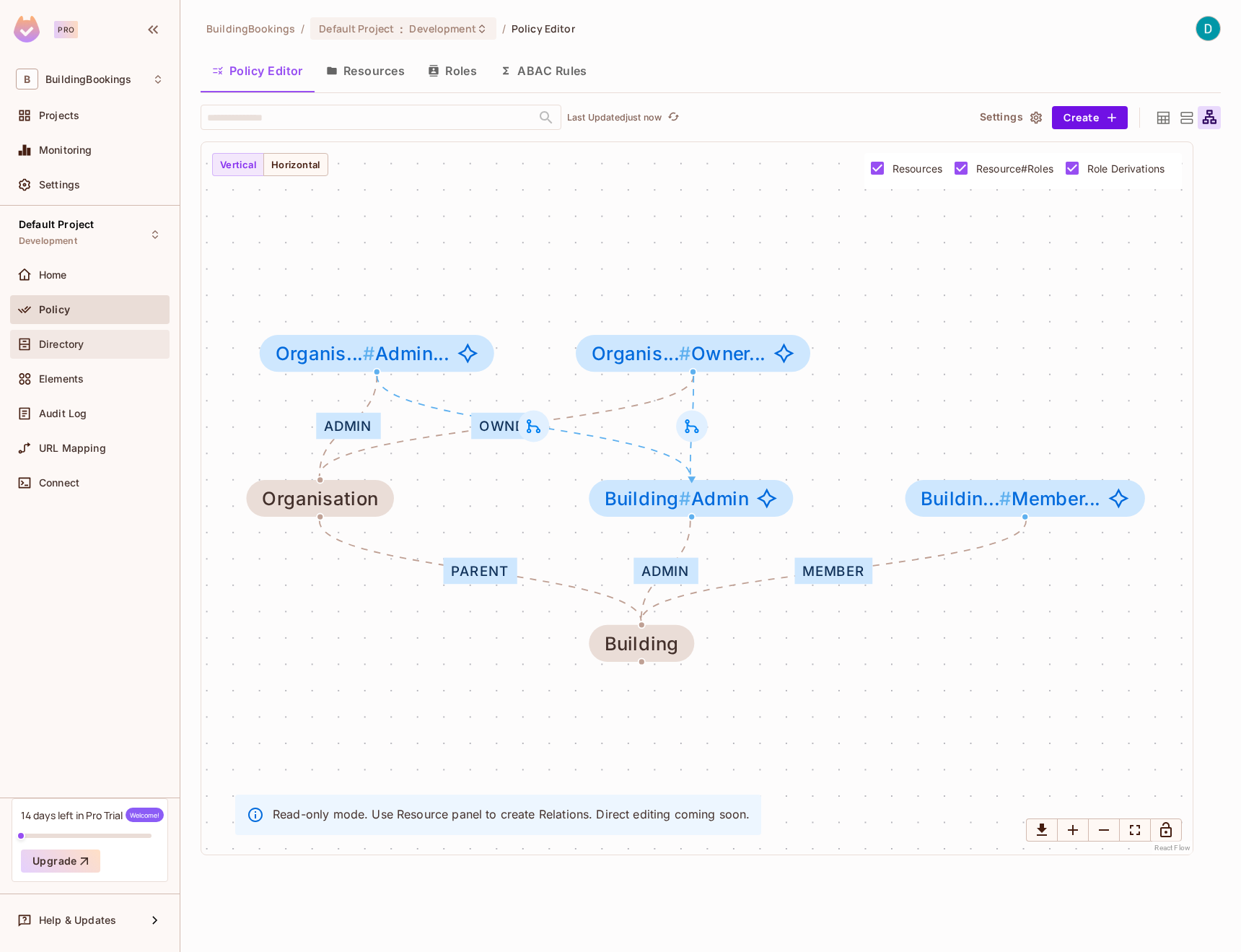
click at [76, 352] on div "Directory" at bounding box center [90, 344] width 148 height 17
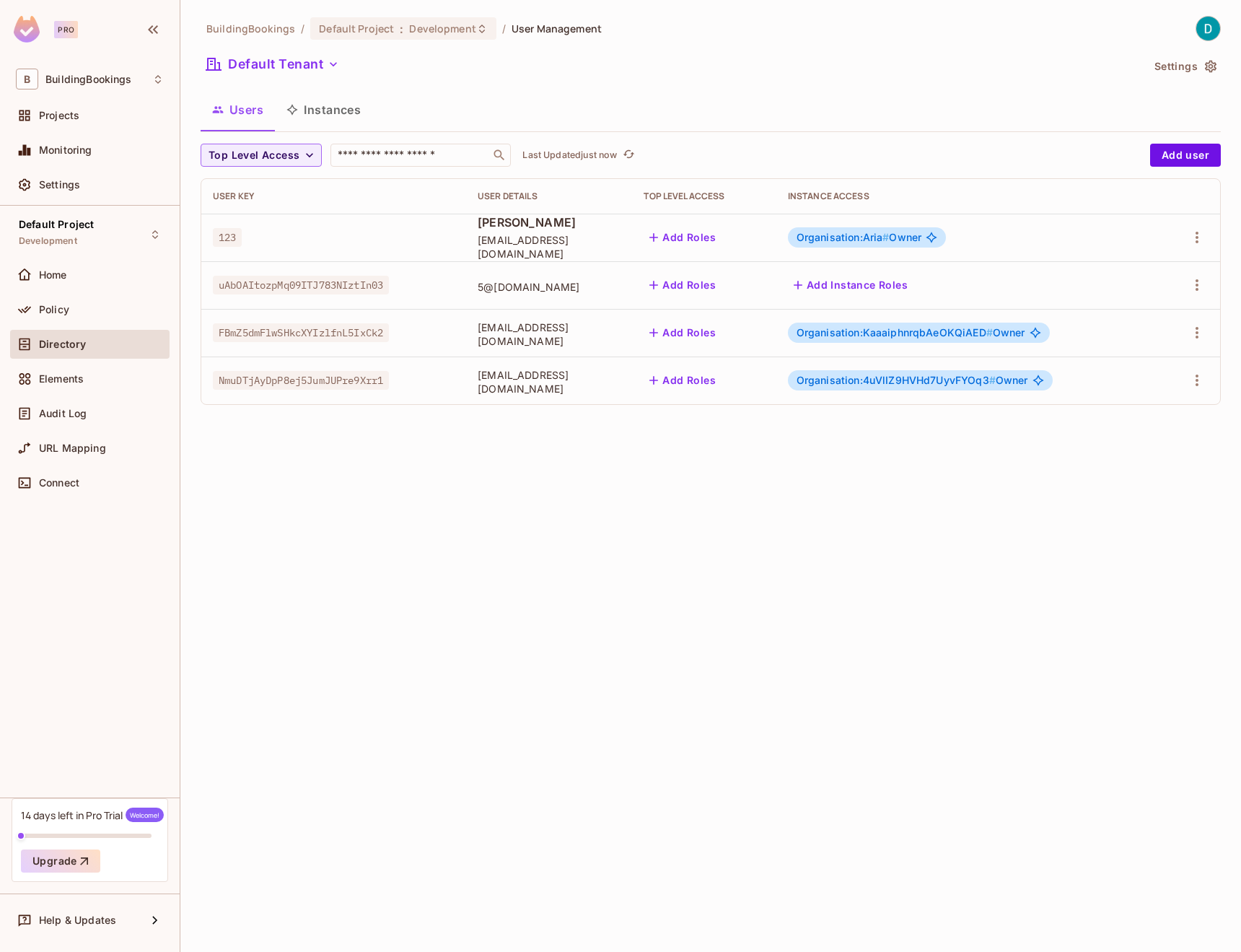
click at [92, 355] on div "Directory" at bounding box center [89, 344] width 159 height 29
click at [83, 373] on span "Elements" at bounding box center [61, 379] width 44 height 12
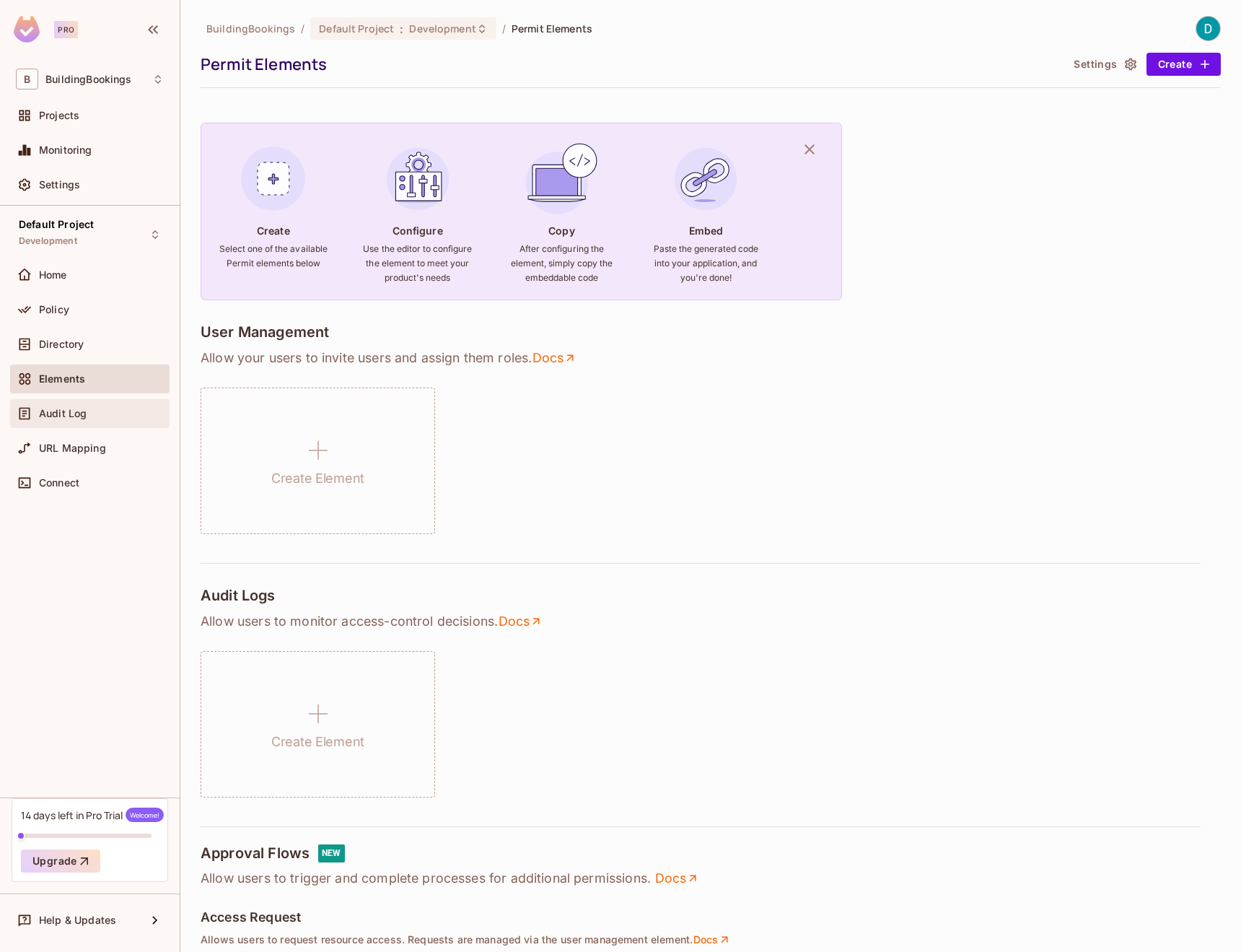
click at [86, 413] on span "Audit Log" at bounding box center [62, 413] width 47 height 12
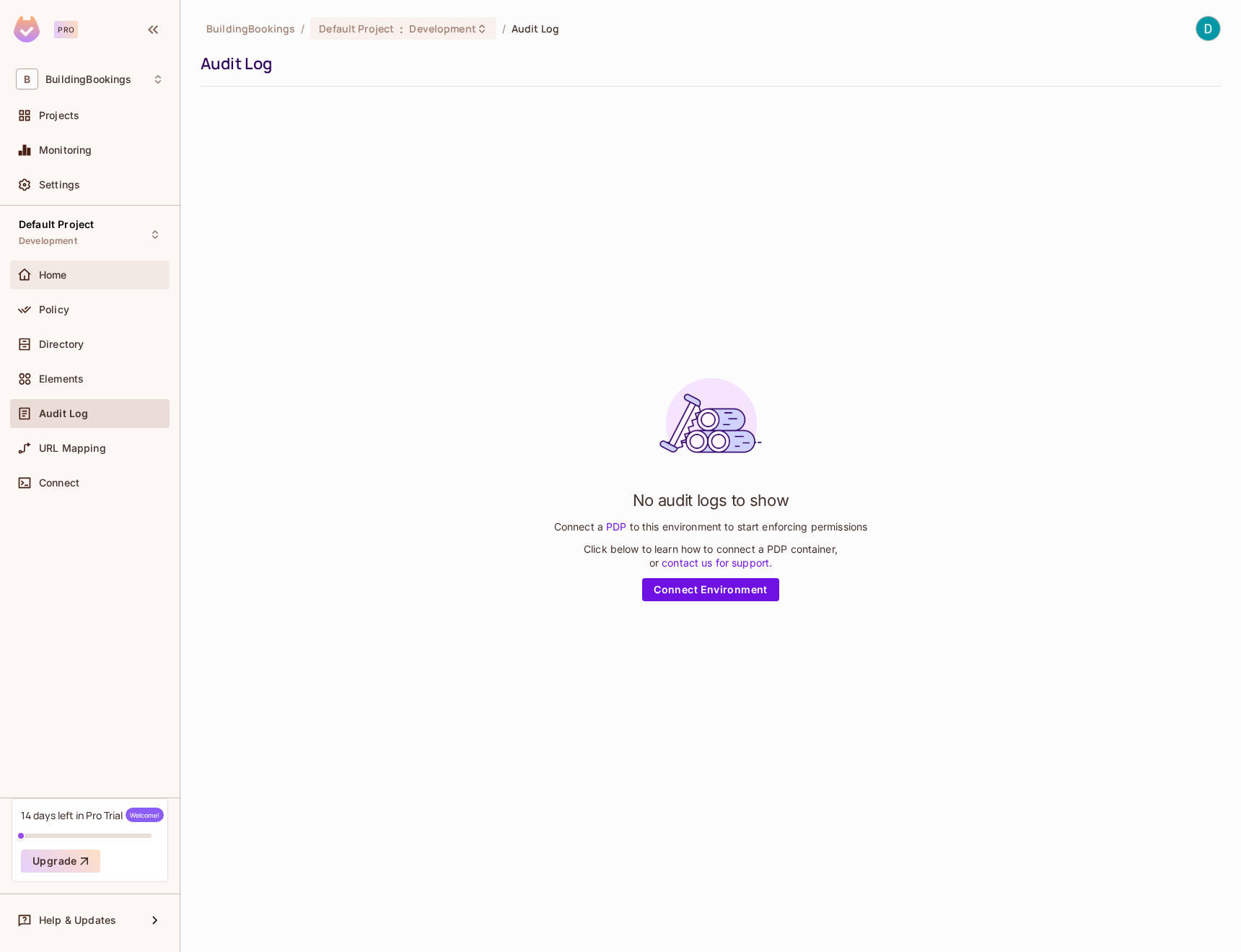
click at [73, 267] on div "Home" at bounding box center [90, 275] width 148 height 17
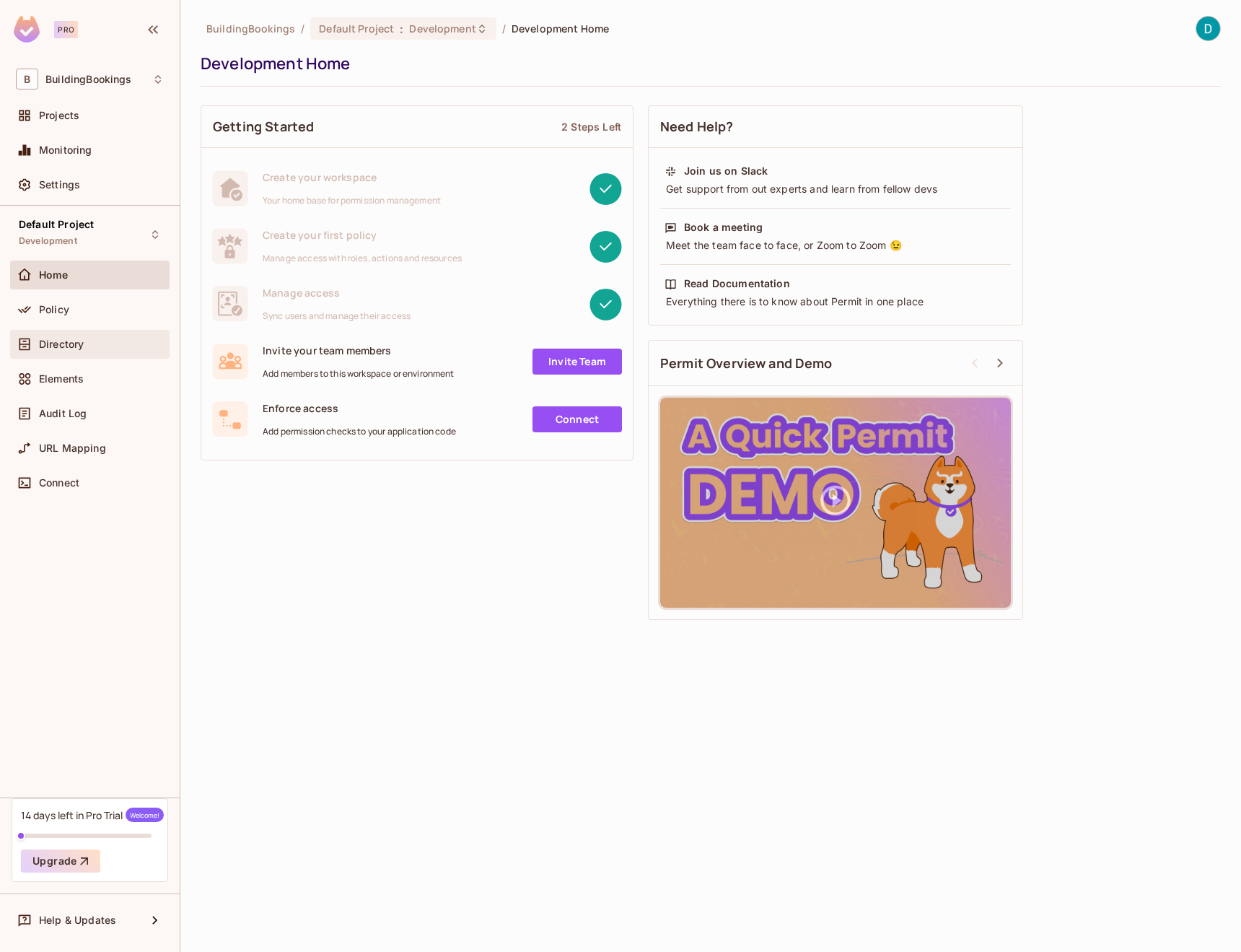
click at [81, 351] on div "Directory" at bounding box center [90, 344] width 148 height 17
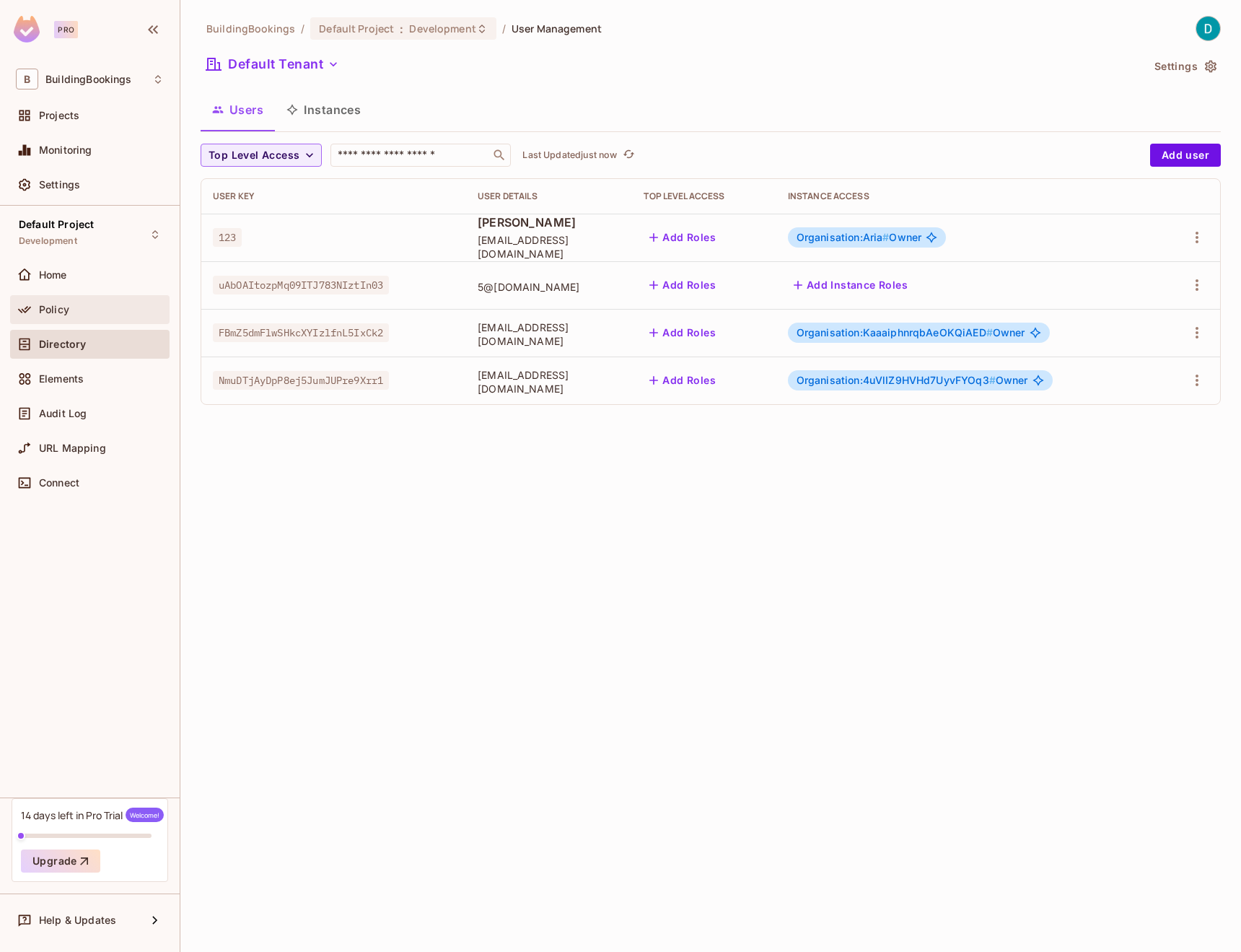
click at [71, 311] on div "Policy" at bounding box center [101, 309] width 125 height 12
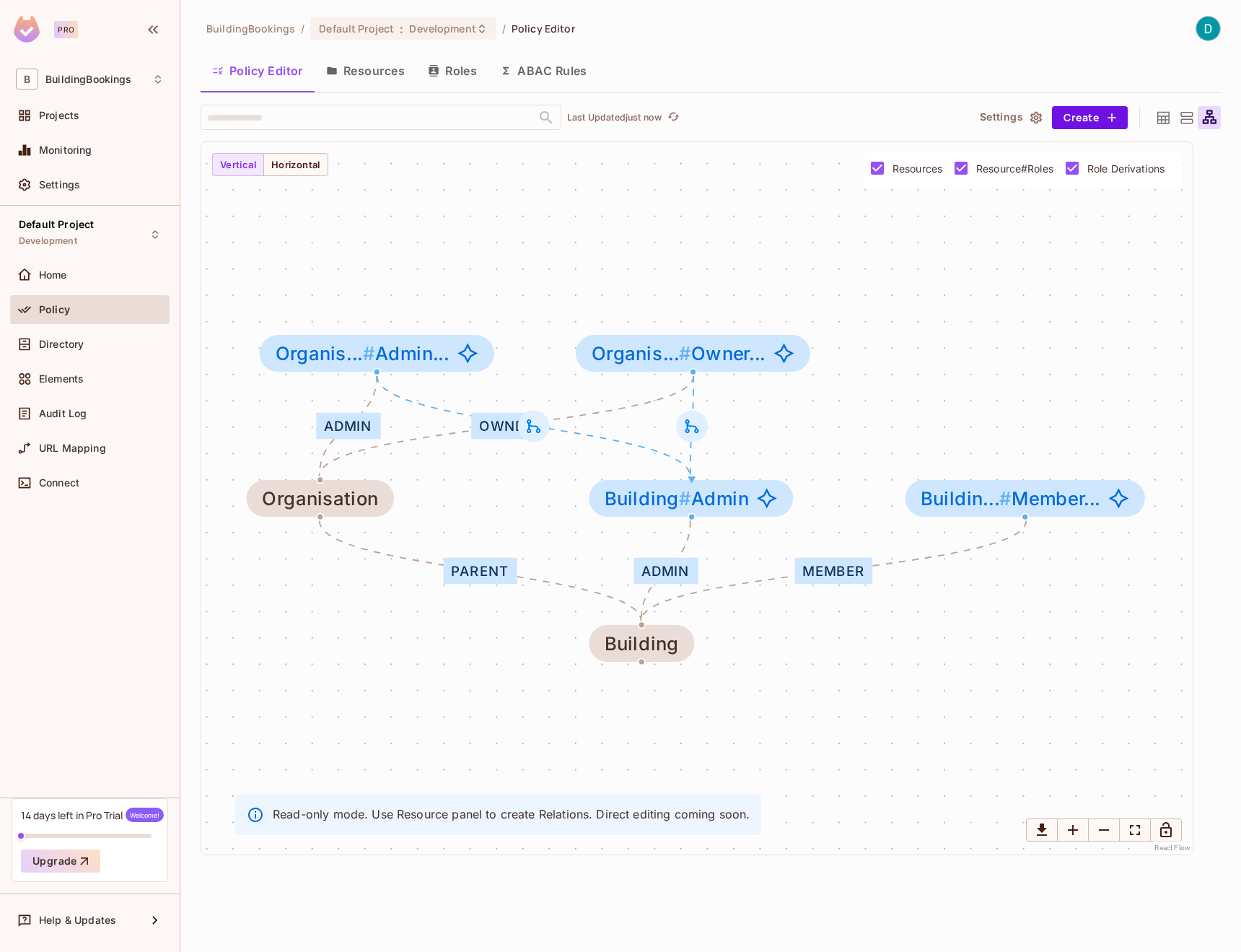
click at [553, 75] on button "ABAC Rules" at bounding box center [543, 70] width 111 height 36
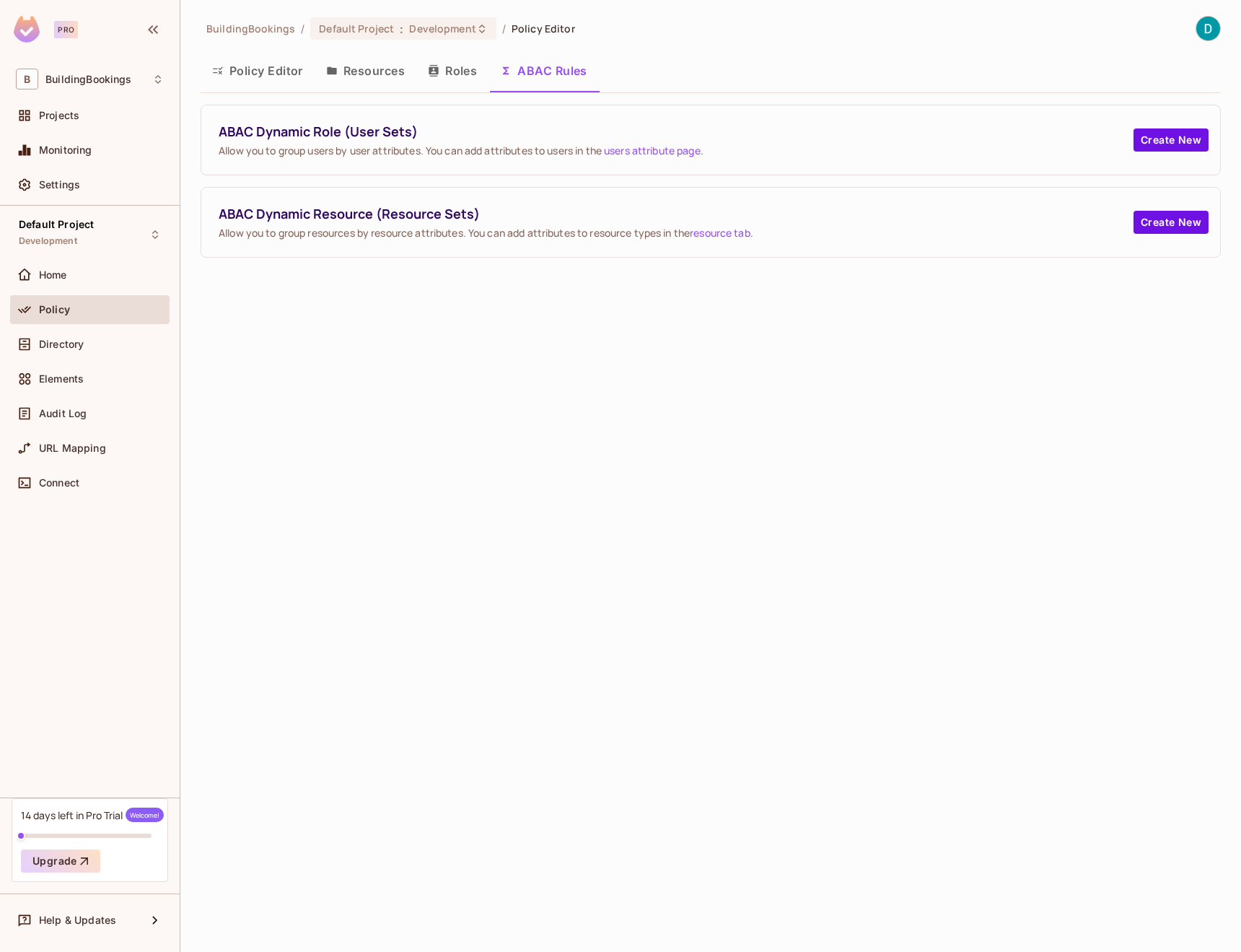
click at [464, 67] on button "Roles" at bounding box center [452, 70] width 72 height 36
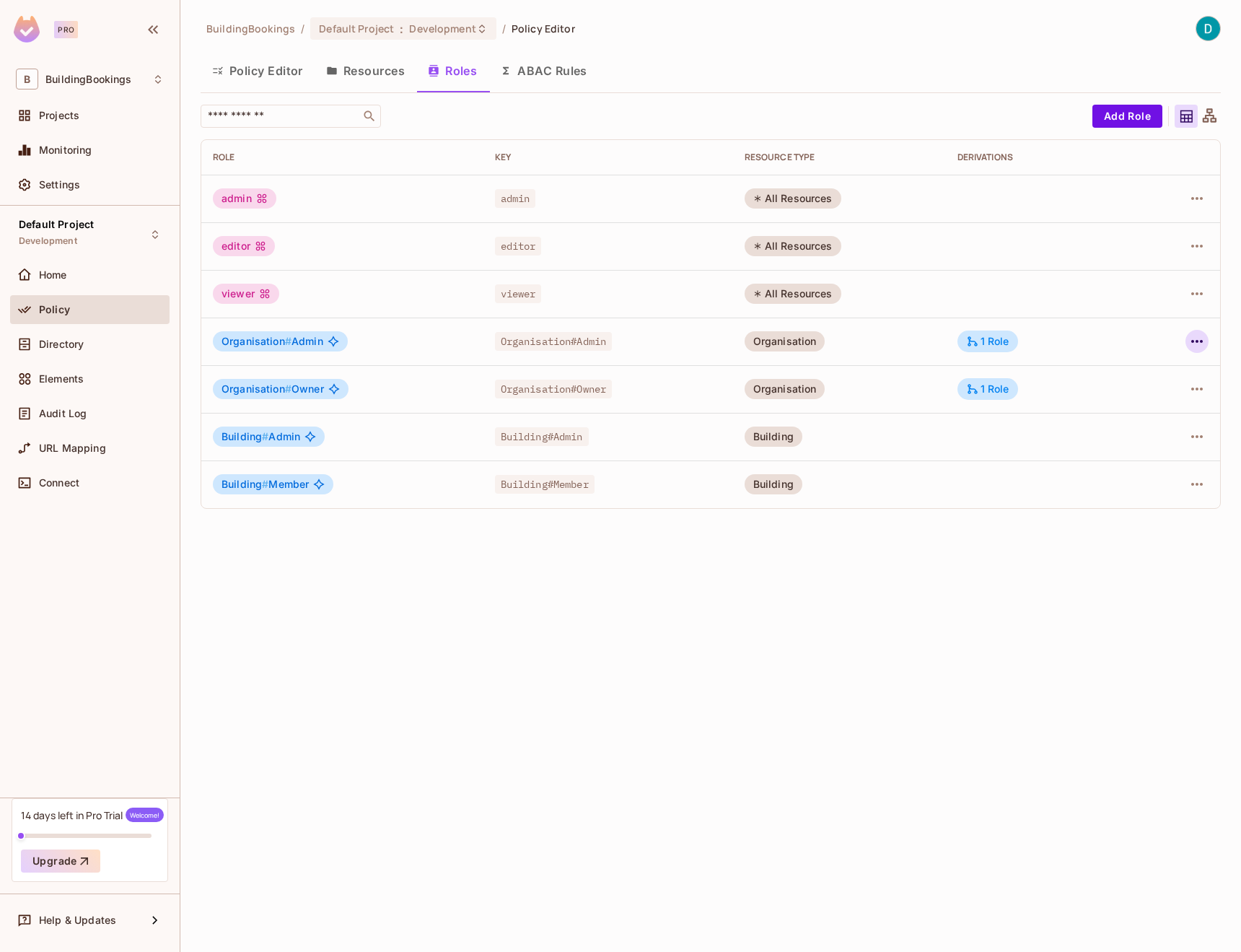
click at [1205, 343] on button "button" at bounding box center [1197, 341] width 23 height 23
click at [918, 605] on div at bounding box center [620, 476] width 1241 height 952
click at [605, 395] on span "Organisation#Owner" at bounding box center [554, 388] width 118 height 18
click at [544, 59] on button "ABAC Rules" at bounding box center [543, 70] width 111 height 36
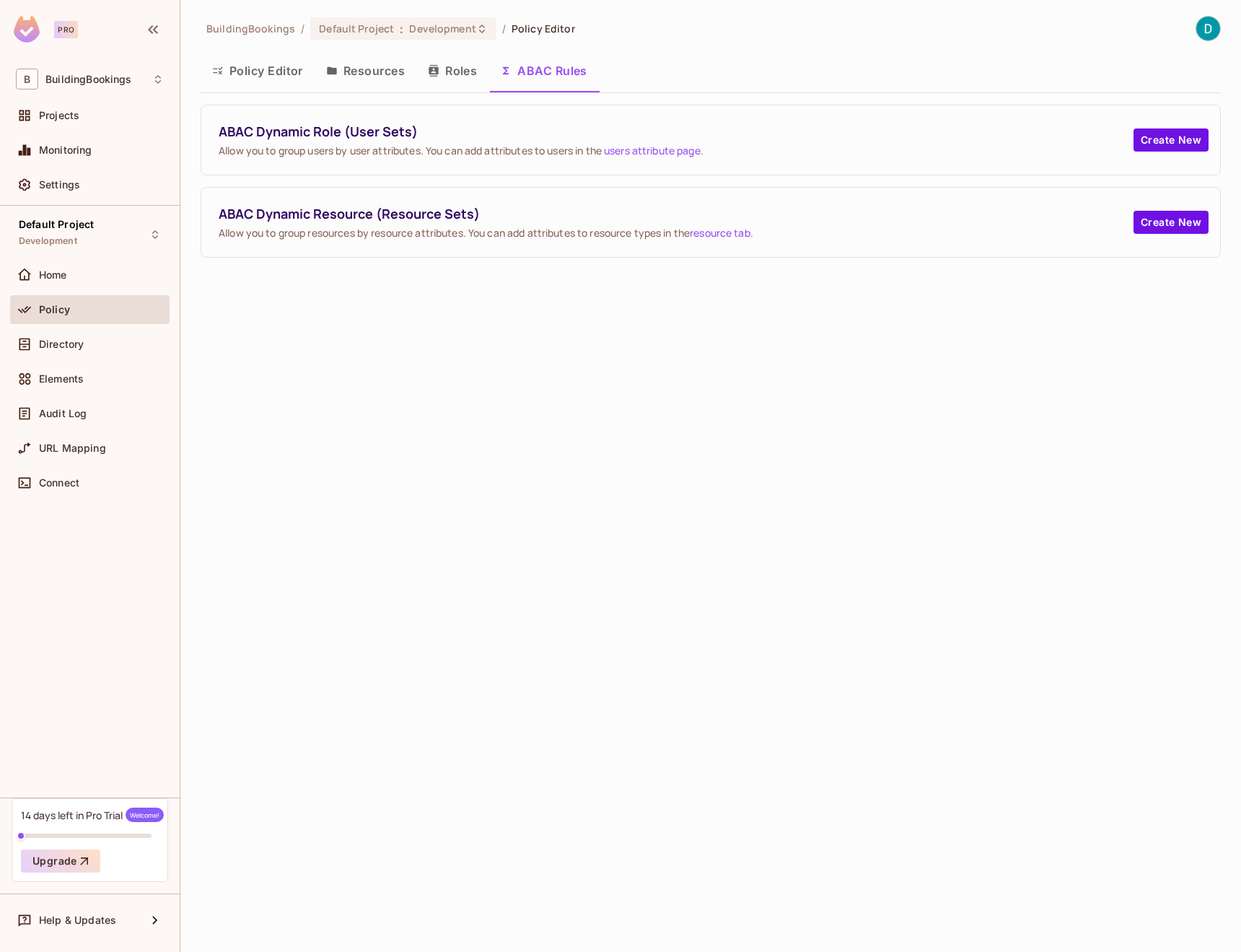
click at [286, 79] on button "Policy Editor" at bounding box center [257, 70] width 114 height 36
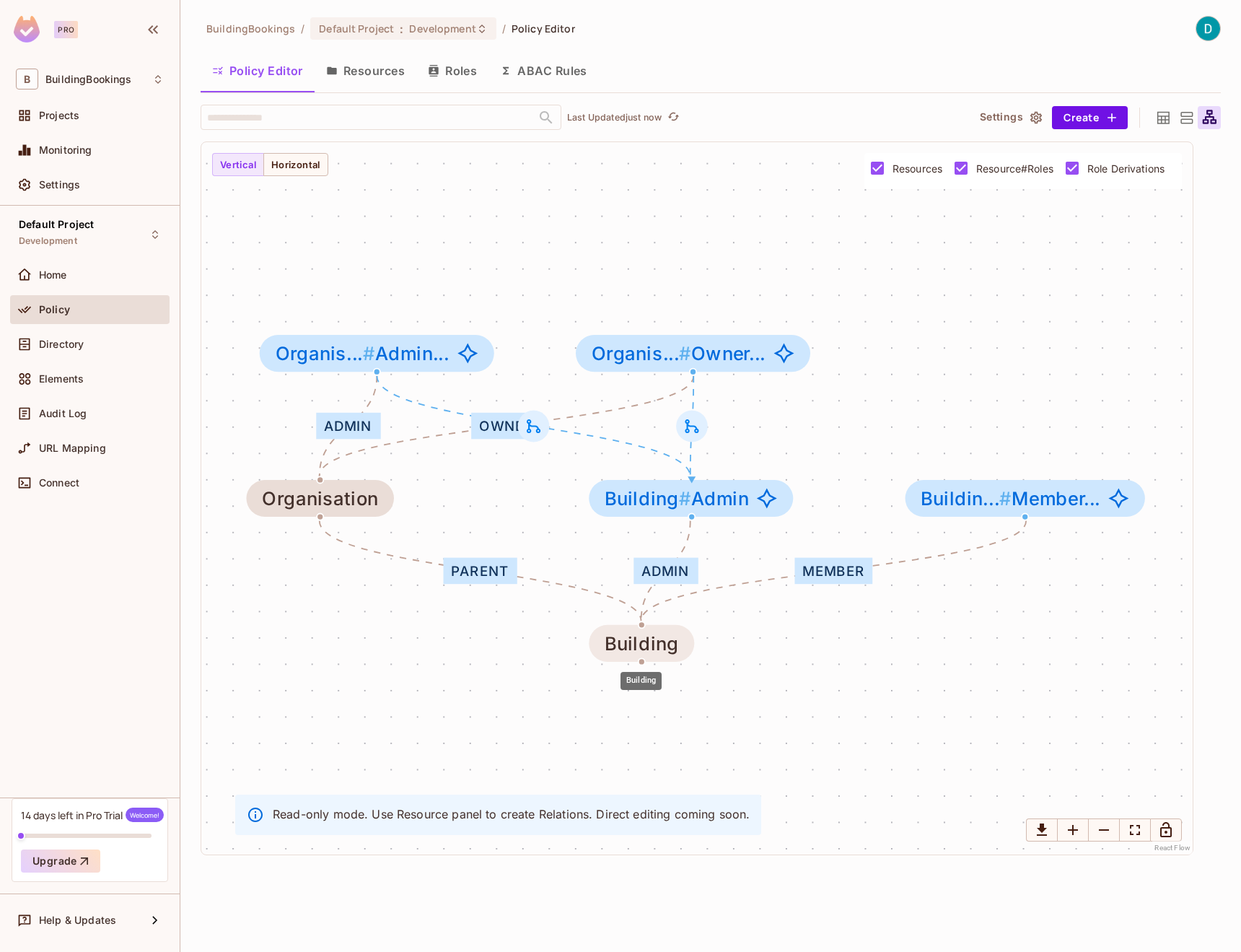
click at [651, 649] on div "Building" at bounding box center [642, 644] width 74 height 21
click at [109, 346] on div "Directory" at bounding box center [101, 344] width 125 height 12
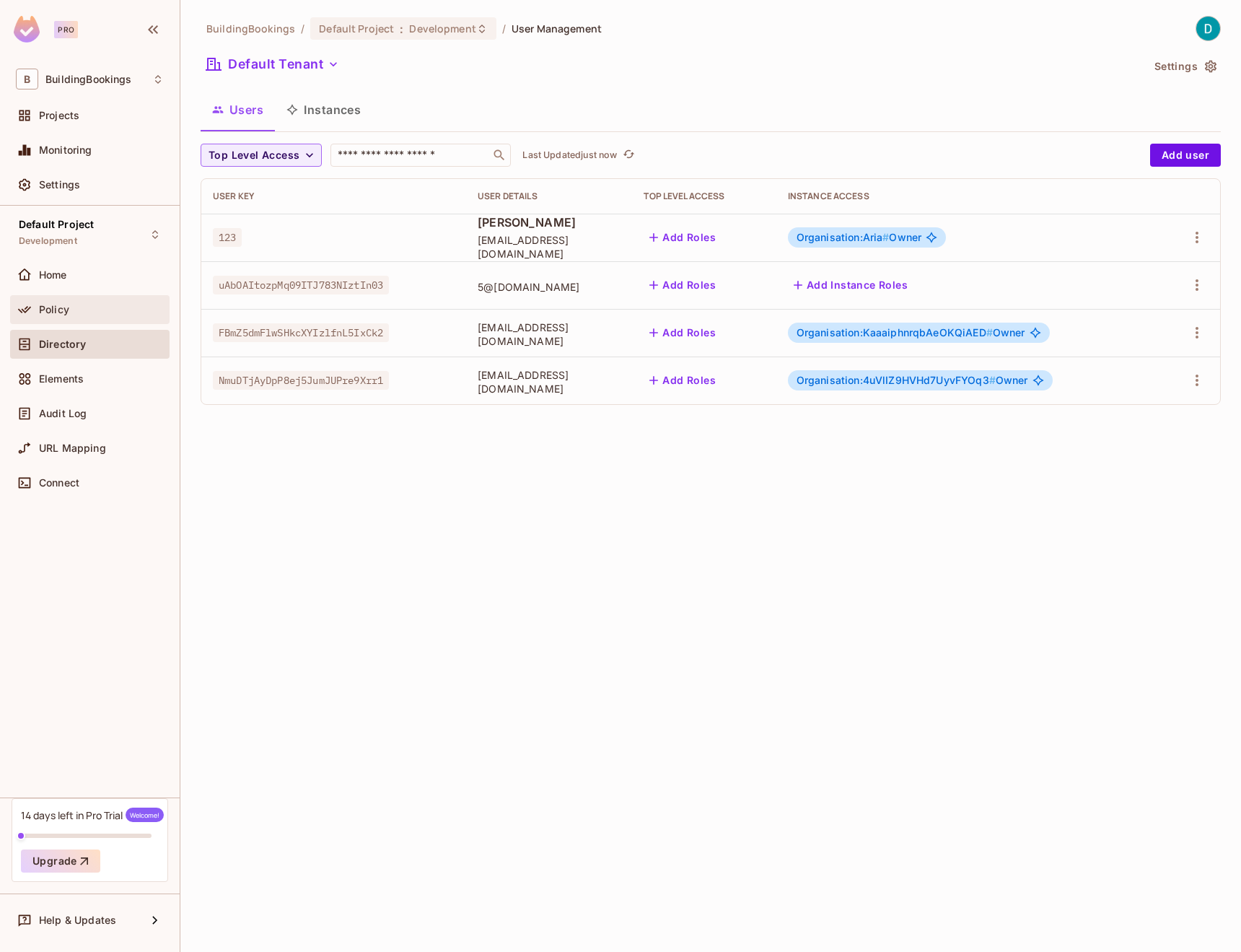
click at [84, 298] on div "Policy" at bounding box center [89, 309] width 159 height 29
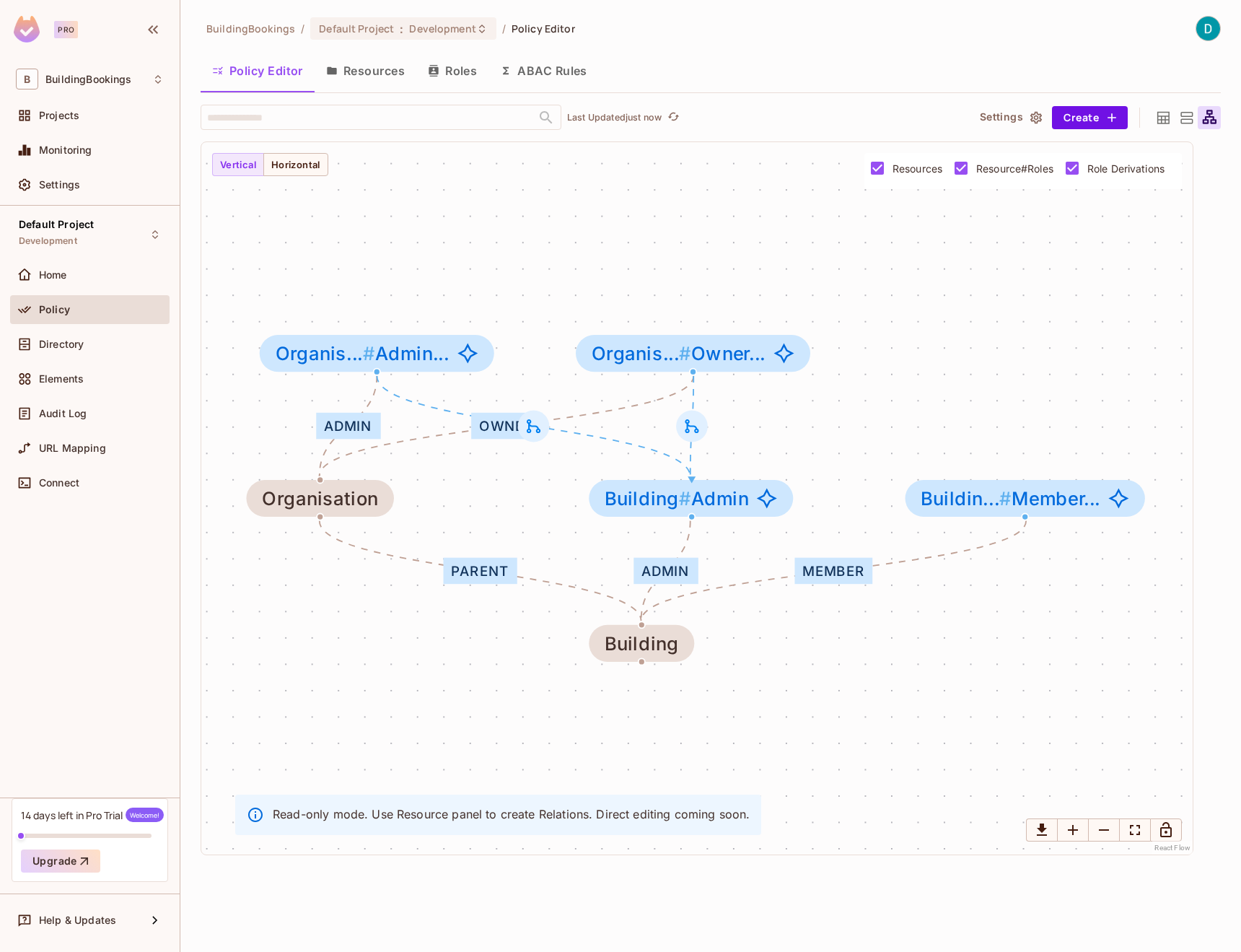
click at [397, 60] on button "Resources" at bounding box center [365, 70] width 102 height 36
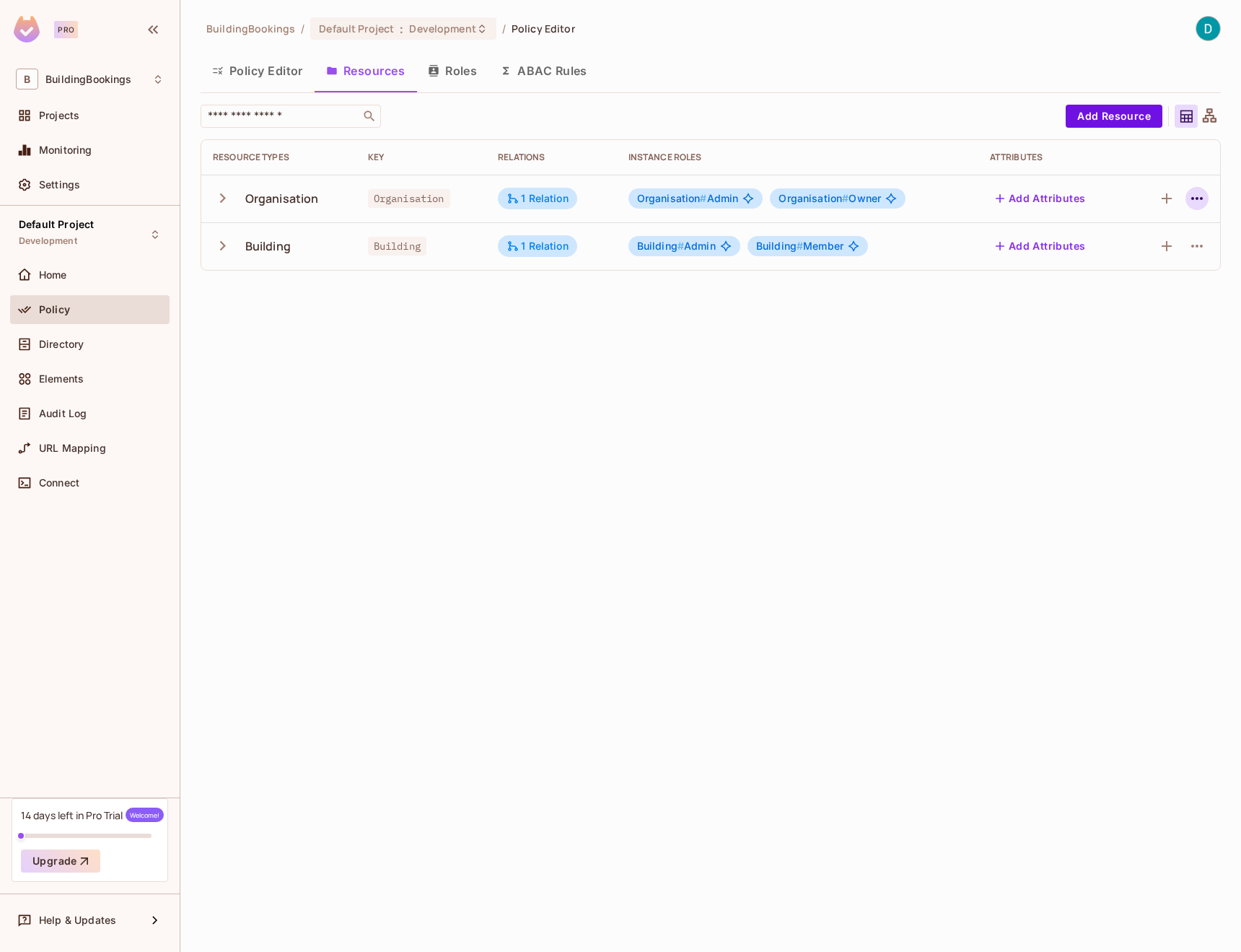
click at [1190, 206] on icon "button" at bounding box center [1197, 198] width 17 height 17
click at [1160, 249] on div "Edit Resource" at bounding box center [1134, 255] width 67 height 14
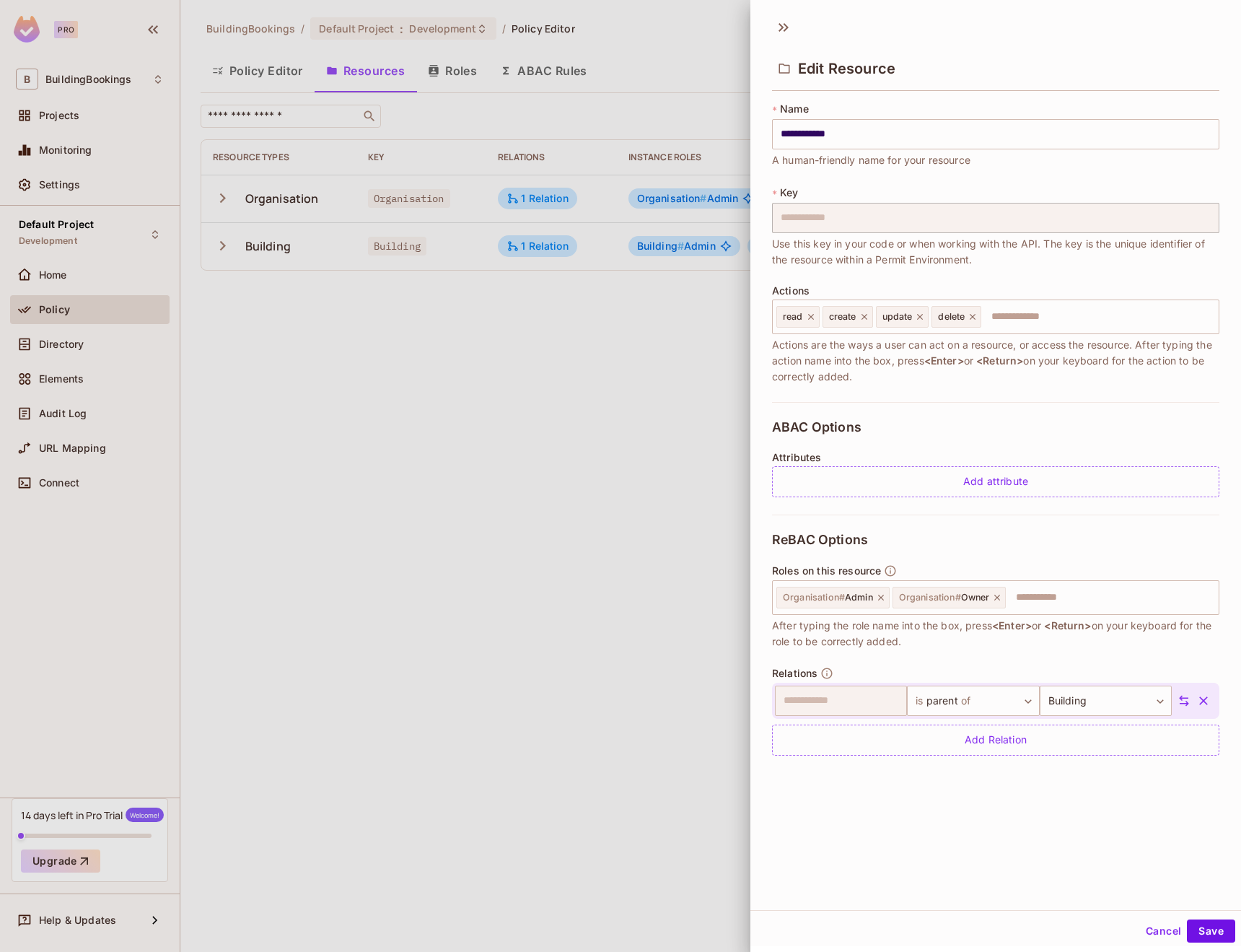
click at [650, 320] on div at bounding box center [620, 476] width 1241 height 952
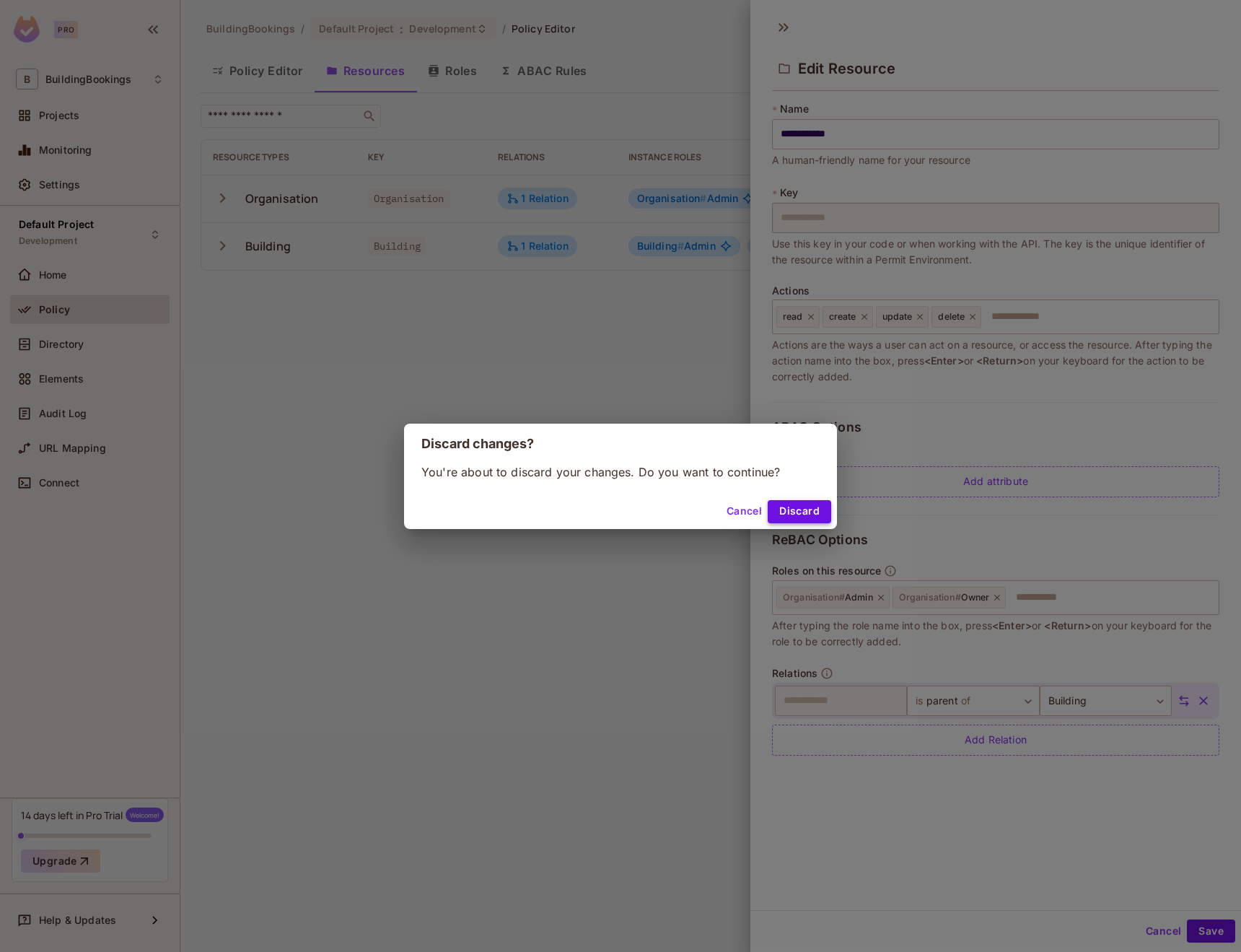
click at [791, 517] on button "Discard" at bounding box center [800, 512] width 64 height 23
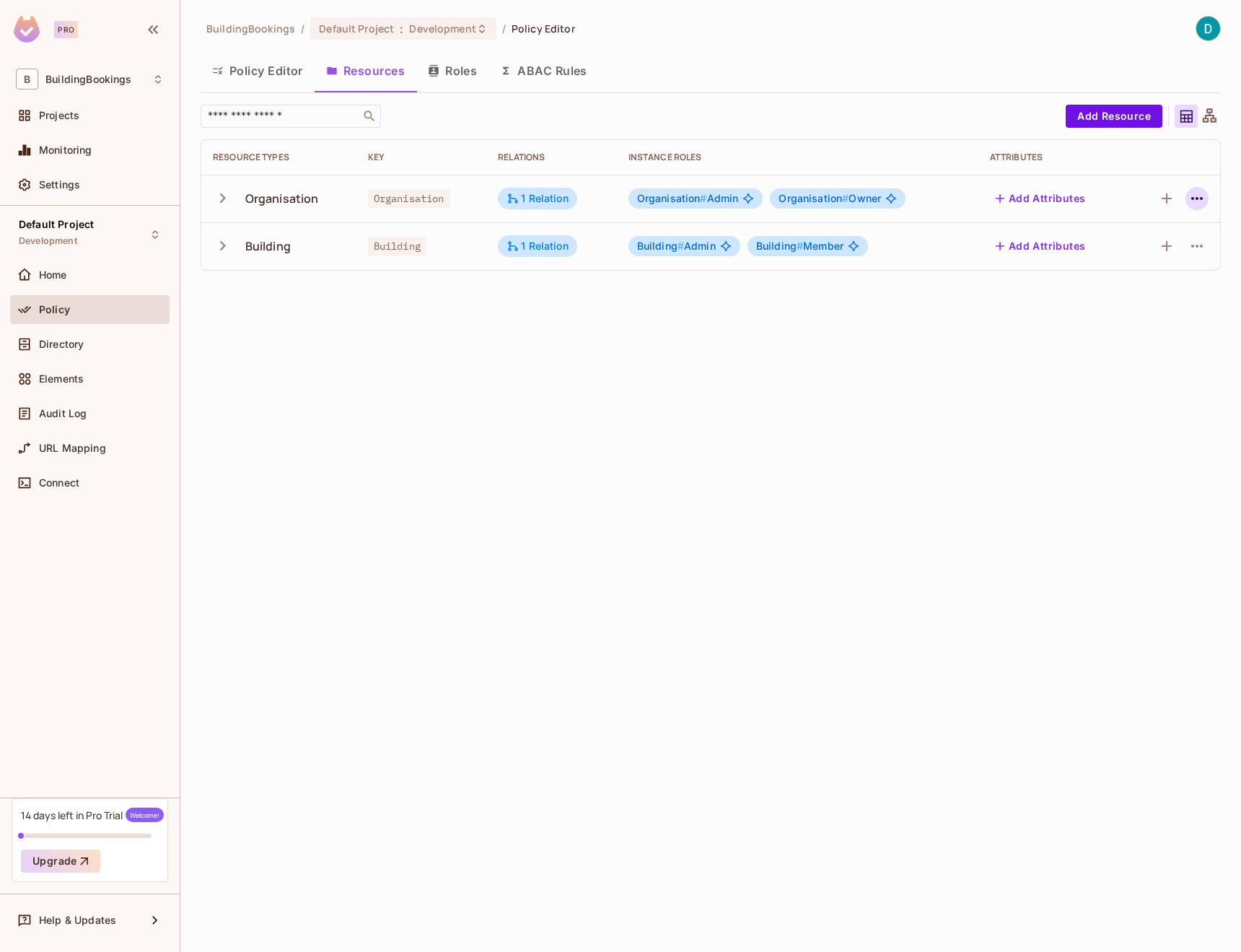
click at [1190, 201] on icon "button" at bounding box center [1197, 198] width 17 height 17
click at [906, 281] on div at bounding box center [620, 476] width 1241 height 952
click at [860, 207] on div "Organisation # Owner" at bounding box center [837, 198] width 136 height 20
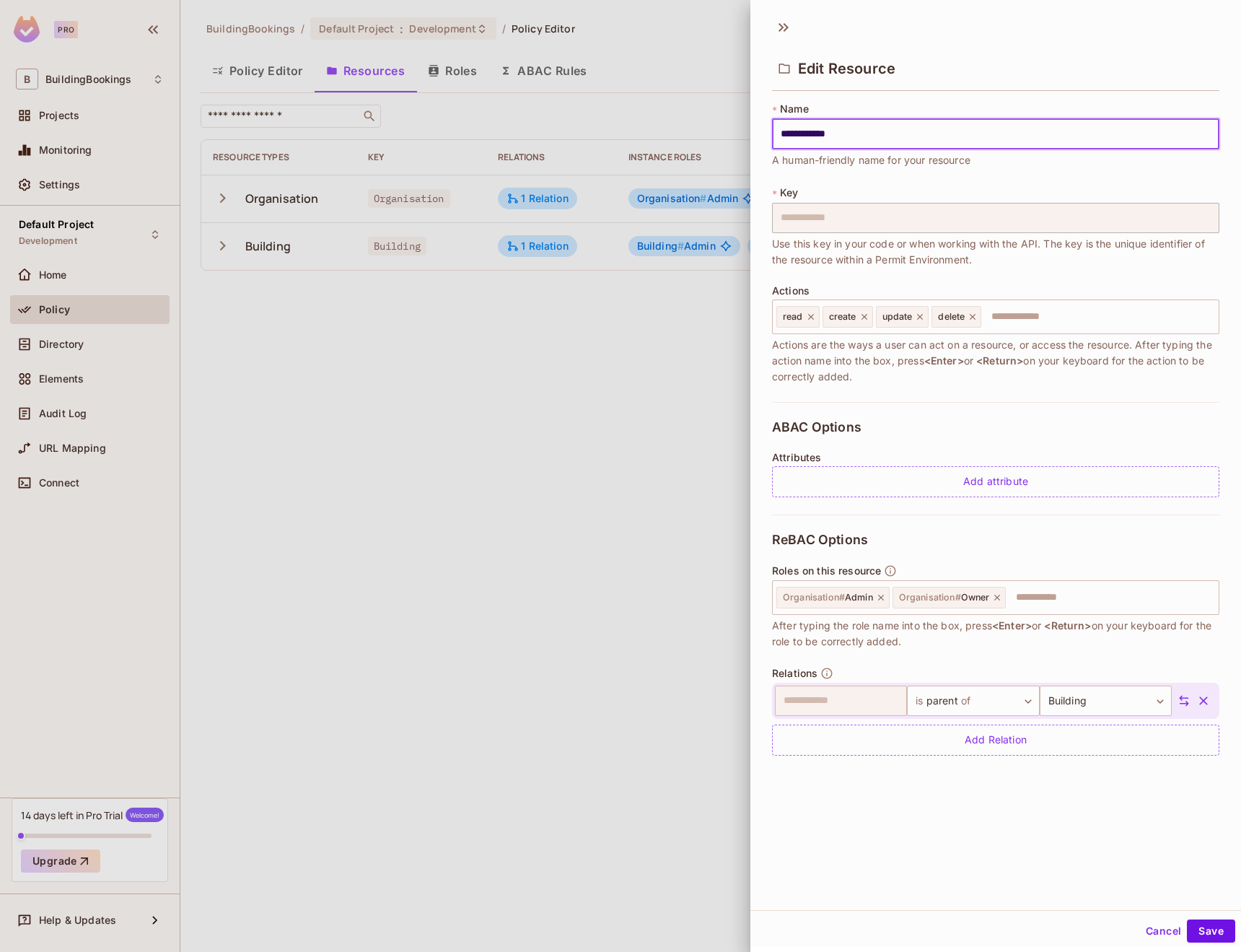
click at [658, 240] on div at bounding box center [620, 476] width 1241 height 952
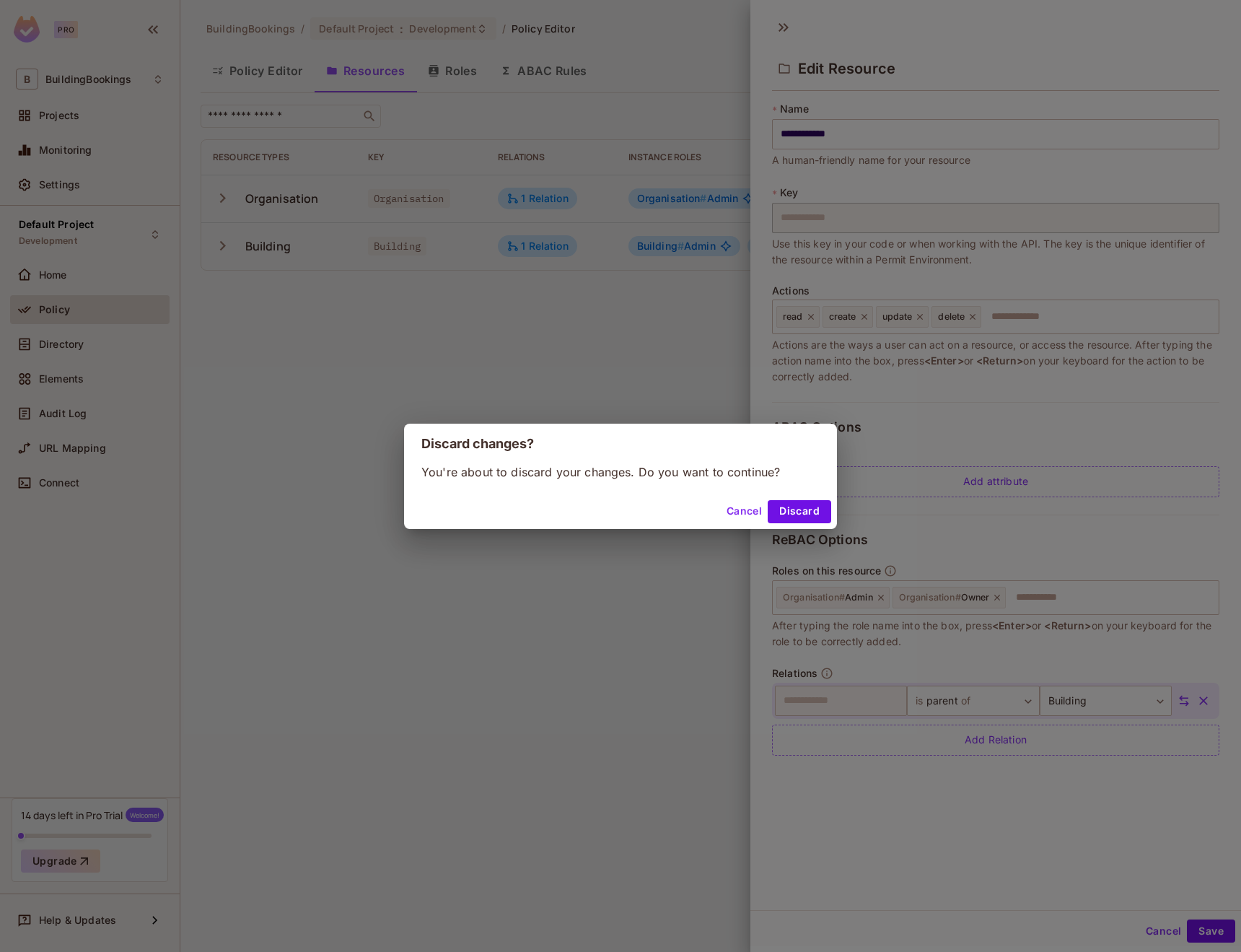
click at [472, 96] on div "Discard changes? You're about to discard your changes. Do you want to continue?…" at bounding box center [620, 476] width 1241 height 952
click at [777, 502] on button "Discard" at bounding box center [800, 512] width 64 height 23
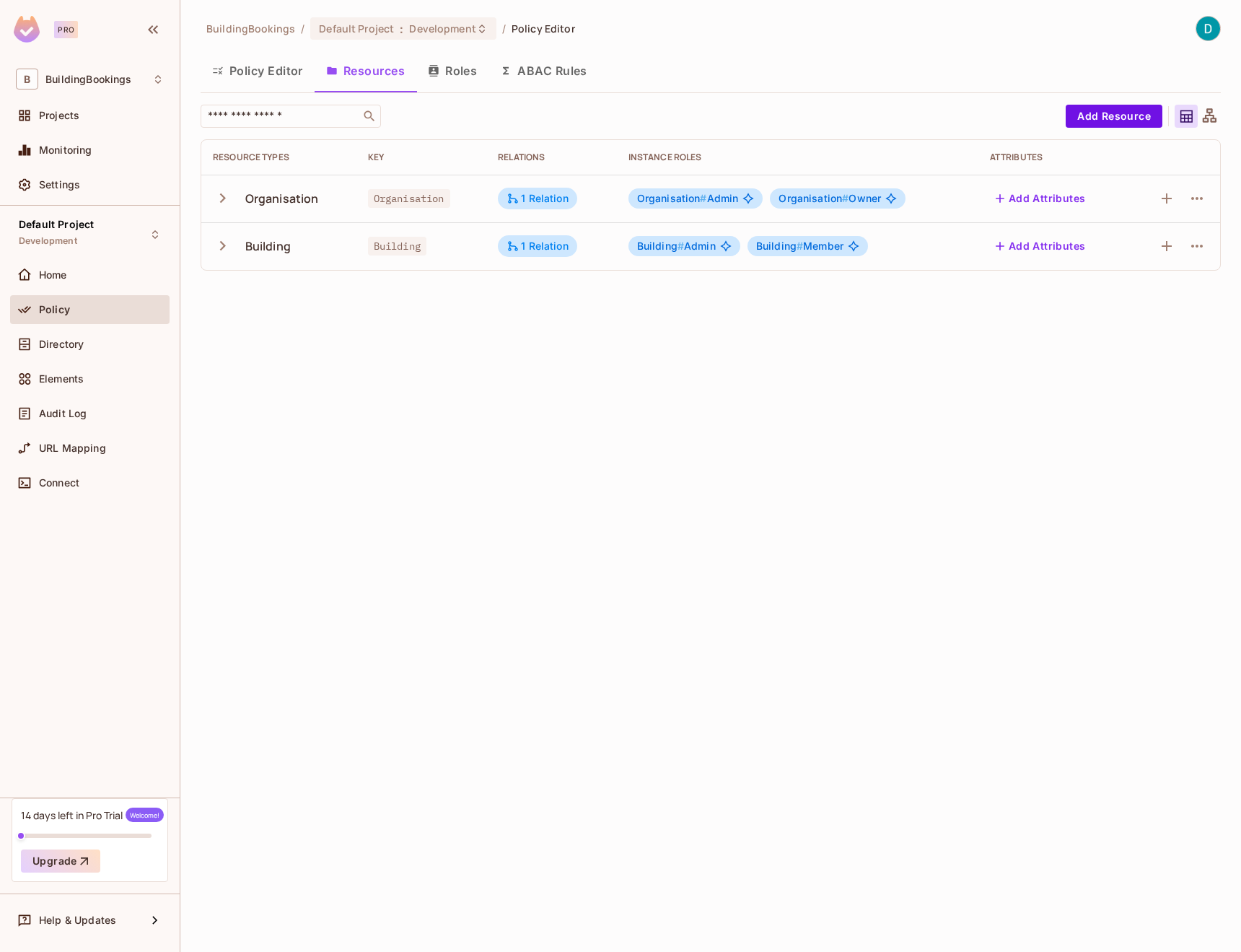
click at [456, 79] on button "Roles" at bounding box center [452, 70] width 72 height 36
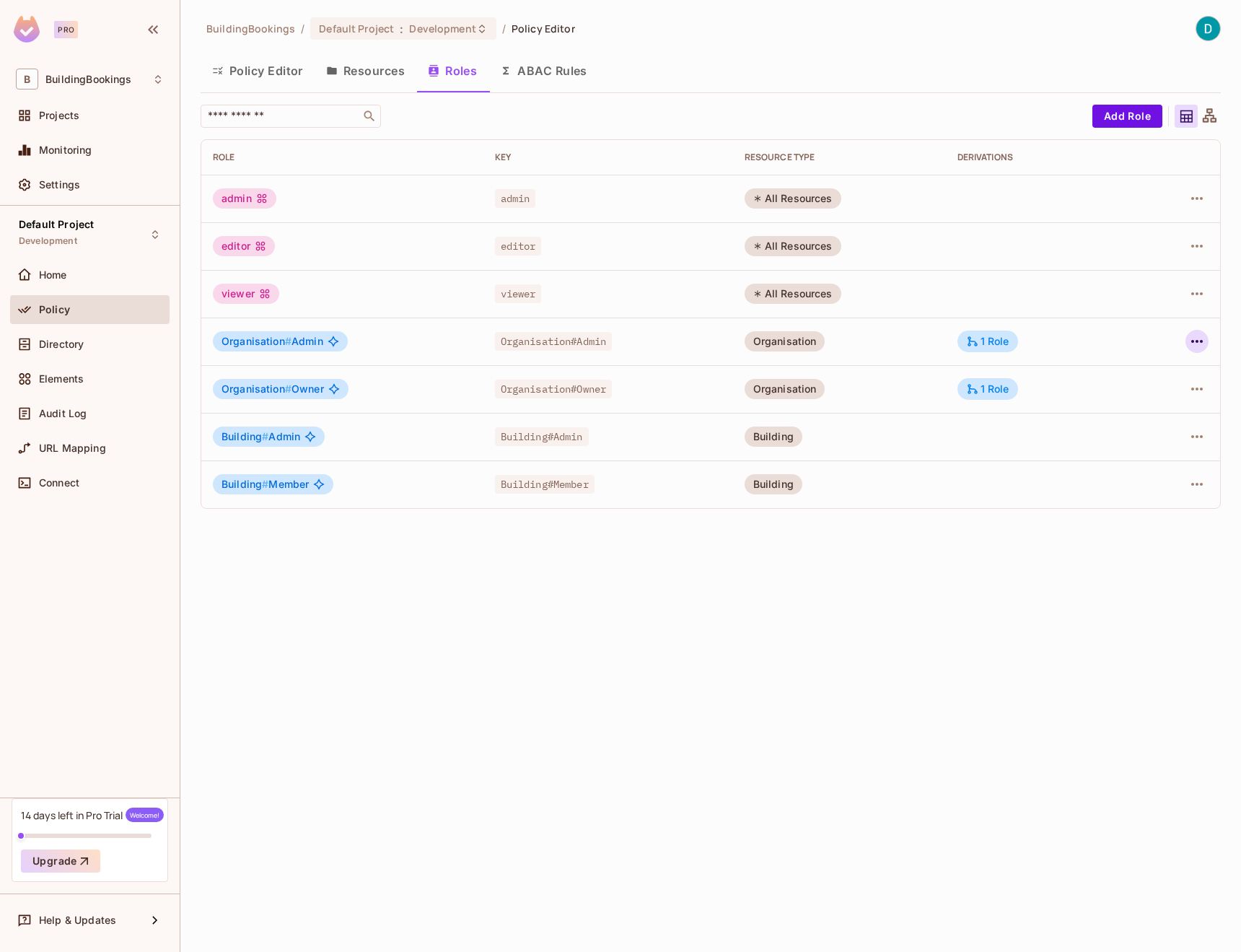
click at [1197, 342] on icon "button" at bounding box center [1197, 341] width 12 height 3
click at [1152, 383] on span "Edit Role" at bounding box center [1133, 375] width 52 height 23
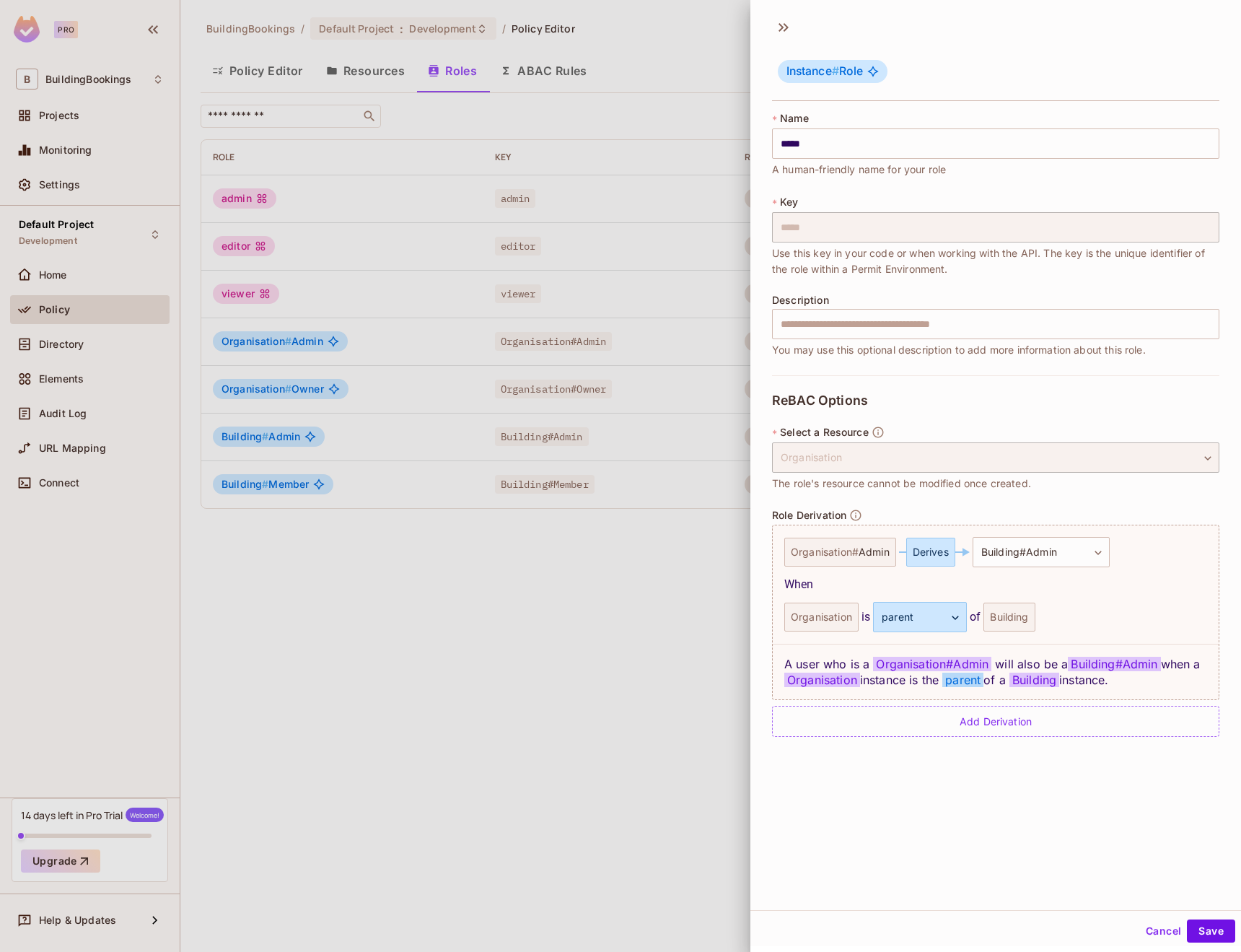
scroll to position [2, 0]
click at [671, 734] on div at bounding box center [620, 476] width 1241 height 952
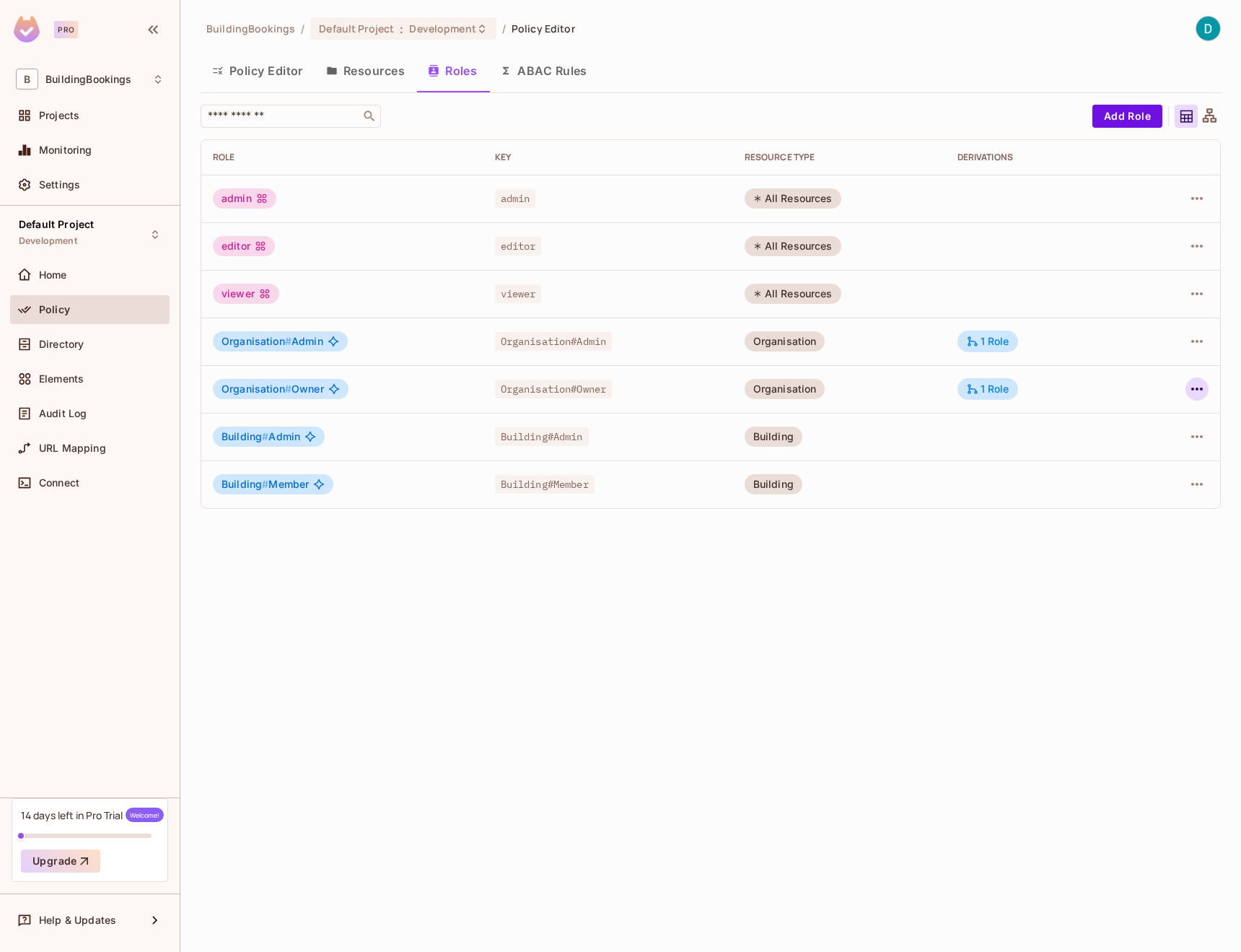
click at [1188, 391] on button "button" at bounding box center [1197, 389] width 23 height 23
click at [1157, 426] on span "Edit Role" at bounding box center [1133, 423] width 52 height 23
click at [1200, 396] on icon "button" at bounding box center [1197, 389] width 17 height 17
click at [1169, 453] on div "Edit Attributes" at bounding box center [1147, 454] width 71 height 14
click at [1200, 391] on icon "button" at bounding box center [1197, 389] width 17 height 17
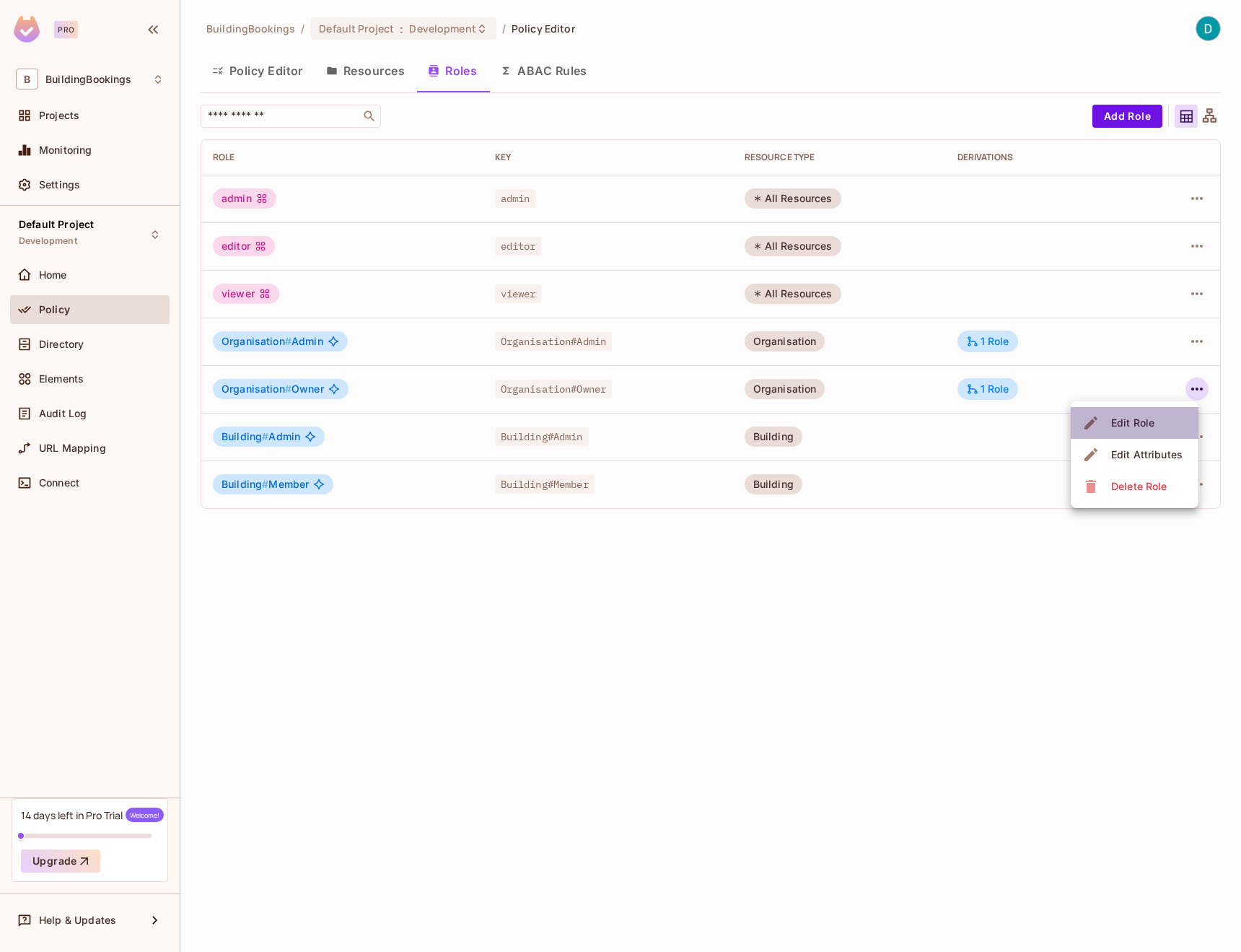
click at [1182, 417] on li "Edit Role" at bounding box center [1134, 422] width 128 height 32
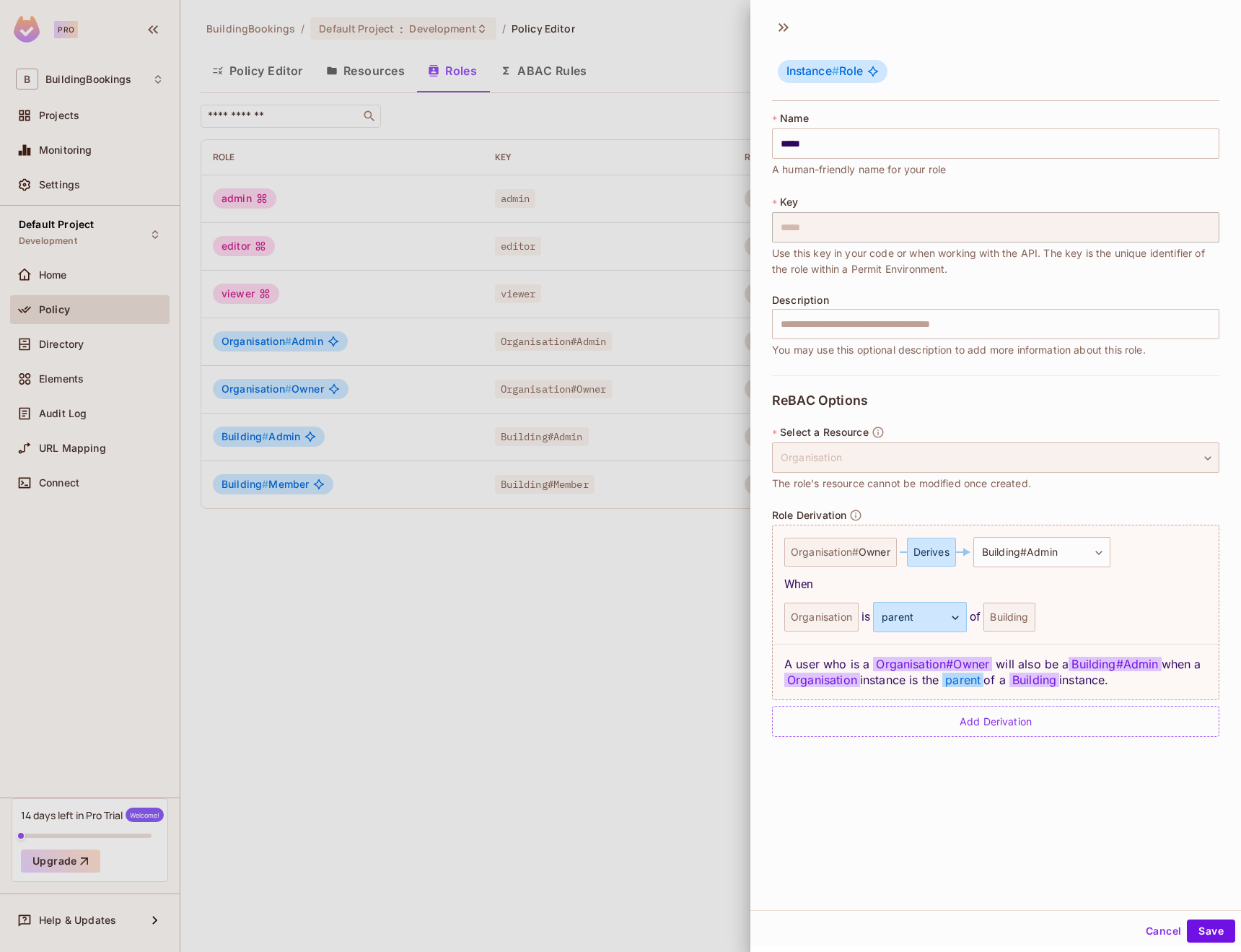
click at [930, 456] on div "Organisation" at bounding box center [995, 457] width 447 height 30
click at [661, 517] on div at bounding box center [620, 476] width 1241 height 952
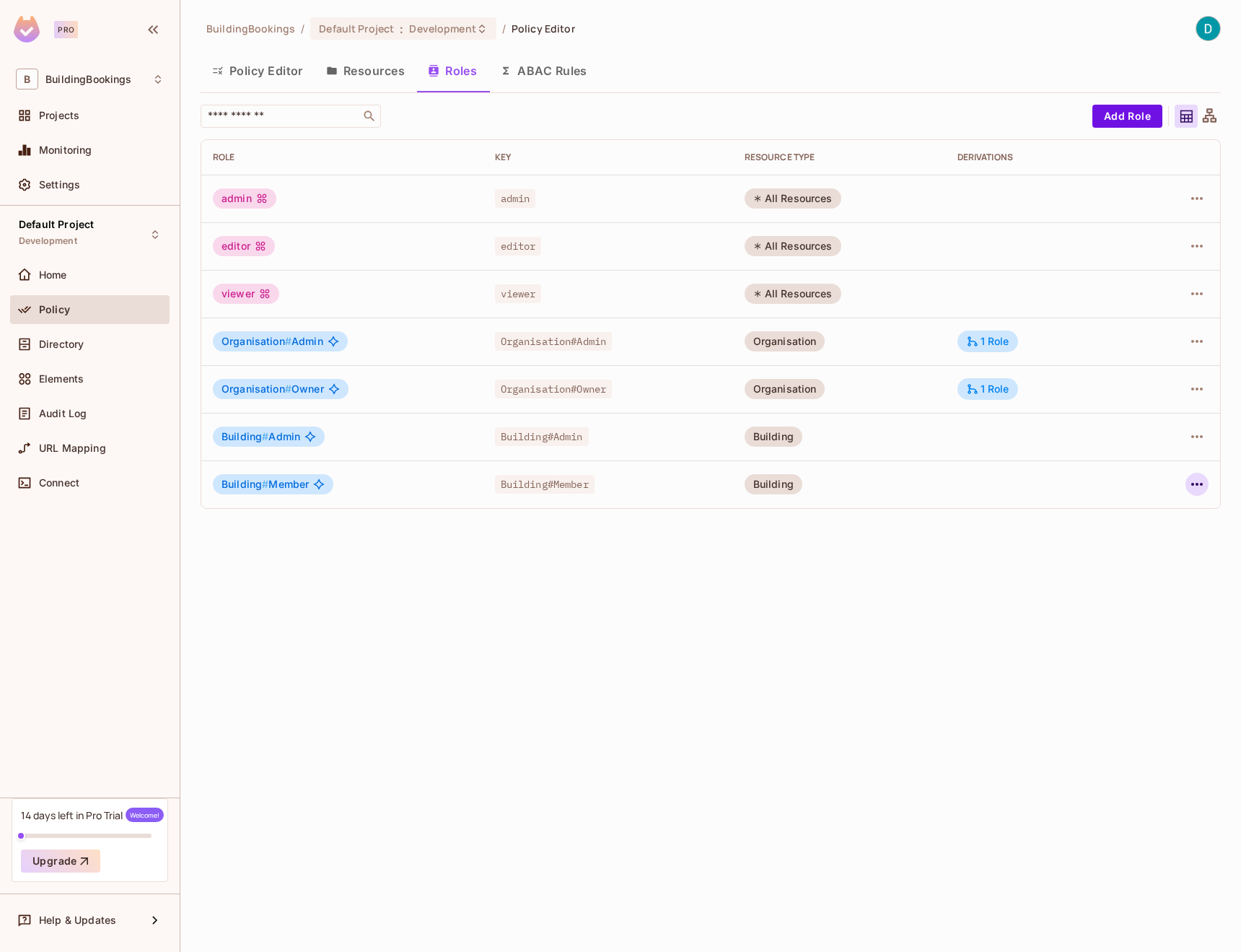
click at [1195, 487] on icon "button" at bounding box center [1197, 484] width 17 height 17
click at [1163, 510] on li "Edit Role" at bounding box center [1134, 517] width 128 height 32
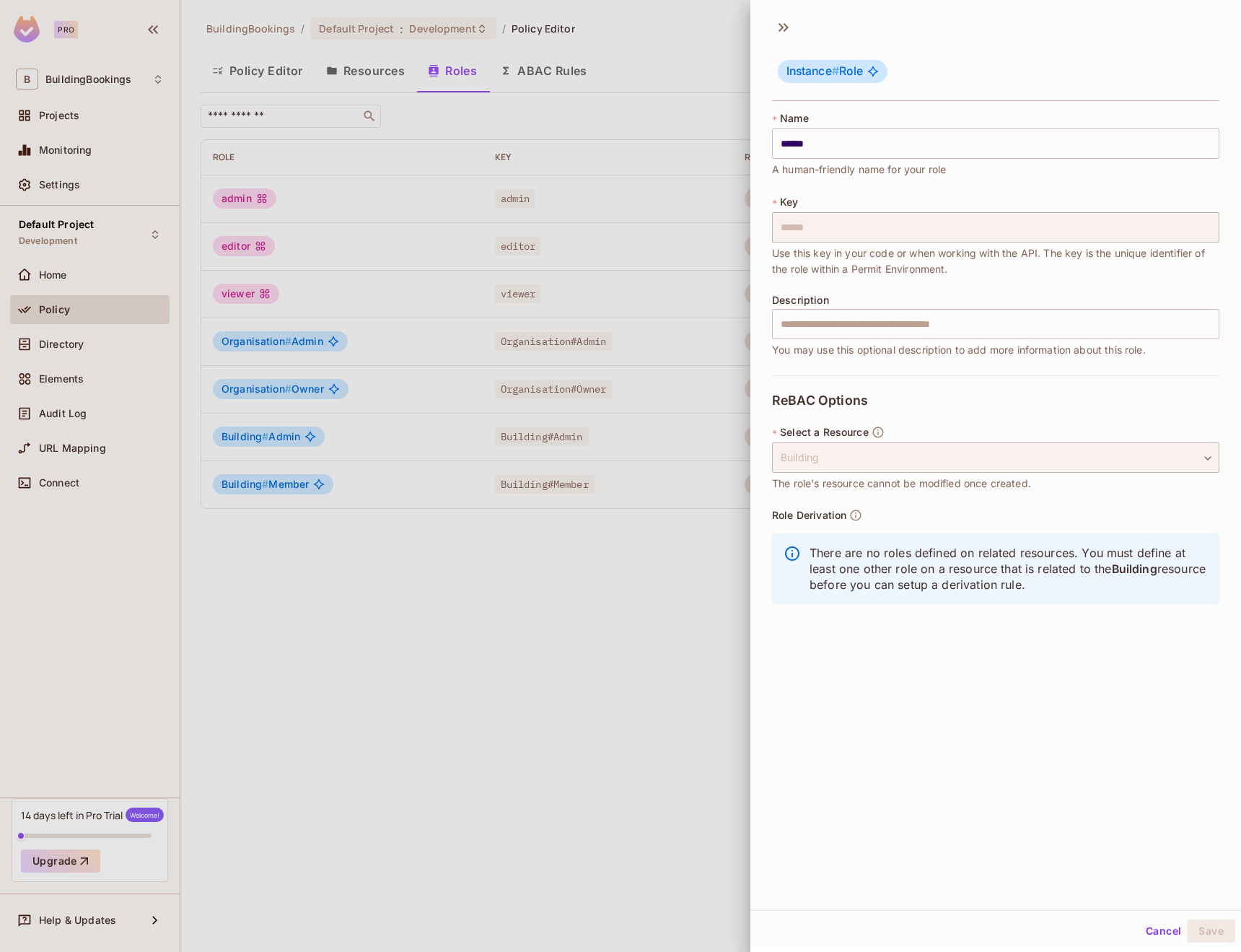
click at [478, 671] on div at bounding box center [620, 476] width 1241 height 952
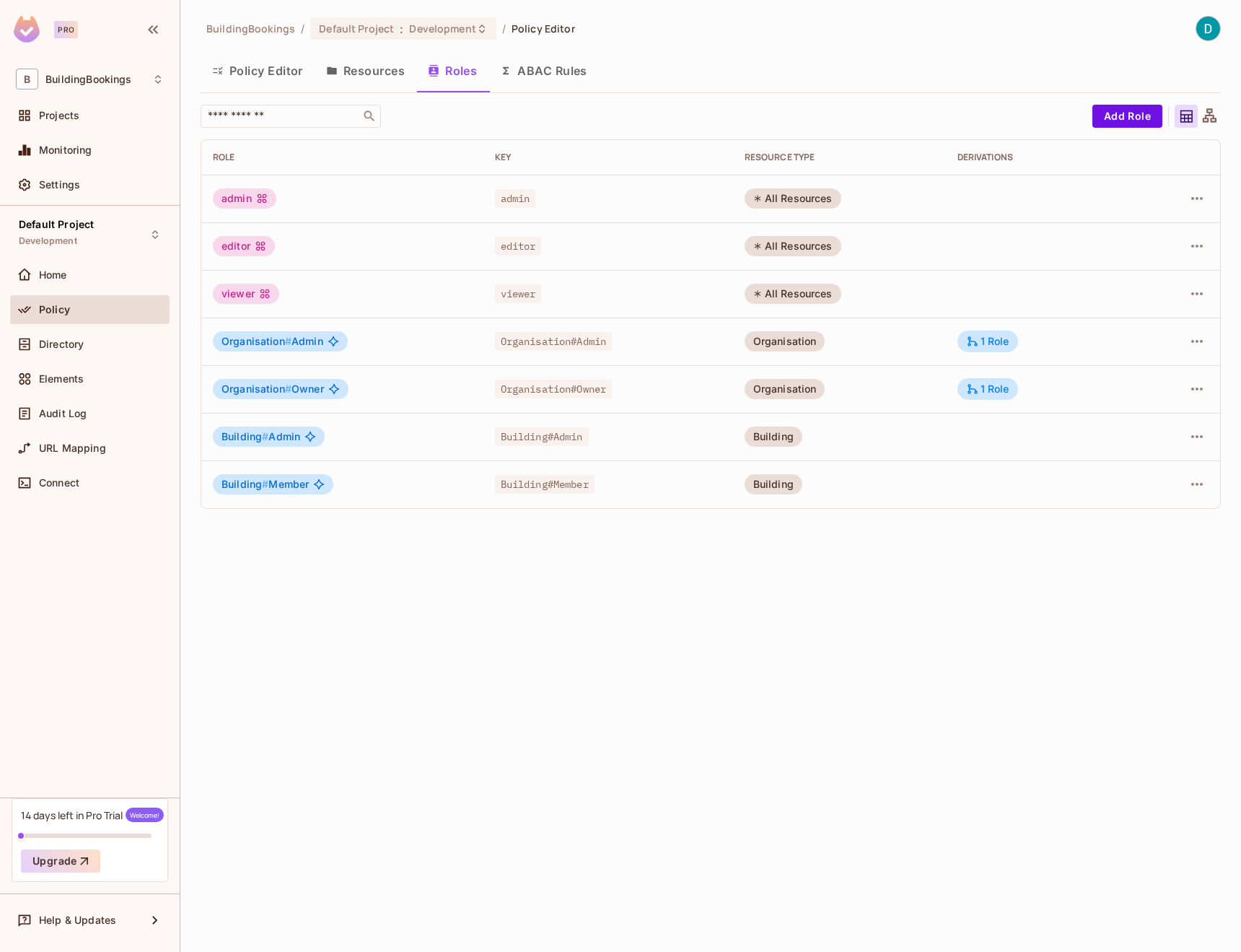
click at [1179, 484] on div at bounding box center [1178, 484] width 59 height 23
click at [1185, 484] on div at bounding box center [1178, 484] width 59 height 23
click at [1190, 487] on icon "button" at bounding box center [1197, 484] width 17 height 17
click at [1150, 507] on span "Edit Role" at bounding box center [1133, 518] width 52 height 23
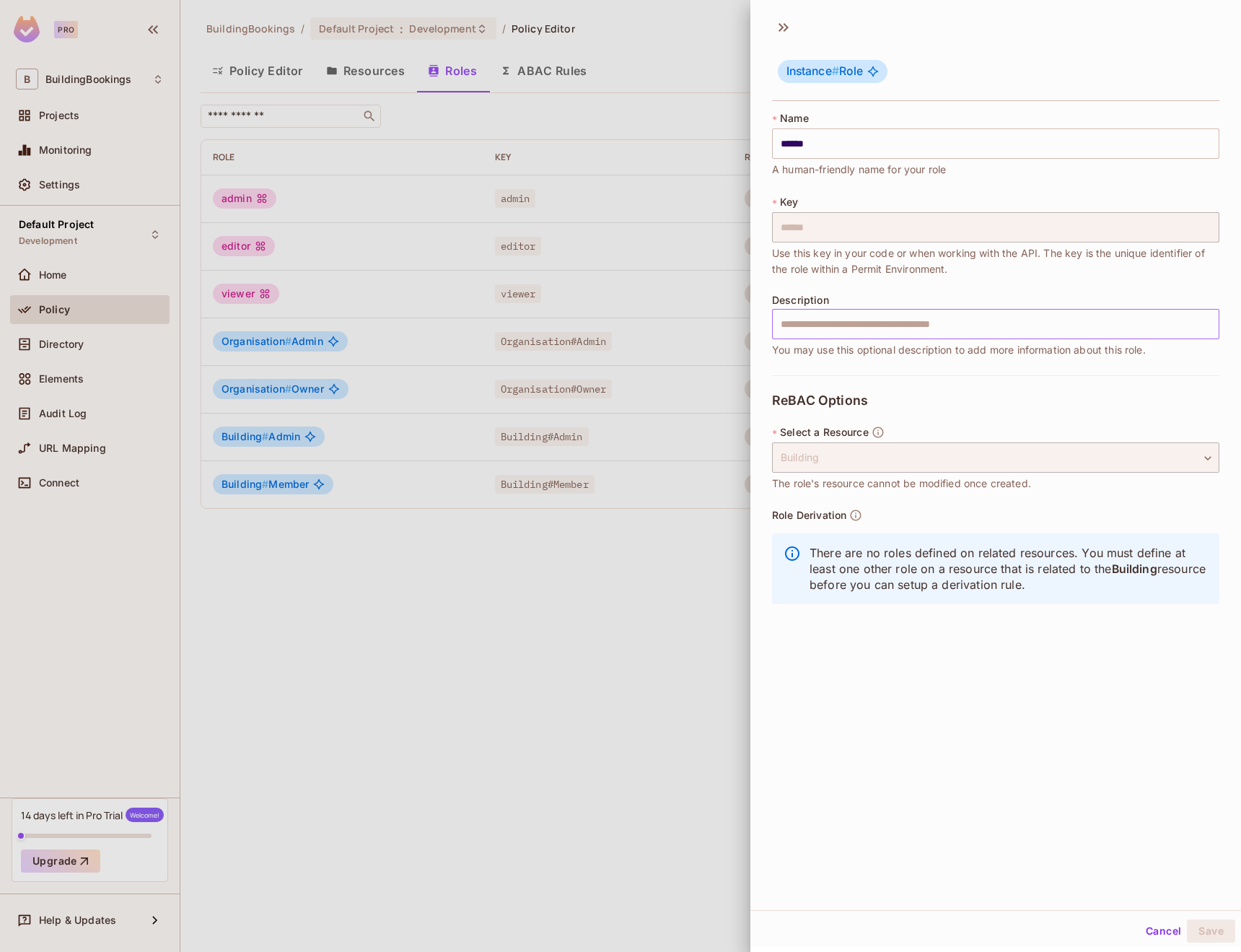
click at [912, 317] on input "text" at bounding box center [995, 324] width 447 height 30
click at [595, 555] on div at bounding box center [620, 476] width 1241 height 952
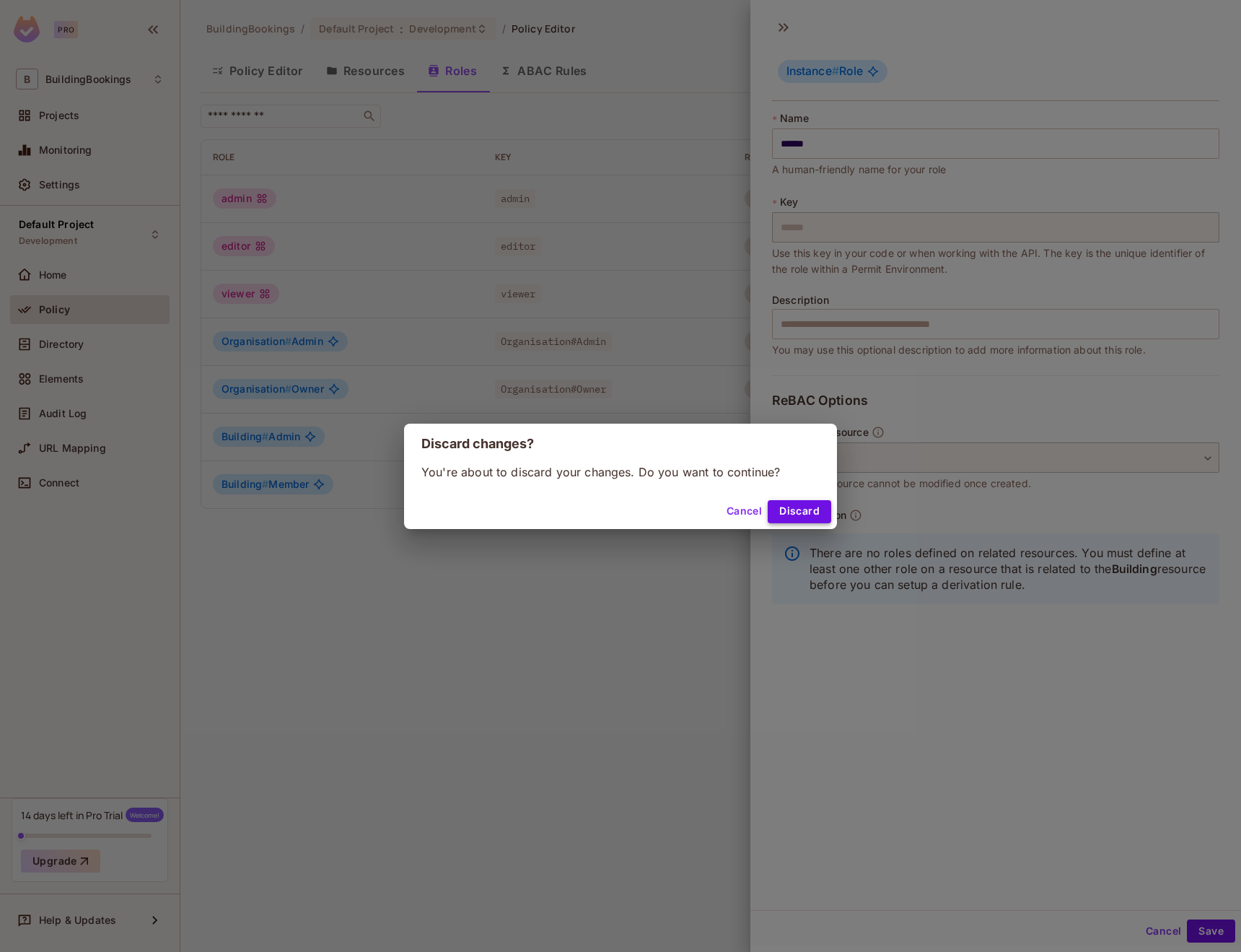
click at [815, 504] on button "Discard" at bounding box center [800, 512] width 64 height 23
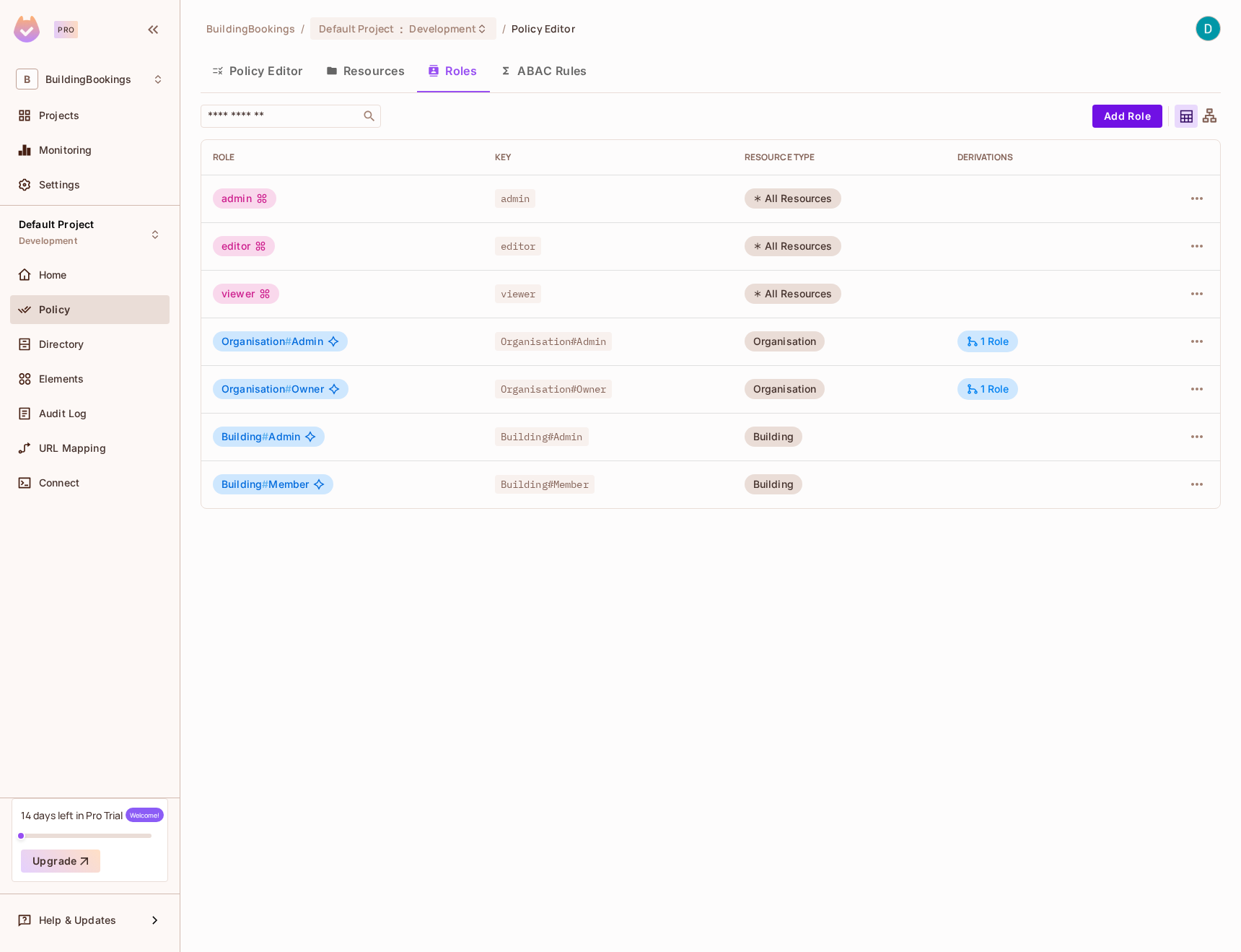
click at [1191, 117] on icon at bounding box center [1186, 117] width 18 height 18
click at [1189, 117] on icon at bounding box center [1186, 117] width 18 height 18
click at [1196, 201] on icon "button" at bounding box center [1197, 198] width 17 height 17
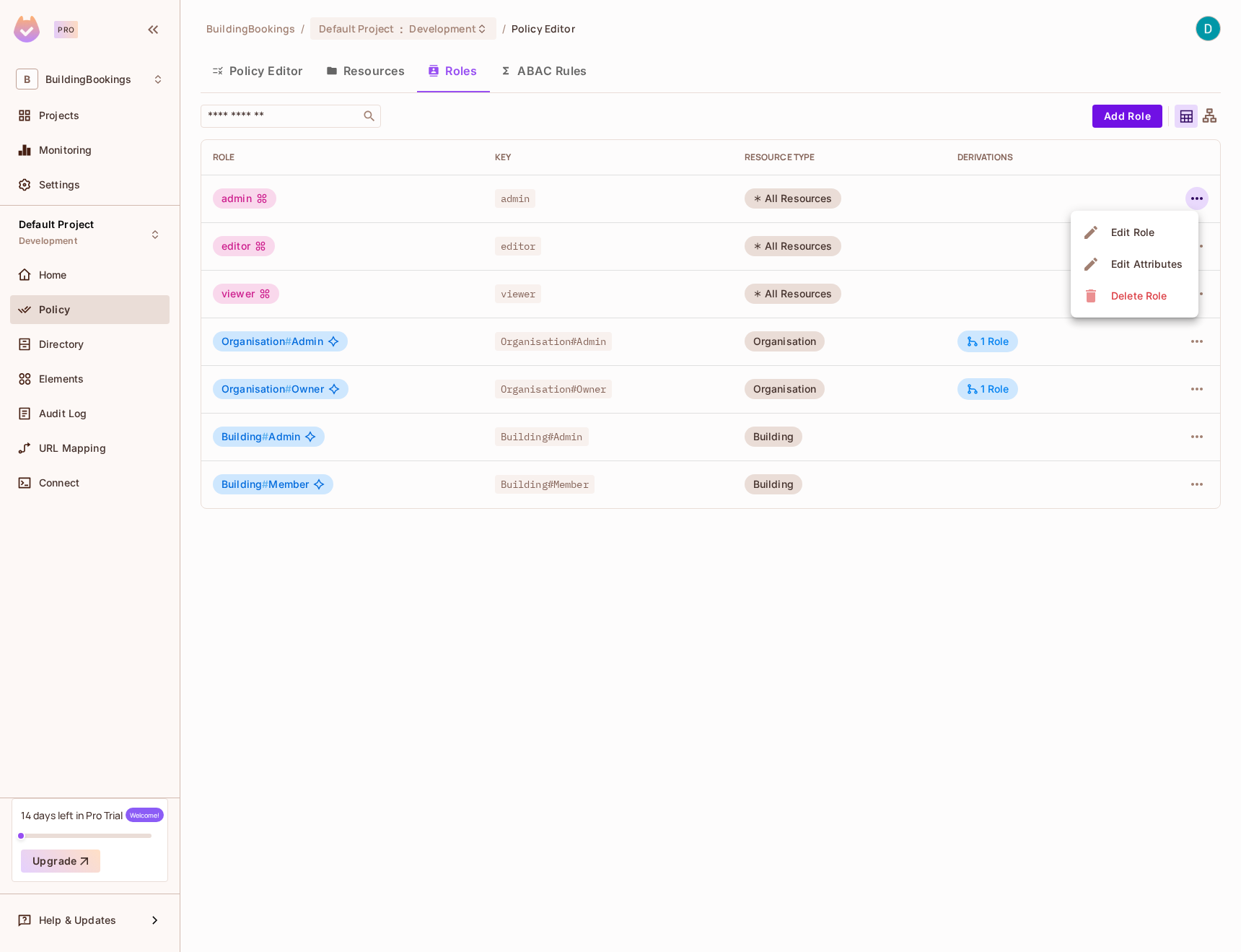
click at [1214, 118] on div at bounding box center [620, 476] width 1241 height 952
click at [1205, 119] on icon at bounding box center [1209, 115] width 13 height 13
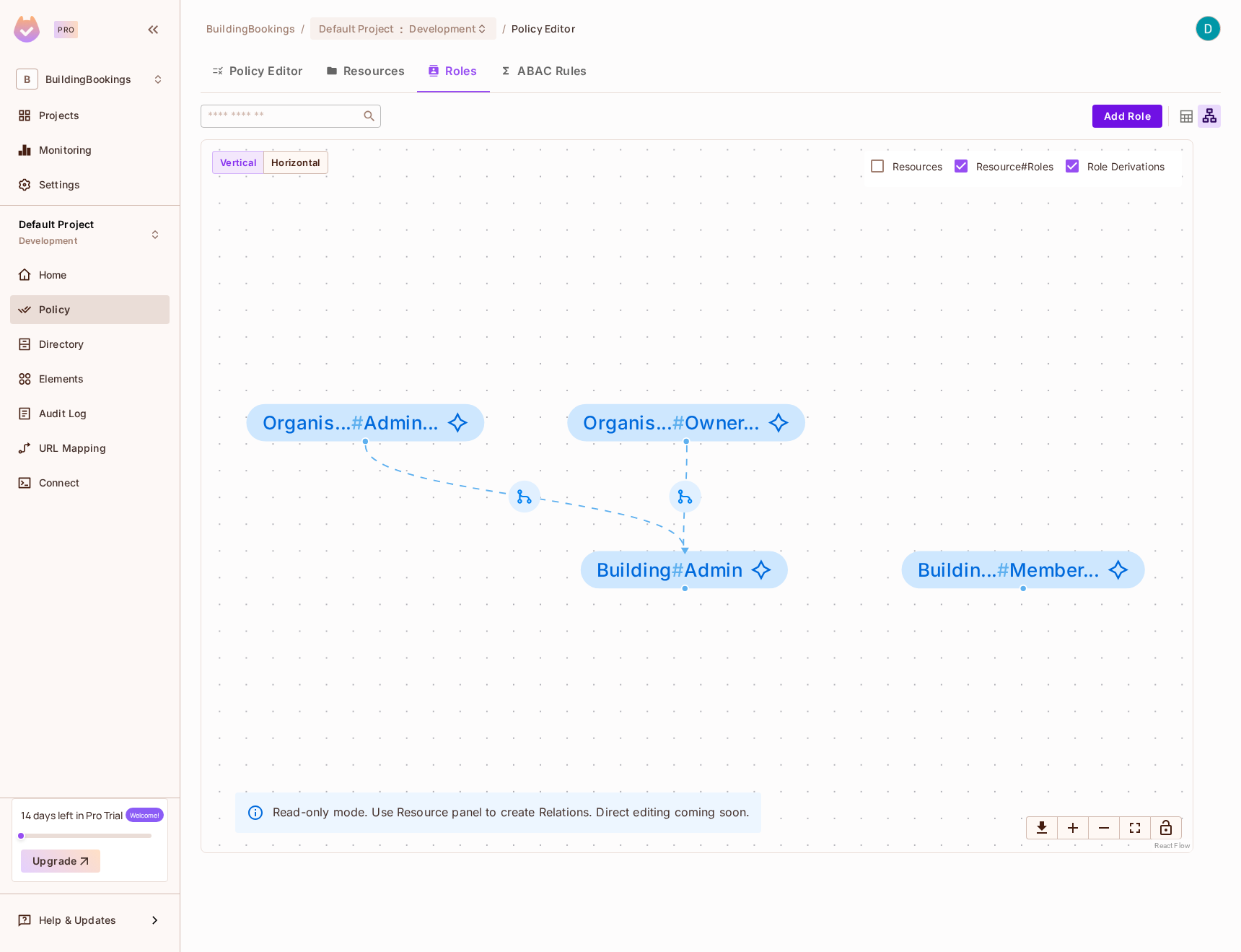
click at [1119, 176] on label "Role Derivations" at bounding box center [1111, 166] width 108 height 30
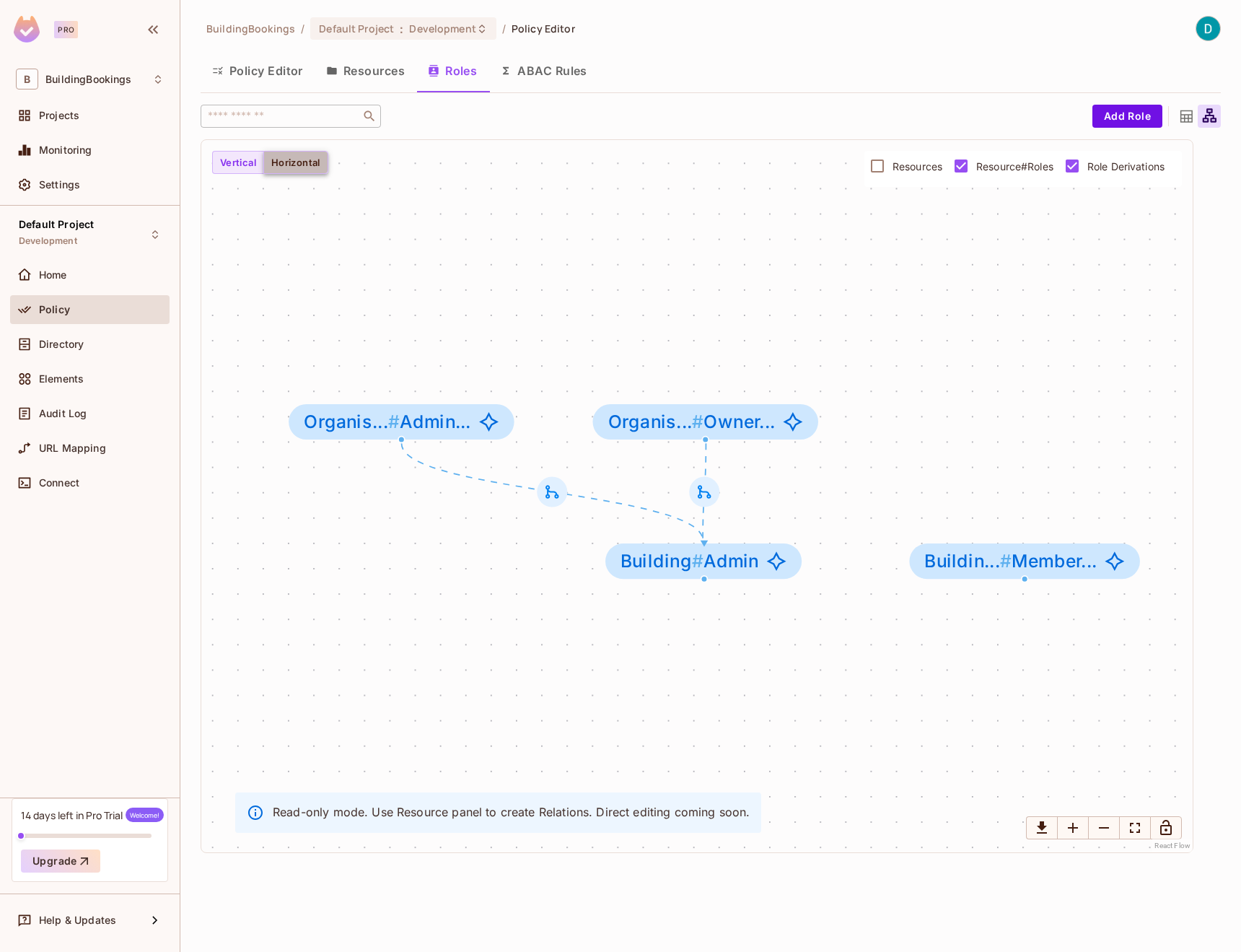
click at [289, 163] on button "Horizontal" at bounding box center [295, 163] width 65 height 23
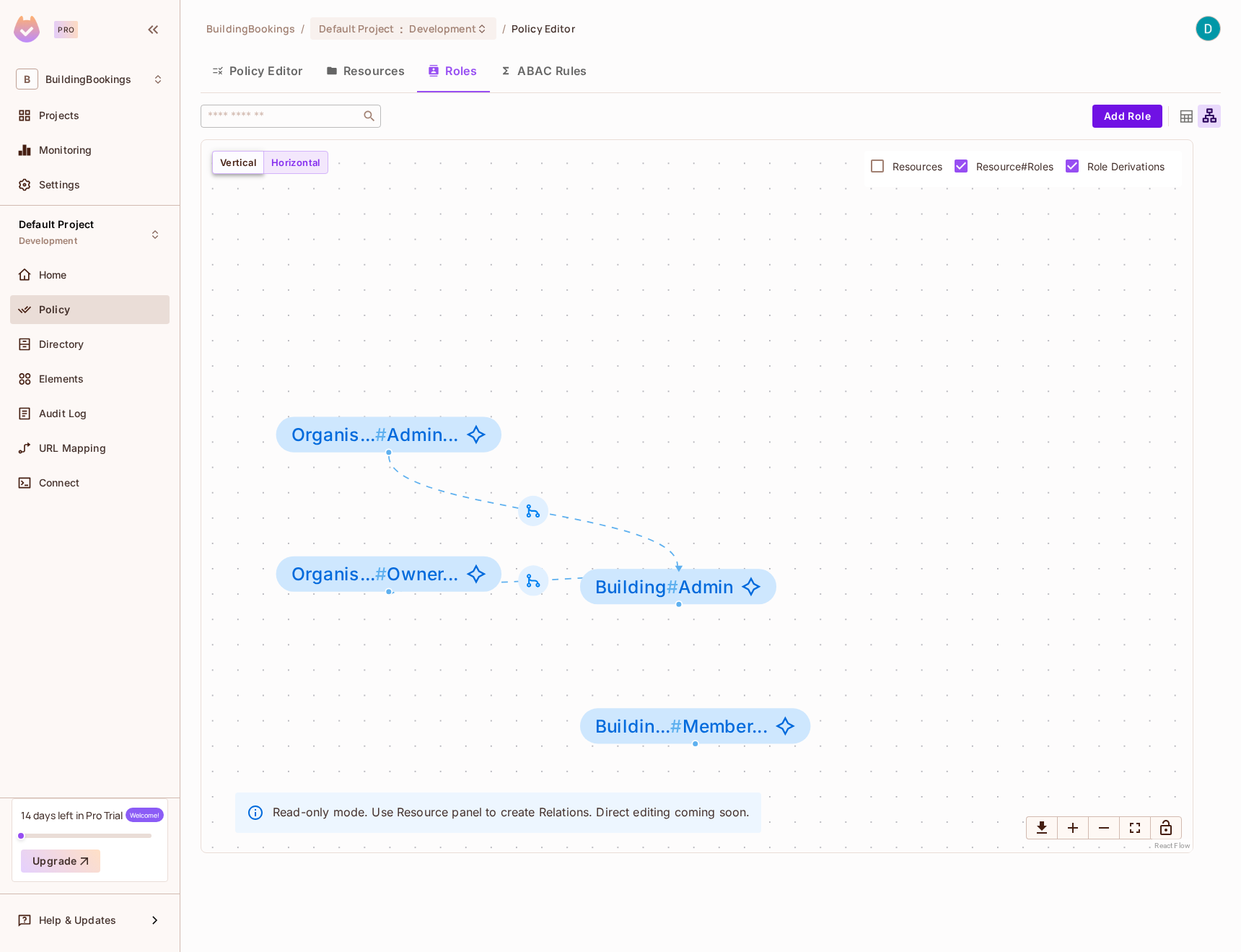
click at [250, 164] on button "Vertical" at bounding box center [238, 163] width 52 height 23
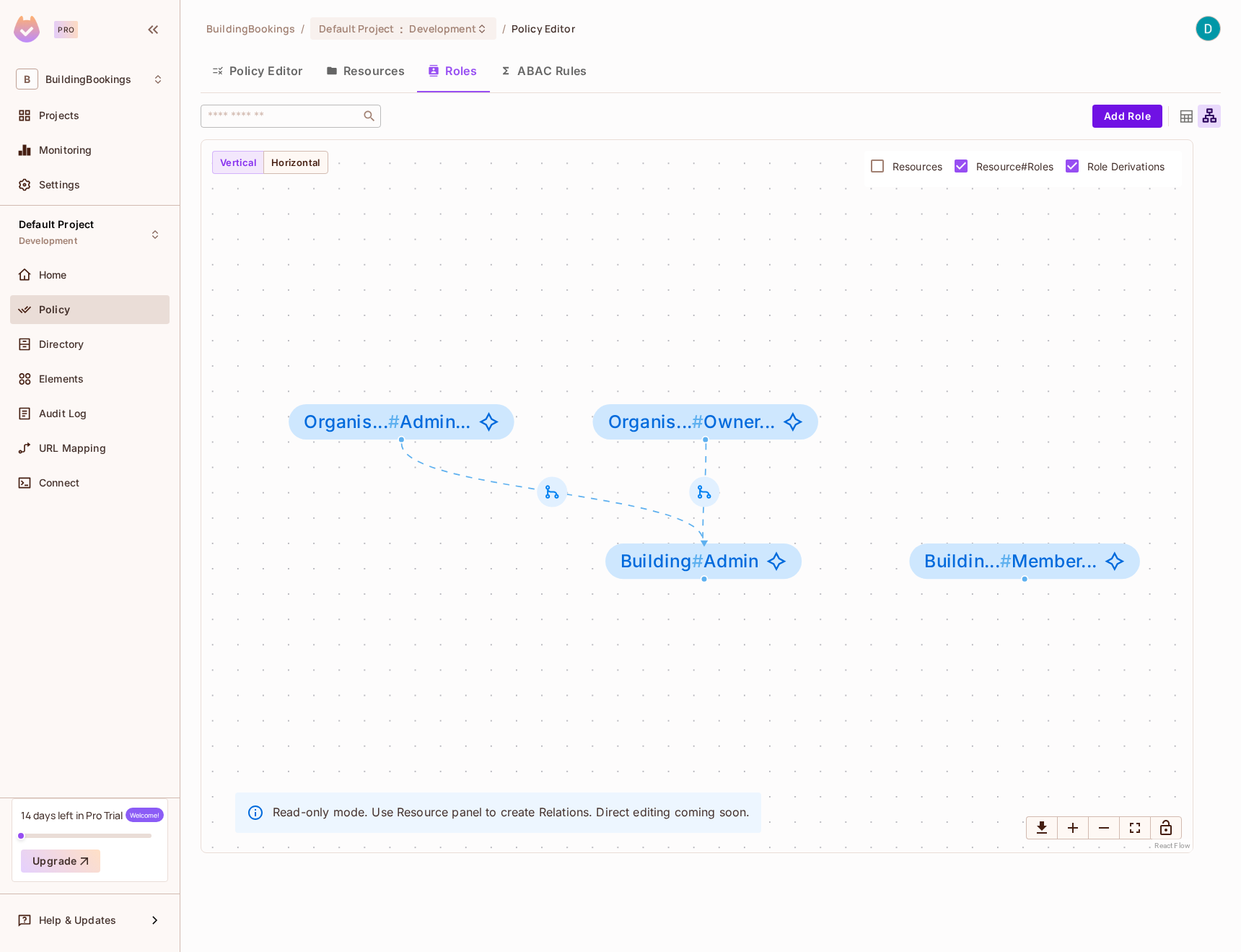
click at [343, 64] on button "Resources" at bounding box center [365, 70] width 102 height 36
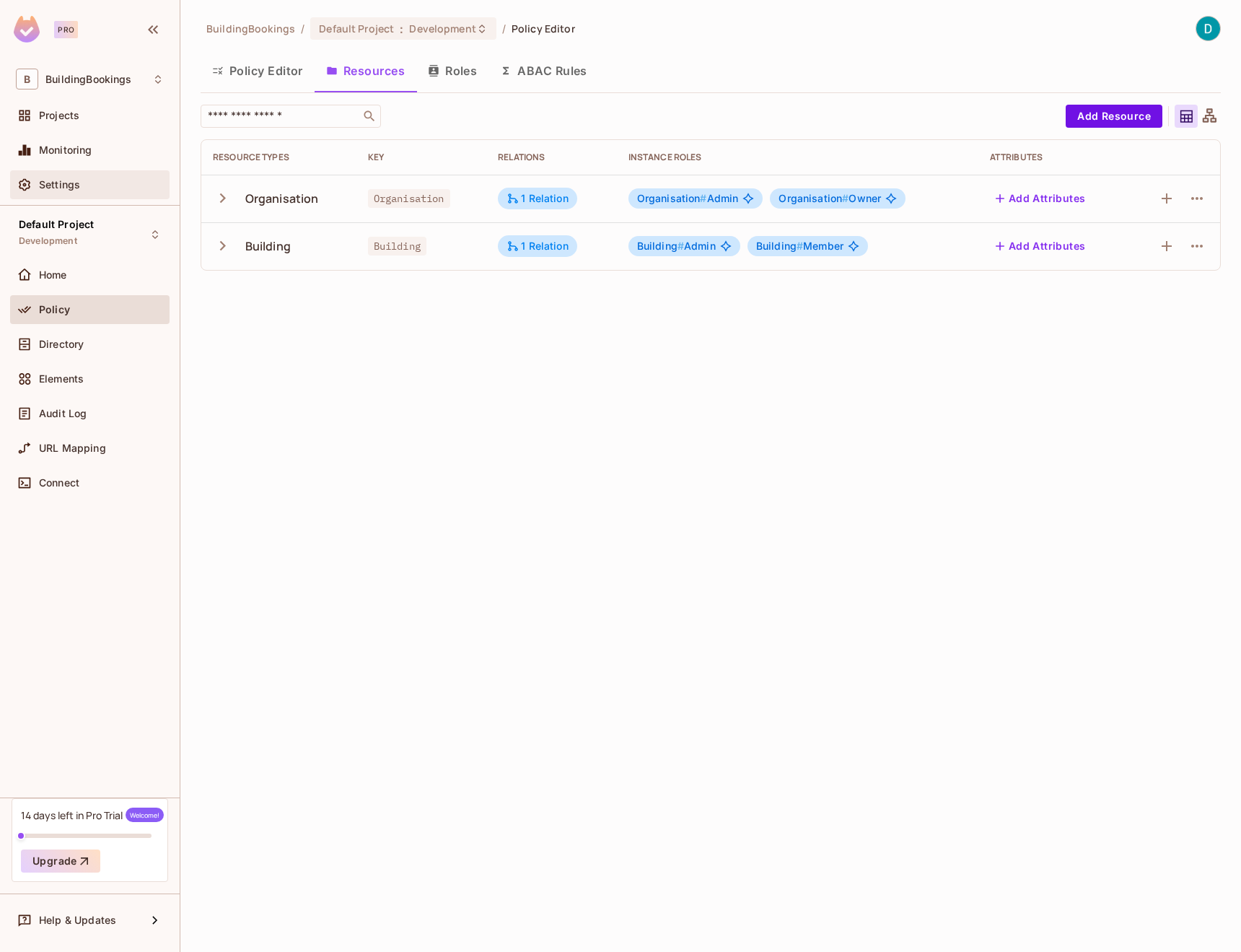
click at [83, 184] on div "Settings" at bounding box center [101, 185] width 125 height 12
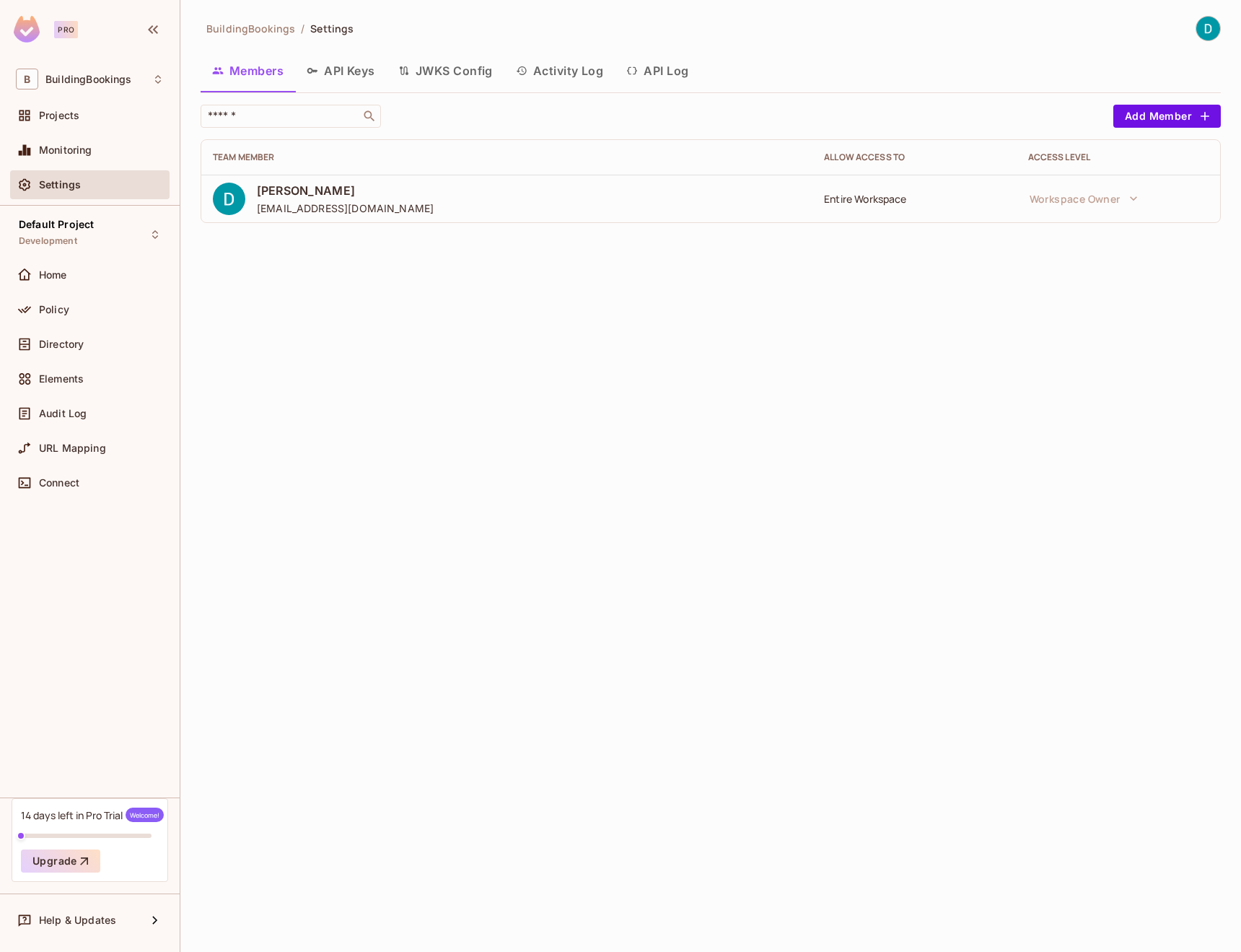
click at [885, 205] on div "Entire Workspace" at bounding box center [913, 198] width 180 height 13
click at [66, 235] on span "Development" at bounding box center [47, 241] width 59 height 12
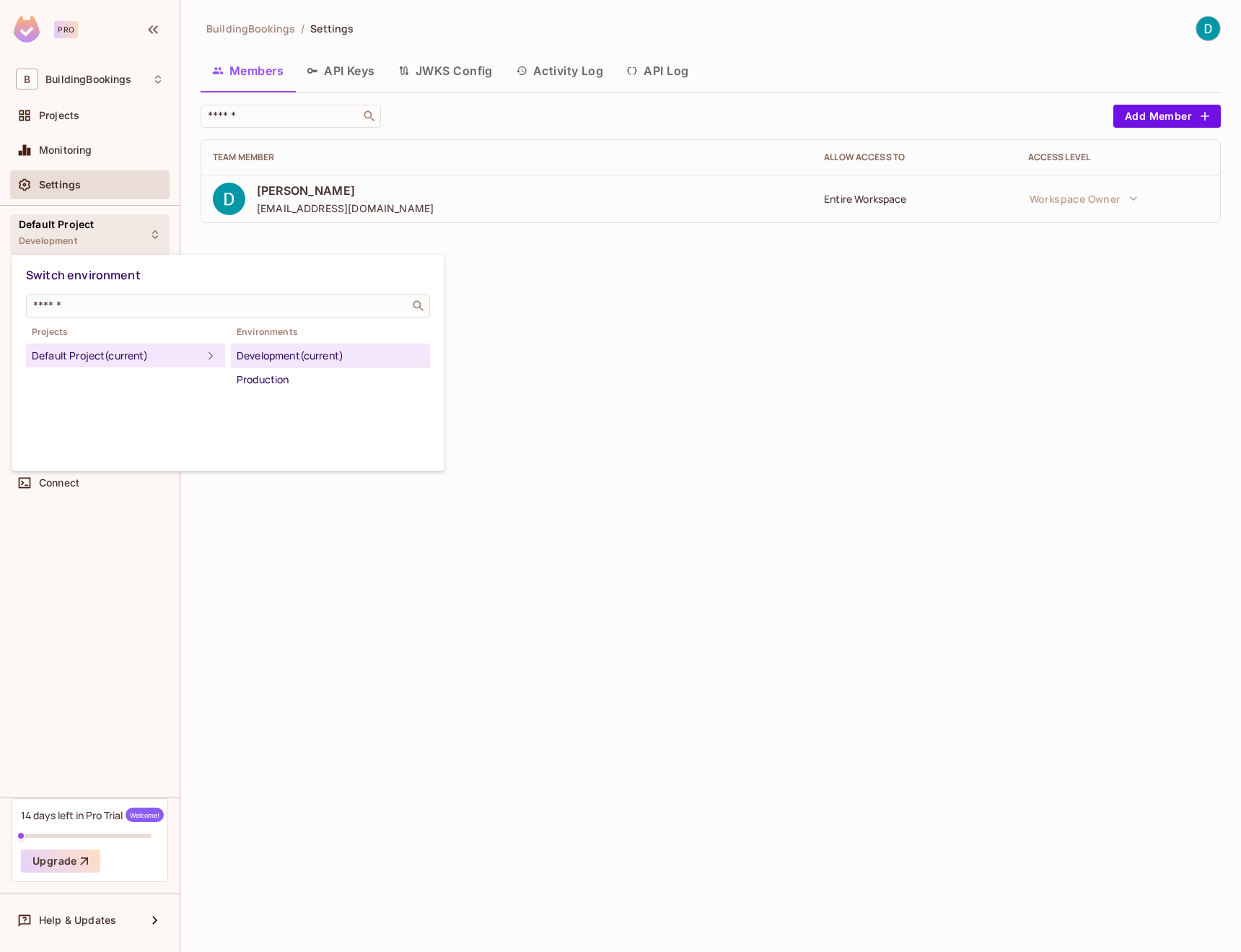
click at [65, 236] on div at bounding box center [620, 476] width 1241 height 952
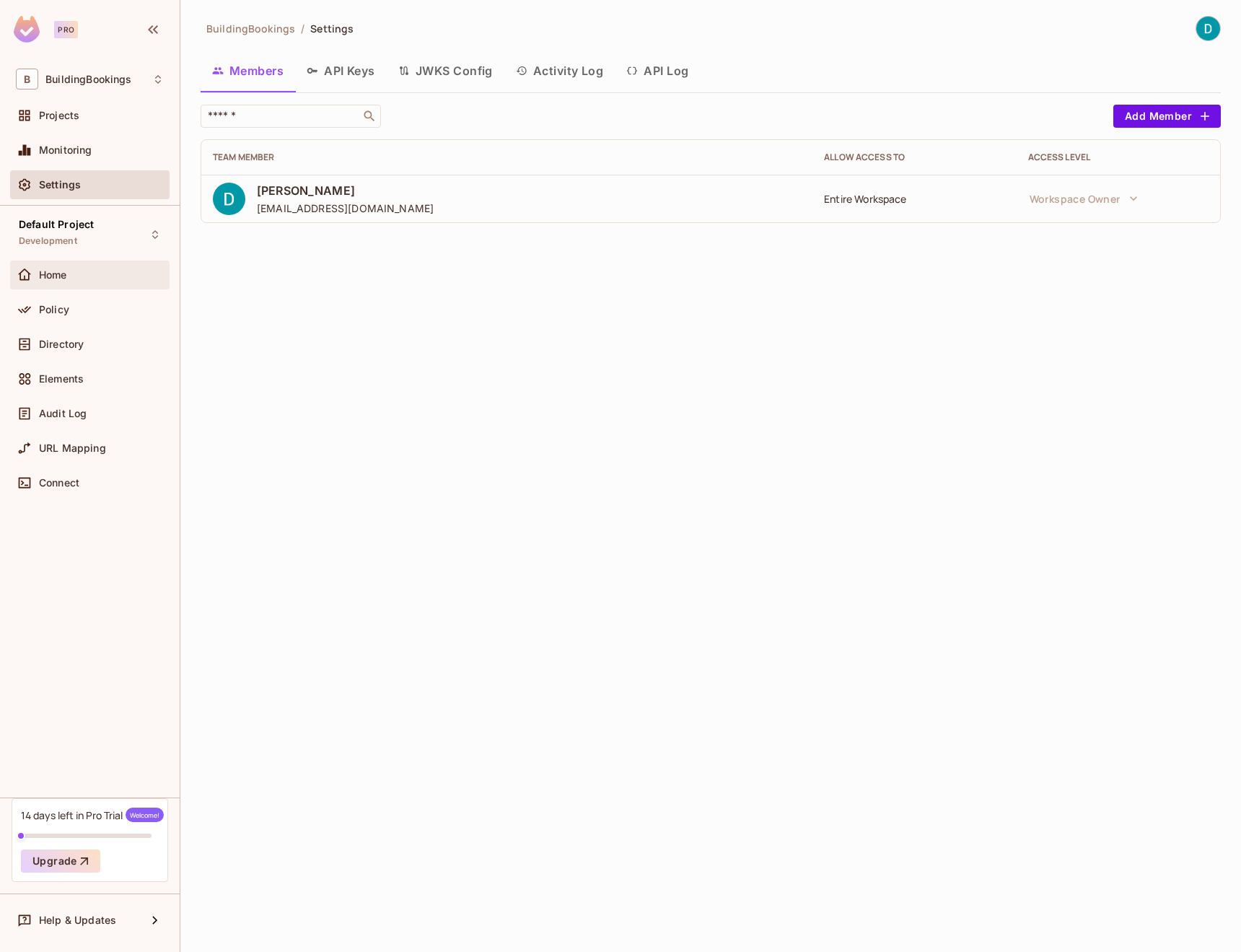
click at [56, 272] on span "Home" at bounding box center [52, 275] width 28 height 12
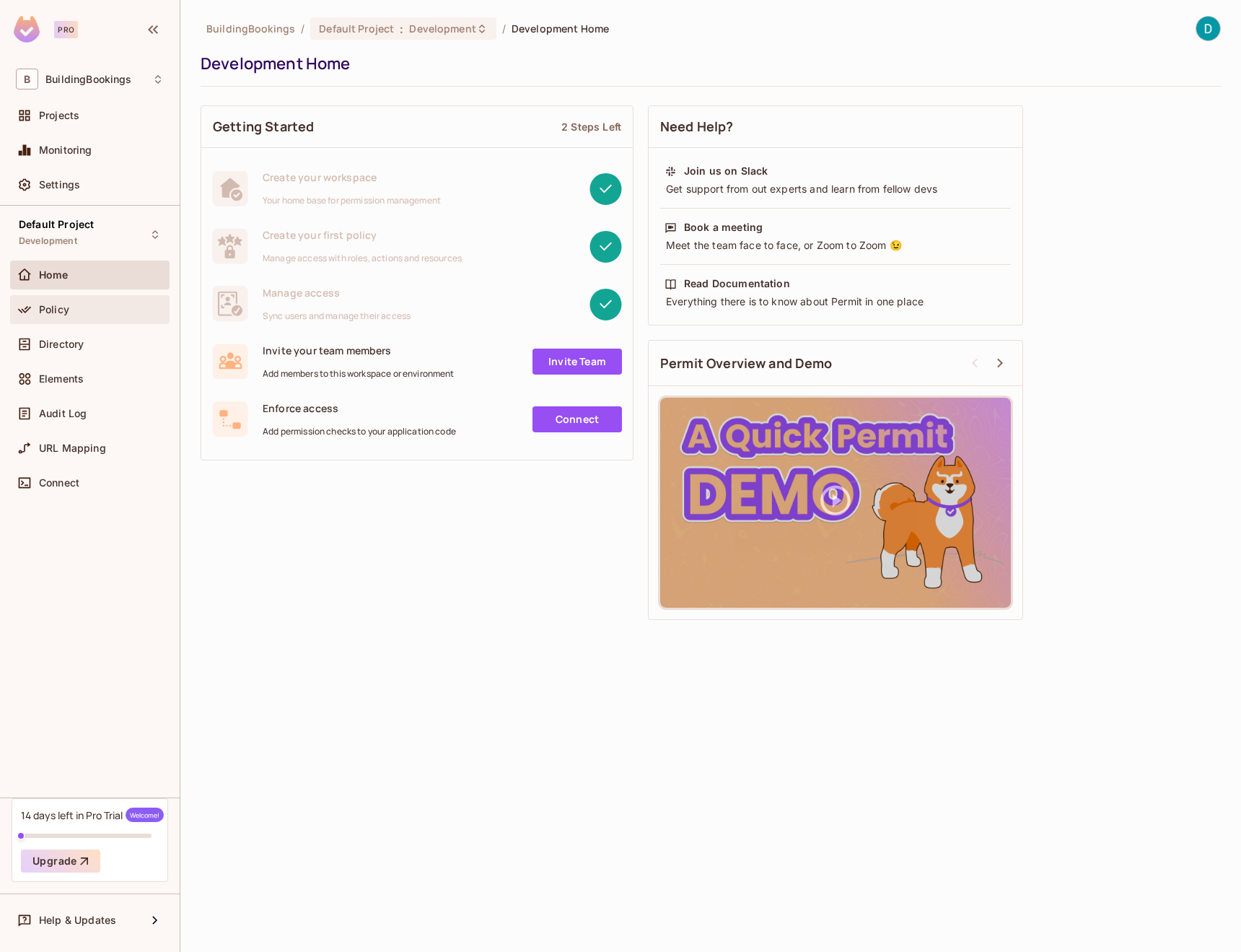
click at [65, 296] on div "Policy" at bounding box center [89, 309] width 159 height 29
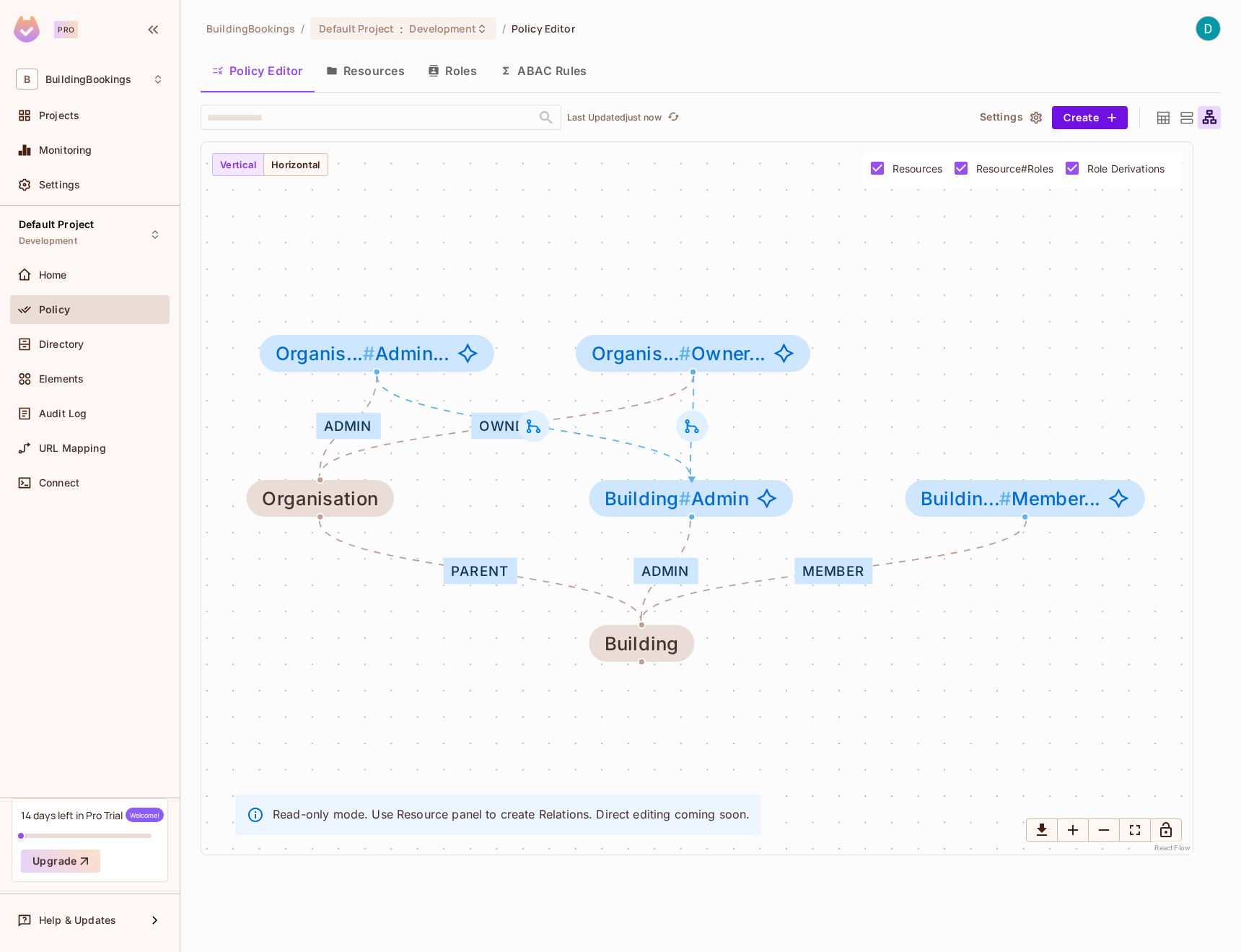
click at [1184, 117] on icon at bounding box center [1186, 118] width 18 height 18
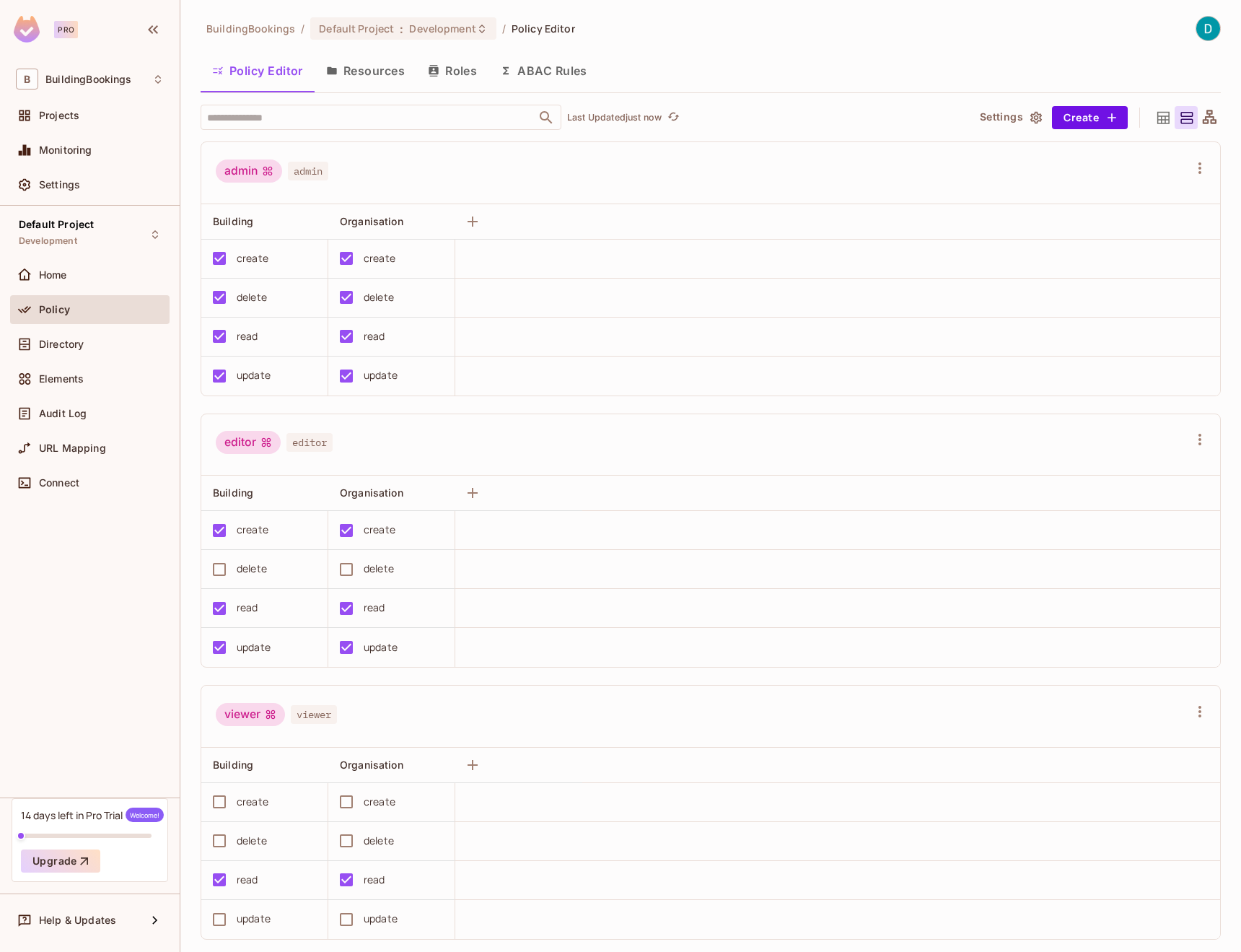
click at [1151, 119] on div at bounding box center [1163, 118] width 23 height 23
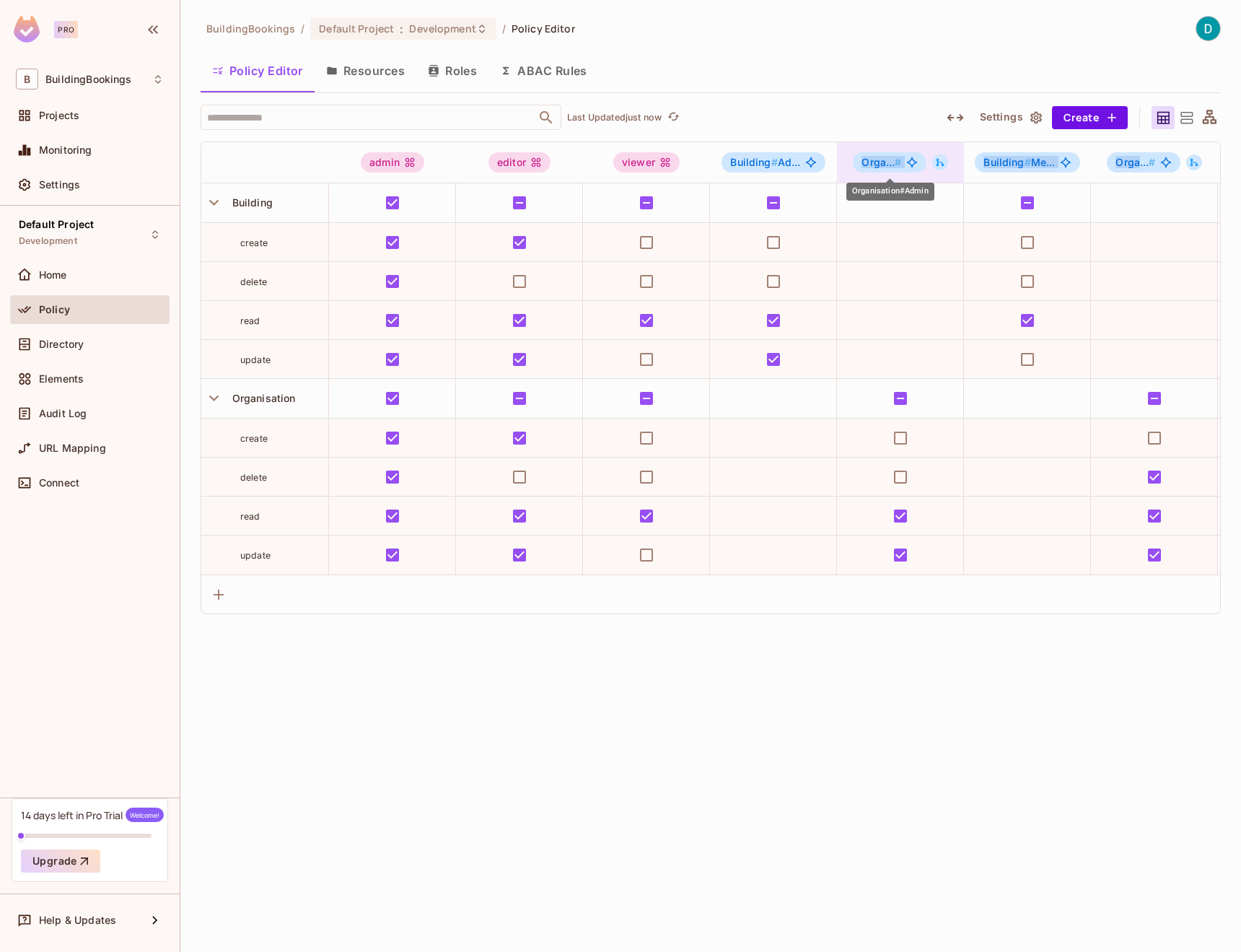
drag, startPoint x: 1141, startPoint y: 160, endPoint x: 878, endPoint y: 162, distance: 263.0
click at [863, 164] on tr "admin editor viewer Building # Ad... Orga... # Building # Me... Orga... #" at bounding box center [790, 163] width 1178 height 41
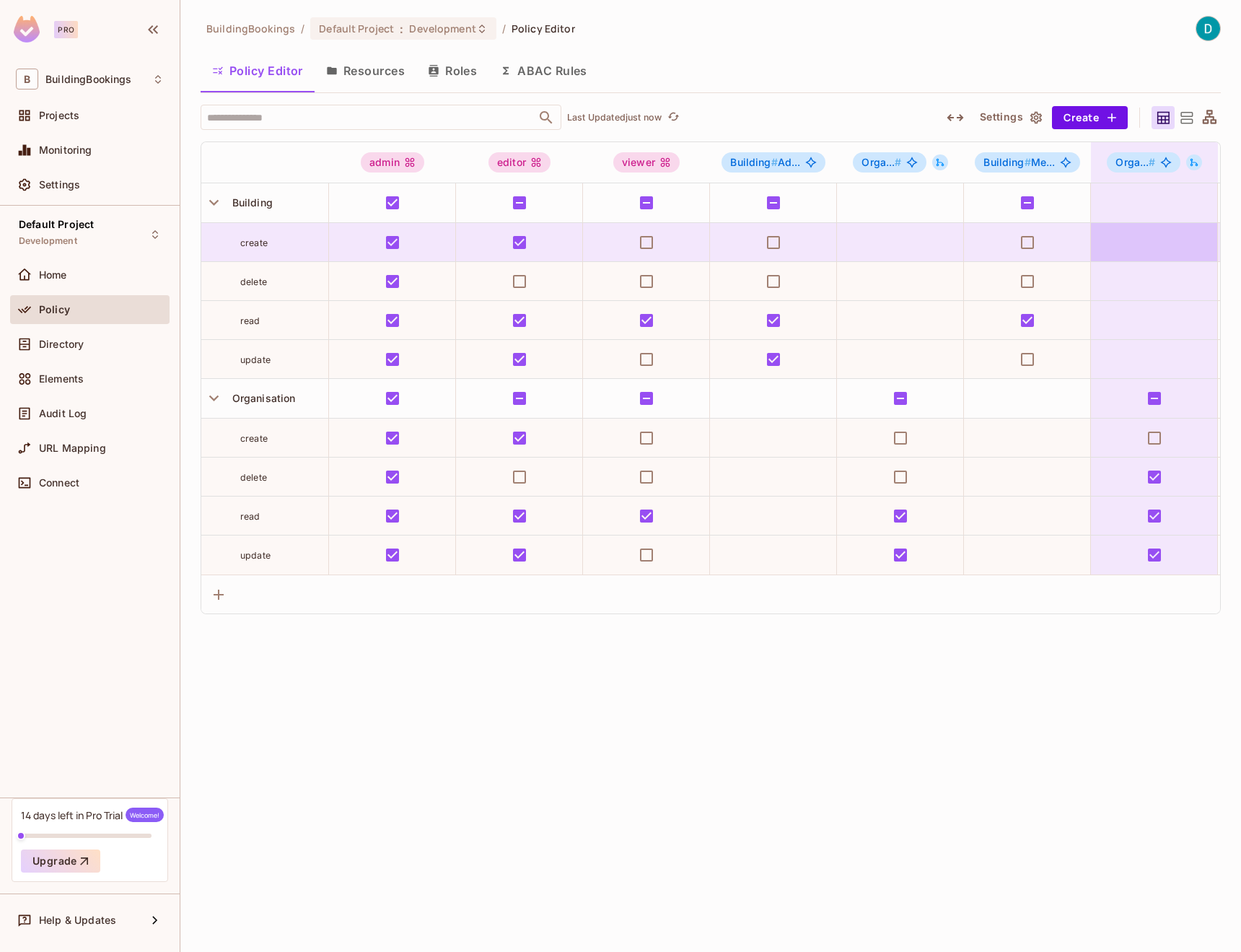
click at [1122, 239] on td at bounding box center [1154, 242] width 127 height 39
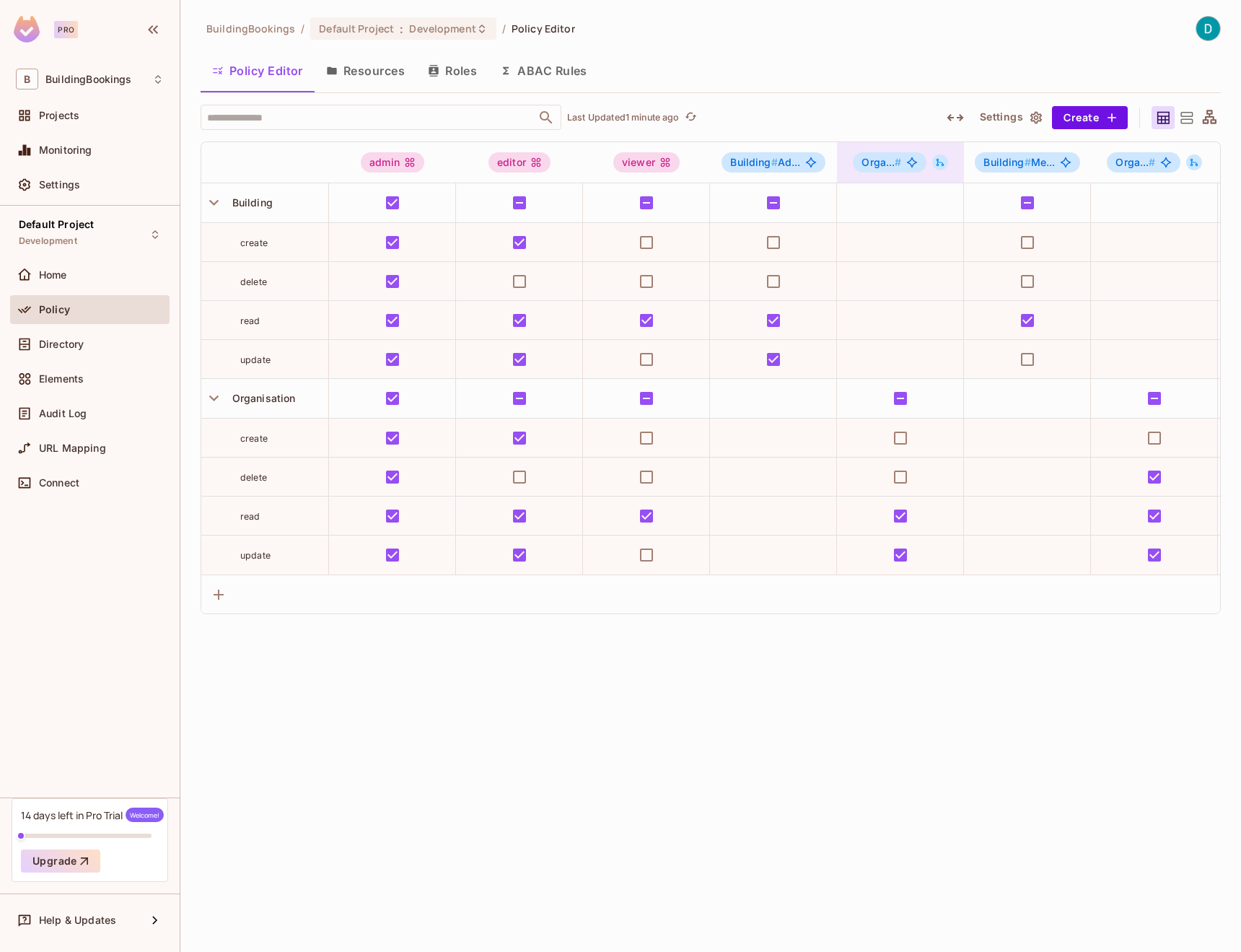
click at [937, 165] on icon at bounding box center [939, 163] width 8 height 8
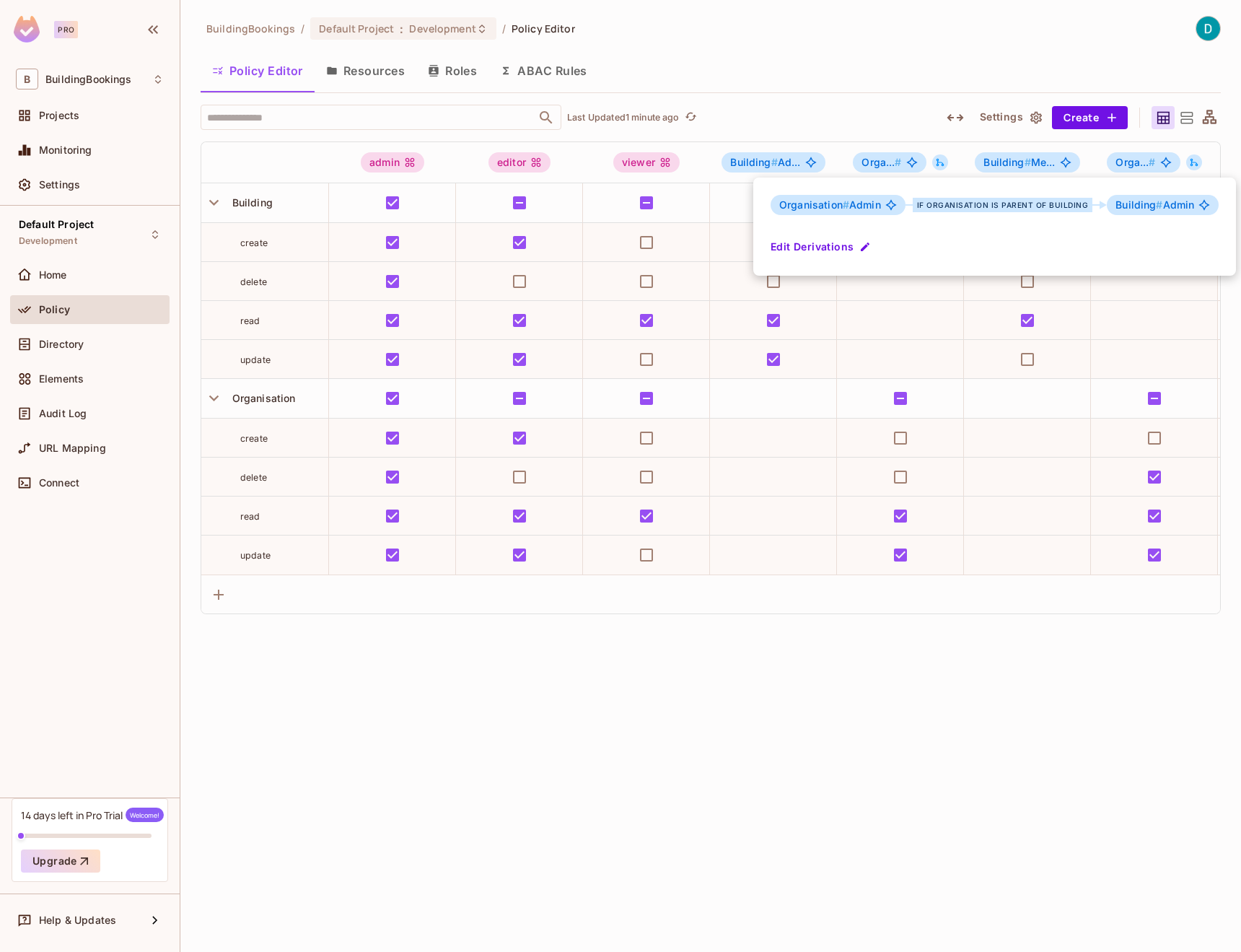
click at [881, 772] on div at bounding box center [620, 476] width 1241 height 952
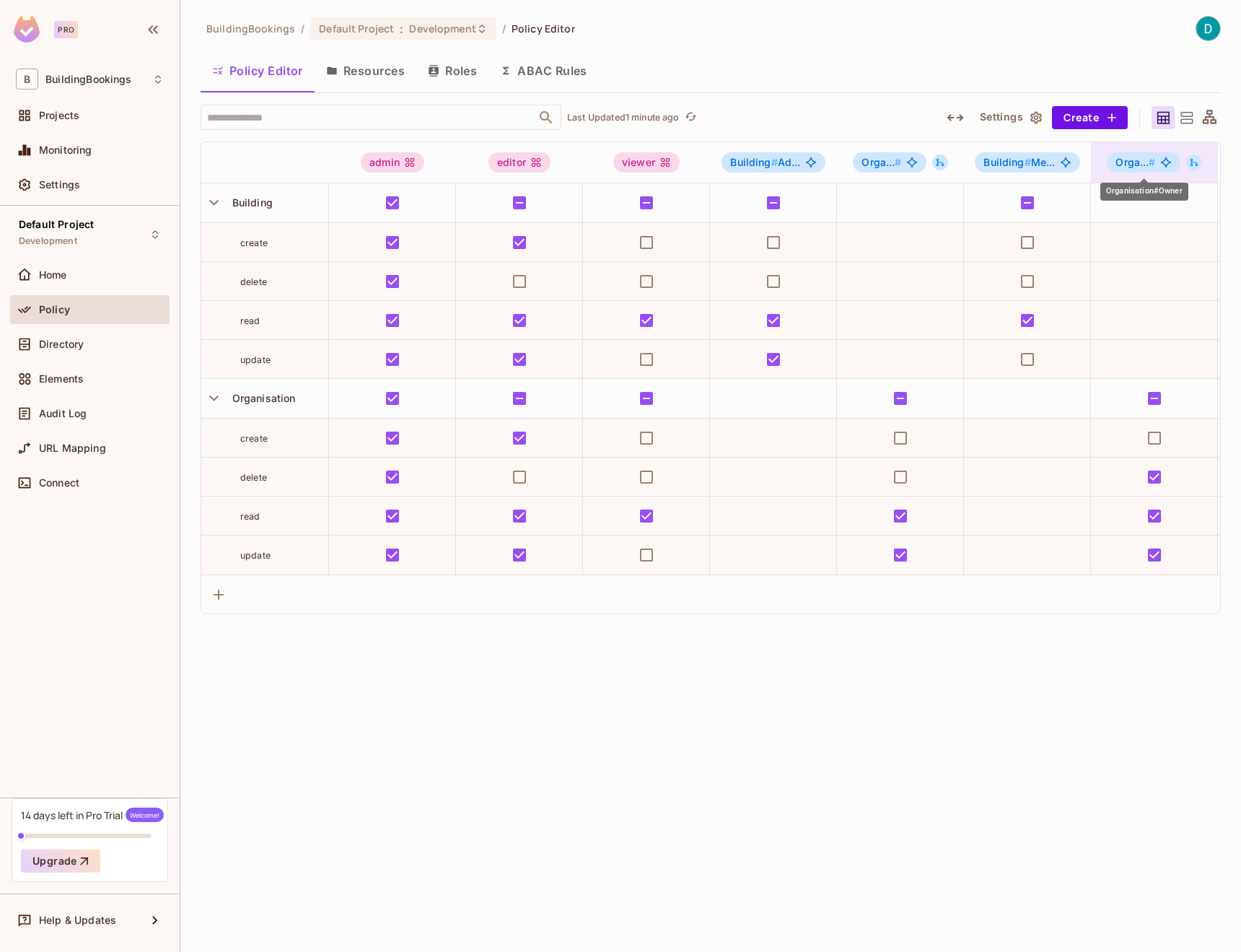
click at [1173, 163] on div "Orga... #" at bounding box center [1144, 162] width 73 height 20
click at [1173, 163] on div at bounding box center [620, 476] width 1241 height 952
click at [1012, 780] on div "BuildingBookings / Default Project : Development / Policy Editor Policy Editor …" at bounding box center [710, 476] width 1061 height 952
click at [83, 280] on div "Home" at bounding box center [90, 275] width 148 height 17
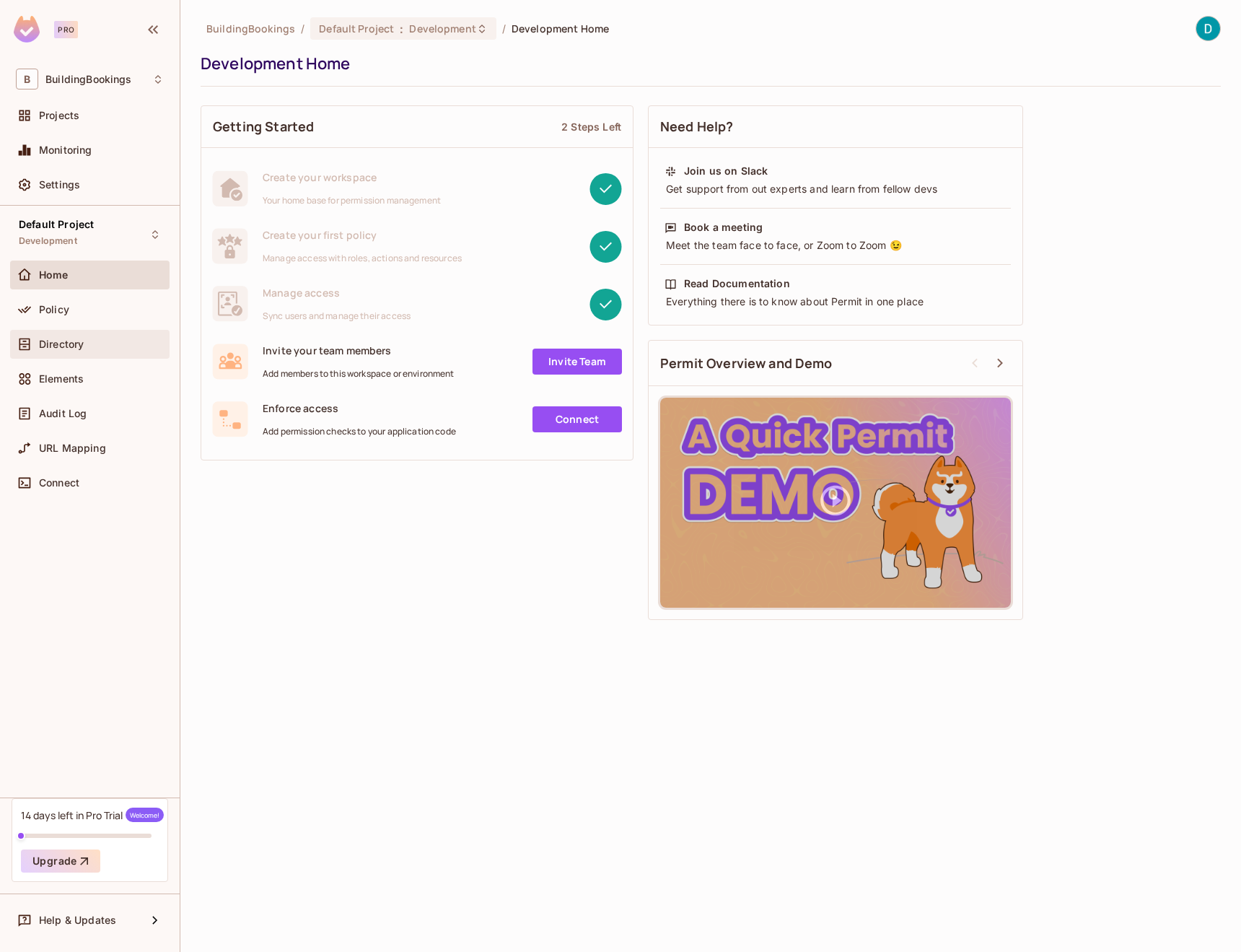
click at [115, 334] on div "Directory" at bounding box center [89, 344] width 159 height 29
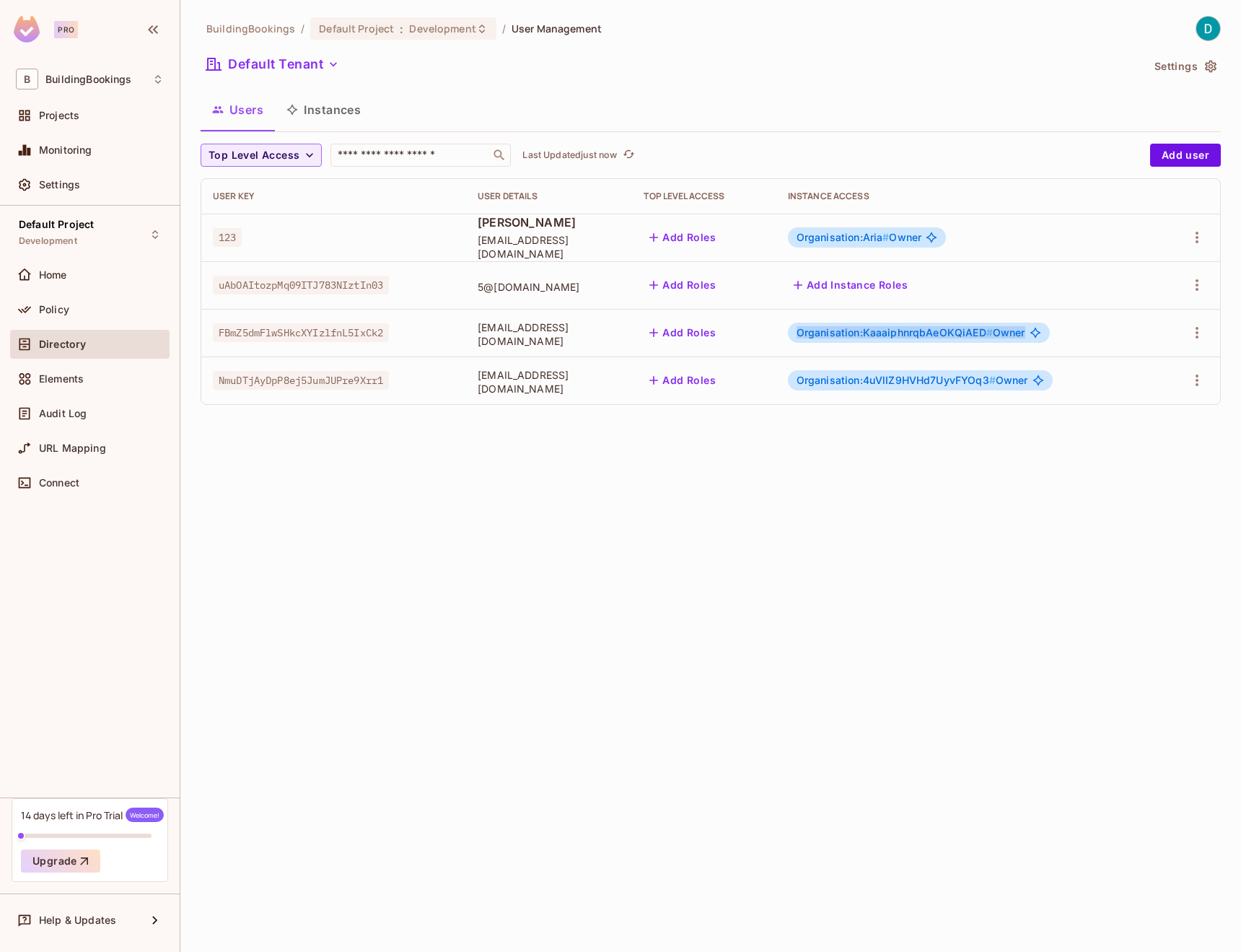
drag, startPoint x: 838, startPoint y: 334, endPoint x: 1074, endPoint y: 331, distance: 236.0
click at [1050, 331] on div "Organisation:KaaaiphnrqbAeOKQiAED # Owner" at bounding box center [919, 332] width 262 height 20
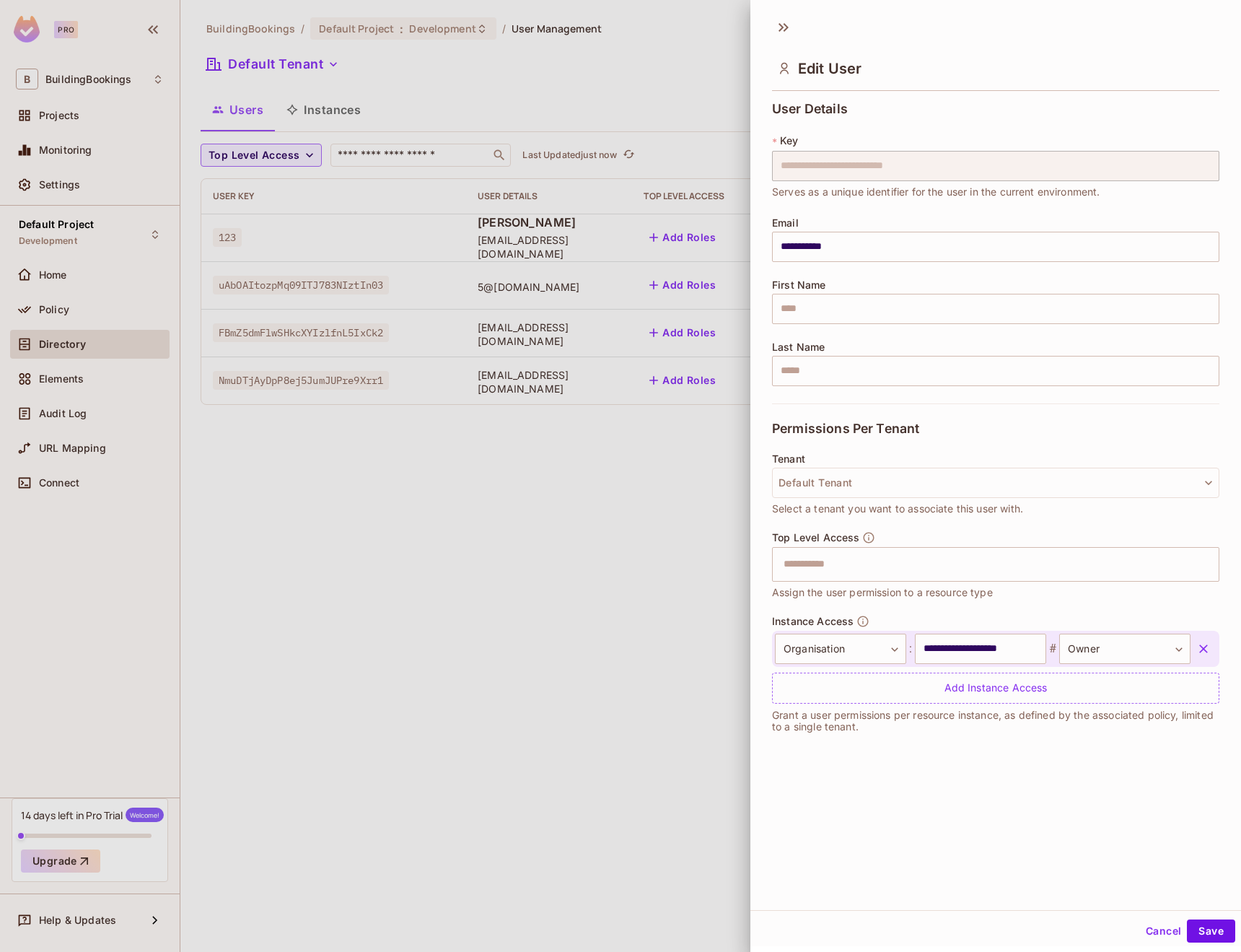
click at [620, 509] on div at bounding box center [620, 476] width 1241 height 952
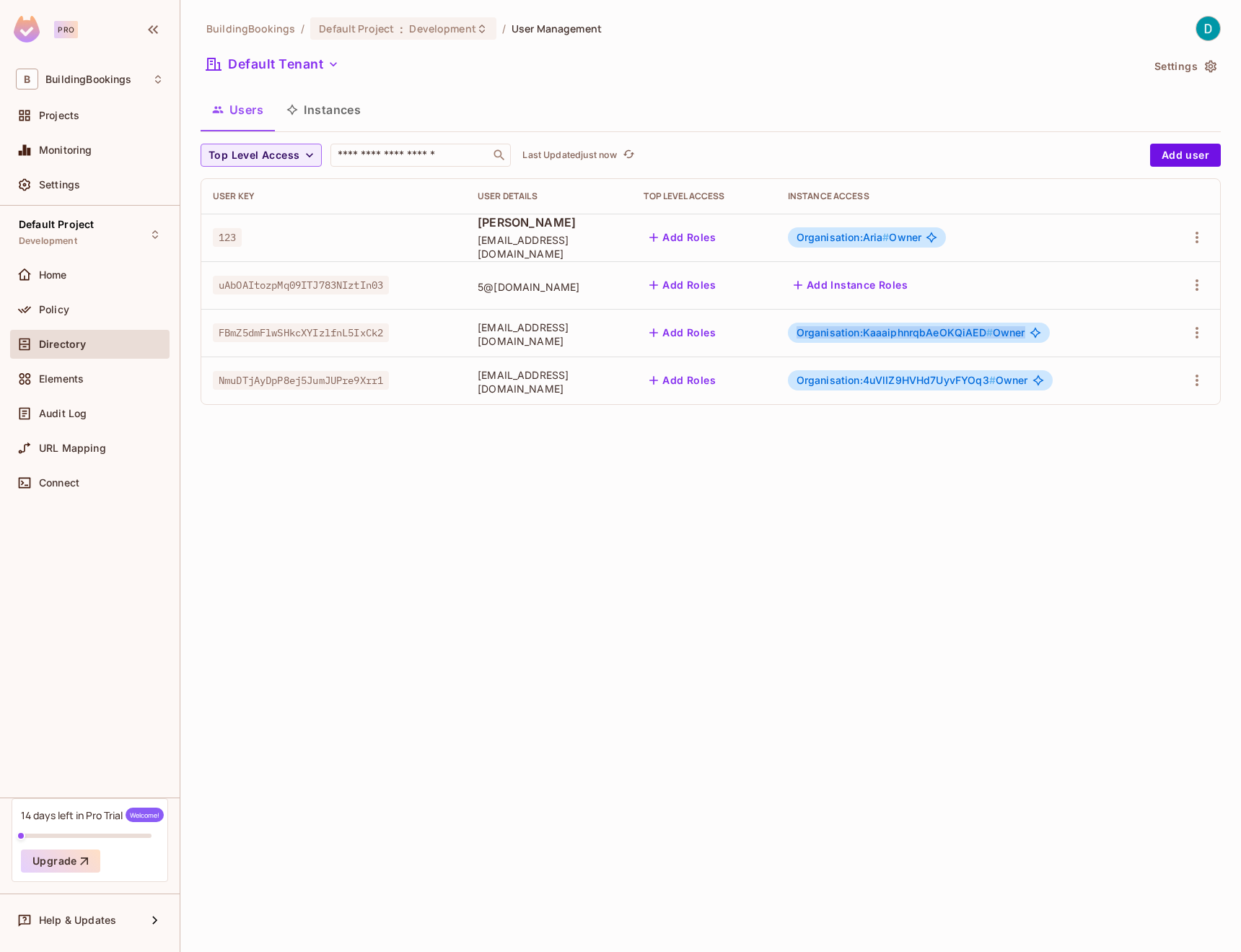
drag, startPoint x: 825, startPoint y: 336, endPoint x: 1082, endPoint y: 333, distance: 257.0
click at [1082, 333] on td "Organisation:KaaaiphnrqbAeOKQiAED # Owner" at bounding box center [967, 332] width 383 height 47
copy span "Organisation:KaaaiphnrqbAeOKQiAED # Owner"
drag, startPoint x: 831, startPoint y: 379, endPoint x: 1082, endPoint y: 380, distance: 251.0
click at [1053, 380] on div "Organisation:4uVlIZ9HVHd7UyvFYOq3 # Owner" at bounding box center [920, 380] width 265 height 20
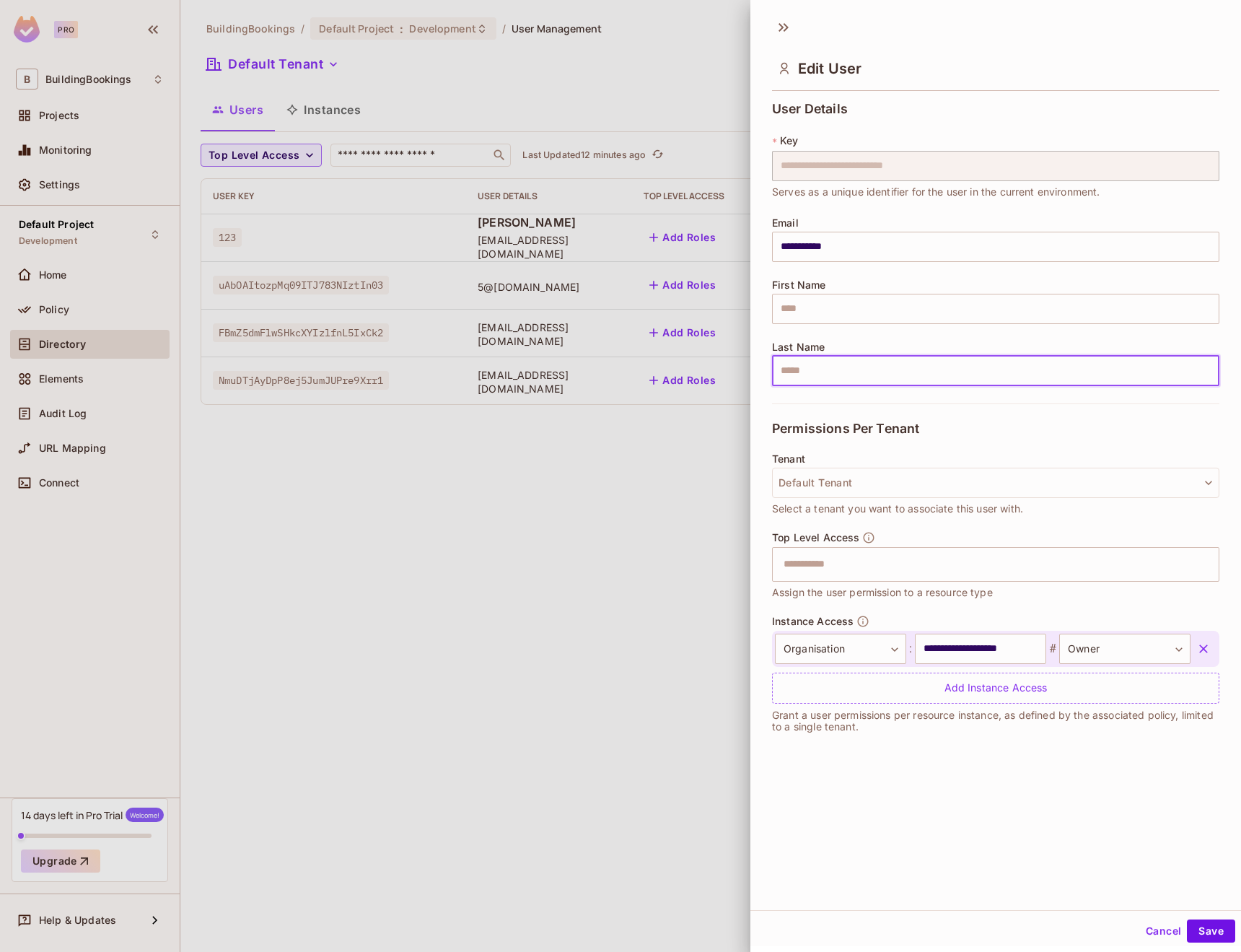
click at [620, 441] on div at bounding box center [620, 476] width 1241 height 952
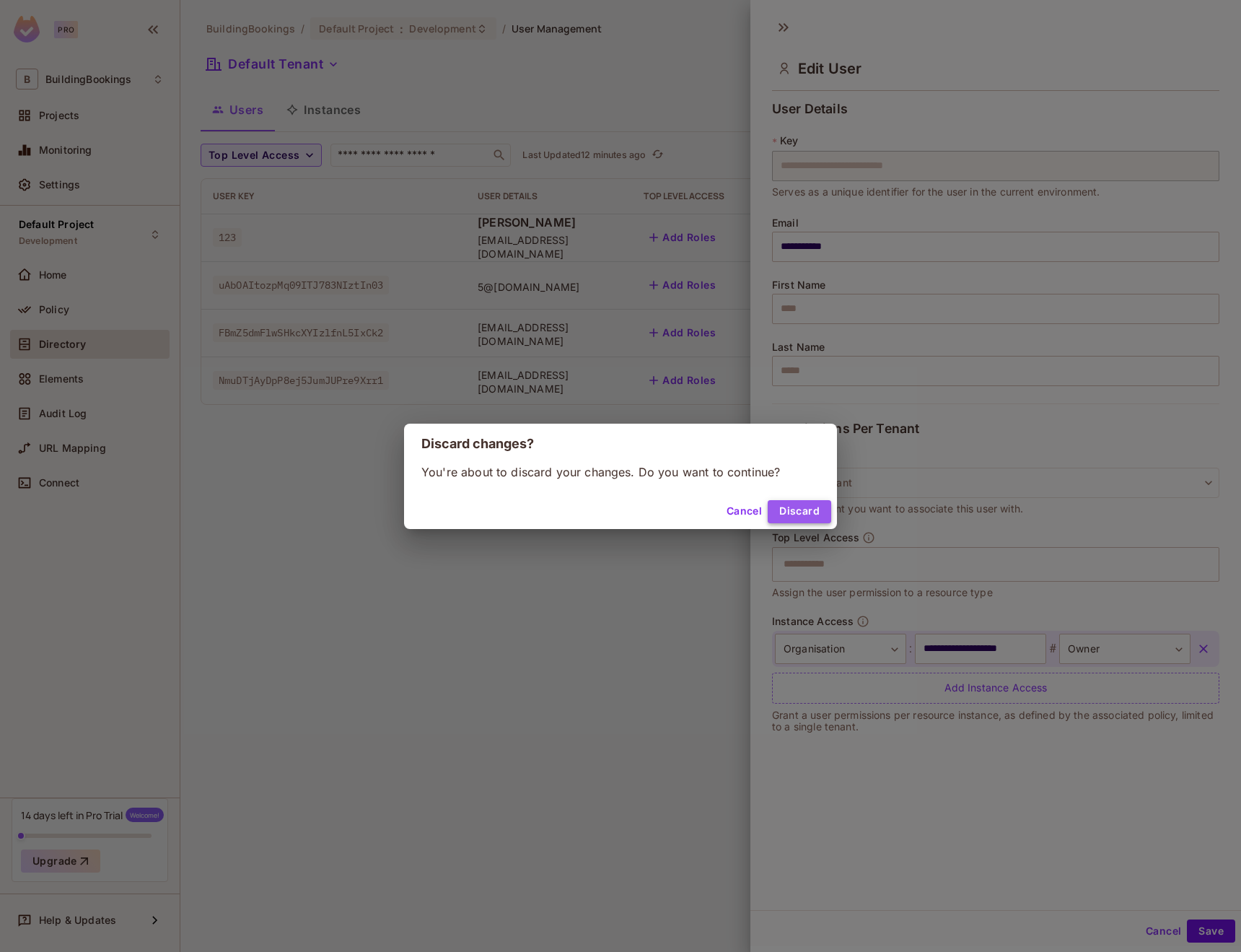
click at [791, 511] on button "Discard" at bounding box center [800, 512] width 64 height 23
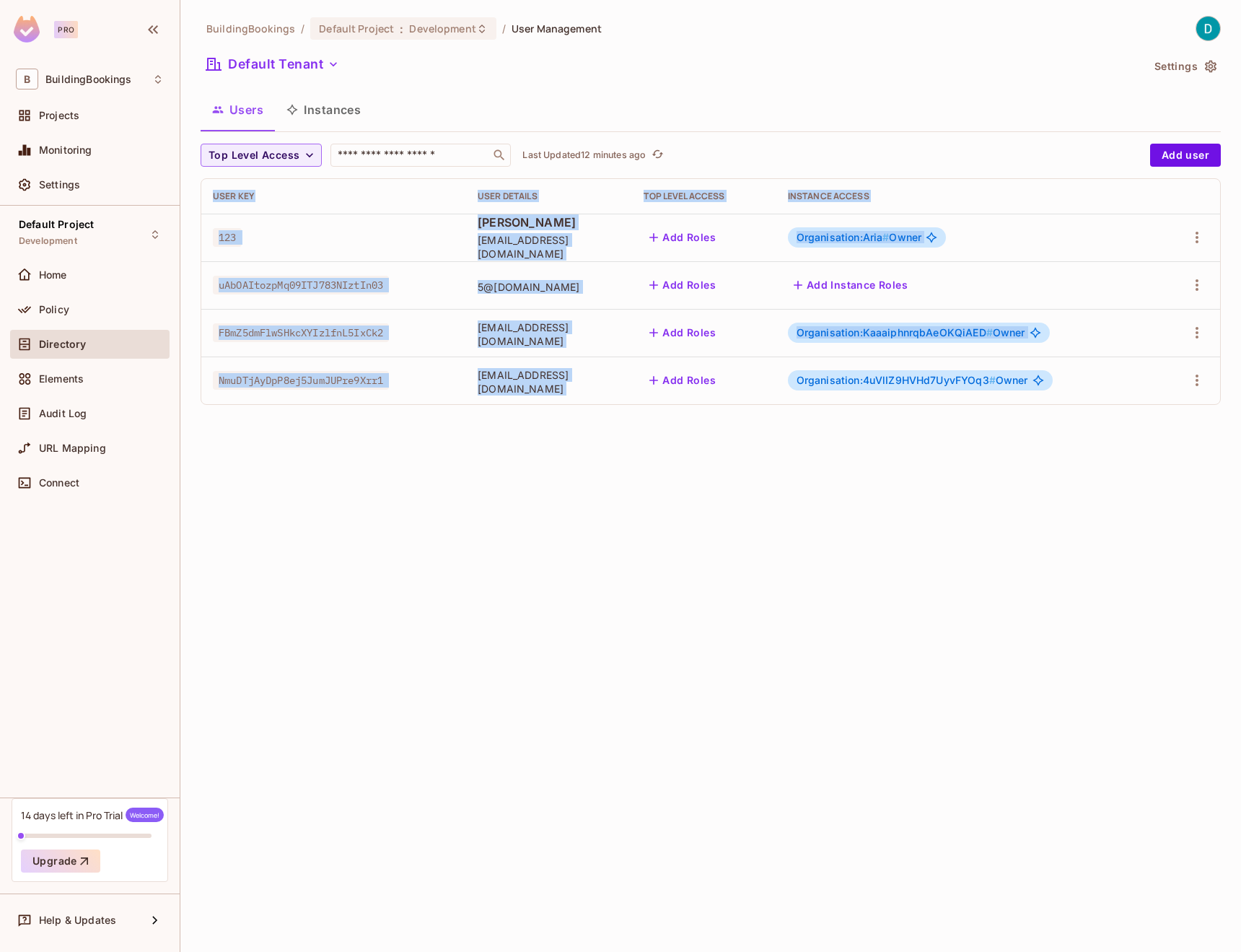
drag, startPoint x: 788, startPoint y: 438, endPoint x: 985, endPoint y: 367, distance: 209.4
click at [985, 367] on div "BuildingBookings / Default Project : Development / User Management Default Tena…" at bounding box center [710, 476] width 1061 height 952
copy table "User Key User Details Top Level Access Instance Access 123 Dimitri Chrysostomou…"
click at [931, 381] on span "Organisation:4uVlIZ9HVHd7UyvFYOq3 #" at bounding box center [896, 380] width 199 height 13
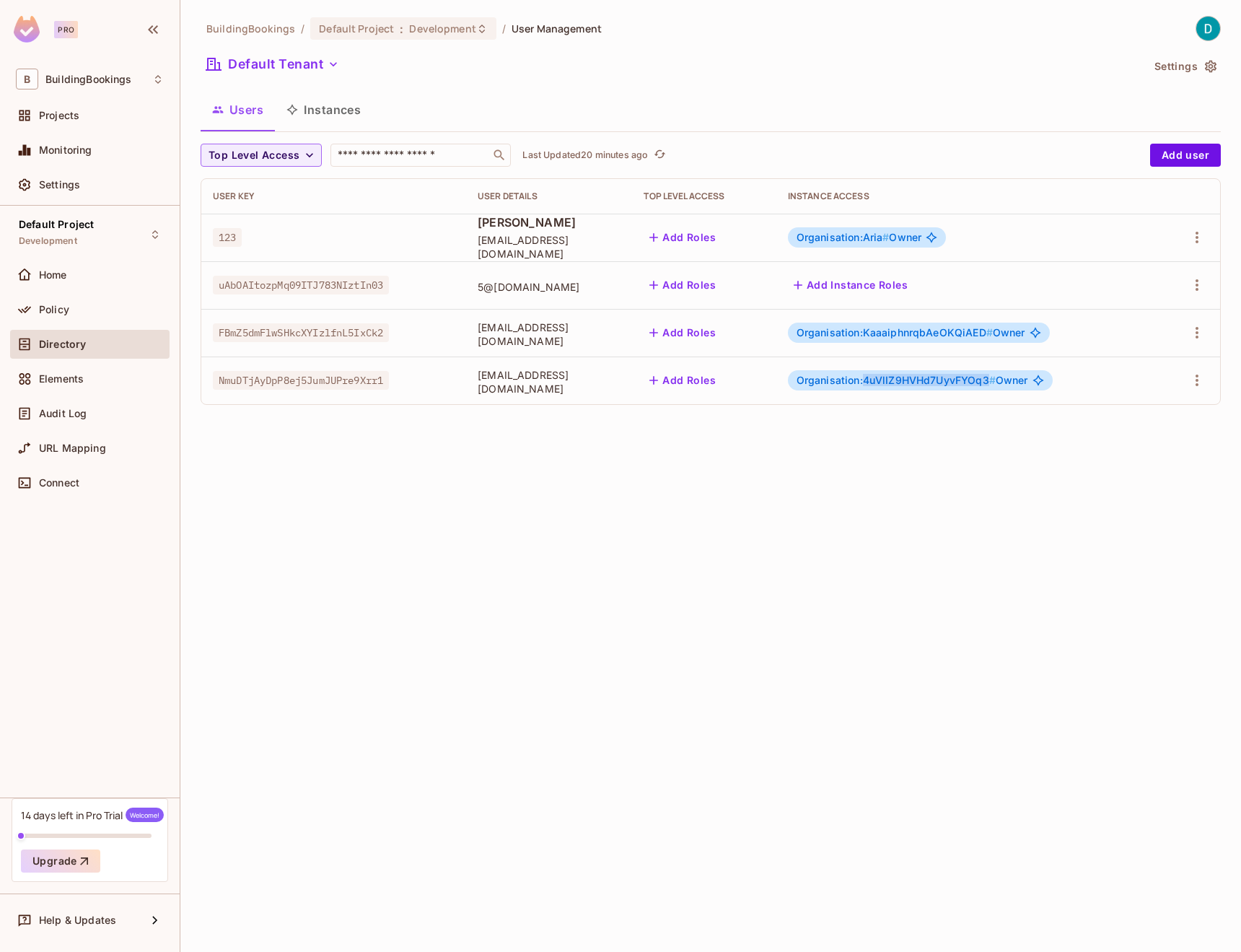
click at [931, 381] on span "Organisation:4uVlIZ9HVHd7UyvFYOq3 #" at bounding box center [896, 380] width 199 height 13
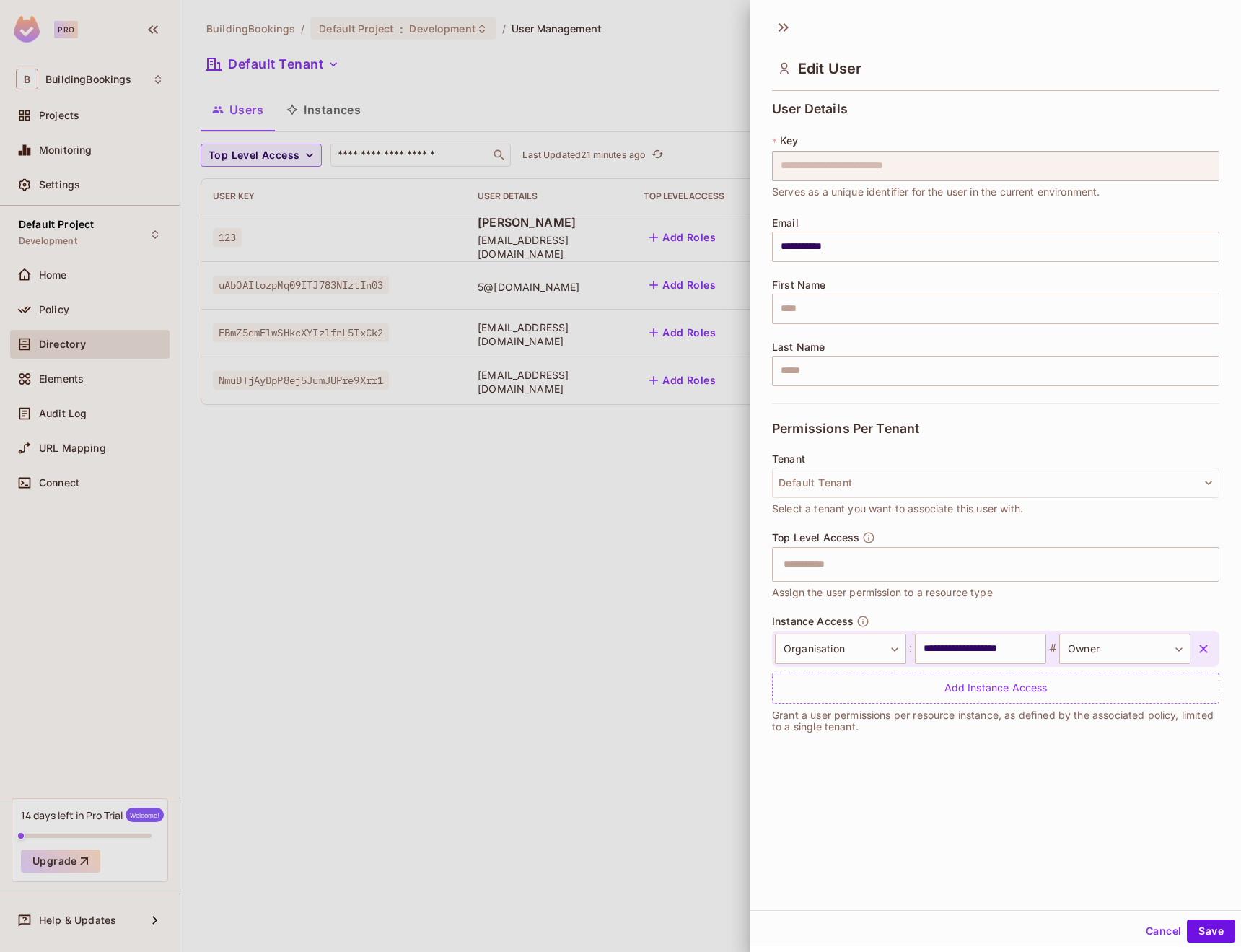
click at [521, 415] on div at bounding box center [620, 476] width 1241 height 952
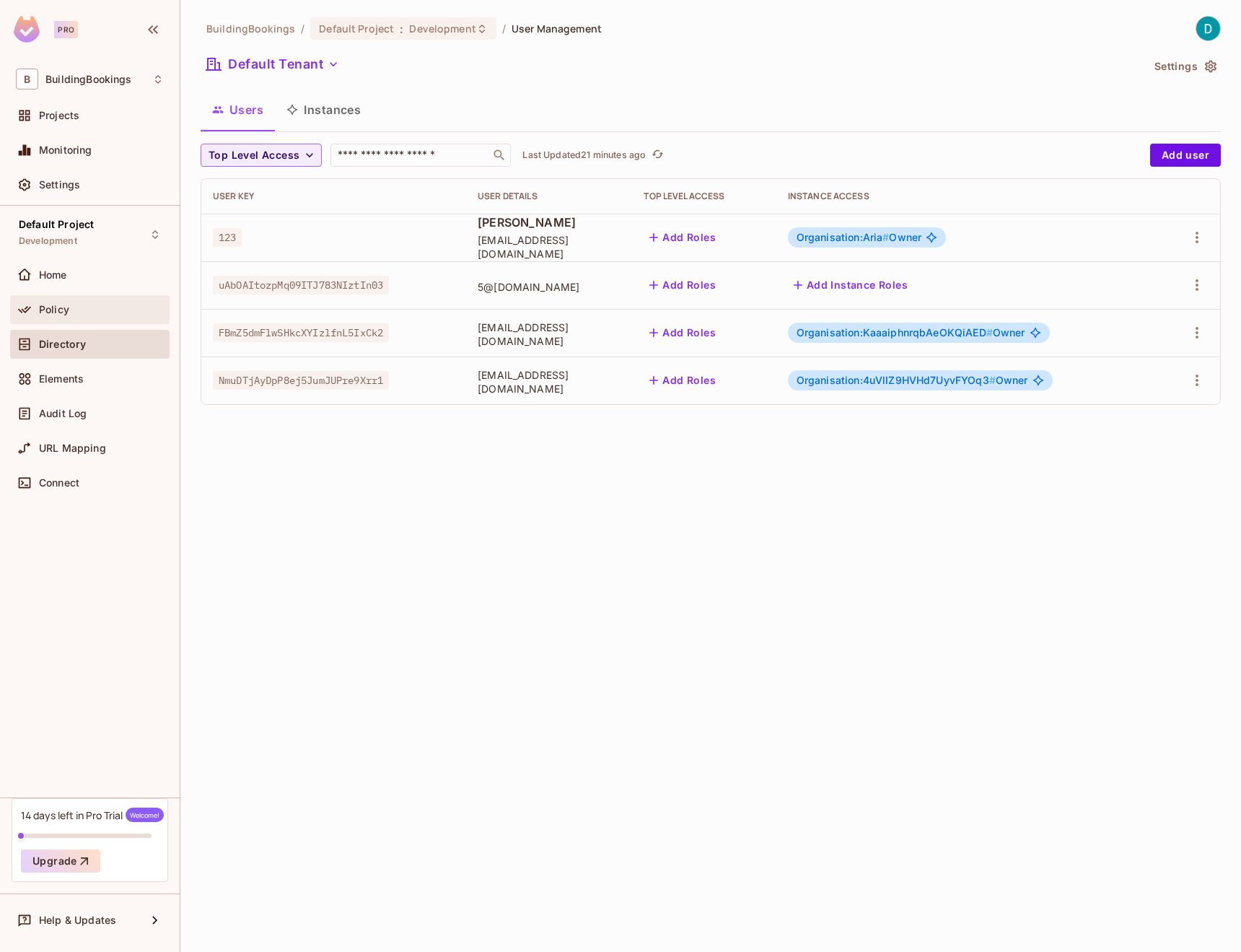
click at [97, 319] on div "Policy" at bounding box center [89, 309] width 159 height 29
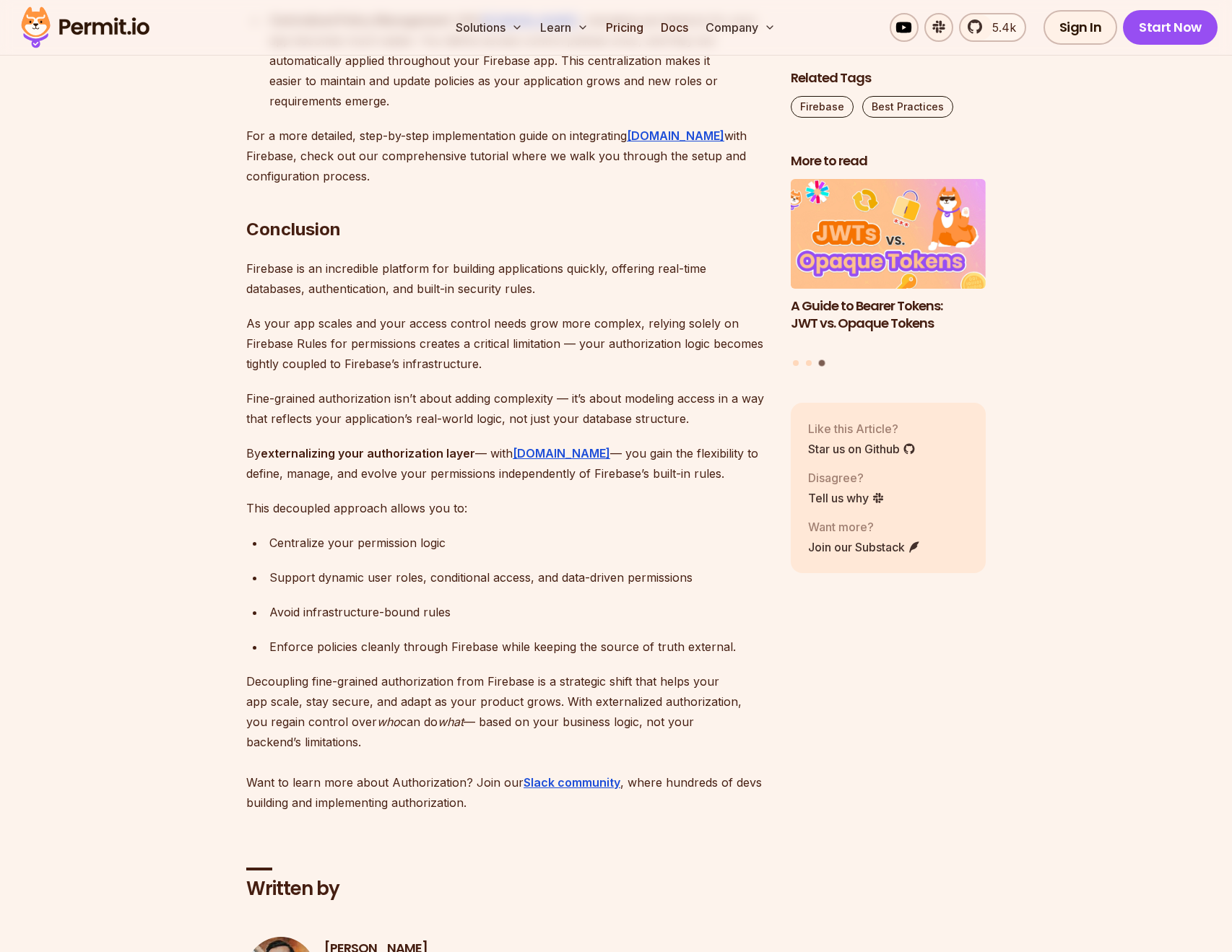
scroll to position [6730, 0]
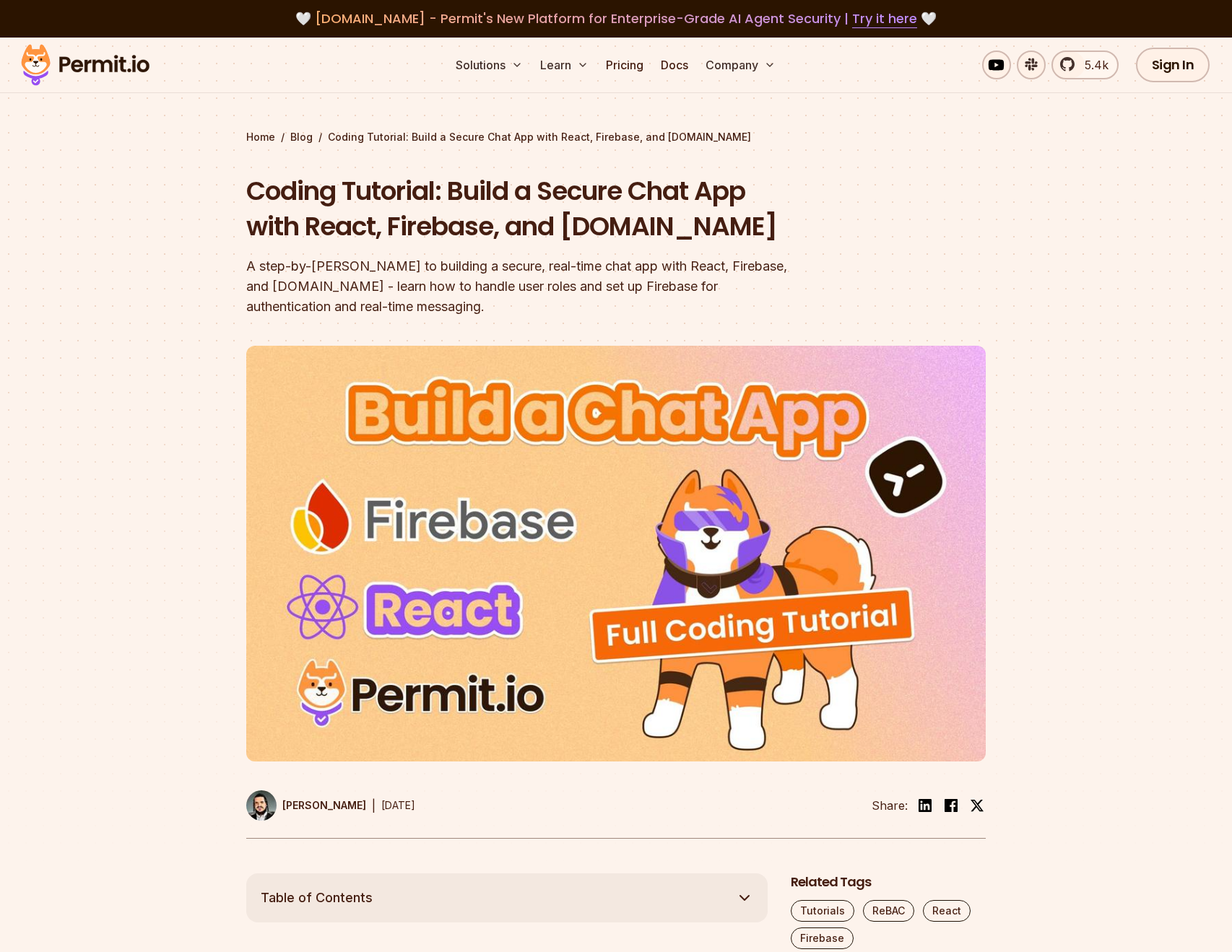
click at [407, 261] on div "A step-by-[PERSON_NAME] to building a secure, real-time chat app with React, Fi…" at bounding box center [522, 286] width 554 height 61
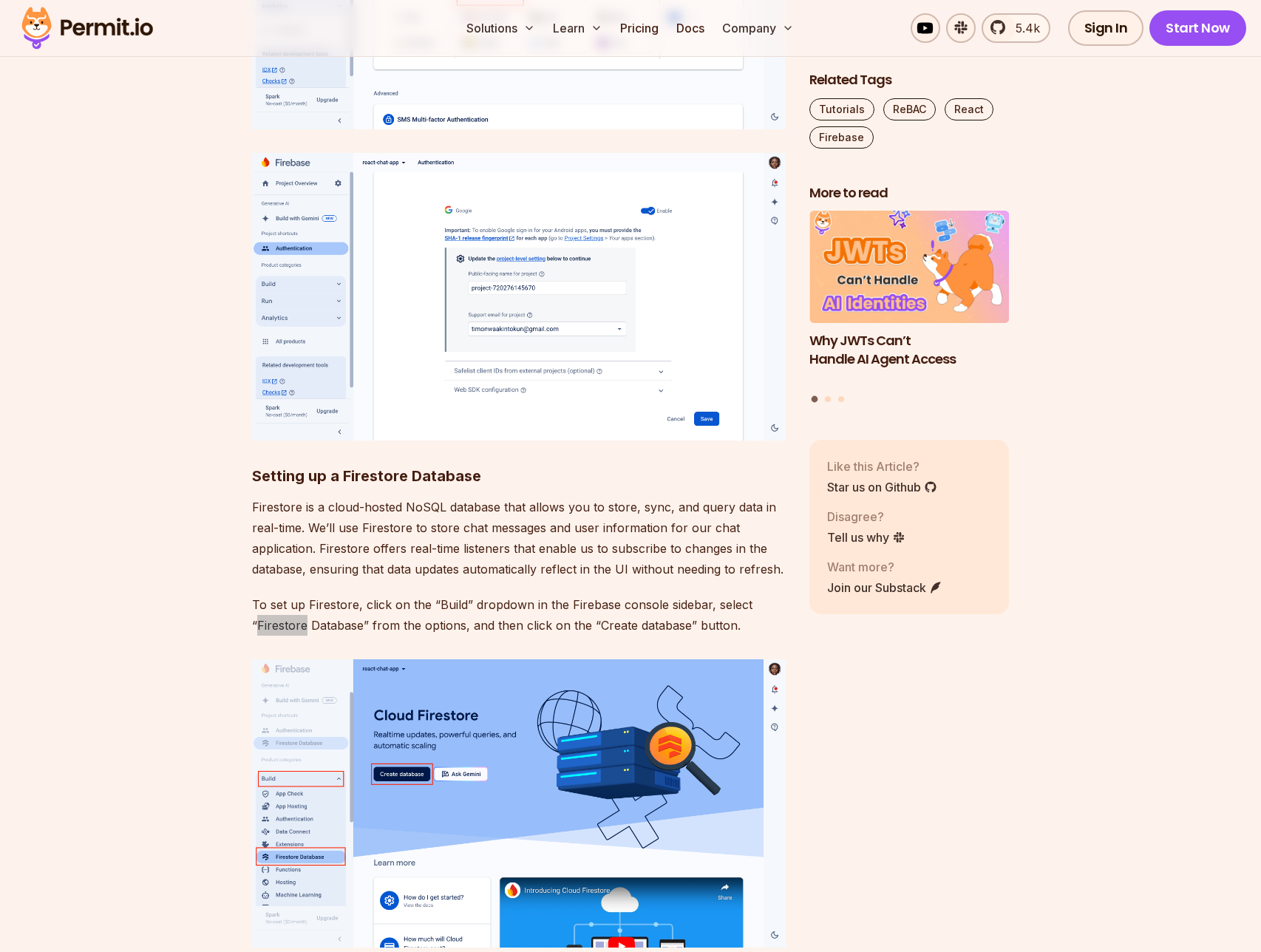
scroll to position [6058, 0]
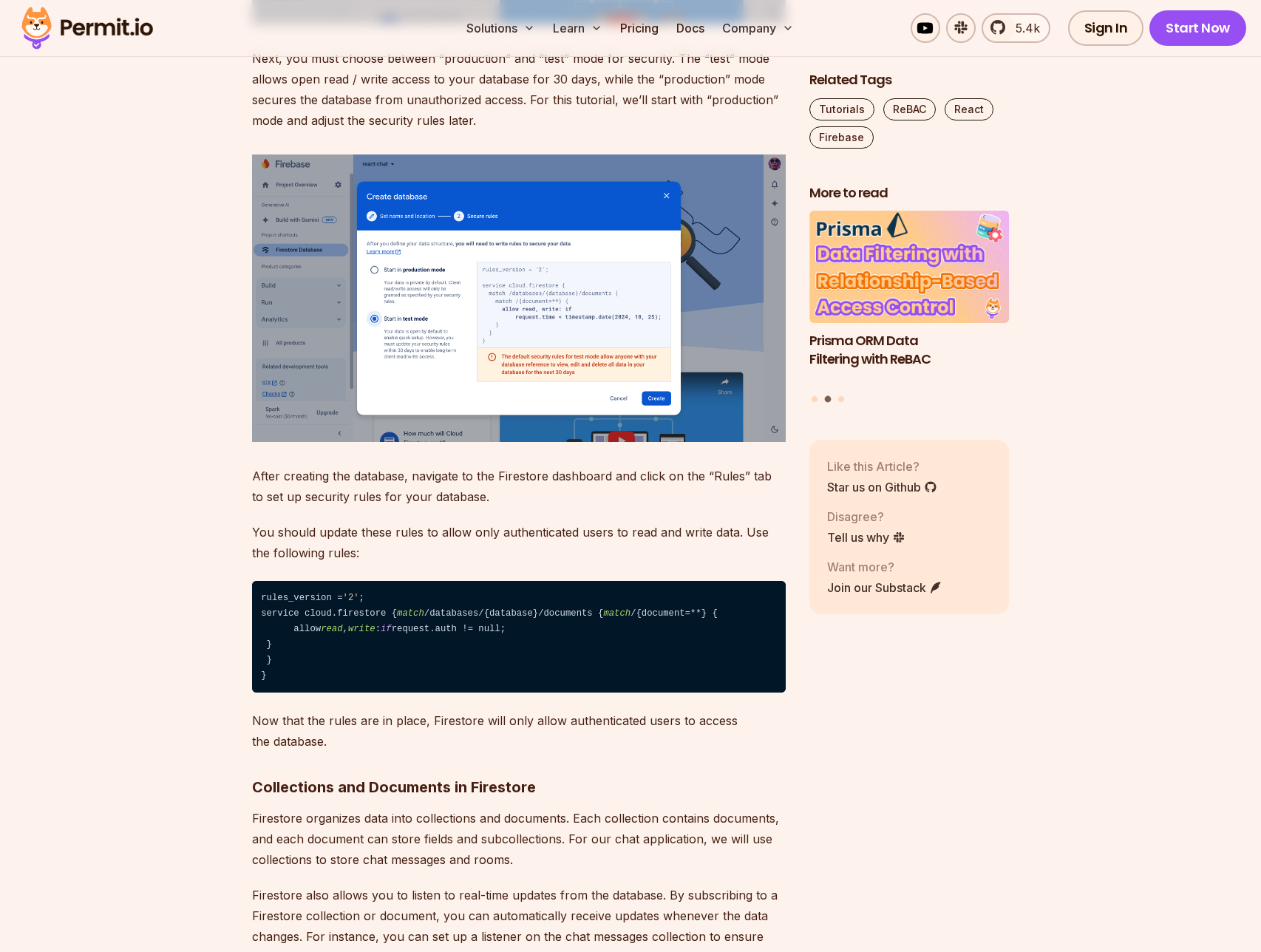
click at [425, 522] on p "You should update these rules to allow only authenticated users to read and wri…" at bounding box center [518, 543] width 534 height 41
drag, startPoint x: 296, startPoint y: 704, endPoint x: 270, endPoint y: 593, distance: 114.0
click at [270, 593] on code "rules_version = '2' ; service cloud.firestore { match /databases/{database}/doc…" at bounding box center [518, 636] width 534 height 111
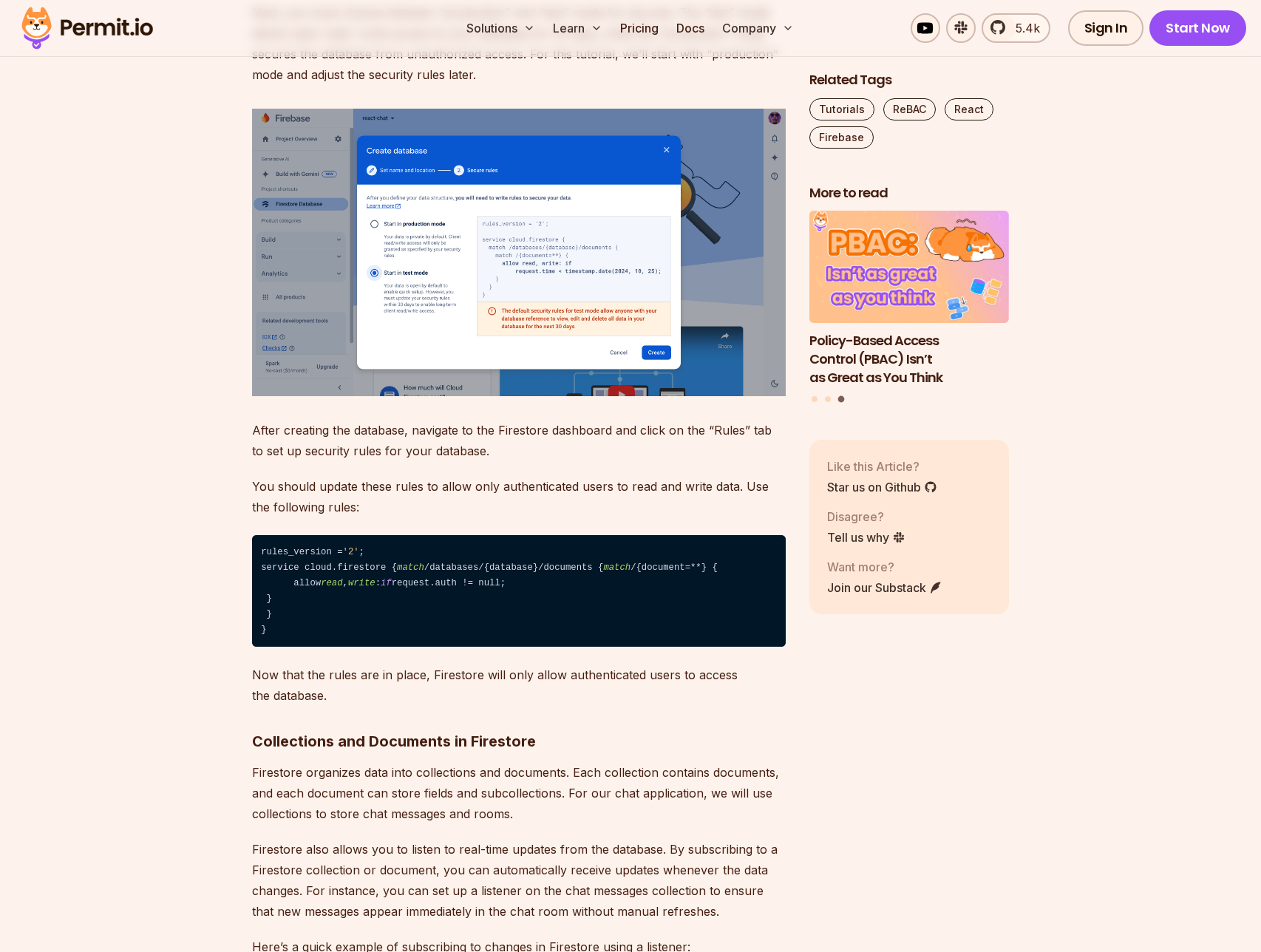
click at [354, 705] on p "Now that the rules are in place, Firestore will only allow authenticated users …" at bounding box center [518, 685] width 534 height 41
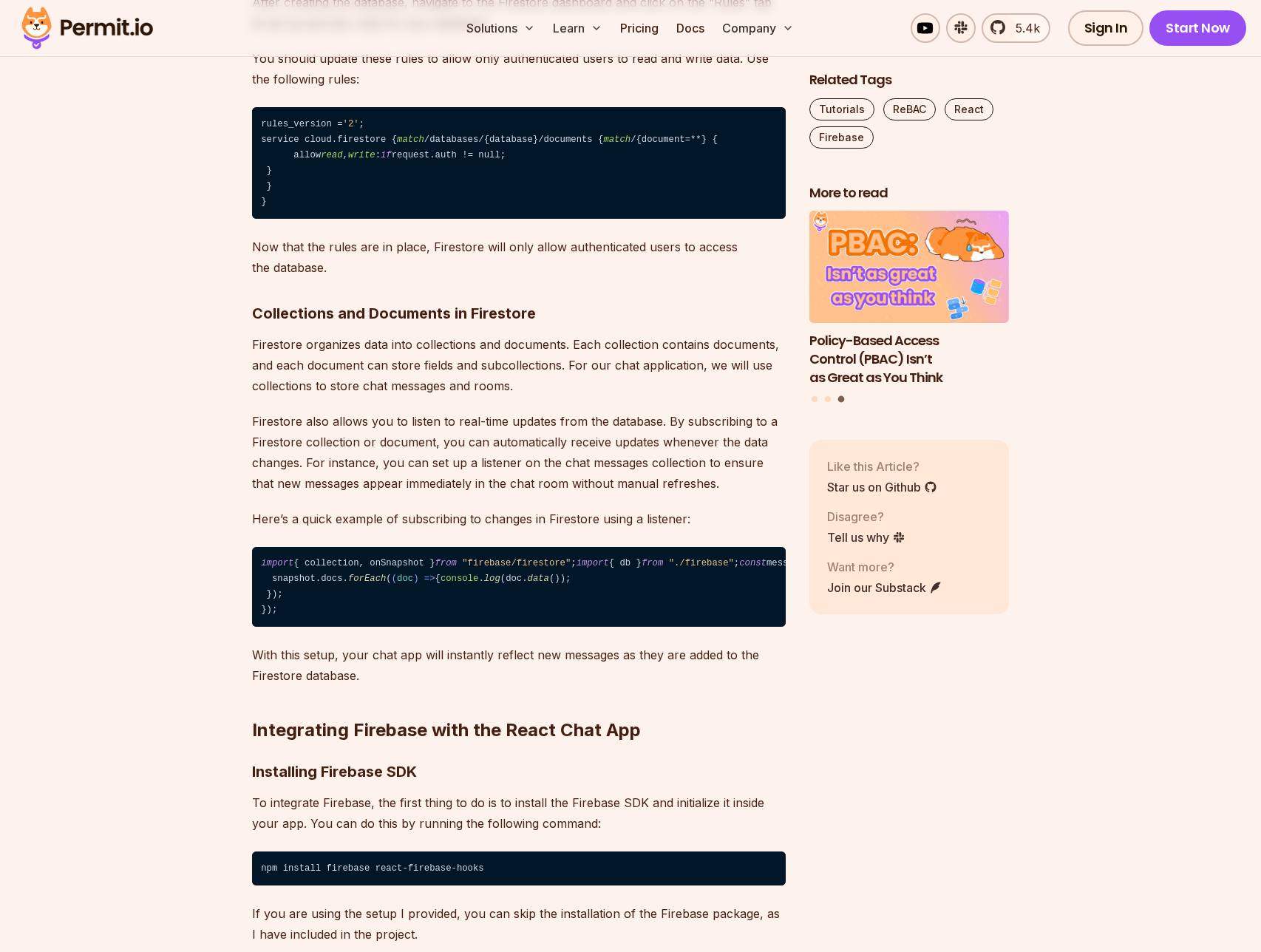
scroll to position [6857, 0]
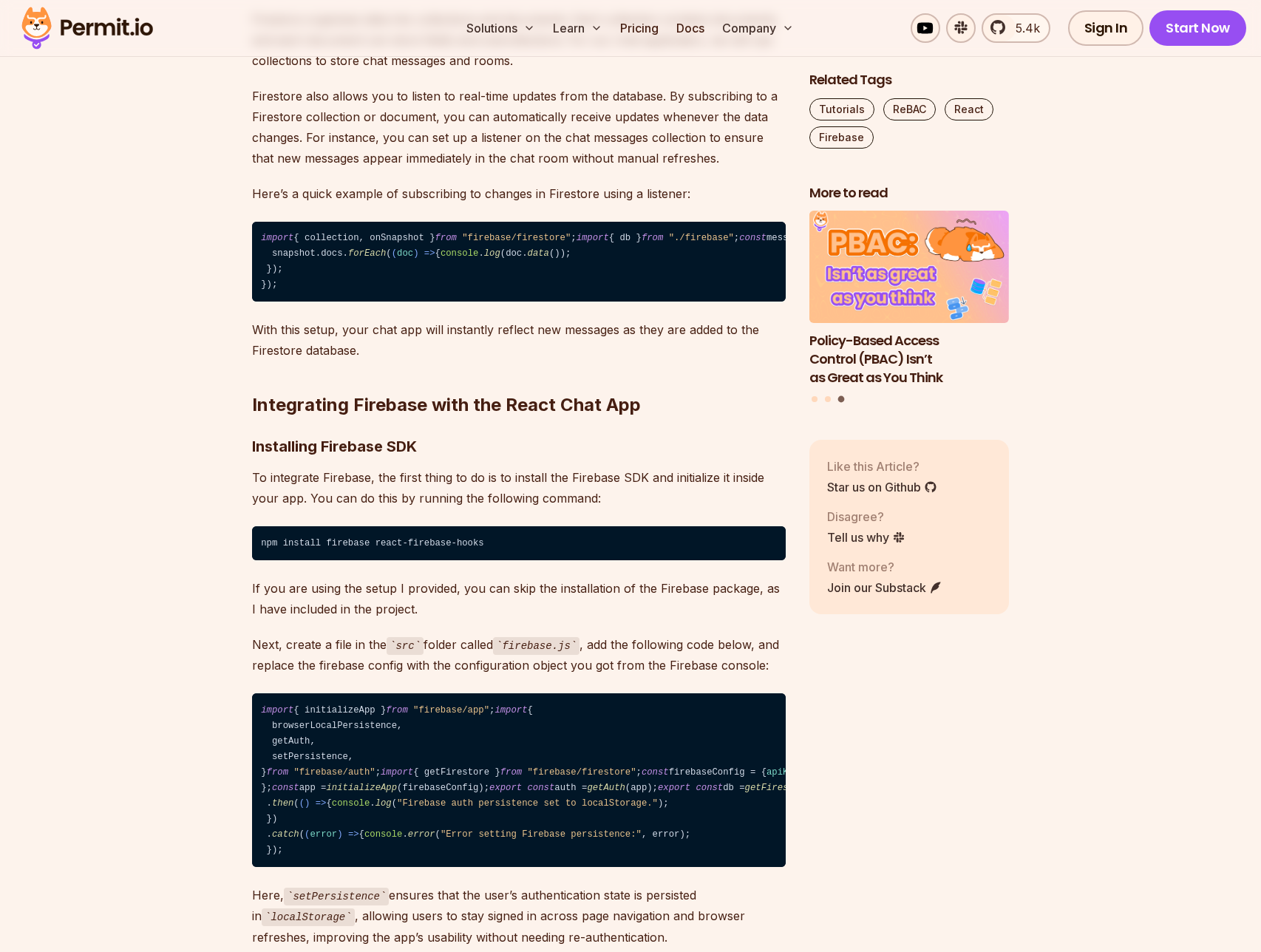
click at [352, 560] on code "npm install firebase react-firebase-hooks" at bounding box center [518, 543] width 534 height 34
click at [354, 508] on p "To integrate Firebase, the first thing to do is to install the Firebase SDK and…" at bounding box center [518, 487] width 534 height 41
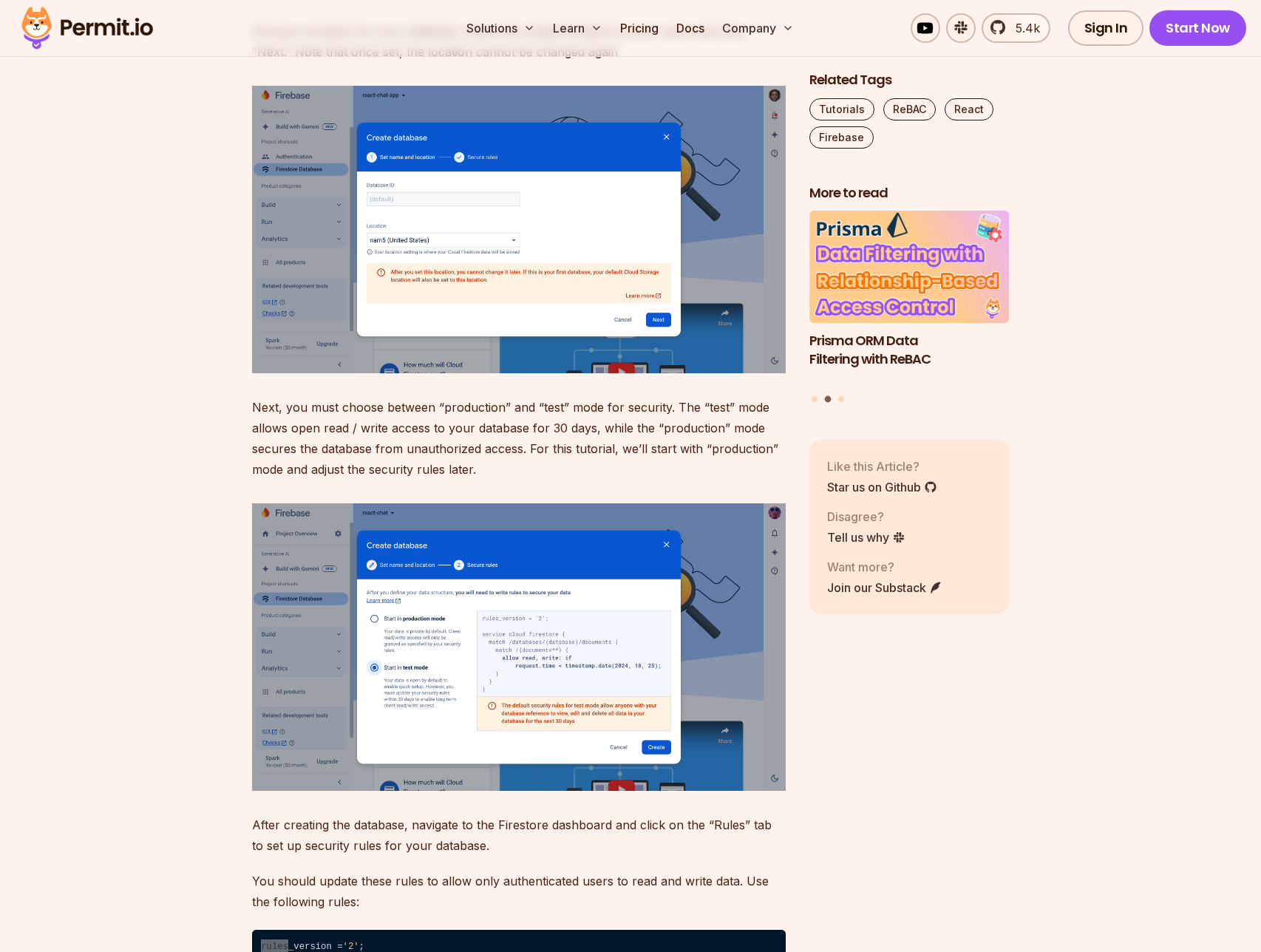
scroll to position [6334, 0]
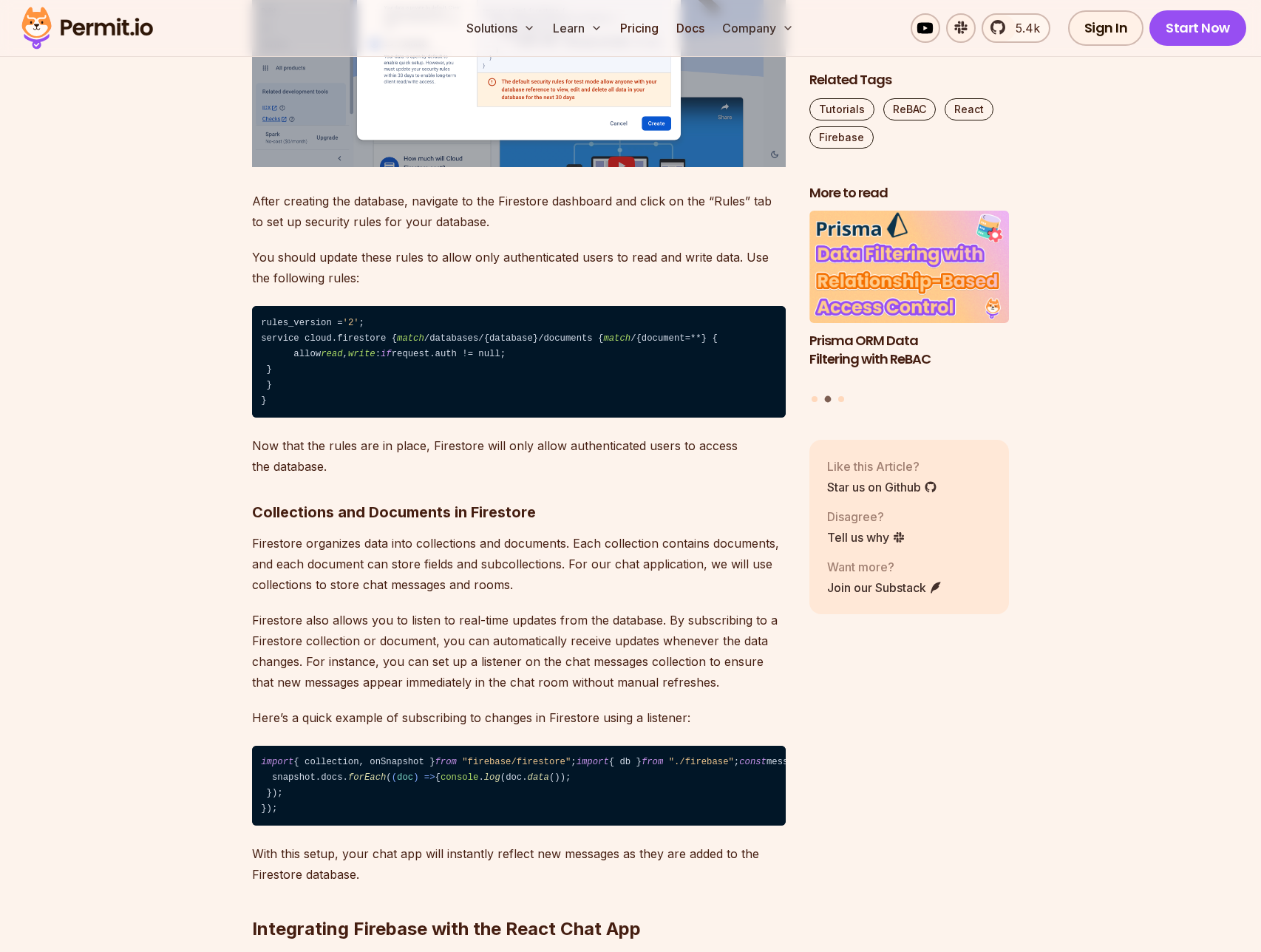
click at [376, 588] on p "Firestore organizes data into collections and documents. Each collection contai…" at bounding box center [518, 563] width 534 height 62
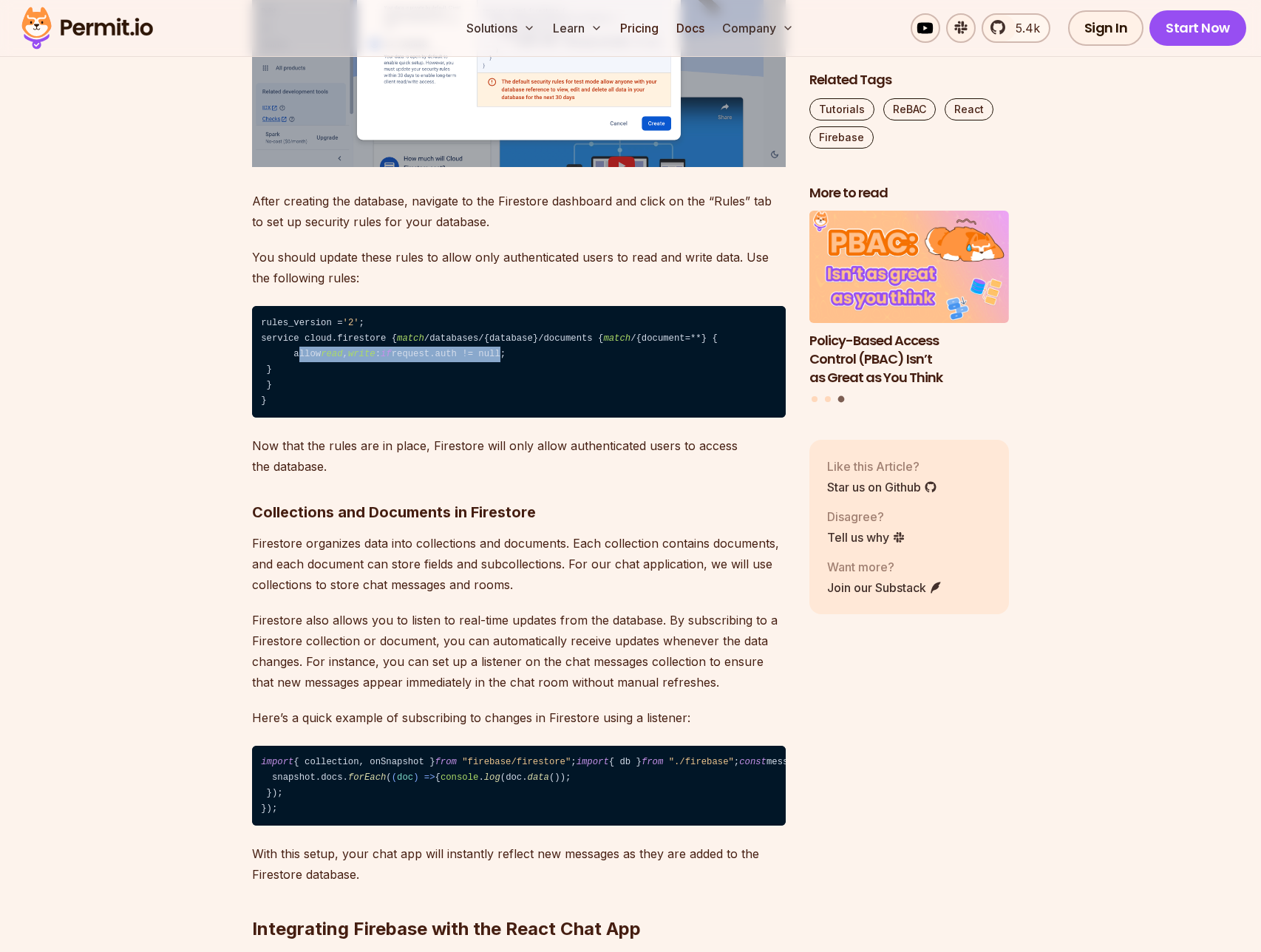
drag, startPoint x: 293, startPoint y: 384, endPoint x: 525, endPoint y: 385, distance: 232.0
click at [526, 382] on code "rules_version = '2' ; service cloud.firestore { match /databases/{database}/doc…" at bounding box center [518, 361] width 534 height 111
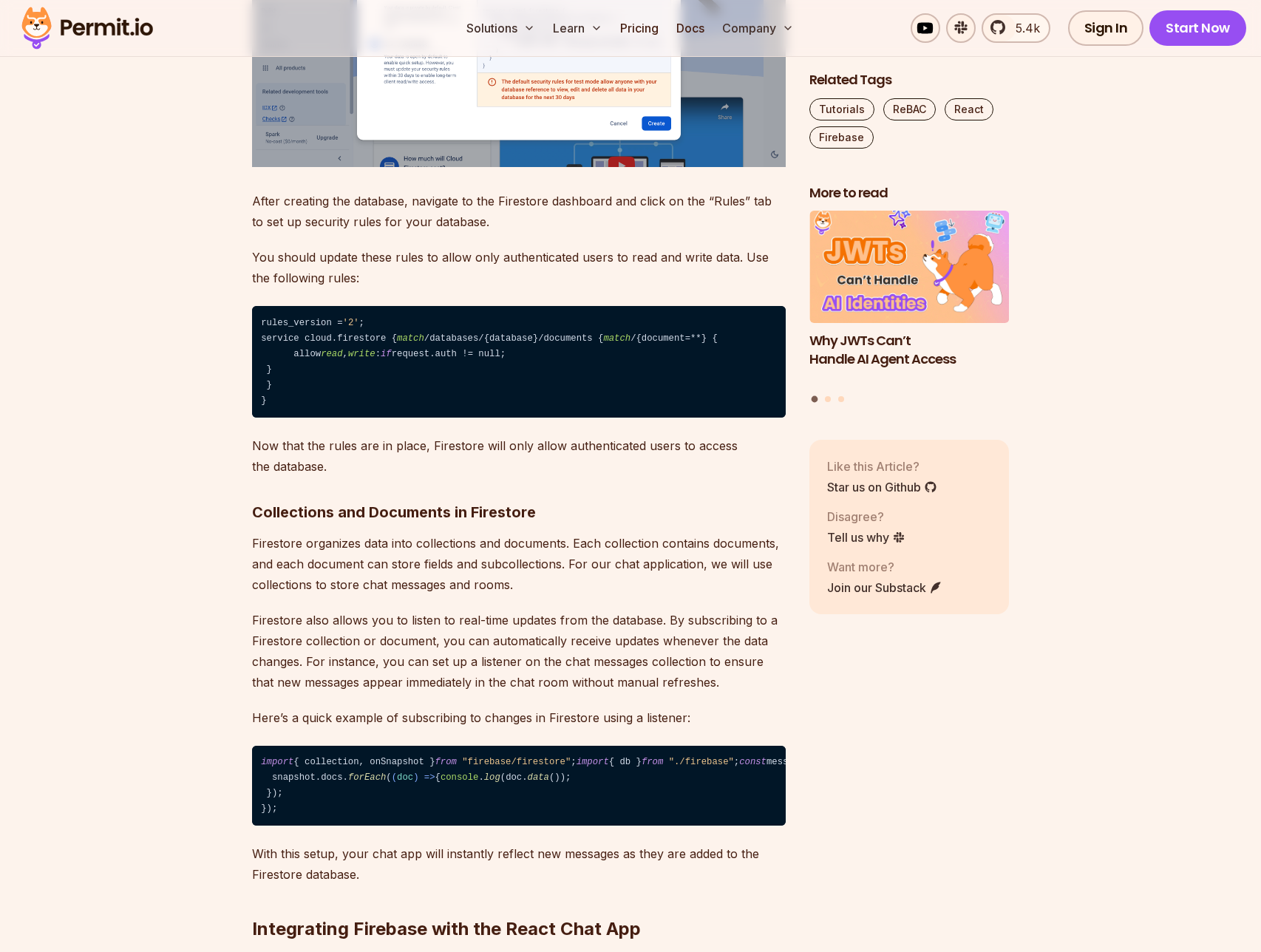
click at [391, 403] on code "rules_version = '2' ; service cloud.firestore { match /databases/{database}/doc…" at bounding box center [518, 361] width 534 height 111
drag, startPoint x: 290, startPoint y: 432, endPoint x: 262, endPoint y: 322, distance: 113.5
click at [262, 322] on code "rules_version = '2' ; service cloud.firestore { match /databases/{database}/doc…" at bounding box center [518, 361] width 534 height 111
copy code "rules_version = '2' ; service cloud.firestore { match /databases/{database}/doc…"
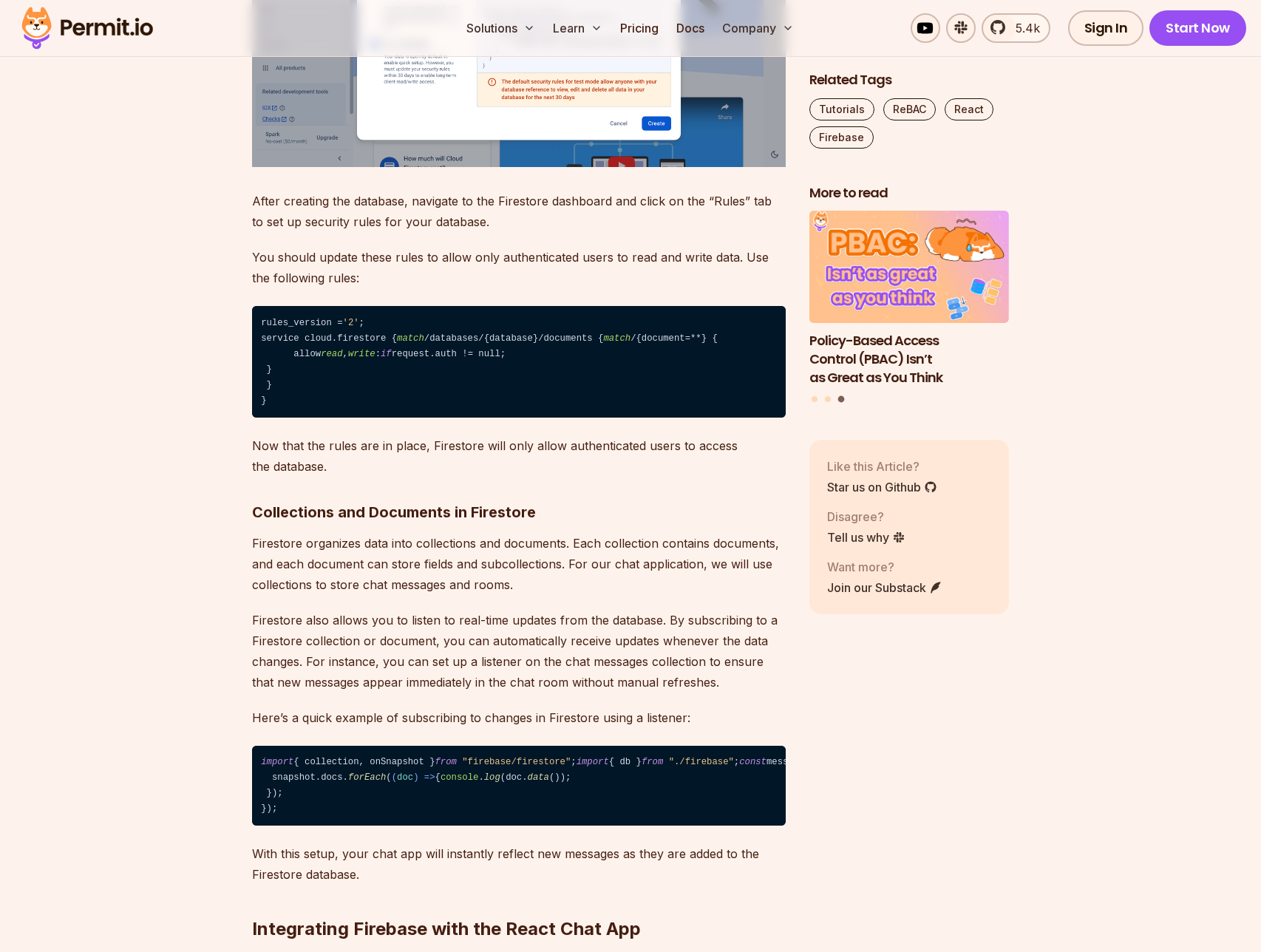
click at [566, 474] on p "Now that the rules are in place, Firestore will only allow authenticated users …" at bounding box center [518, 456] width 534 height 41
drag, startPoint x: 531, startPoint y: 492, endPoint x: 429, endPoint y: 472, distance: 103.9
click at [429, 472] on p "Now that the rules are in place, Firestore will only allow authenticated users …" at bounding box center [518, 456] width 534 height 41
copy p "Firestore will only allow authenticated users to access the database."
